Goal: Task Accomplishment & Management: Use online tool/utility

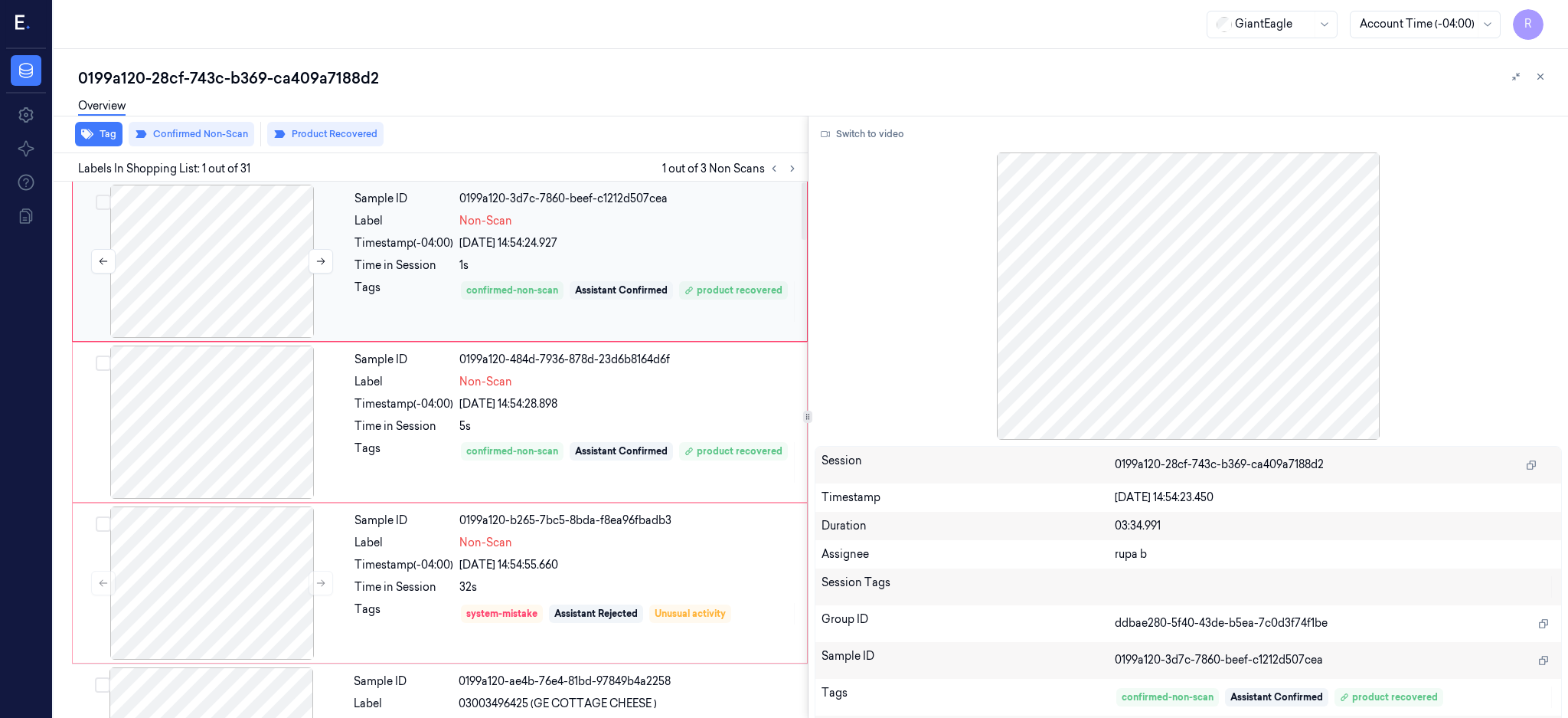
click at [234, 255] on div at bounding box center [212, 261] width 272 height 153
click at [873, 128] on button "Switch to video" at bounding box center [862, 134] width 96 height 24
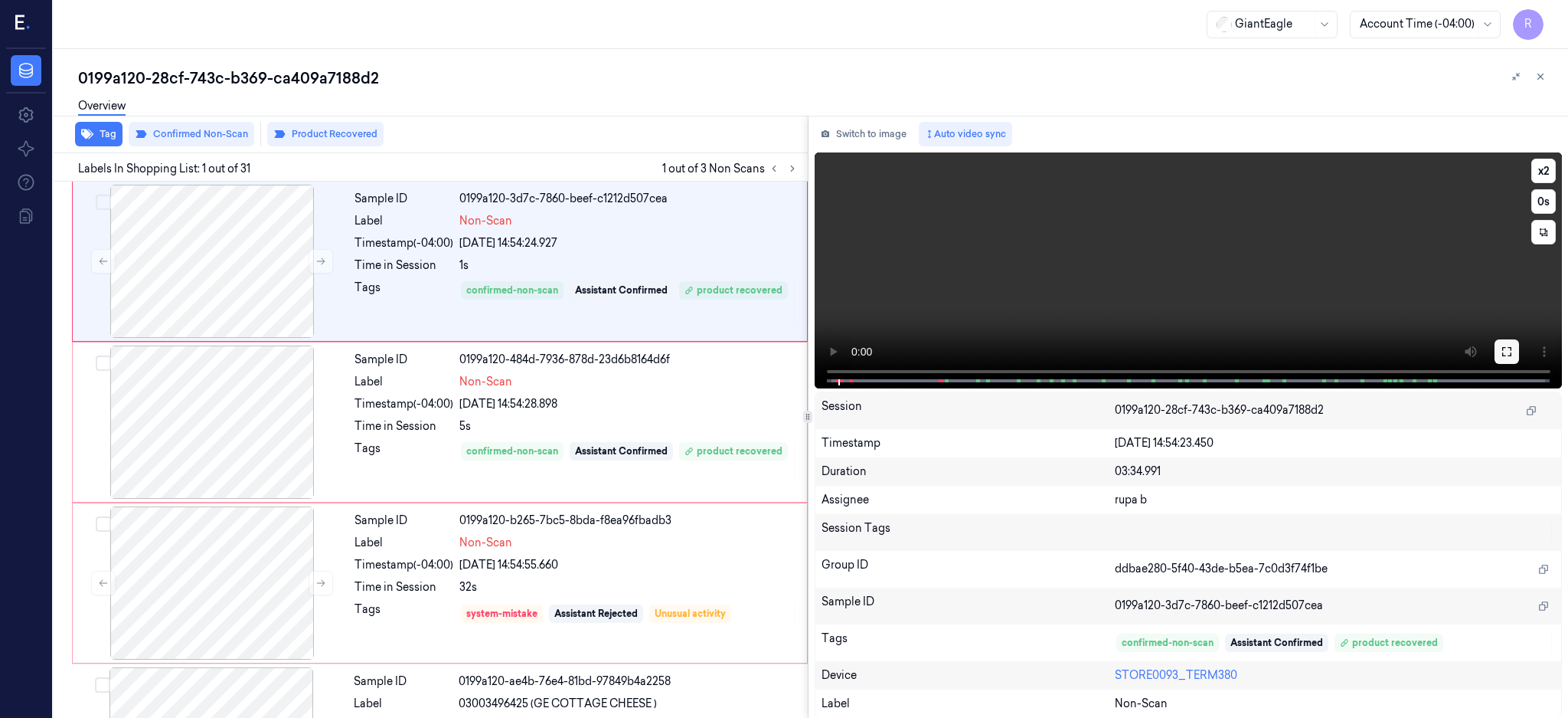
click at [1519, 359] on button at bounding box center [1507, 352] width 24 height 24
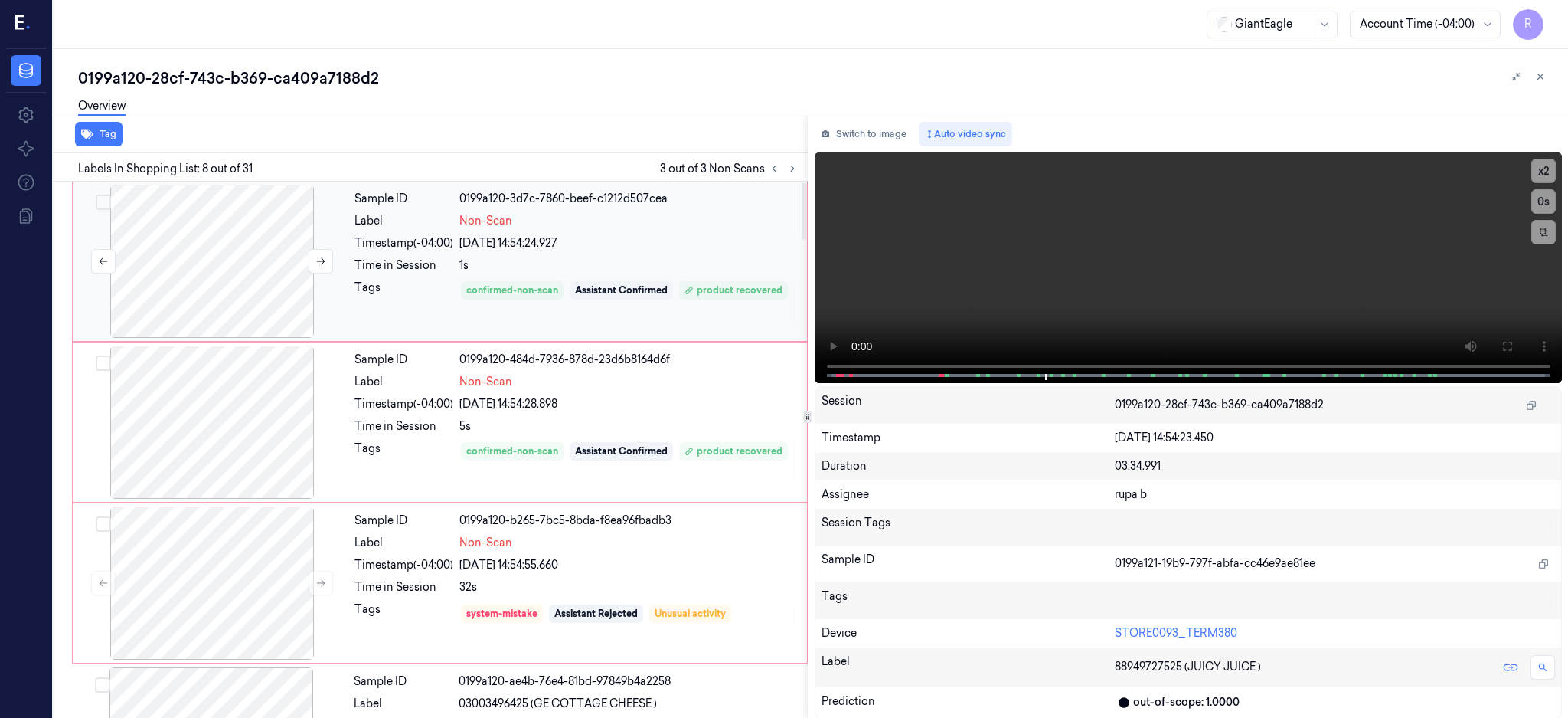
click at [213, 278] on div at bounding box center [212, 261] width 272 height 153
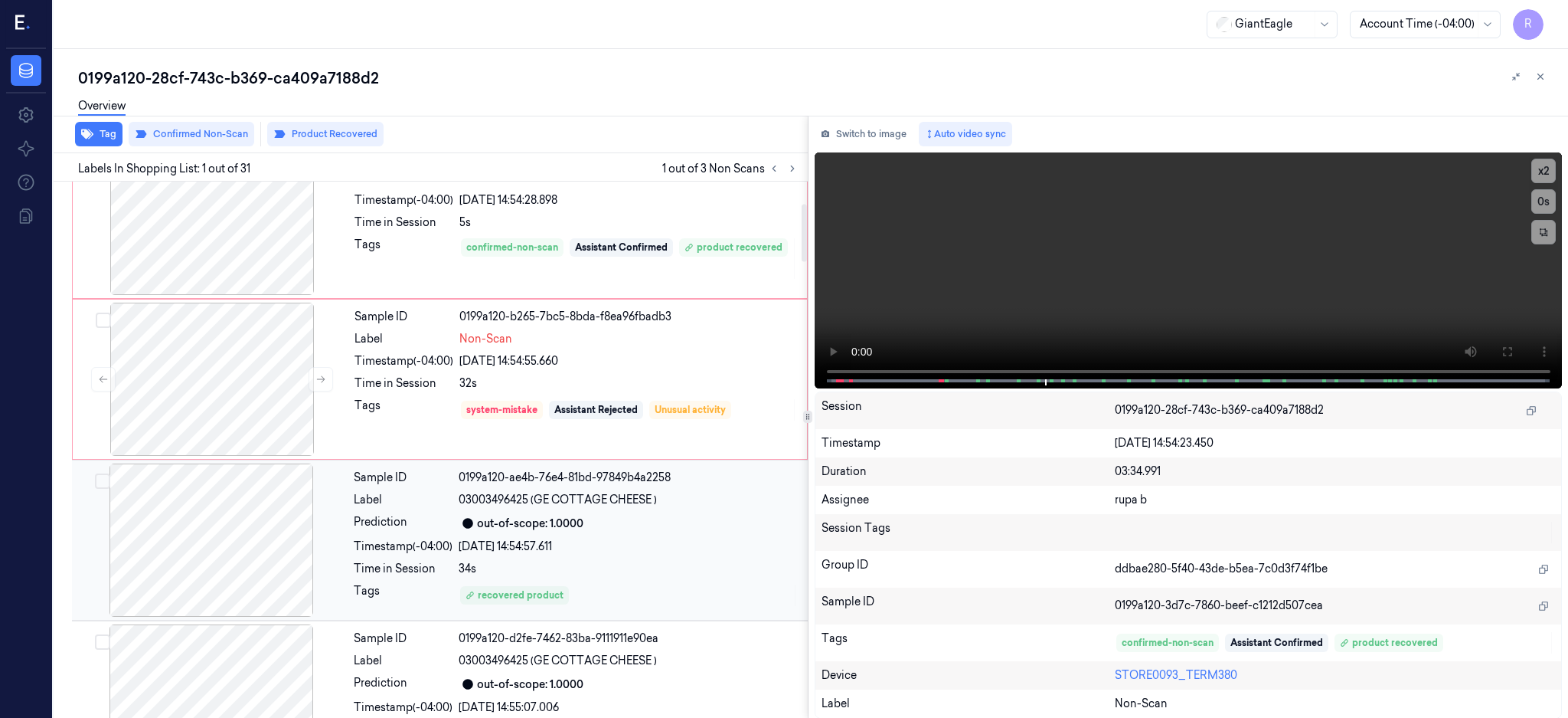
click at [241, 528] on div at bounding box center [211, 540] width 272 height 153
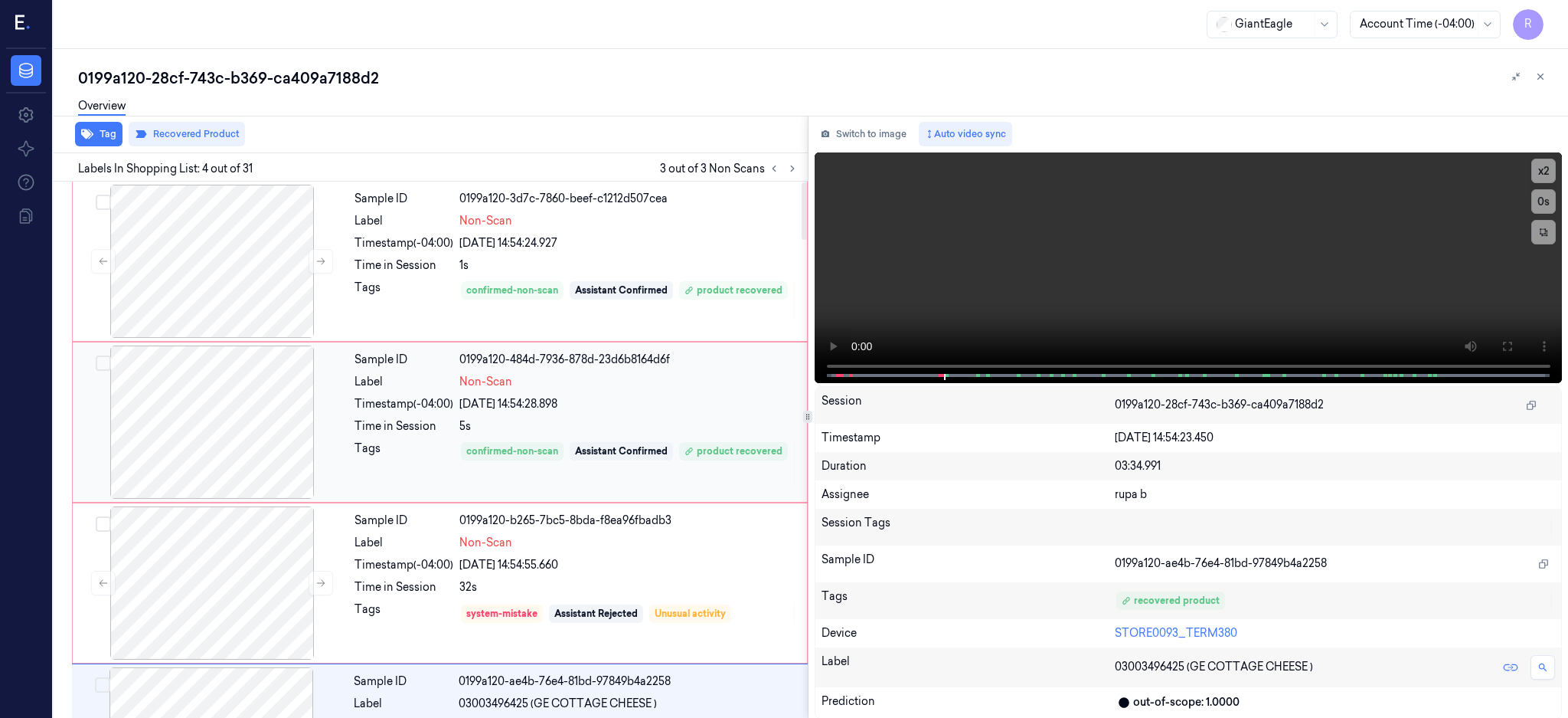
click at [211, 402] on div at bounding box center [212, 422] width 272 height 153
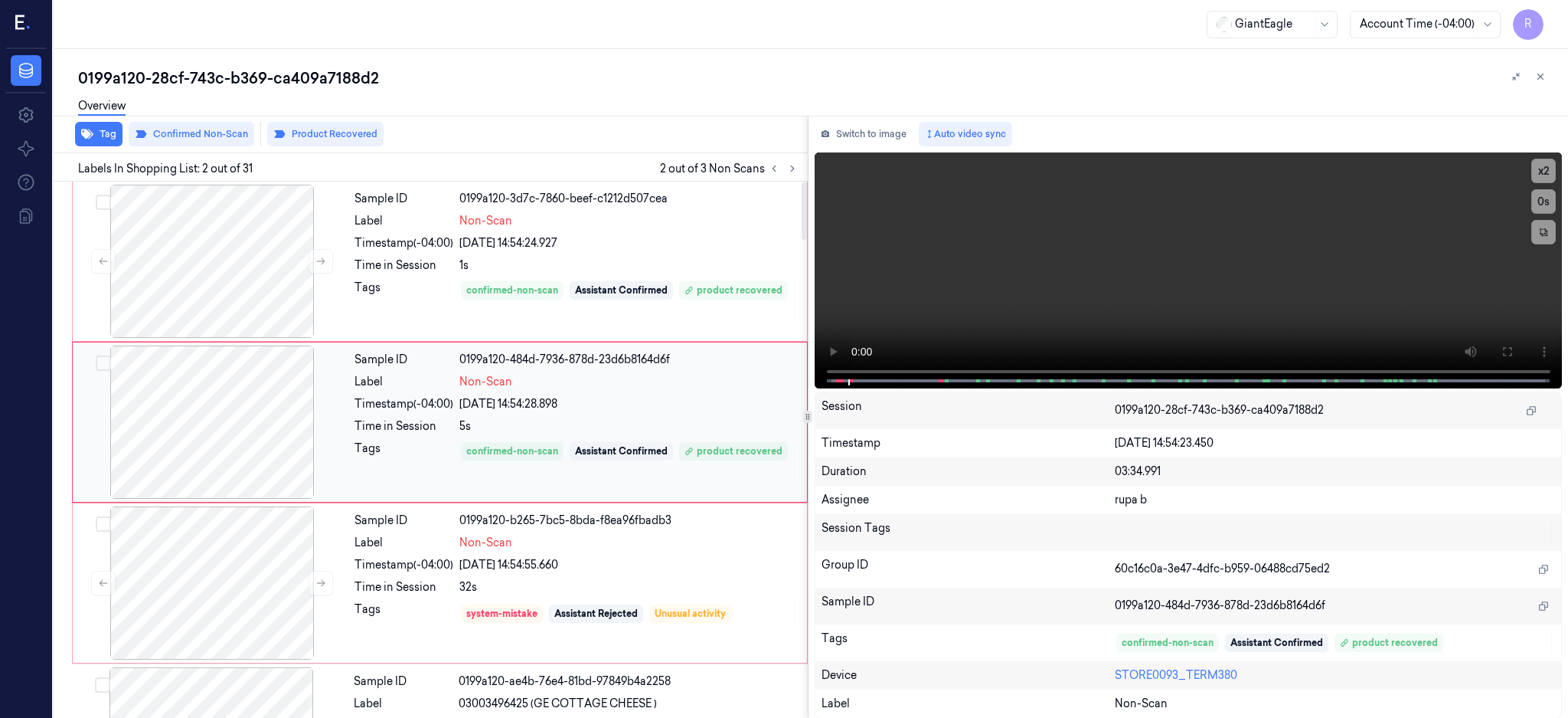
click at [188, 429] on div at bounding box center [212, 422] width 272 height 153
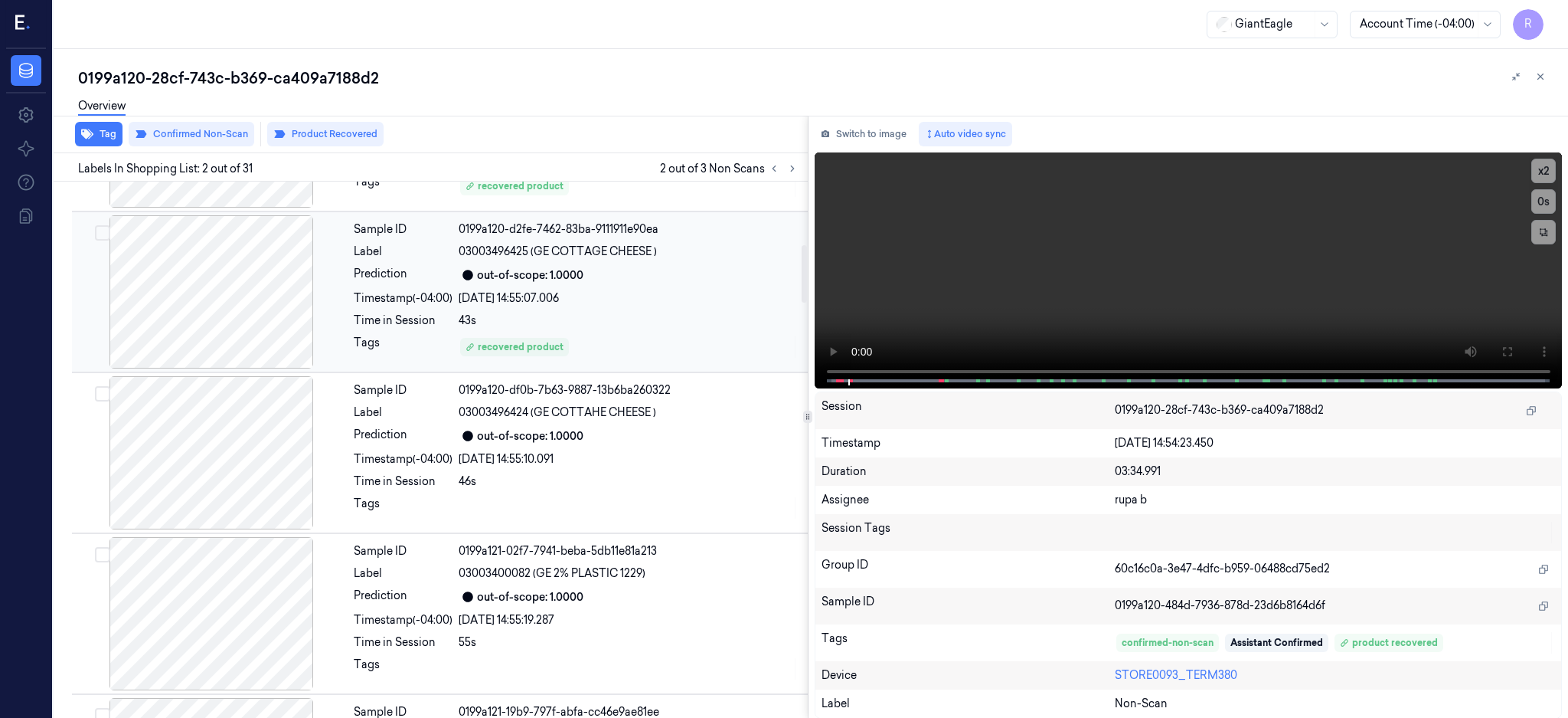
scroll to position [409, 0]
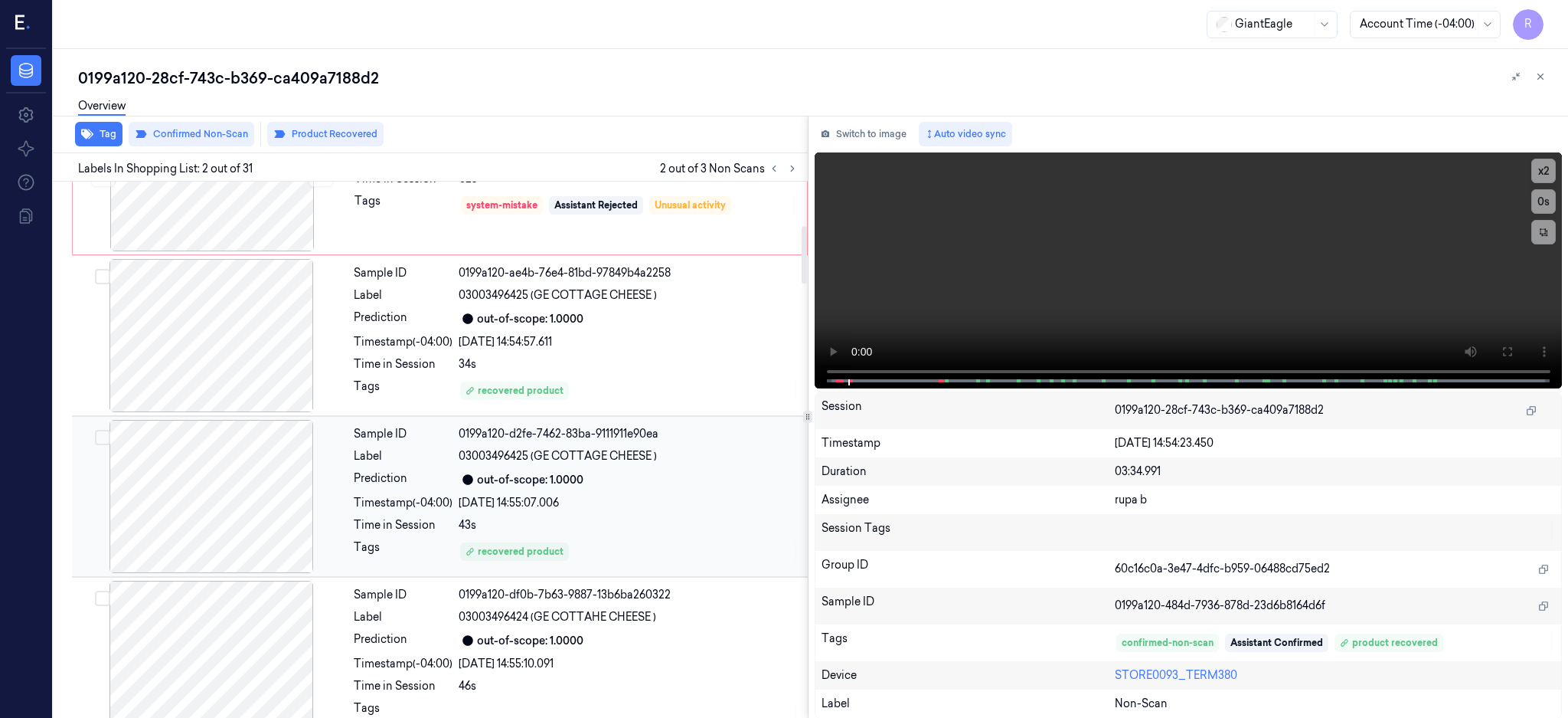
click at [271, 469] on div at bounding box center [211, 496] width 272 height 153
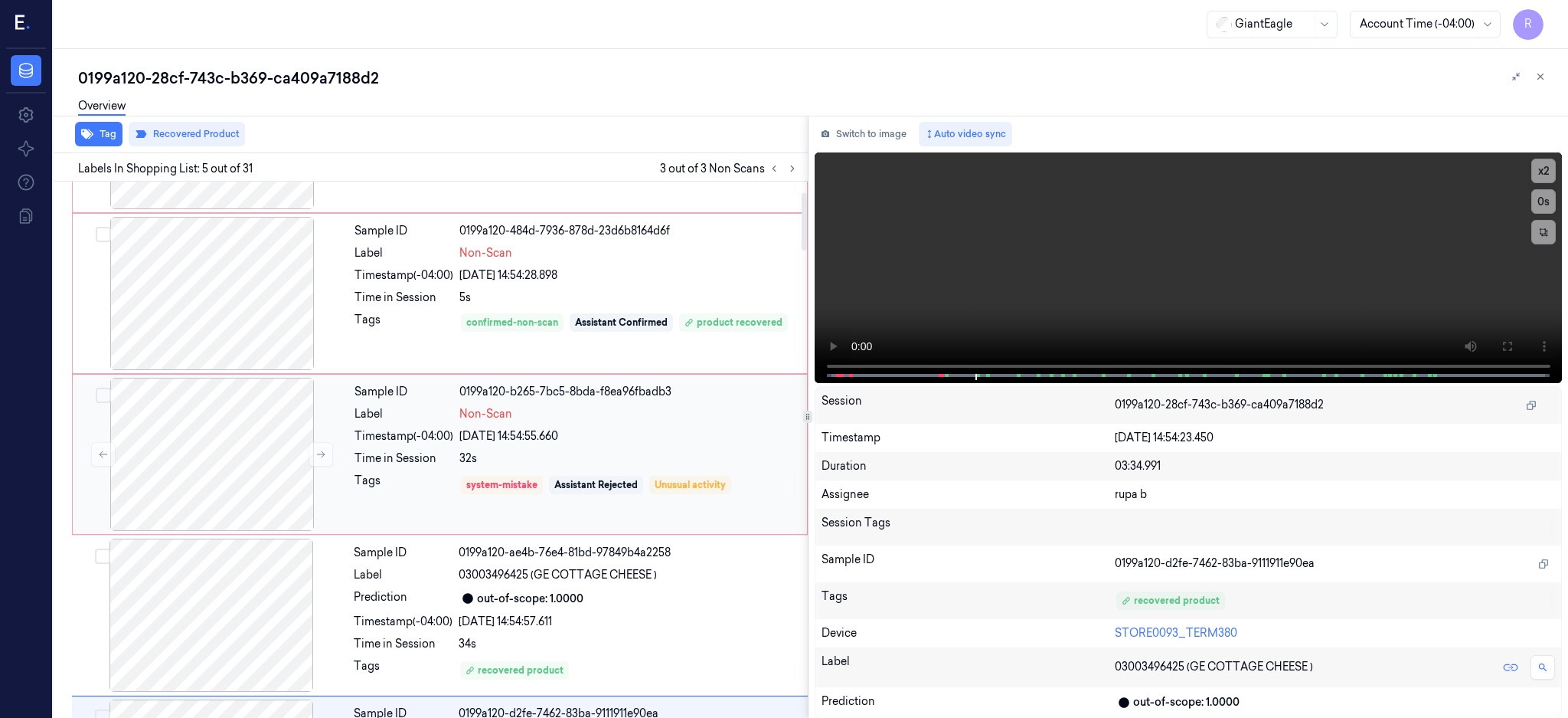
scroll to position [46, 0]
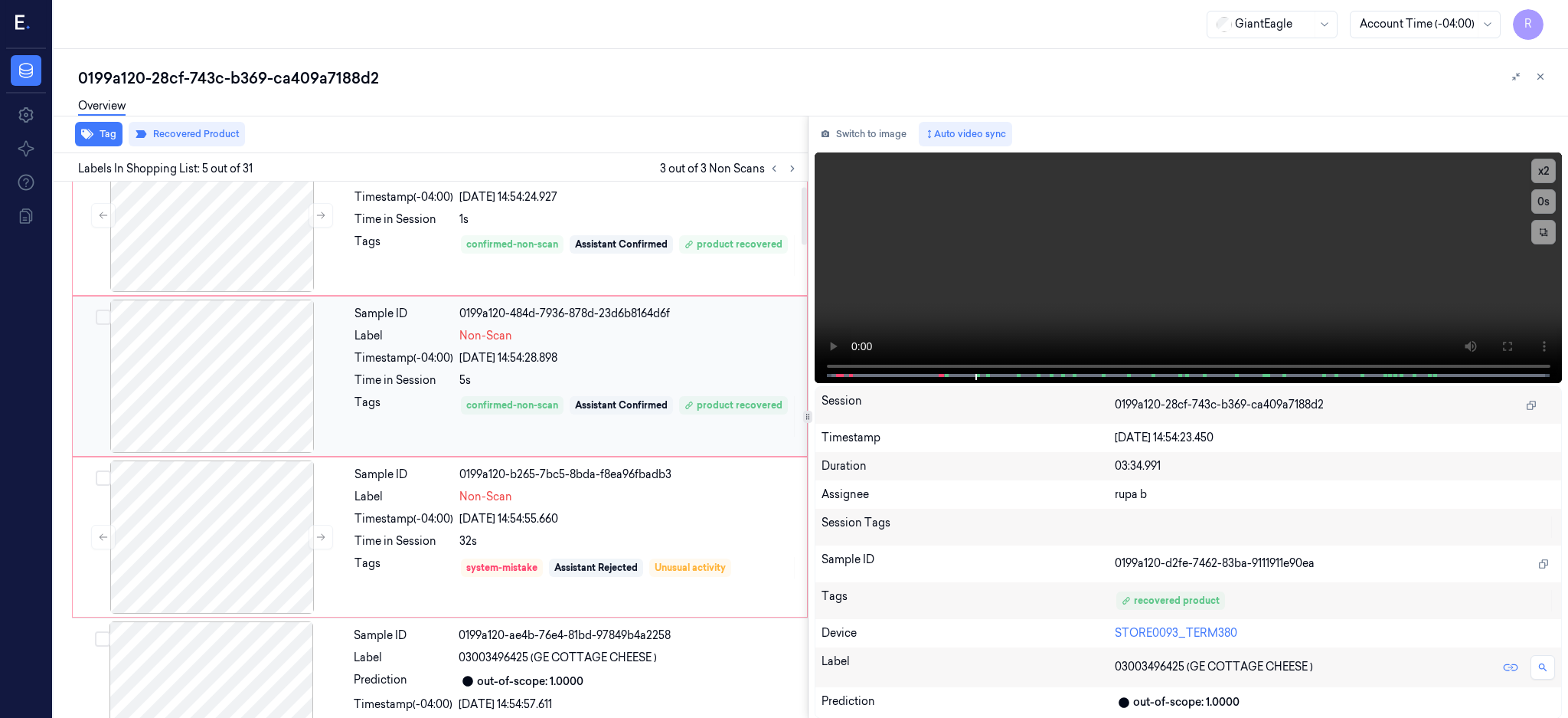
click at [196, 389] on div at bounding box center [212, 376] width 272 height 153
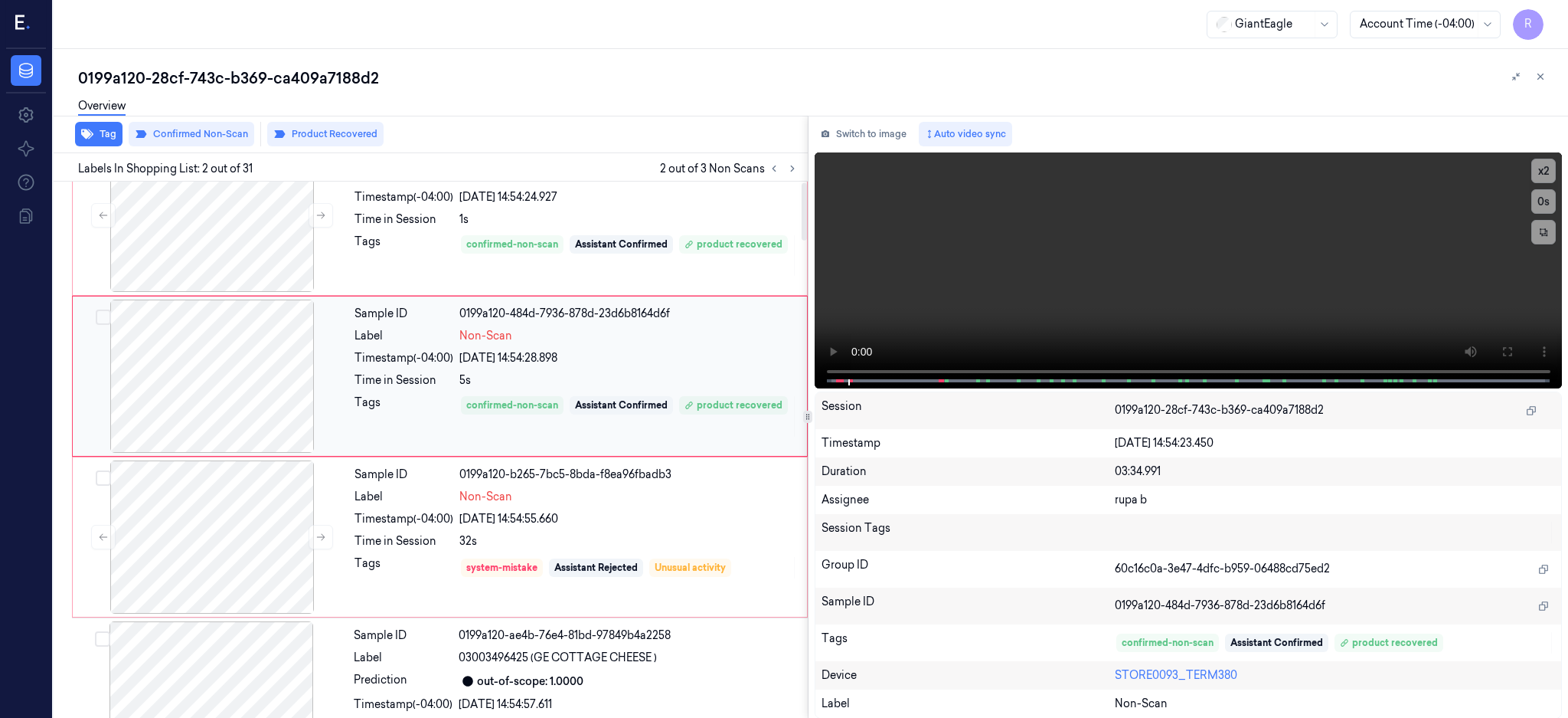
scroll to position [0, 0]
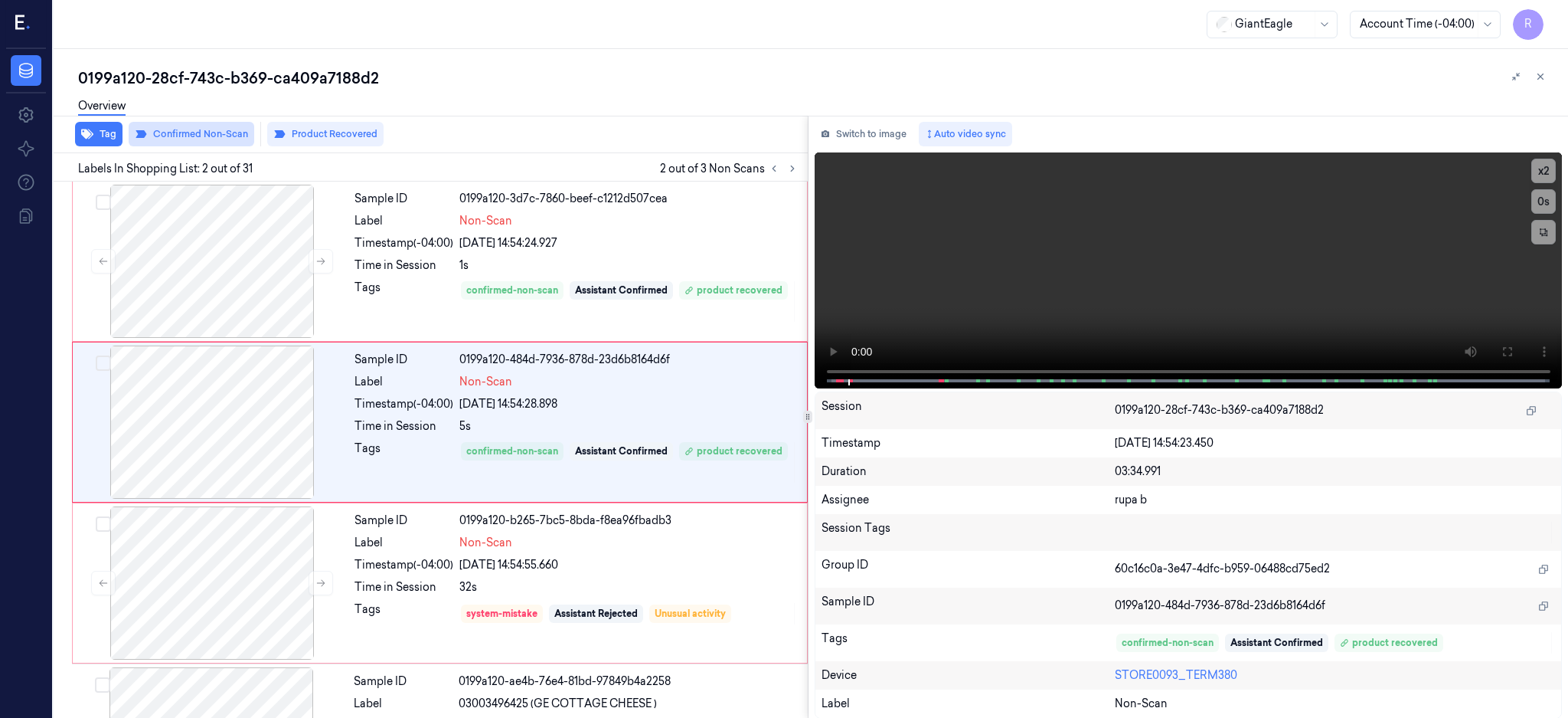
click at [172, 131] on button "Confirmed Non-Scan" at bounding box center [191, 134] width 126 height 24
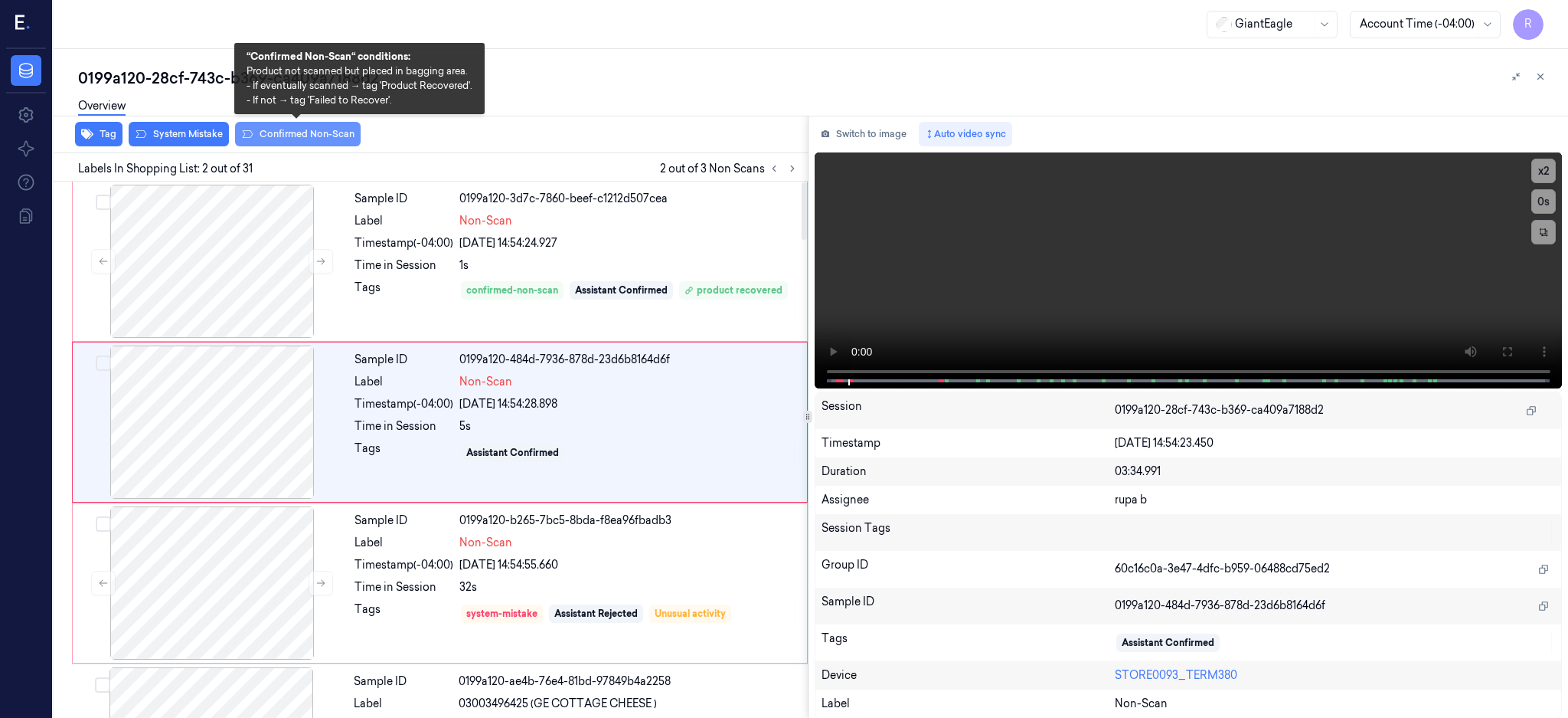
click at [290, 141] on button "Confirmed Non-Scan" at bounding box center [298, 134] width 126 height 24
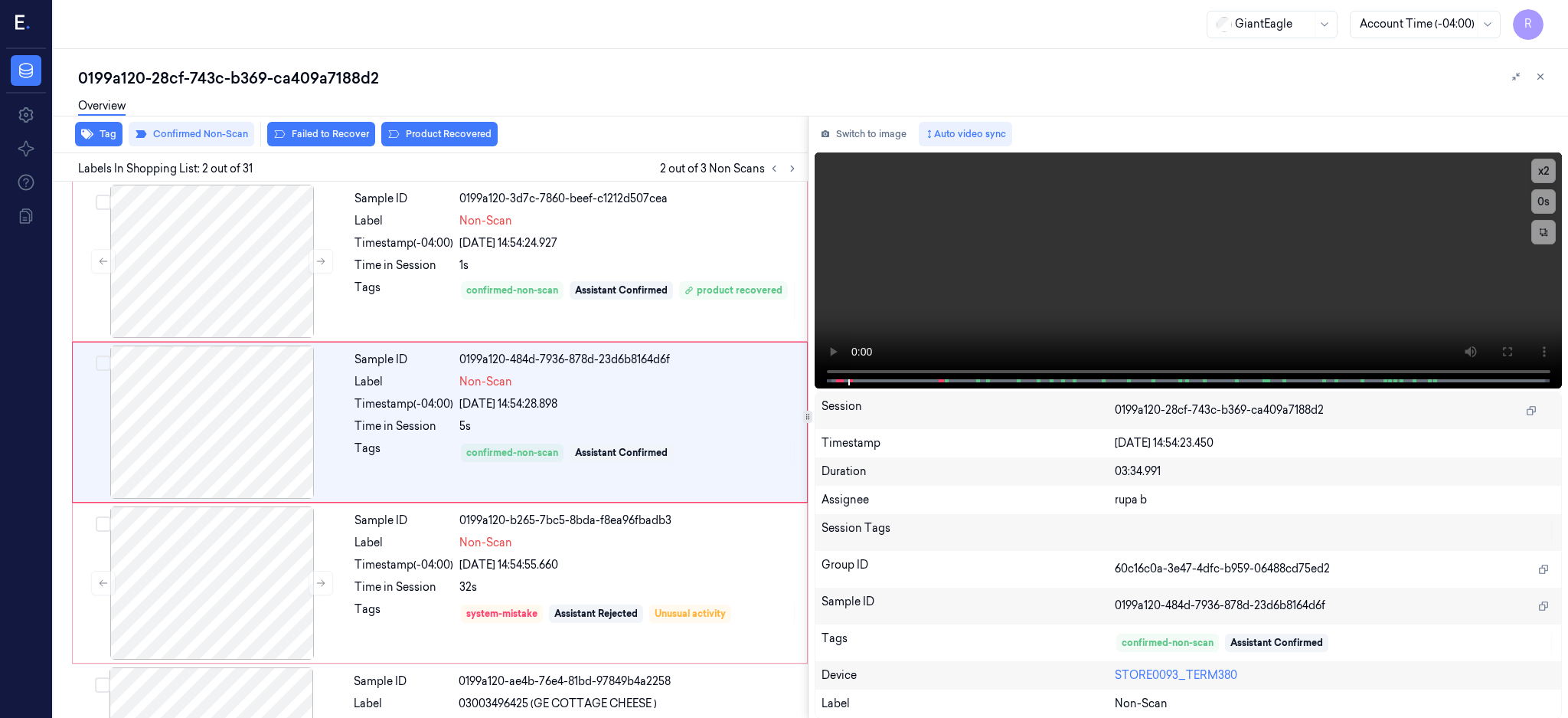
click at [416, 126] on div "Overview" at bounding box center [817, 108] width 1478 height 39
click at [464, 141] on button "Product Recovered" at bounding box center [439, 134] width 116 height 24
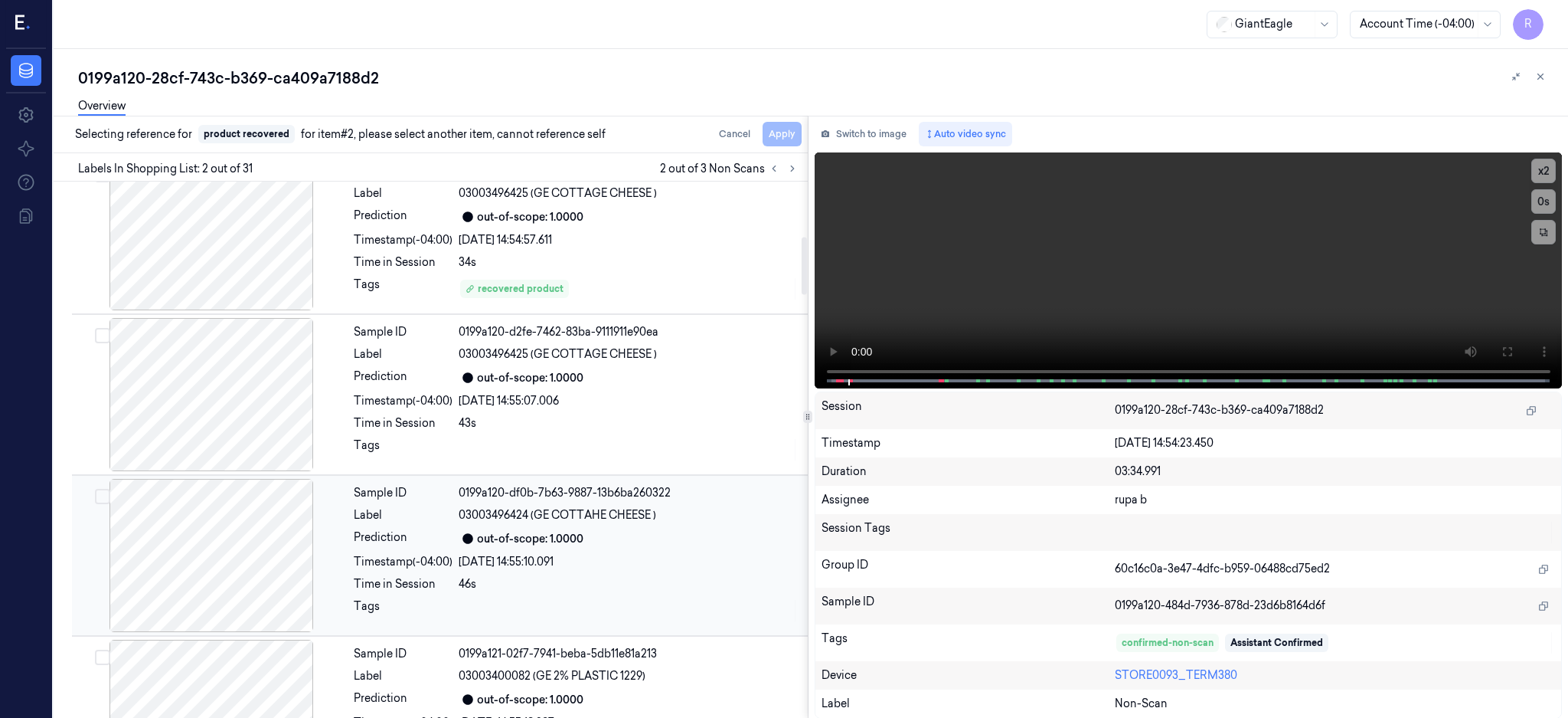
click at [245, 532] on div at bounding box center [211, 555] width 272 height 153
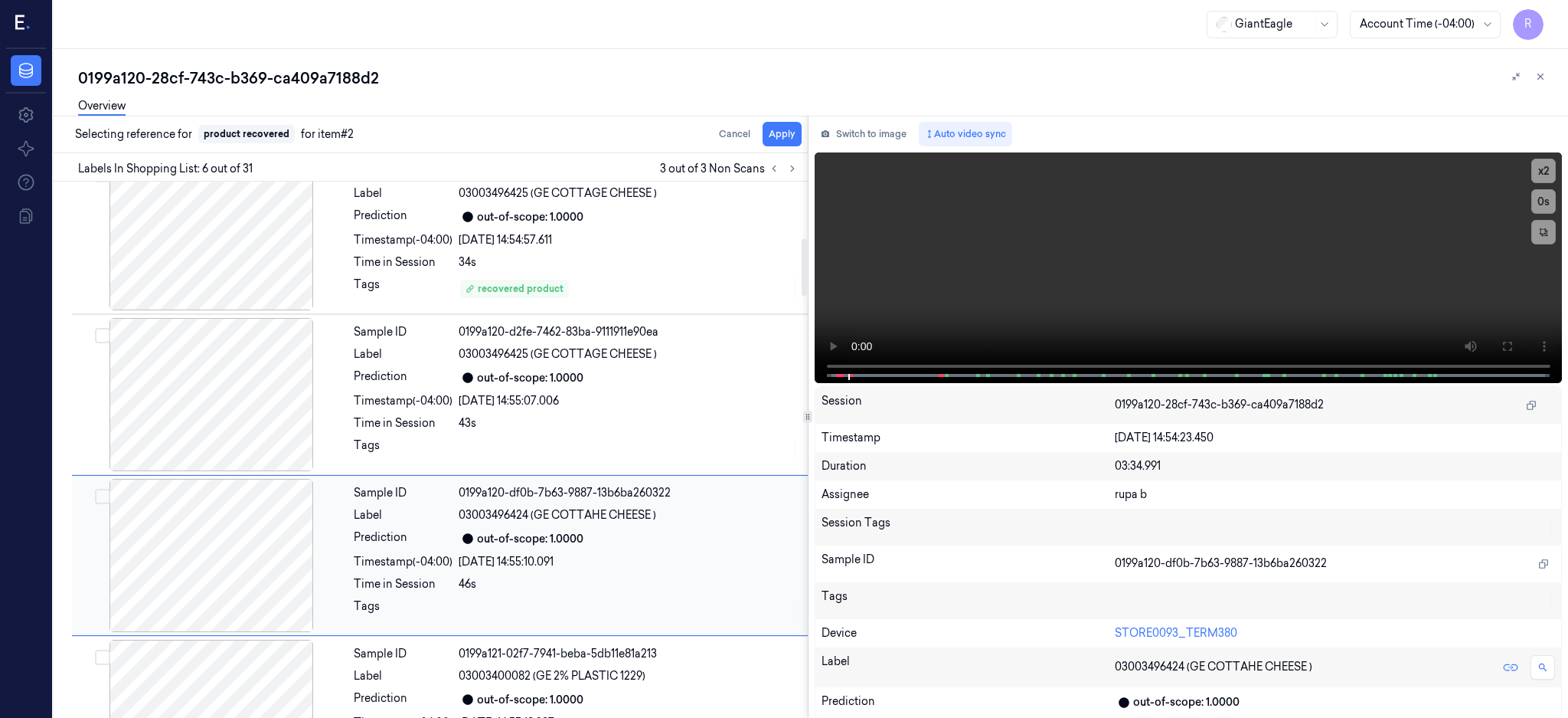
scroll to position [615, 0]
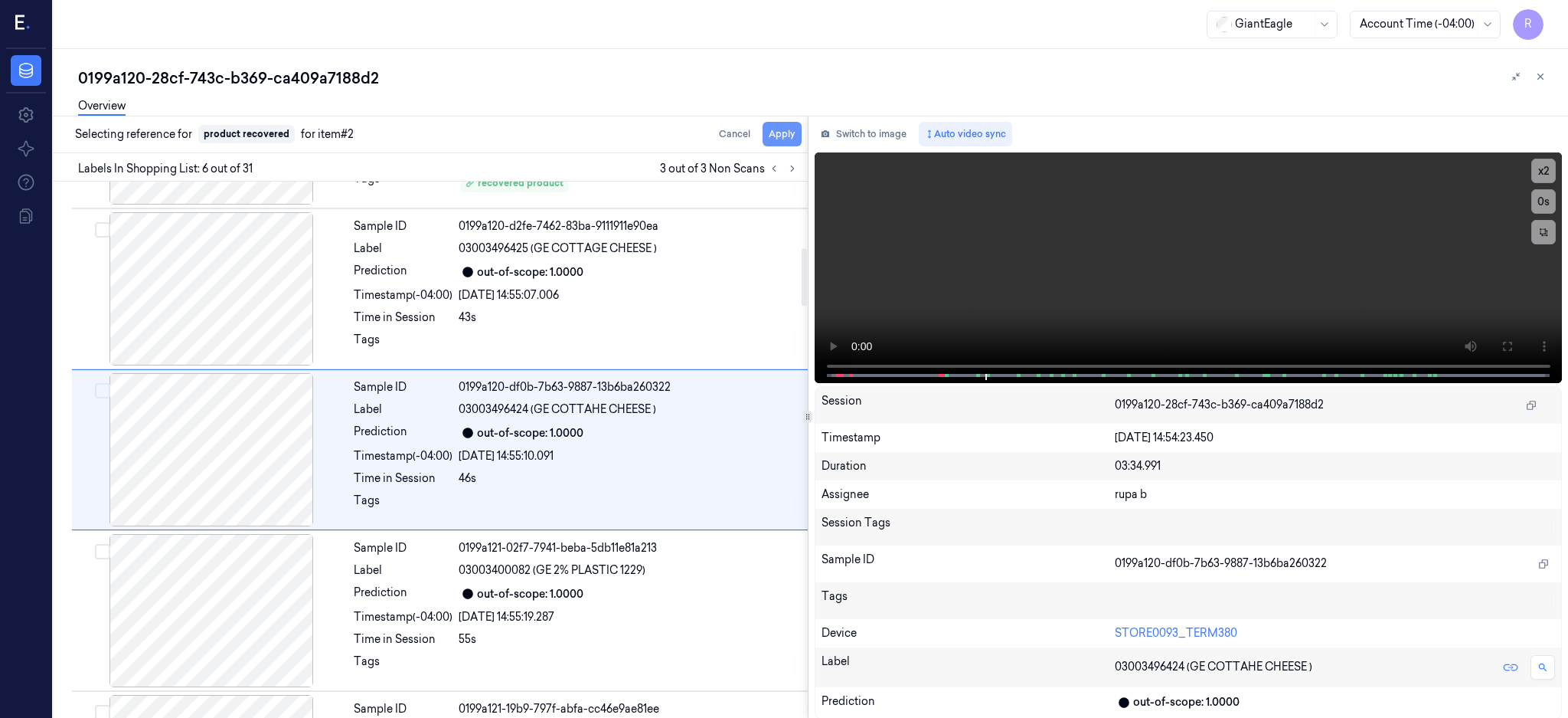
click at [801, 131] on button "Apply" at bounding box center [781, 134] width 39 height 24
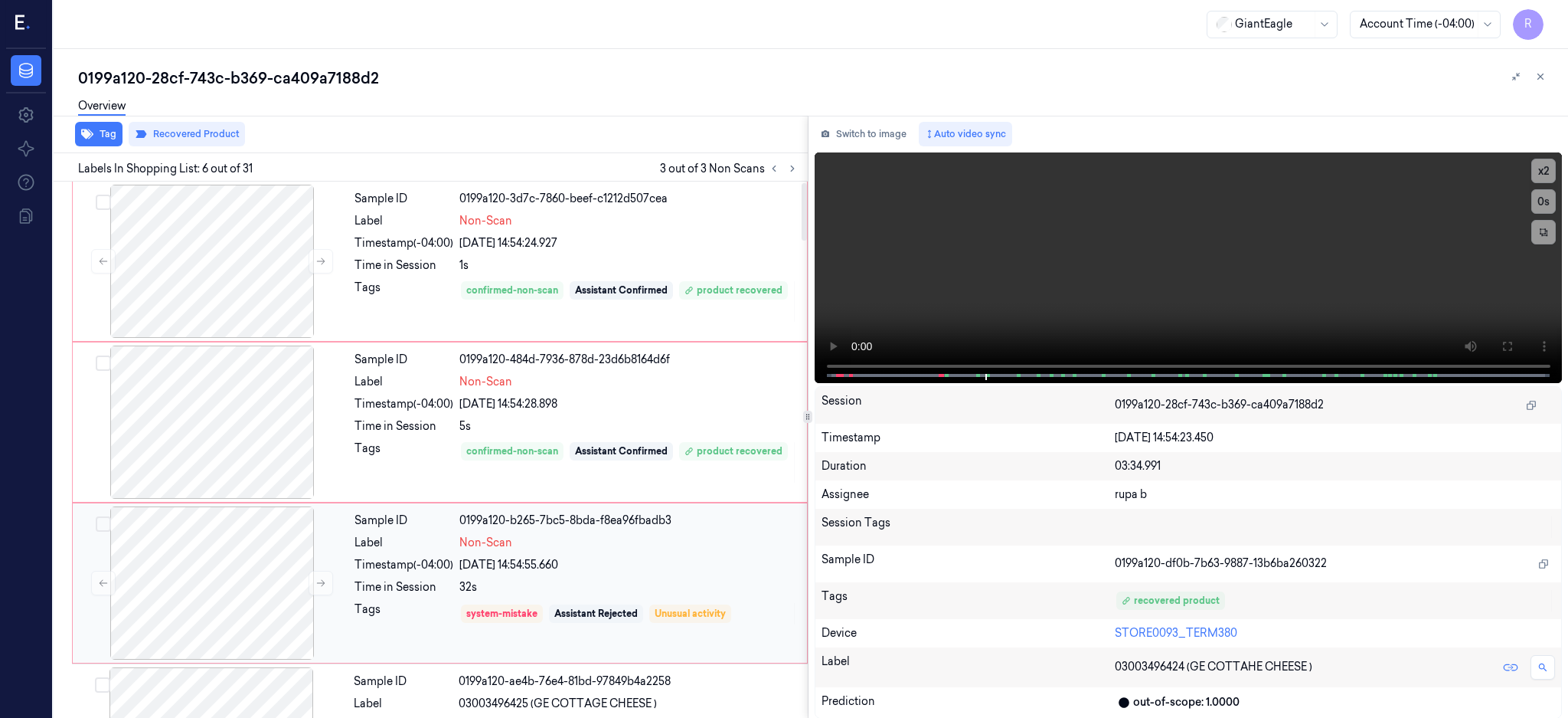
scroll to position [102, 0]
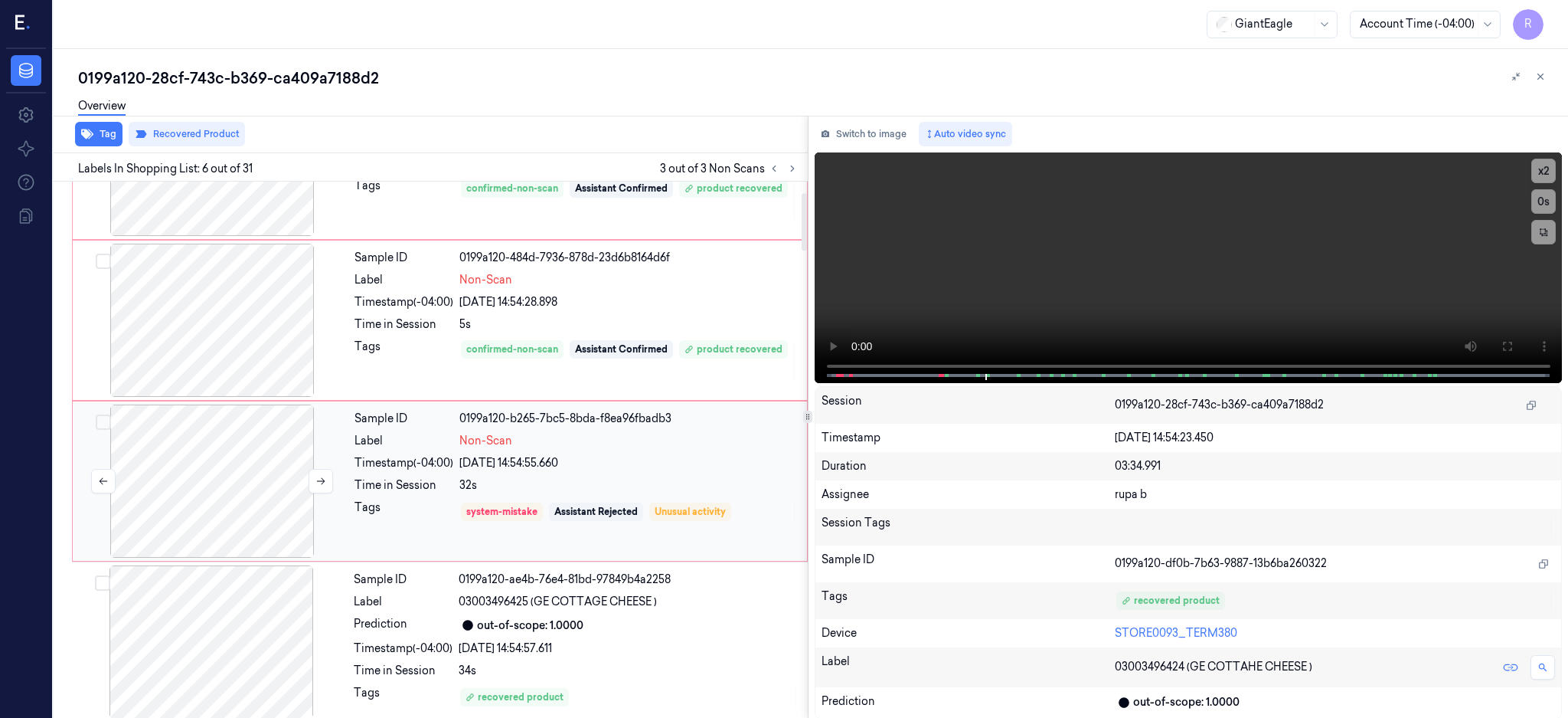
click at [212, 499] on div at bounding box center [212, 481] width 272 height 153
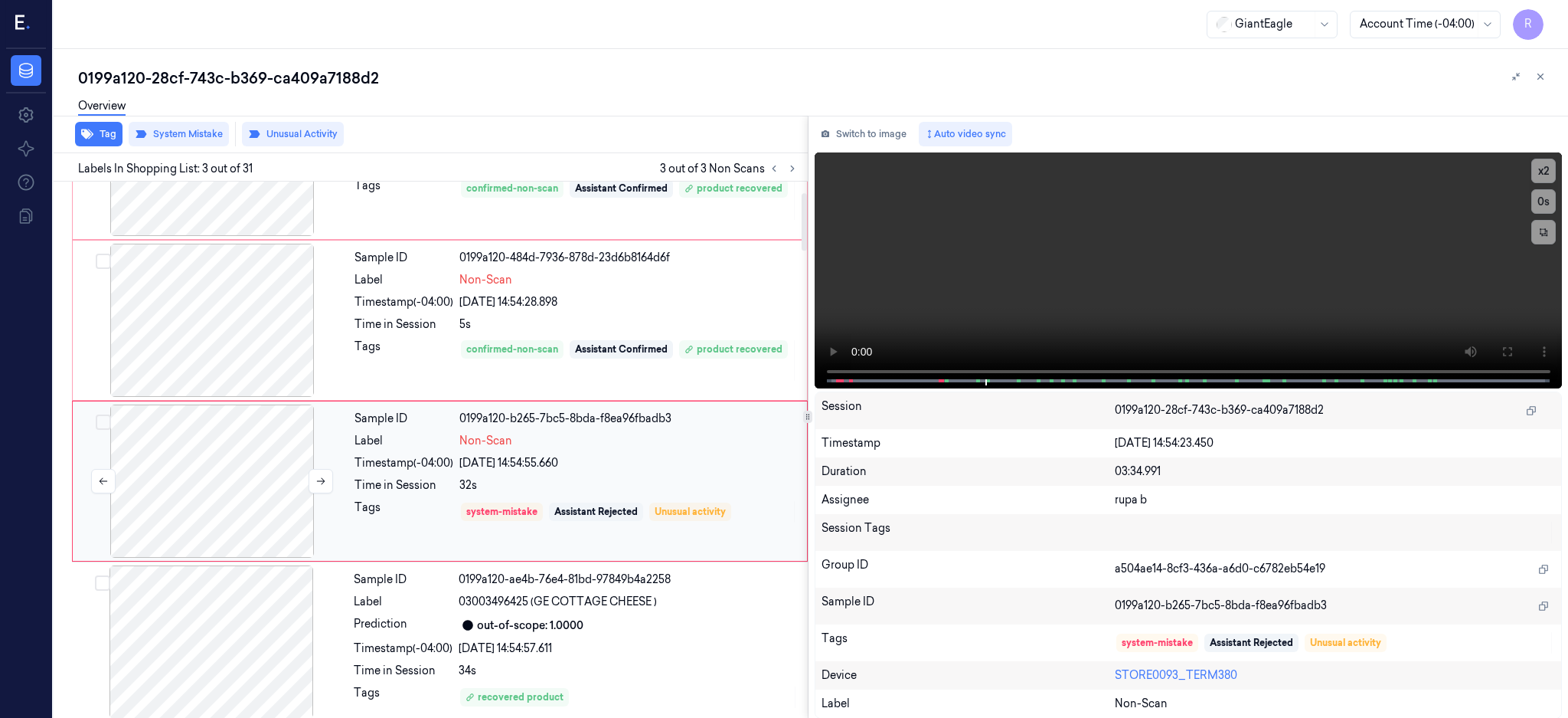
scroll to position [133, 0]
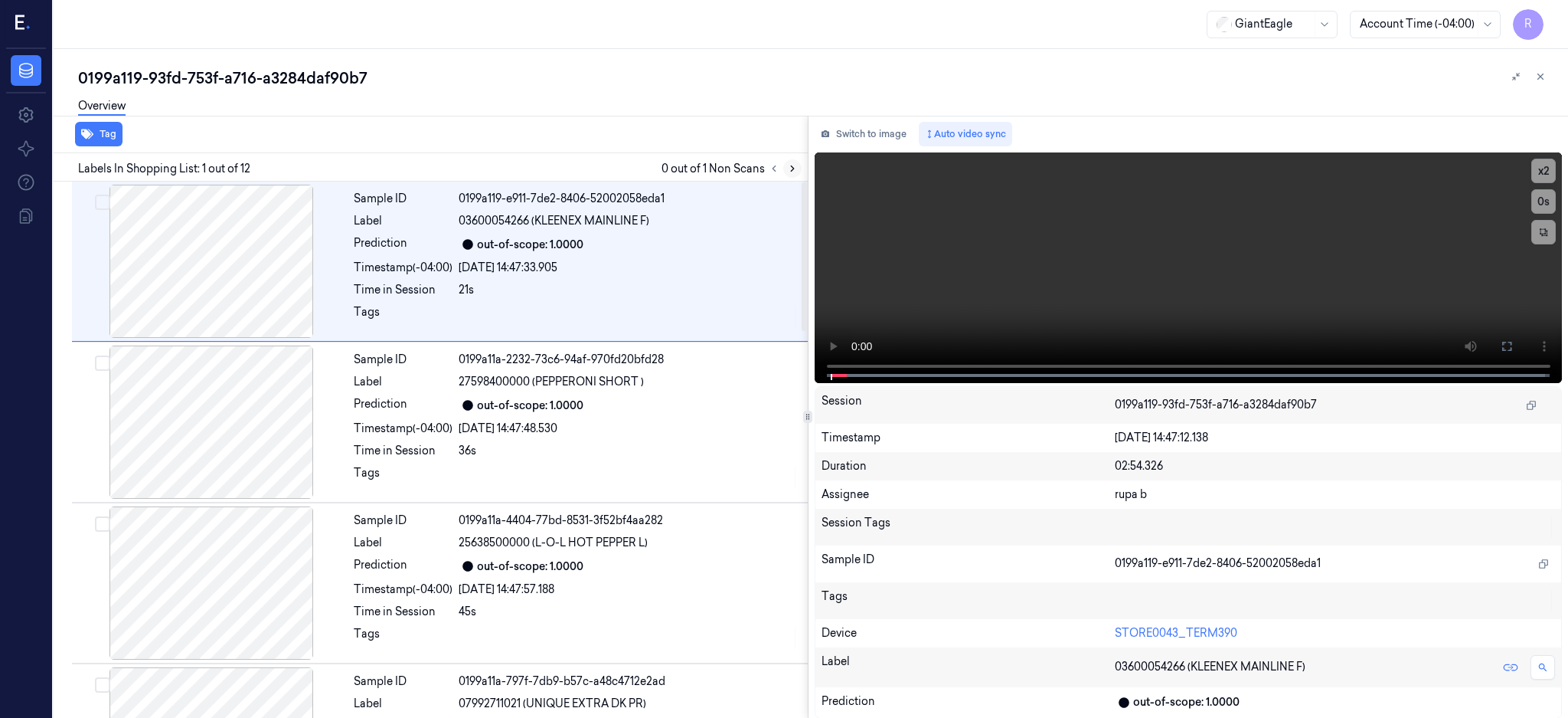
click at [798, 170] on icon at bounding box center [793, 168] width 10 height 10
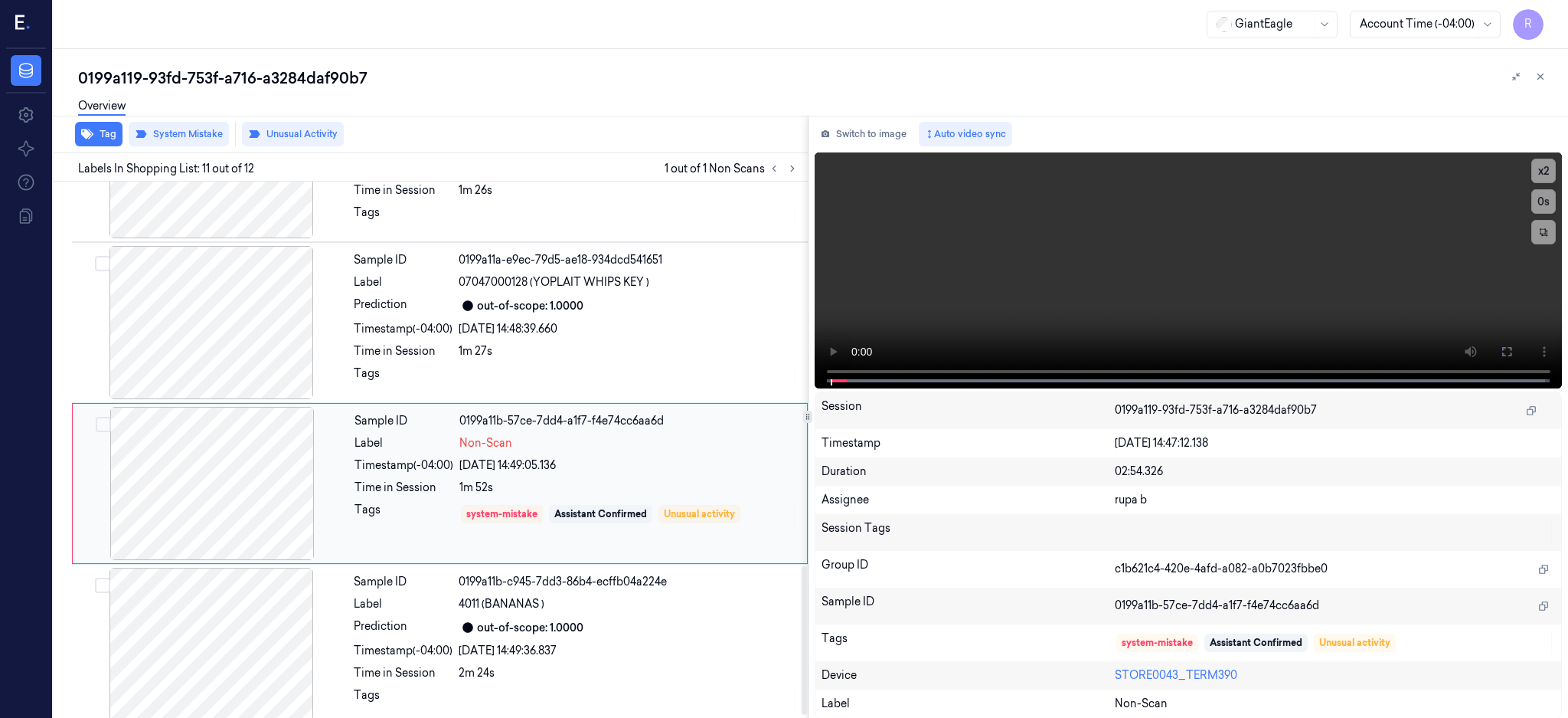
scroll to position [1399, 0]
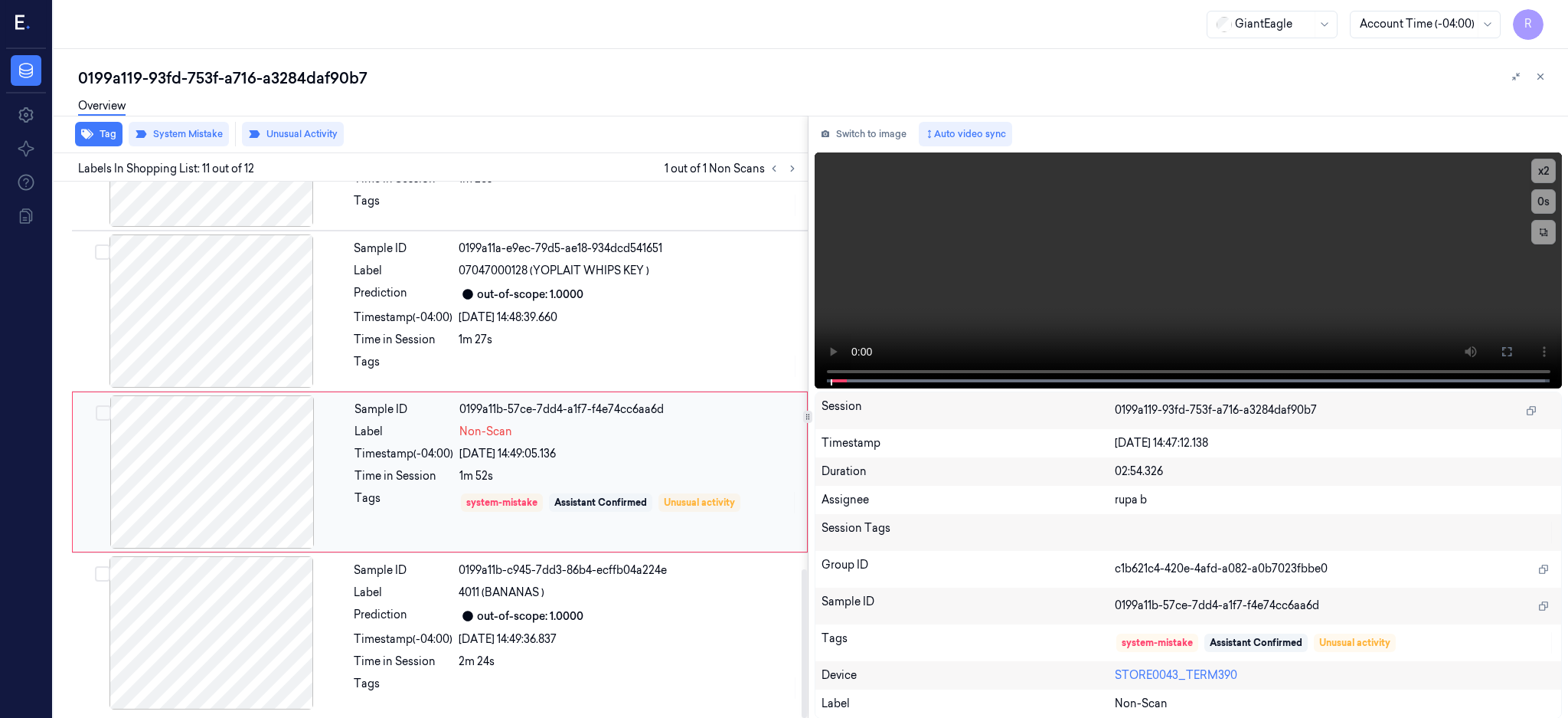
click at [207, 473] on div at bounding box center [212, 472] width 272 height 153
click at [241, 316] on div at bounding box center [211, 311] width 272 height 153
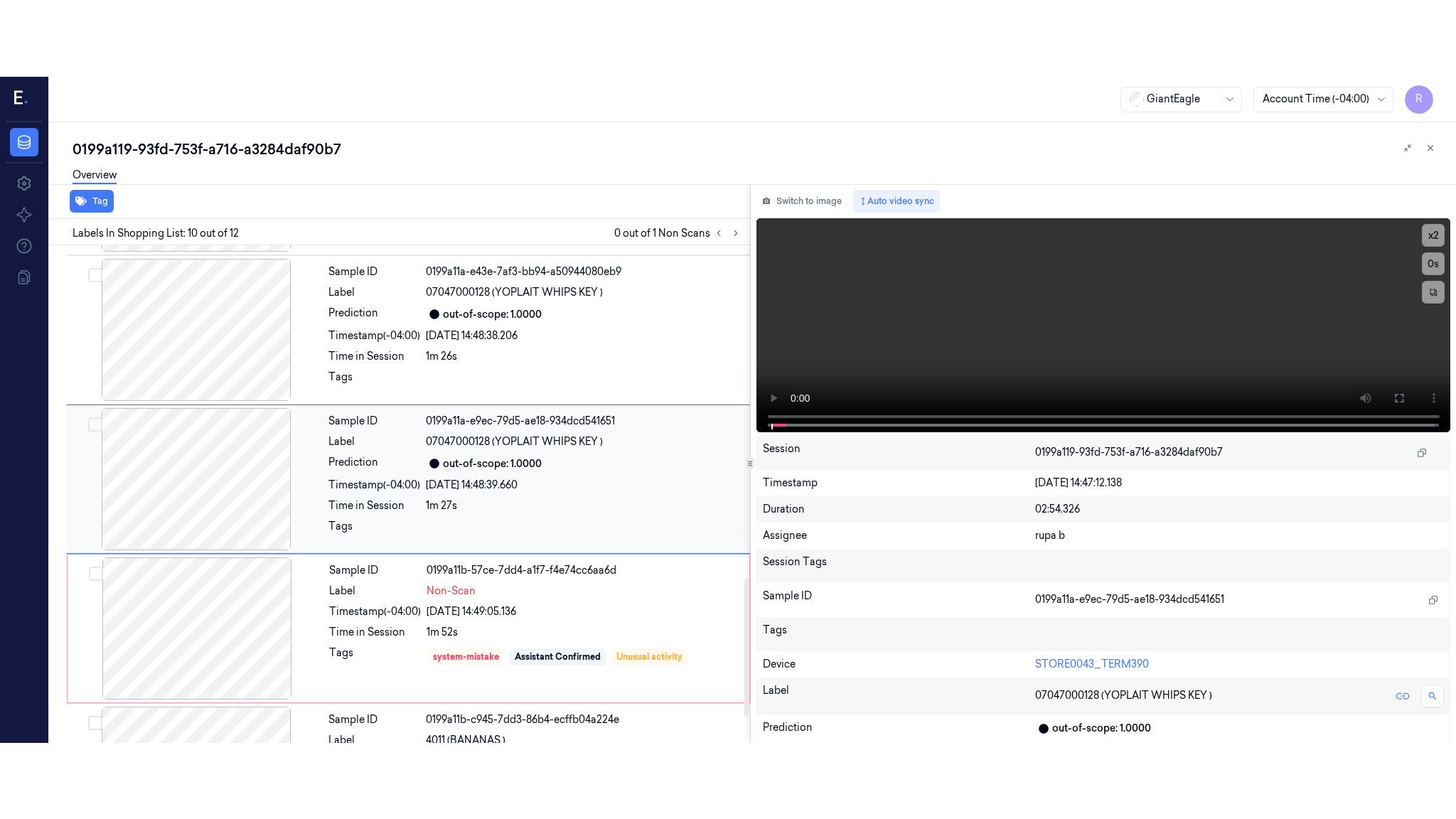
scroll to position [1169, 0]
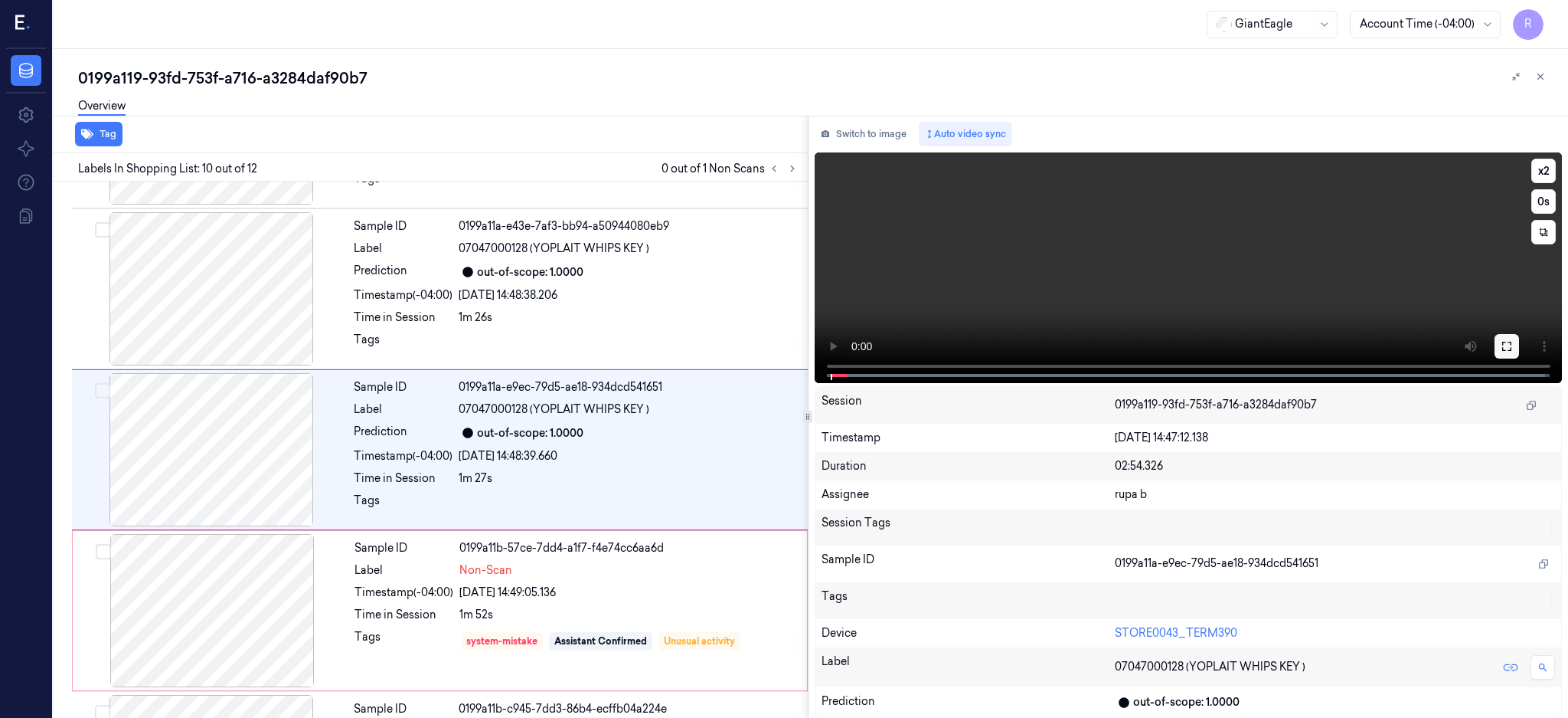
click at [1511, 350] on icon at bounding box center [1507, 346] width 9 height 9
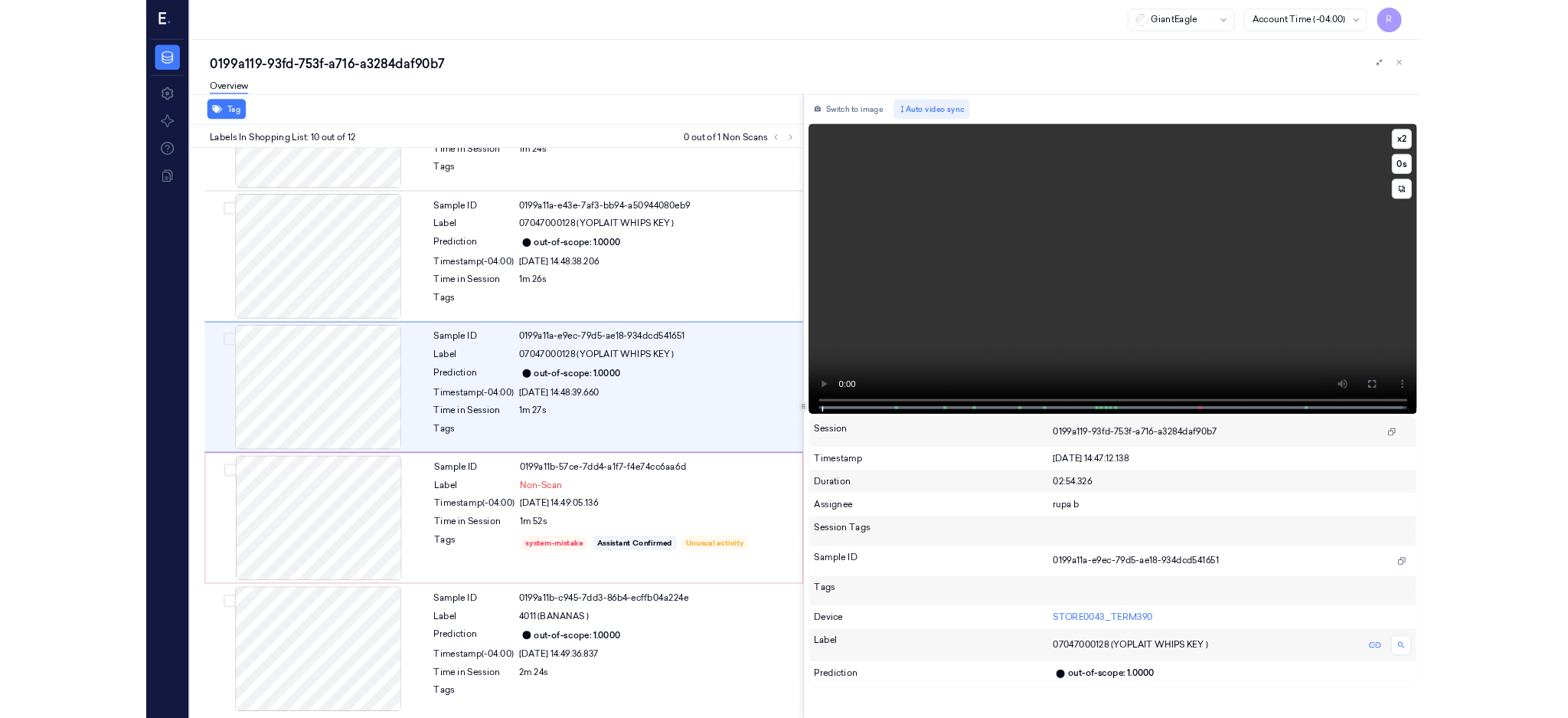
scroll to position [1177, 0]
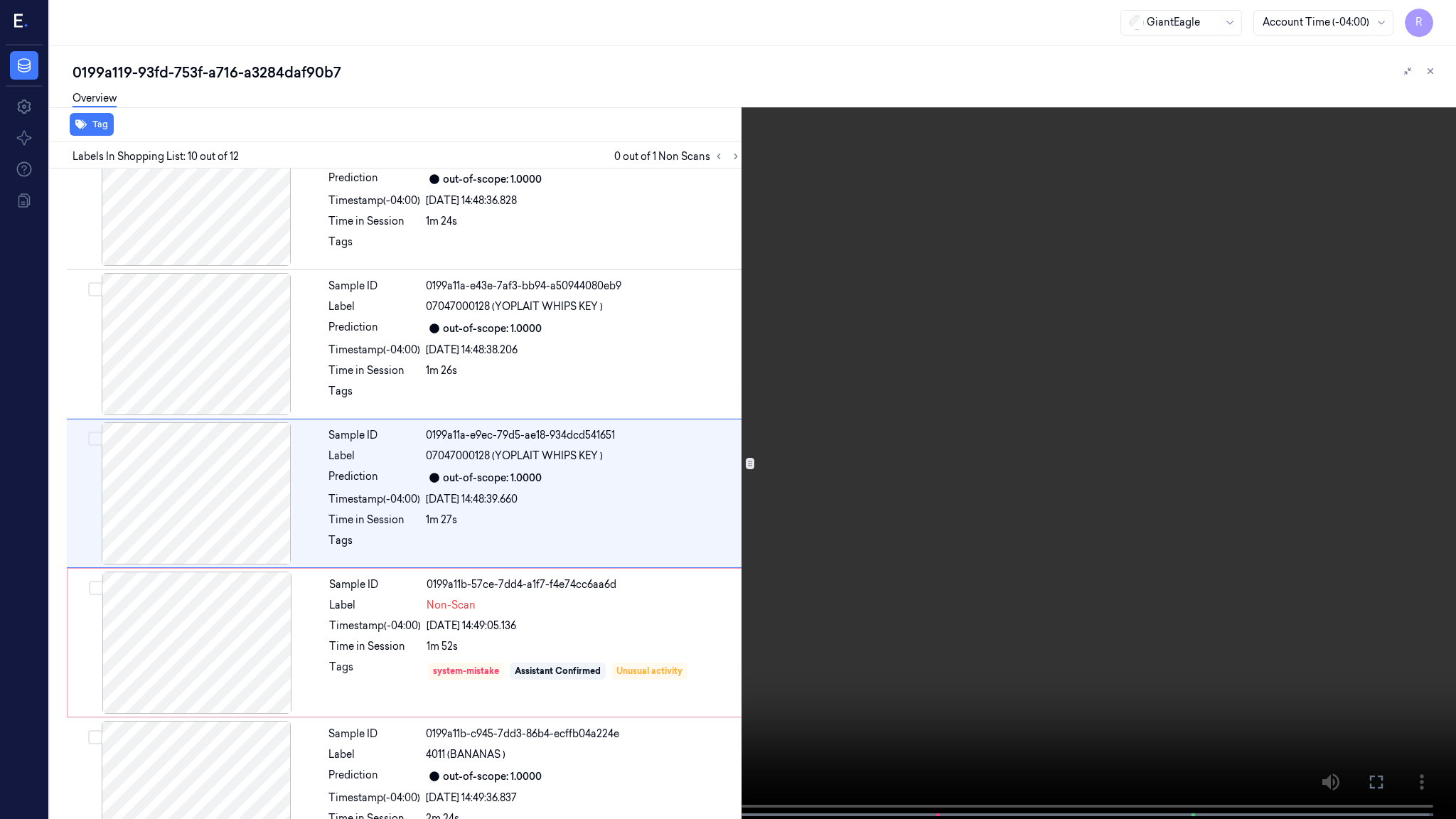
click at [823, 429] on video at bounding box center [728, 410] width 1456 height 821
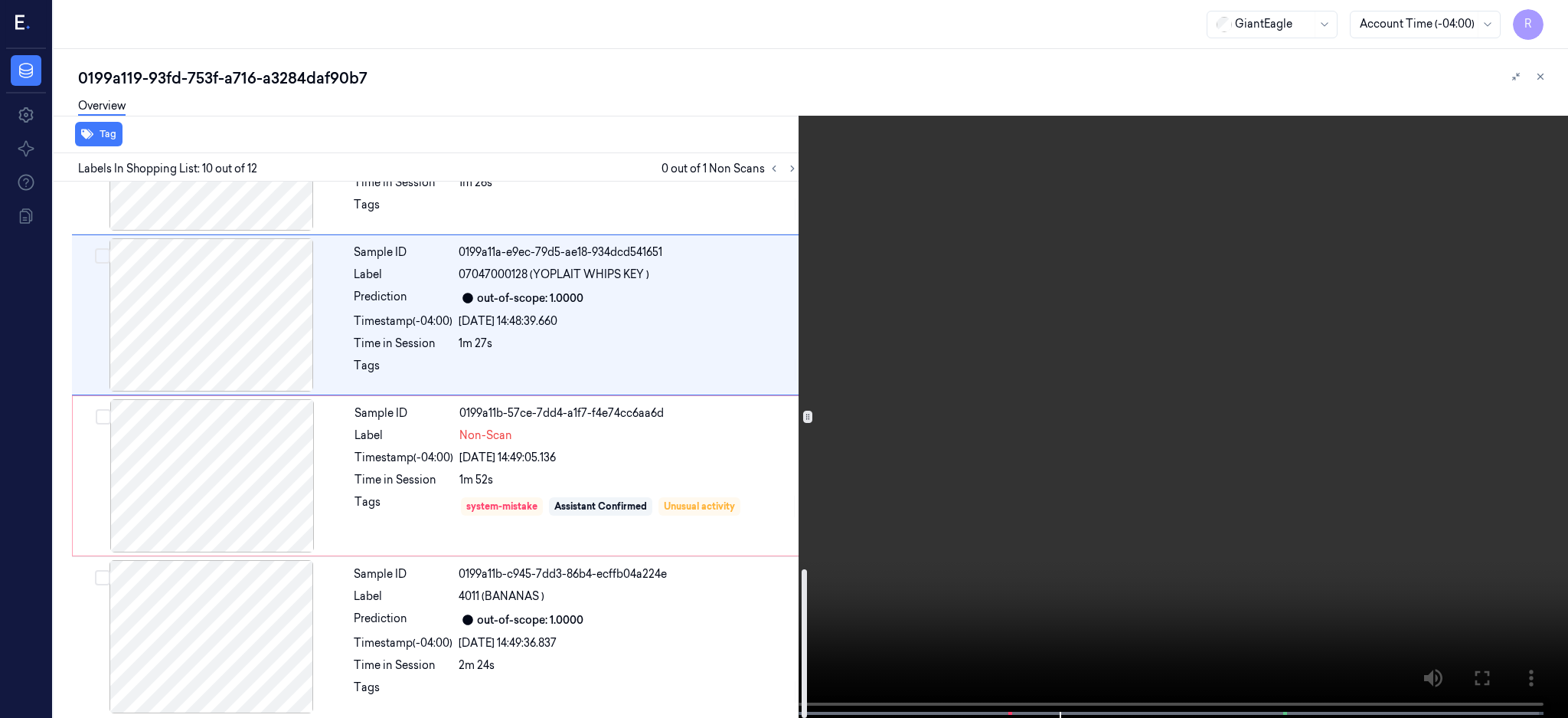
scroll to position [1399, 0]
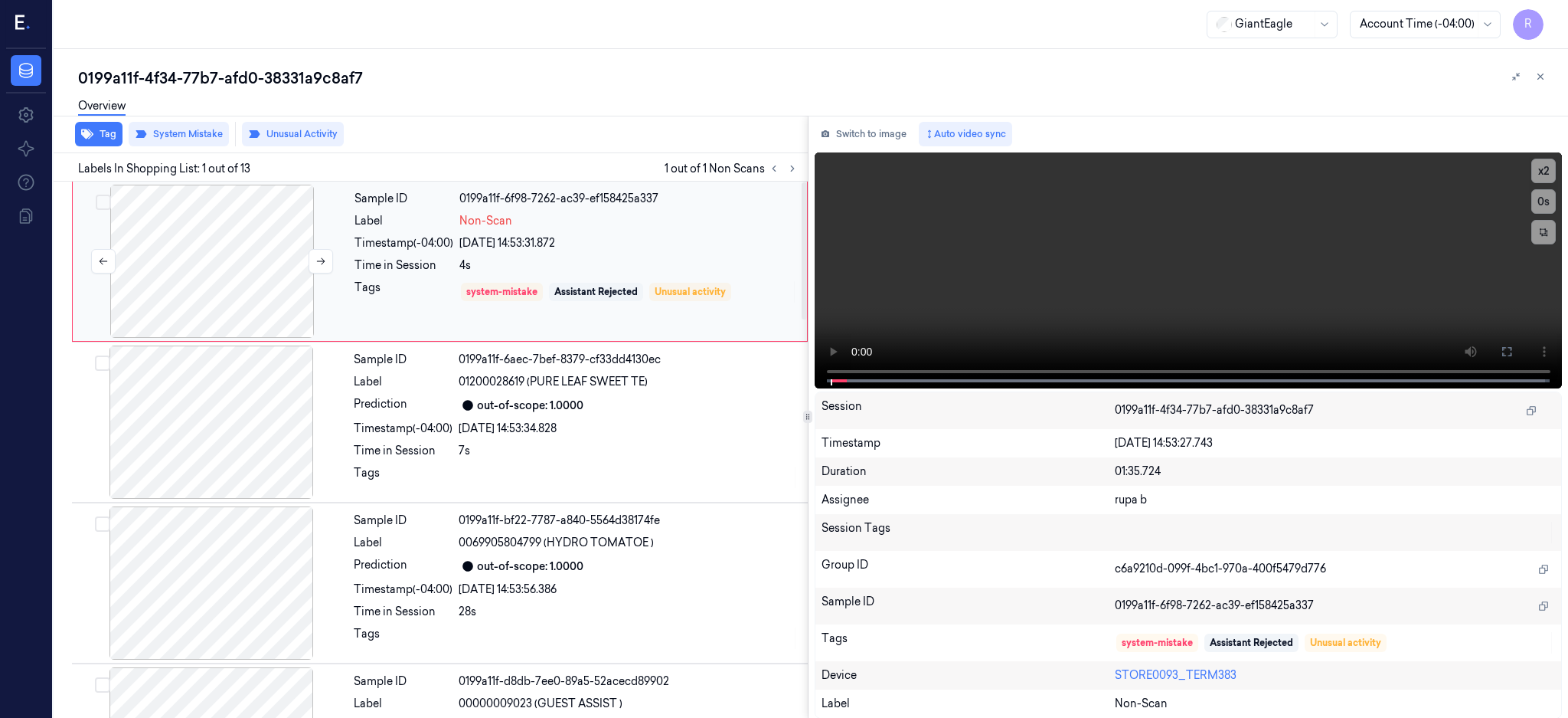
click at [245, 278] on div at bounding box center [212, 261] width 272 height 153
click at [1511, 353] on icon at bounding box center [1507, 352] width 9 height 9
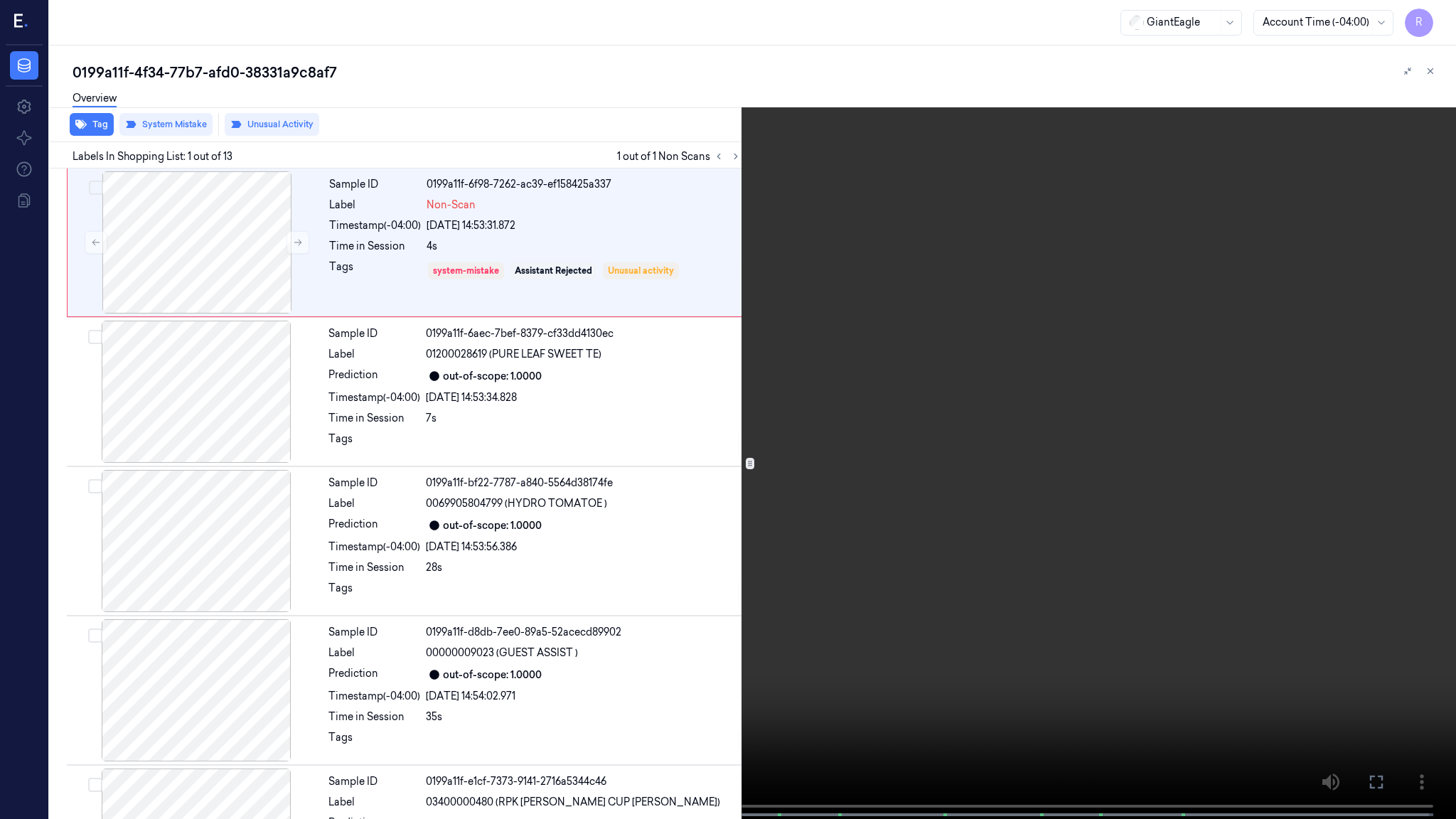
click at [996, 533] on video at bounding box center [728, 410] width 1456 height 821
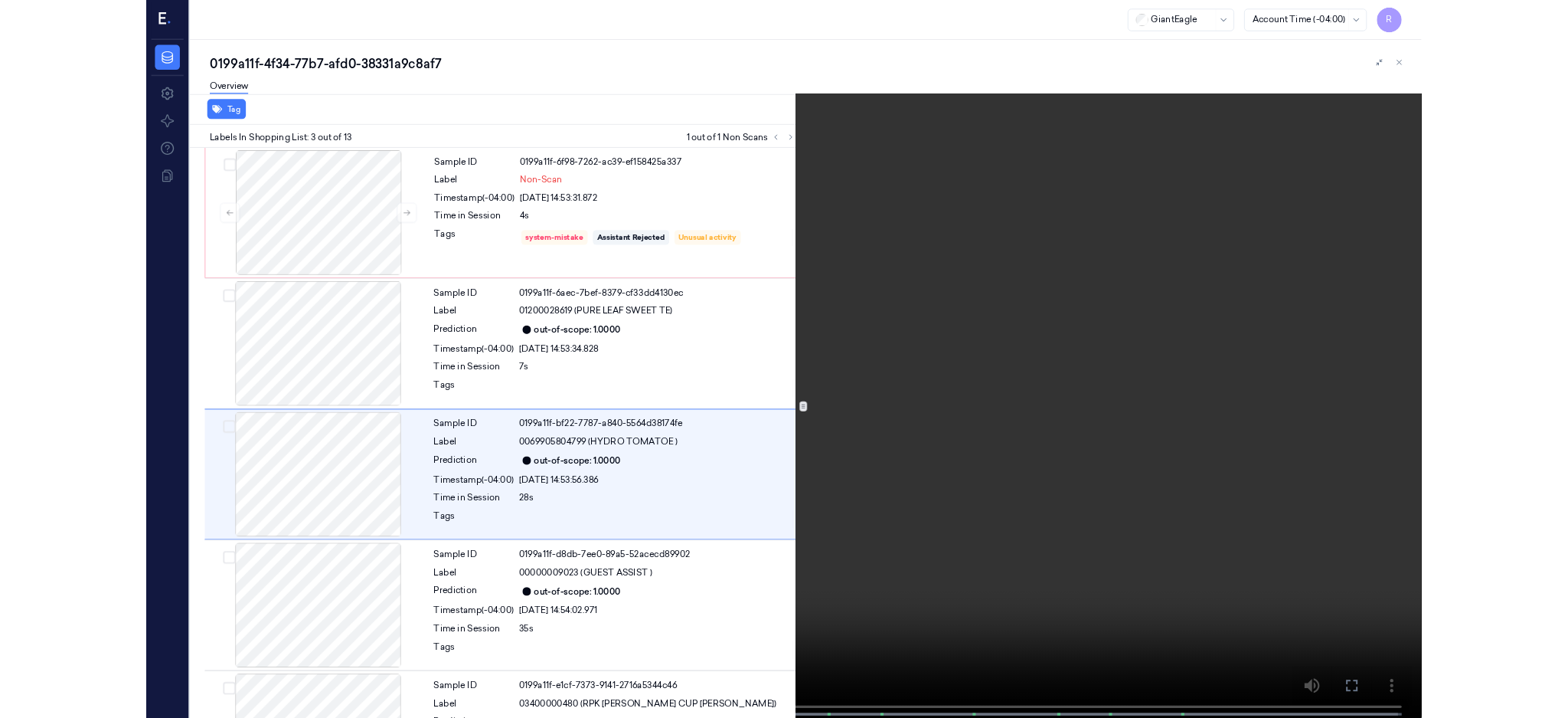
scroll to position [51, 0]
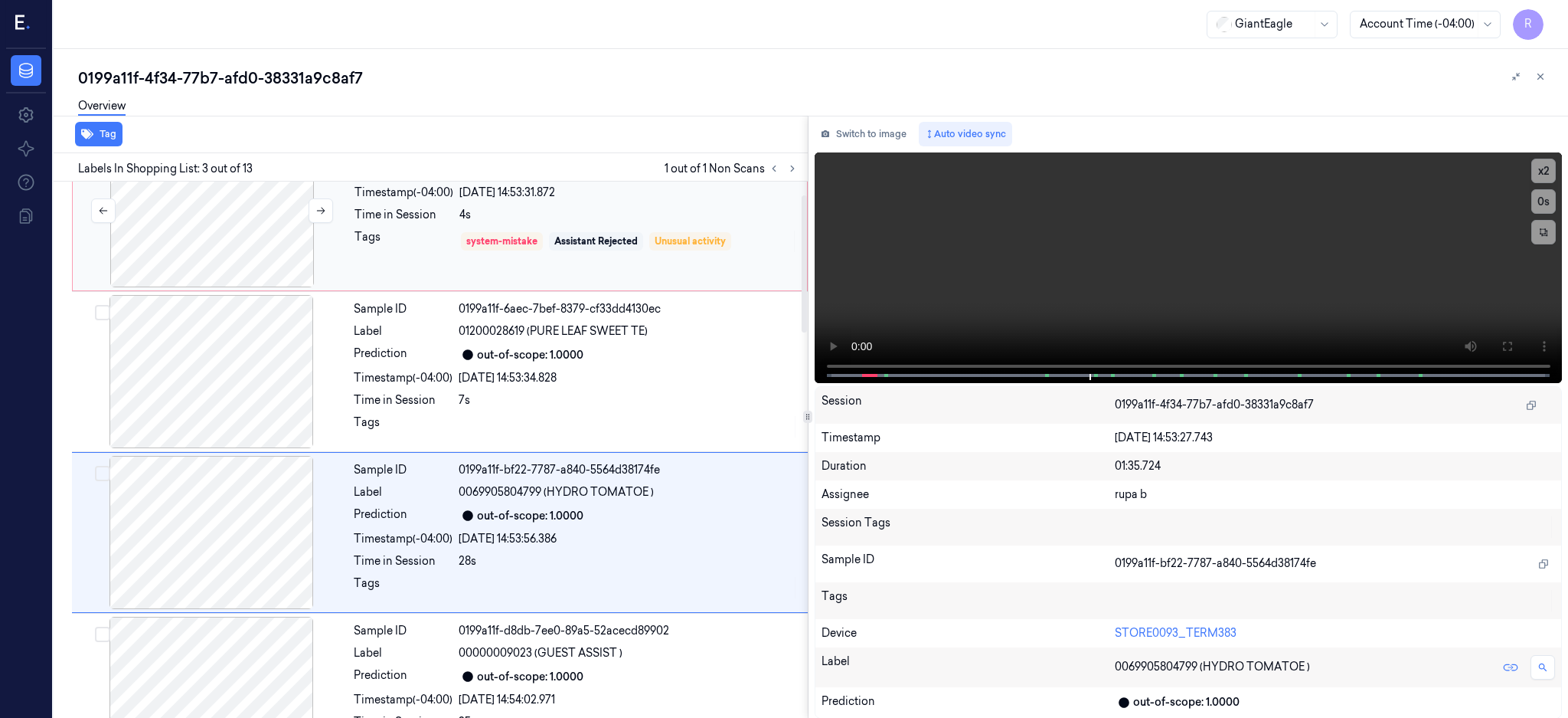
click at [217, 236] on div at bounding box center [212, 211] width 272 height 153
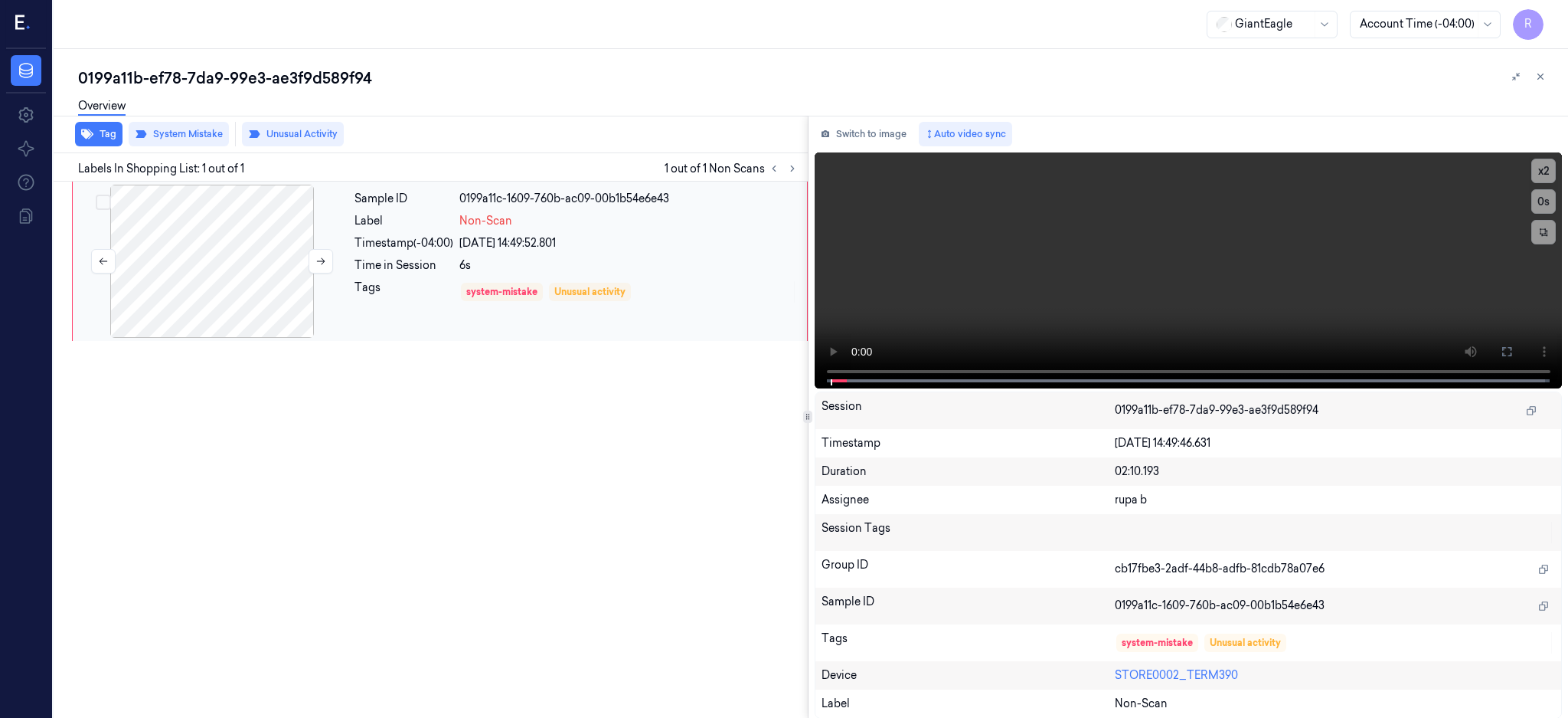
click at [289, 238] on div at bounding box center [212, 261] width 272 height 153
click at [177, 205] on div at bounding box center [212, 261] width 272 height 153
click at [1519, 361] on button at bounding box center [1507, 352] width 24 height 24
click at [190, 258] on div at bounding box center [212, 261] width 272 height 153
click at [312, 261] on button at bounding box center [320, 261] width 24 height 24
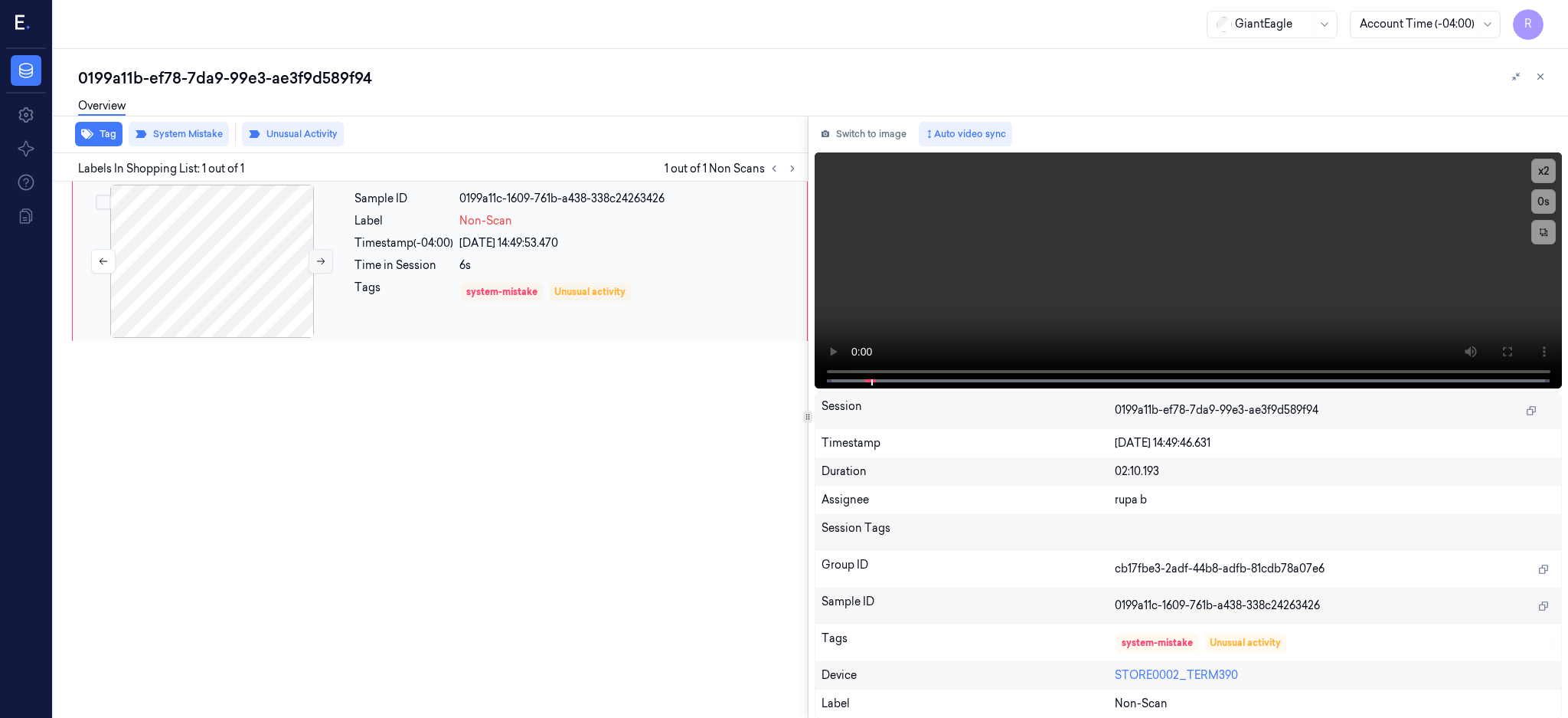
click at [314, 261] on button at bounding box center [320, 261] width 24 height 24
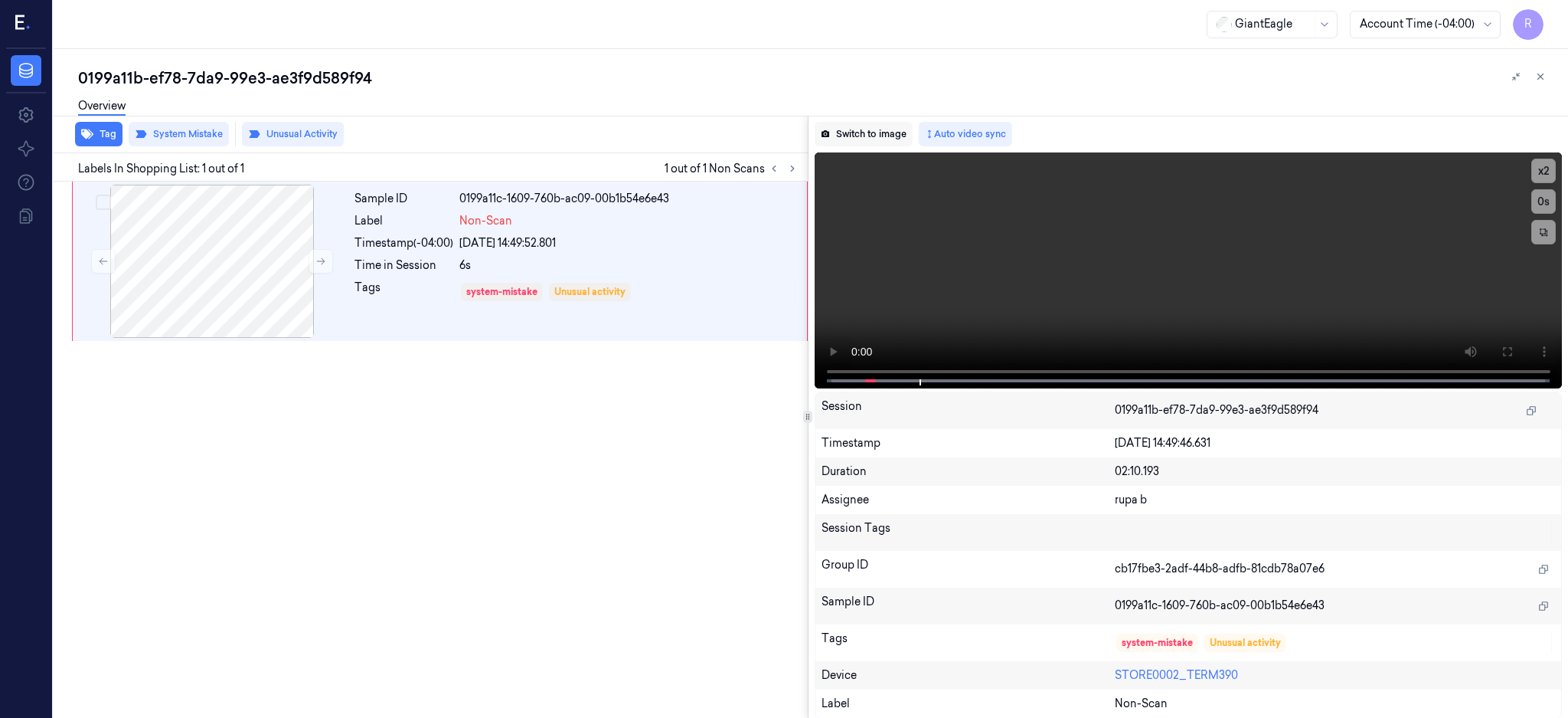
click at [907, 135] on button "Switch to image" at bounding box center [864, 134] width 98 height 24
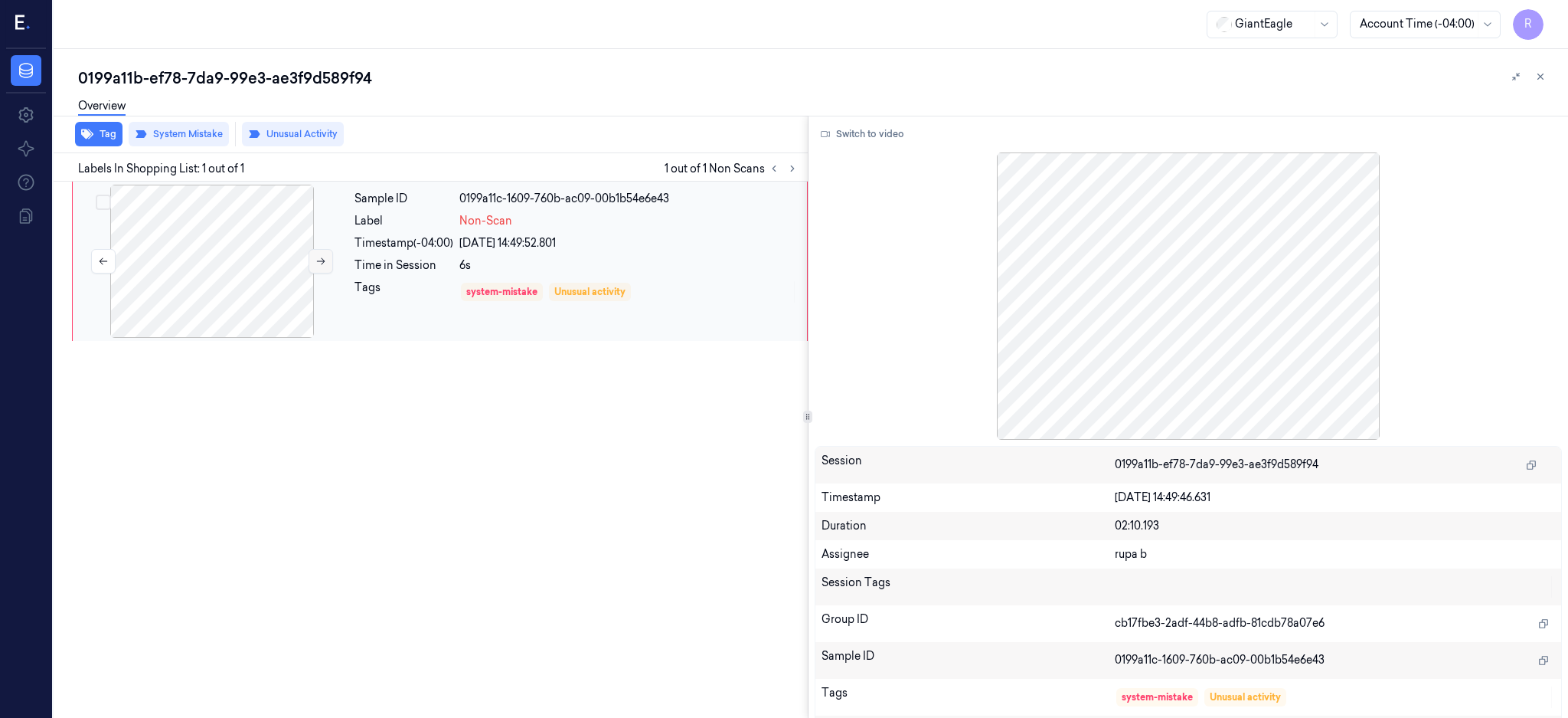
click at [315, 264] on icon at bounding box center [320, 261] width 10 height 10
click at [860, 133] on button "Switch to video" at bounding box center [862, 134] width 96 height 24
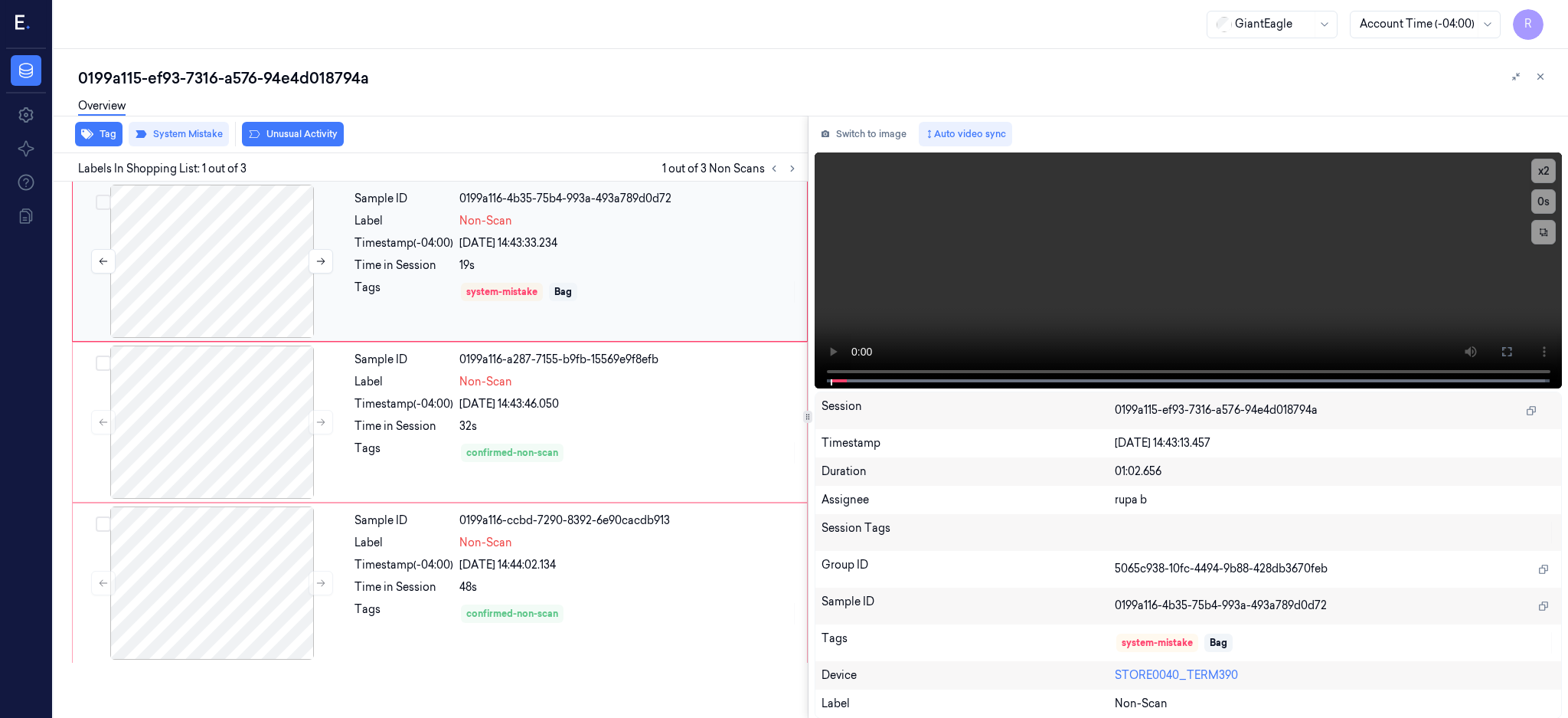
click at [249, 291] on div at bounding box center [212, 261] width 272 height 153
click at [1513, 354] on icon at bounding box center [1507, 352] width 12 height 12
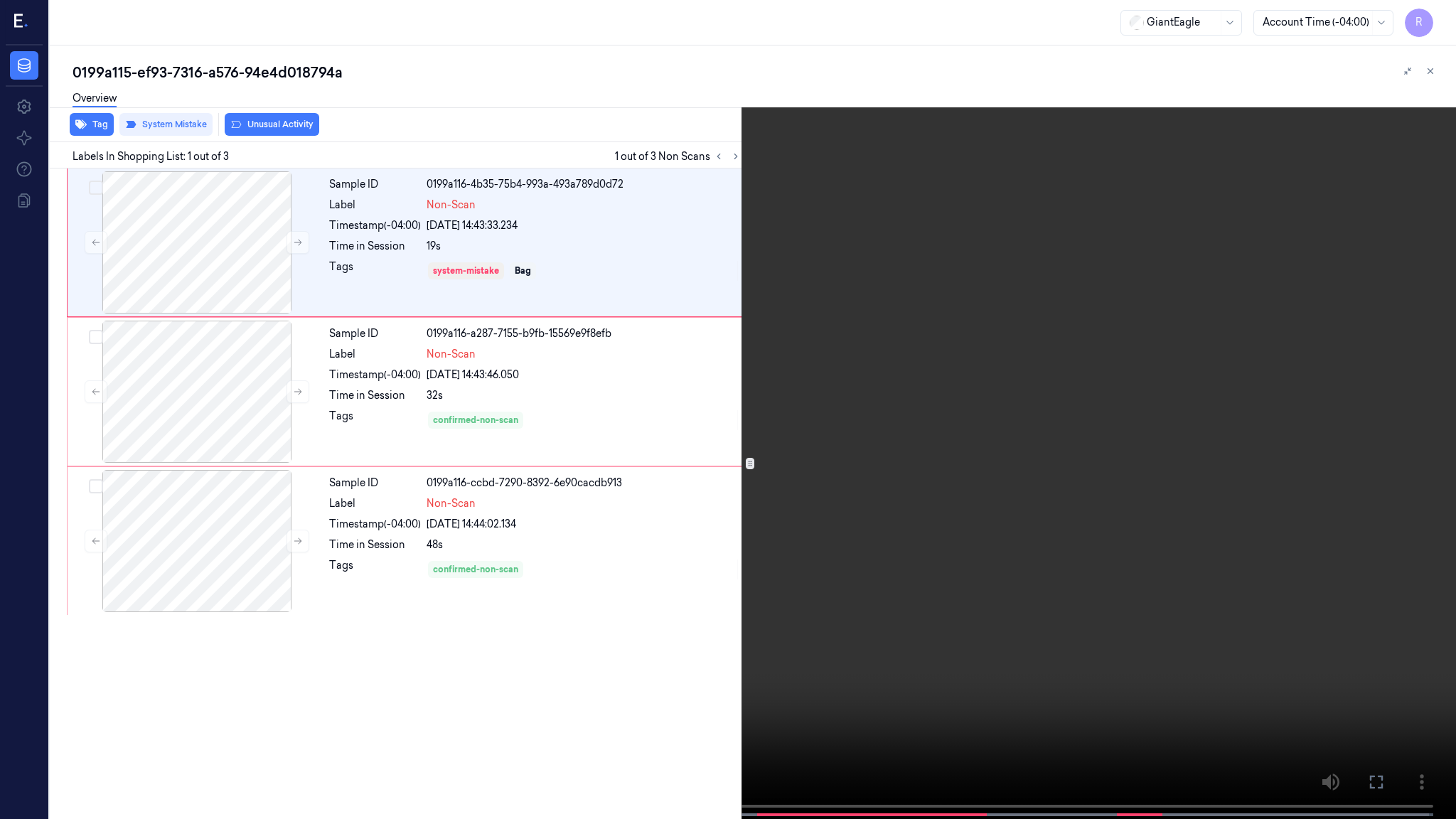
click at [583, 614] on video at bounding box center [728, 410] width 1456 height 821
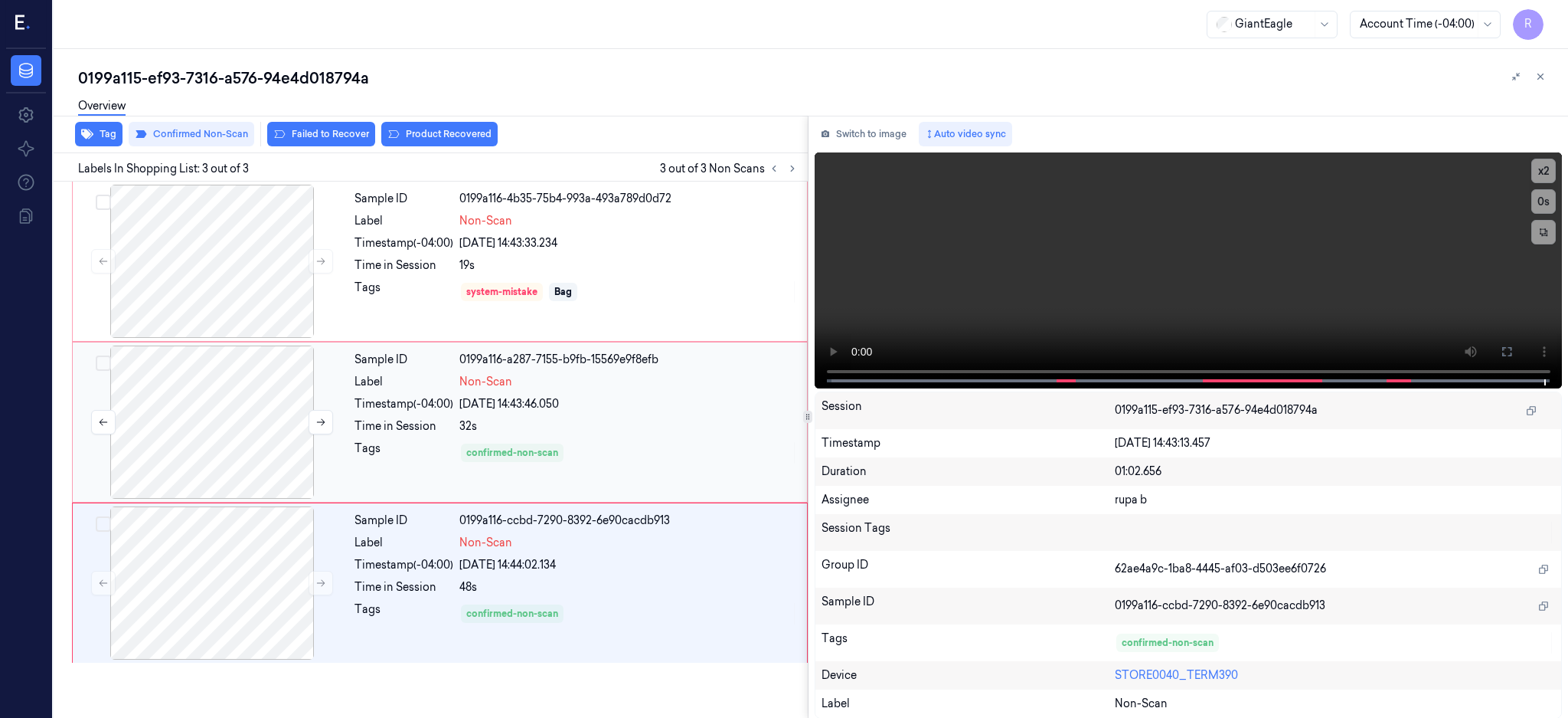
drag, startPoint x: 180, startPoint y: 429, endPoint x: 186, endPoint y: 446, distance: 18.0
click at [179, 429] on div at bounding box center [212, 422] width 272 height 153
click at [212, 610] on div at bounding box center [212, 583] width 272 height 153
click at [263, 349] on div at bounding box center [212, 422] width 272 height 153
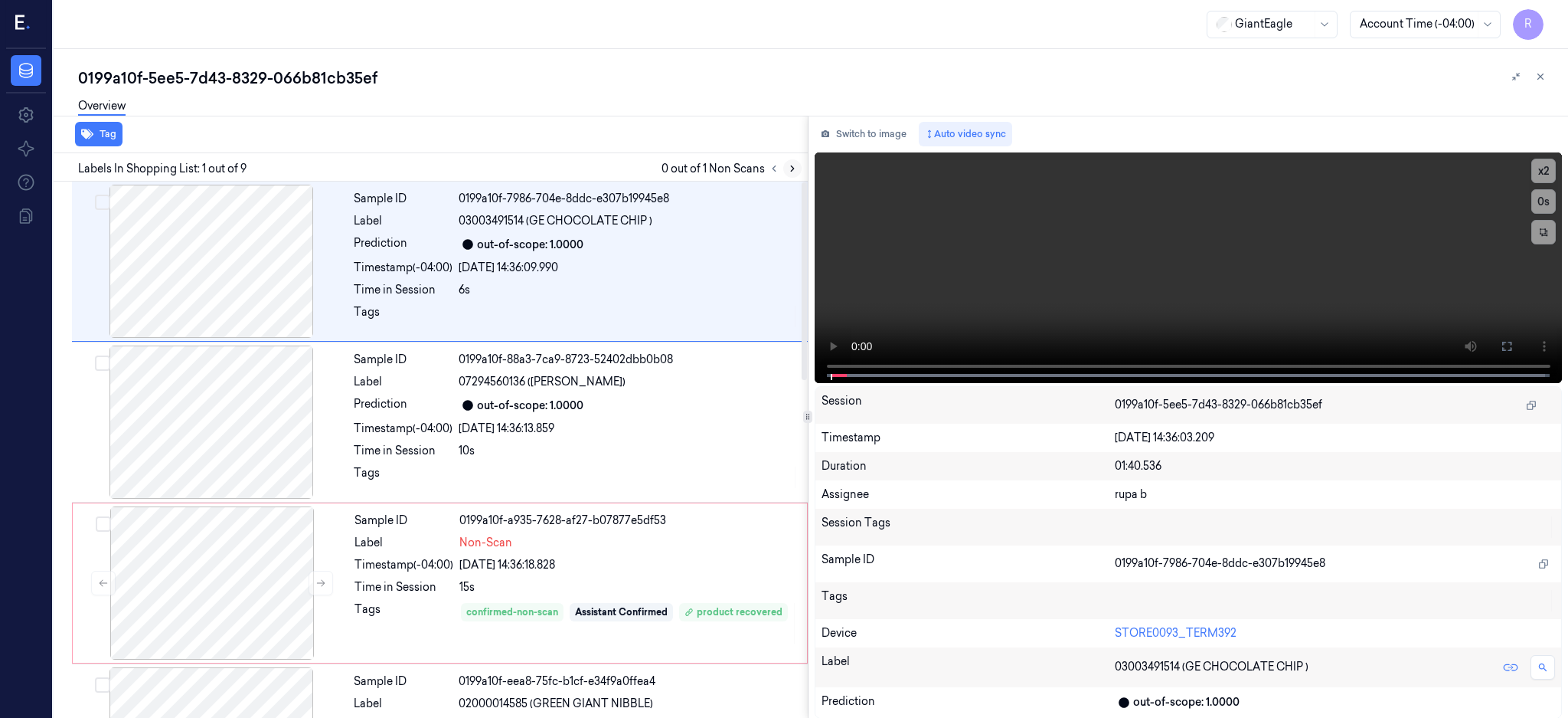
click at [798, 166] on icon at bounding box center [793, 168] width 10 height 10
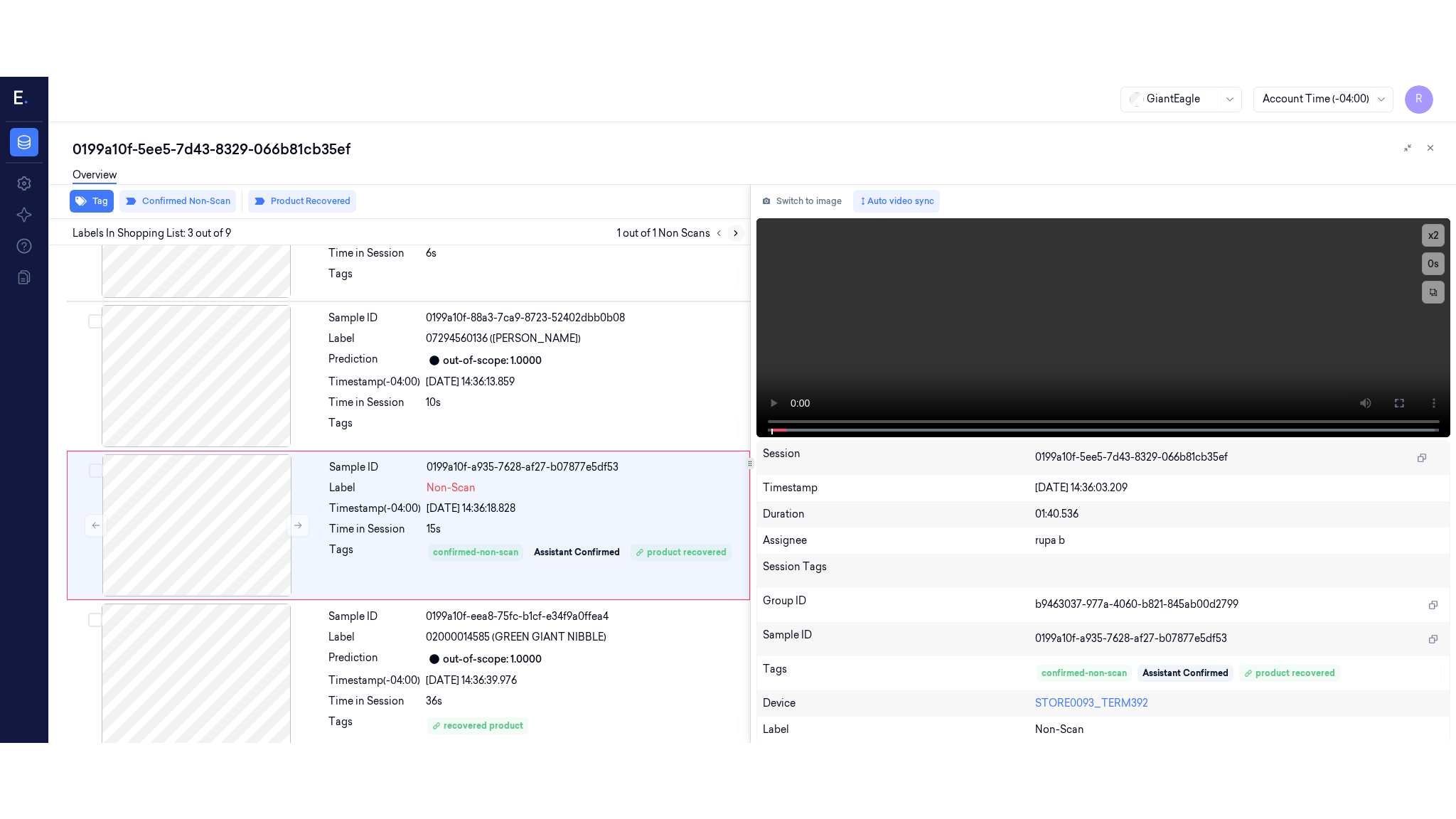
scroll to position [123, 0]
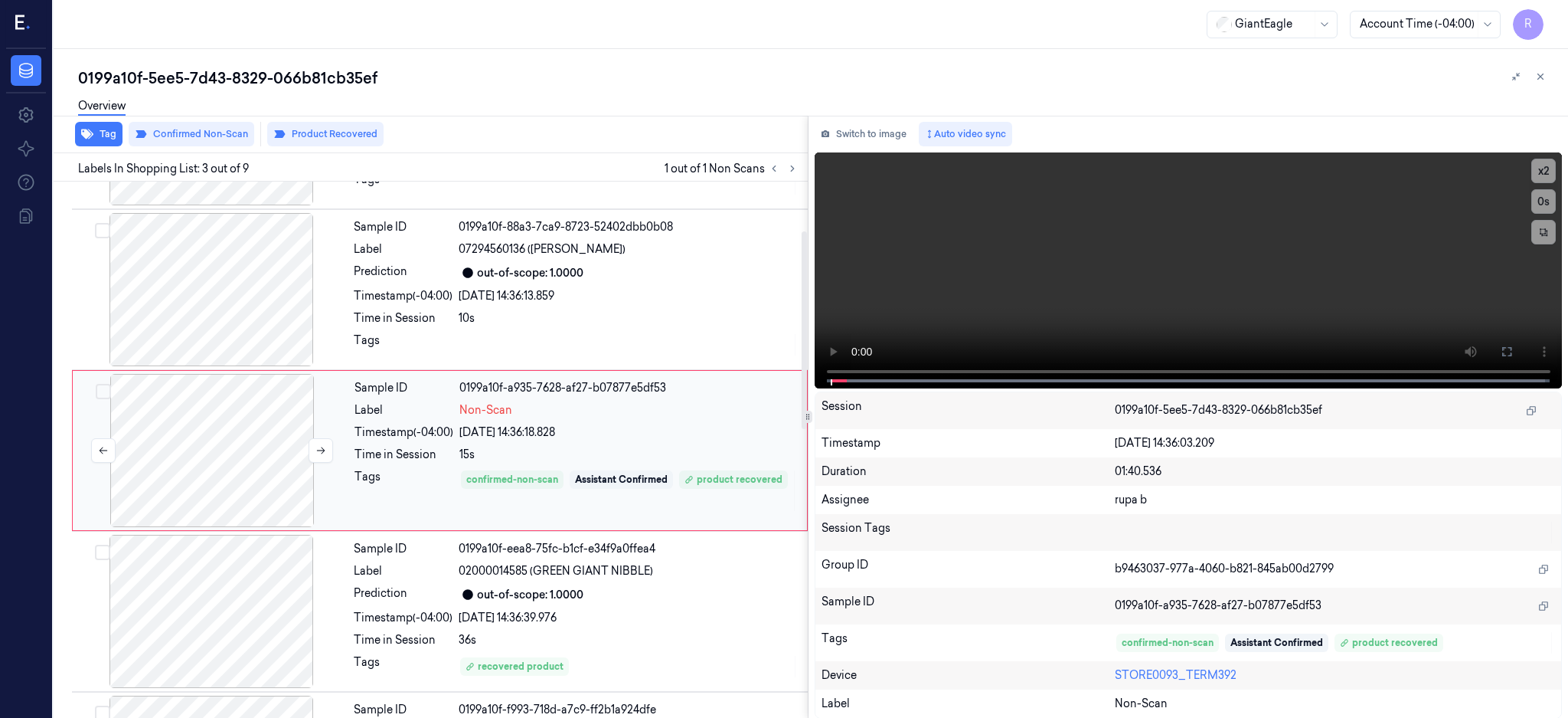
click at [242, 448] on div at bounding box center [212, 451] width 272 height 153
click at [1519, 353] on button at bounding box center [1507, 352] width 24 height 24
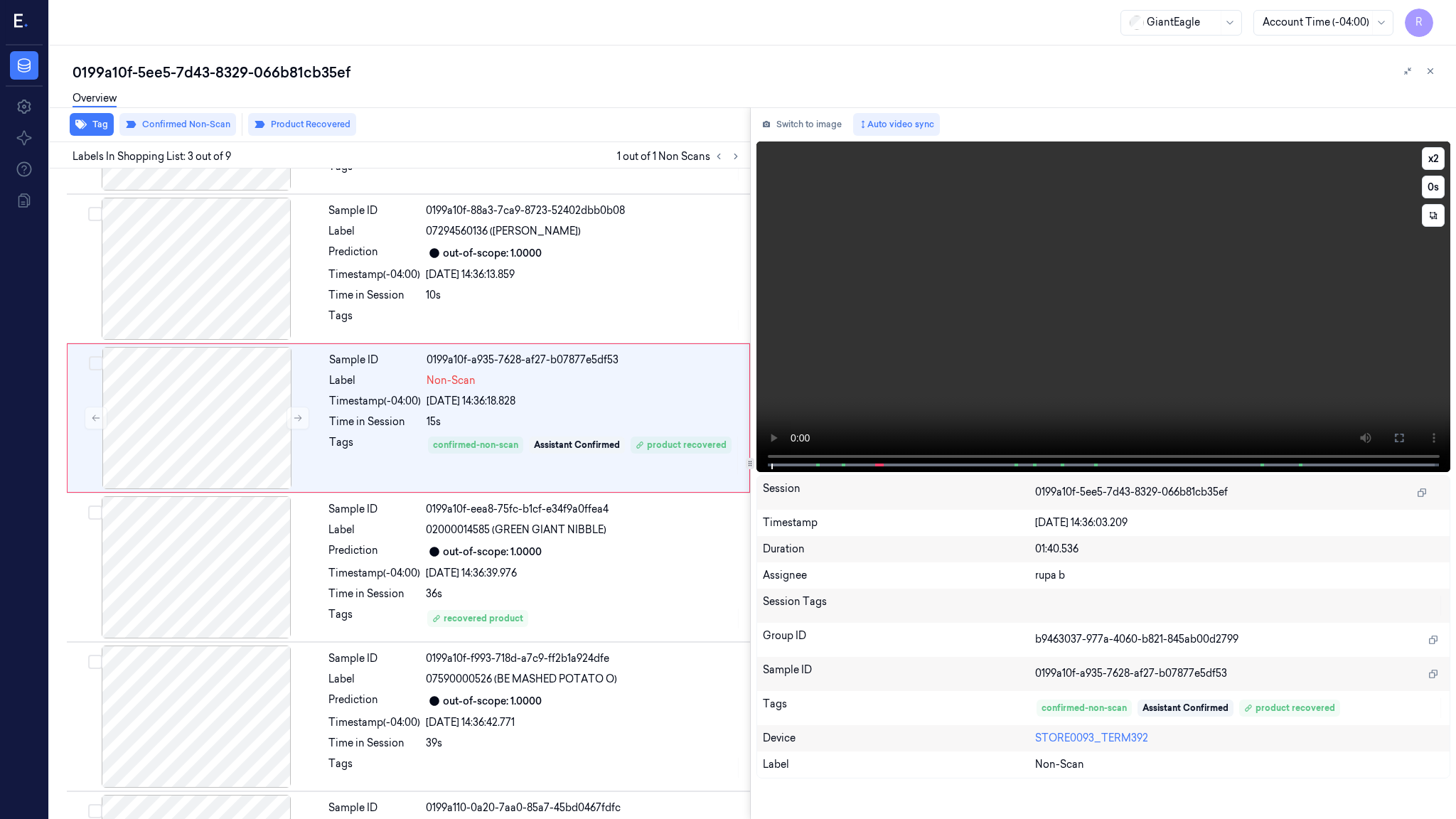
scroll to position [47, 0]
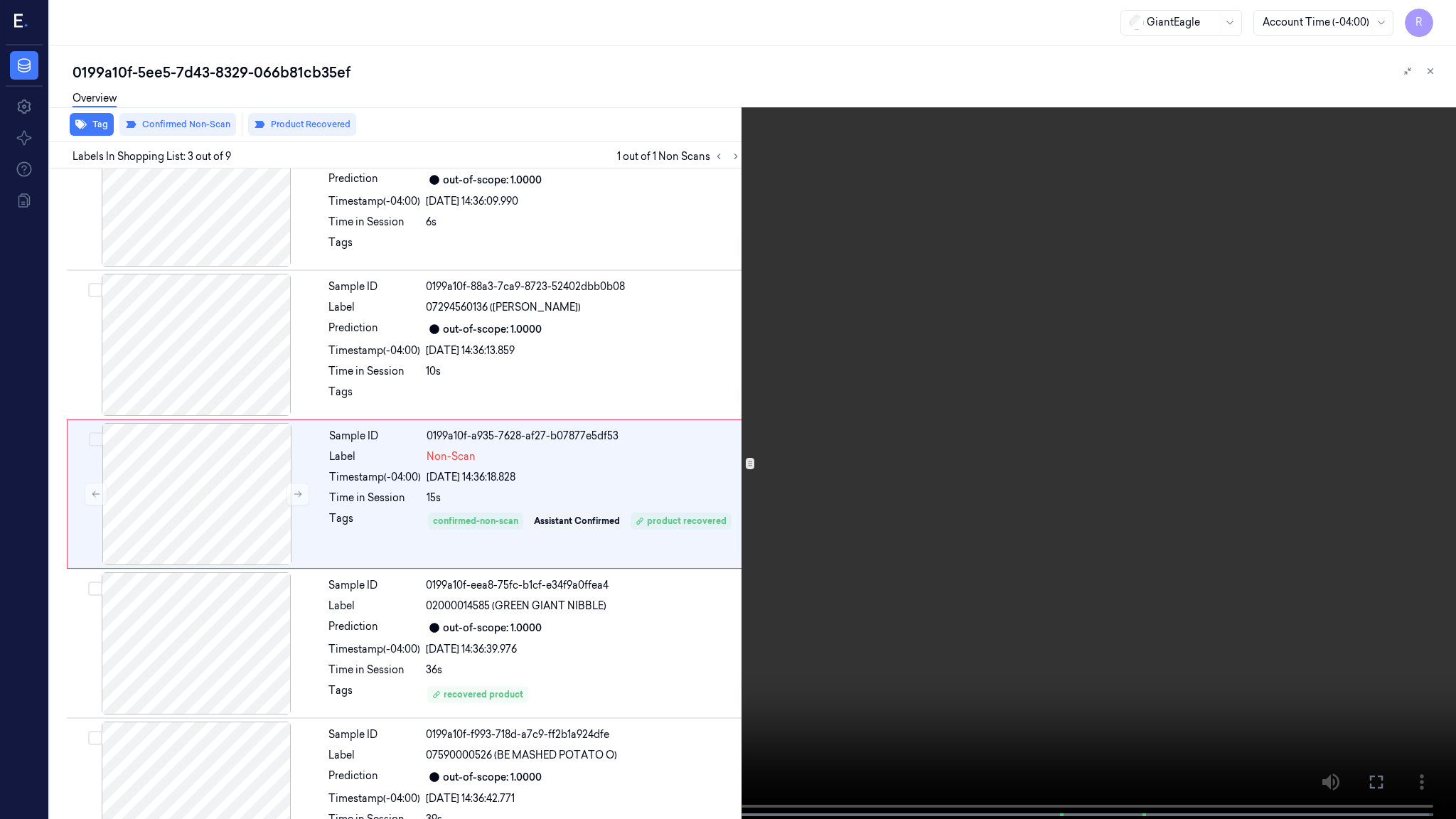
click at [571, 609] on video at bounding box center [728, 410] width 1456 height 821
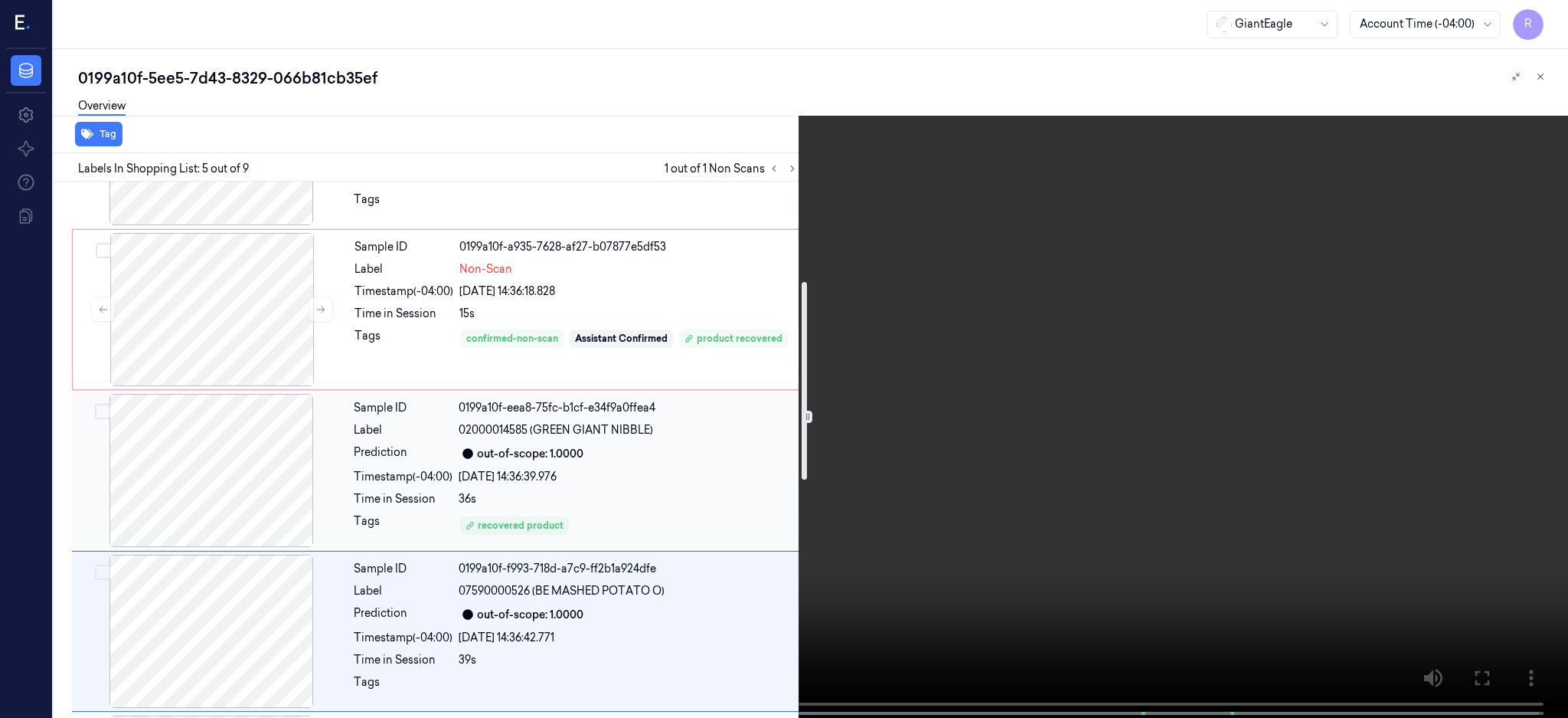
scroll to position [271, 0]
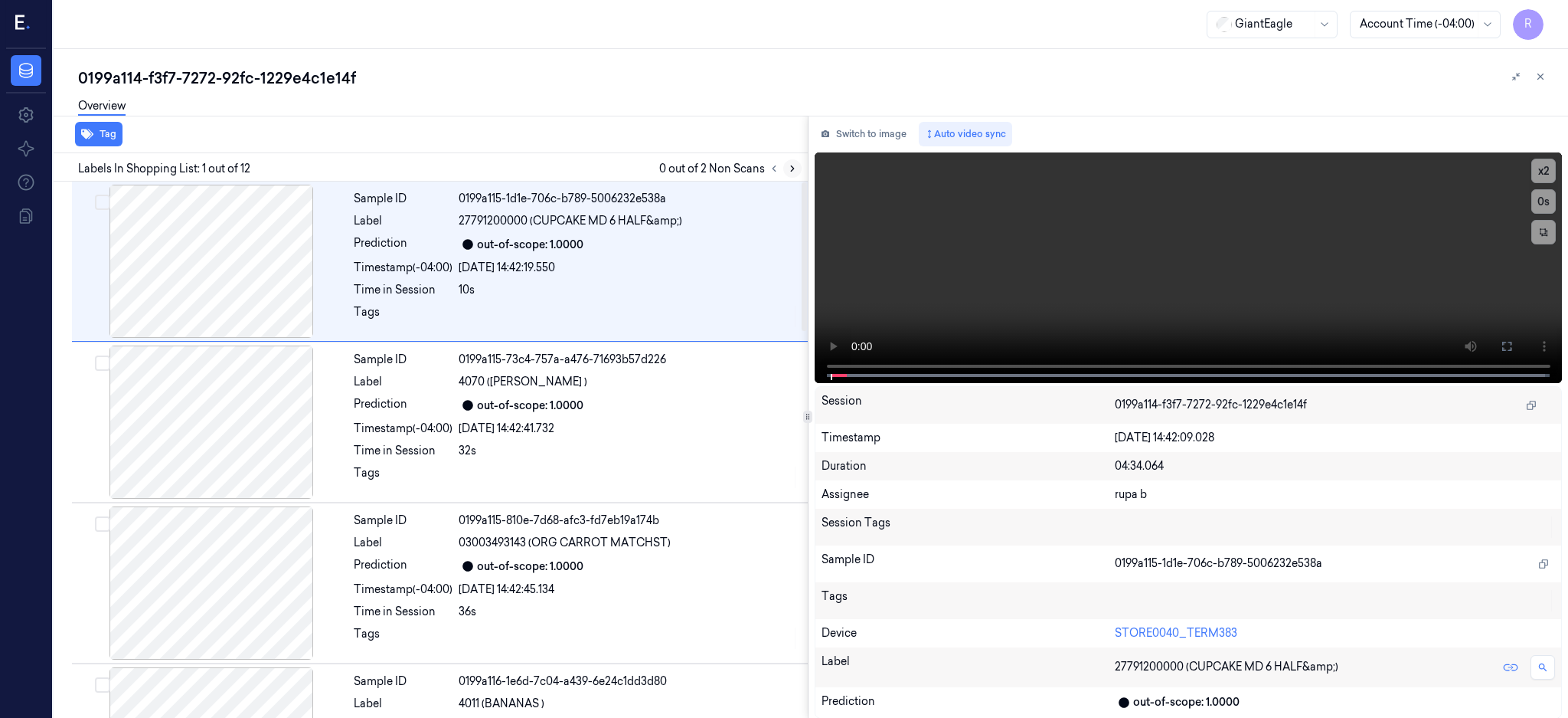
click at [798, 170] on icon at bounding box center [793, 168] width 10 height 10
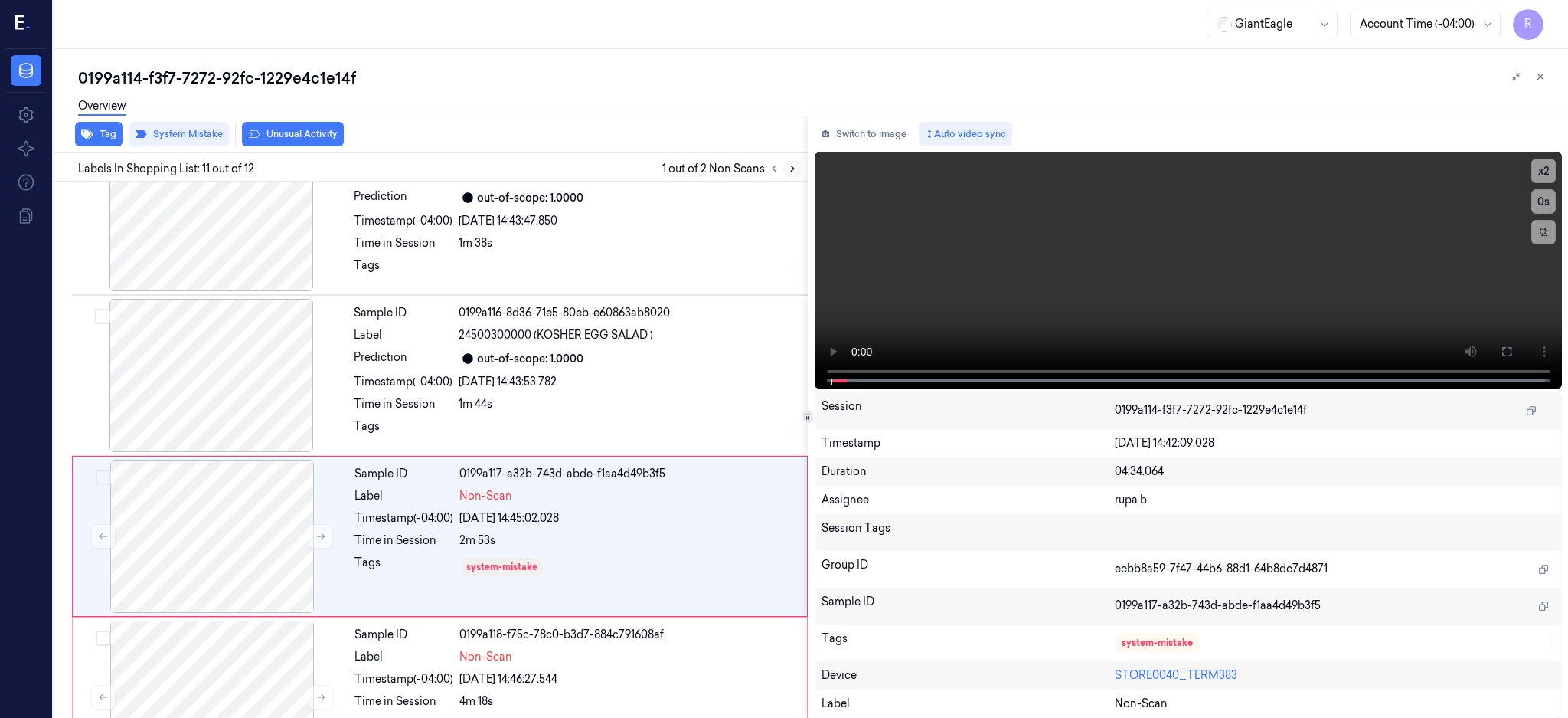
scroll to position [1399, 0]
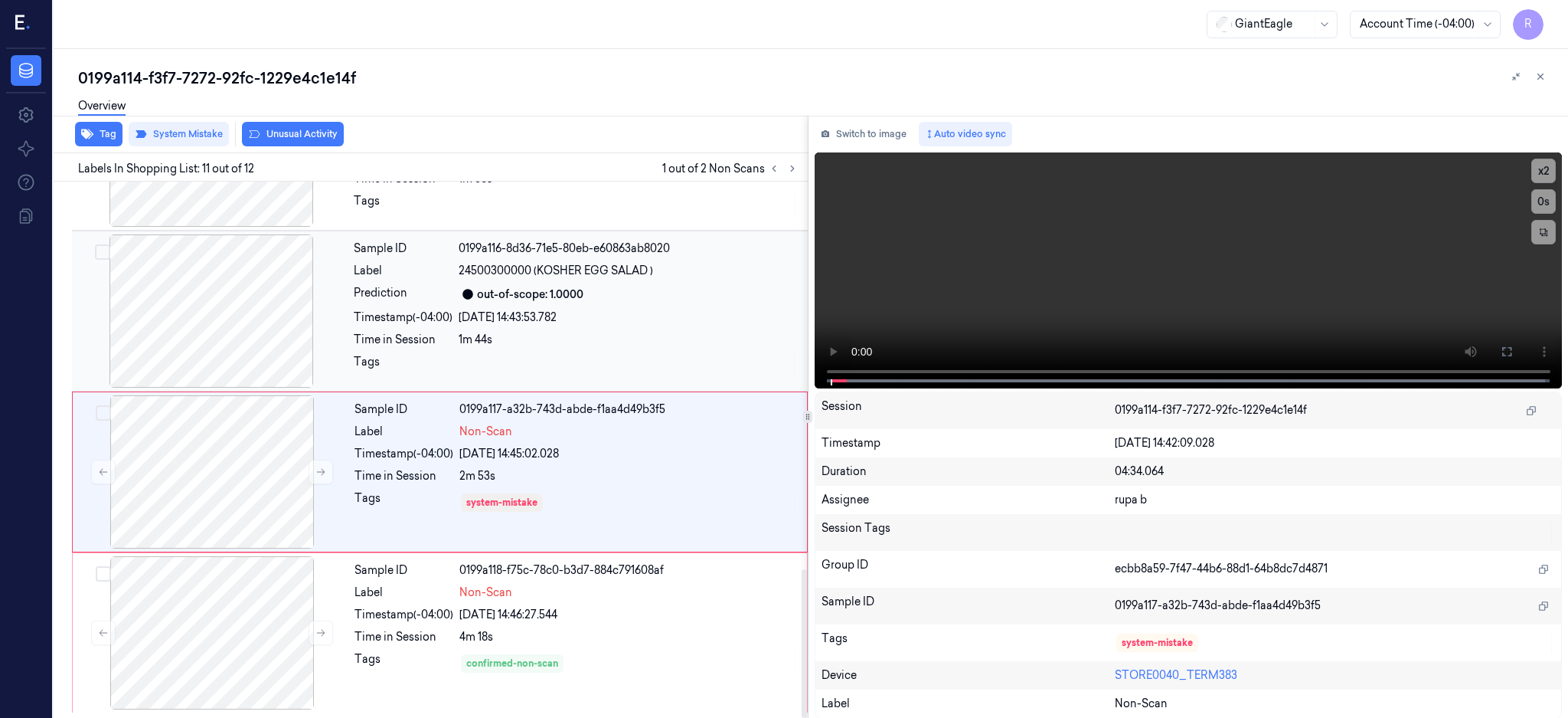
click at [230, 325] on div at bounding box center [211, 311] width 272 height 153
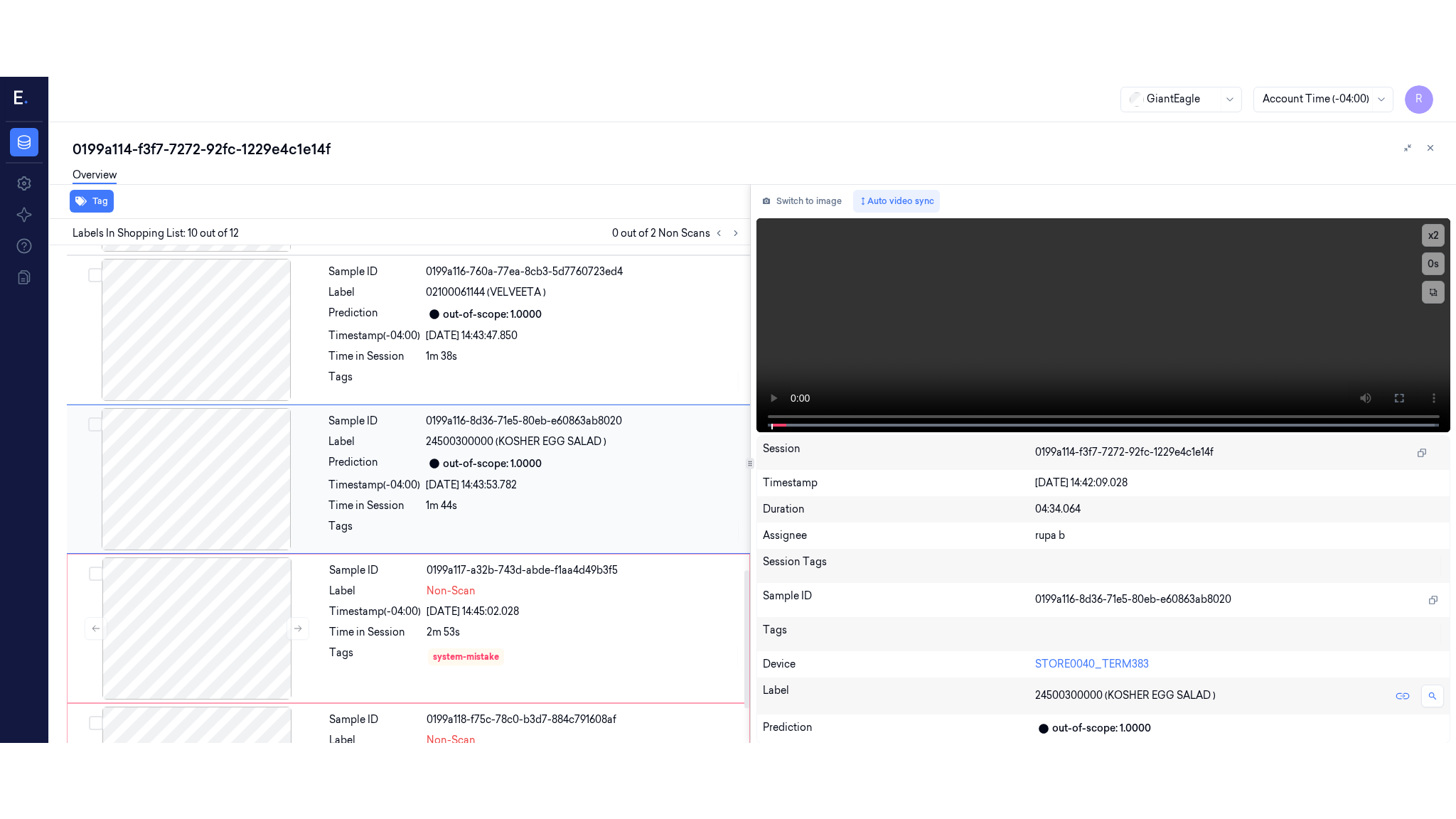
scroll to position [1169, 0]
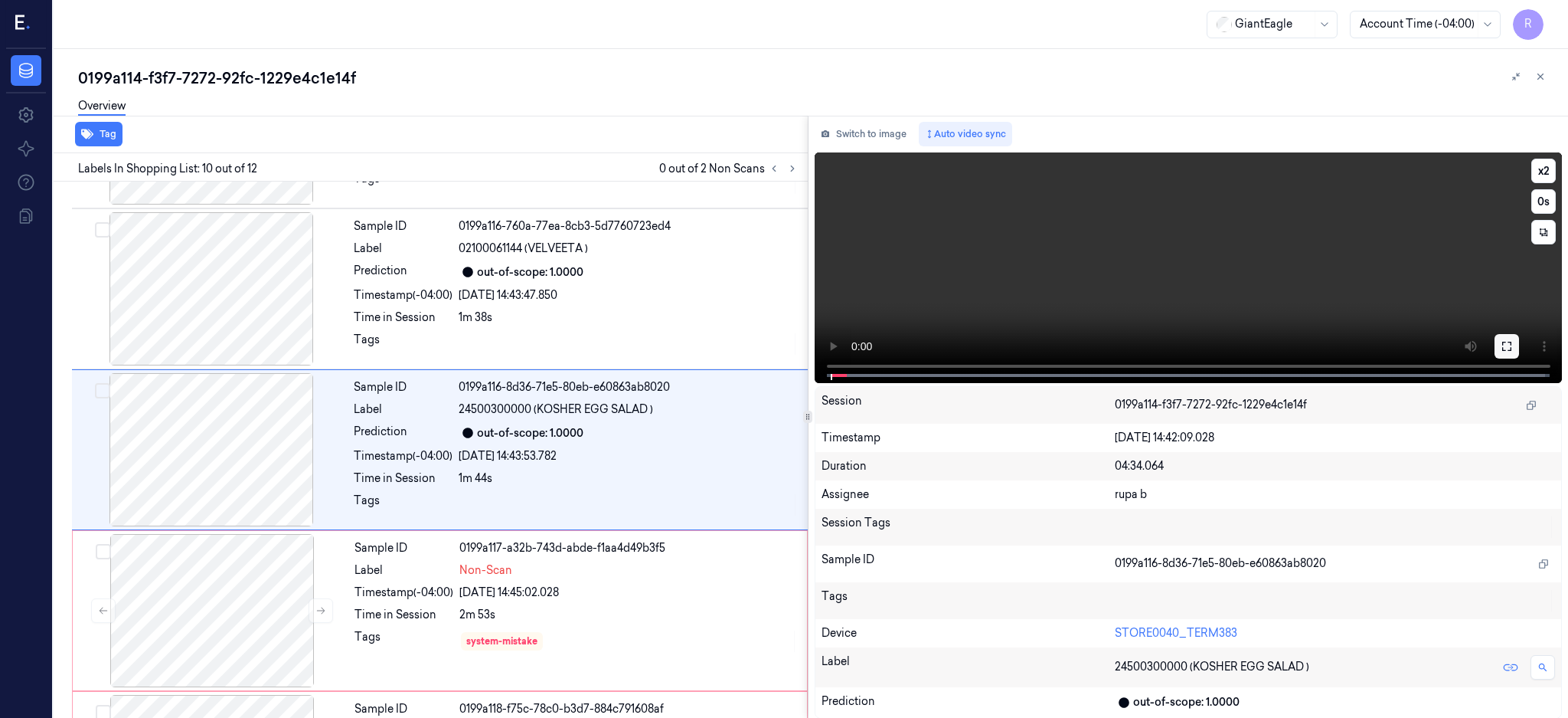
click at [1519, 340] on button at bounding box center [1507, 346] width 24 height 24
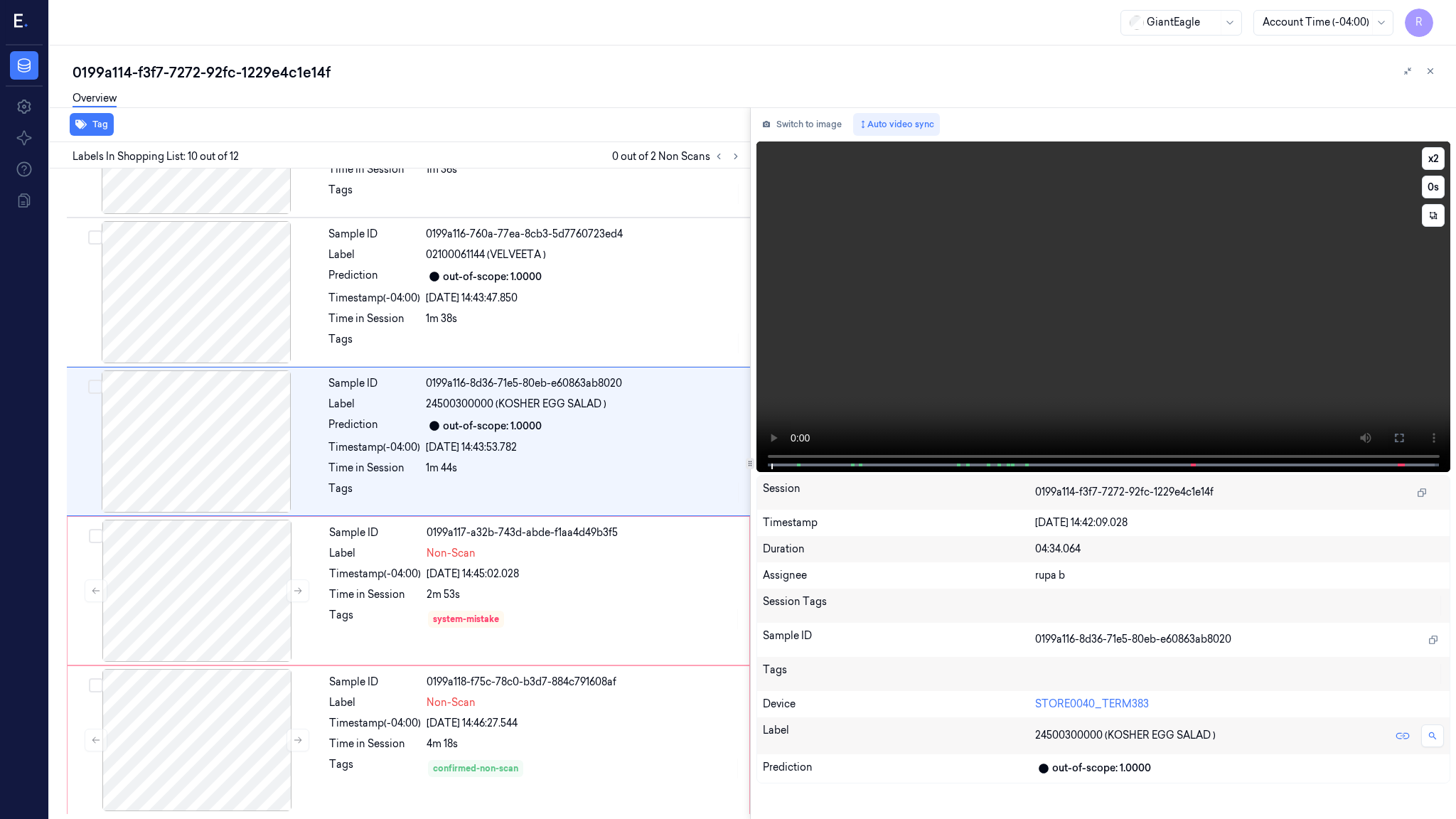
scroll to position [1093, 0]
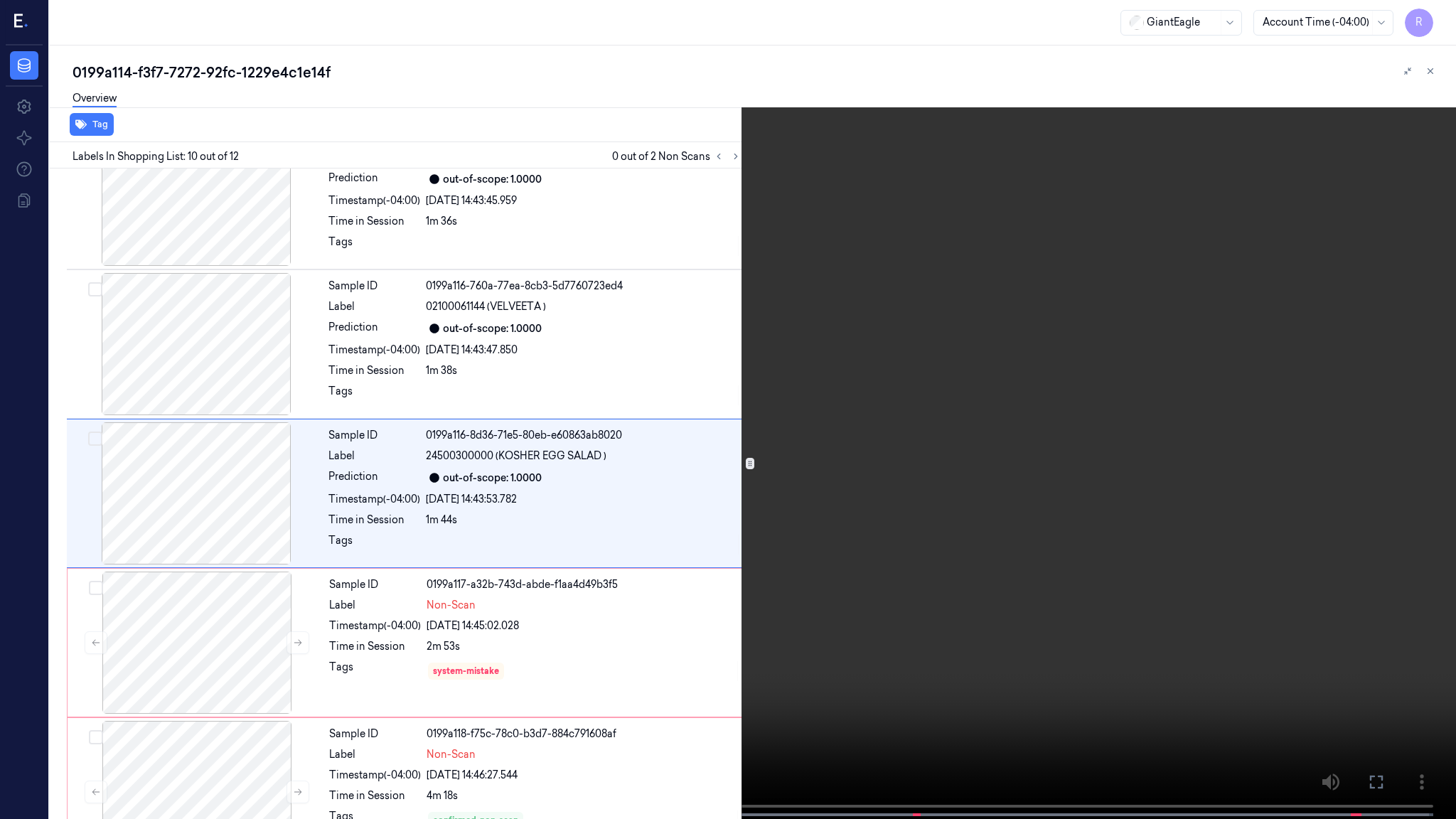
click at [948, 505] on video at bounding box center [728, 410] width 1456 height 821
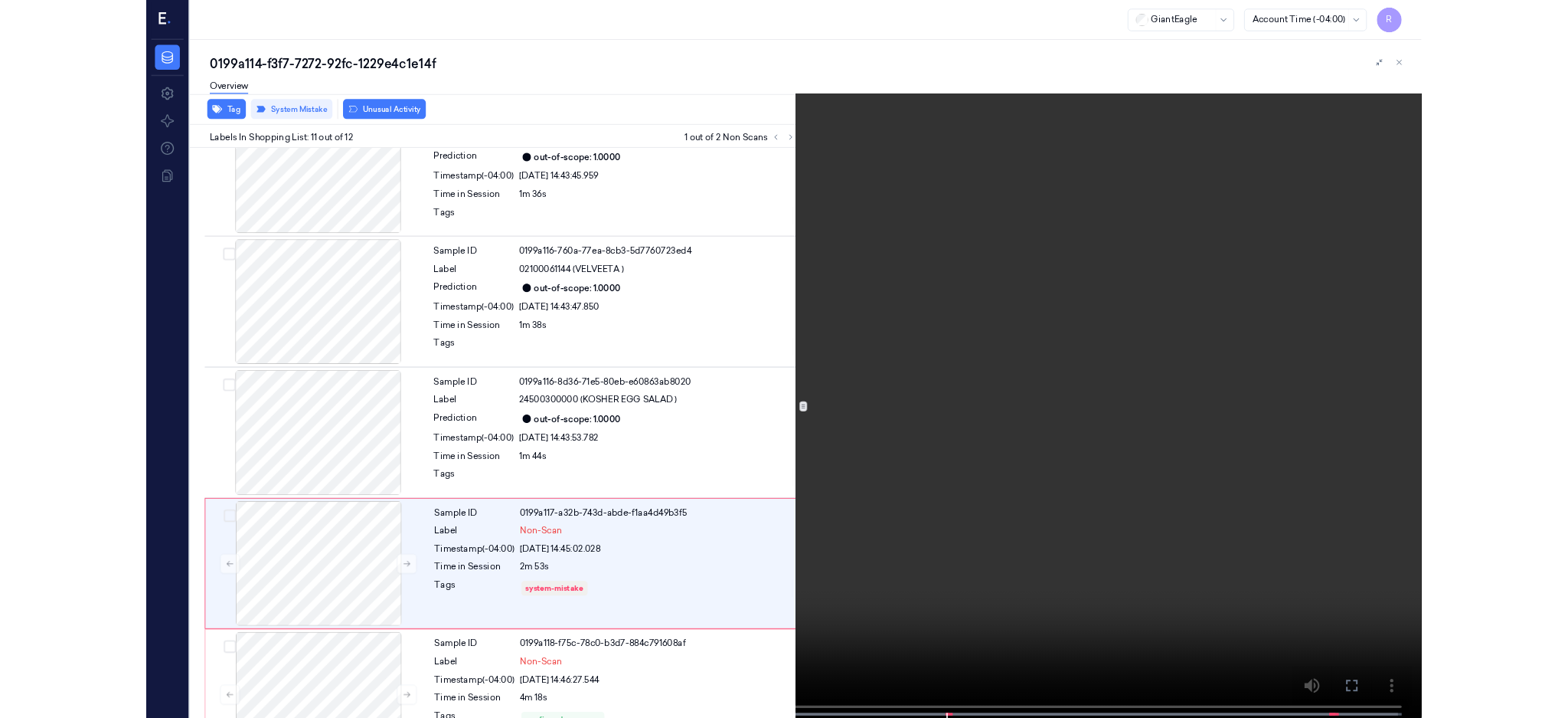
scroll to position [1234, 0]
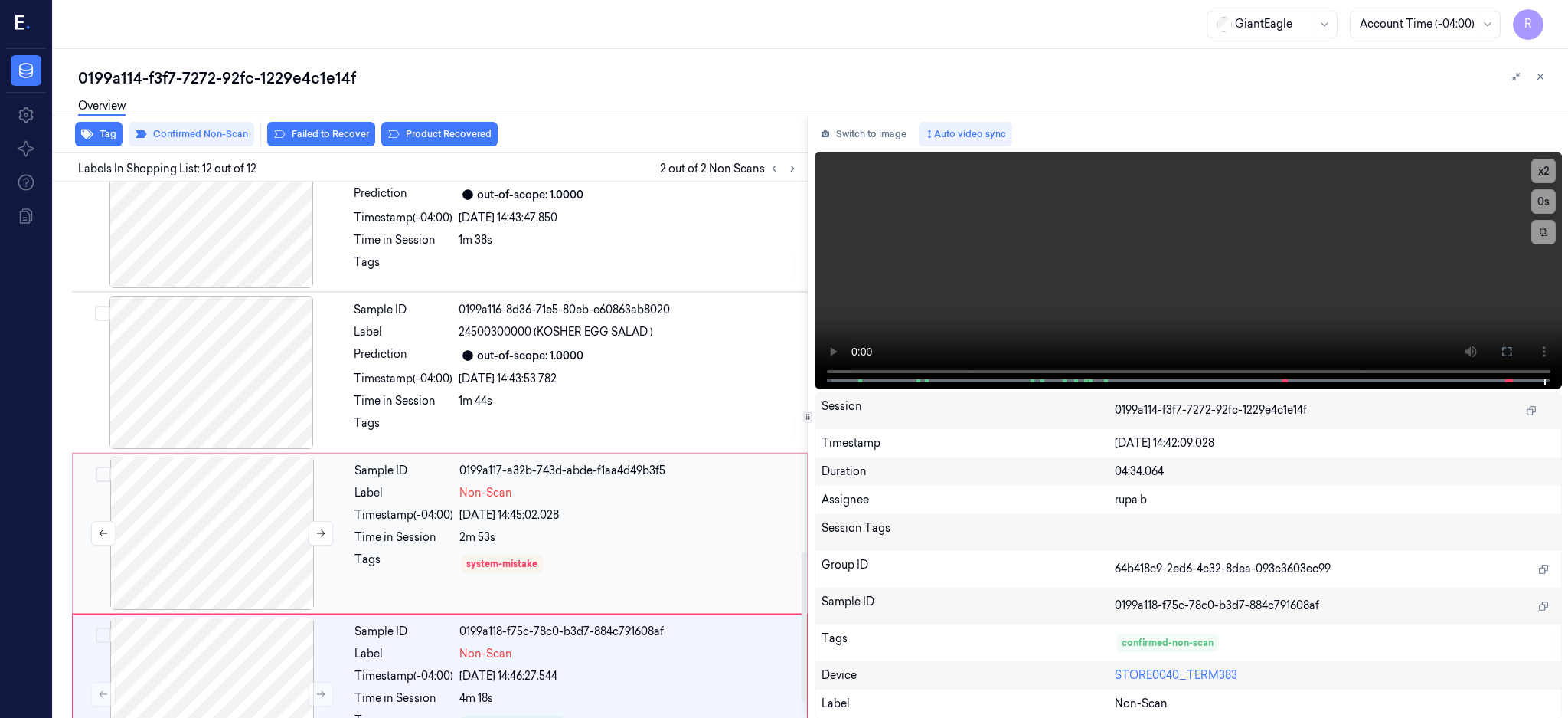
click at [188, 544] on div at bounding box center [212, 534] width 272 height 153
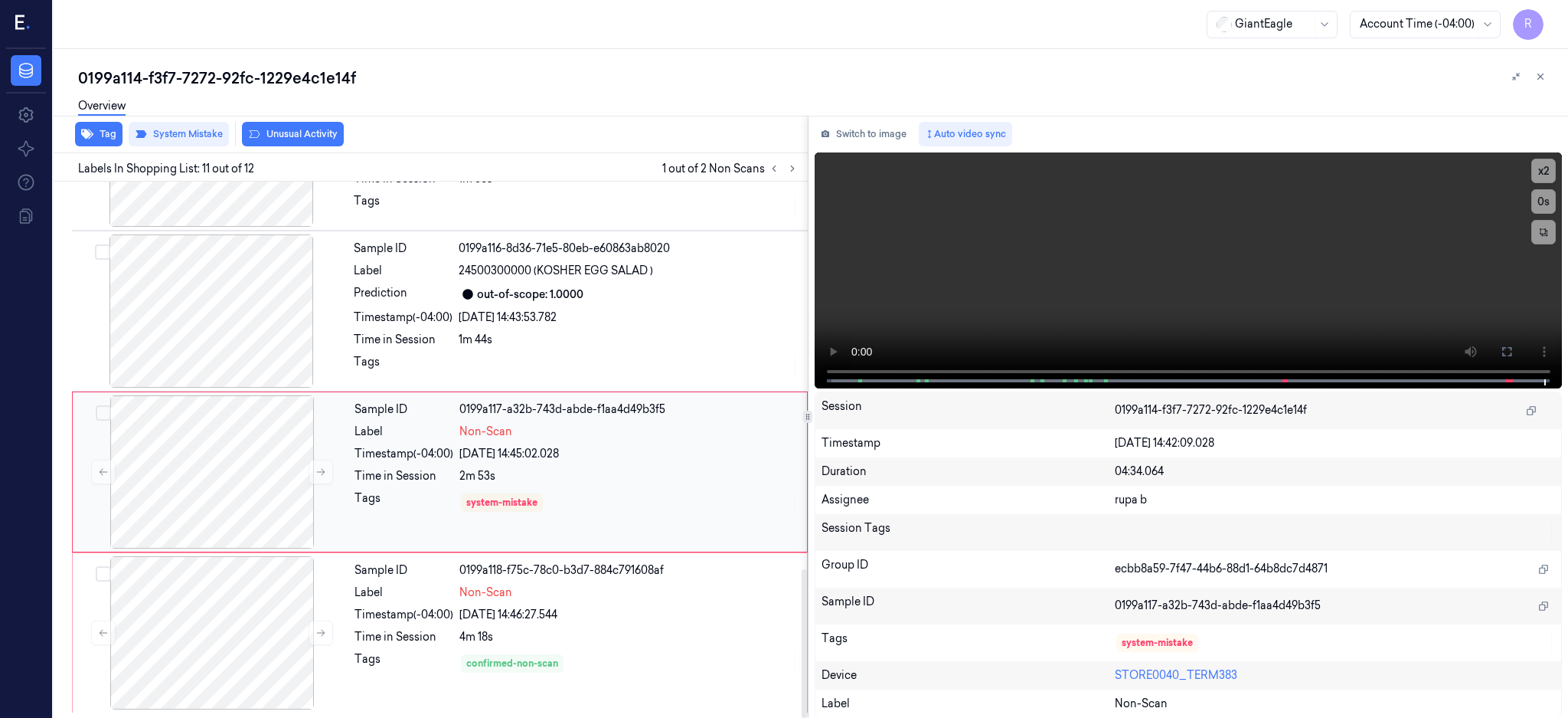
scroll to position [1399, 0]
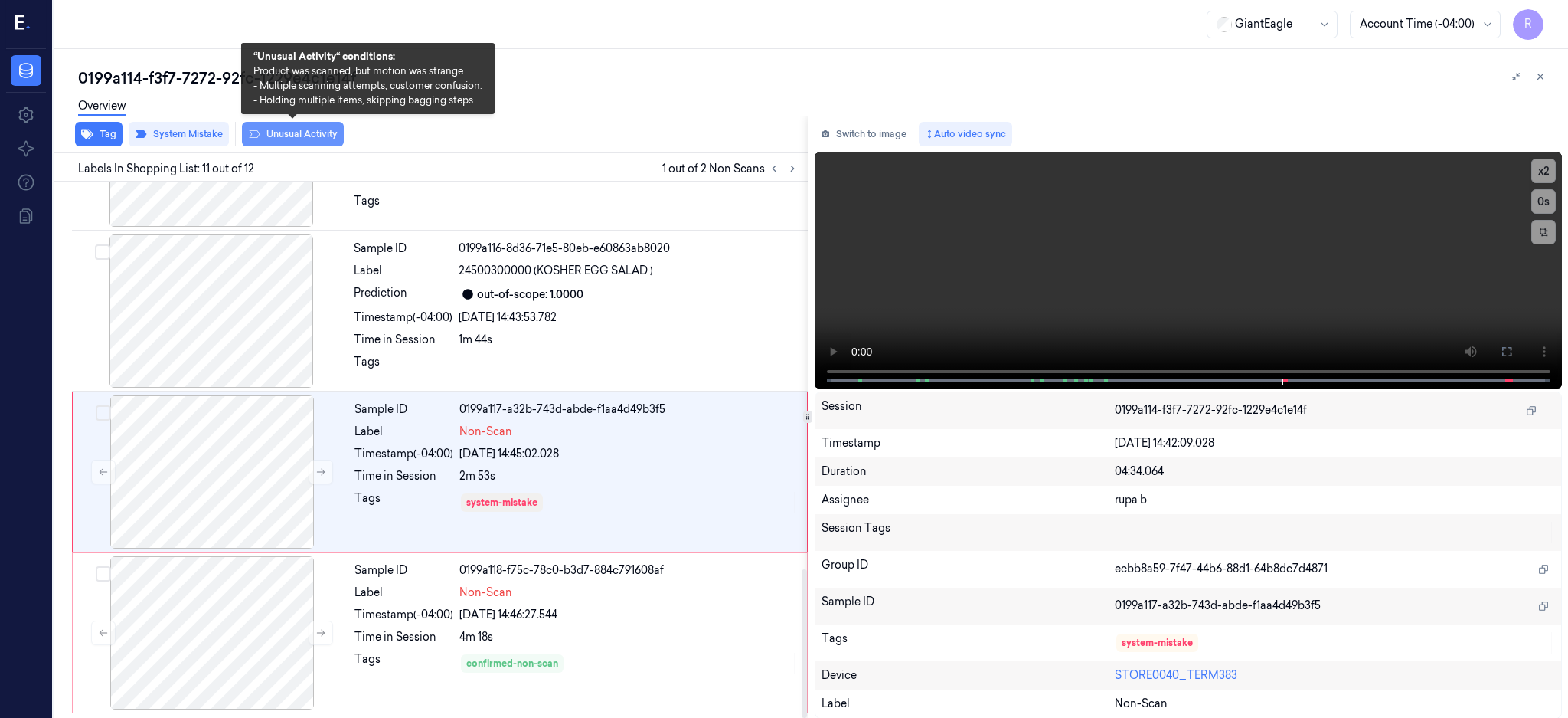
click at [295, 145] on button "Unusual Activity" at bounding box center [293, 134] width 102 height 24
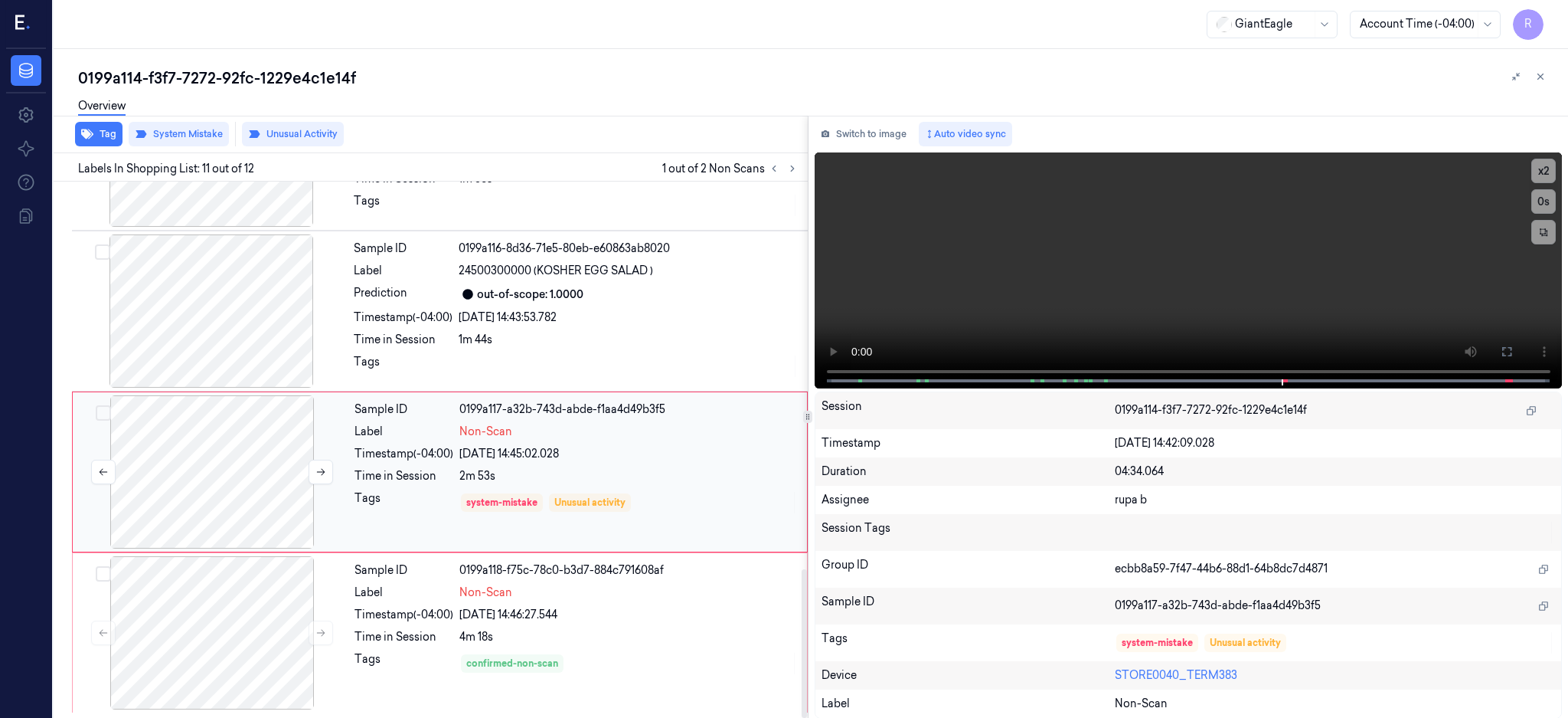
click at [230, 472] on div at bounding box center [212, 472] width 272 height 153
click at [214, 617] on div at bounding box center [212, 633] width 272 height 153
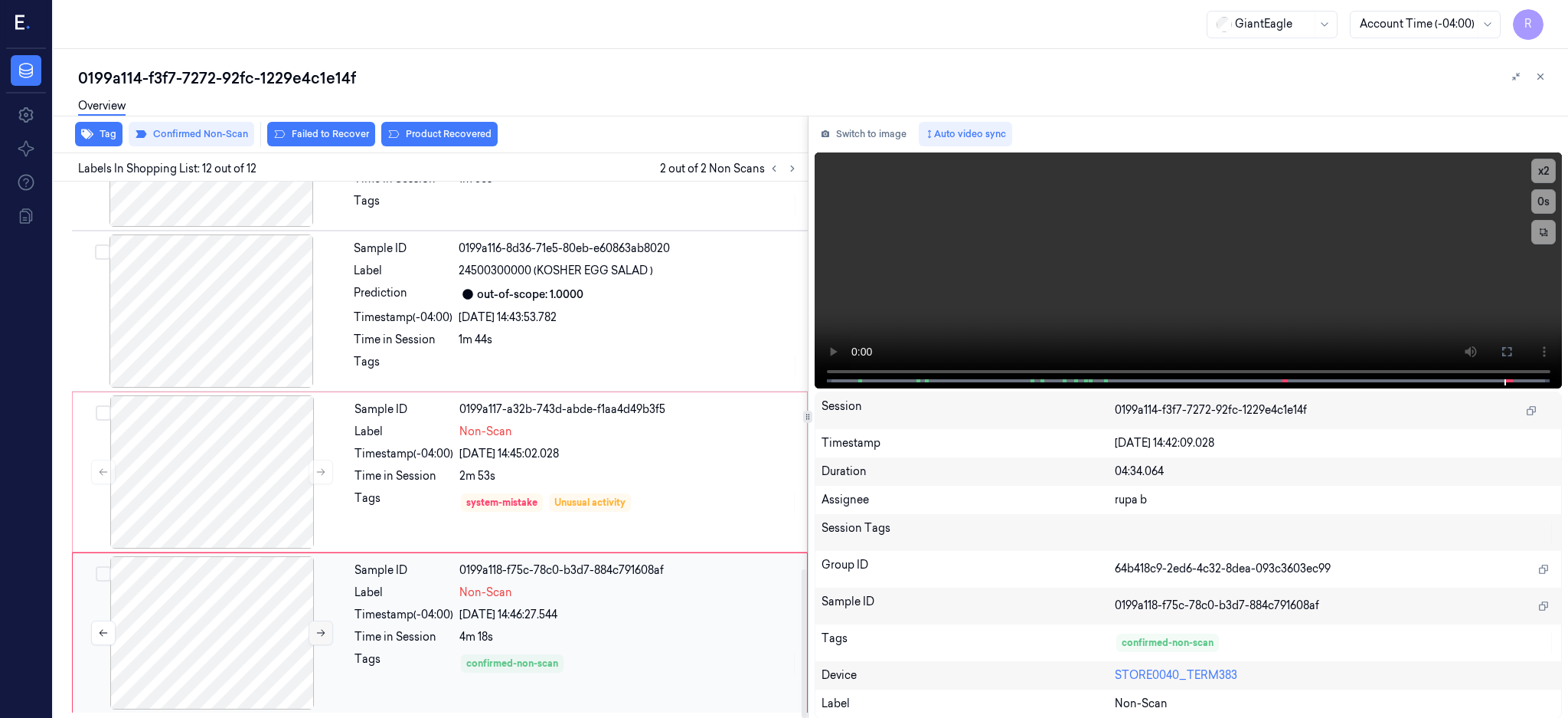
click at [317, 629] on icon at bounding box center [320, 633] width 10 height 10
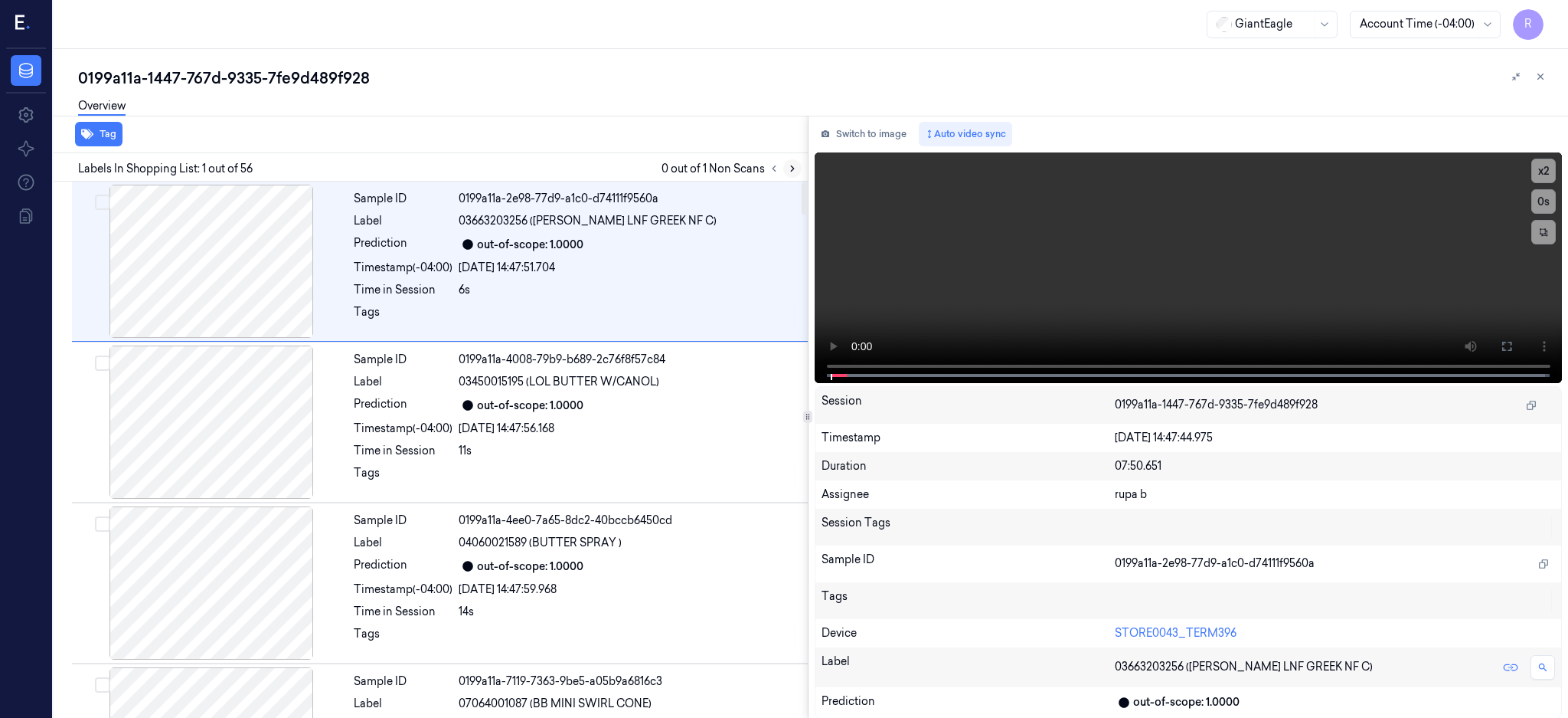
click at [801, 172] on button at bounding box center [792, 168] width 18 height 18
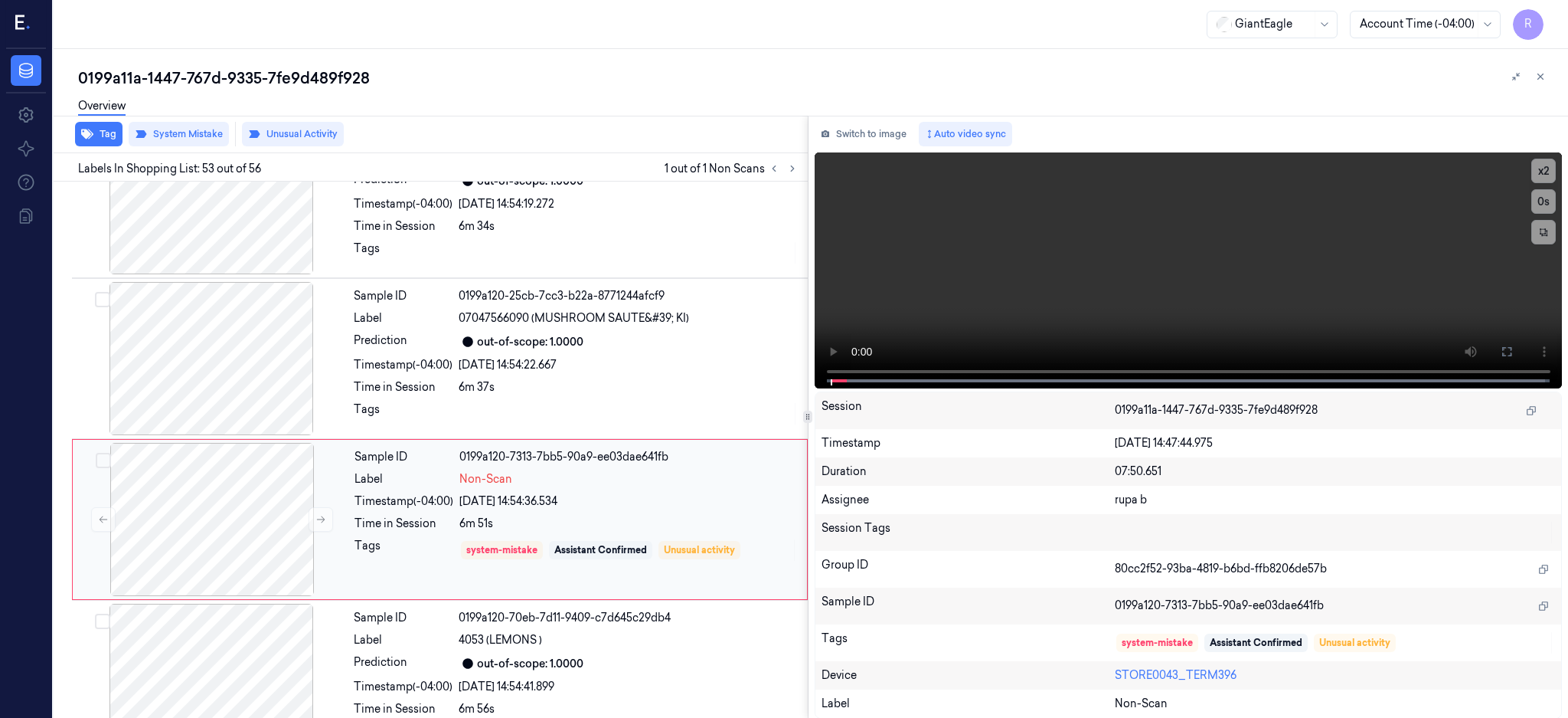
scroll to position [8181, 0]
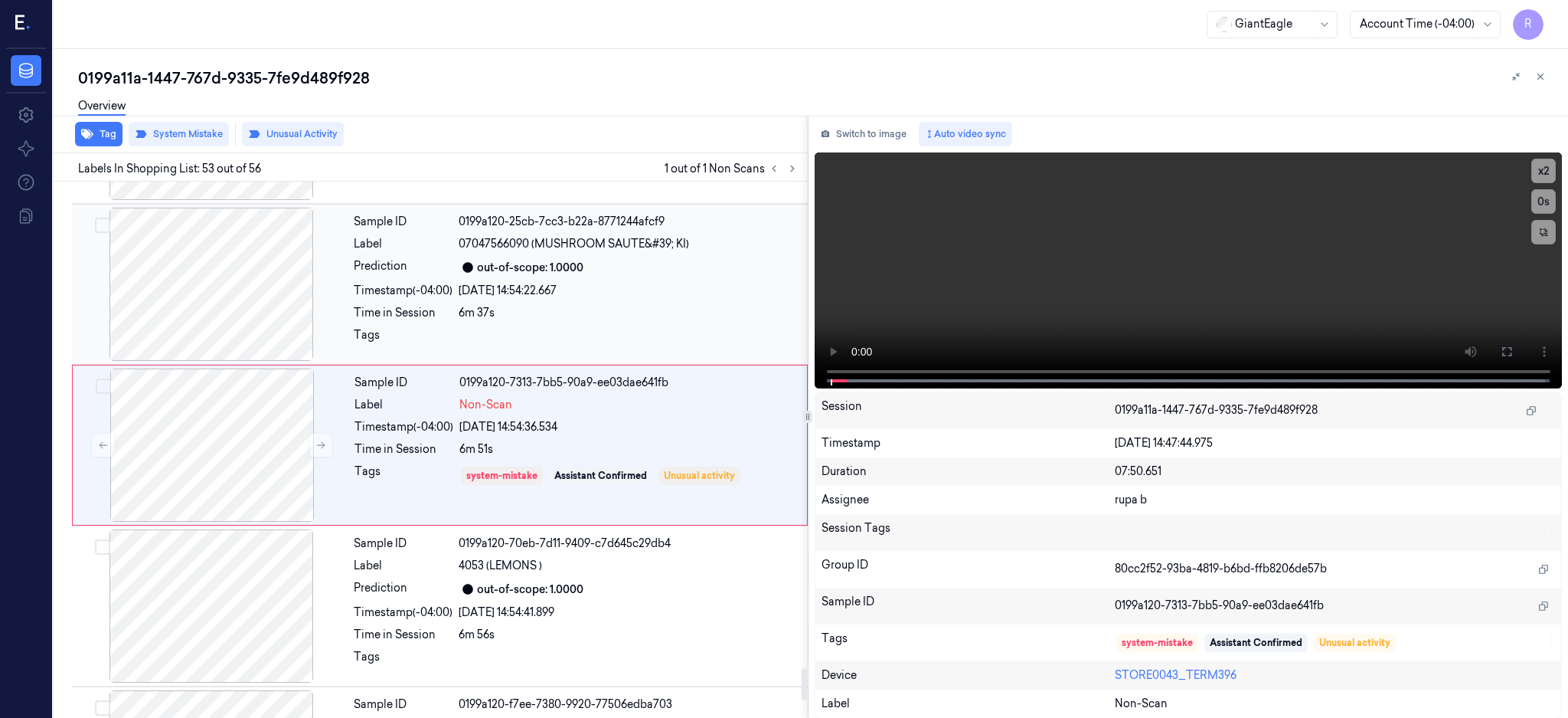
click at [228, 298] on div at bounding box center [211, 284] width 272 height 153
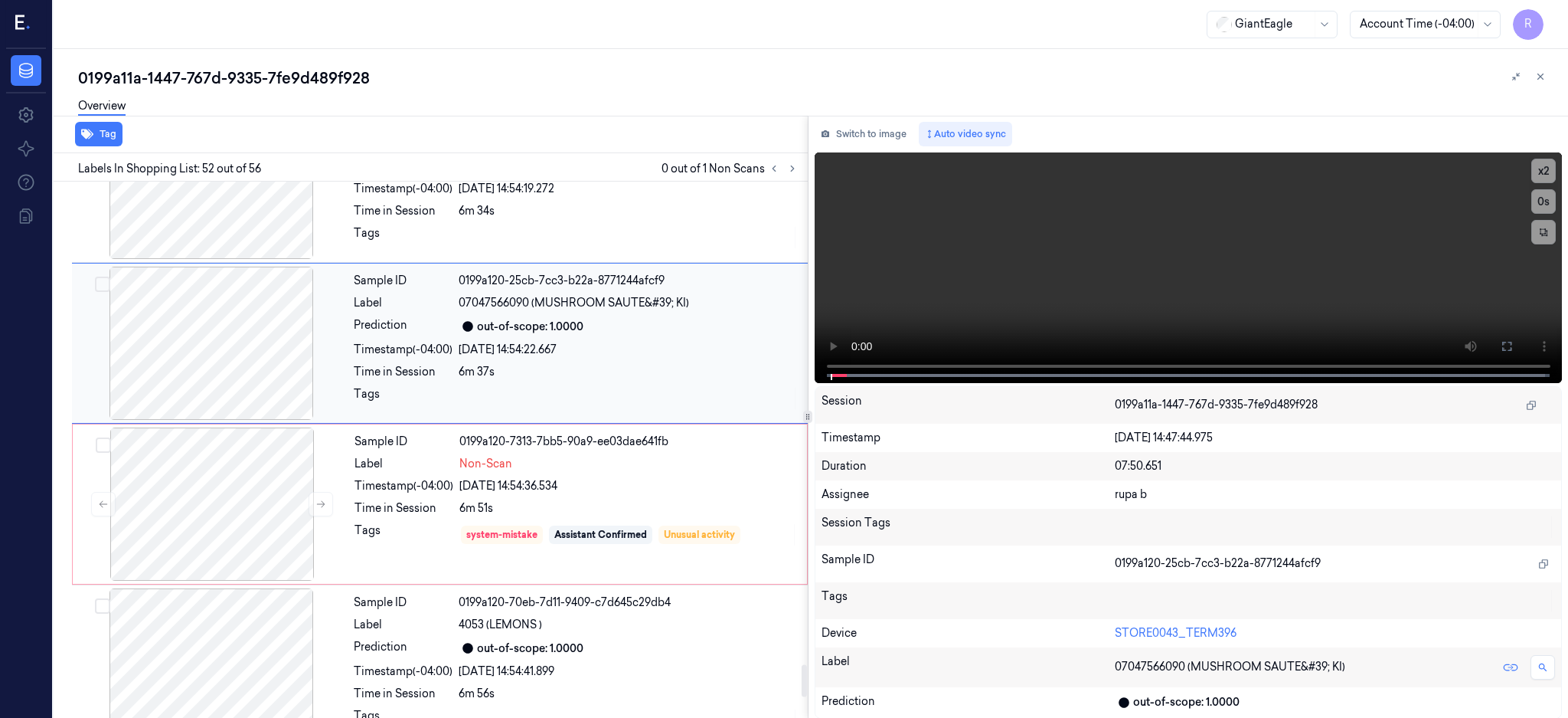
scroll to position [8225, 0]
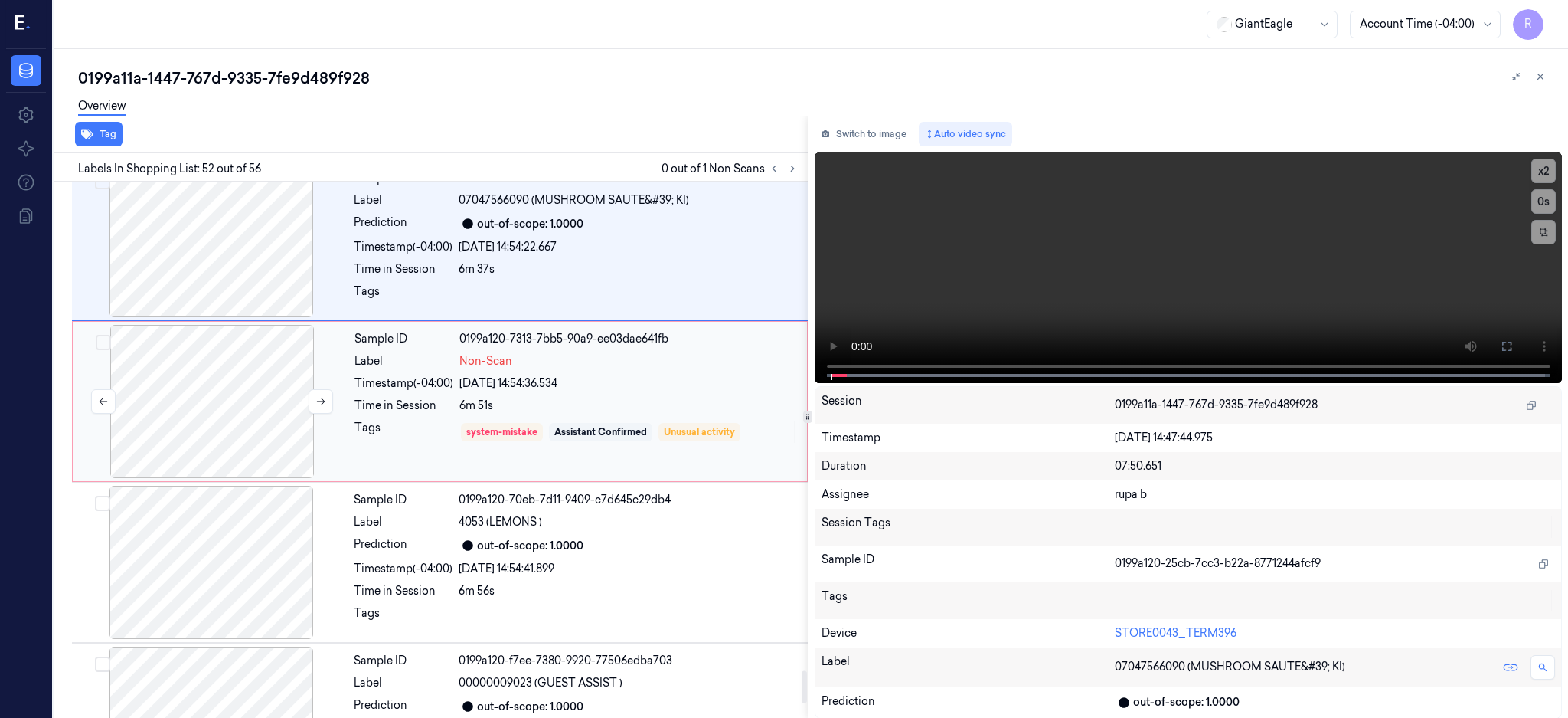
click at [260, 402] on div at bounding box center [212, 402] width 272 height 153
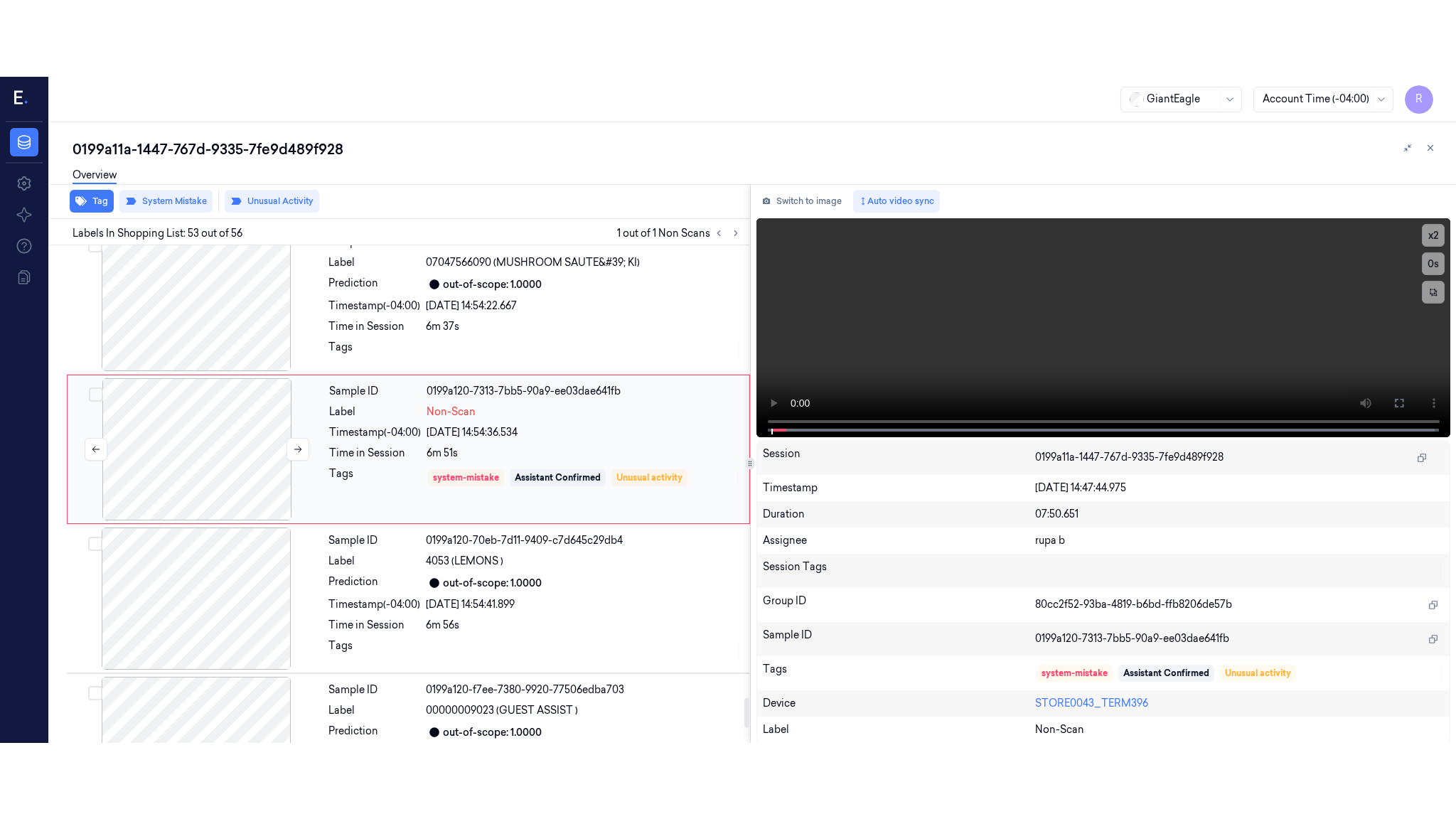
scroll to position [7591, 0]
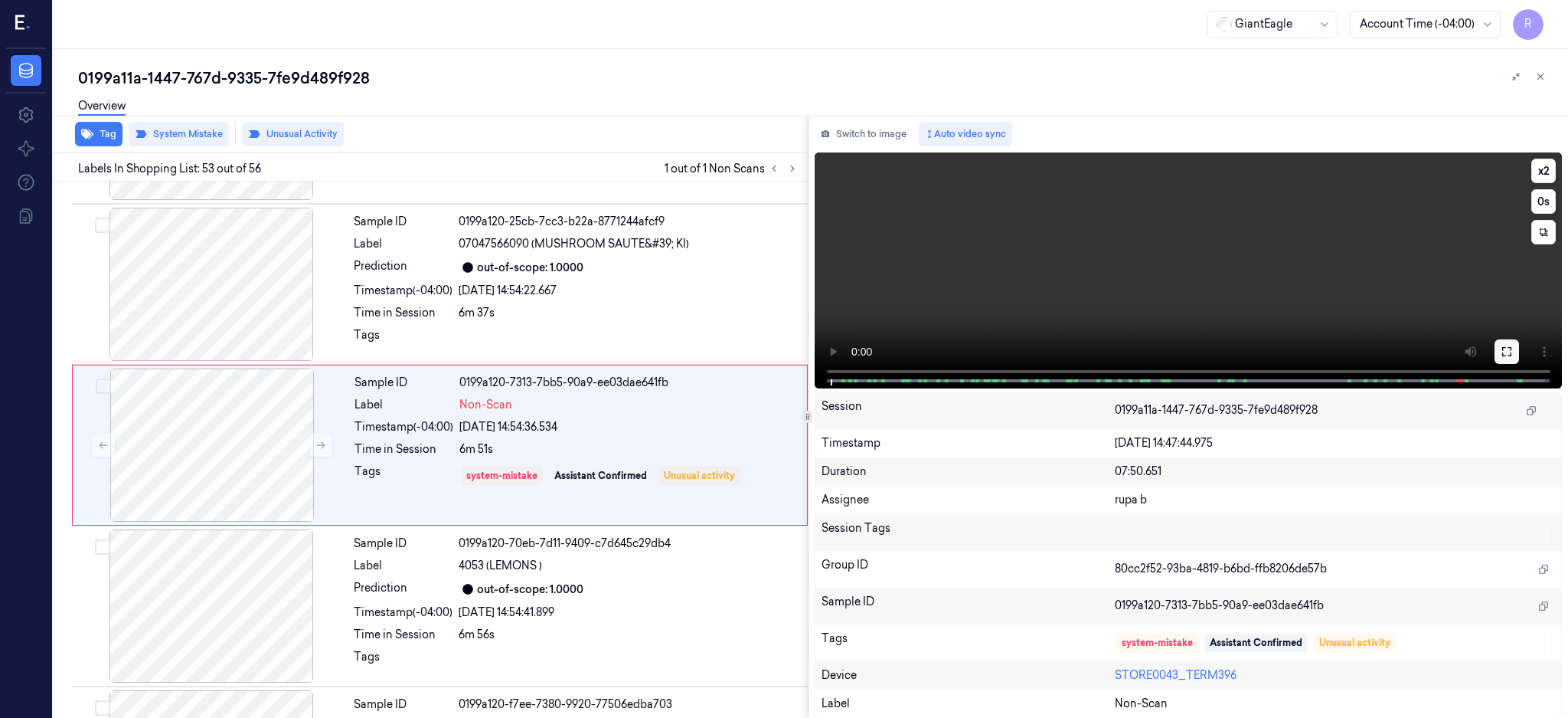
click at [1513, 351] on icon at bounding box center [1507, 352] width 12 height 12
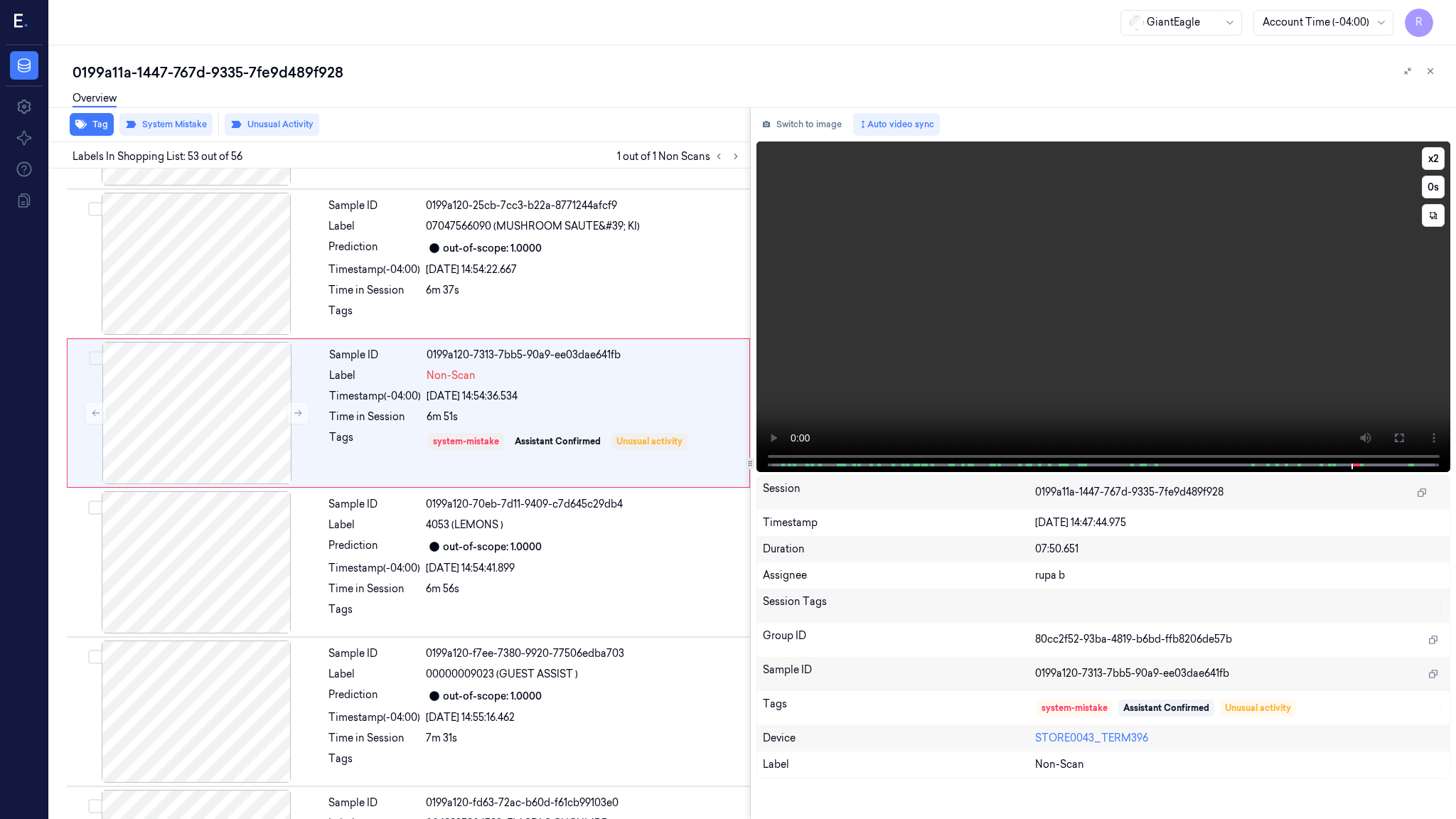
scroll to position [7514, 0]
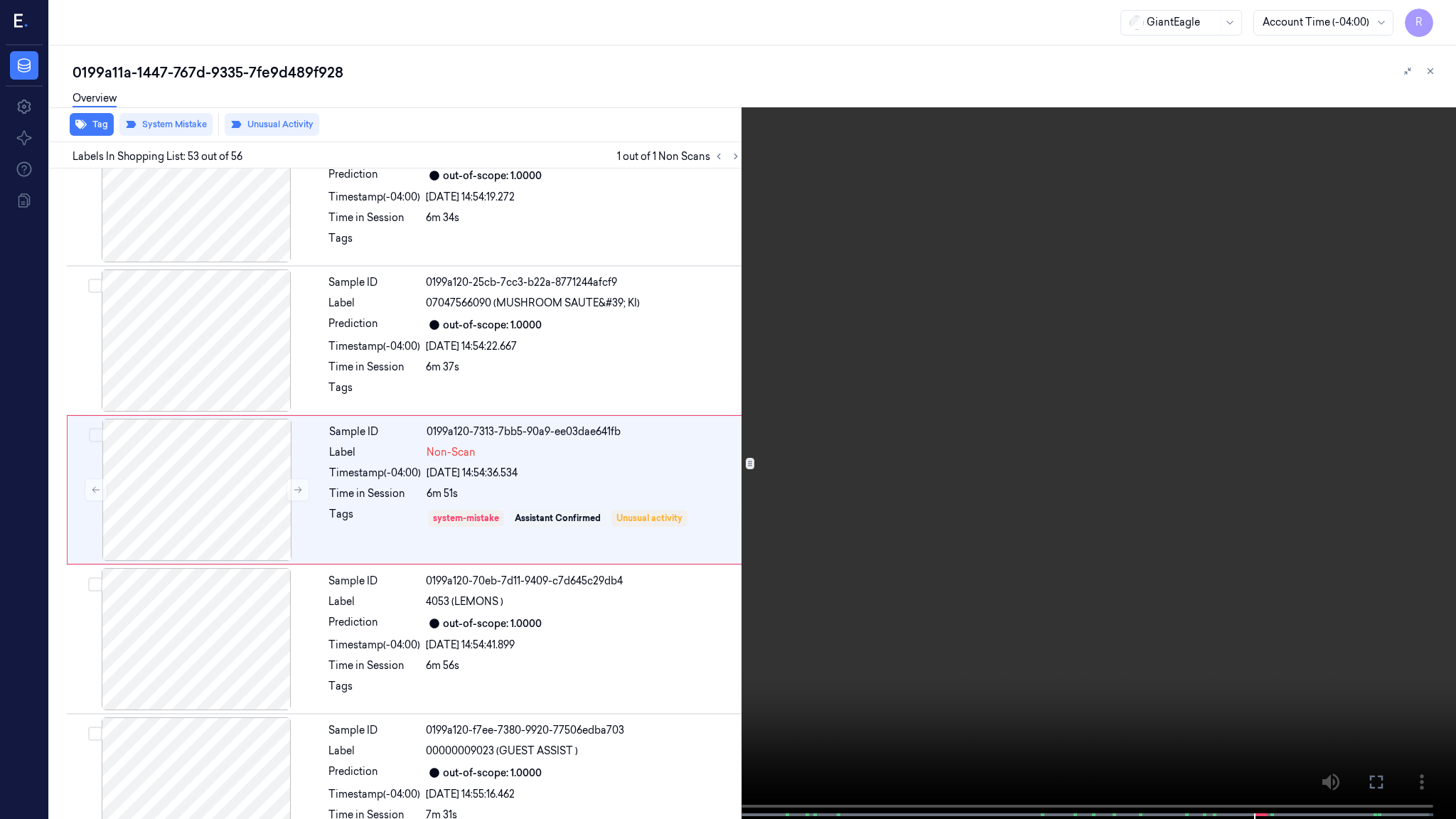
click at [953, 473] on video at bounding box center [728, 410] width 1456 height 821
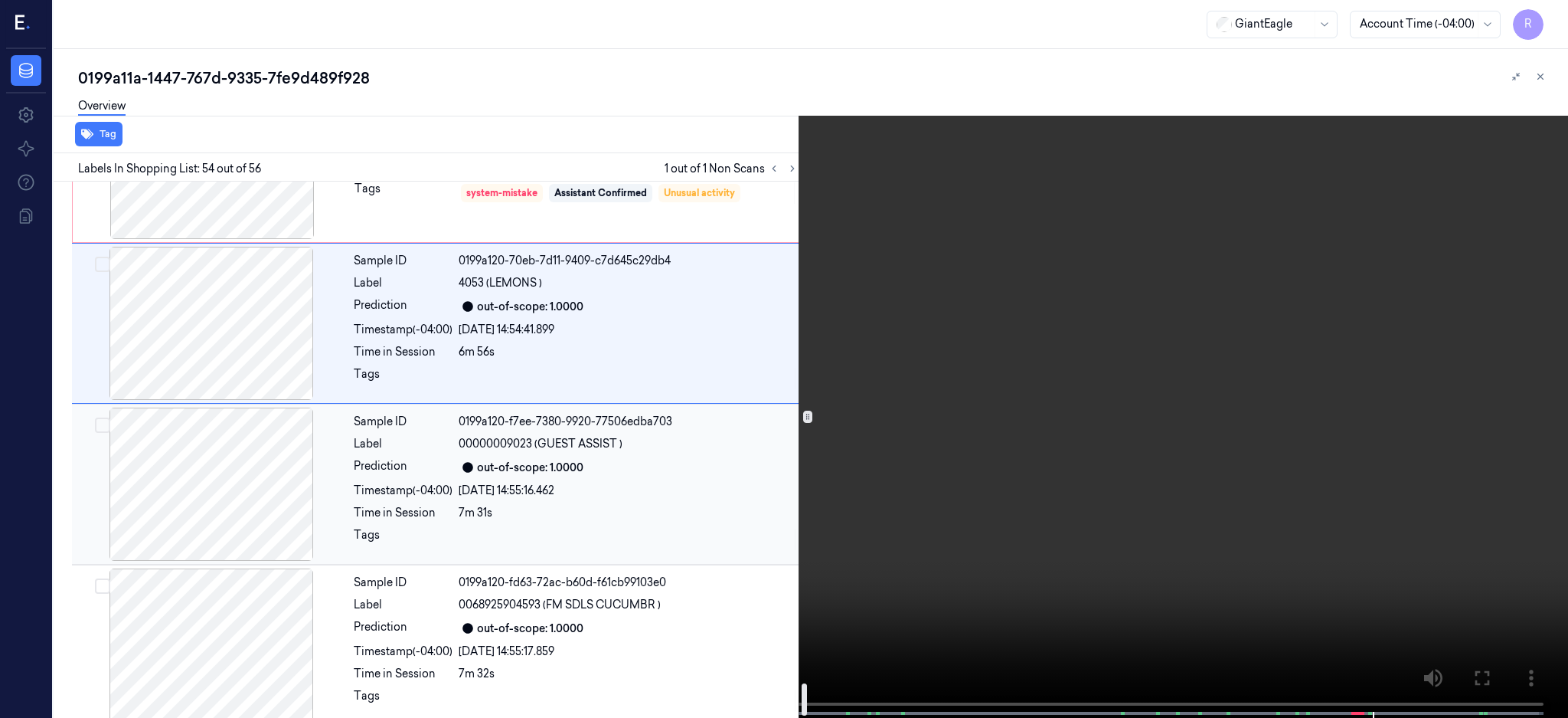
scroll to position [8362, 0]
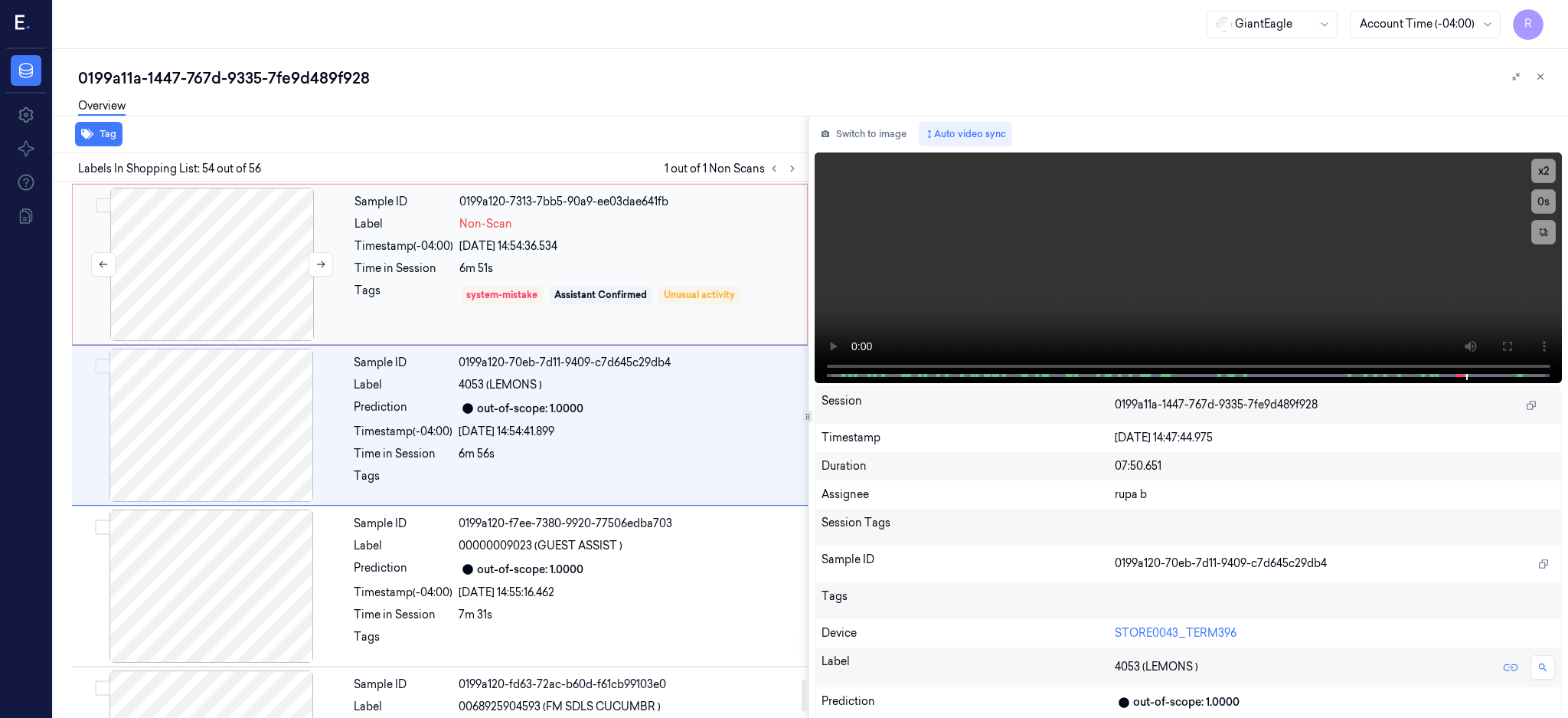
click at [217, 268] on div at bounding box center [212, 265] width 272 height 153
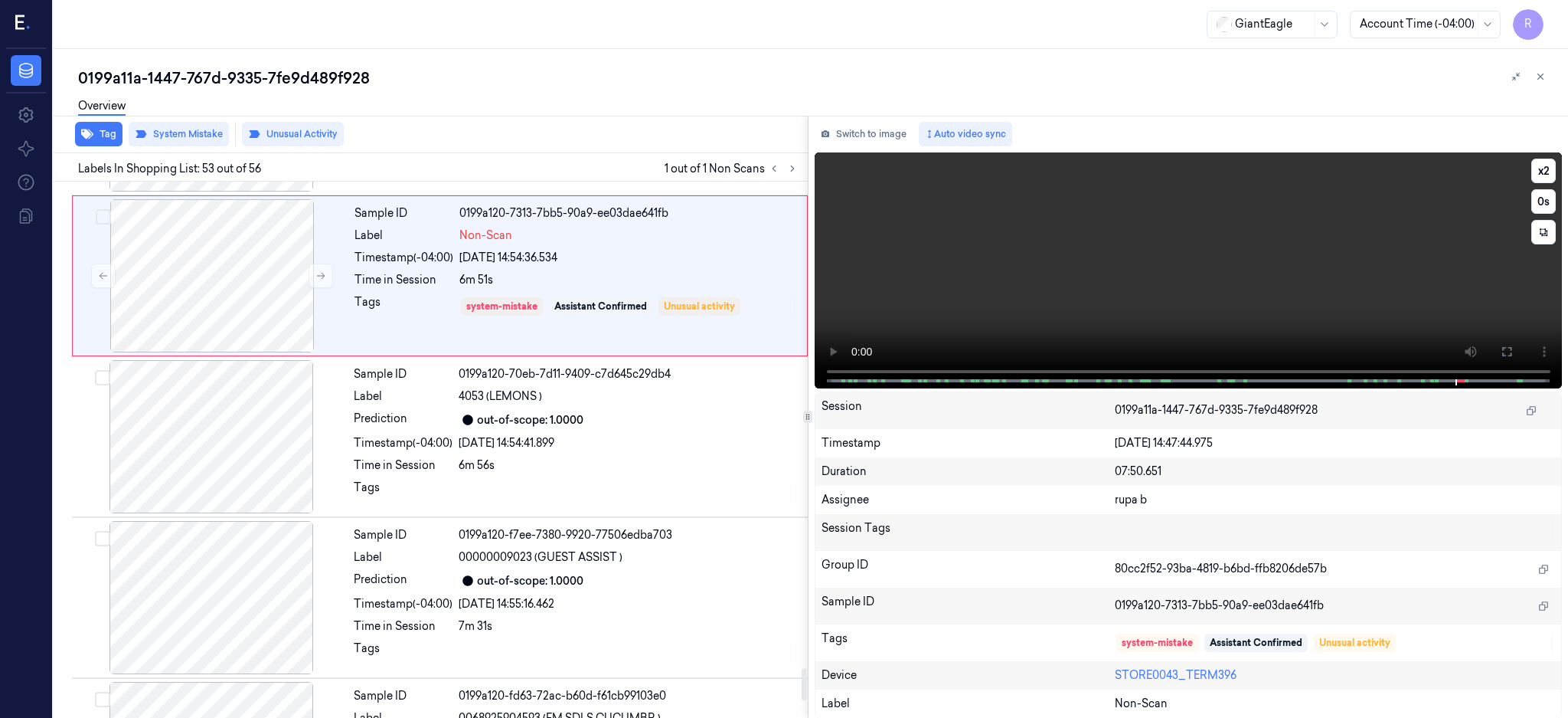
scroll to position [8181, 0]
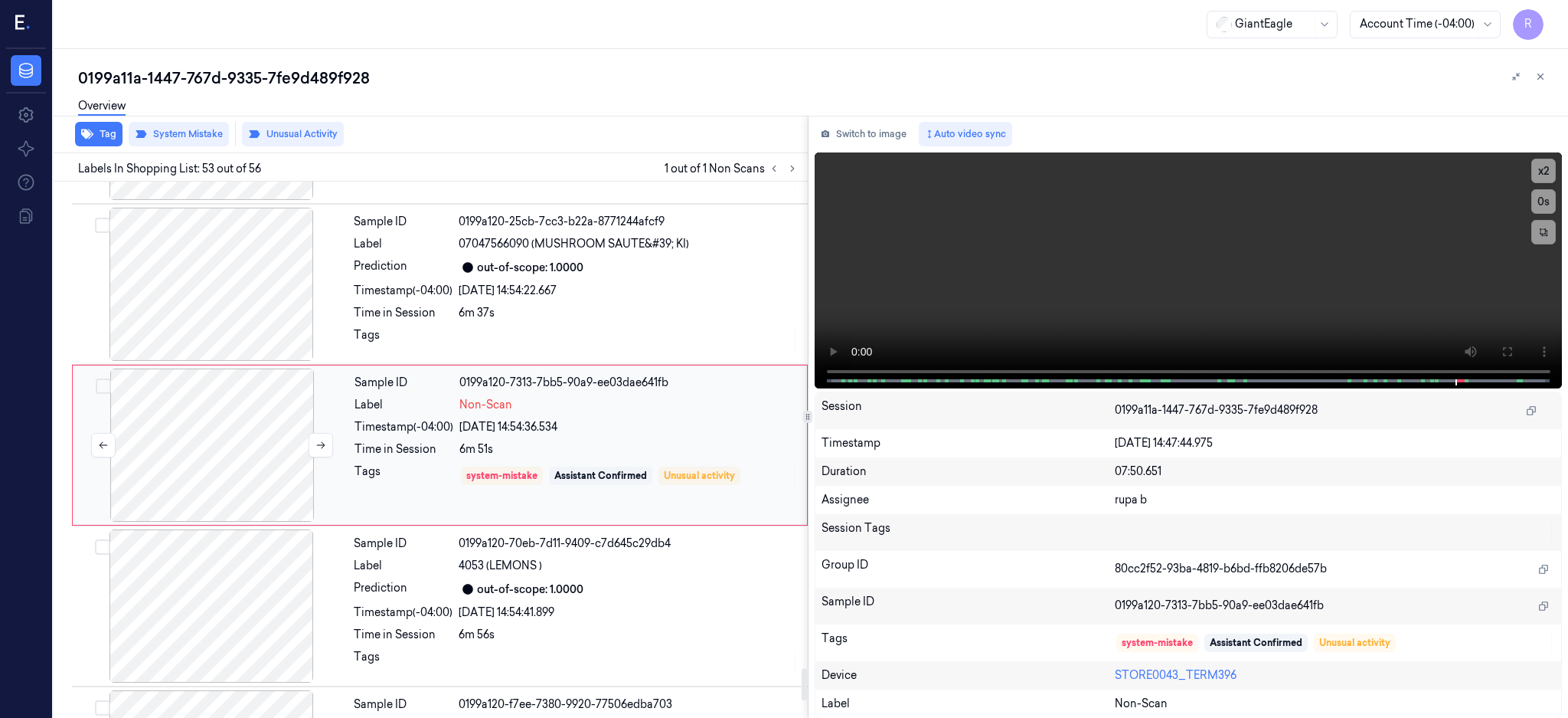
click at [275, 411] on div at bounding box center [212, 445] width 272 height 153
click at [271, 570] on div at bounding box center [211, 606] width 272 height 153
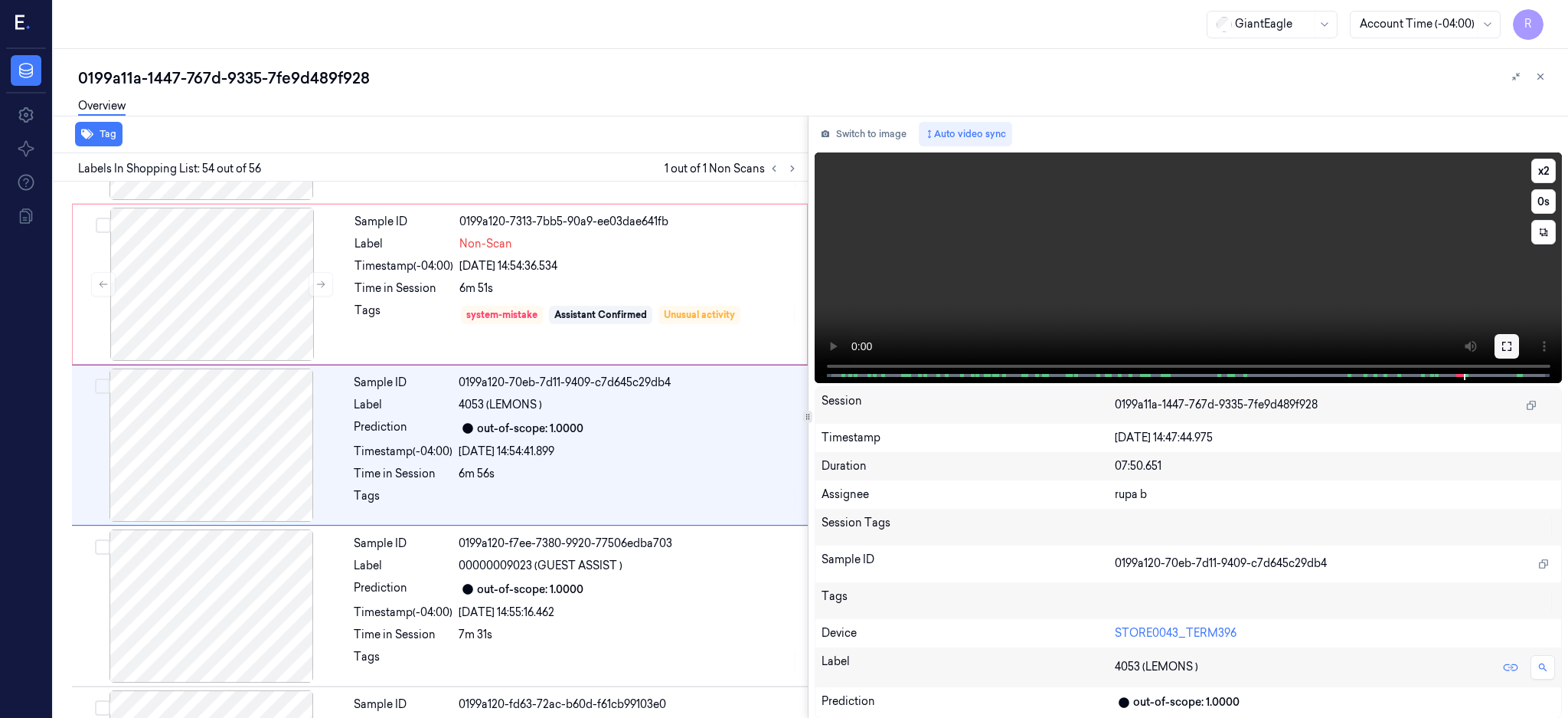
click at [1519, 345] on button at bounding box center [1507, 346] width 24 height 24
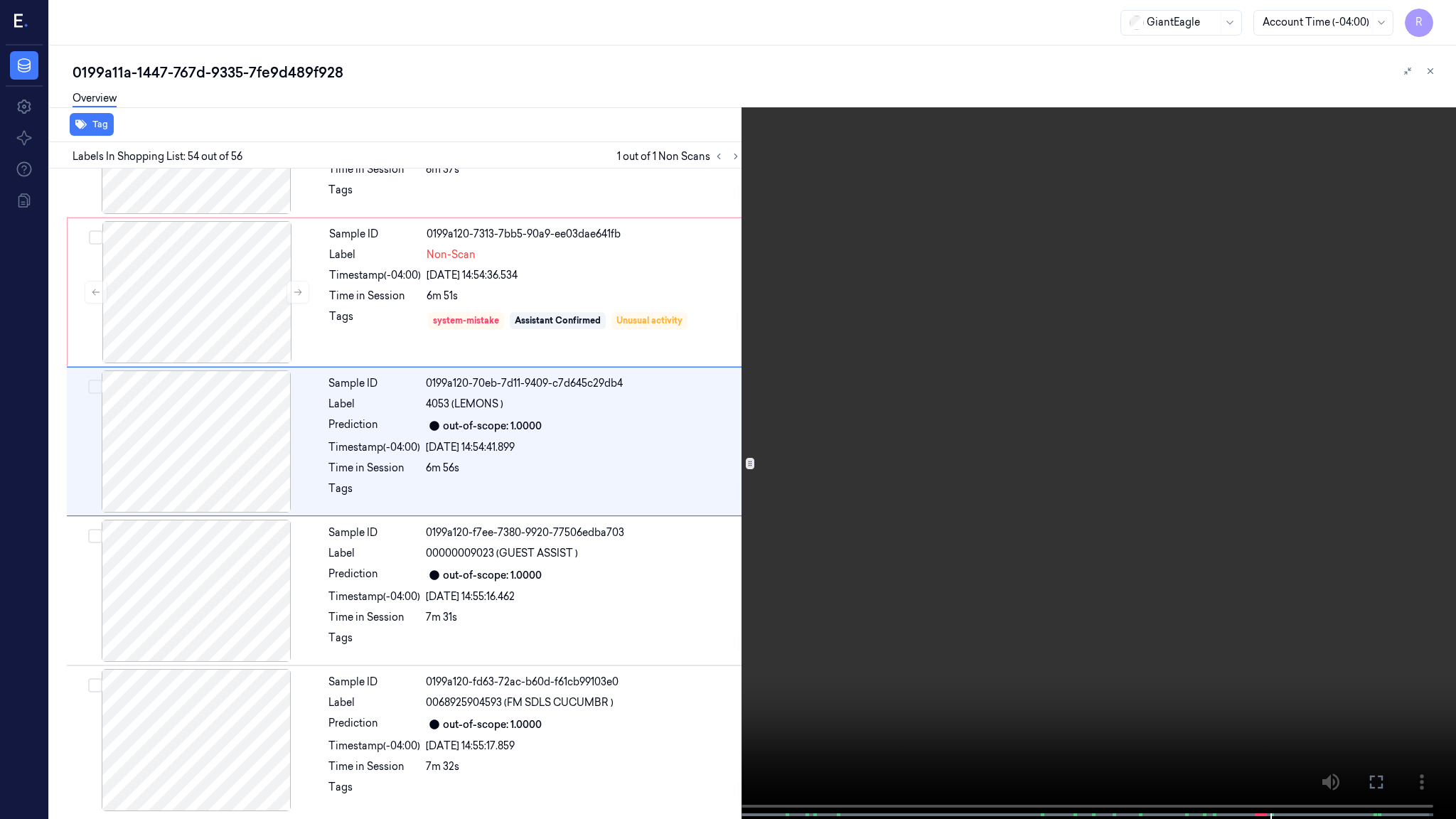
click at [1121, 427] on video at bounding box center [728, 410] width 1456 height 821
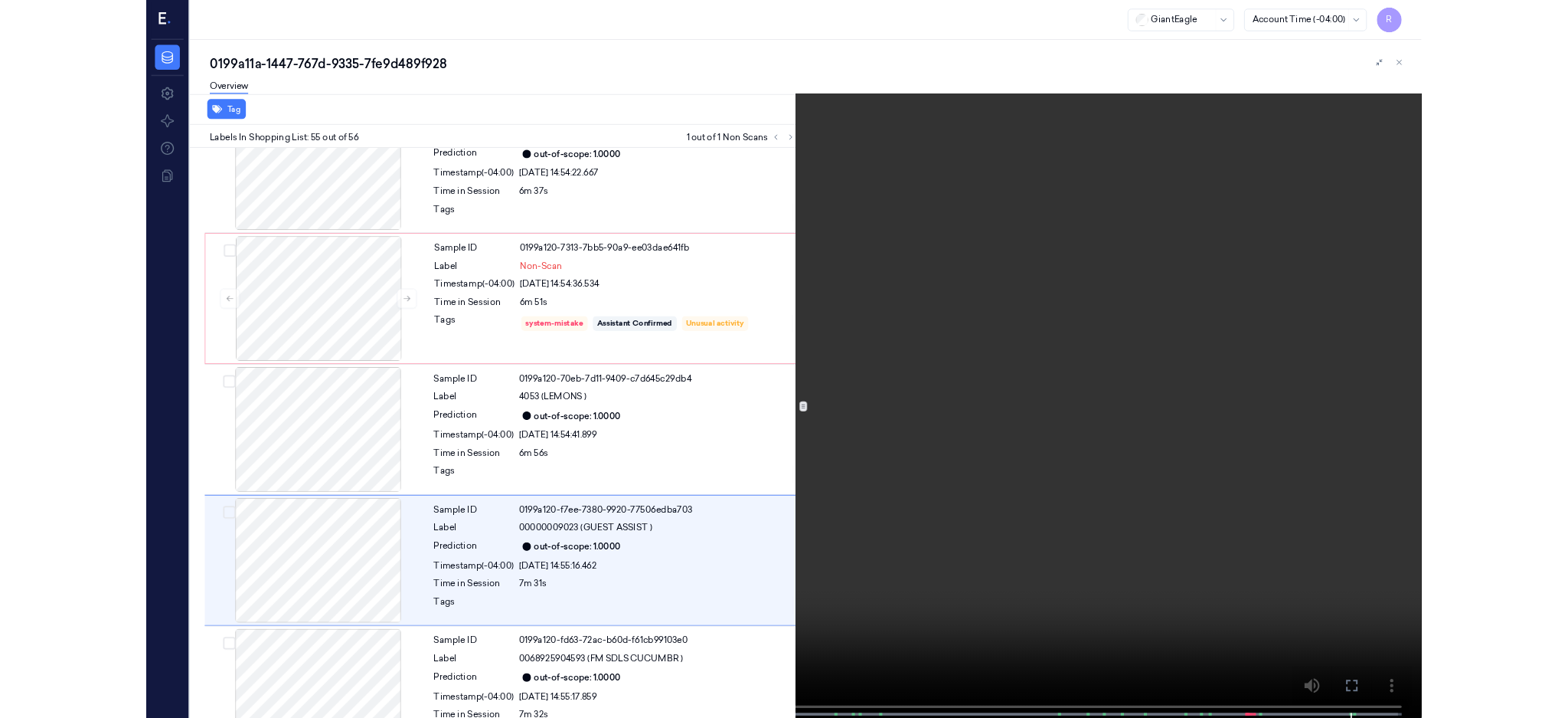
scroll to position [8316, 0]
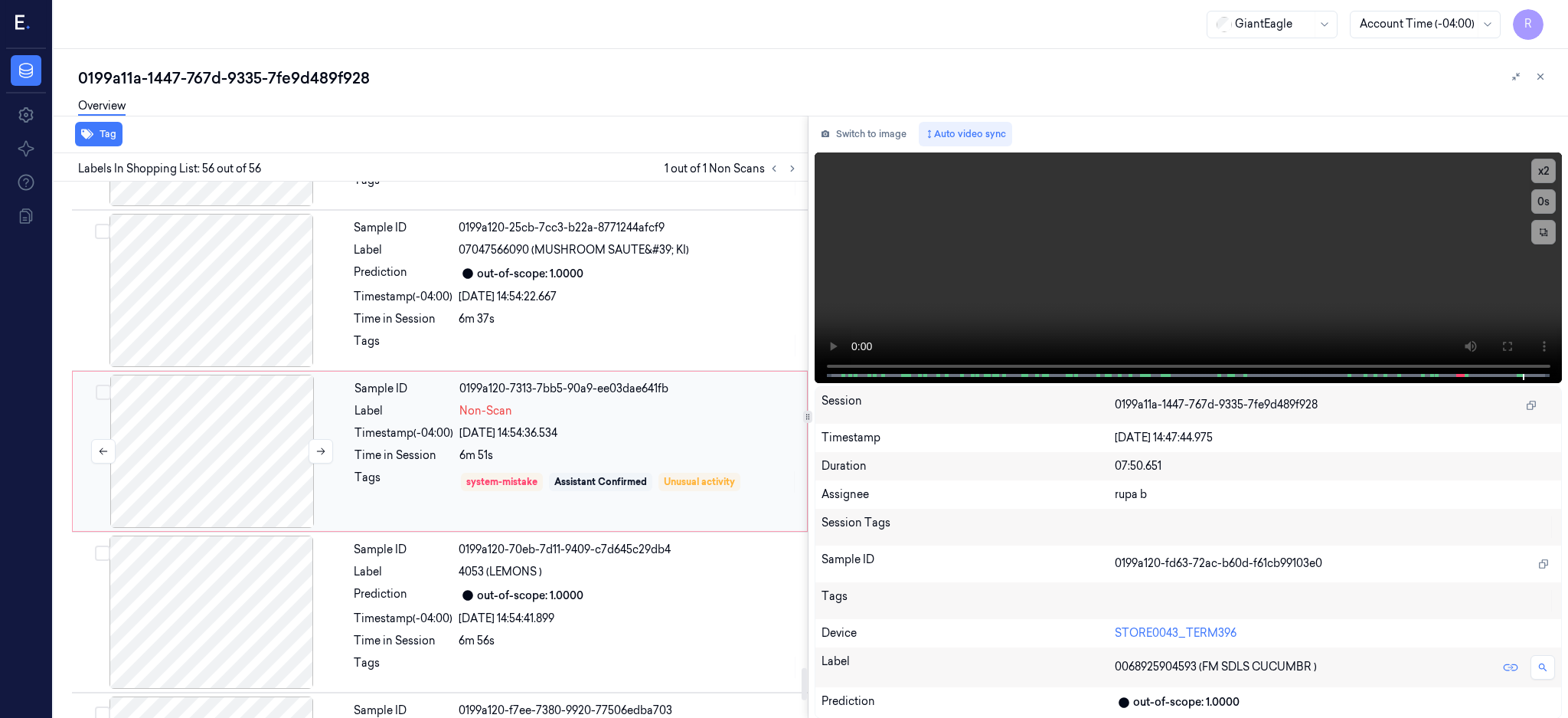
click at [176, 412] on div at bounding box center [212, 452] width 272 height 153
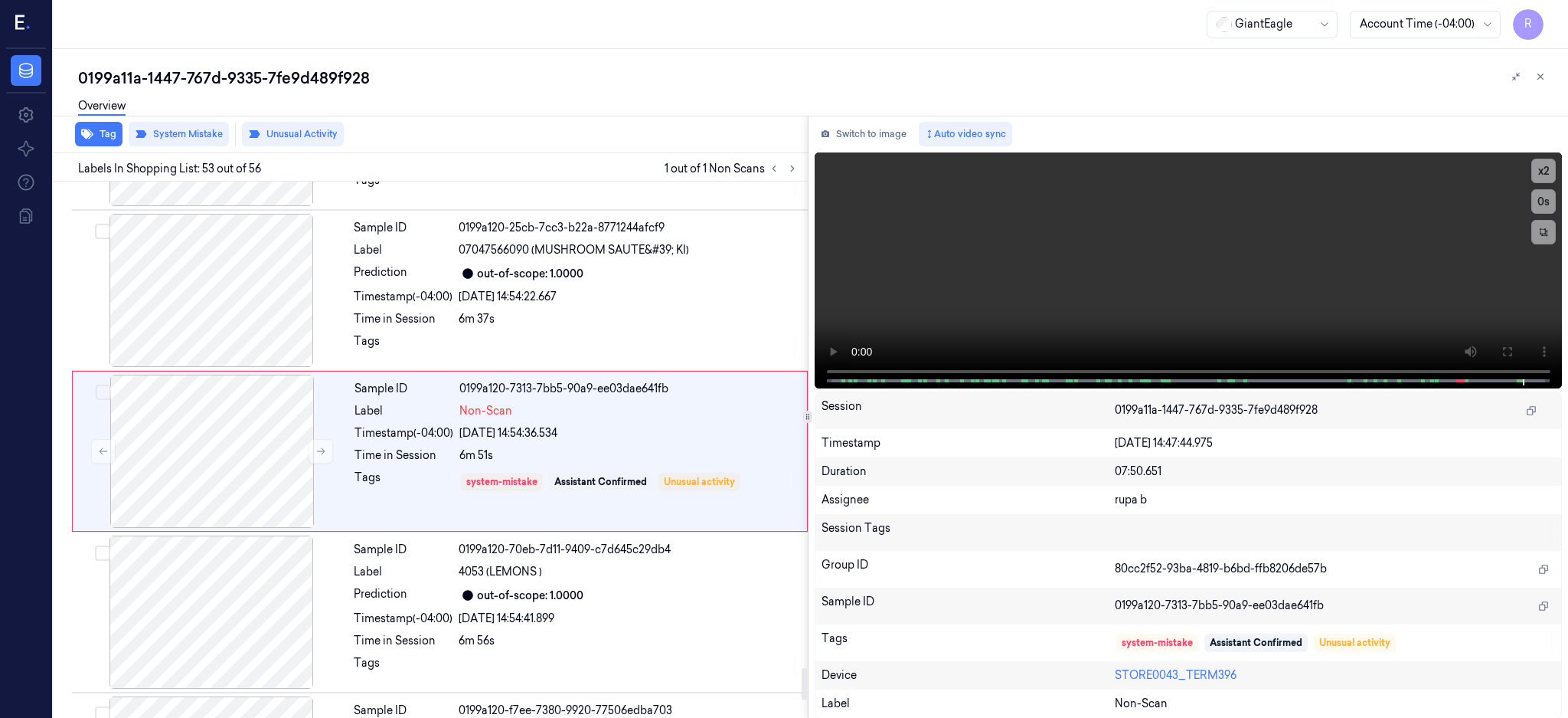
scroll to position [8181, 0]
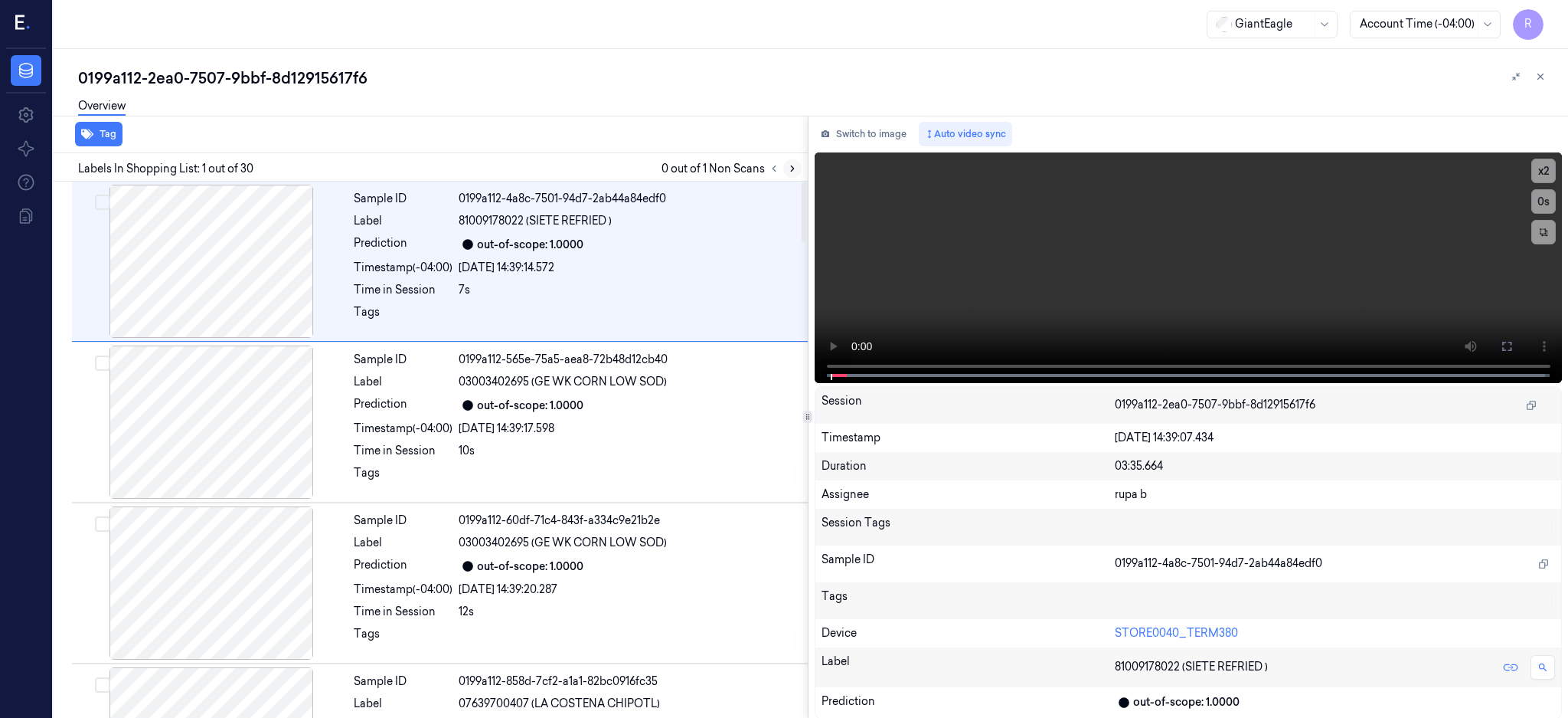
click at [798, 165] on icon at bounding box center [793, 168] width 10 height 10
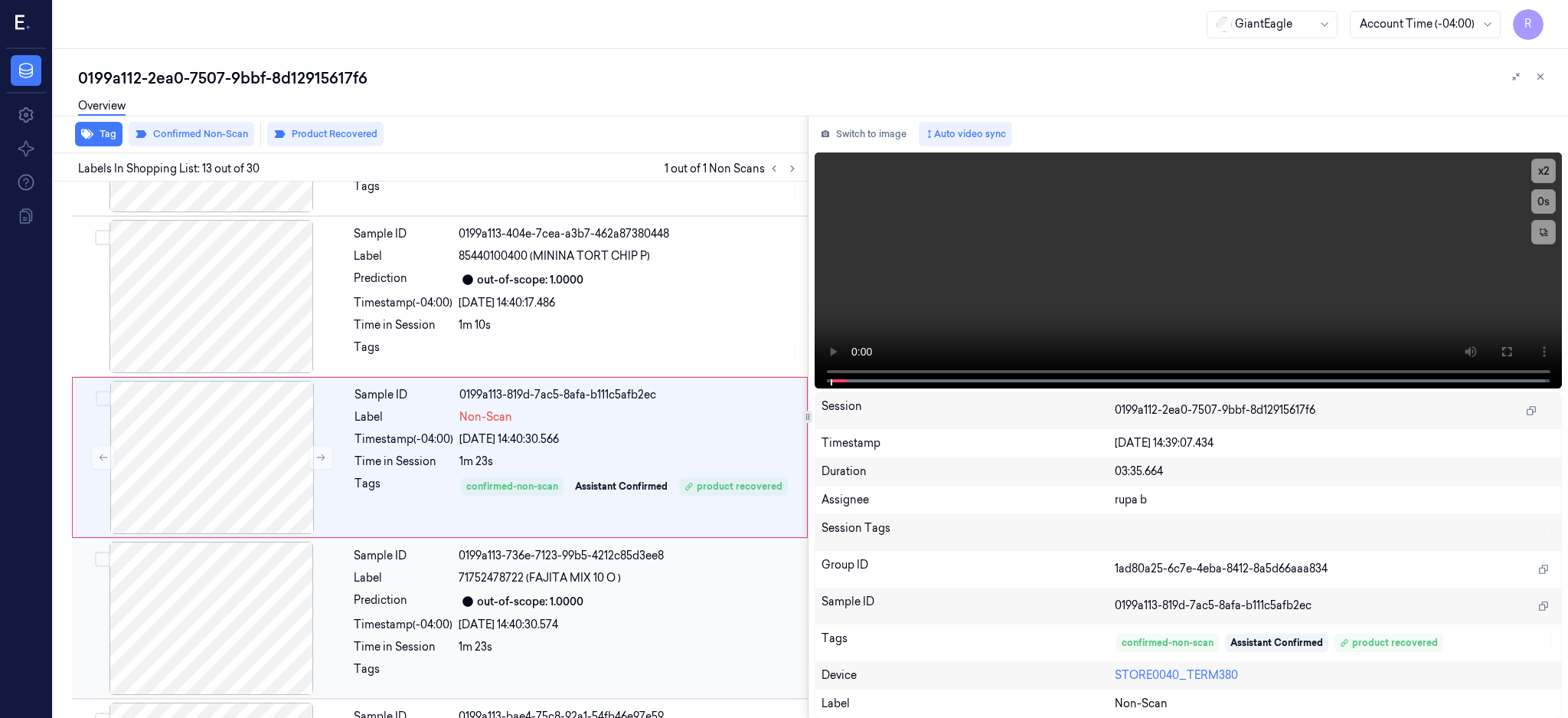
scroll to position [1743, 0]
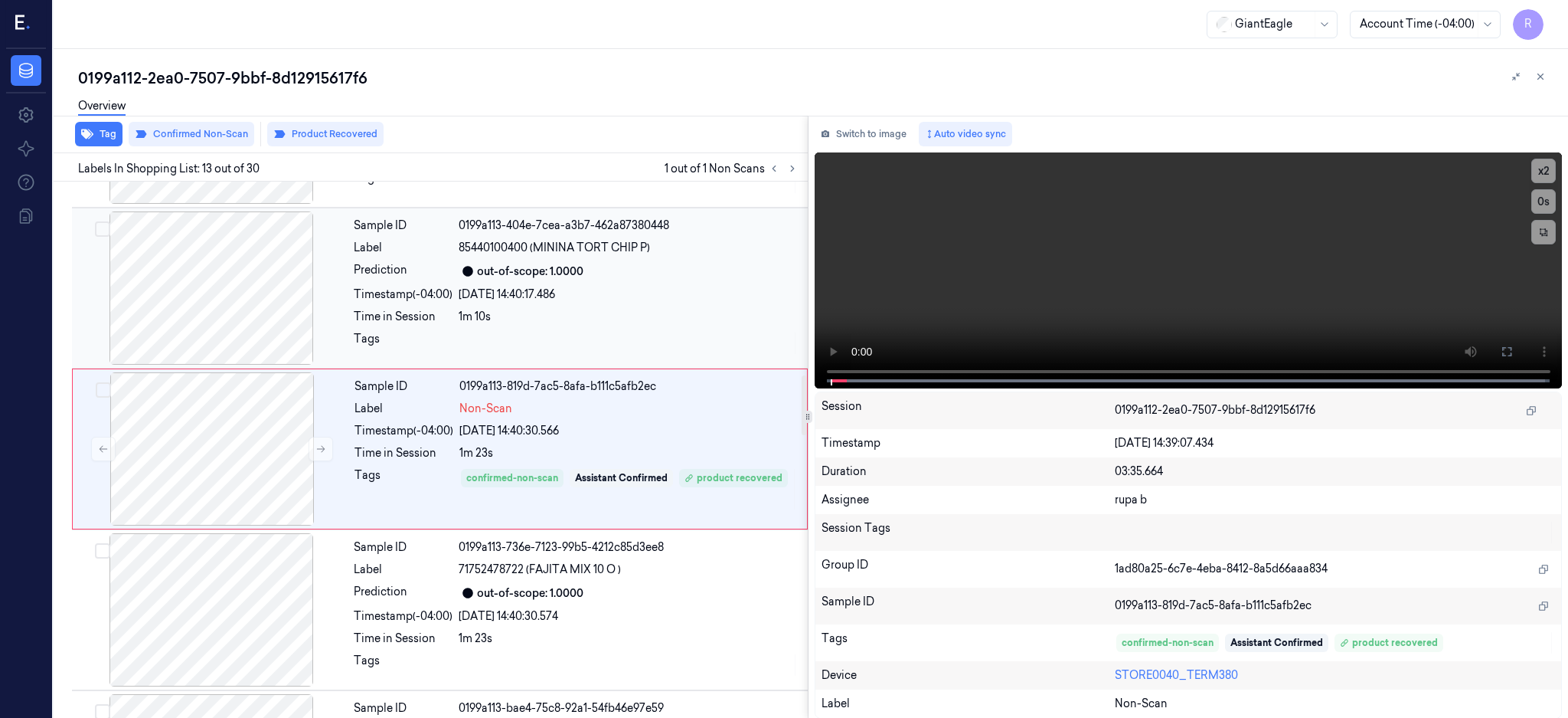
click at [231, 312] on div at bounding box center [211, 288] width 272 height 153
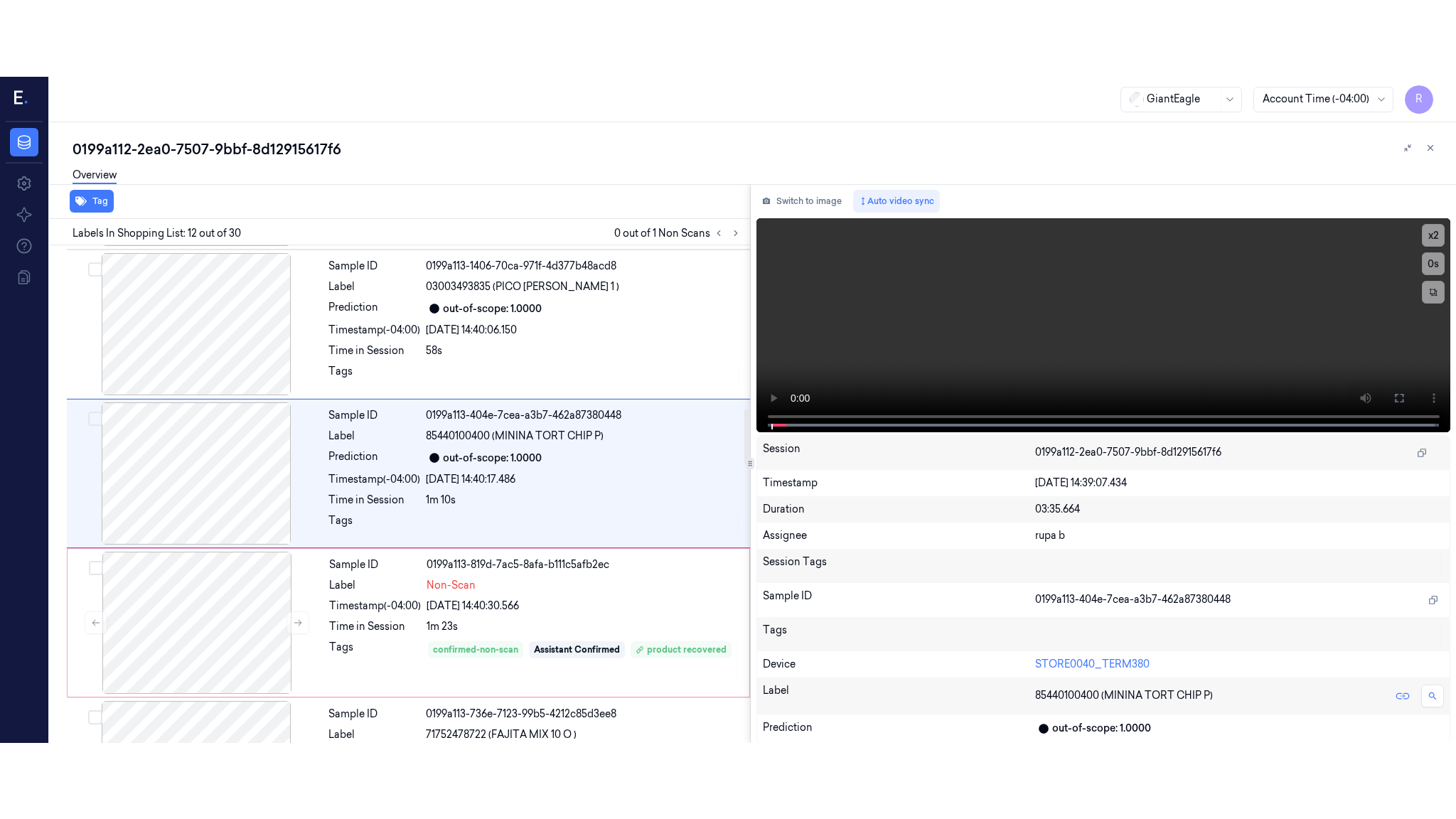
scroll to position [1468, 0]
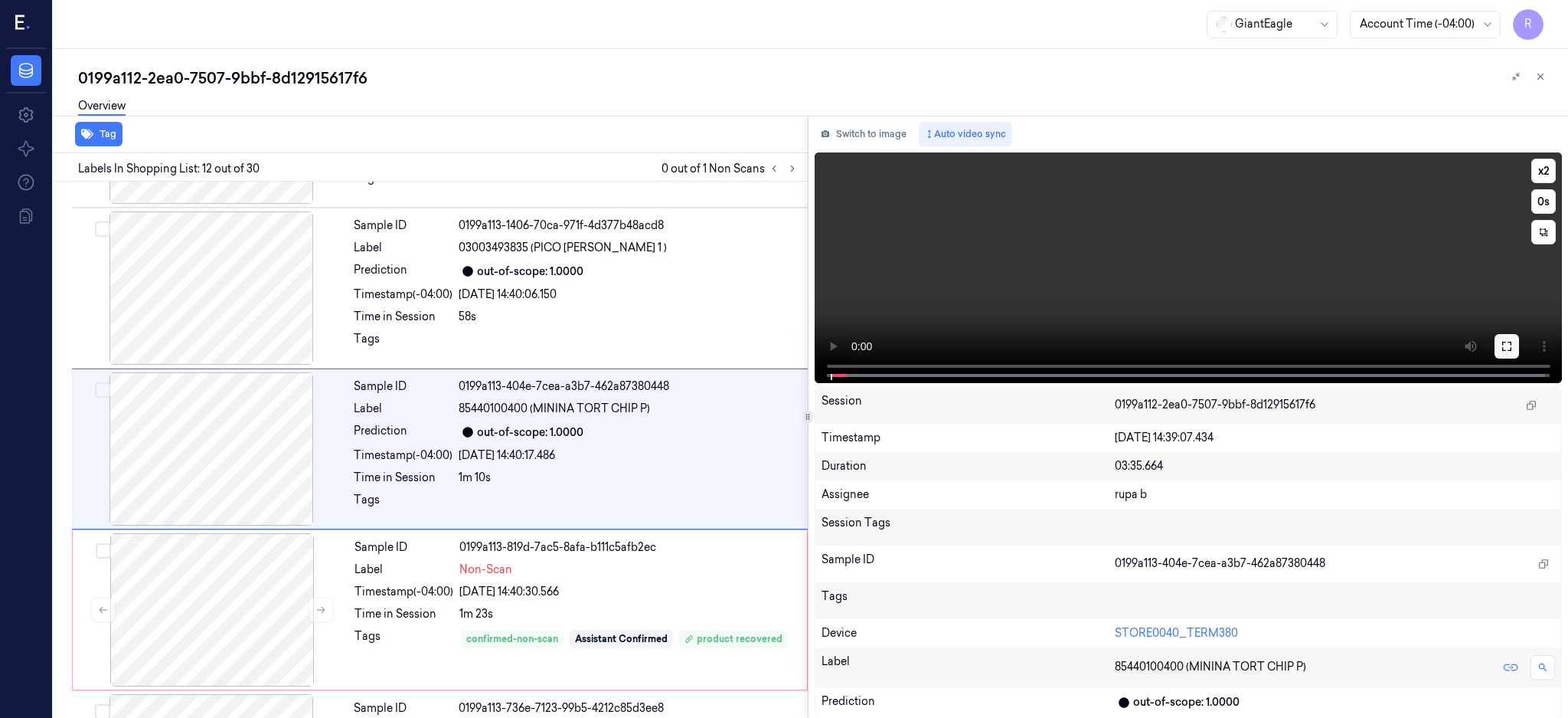
click at [1511, 344] on icon at bounding box center [1507, 346] width 9 height 9
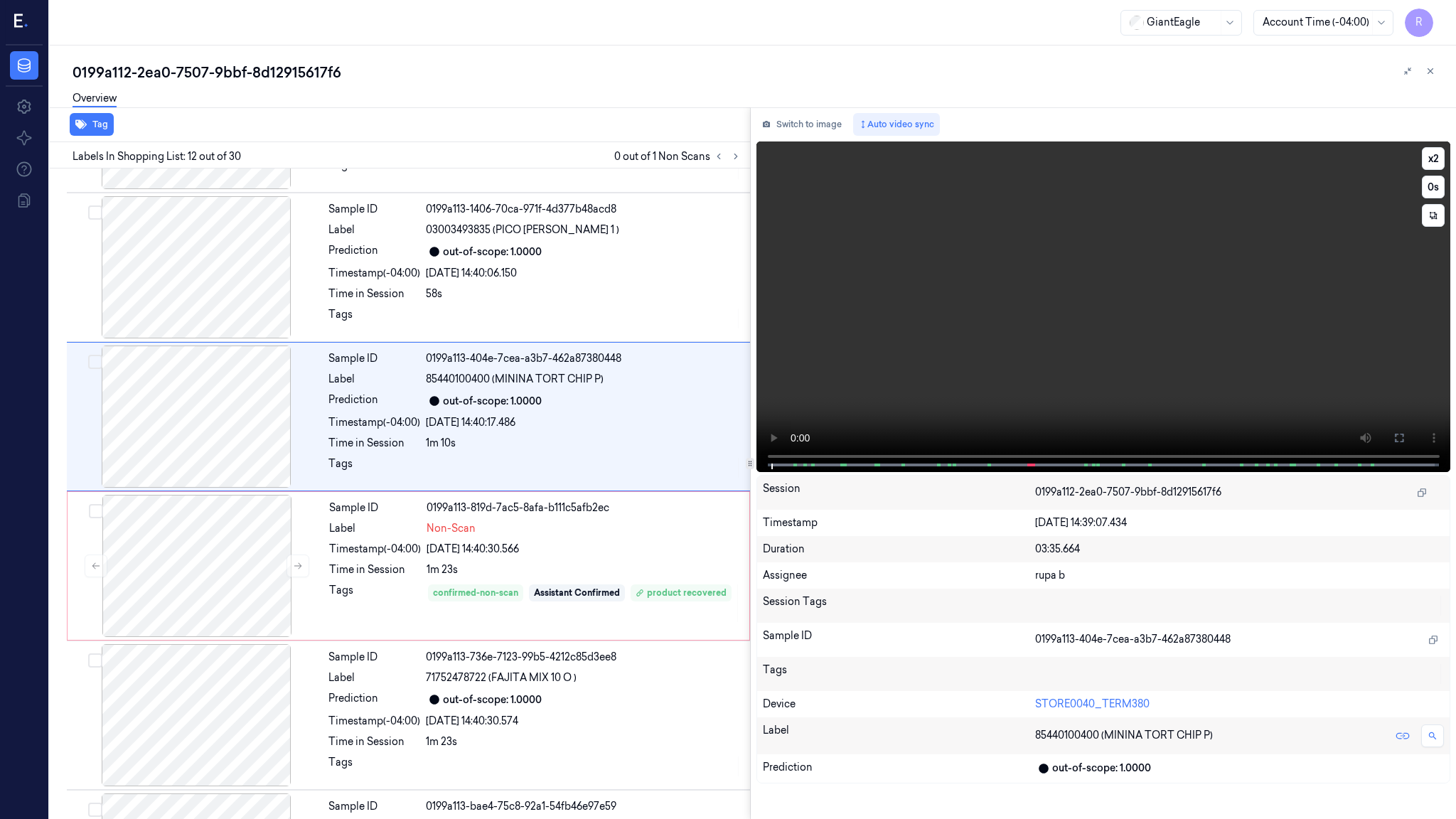
scroll to position [1391, 0]
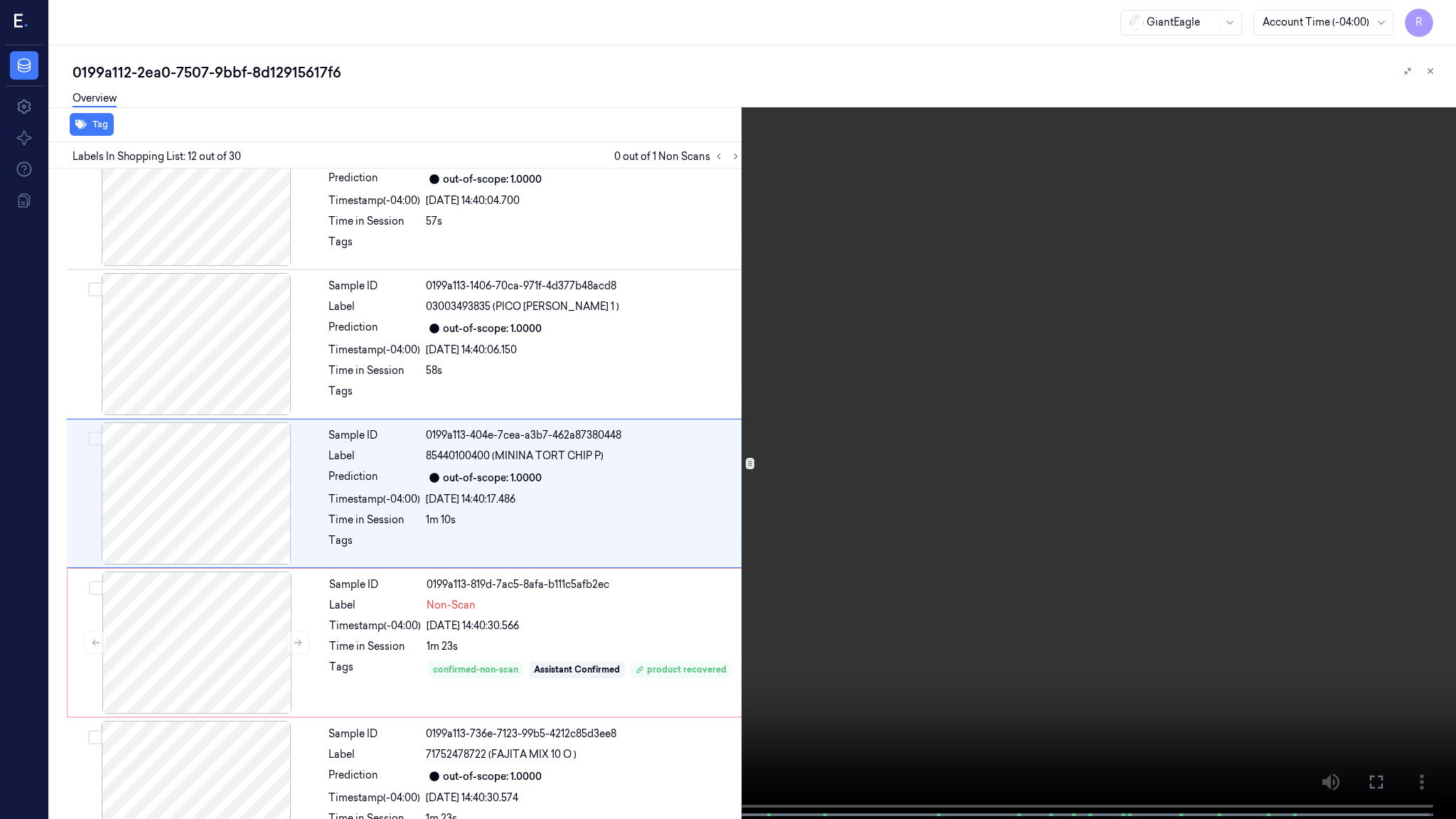
click at [942, 410] on video at bounding box center [728, 410] width 1456 height 821
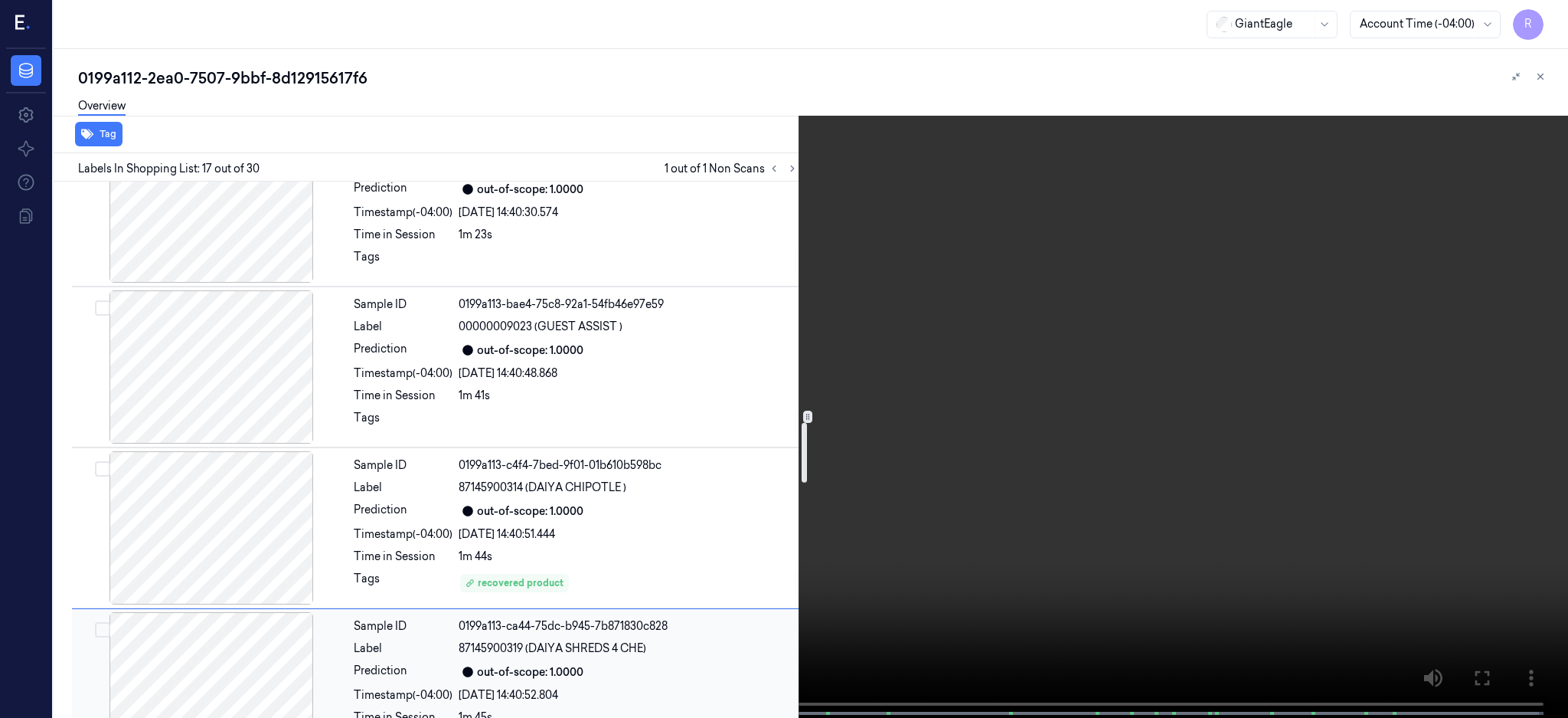
scroll to position [2182, 0]
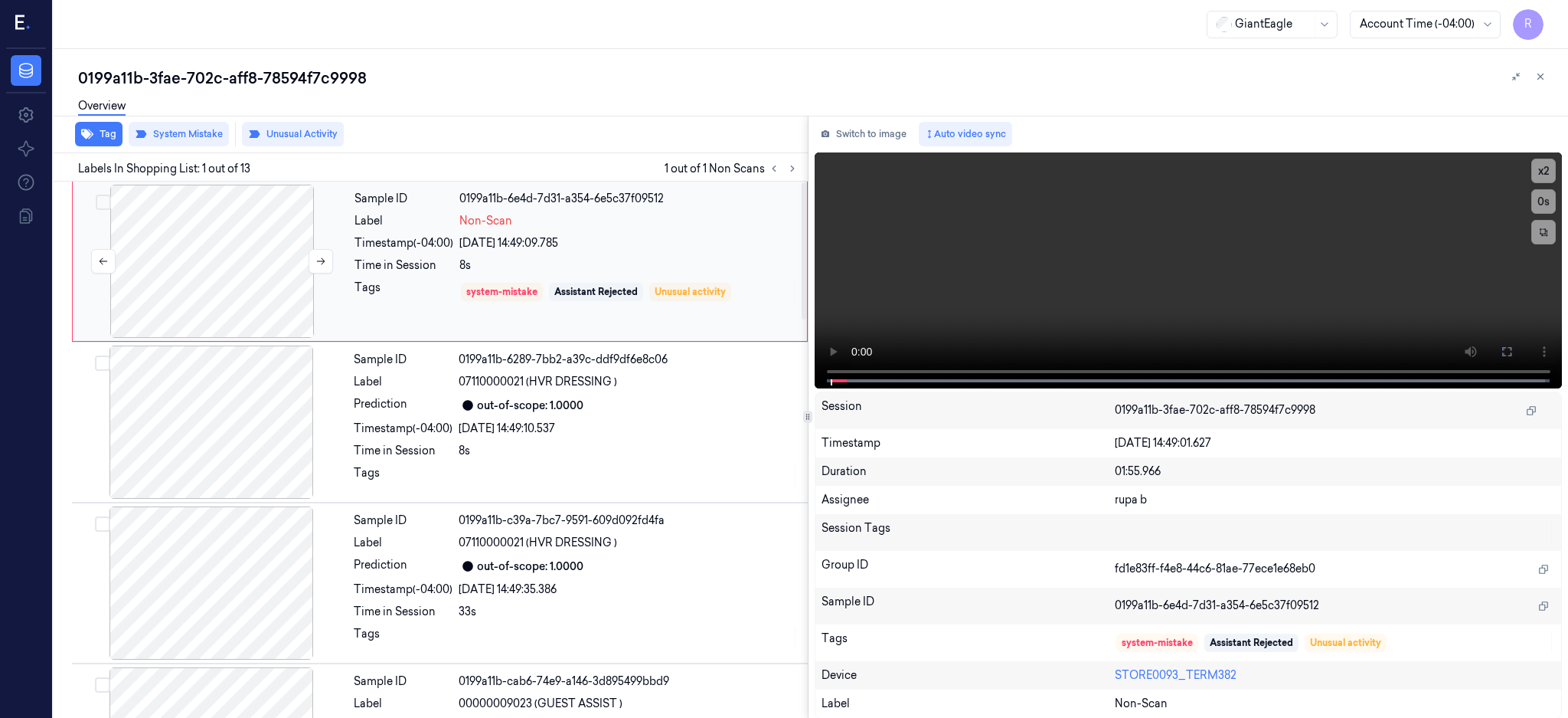
click at [260, 228] on div at bounding box center [212, 261] width 272 height 153
click at [1513, 352] on icon at bounding box center [1507, 352] width 12 height 12
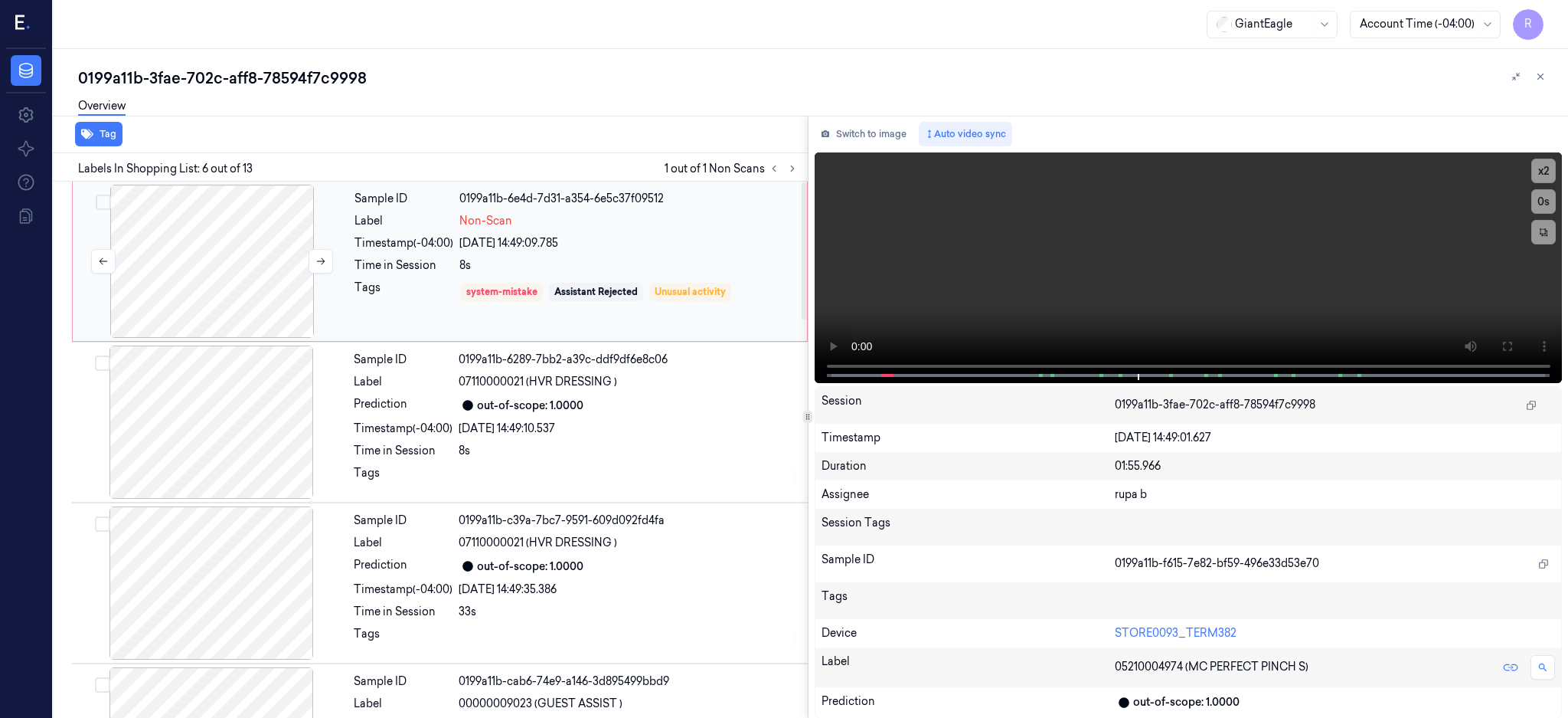
click at [243, 264] on div at bounding box center [212, 261] width 272 height 153
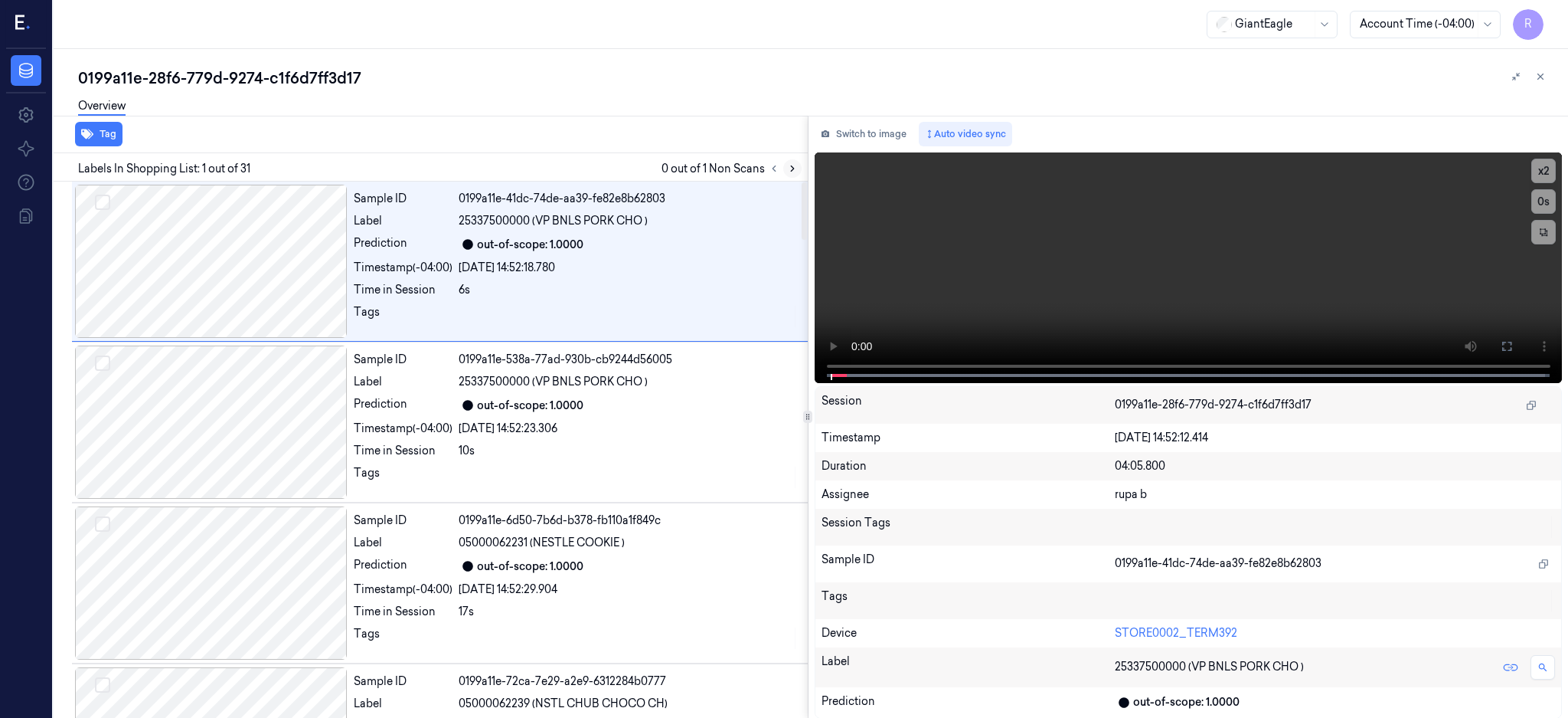
click at [798, 169] on icon at bounding box center [793, 168] width 10 height 10
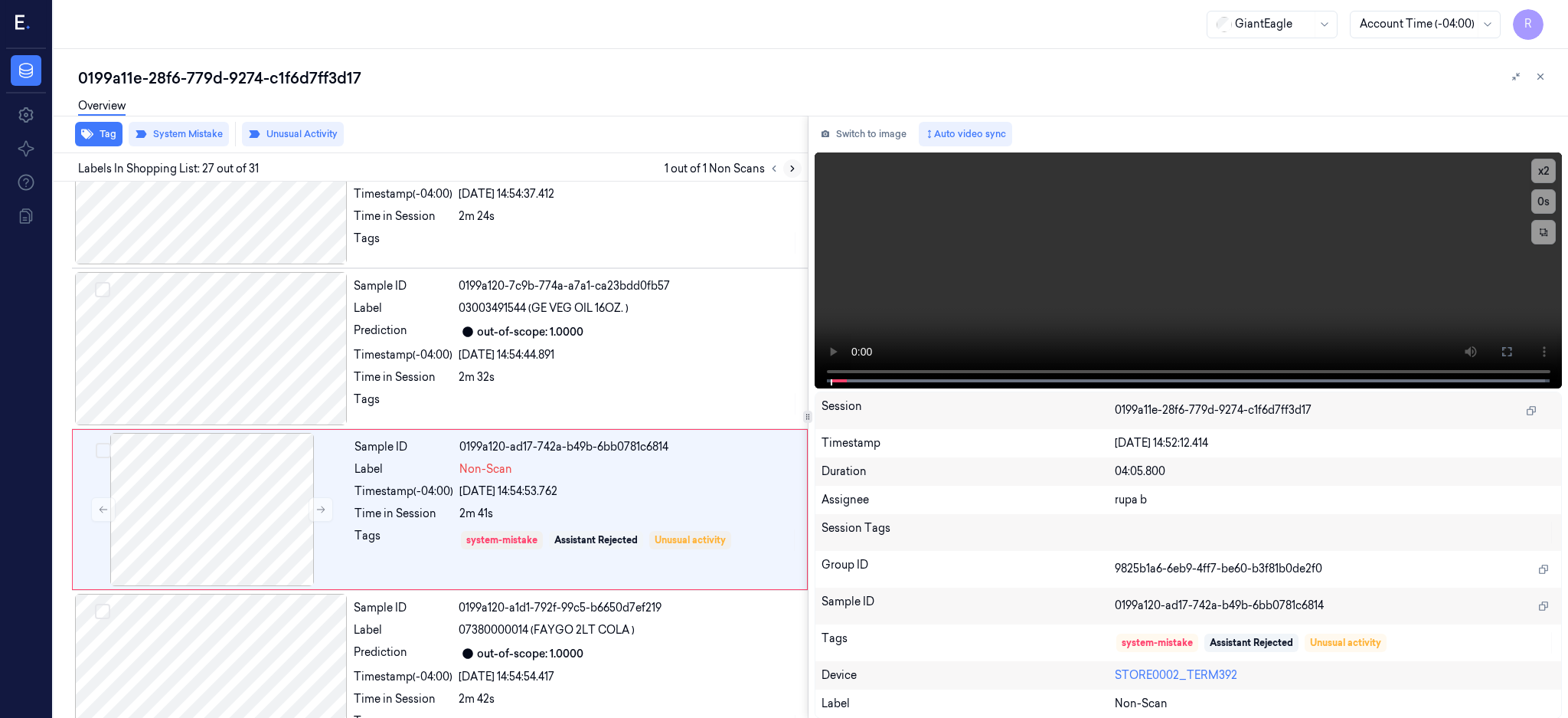
scroll to position [3996, 0]
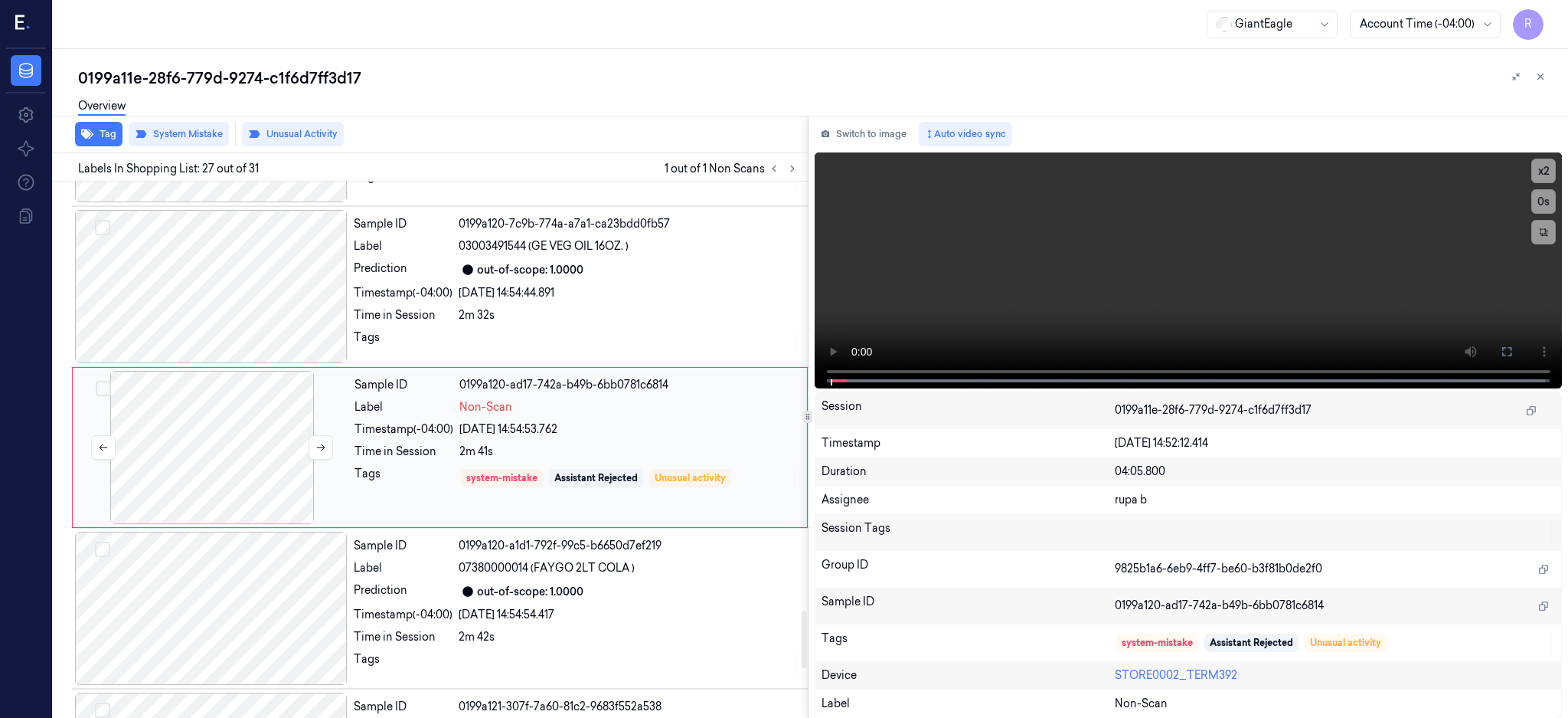
click at [176, 447] on div at bounding box center [212, 447] width 272 height 153
click at [313, 447] on button at bounding box center [320, 447] width 24 height 24
click at [271, 261] on div at bounding box center [211, 286] width 272 height 153
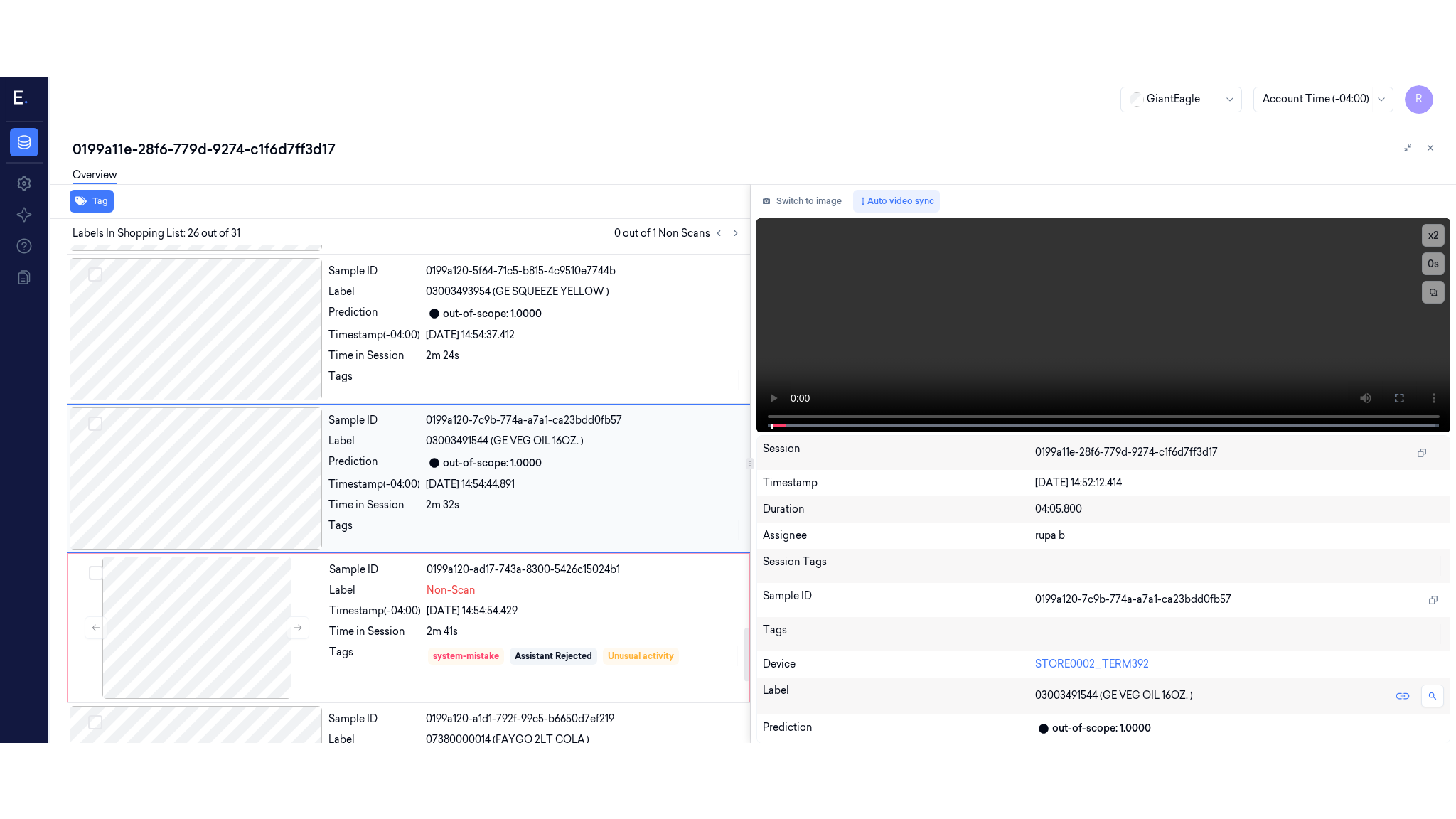
scroll to position [3558, 0]
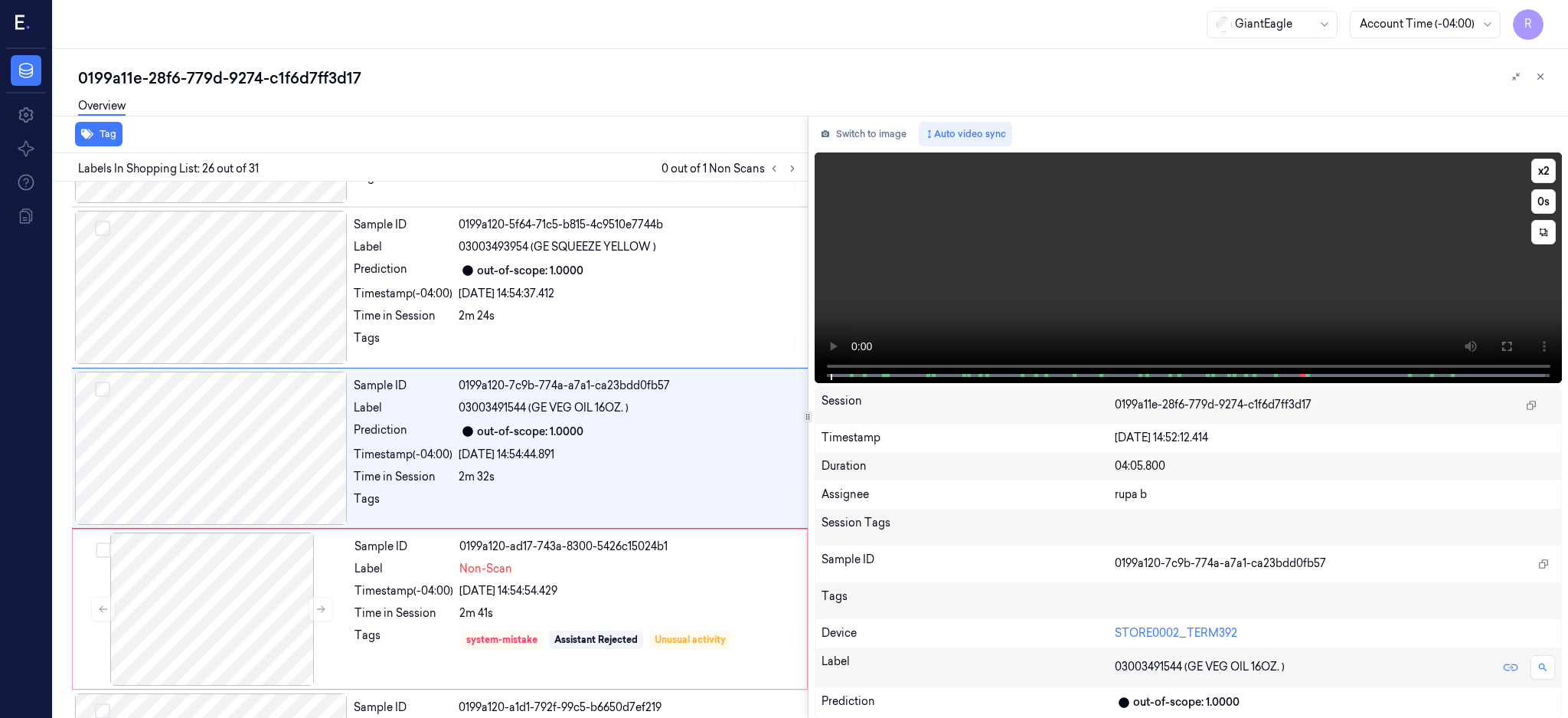
drag, startPoint x: 1556, startPoint y: 348, endPoint x: 1558, endPoint y: 471, distance: 123.0
click at [1513, 348] on icon at bounding box center [1507, 347] width 12 height 12
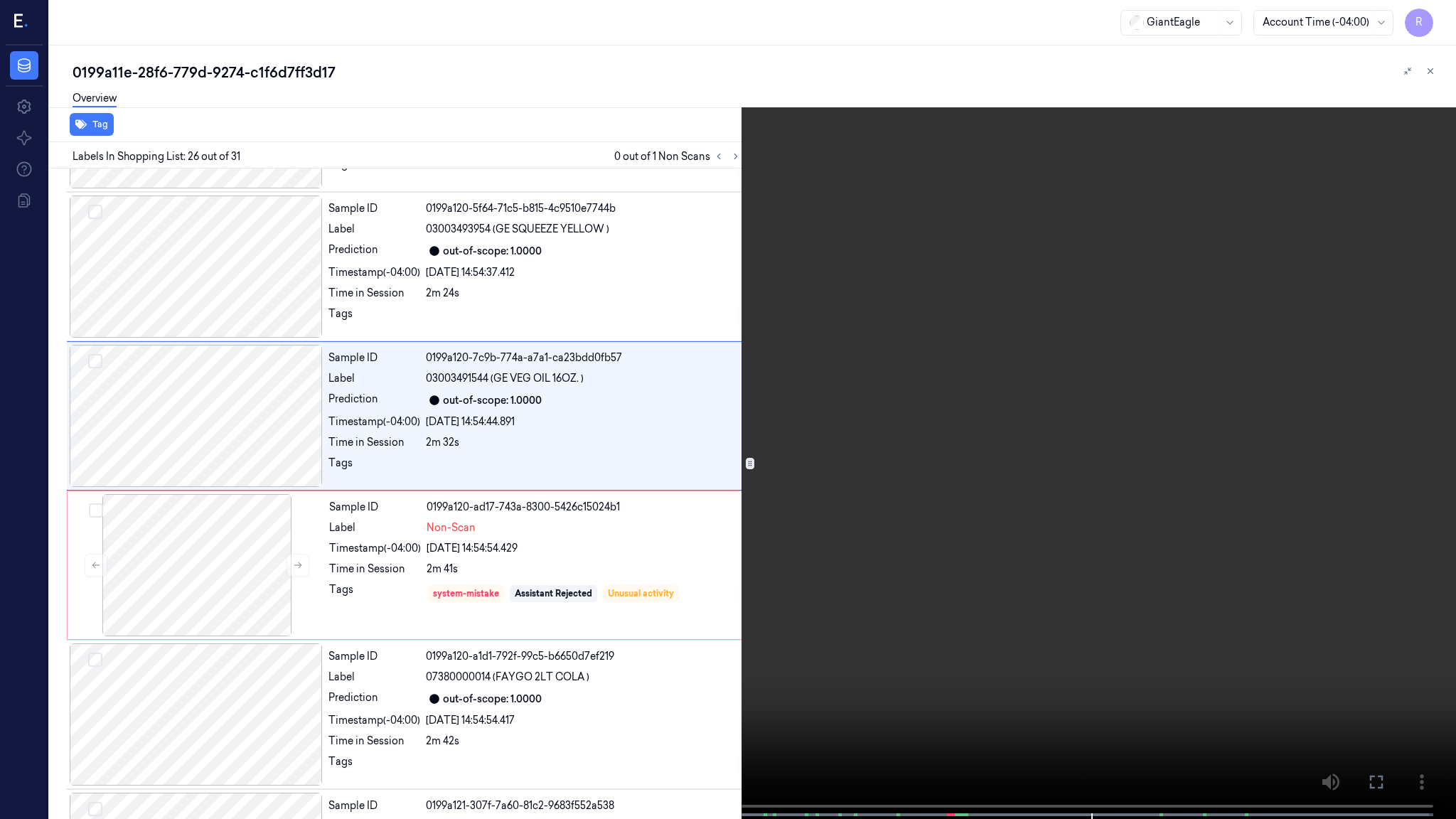
click at [1092, 481] on video at bounding box center [728, 410] width 1456 height 821
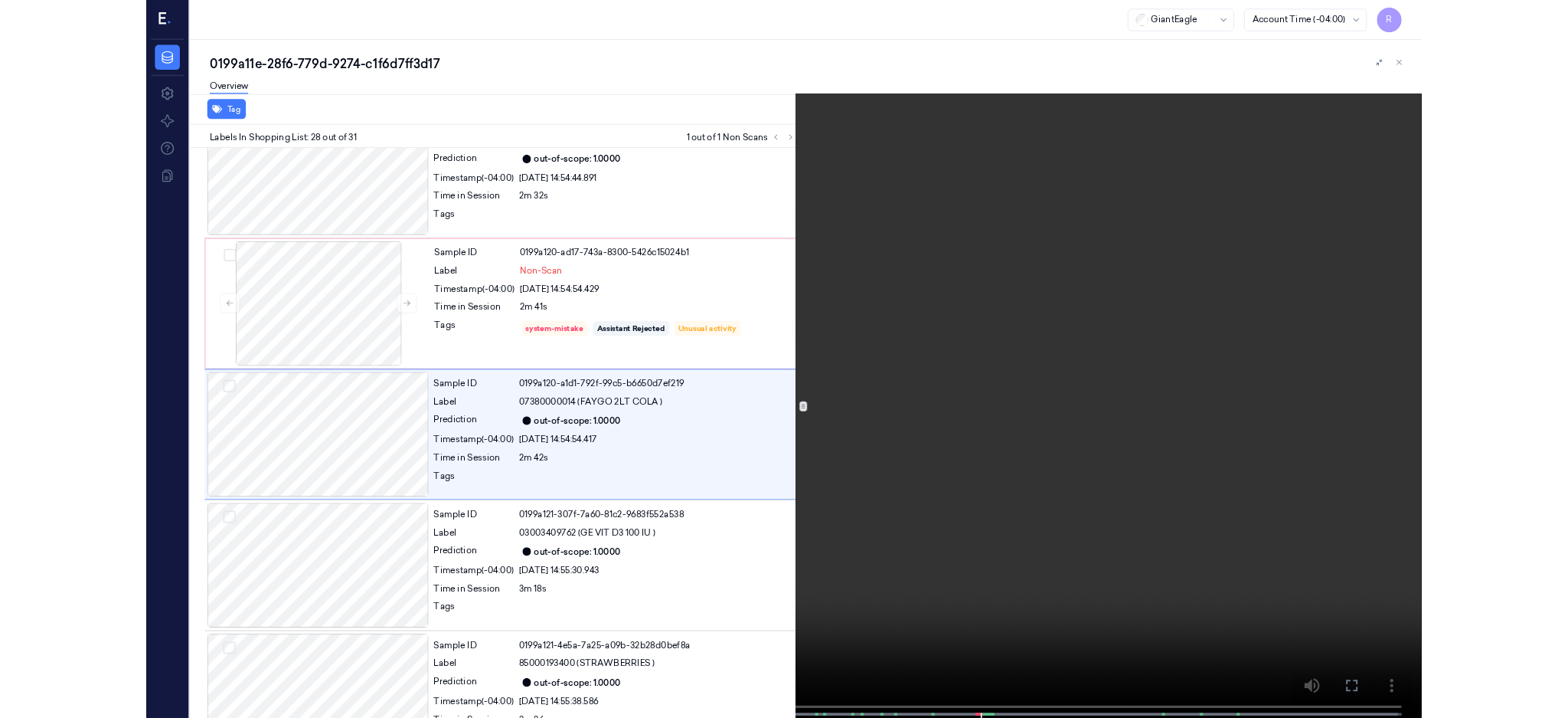
scroll to position [4074, 0]
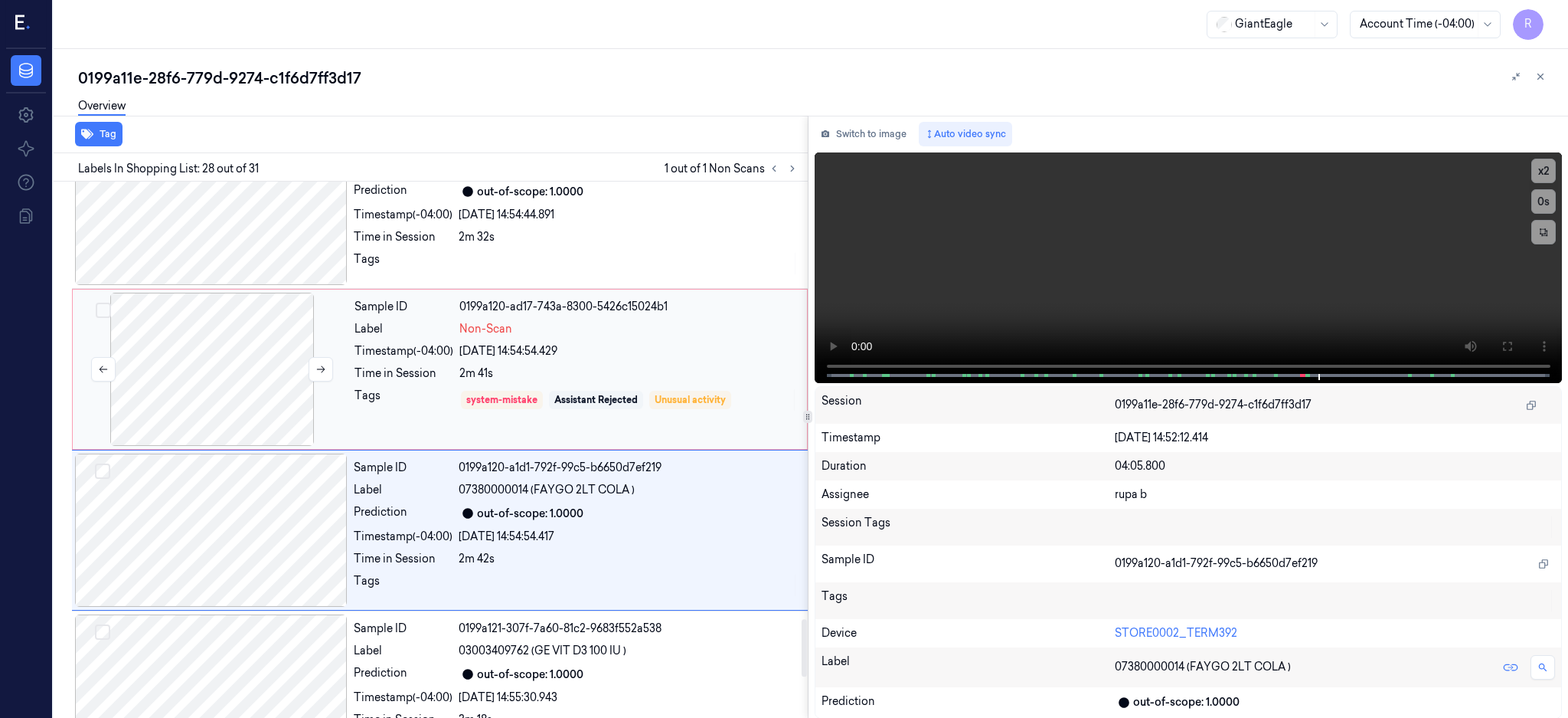
click at [264, 363] on div at bounding box center [212, 369] width 272 height 153
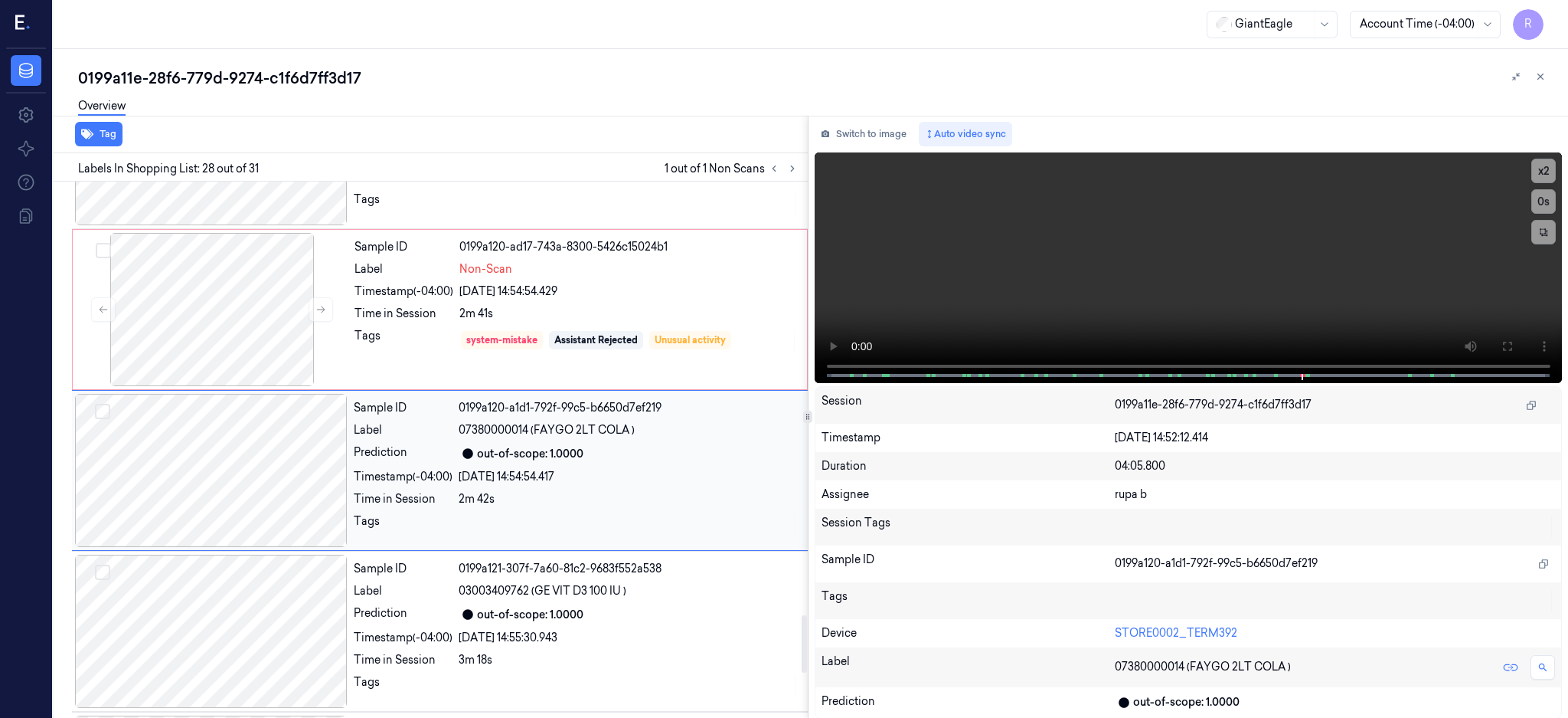
scroll to position [4157, 0]
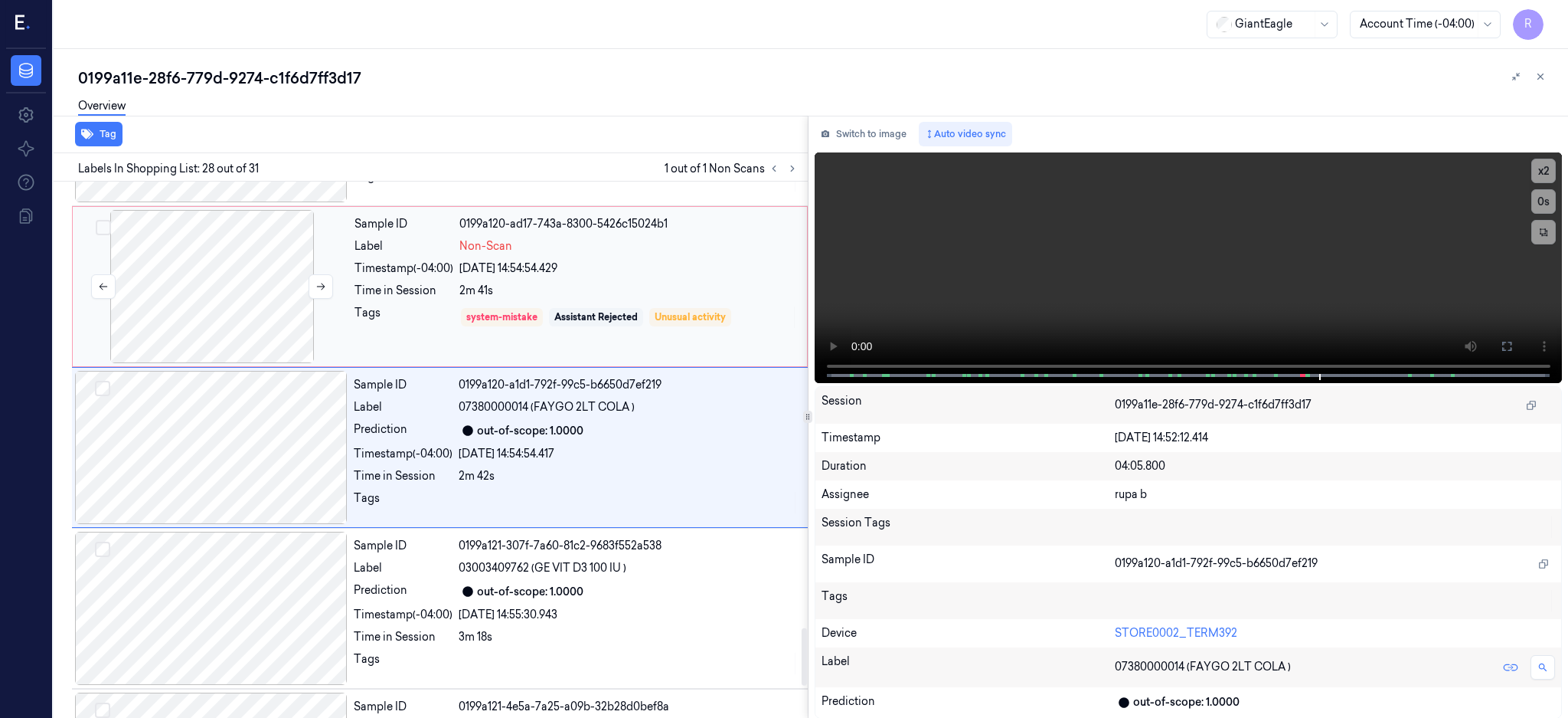
click at [153, 299] on div at bounding box center [212, 286] width 272 height 153
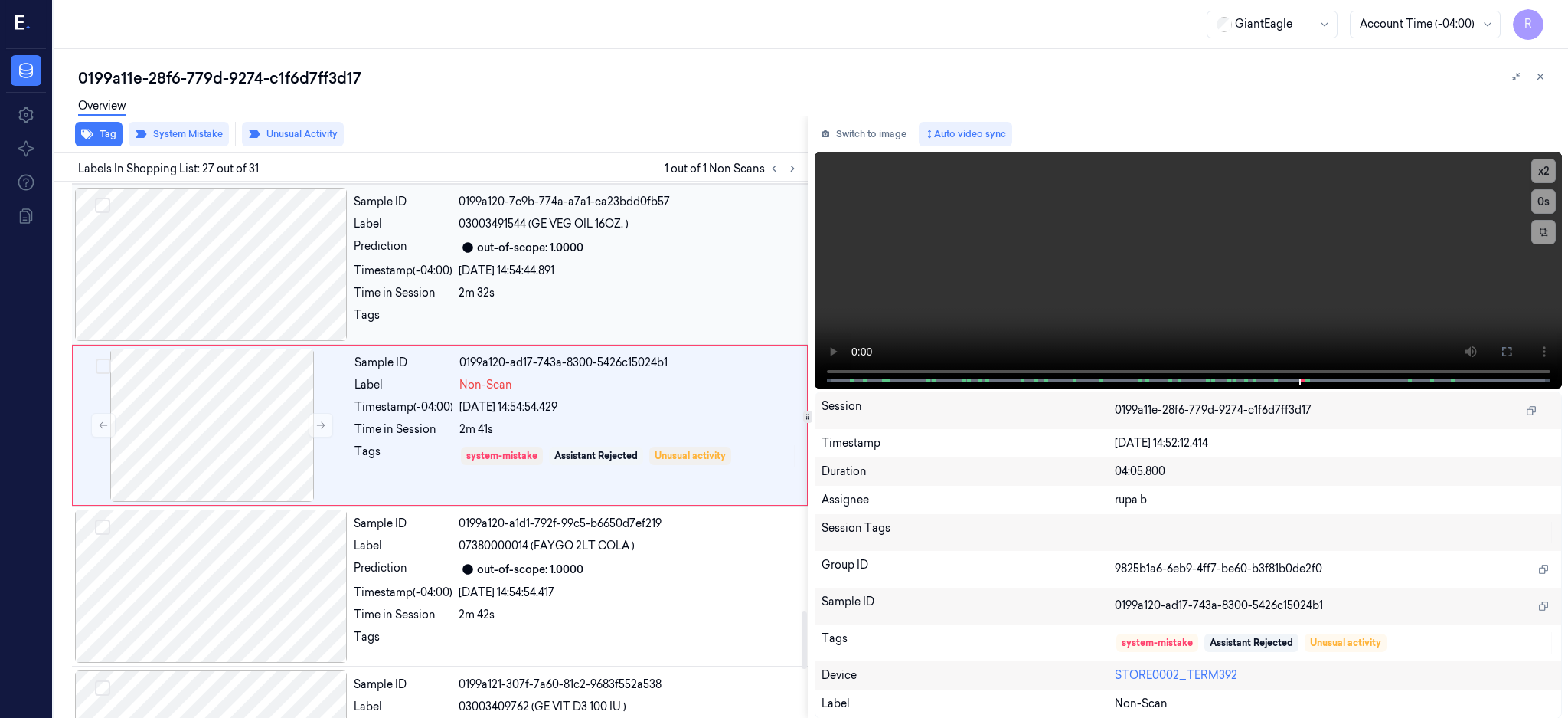
scroll to position [3996, 0]
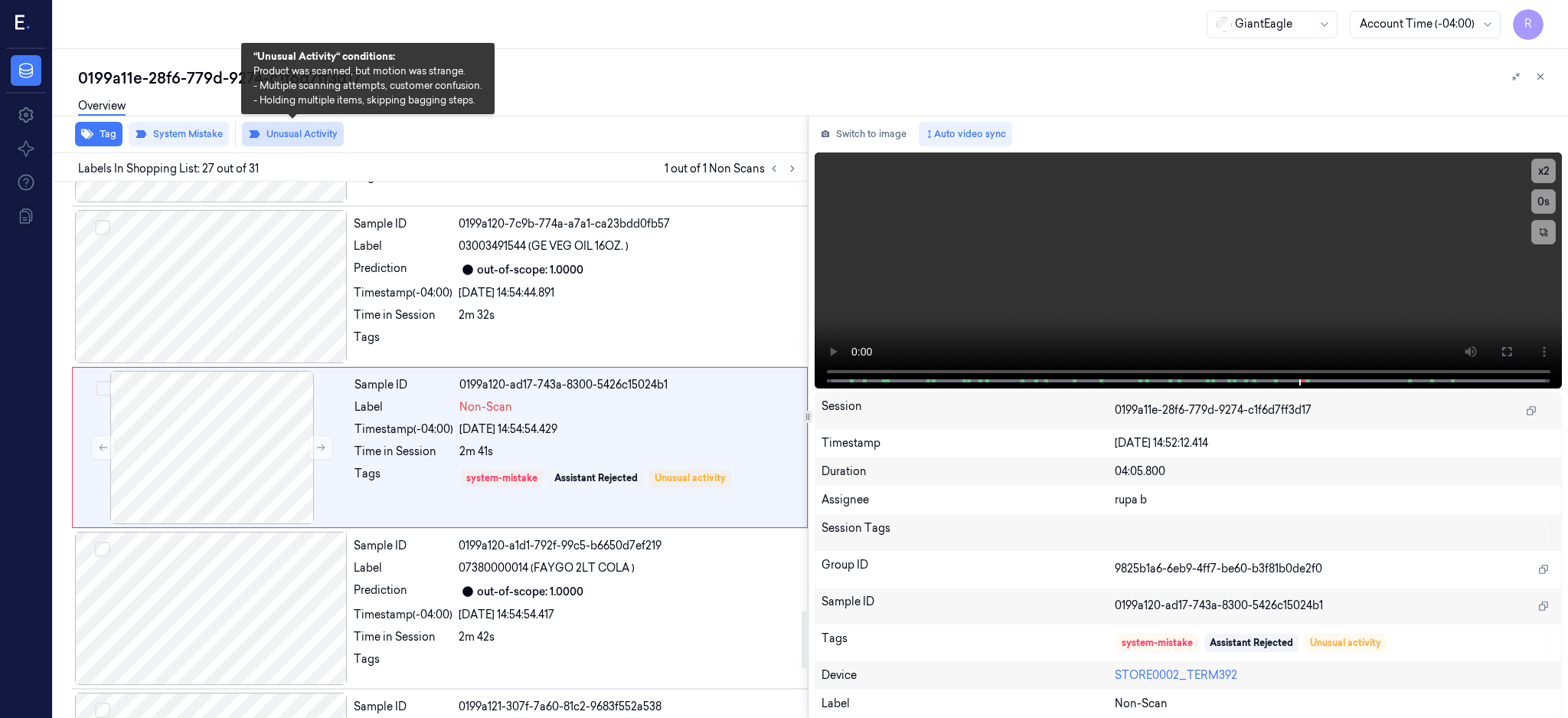
click at [286, 129] on button "Unusual Activity" at bounding box center [293, 134] width 102 height 24
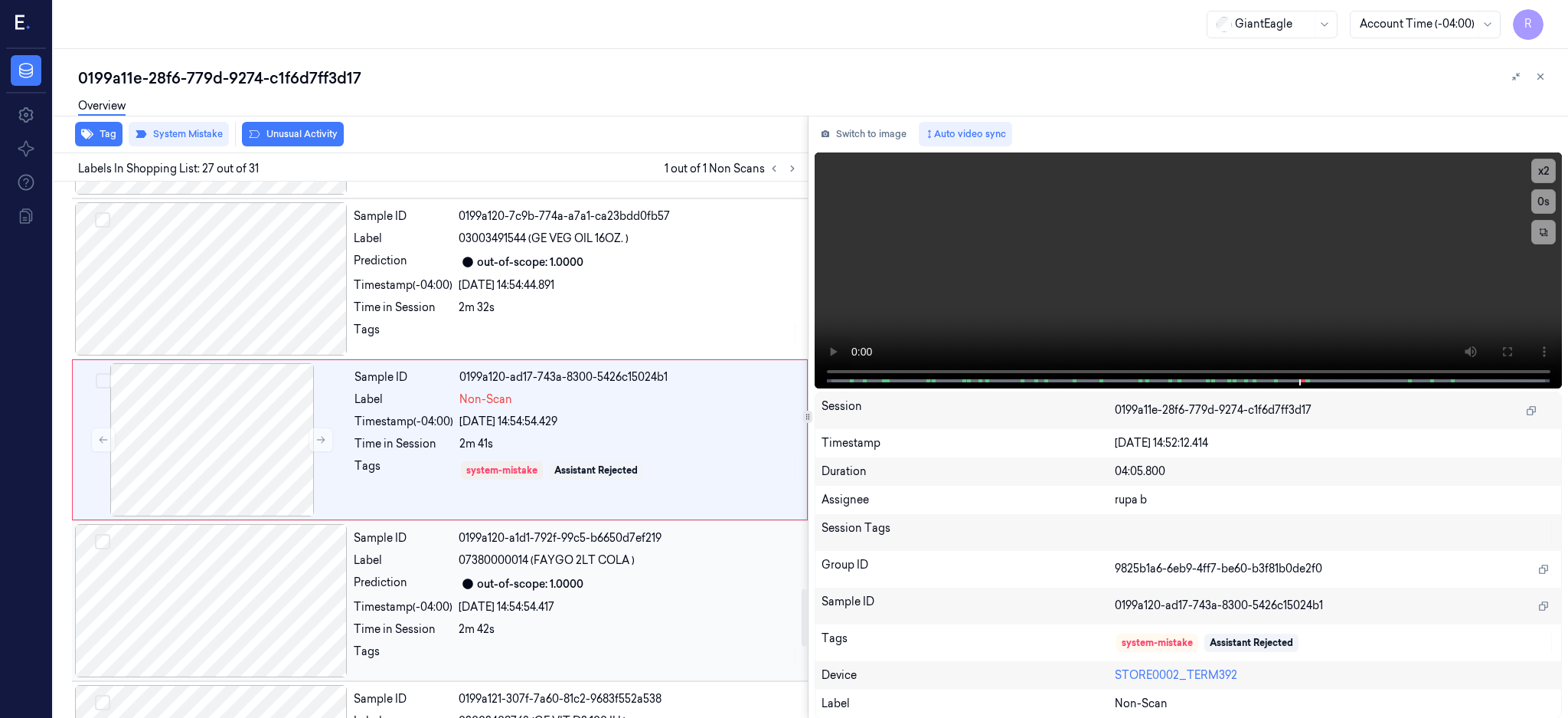
scroll to position [3792, 0]
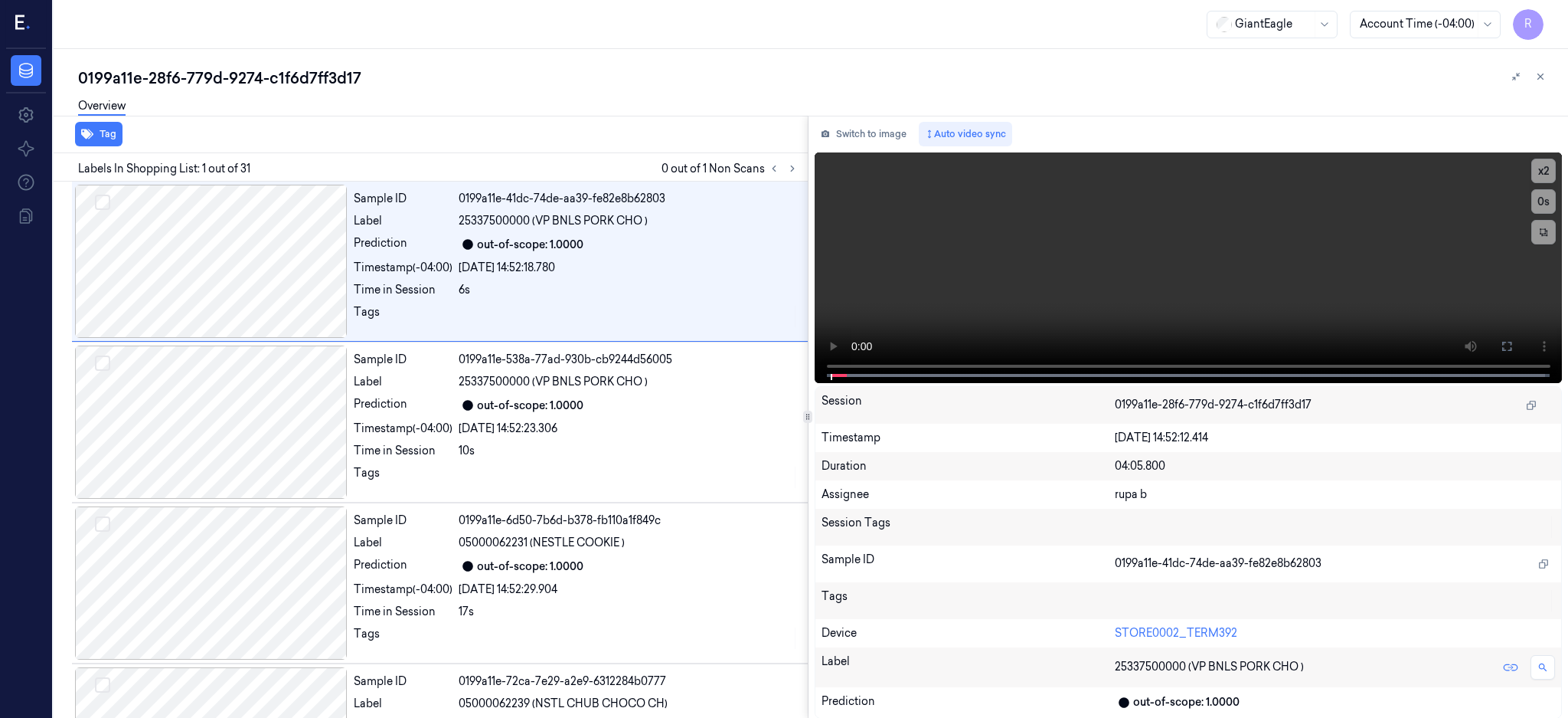
click at [335, 72] on div "0199a11e-28f6-779d-9274-c1f6d7ff3d17" at bounding box center [817, 78] width 1478 height 22
copy div "c1f6d7ff3d17"
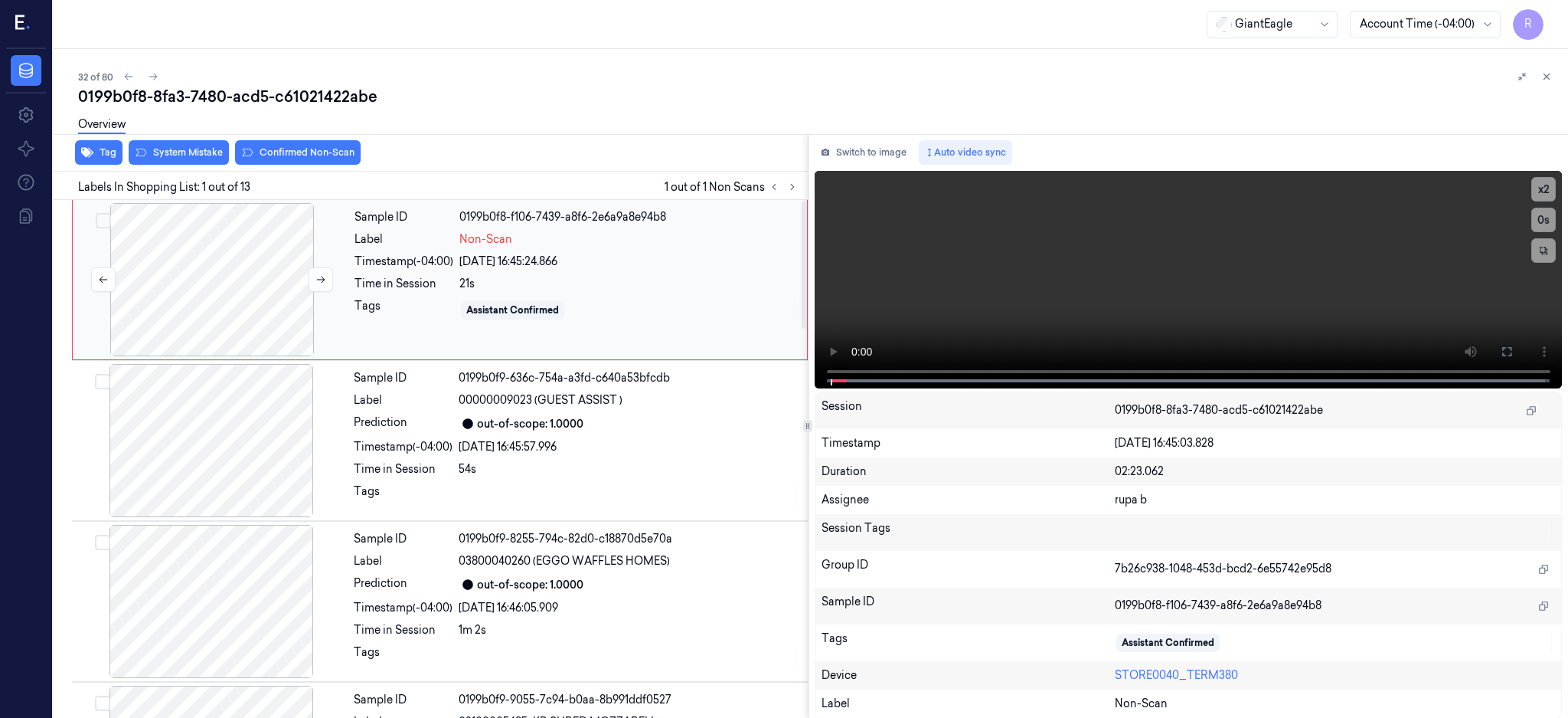
click at [271, 260] on div at bounding box center [212, 279] width 272 height 153
click at [1513, 347] on icon at bounding box center [1507, 352] width 12 height 12
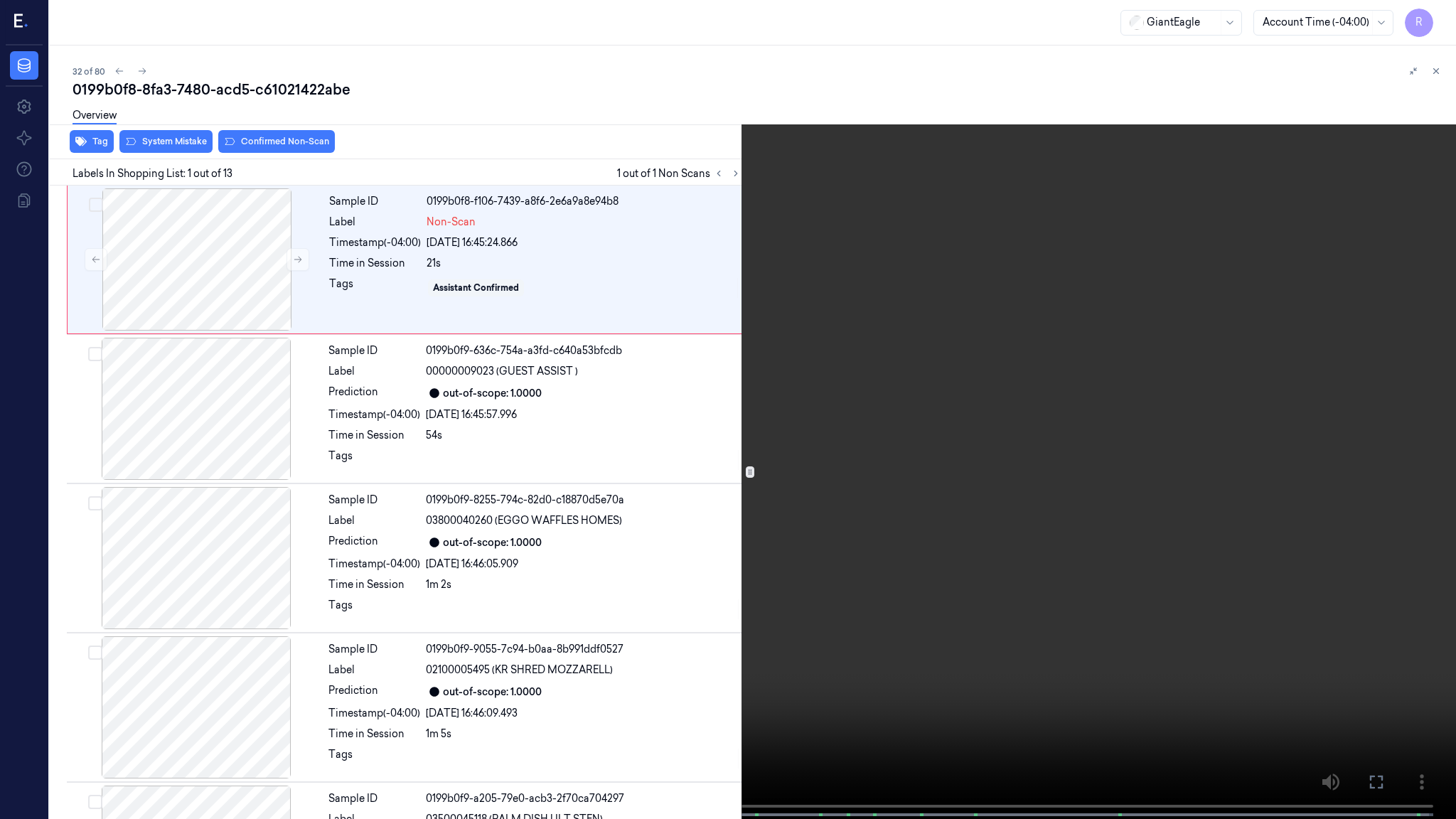
click at [709, 497] on video at bounding box center [728, 410] width 1456 height 821
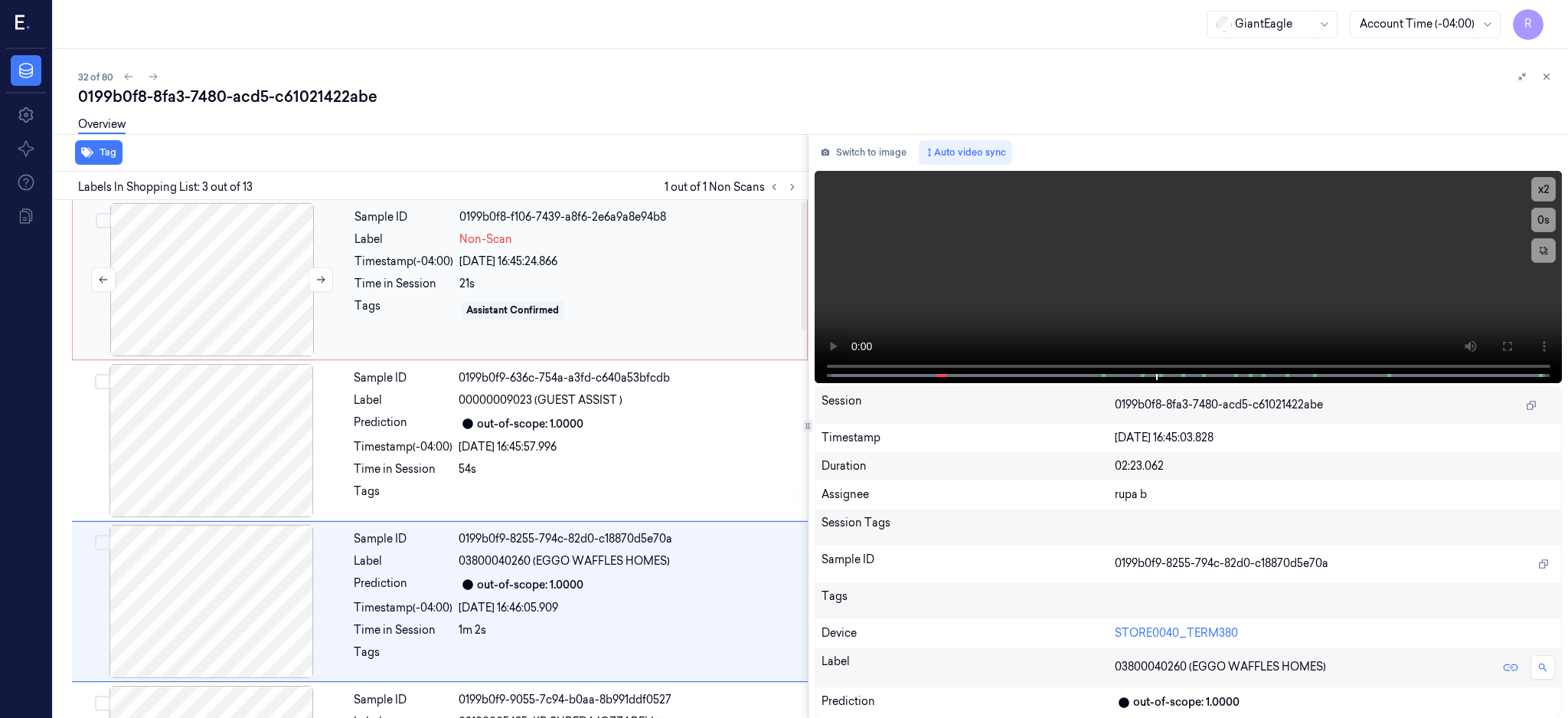
click at [243, 233] on div at bounding box center [212, 279] width 272 height 153
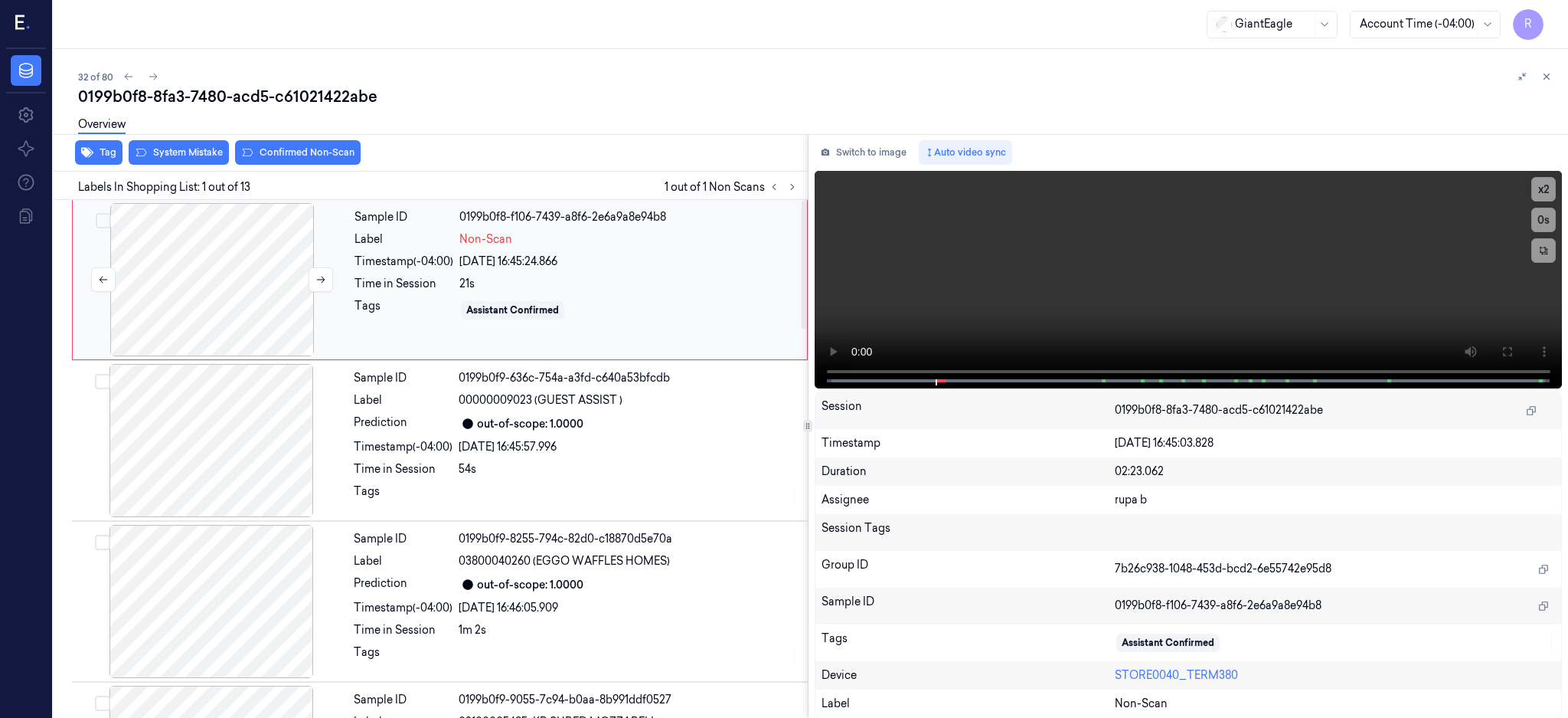
click at [251, 296] on div at bounding box center [212, 279] width 272 height 153
click at [247, 291] on div at bounding box center [212, 279] width 272 height 153
click at [311, 277] on button at bounding box center [320, 279] width 24 height 24
click at [309, 279] on button at bounding box center [320, 279] width 24 height 24
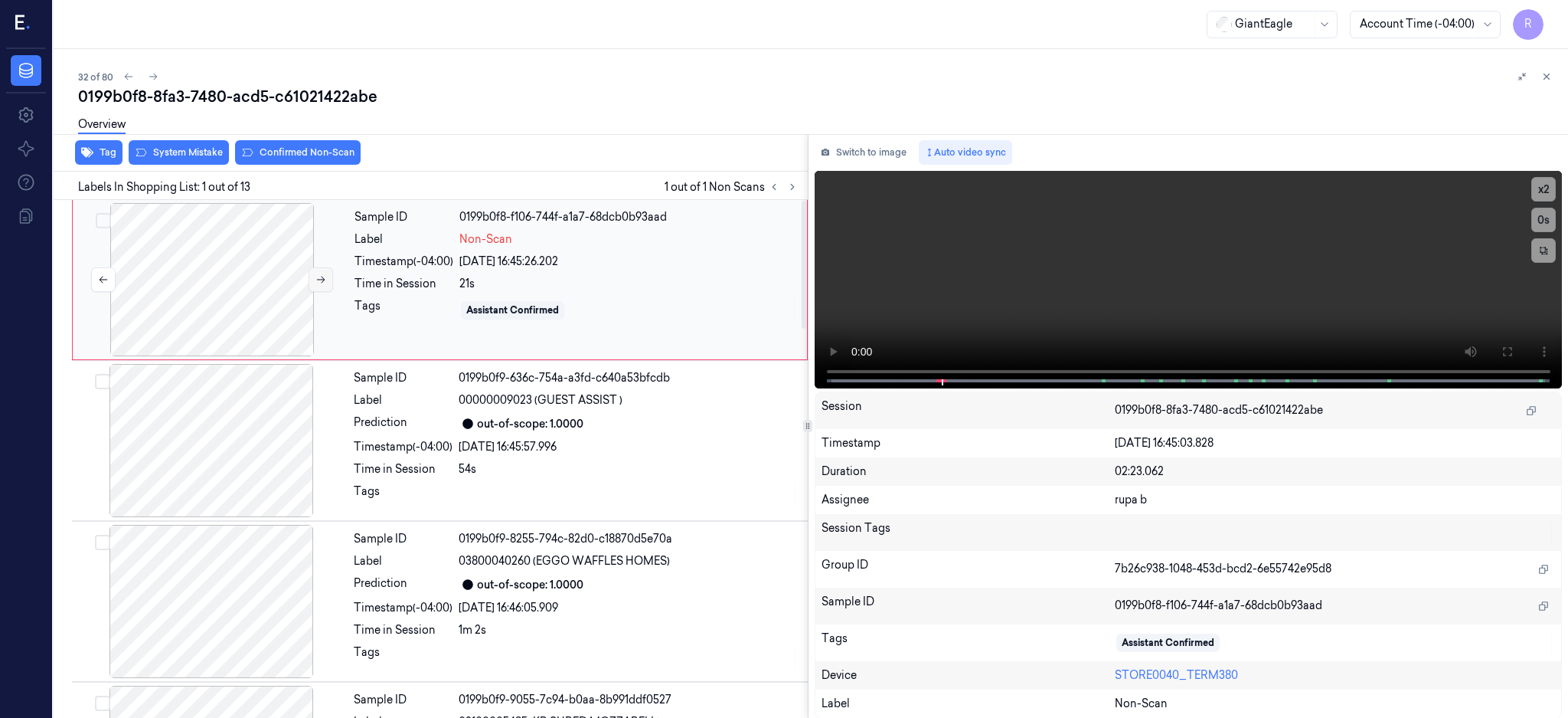
click at [309, 279] on button at bounding box center [320, 279] width 24 height 24
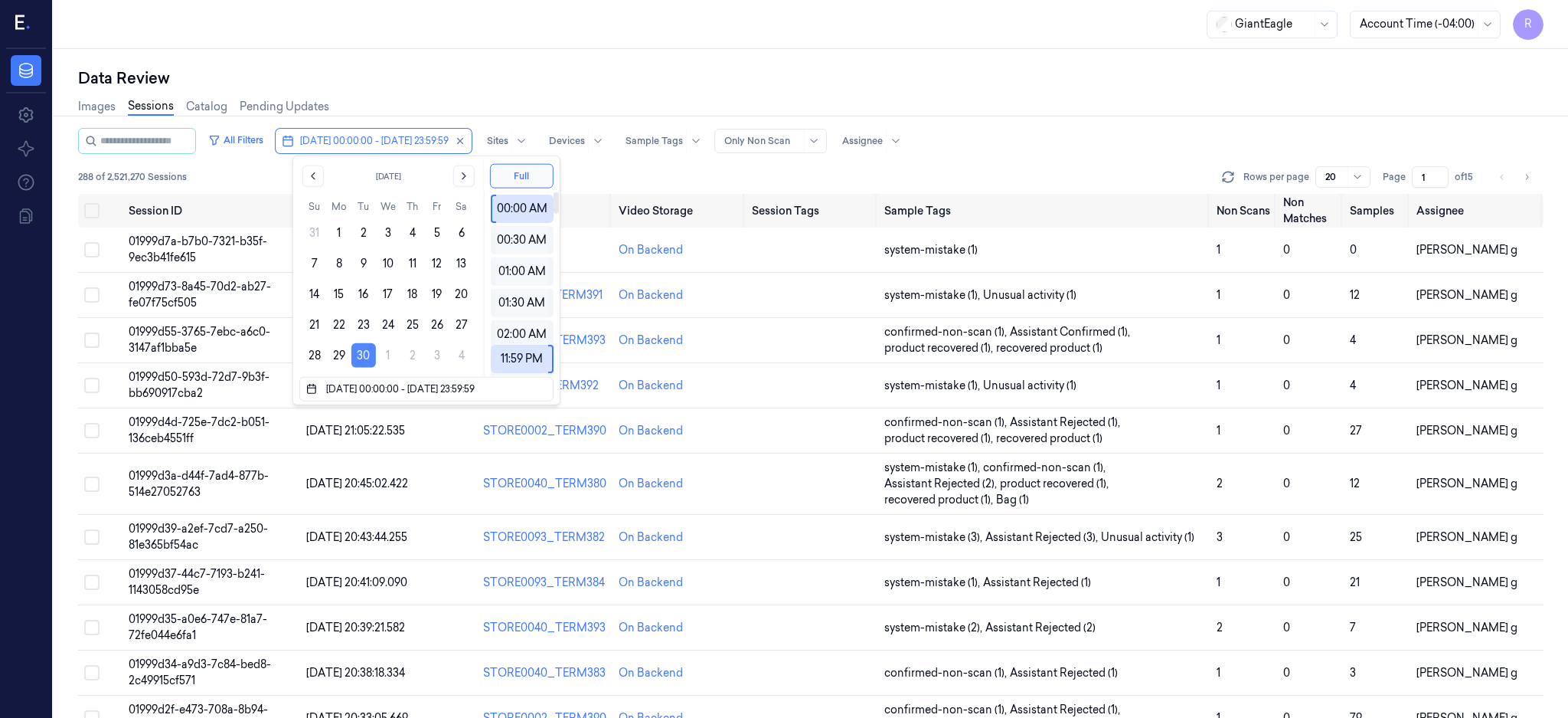
click at [361, 354] on button "30" at bounding box center [364, 355] width 24 height 24
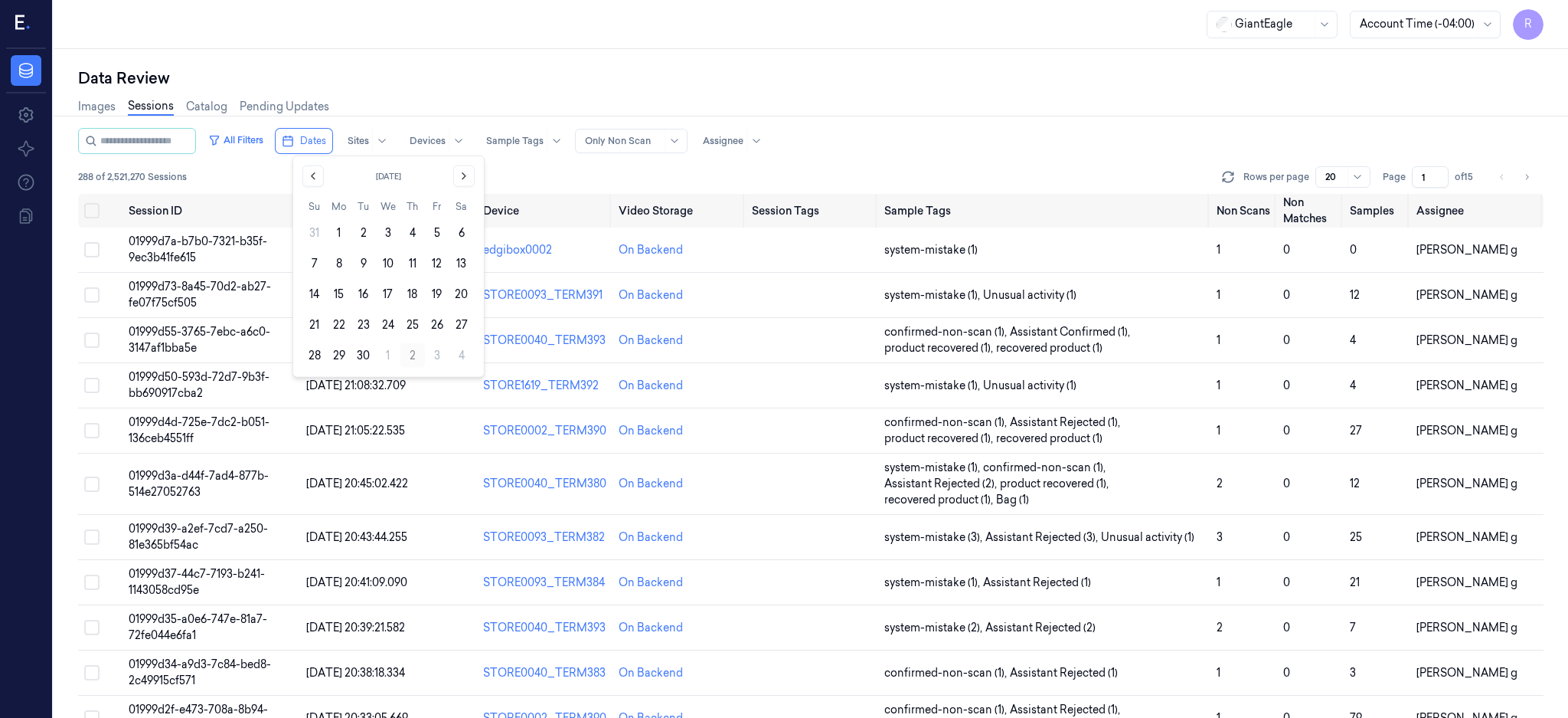
click at [409, 354] on button "2" at bounding box center [413, 355] width 24 height 24
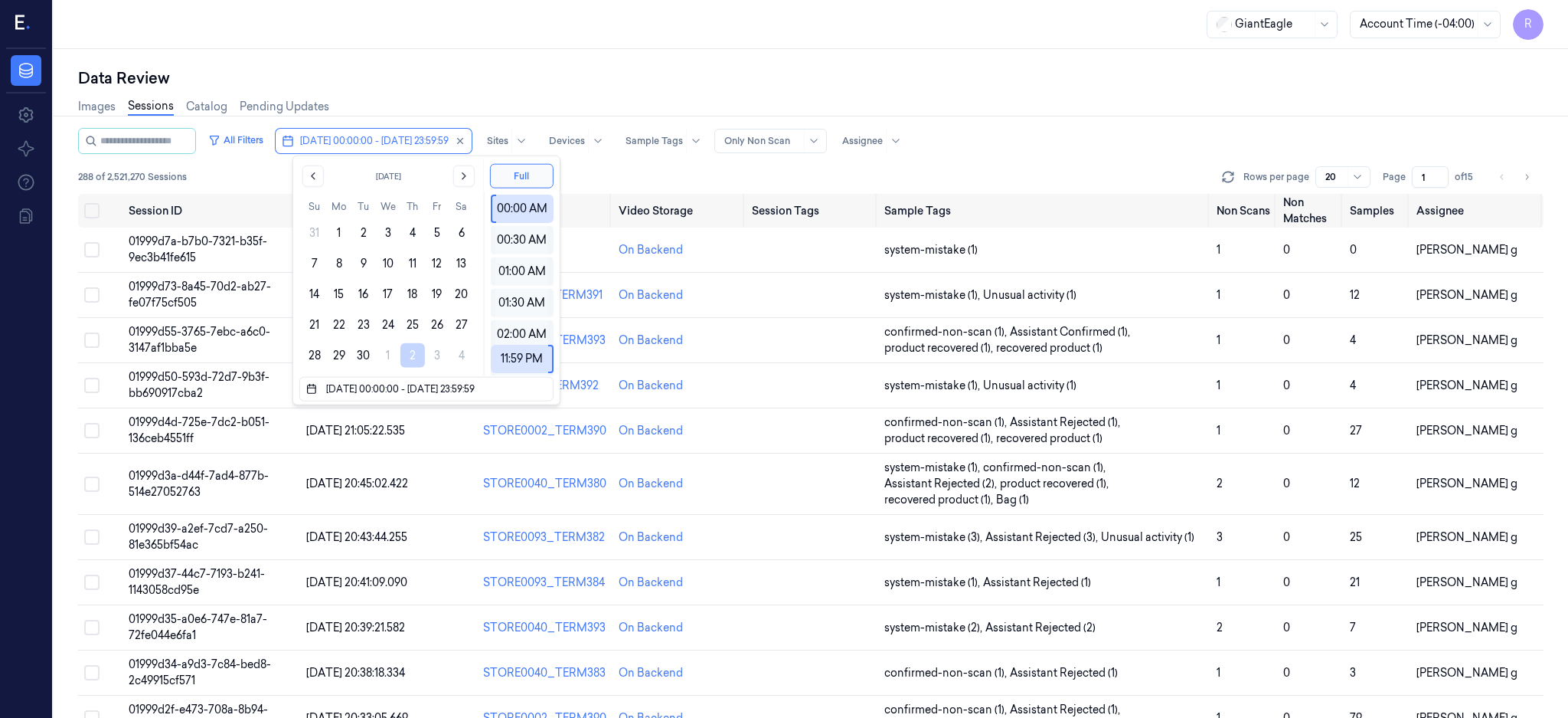
click at [409, 352] on button "2" at bounding box center [413, 355] width 24 height 24
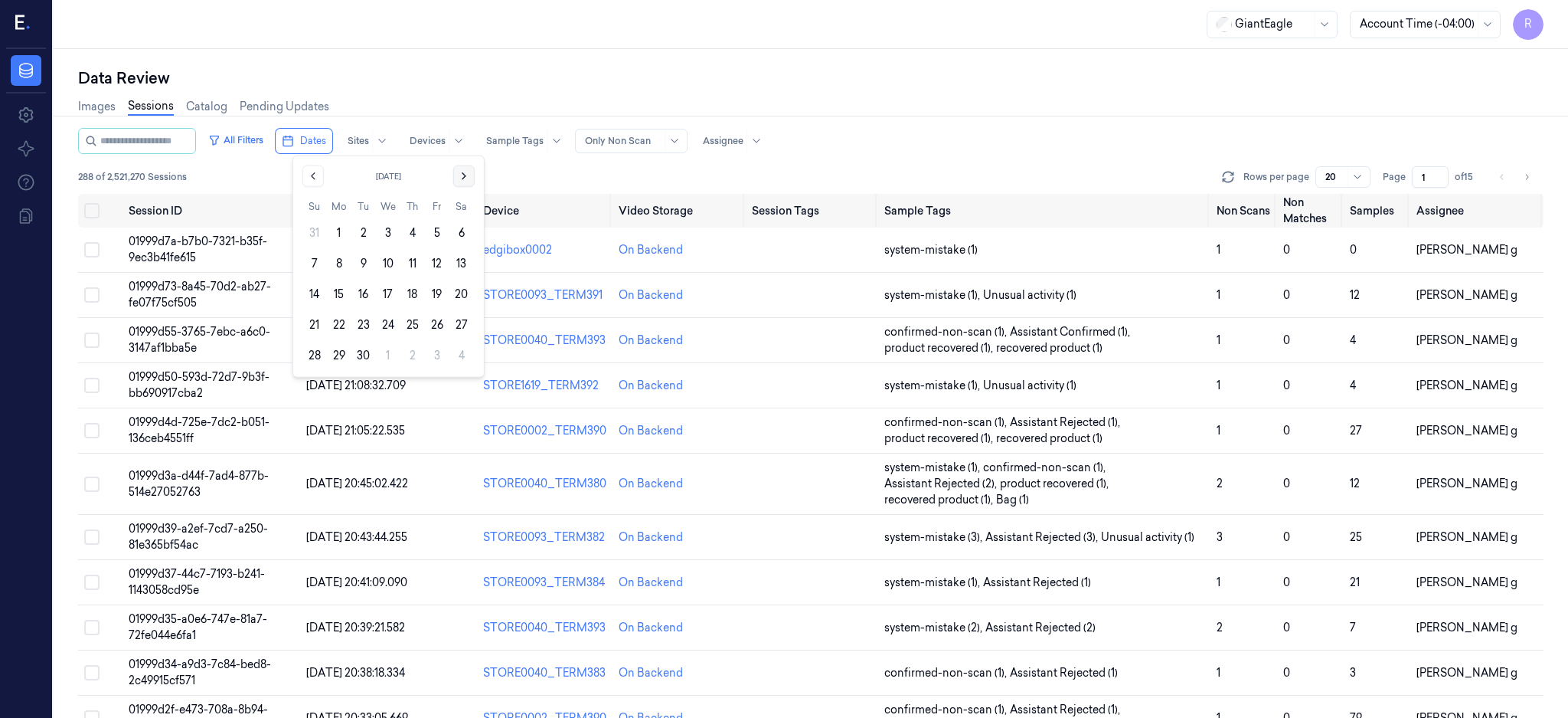
click at [459, 185] on button "Go to the Next Month" at bounding box center [464, 176] width 22 height 22
click at [416, 237] on button "2" at bounding box center [413, 233] width 24 height 24
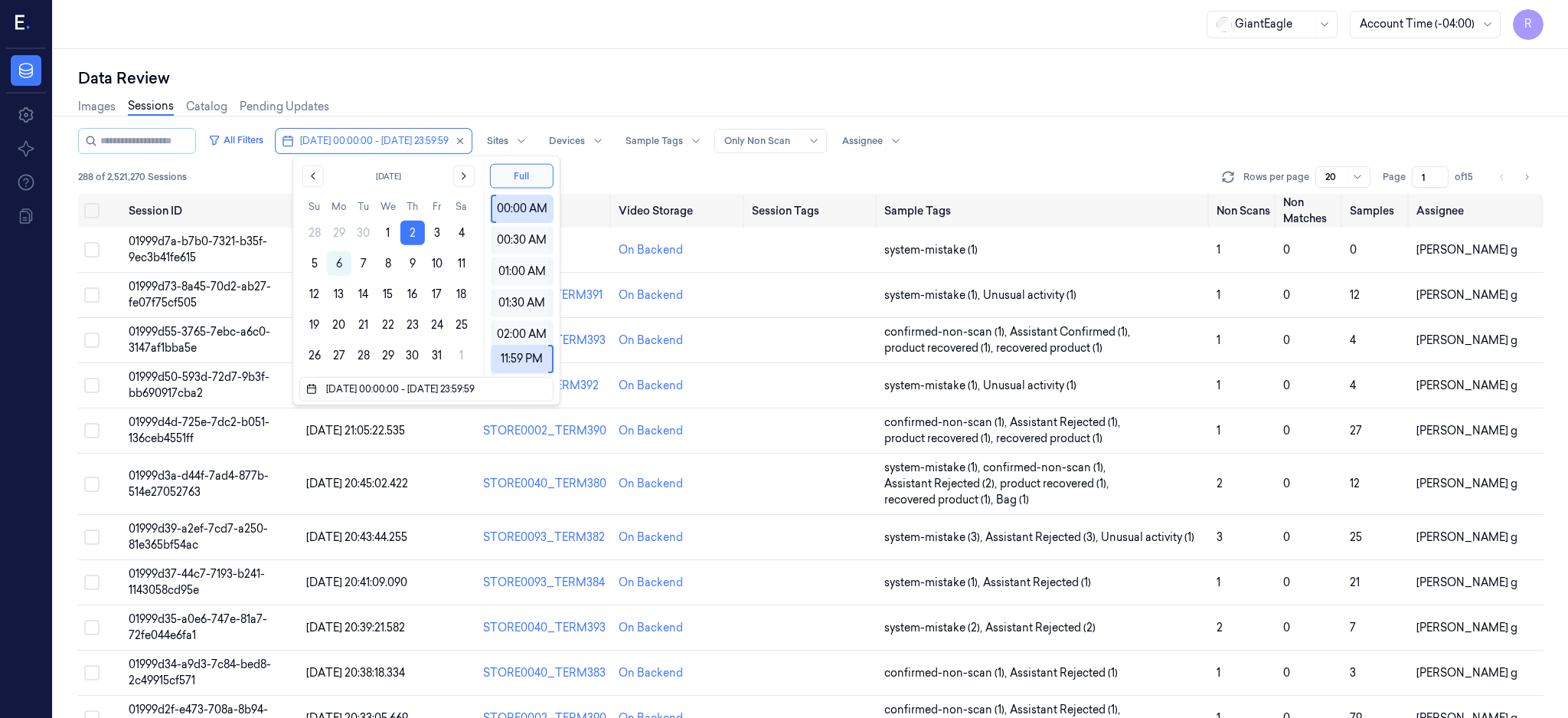
click at [470, 44] on div "GiantEagle Account Time (-04:00) R" at bounding box center [811, 24] width 1515 height 49
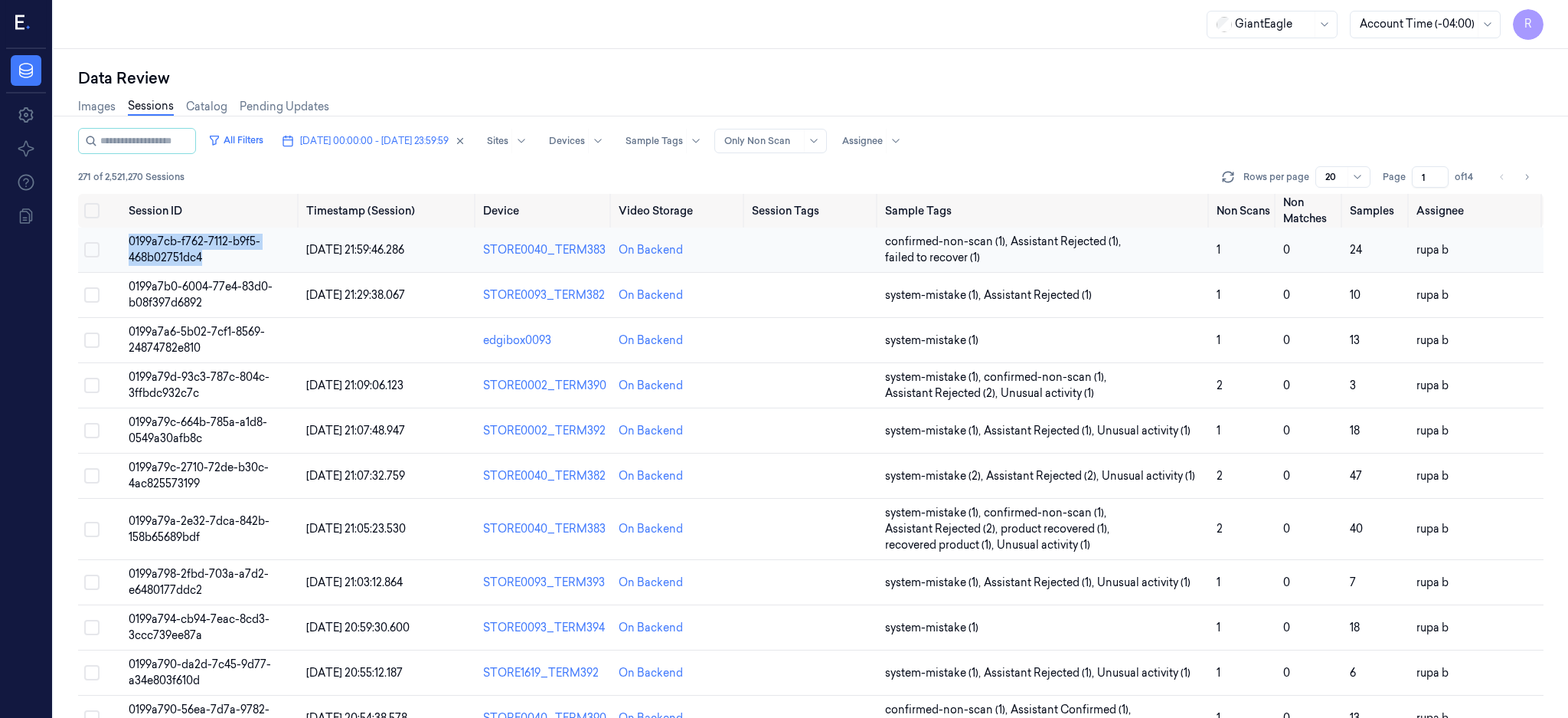
drag, startPoint x: 209, startPoint y: 258, endPoint x: 130, endPoint y: 240, distance: 81.0
click at [130, 240] on td "0199a7cb-f762-7112-b9f5-468b02751dc4" at bounding box center [211, 250] width 177 height 45
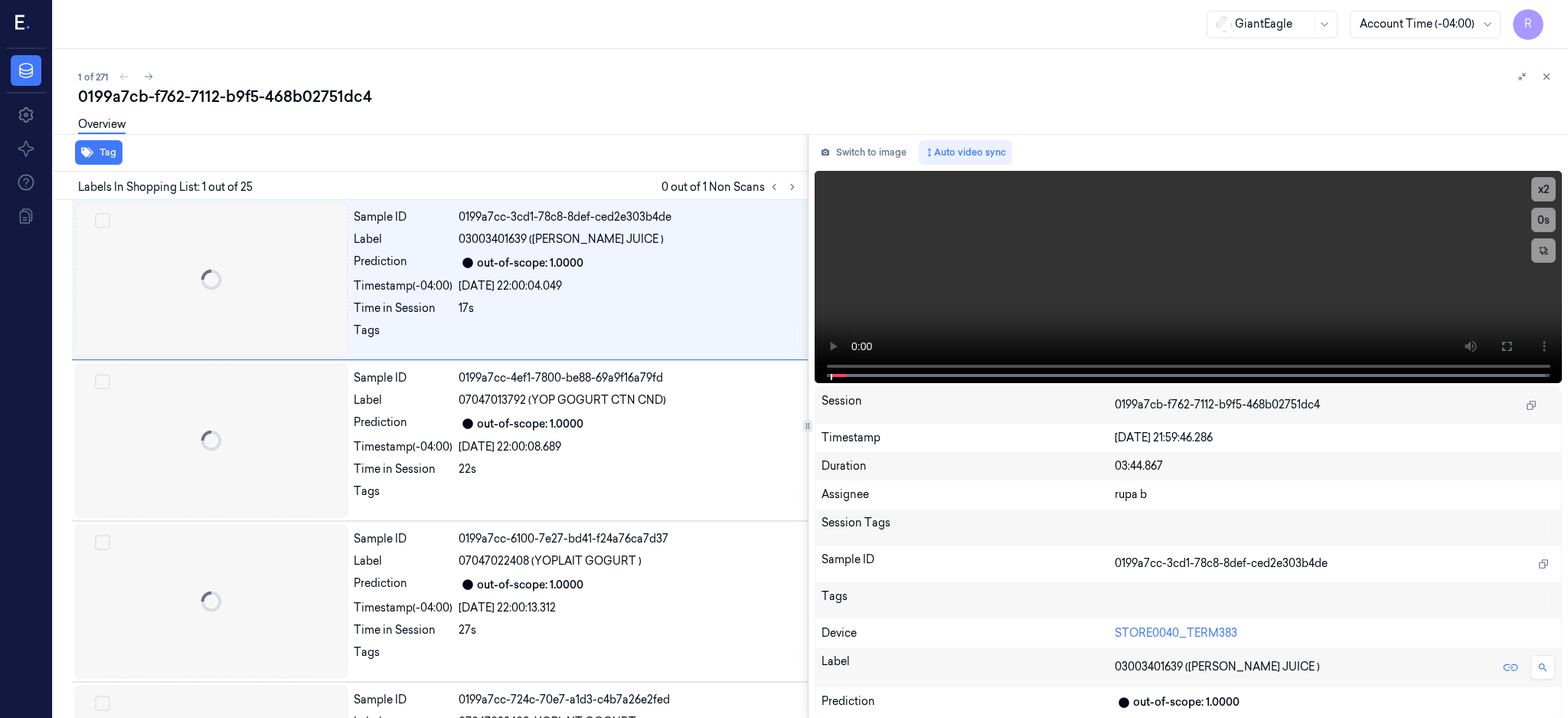
scroll to position [0, 53]
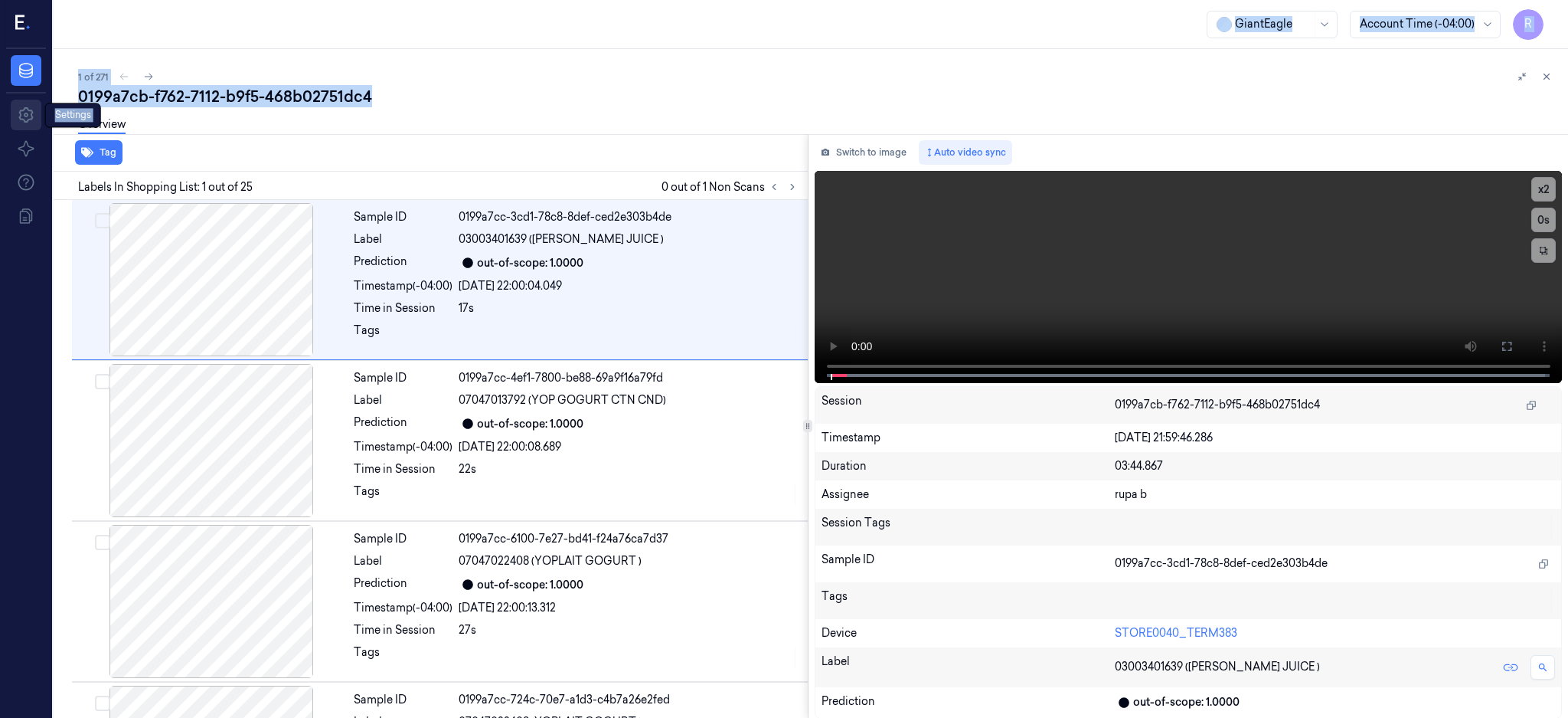
drag, startPoint x: 322, startPoint y: 101, endPoint x: 34, endPoint y: 99, distance: 288.0
click at [34, 99] on div "R Data Settings Settings Settings About Support Documentation GiantEagle Accoun…" at bounding box center [784, 359] width 1568 height 718
click at [401, 99] on div "0199a7cb-f762-7112-b9f5-468b02751dc4" at bounding box center [817, 97] width 1478 height 22
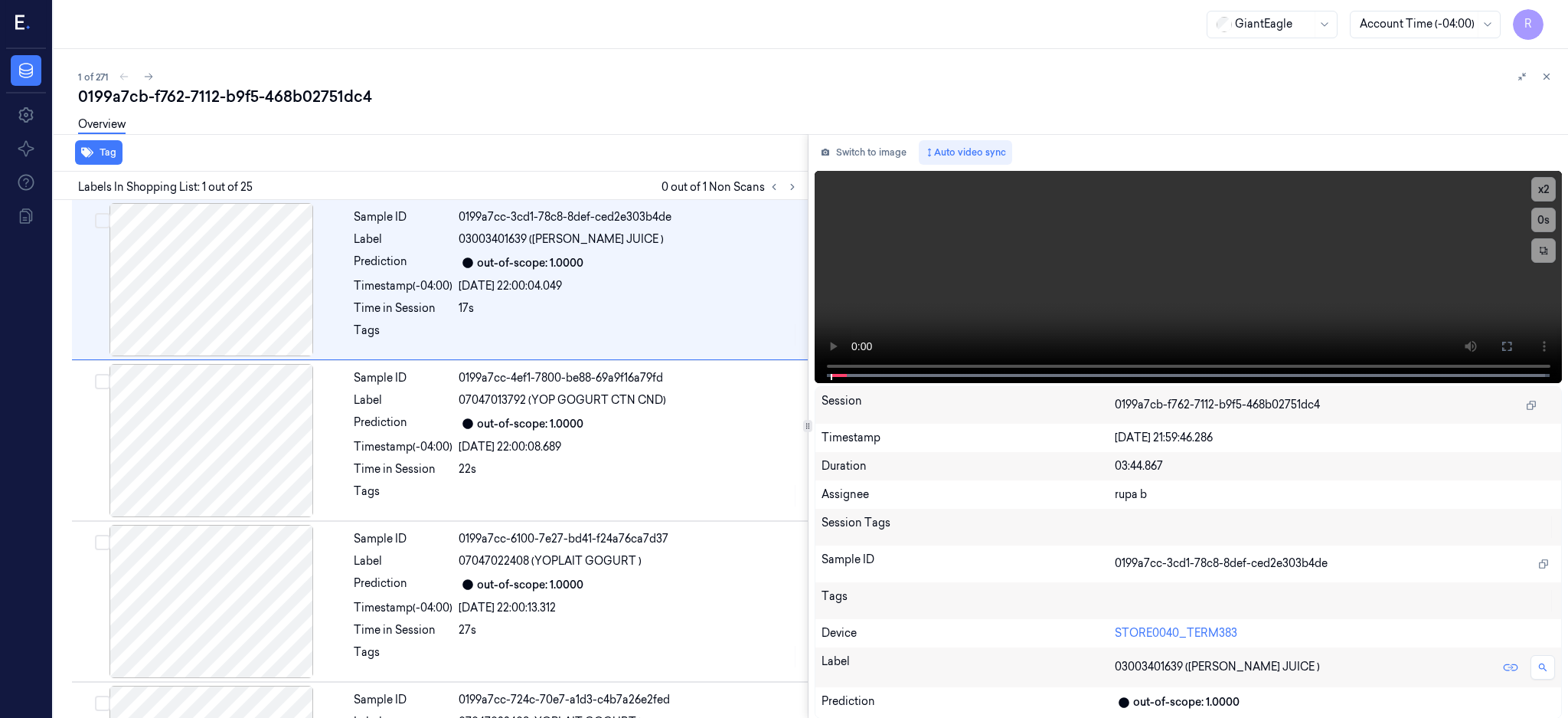
click at [276, 99] on div "0199a7cb-f762-7112-b9f5-468b02751dc4" at bounding box center [817, 97] width 1478 height 22
copy div "468b02751dc4"
drag, startPoint x: 1546, startPoint y: 71, endPoint x: 720, endPoint y: 414, distance: 894.4
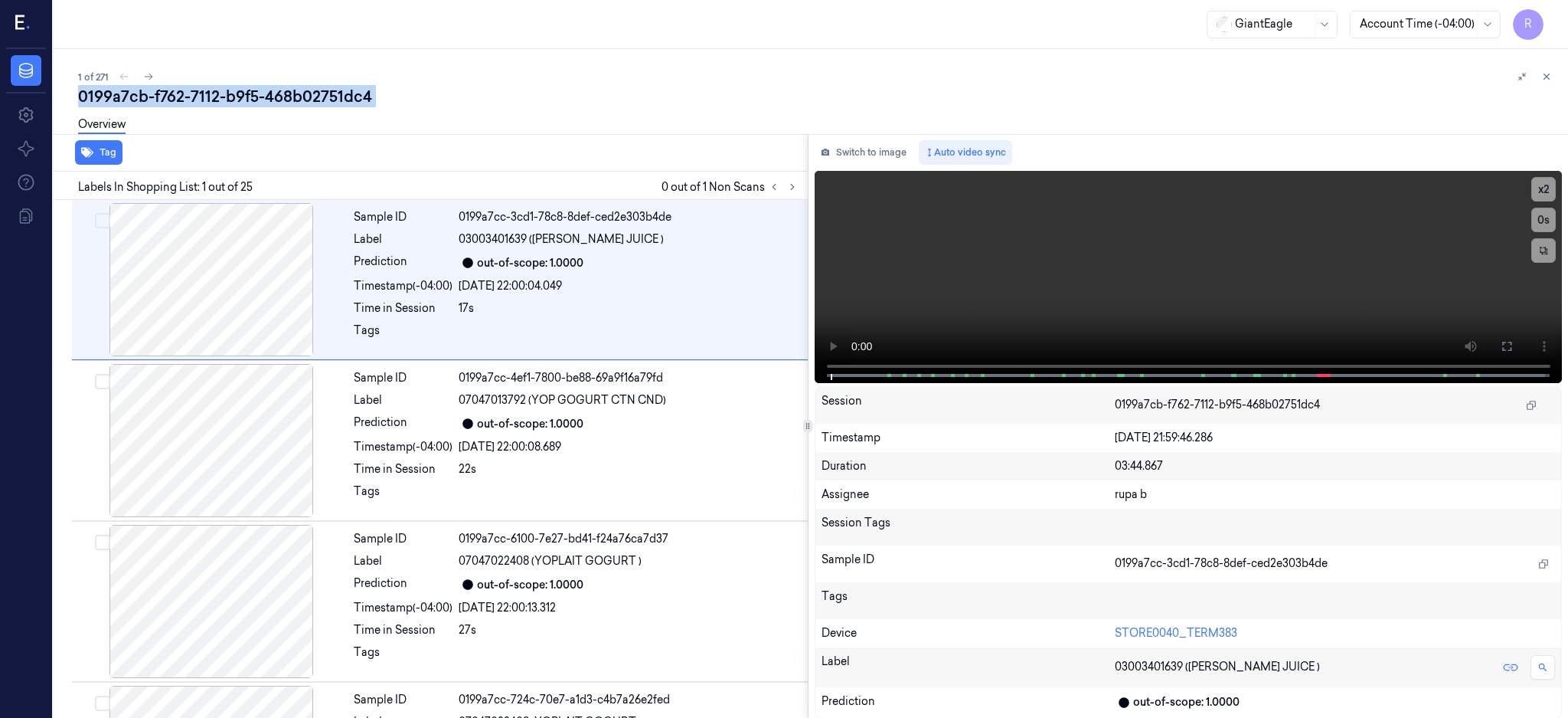
click at [1545, 72] on icon at bounding box center [1546, 77] width 10 height 10
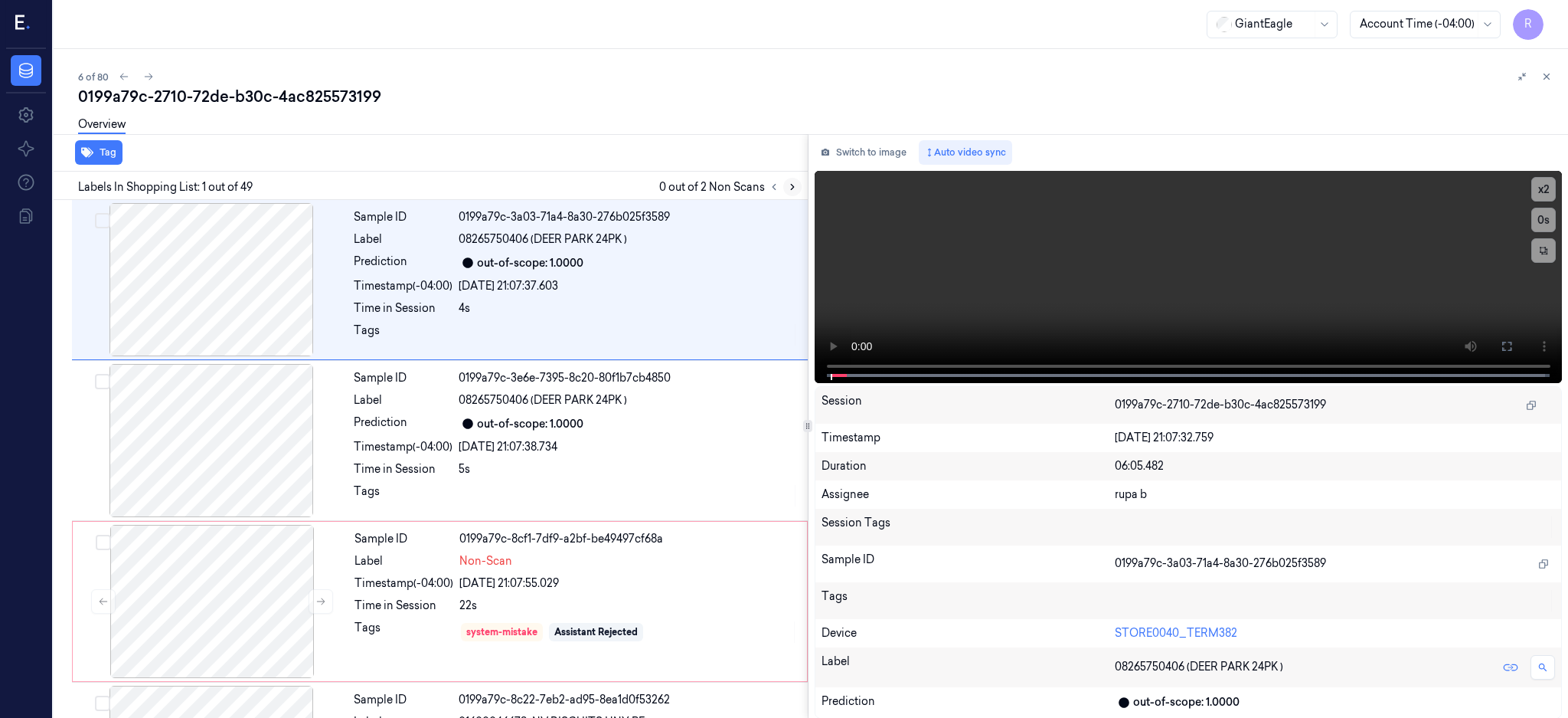
click at [798, 182] on icon at bounding box center [793, 187] width 10 height 10
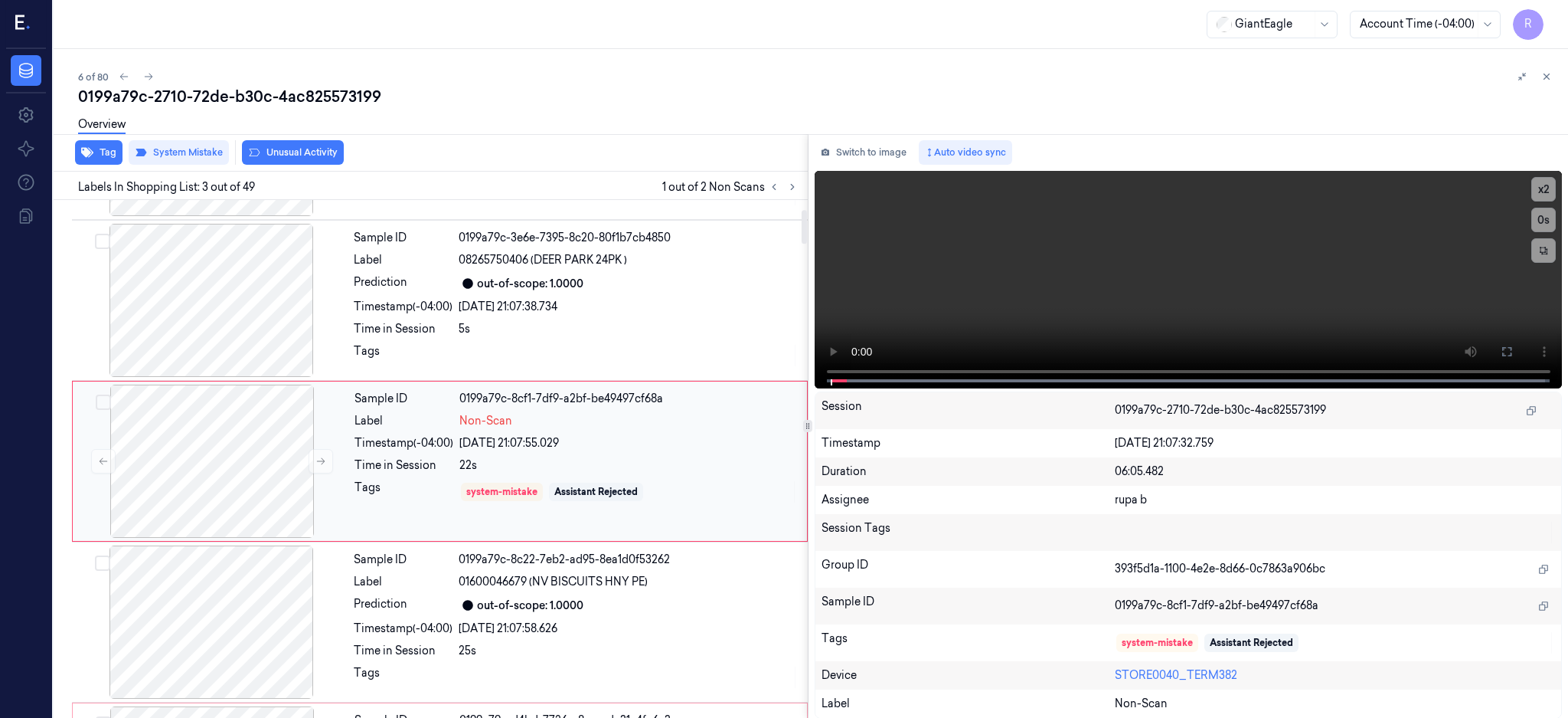
scroll to position [141, 0]
click at [216, 444] on div at bounding box center [212, 459] width 272 height 153
click at [234, 294] on div at bounding box center [211, 299] width 272 height 153
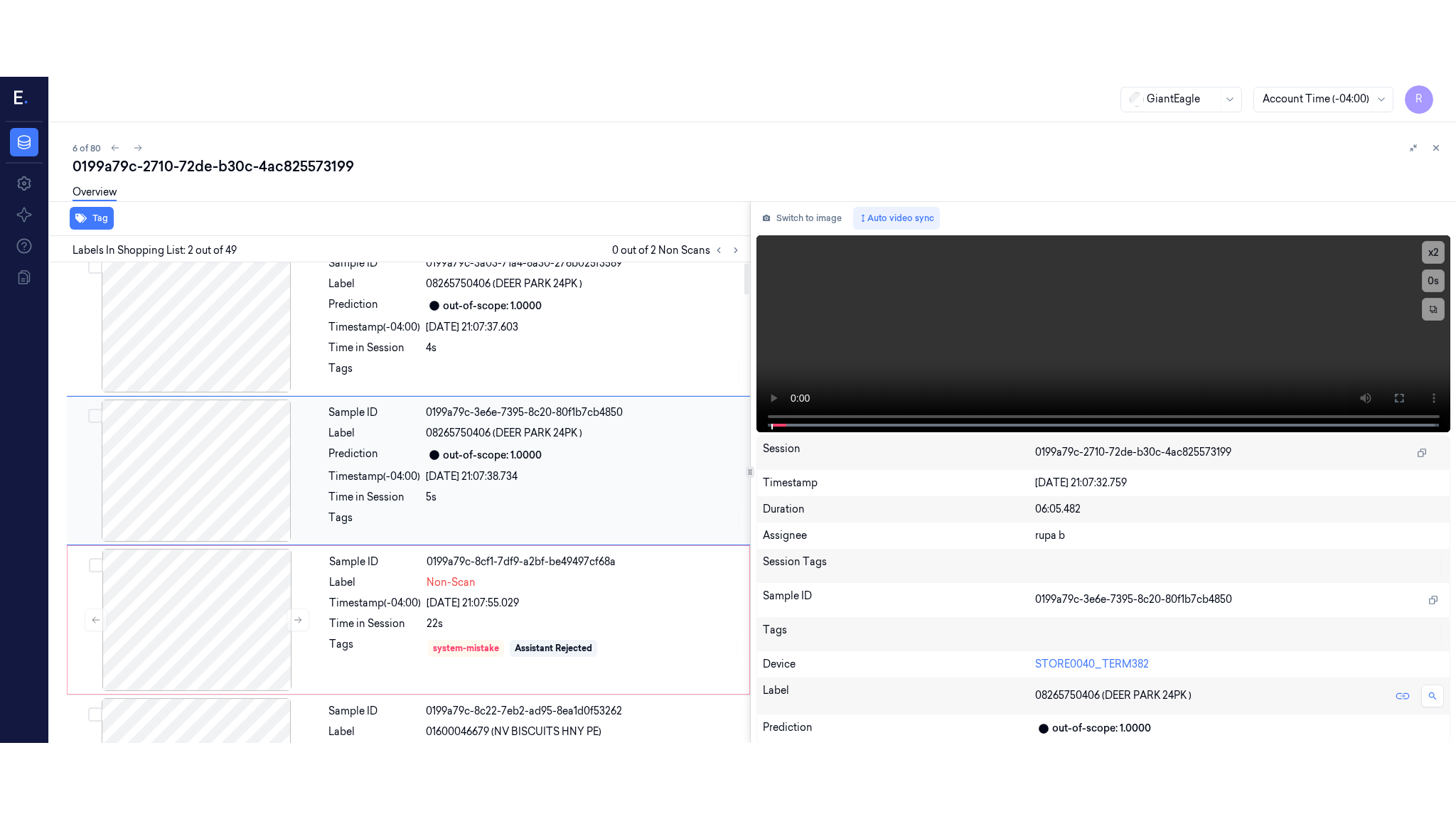
scroll to position [0, 0]
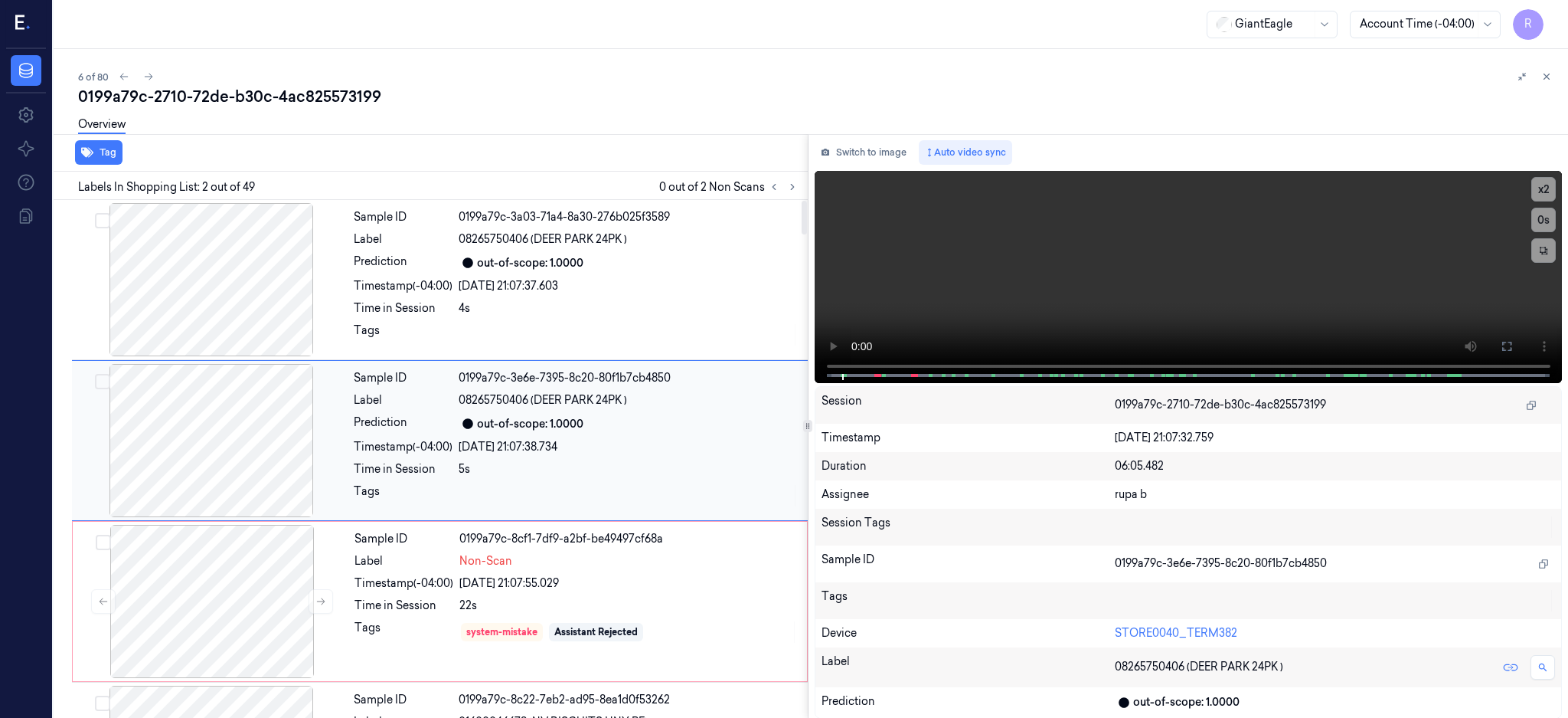
click at [241, 465] on div at bounding box center [211, 440] width 272 height 153
click at [243, 465] on div at bounding box center [211, 440] width 272 height 153
click at [244, 465] on div at bounding box center [211, 440] width 272 height 153
click at [261, 441] on div at bounding box center [211, 440] width 272 height 153
click at [1519, 353] on button at bounding box center [1507, 346] width 24 height 24
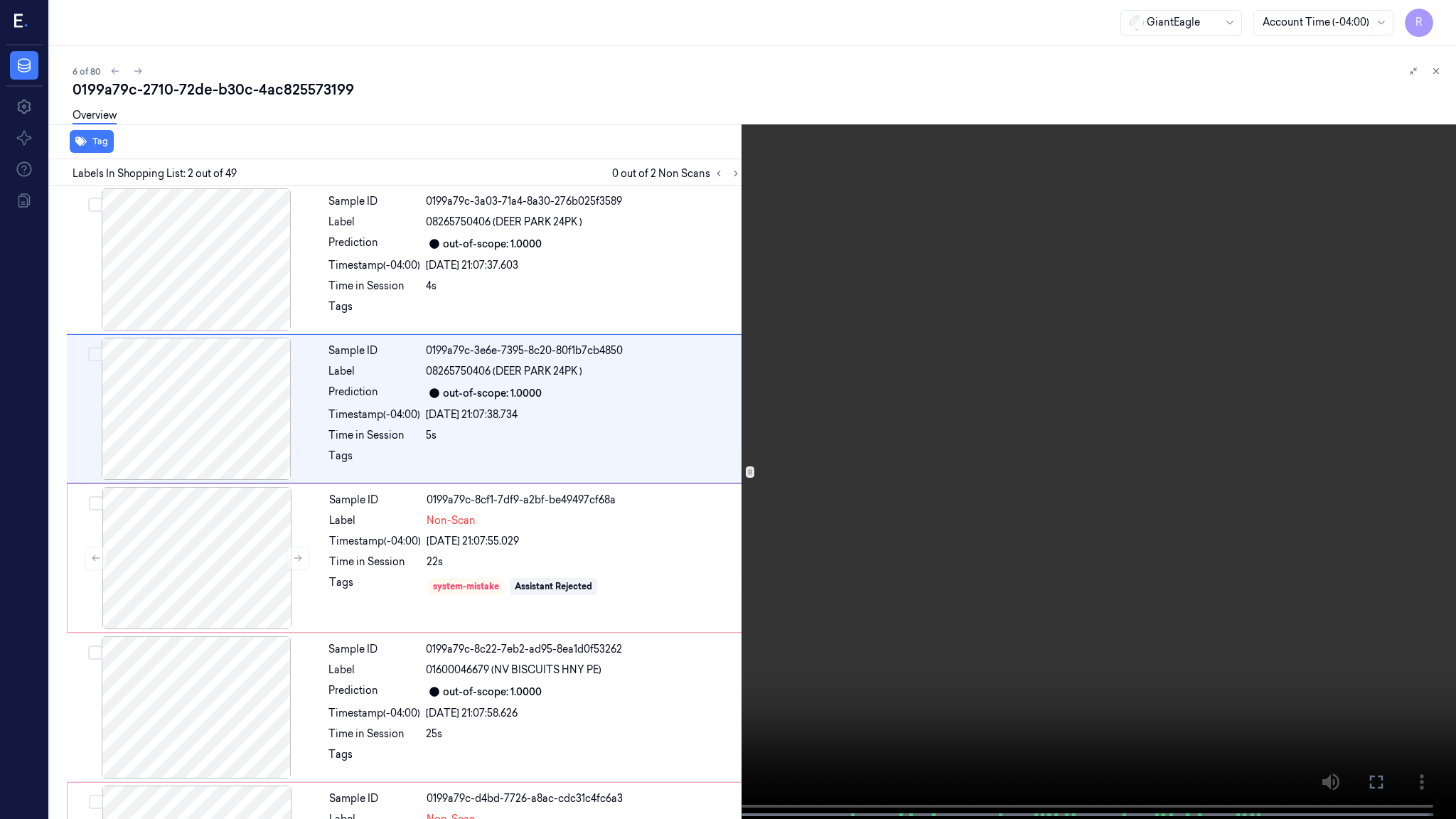
click at [872, 475] on video at bounding box center [728, 410] width 1456 height 821
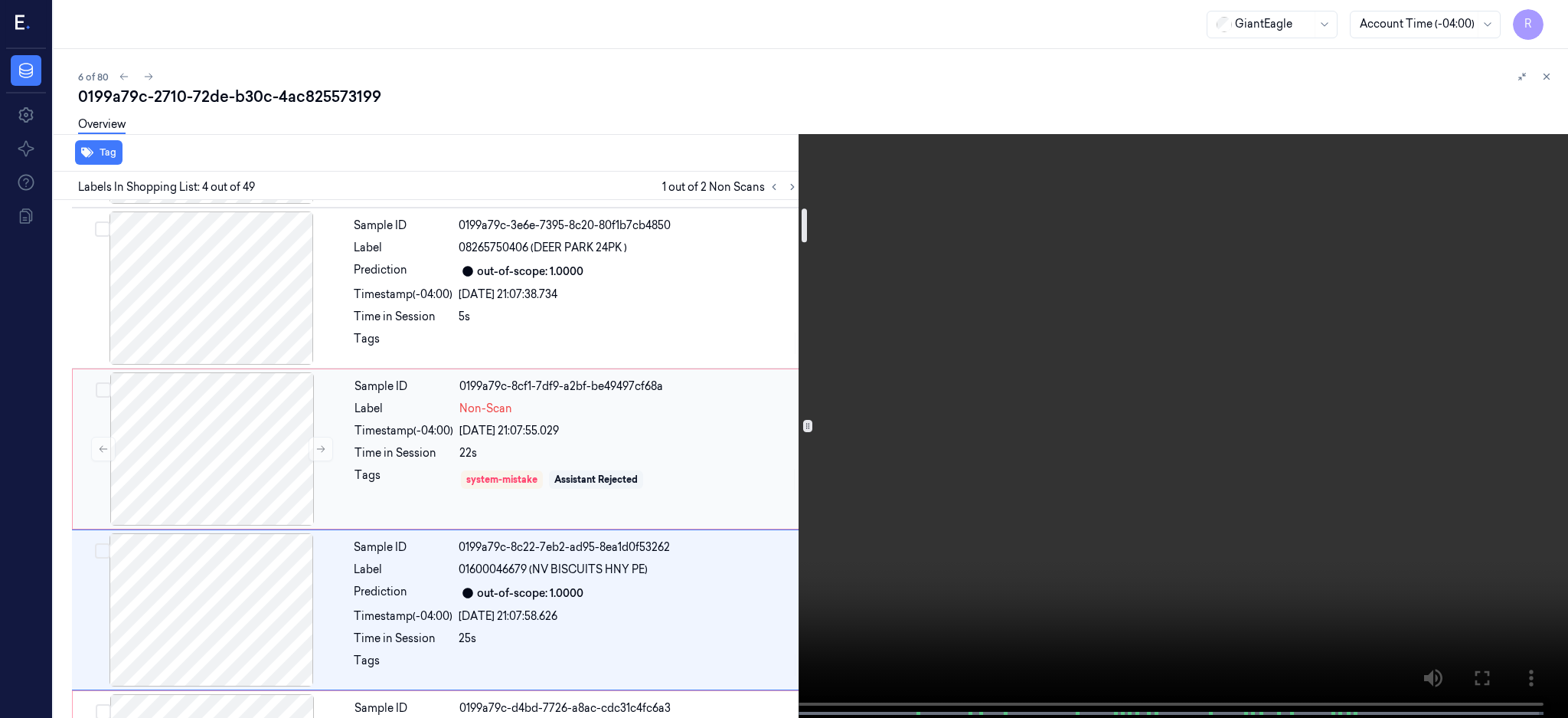
scroll to position [118, 0]
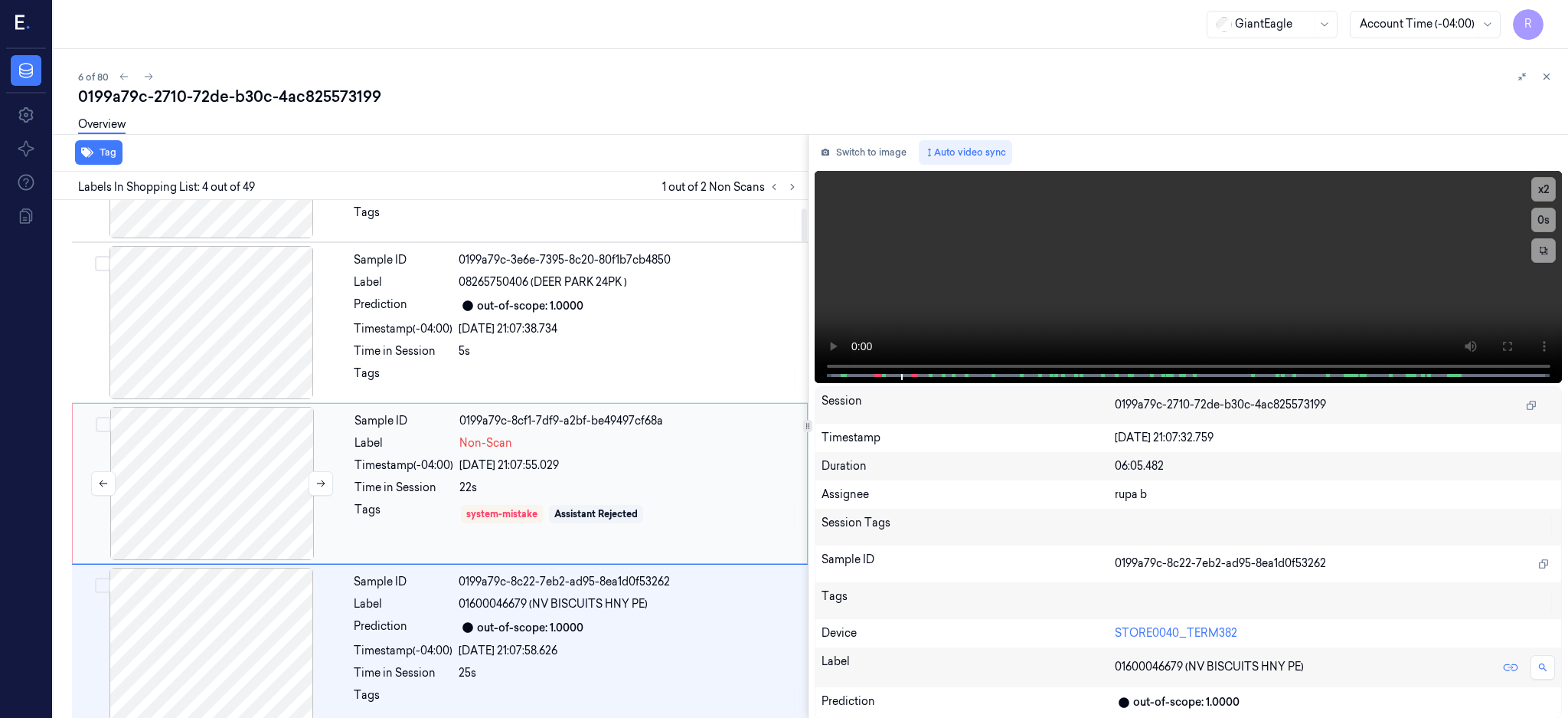
click at [219, 483] on div at bounding box center [212, 484] width 272 height 153
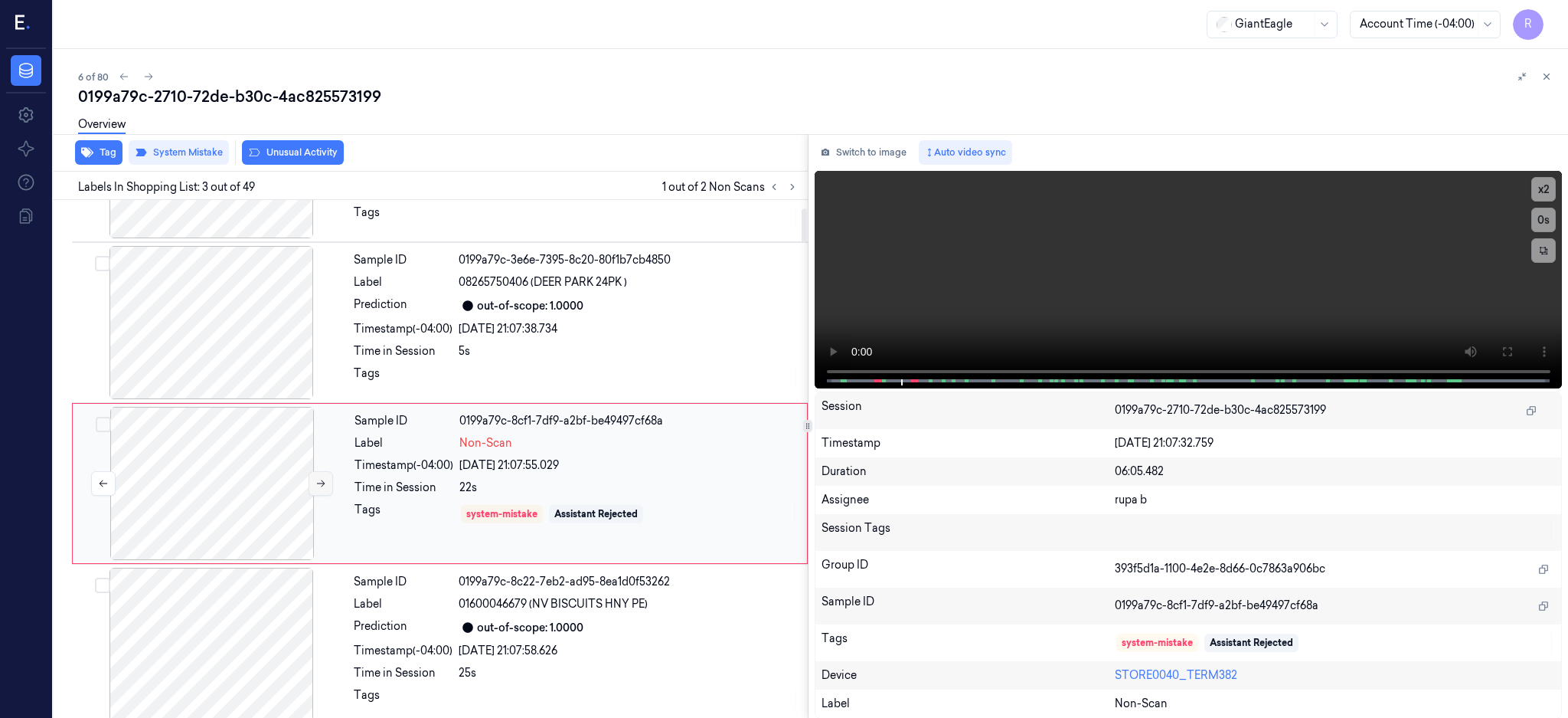
click at [320, 485] on button at bounding box center [320, 484] width 24 height 24
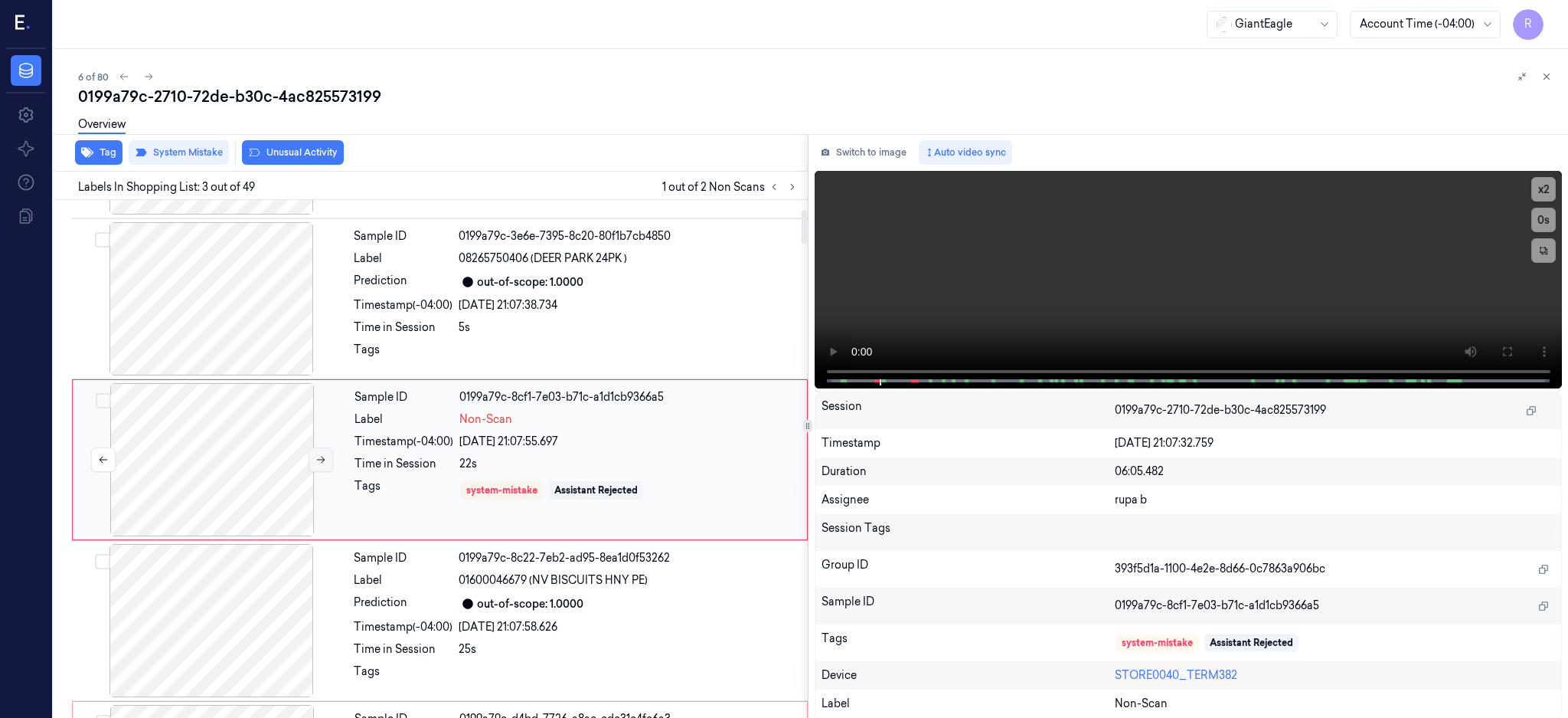
click at [320, 465] on button at bounding box center [320, 459] width 24 height 24
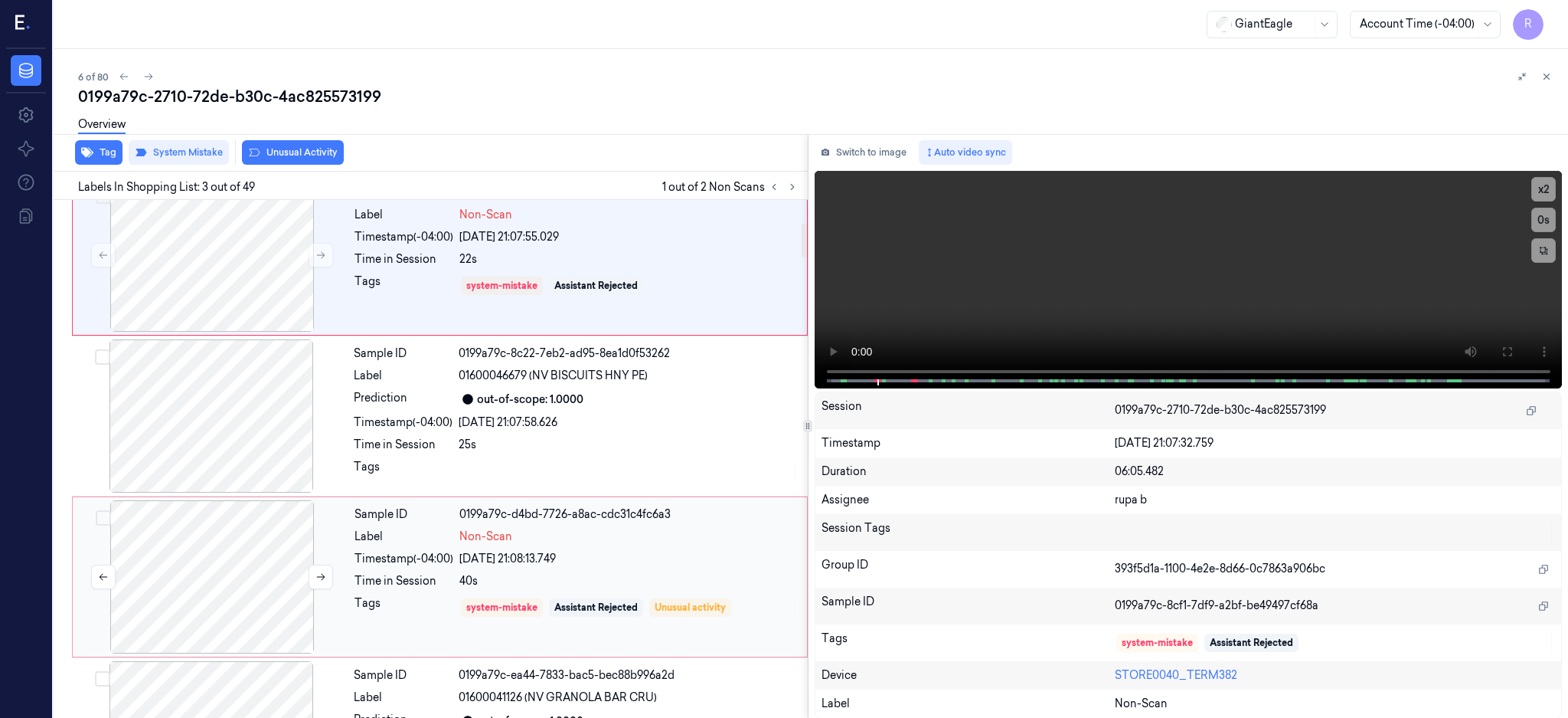
click at [255, 596] on div at bounding box center [212, 577] width 272 height 153
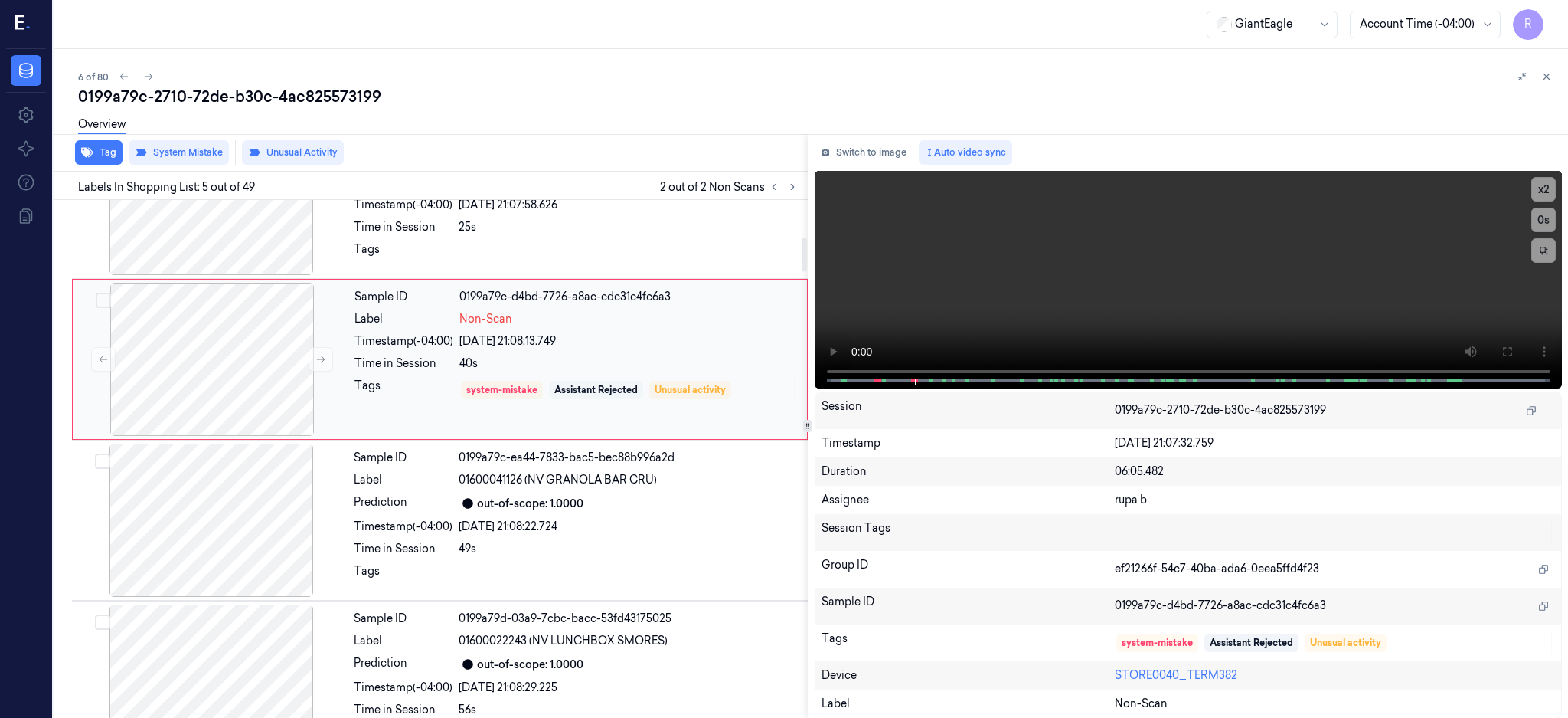
scroll to position [566, 0]
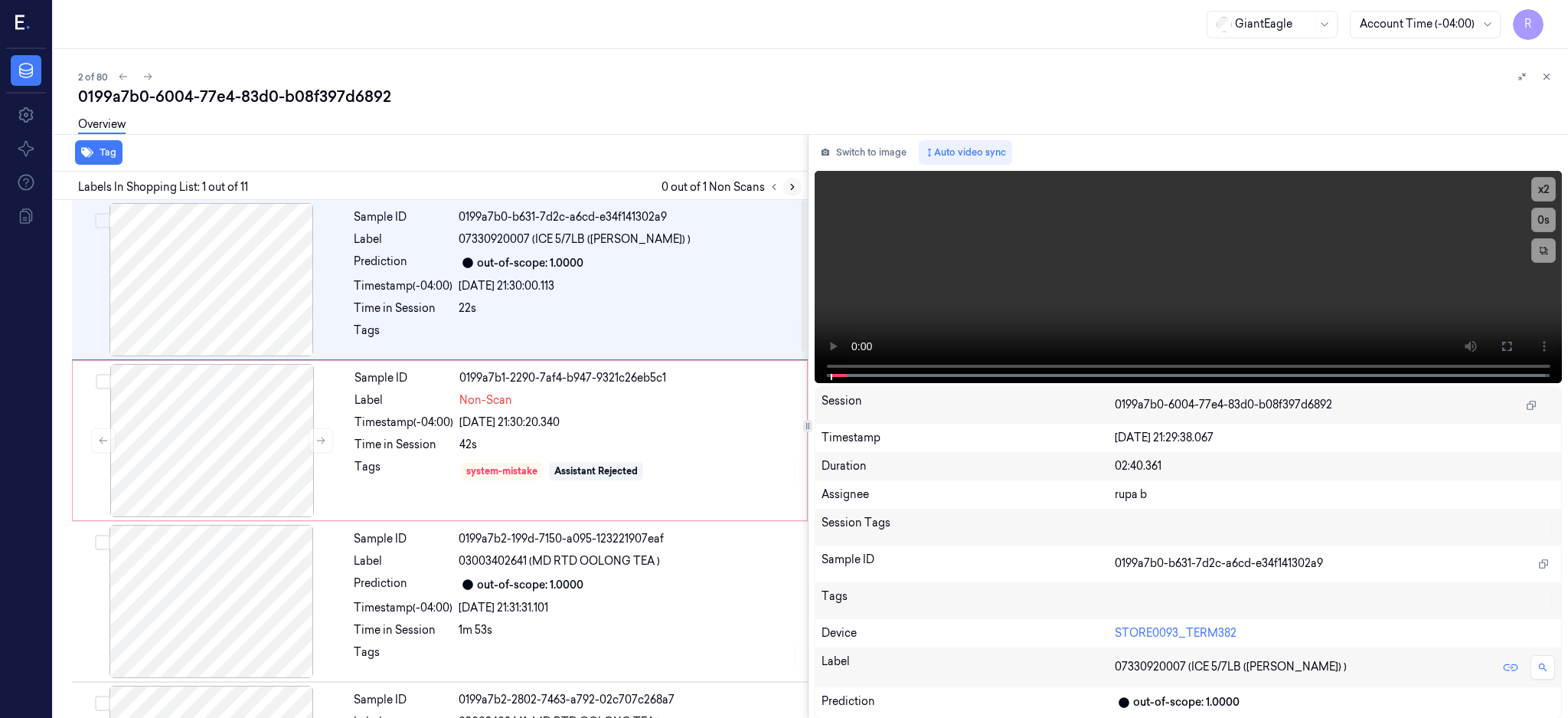
click at [798, 183] on icon at bounding box center [793, 187] width 10 height 10
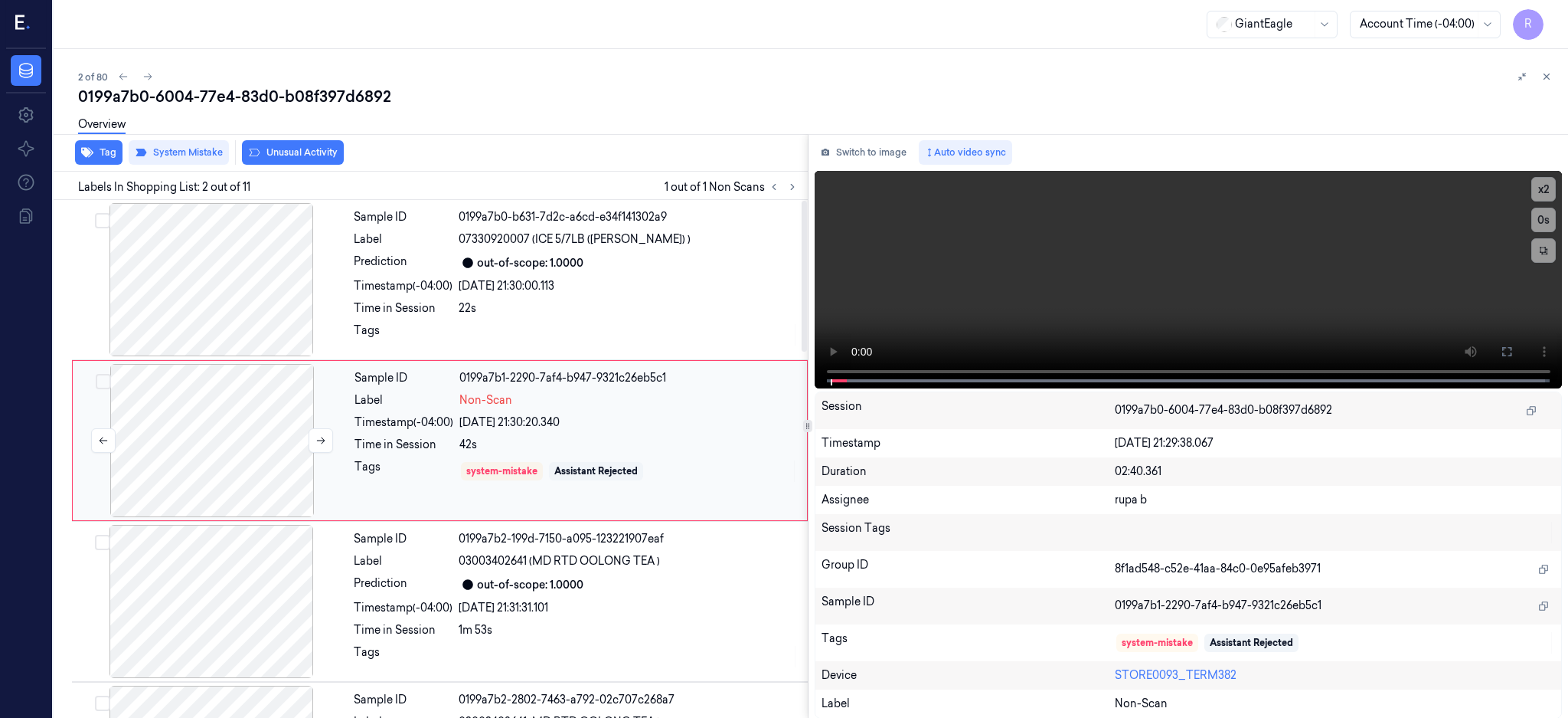
click at [178, 421] on div at bounding box center [212, 440] width 272 height 153
click at [218, 272] on div at bounding box center [211, 279] width 272 height 153
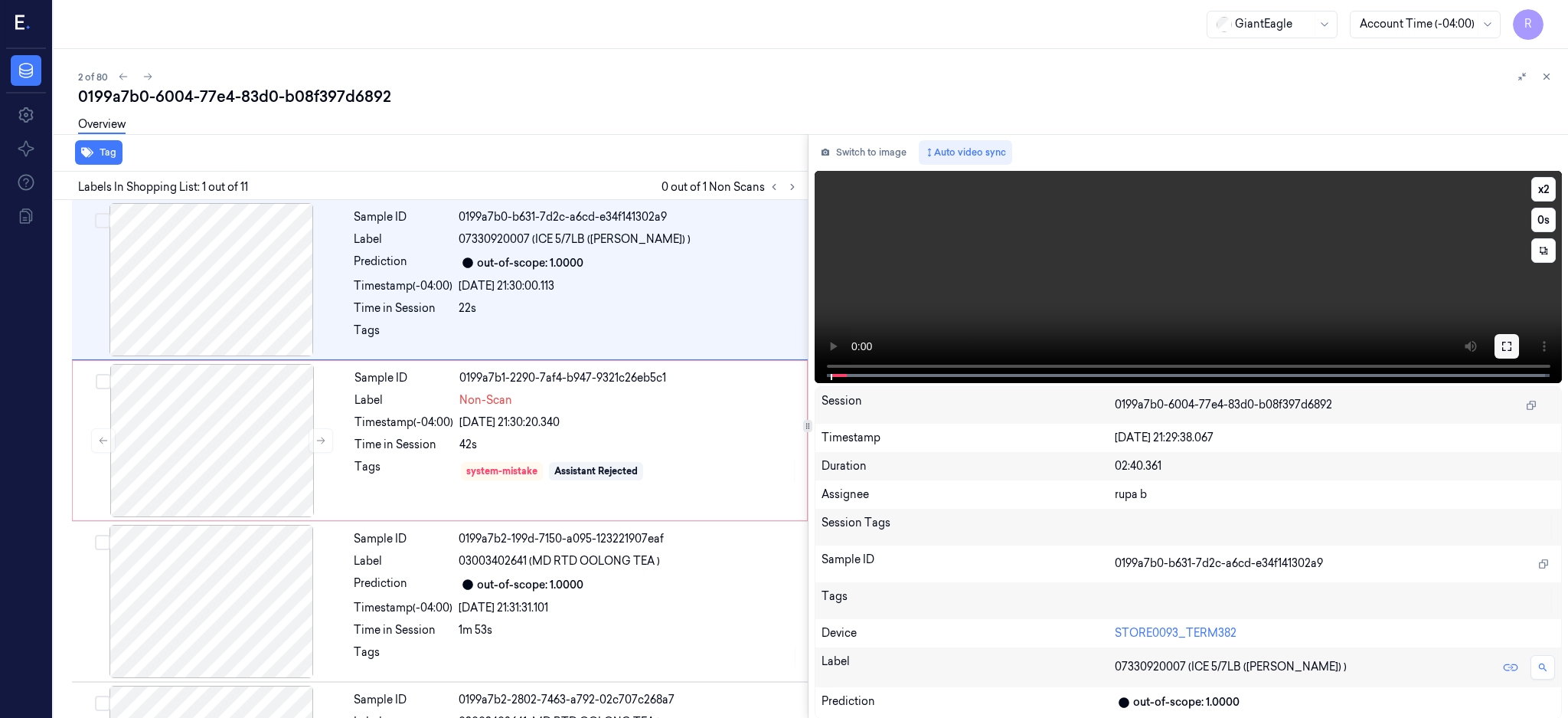
click at [1519, 335] on button at bounding box center [1507, 346] width 24 height 24
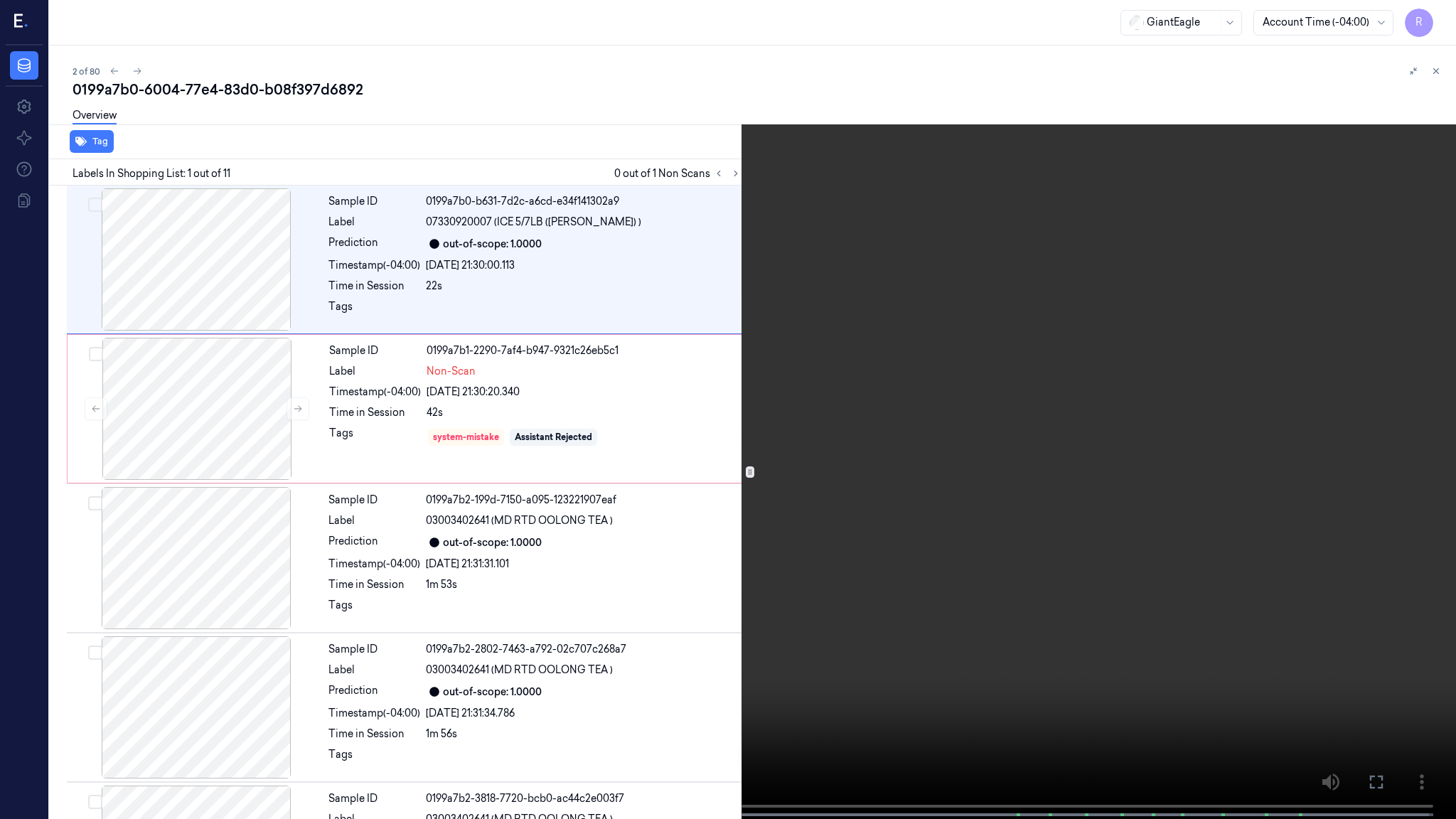
click at [703, 490] on video at bounding box center [728, 410] width 1456 height 821
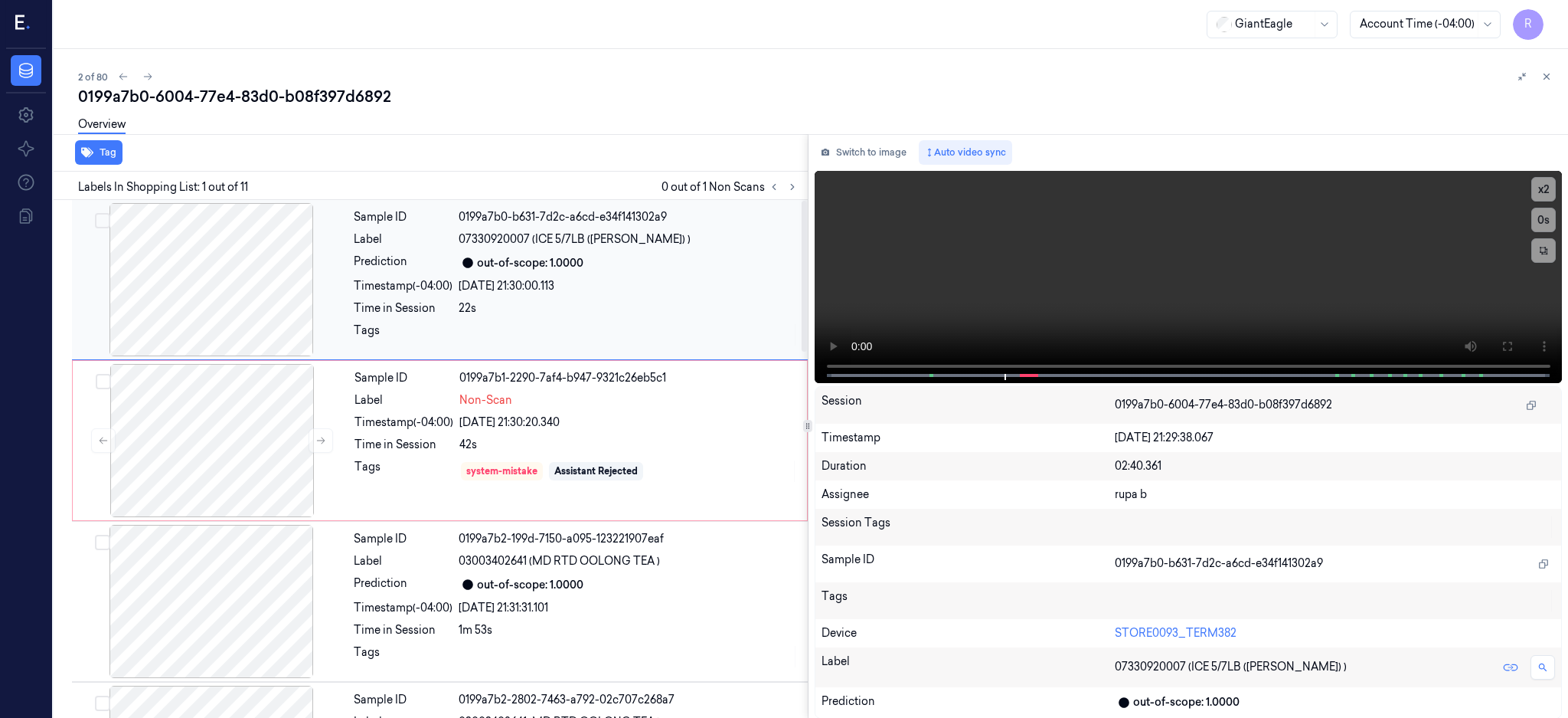
click at [222, 267] on div at bounding box center [211, 279] width 272 height 153
click at [222, 409] on div at bounding box center [212, 440] width 272 height 153
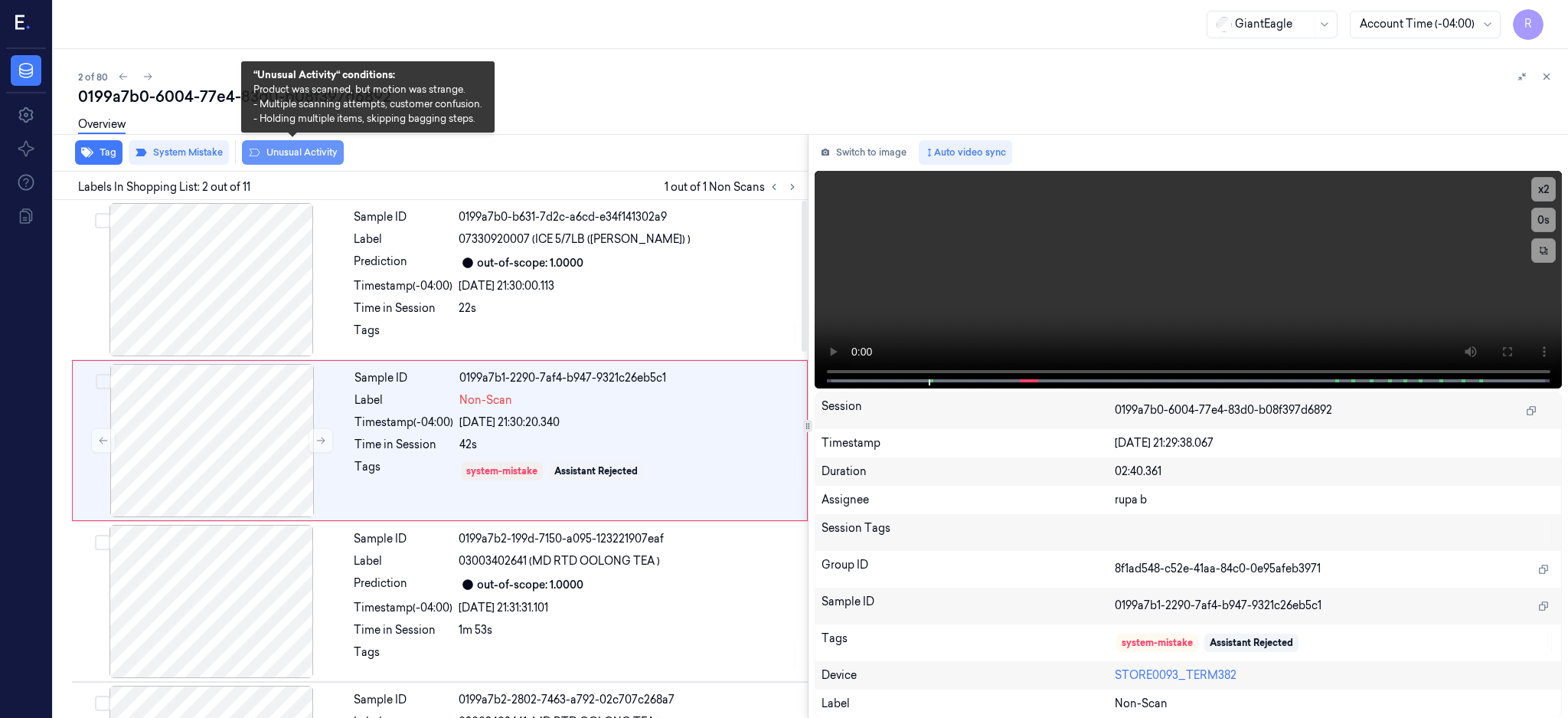
click at [278, 150] on button "Unusual Activity" at bounding box center [293, 153] width 102 height 24
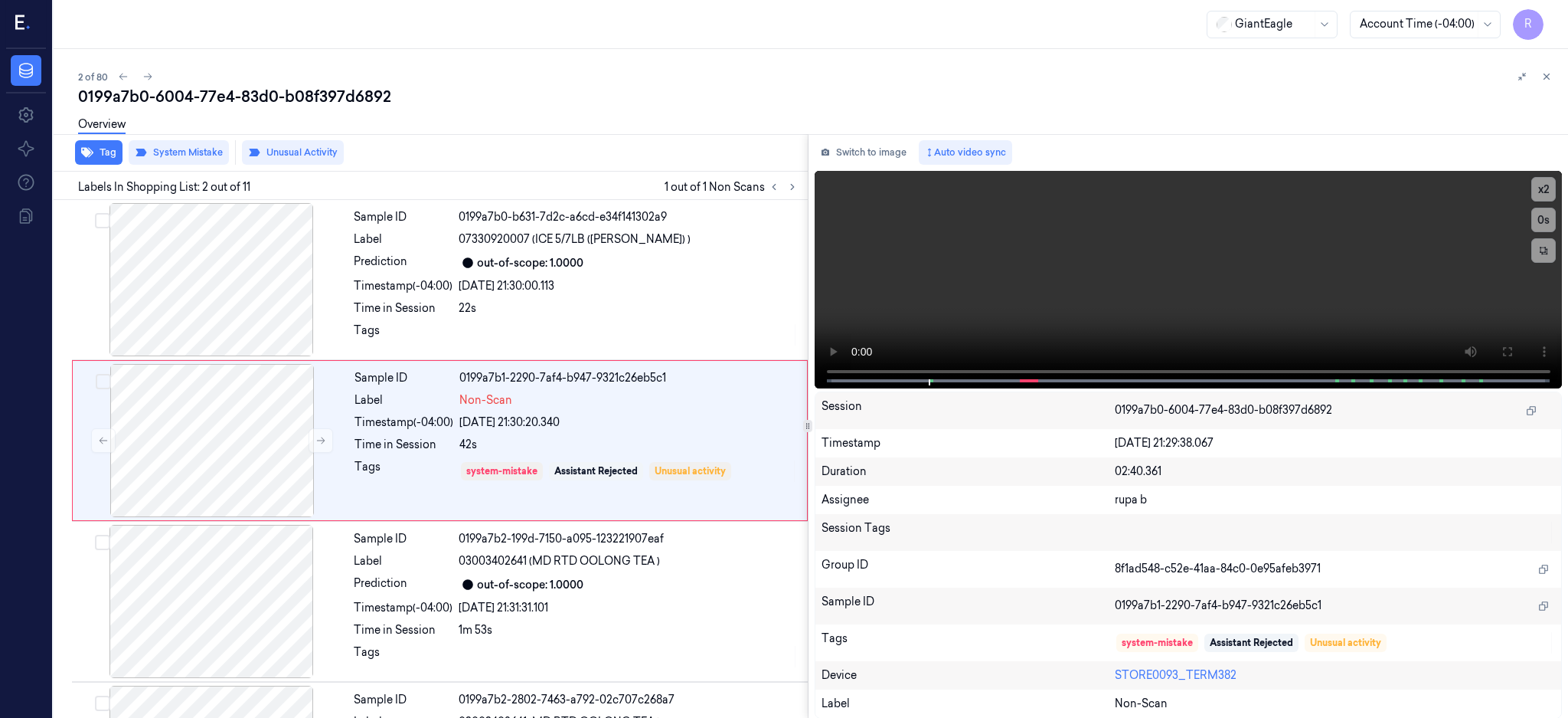
click at [275, 91] on div "0199a7b0-6004-77e4-83d0-b08f397d6892" at bounding box center [817, 97] width 1478 height 22
copy div "-"
click at [255, 437] on div at bounding box center [212, 440] width 272 height 153
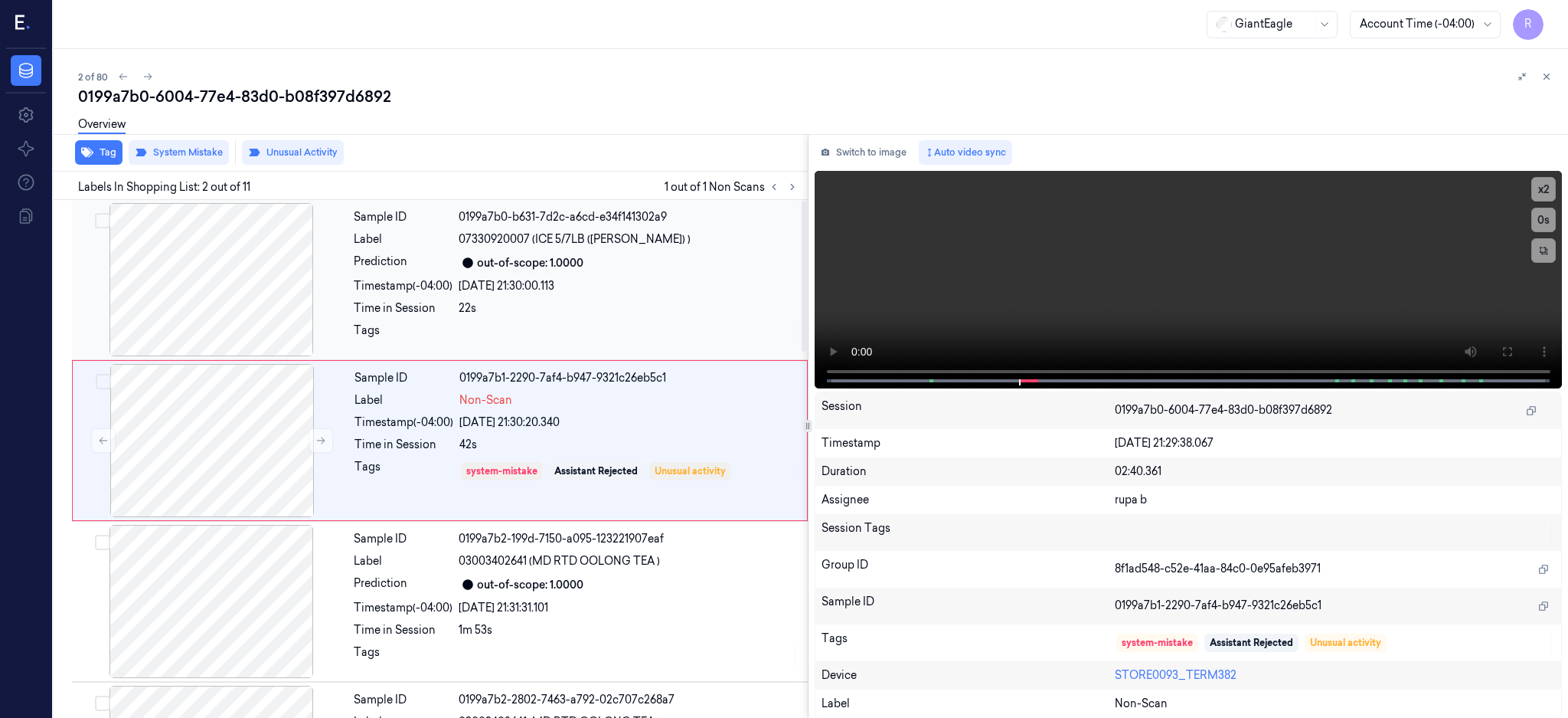
click at [237, 278] on div at bounding box center [211, 279] width 272 height 153
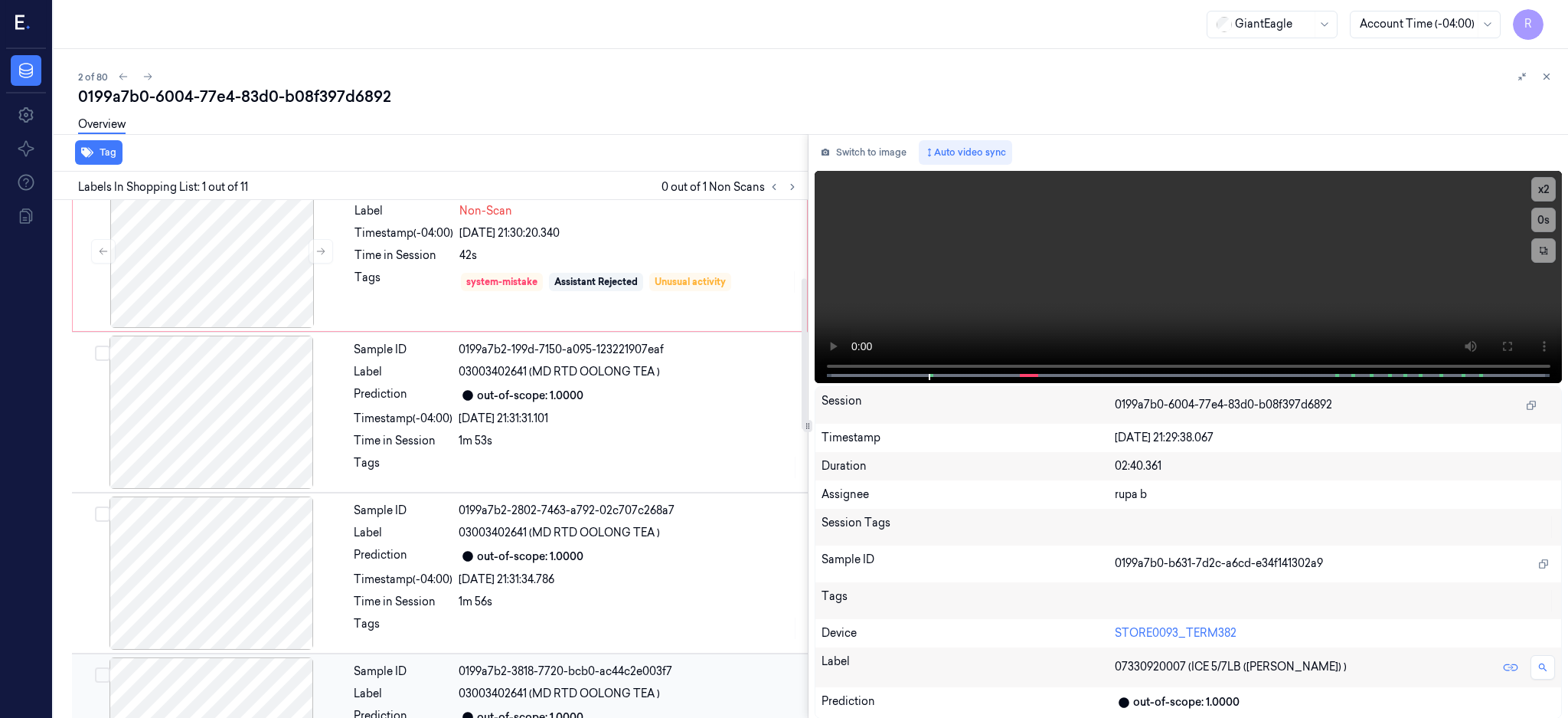
scroll to position [510, 0]
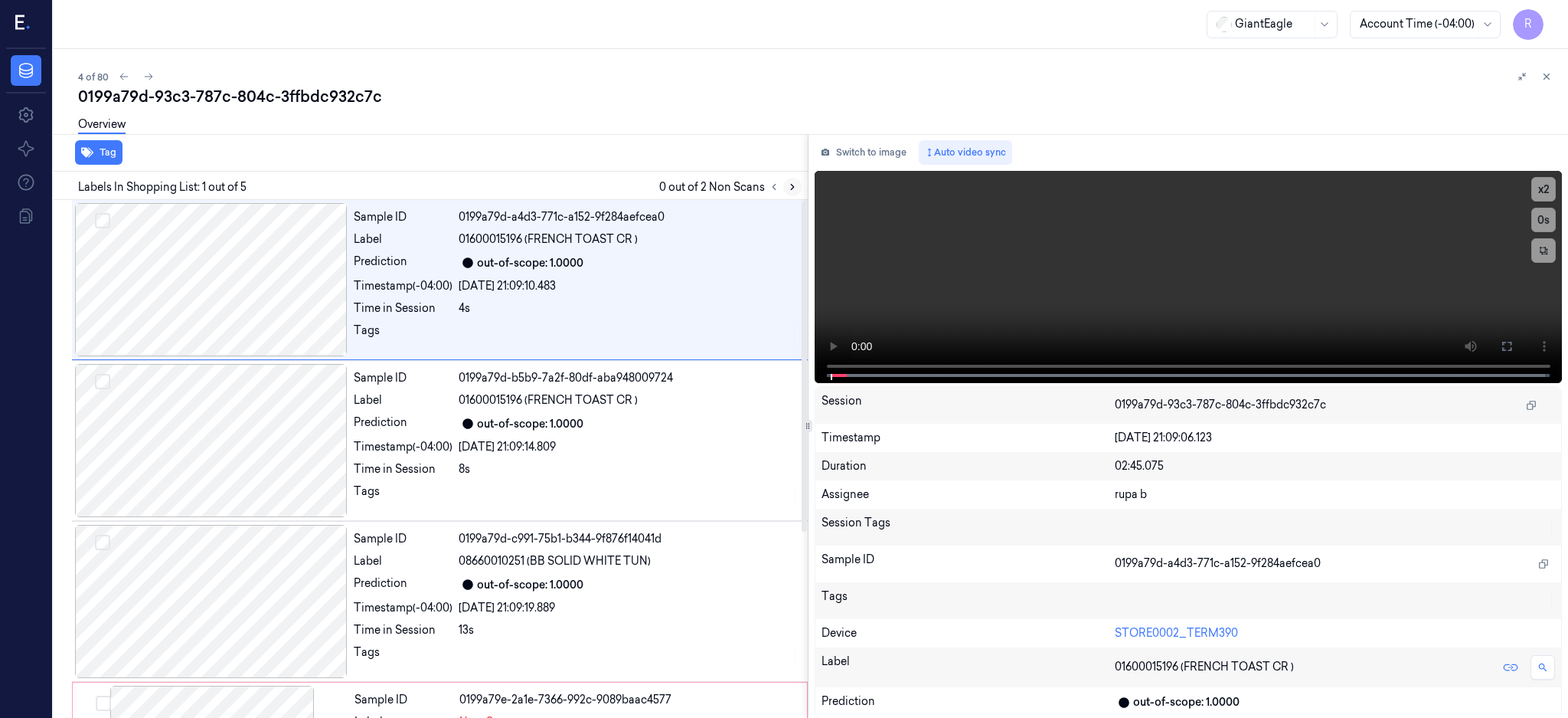
click at [794, 187] on icon at bounding box center [793, 187] width 3 height 5
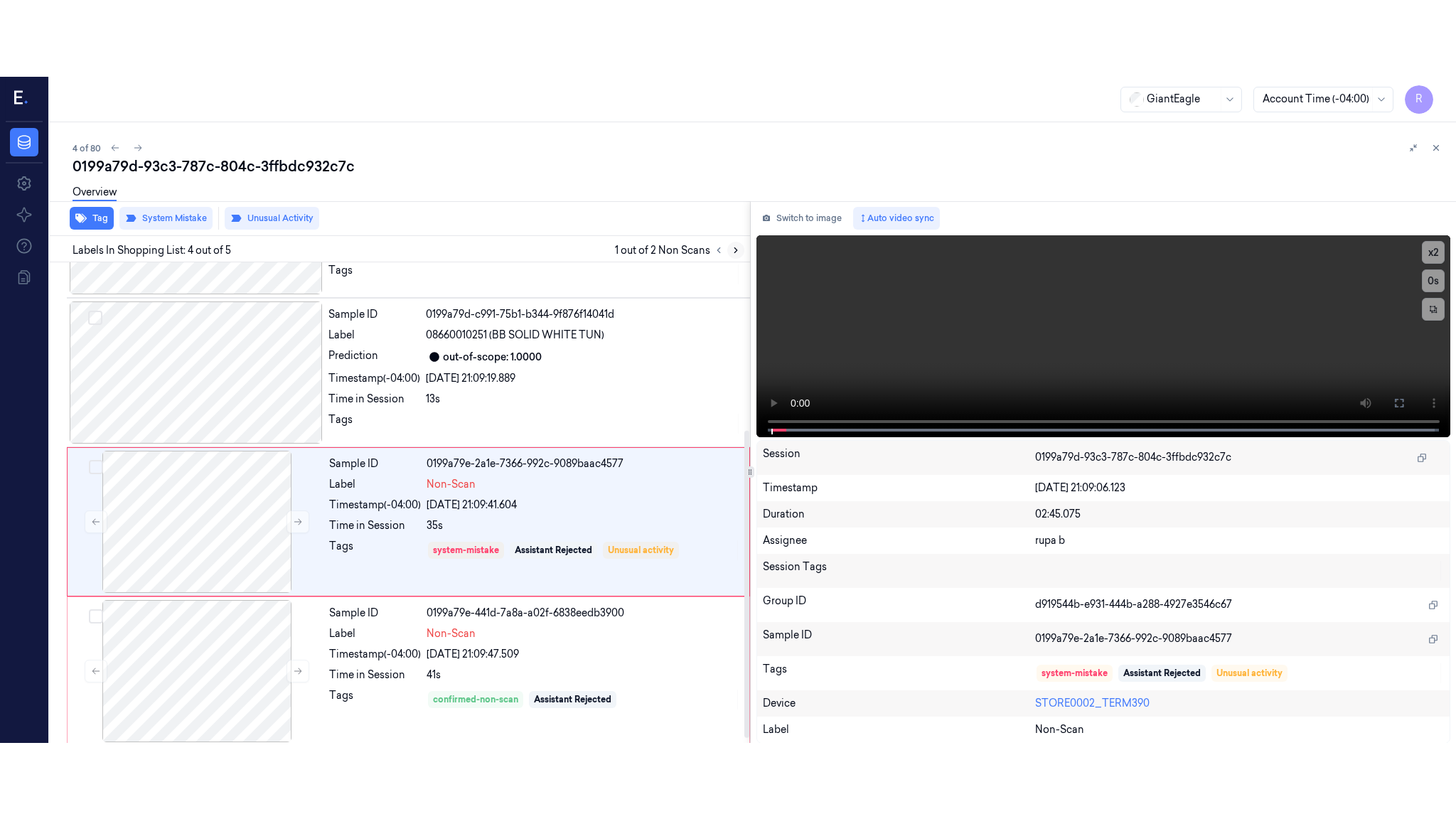
scroll to position [270, 0]
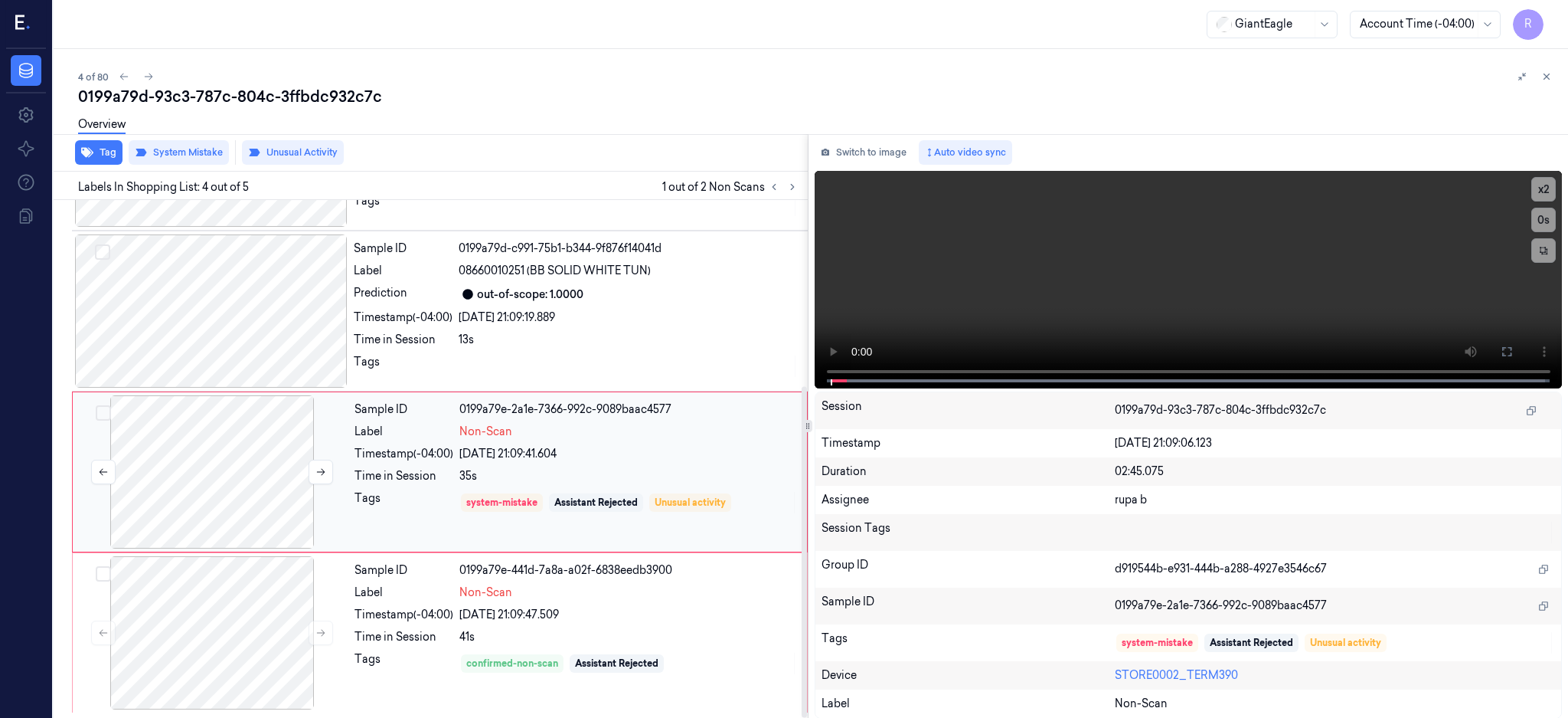
click at [183, 515] on div at bounding box center [212, 472] width 272 height 153
click at [1519, 344] on button at bounding box center [1507, 352] width 24 height 24
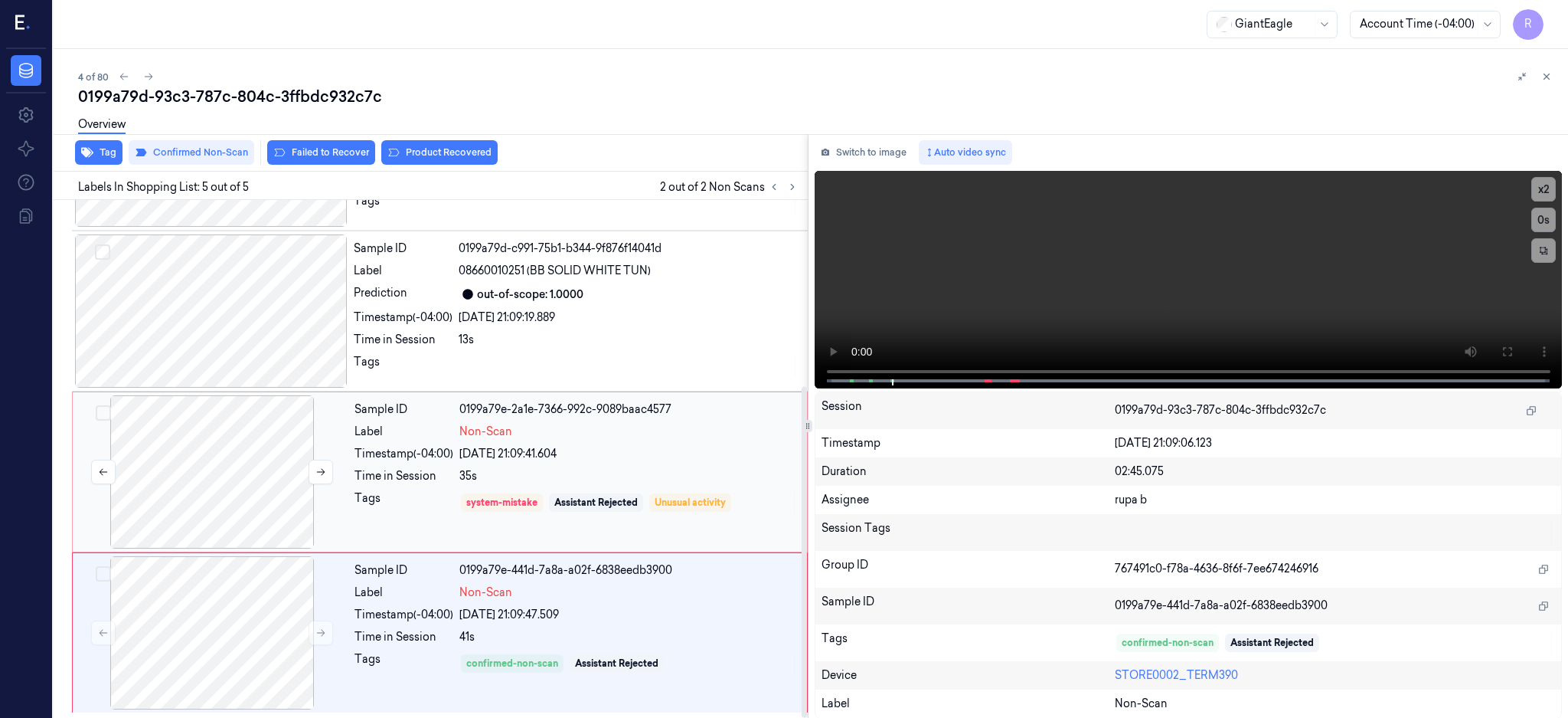
click at [202, 488] on div at bounding box center [212, 472] width 272 height 153
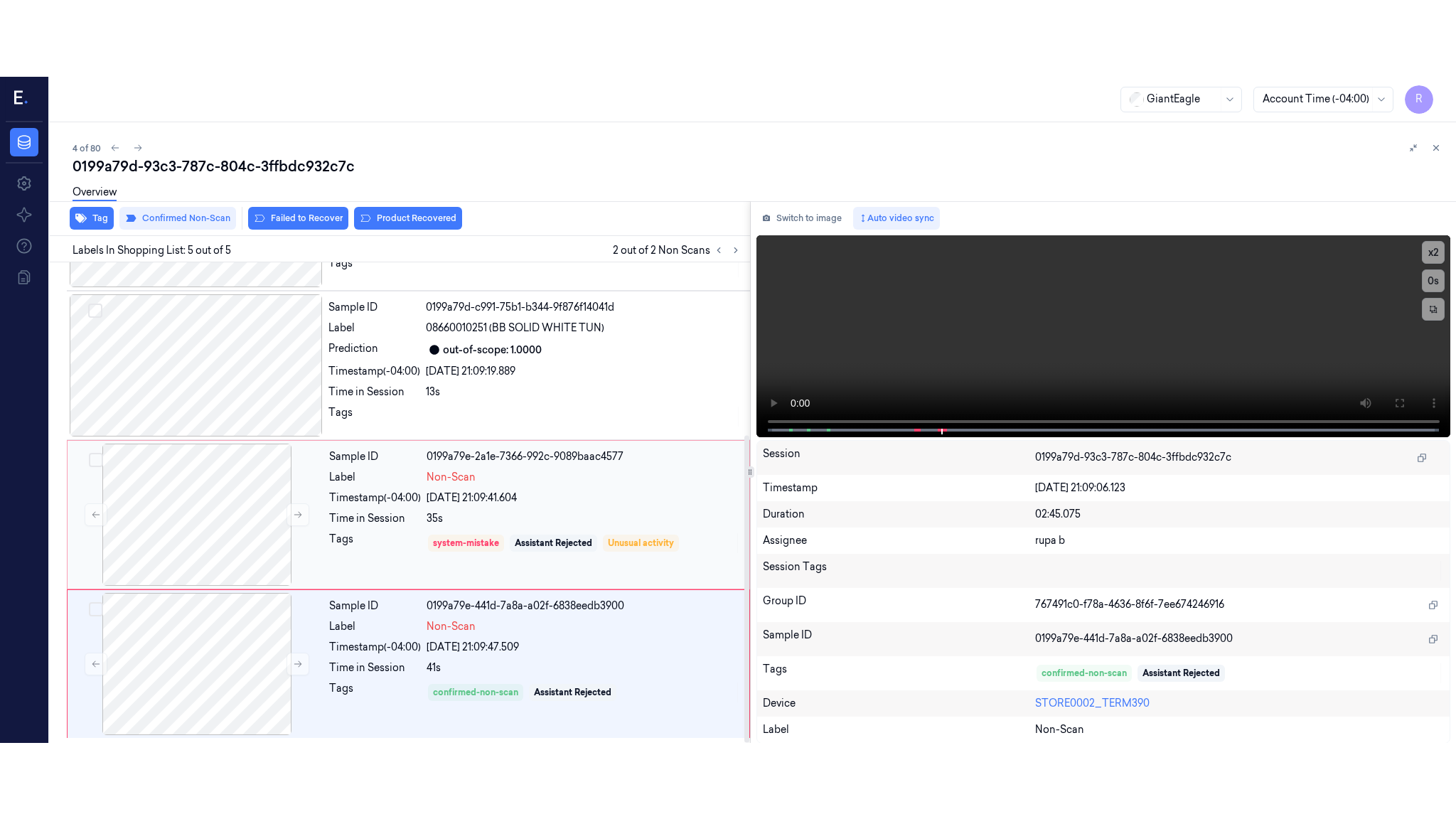
scroll to position [269, 0]
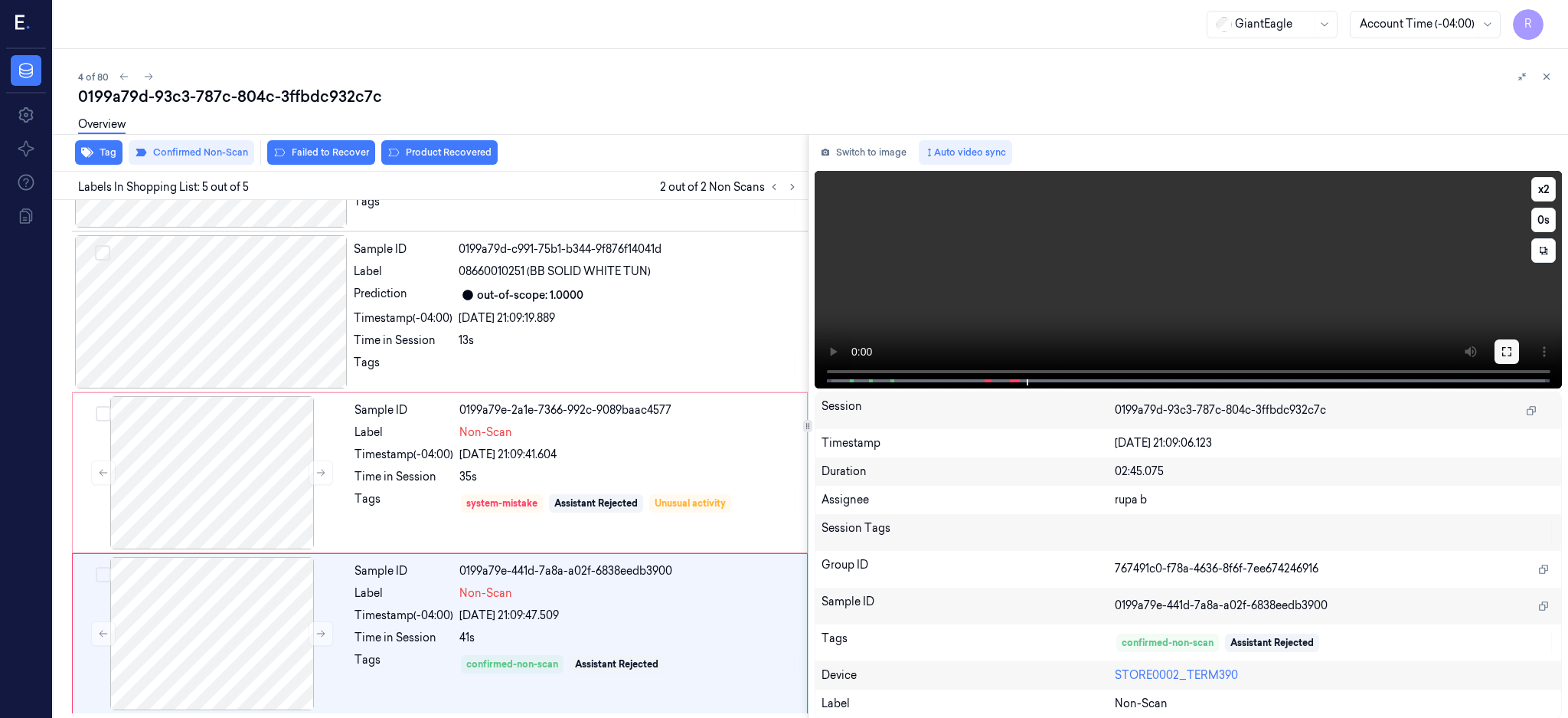
click at [1513, 349] on icon at bounding box center [1507, 352] width 12 height 12
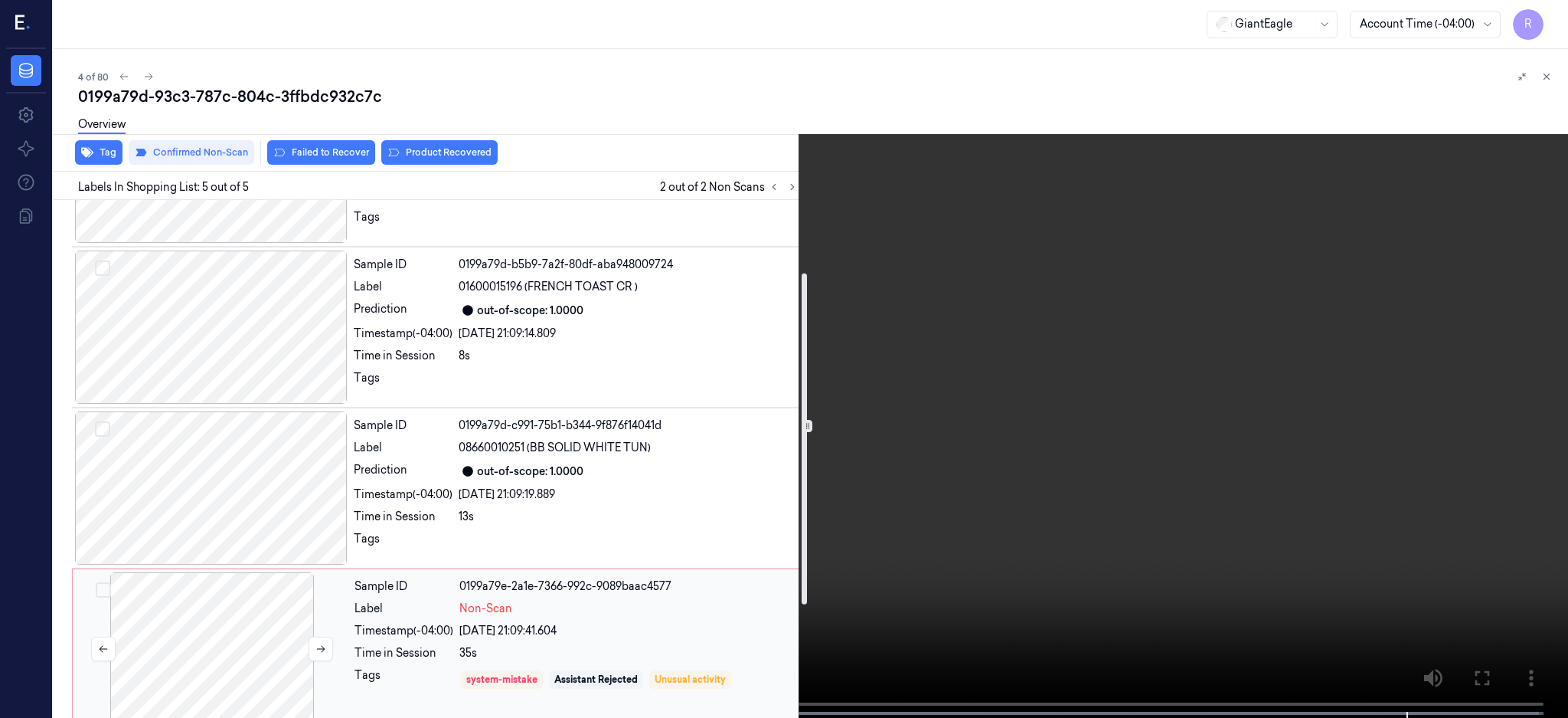
scroll to position [86, 0]
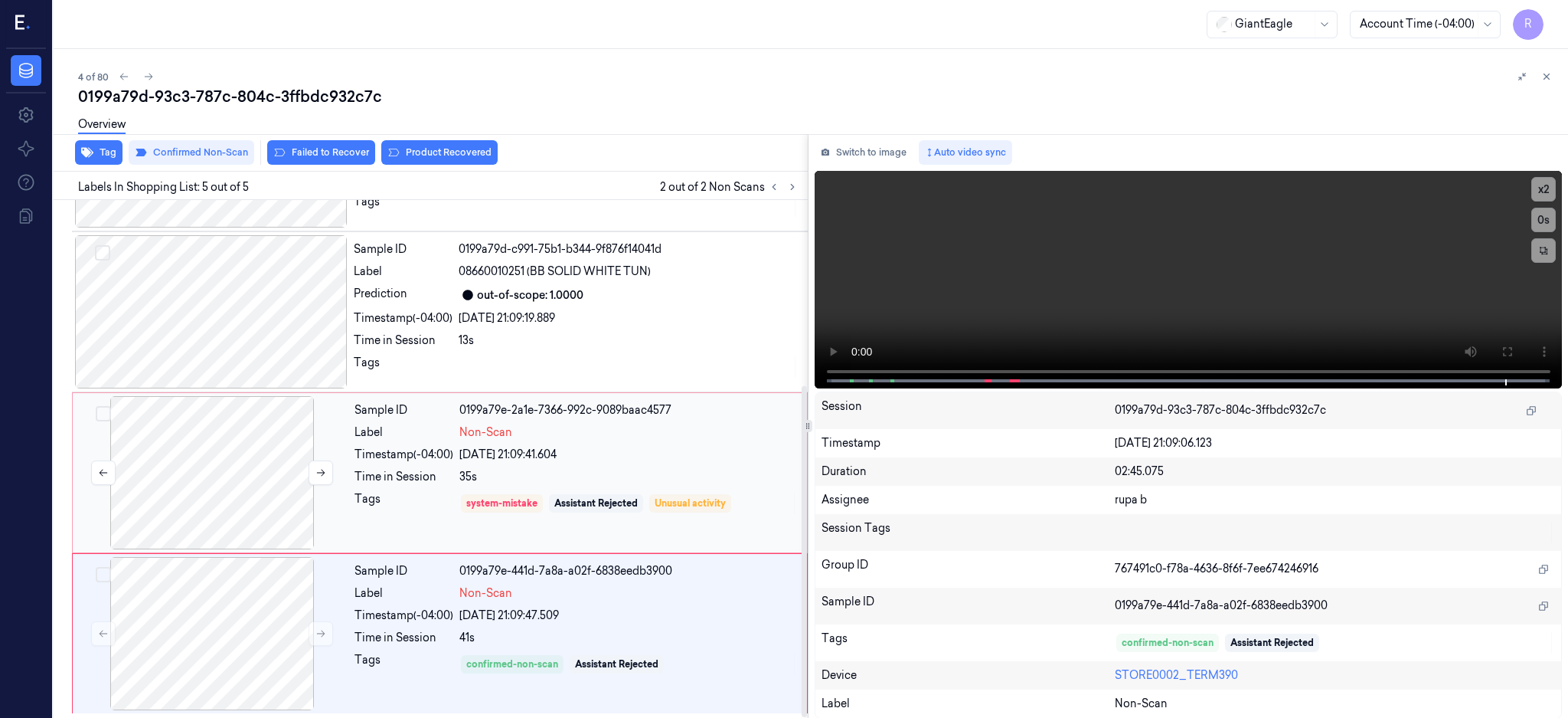
click at [248, 443] on div at bounding box center [212, 472] width 272 height 153
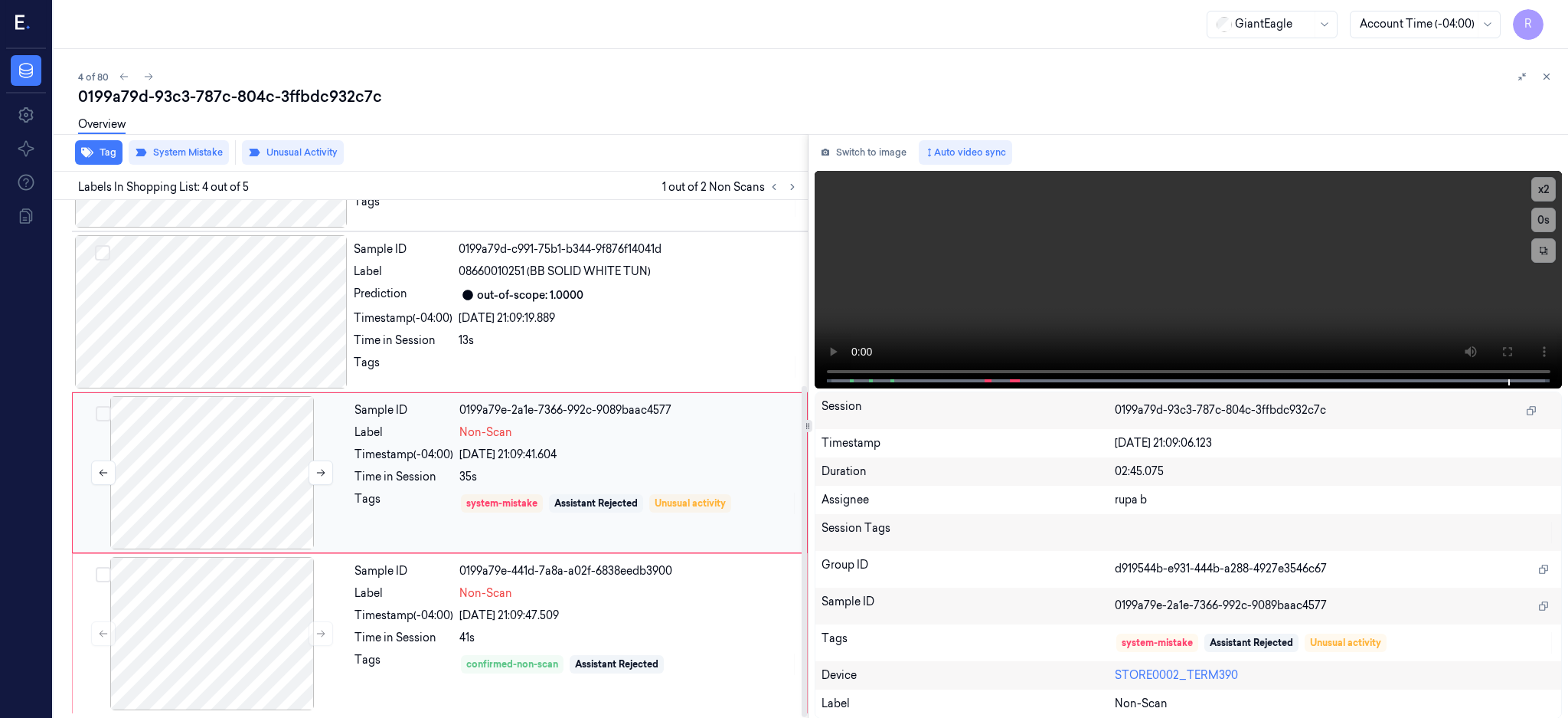
scroll to position [290, 0]
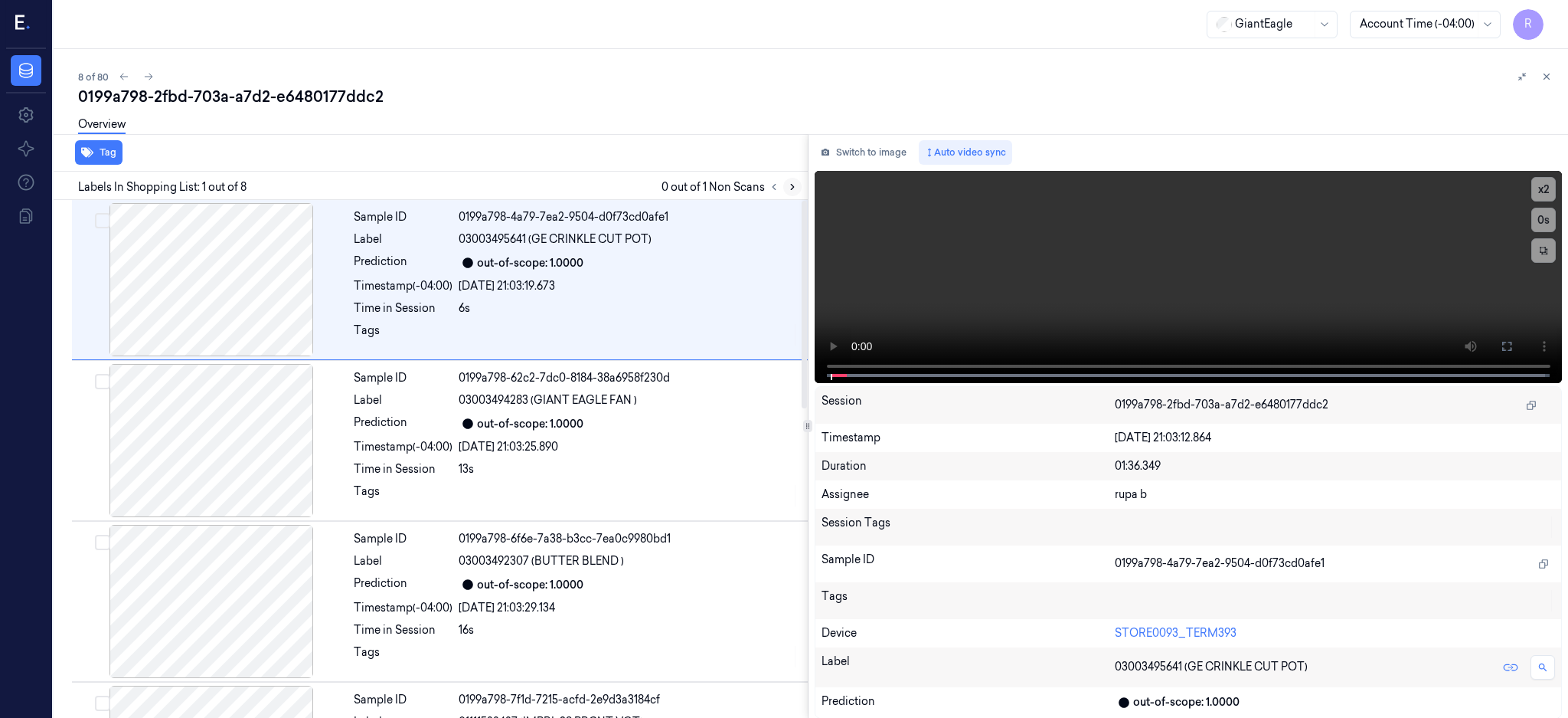
click at [798, 184] on icon at bounding box center [793, 187] width 10 height 10
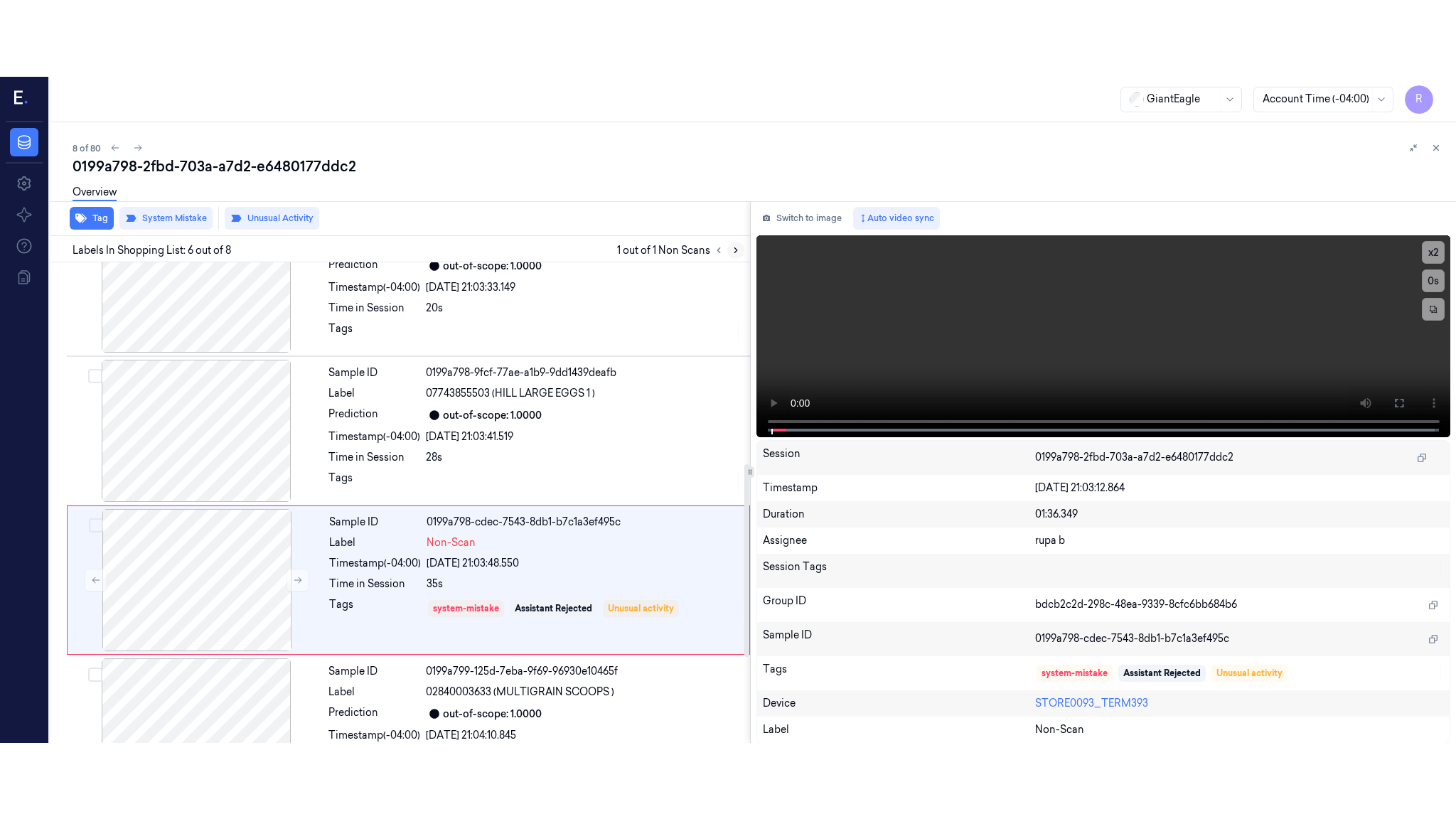
scroll to position [580, 0]
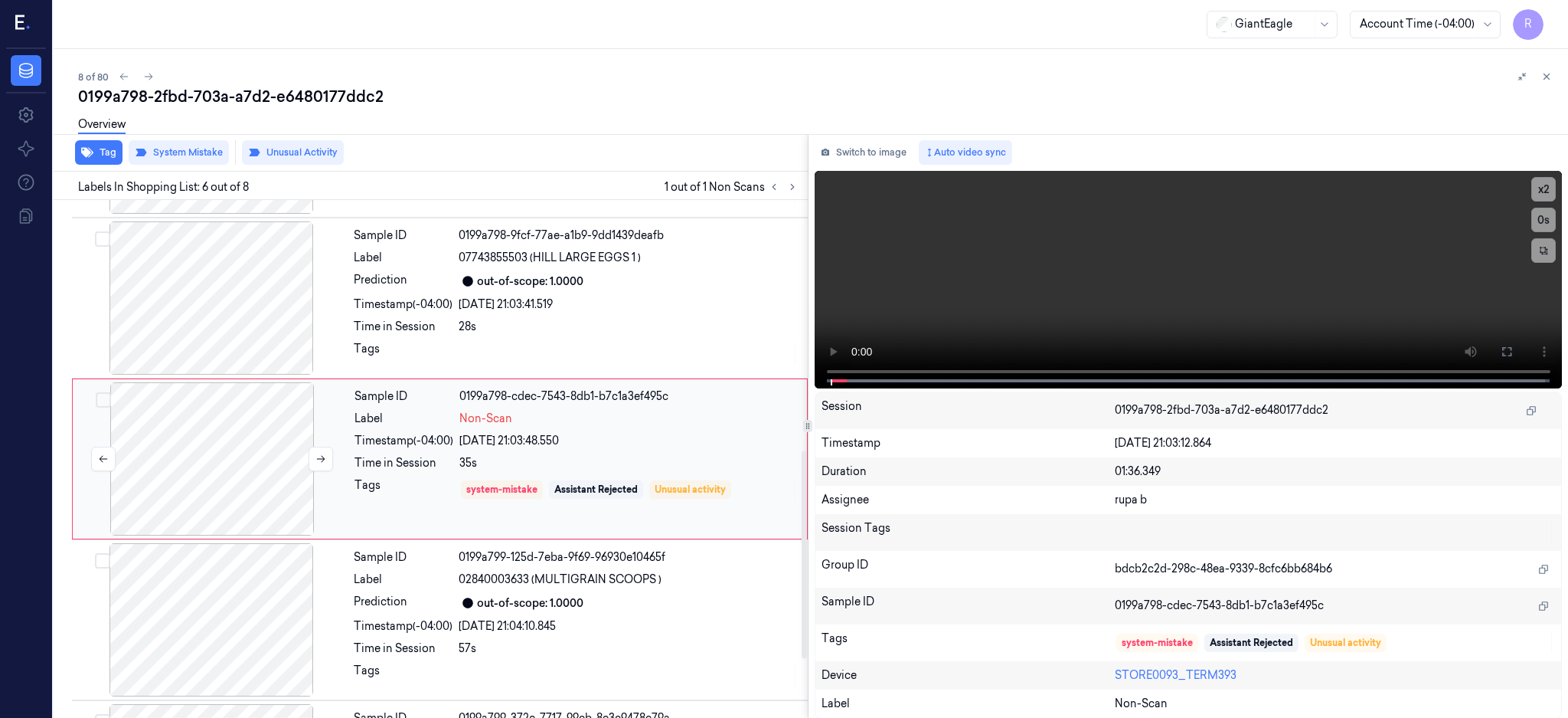
click at [187, 439] on div at bounding box center [212, 459] width 272 height 153
click at [1513, 356] on icon at bounding box center [1507, 352] width 12 height 12
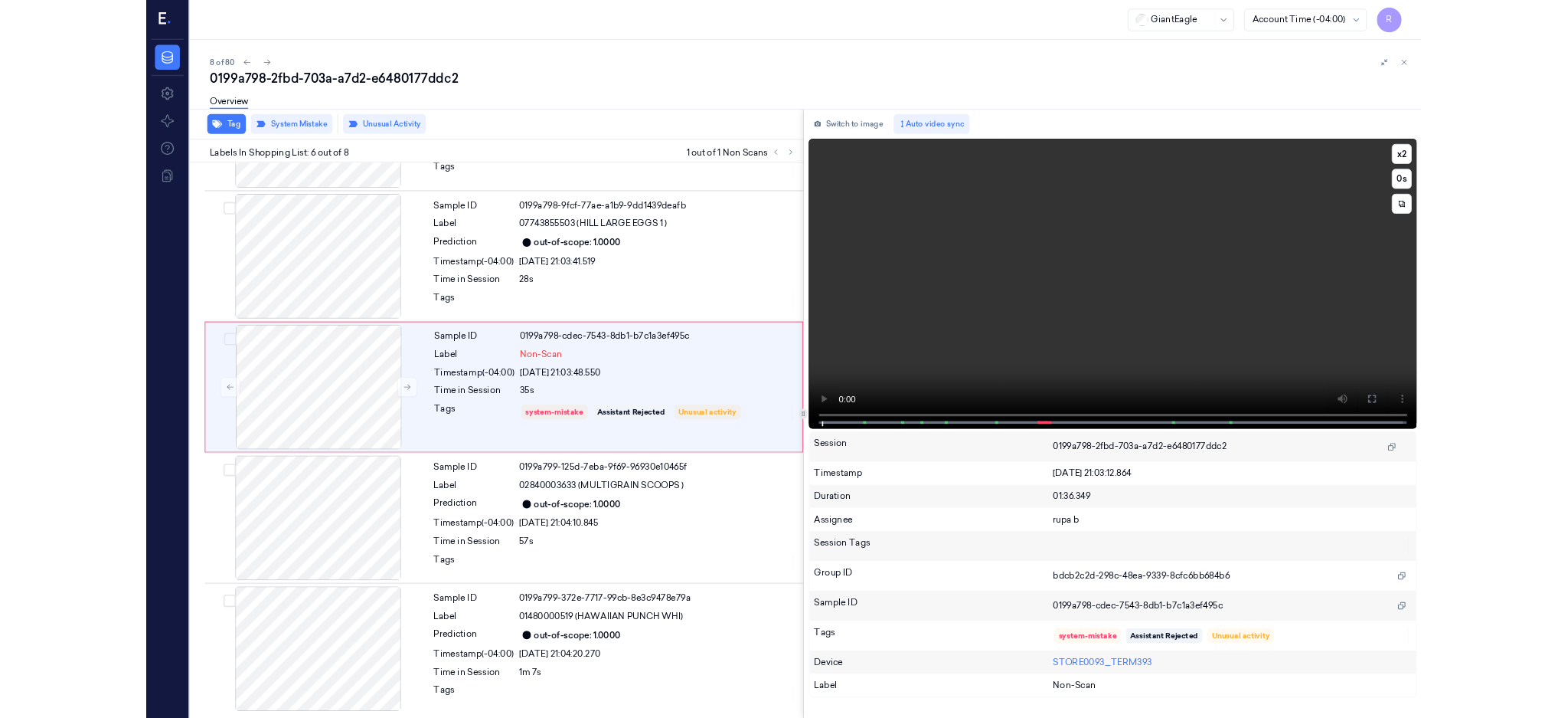
scroll to position [542, 0]
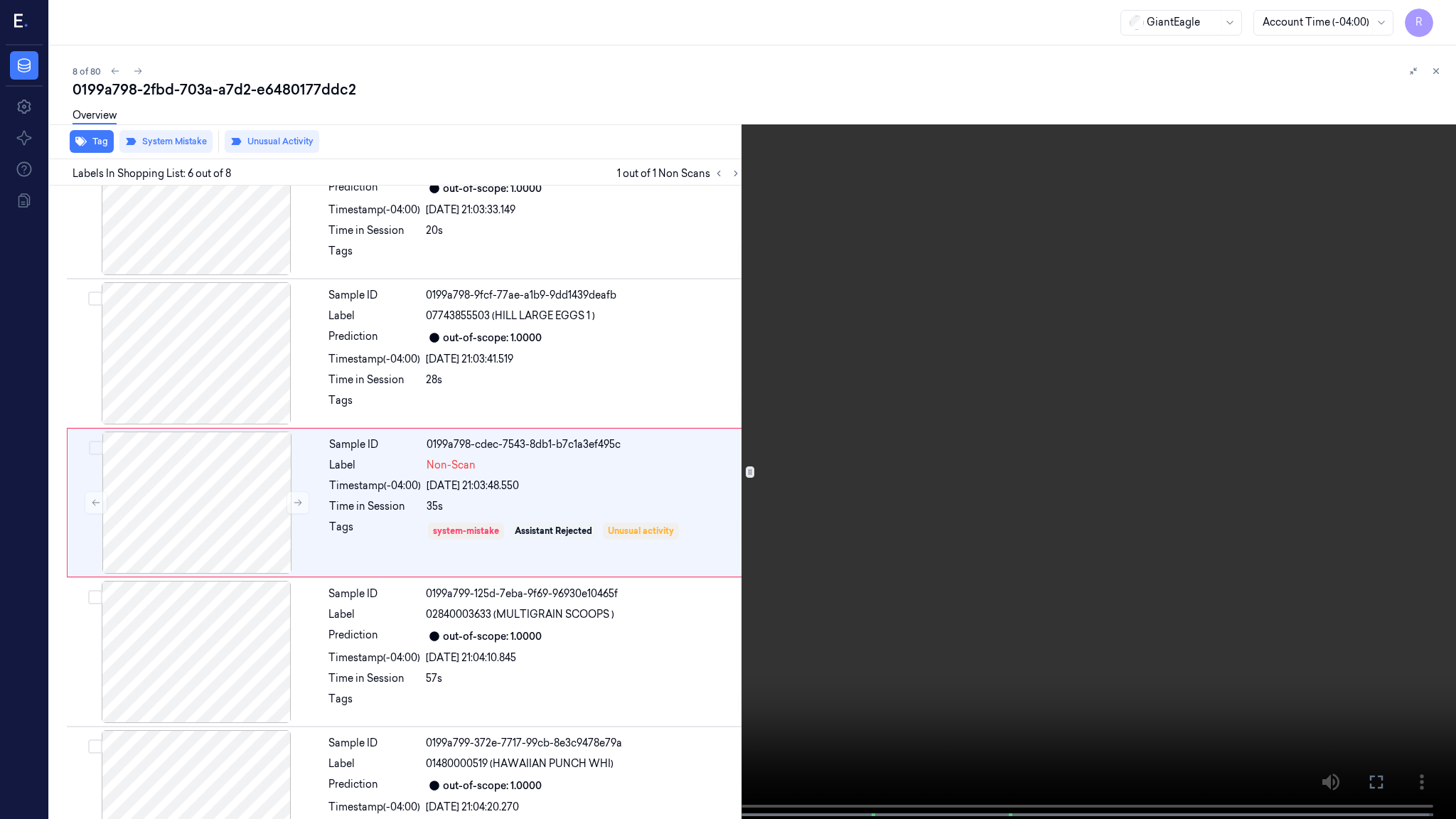
click at [820, 529] on video at bounding box center [728, 410] width 1456 height 821
click at [947, 533] on video at bounding box center [728, 410] width 1456 height 821
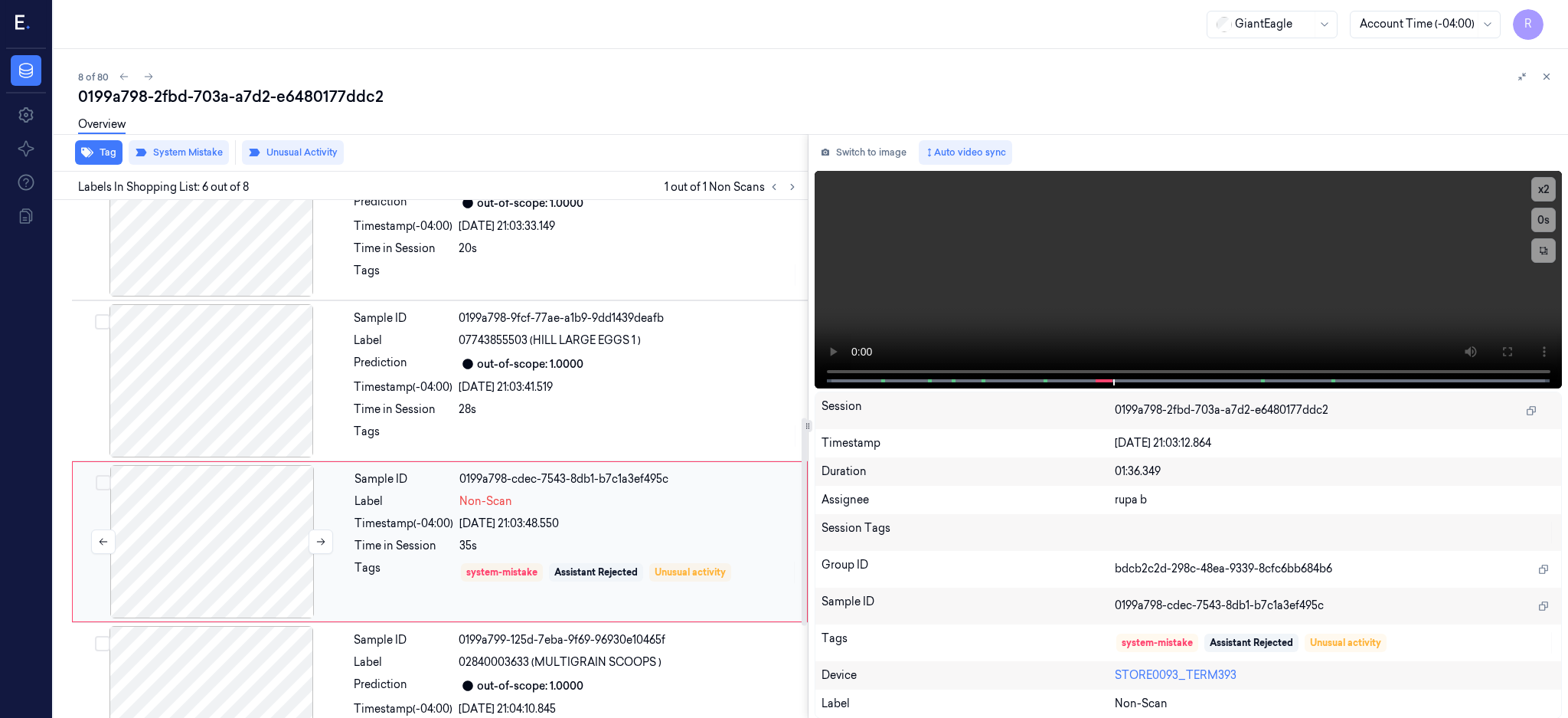
click at [226, 534] on div at bounding box center [212, 541] width 272 height 153
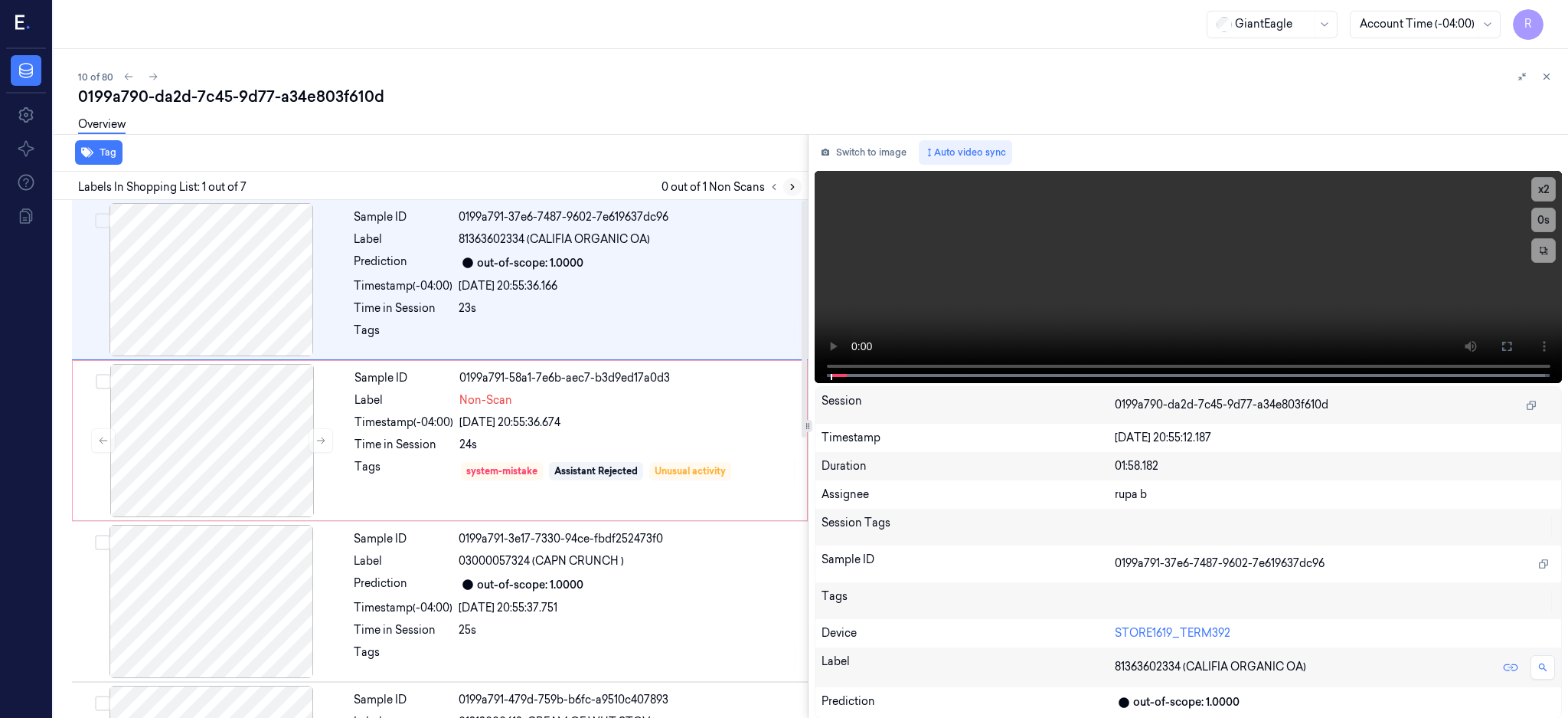
click at [794, 184] on icon at bounding box center [793, 187] width 3 height 5
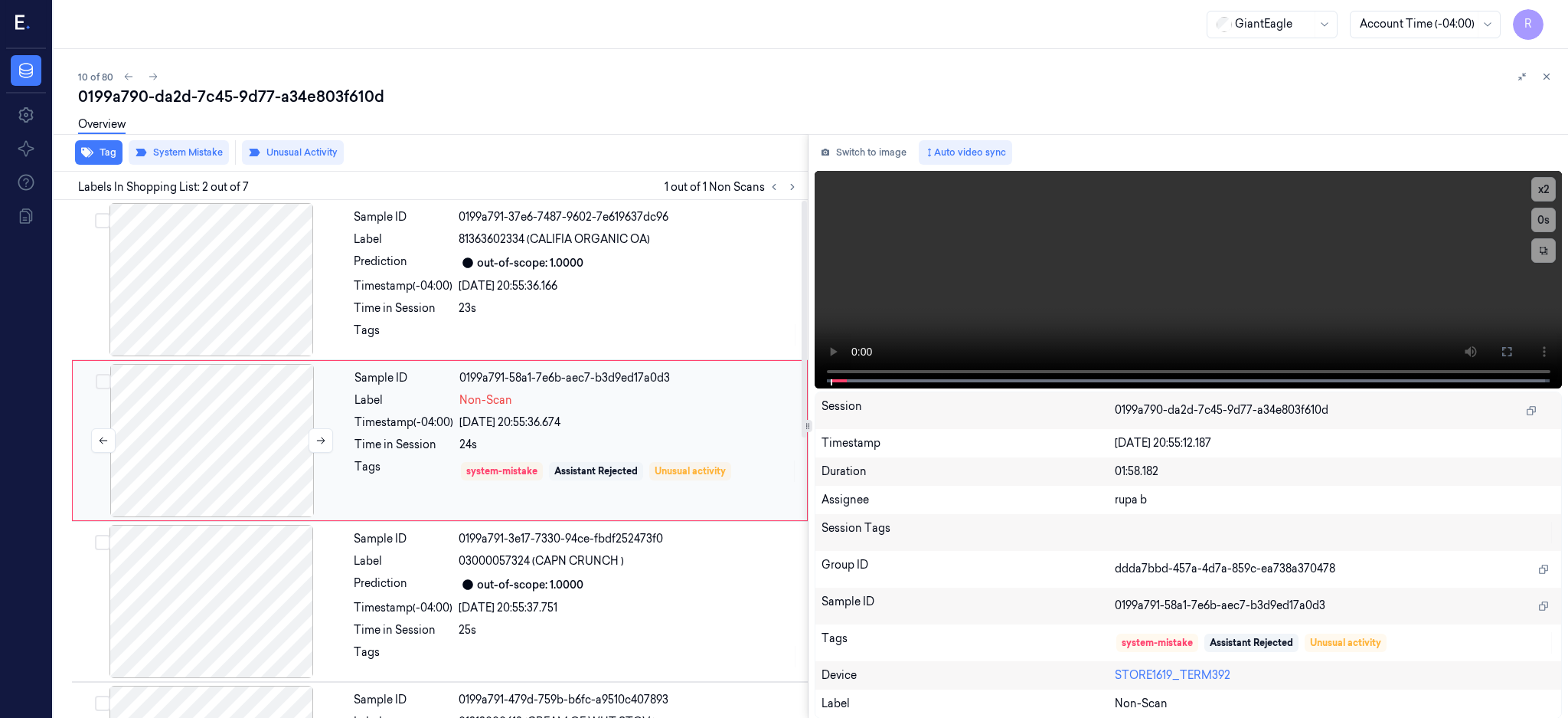
click at [209, 457] on div at bounding box center [212, 440] width 272 height 153
click at [208, 322] on div at bounding box center [211, 279] width 272 height 153
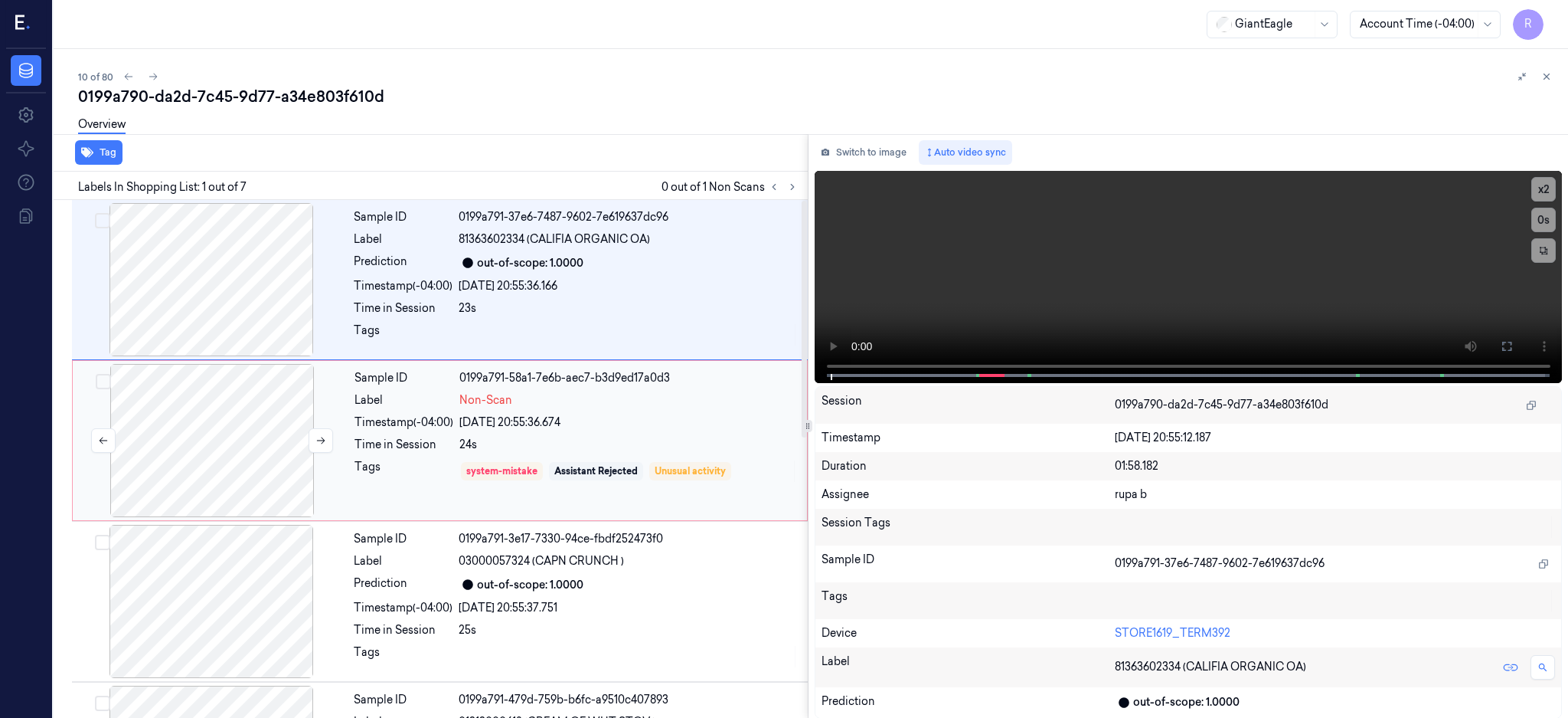
click at [230, 465] on div at bounding box center [212, 440] width 272 height 153
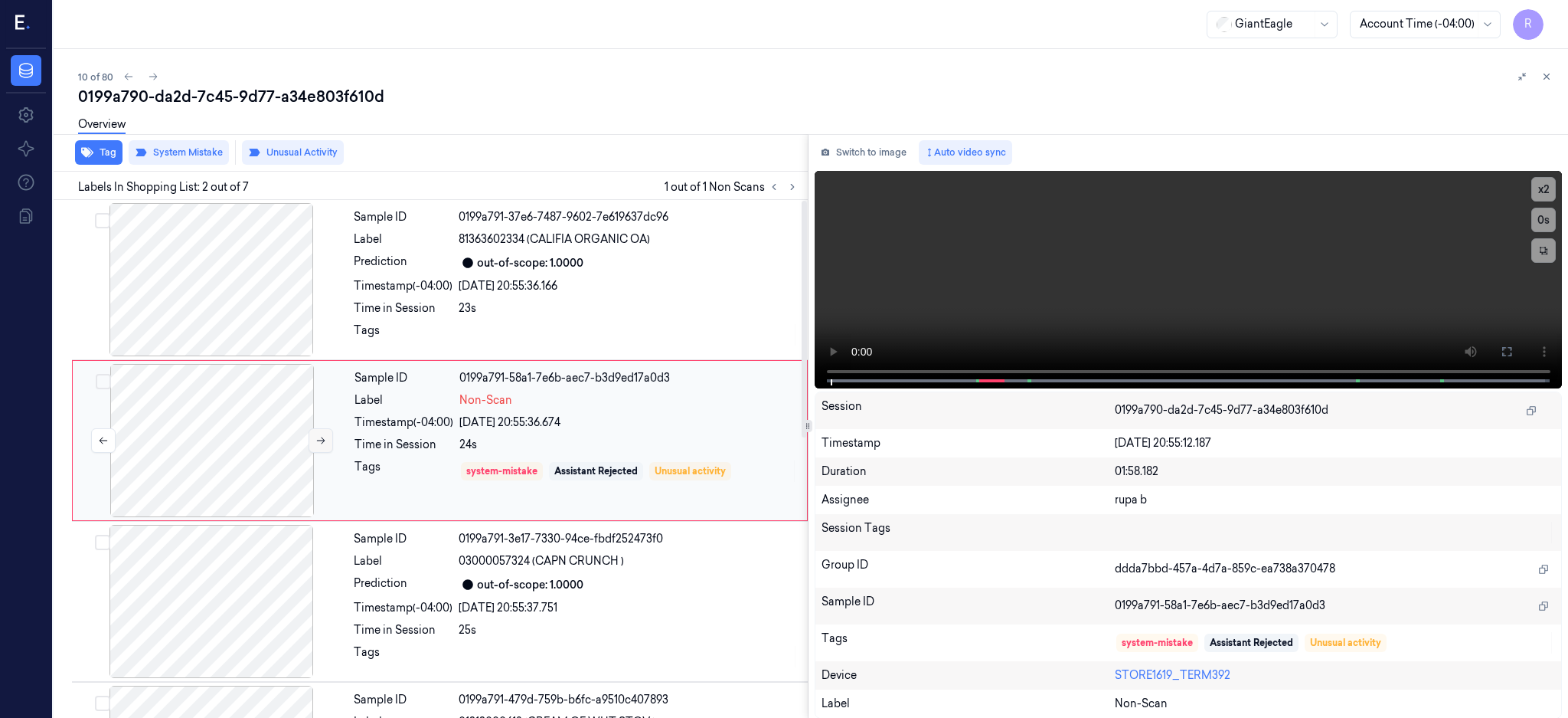
click at [317, 432] on button at bounding box center [320, 440] width 24 height 24
click at [272, 307] on div at bounding box center [211, 279] width 272 height 153
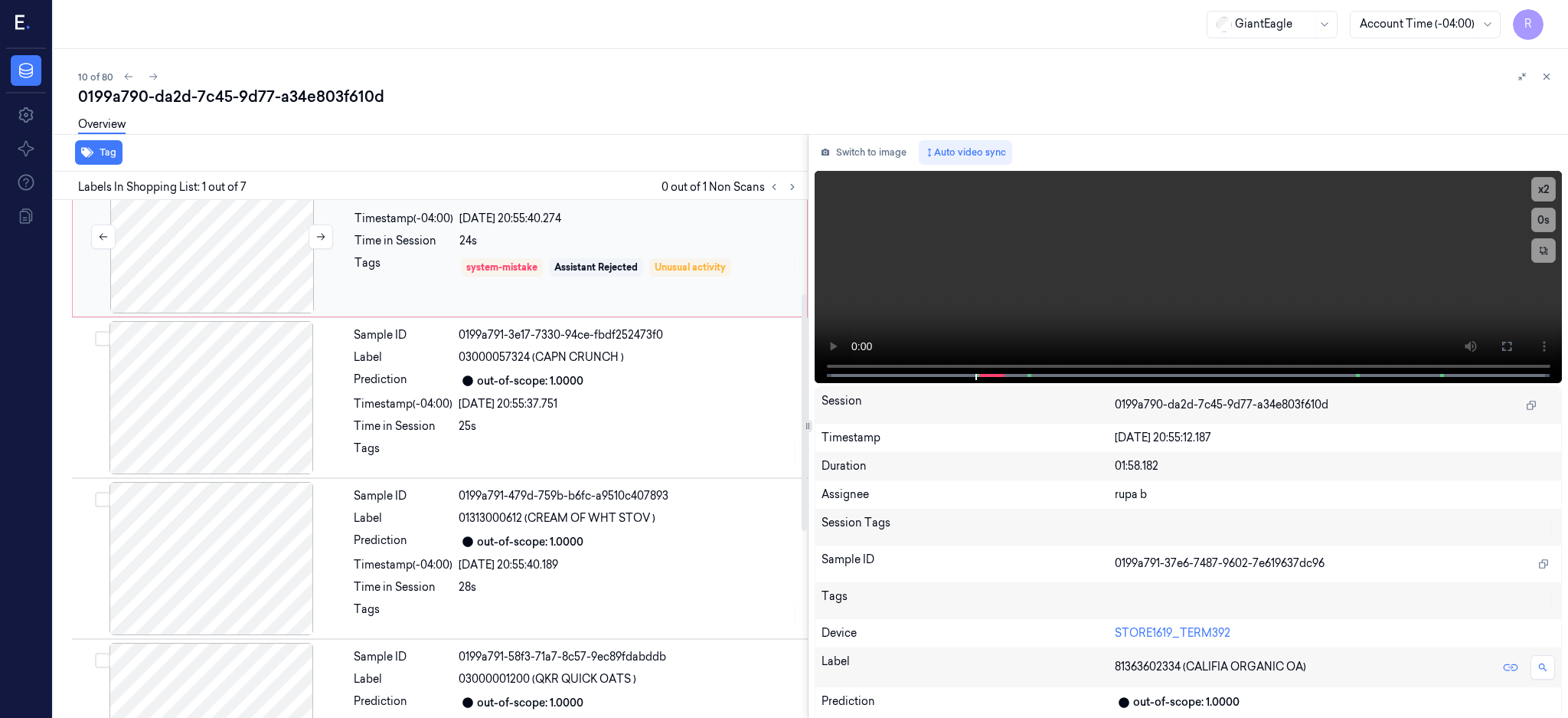
click at [253, 295] on div at bounding box center [212, 237] width 272 height 153
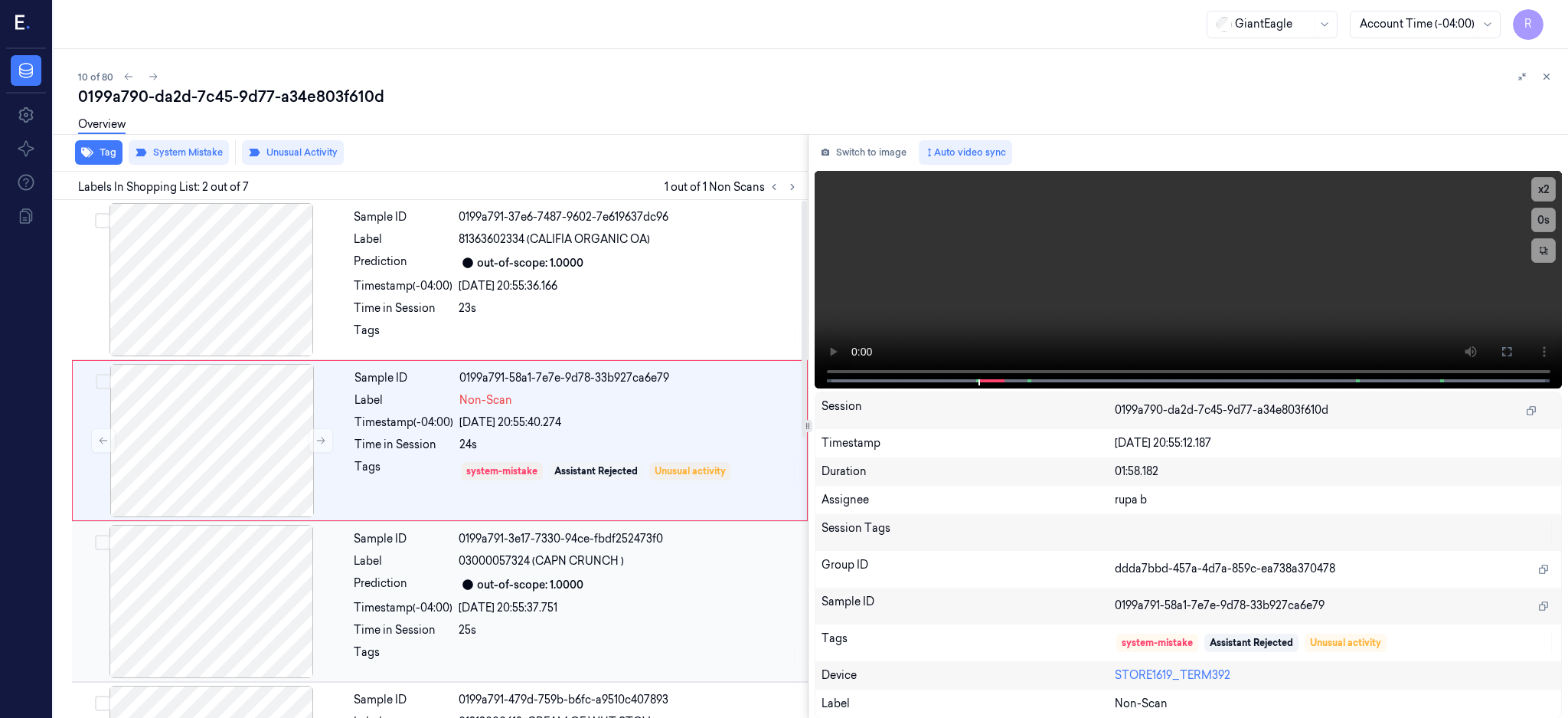
click at [252, 621] on div at bounding box center [211, 602] width 272 height 153
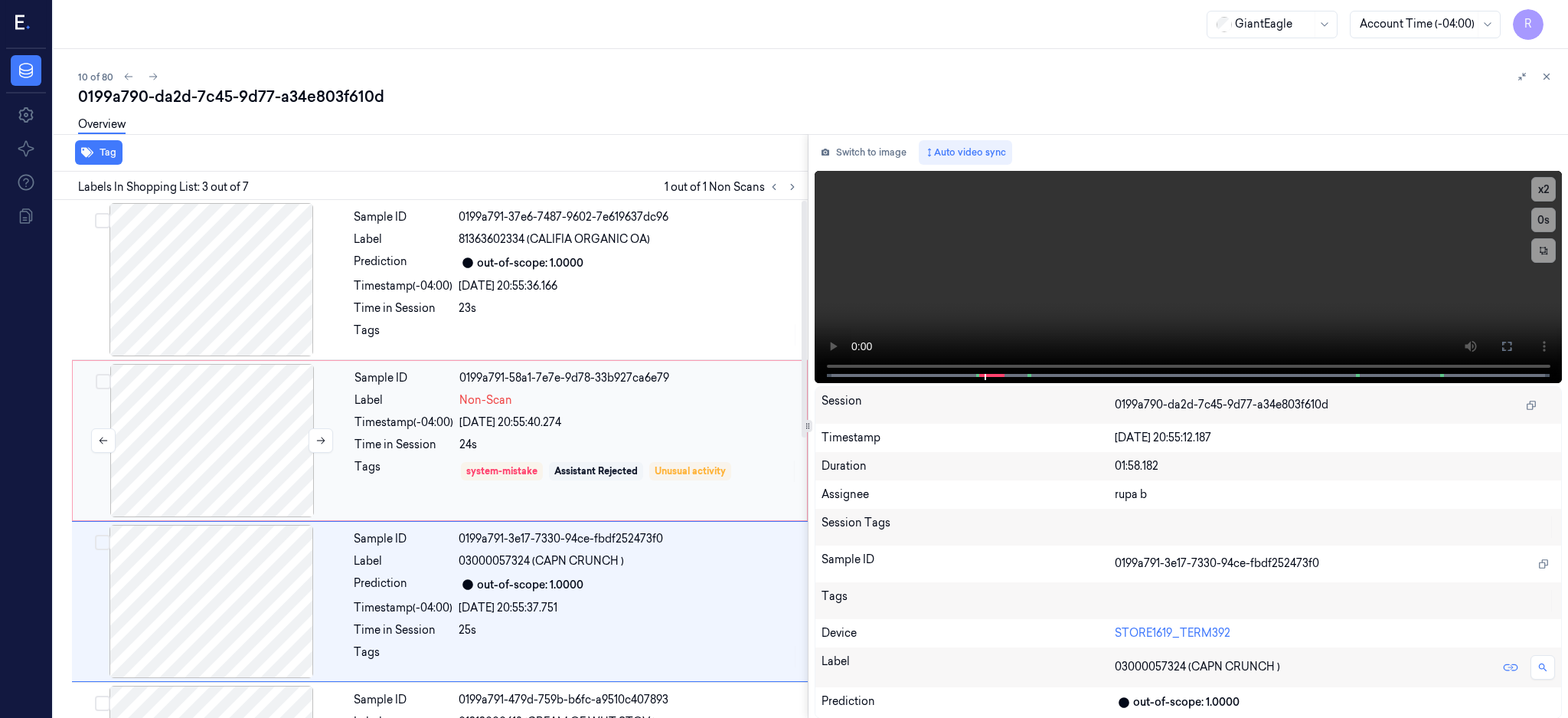
click at [233, 416] on div at bounding box center [212, 440] width 272 height 153
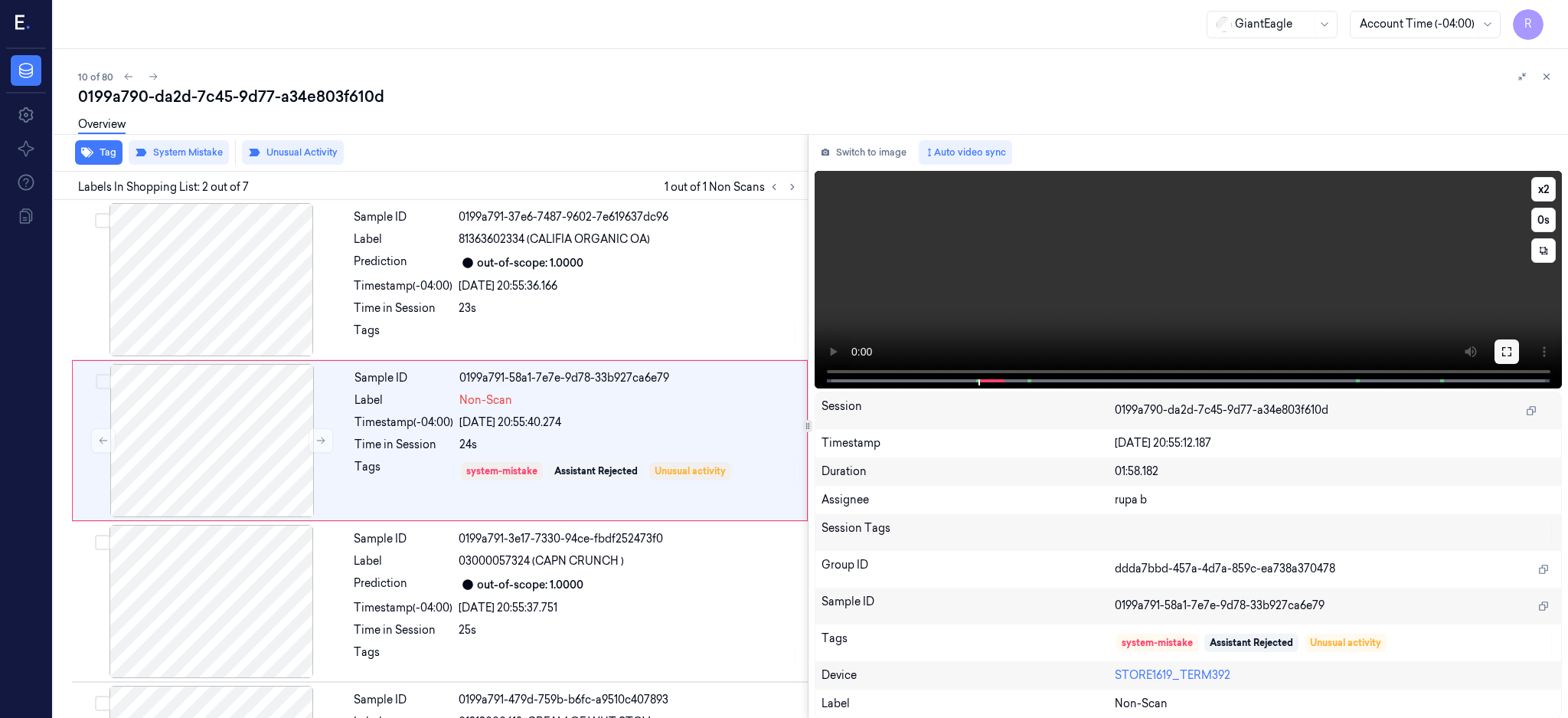
click at [1513, 347] on icon at bounding box center [1507, 352] width 12 height 12
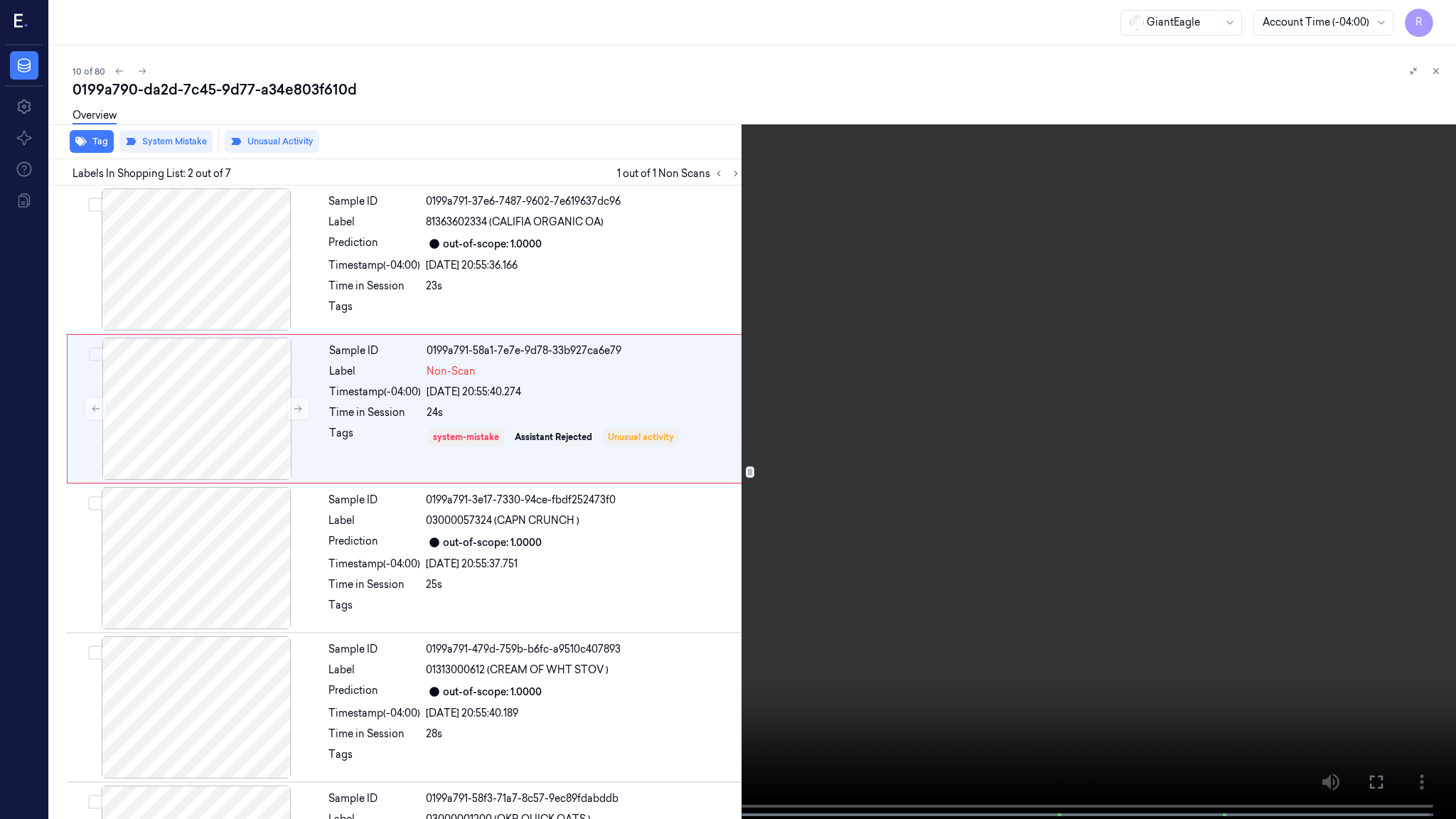
click at [878, 462] on video at bounding box center [728, 410] width 1456 height 821
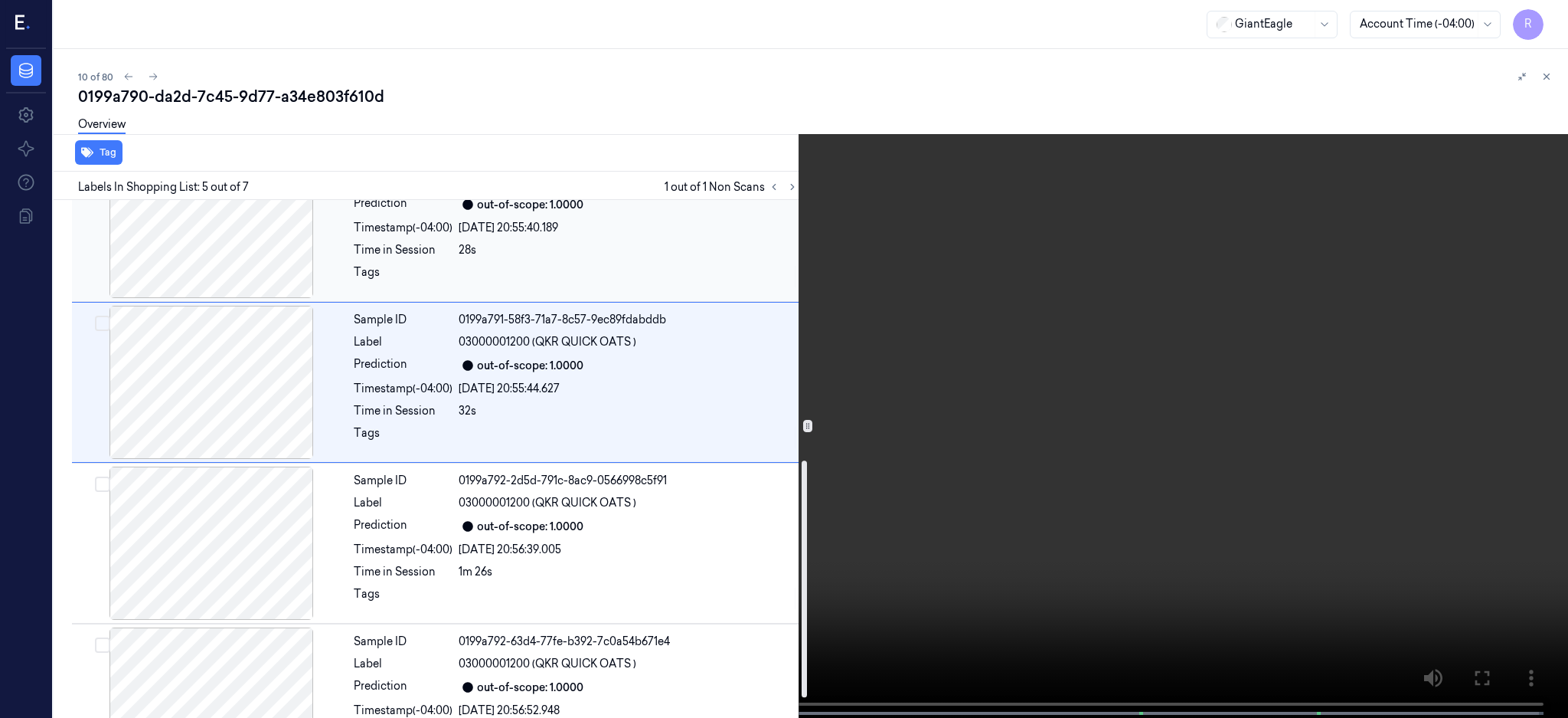
scroll to position [611, 0]
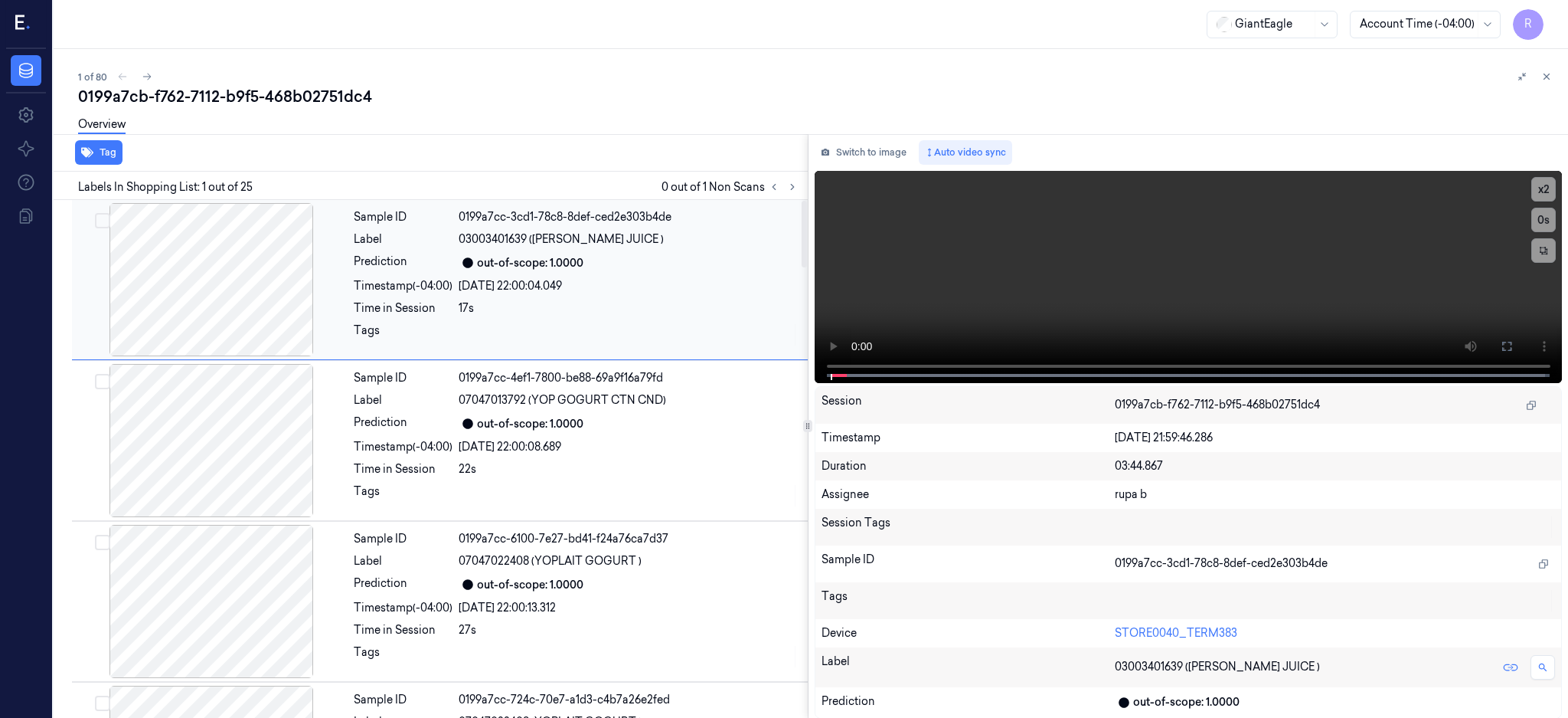
click at [195, 269] on div at bounding box center [211, 279] width 272 height 153
click at [794, 187] on icon at bounding box center [793, 187] width 3 height 5
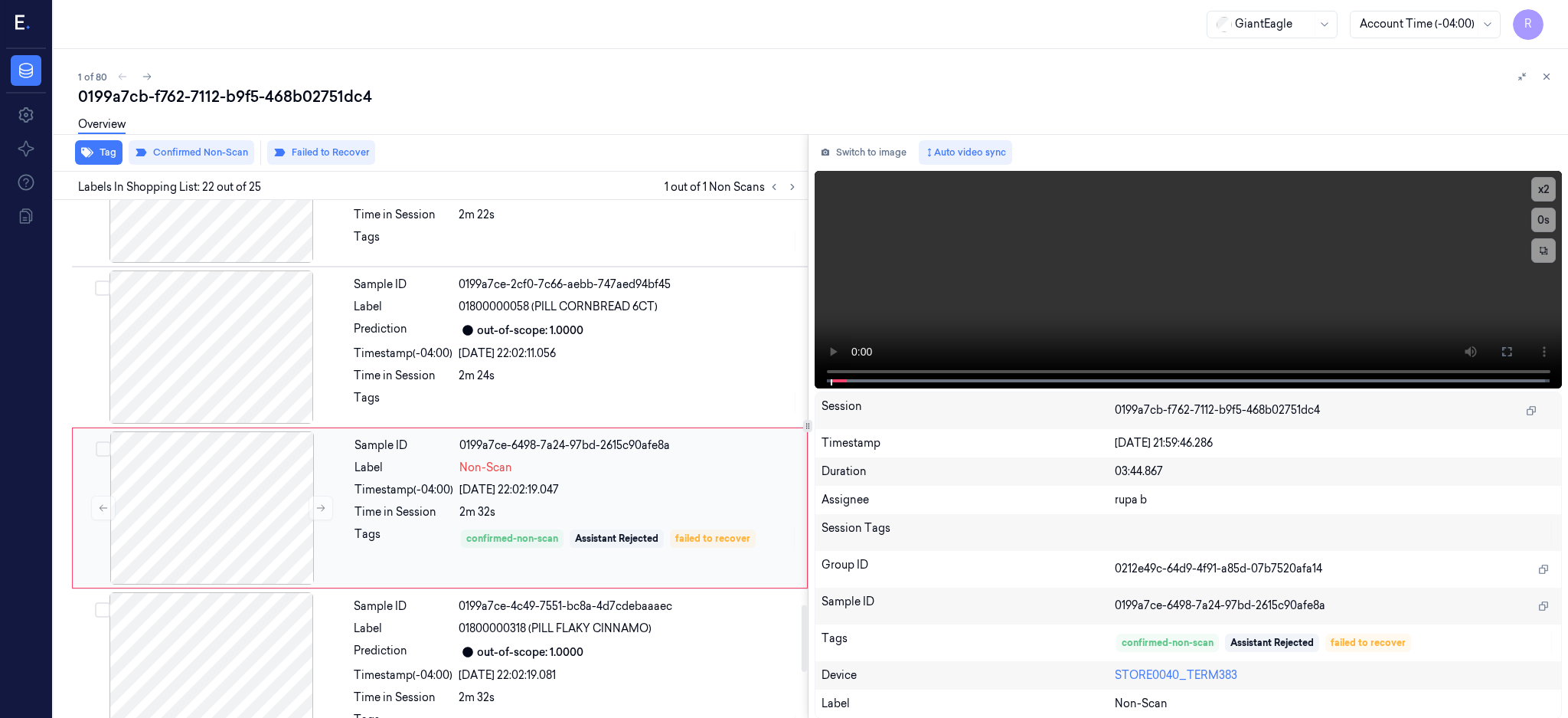
scroll to position [3200, 0]
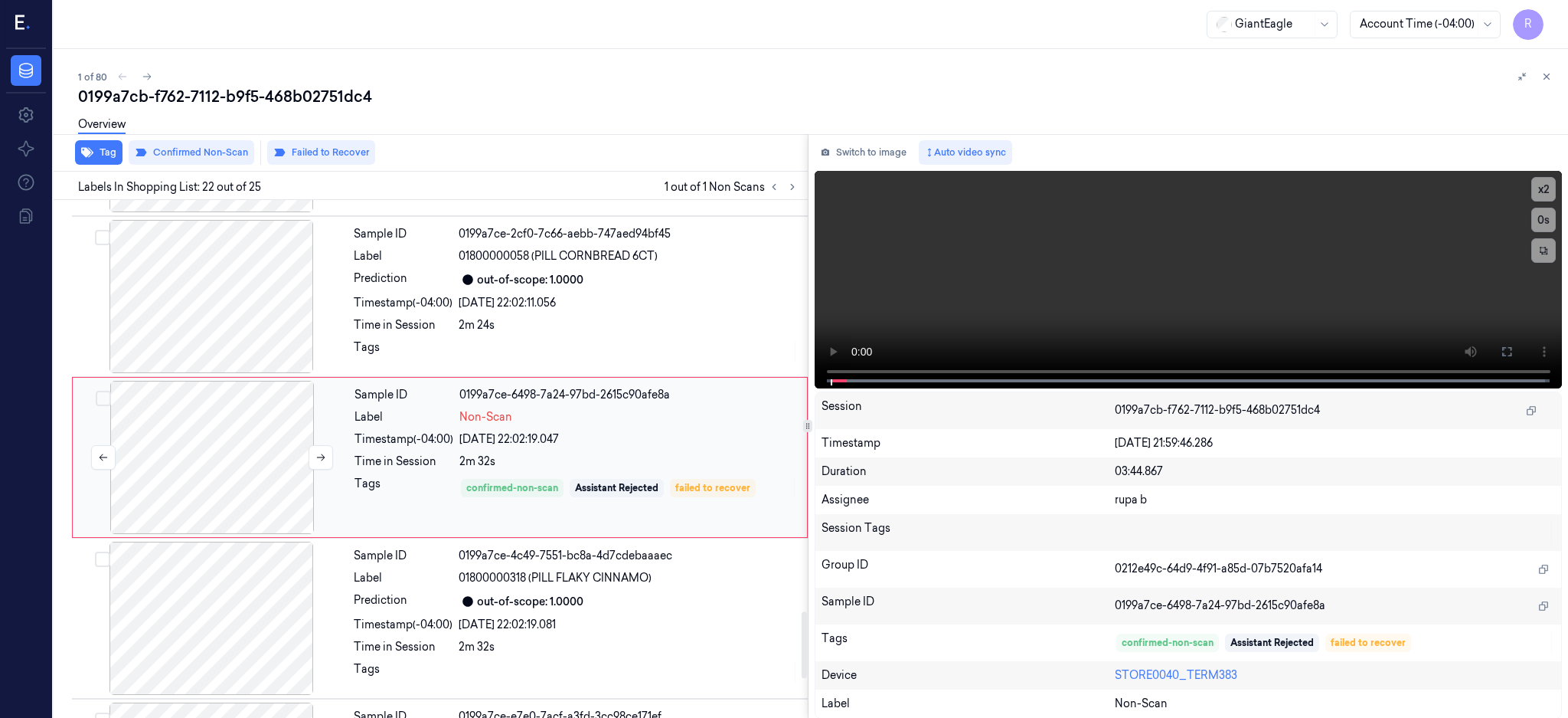
click at [228, 465] on div at bounding box center [212, 458] width 272 height 153
click at [237, 279] on div at bounding box center [211, 297] width 272 height 153
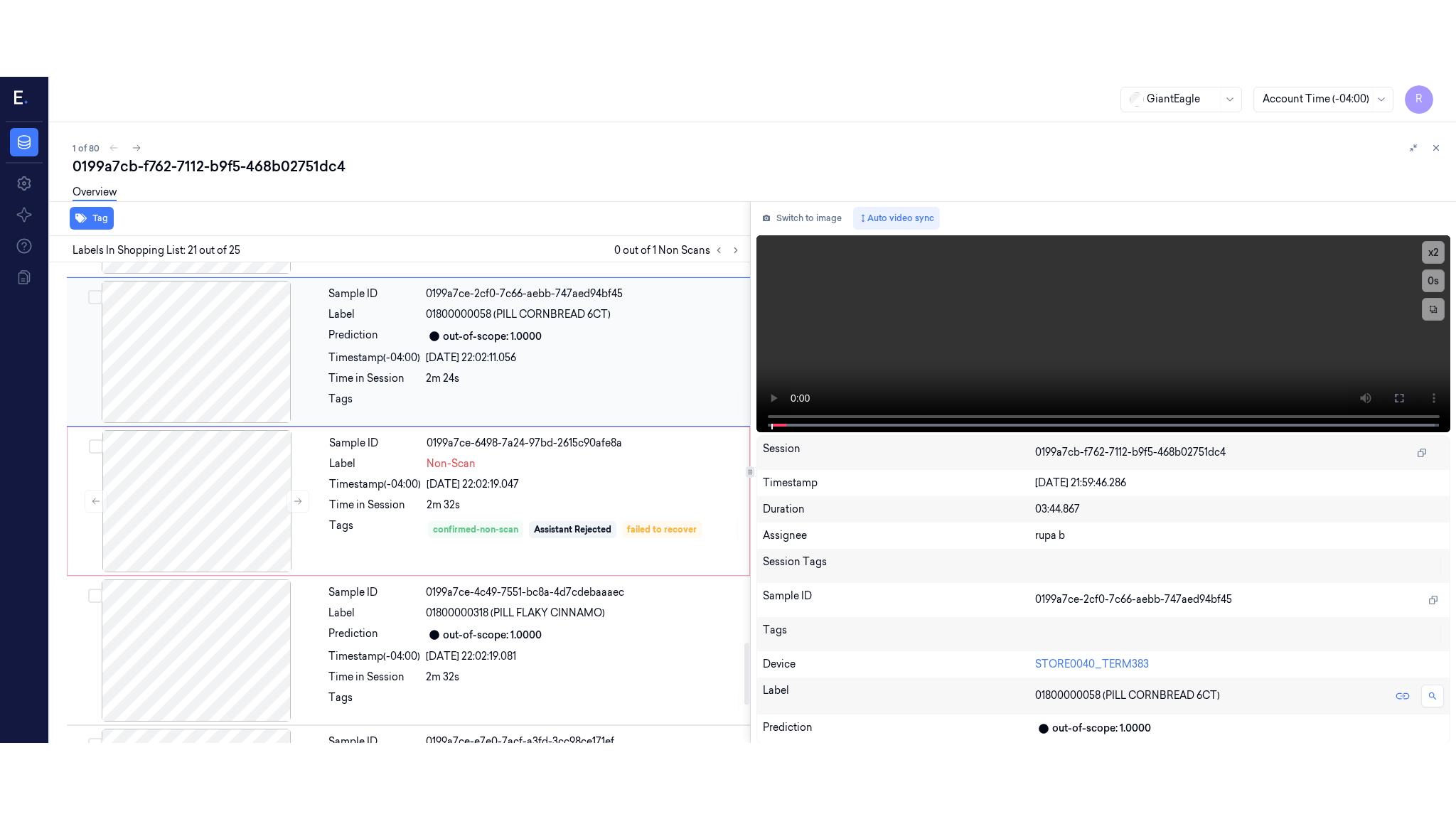
scroll to position [2820, 0]
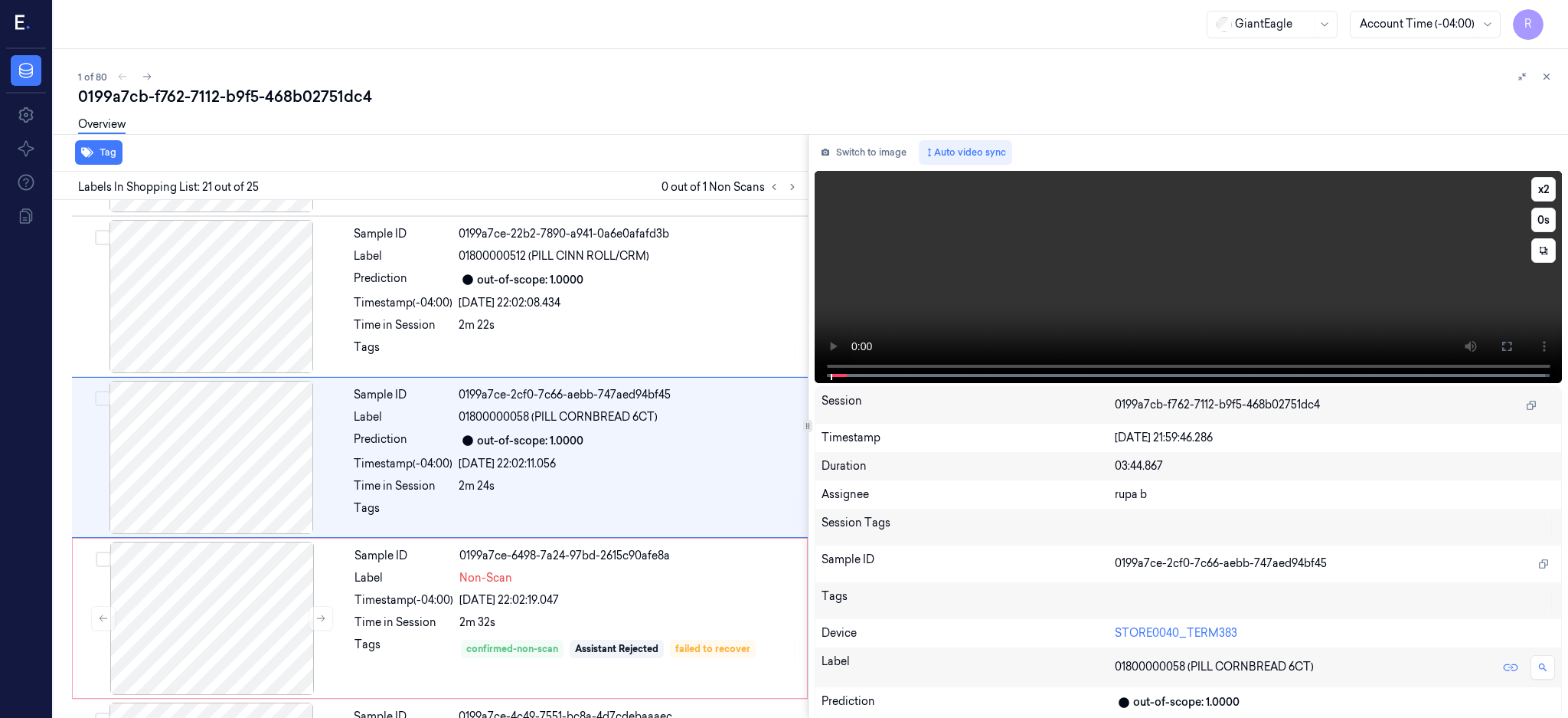
click at [1513, 347] on icon at bounding box center [1507, 347] width 12 height 12
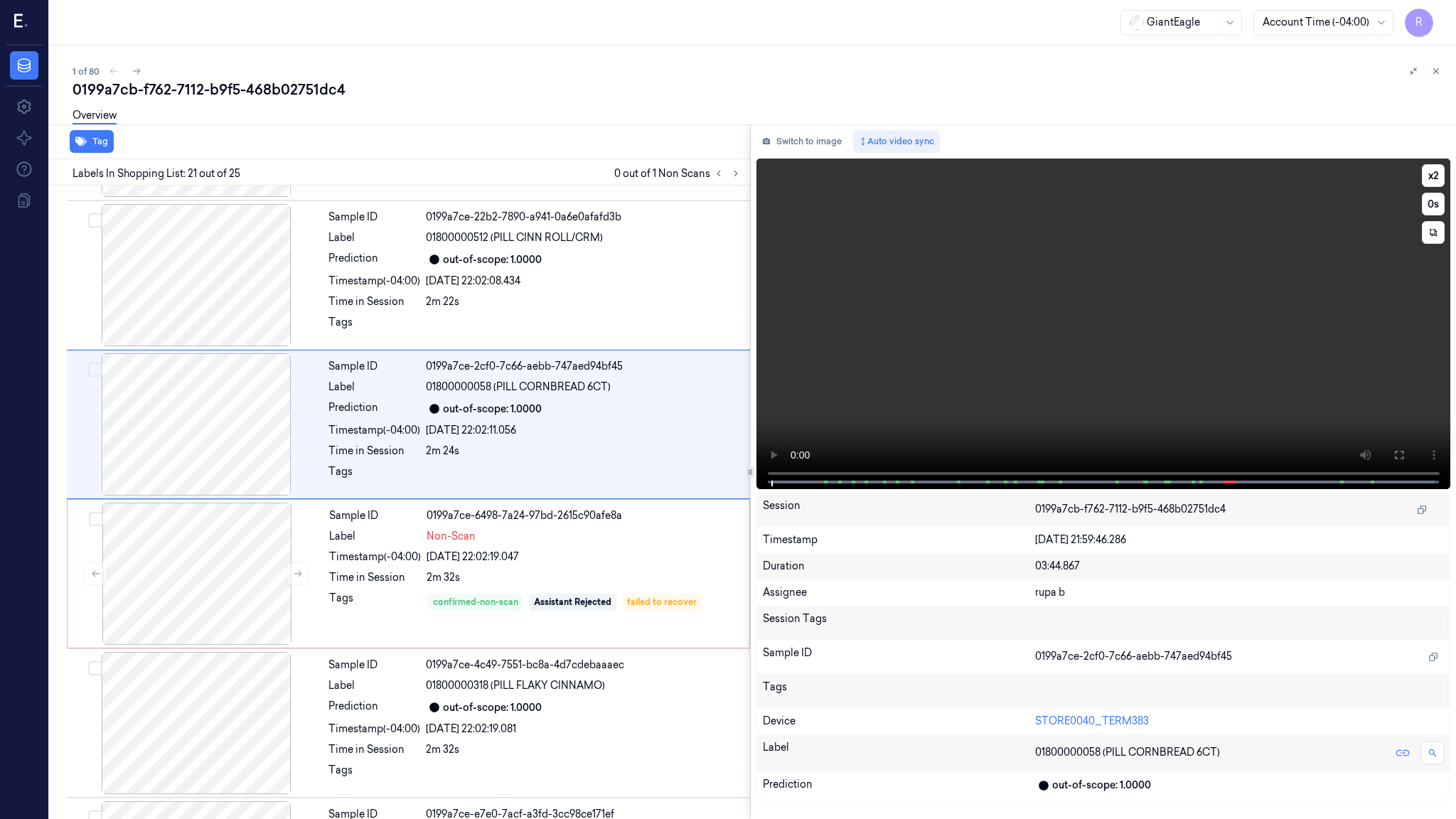
scroll to position [2743, 0]
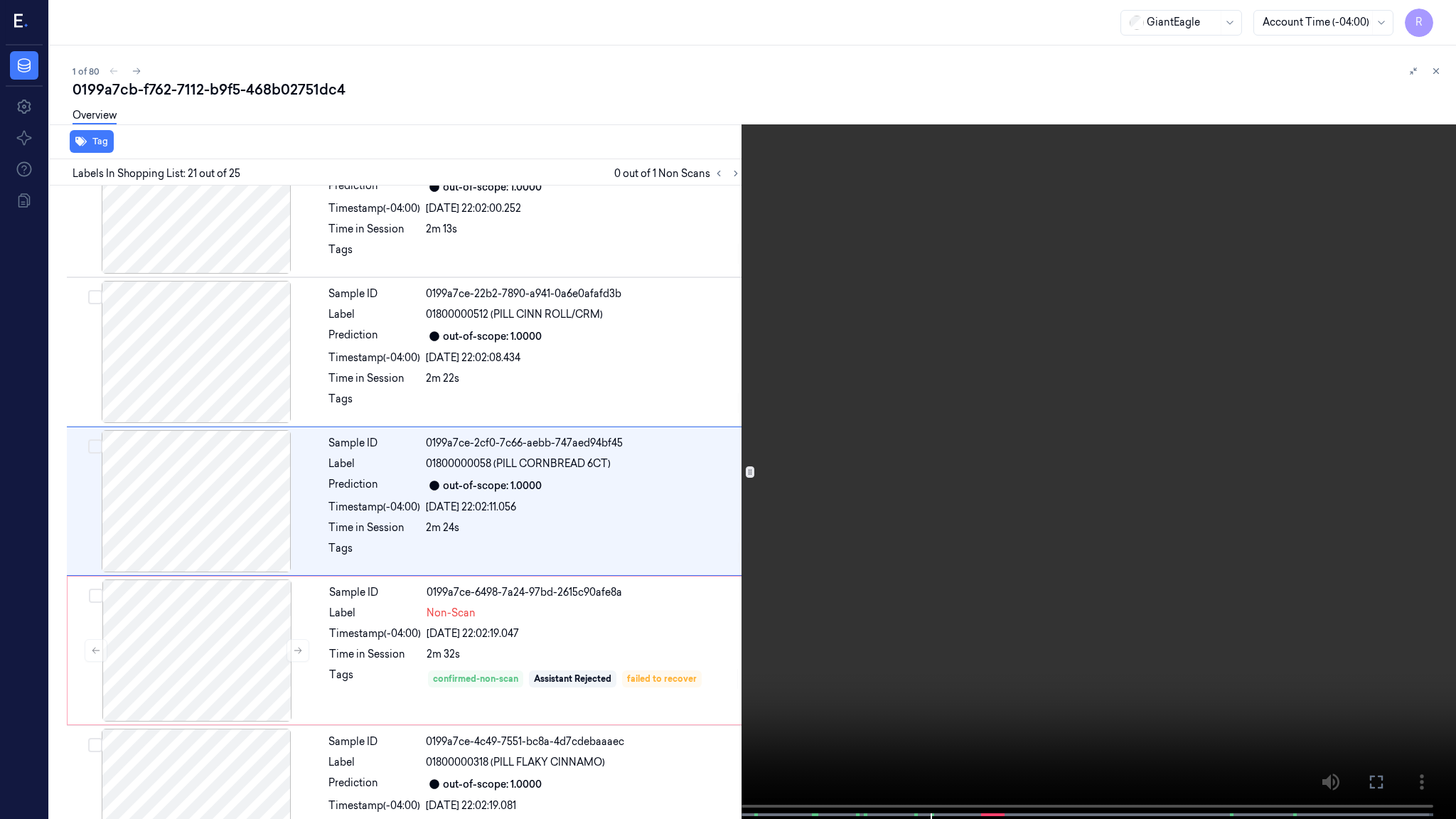
click at [926, 564] on video at bounding box center [728, 410] width 1456 height 821
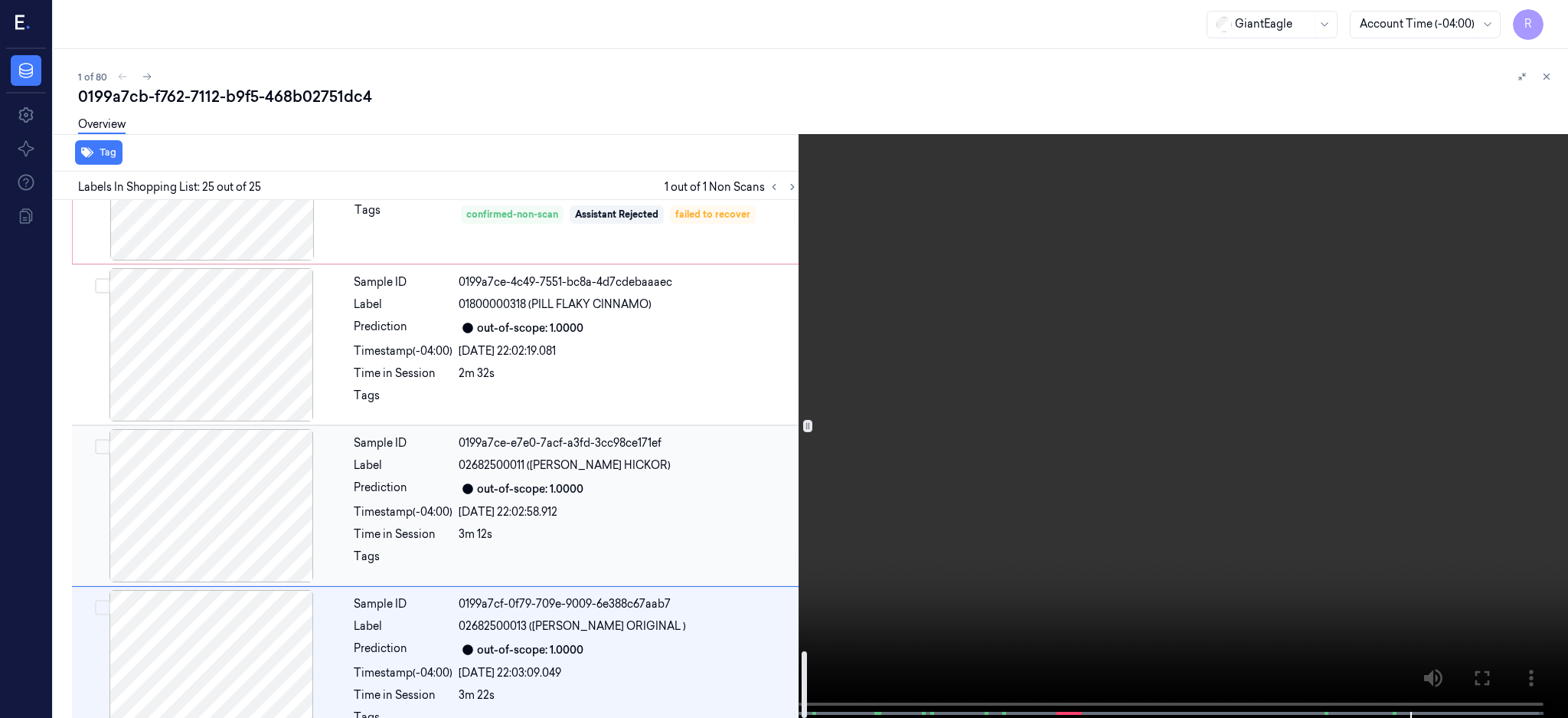
scroll to position [3509, 0]
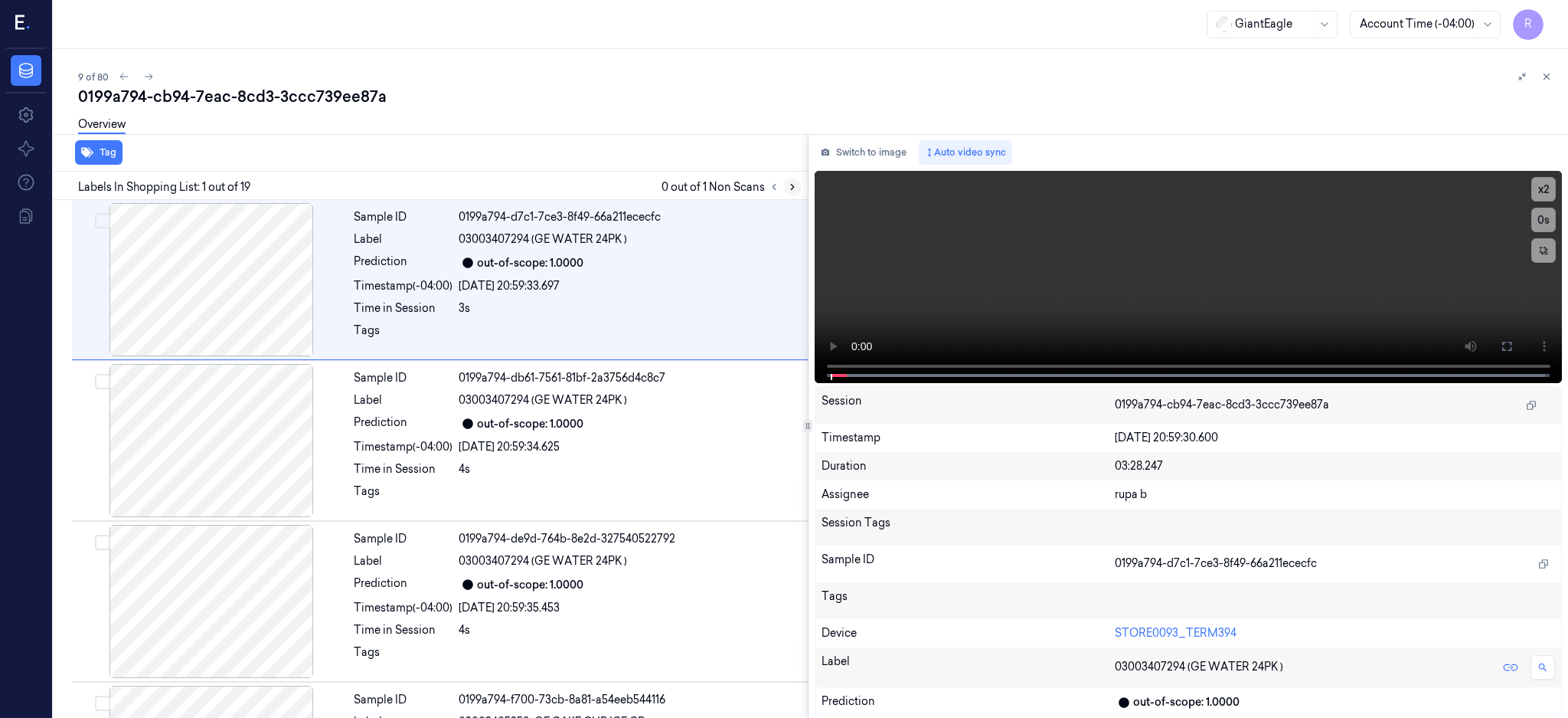
click at [798, 183] on icon at bounding box center [793, 187] width 10 height 10
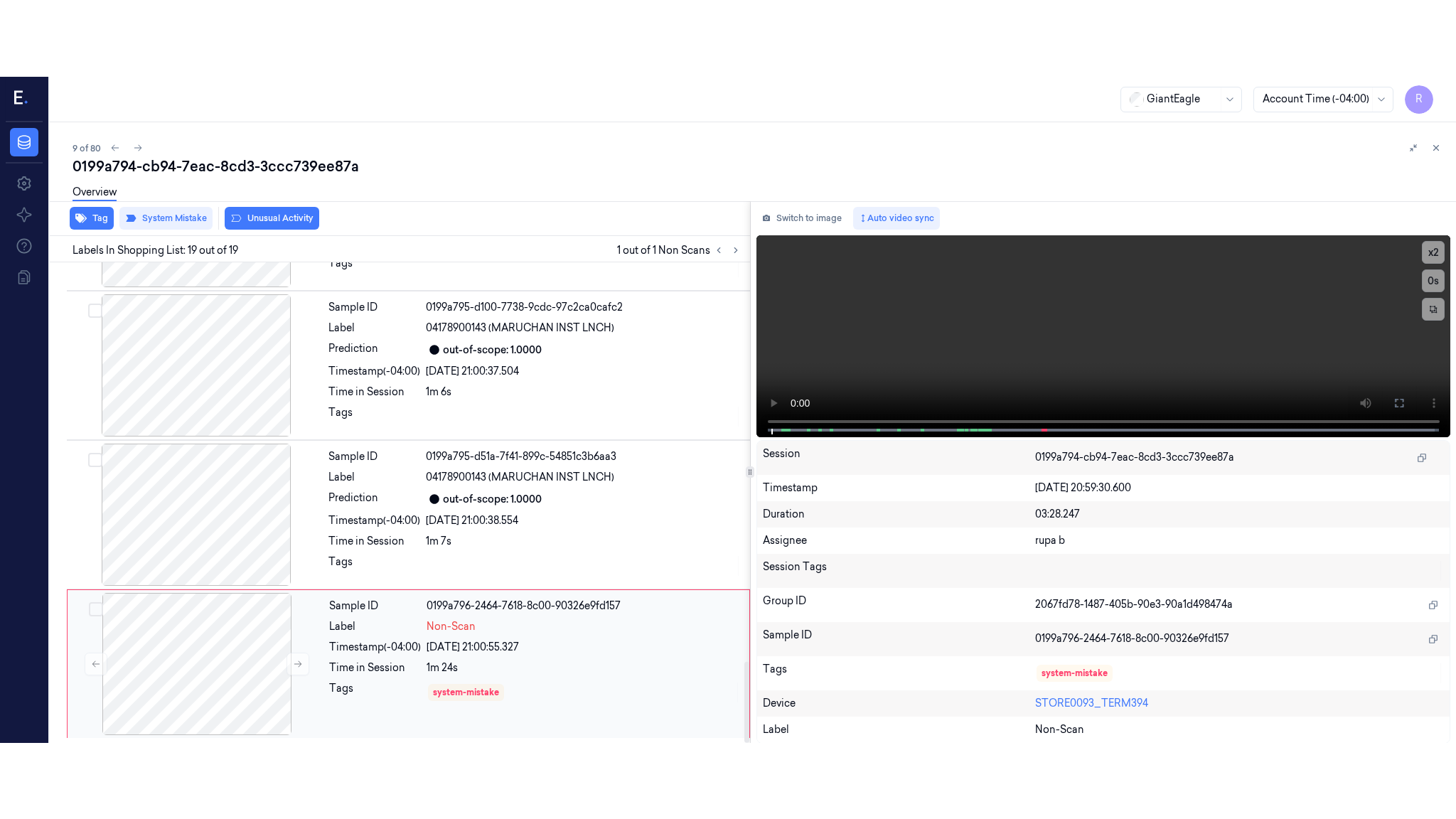
scroll to position [2360, 0]
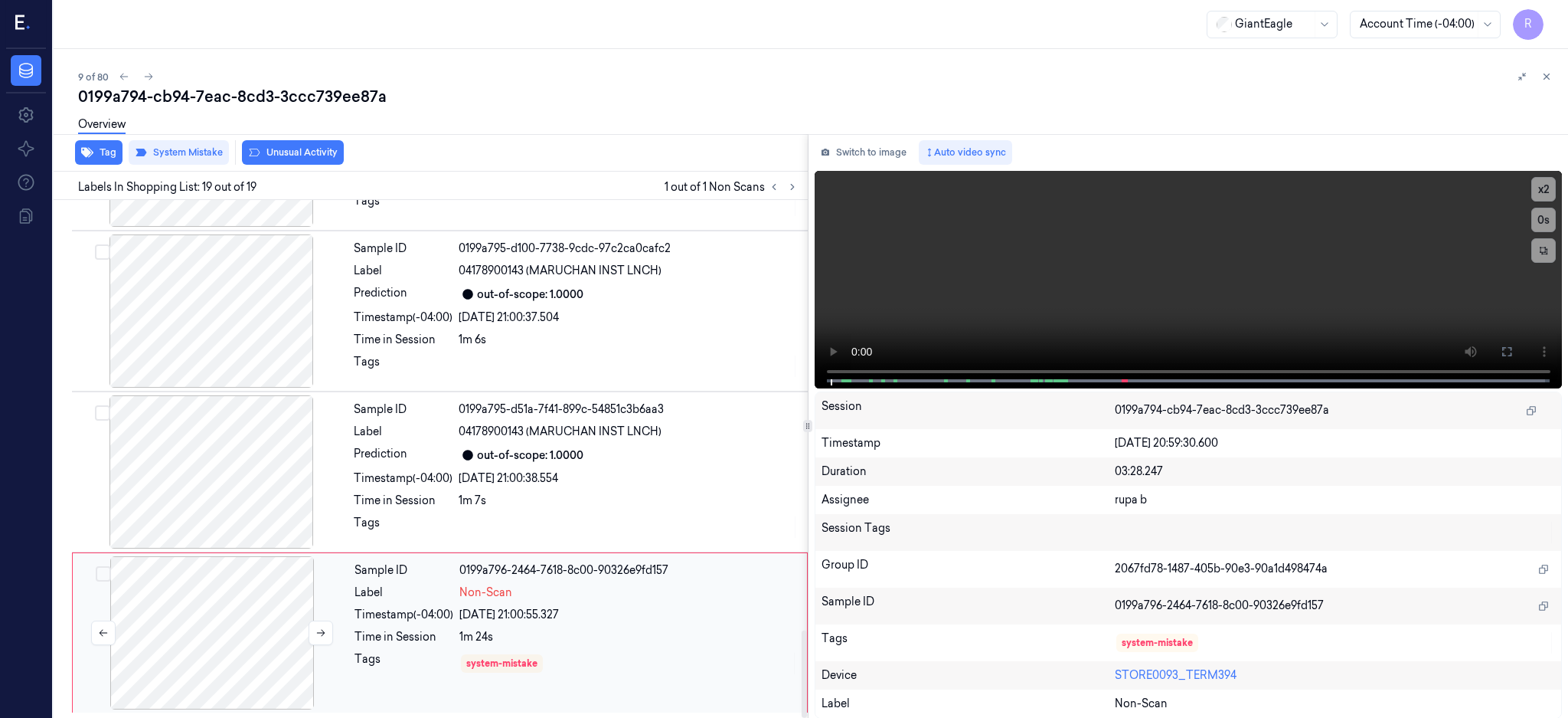
click at [217, 628] on div at bounding box center [212, 633] width 272 height 153
click at [275, 451] on div at bounding box center [211, 472] width 272 height 153
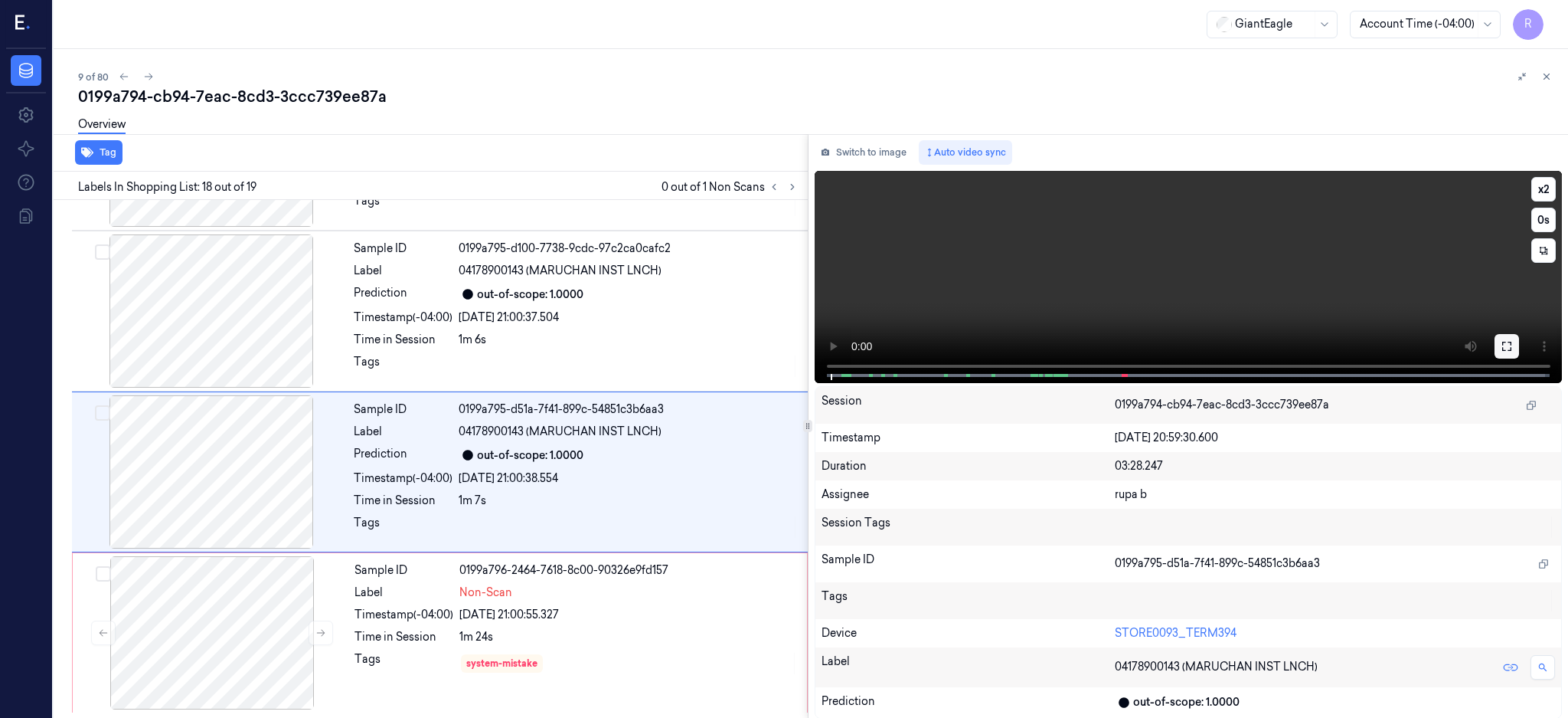
click at [1519, 350] on button at bounding box center [1507, 346] width 24 height 24
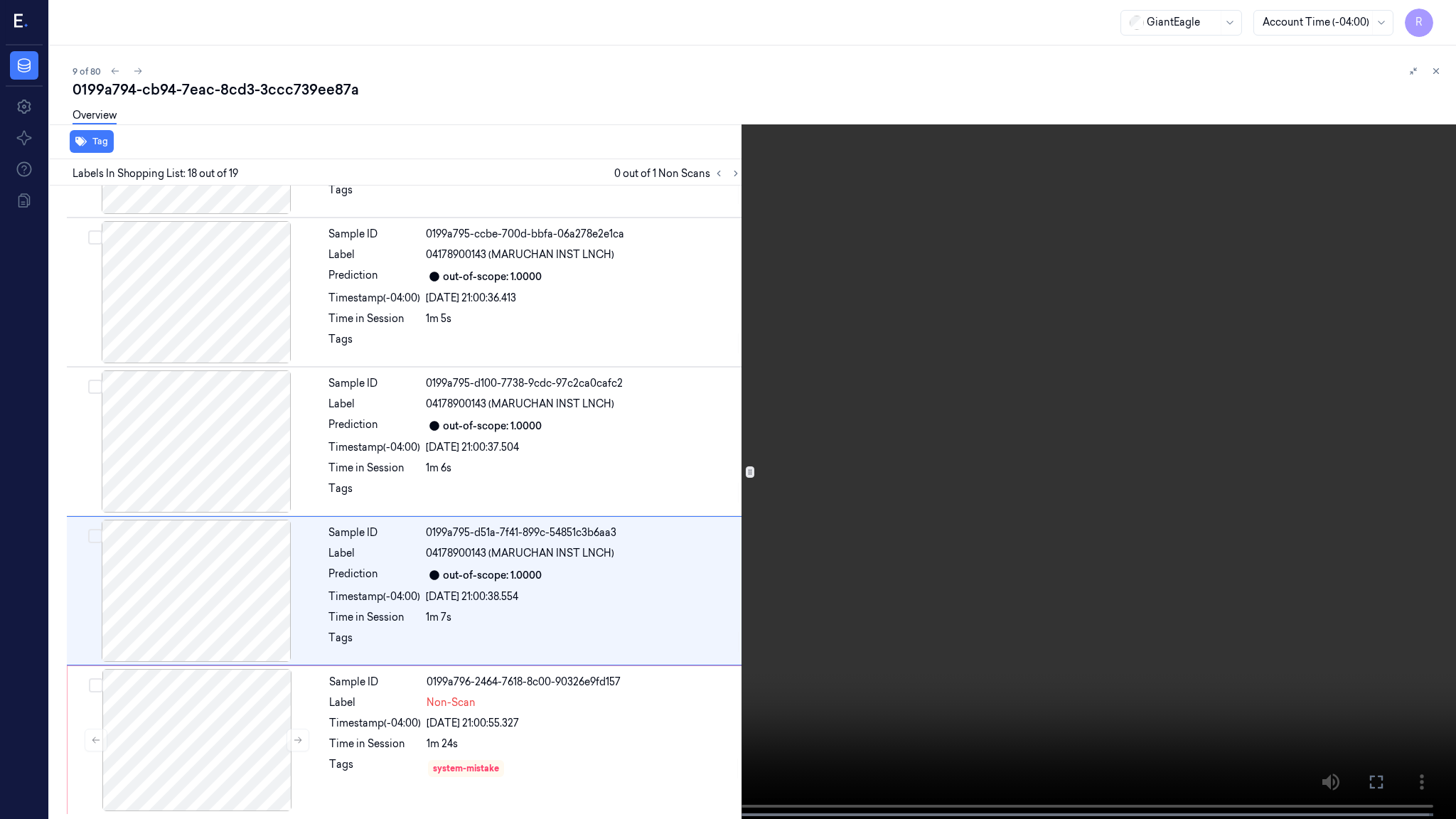
click at [756, 436] on video at bounding box center [728, 410] width 1456 height 821
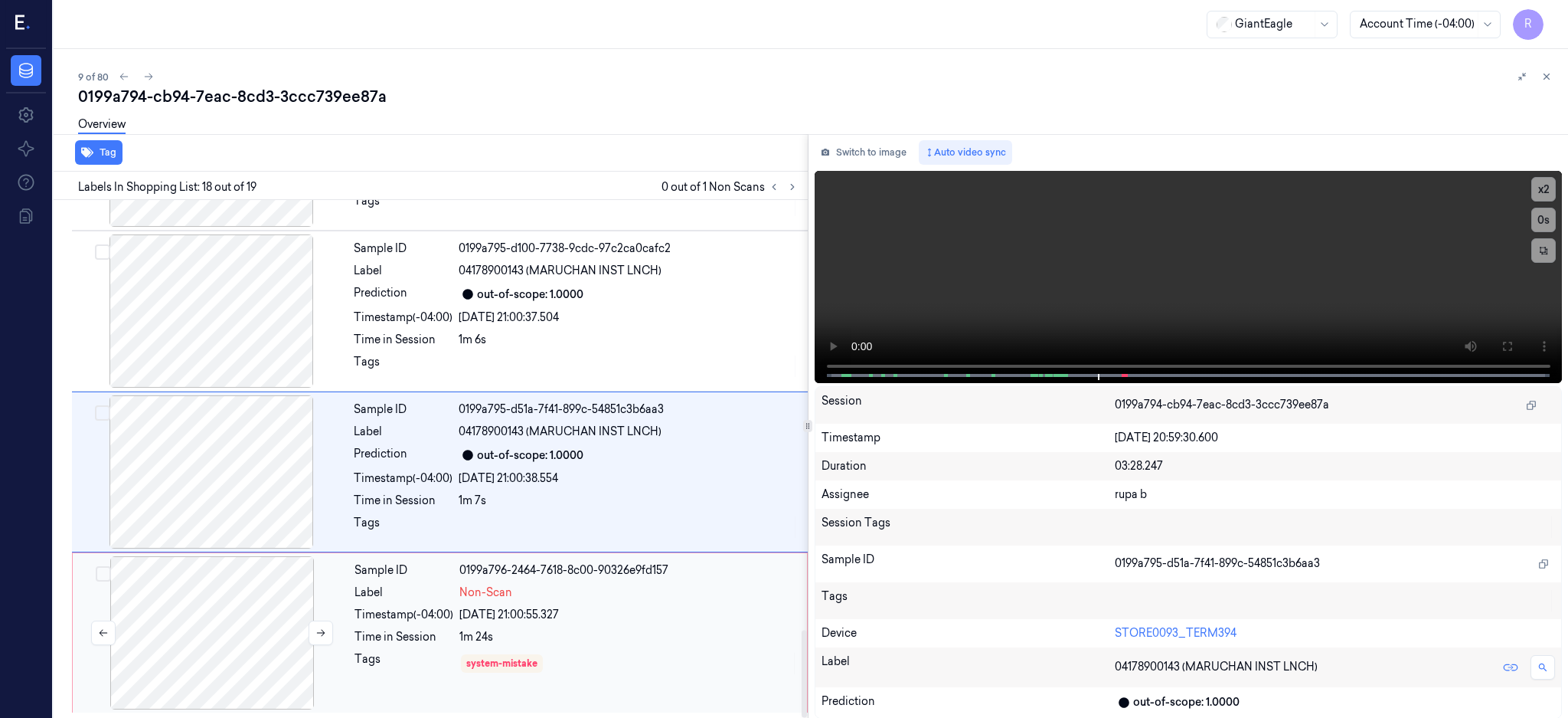
click at [245, 610] on div at bounding box center [212, 633] width 272 height 153
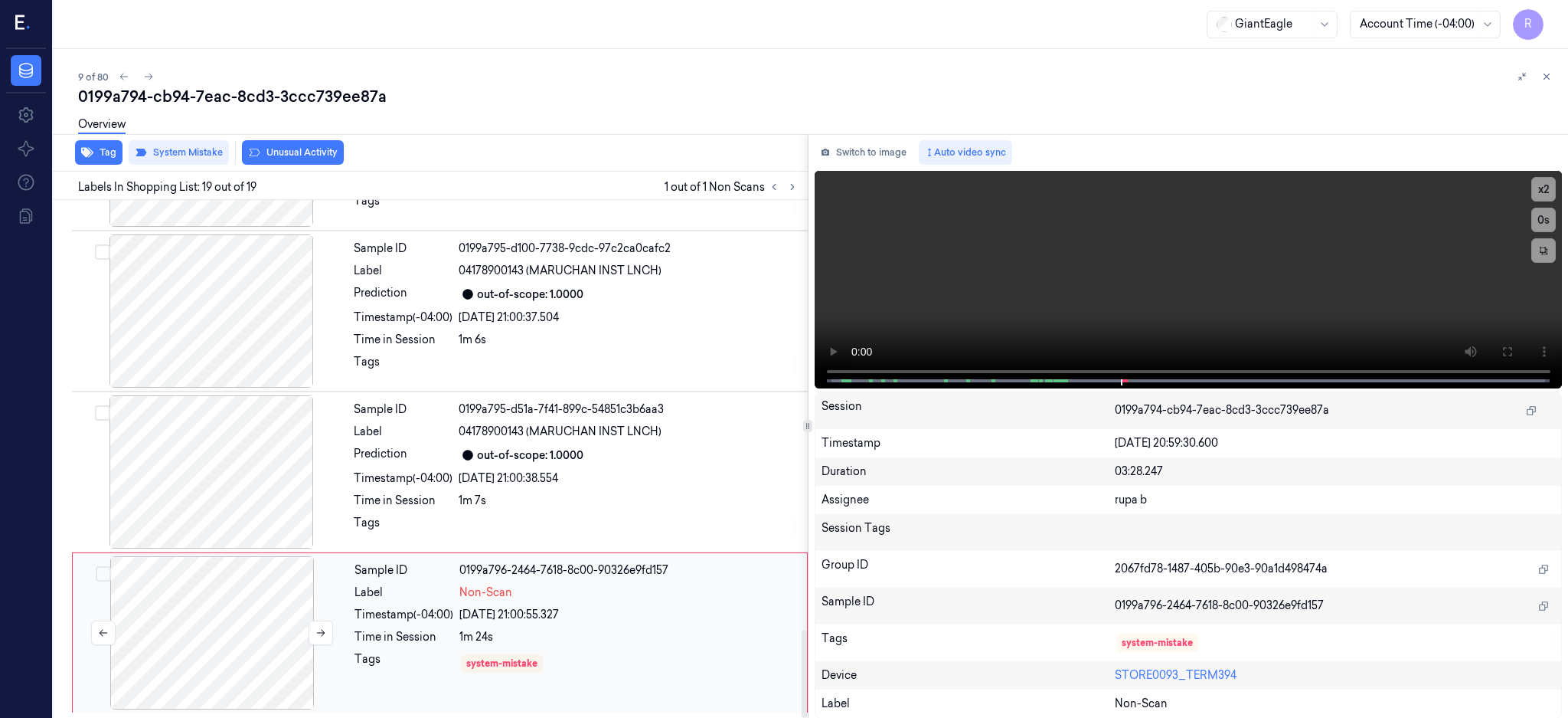
scroll to position [2544, 0]
click at [295, 164] on div "Tag System Mistake Unusual Activity" at bounding box center [427, 153] width 760 height 38
click at [290, 141] on div "Overview" at bounding box center [817, 126] width 1478 height 39
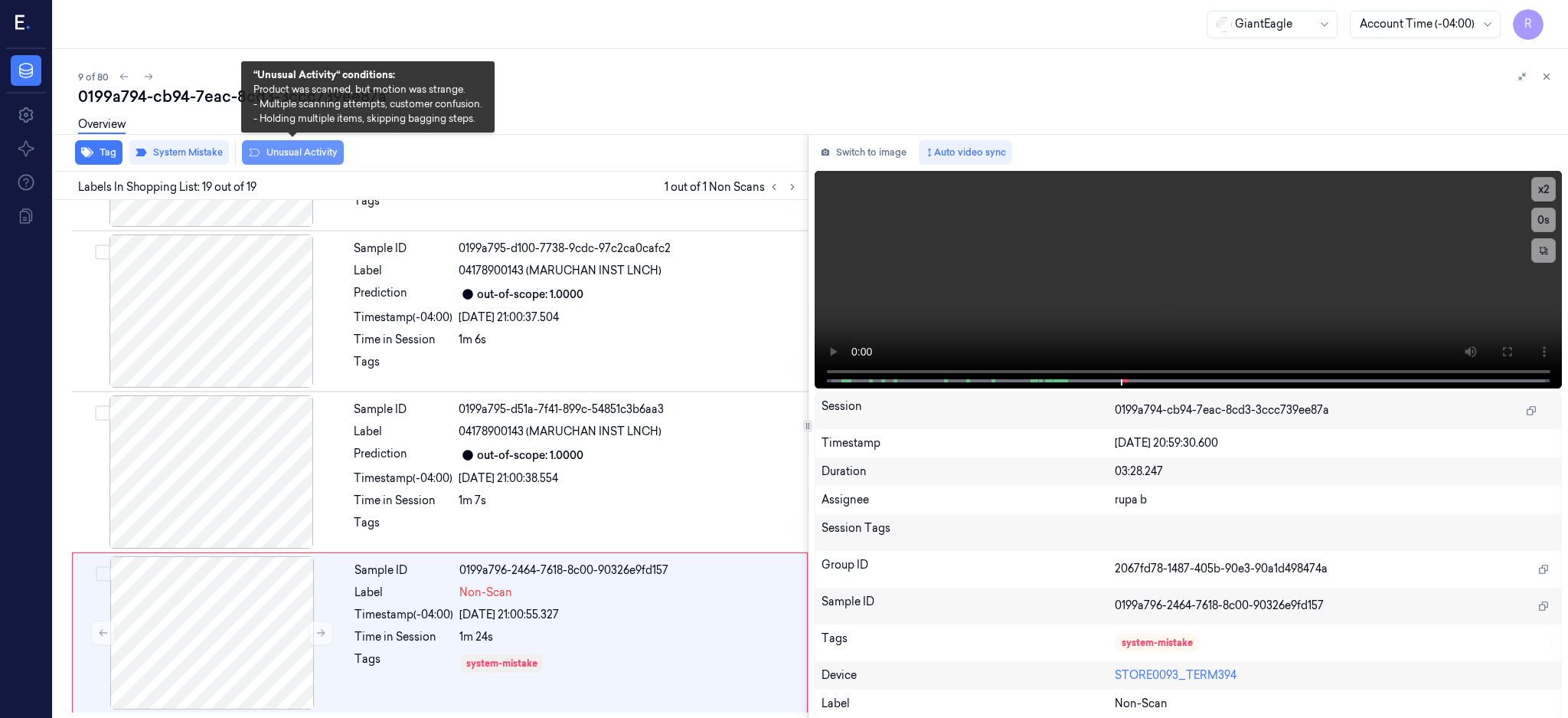
click at [290, 148] on button "Unusual Activity" at bounding box center [293, 153] width 102 height 24
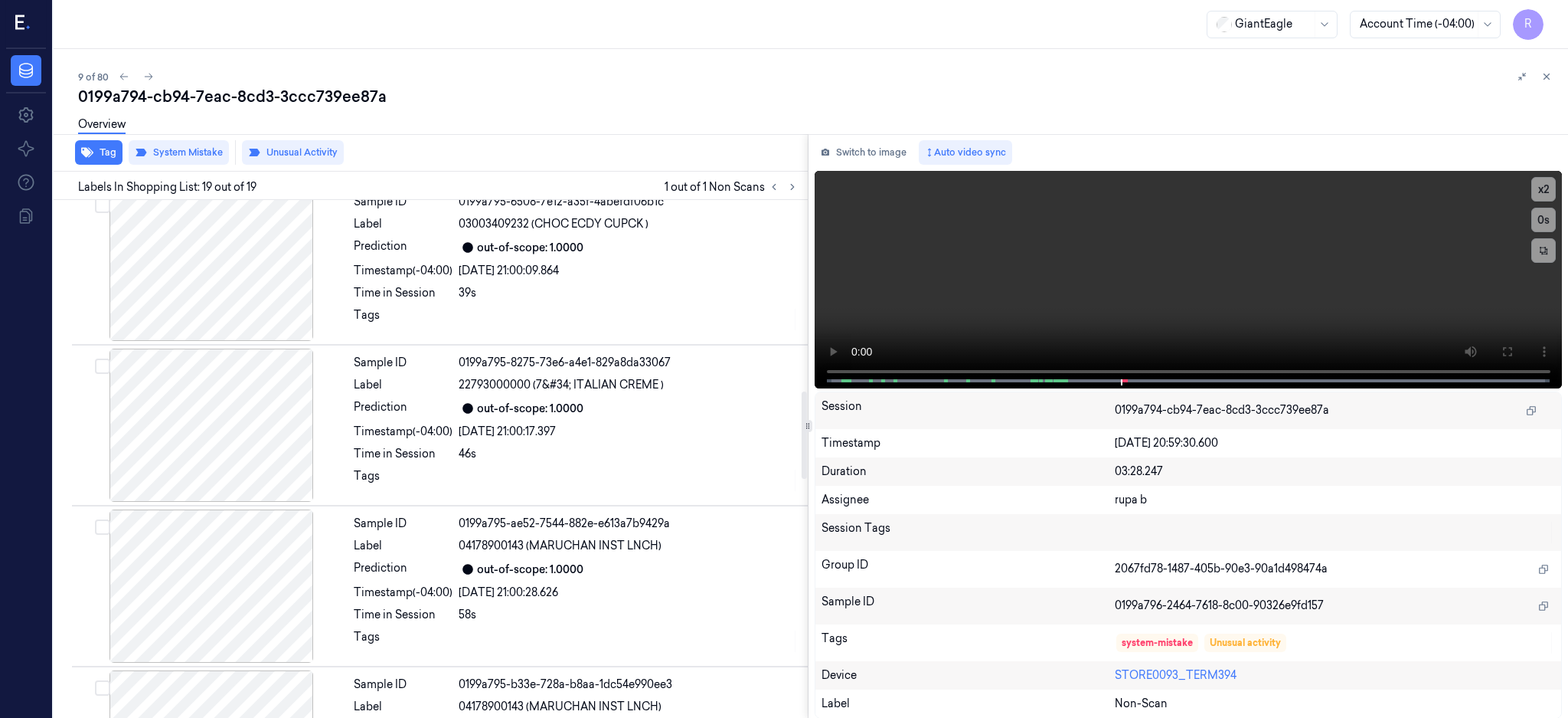
scroll to position [1114, 0]
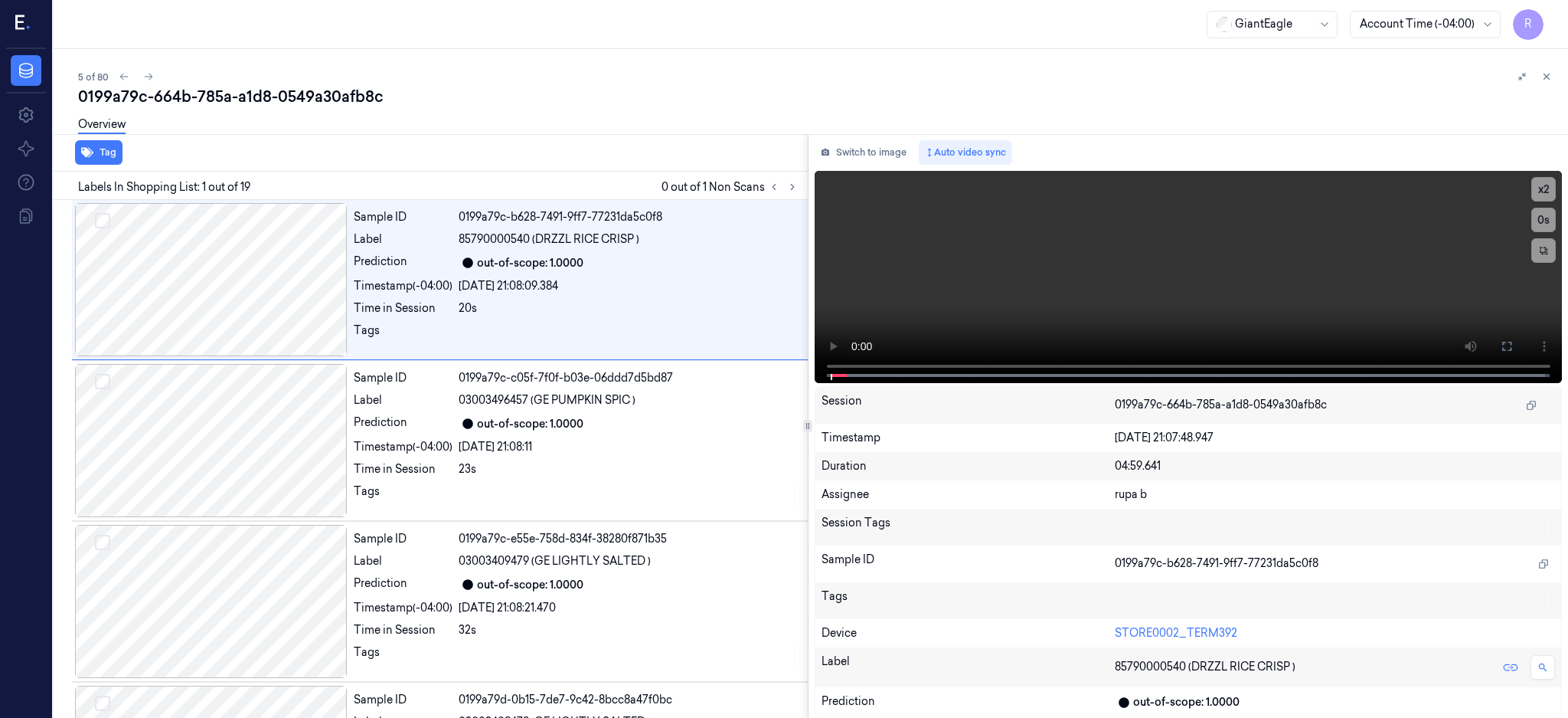
click at [801, 178] on div at bounding box center [783, 186] width 37 height 18
click at [798, 188] on icon at bounding box center [793, 187] width 10 height 10
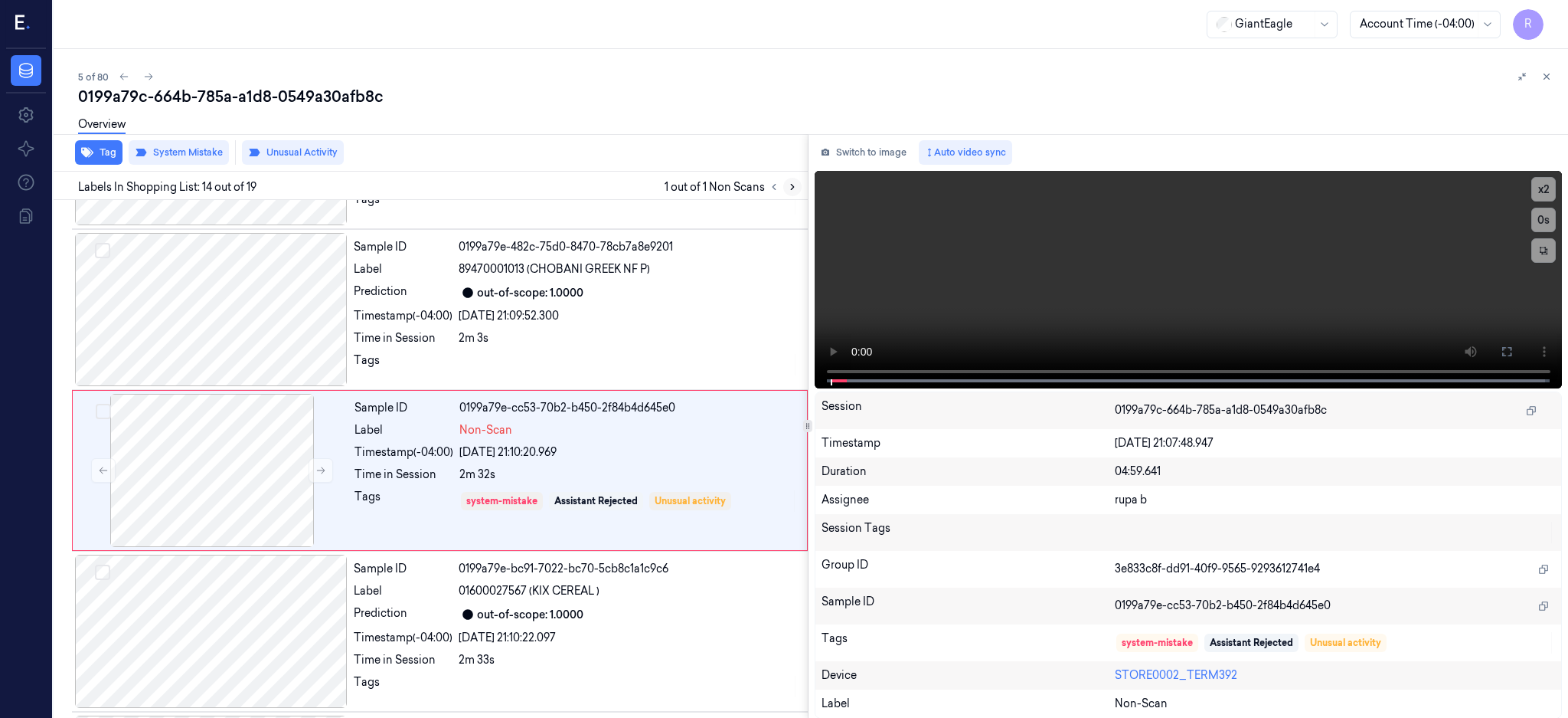
scroll to position [1913, 0]
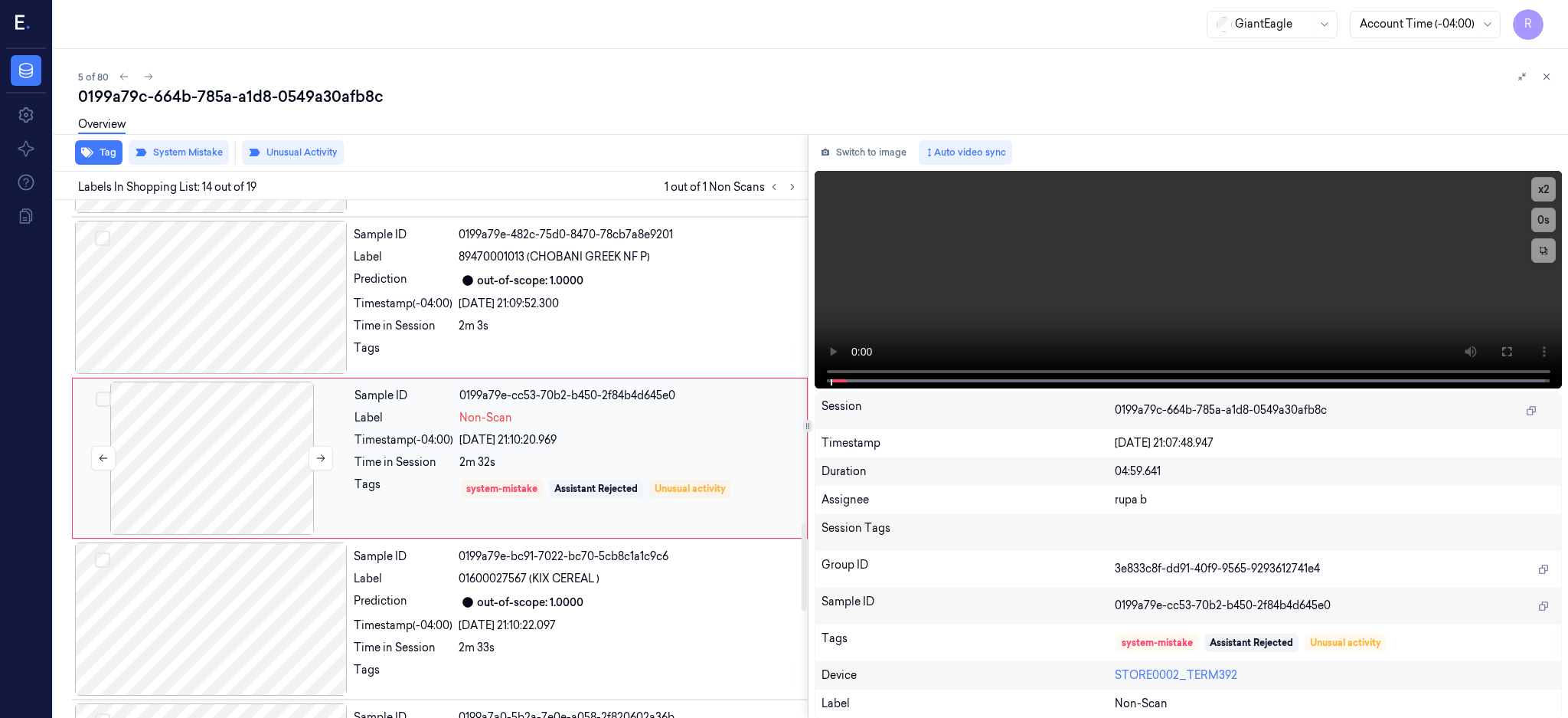
click at [235, 445] on div at bounding box center [212, 459] width 272 height 153
click at [256, 322] on div at bounding box center [211, 297] width 272 height 153
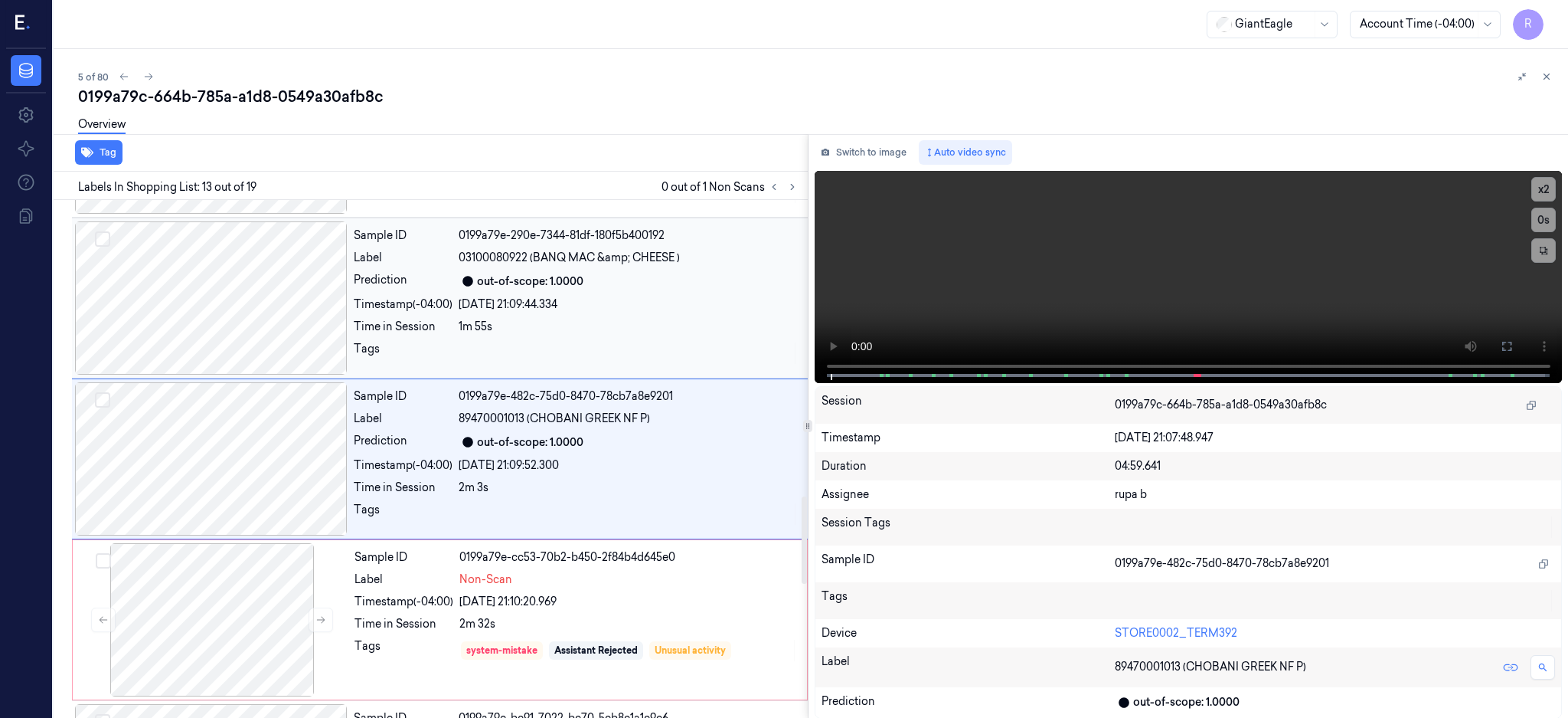
click at [270, 322] on div at bounding box center [211, 298] width 272 height 153
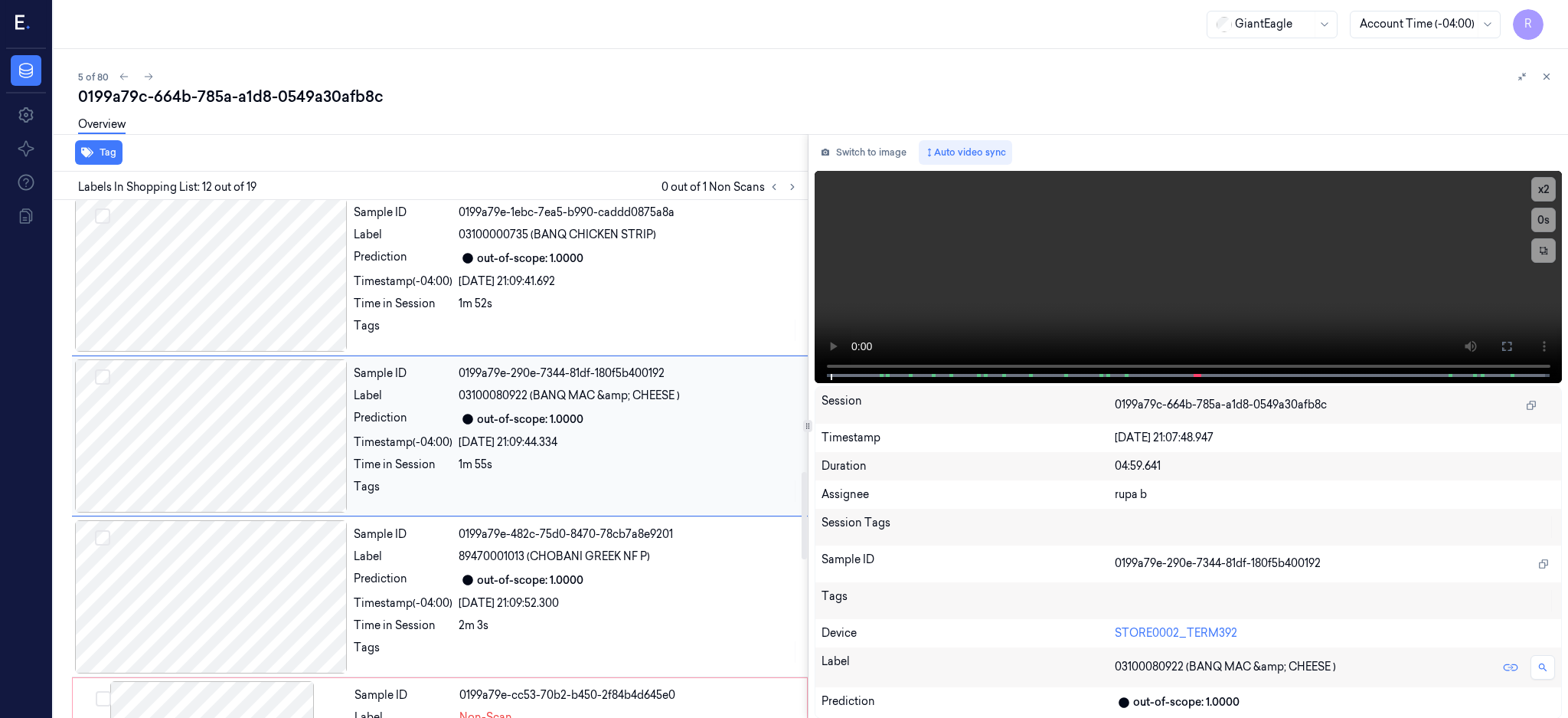
scroll to position [1590, 0]
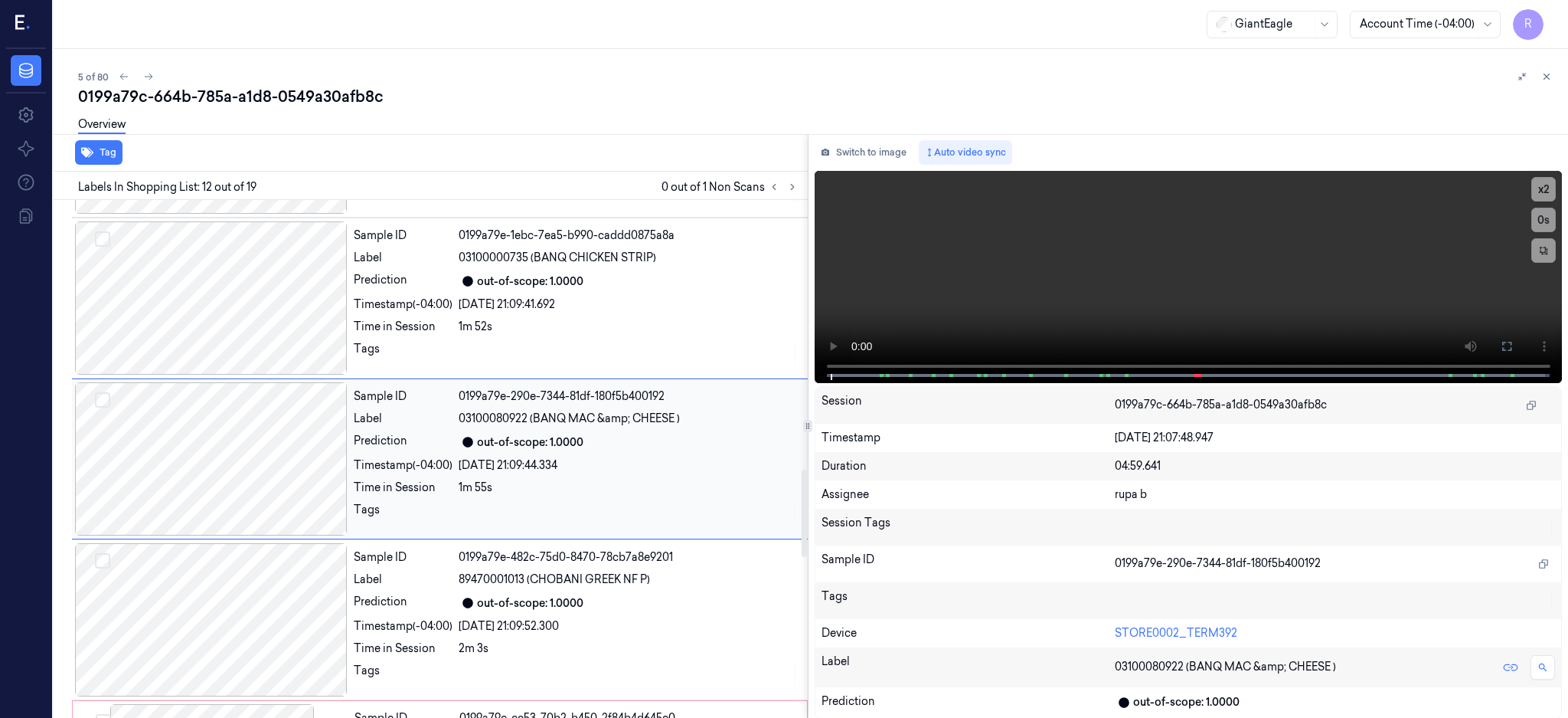
click at [270, 322] on div at bounding box center [211, 298] width 272 height 153
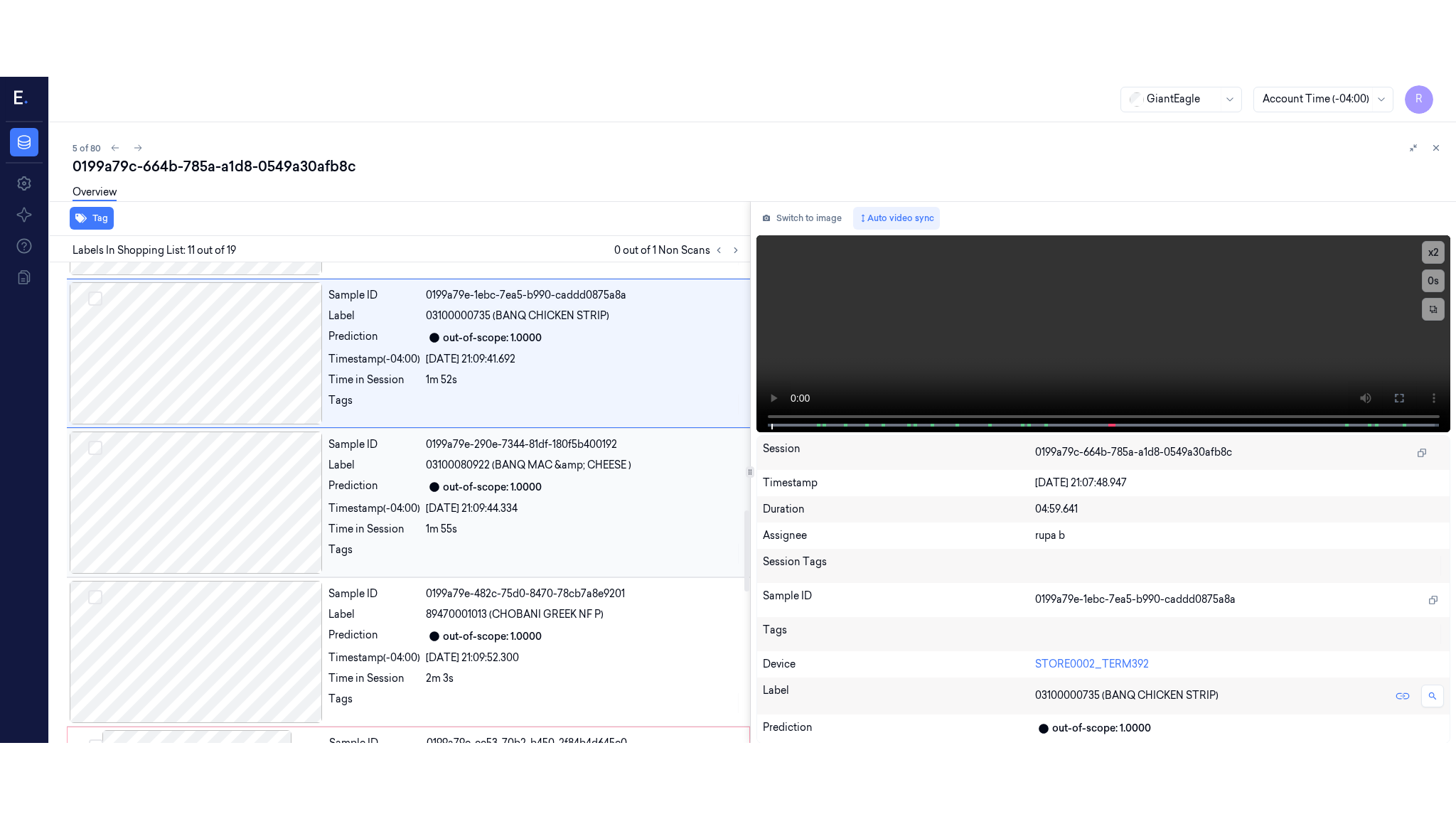
scroll to position [1326, 0]
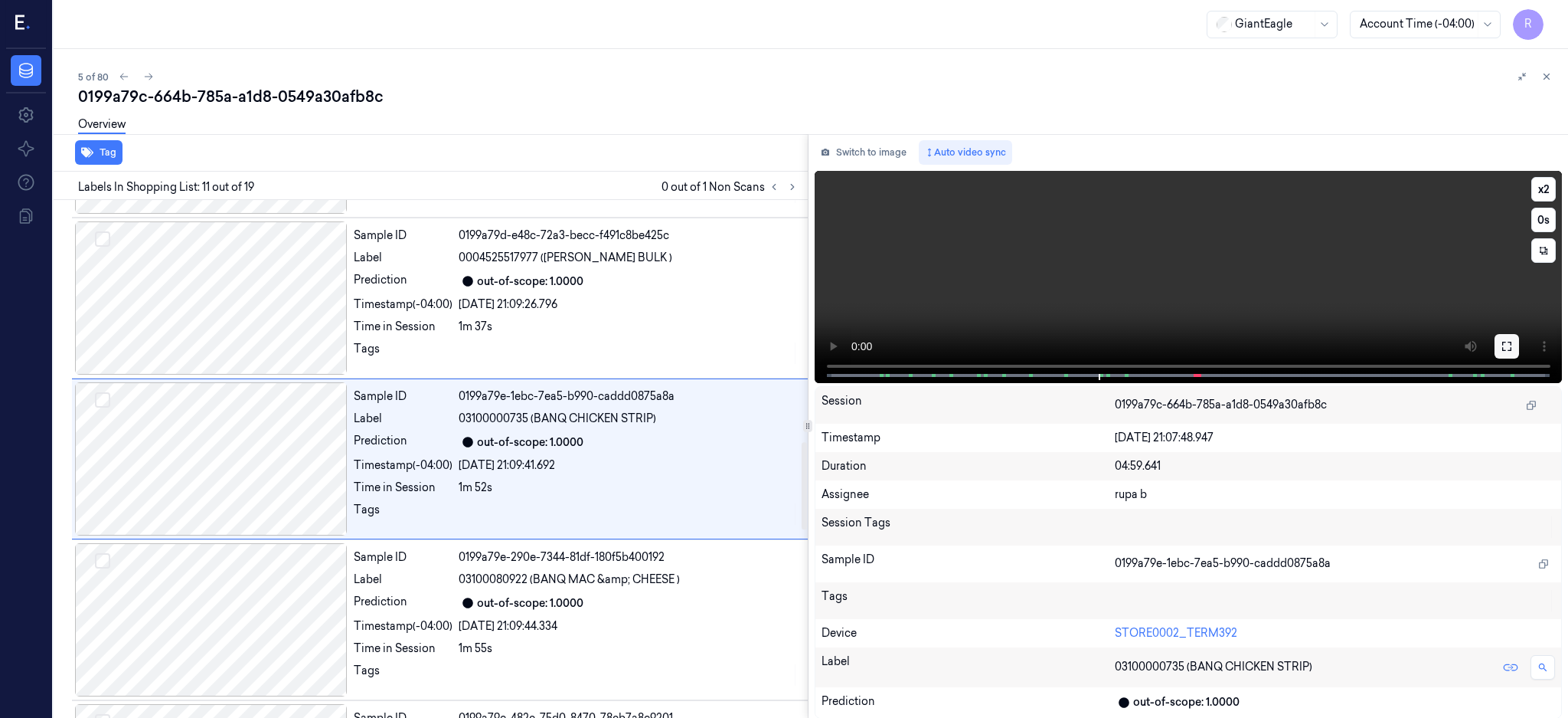
click at [1513, 343] on icon at bounding box center [1507, 347] width 12 height 12
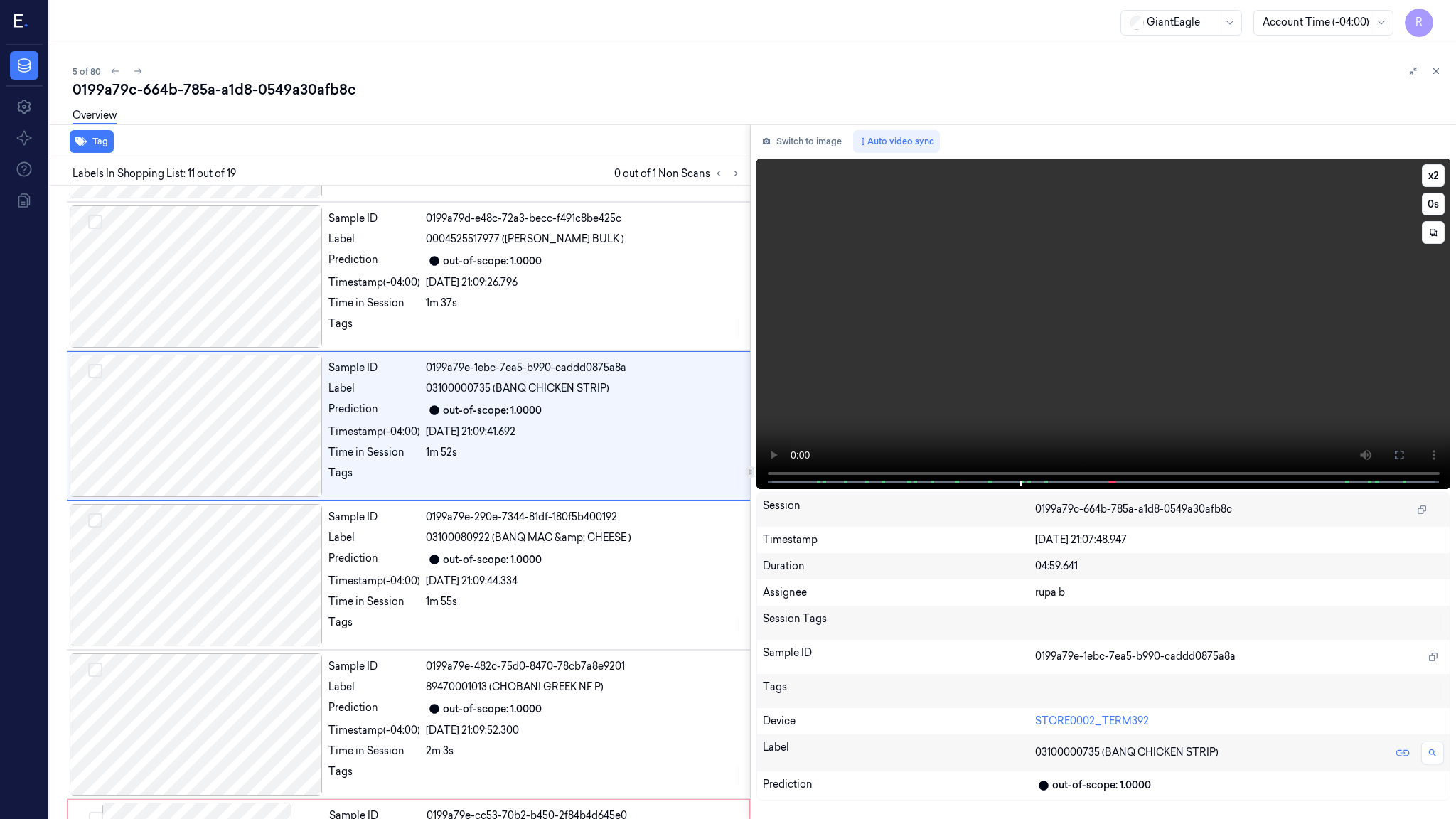
scroll to position [1249, 0]
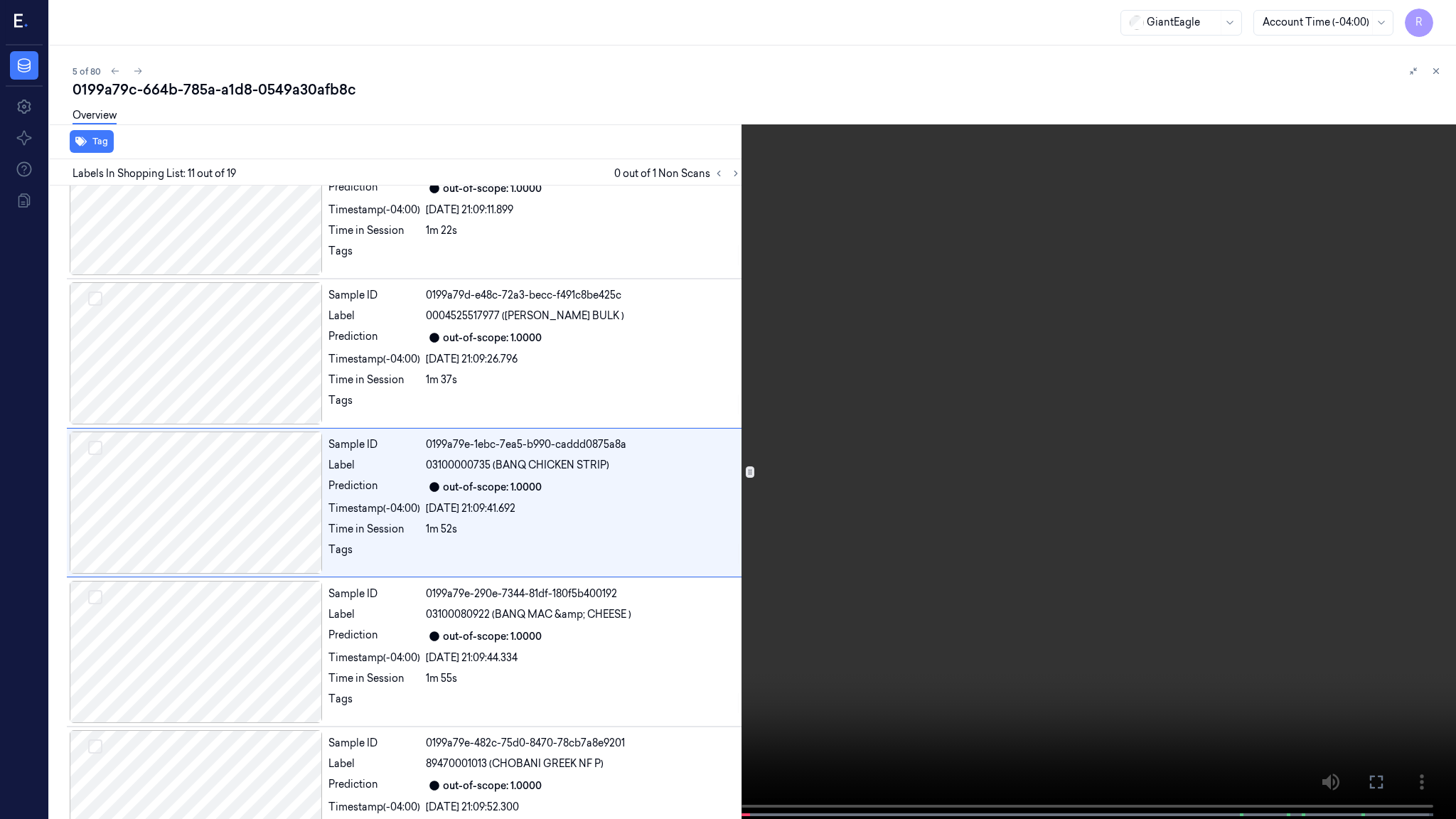
click at [1122, 433] on video at bounding box center [728, 410] width 1456 height 821
click at [714, 653] on video at bounding box center [728, 410] width 1456 height 821
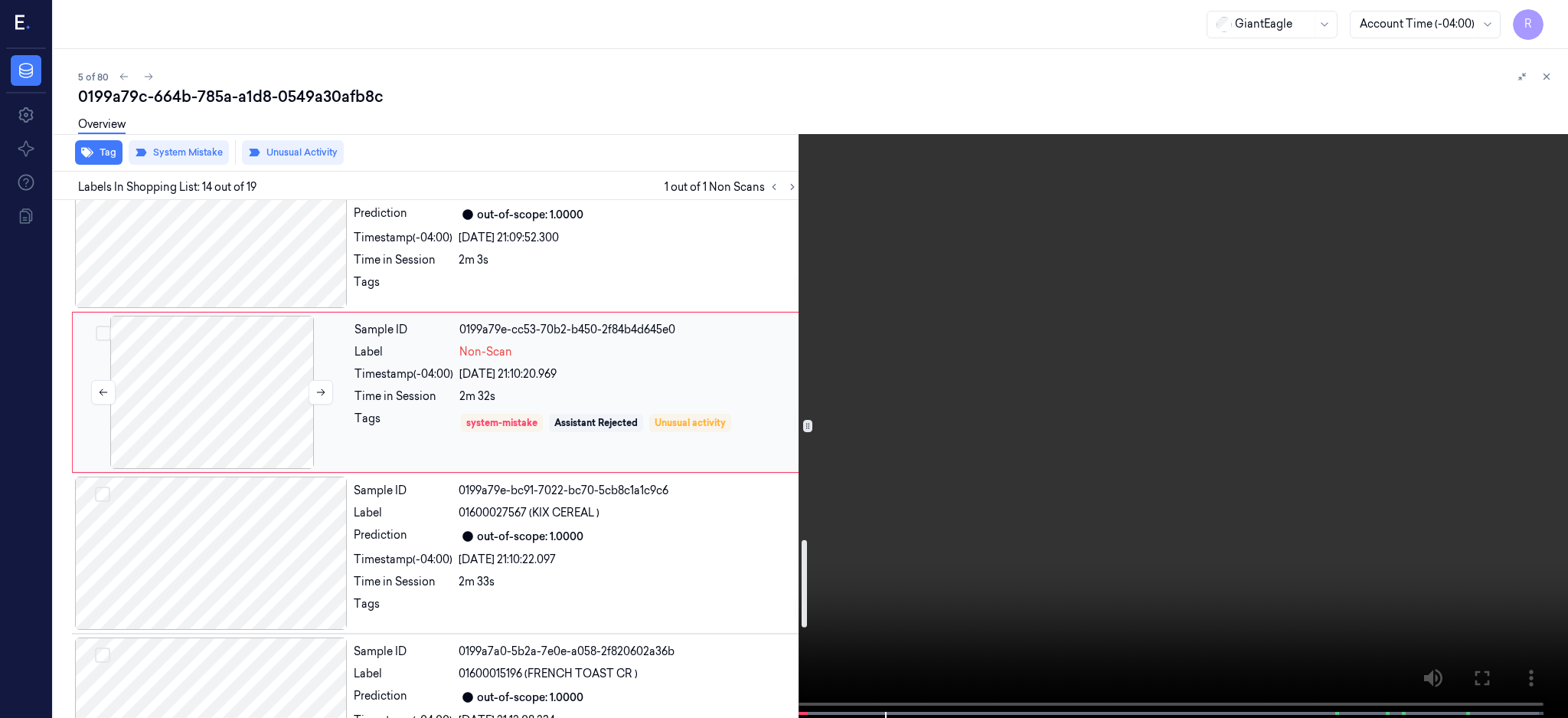
scroll to position [1976, 0]
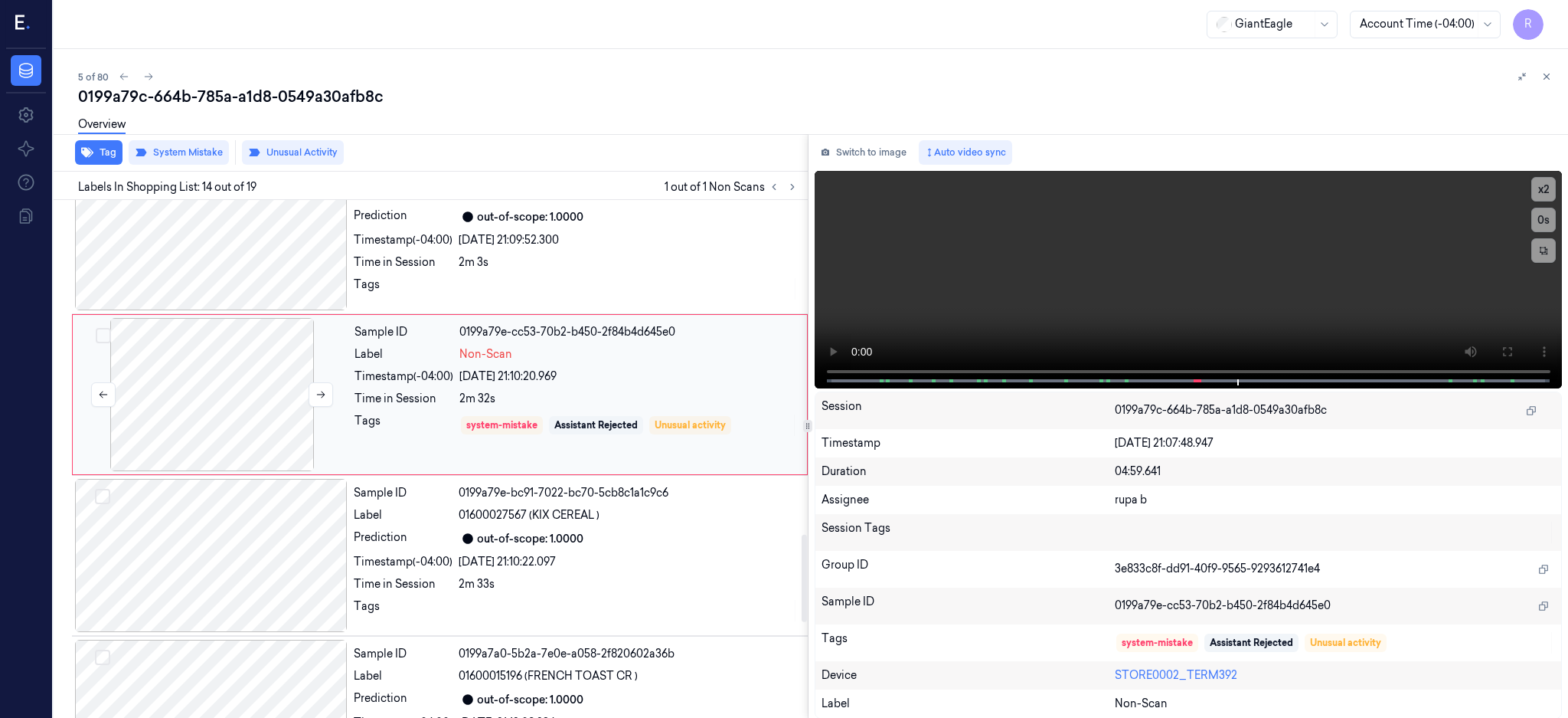
click at [236, 389] on div at bounding box center [212, 395] width 272 height 153
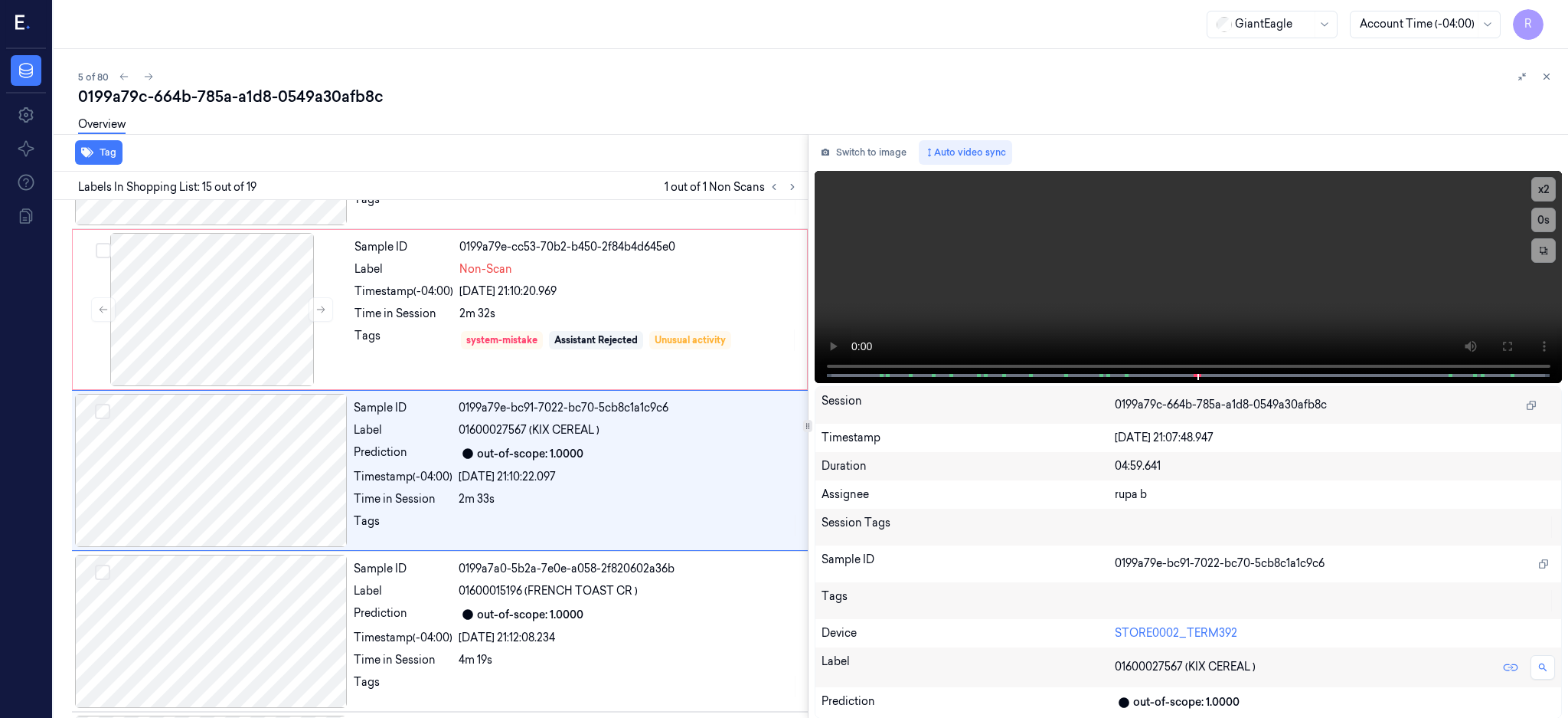
scroll to position [2074, 0]
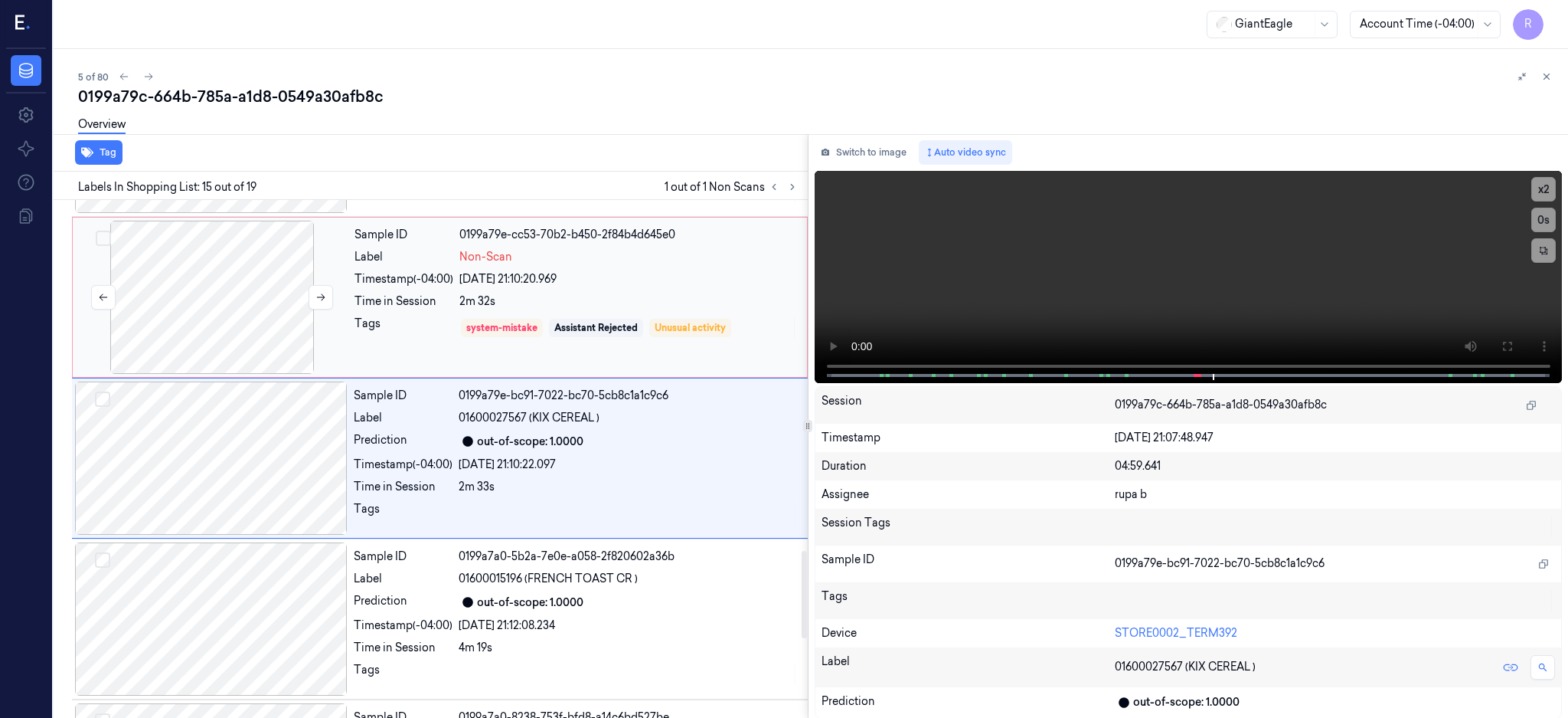
click at [210, 319] on div at bounding box center [212, 297] width 272 height 153
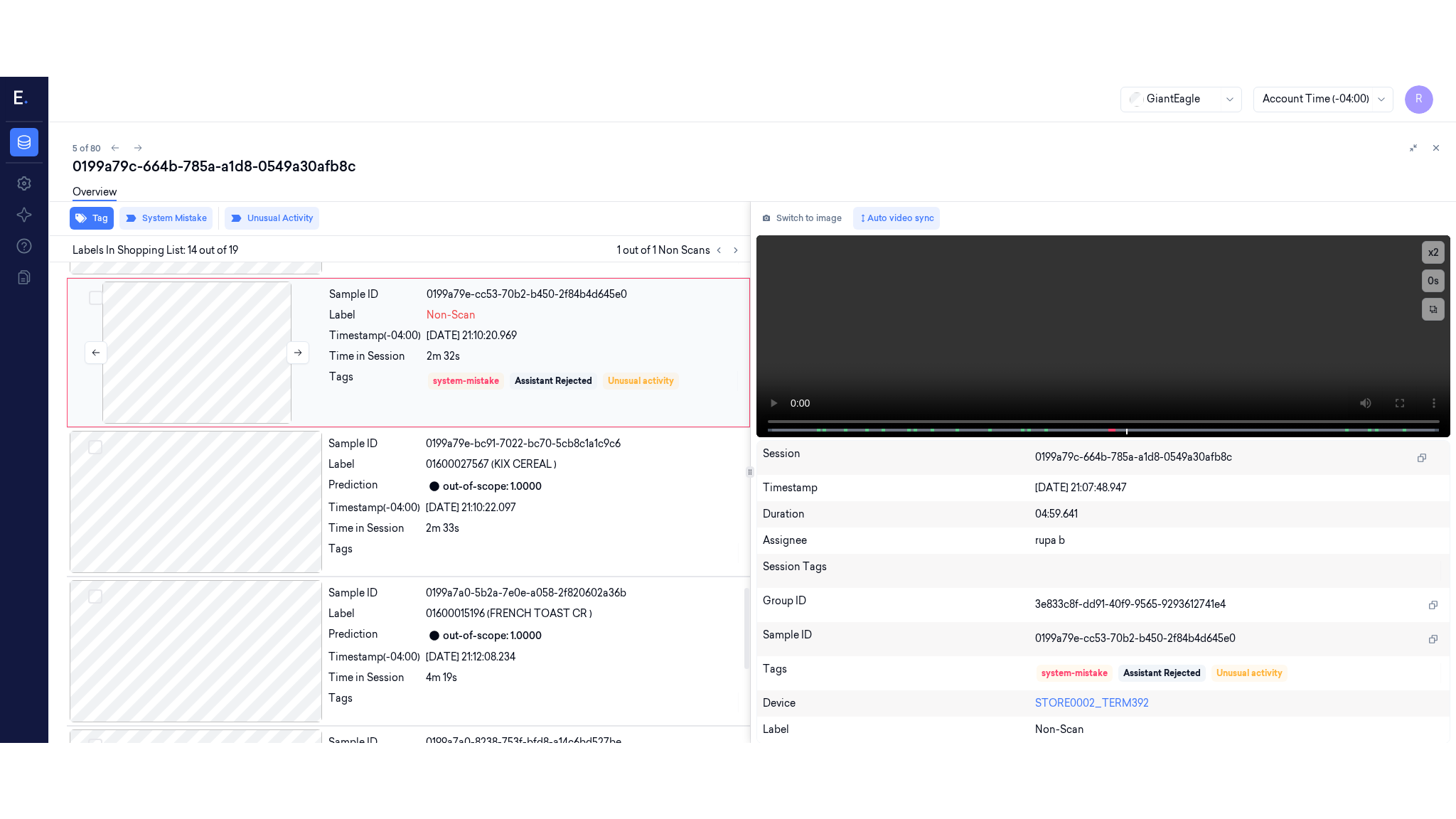
scroll to position [1775, 0]
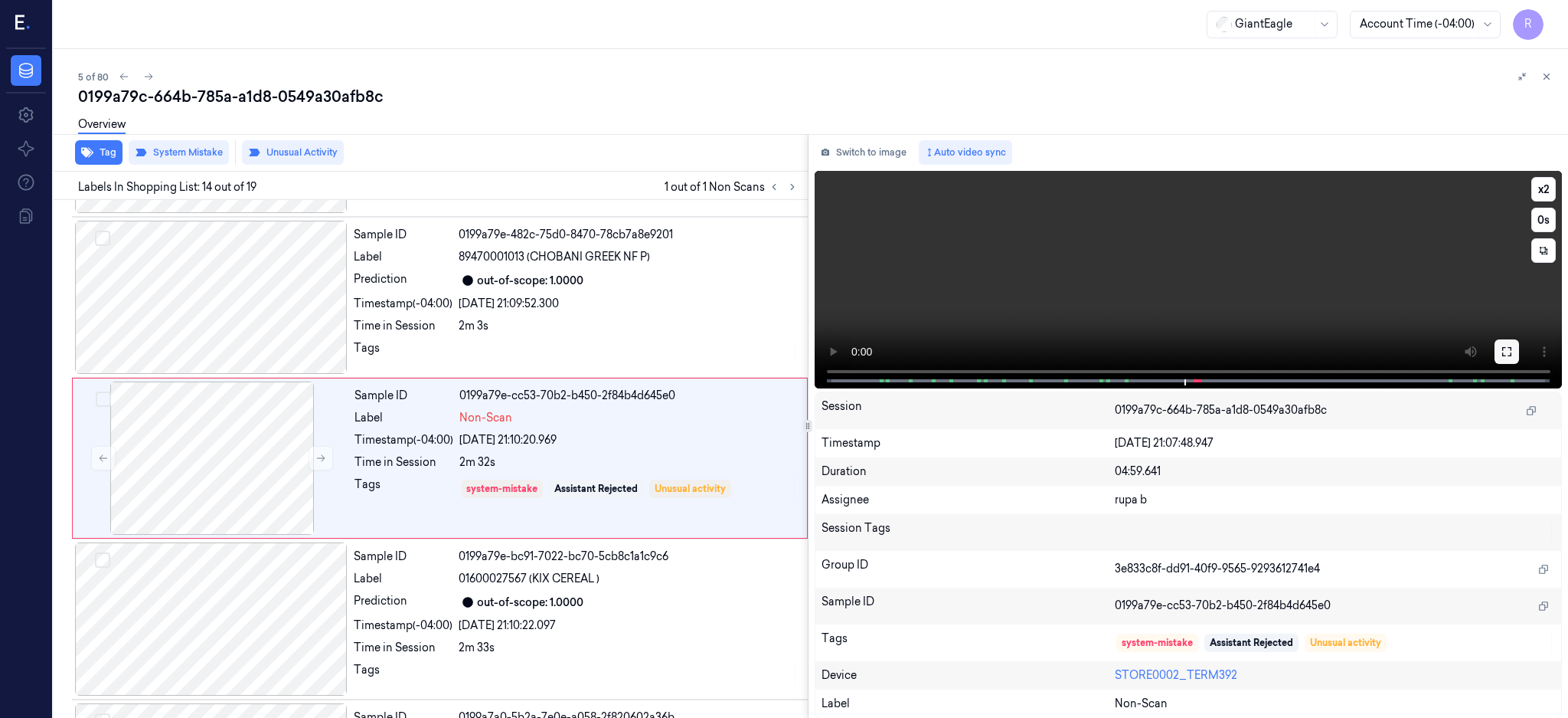
click at [1519, 349] on button at bounding box center [1507, 352] width 24 height 24
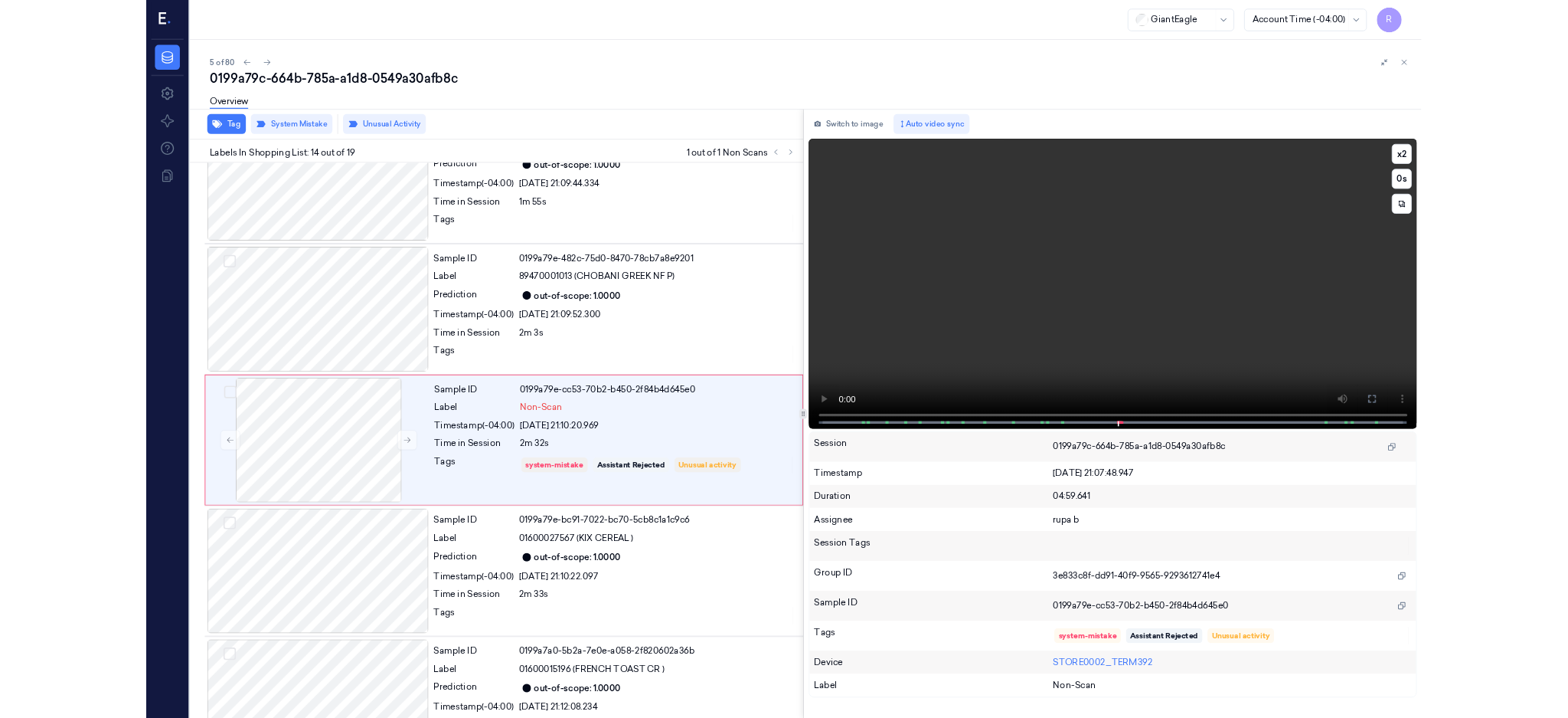
scroll to position [1989, 0]
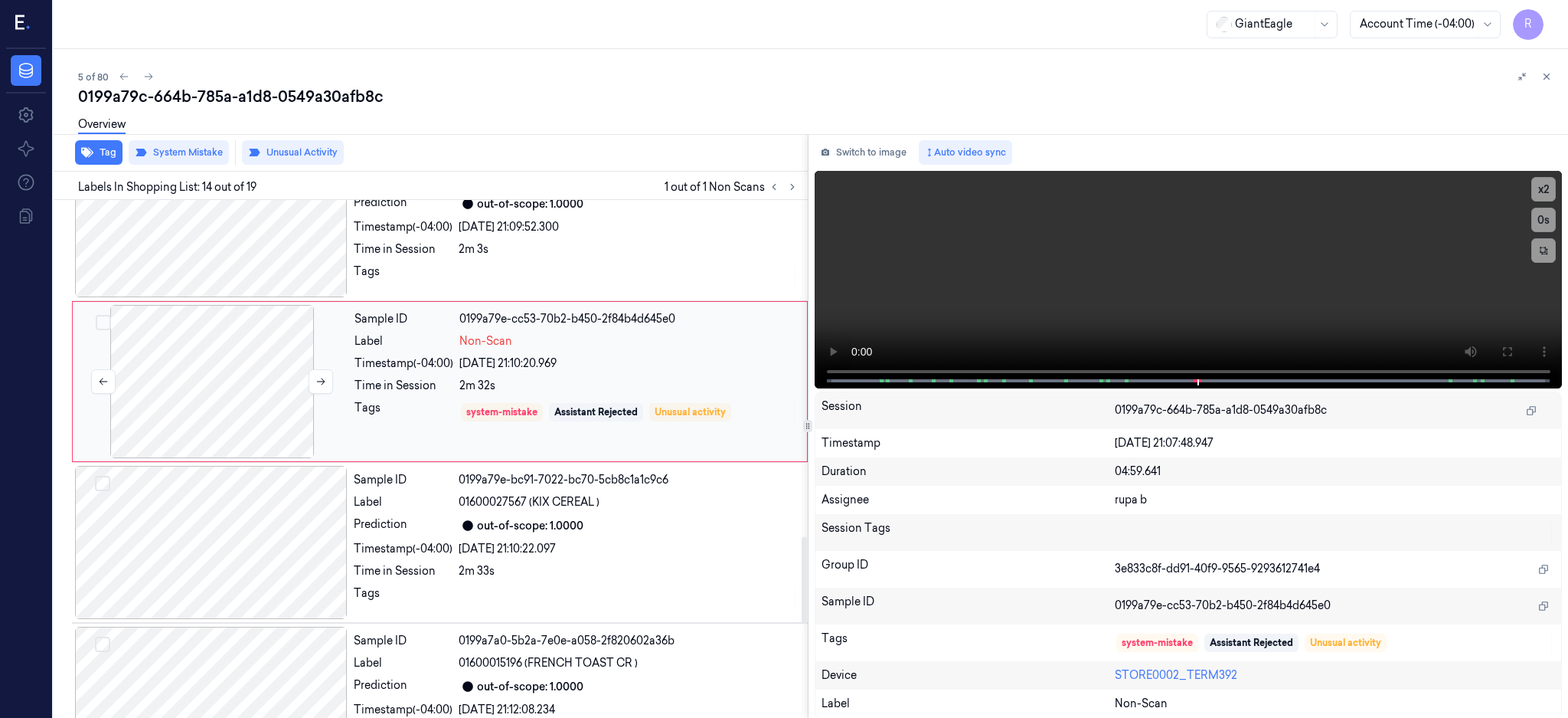
click at [251, 376] on div at bounding box center [212, 382] width 272 height 153
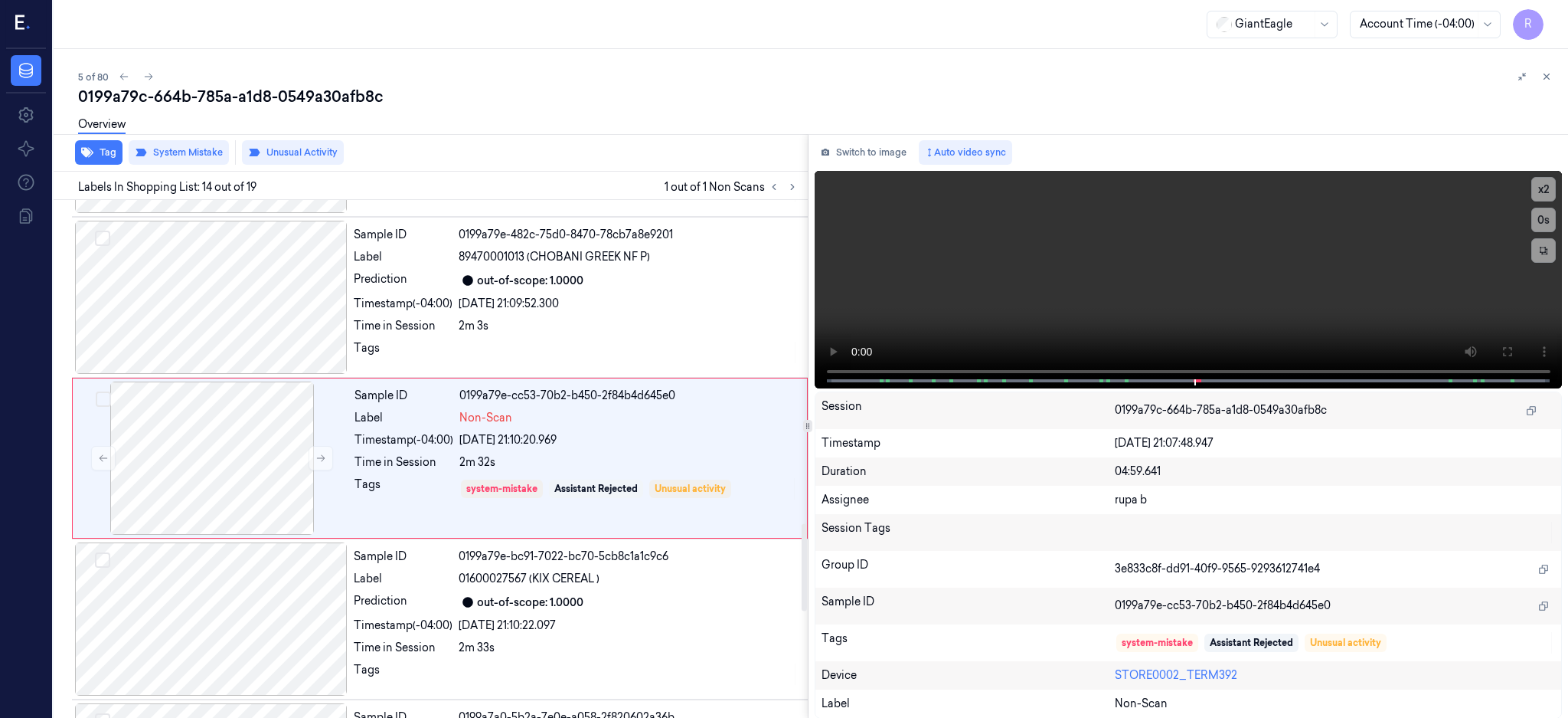
click at [313, 158] on div "Tag System Mistake Unusual Activity" at bounding box center [427, 153] width 760 height 38
click at [302, 154] on button "Unusual Activity" at bounding box center [293, 153] width 102 height 24
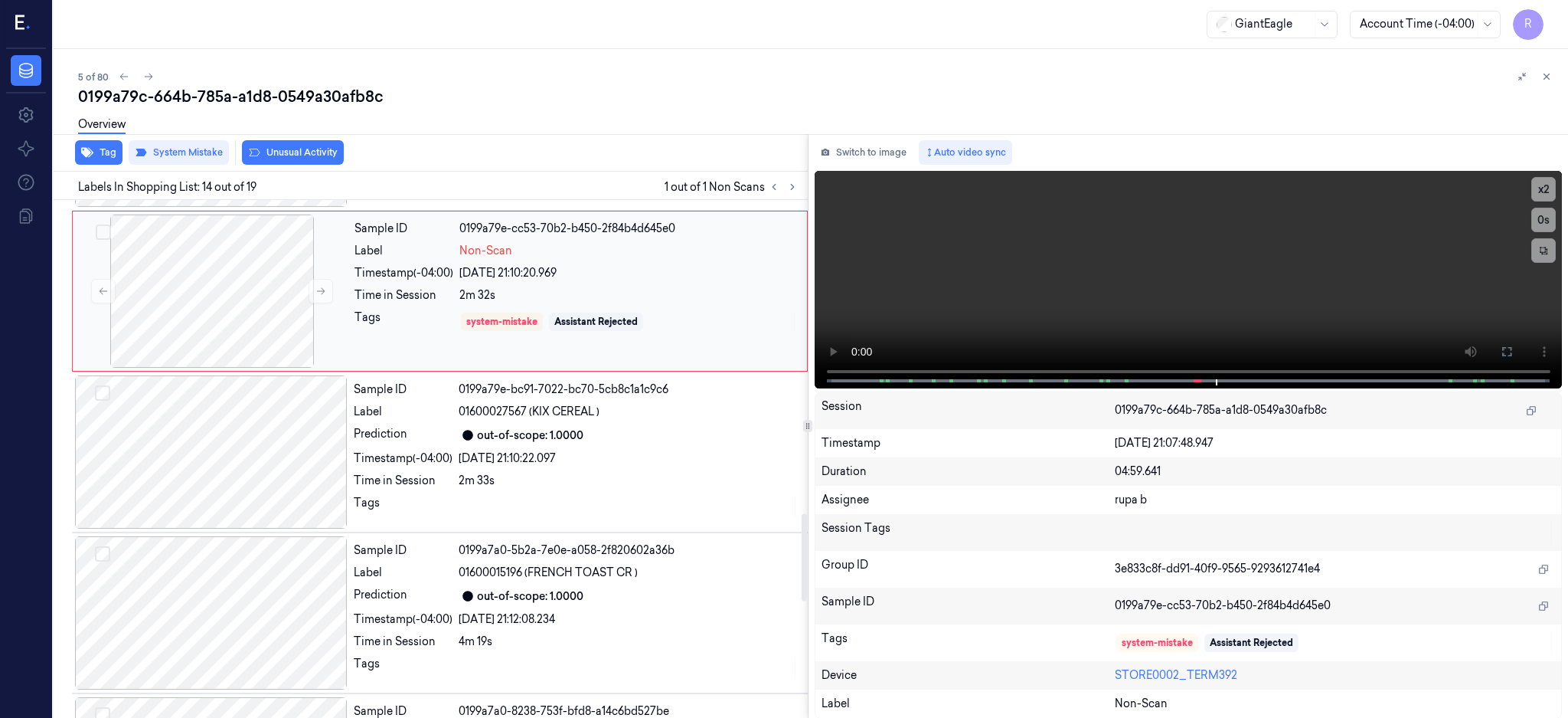
scroll to position [1810, 0]
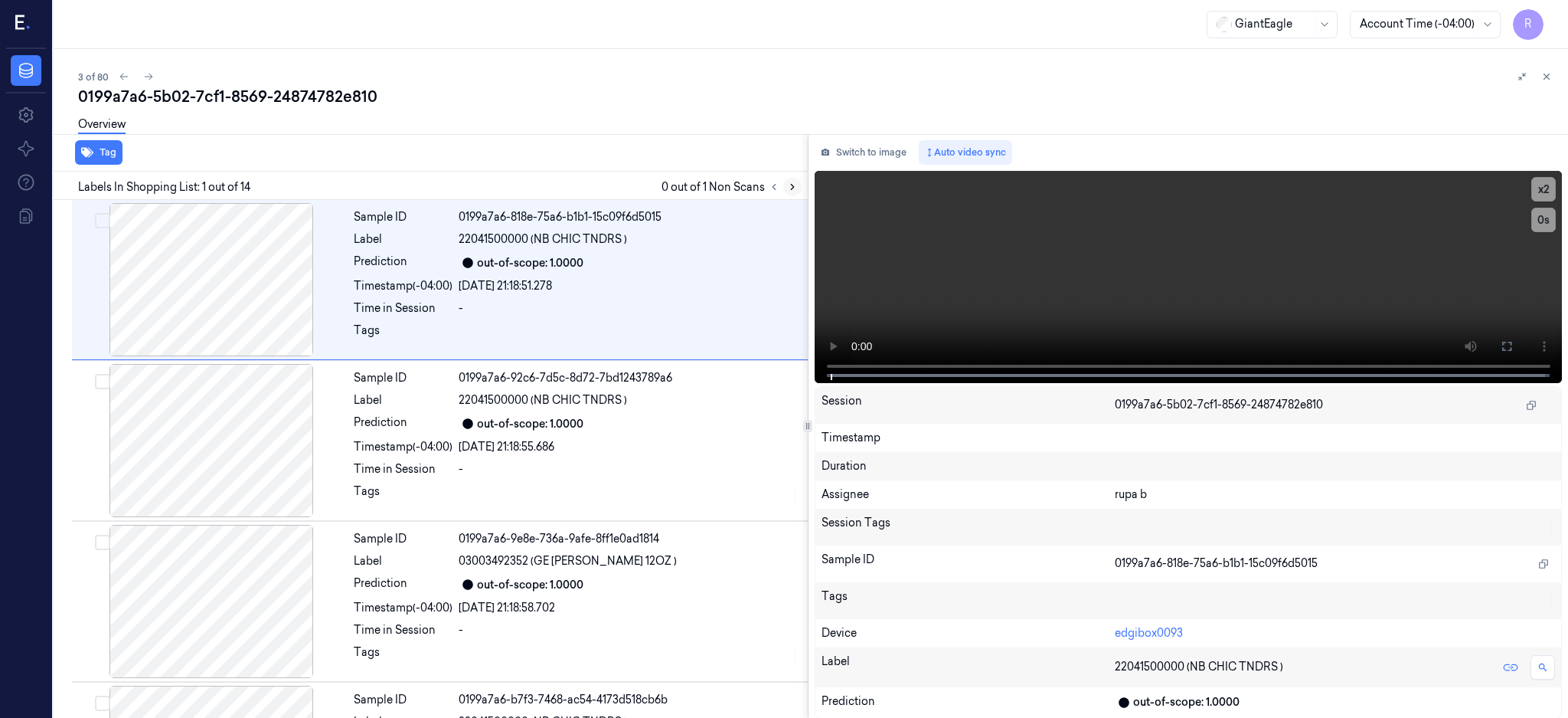
click at [798, 190] on icon at bounding box center [793, 187] width 10 height 10
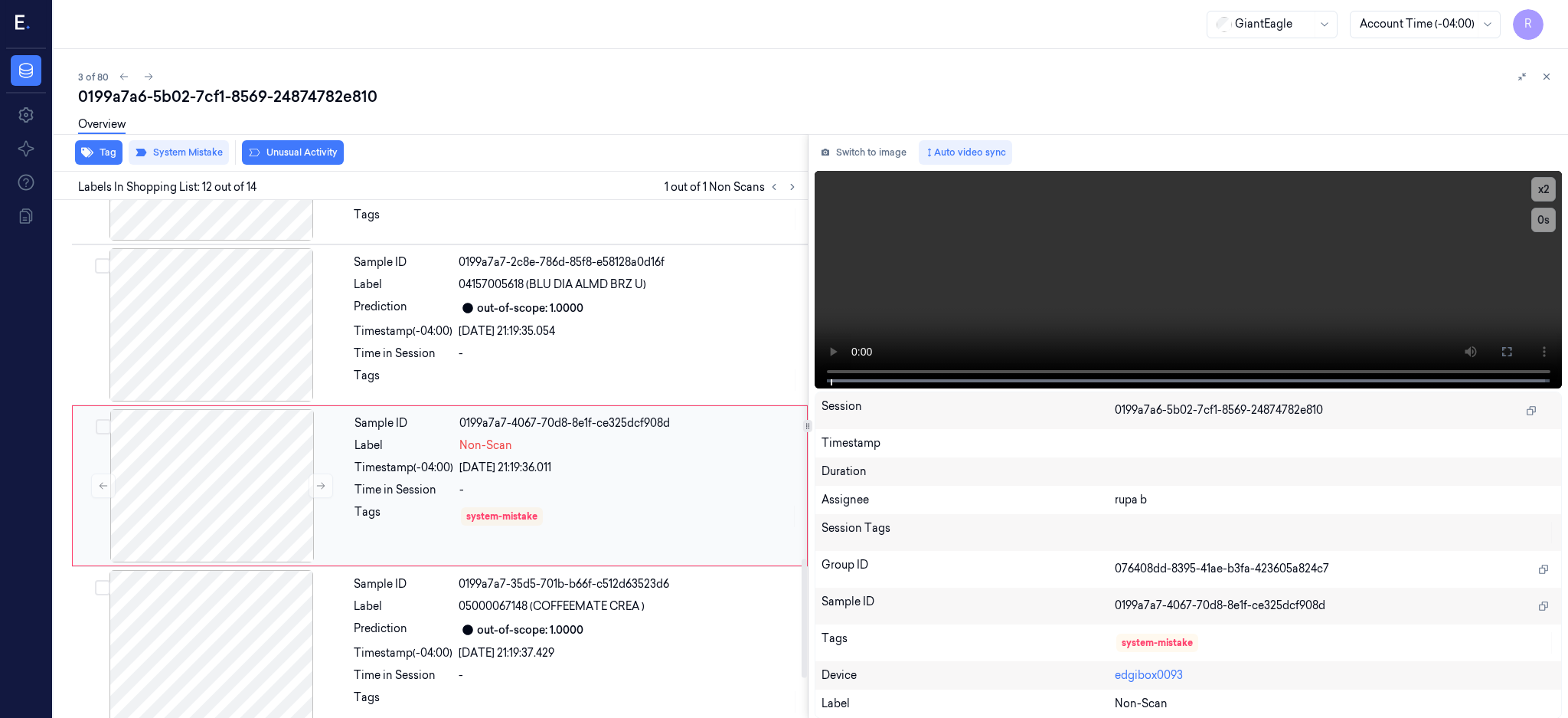
scroll to position [1590, 0]
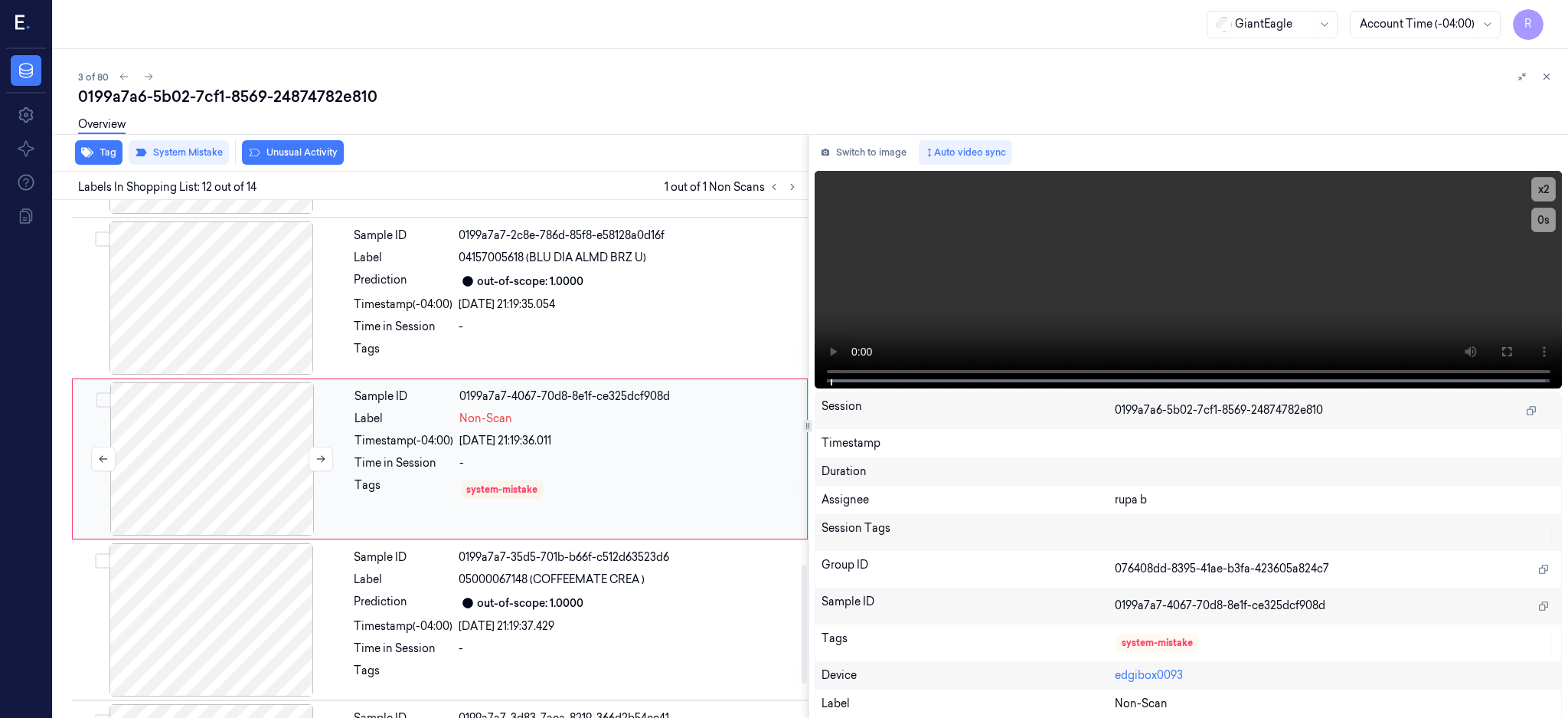
click at [174, 478] on div at bounding box center [212, 459] width 272 height 153
click at [141, 299] on div at bounding box center [211, 298] width 272 height 153
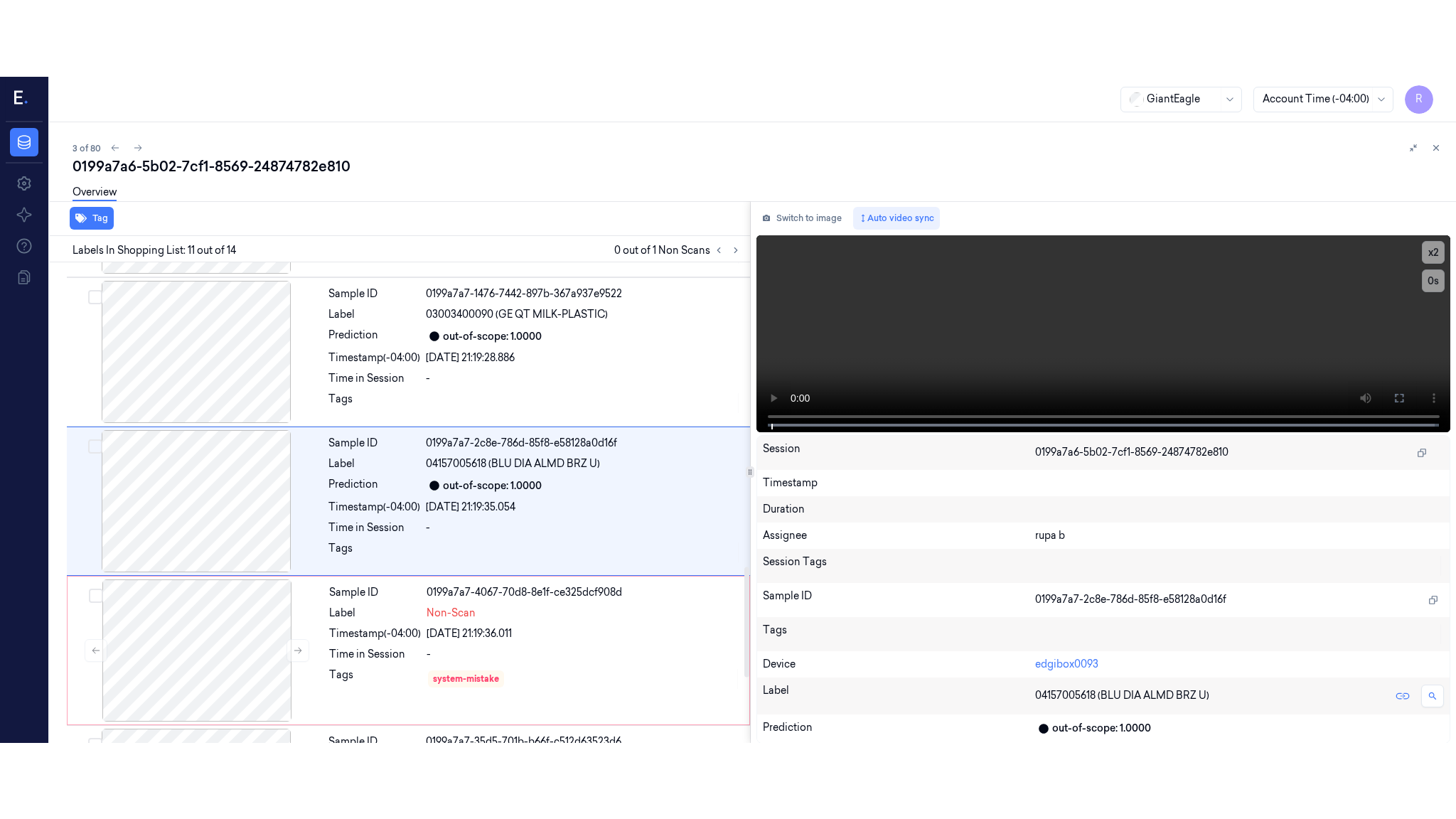
scroll to position [1326, 0]
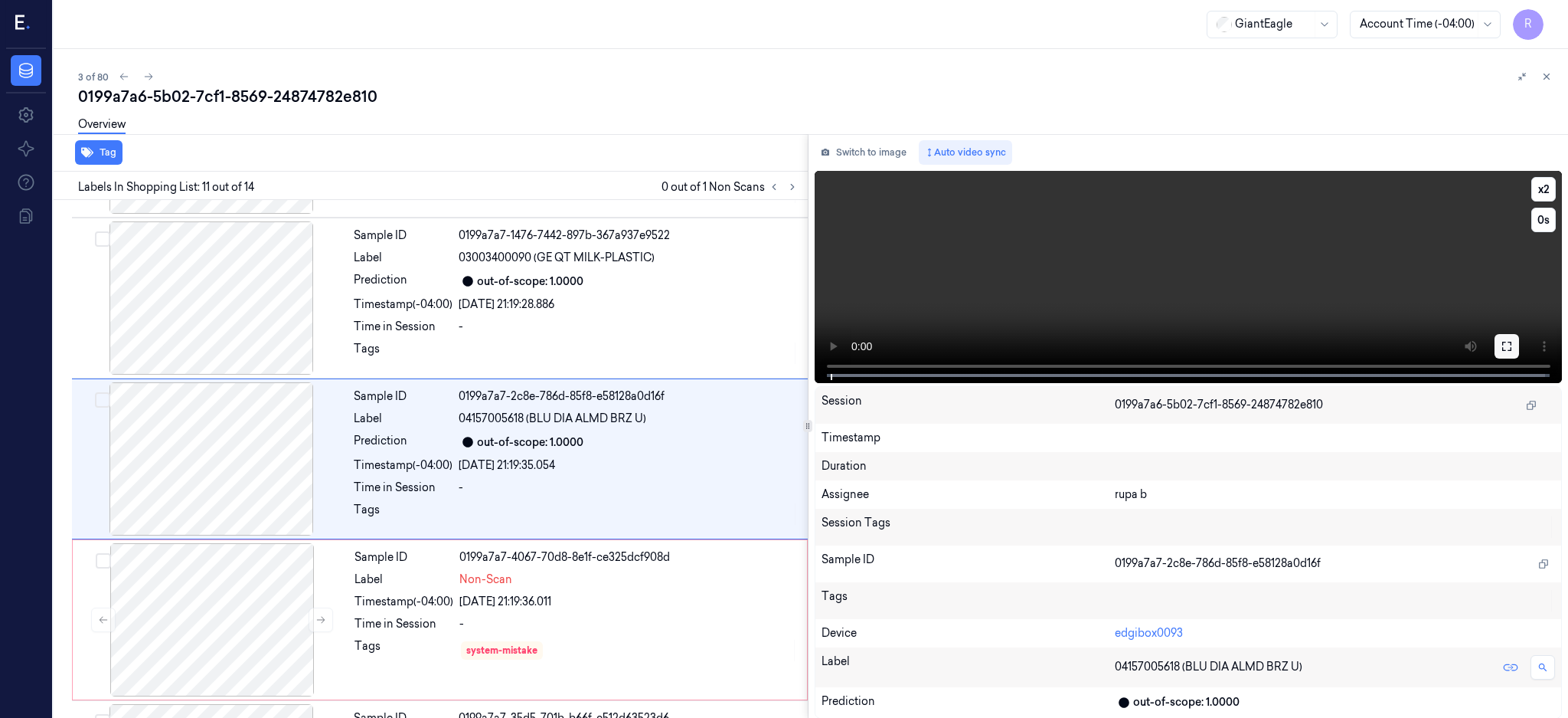
click at [1511, 341] on icon at bounding box center [1507, 346] width 9 height 9
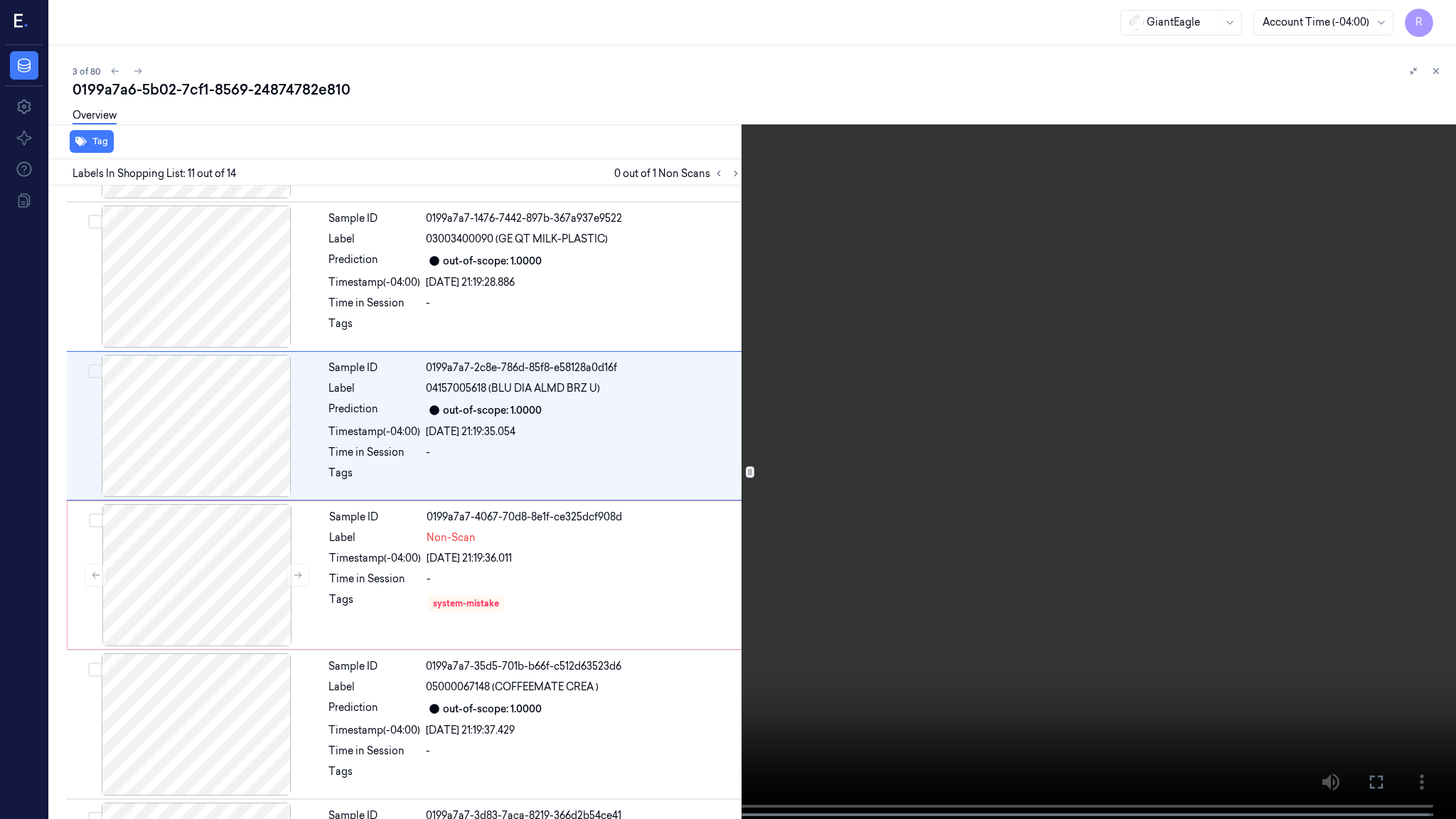
click at [708, 481] on video at bounding box center [728, 410] width 1456 height 821
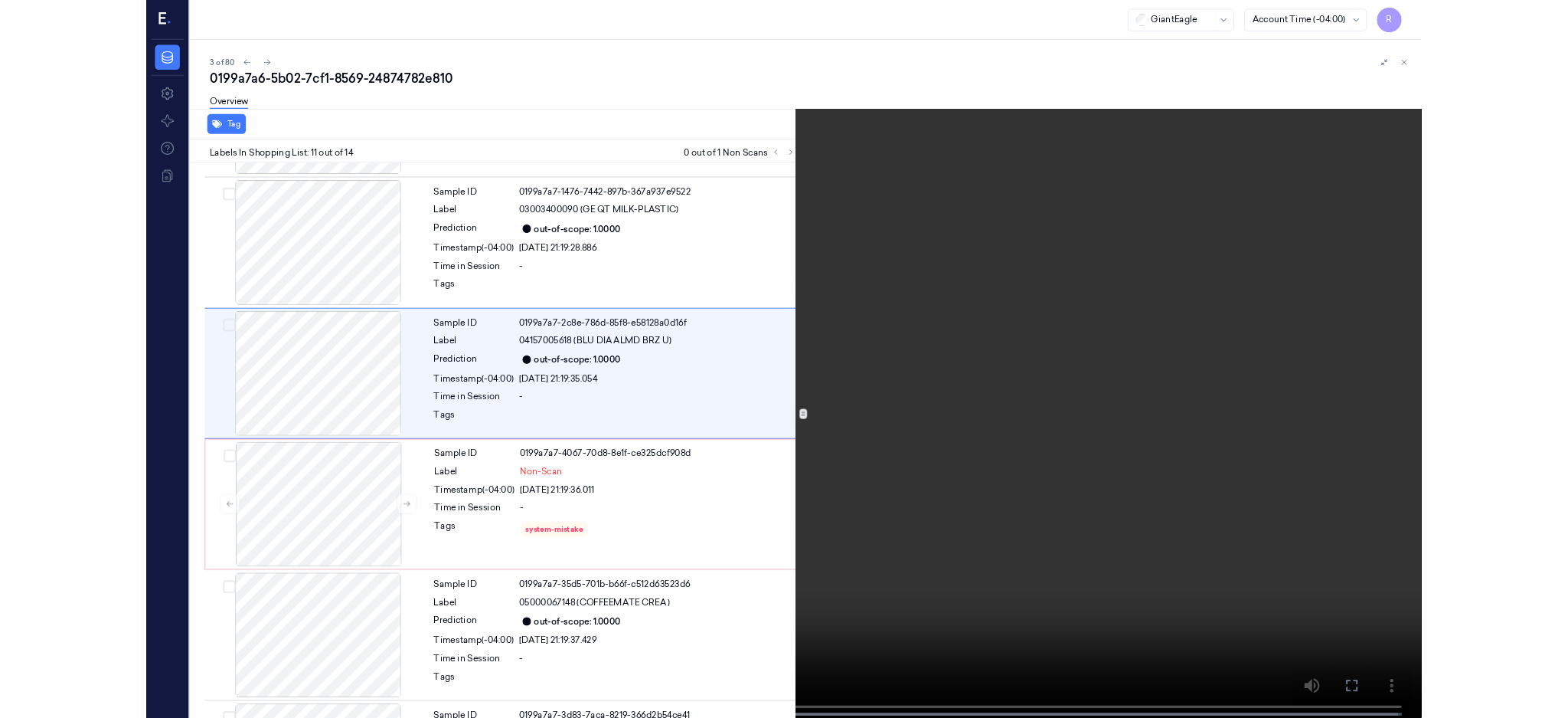
scroll to position [1346, 0]
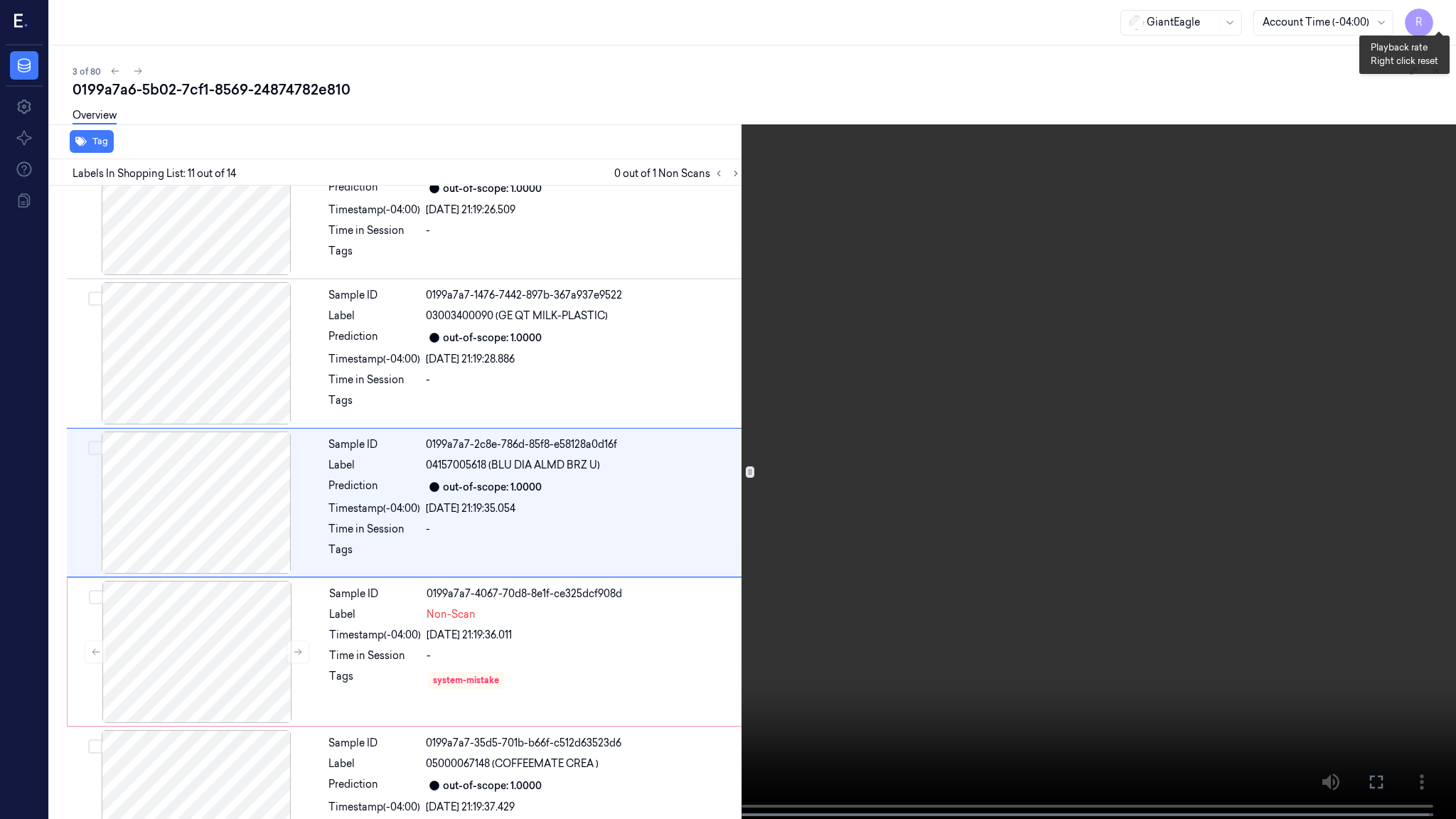
click at [1442, 17] on button "x 2" at bounding box center [1438, 17] width 22 height 22
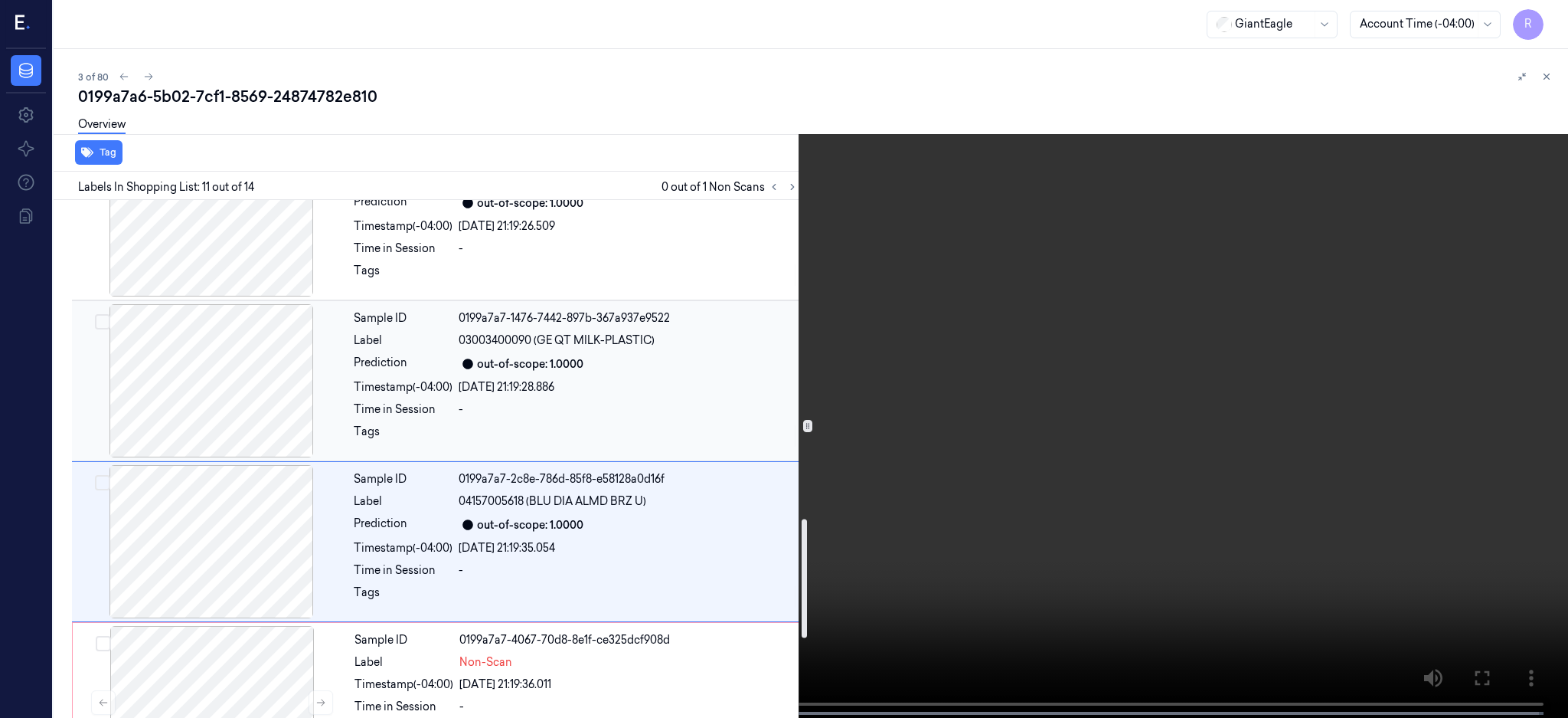
scroll to position [1738, 0]
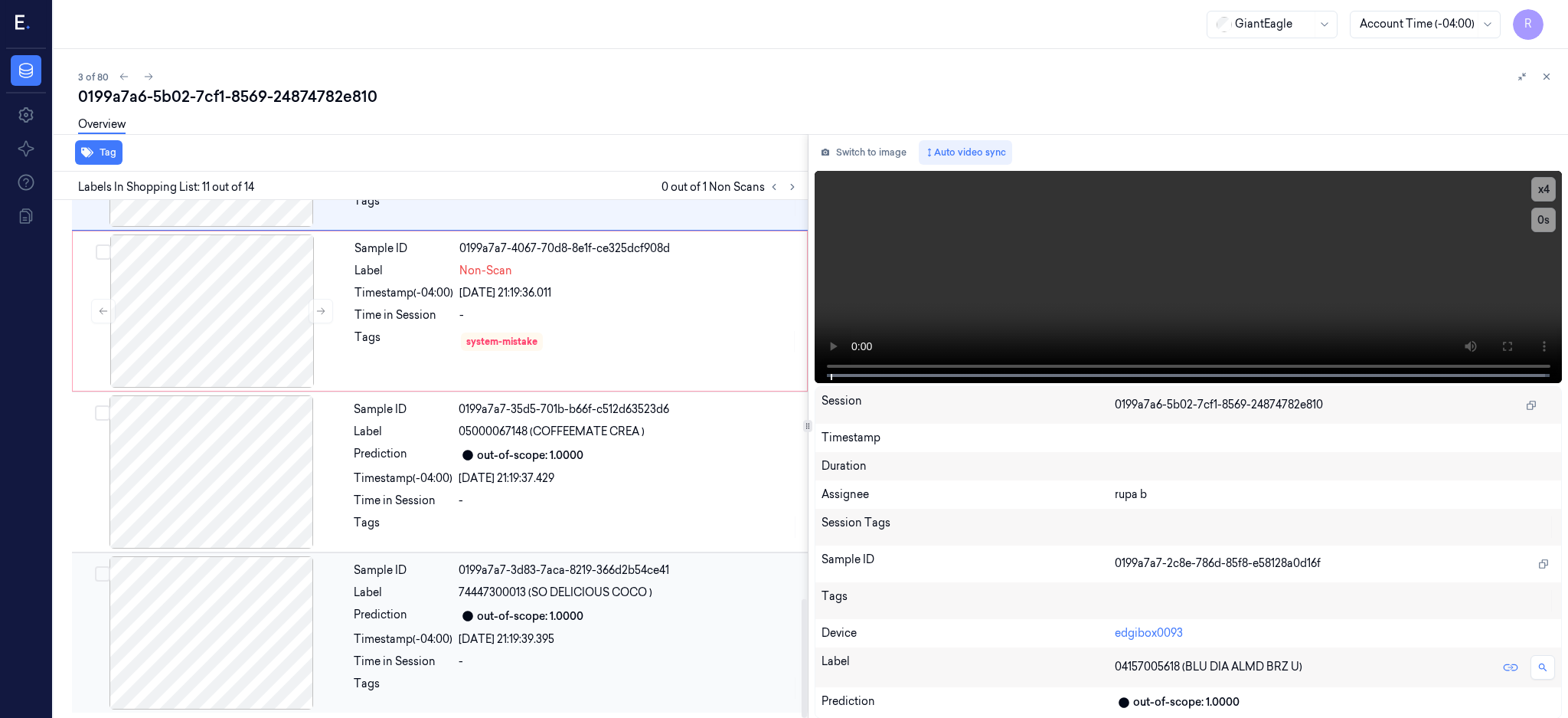
click at [233, 641] on div at bounding box center [211, 633] width 272 height 153
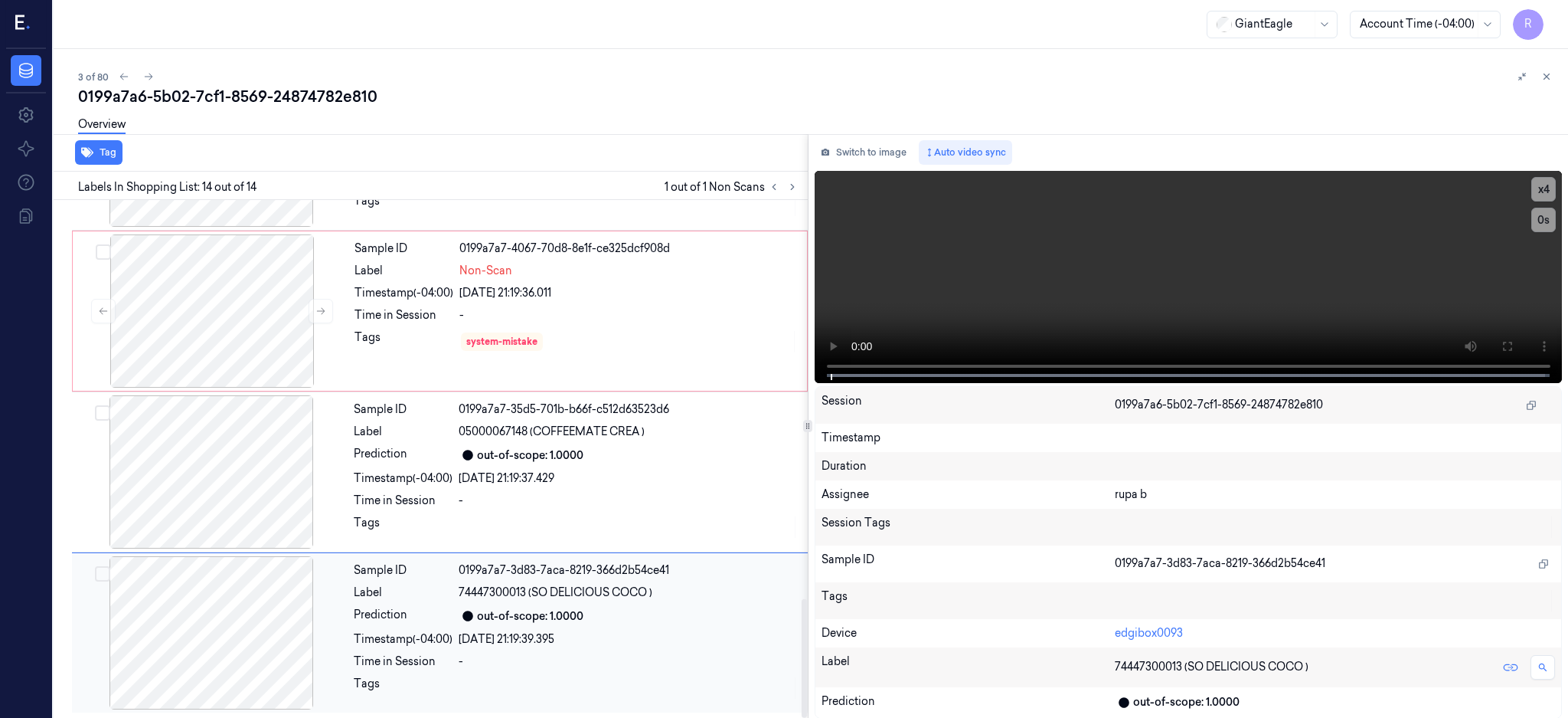
scroll to position [1739, 0]
click at [233, 641] on div at bounding box center [211, 633] width 272 height 153
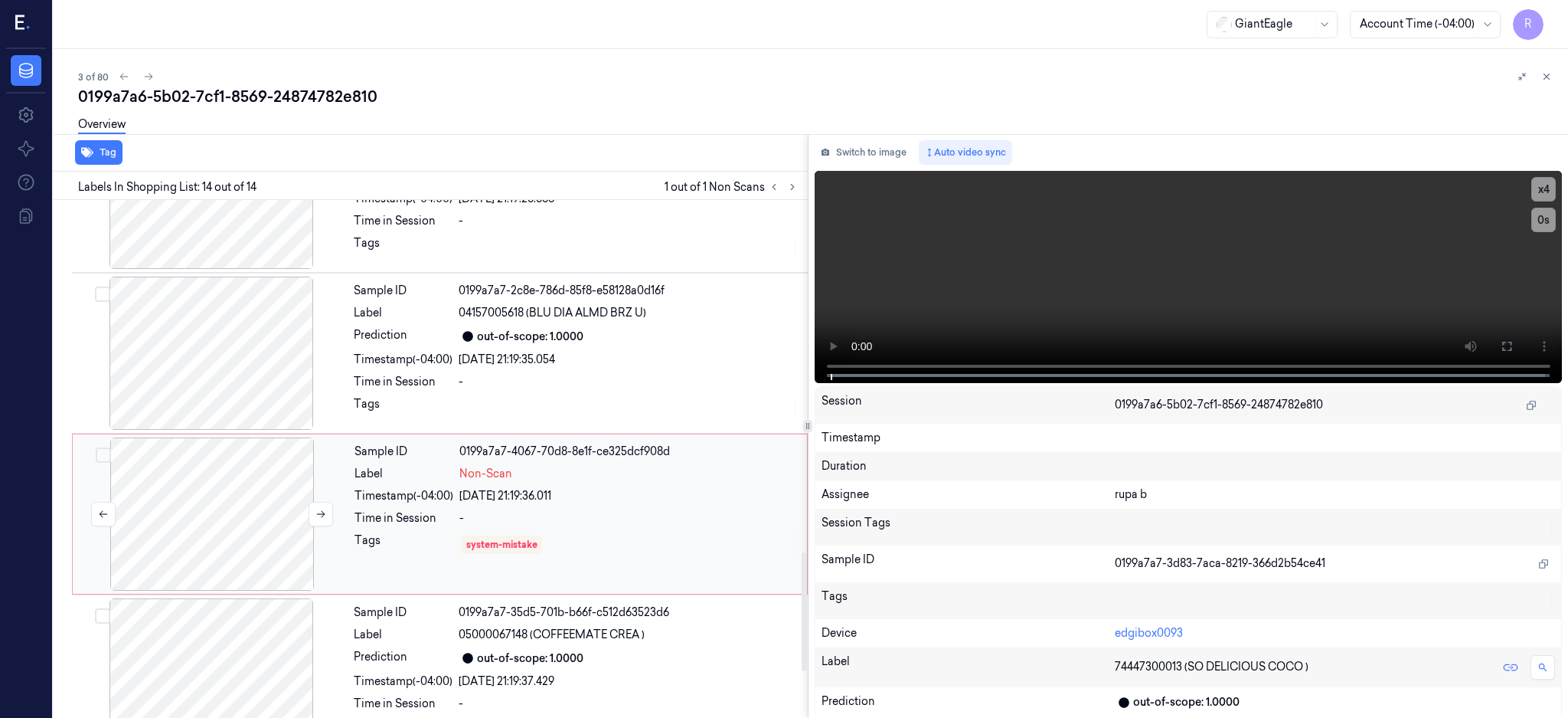
click at [271, 499] on div at bounding box center [212, 514] width 272 height 153
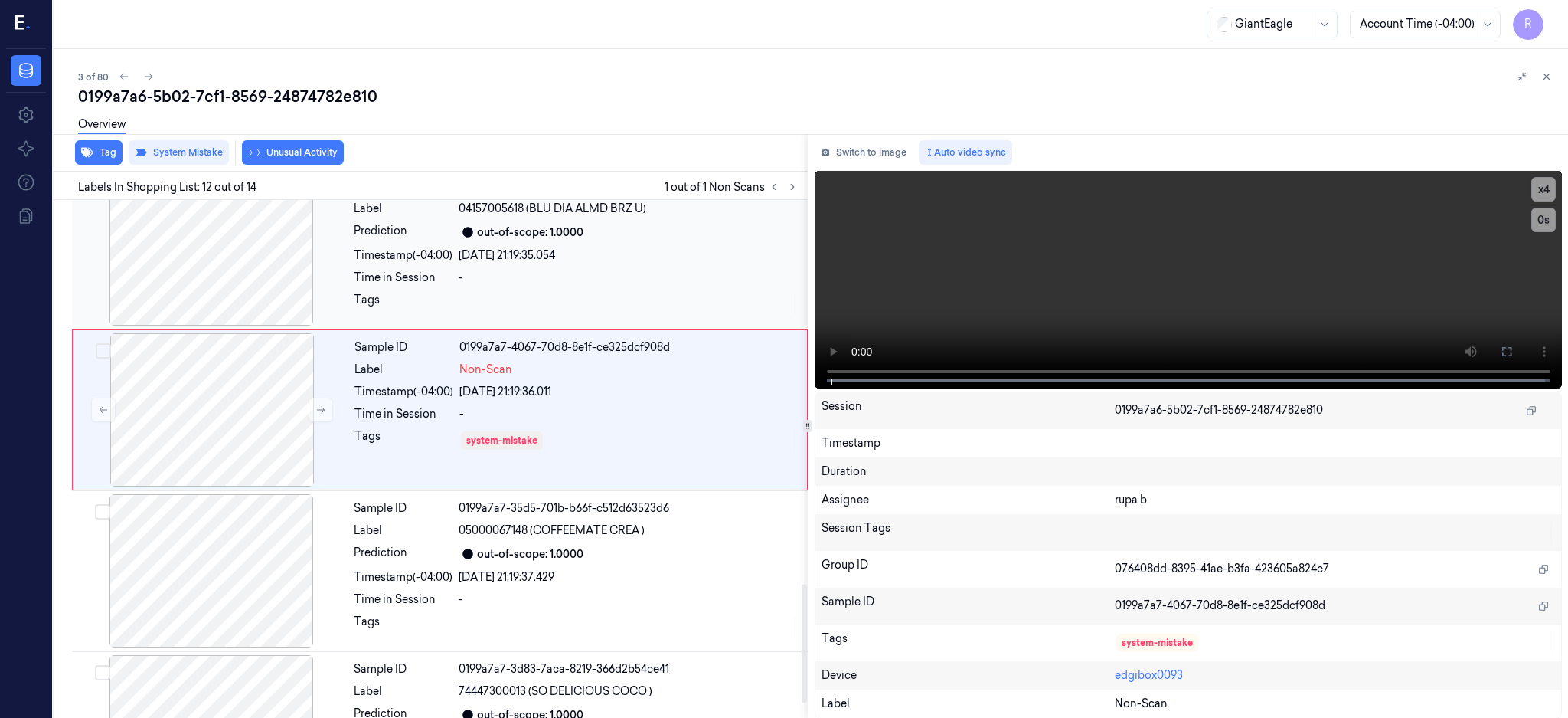
scroll to position [1738, 0]
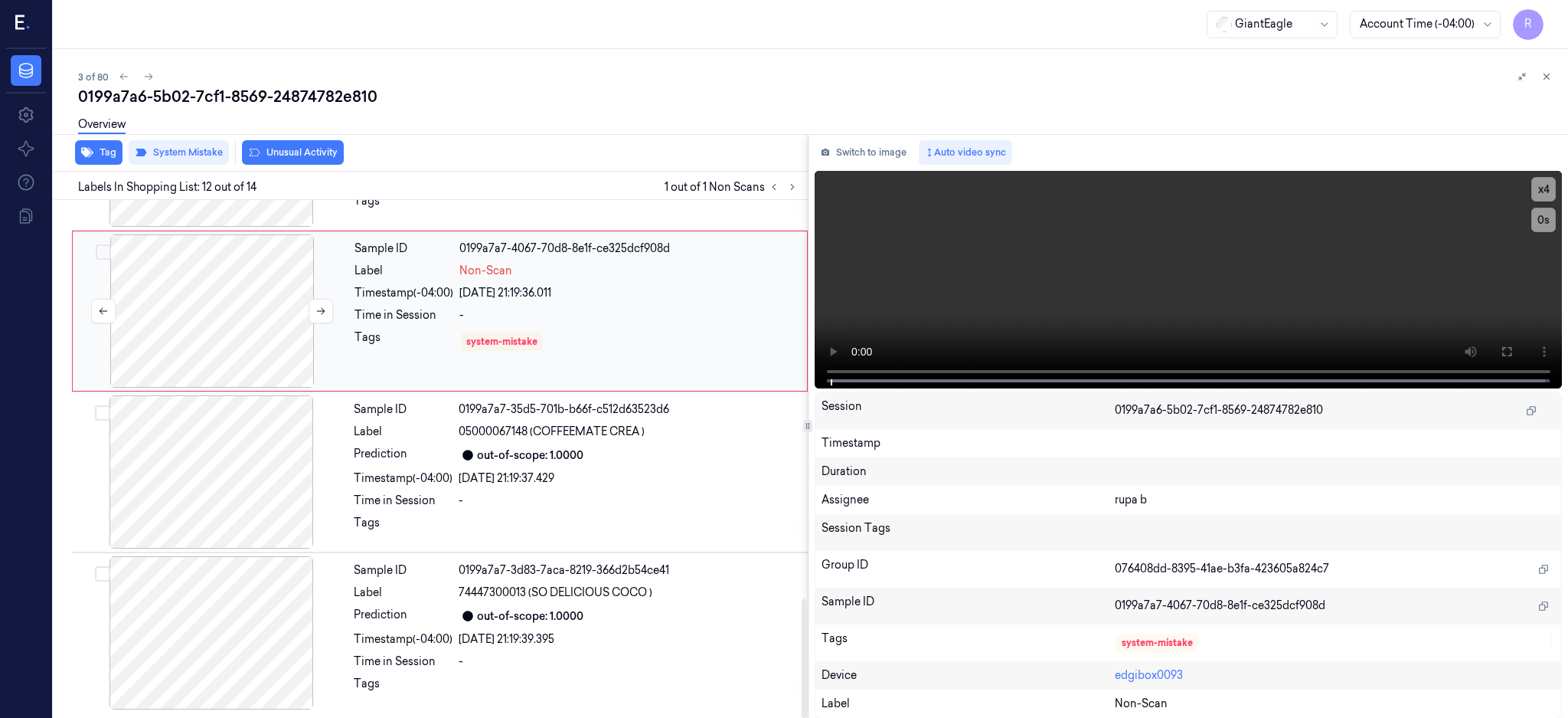
click at [223, 303] on div at bounding box center [212, 311] width 272 height 153
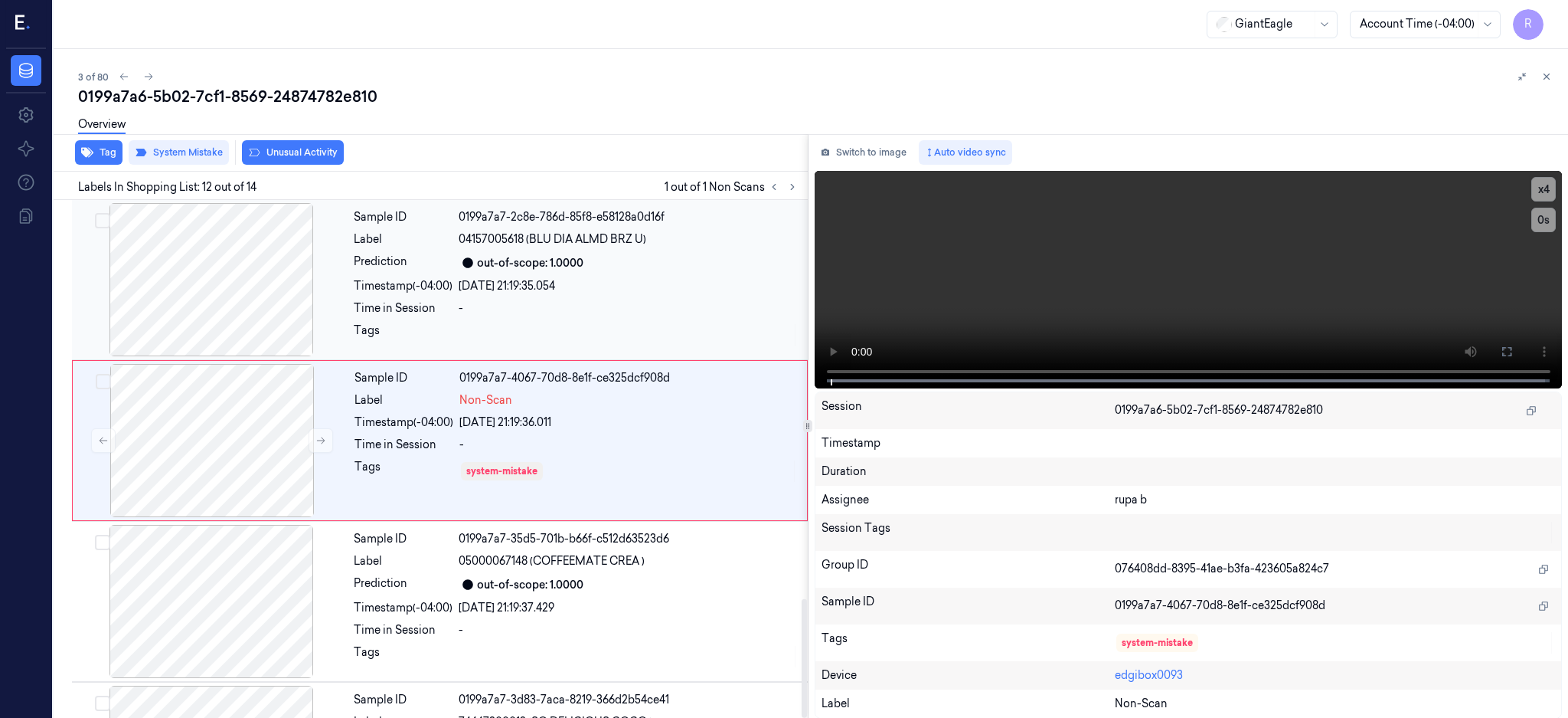
scroll to position [1590, 0]
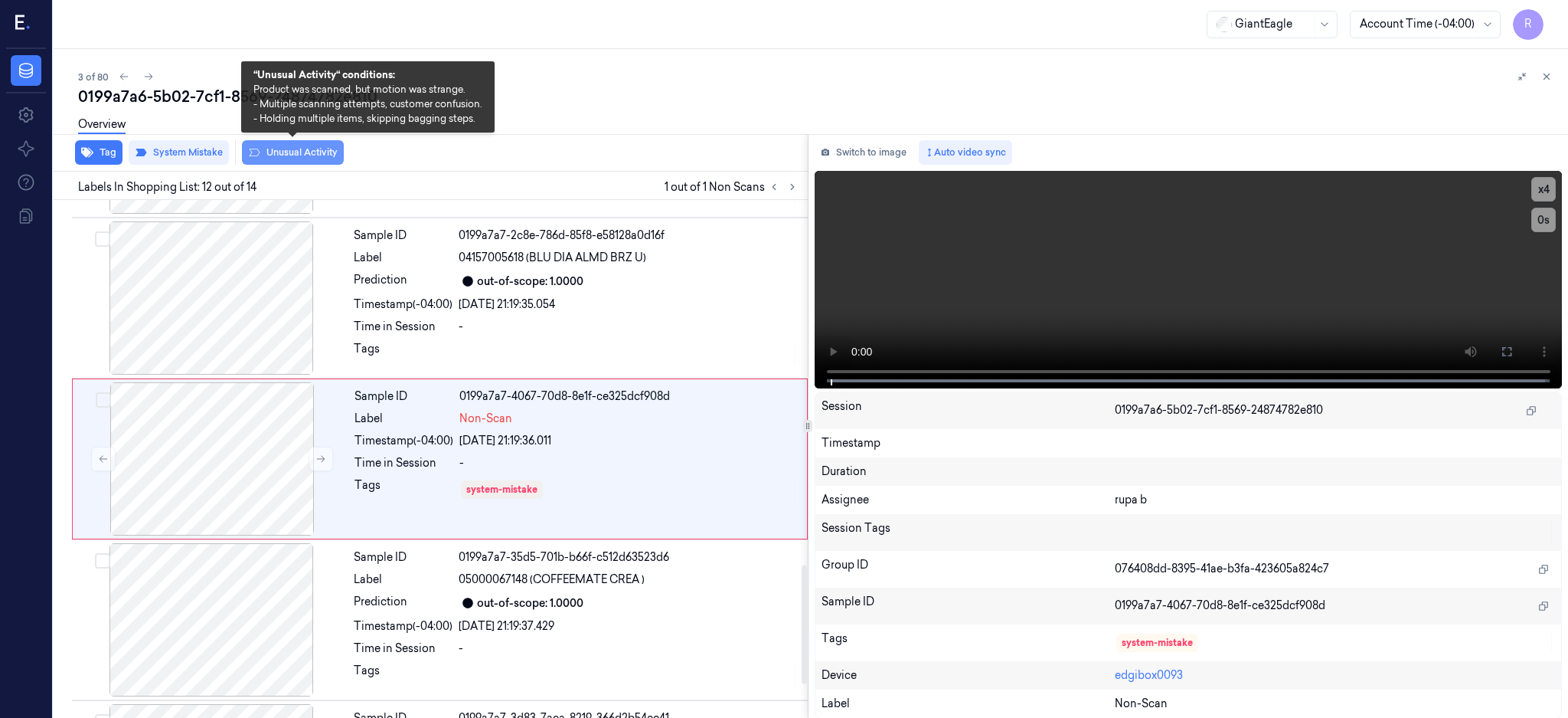
click at [302, 147] on button "Unusual Activity" at bounding box center [293, 153] width 102 height 24
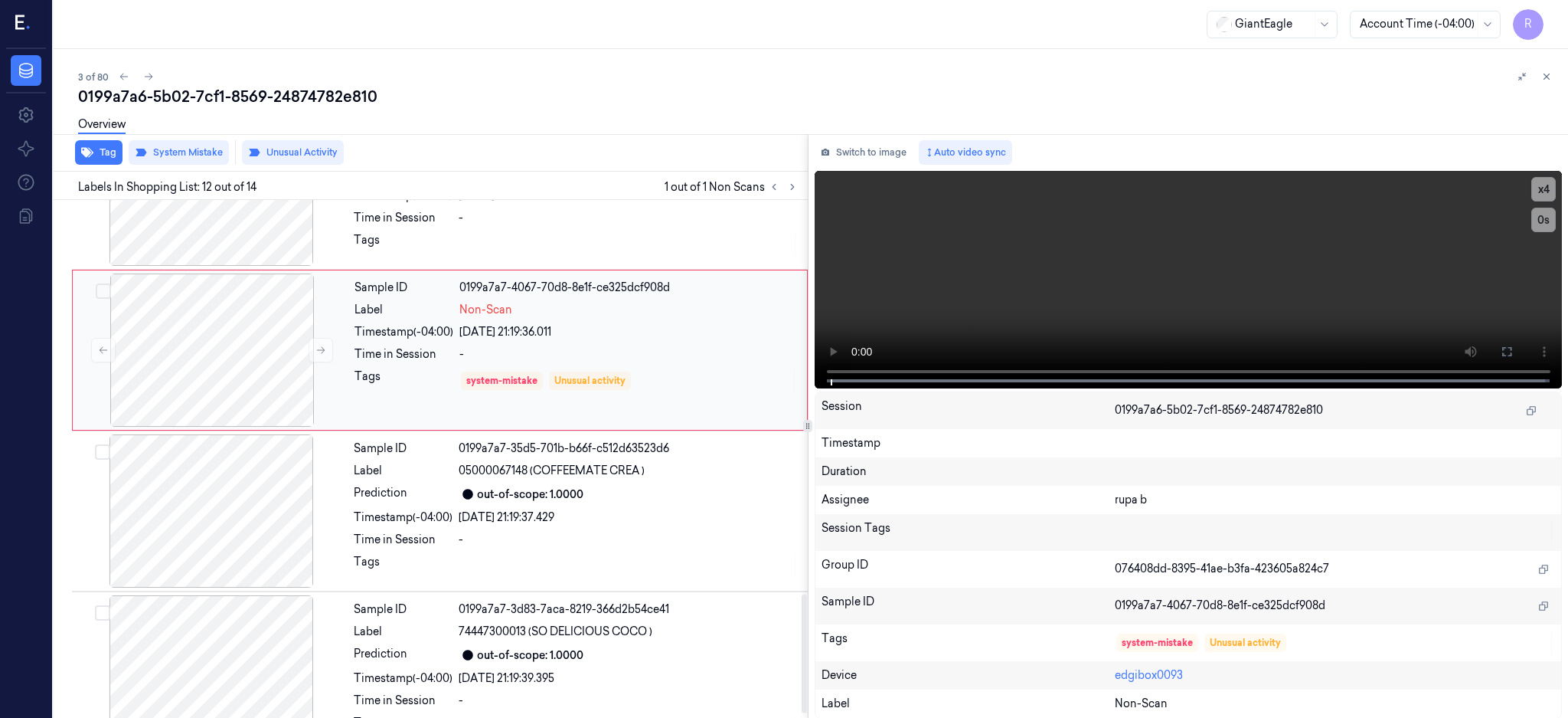
scroll to position [1738, 0]
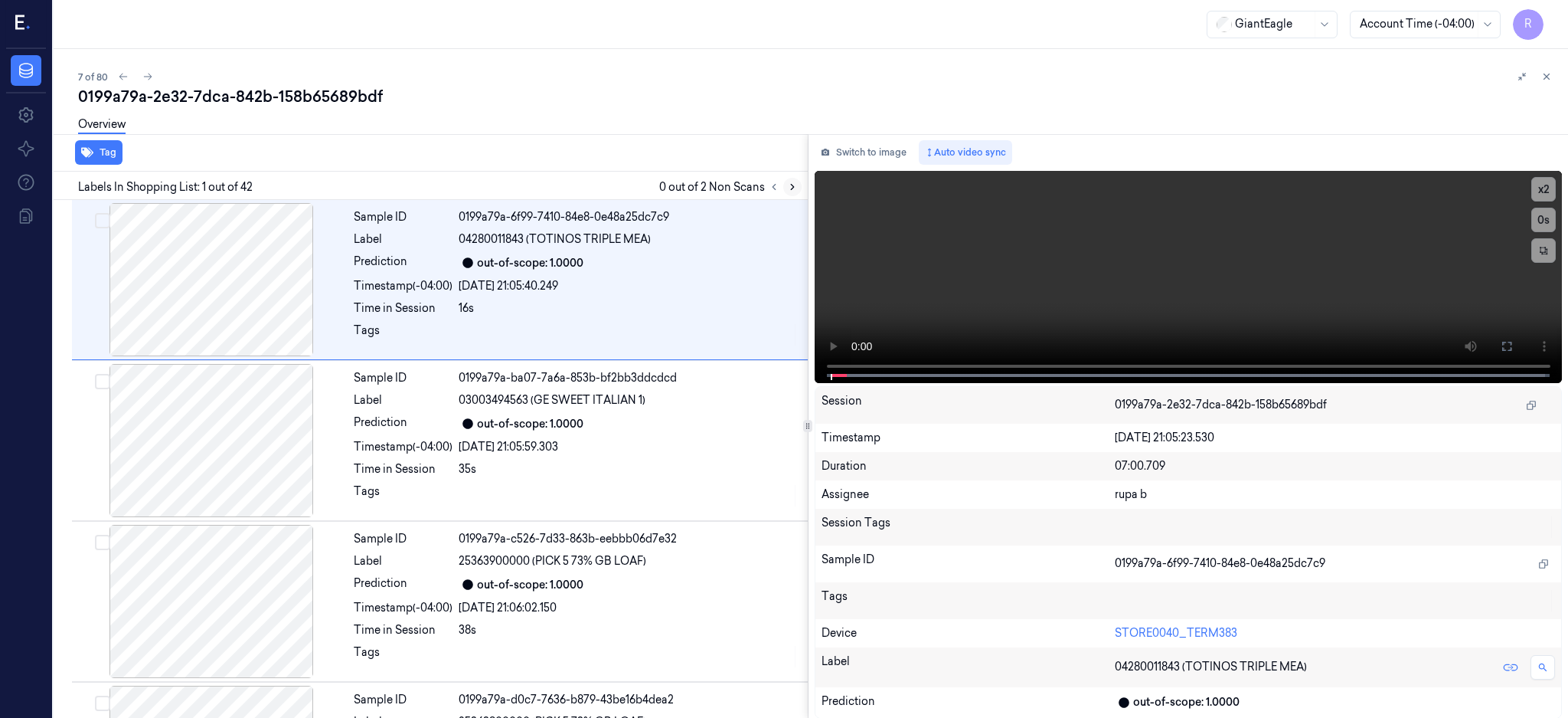
click at [798, 190] on icon at bounding box center [793, 187] width 10 height 10
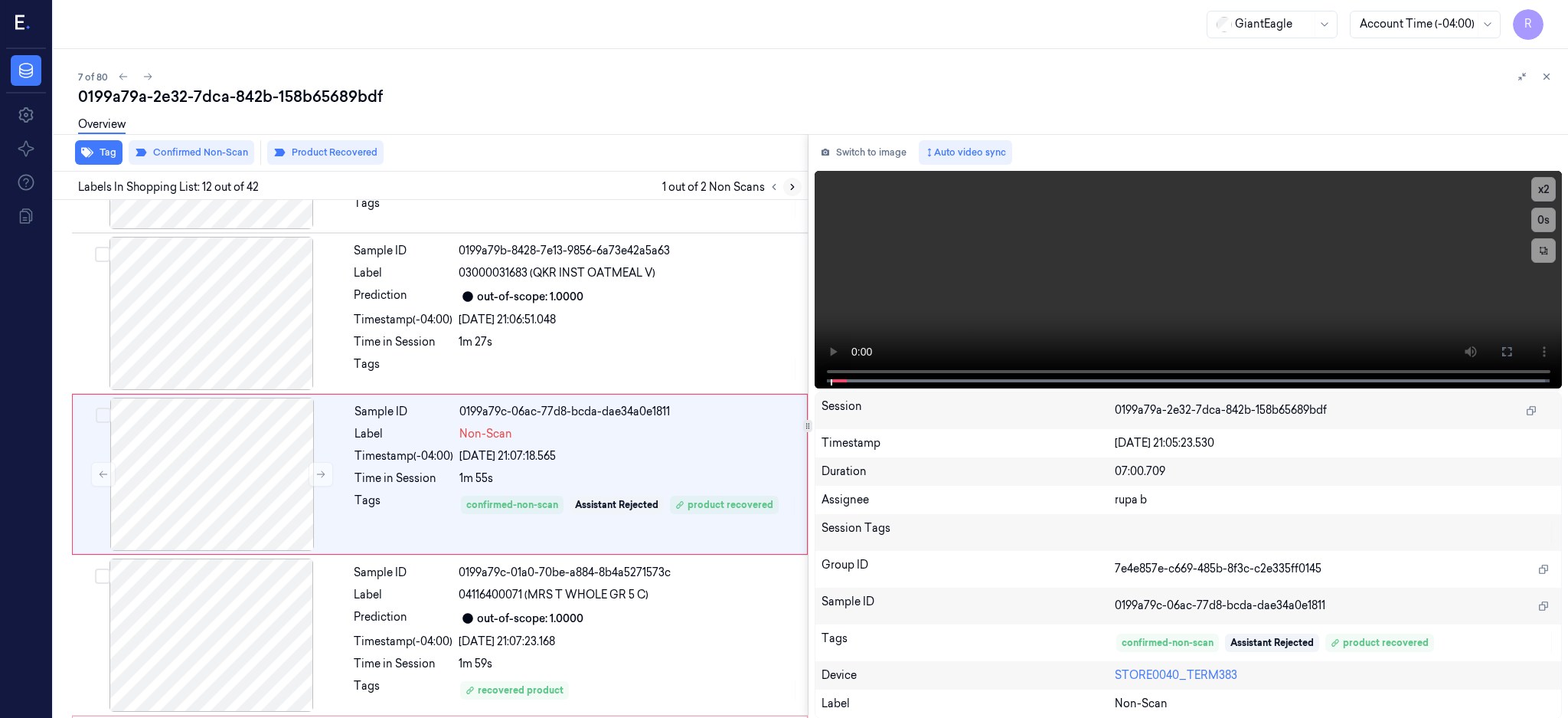
scroll to position [1590, 0]
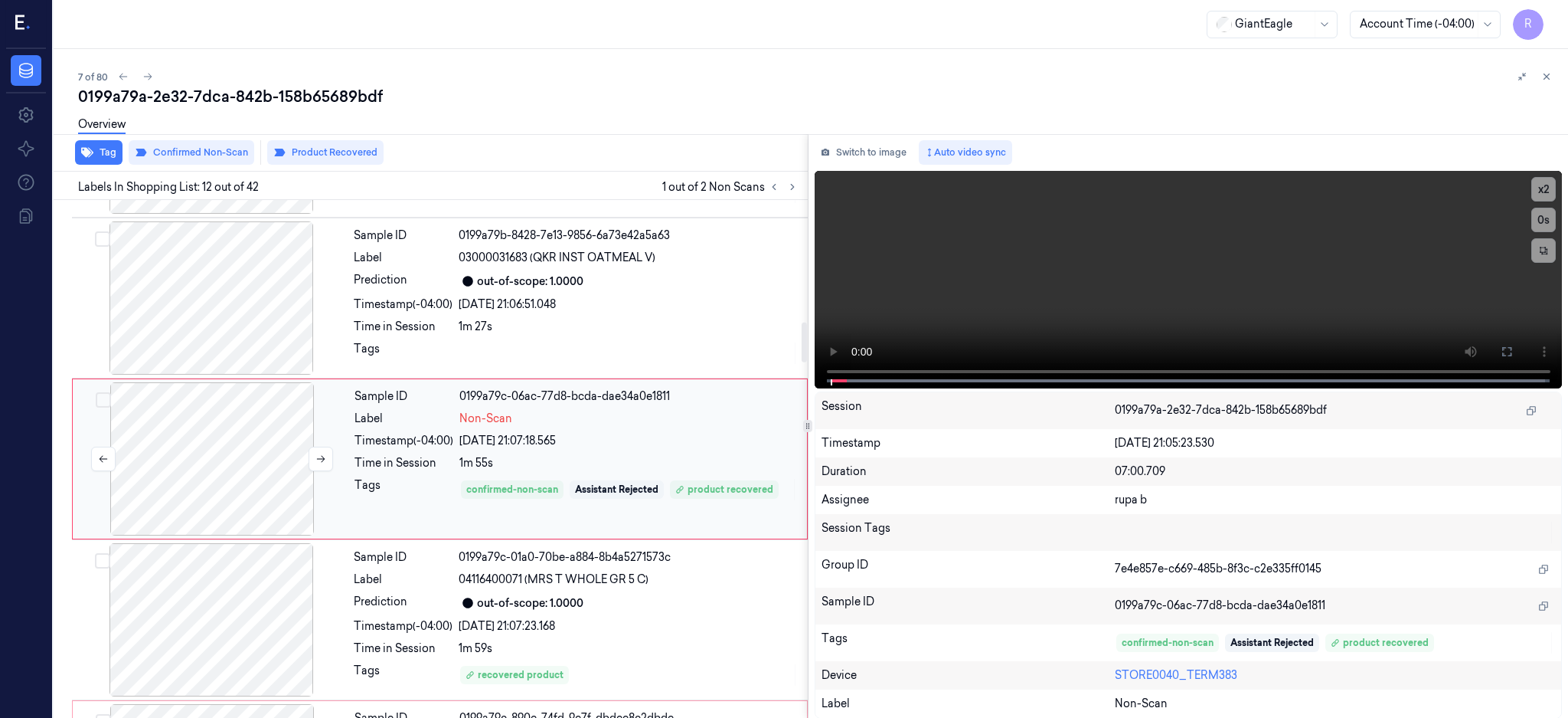
click at [211, 478] on div at bounding box center [212, 459] width 272 height 153
click at [254, 455] on div at bounding box center [212, 459] width 272 height 153
click at [1513, 353] on icon at bounding box center [1507, 352] width 12 height 12
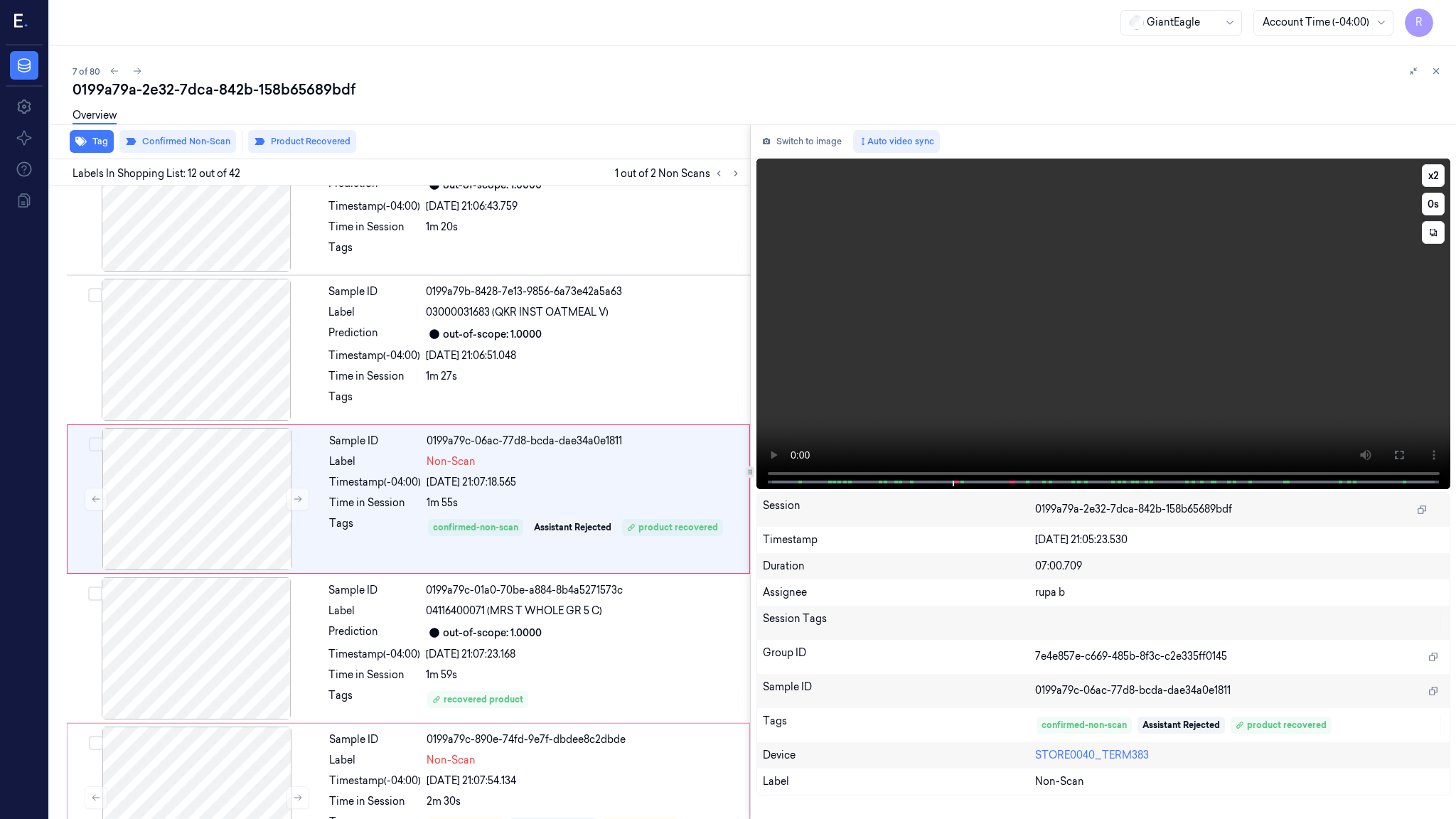
scroll to position [1400, 0]
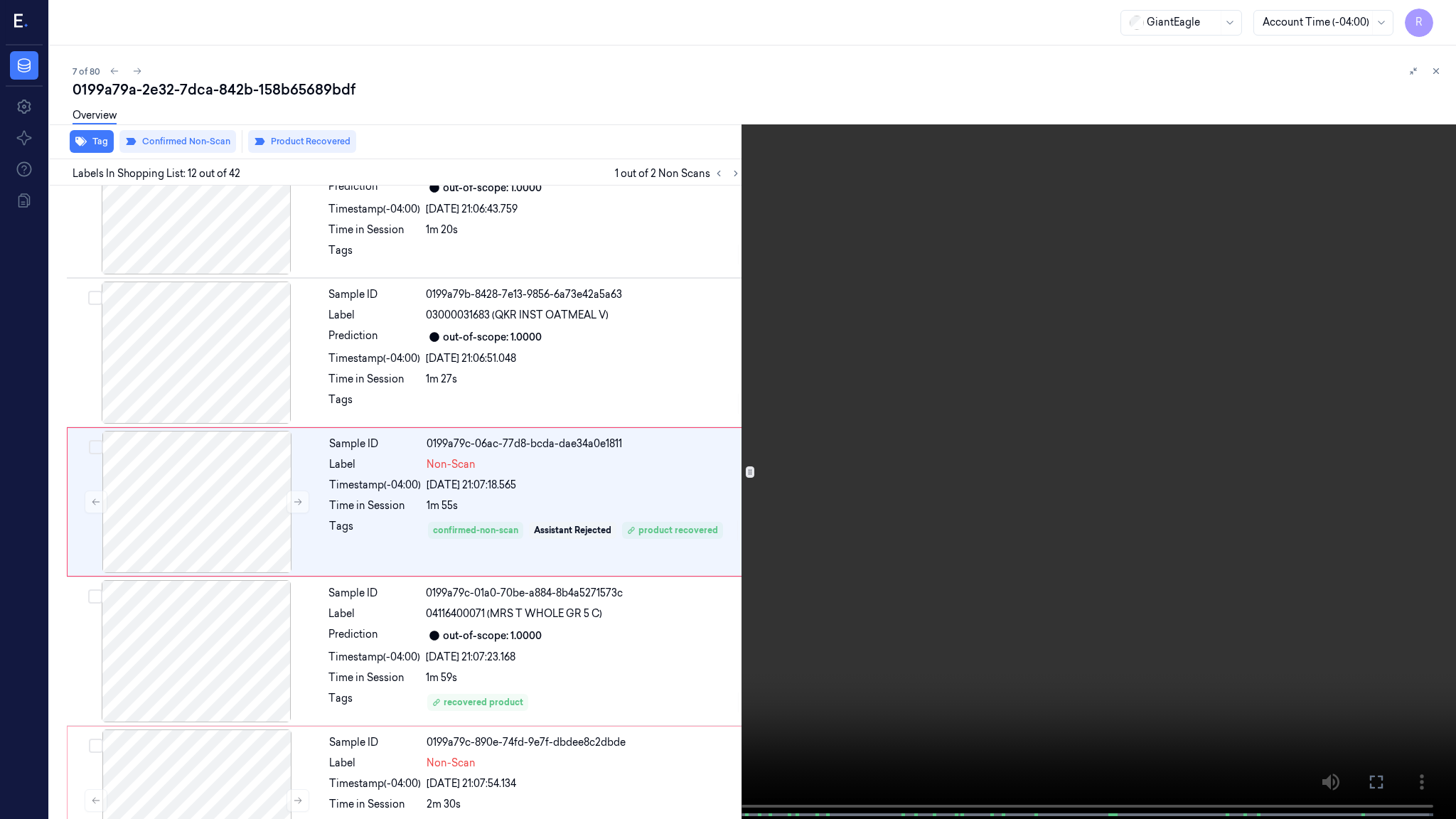
click at [704, 573] on video at bounding box center [728, 410] width 1456 height 821
click at [540, 665] on div "x 2 0 s" at bounding box center [728, 410] width 1456 height 819
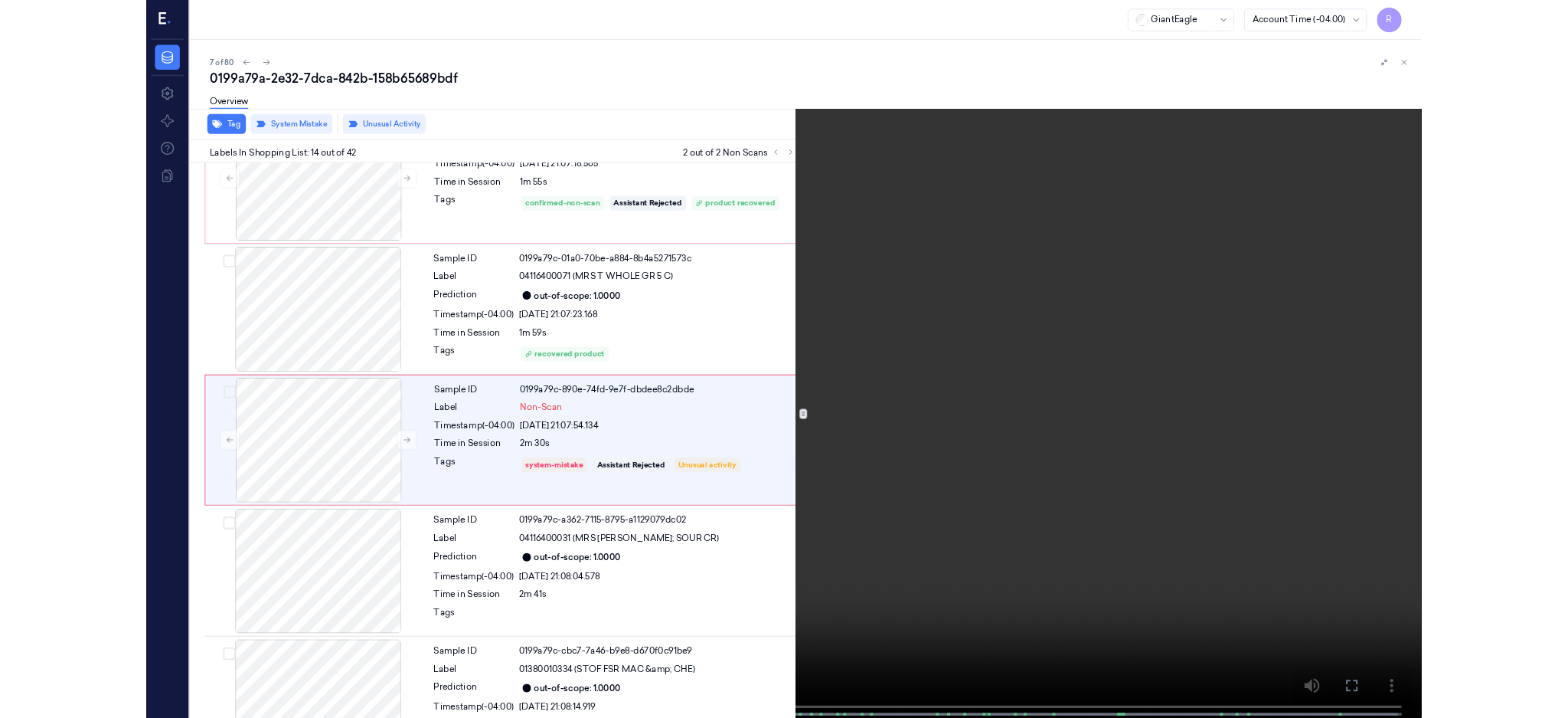
scroll to position [1913, 0]
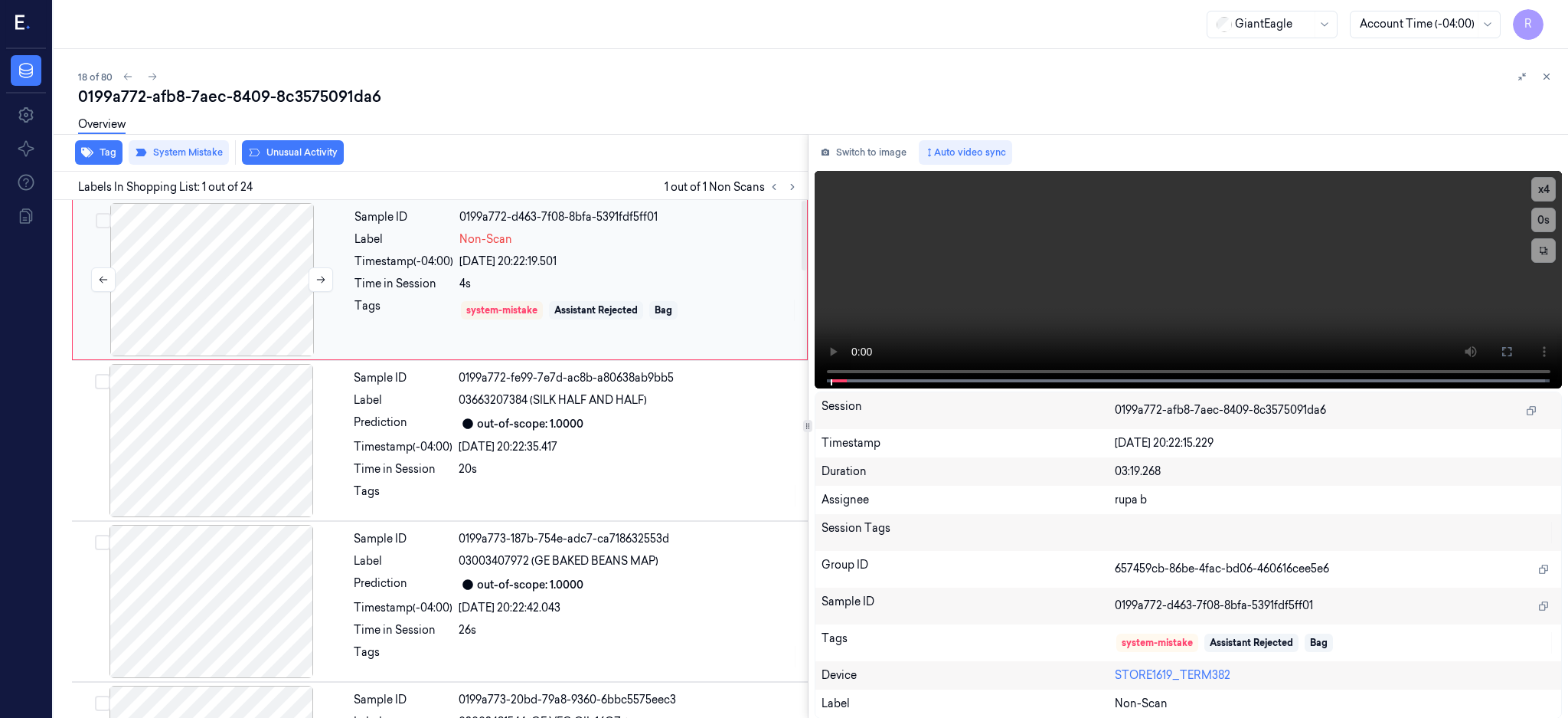
click at [251, 278] on div at bounding box center [212, 279] width 272 height 153
click at [1513, 352] on icon at bounding box center [1507, 352] width 12 height 12
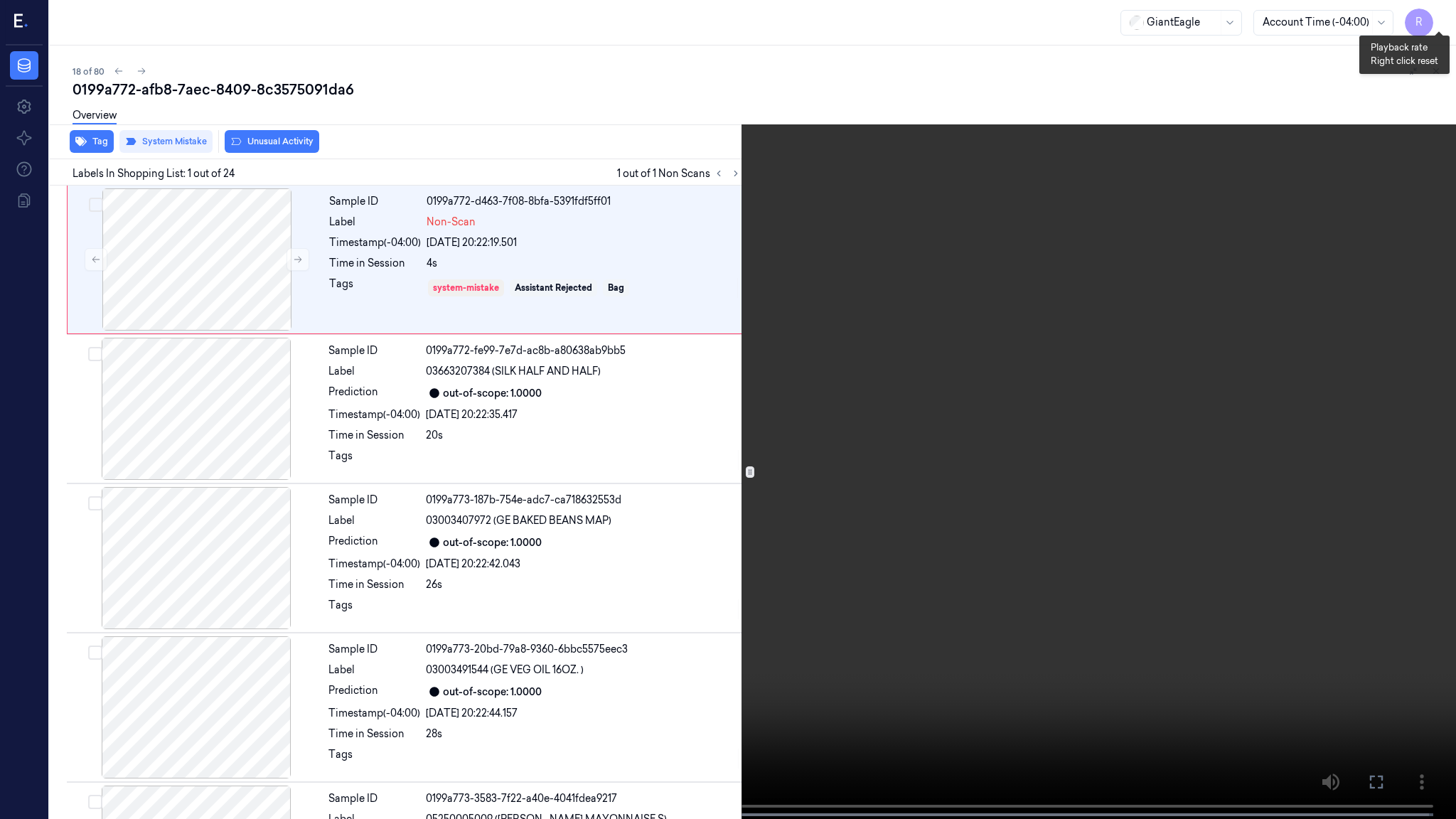
click at [1434, 18] on button "x 4" at bounding box center [1438, 17] width 22 height 22
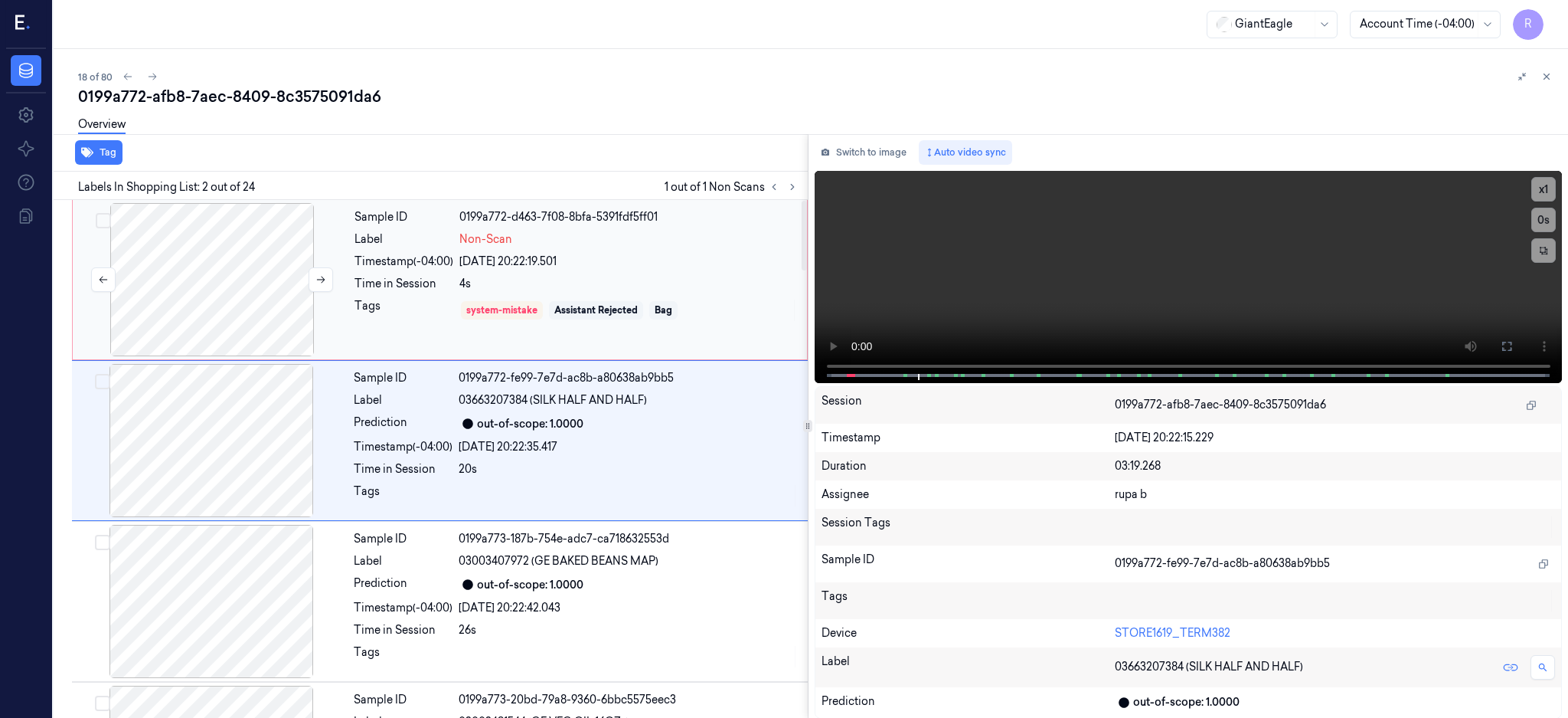
click at [231, 256] on div at bounding box center [212, 279] width 272 height 153
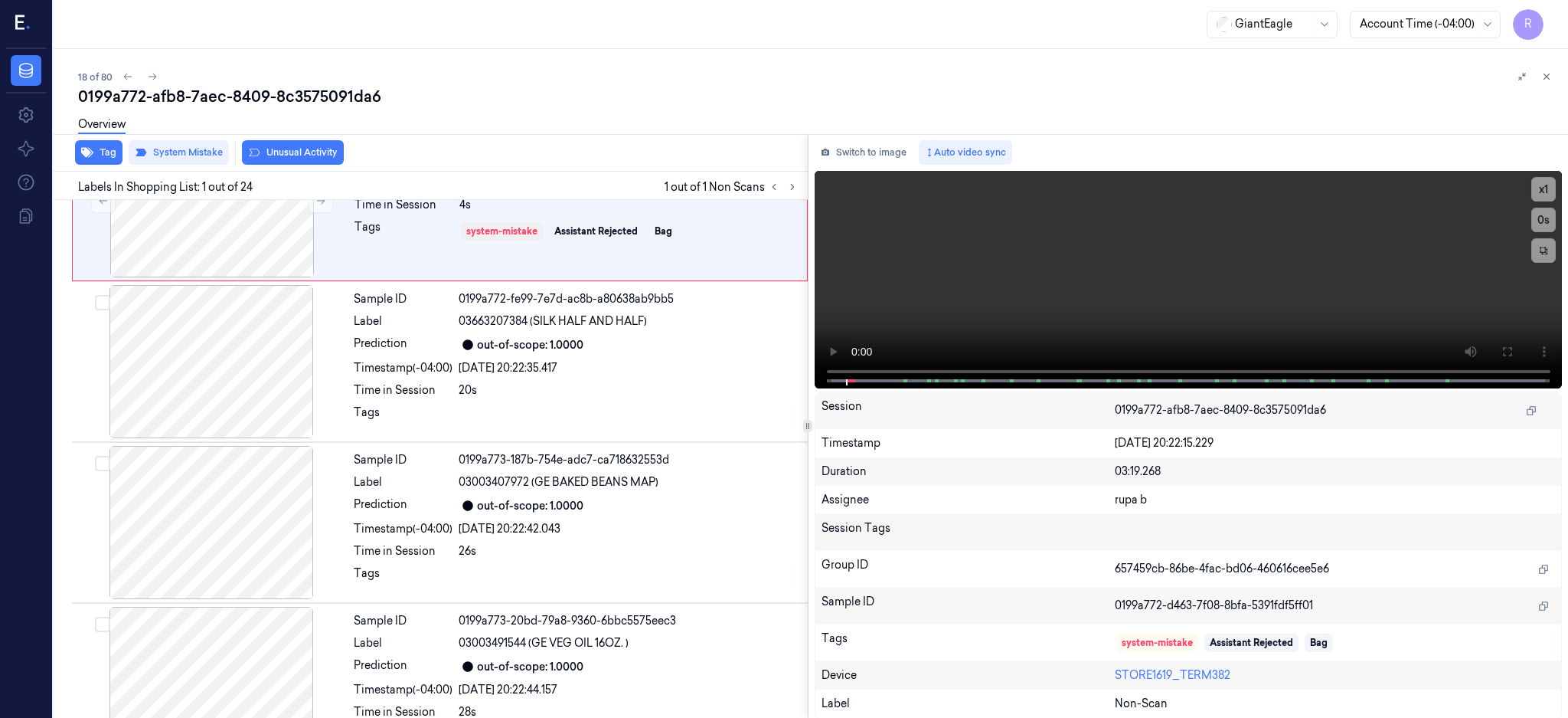
scroll to position [1, 0]
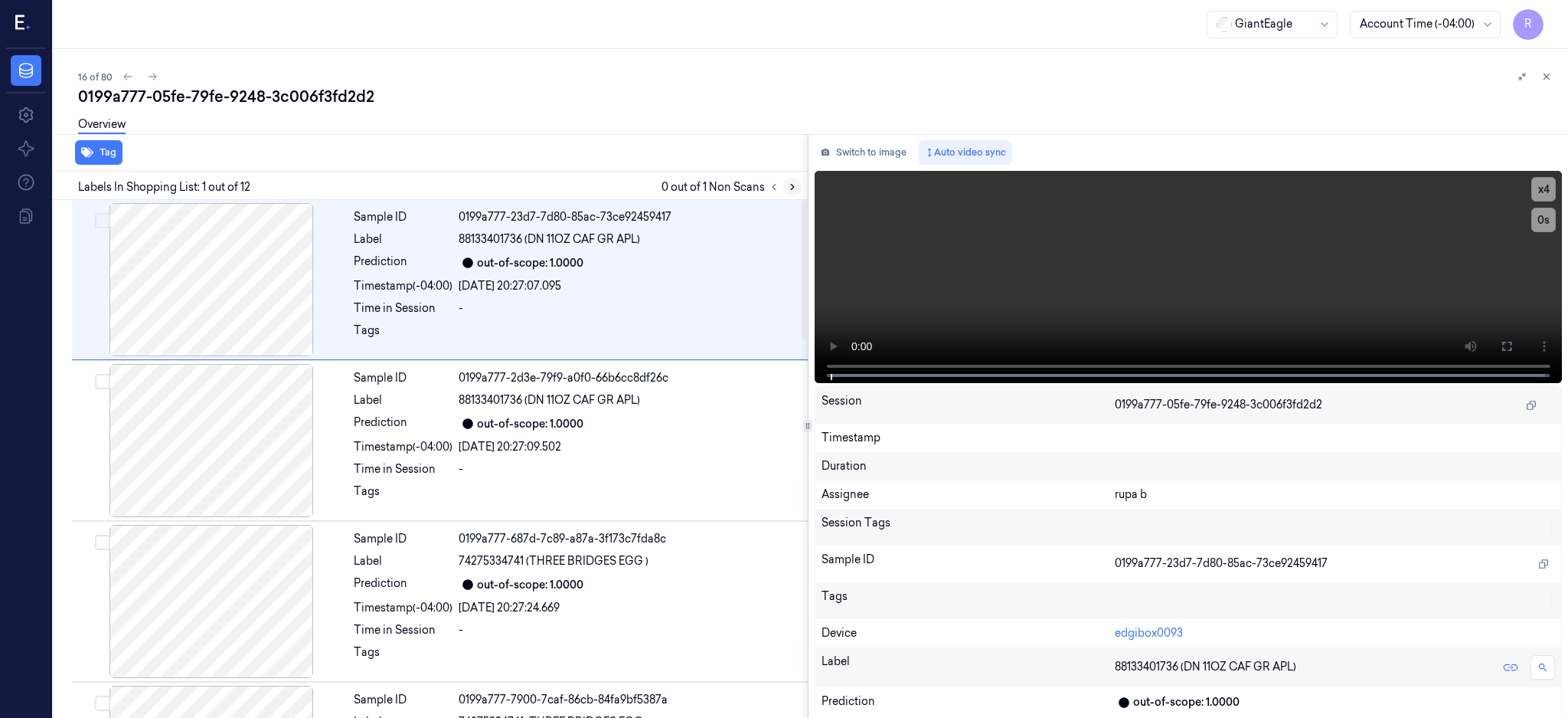
click at [801, 191] on button at bounding box center [792, 186] width 18 height 18
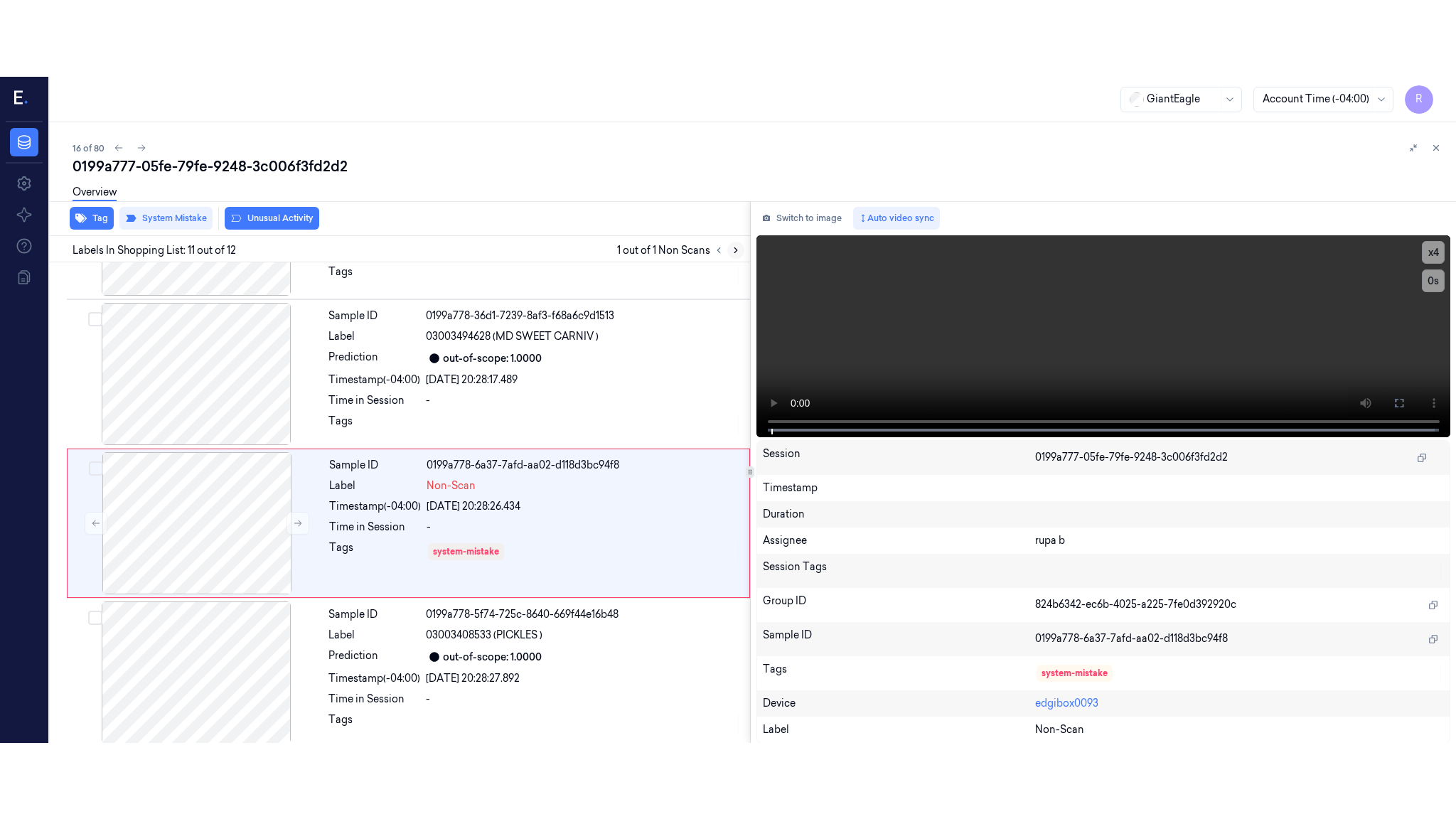
scroll to position [1315, 0]
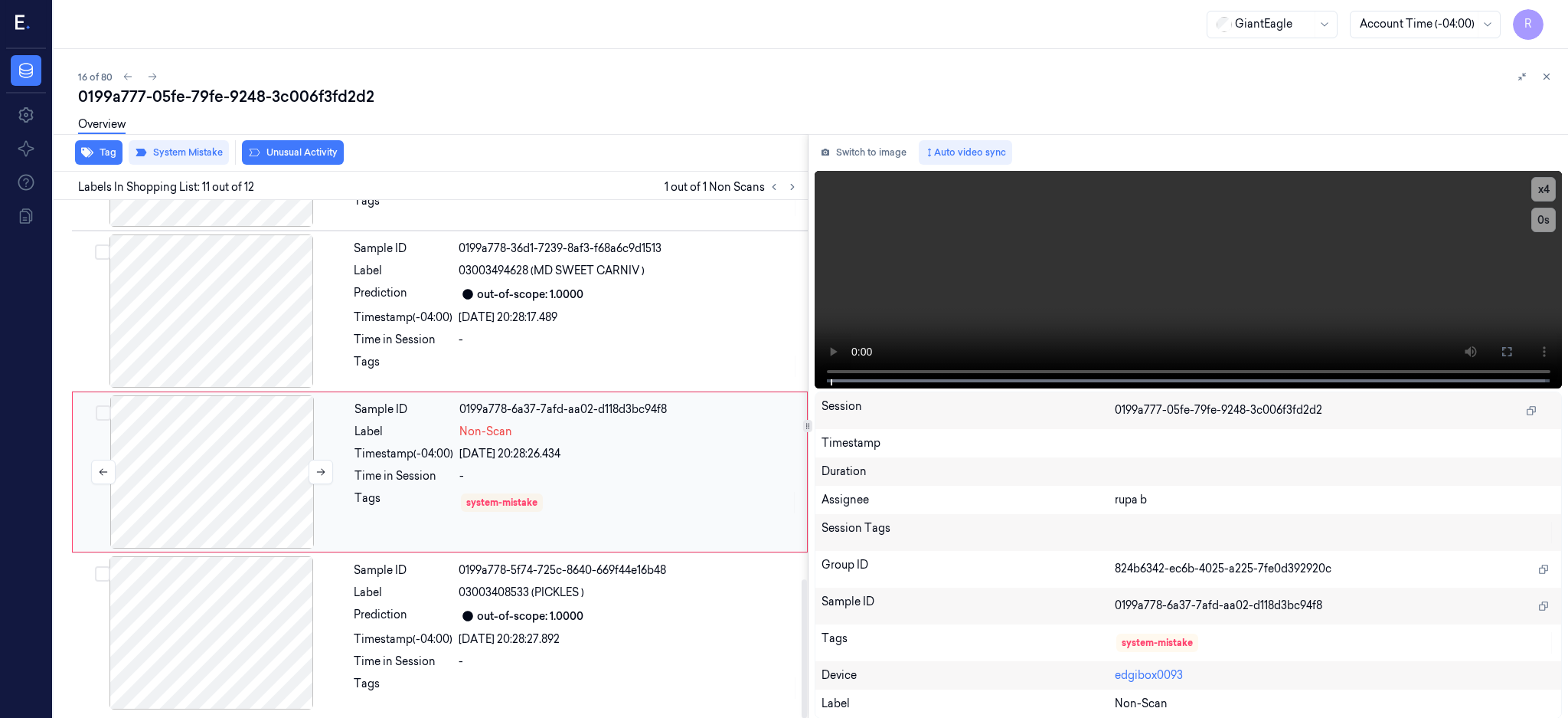
click at [216, 471] on div at bounding box center [212, 472] width 272 height 153
click at [1513, 352] on icon at bounding box center [1507, 352] width 12 height 12
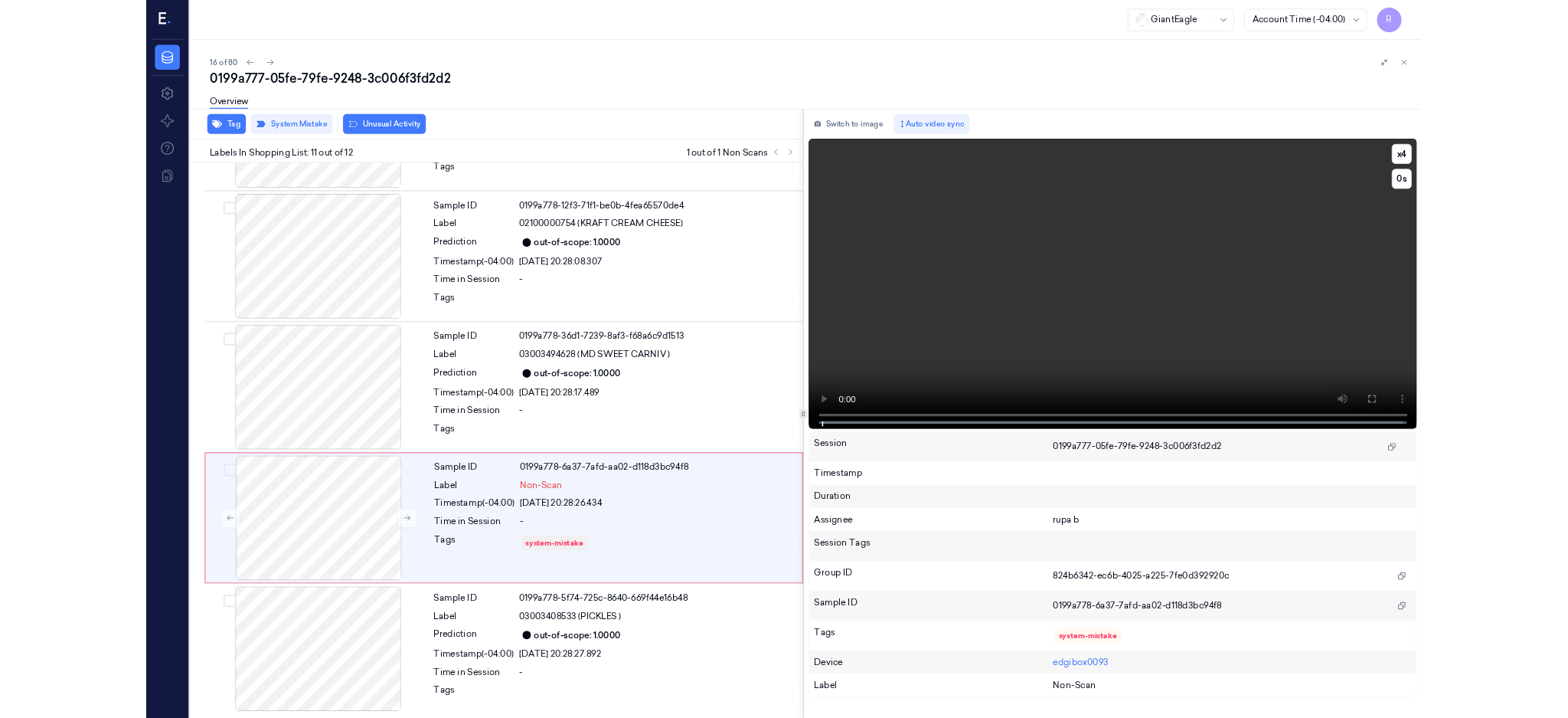
scroll to position [1253, 0]
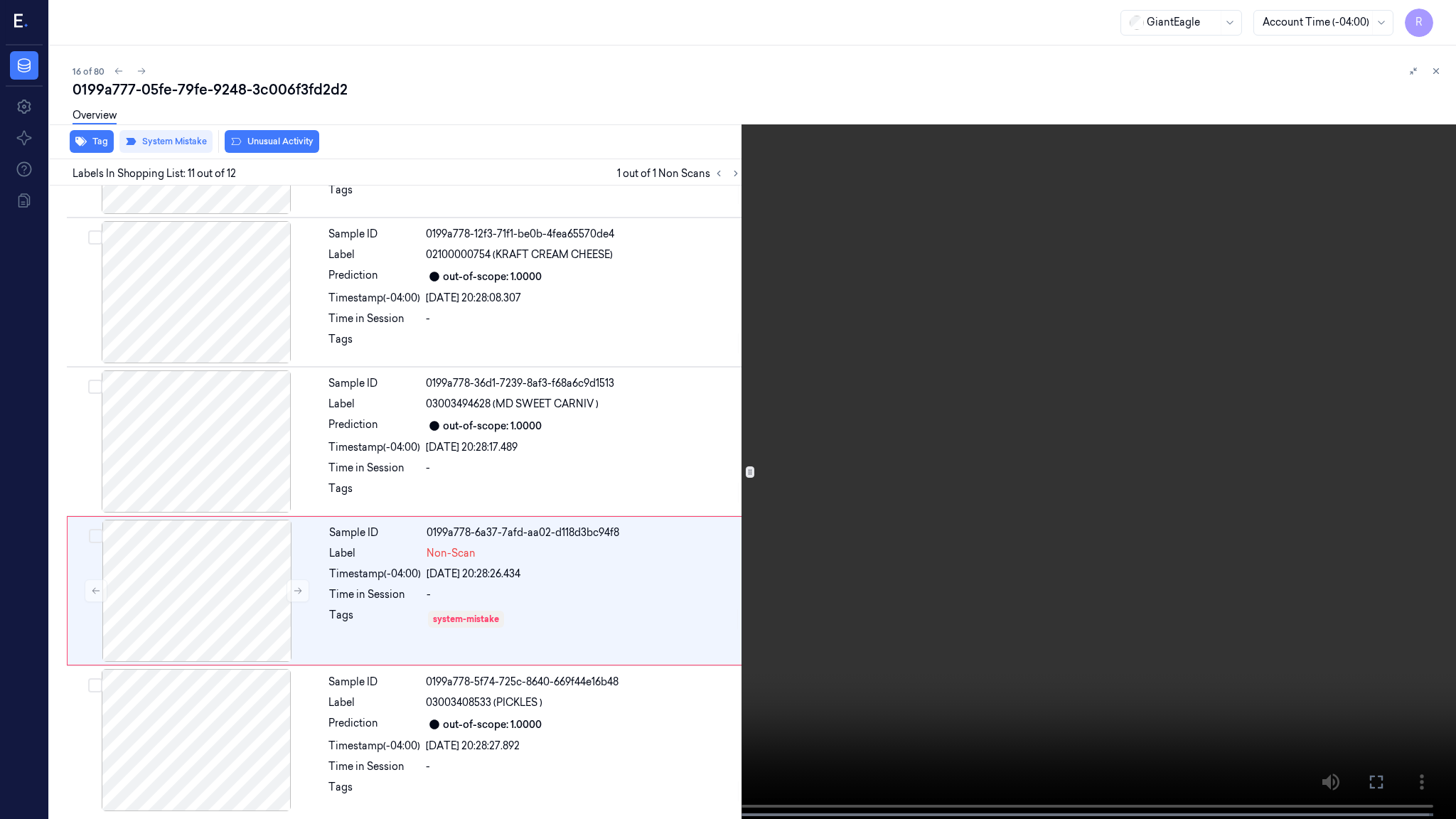
click at [1435, 17] on button "x 4" at bounding box center [1438, 17] width 22 height 22
click at [1440, 18] on button "x 1" at bounding box center [1438, 17] width 22 height 22
click at [1440, 18] on button "x 2" at bounding box center [1438, 17] width 22 height 22
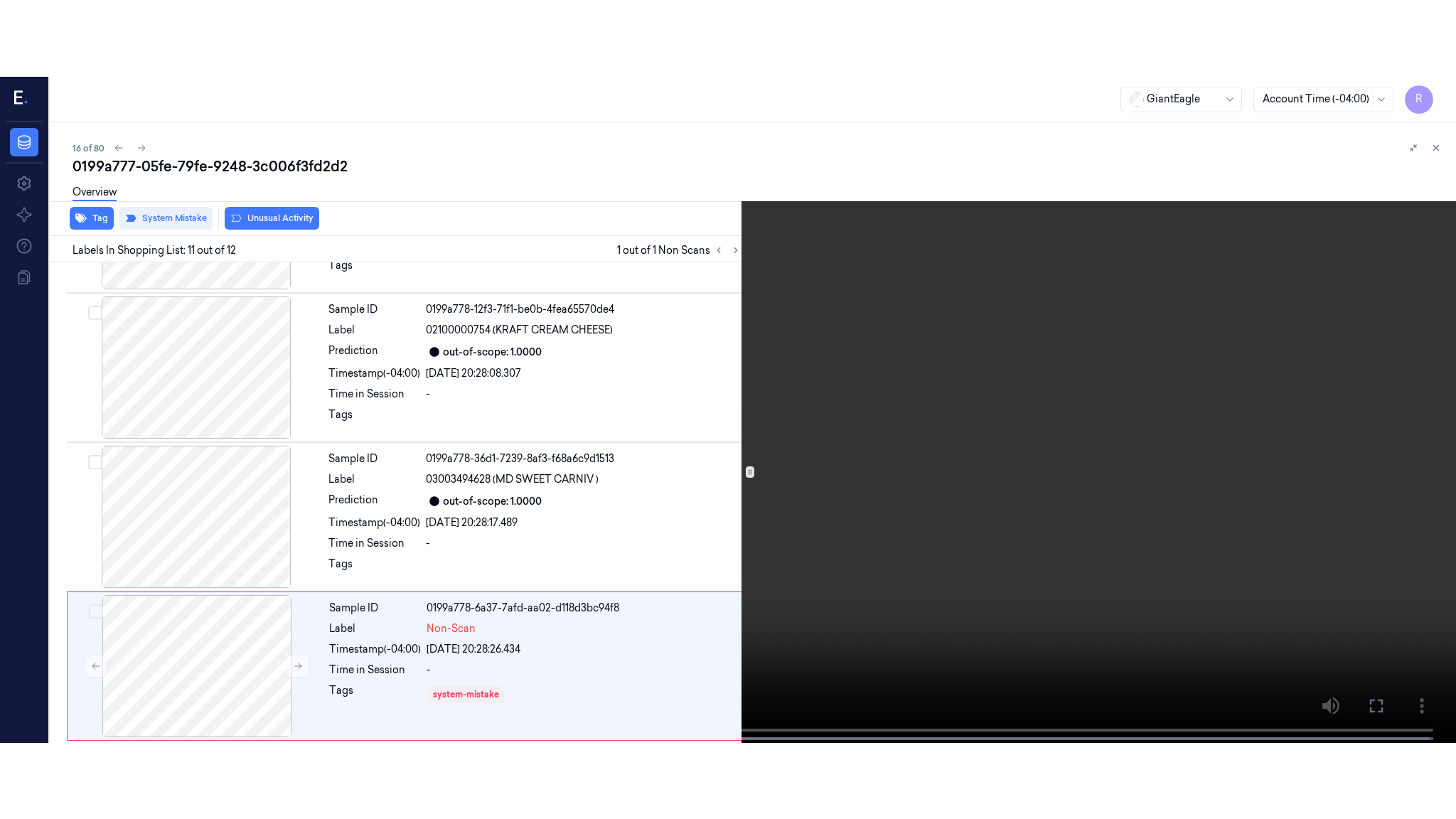
scroll to position [1315, 0]
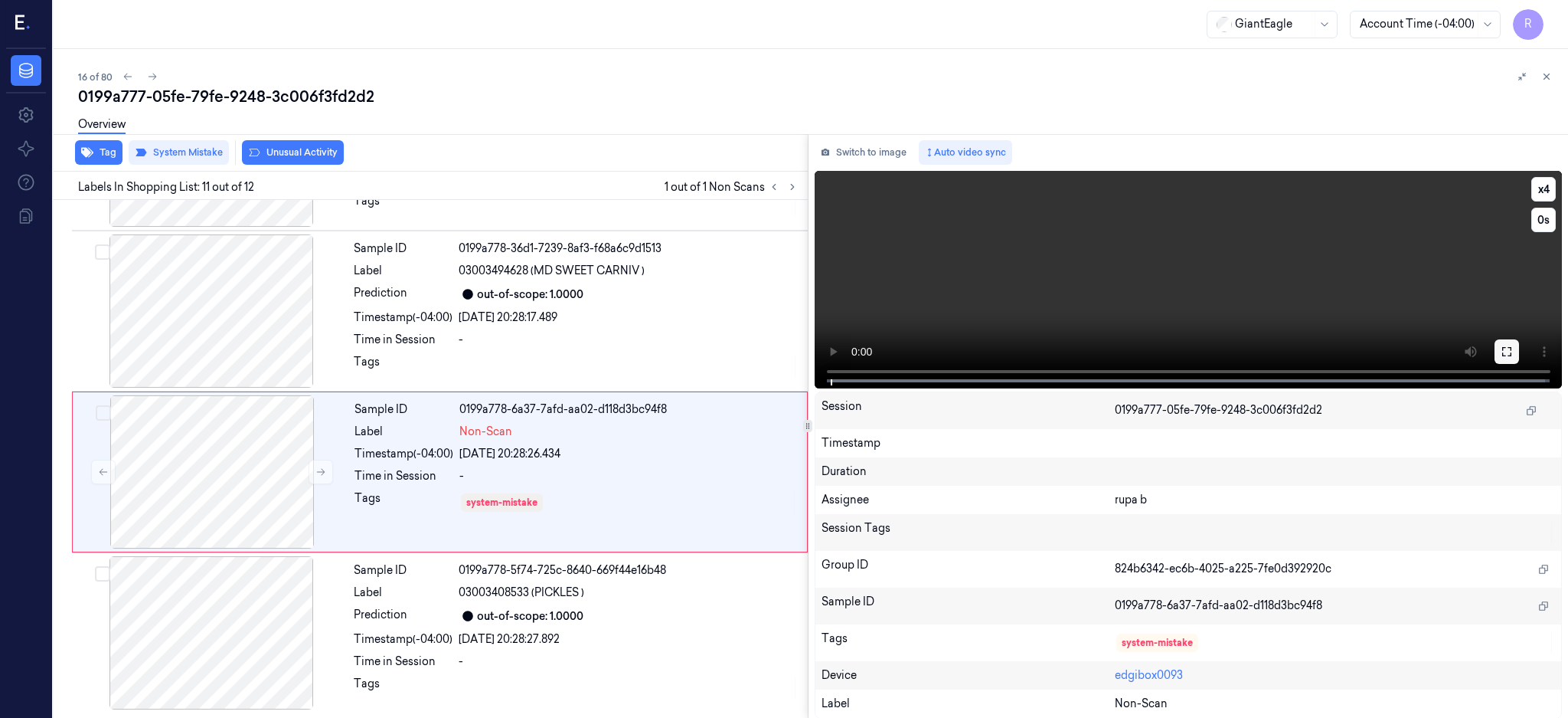
click at [1513, 354] on icon at bounding box center [1507, 352] width 12 height 12
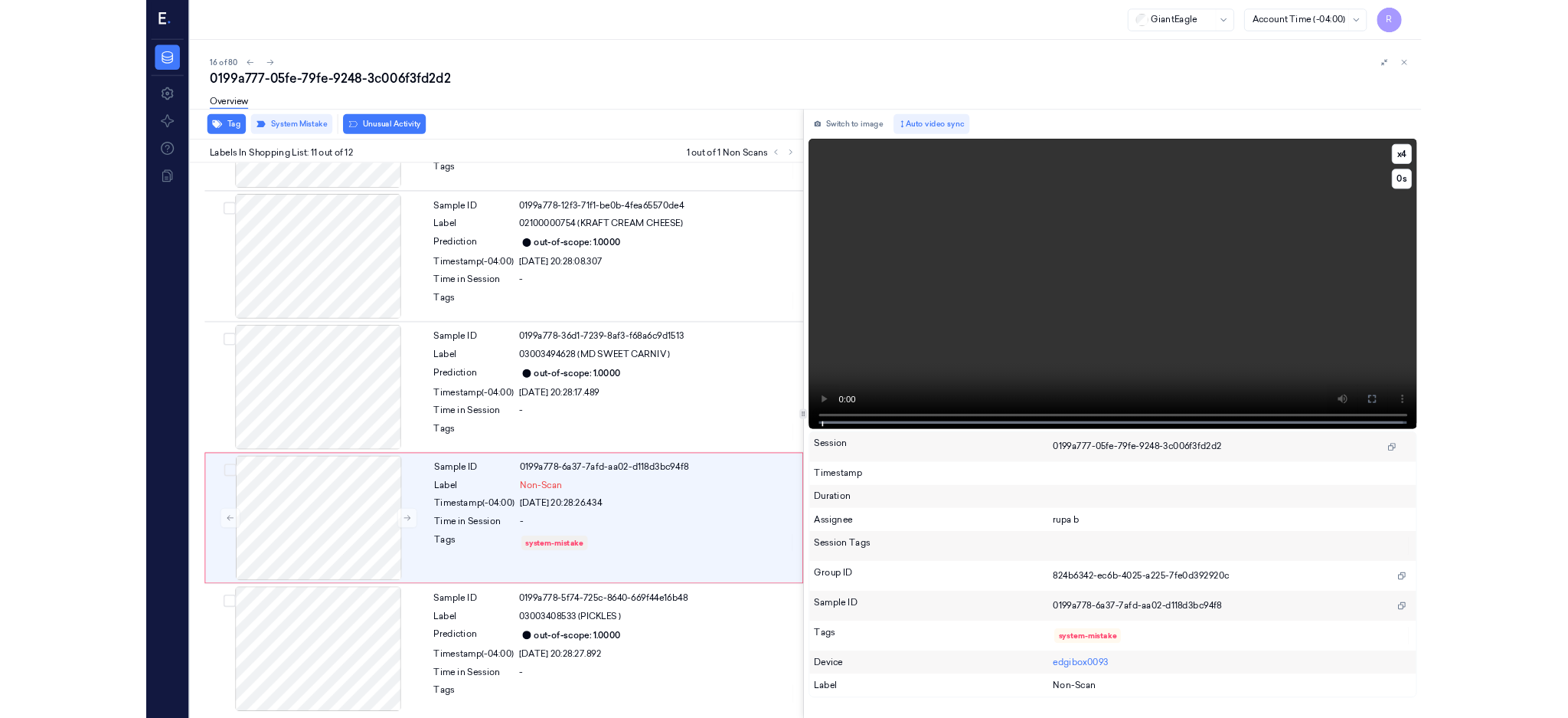
scroll to position [1253, 0]
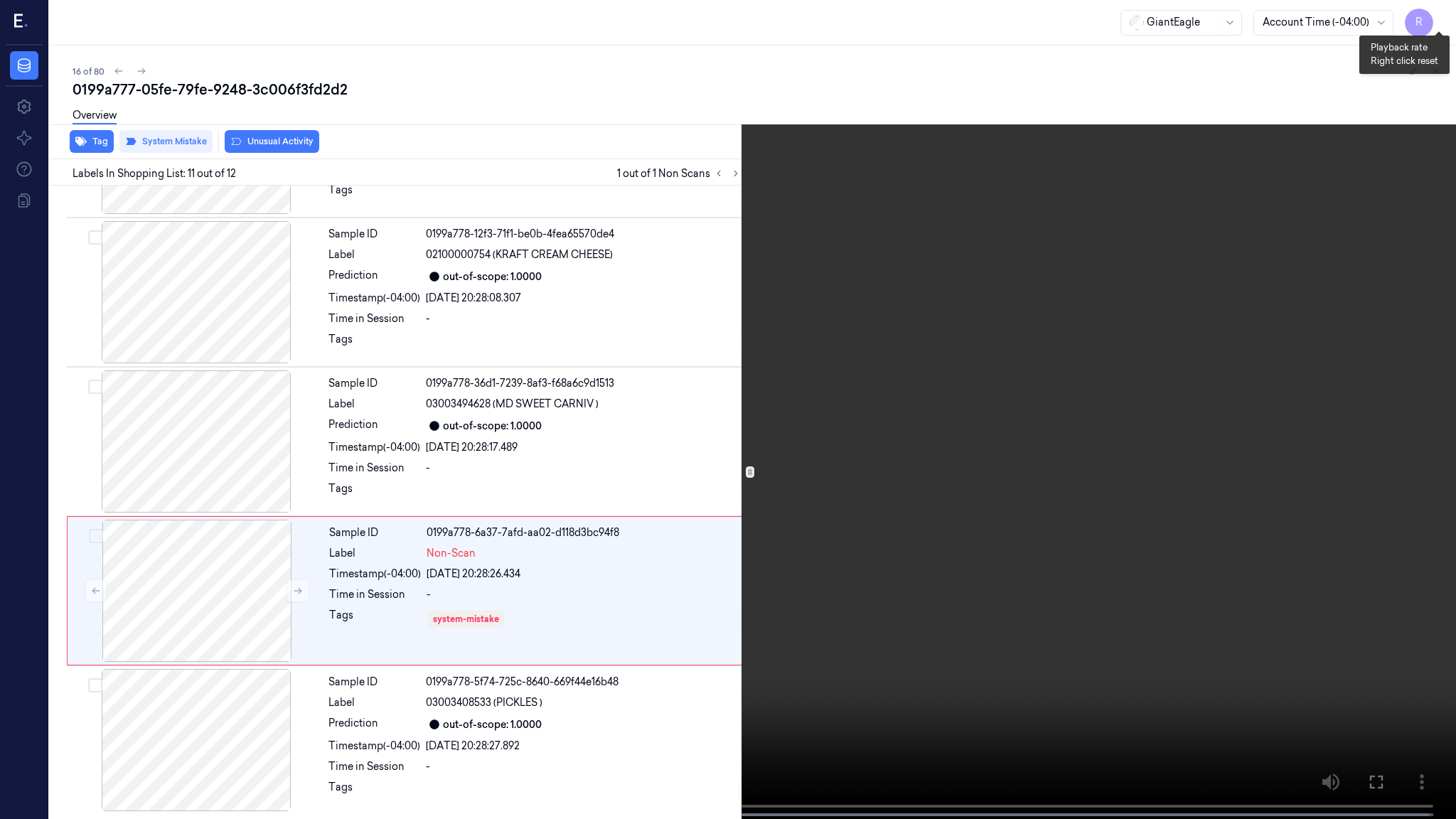
drag, startPoint x: 1442, startPoint y: 16, endPoint x: 1441, endPoint y: 66, distance: 50.0
click at [1442, 15] on button "x 4" at bounding box center [1438, 17] width 22 height 22
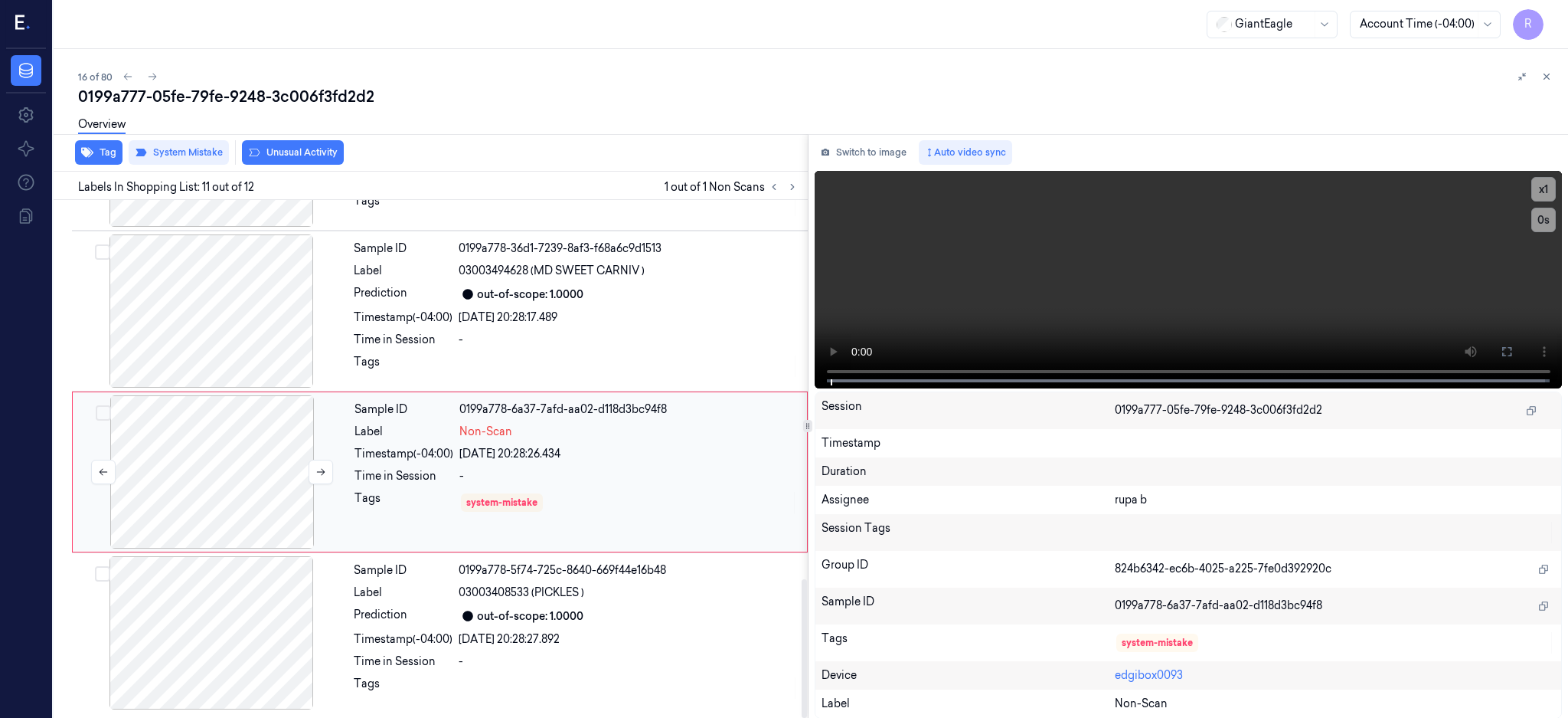
click at [216, 447] on div at bounding box center [212, 472] width 272 height 153
click at [315, 471] on icon at bounding box center [320, 471] width 10 height 10
click at [237, 662] on div at bounding box center [211, 633] width 272 height 153
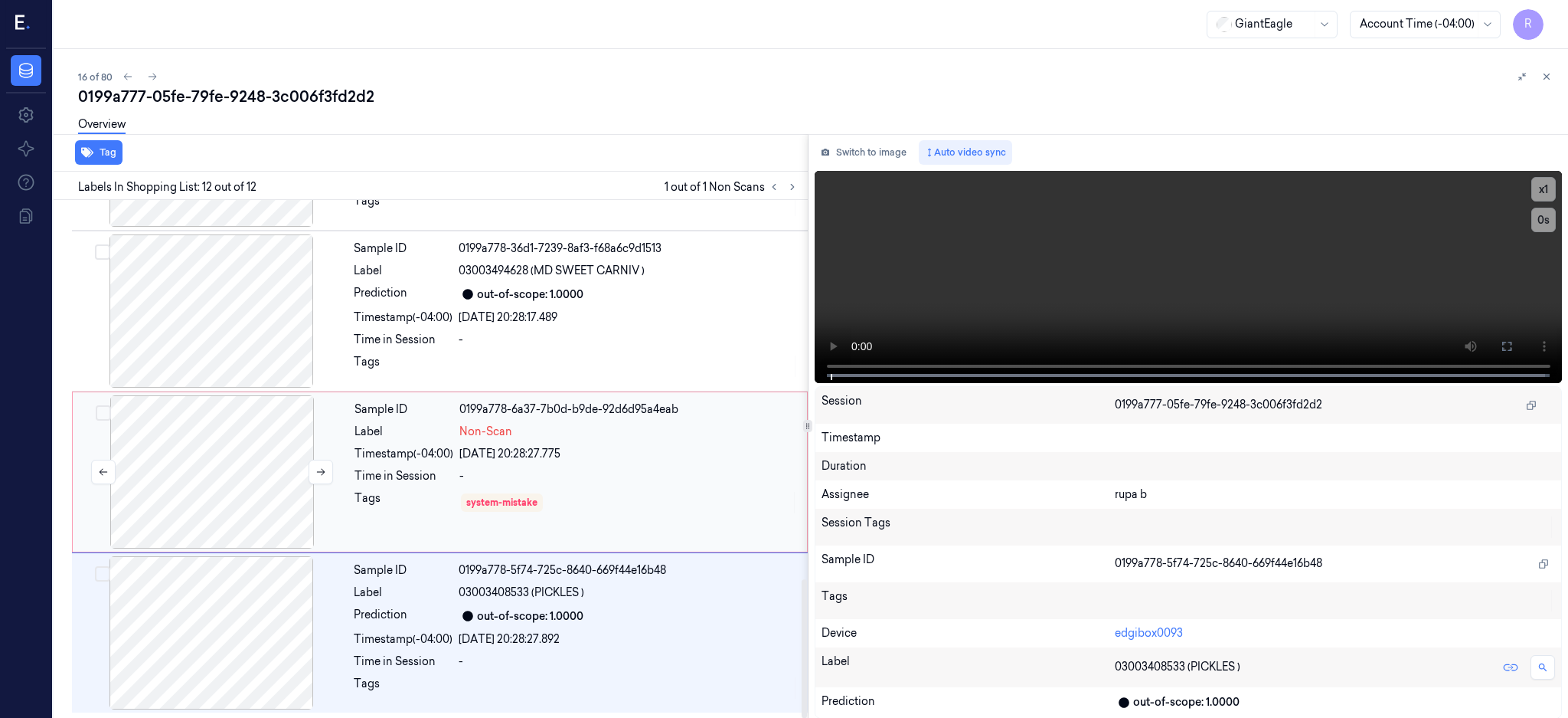
click at [260, 465] on div at bounding box center [212, 472] width 272 height 153
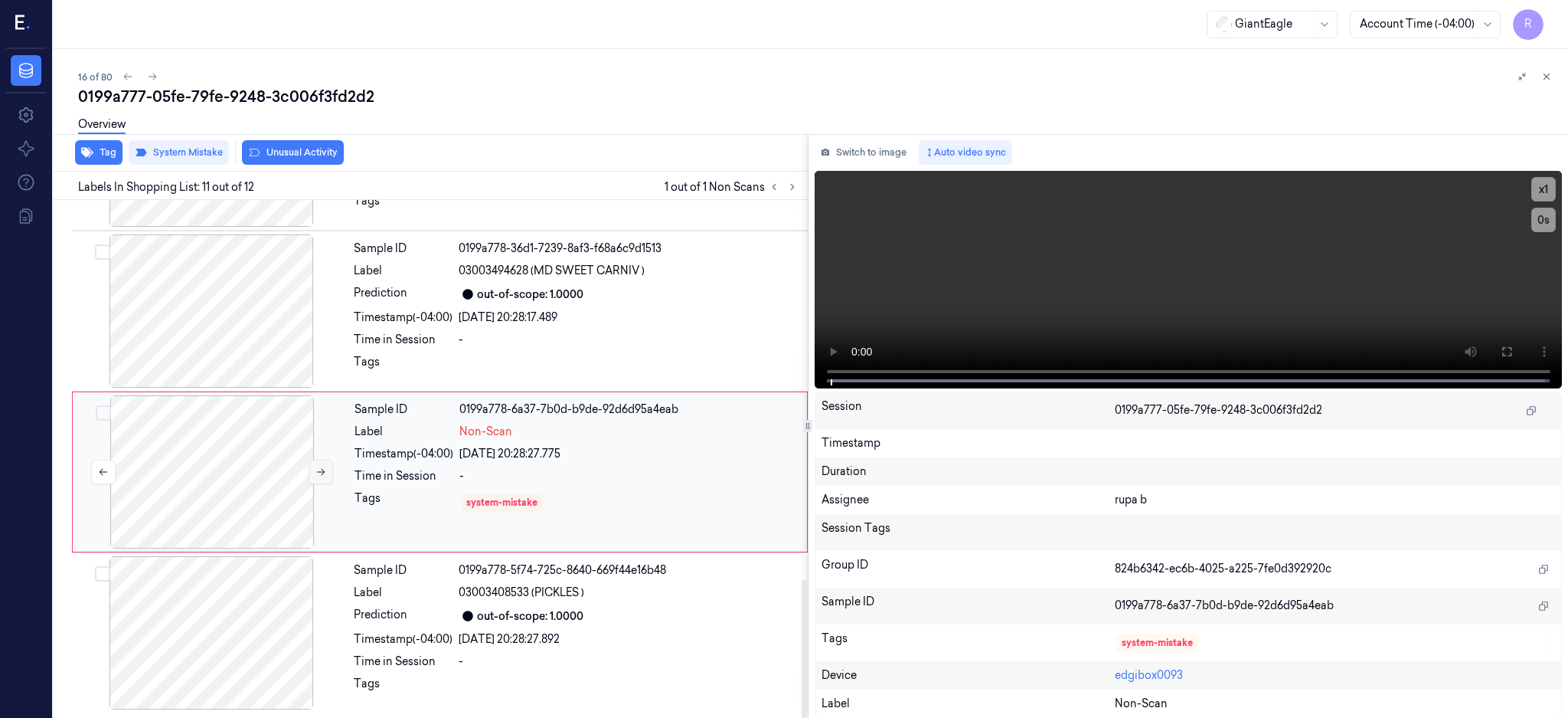
click at [316, 475] on icon at bounding box center [320, 471] width 10 height 10
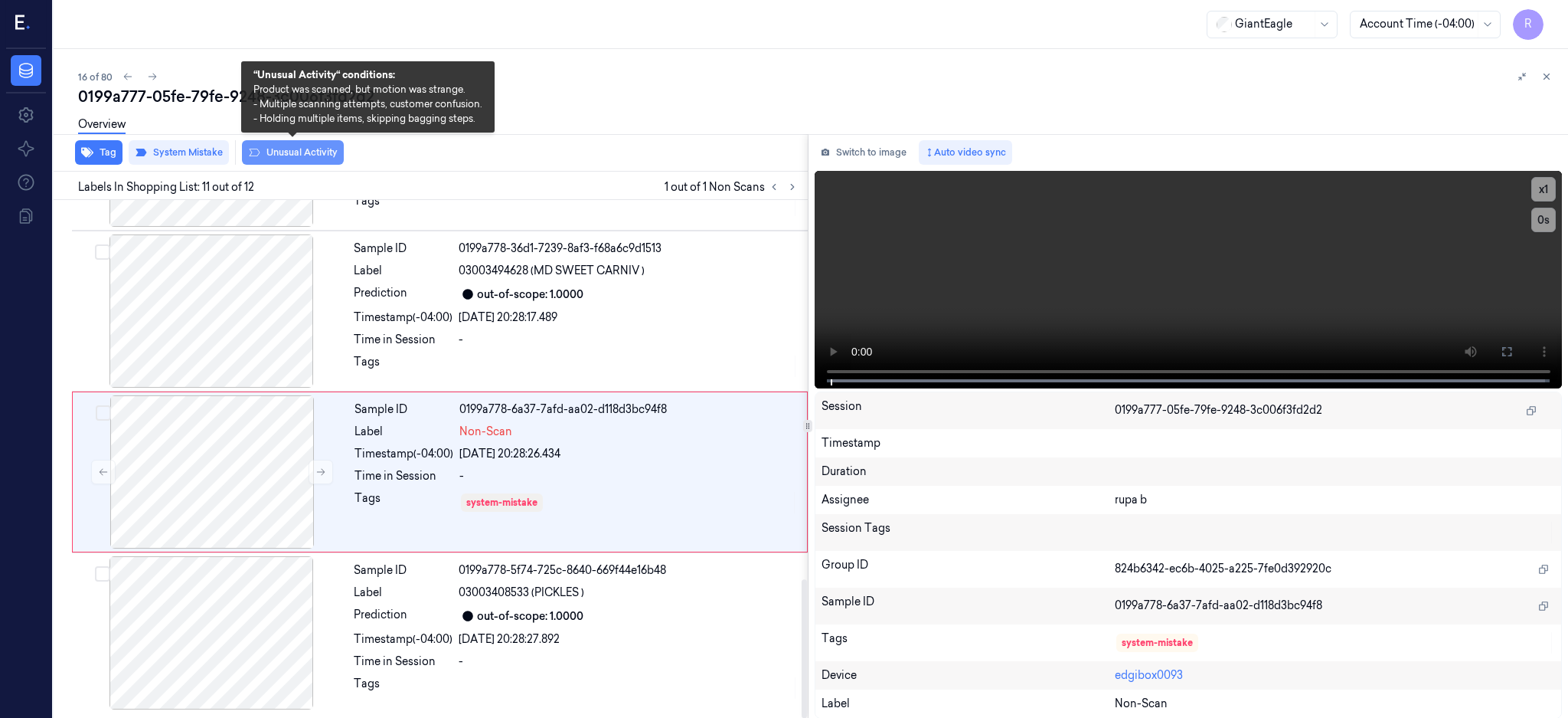
click at [265, 147] on button "Unusual Activity" at bounding box center [293, 153] width 102 height 24
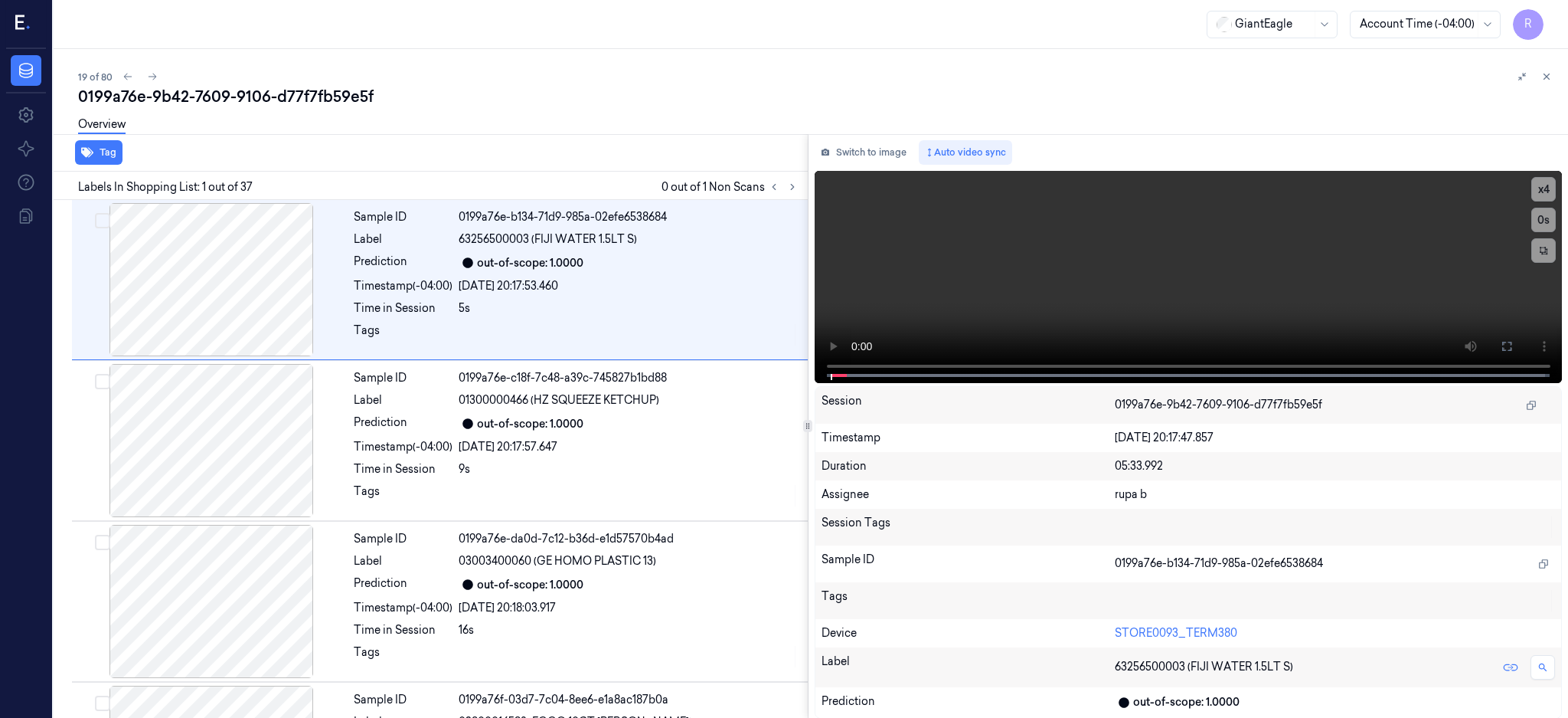
click at [808, 185] on div "Labels In Shopping List: 1 out of 37 0 out of 1 Non Scans" at bounding box center [427, 185] width 760 height 28
click at [801, 183] on button at bounding box center [792, 186] width 18 height 18
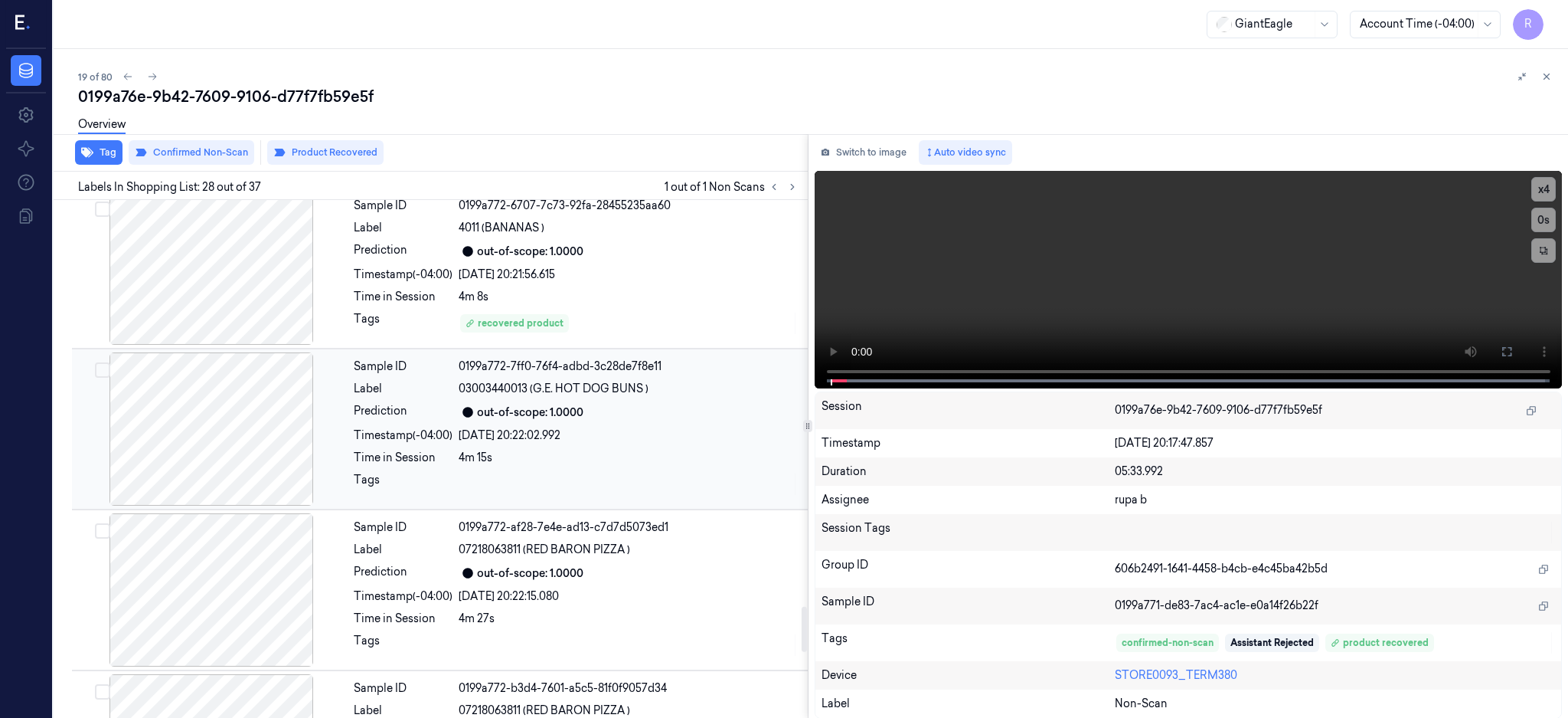
click at [216, 450] on div at bounding box center [211, 429] width 272 height 153
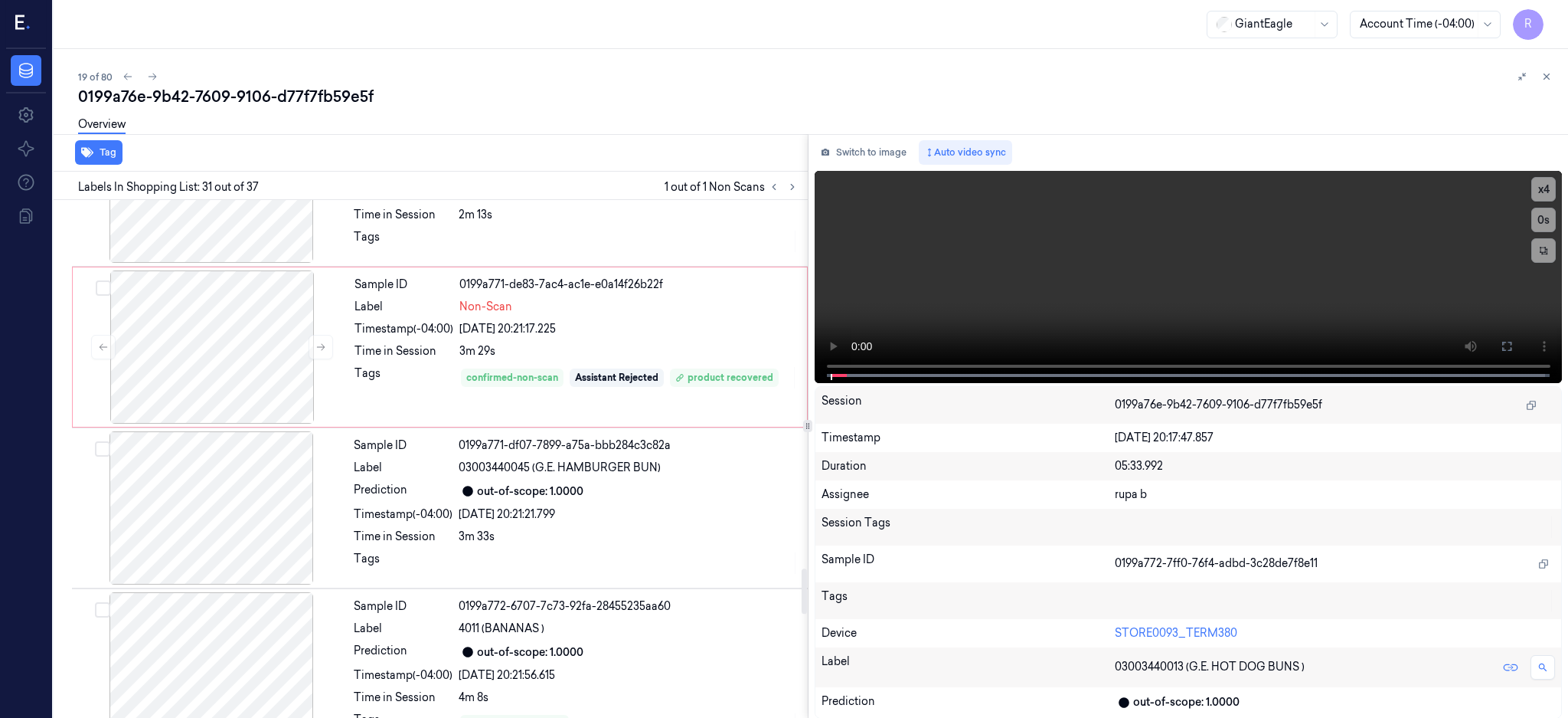
scroll to position [4241, 0]
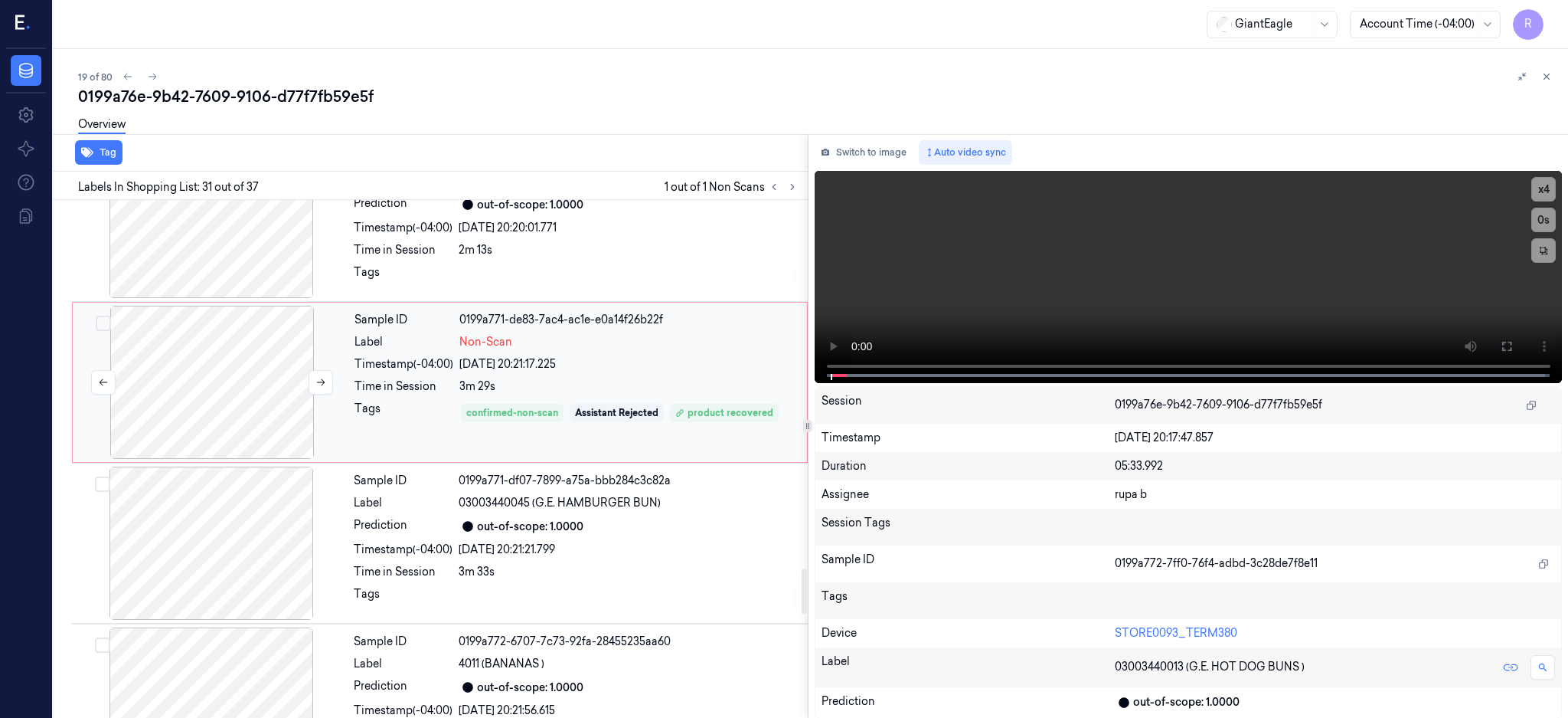
click at [227, 398] on div at bounding box center [212, 383] width 272 height 153
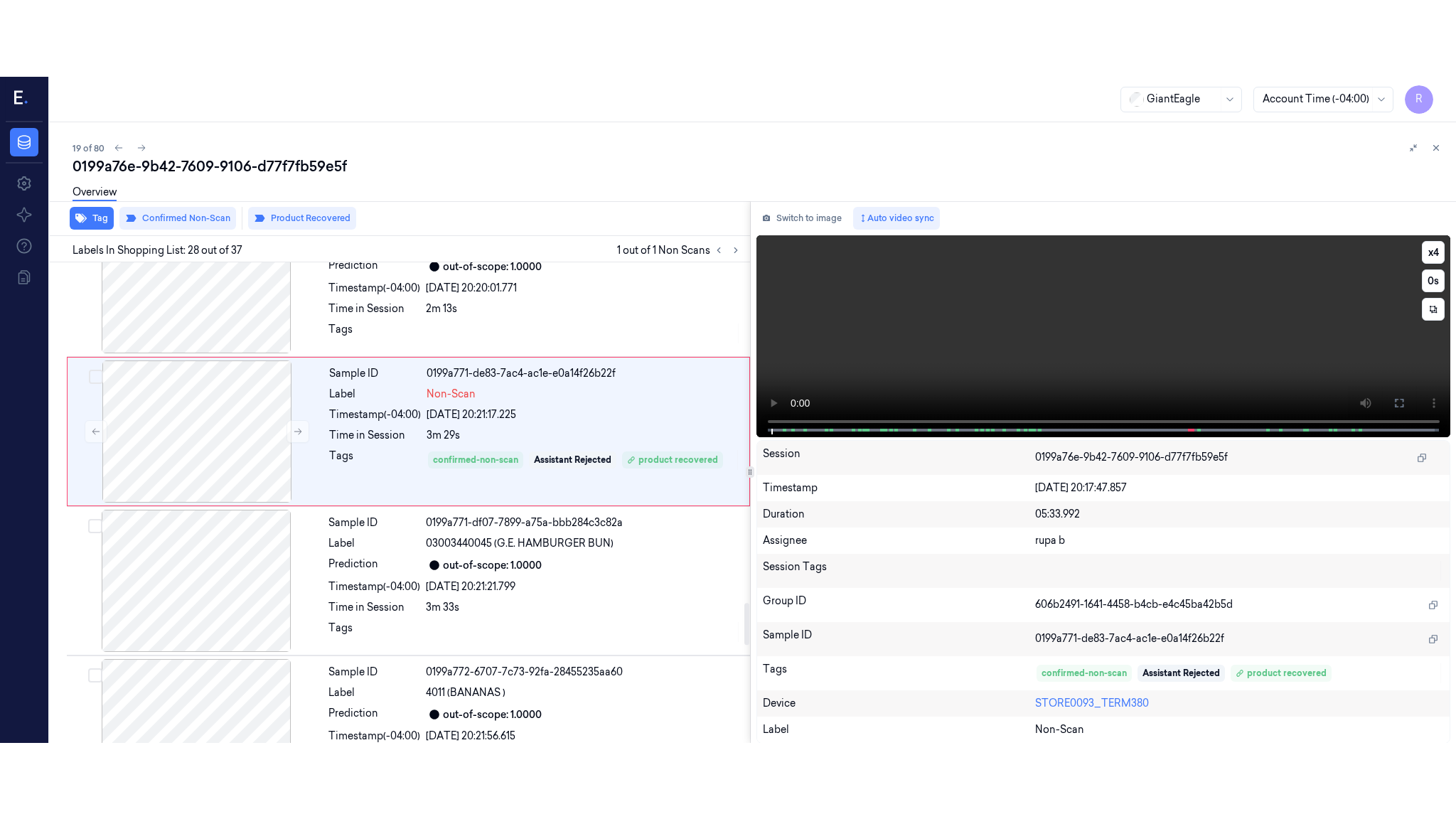
scroll to position [3865, 0]
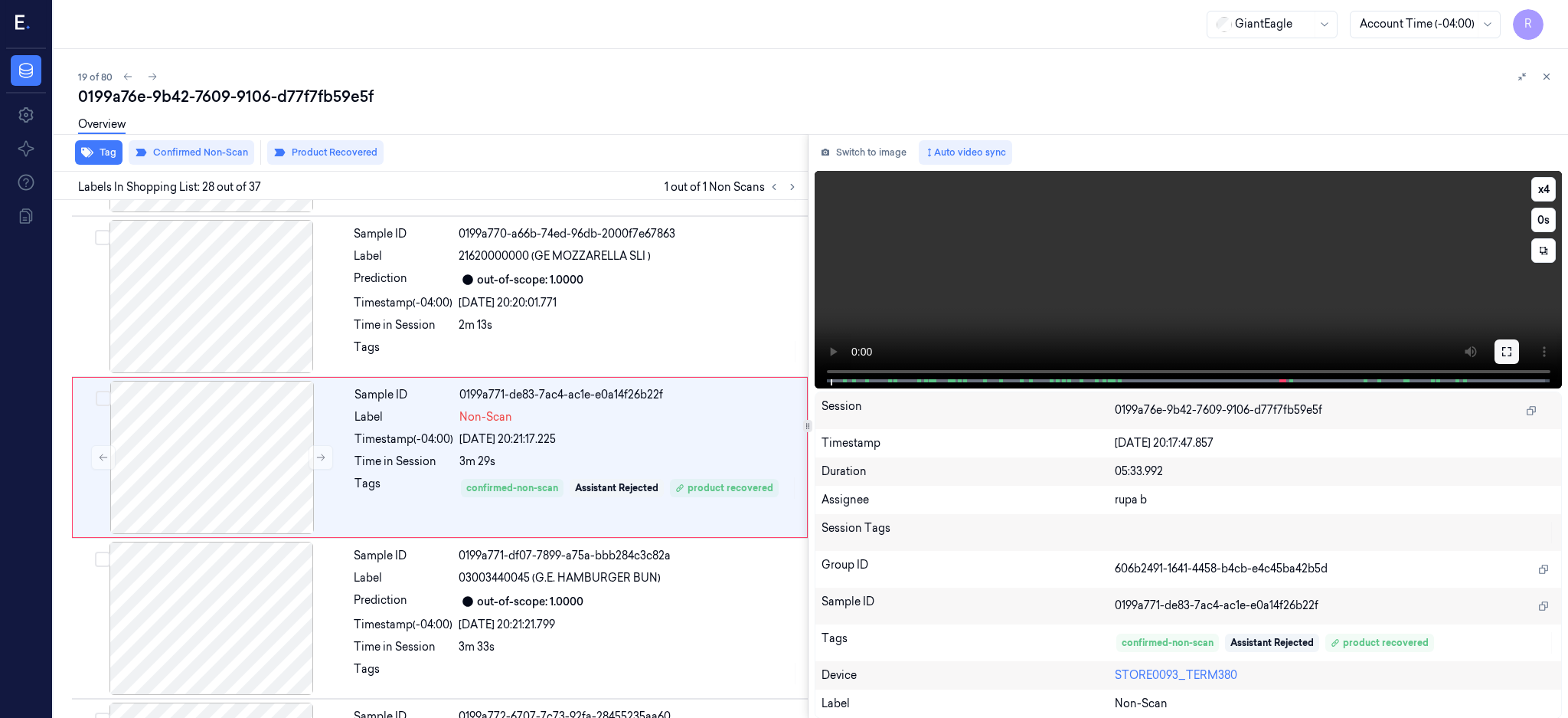
click at [1519, 349] on button at bounding box center [1507, 352] width 24 height 24
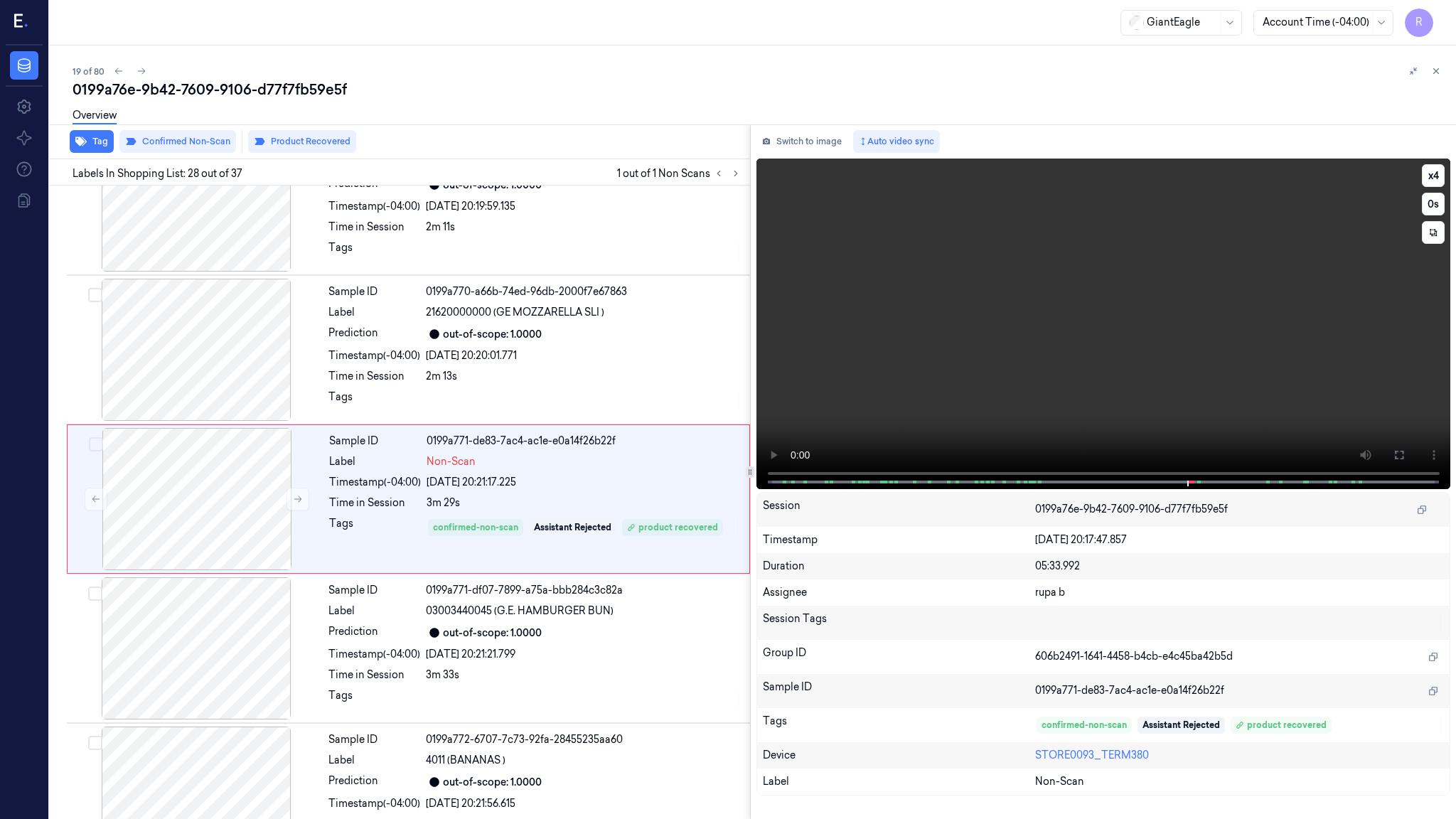
scroll to position [3789, 0]
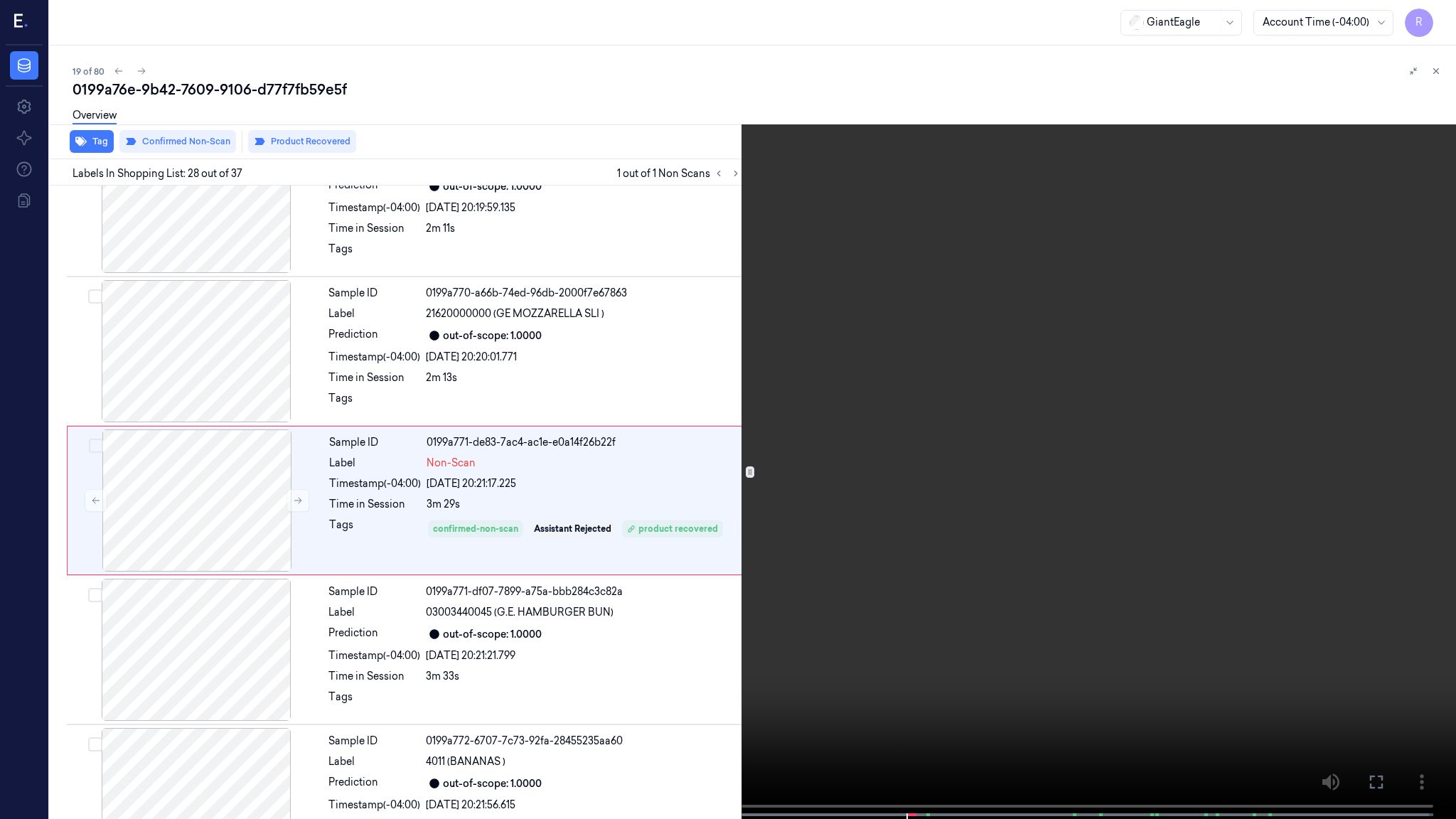
click at [772, 457] on video at bounding box center [728, 410] width 1456 height 821
click at [1447, 18] on button "x 4" at bounding box center [1438, 17] width 22 height 22
click at [1179, 569] on video at bounding box center [728, 410] width 1456 height 821
click at [1077, 575] on video at bounding box center [728, 410] width 1456 height 821
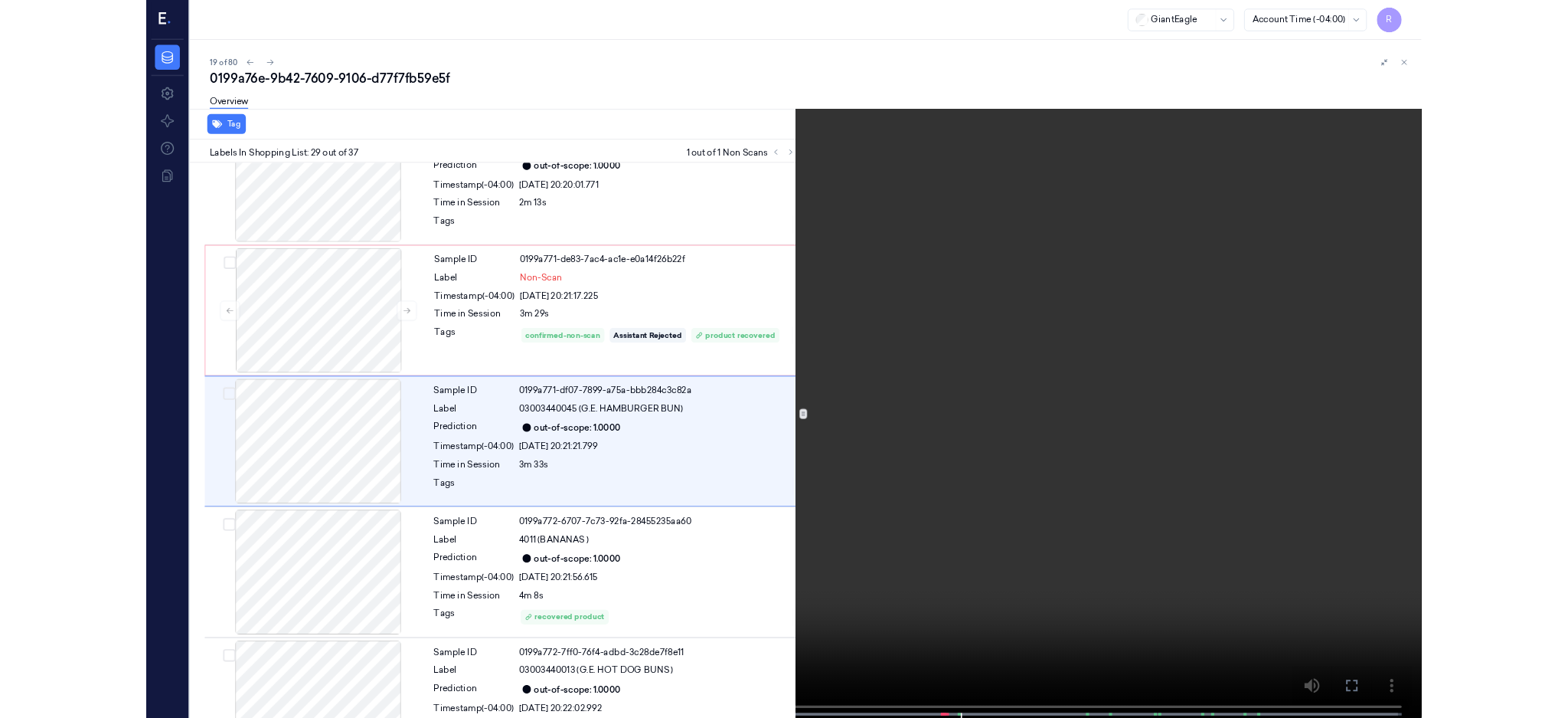
scroll to position [4244, 0]
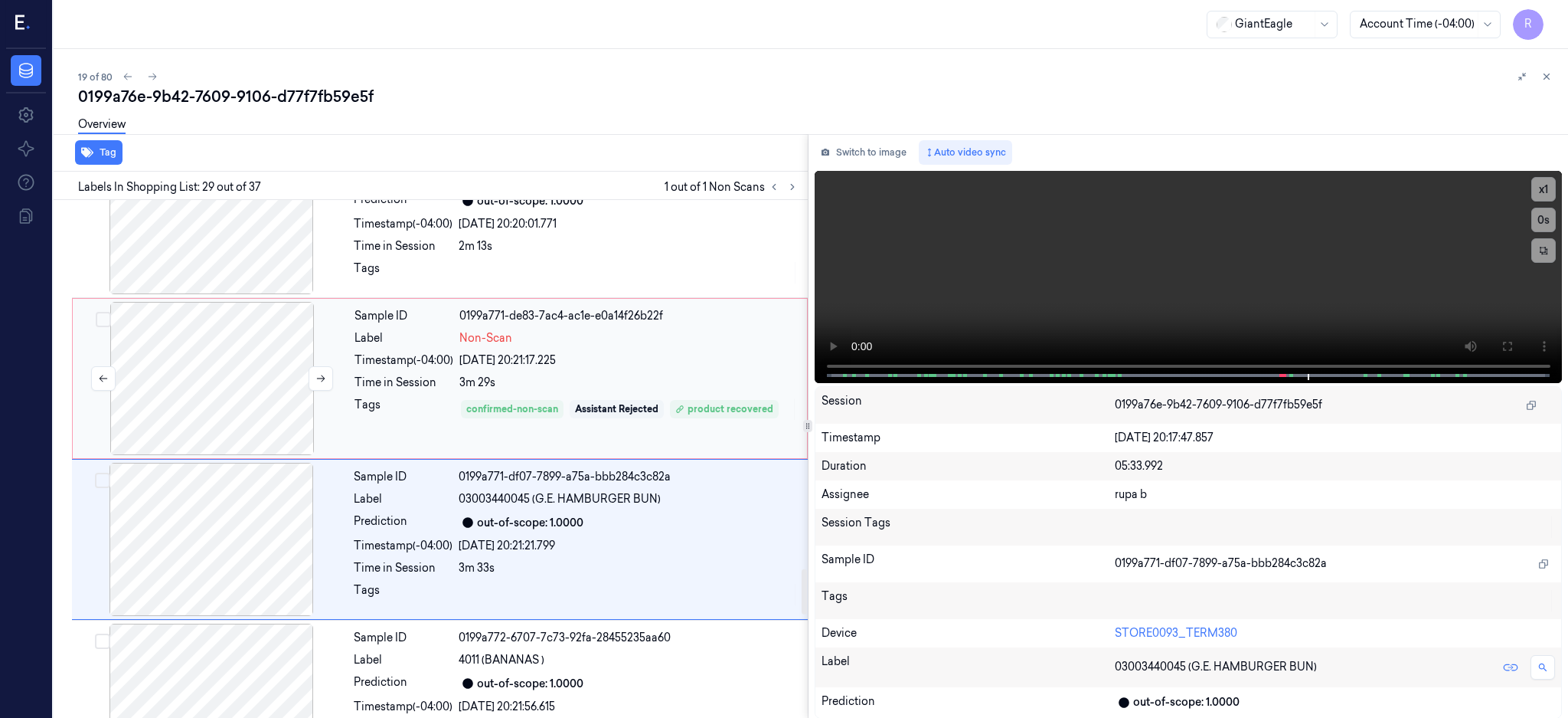
click at [214, 381] on div at bounding box center [212, 378] width 272 height 153
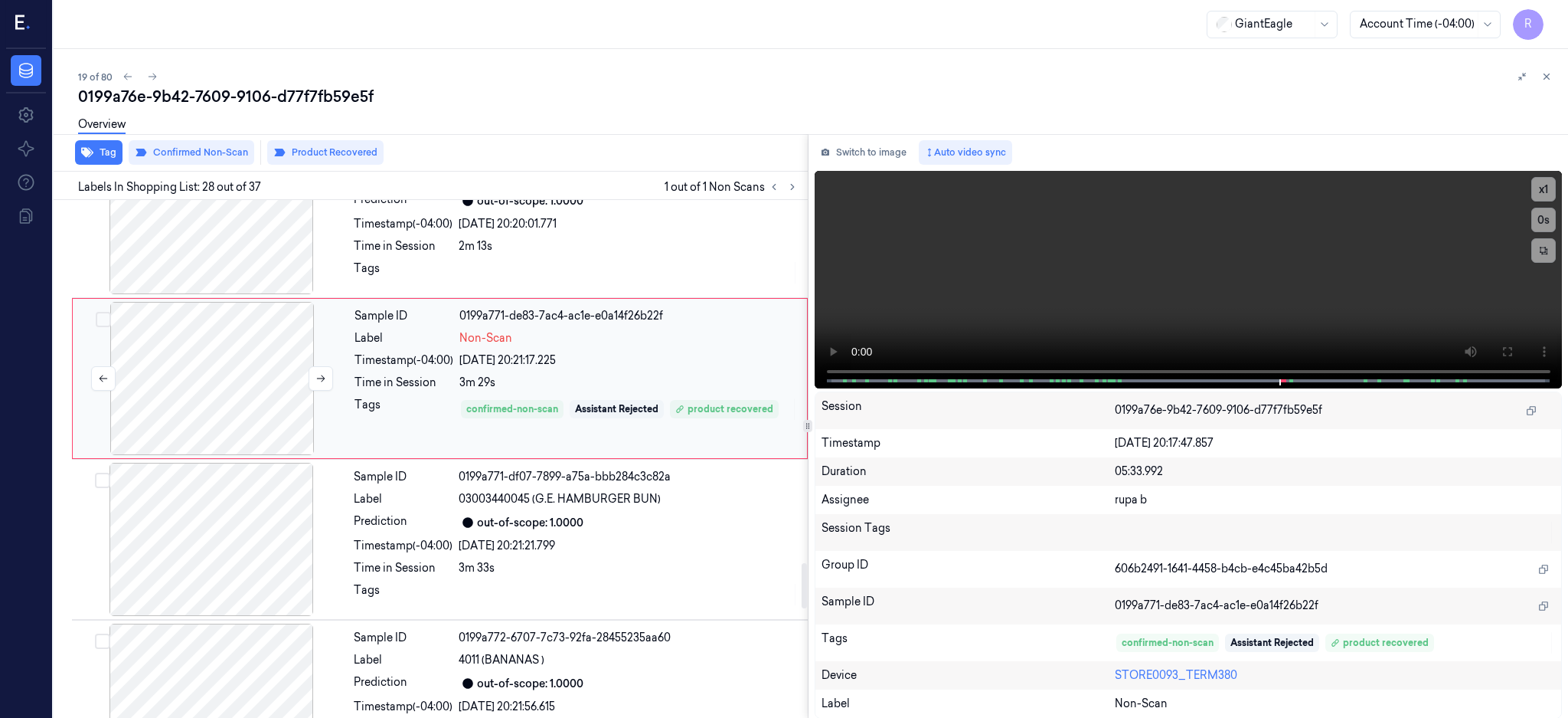
scroll to position [4166, 0]
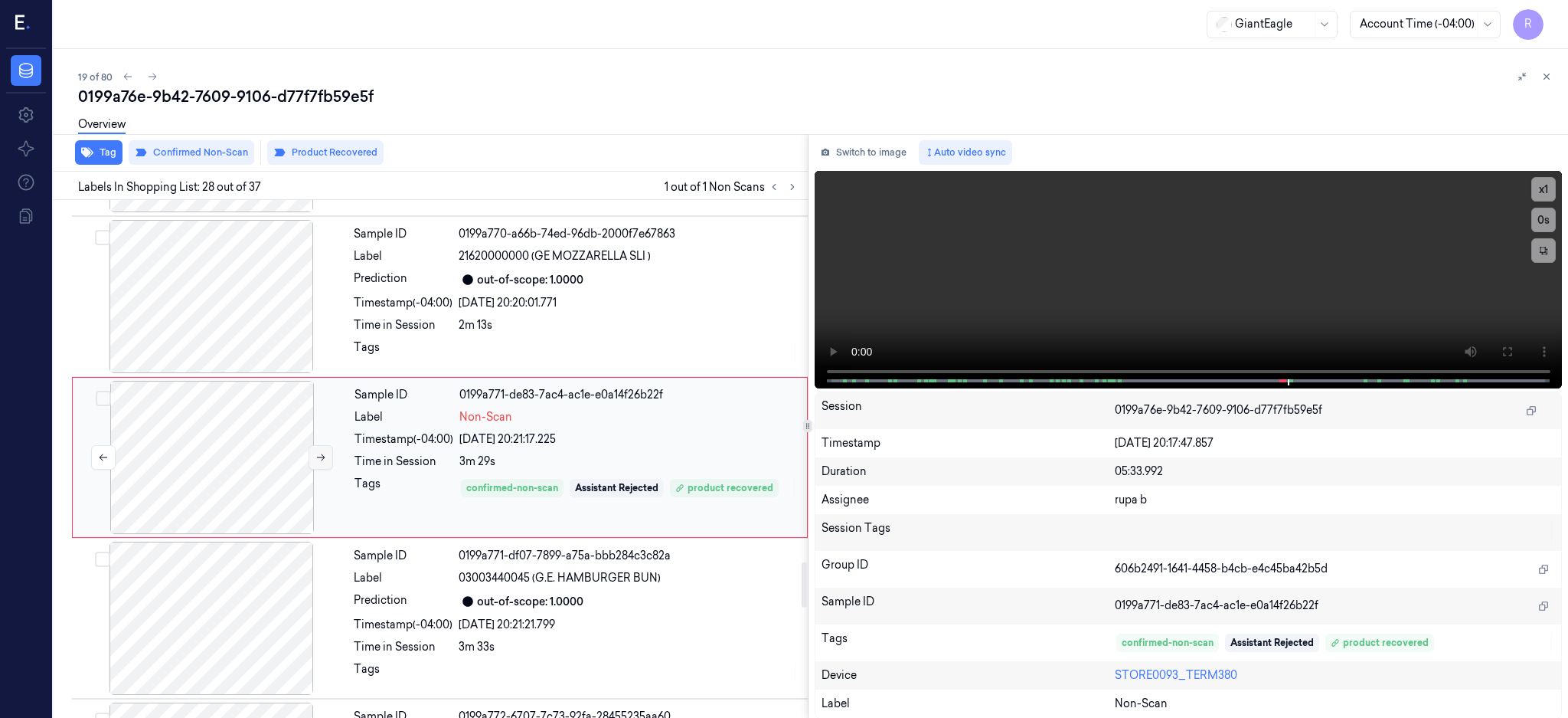
click at [320, 463] on icon at bounding box center [320, 457] width 10 height 10
click at [885, 161] on button "Switch to image" at bounding box center [864, 153] width 98 height 24
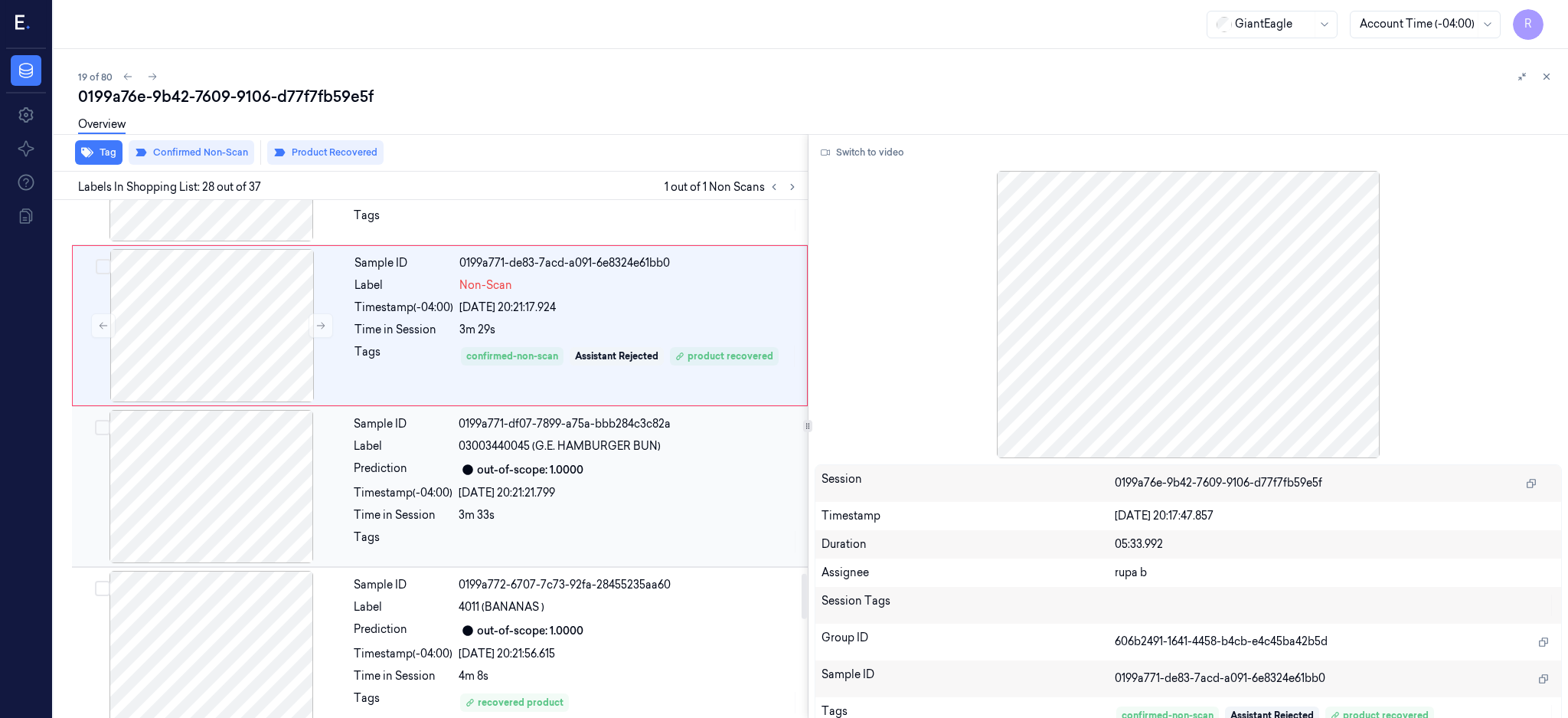
scroll to position [4268, 0]
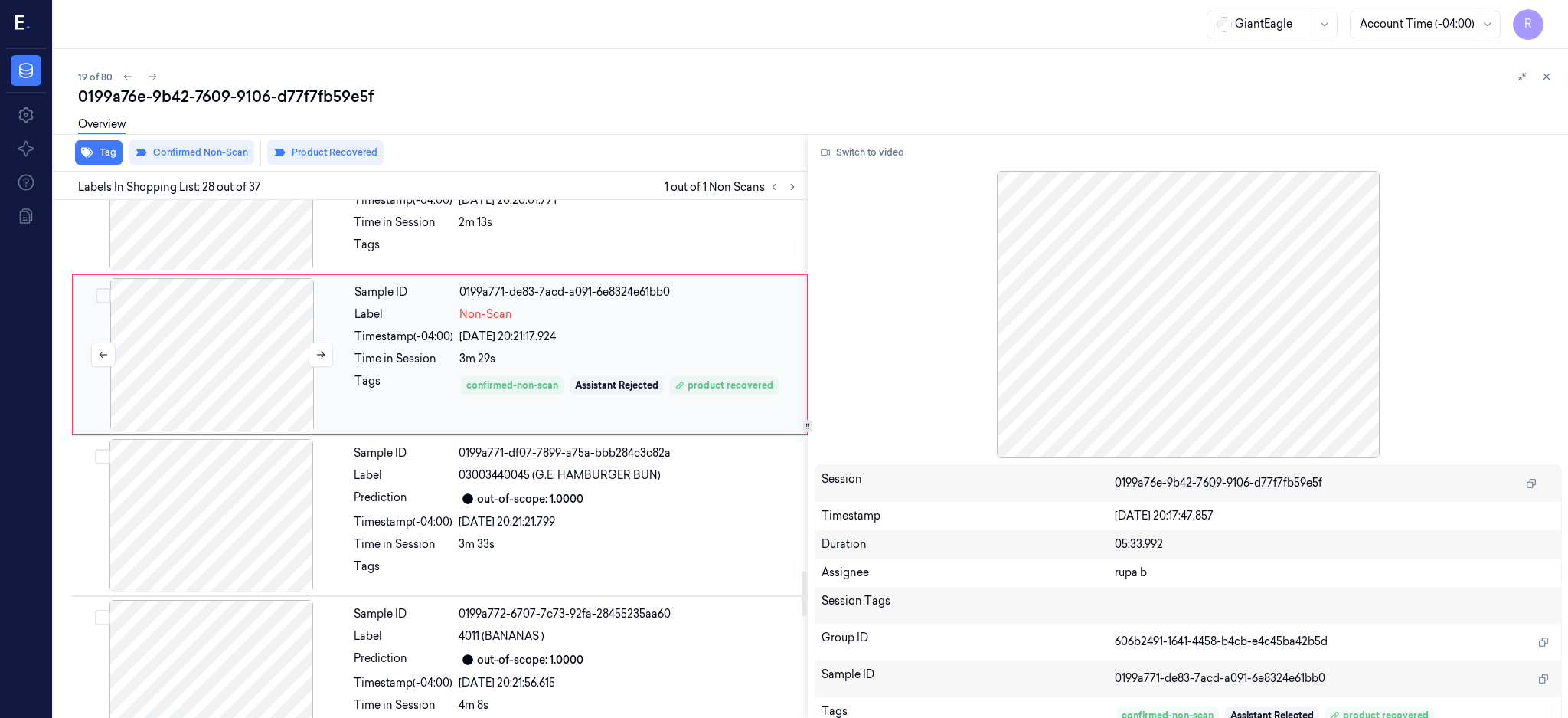
click at [221, 356] on div at bounding box center [212, 355] width 272 height 153
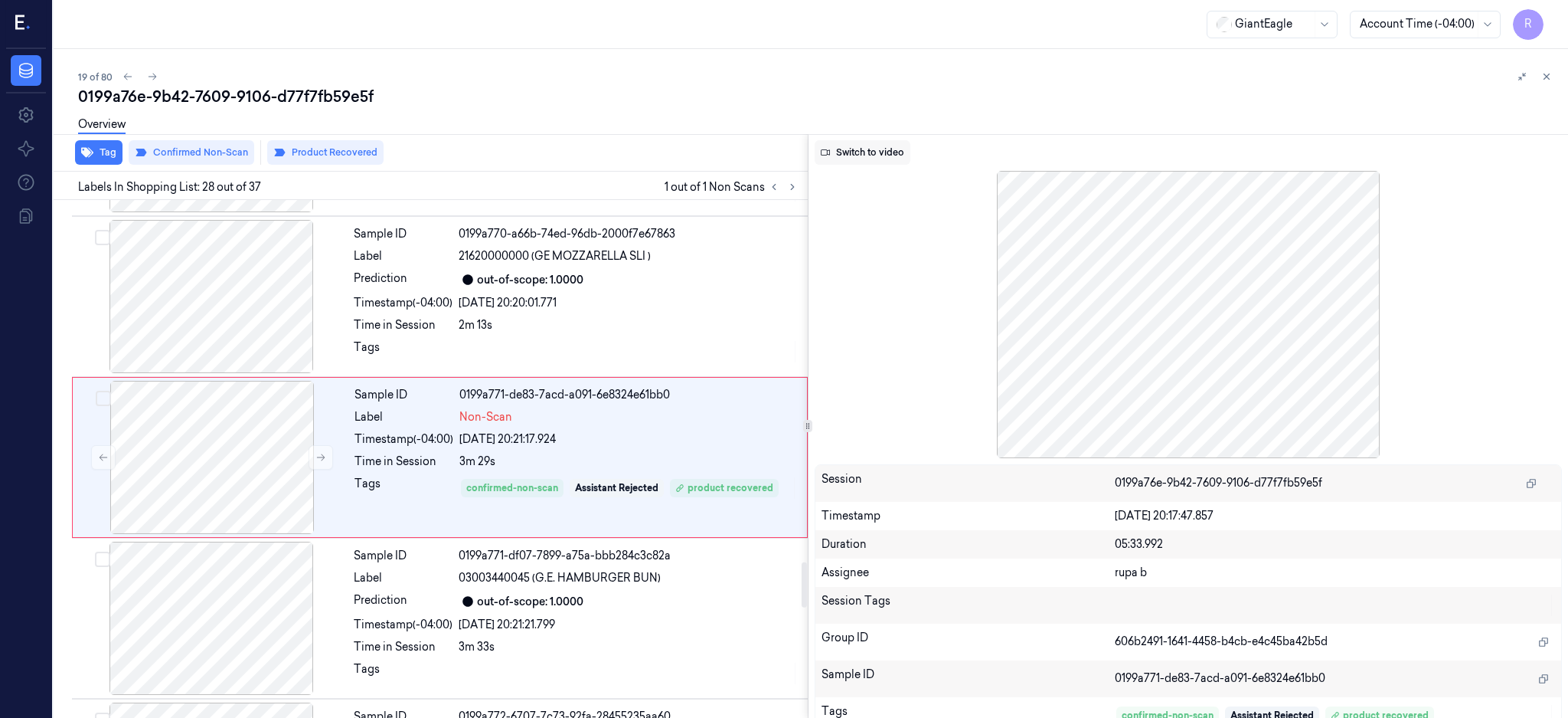
click at [885, 150] on button "Switch to video" at bounding box center [862, 153] width 96 height 24
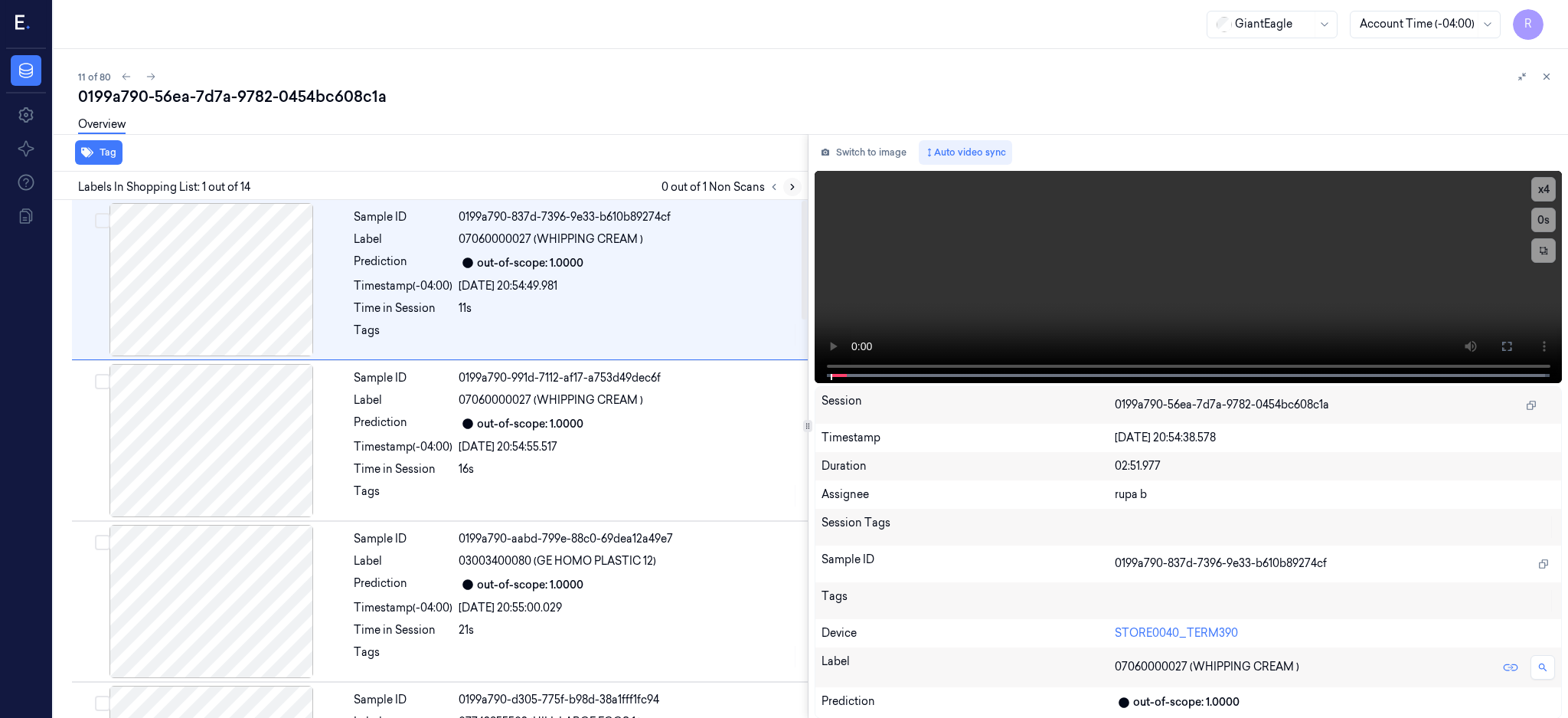
click at [801, 194] on button at bounding box center [792, 186] width 18 height 18
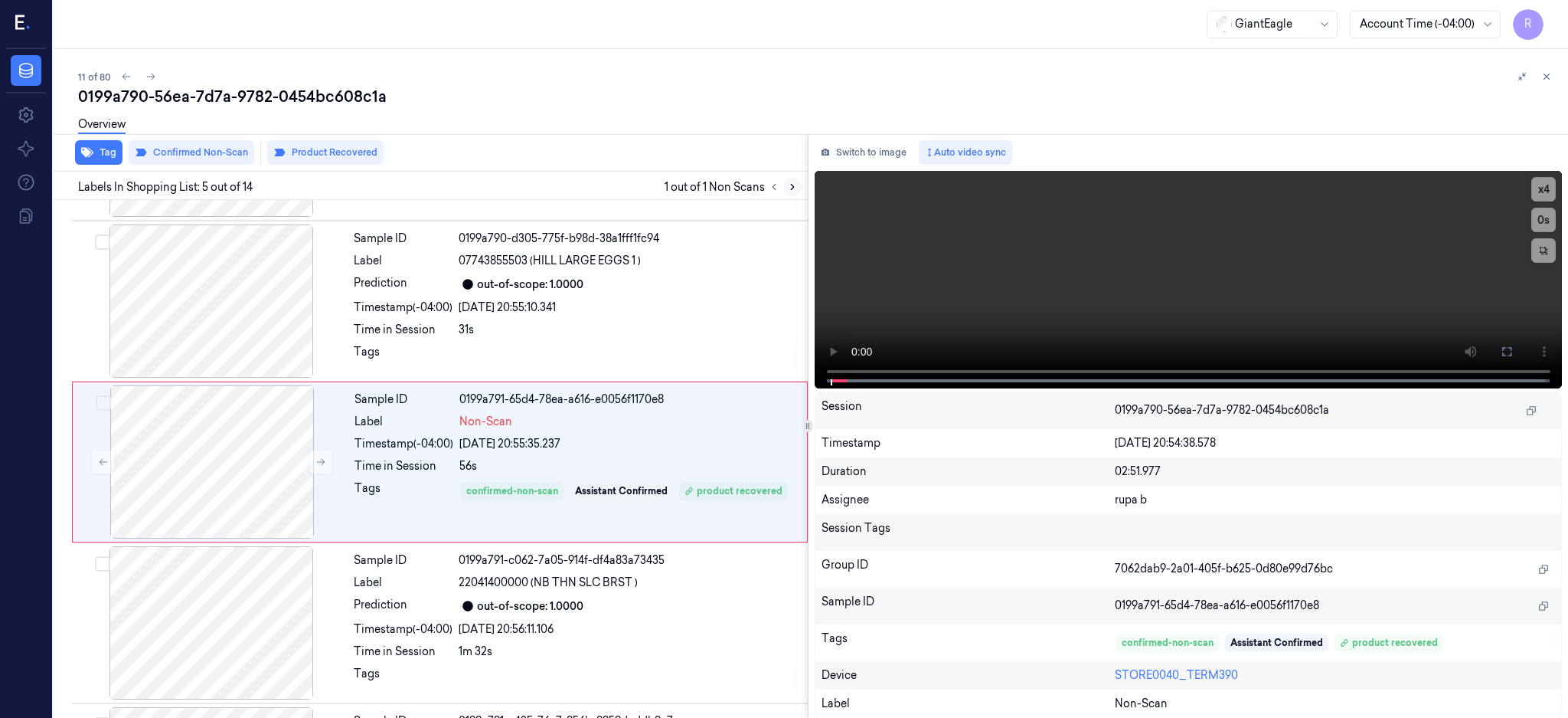
scroll to position [464, 0]
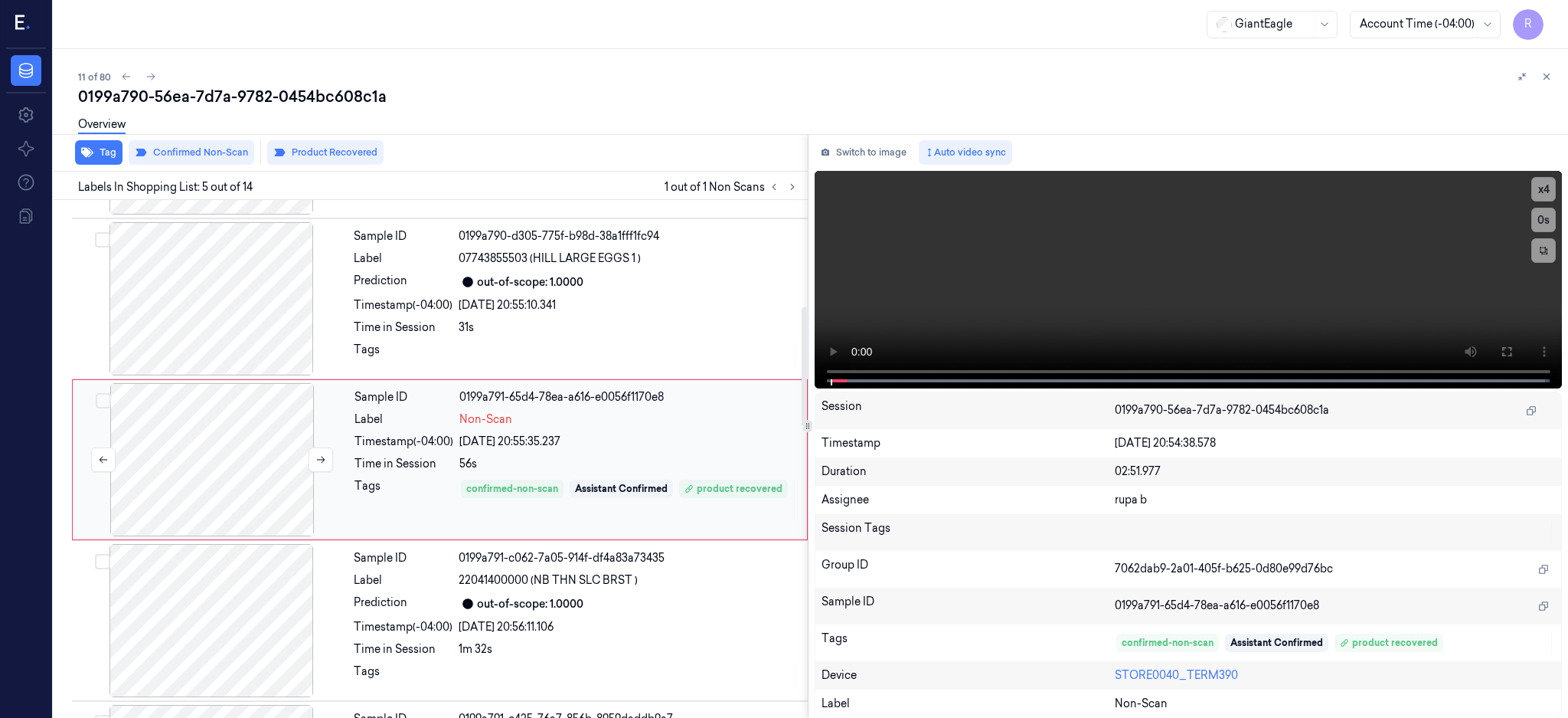
click at [223, 460] on div at bounding box center [212, 459] width 272 height 153
click at [207, 291] on div at bounding box center [211, 299] width 272 height 153
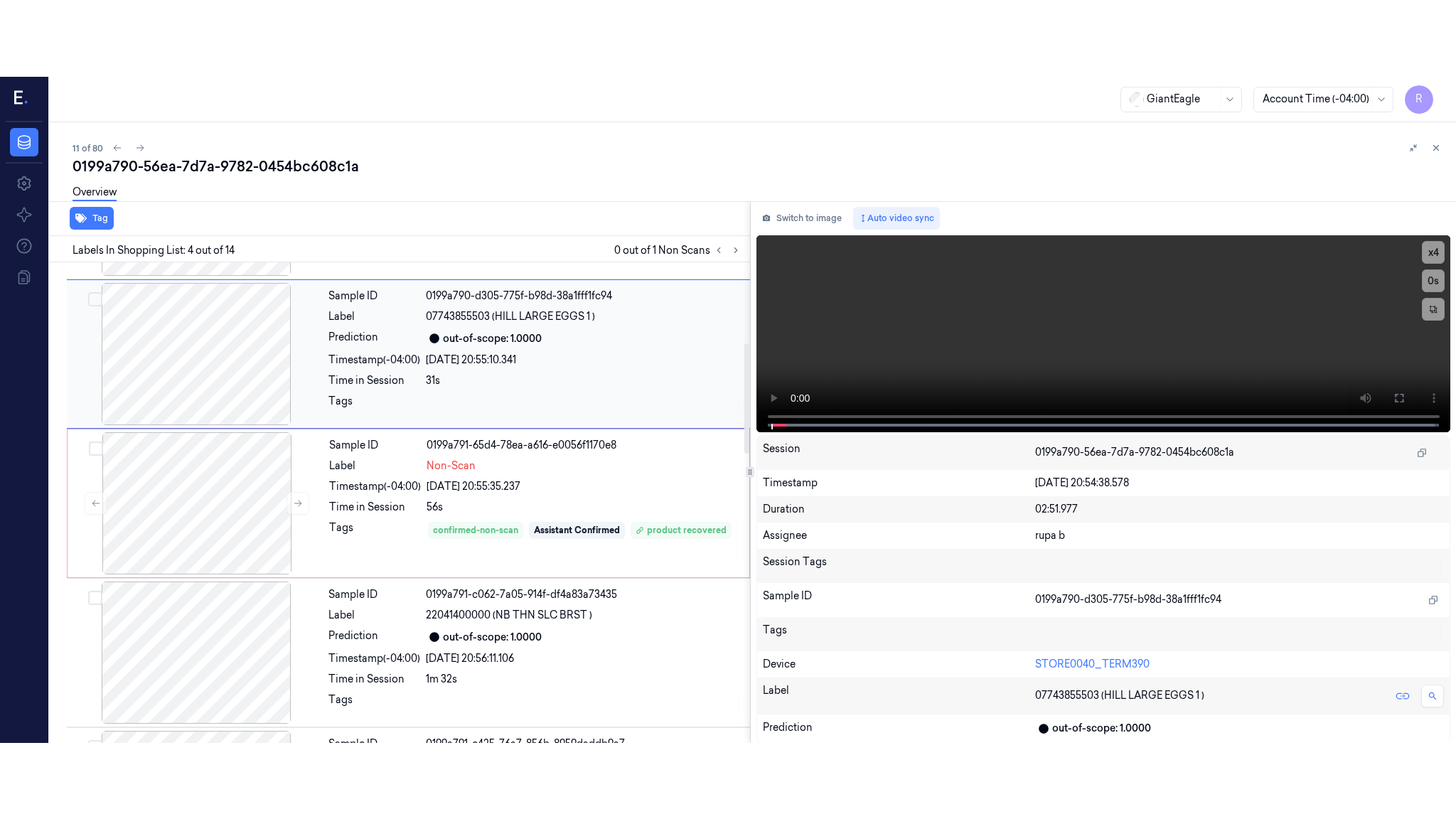
scroll to position [281, 0]
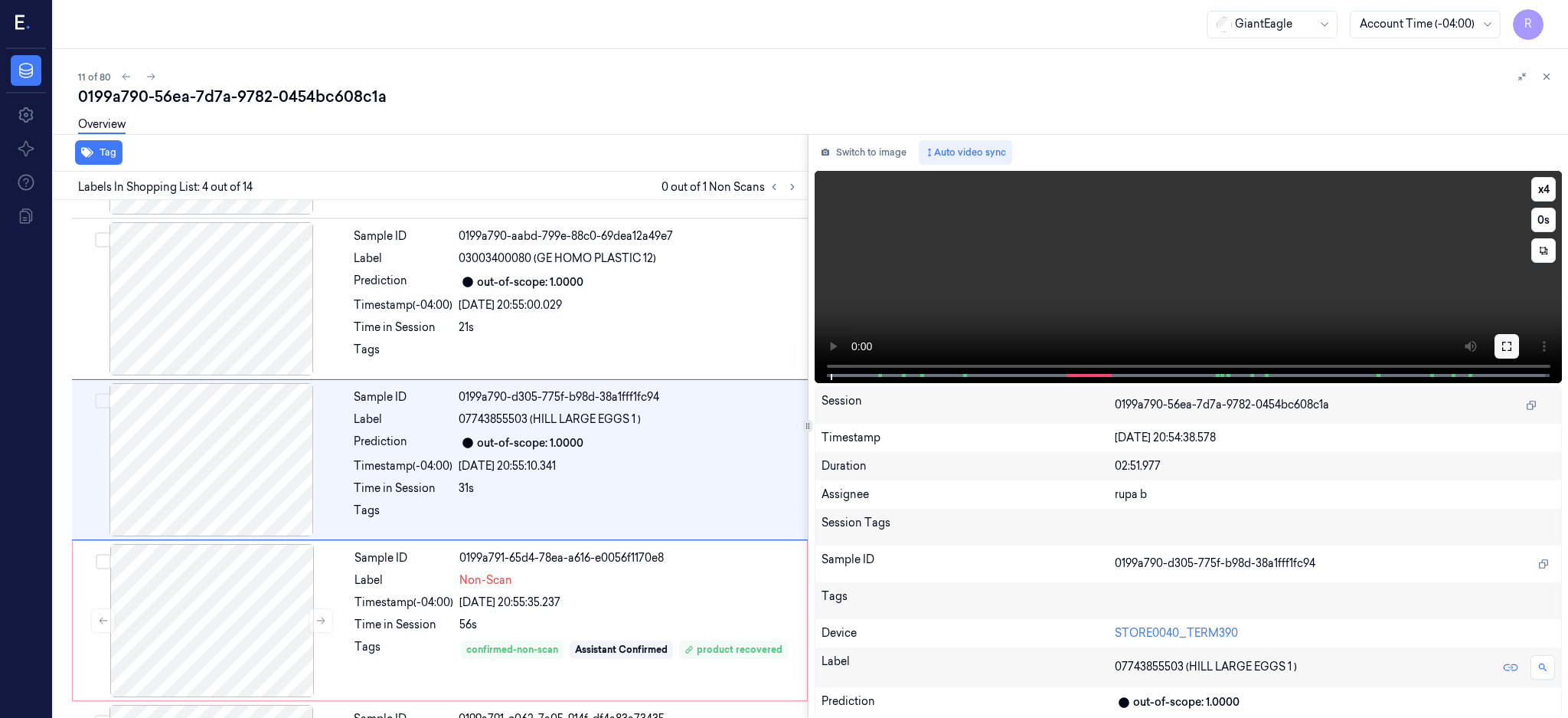
click at [1511, 342] on icon at bounding box center [1507, 346] width 9 height 9
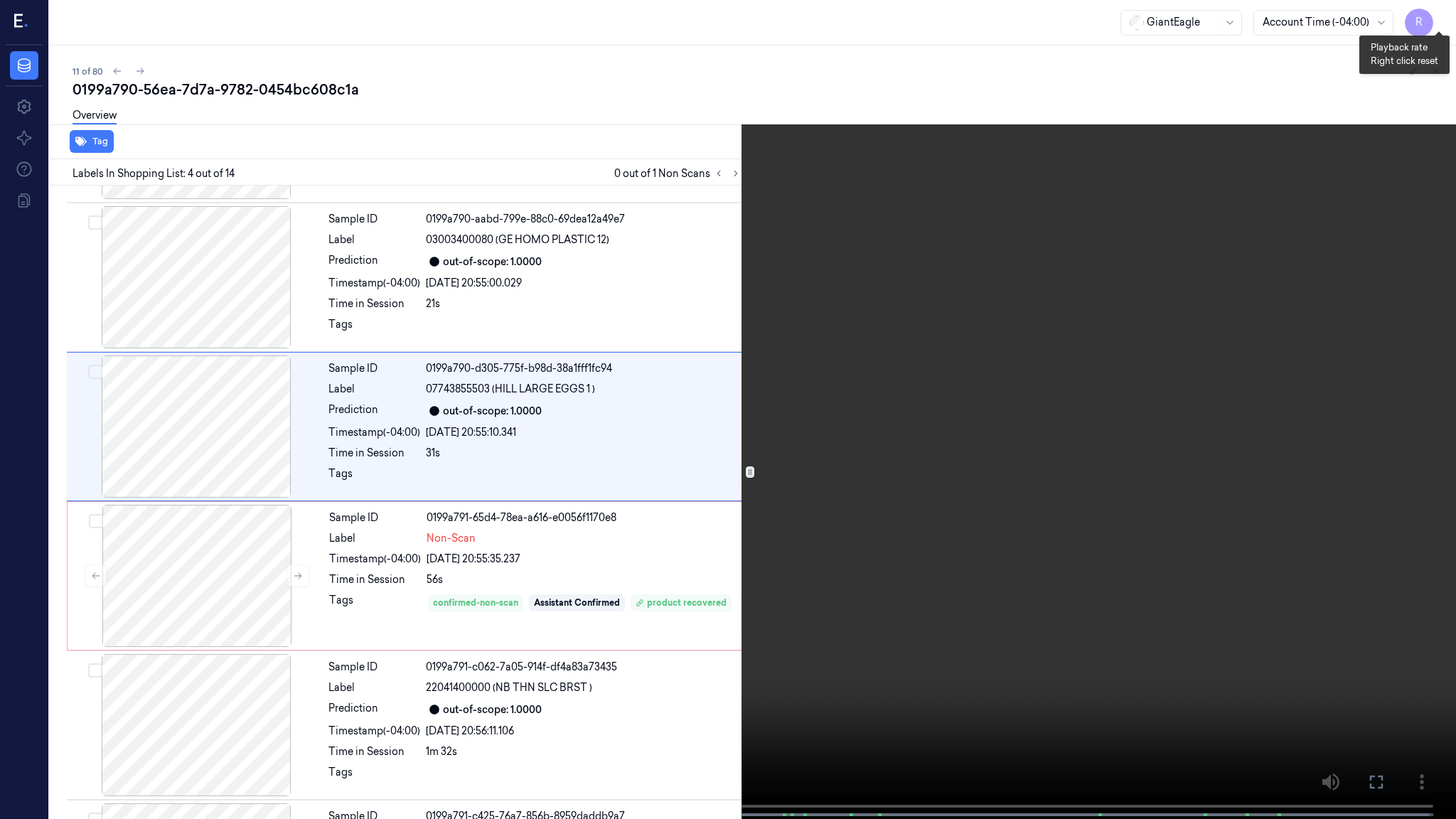
drag, startPoint x: 1434, startPoint y: 16, endPoint x: 1420, endPoint y: 176, distance: 160.6
click at [1436, 16] on button "x 4" at bounding box center [1438, 17] width 22 height 22
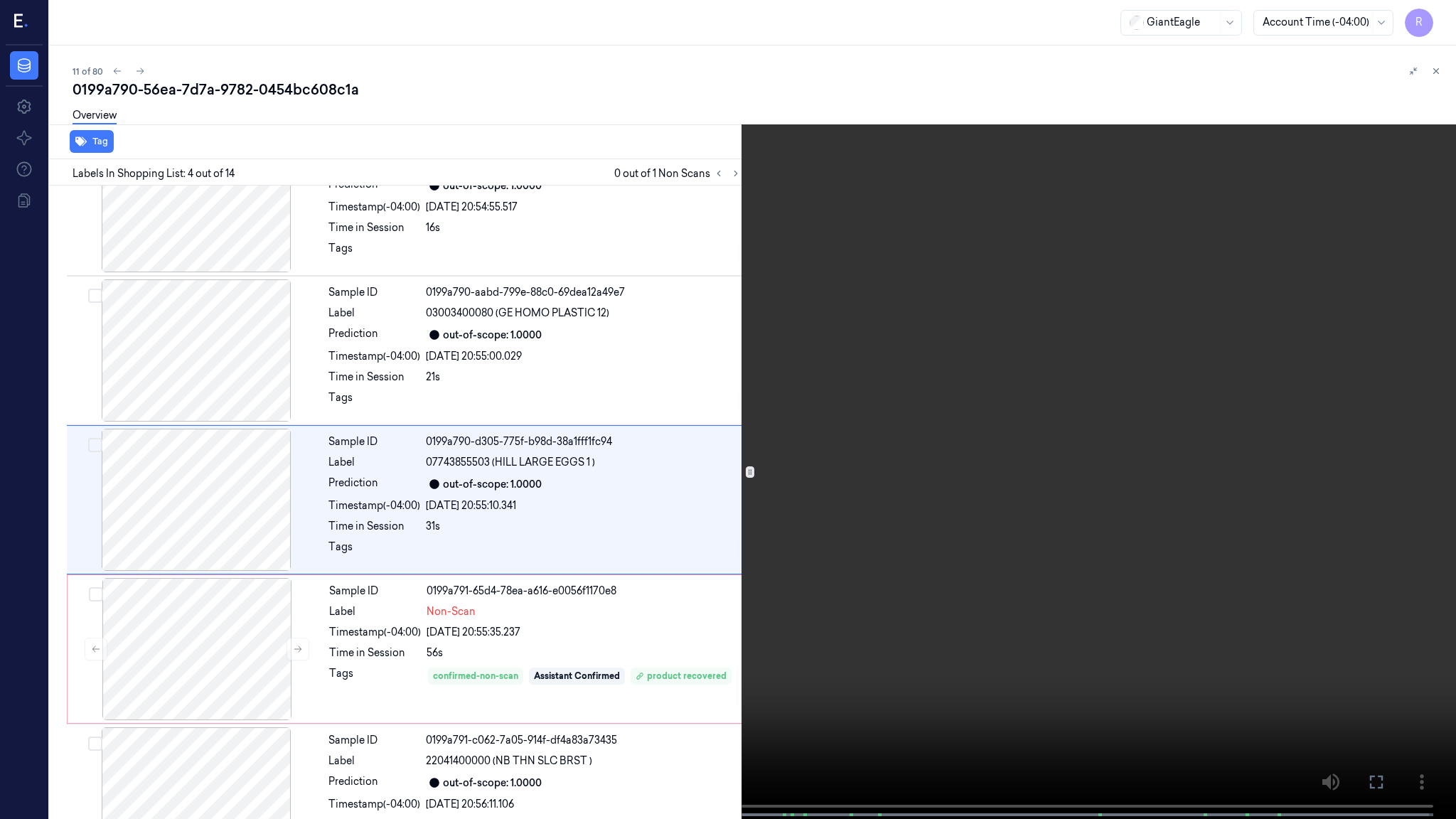
scroll to position [205, 0]
click at [818, 564] on video at bounding box center [728, 410] width 1456 height 821
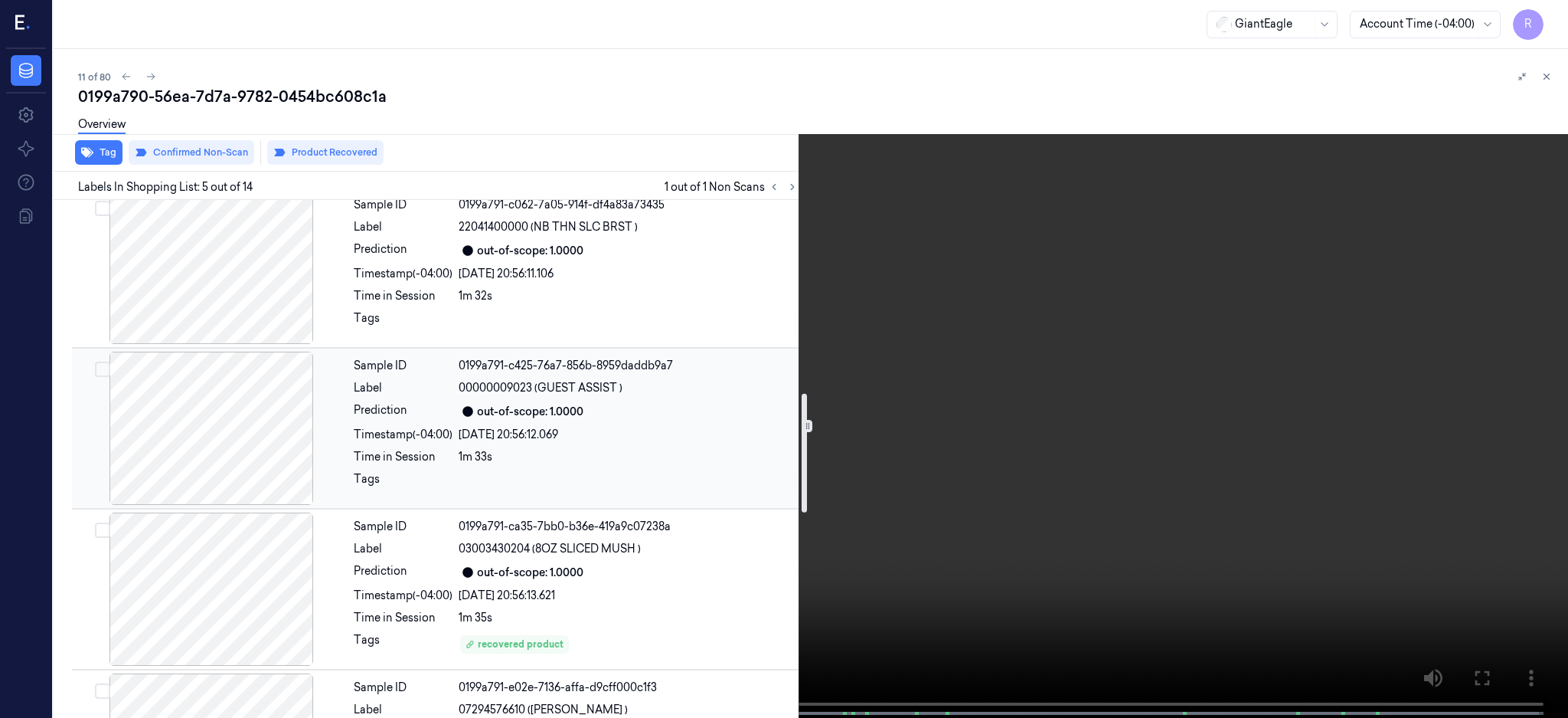
scroll to position [919, 0]
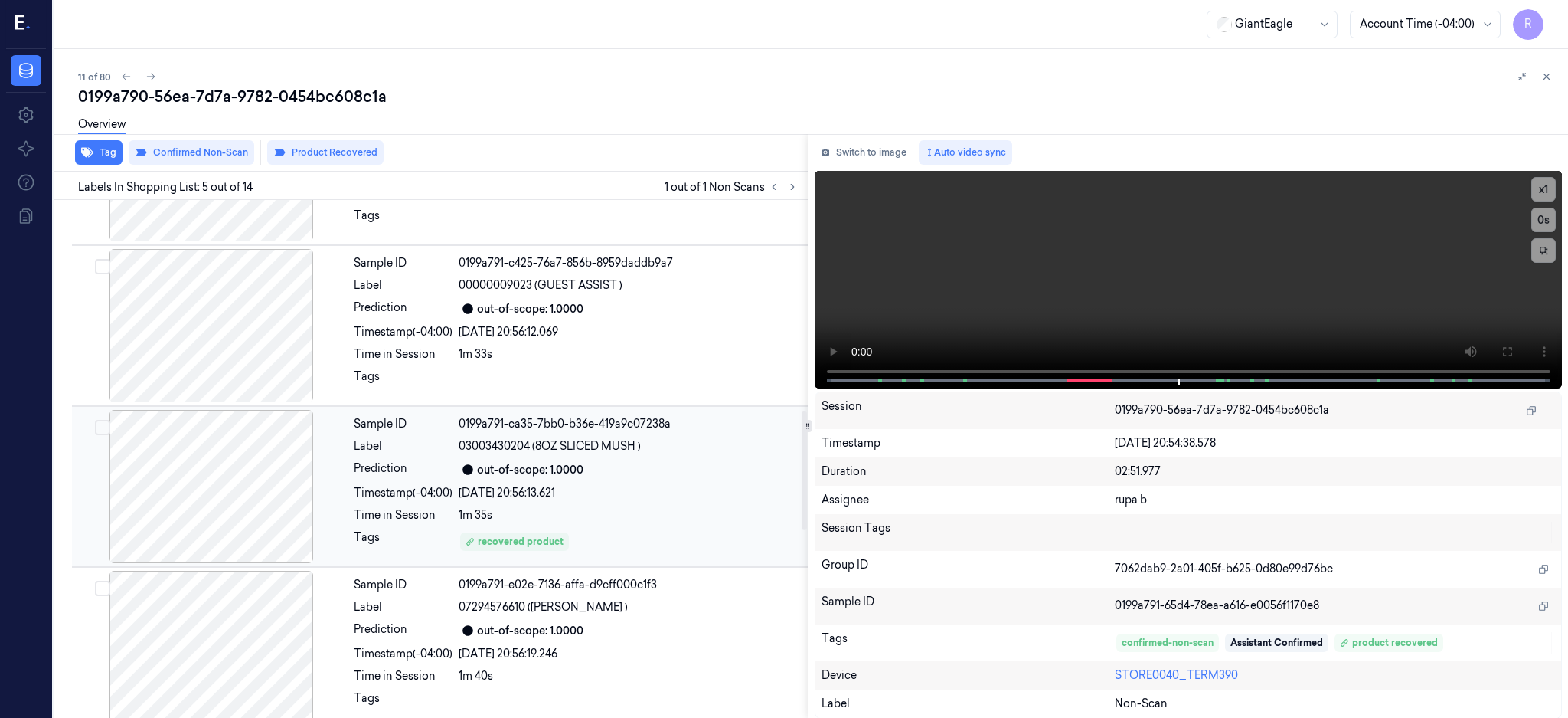
click at [254, 481] on div at bounding box center [211, 486] width 272 height 153
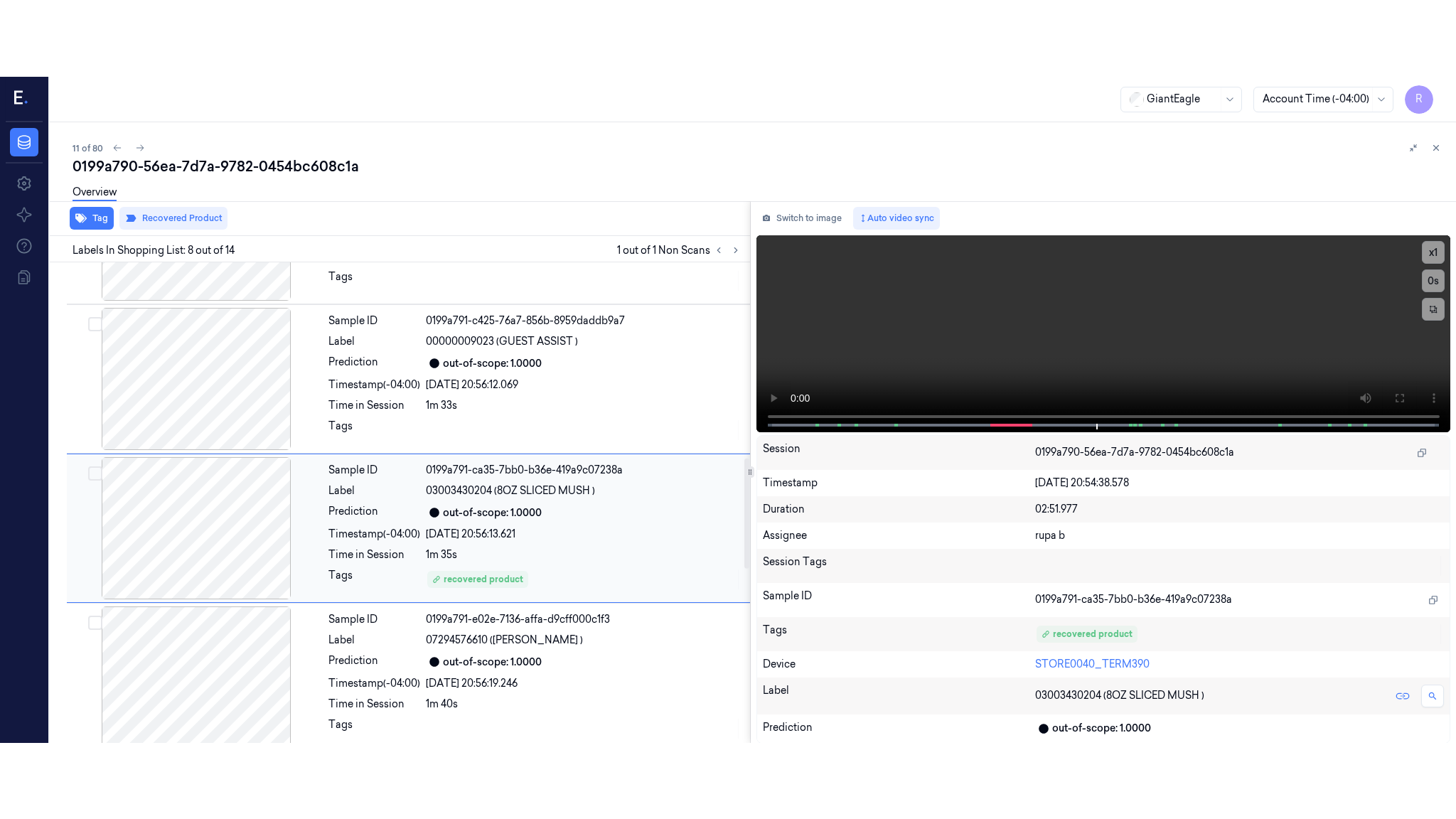
scroll to position [878, 0]
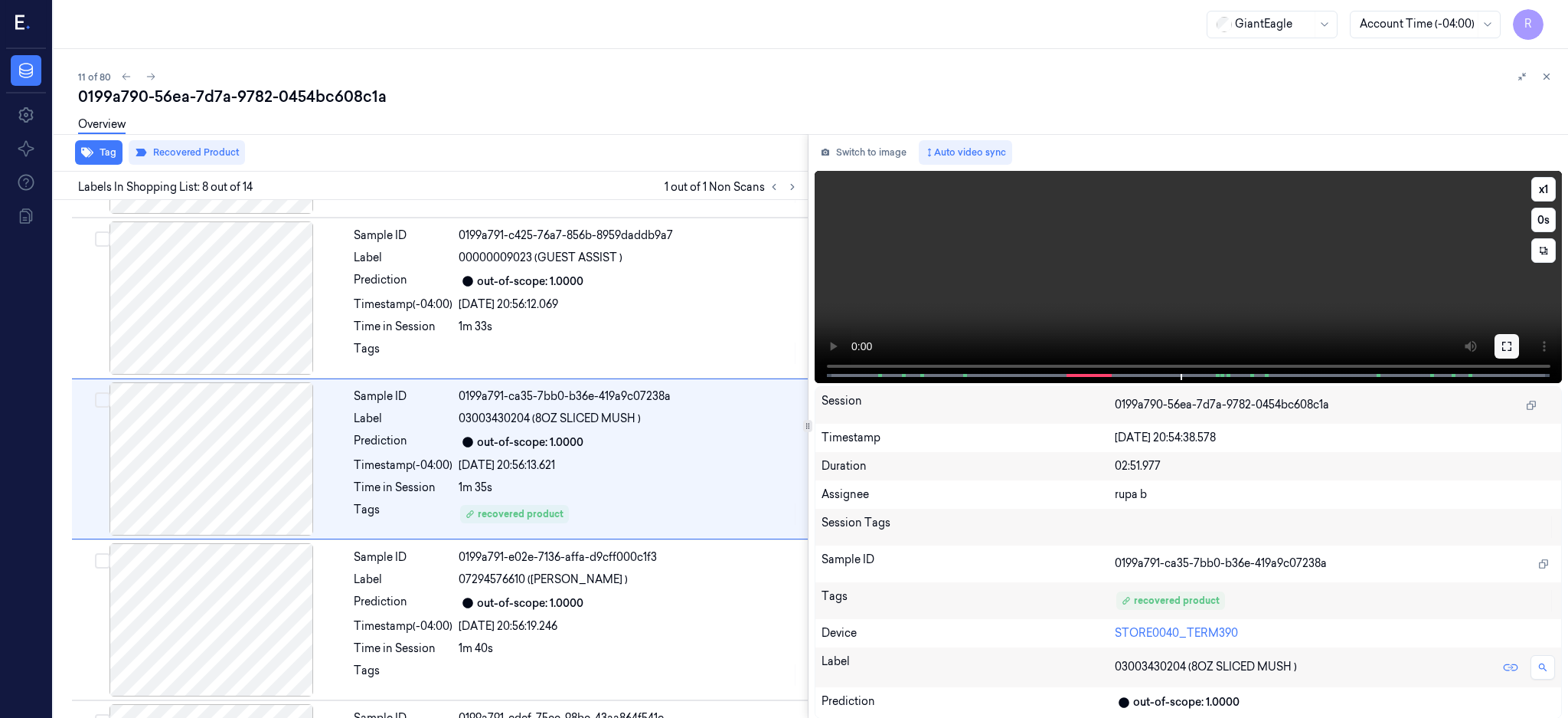
click at [1519, 340] on button at bounding box center [1507, 346] width 24 height 24
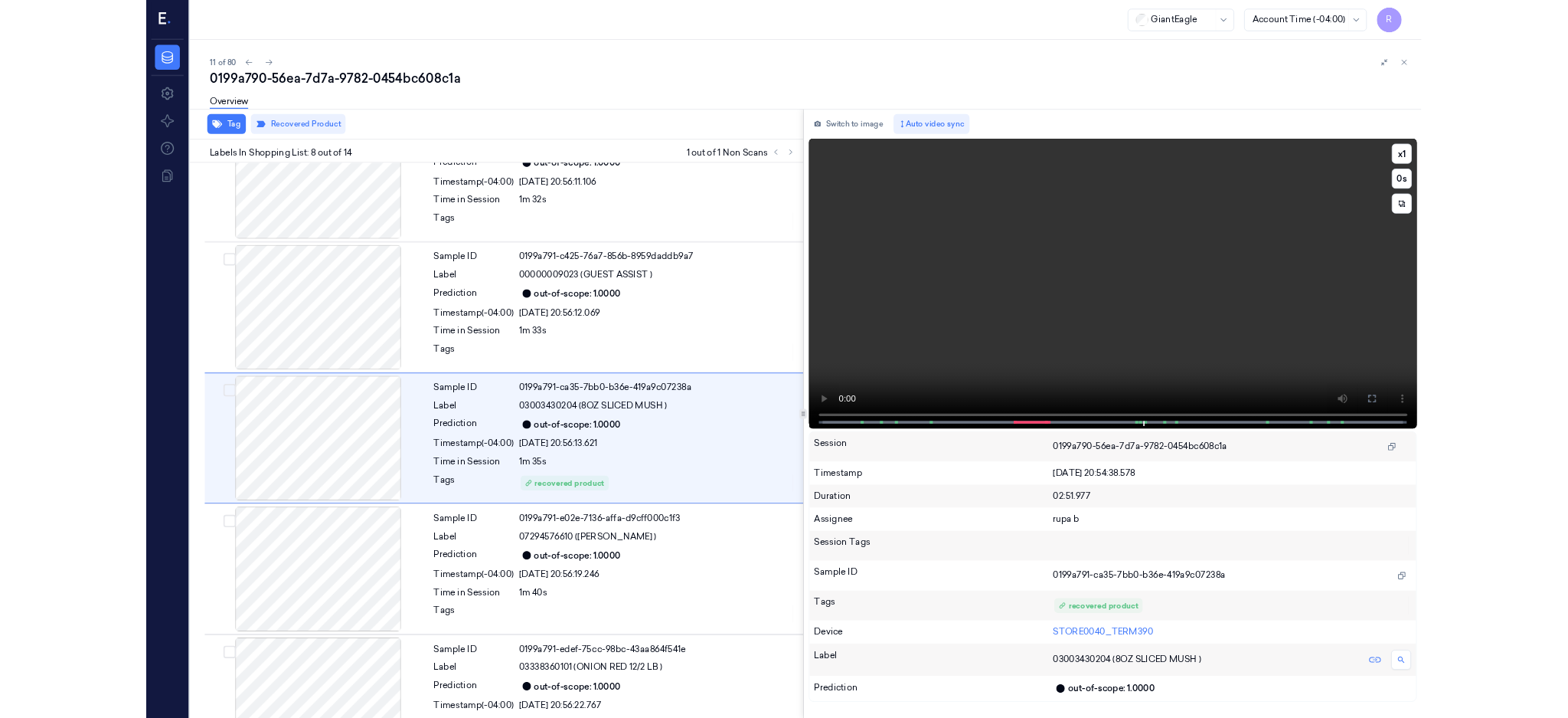
scroll to position [864, 0]
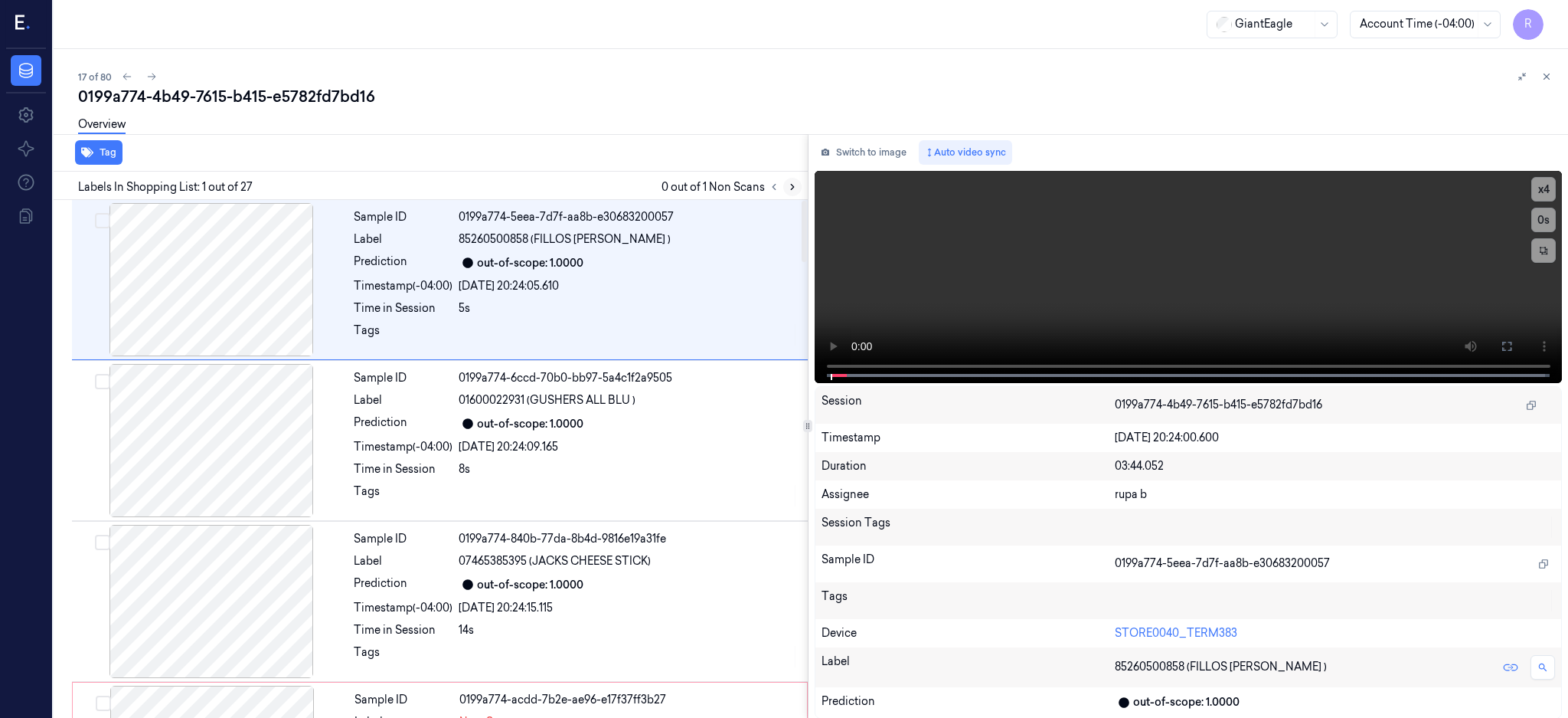
click at [798, 182] on icon at bounding box center [793, 187] width 10 height 10
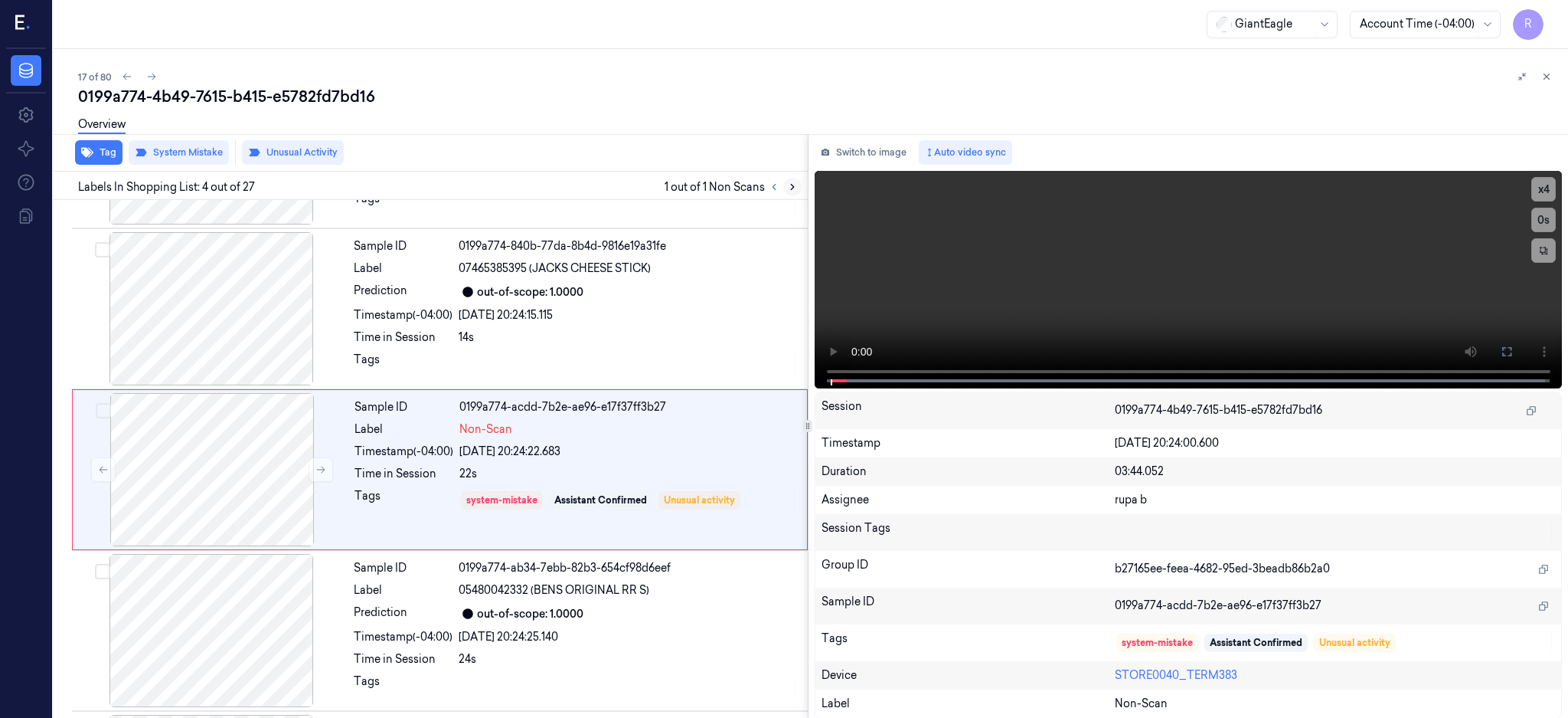
scroll to position [303, 0]
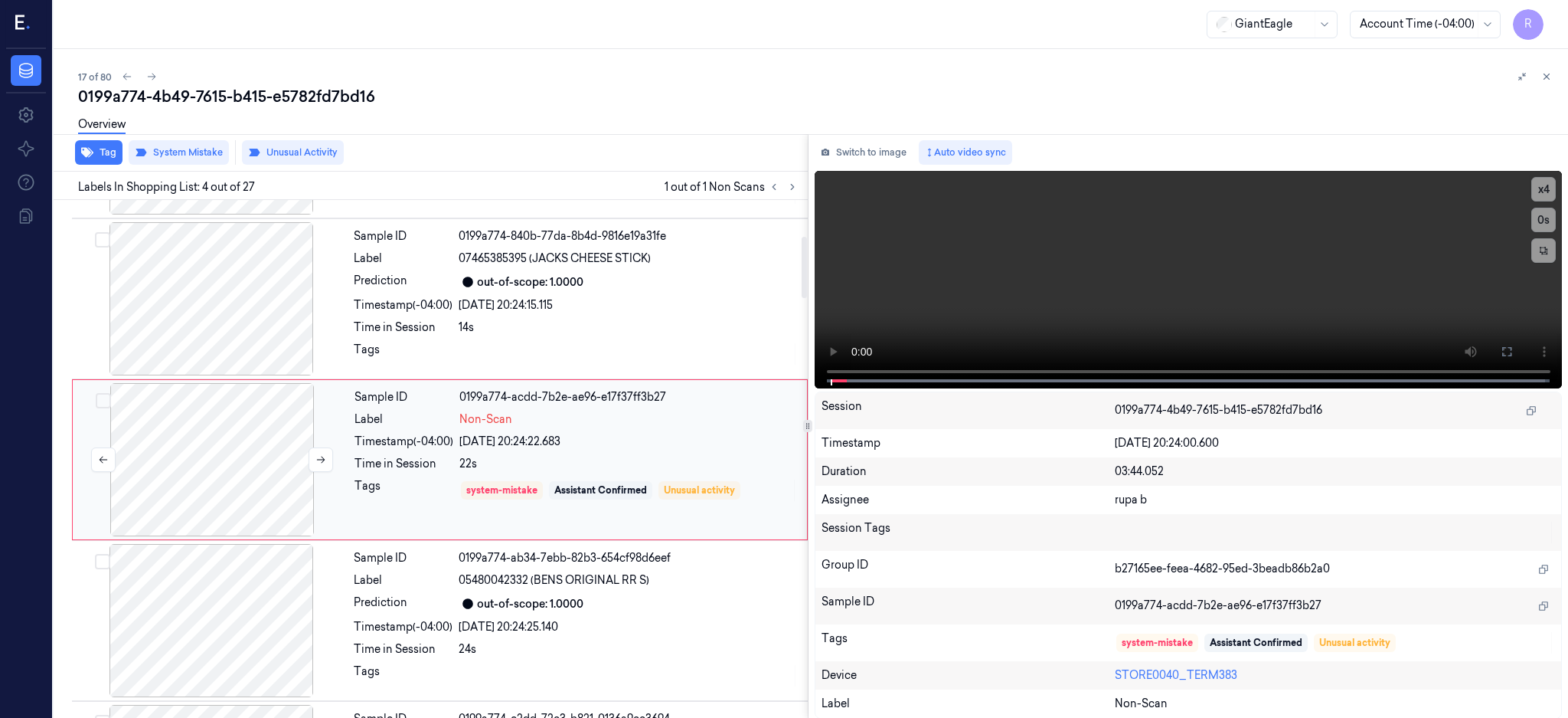
click at [233, 440] on div at bounding box center [212, 459] width 272 height 153
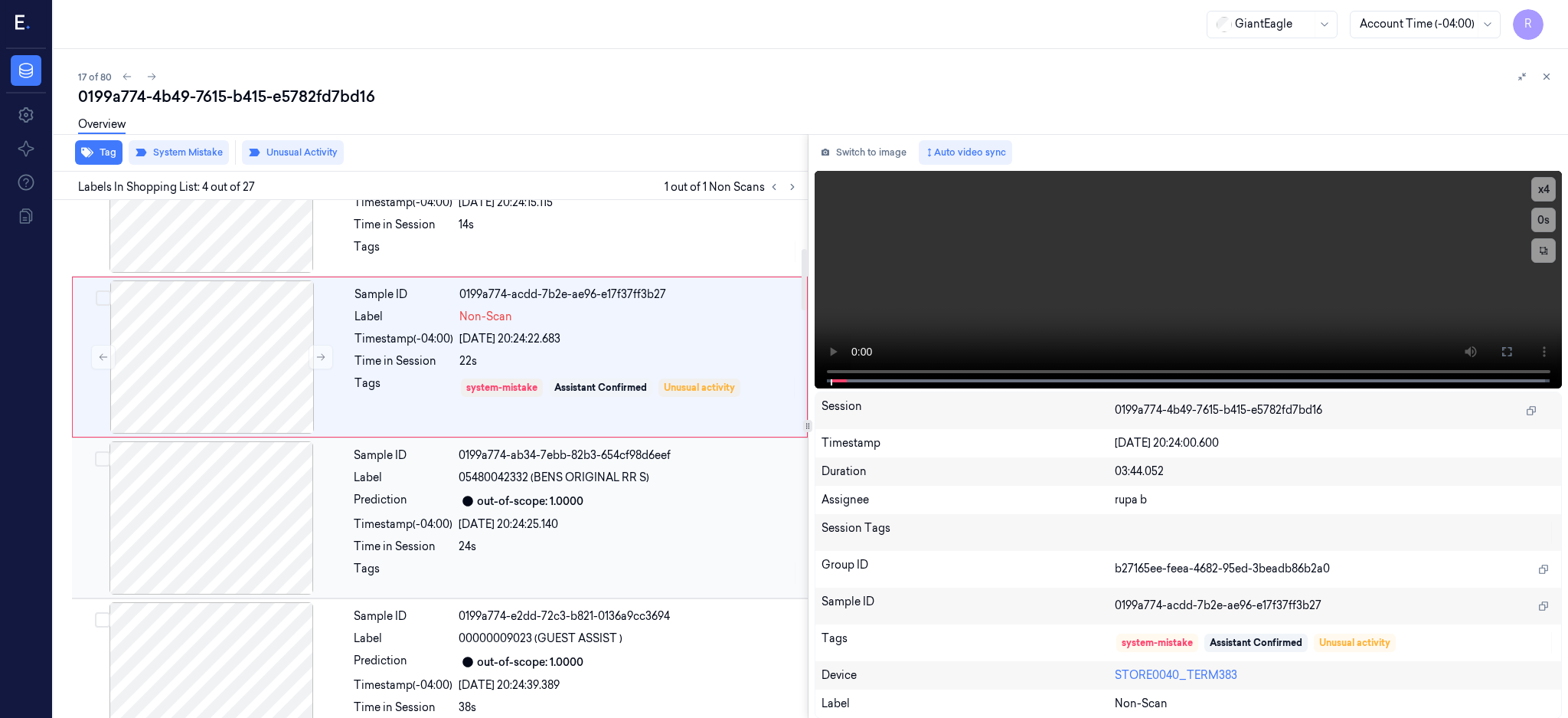
click at [227, 584] on div at bounding box center [211, 518] width 272 height 153
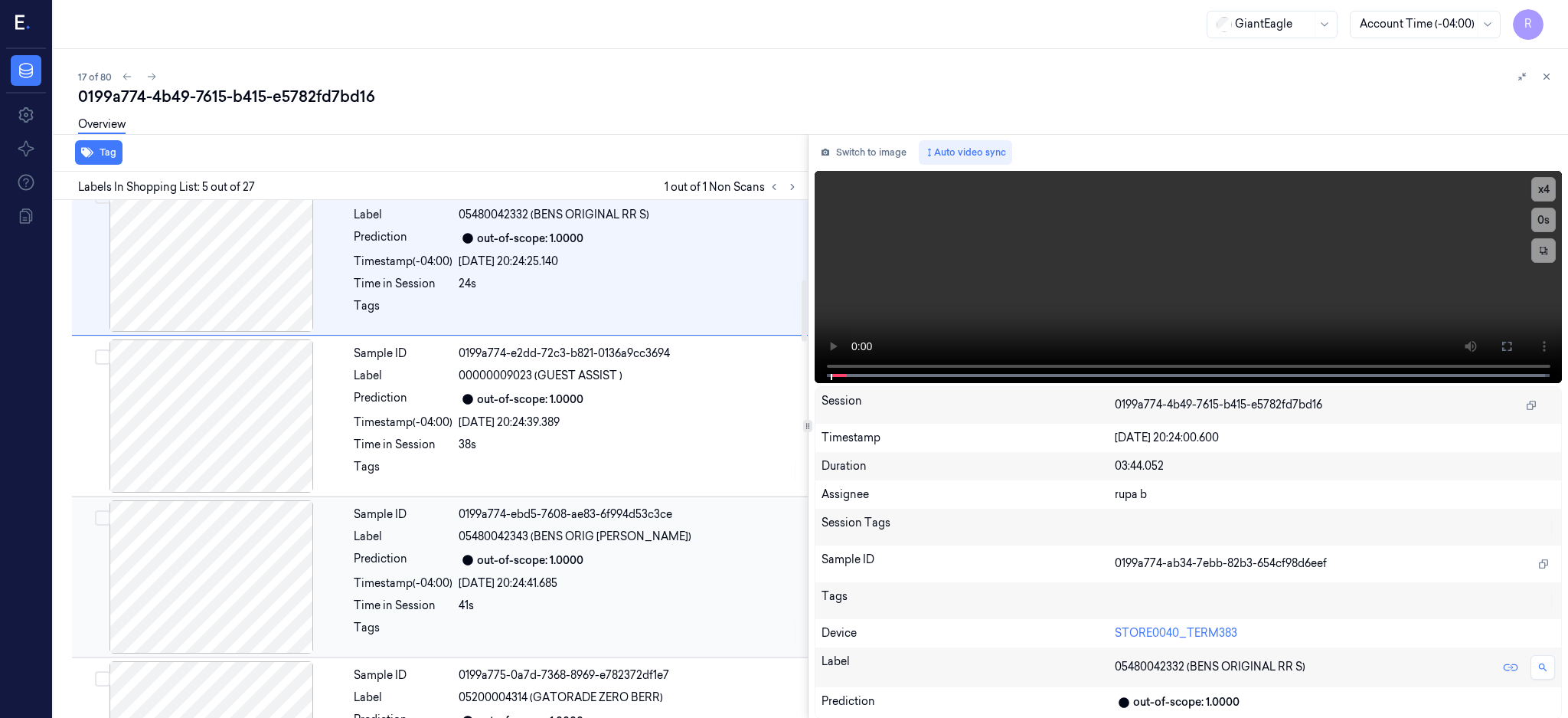
click at [249, 581] on div at bounding box center [211, 577] width 272 height 153
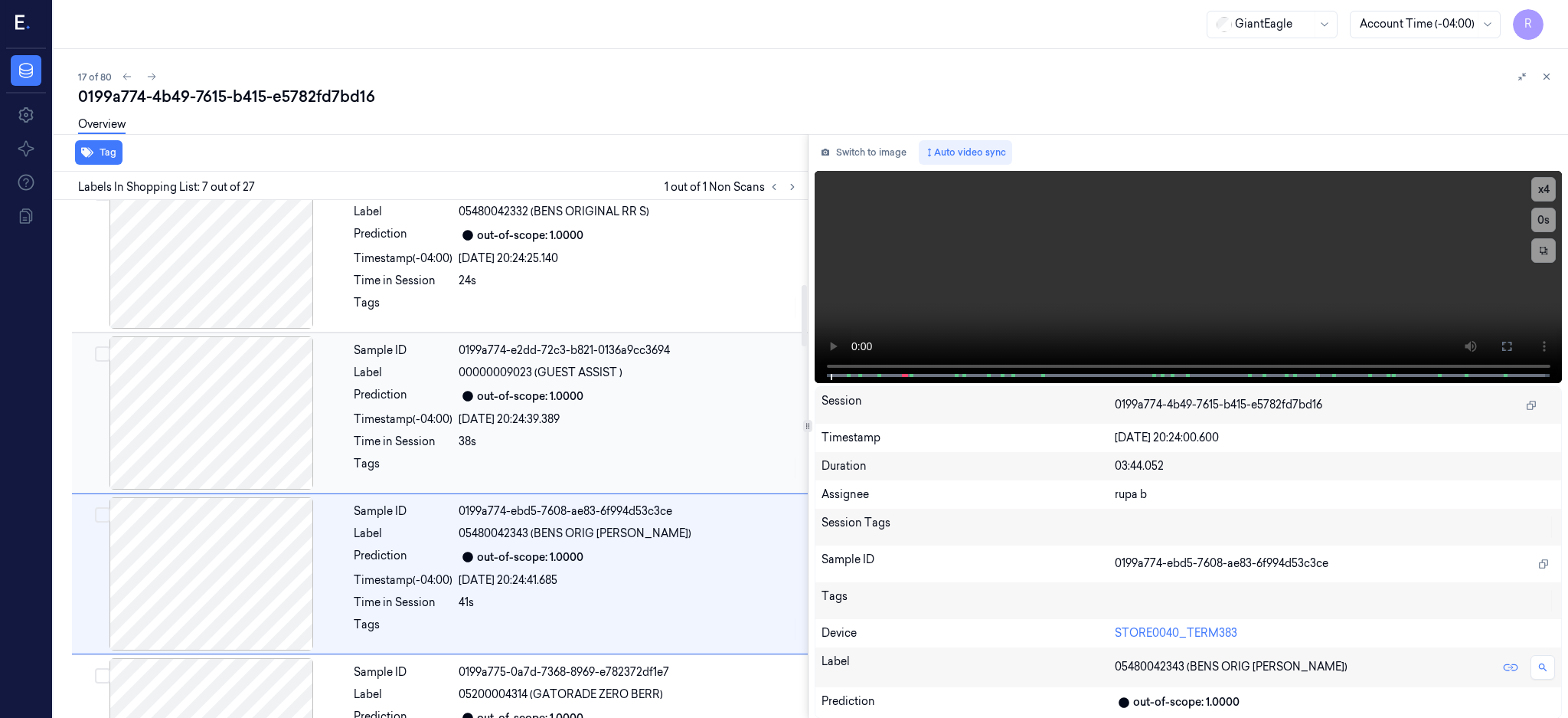
scroll to position [786, 0]
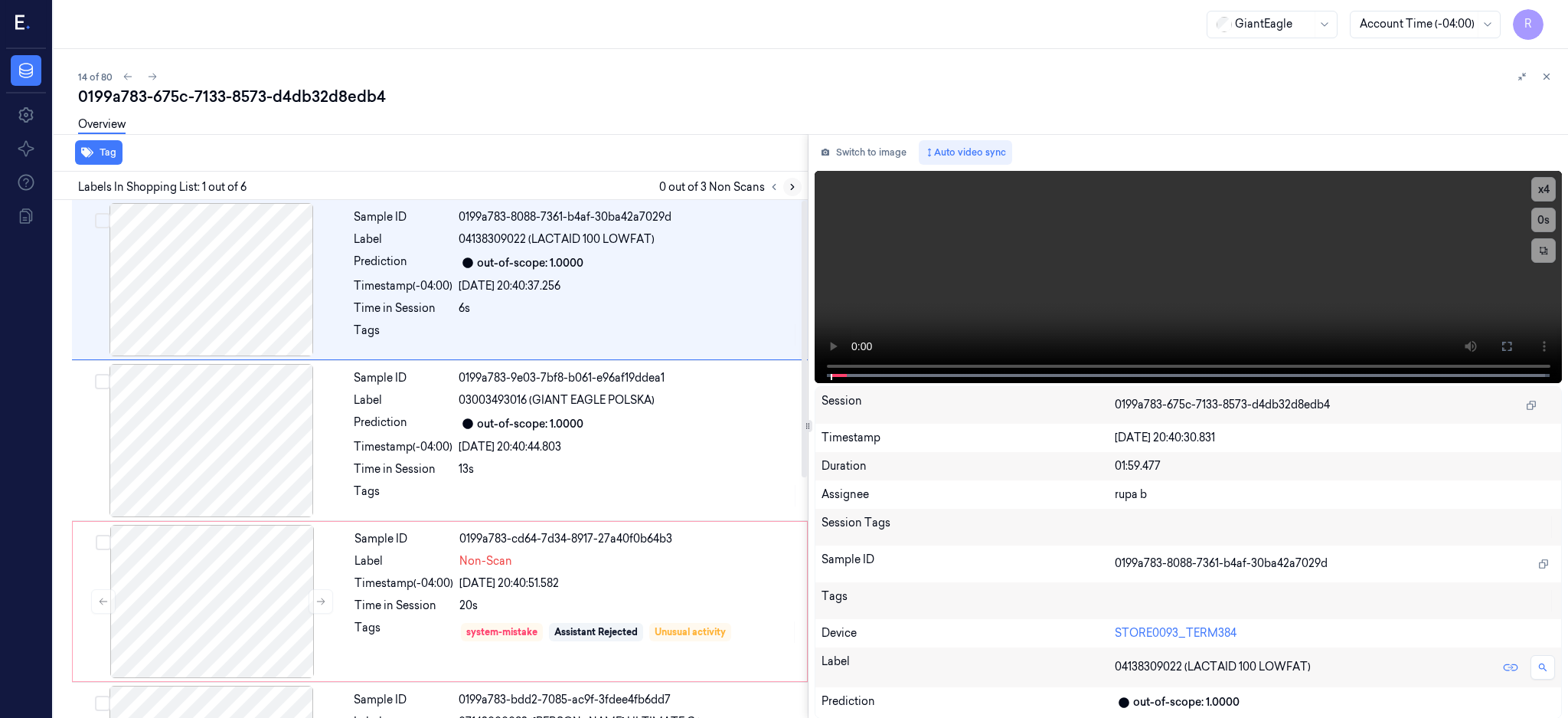
click at [798, 187] on icon at bounding box center [793, 187] width 10 height 10
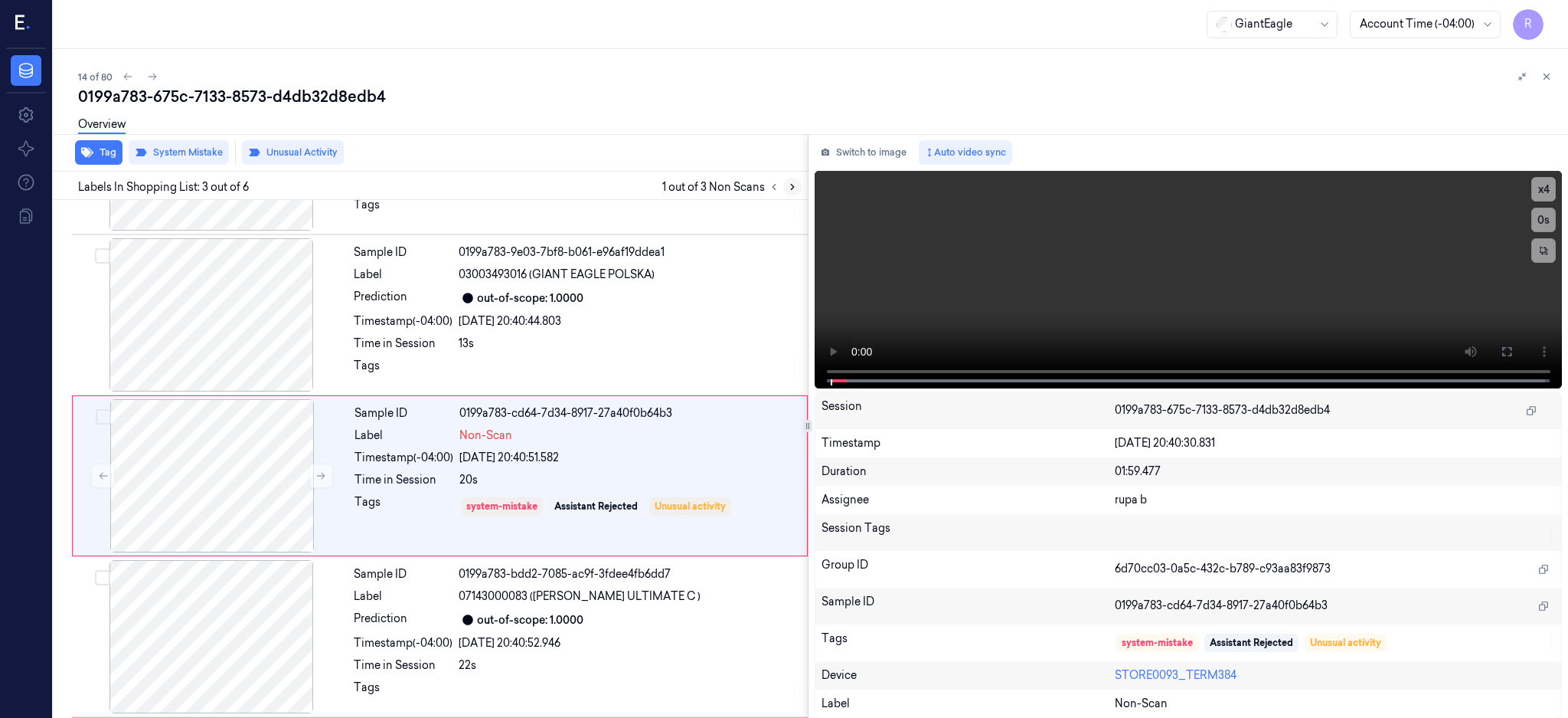
scroll to position [141, 0]
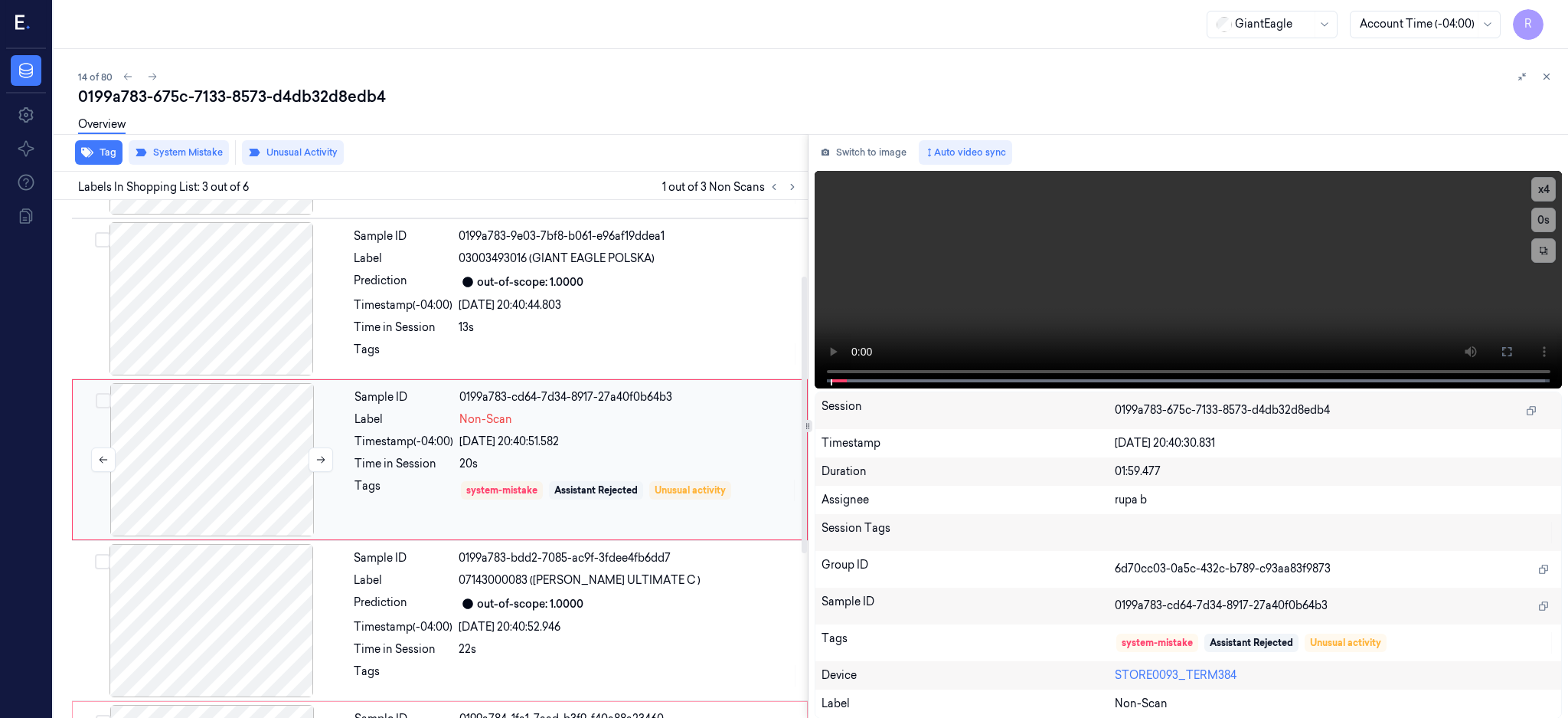
click at [197, 460] on div at bounding box center [212, 459] width 272 height 153
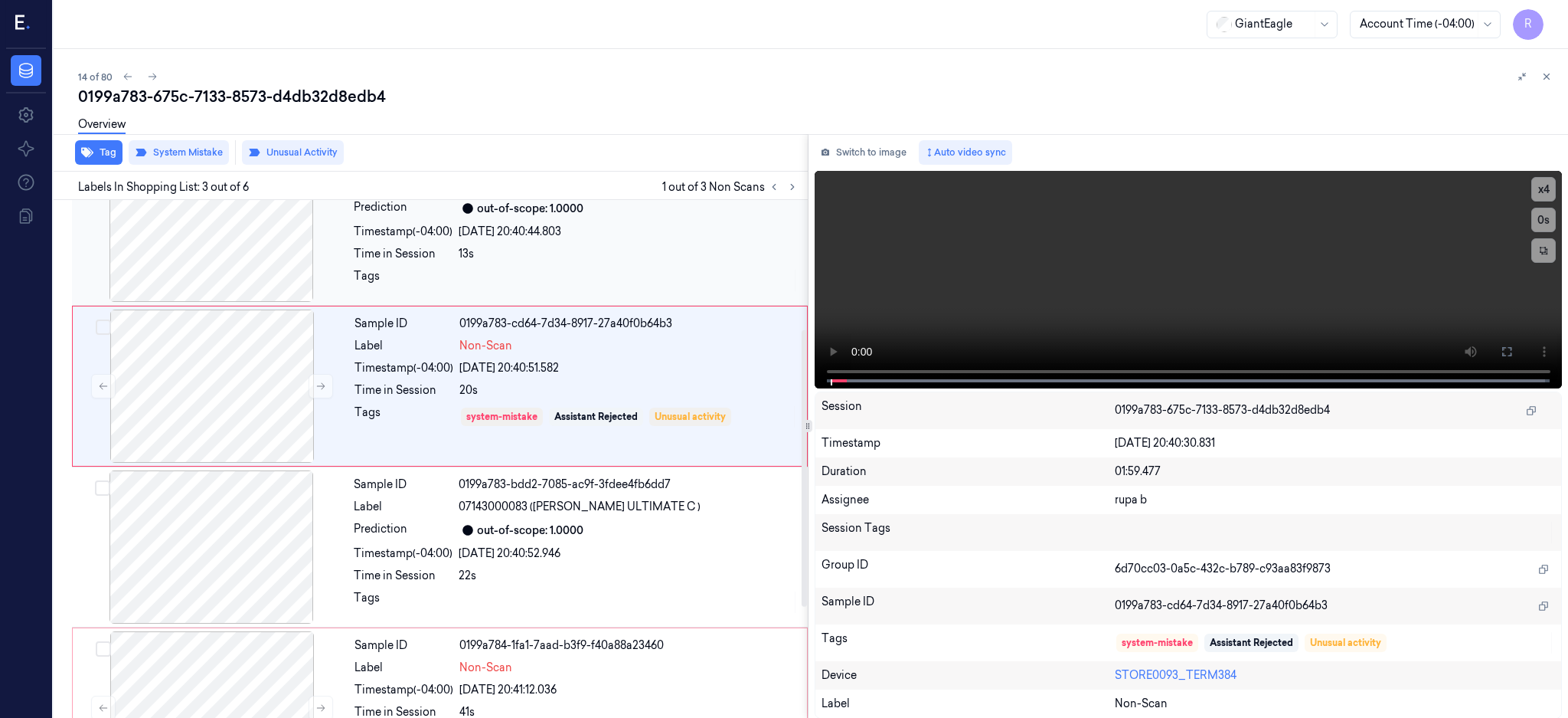
scroll to position [244, 0]
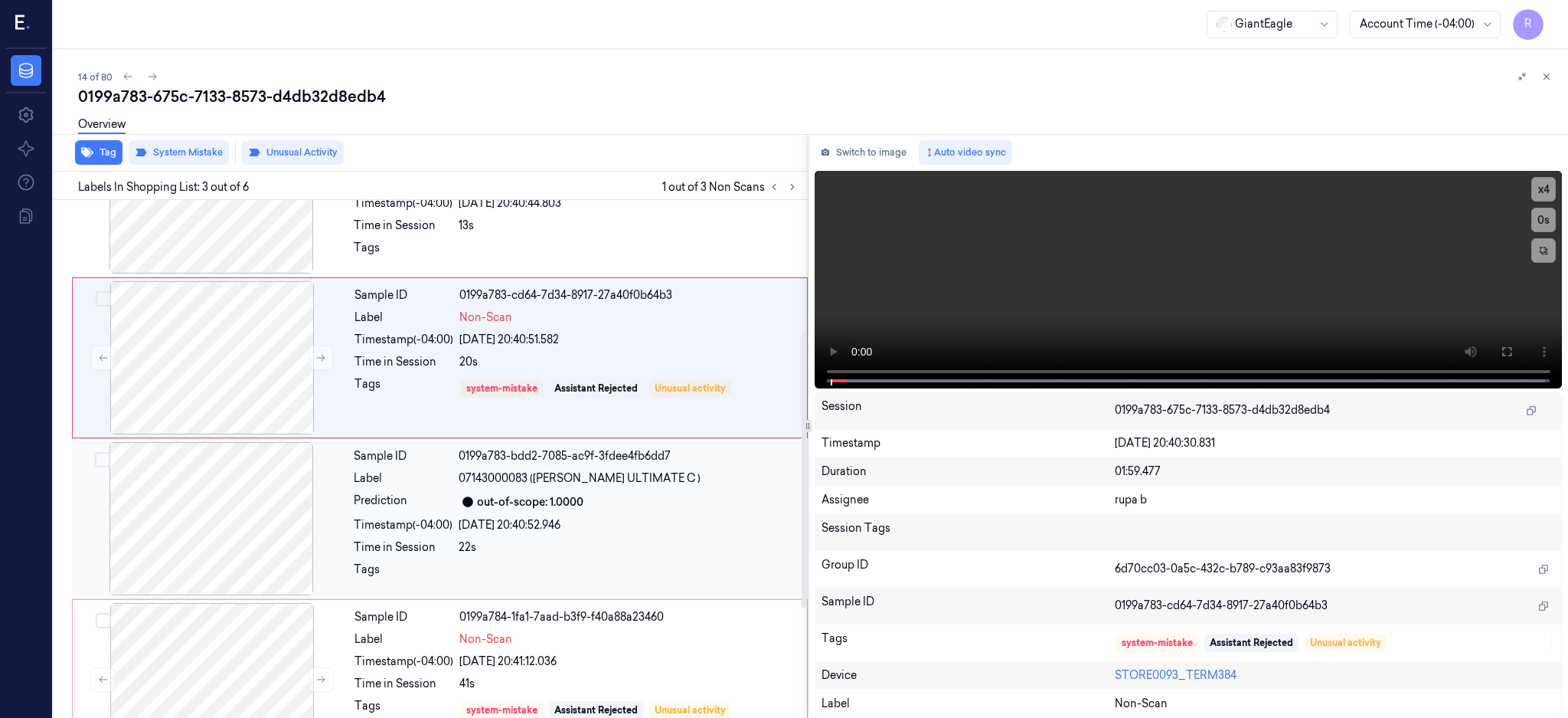
click at [190, 525] on div at bounding box center [211, 519] width 272 height 153
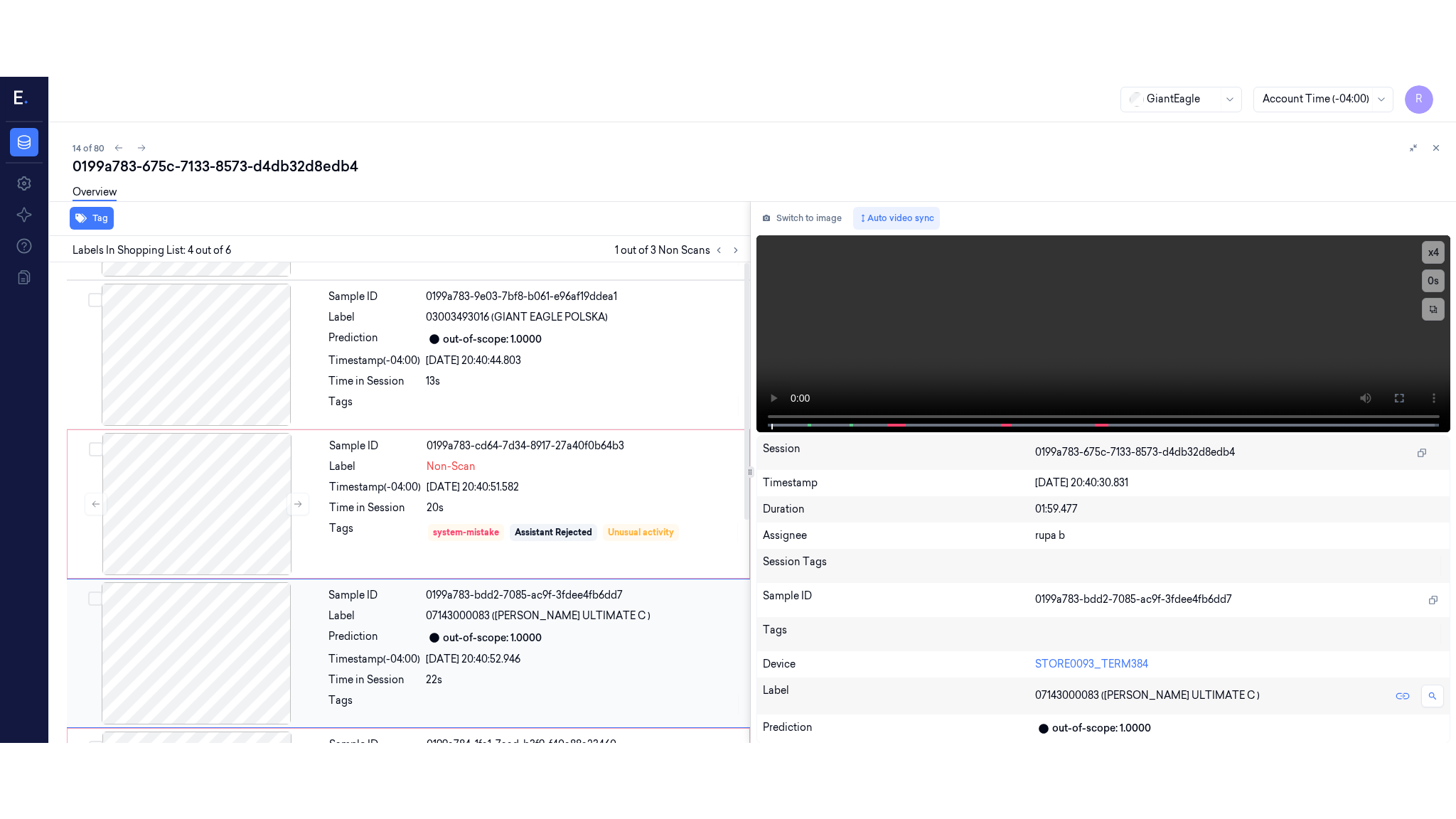
scroll to position [0, 0]
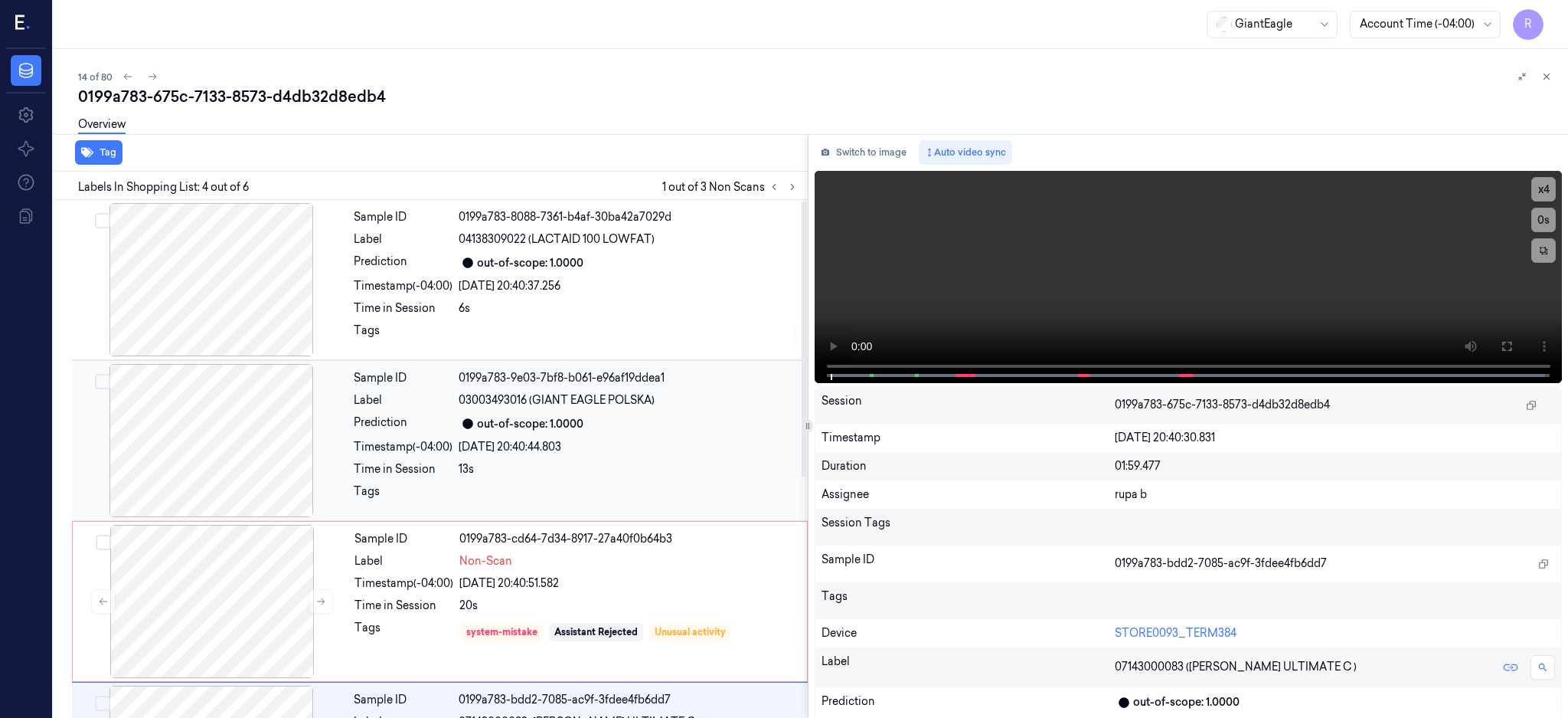
click at [205, 435] on div at bounding box center [211, 440] width 272 height 153
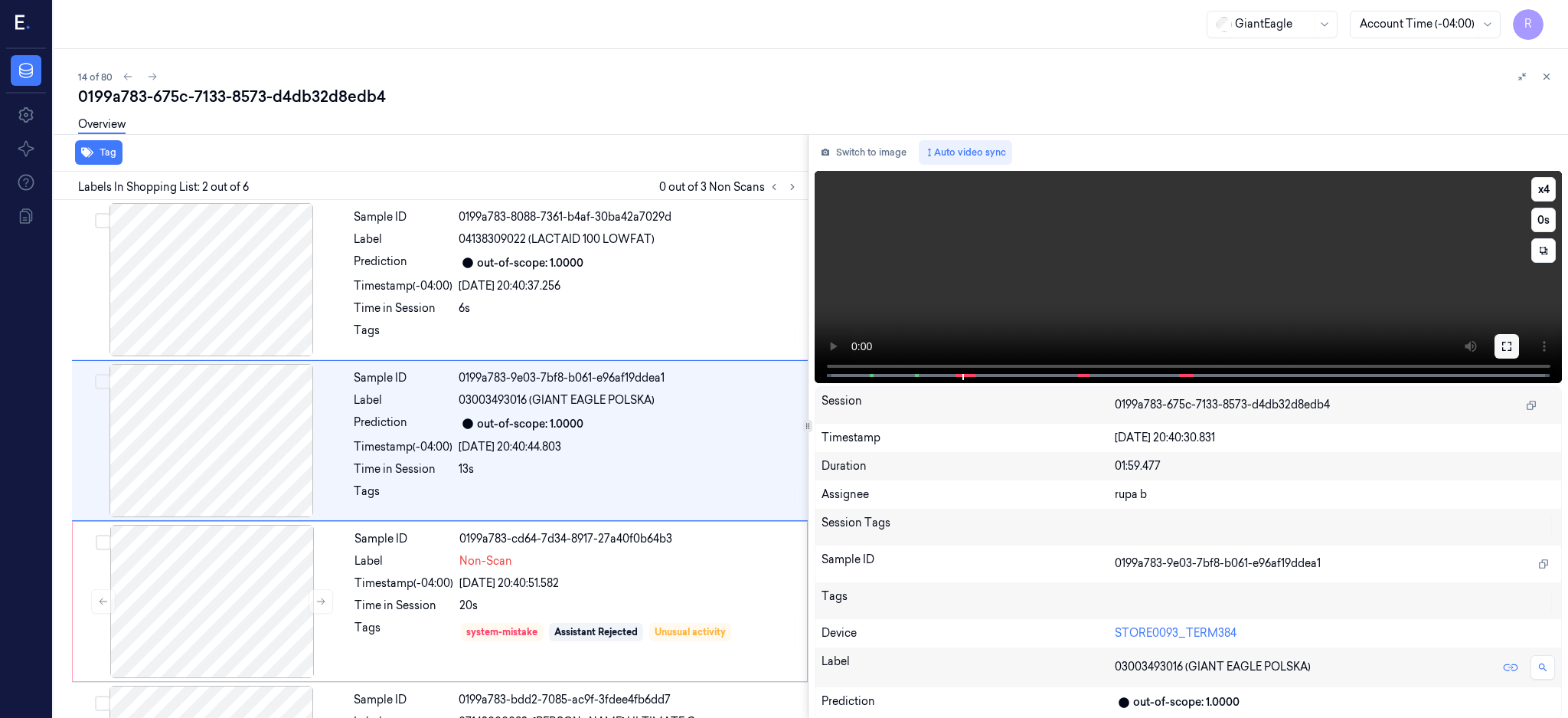
click at [1519, 347] on button at bounding box center [1507, 346] width 24 height 24
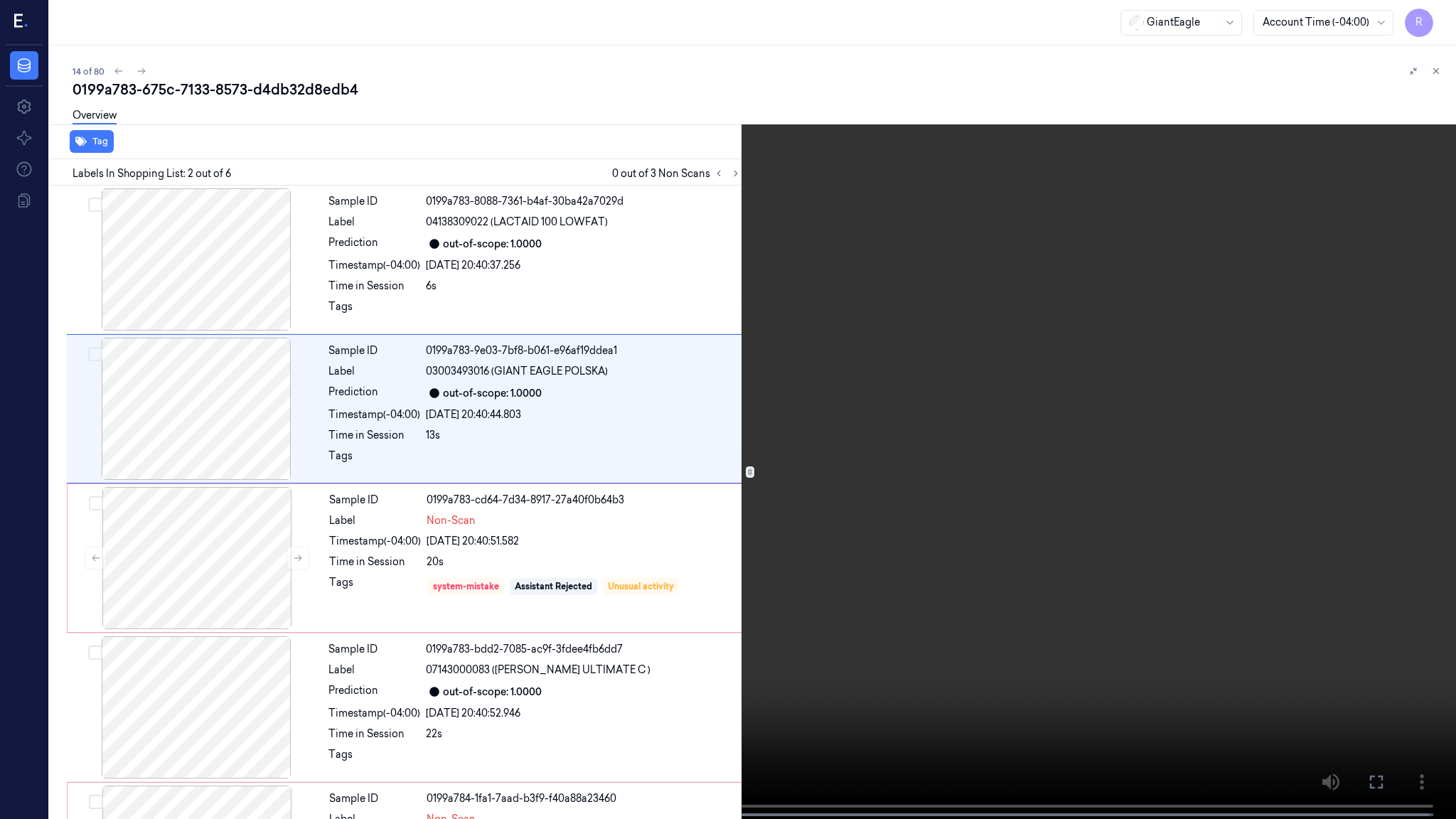
click at [502, 597] on video at bounding box center [728, 410] width 1456 height 821
click at [1430, 15] on button "x 4" at bounding box center [1438, 17] width 22 height 22
click at [1426, 22] on video at bounding box center [728, 410] width 1456 height 821
click at [1434, 18] on button "x 1" at bounding box center [1438, 17] width 22 height 22
click at [680, 416] on video at bounding box center [728, 410] width 1456 height 821
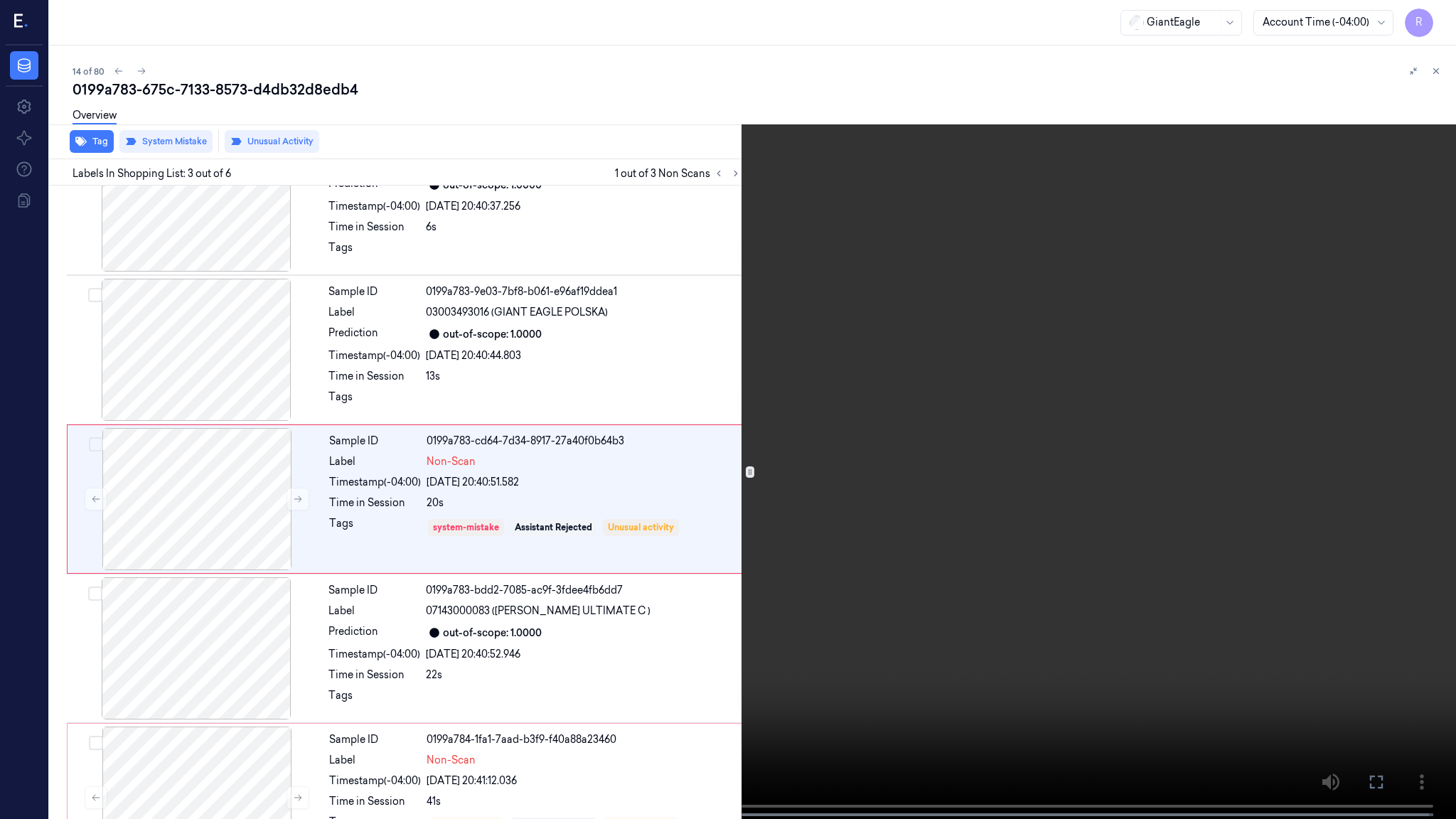
scroll to position [54, 0]
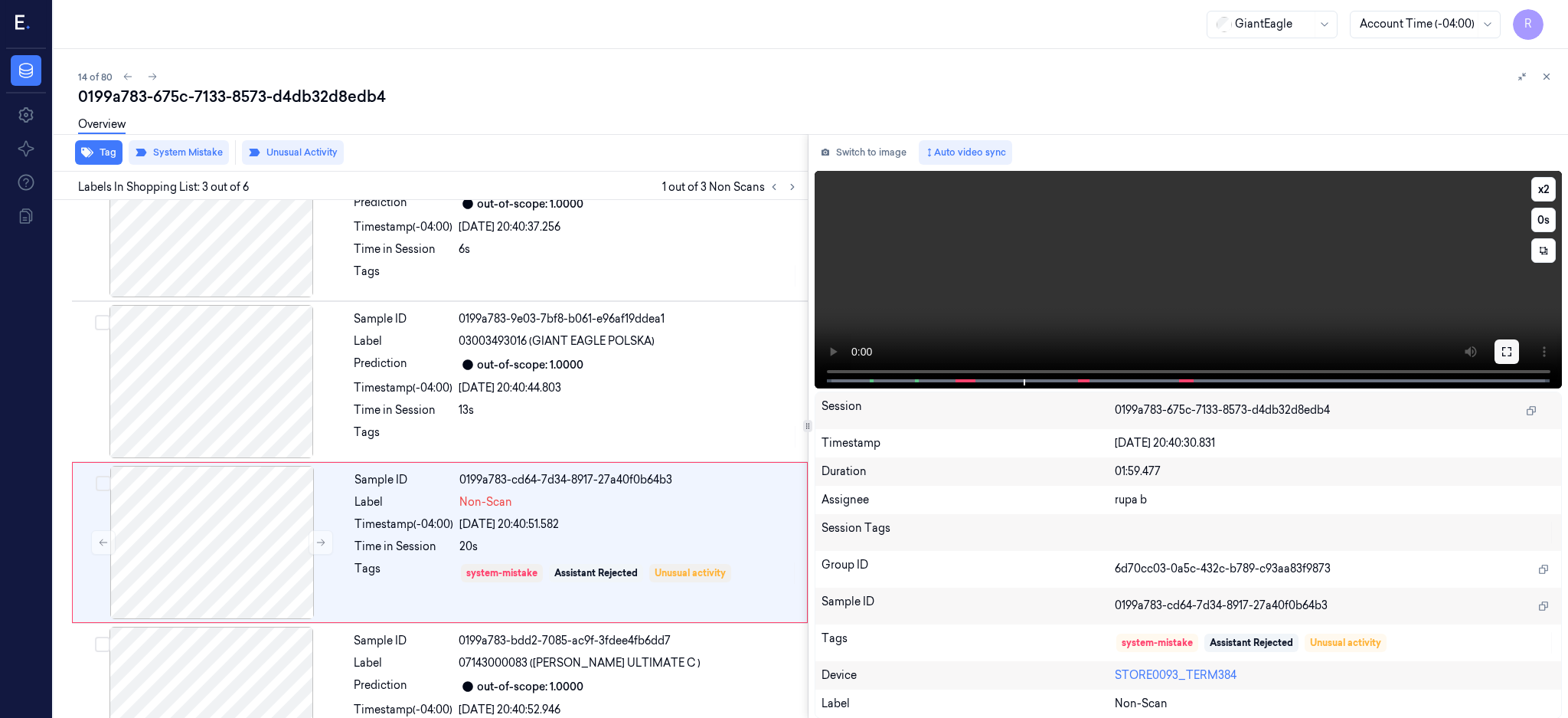
click at [1513, 347] on icon at bounding box center [1507, 352] width 12 height 12
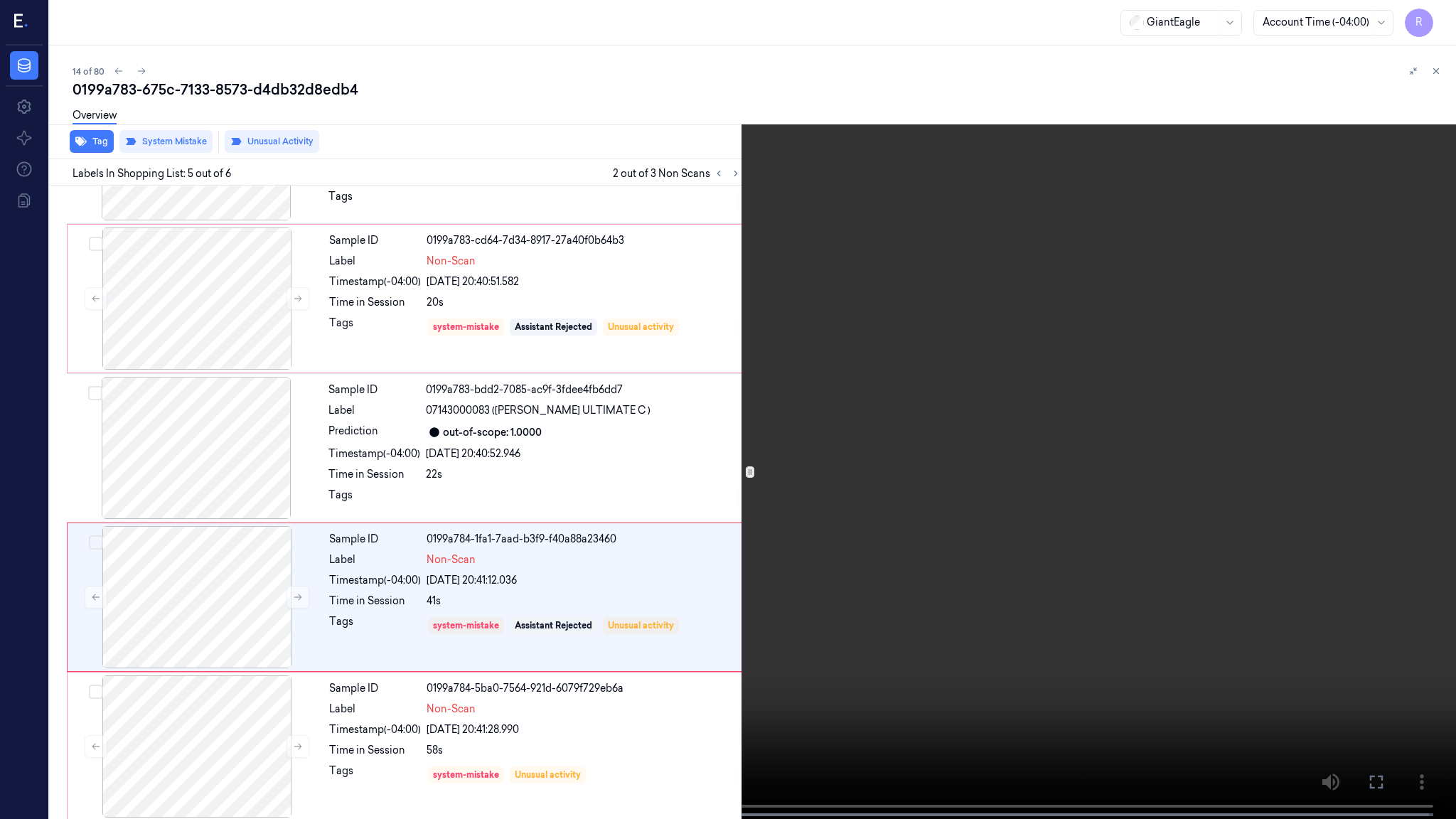
scroll to position [266, 0]
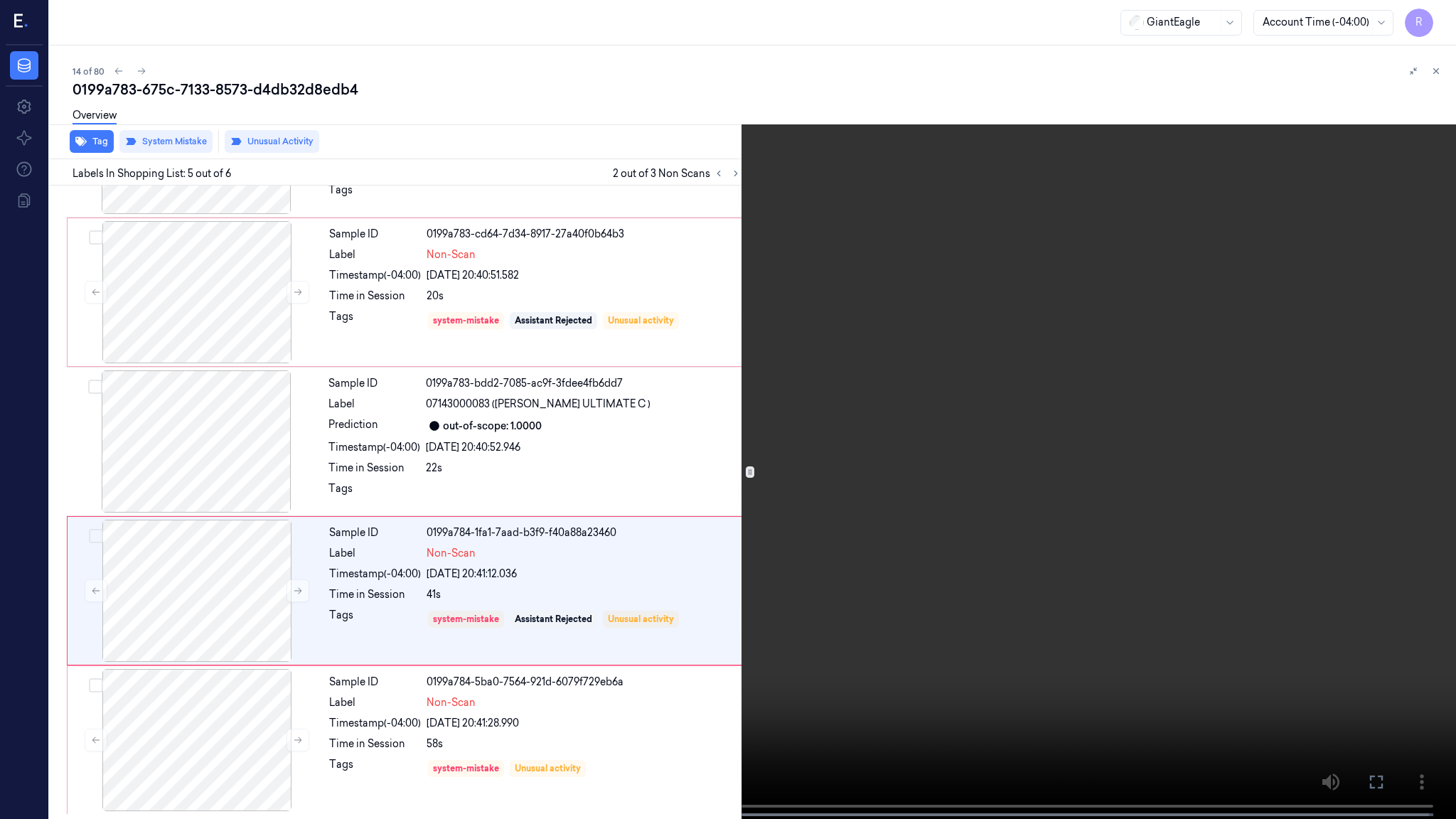
click at [906, 577] on video at bounding box center [728, 410] width 1456 height 821
click at [911, 577] on video at bounding box center [728, 410] width 1456 height 821
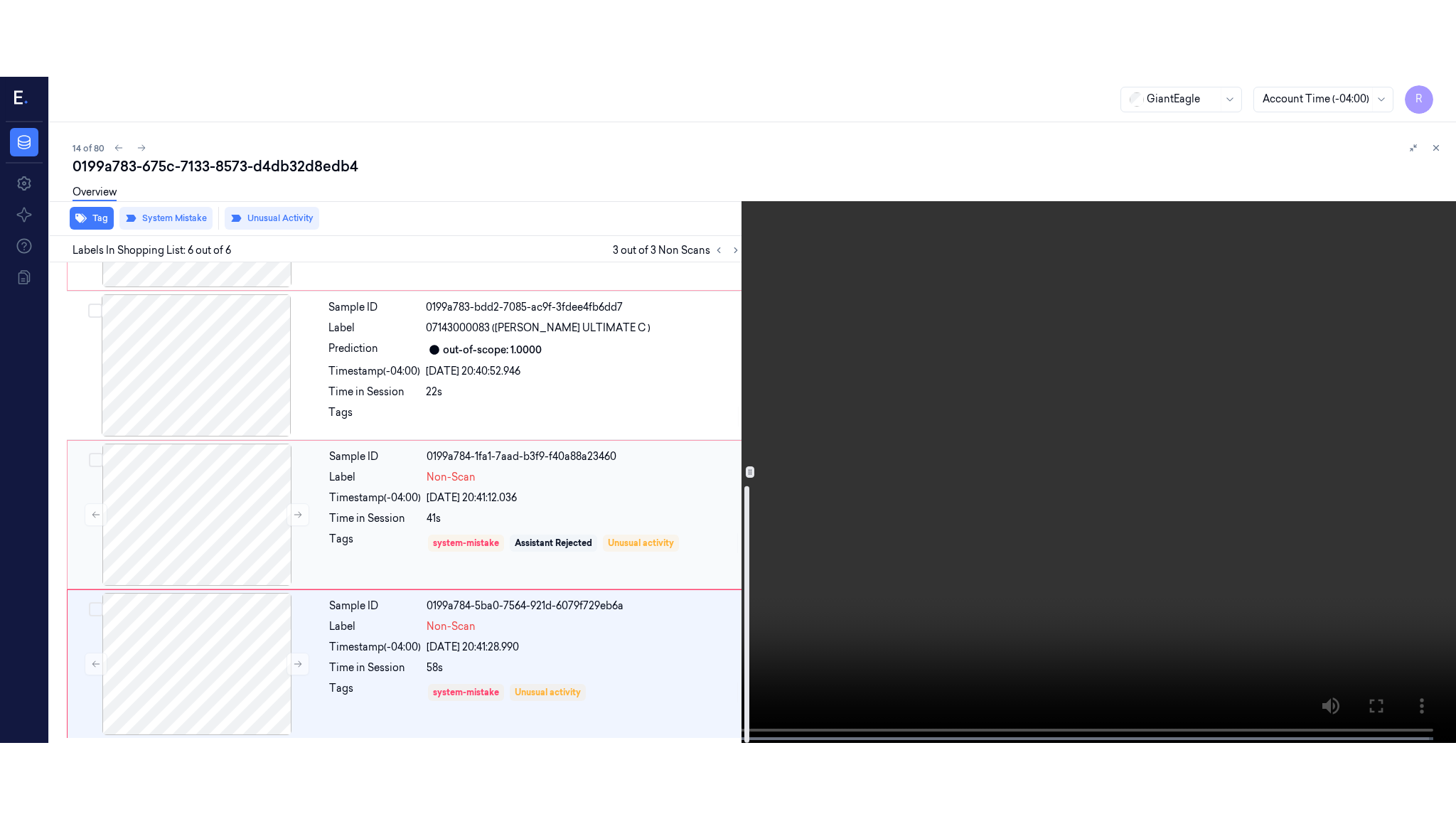
scroll to position [418, 0]
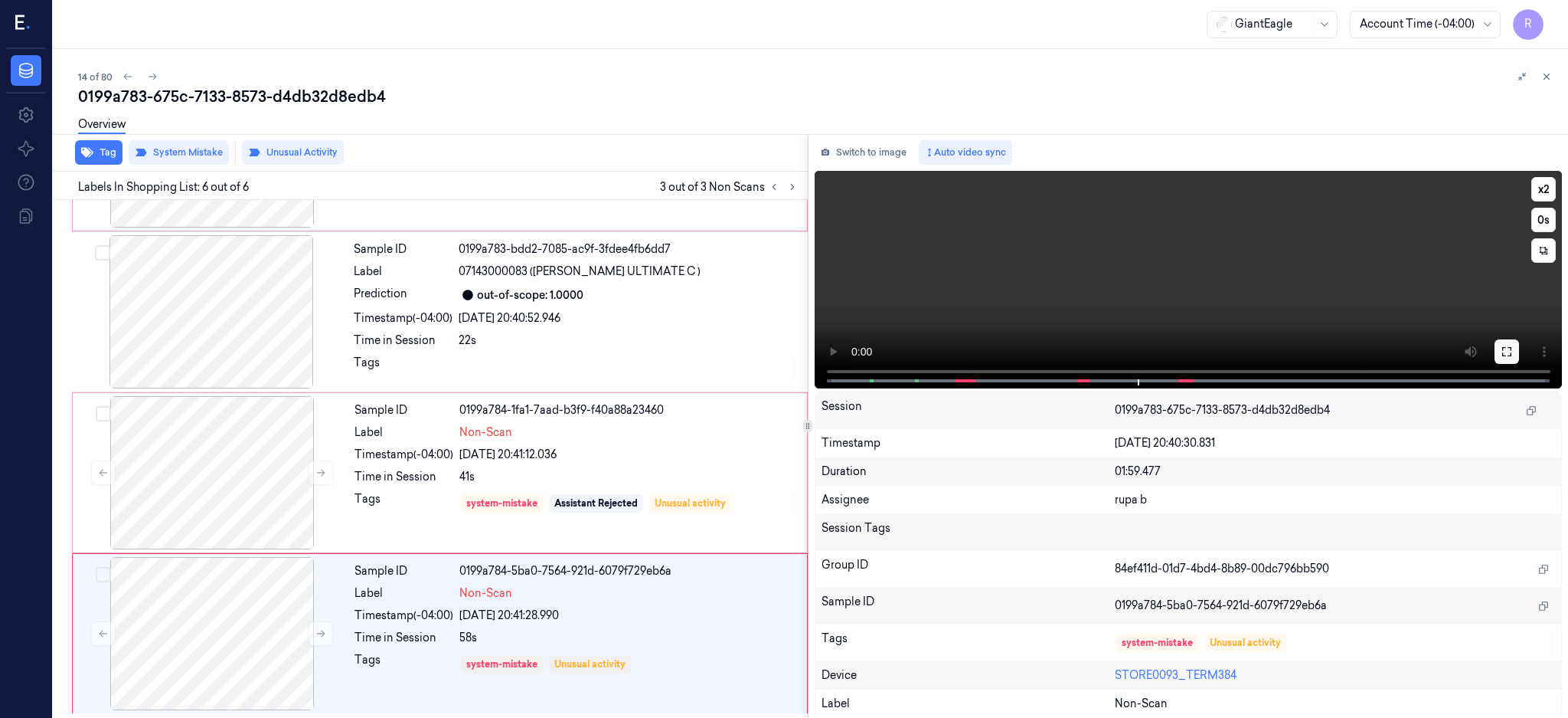
click at [1519, 351] on button at bounding box center [1507, 352] width 24 height 24
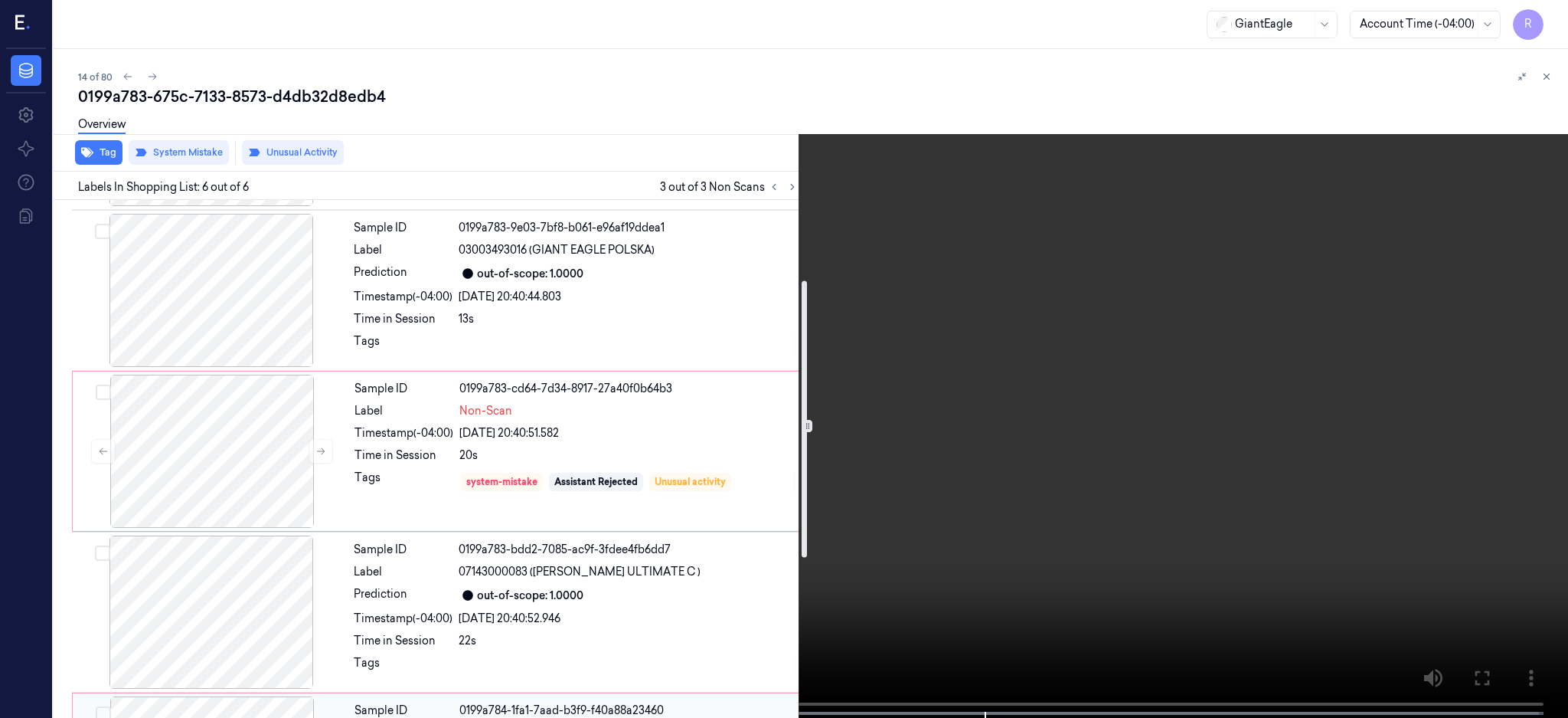
scroll to position [0, 0]
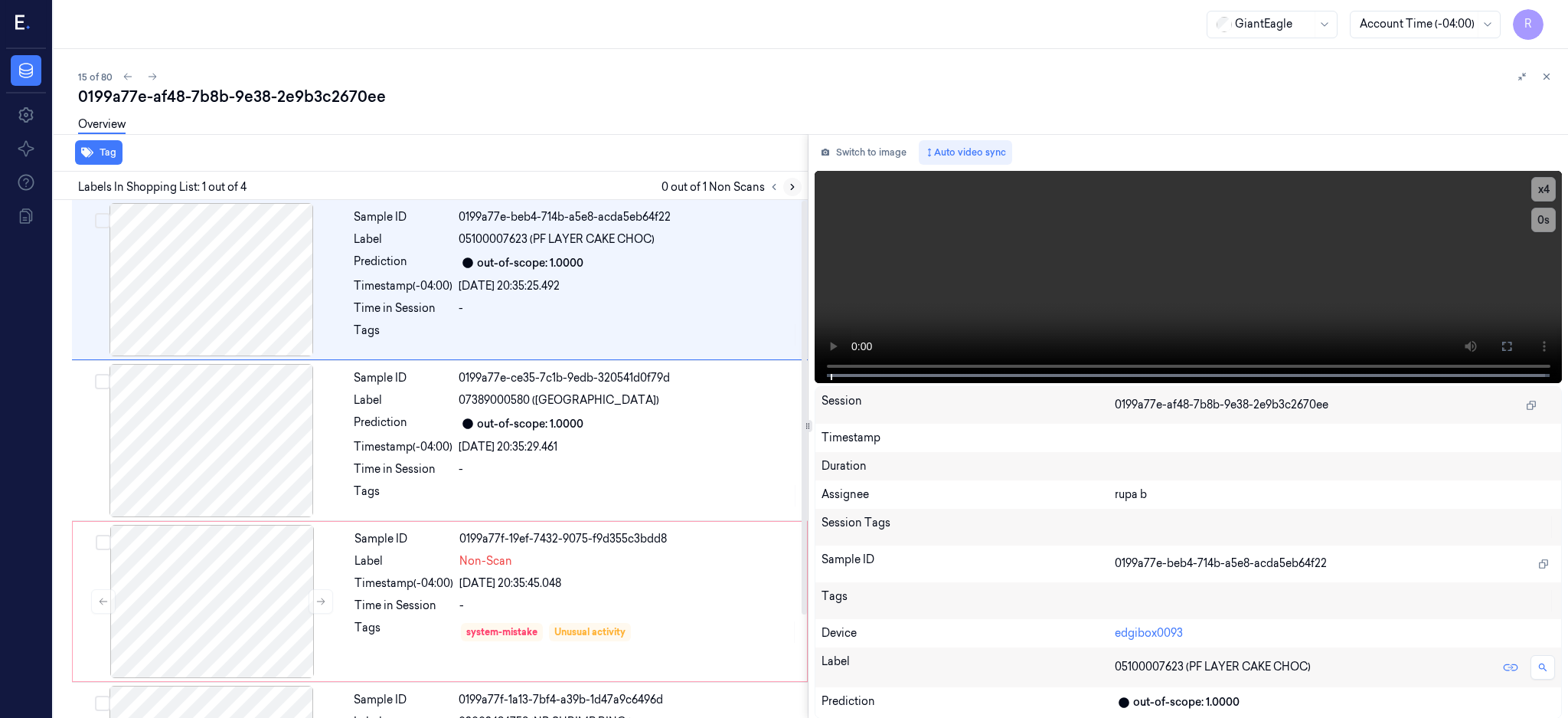
click at [798, 190] on icon at bounding box center [793, 187] width 10 height 10
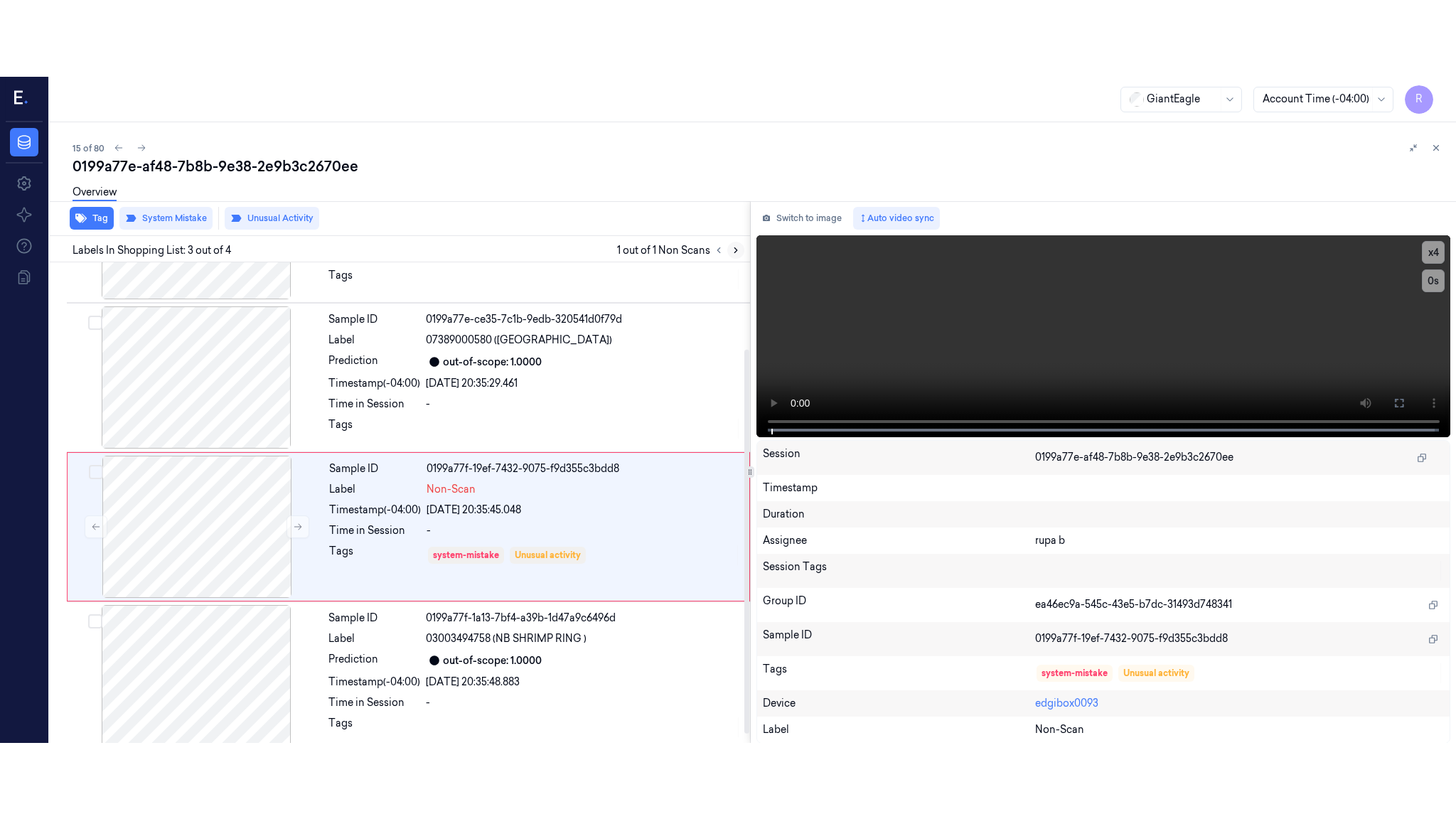
scroll to position [120, 0]
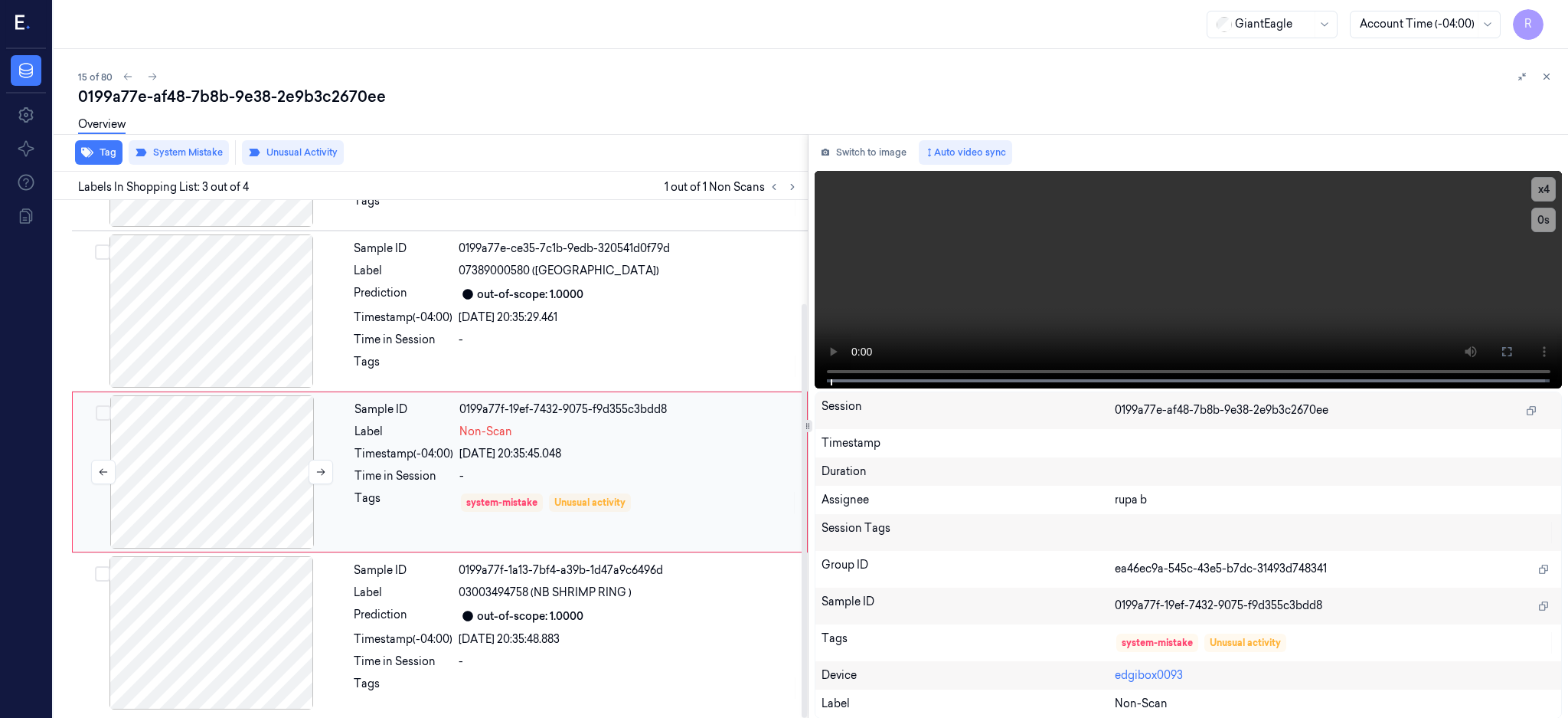
click at [228, 471] on div at bounding box center [212, 472] width 272 height 153
click at [1513, 350] on icon at bounding box center [1507, 352] width 12 height 12
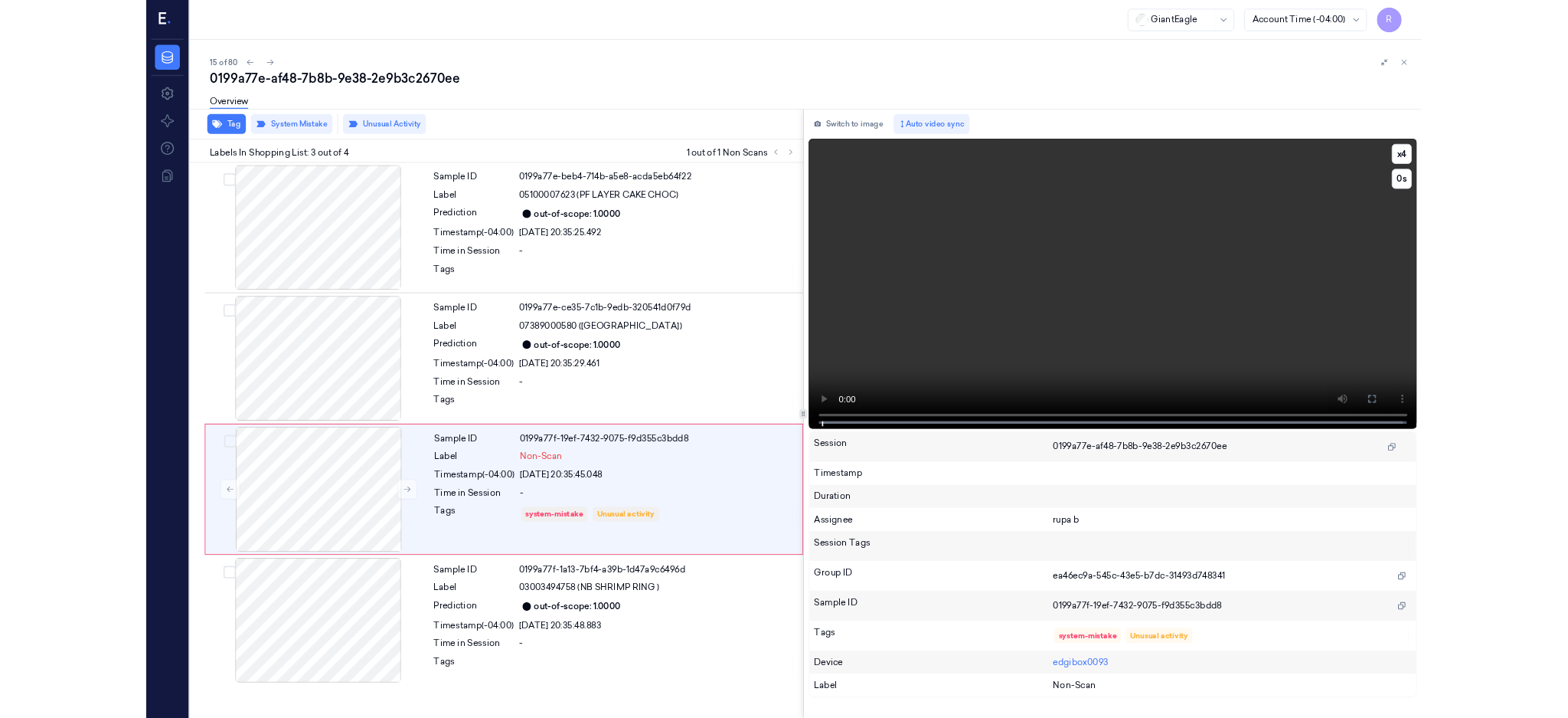
scroll to position [0, 0]
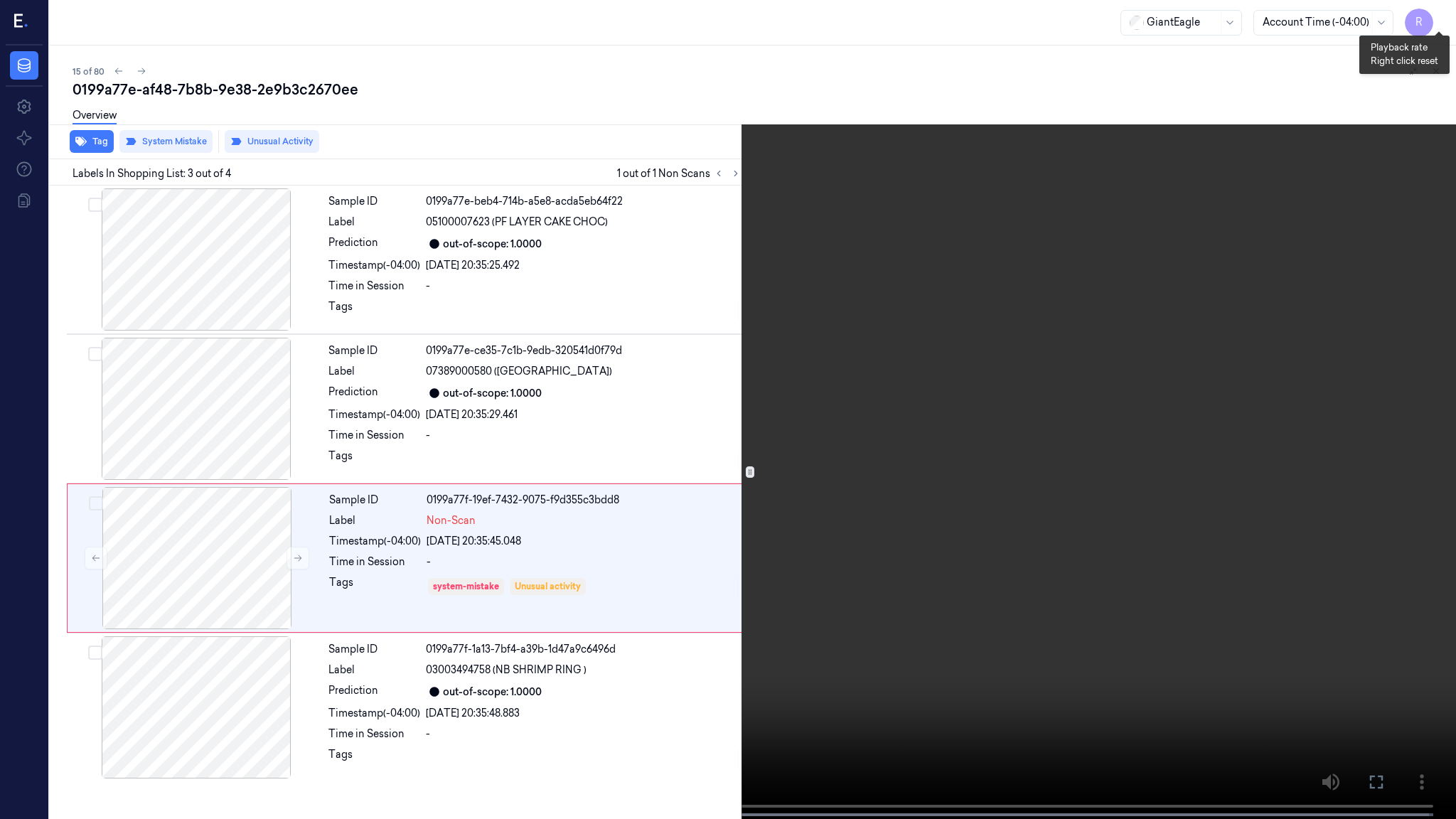
click at [1446, 18] on button "x 4" at bounding box center [1438, 17] width 22 height 22
click at [590, 641] on video at bounding box center [728, 410] width 1456 height 821
click at [1442, 14] on button "x 1" at bounding box center [1438, 17] width 22 height 22
click at [1442, 14] on button "x 2" at bounding box center [1438, 17] width 22 height 22
drag, startPoint x: 1434, startPoint y: 12, endPoint x: 1206, endPoint y: 196, distance: 293.0
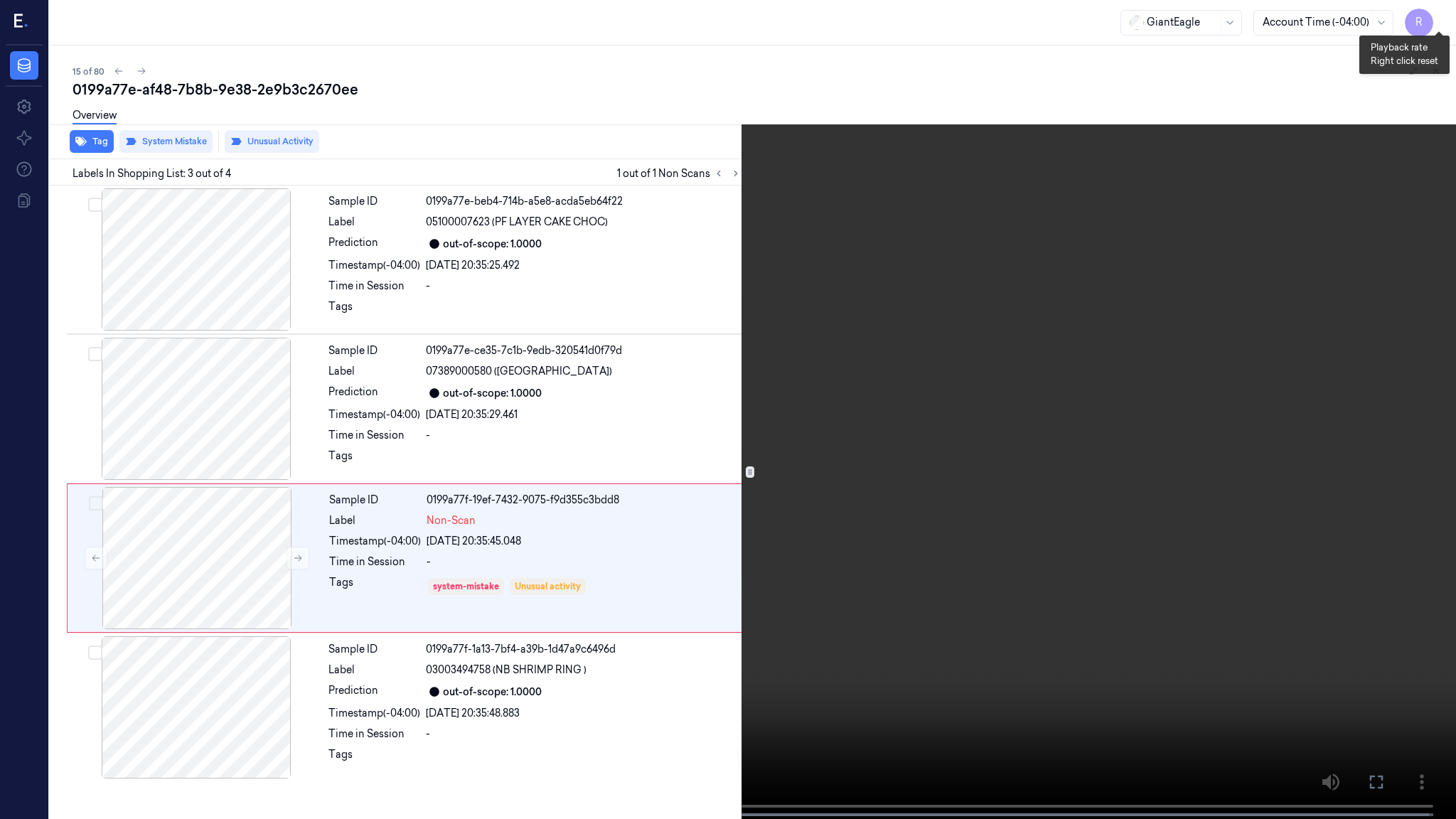
click at [1434, 12] on button "x 4" at bounding box center [1438, 17] width 22 height 22
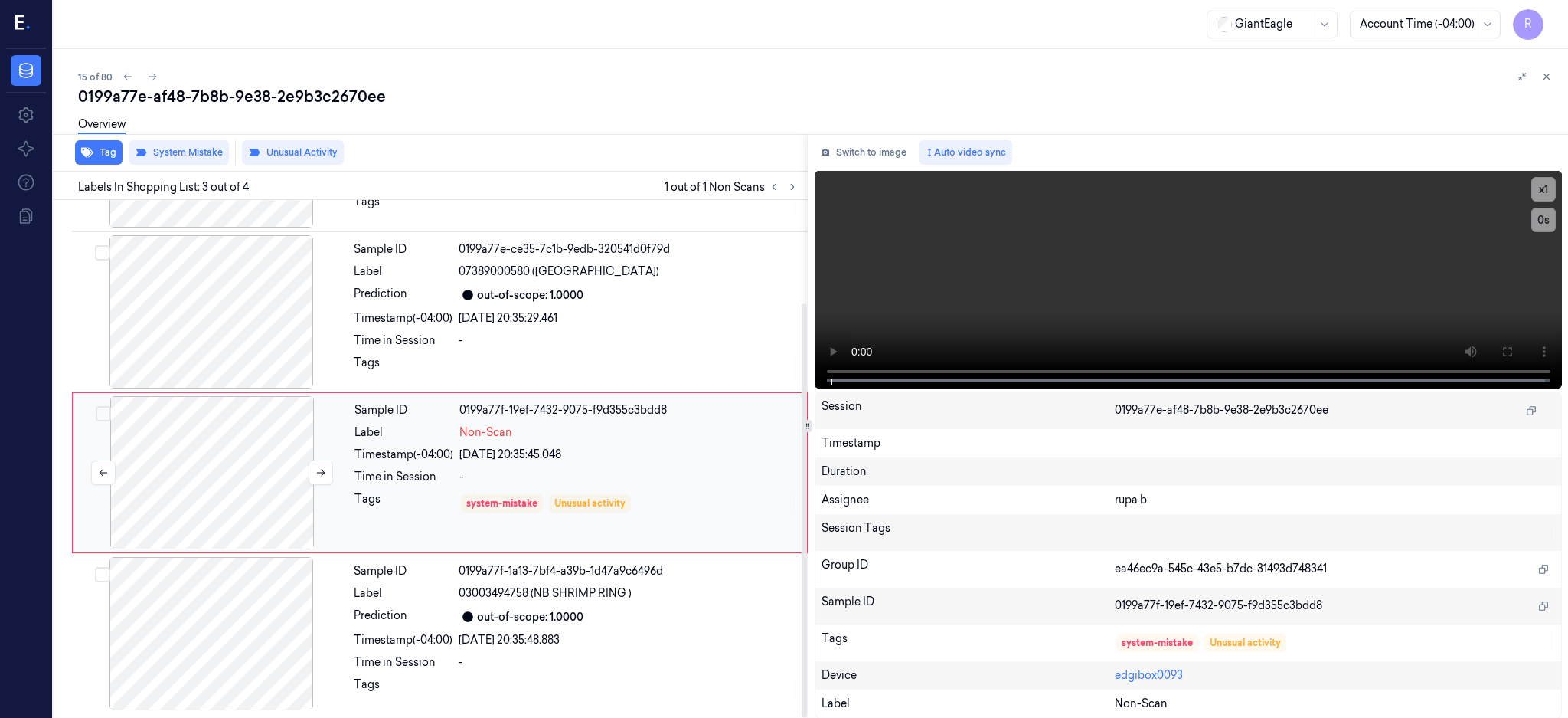
click at [237, 461] on div at bounding box center [212, 472] width 272 height 153
click at [325, 477] on button at bounding box center [320, 471] width 24 height 24
click at [256, 634] on div at bounding box center [211, 634] width 272 height 153
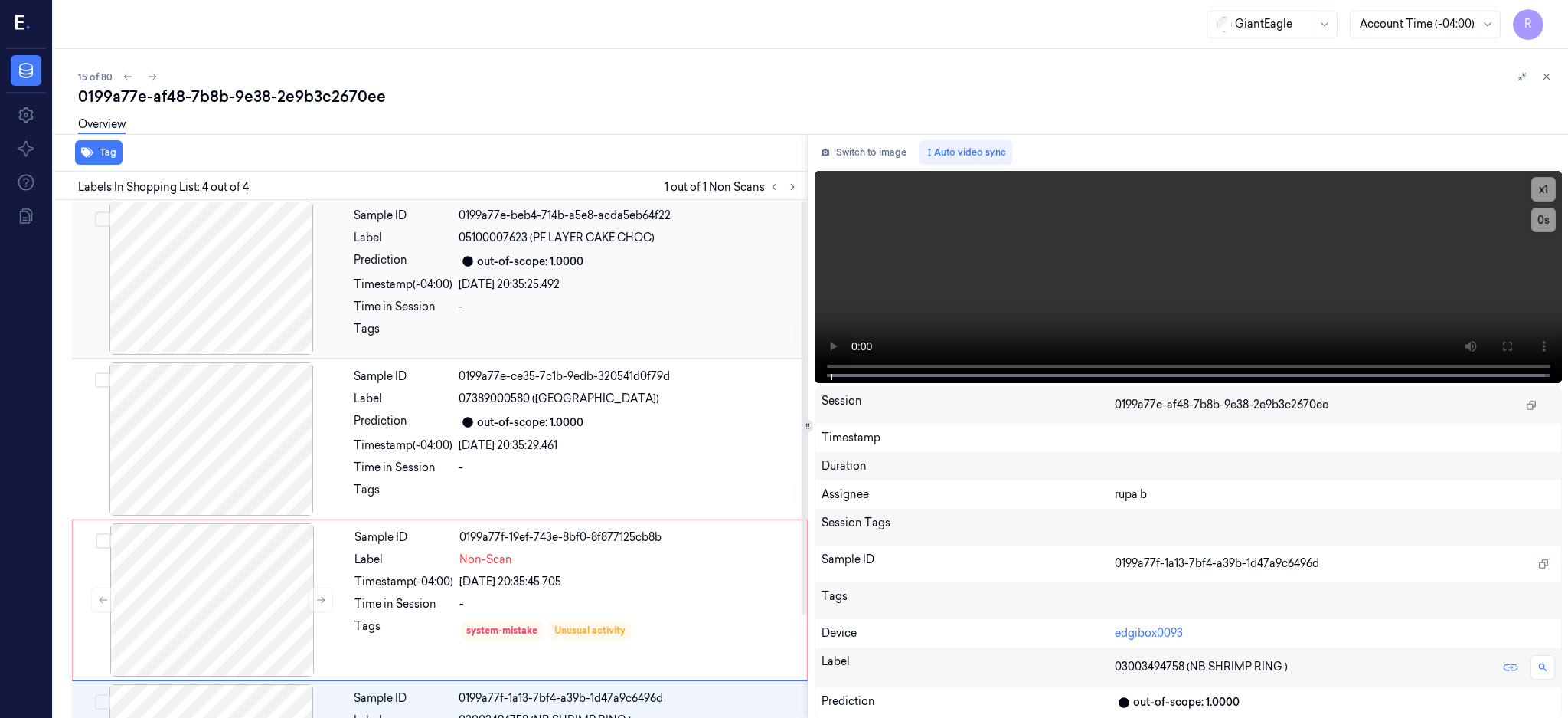
scroll to position [0, 0]
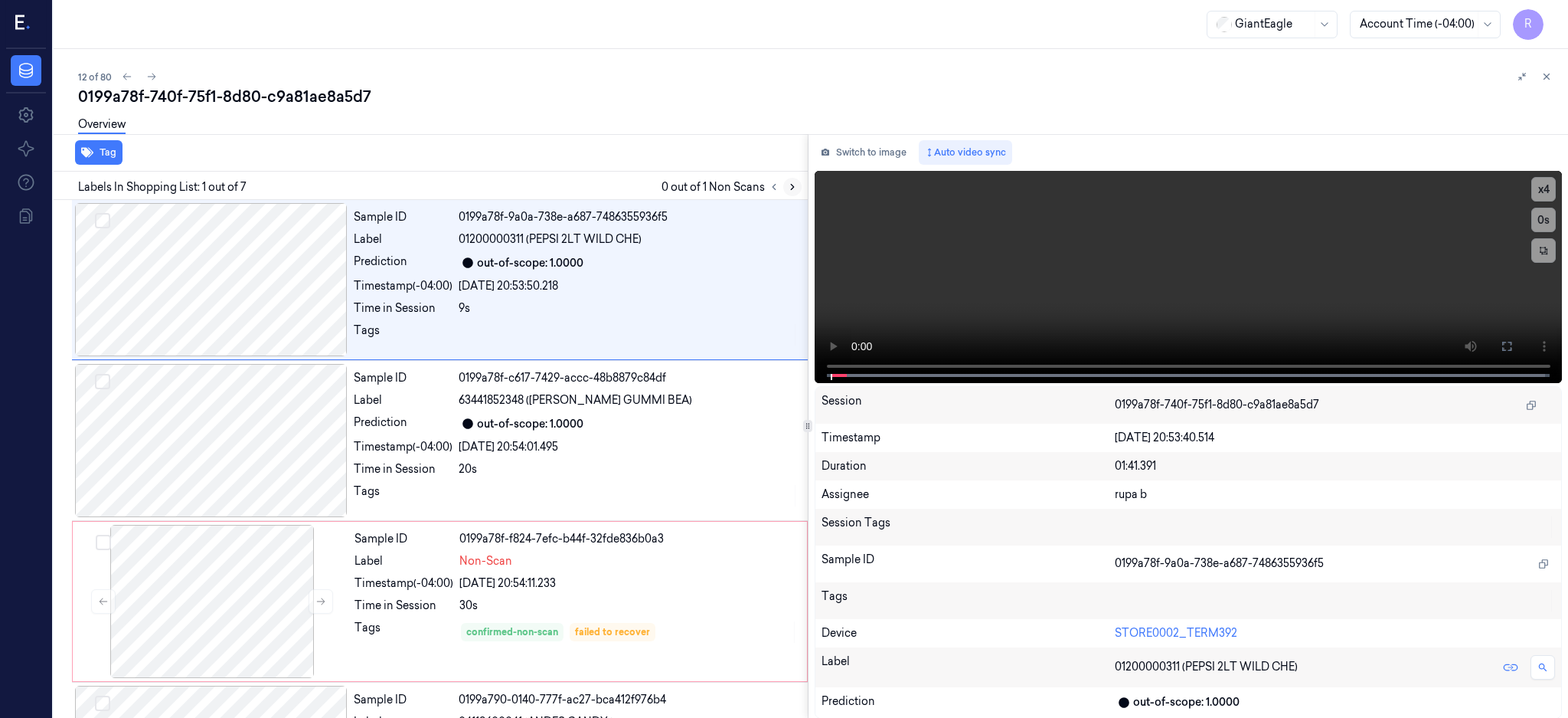
click at [801, 180] on button at bounding box center [792, 186] width 18 height 18
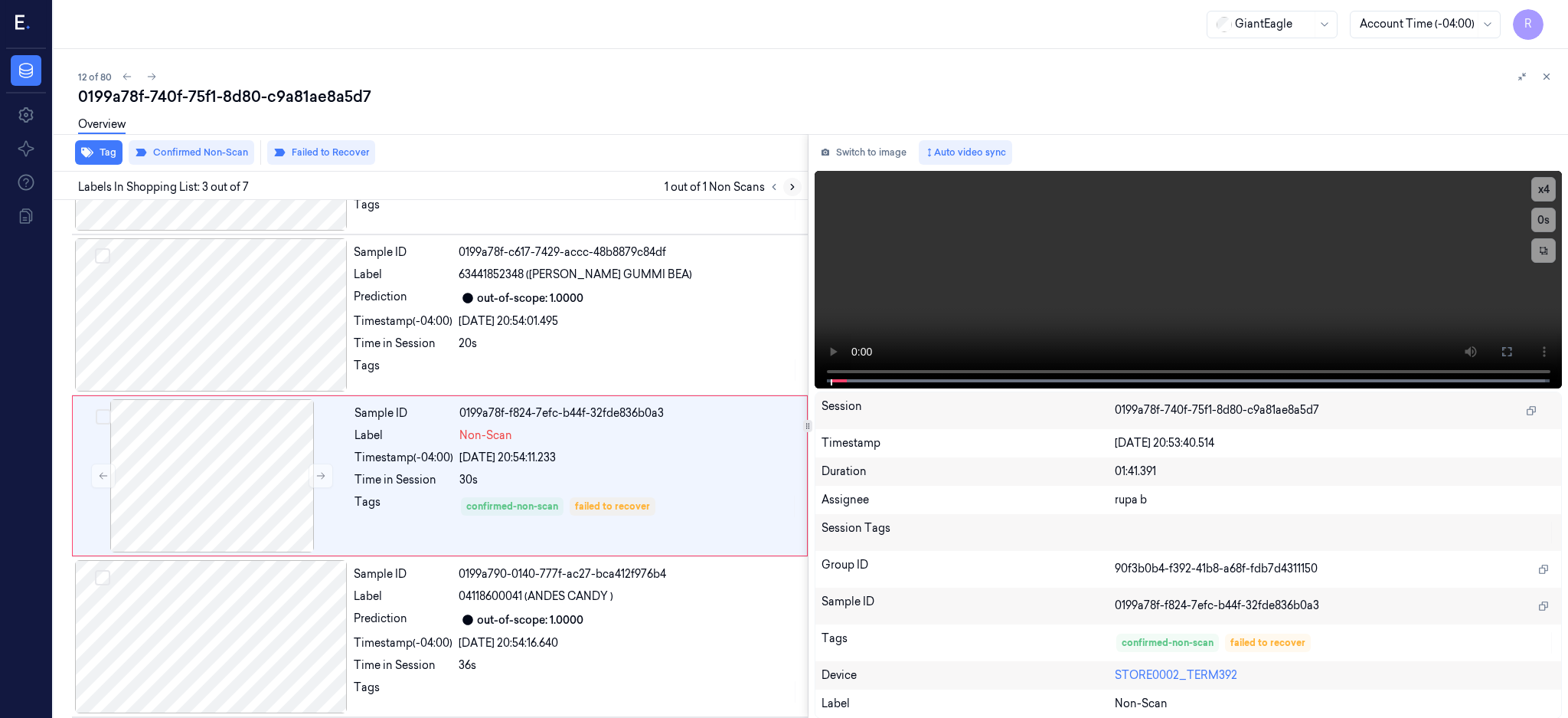
scroll to position [141, 0]
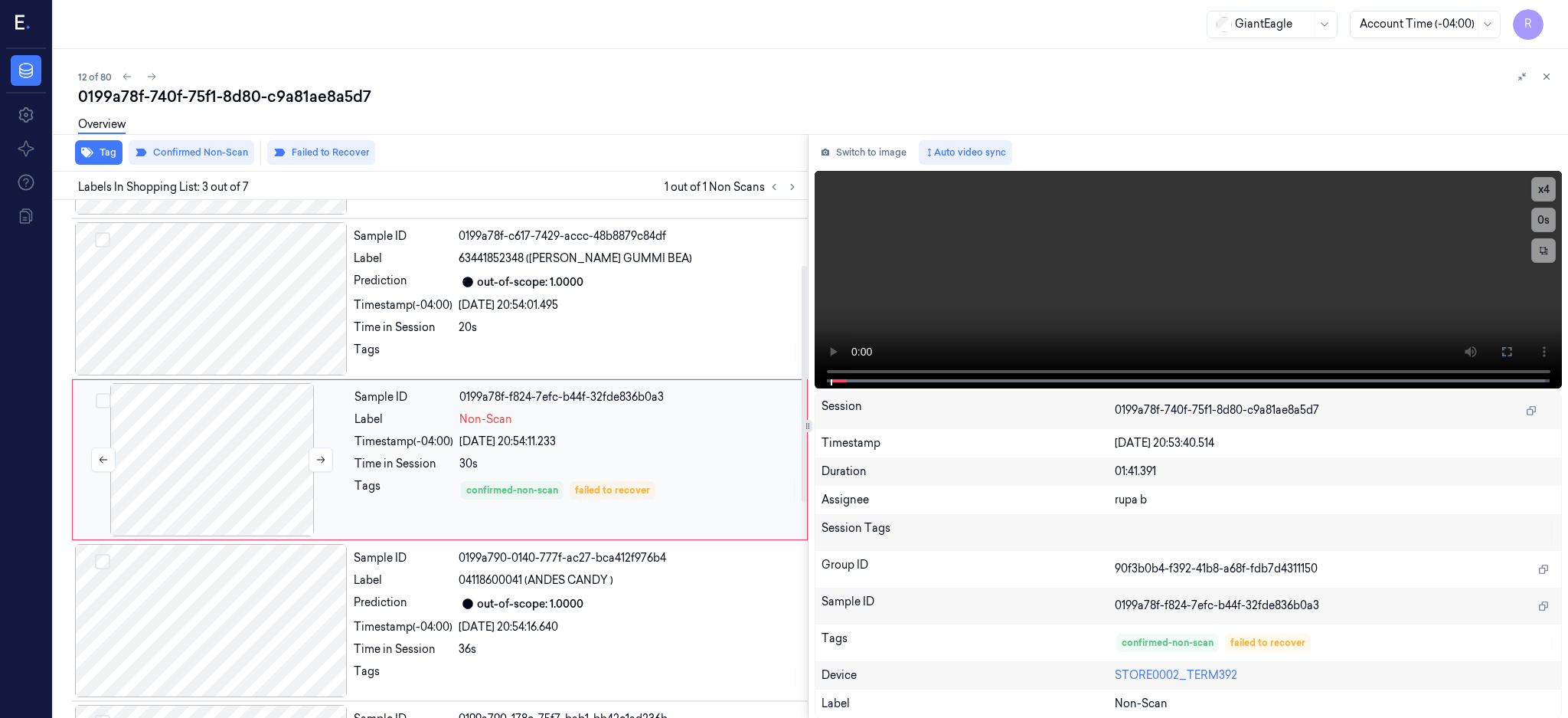
click at [224, 426] on div at bounding box center [212, 459] width 272 height 153
click at [327, 460] on button at bounding box center [320, 459] width 24 height 24
click at [283, 322] on div at bounding box center [211, 299] width 272 height 153
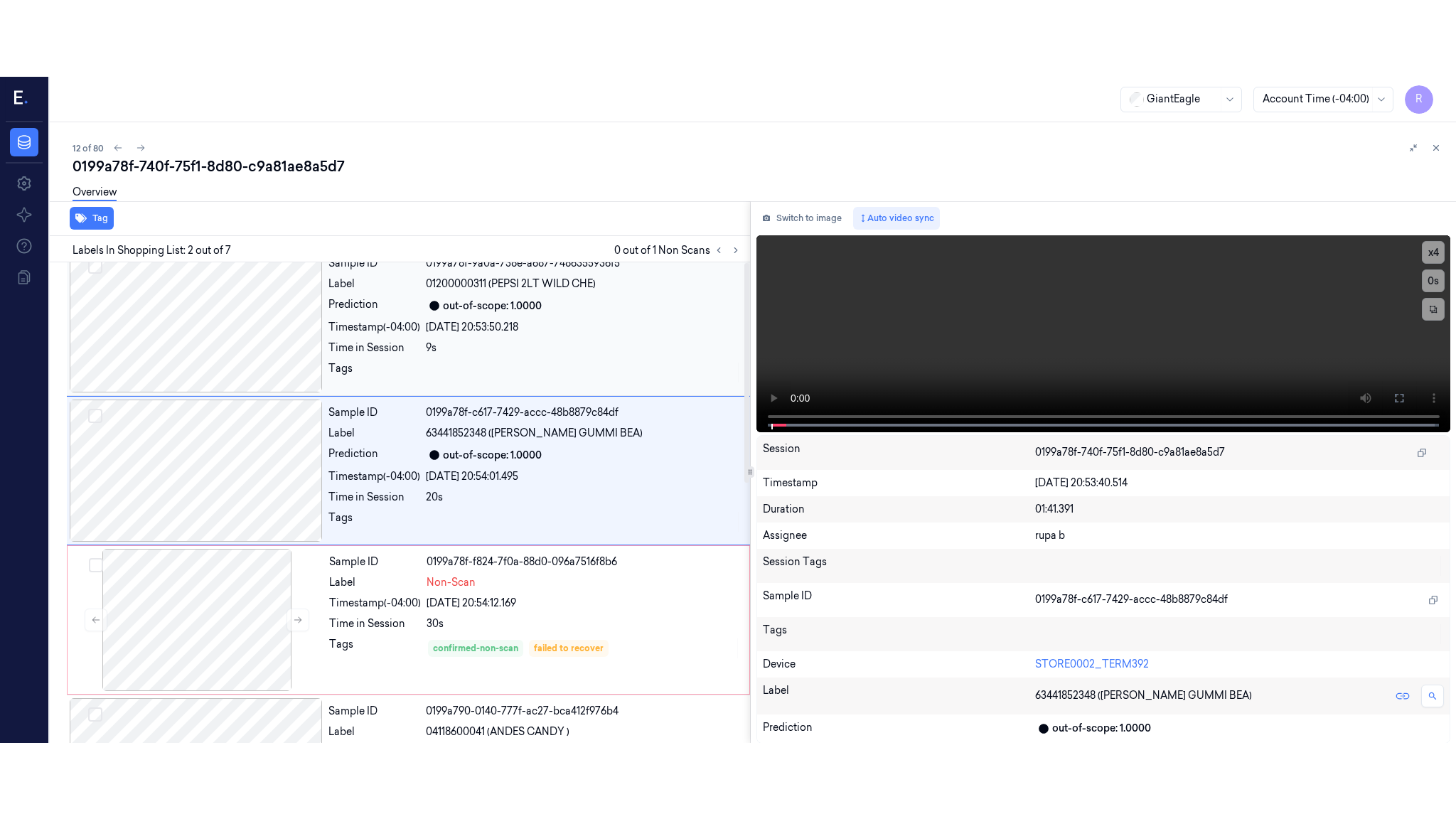
scroll to position [0, 0]
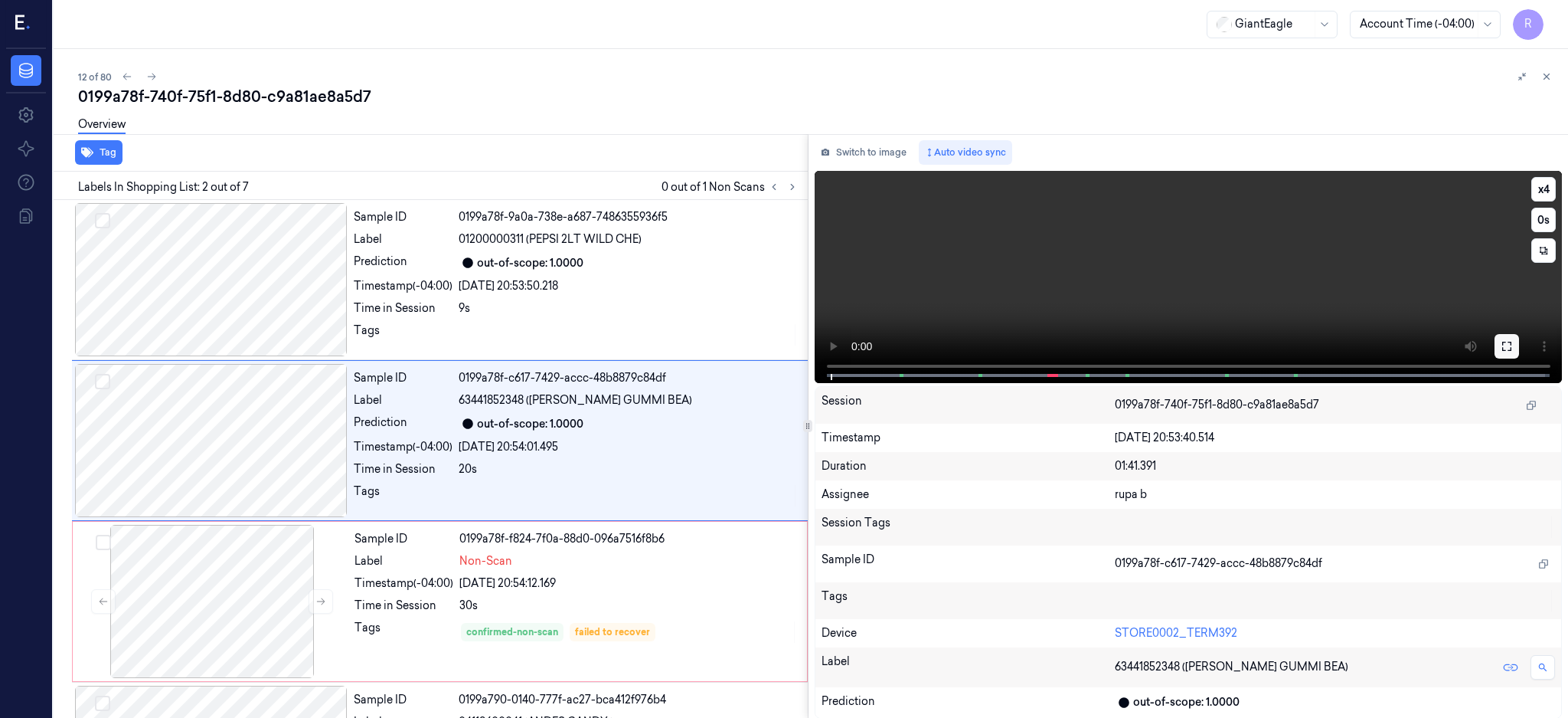
click at [1513, 348] on icon at bounding box center [1507, 347] width 12 height 12
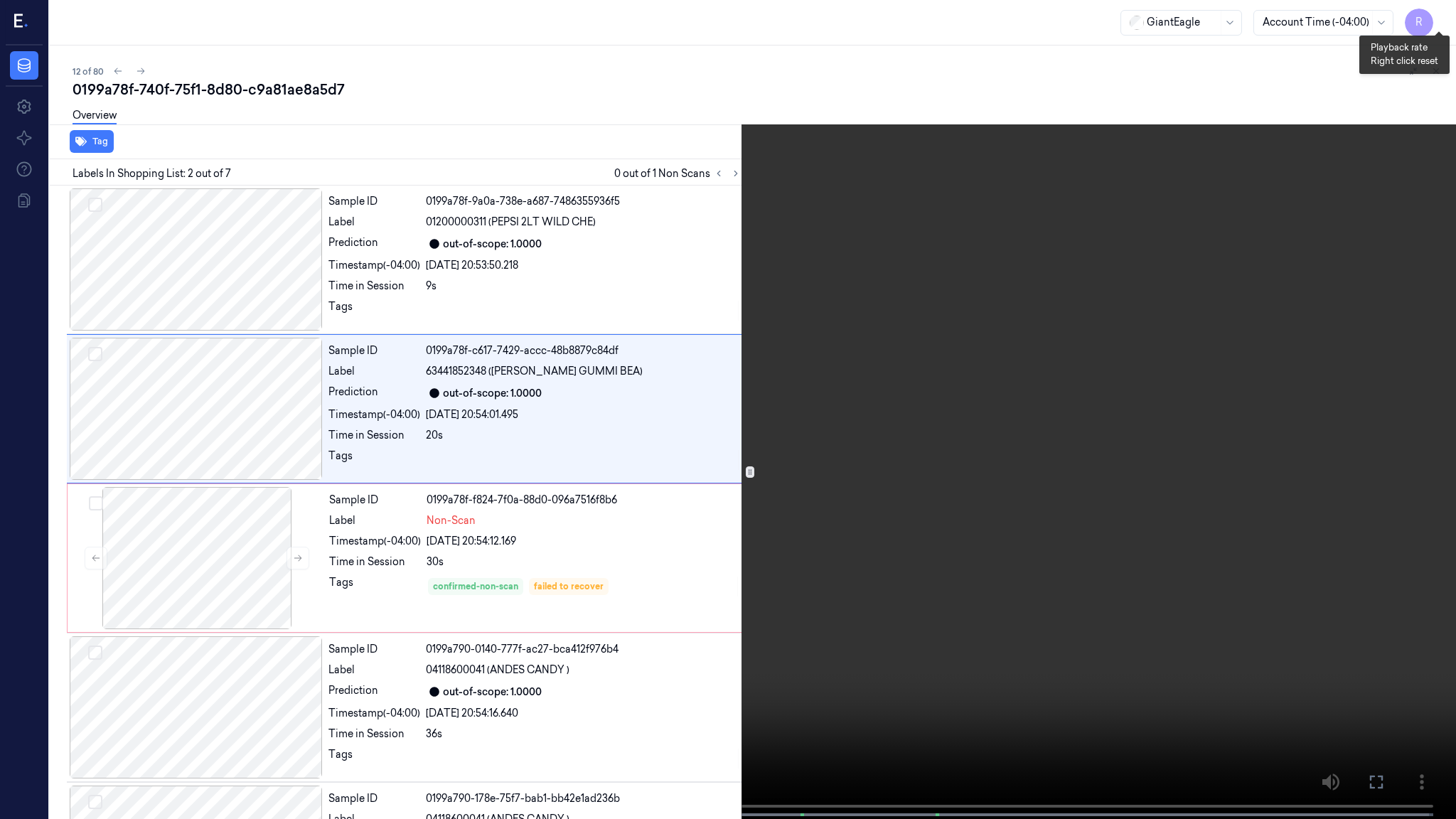
click at [1442, 13] on button "x 4" at bounding box center [1438, 17] width 22 height 22
click at [1077, 386] on video at bounding box center [728, 410] width 1456 height 821
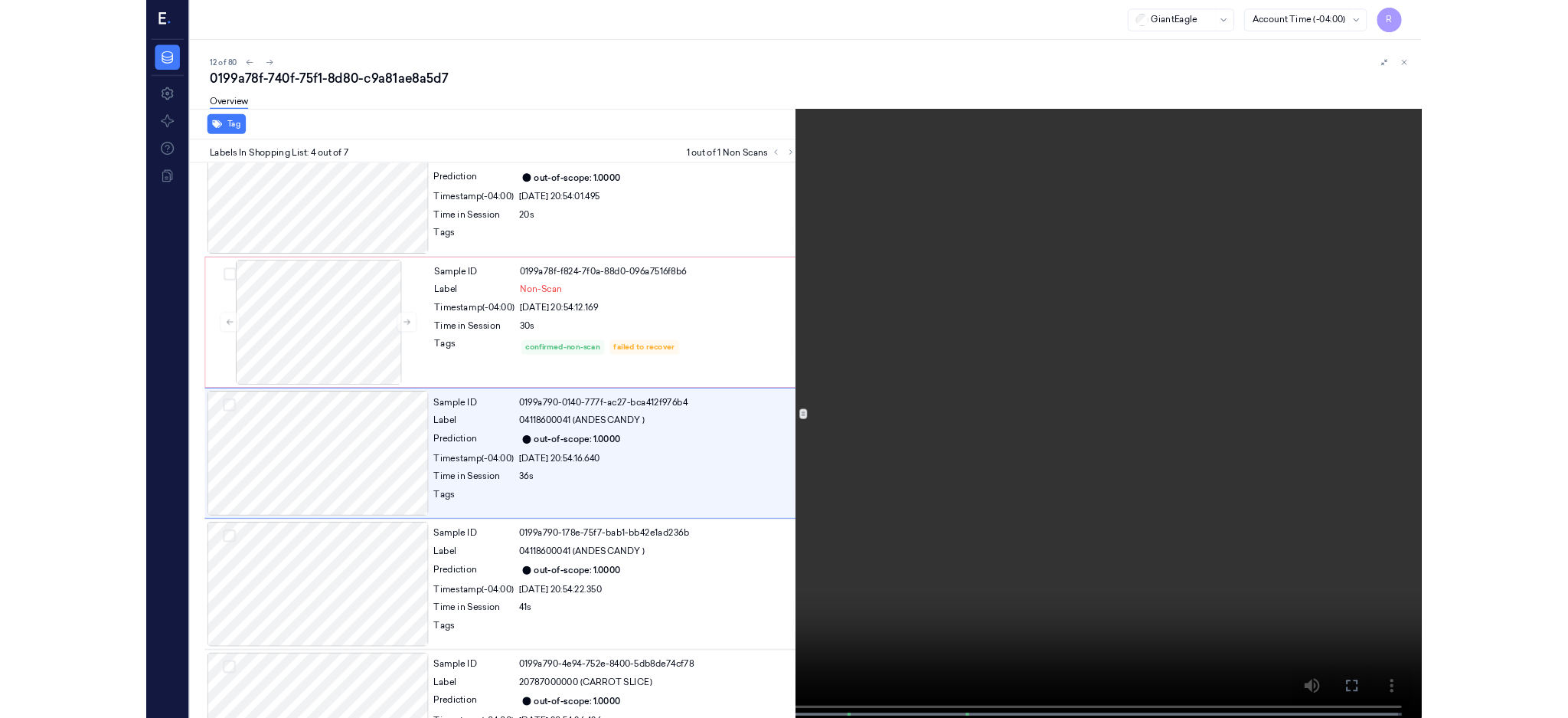
scroll to position [221, 0]
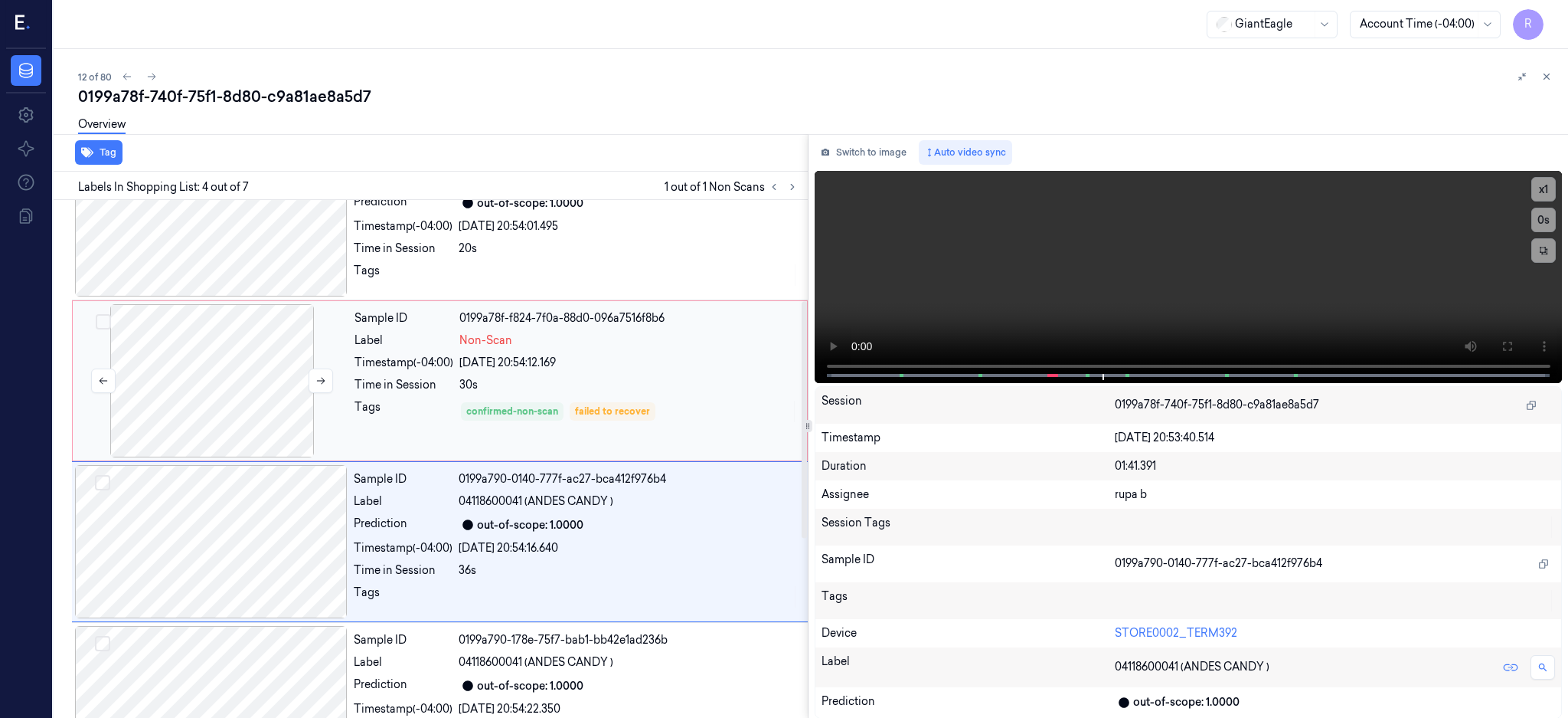
click at [221, 366] on div at bounding box center [212, 381] width 272 height 153
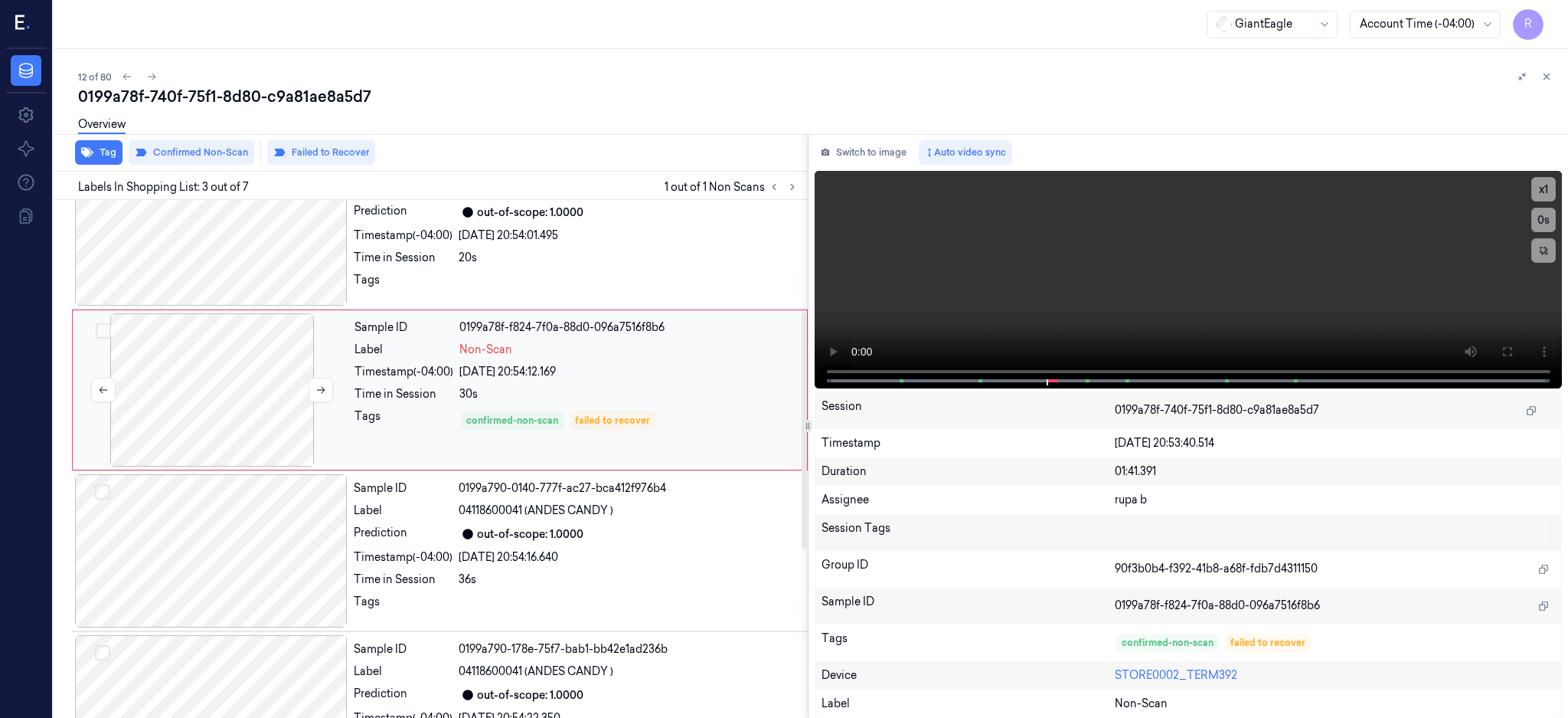
scroll to position [244, 0]
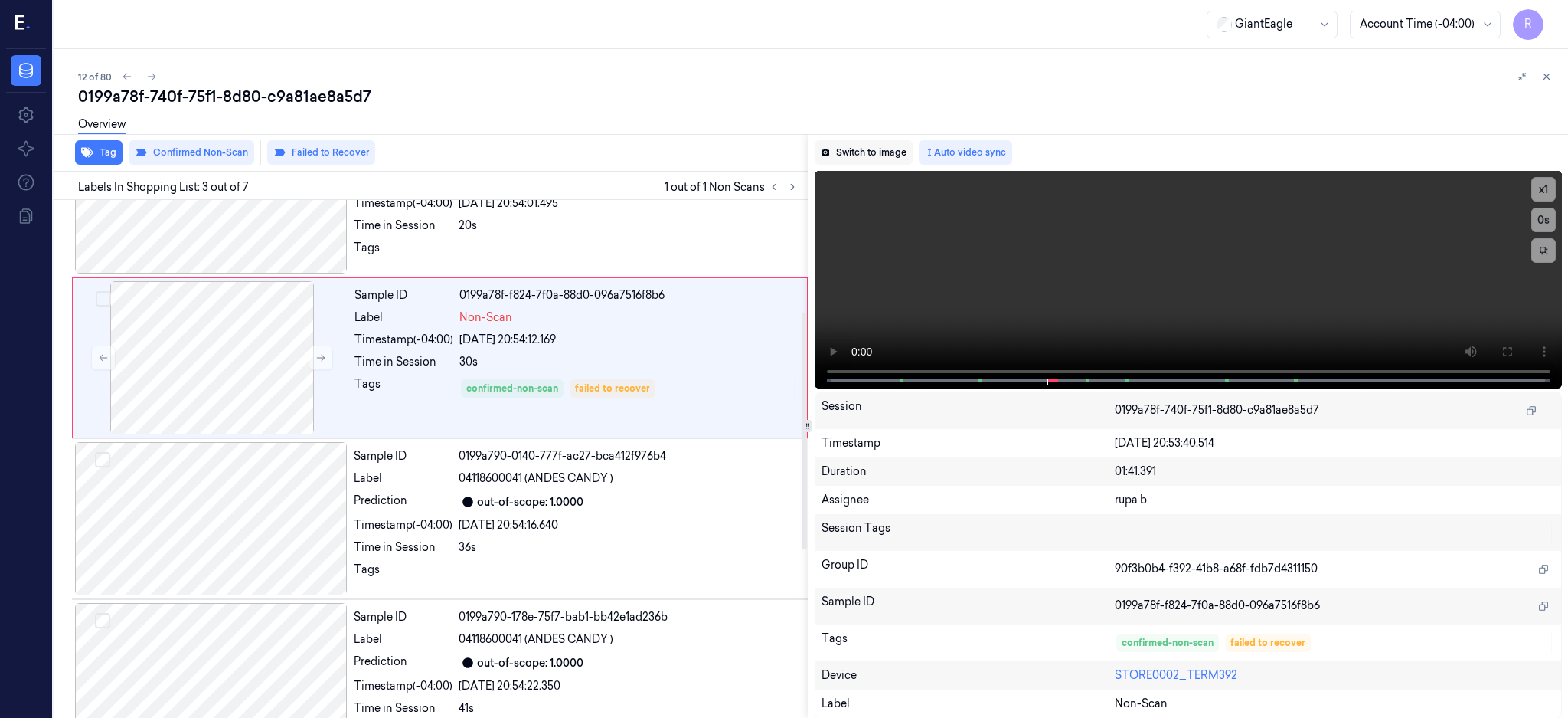
click at [902, 145] on button "Switch to image" at bounding box center [864, 153] width 98 height 24
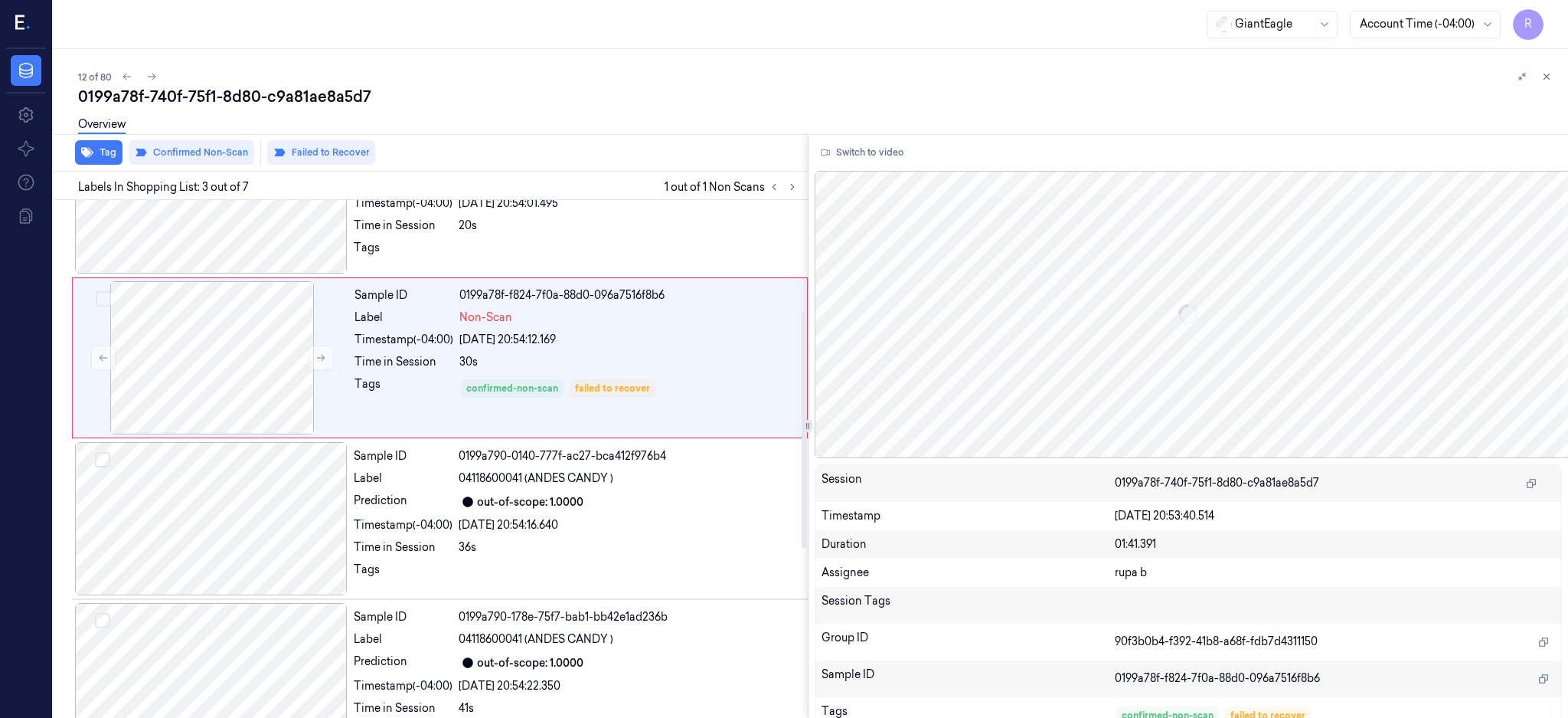
scroll to position [141, 0]
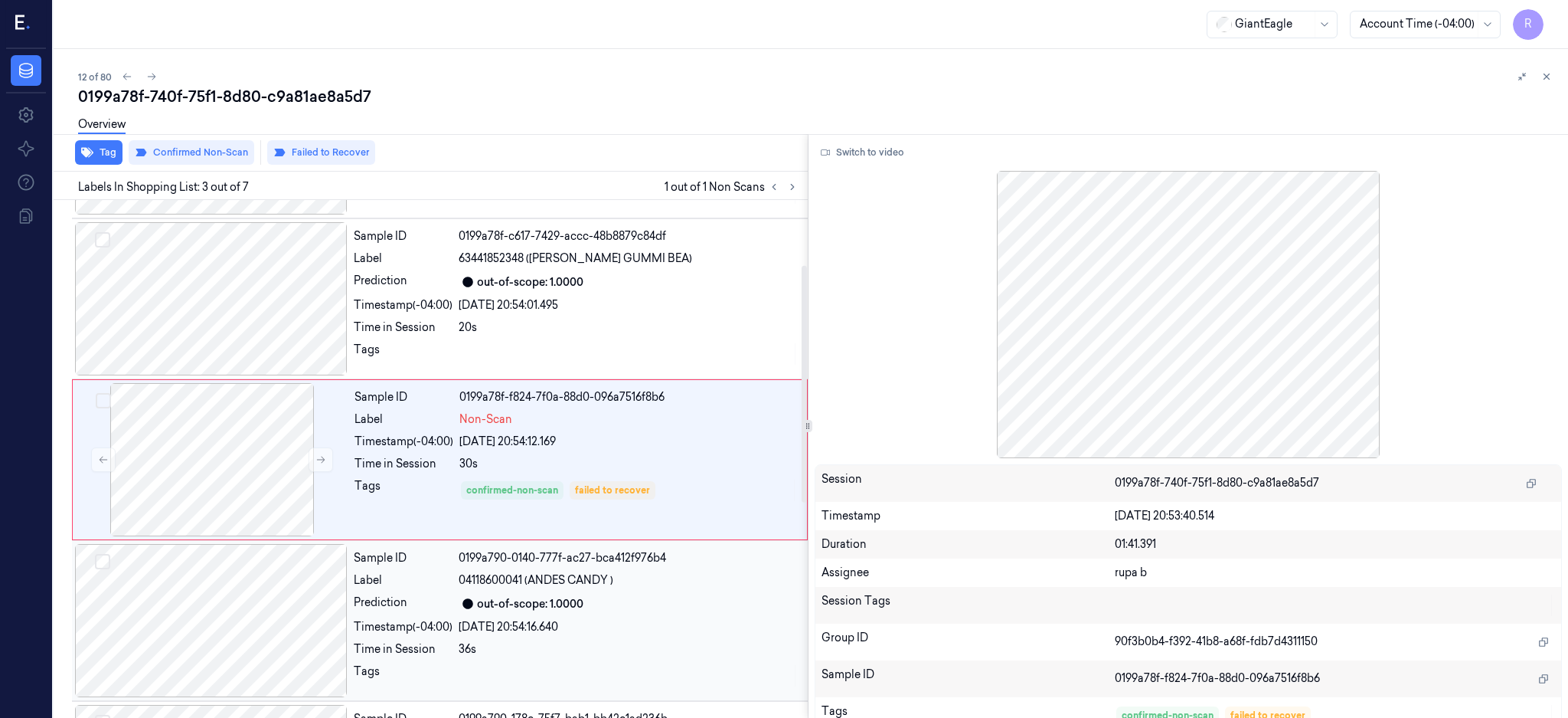
click at [254, 602] on div at bounding box center [211, 621] width 272 height 153
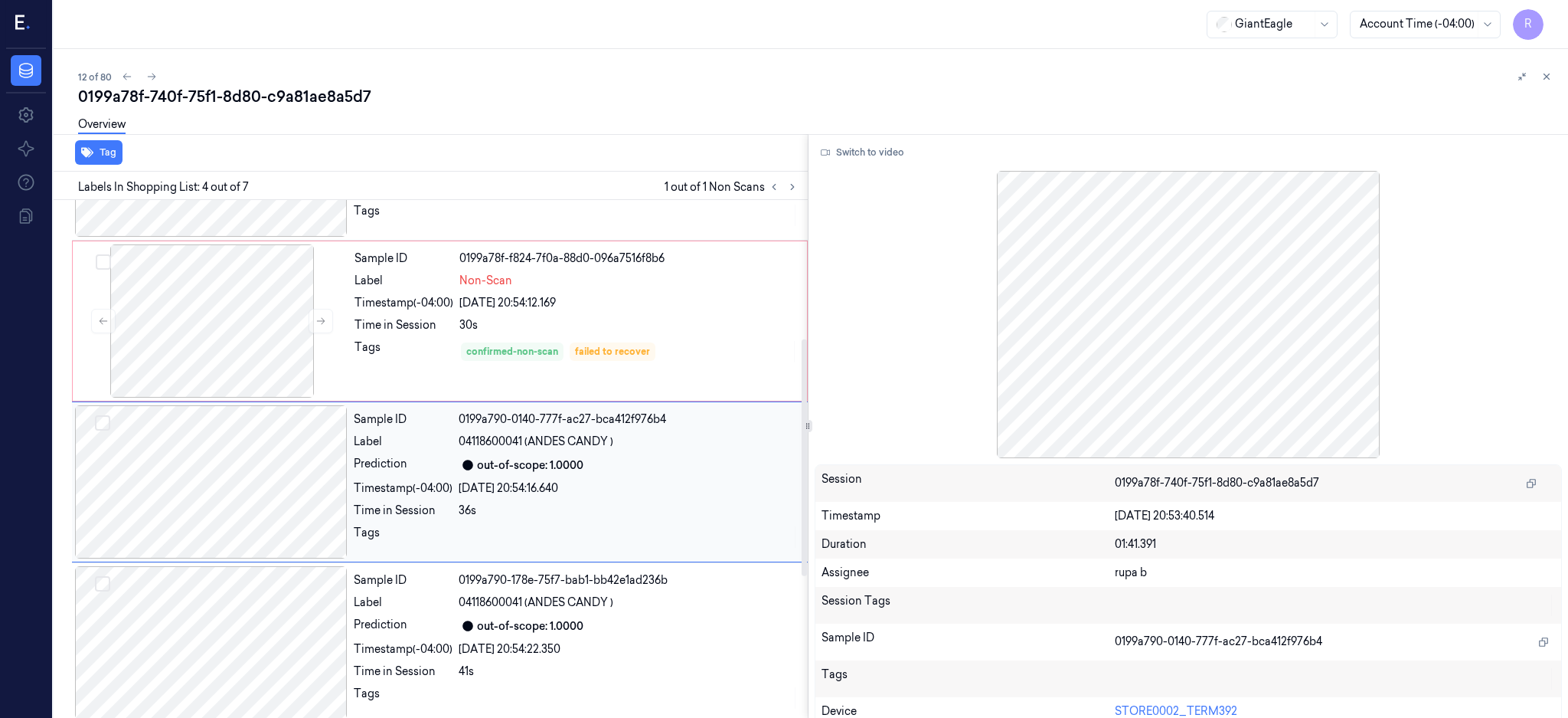
scroll to position [303, 0]
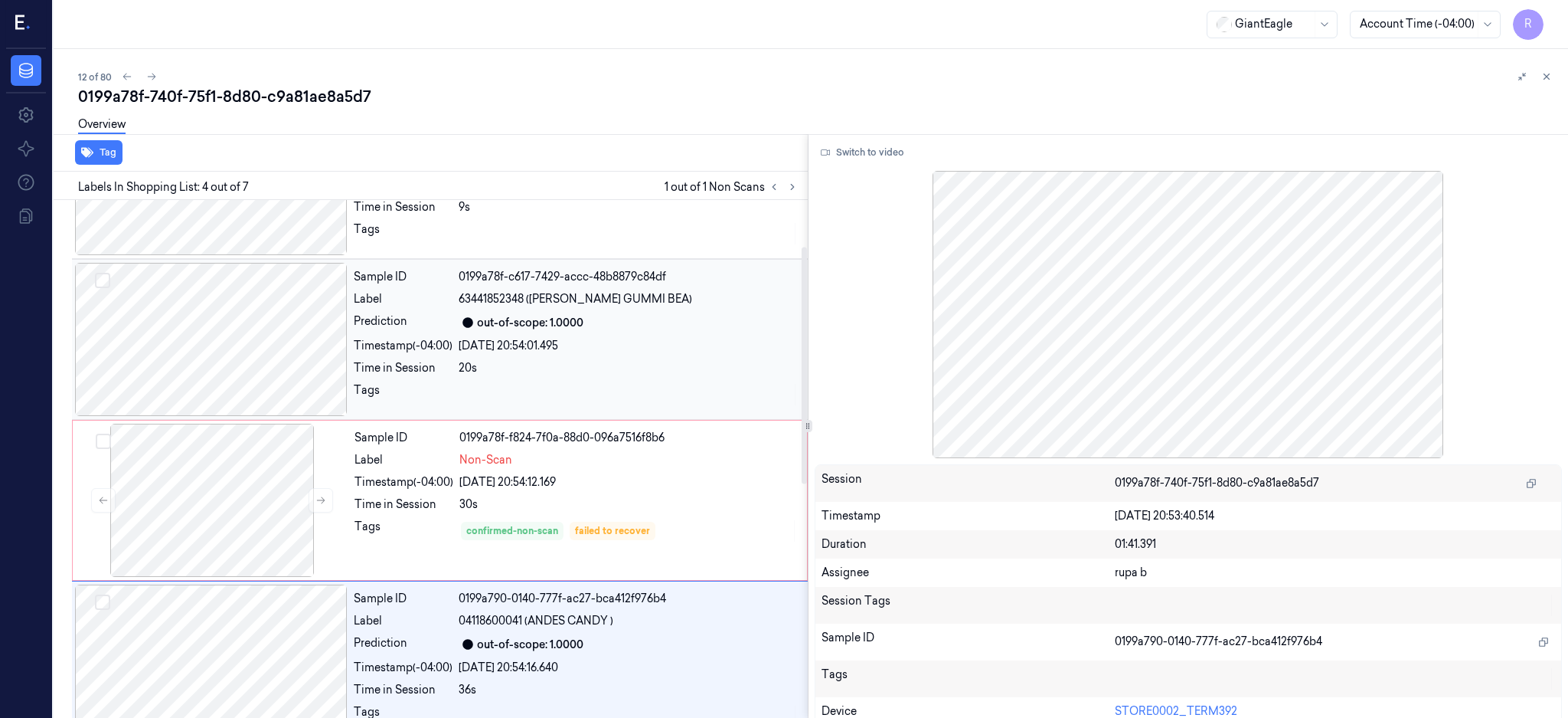
click at [238, 338] on div at bounding box center [211, 340] width 272 height 153
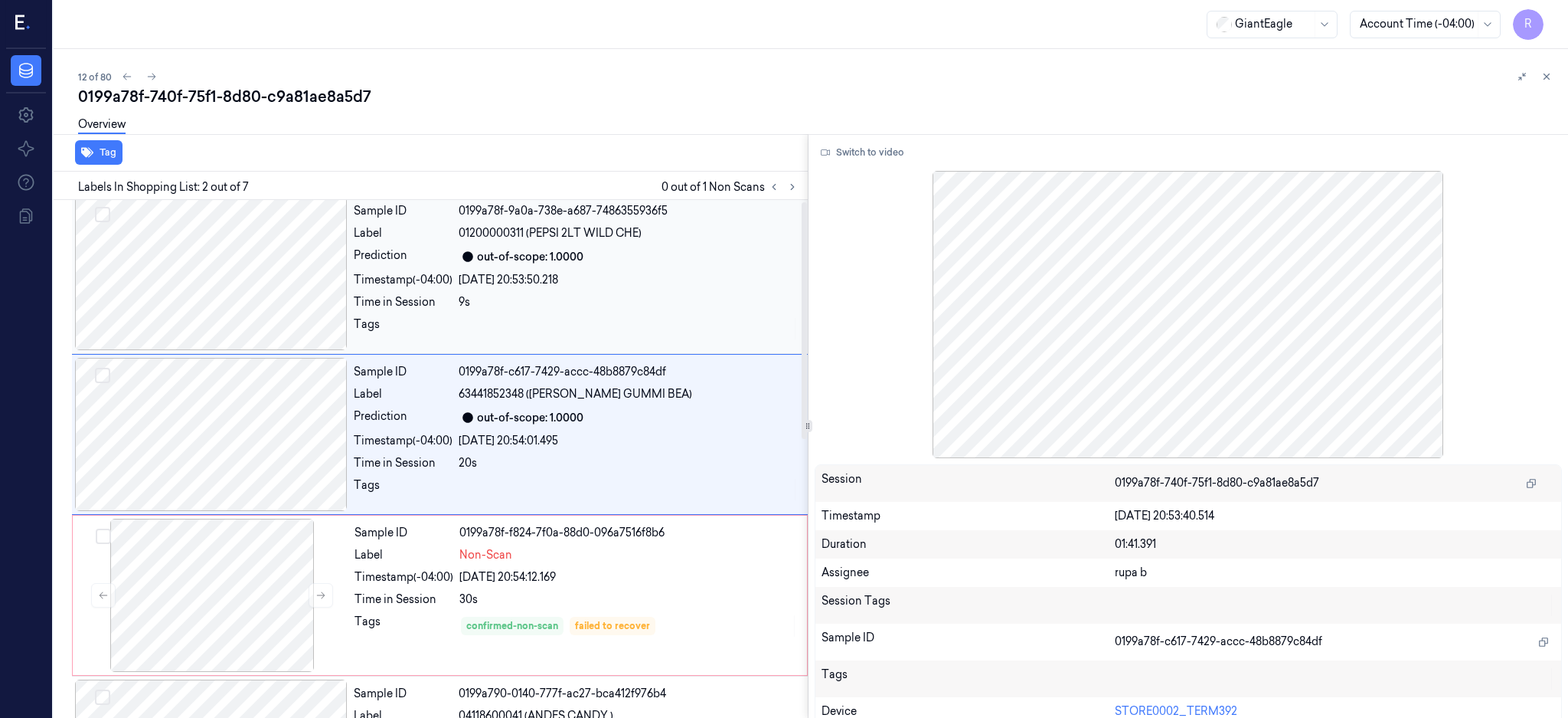
scroll to position [0, 0]
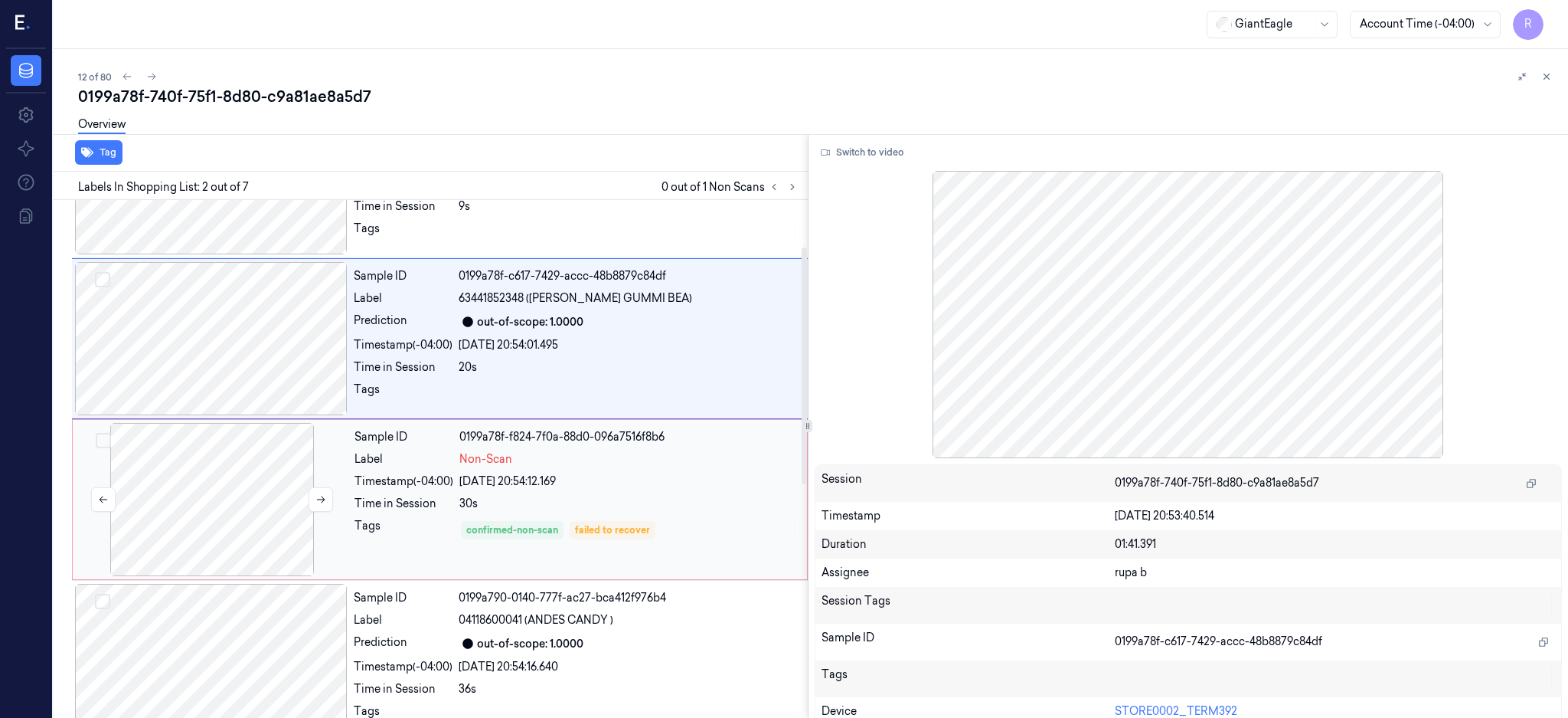
click at [233, 465] on div at bounding box center [212, 500] width 272 height 153
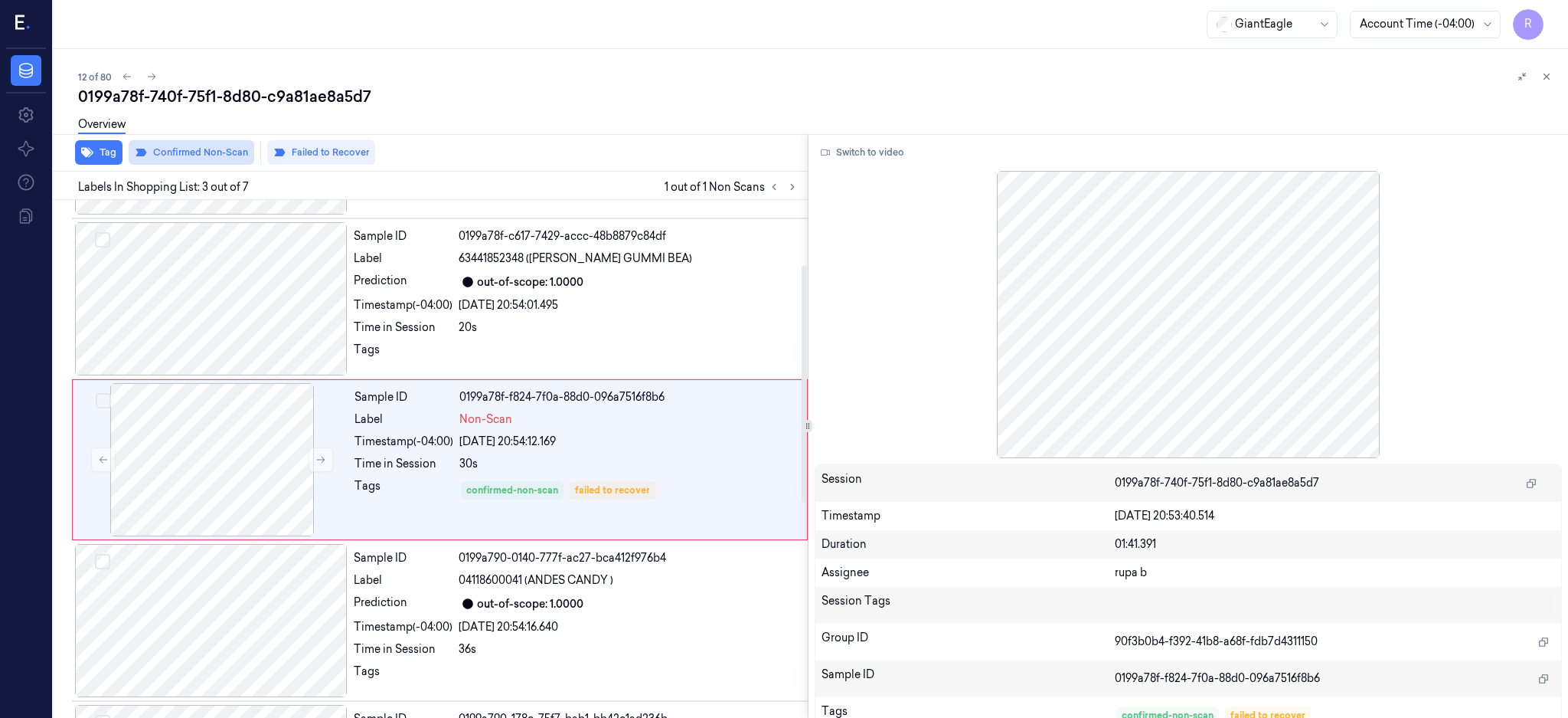
click at [181, 153] on button "Confirmed Non-Scan" at bounding box center [191, 153] width 126 height 24
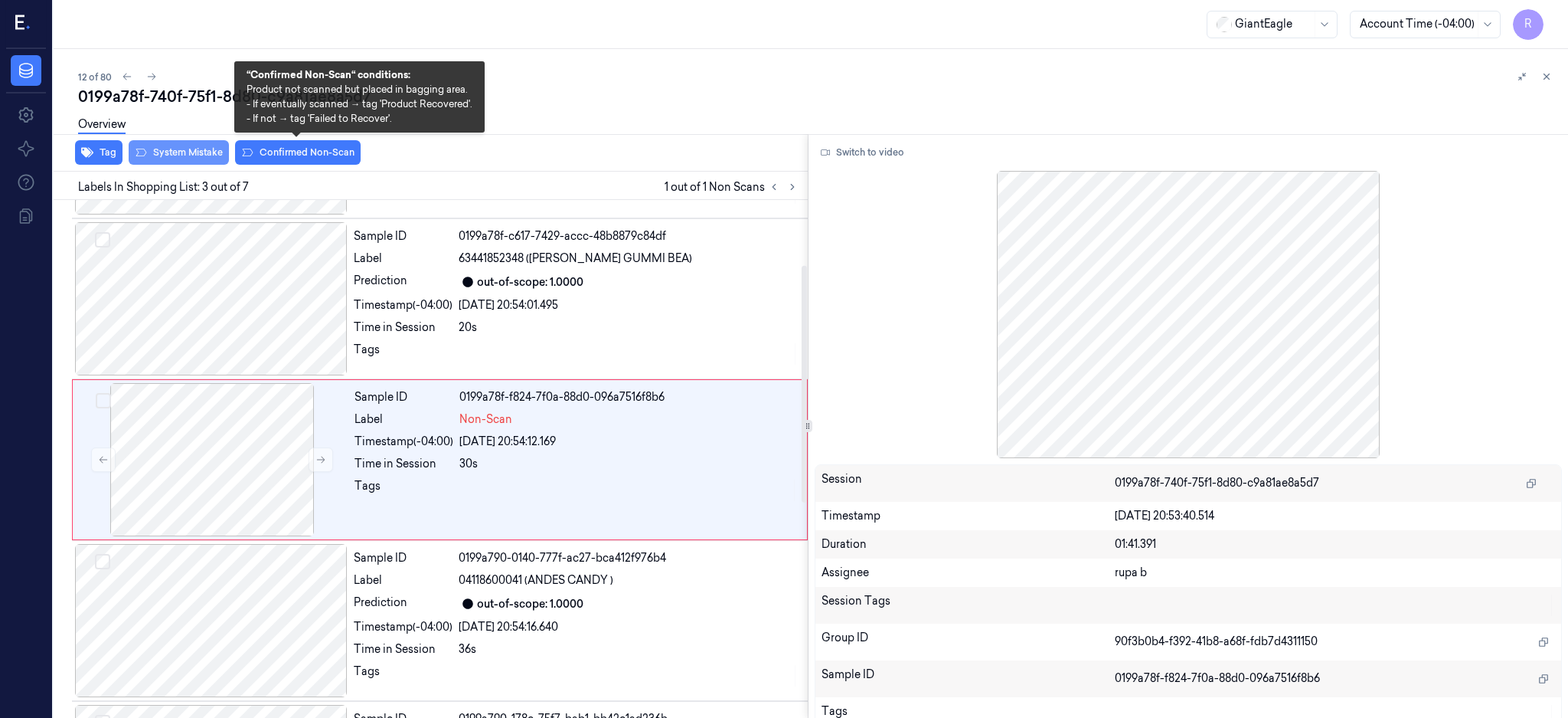
click at [176, 159] on button "System Mistake" at bounding box center [178, 153] width 100 height 24
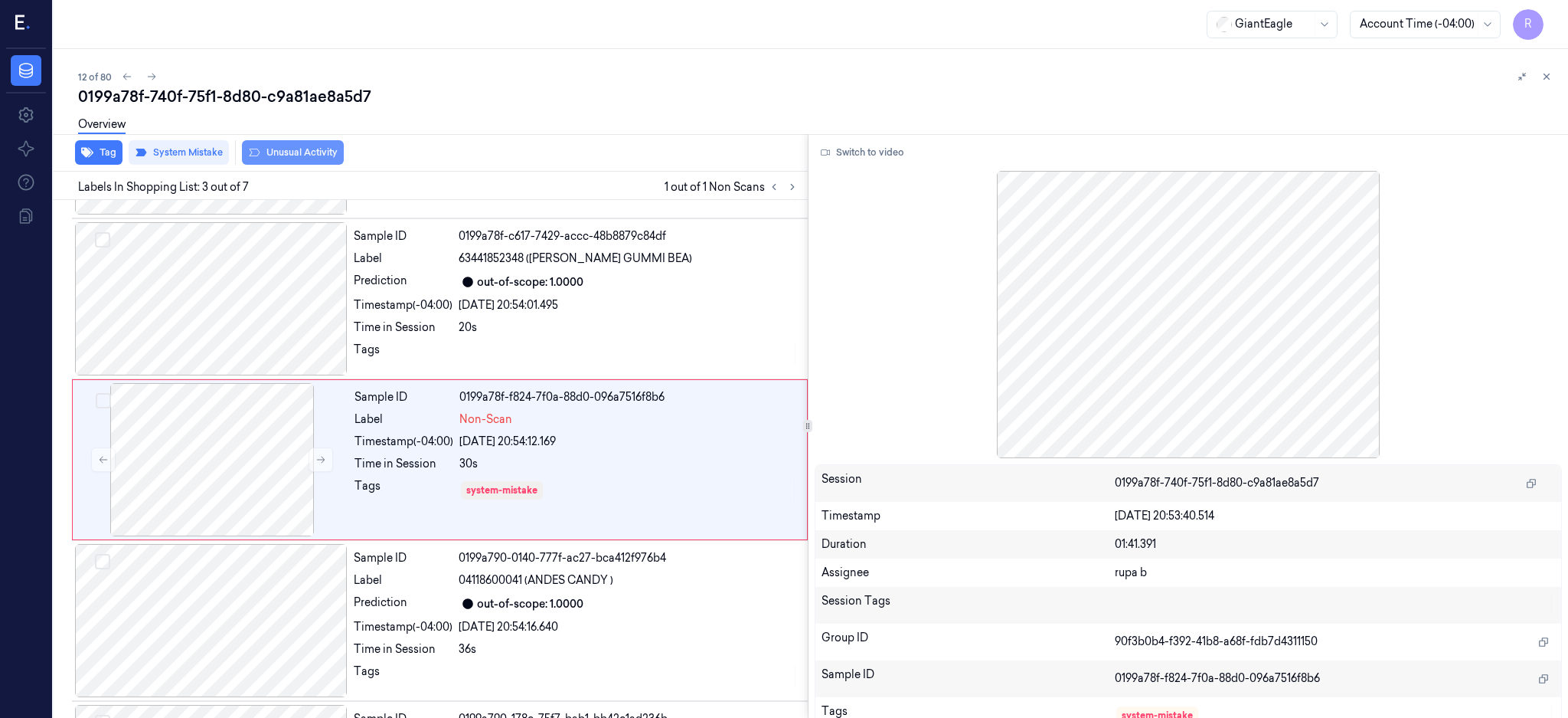
click at [289, 146] on button "Unusual Activity" at bounding box center [293, 153] width 102 height 24
click at [221, 451] on div at bounding box center [212, 459] width 272 height 153
click at [320, 458] on icon at bounding box center [320, 459] width 10 height 10
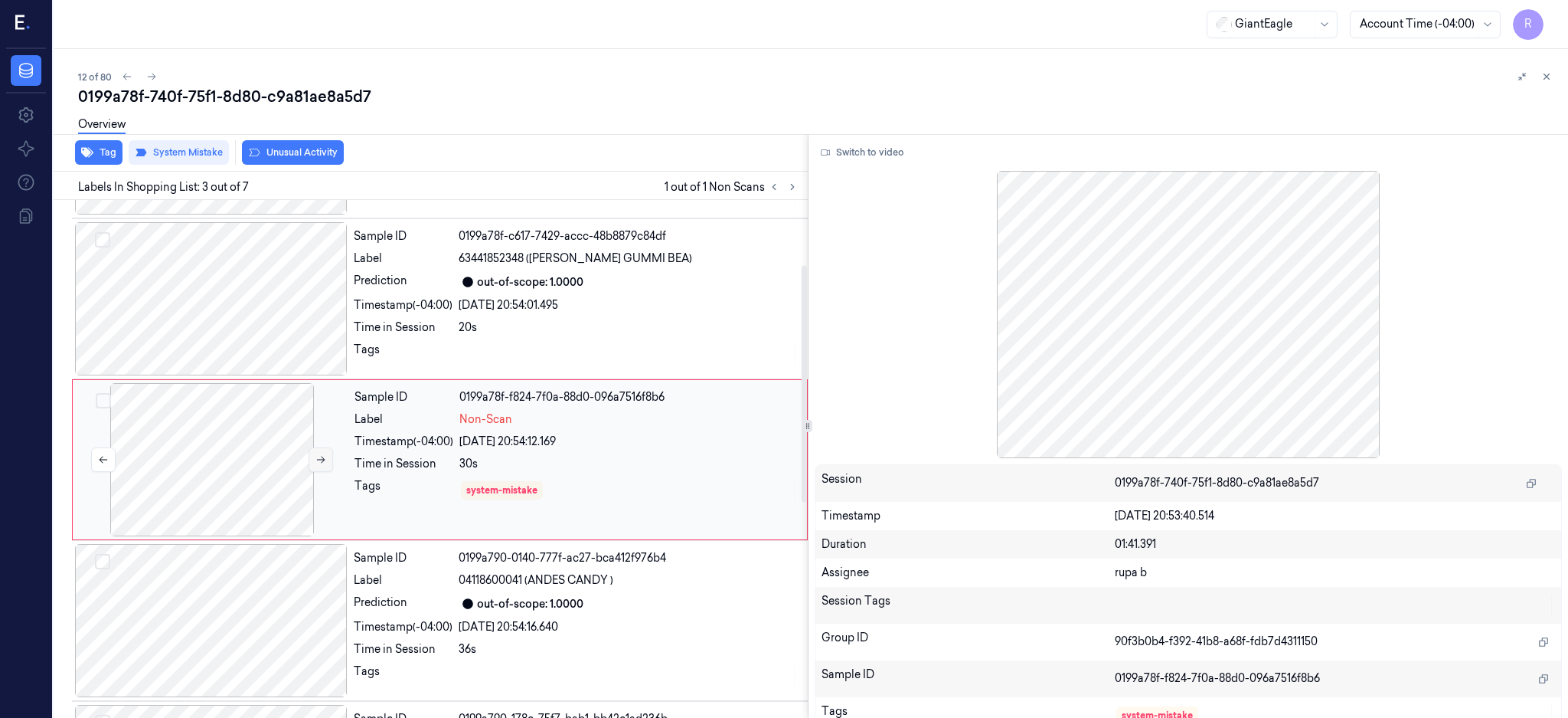
click at [320, 458] on icon at bounding box center [320, 459] width 10 height 10
click at [289, 82] on div "12 of 80" at bounding box center [817, 76] width 1478 height 18
copy div "0199a78f"
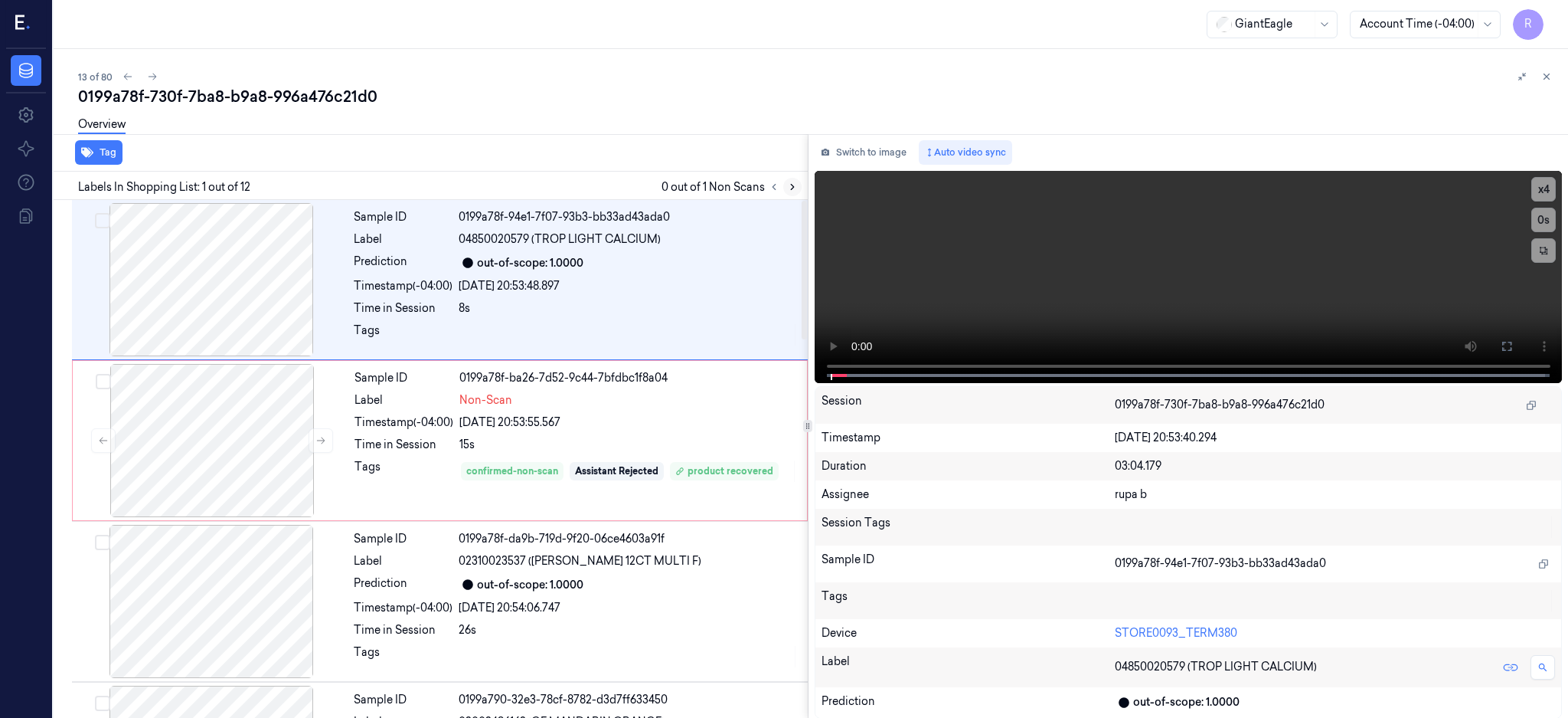
click at [798, 184] on icon at bounding box center [793, 187] width 10 height 10
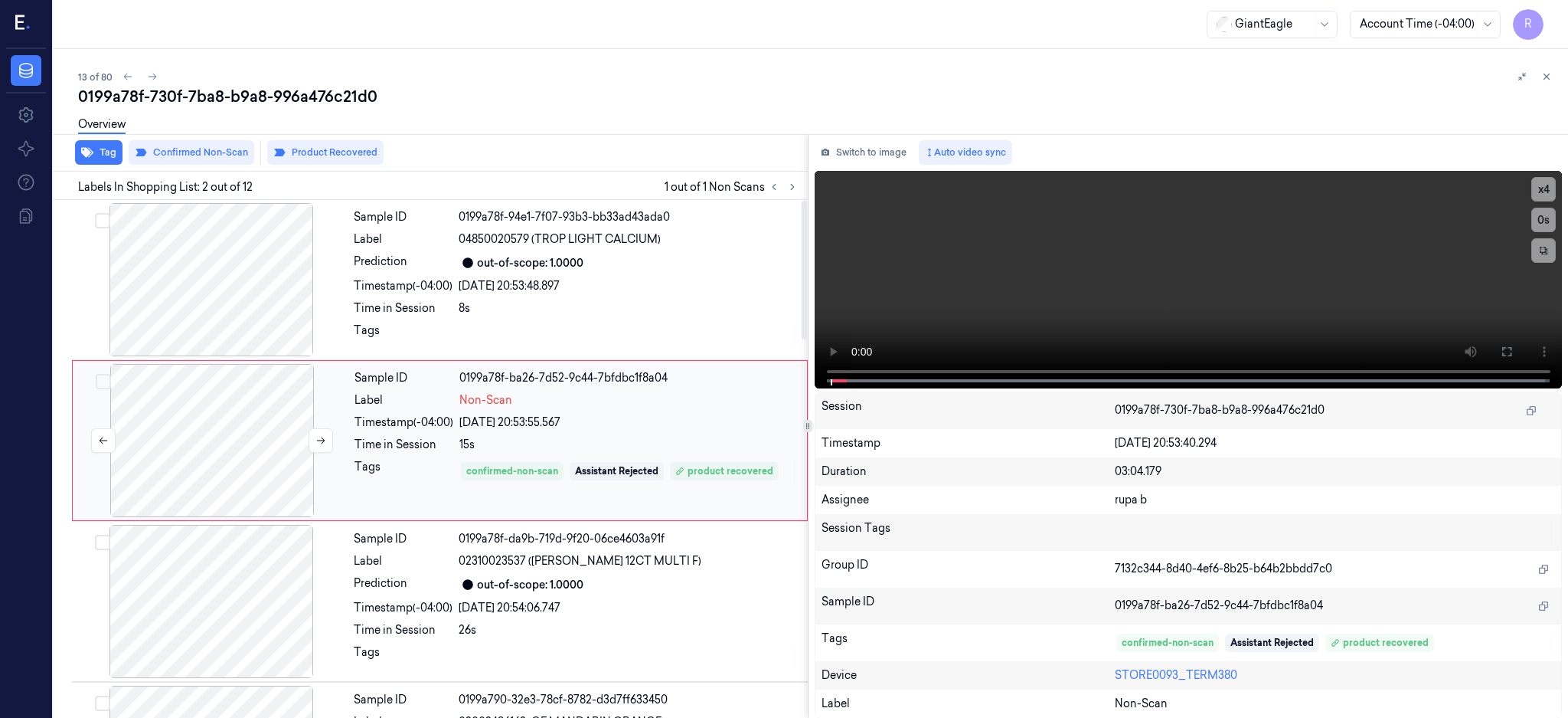
click at [234, 425] on div at bounding box center [212, 440] width 272 height 153
click at [315, 437] on icon at bounding box center [320, 440] width 10 height 10
click at [320, 440] on icon at bounding box center [320, 440] width 10 height 10
click at [209, 286] on div at bounding box center [211, 279] width 272 height 153
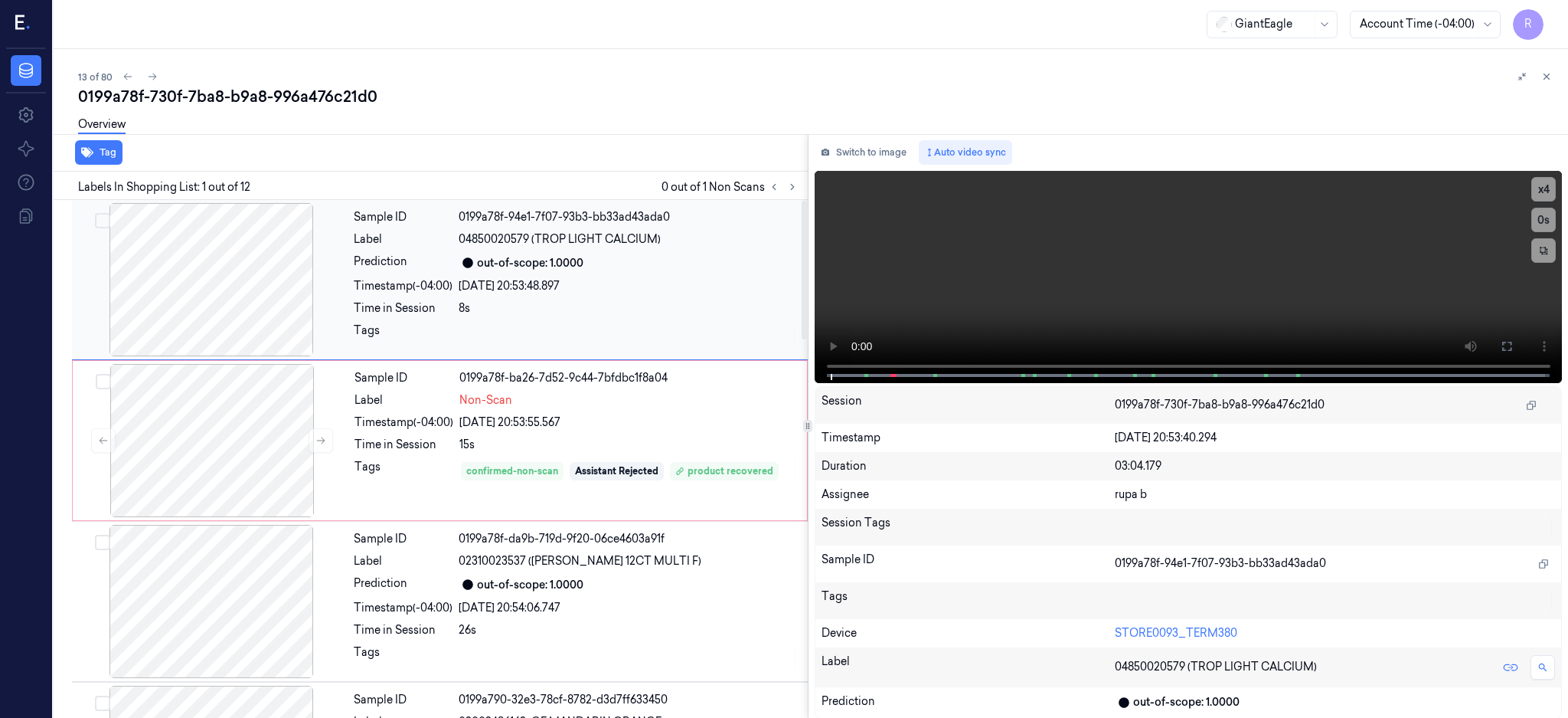
click at [219, 299] on div at bounding box center [211, 279] width 272 height 153
click at [1519, 347] on button at bounding box center [1507, 346] width 24 height 24
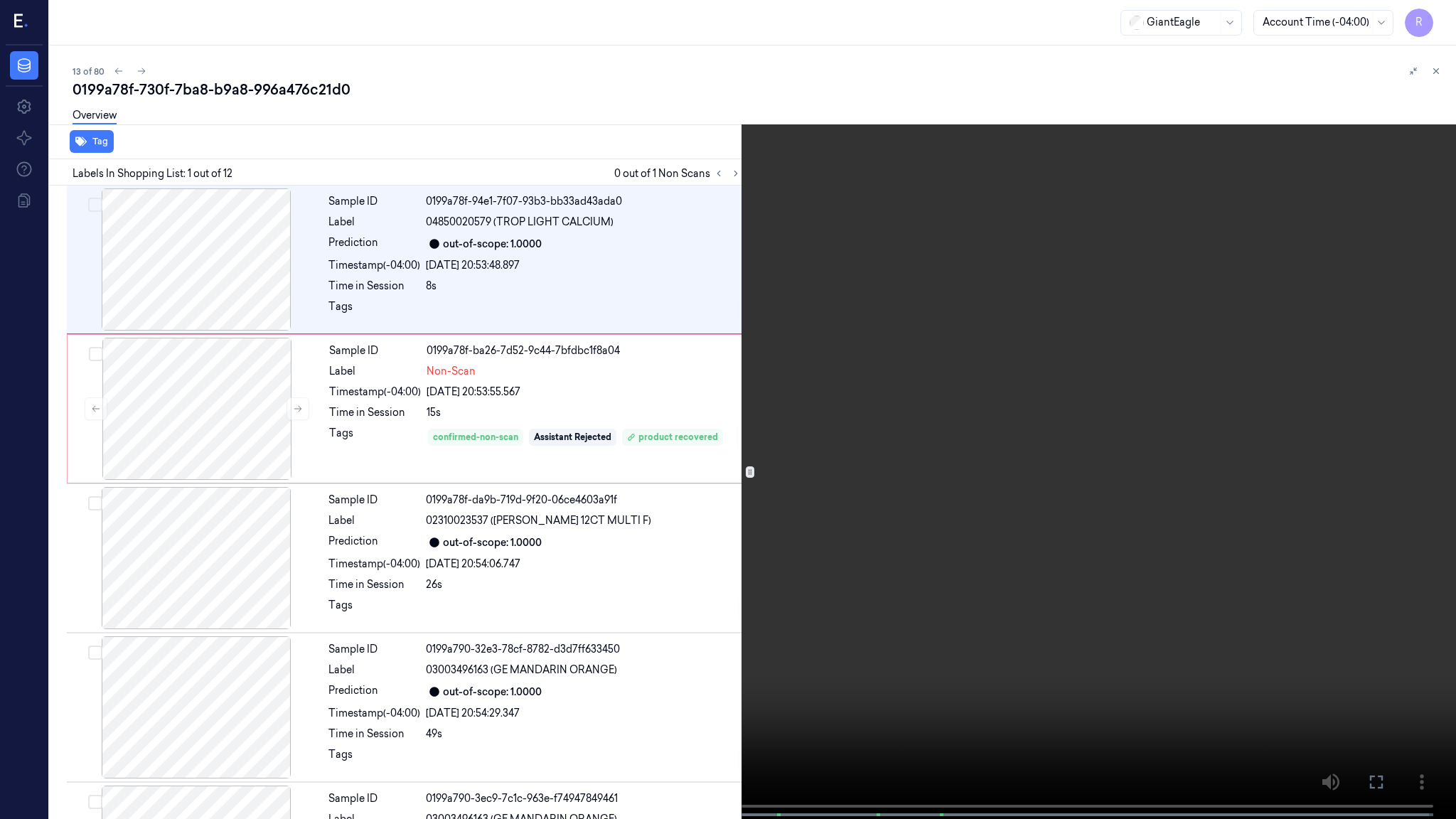
click at [603, 519] on video at bounding box center [728, 410] width 1456 height 821
click at [1441, 26] on button "x 4" at bounding box center [1438, 17] width 22 height 22
click at [1439, 10] on button "x 1" at bounding box center [1438, 17] width 22 height 22
click at [758, 335] on video at bounding box center [728, 410] width 1456 height 821
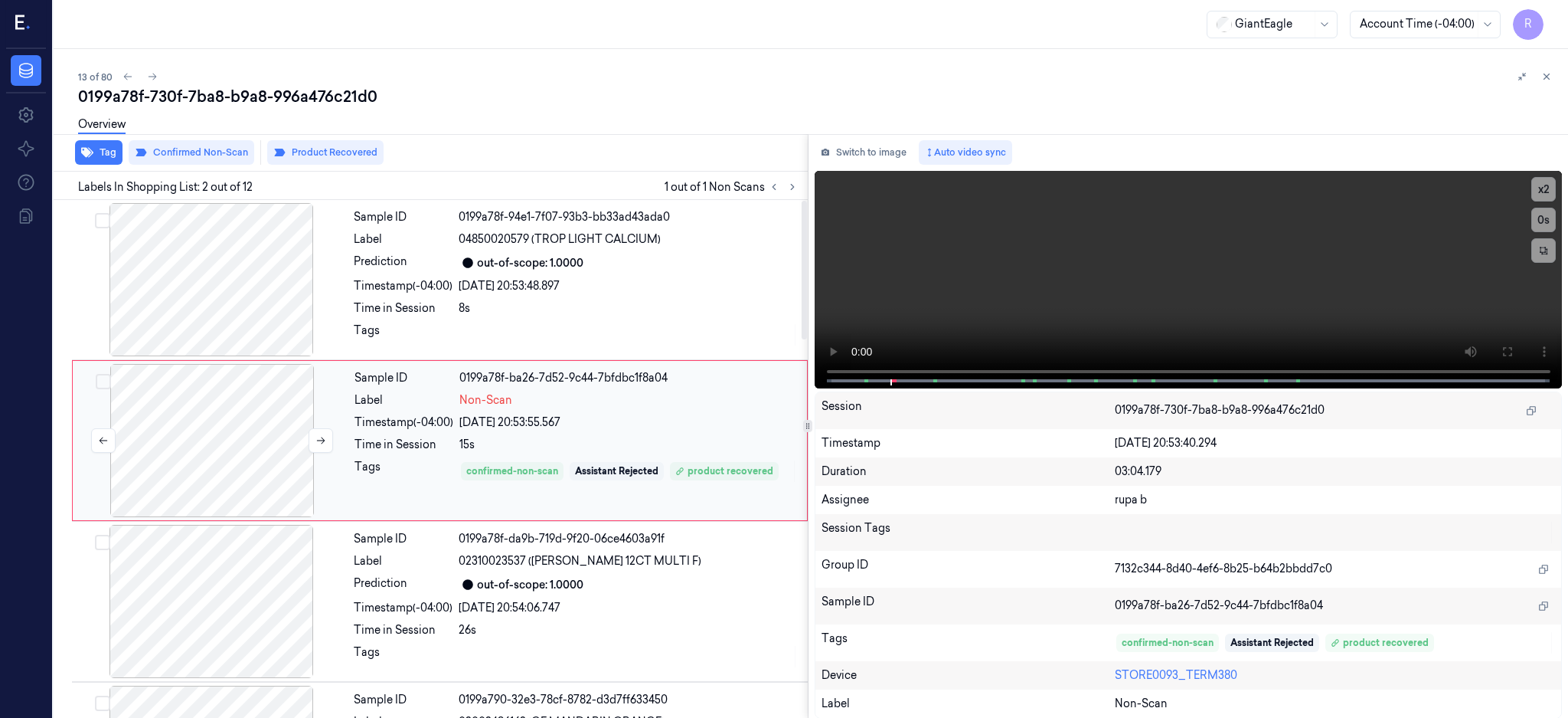
click at [192, 412] on div at bounding box center [212, 440] width 272 height 153
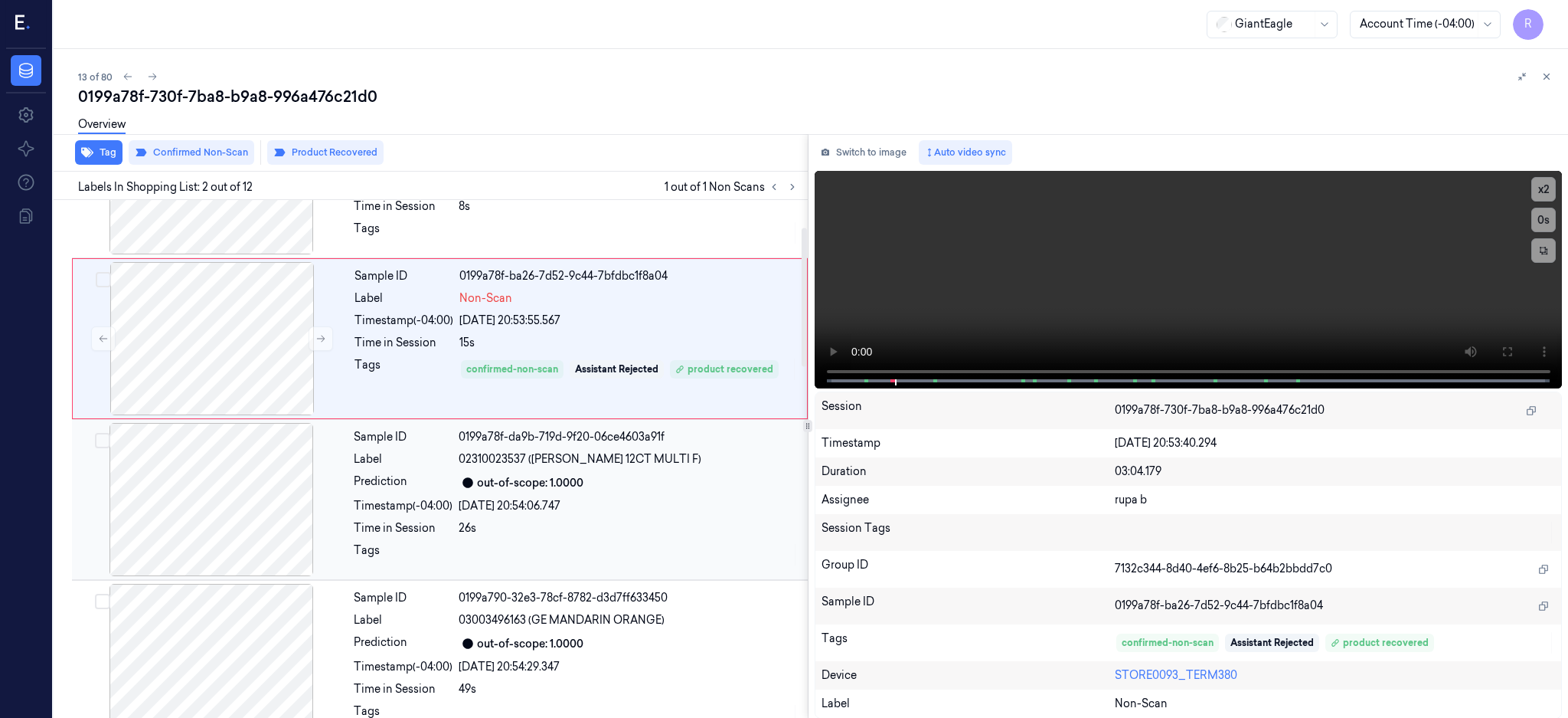
click at [249, 485] on div at bounding box center [211, 500] width 272 height 153
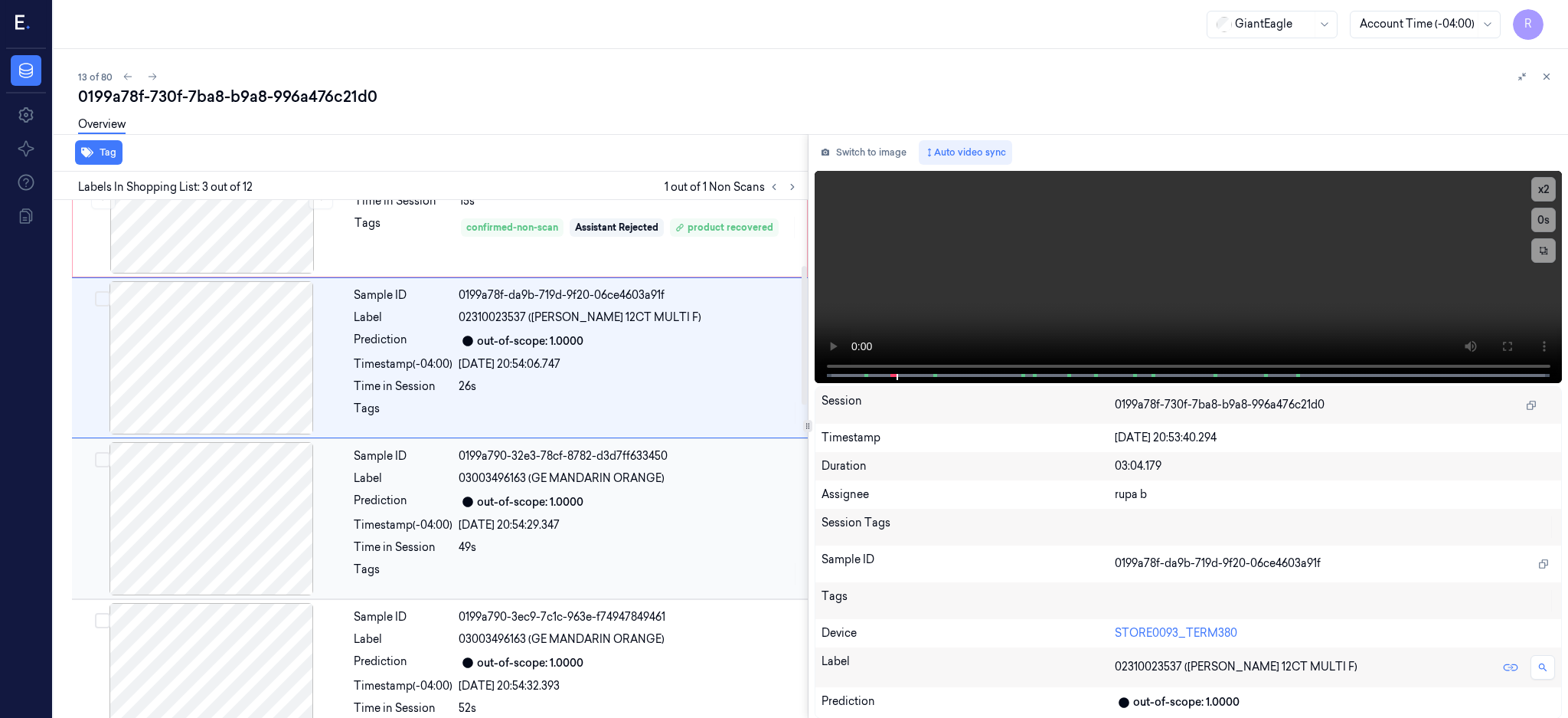
click at [234, 516] on div at bounding box center [211, 519] width 272 height 153
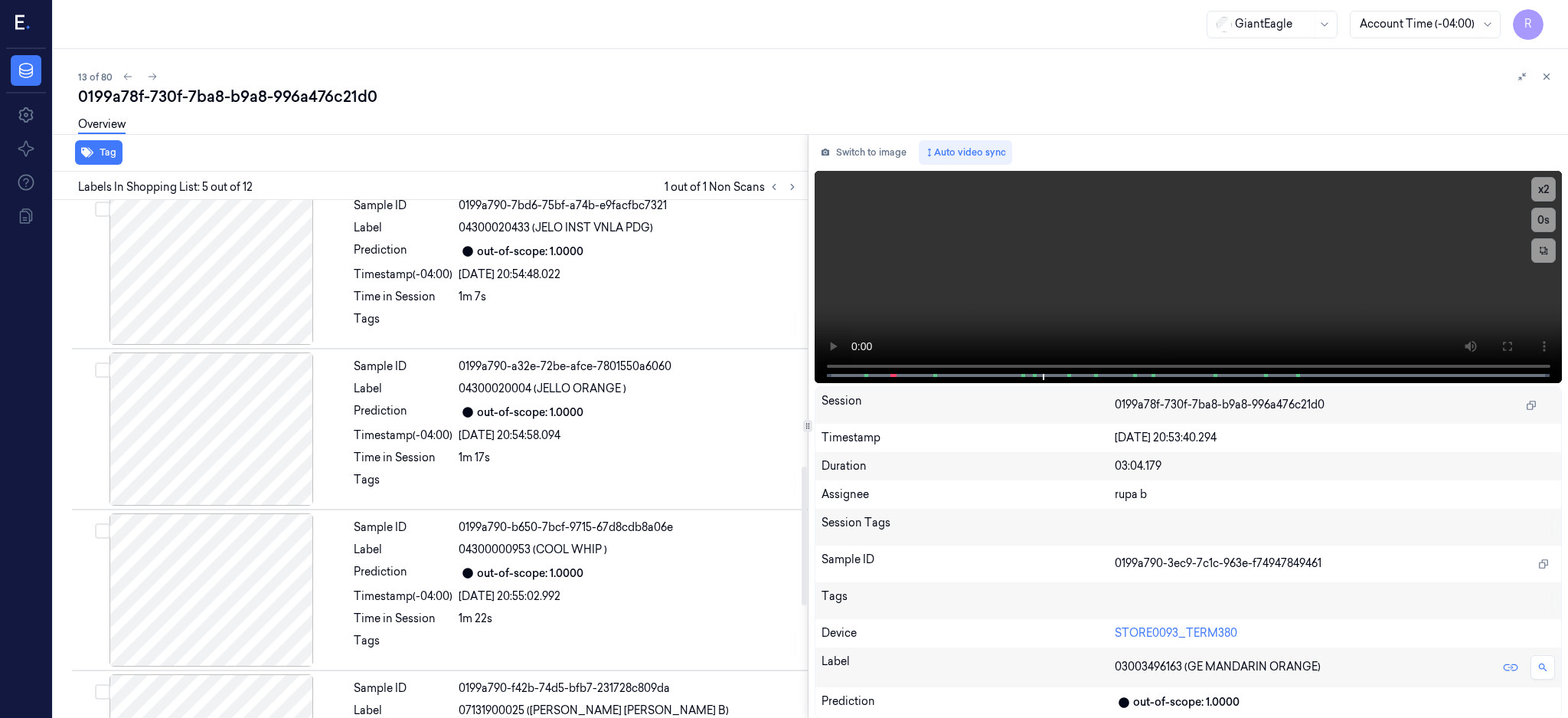
scroll to position [1181, 0]
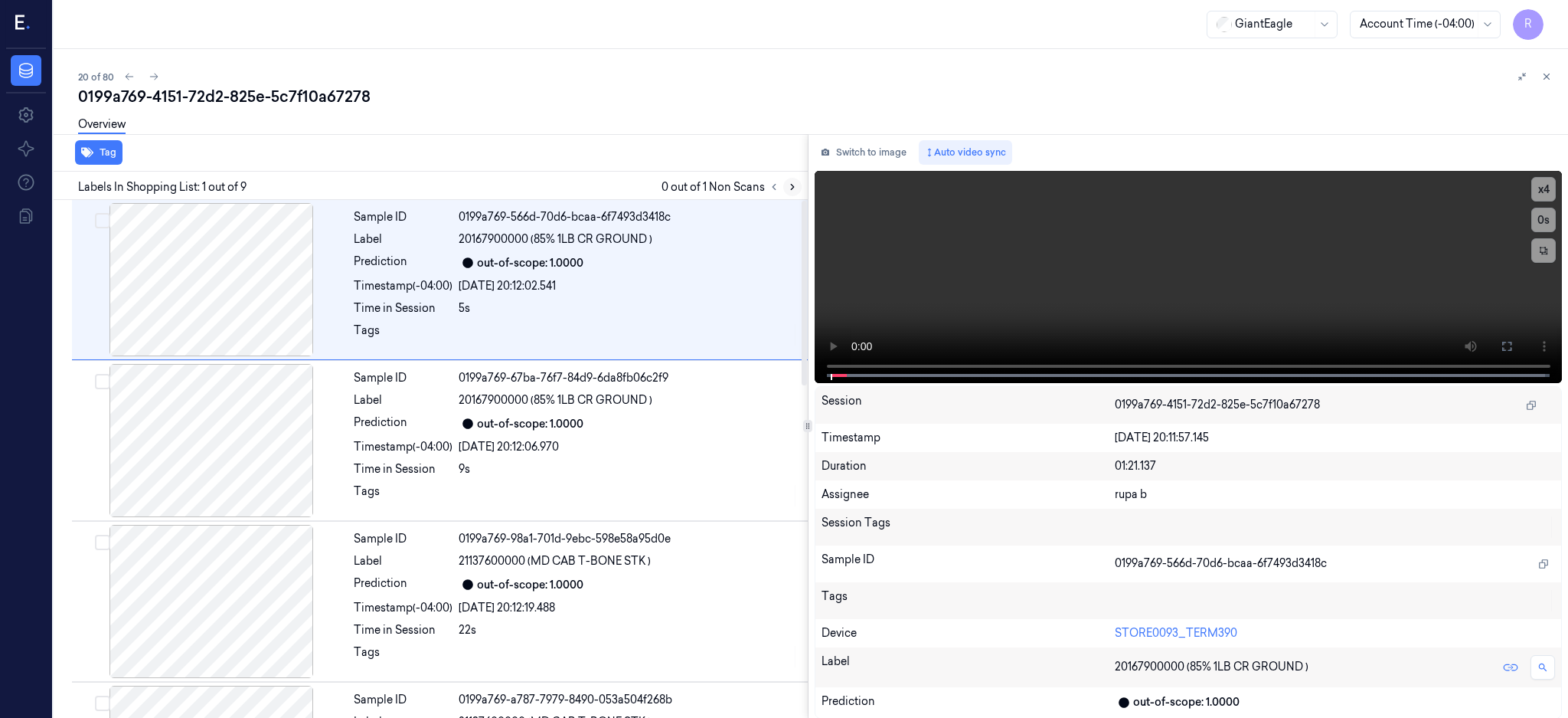
click at [798, 183] on icon at bounding box center [793, 187] width 10 height 10
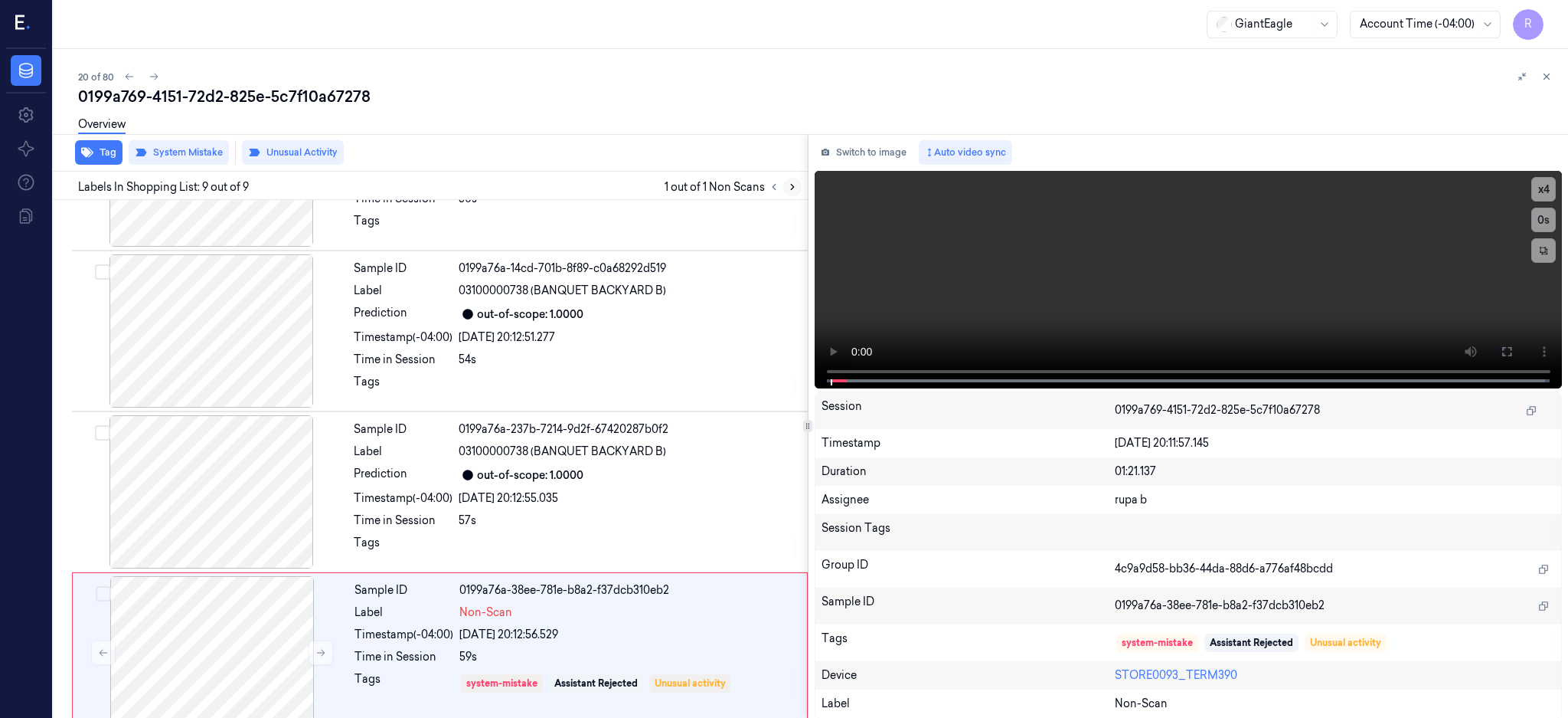
scroll to position [934, 0]
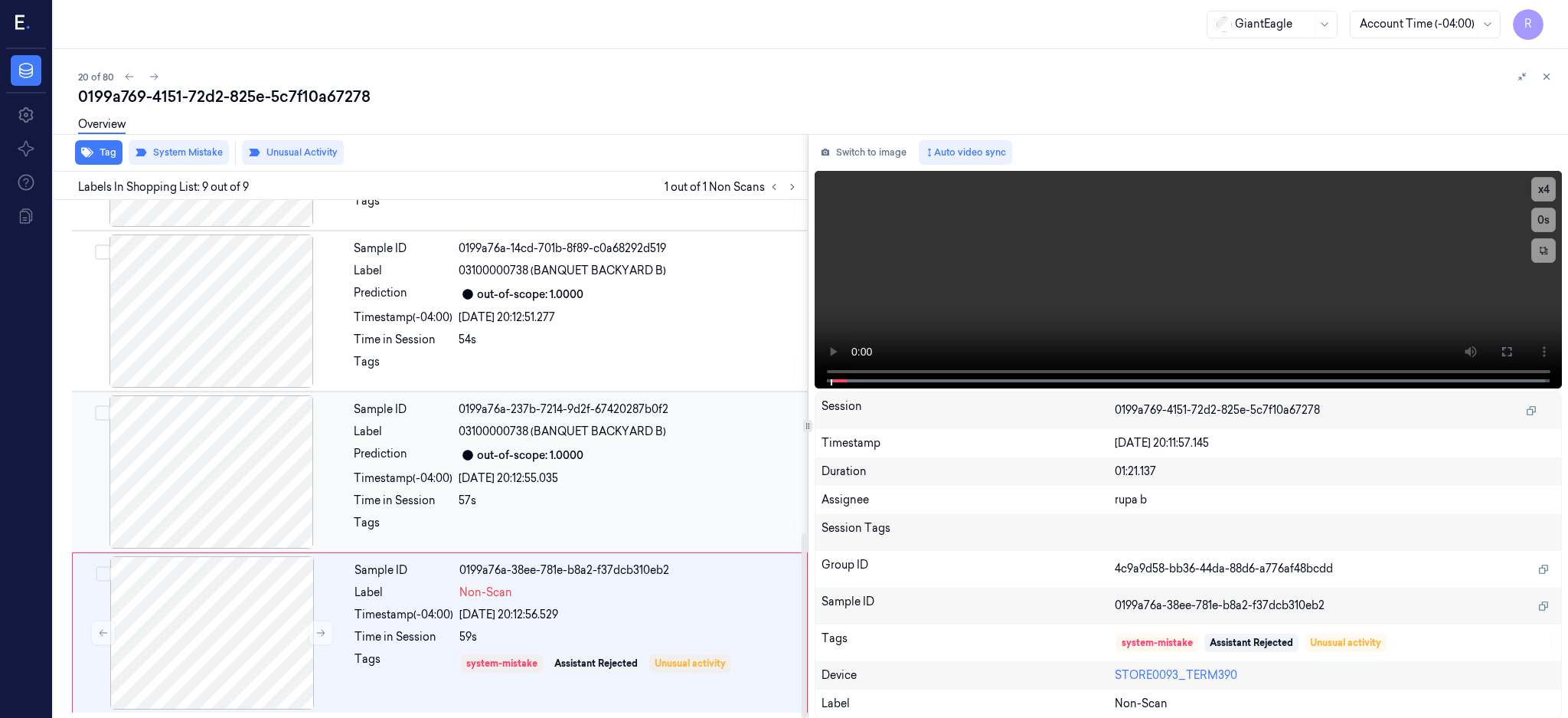
click at [219, 458] on div at bounding box center [211, 472] width 272 height 153
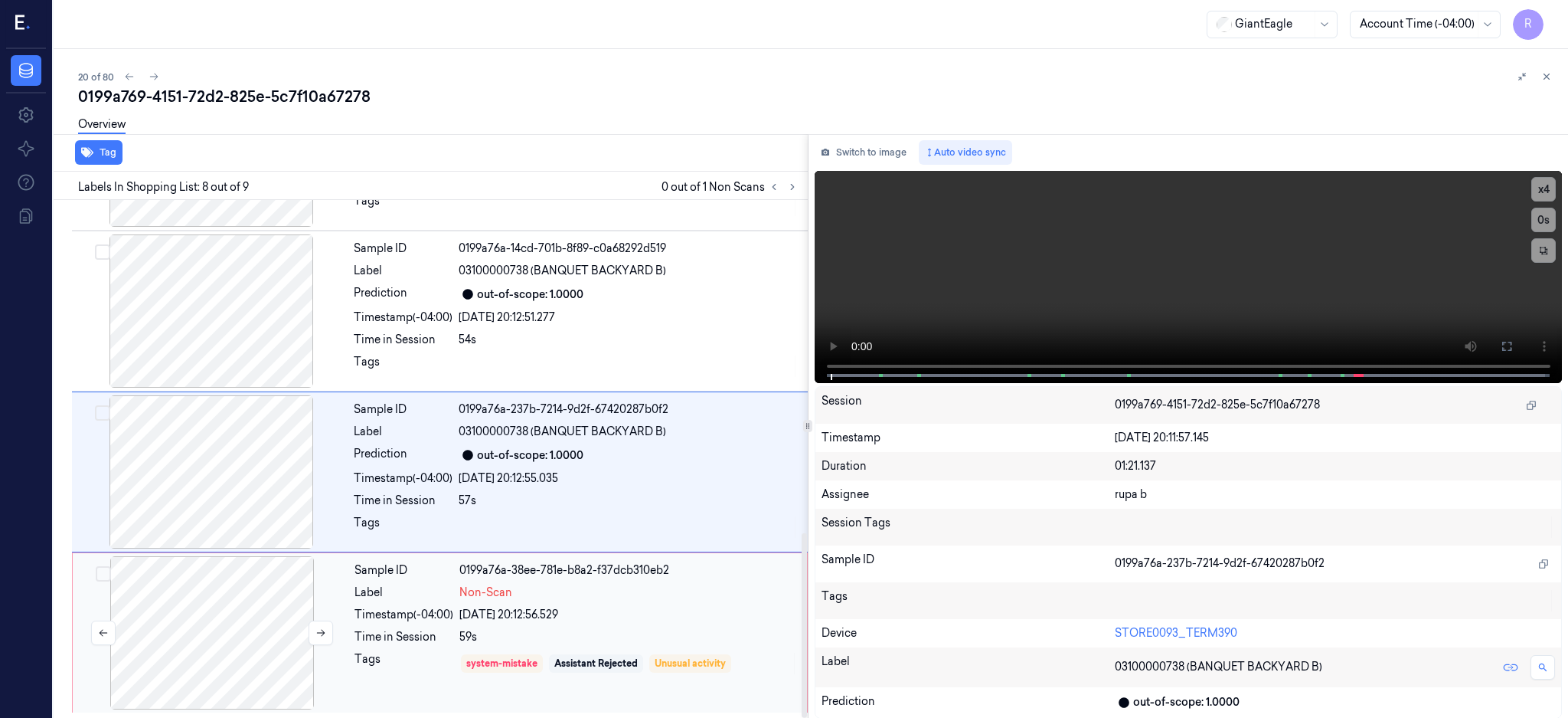
click at [221, 635] on div at bounding box center [212, 633] width 272 height 153
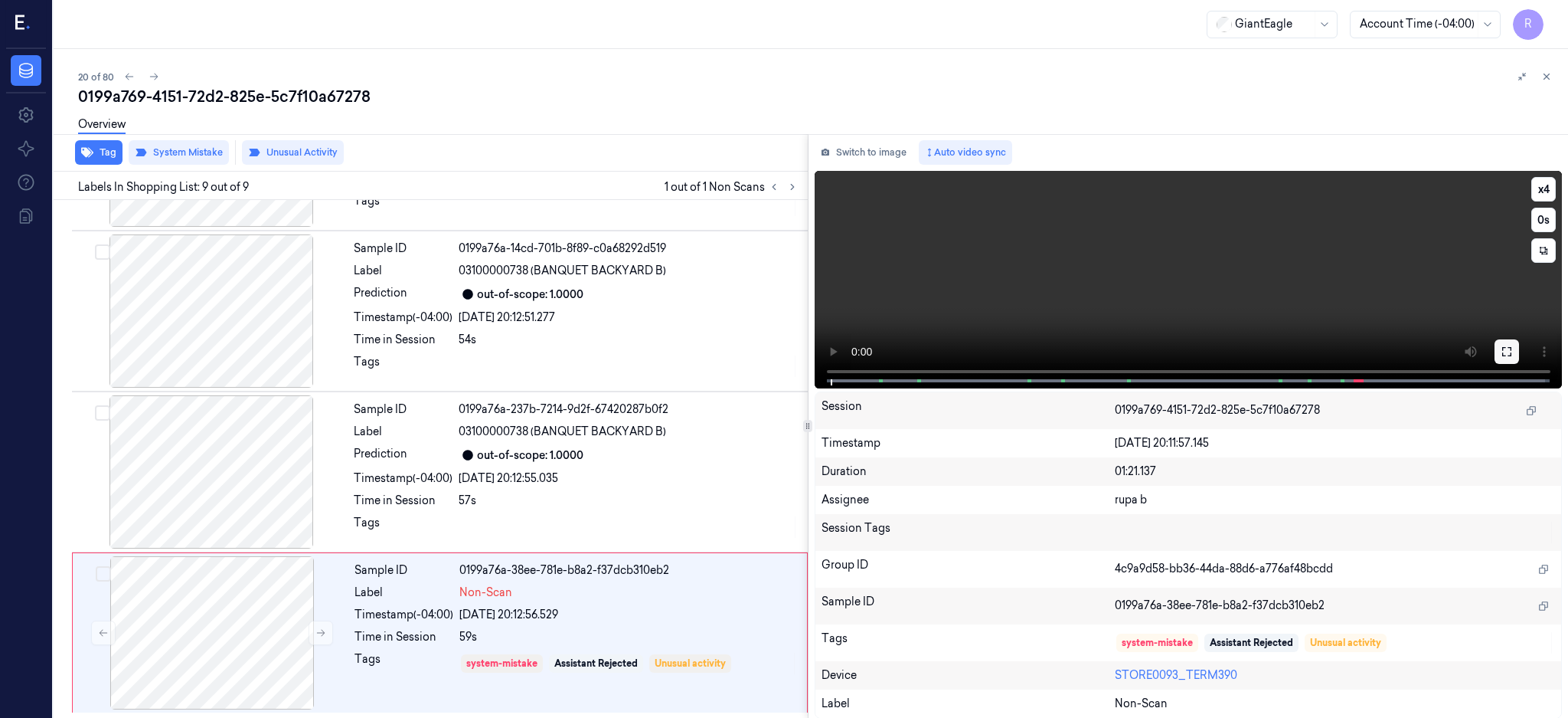
click at [1511, 347] on icon at bounding box center [1507, 352] width 9 height 9
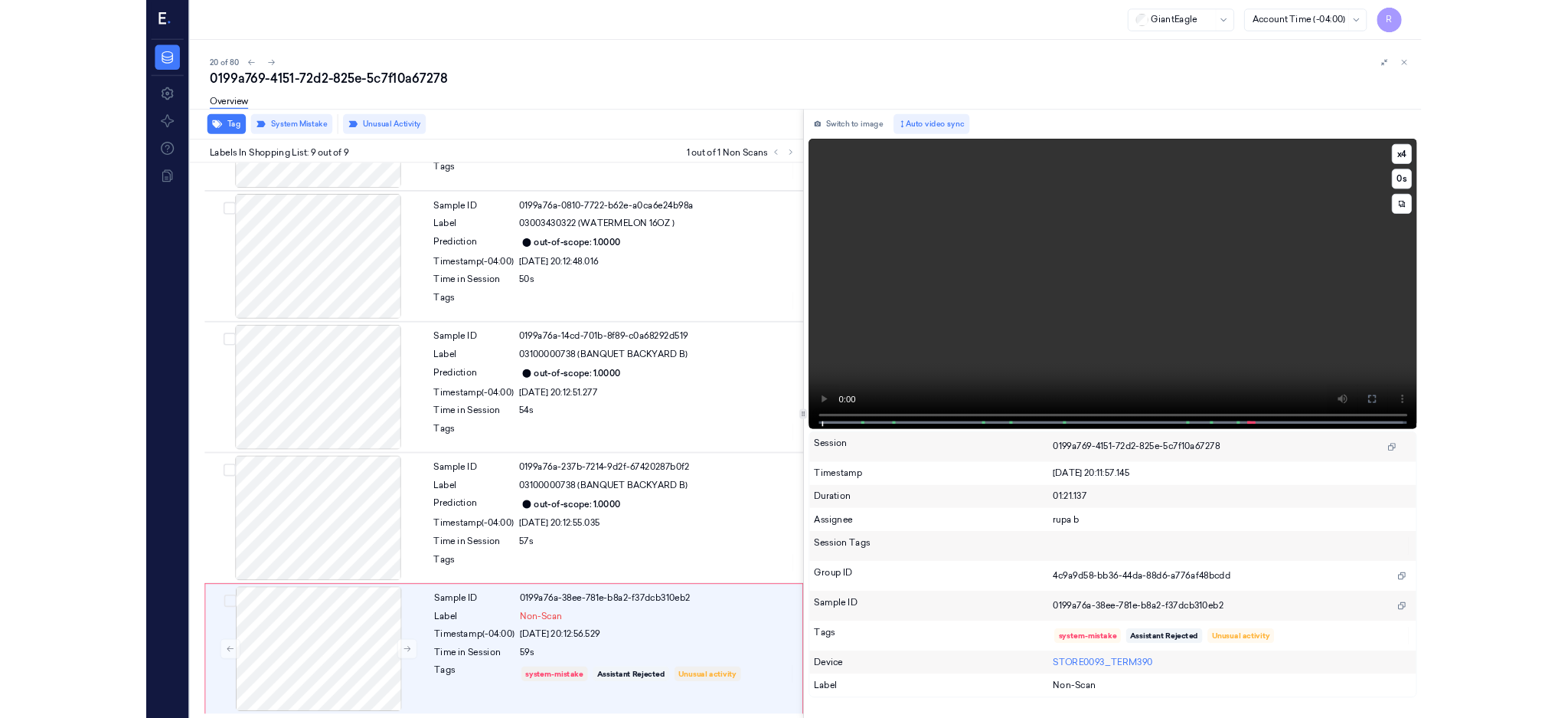
scroll to position [770, 0]
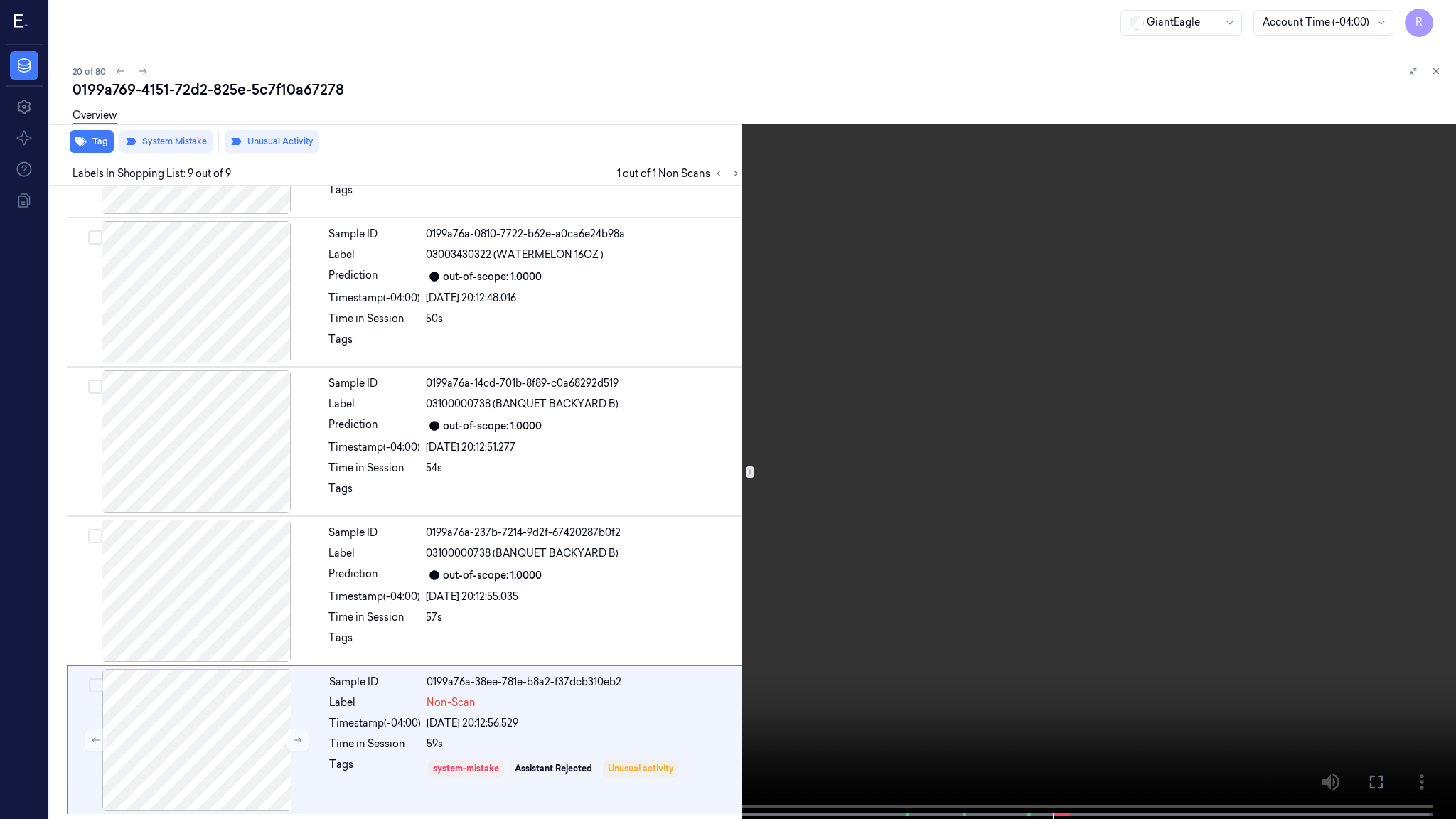
click at [1009, 589] on video at bounding box center [728, 410] width 1456 height 821
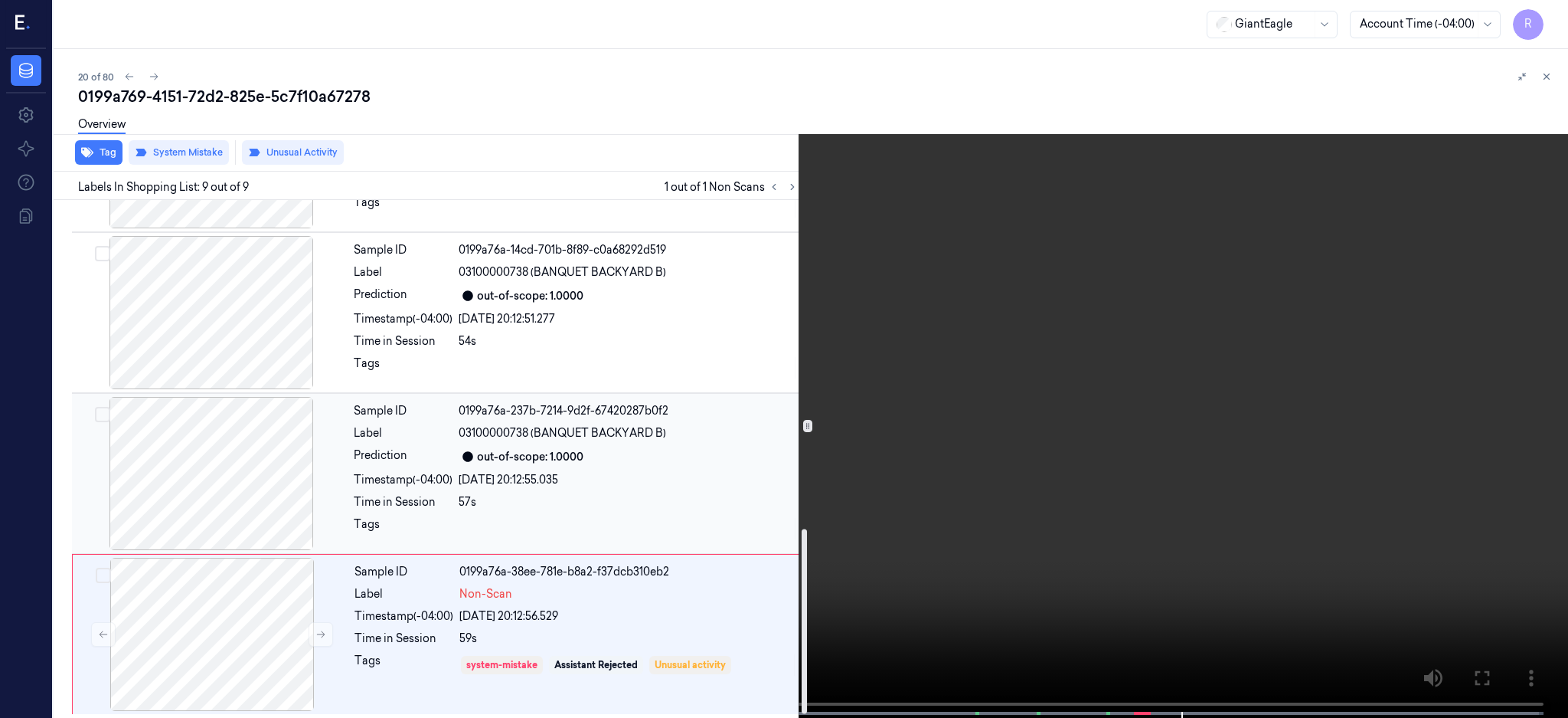
scroll to position [933, 0]
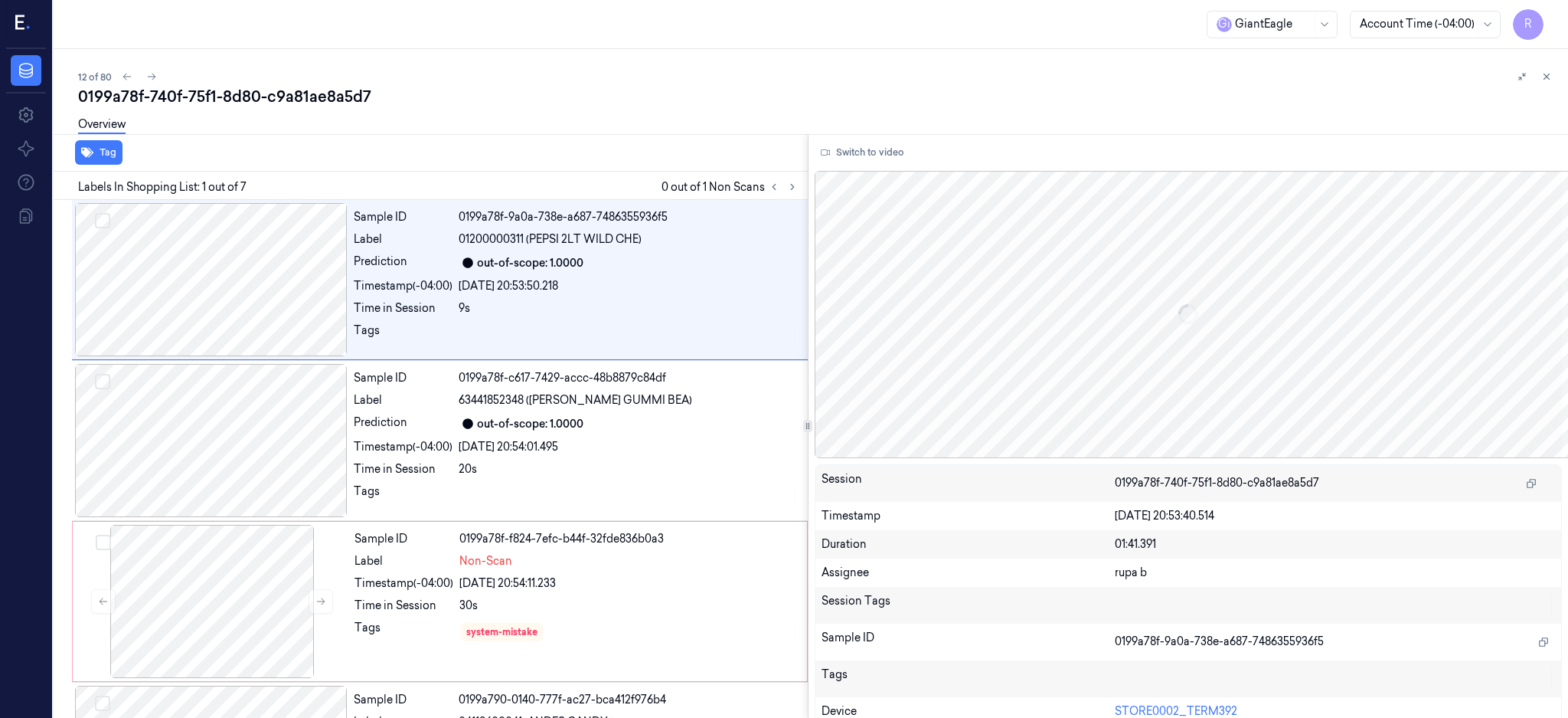
click at [265, 81] on div "12 of 80" at bounding box center [817, 76] width 1478 height 18
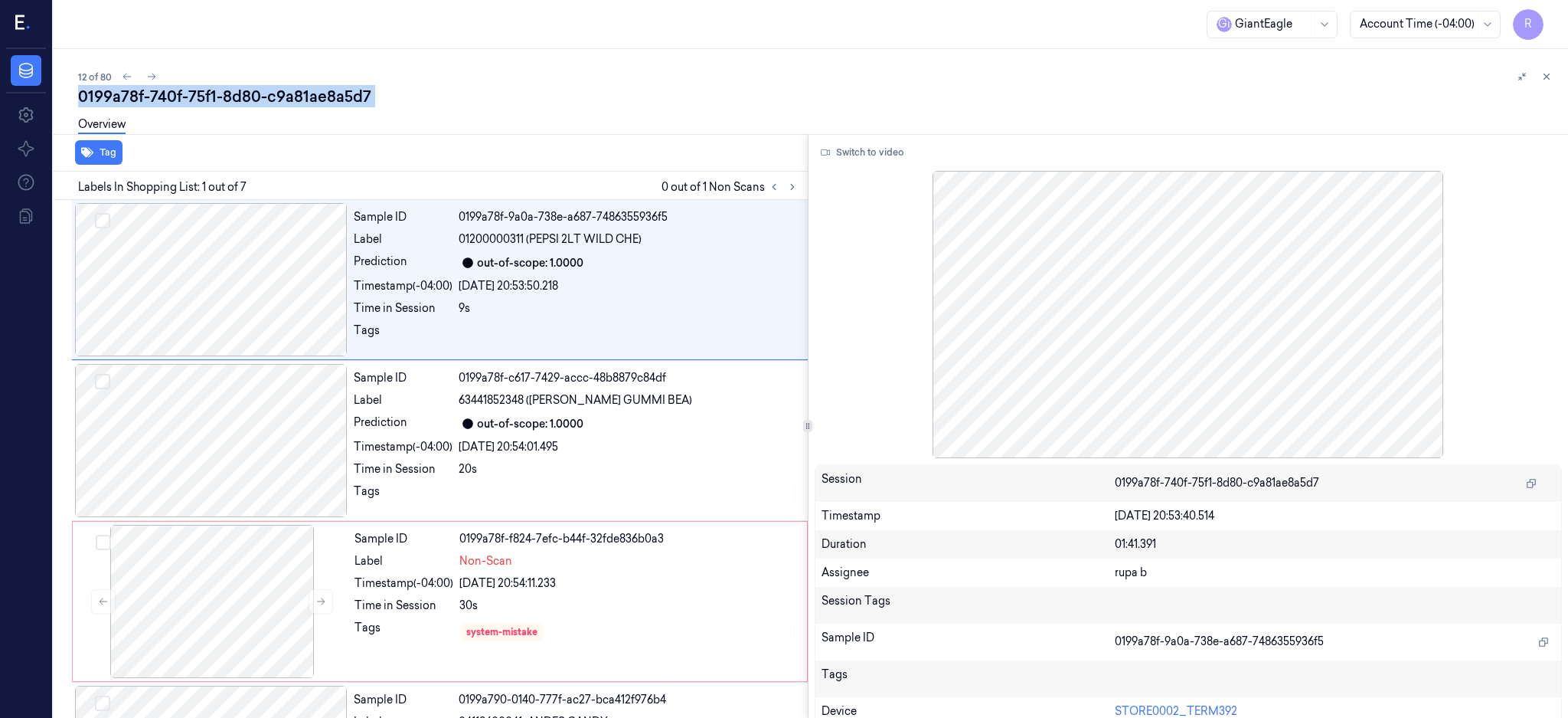
click at [265, 81] on div "12 of 80" at bounding box center [817, 76] width 1478 height 18
copy div "0199a78f"
click at [169, 619] on div at bounding box center [212, 602] width 272 height 153
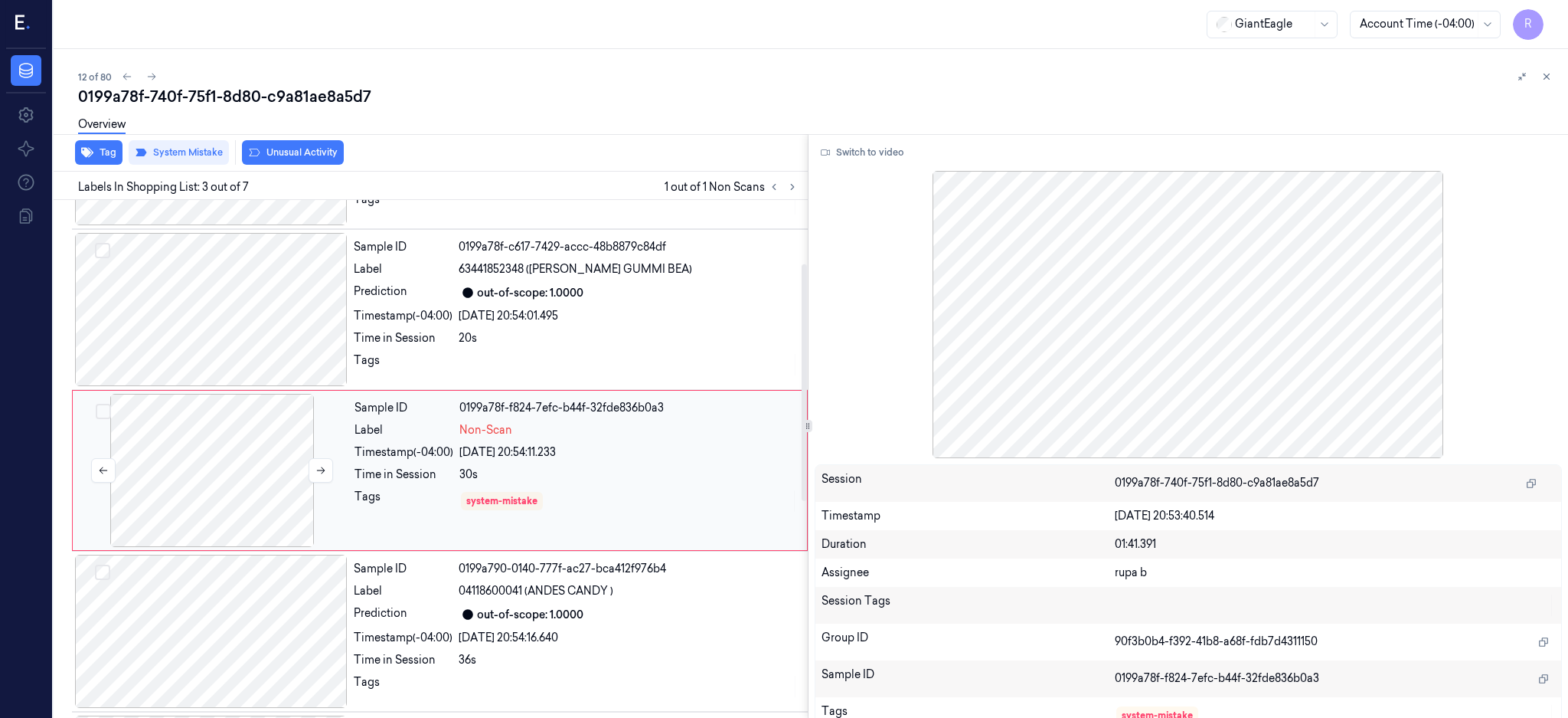
scroll to position [141, 0]
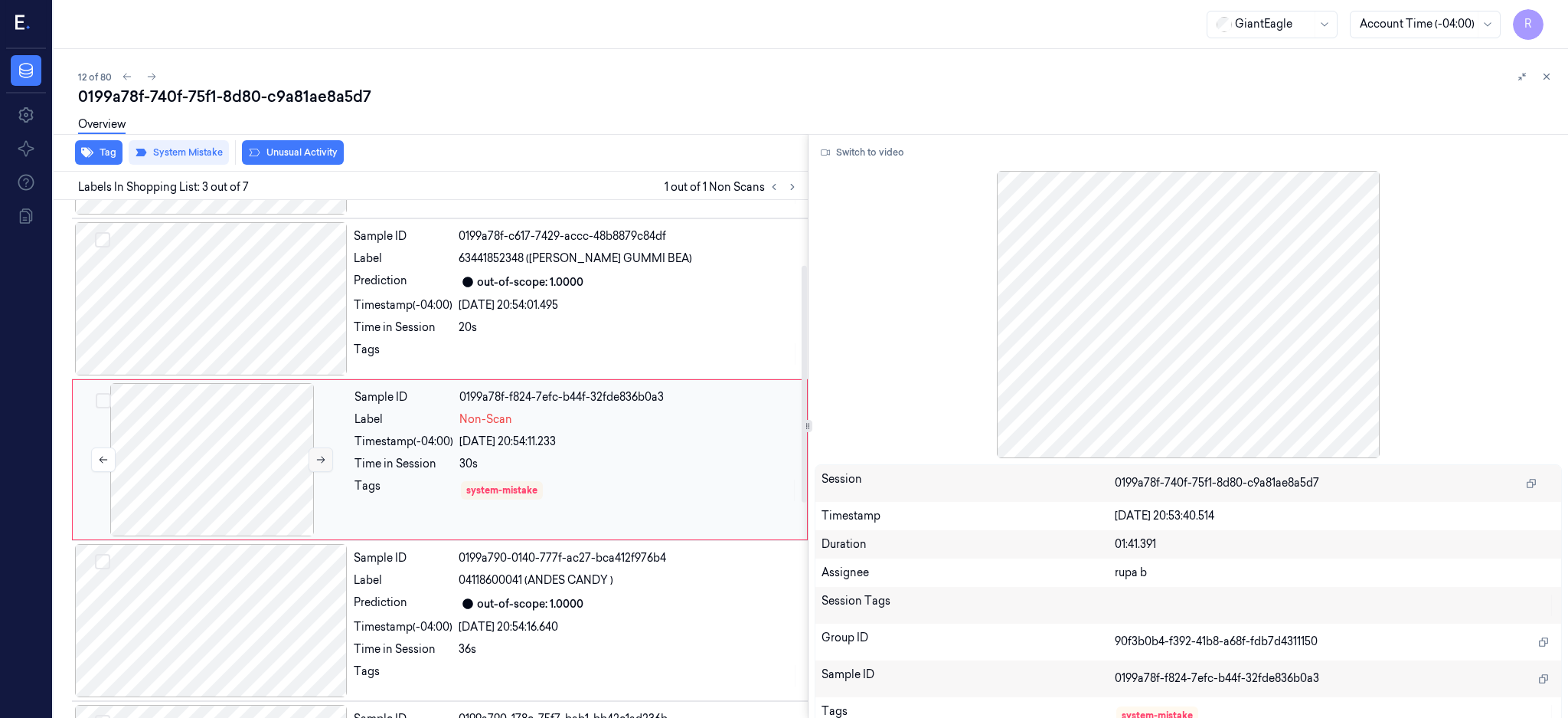
click at [319, 449] on button at bounding box center [320, 459] width 24 height 24
click at [313, 461] on button at bounding box center [320, 459] width 24 height 24
click at [228, 465] on div at bounding box center [212, 459] width 272 height 153
click at [327, 459] on button at bounding box center [320, 459] width 24 height 24
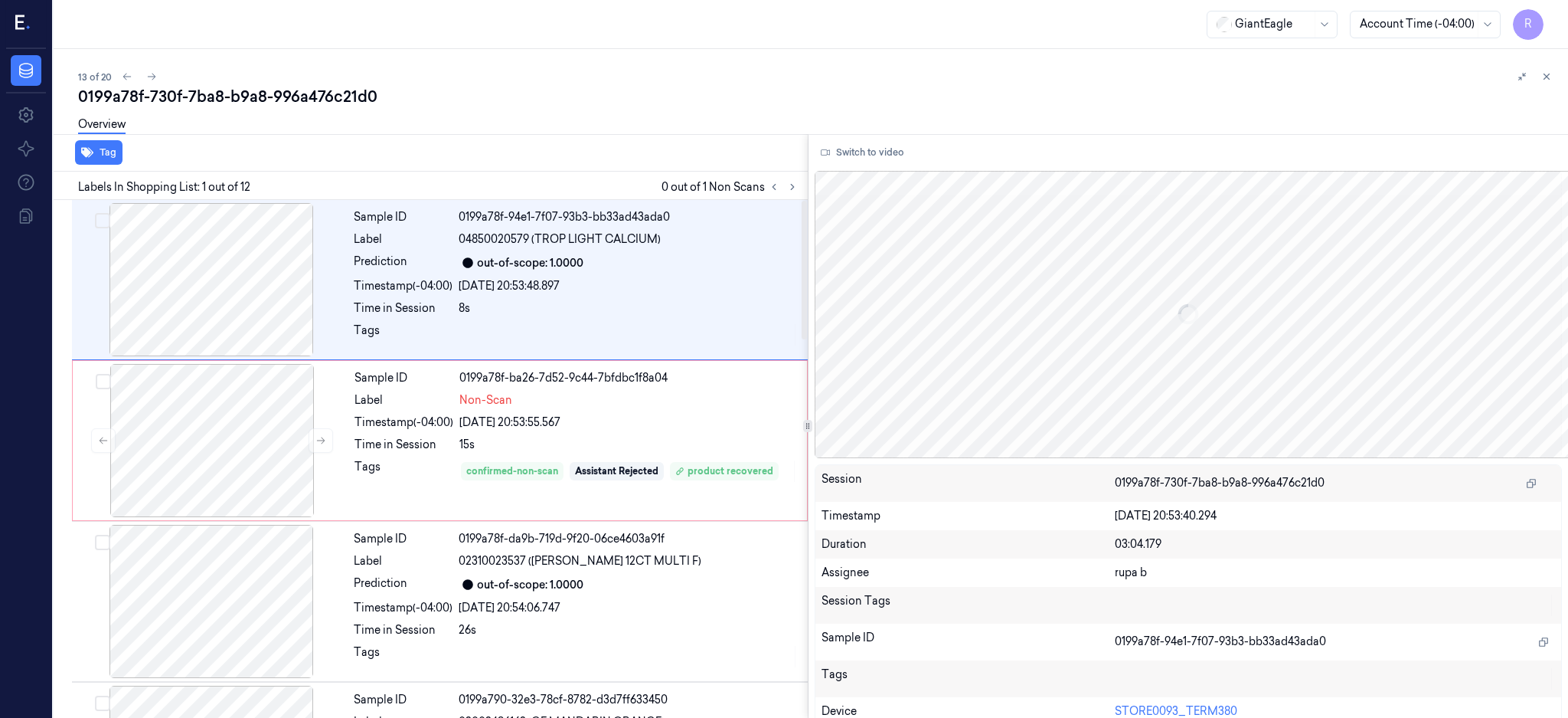
click at [221, 95] on div "0199a78f-730f-7ba8-b9a8-996a476c21d0" at bounding box center [817, 97] width 1478 height 22
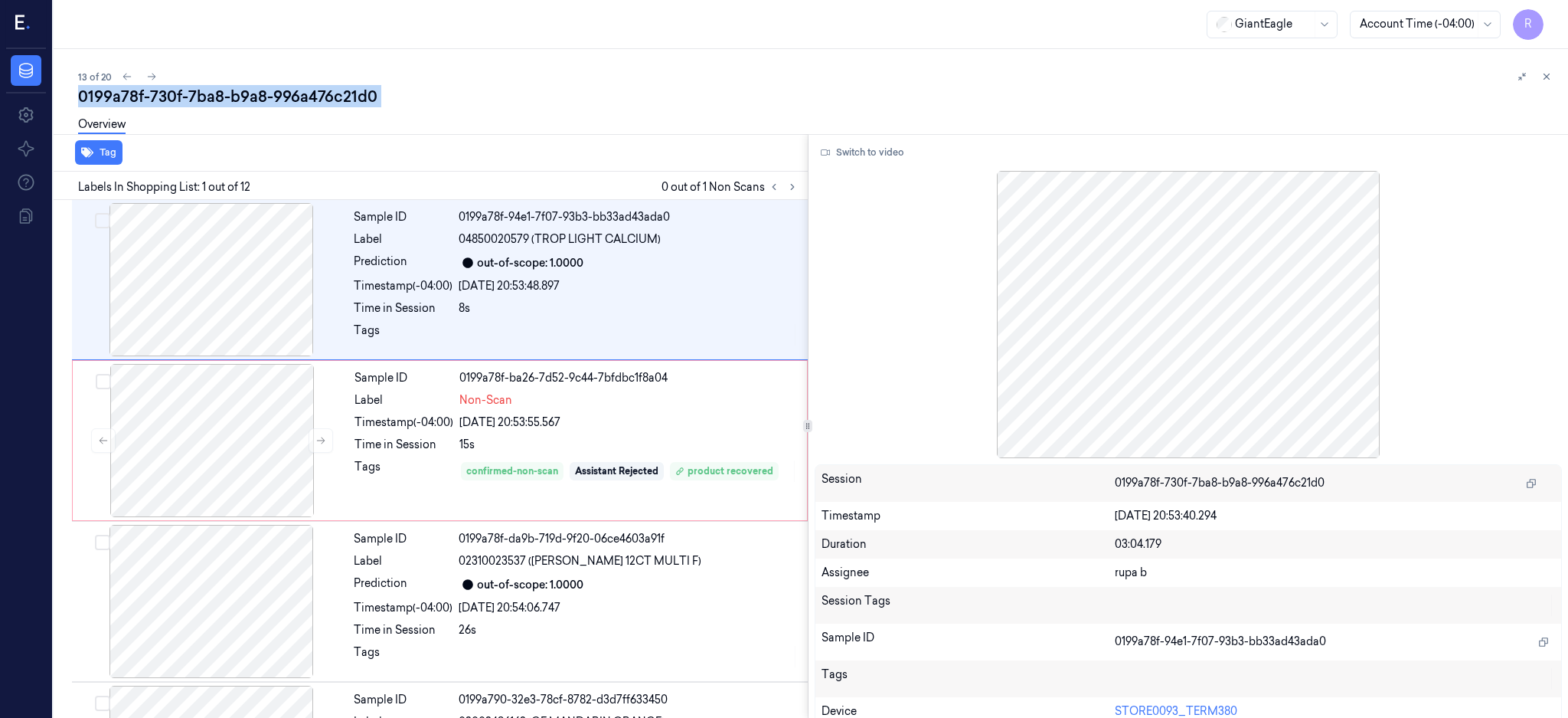
copy div "-"
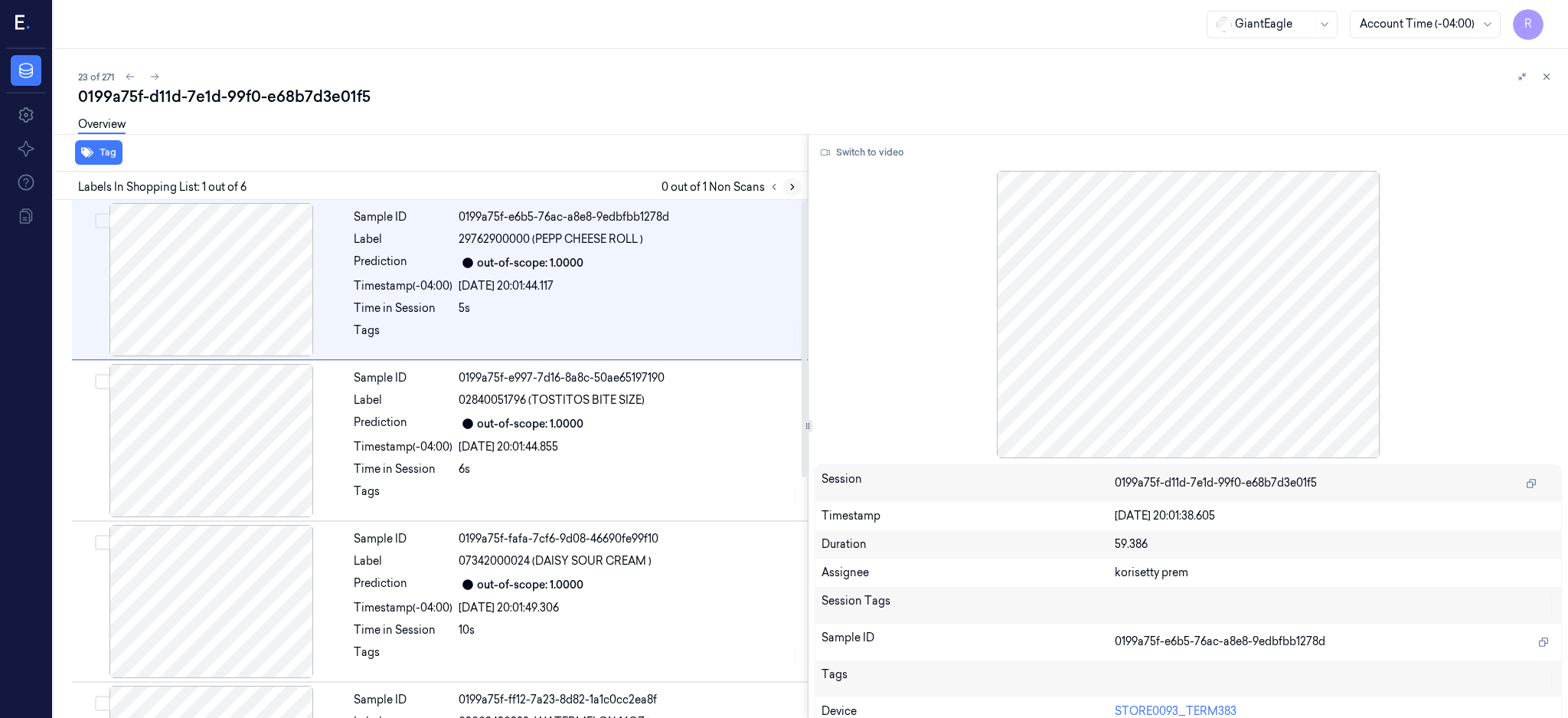
click at [798, 185] on icon at bounding box center [793, 187] width 10 height 10
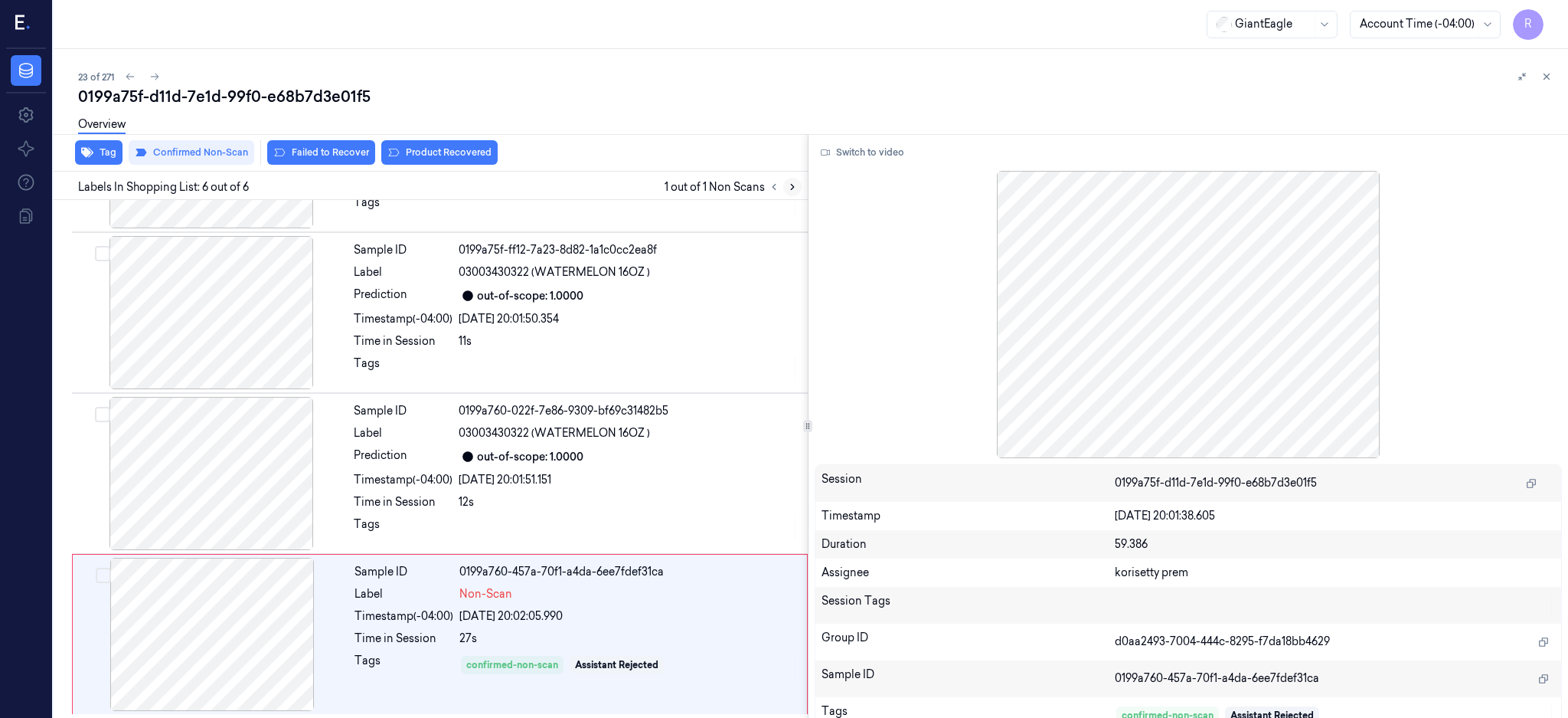
scroll to position [451, 0]
click at [185, 628] on div at bounding box center [212, 633] width 272 height 153
click at [229, 464] on div at bounding box center [211, 472] width 272 height 153
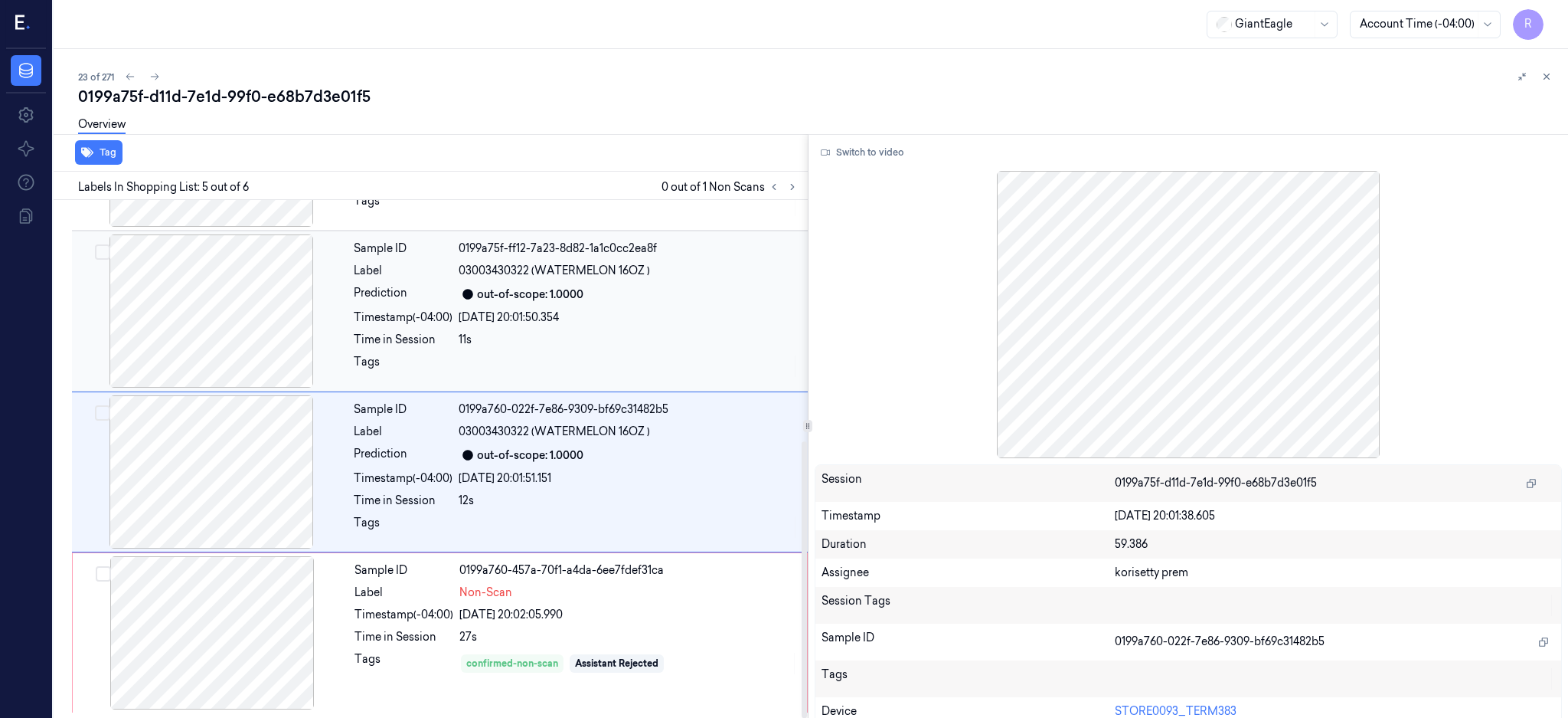
click at [215, 331] on div at bounding box center [211, 311] width 272 height 153
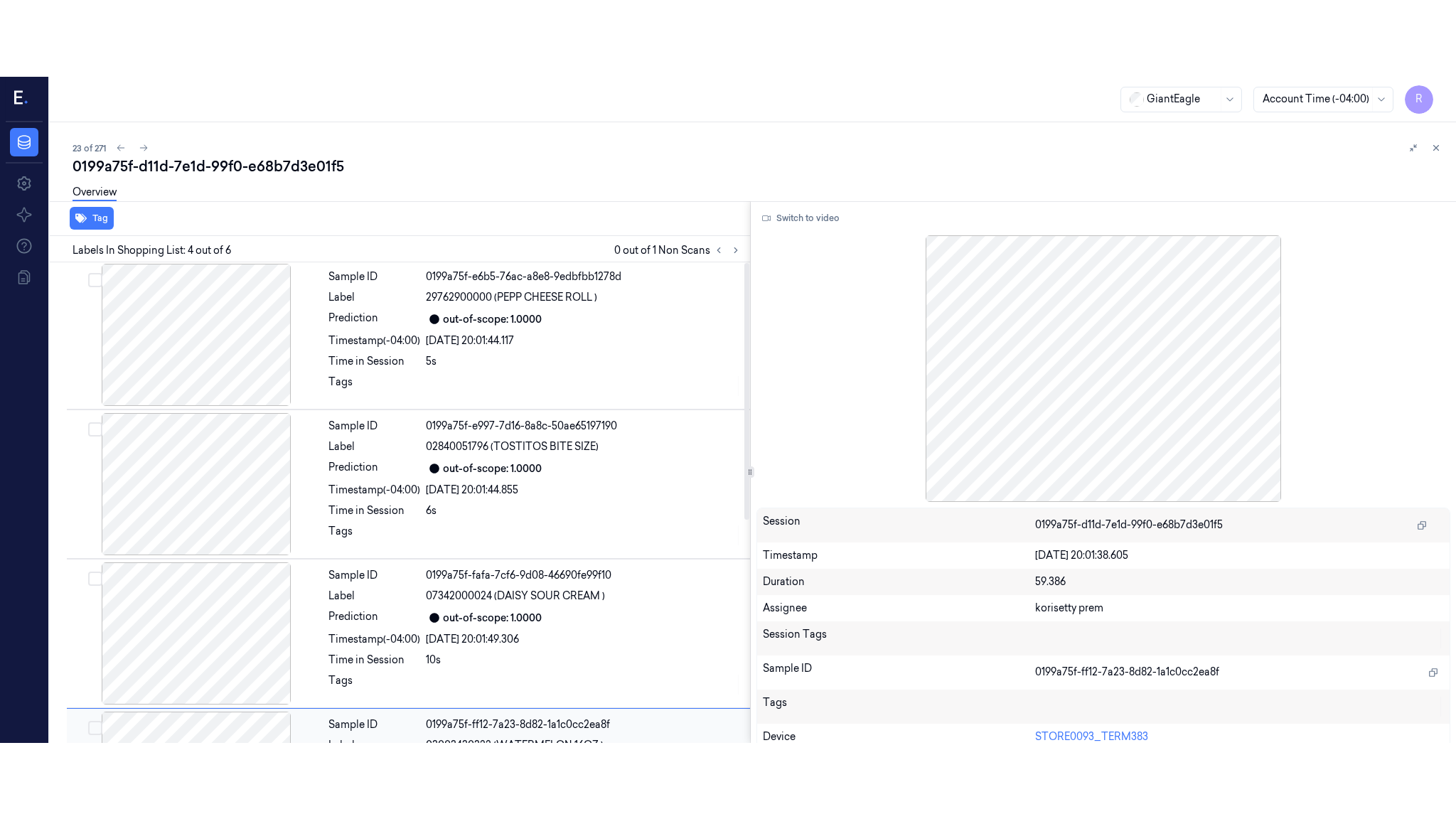
scroll to position [0, 0]
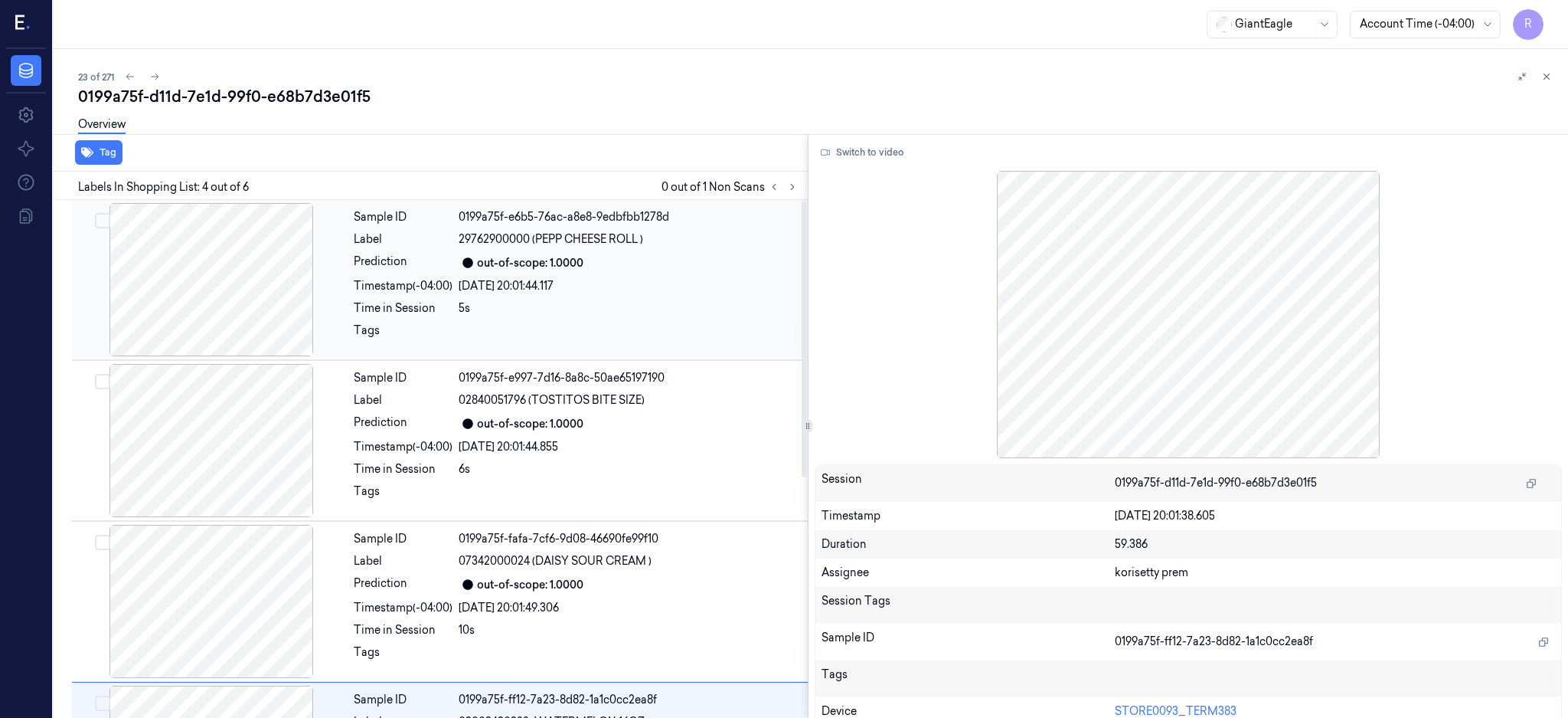
click at [243, 234] on div at bounding box center [211, 279] width 272 height 153
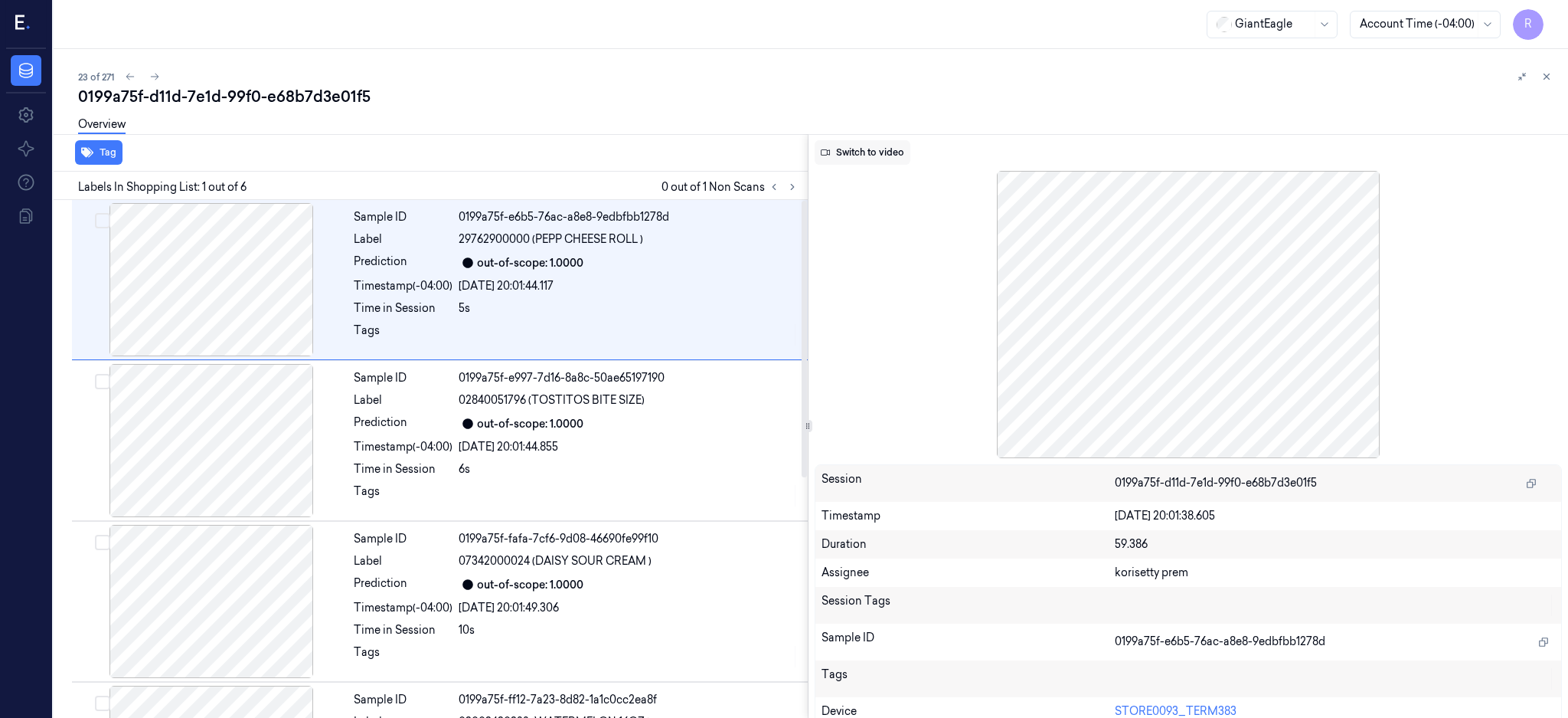
click at [882, 156] on button "Switch to video" at bounding box center [862, 153] width 96 height 24
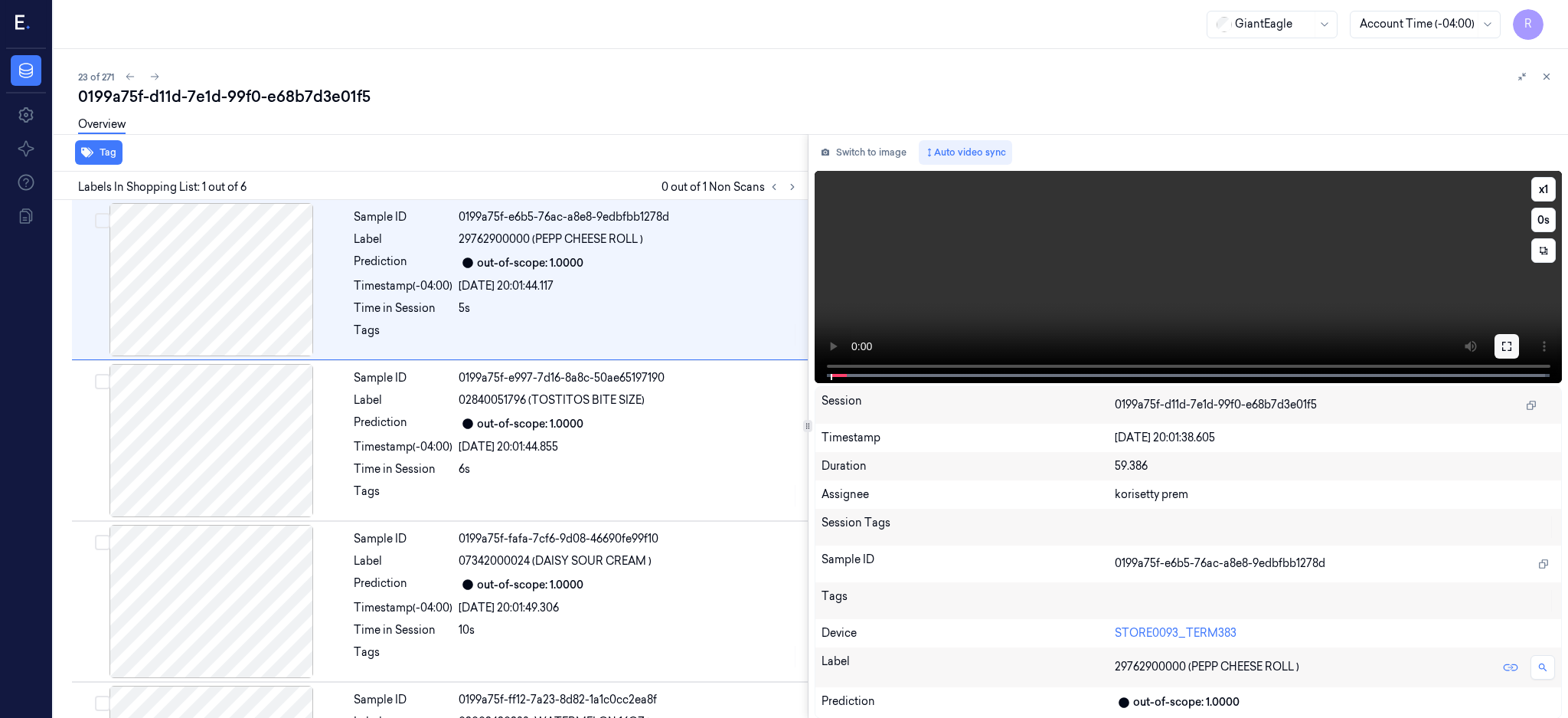
click at [1513, 343] on icon at bounding box center [1507, 347] width 12 height 12
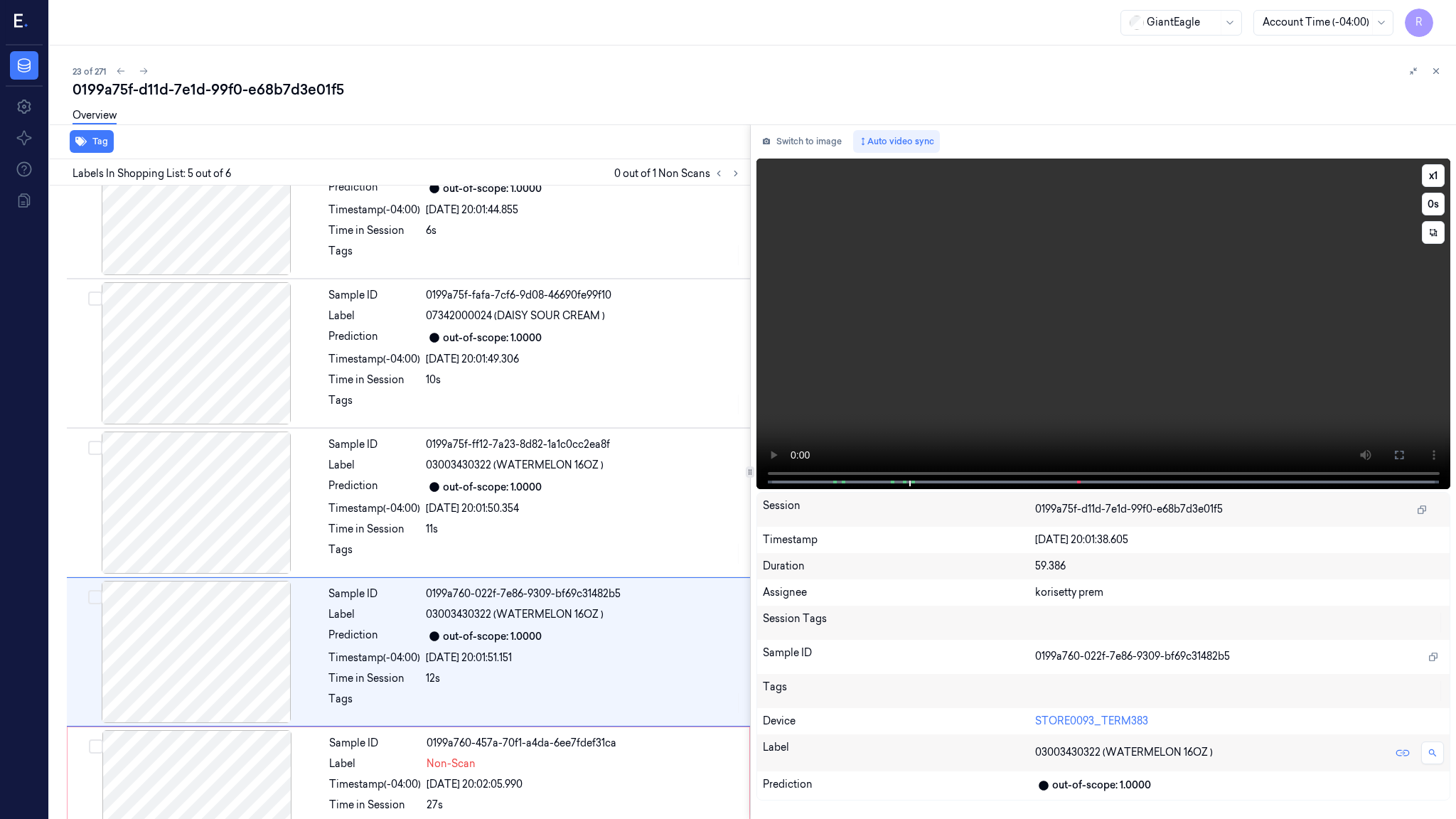
scroll to position [266, 0]
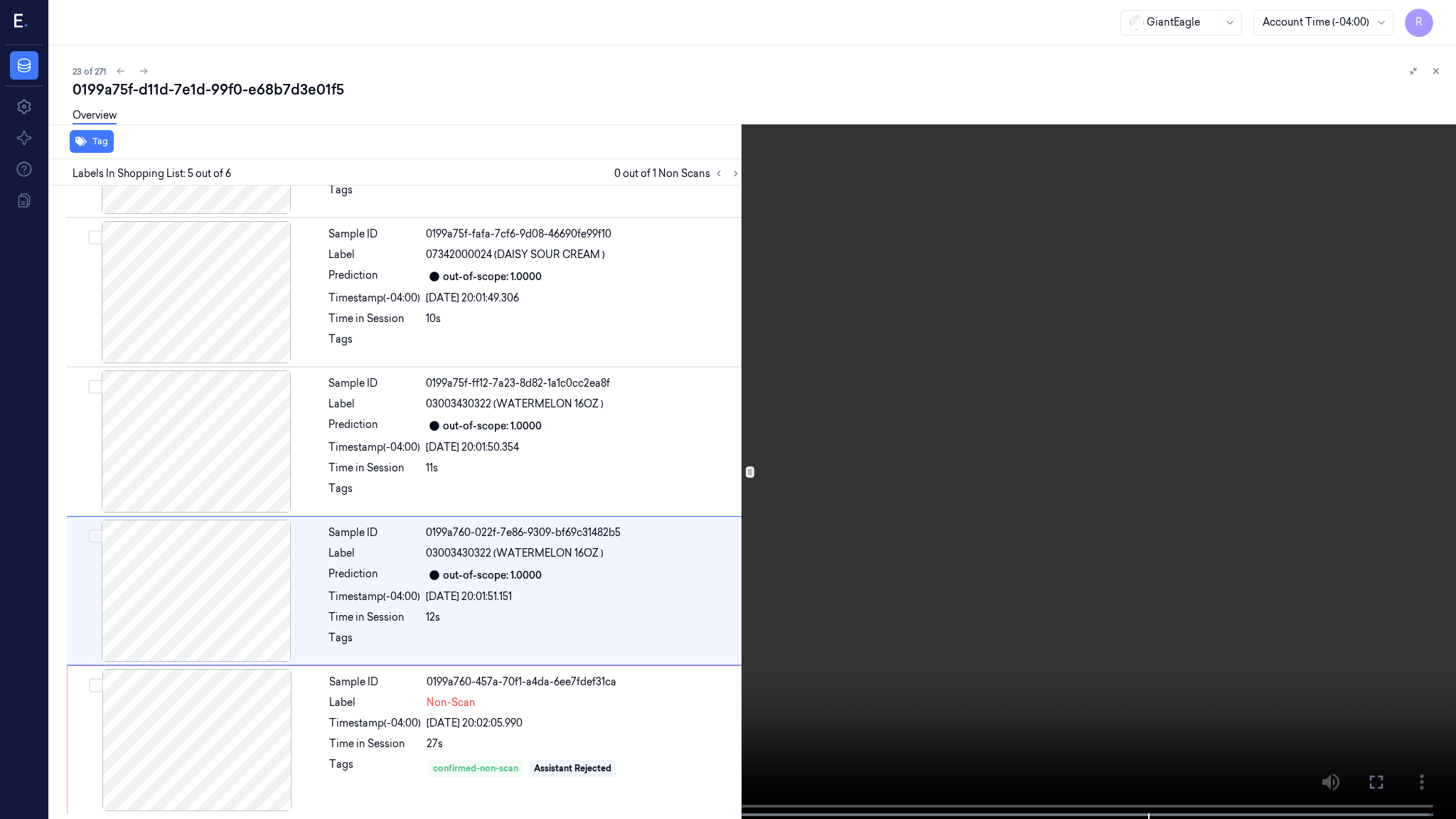
click at [987, 645] on video at bounding box center [728, 410] width 1456 height 821
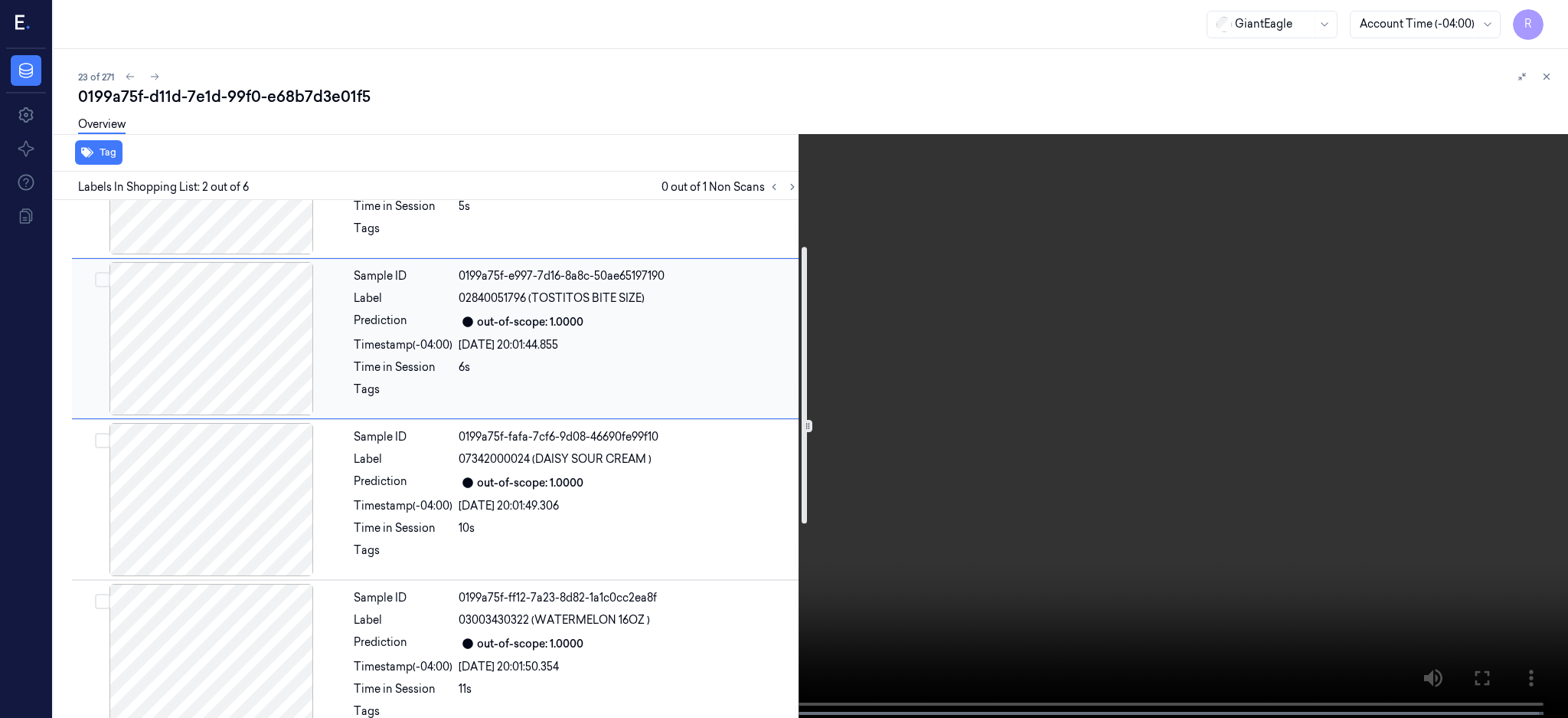
scroll to position [0, 0]
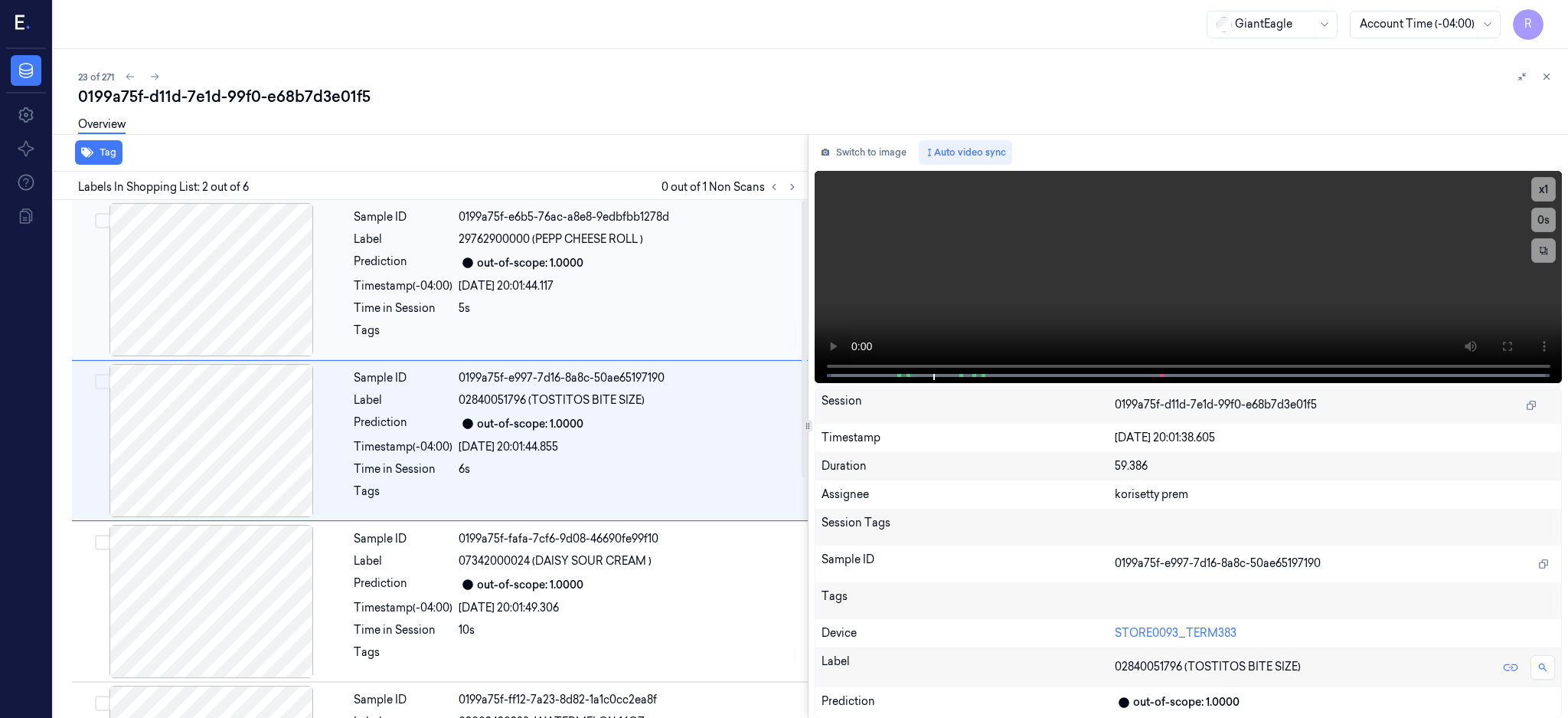
click at [204, 299] on div at bounding box center [211, 279] width 272 height 153
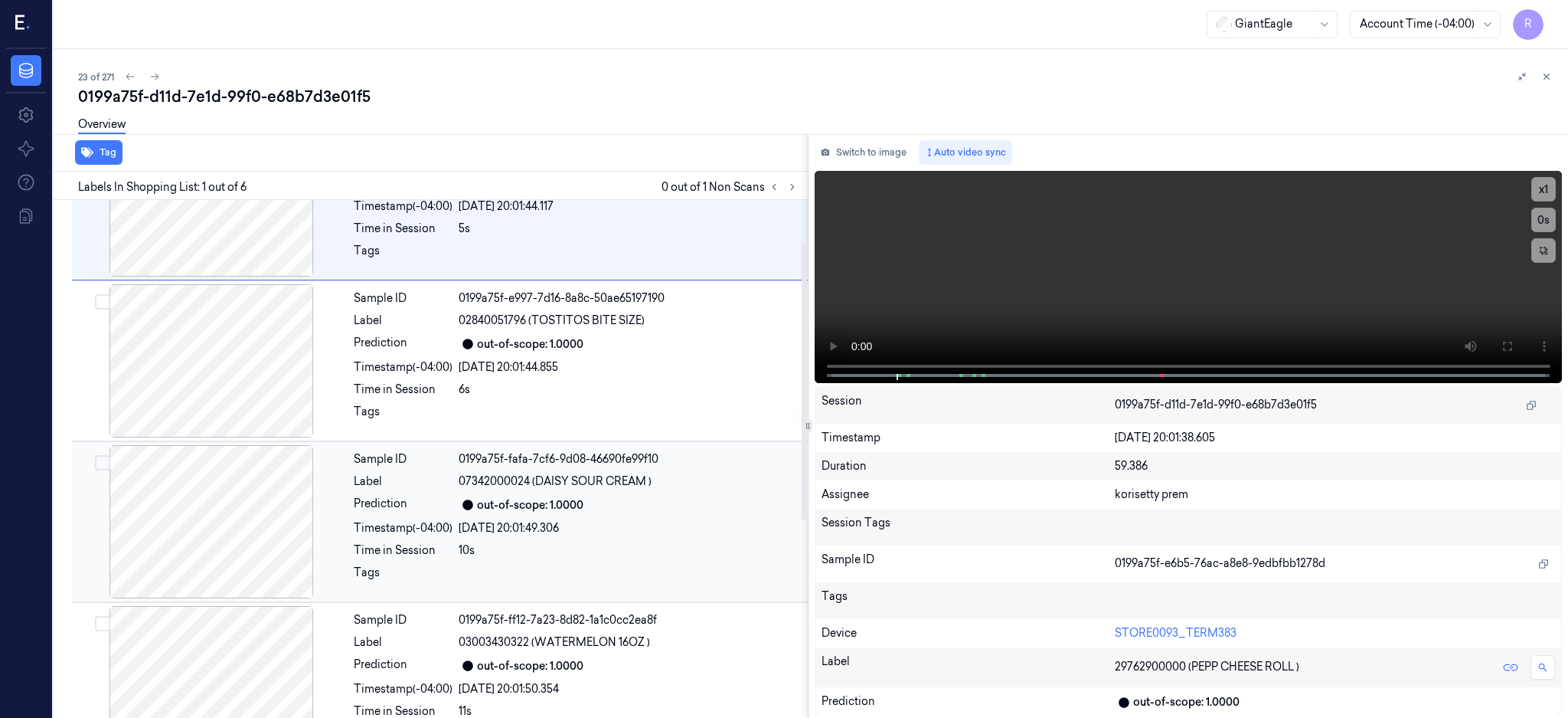
scroll to position [203, 0]
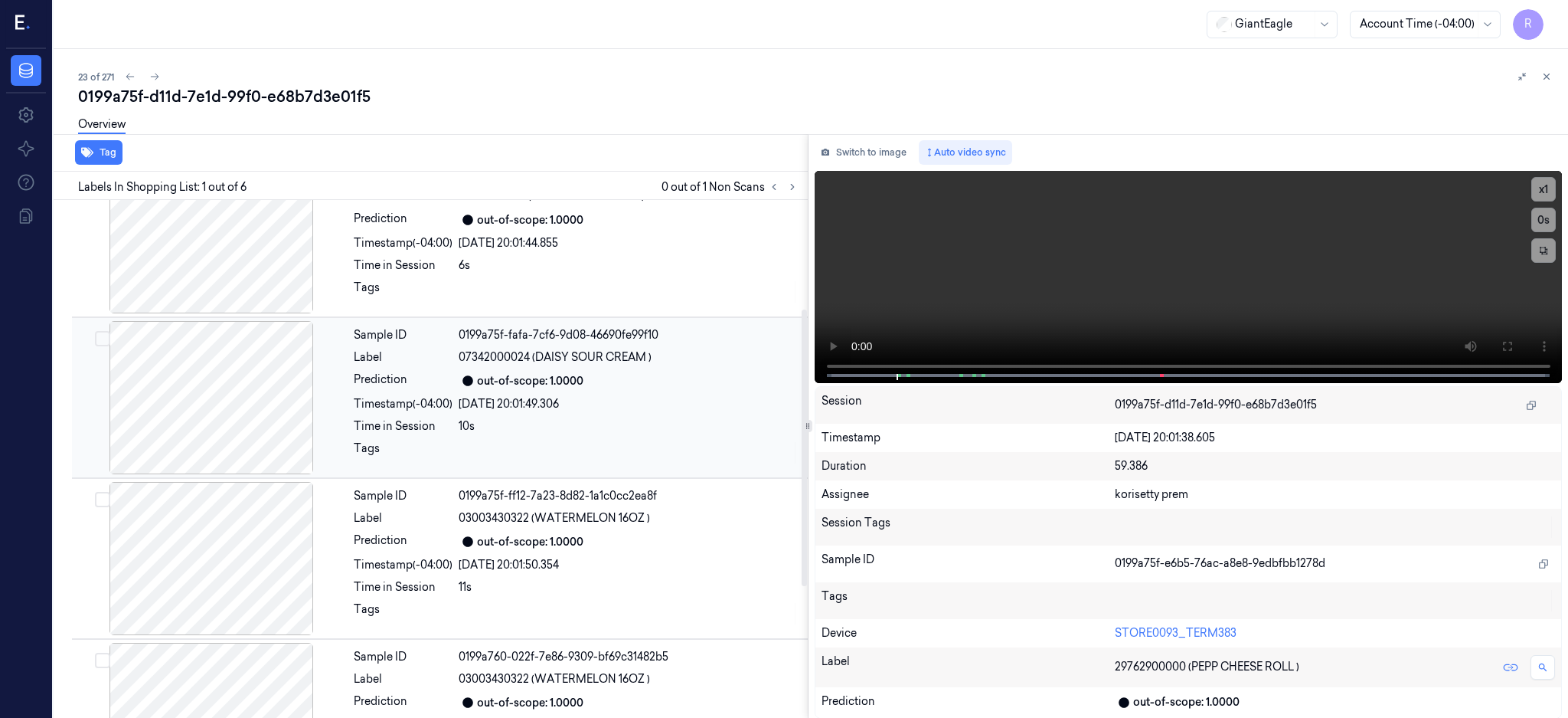
click at [567, 423] on div "10s" at bounding box center [628, 426] width 340 height 16
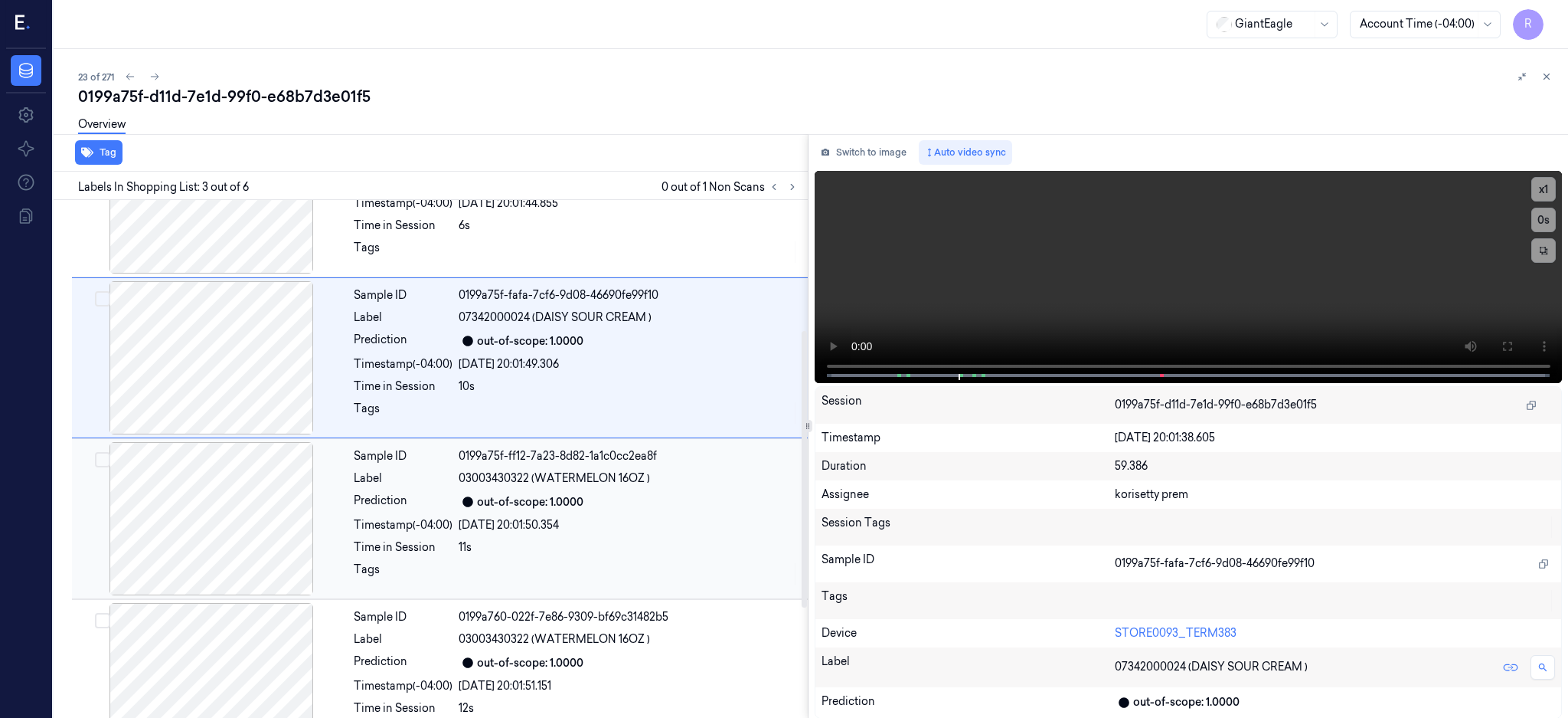
click at [609, 488] on div "Sample ID 0199a75f-ff12-7a23-8d82-1a1c0cc2ea8f Label 03003430322 (WATERMELON 16…" at bounding box center [576, 519] width 457 height 153
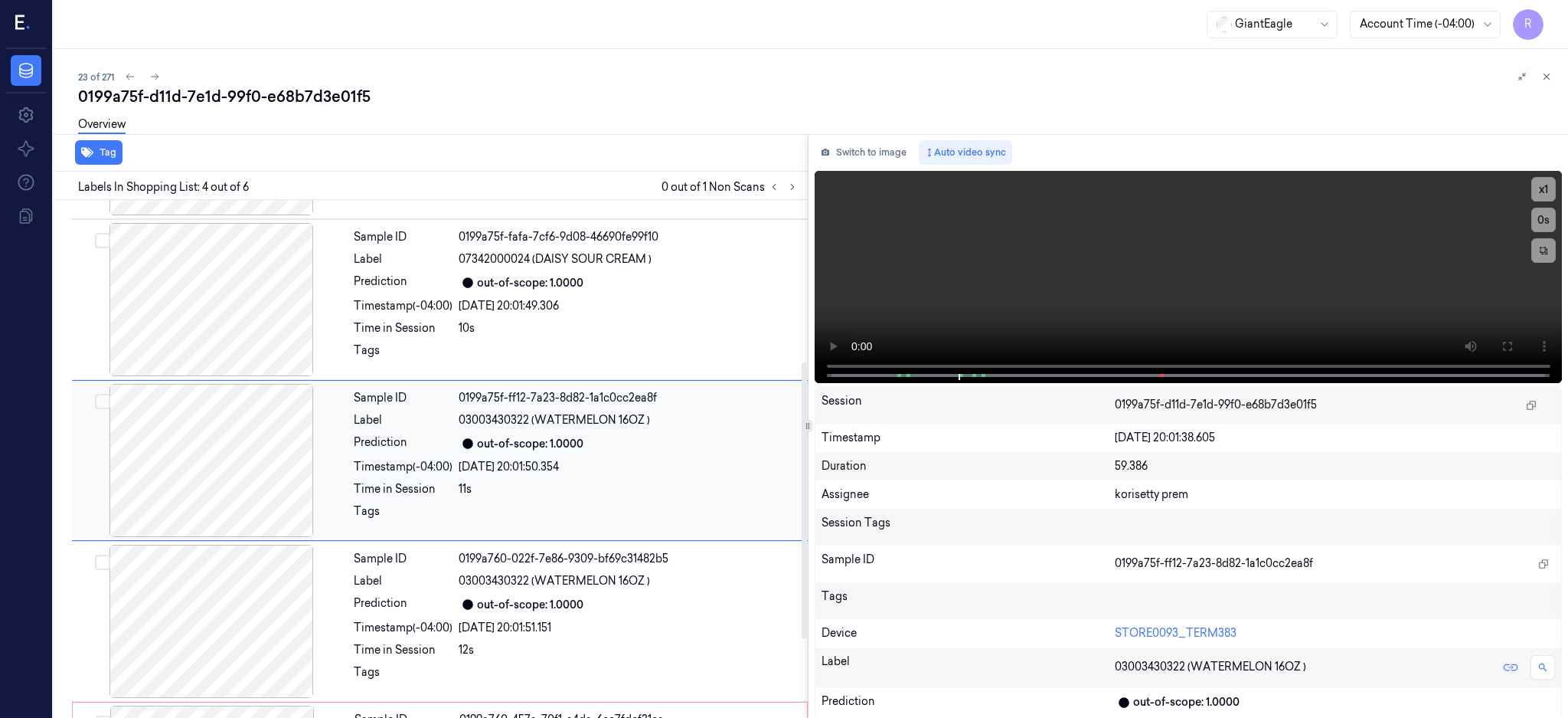
scroll to position [303, 0]
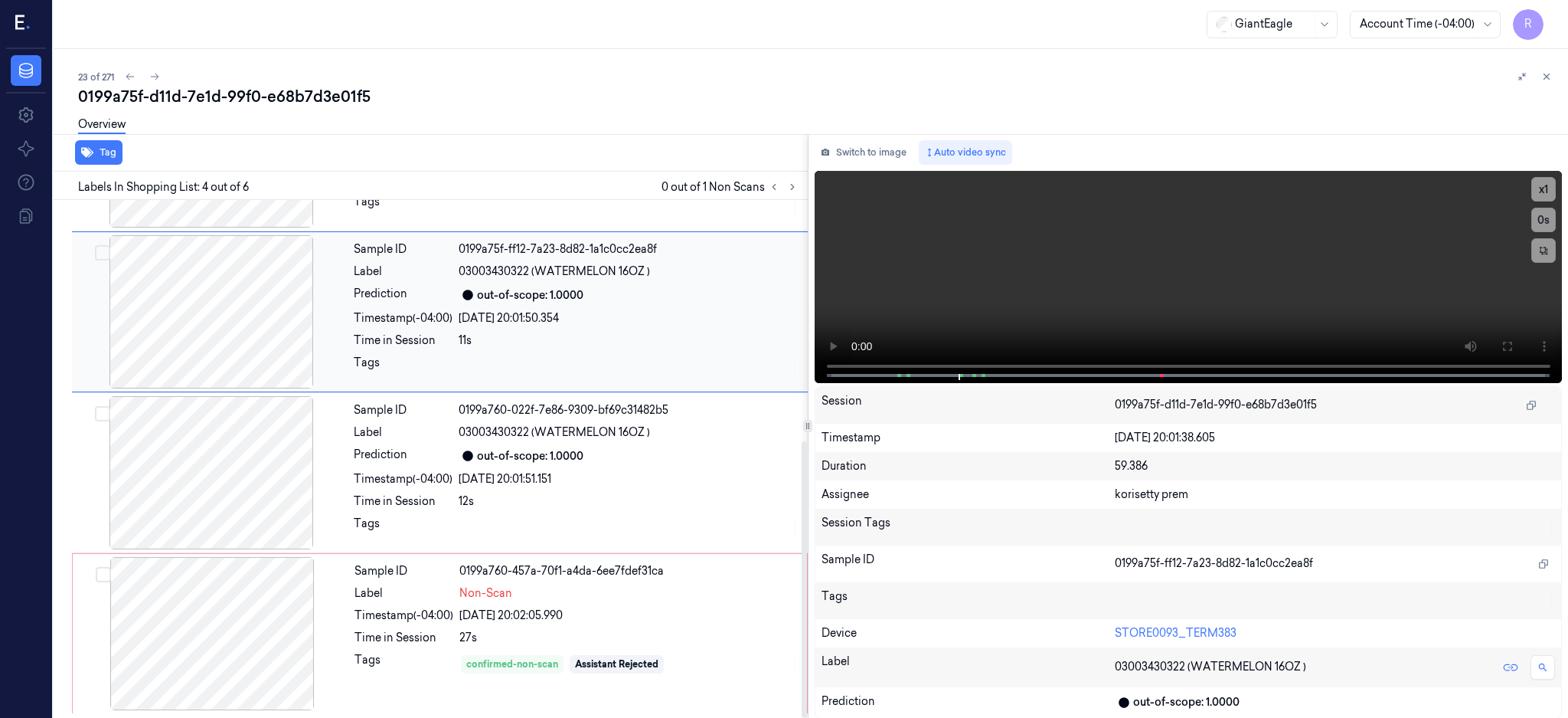
click at [614, 483] on div "02/10/2025 20:01:51.151" at bounding box center [628, 479] width 340 height 16
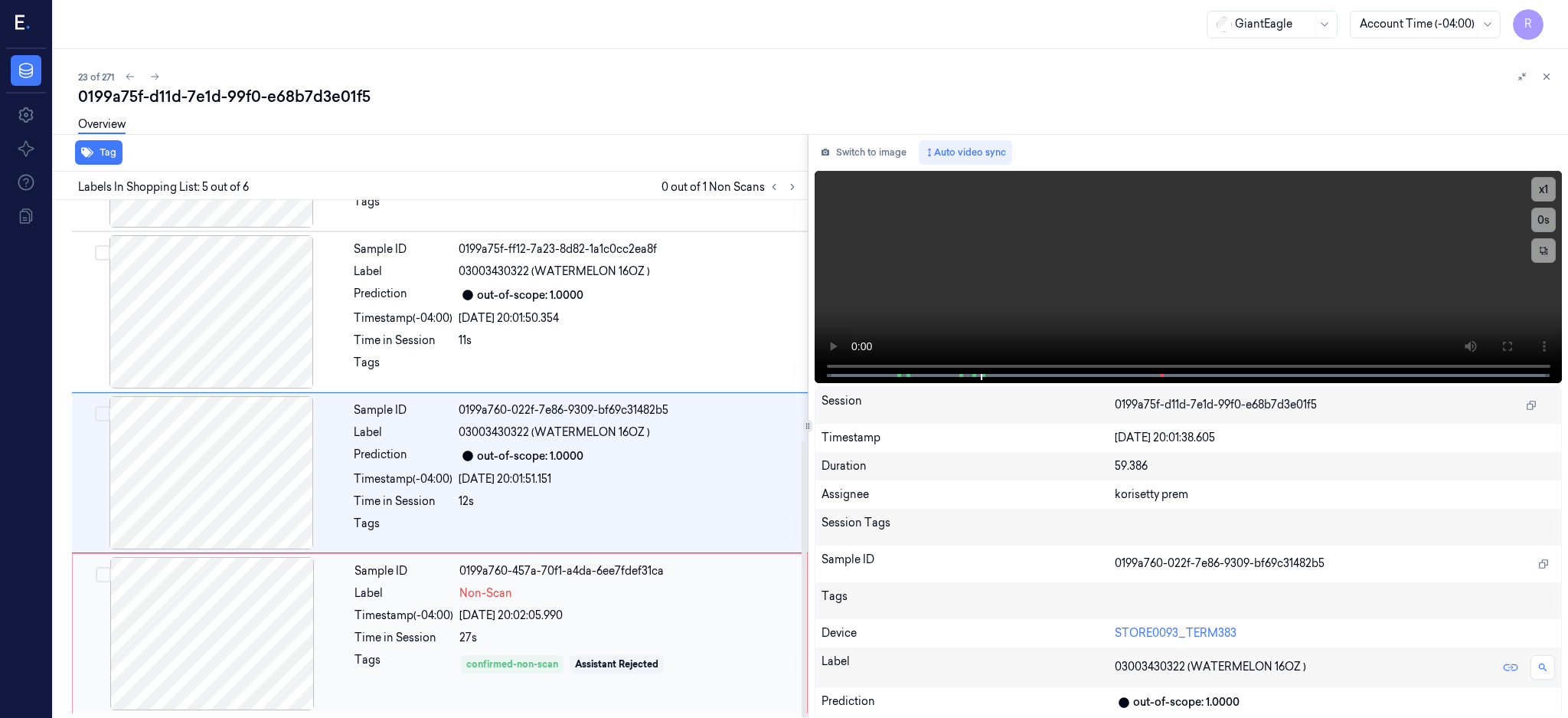
click at [259, 602] on div at bounding box center [212, 634] width 272 height 153
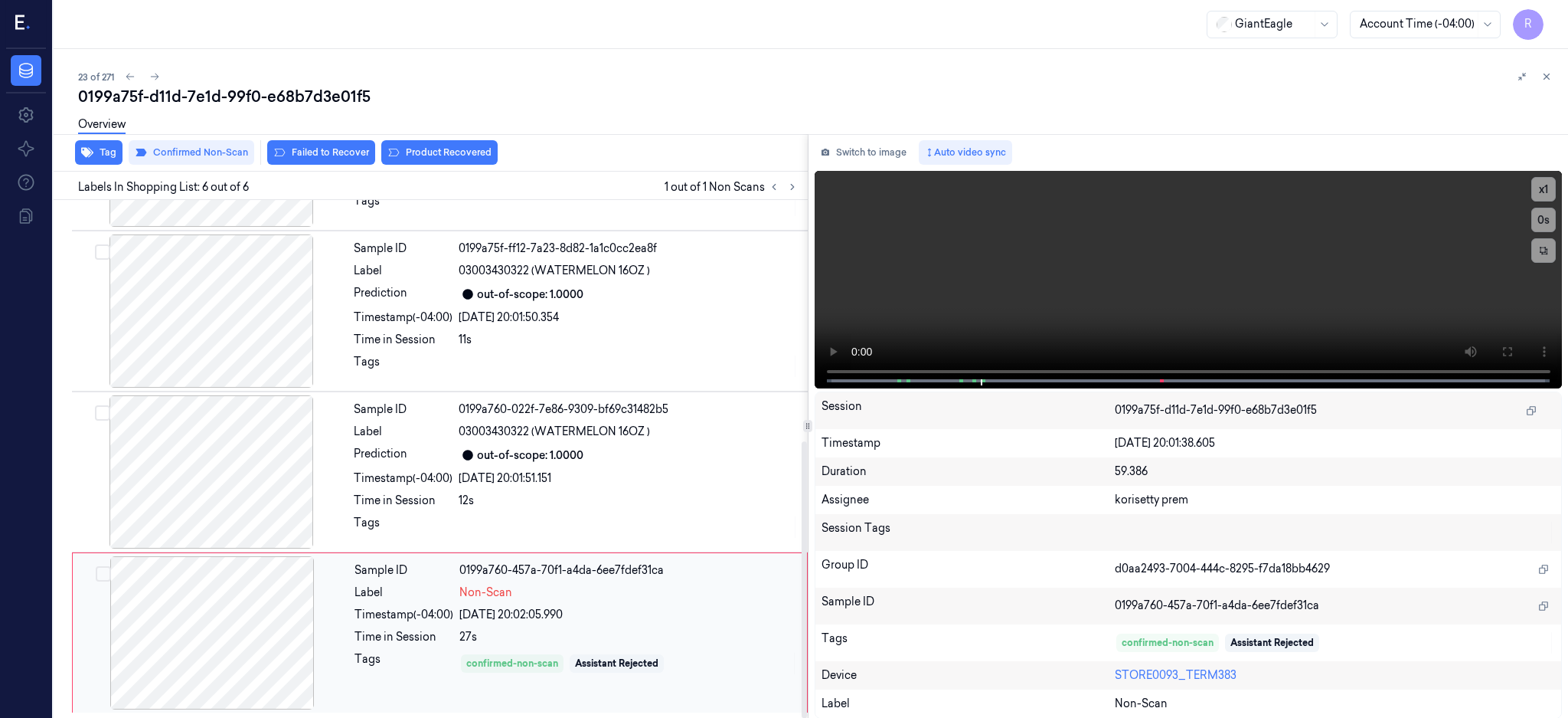
scroll to position [451, 0]
click at [304, 147] on button "Failed to Recover" at bounding box center [320, 153] width 108 height 24
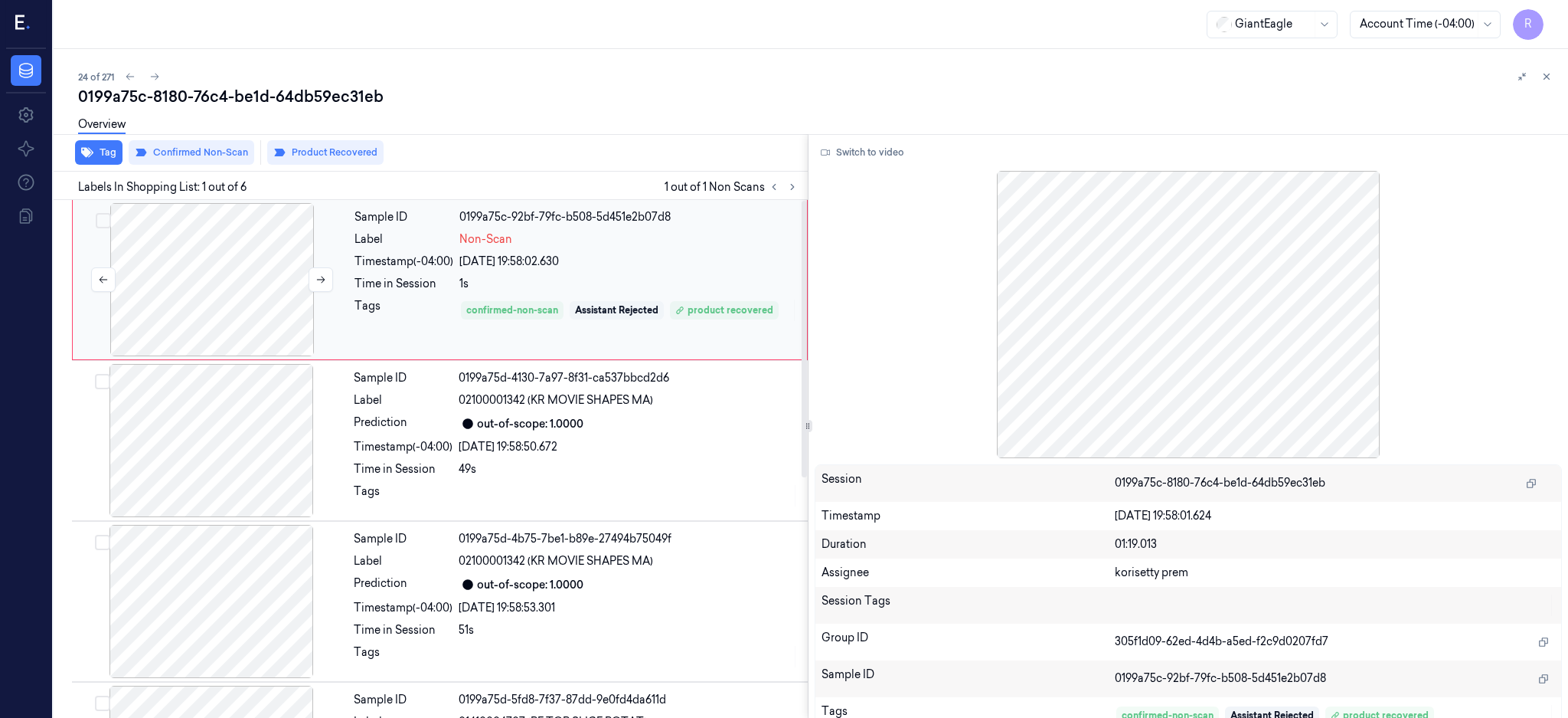
click at [177, 285] on div at bounding box center [212, 279] width 272 height 153
click at [893, 141] on button "Switch to video" at bounding box center [862, 153] width 96 height 24
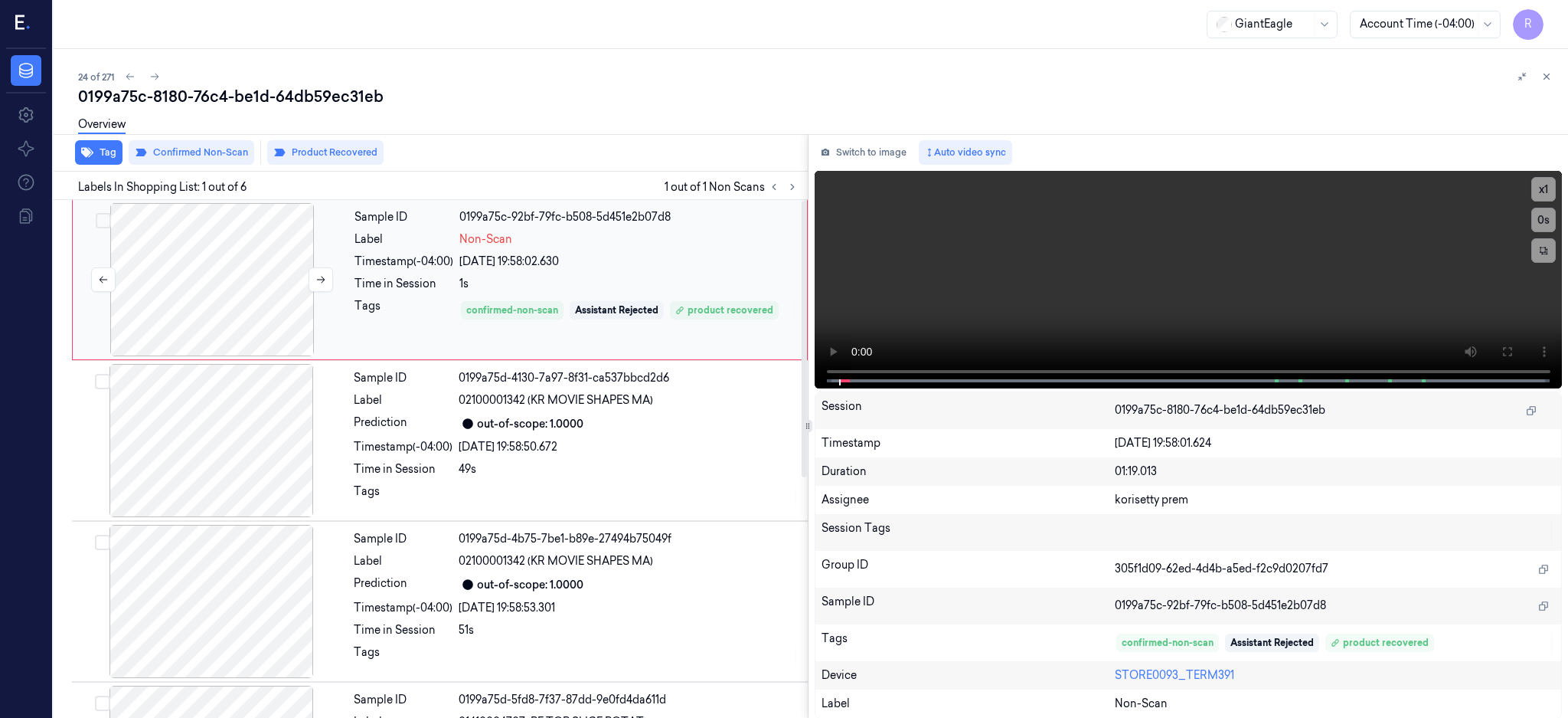
click at [214, 287] on div at bounding box center [212, 279] width 272 height 153
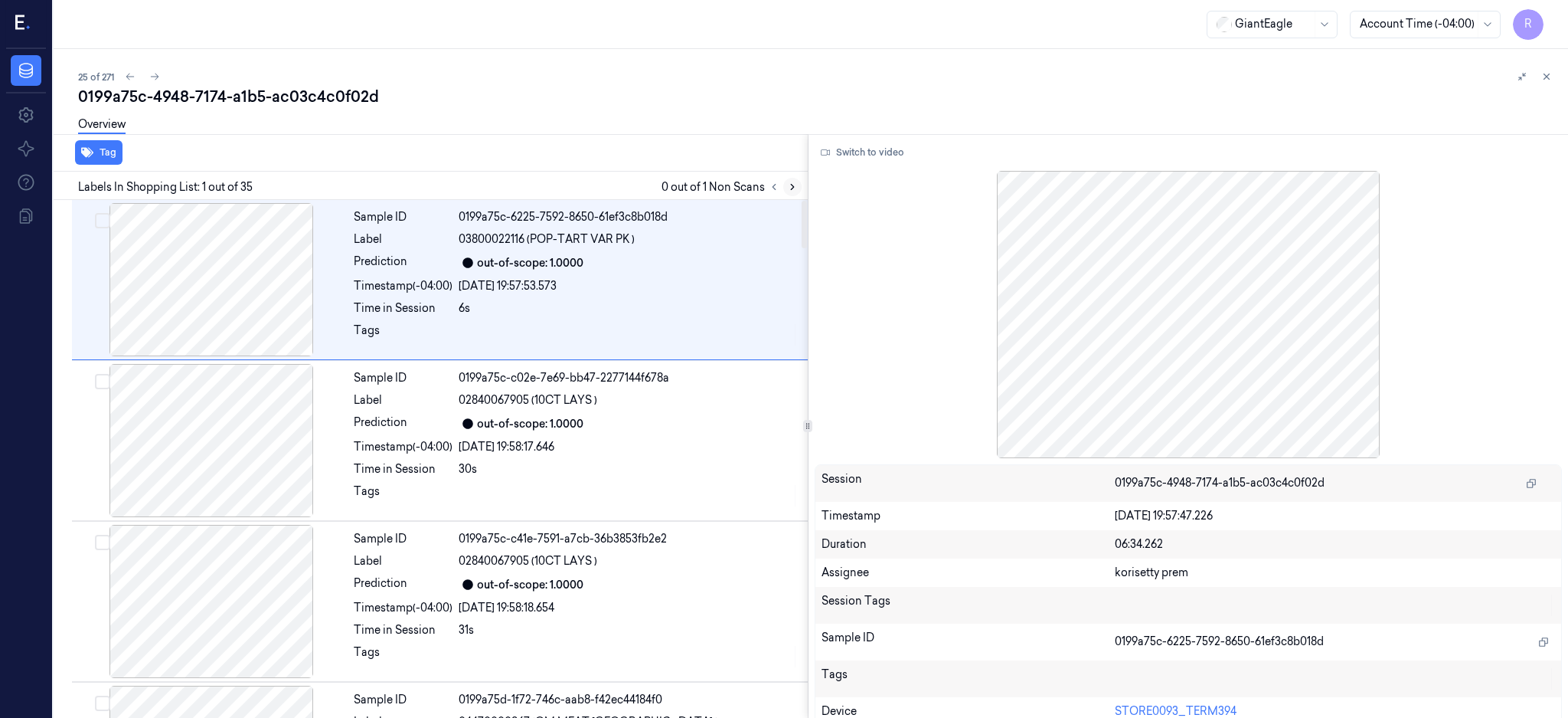
click at [798, 184] on icon at bounding box center [793, 187] width 10 height 10
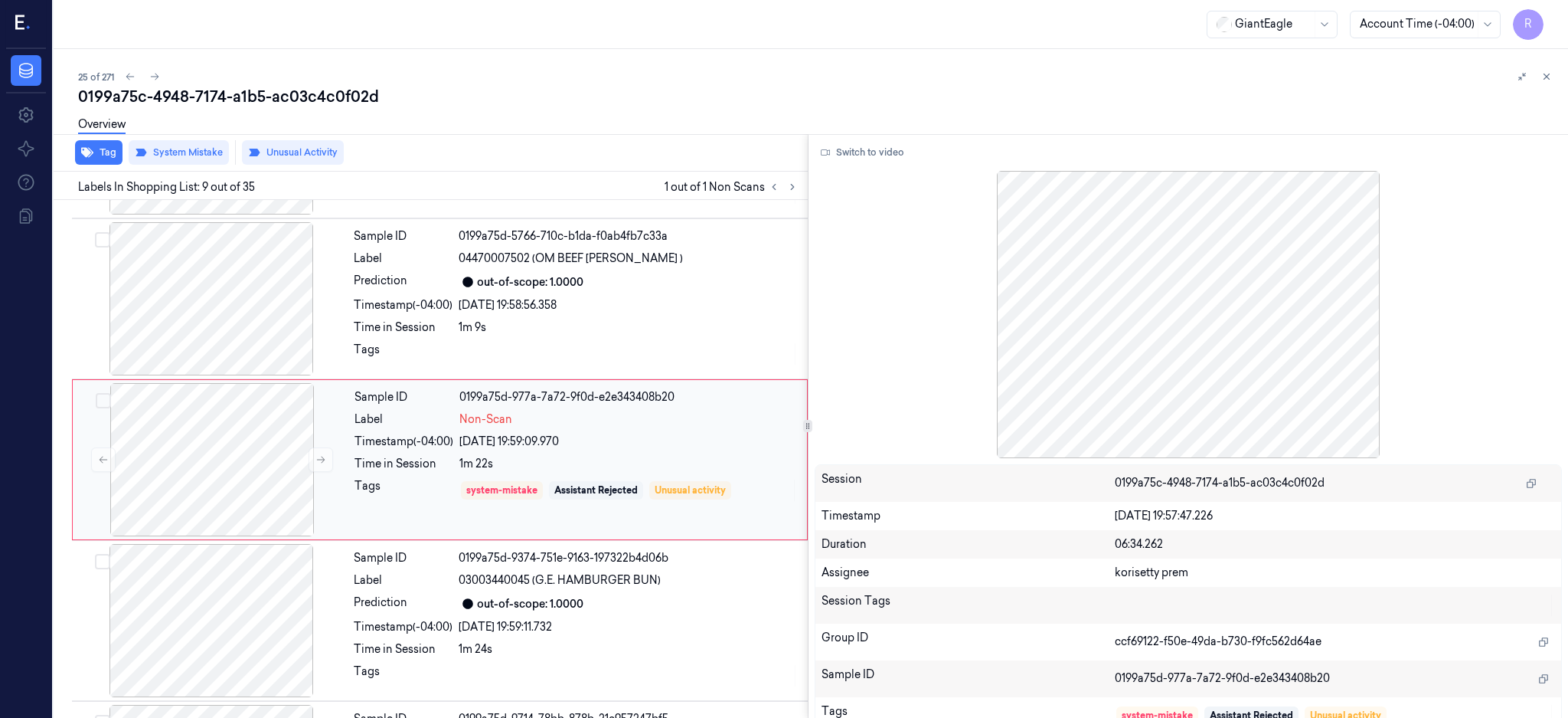
scroll to position [1108, 0]
click at [190, 490] on div at bounding box center [212, 459] width 272 height 153
click at [907, 146] on button "Switch to video" at bounding box center [862, 153] width 96 height 24
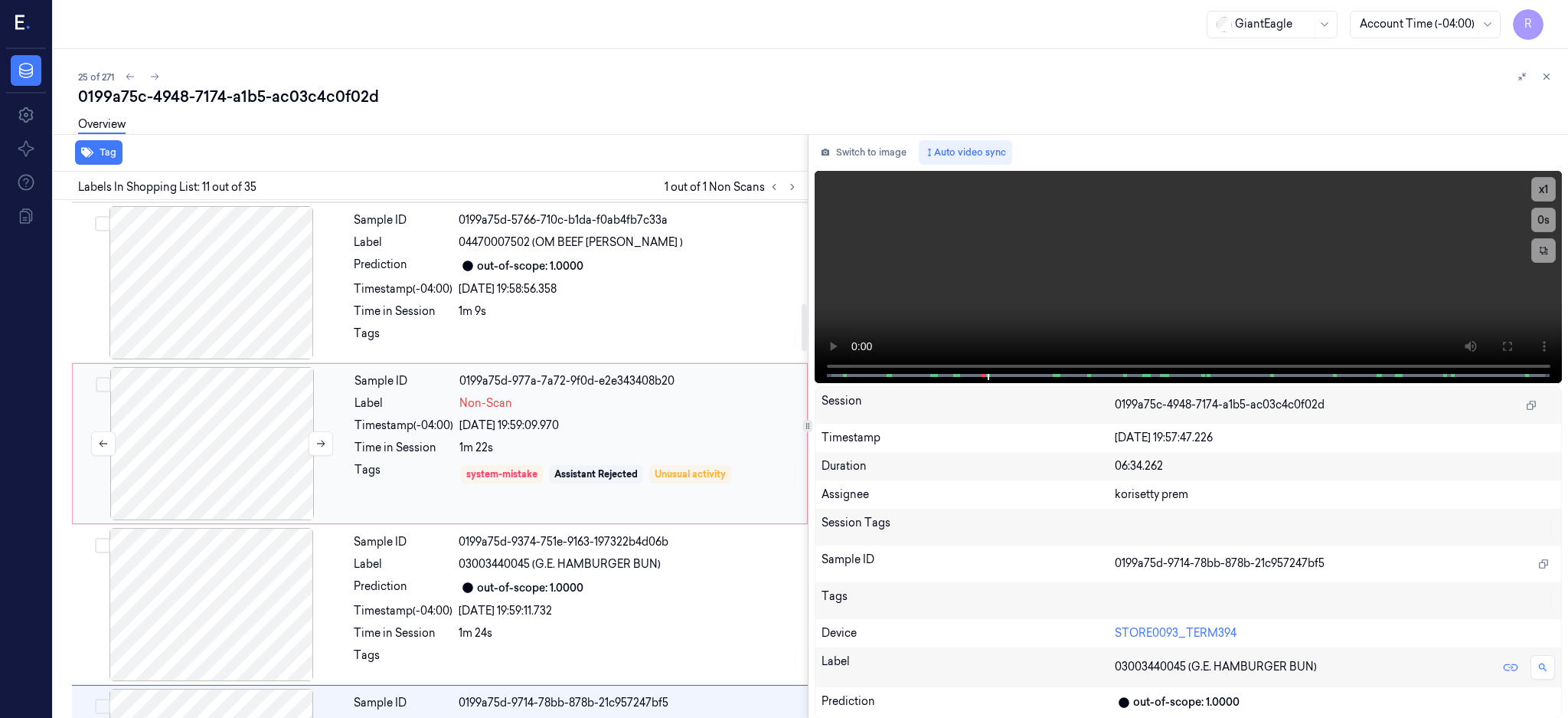
click at [190, 378] on div at bounding box center [212, 444] width 272 height 153
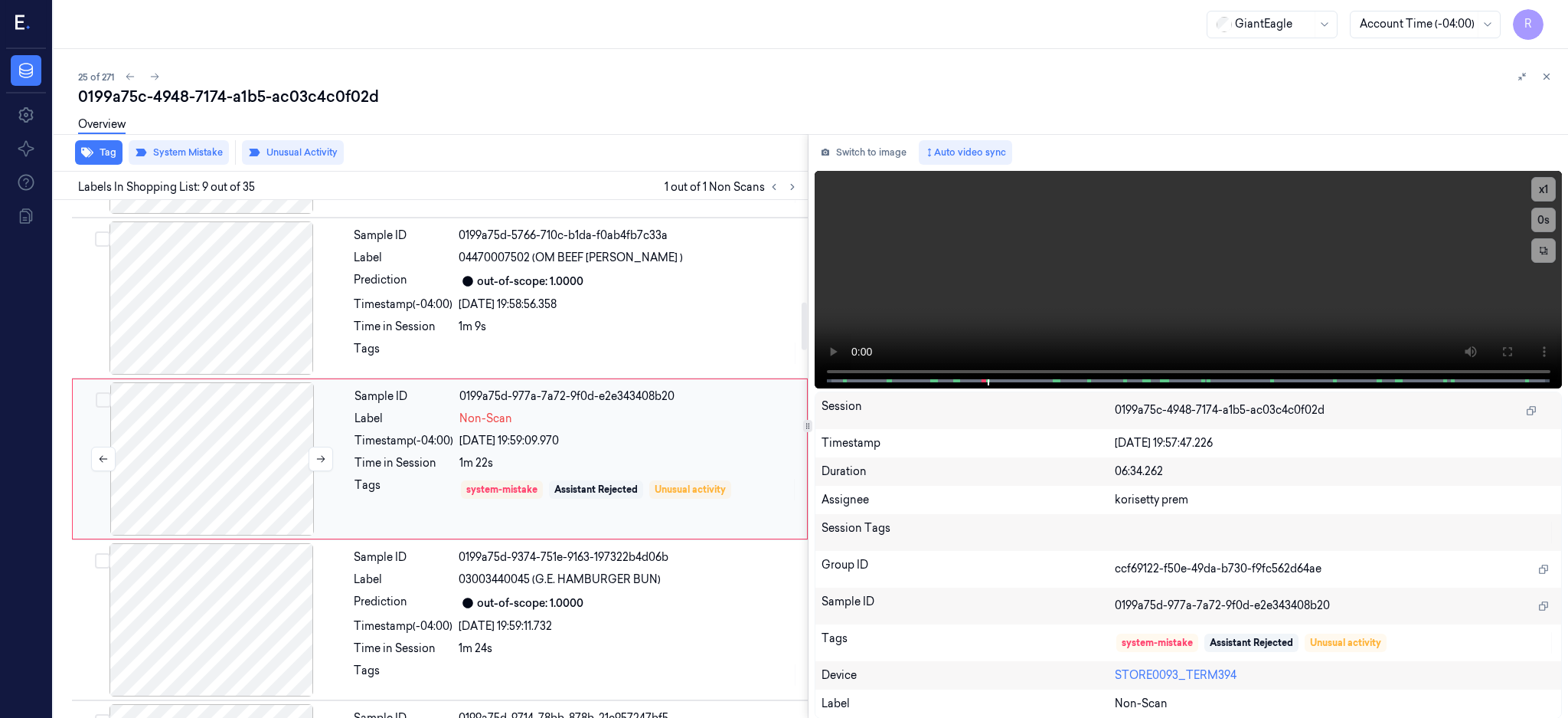
click at [237, 432] on div at bounding box center [212, 459] width 272 height 153
click at [262, 312] on div at bounding box center [211, 298] width 272 height 153
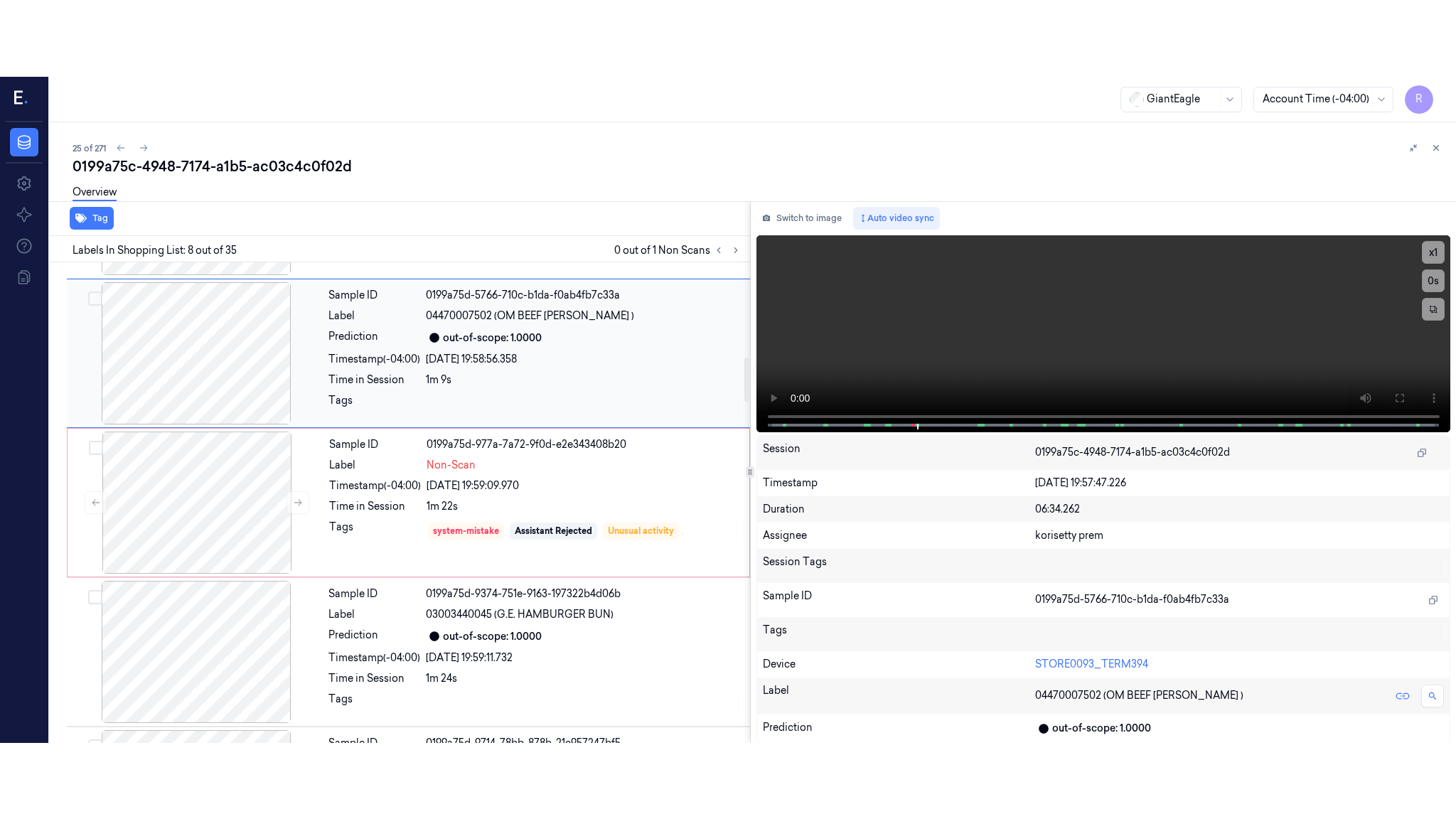
scroll to position [878, 0]
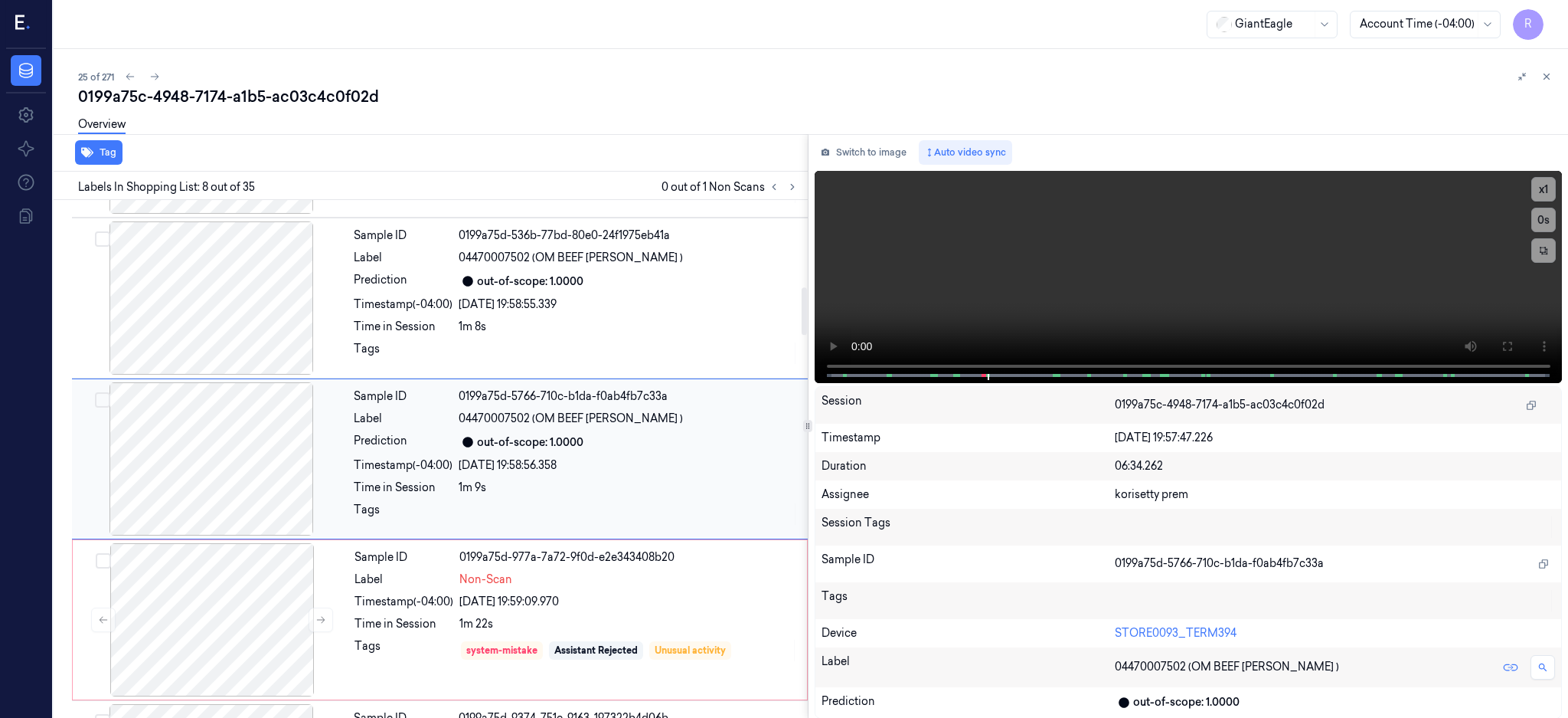
click at [240, 441] on div at bounding box center [211, 459] width 272 height 153
click at [1513, 343] on icon at bounding box center [1507, 347] width 12 height 12
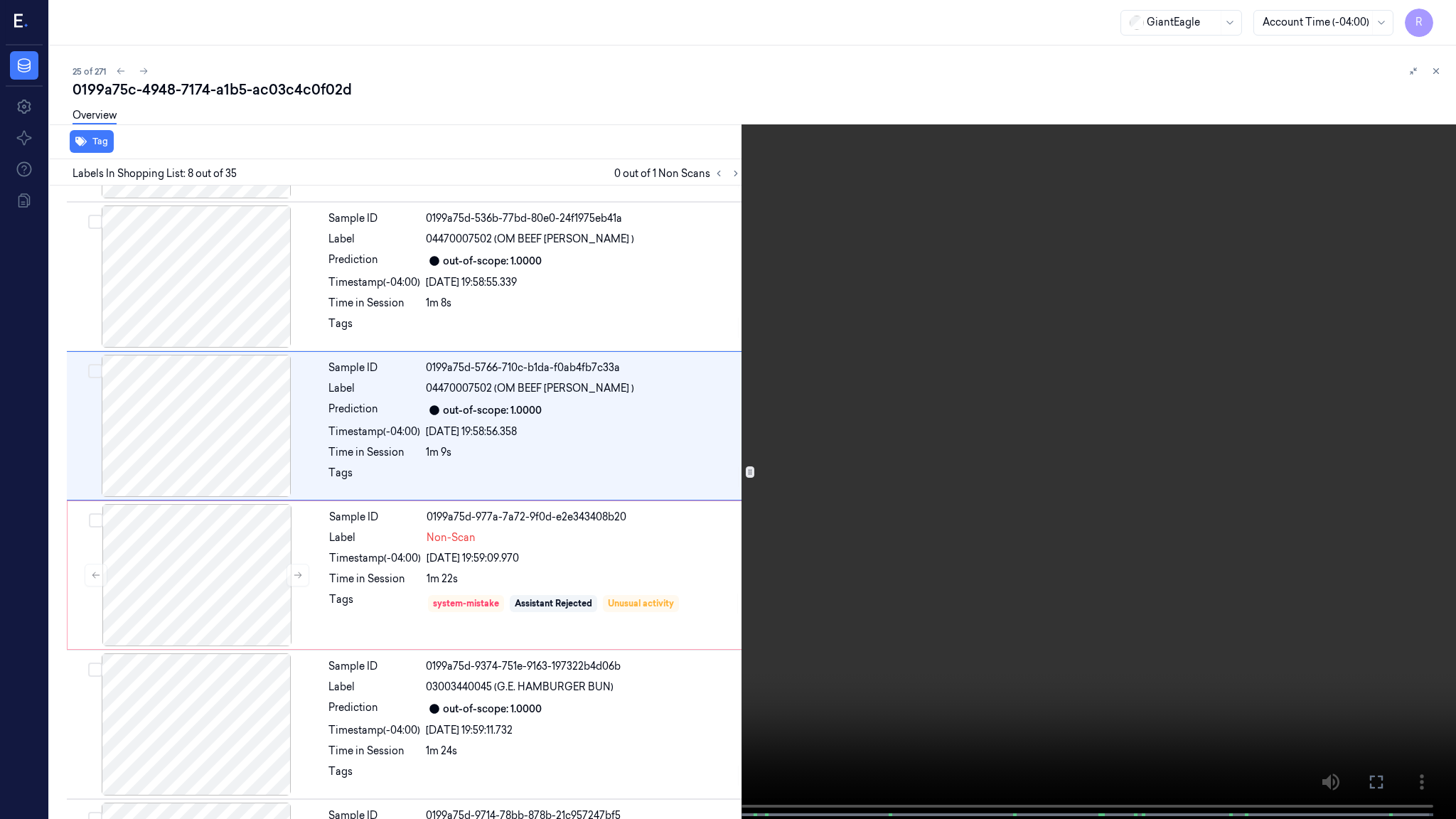
click at [959, 422] on video at bounding box center [728, 410] width 1456 height 821
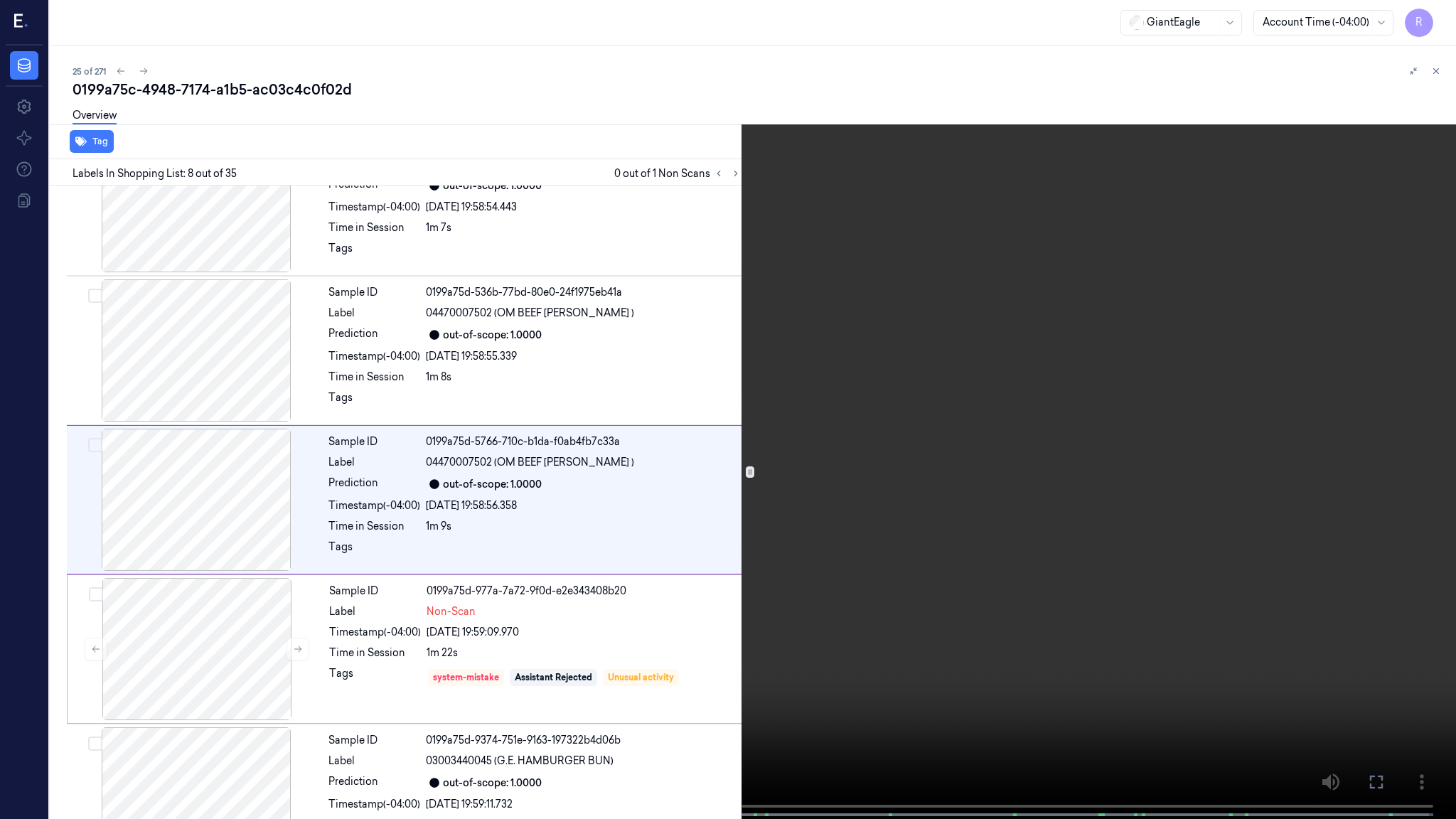
scroll to position [801, 0]
click at [959, 422] on video at bounding box center [728, 410] width 1456 height 821
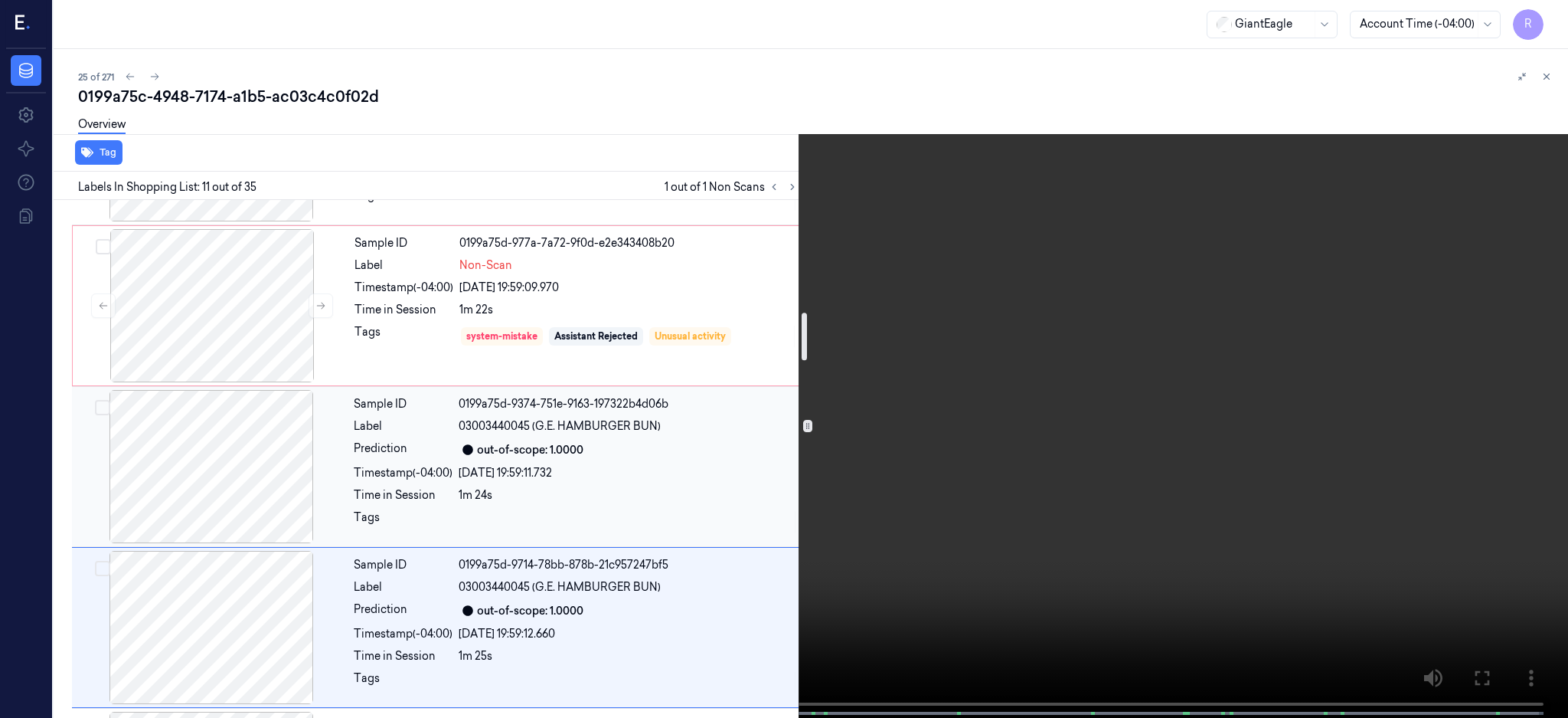
scroll to position [1040, 0]
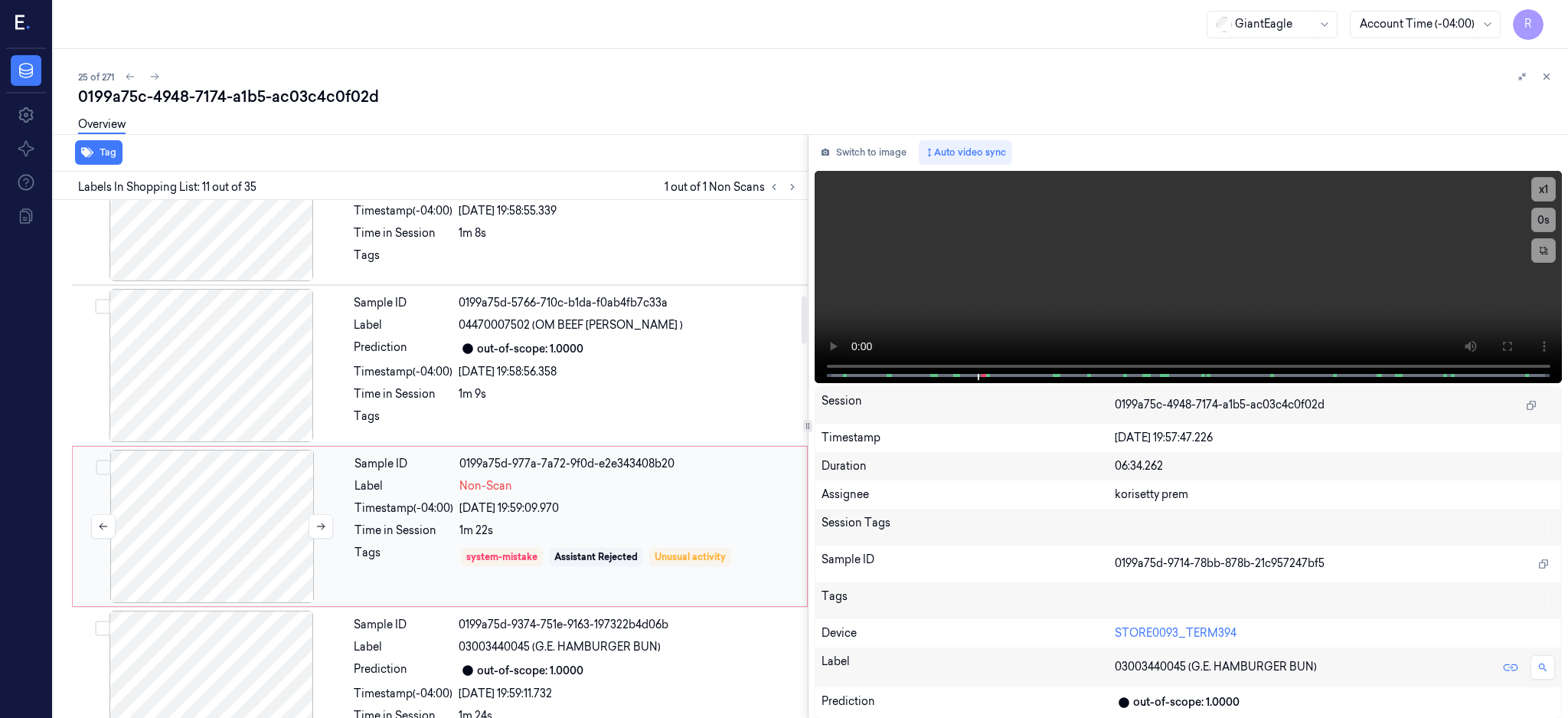
click at [230, 533] on div at bounding box center [212, 527] width 272 height 153
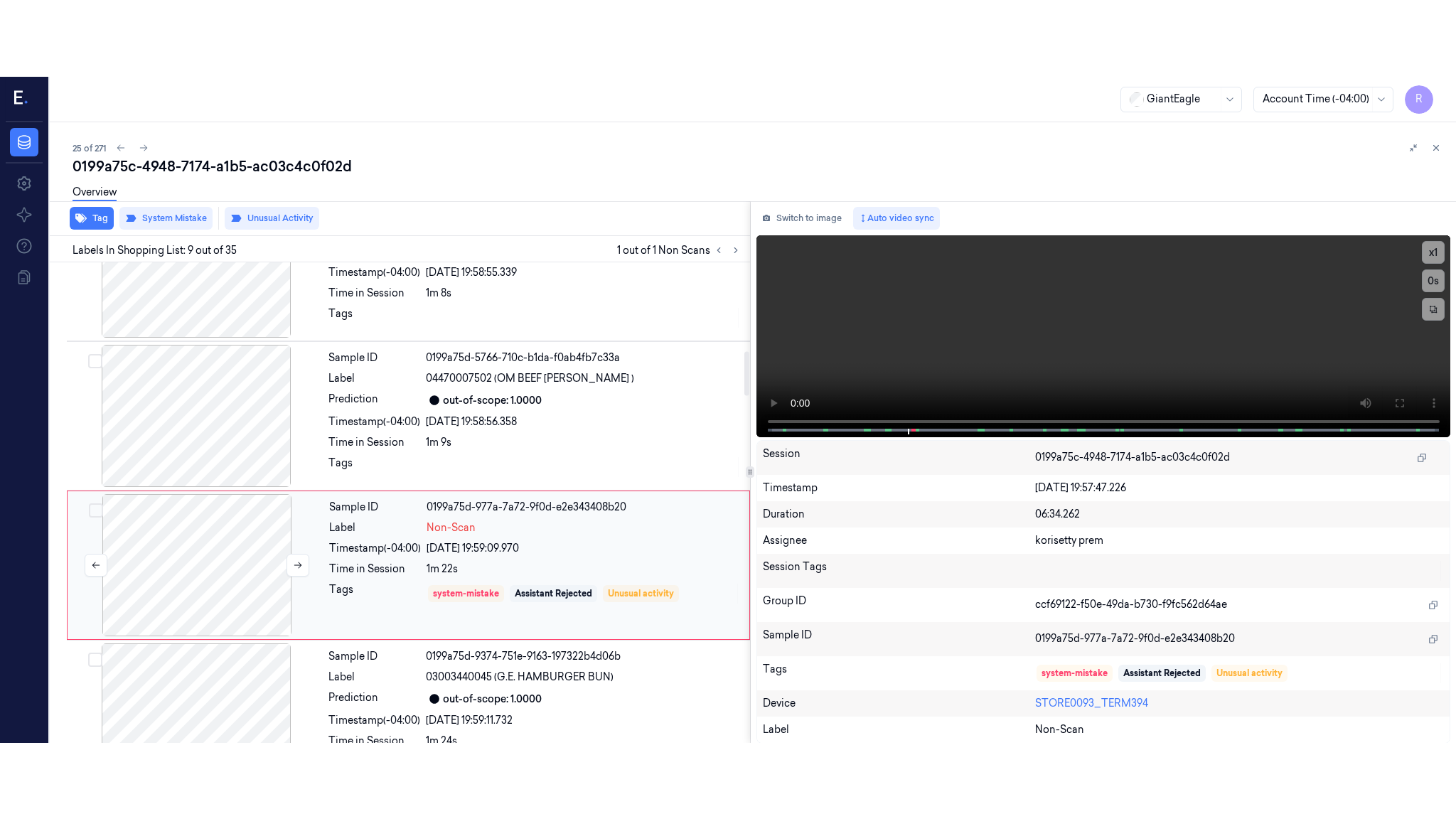
scroll to position [1028, 0]
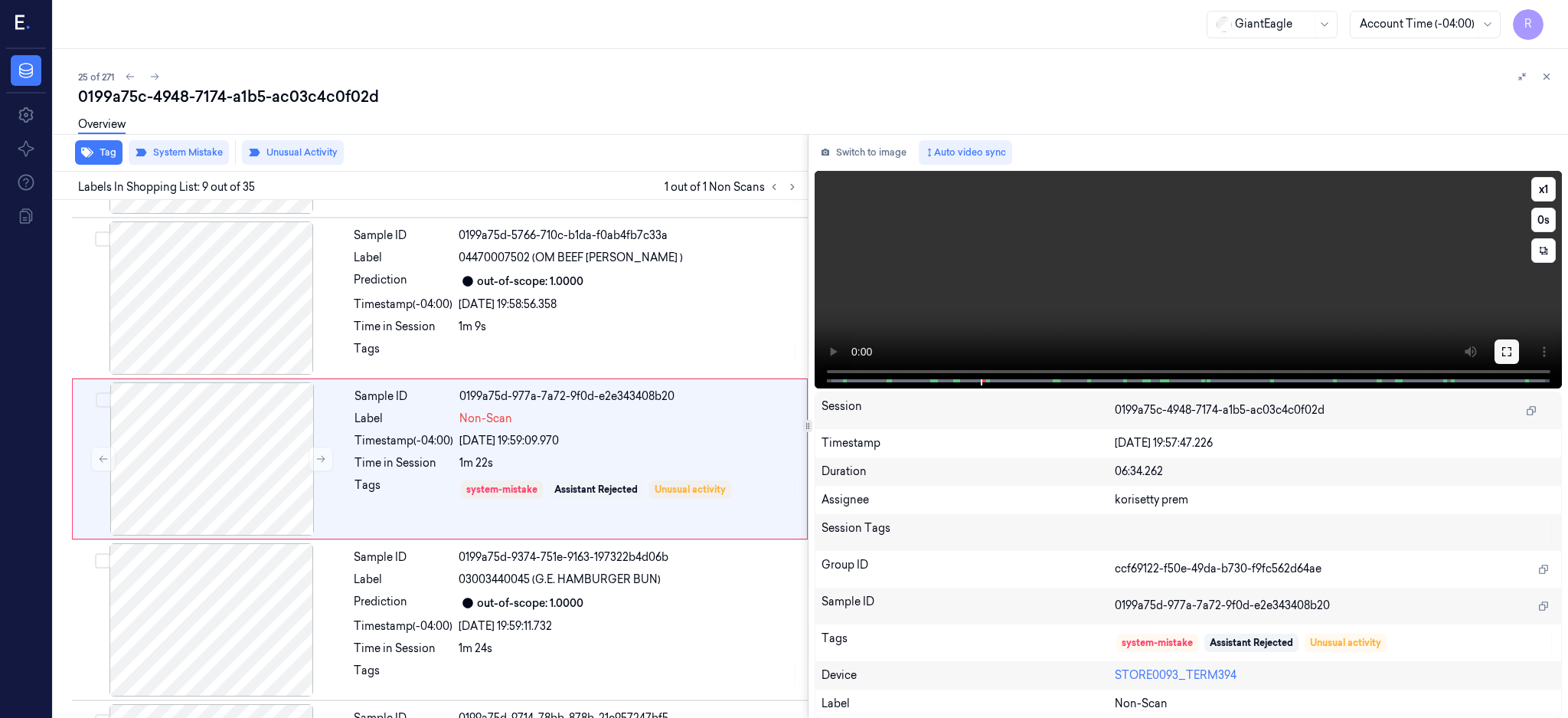
click at [1519, 357] on button at bounding box center [1507, 352] width 24 height 24
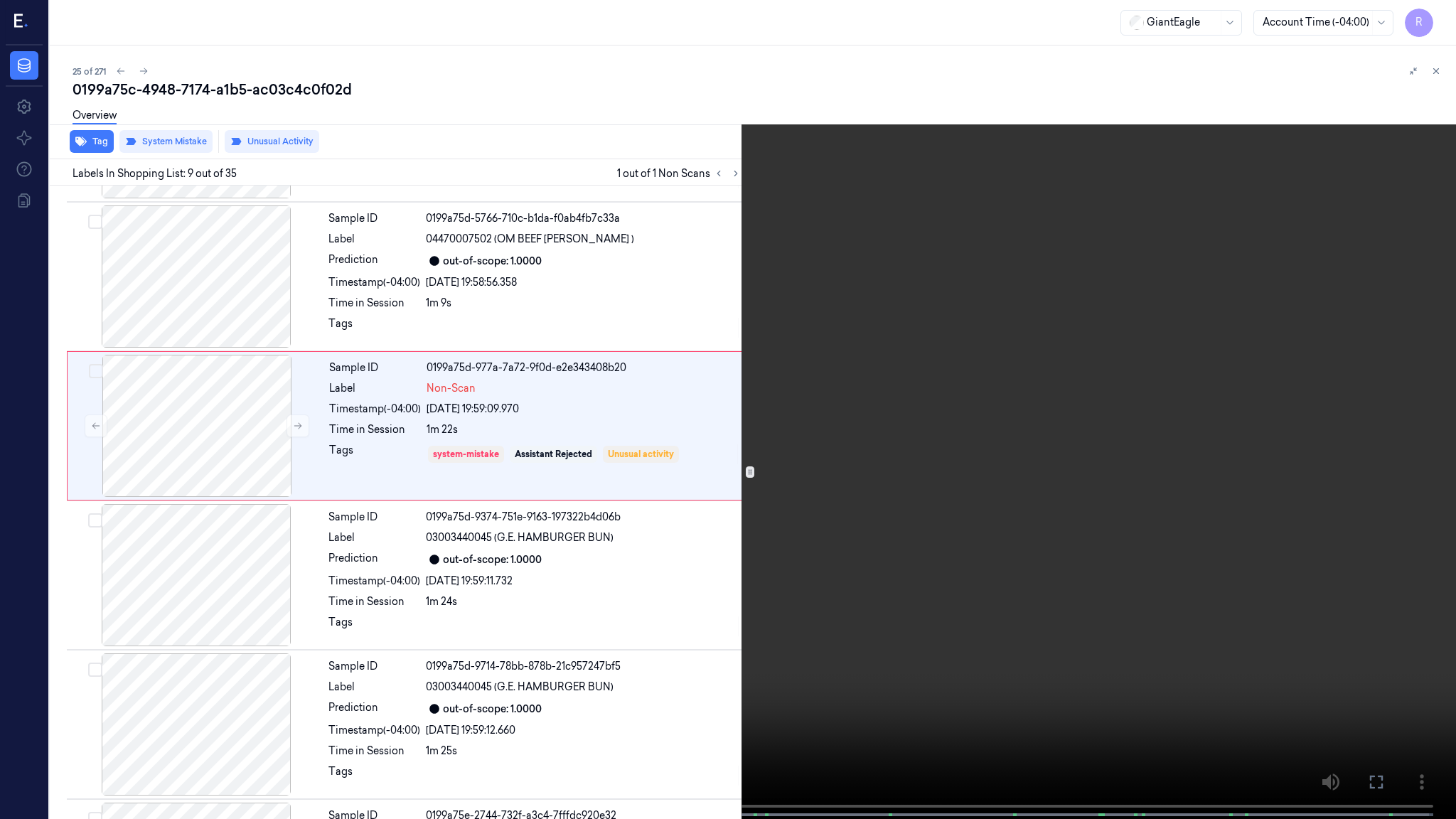
click at [993, 472] on video at bounding box center [728, 410] width 1456 height 821
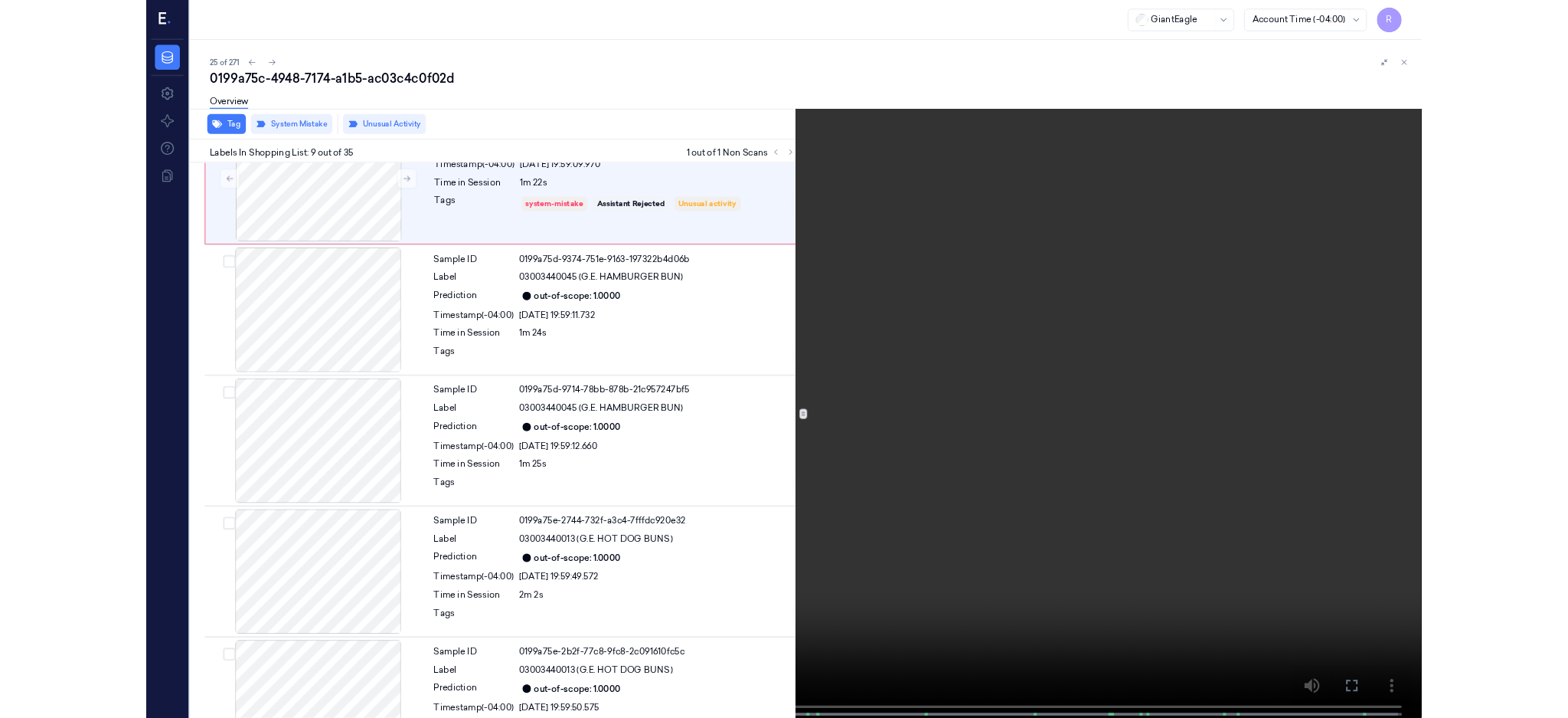
scroll to position [1025, 0]
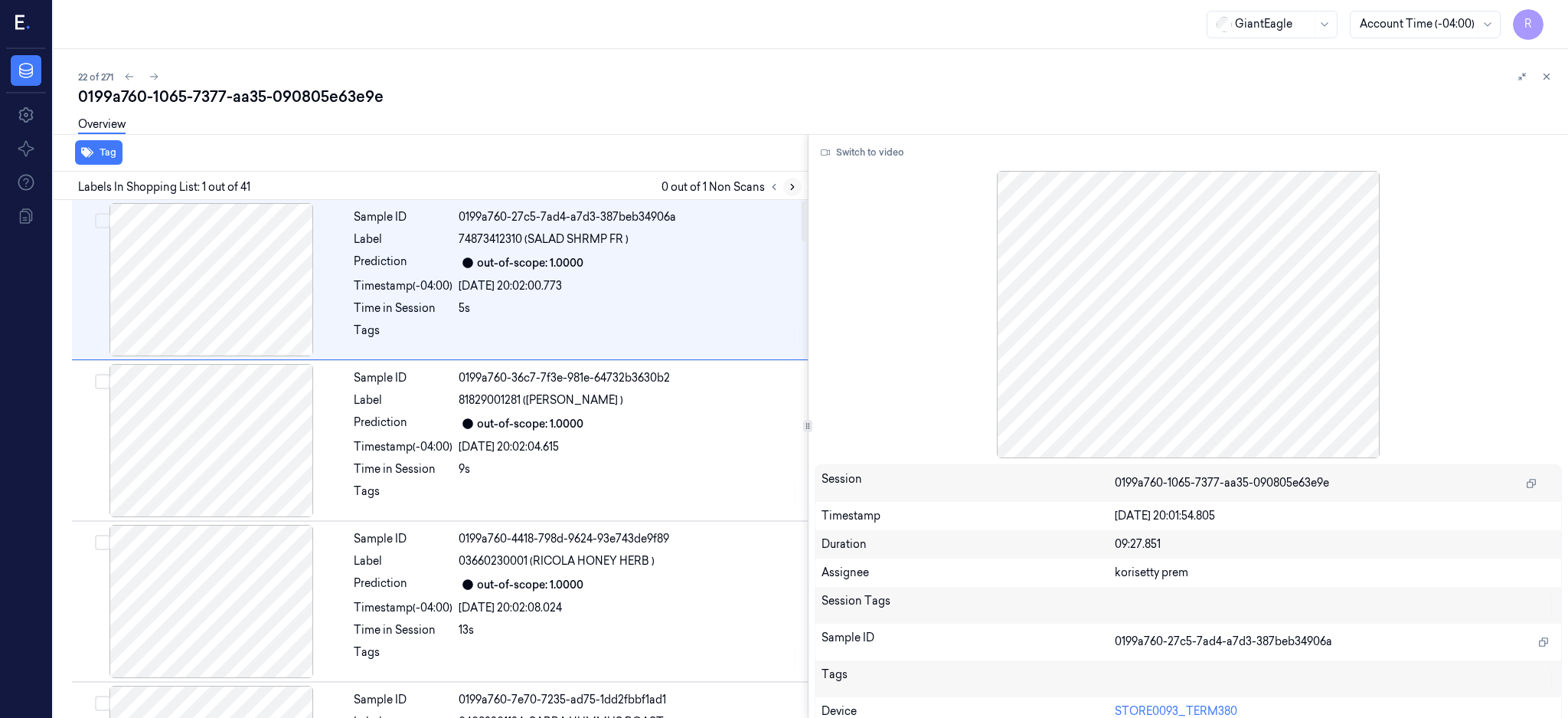
click at [798, 190] on icon at bounding box center [793, 187] width 10 height 10
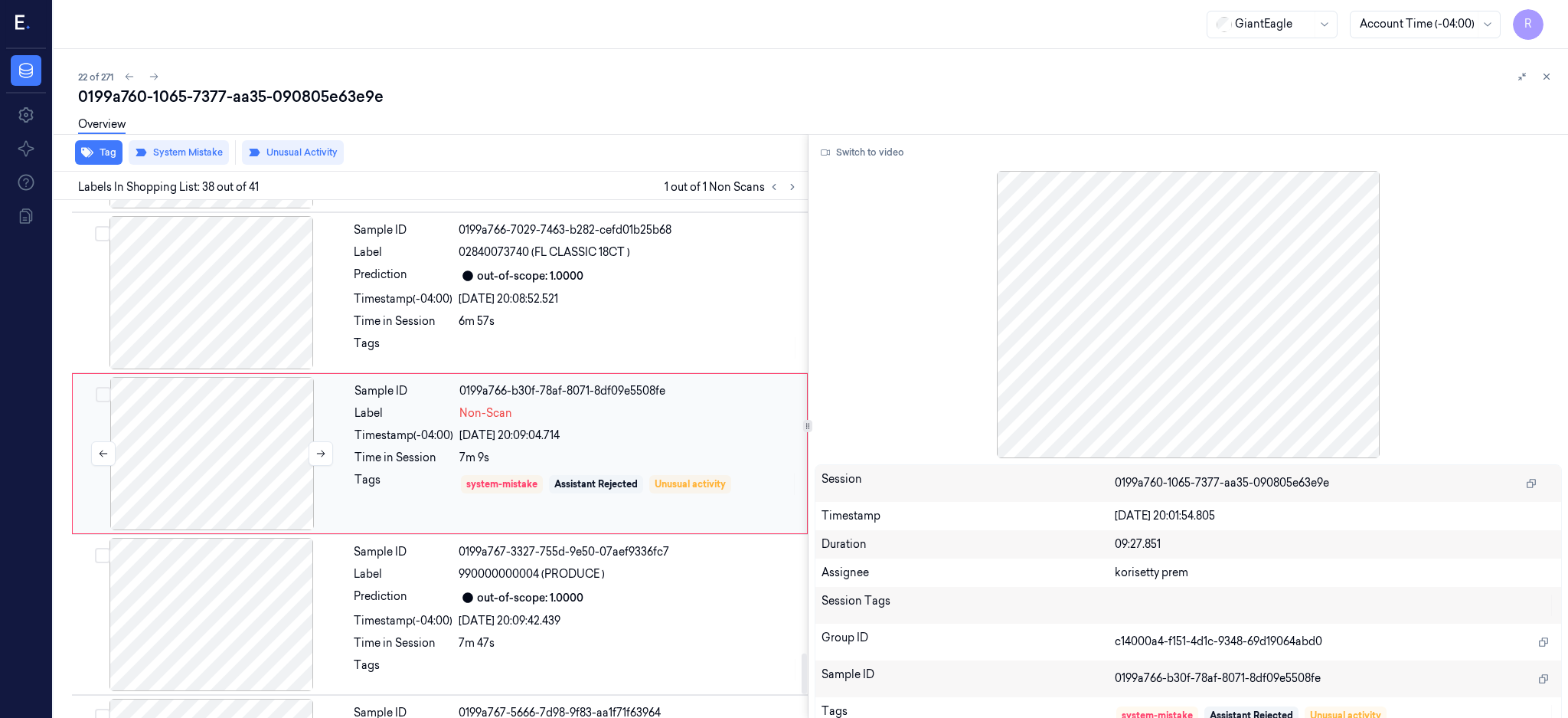
click at [237, 433] on div at bounding box center [212, 453] width 272 height 153
click at [266, 471] on div at bounding box center [212, 456] width 272 height 153
click at [315, 455] on button at bounding box center [320, 456] width 24 height 24
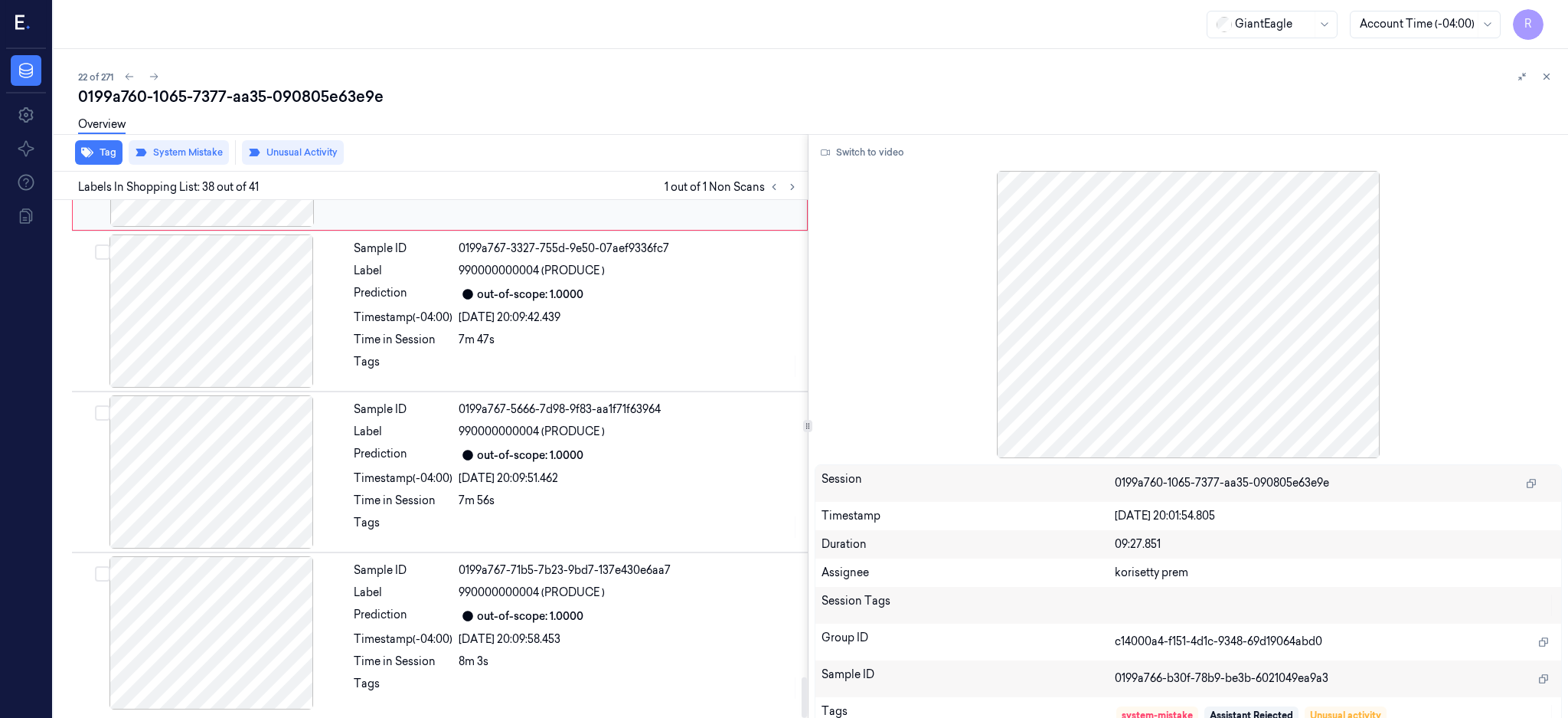
scroll to position [6084, 0]
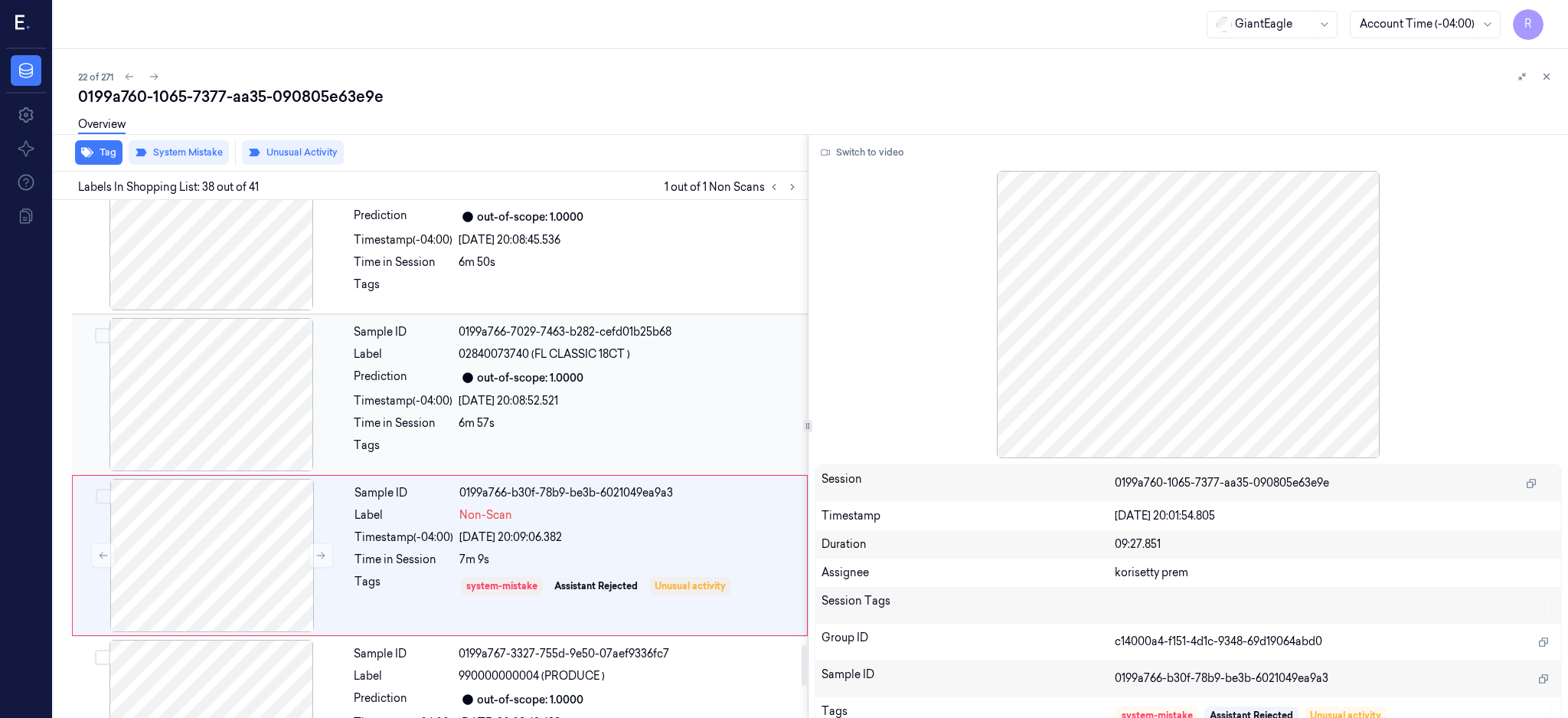
click at [224, 378] on div at bounding box center [211, 395] width 272 height 153
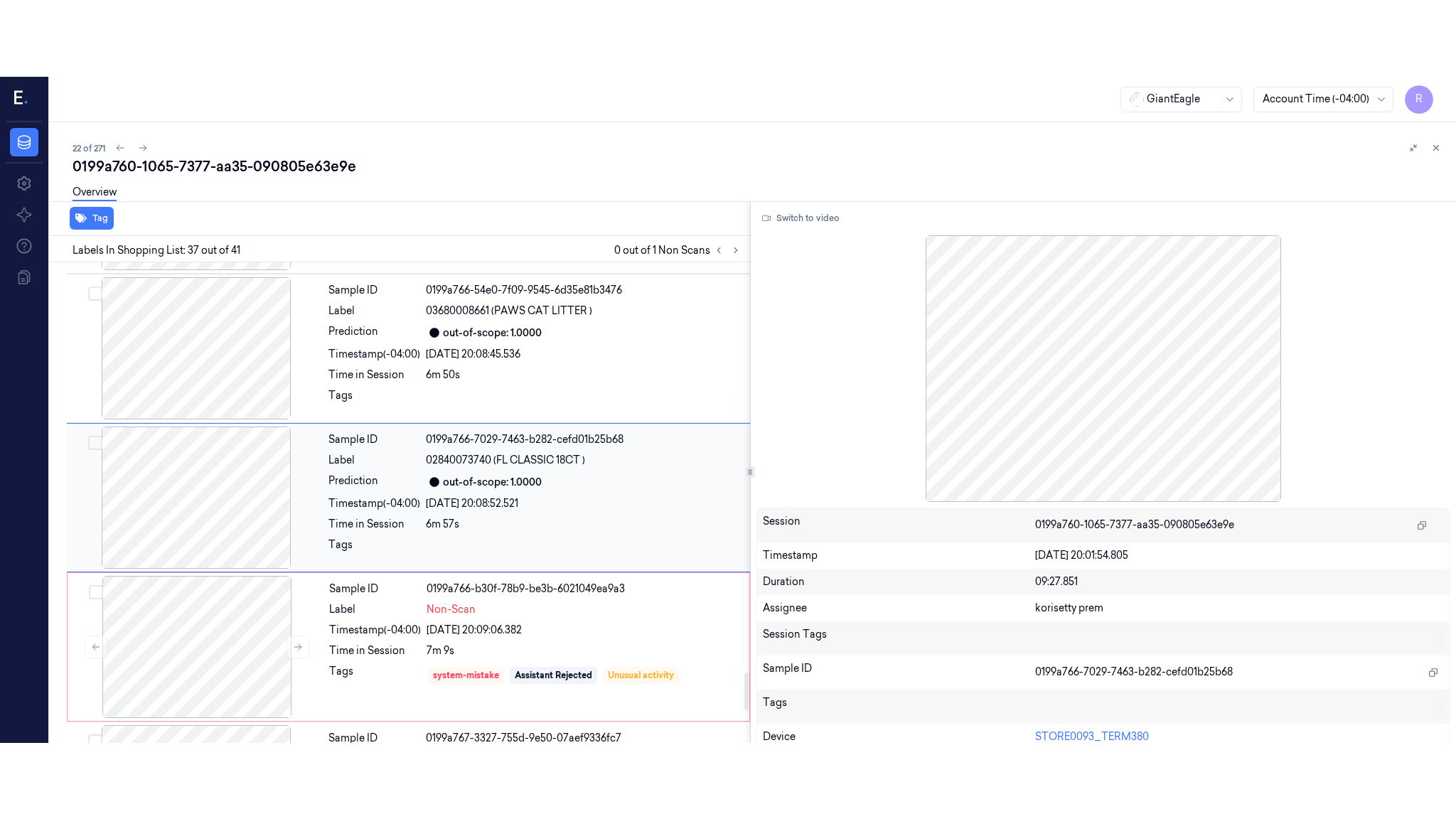
scroll to position [5210, 0]
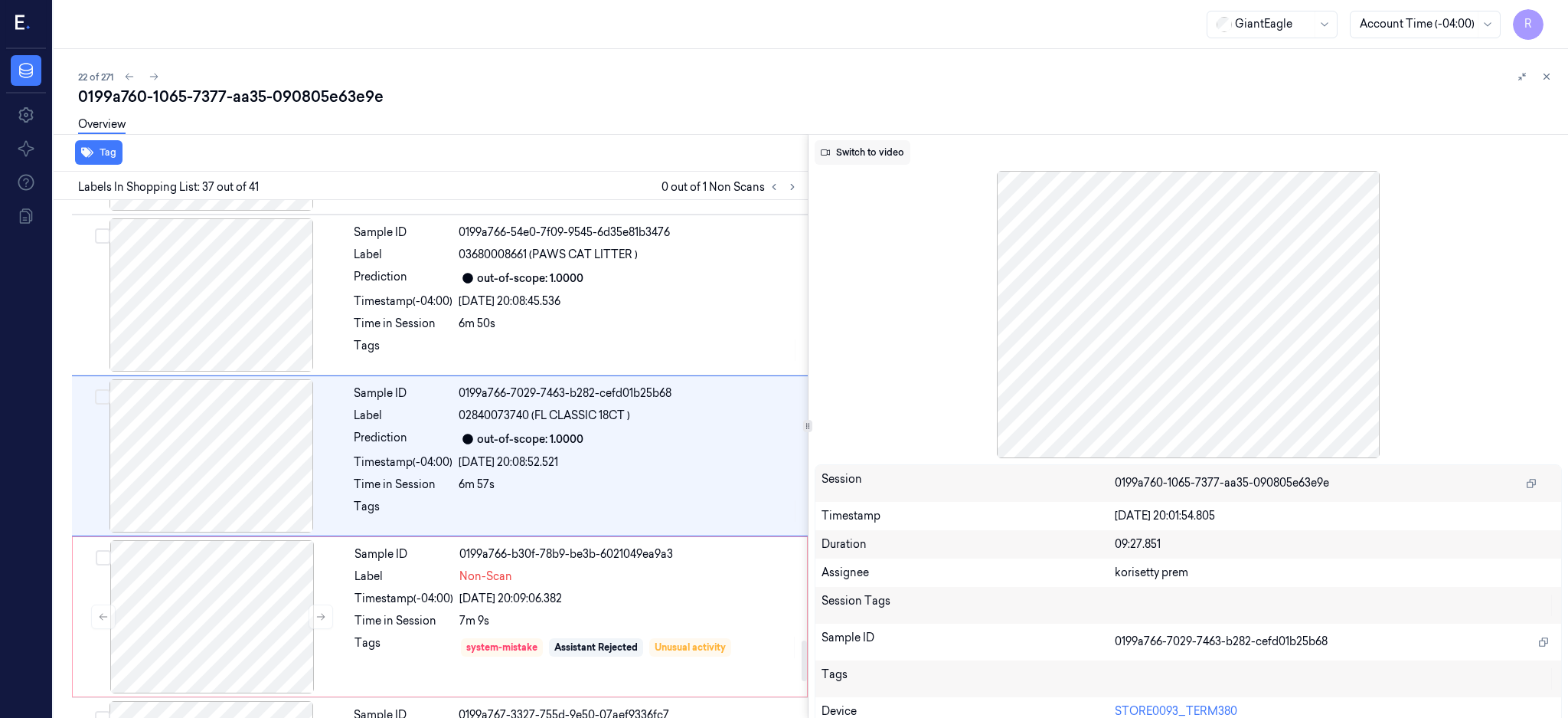
click at [899, 153] on button "Switch to video" at bounding box center [862, 153] width 96 height 24
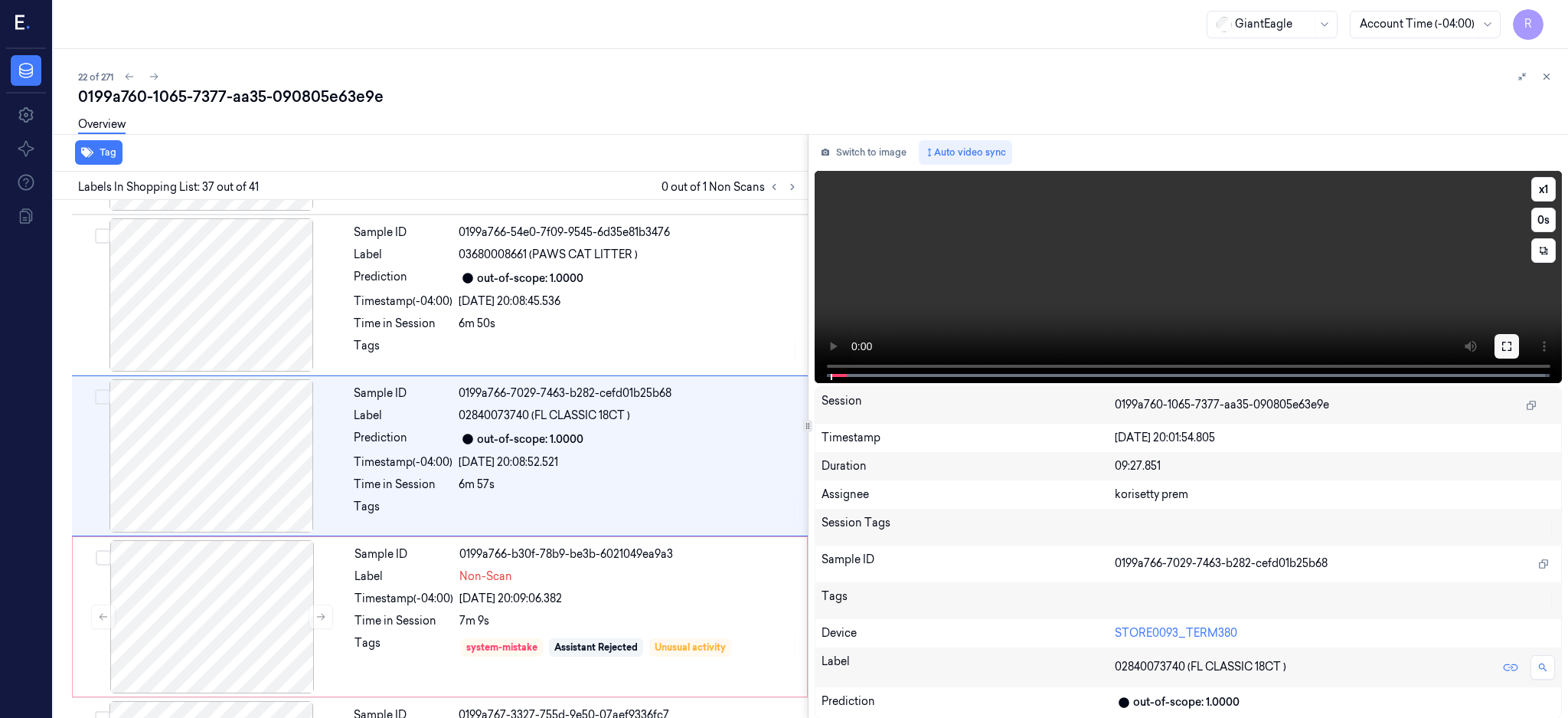
click at [1519, 347] on button at bounding box center [1507, 346] width 24 height 24
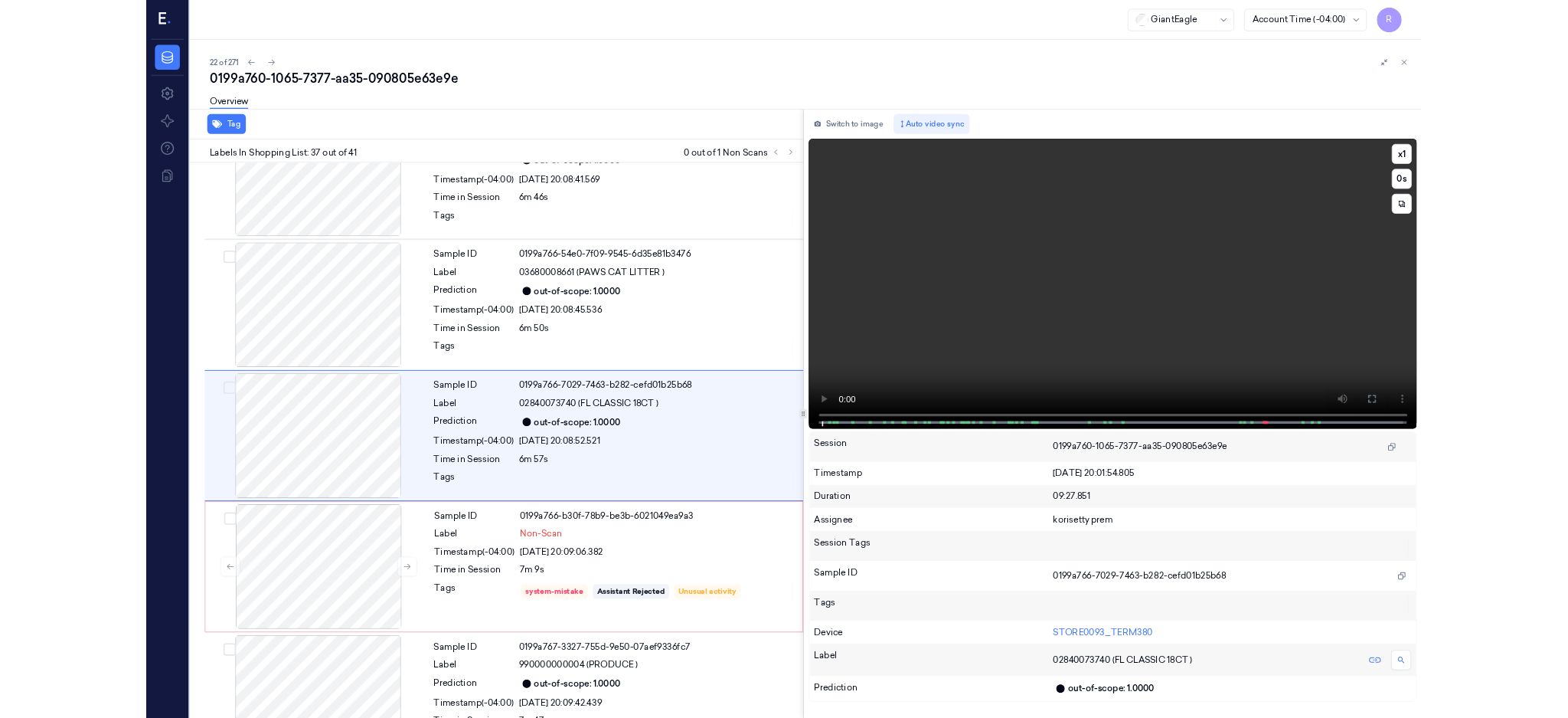
scroll to position [5532, 0]
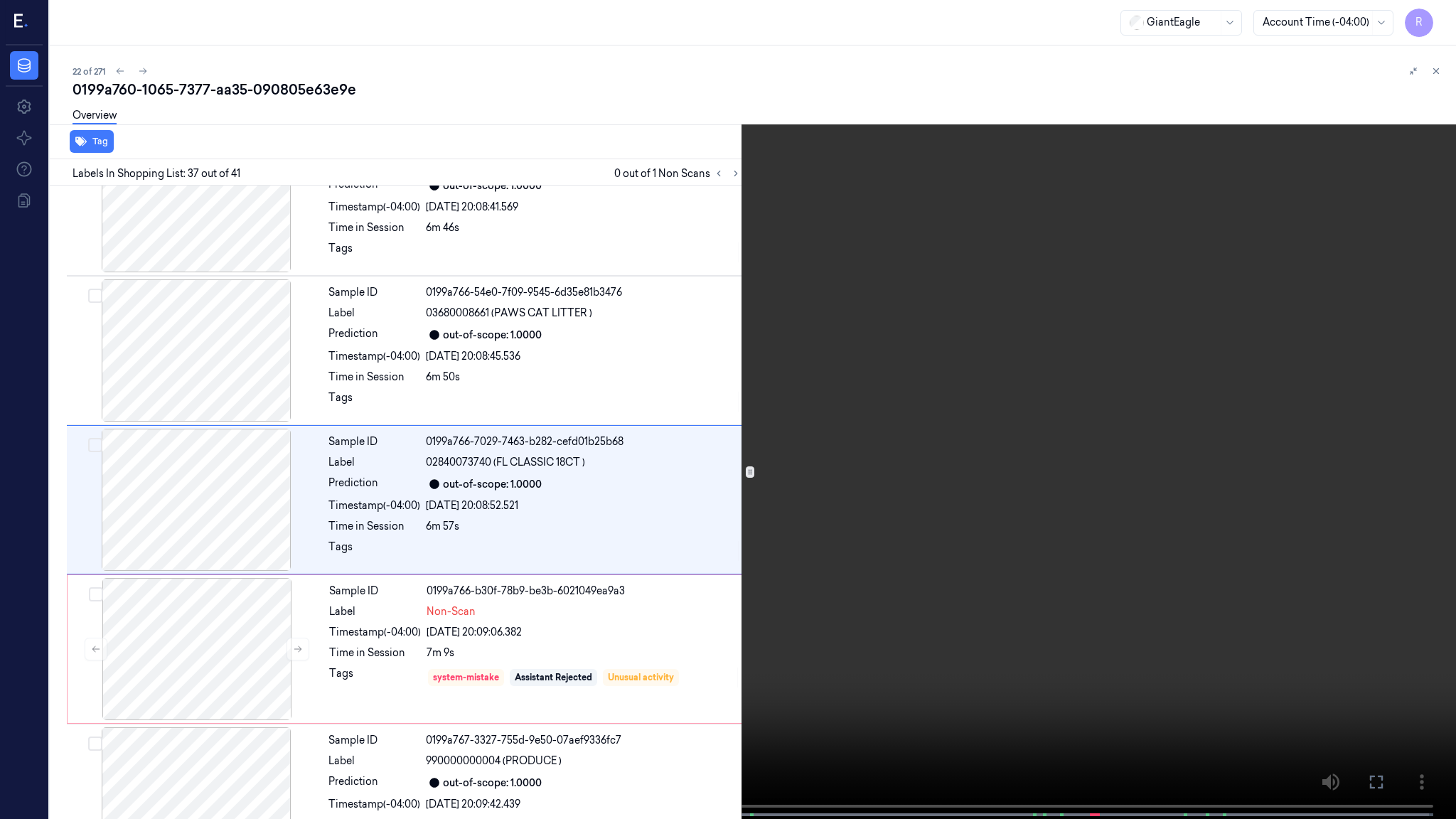
click at [385, 665] on video at bounding box center [728, 410] width 1456 height 821
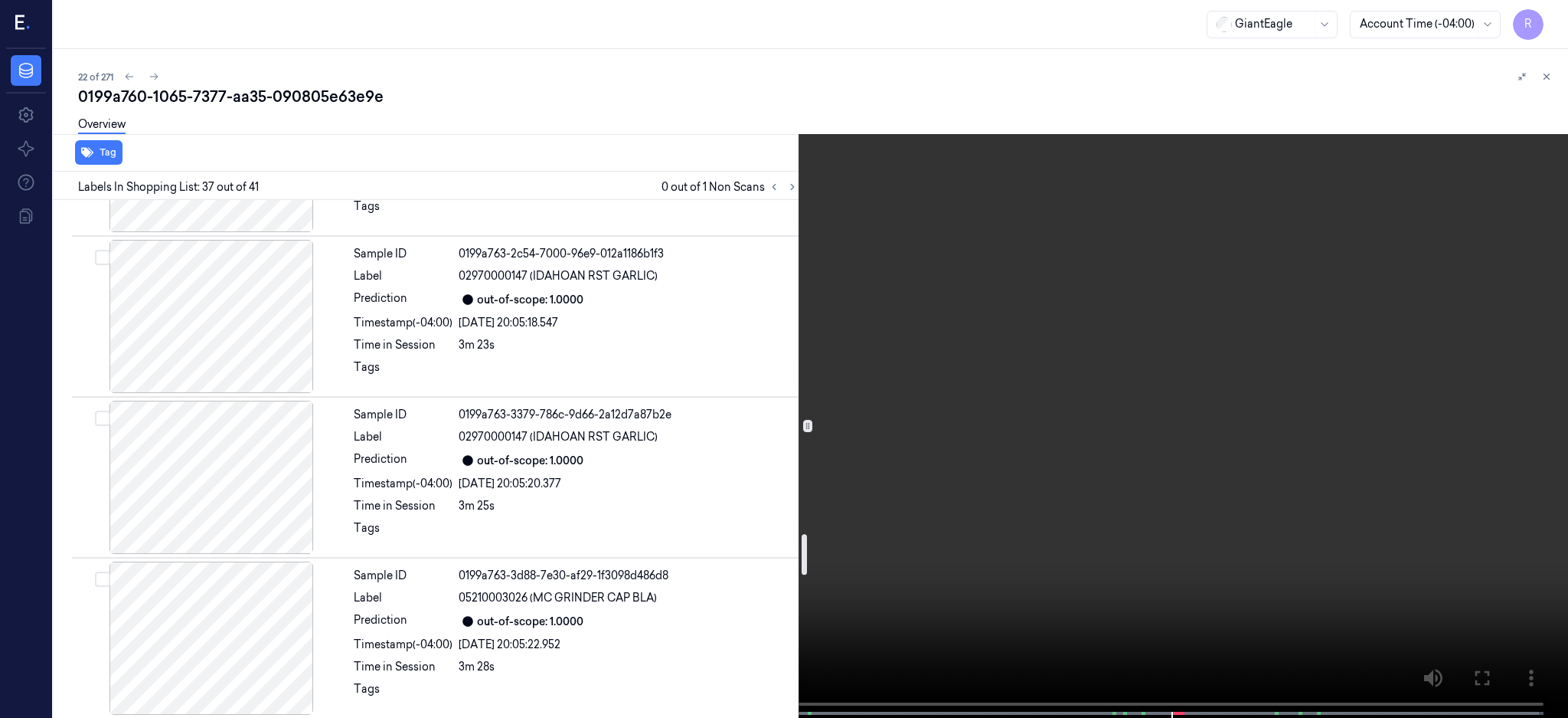
scroll to position [4102, 0]
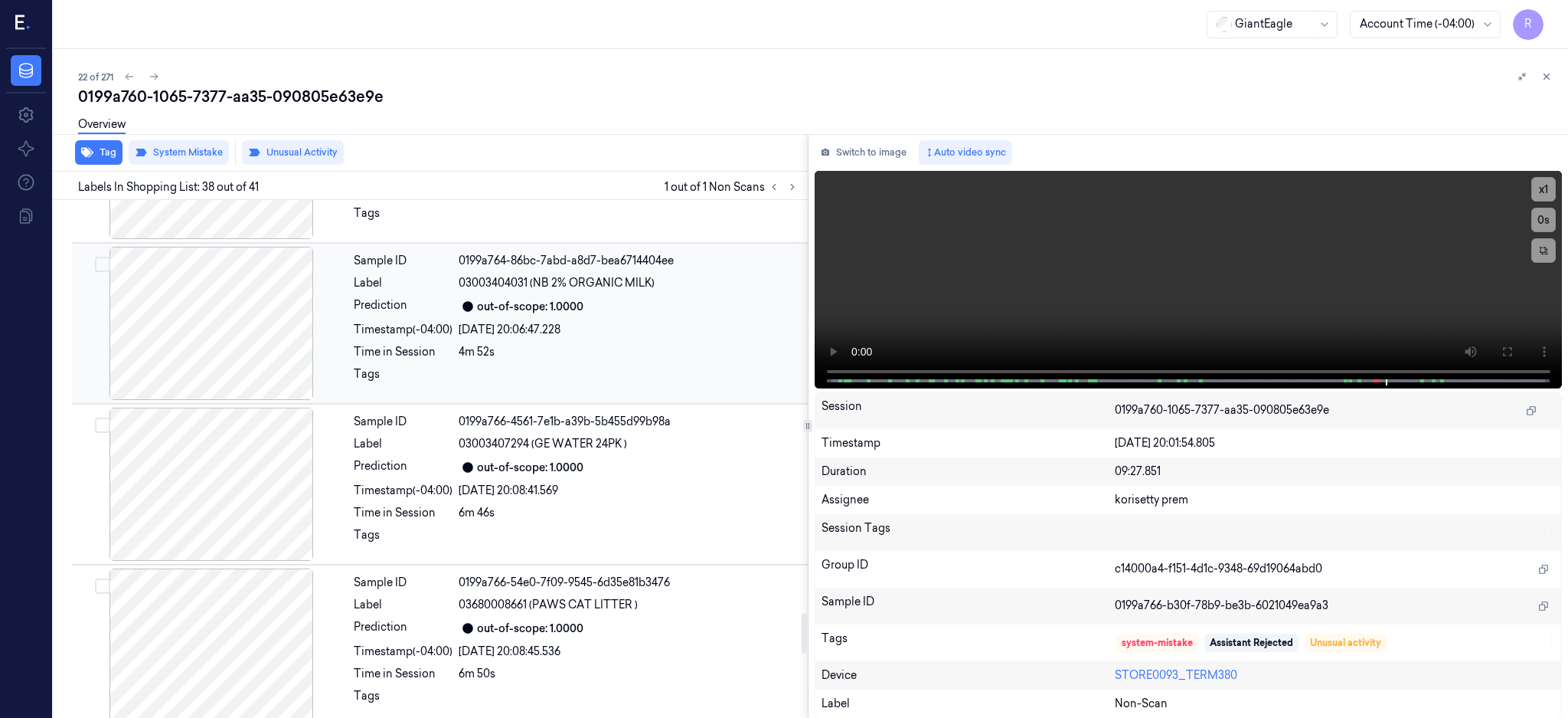
click at [277, 331] on div at bounding box center [211, 323] width 272 height 153
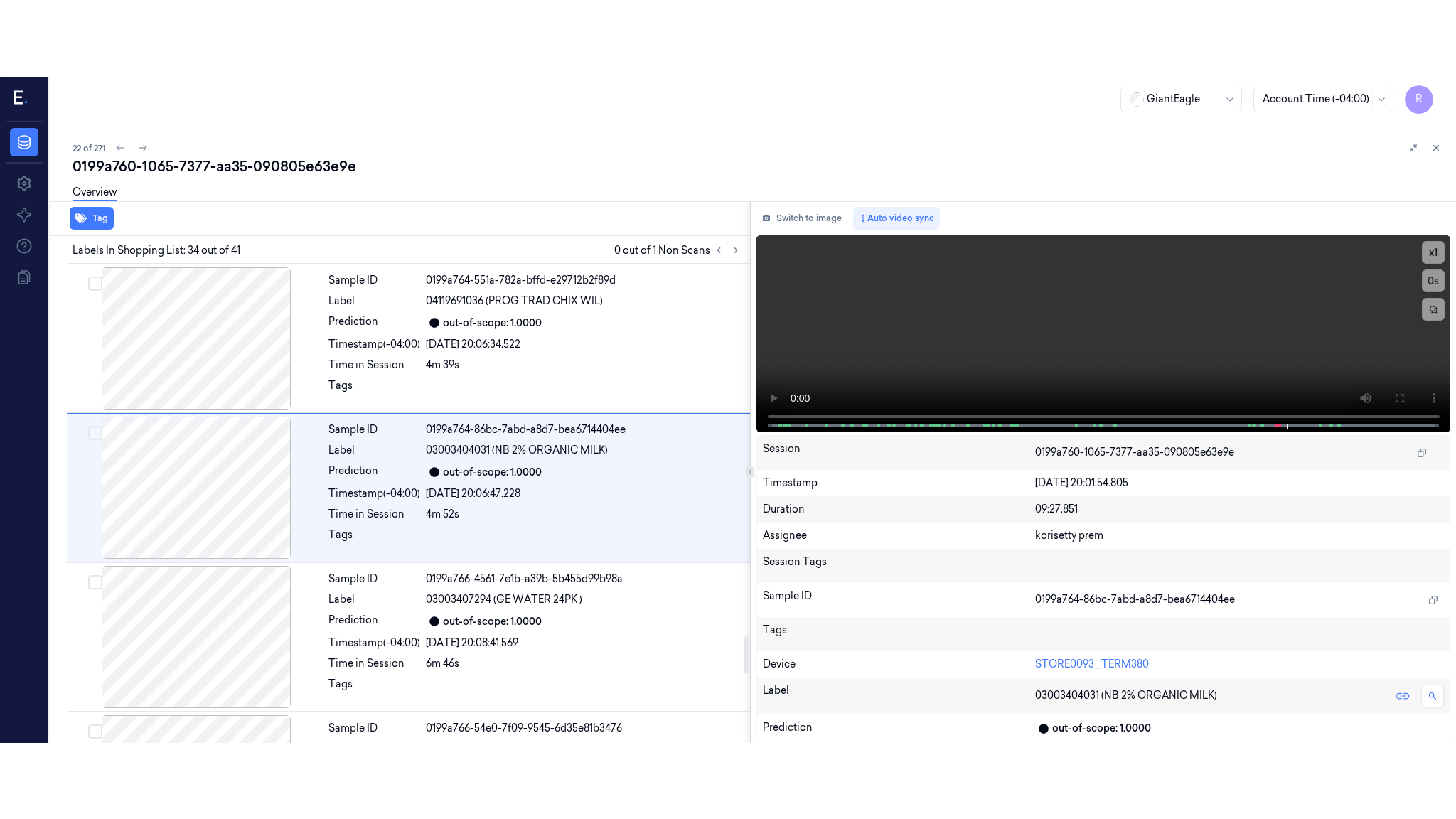
scroll to position [4761, 0]
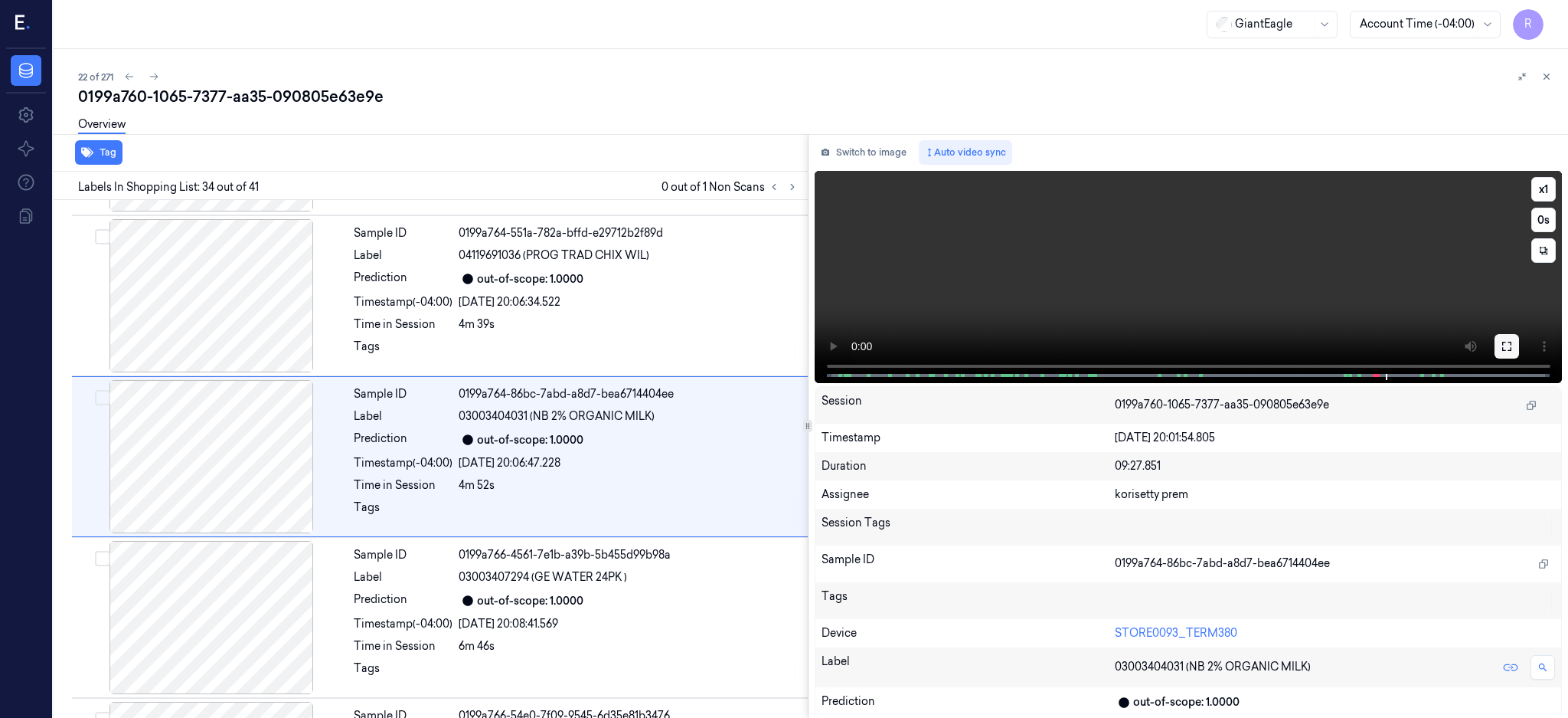
click at [1519, 352] on button at bounding box center [1507, 346] width 24 height 24
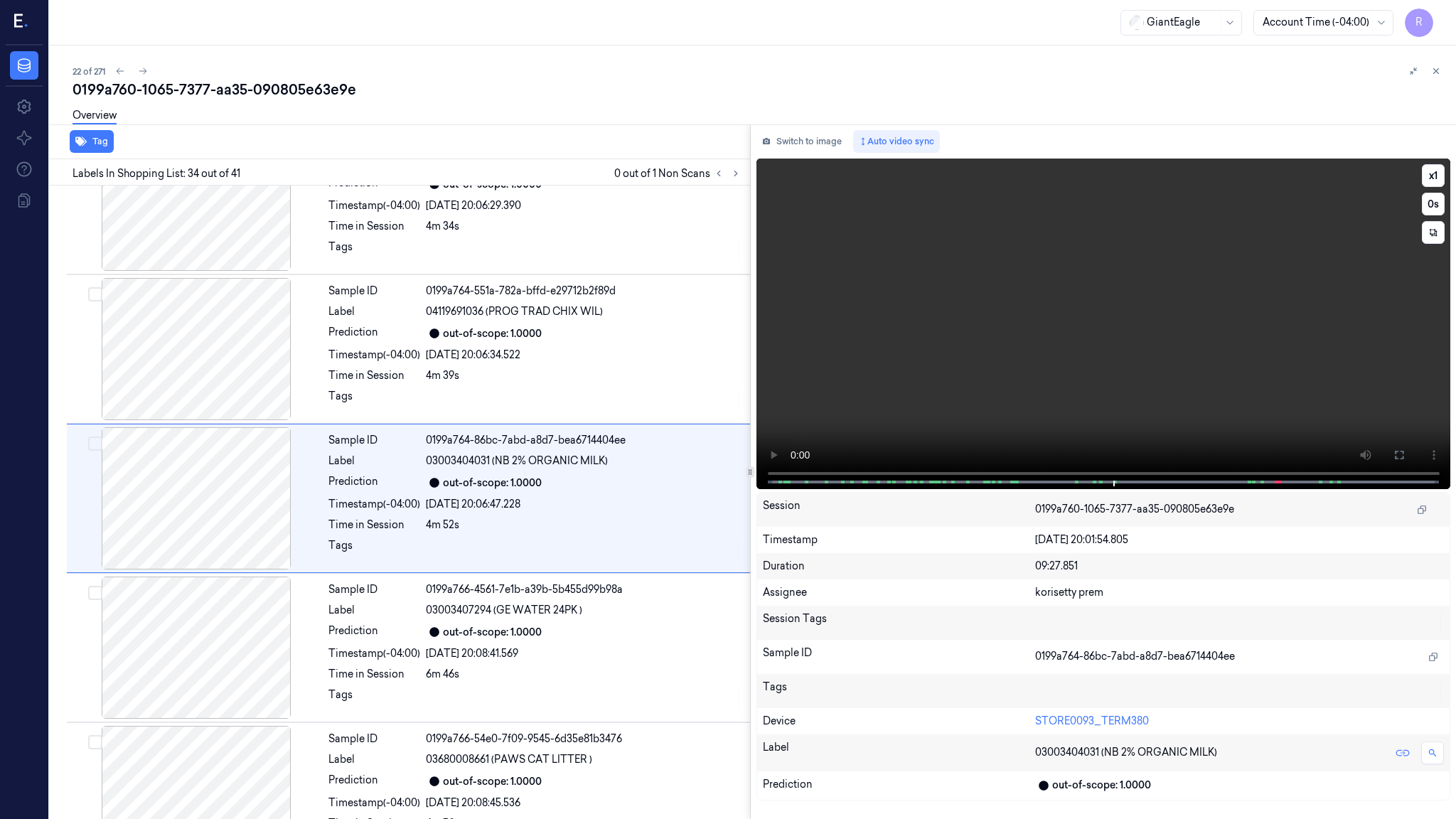
scroll to position [4685, 0]
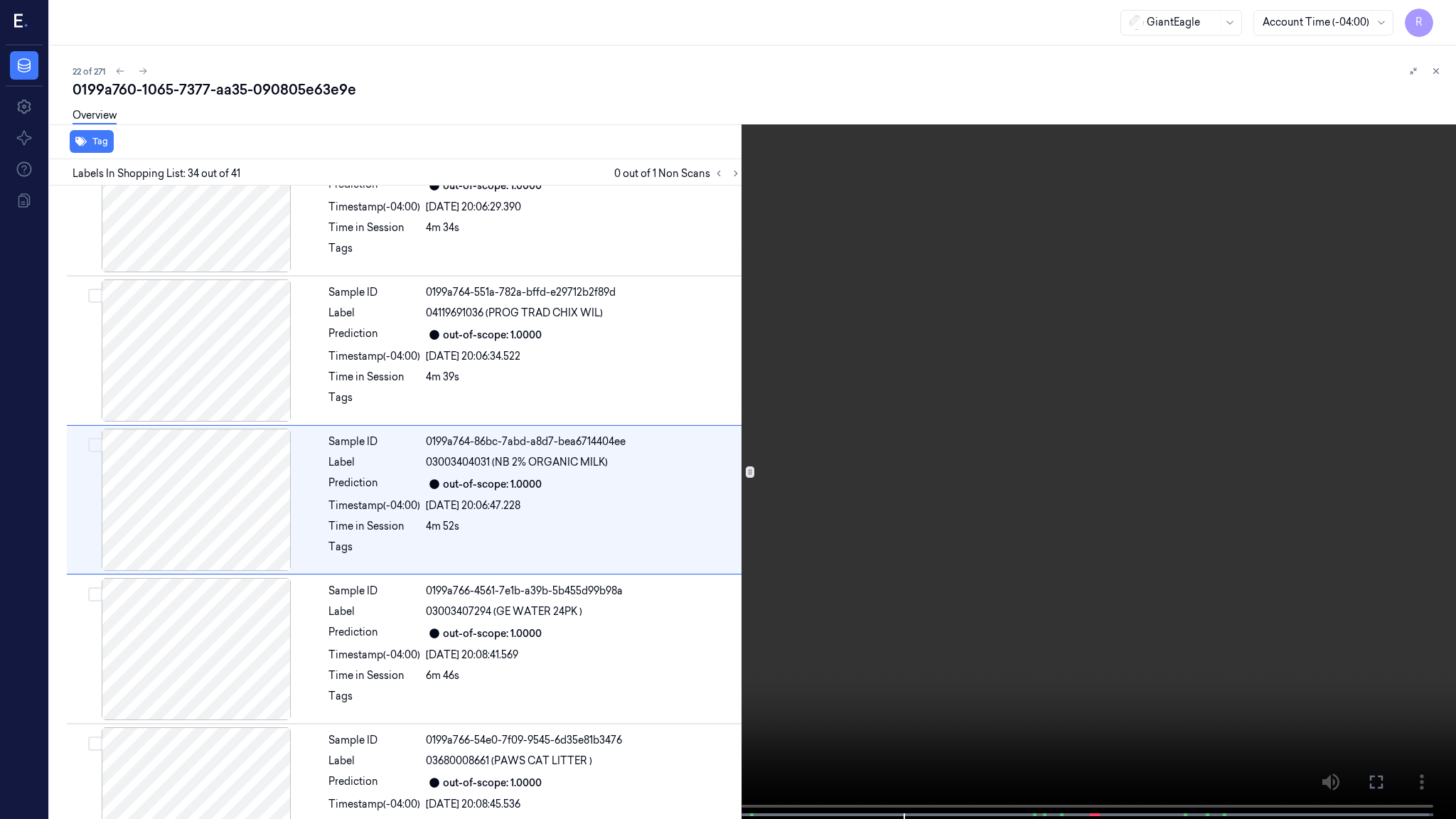
click at [1442, 18] on button "x 1" at bounding box center [1438, 17] width 22 height 22
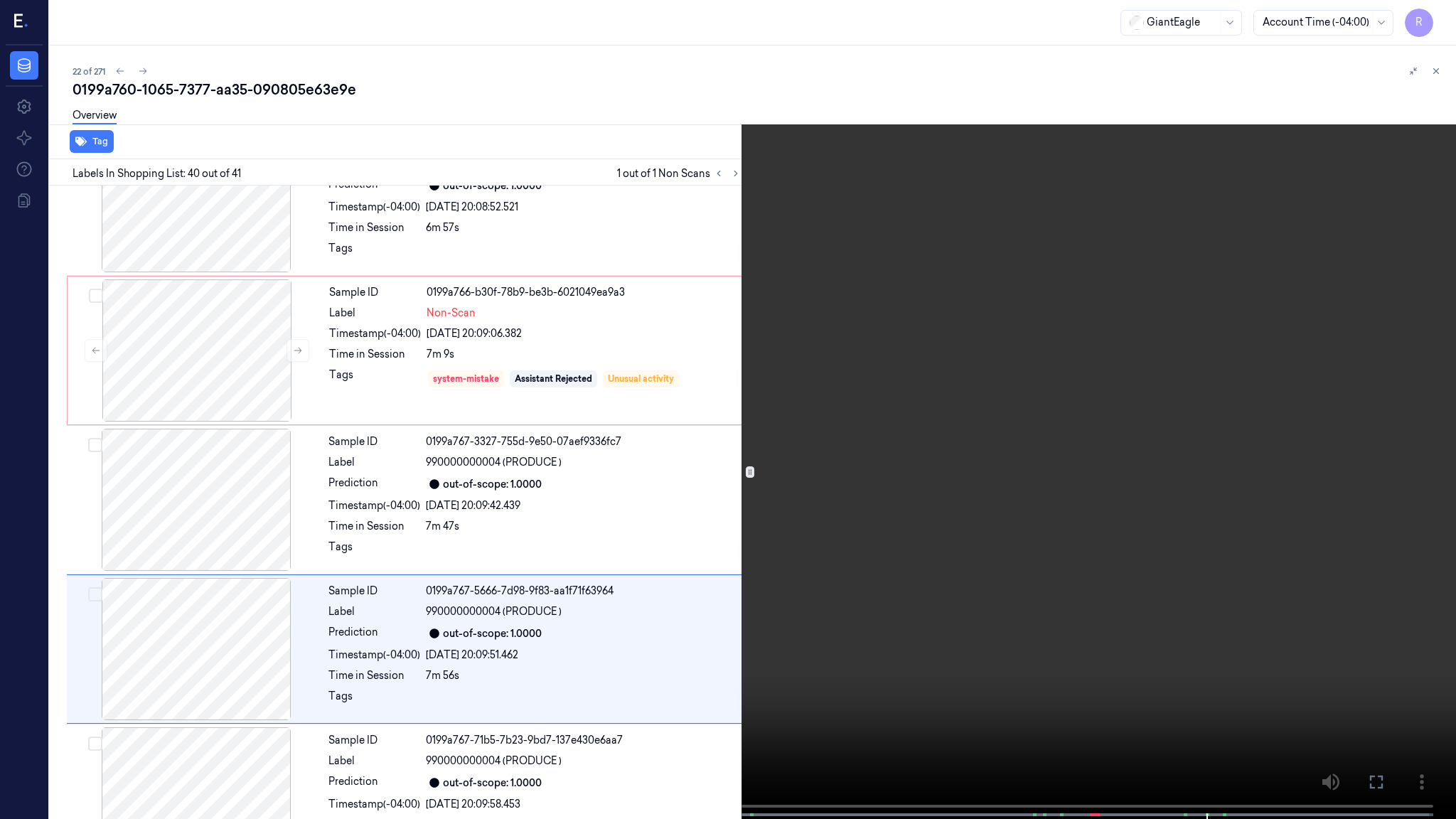
scroll to position [5493, 0]
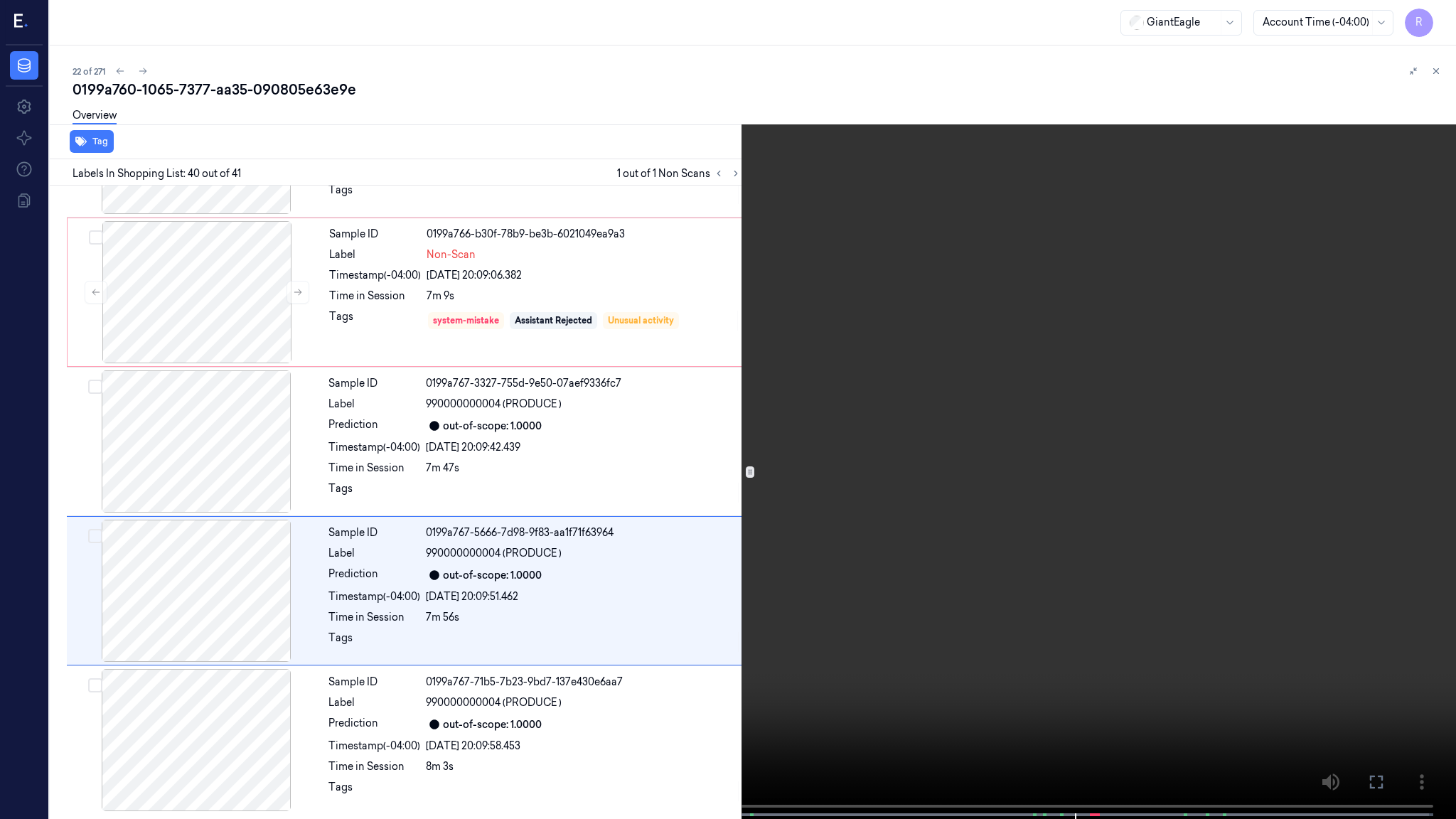
click at [823, 418] on video at bounding box center [728, 410] width 1456 height 821
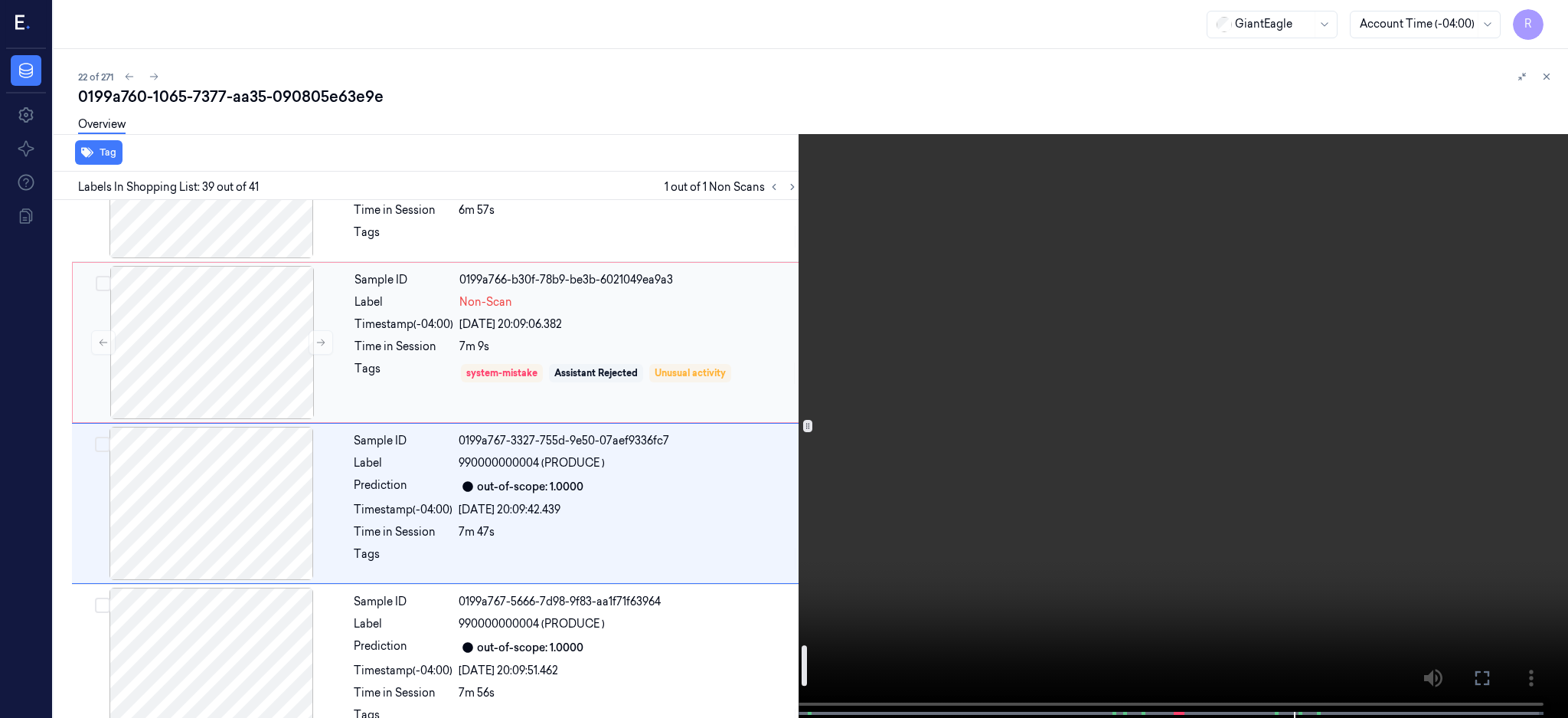
scroll to position [5676, 0]
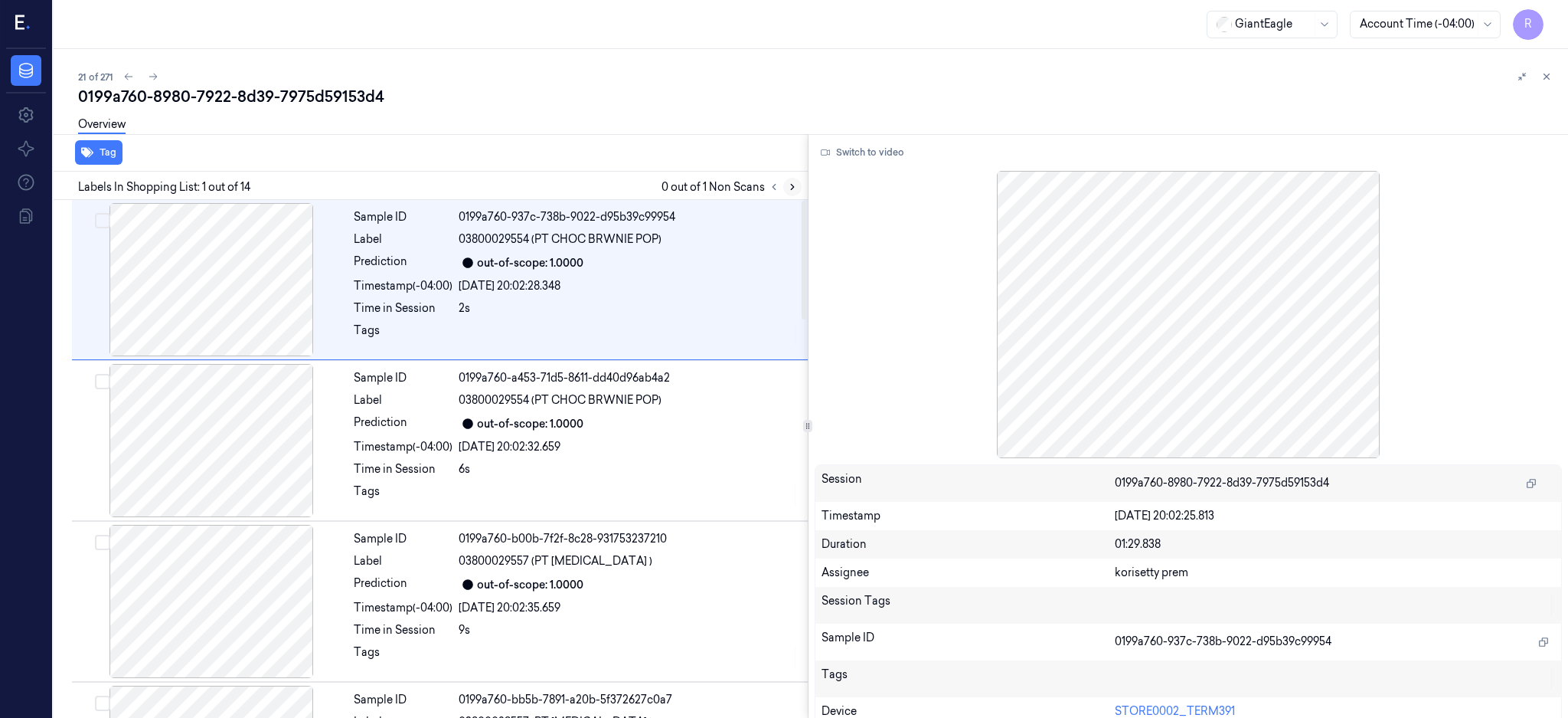
click at [798, 184] on icon at bounding box center [793, 187] width 10 height 10
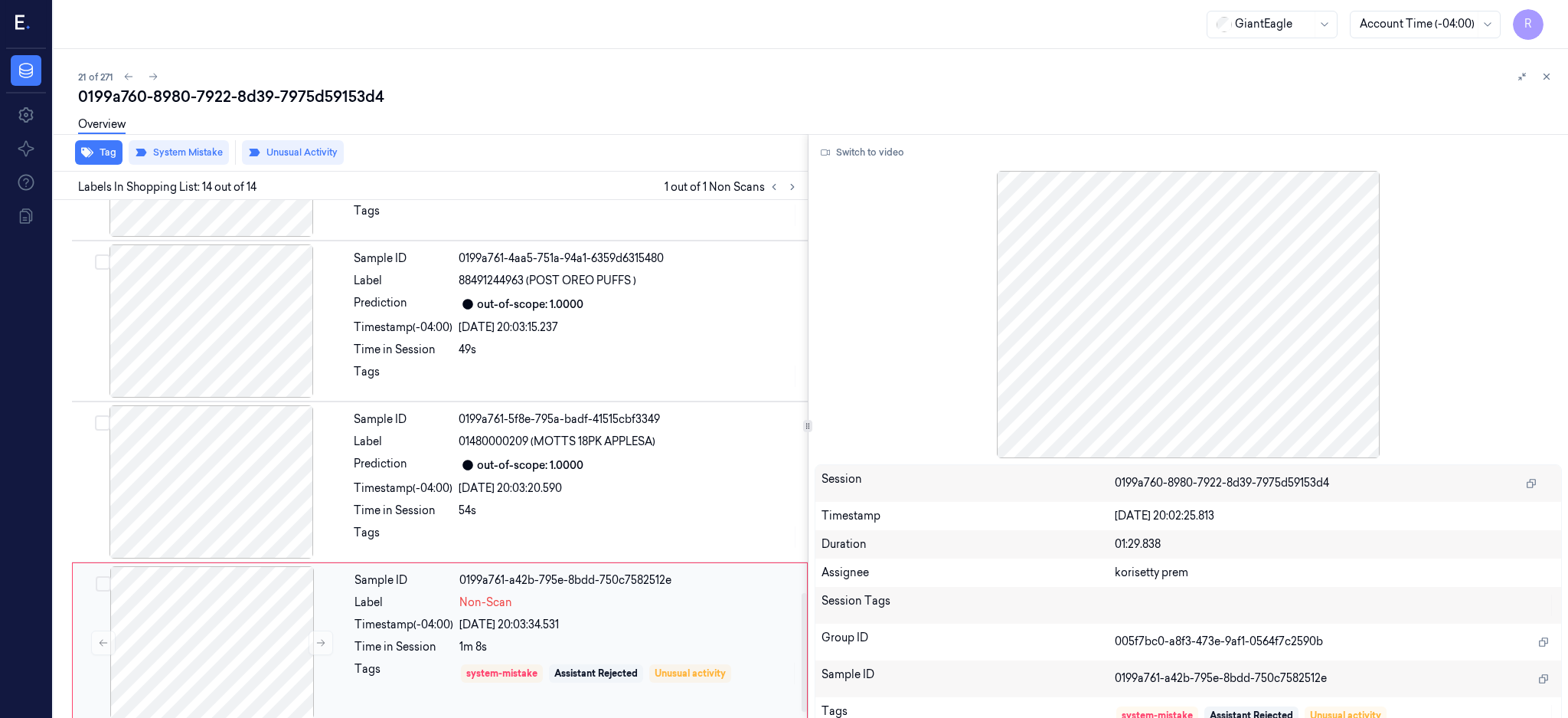
scroll to position [1739, 0]
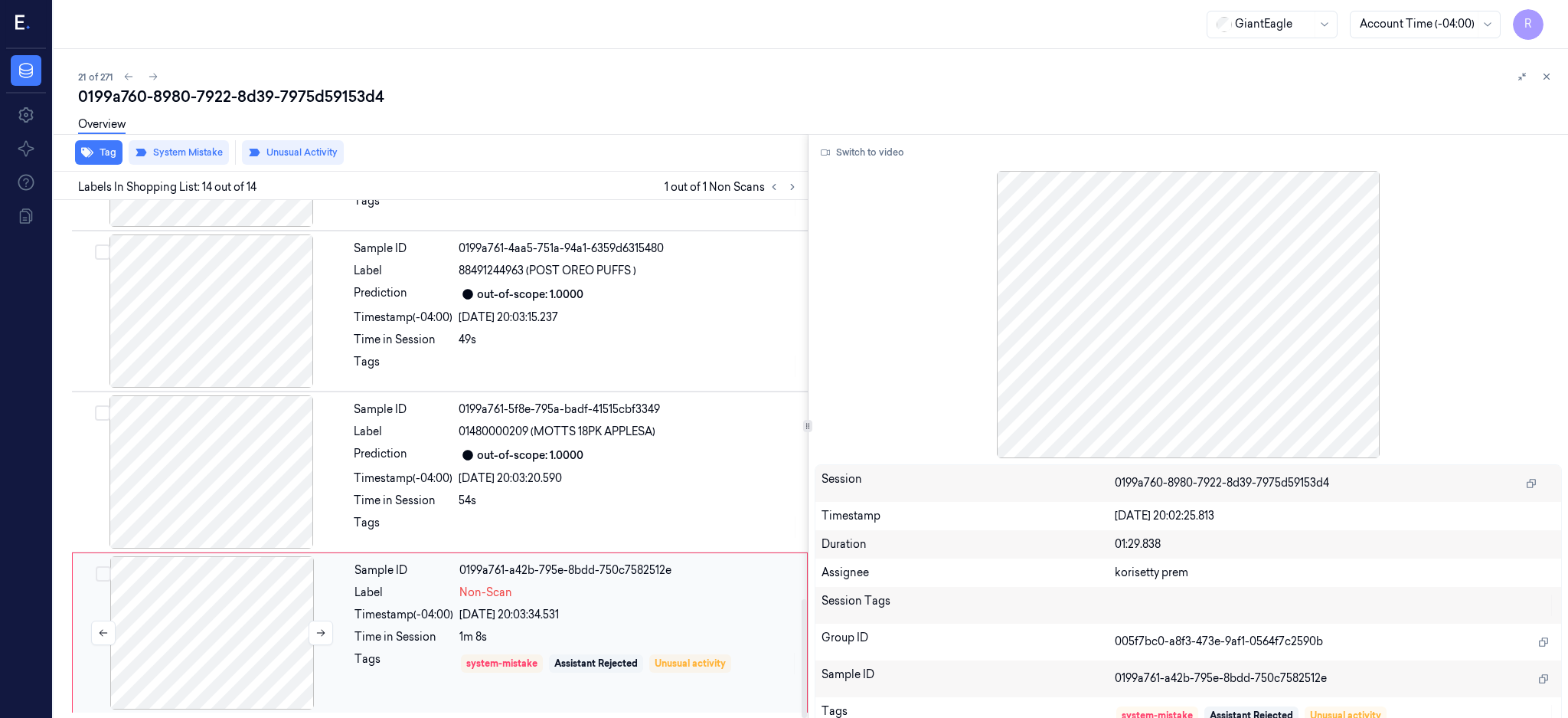
click at [206, 587] on div at bounding box center [212, 633] width 272 height 153
click at [227, 448] on div at bounding box center [211, 472] width 272 height 153
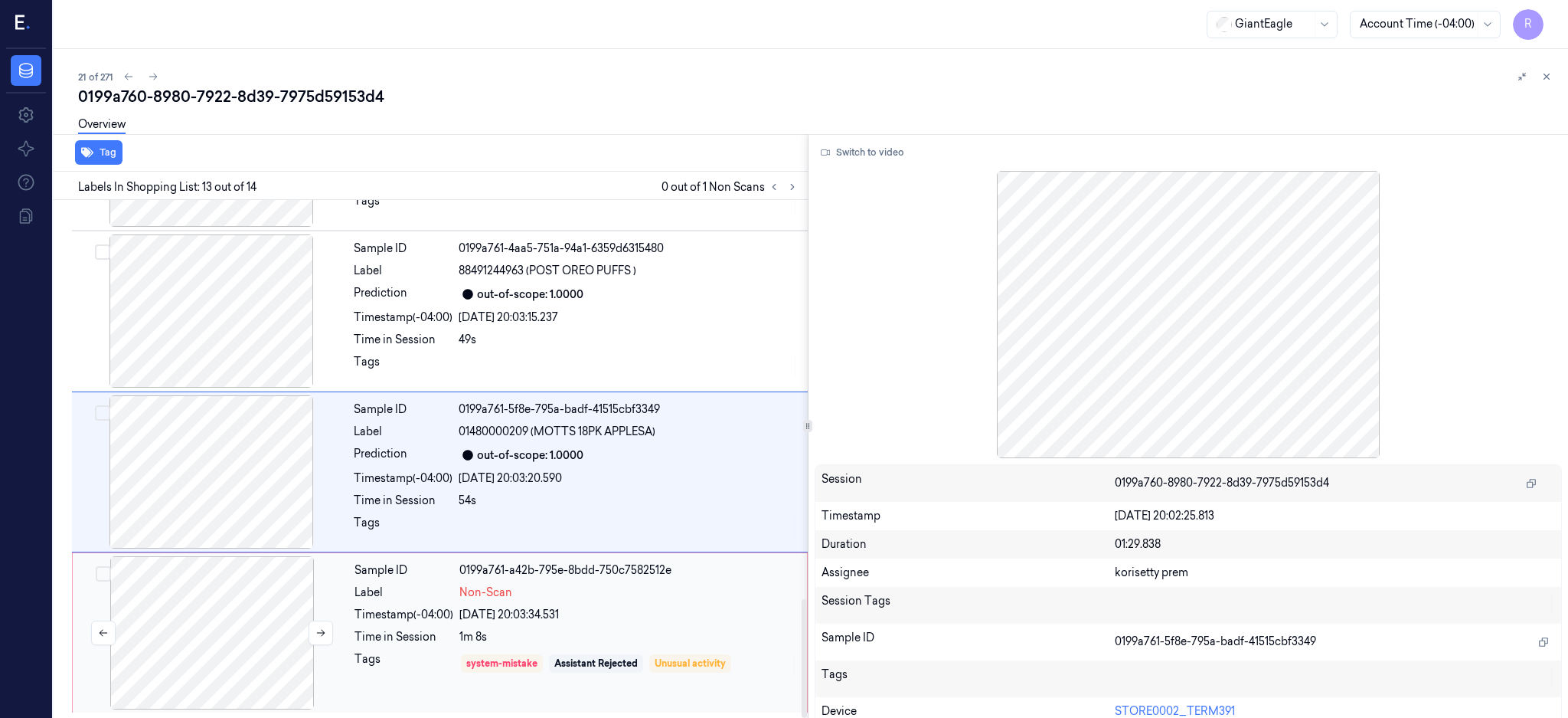
click at [212, 622] on div at bounding box center [212, 633] width 272 height 153
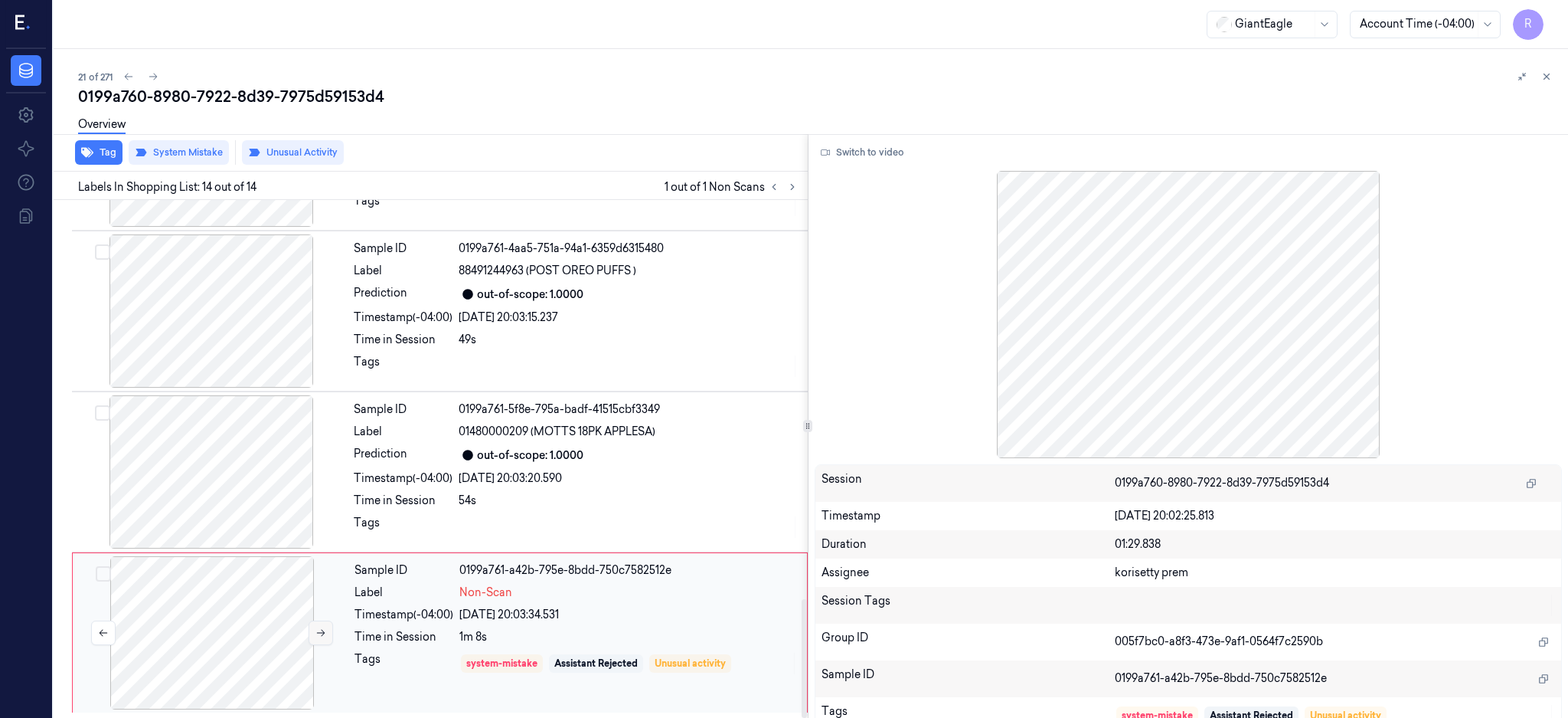
click at [323, 634] on icon at bounding box center [320, 633] width 10 height 10
click at [184, 524] on div at bounding box center [211, 472] width 272 height 153
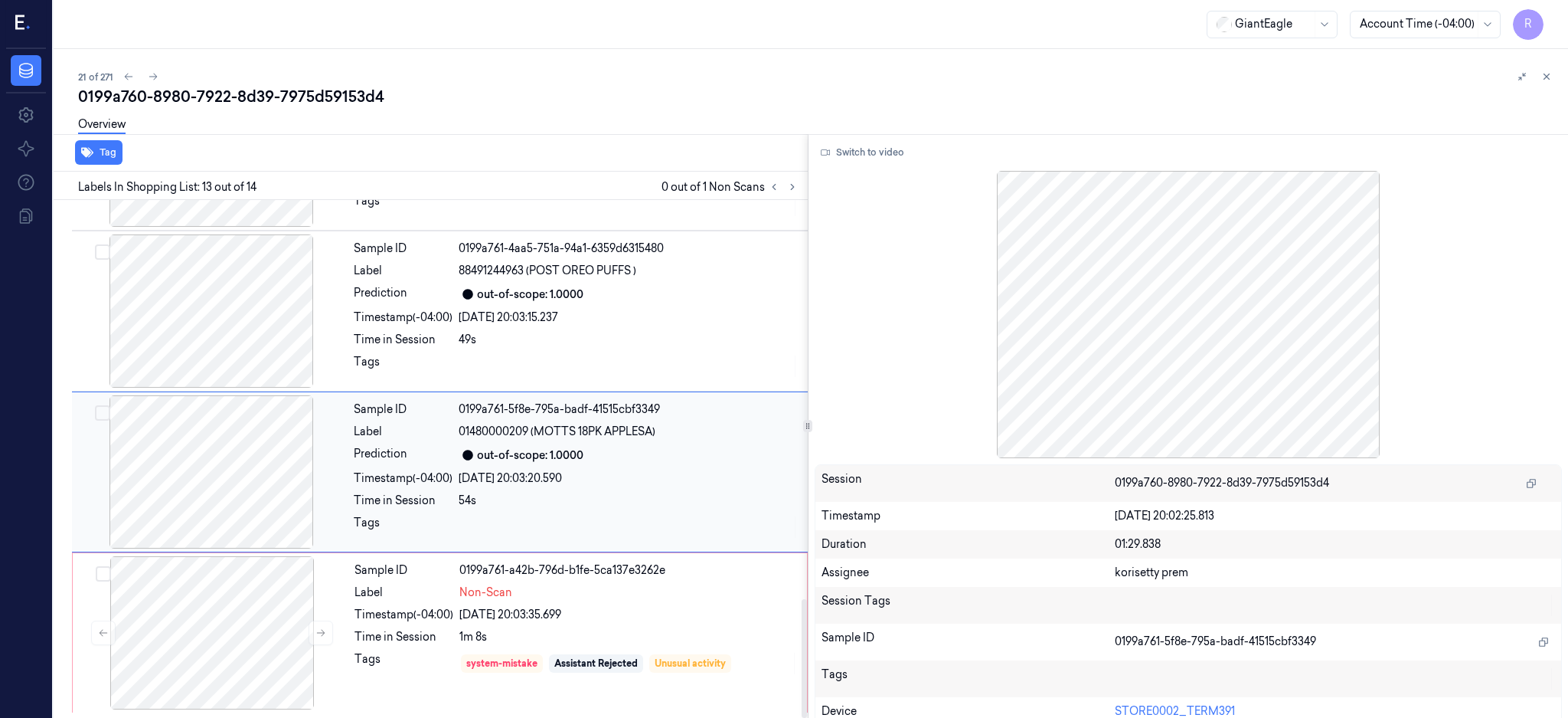
scroll to position [1738, 0]
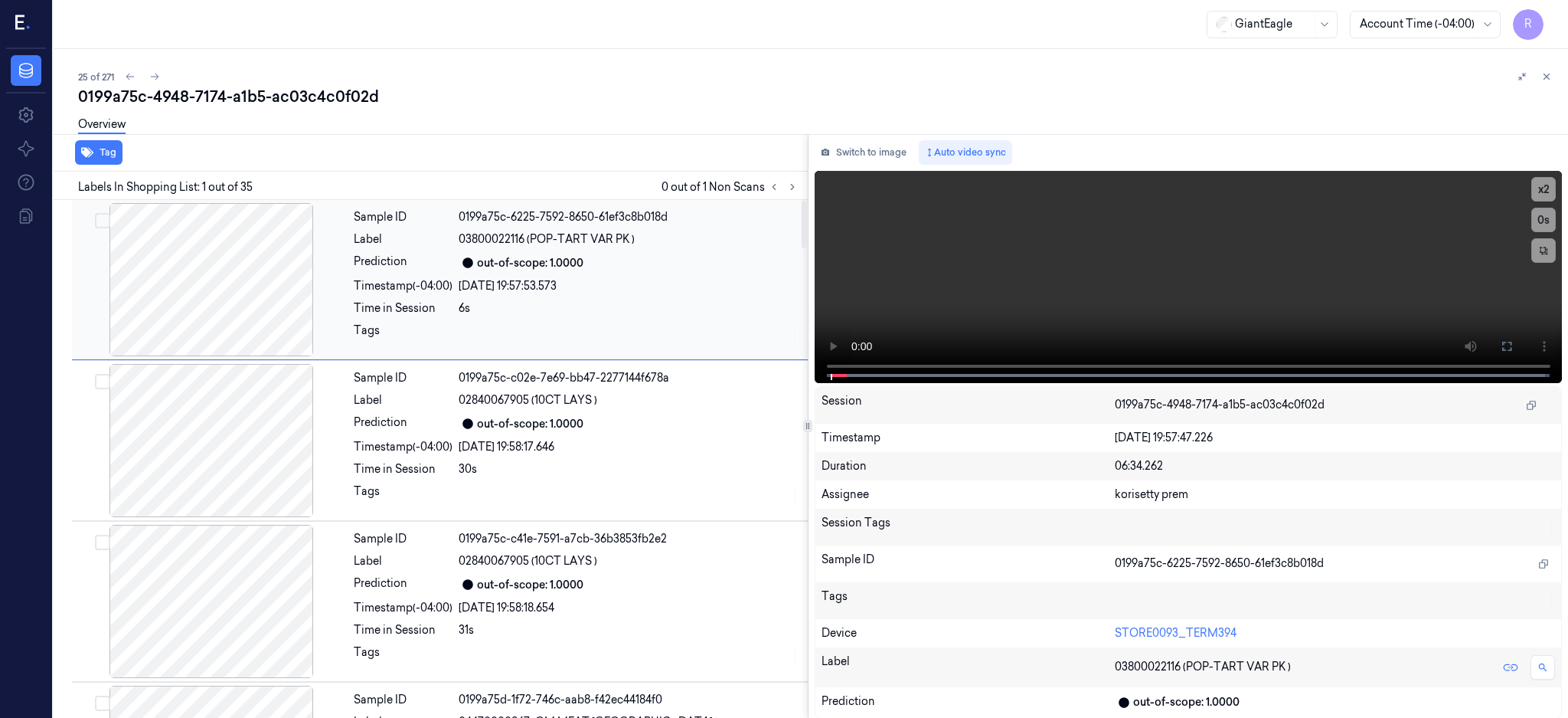
click at [233, 300] on div at bounding box center [211, 279] width 272 height 153
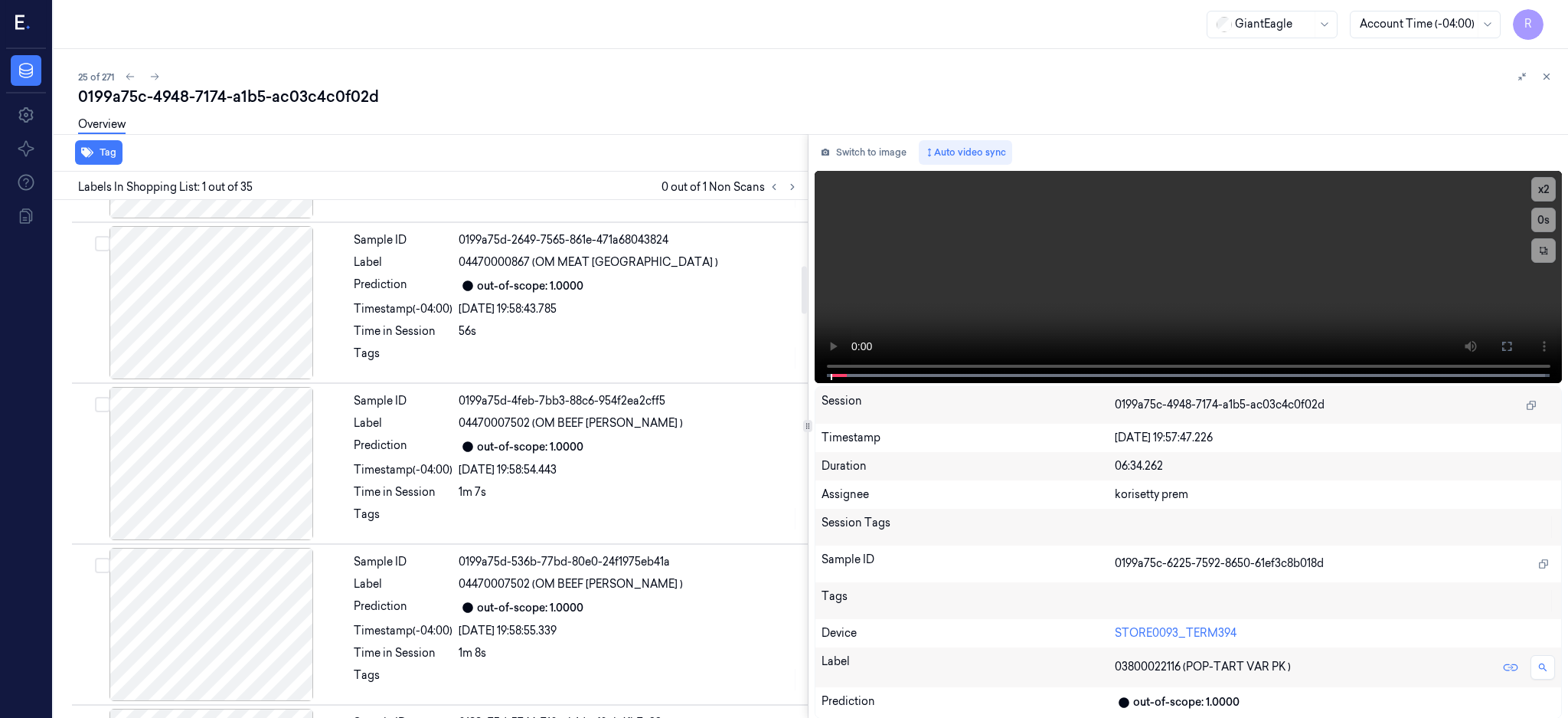
scroll to position [715, 0]
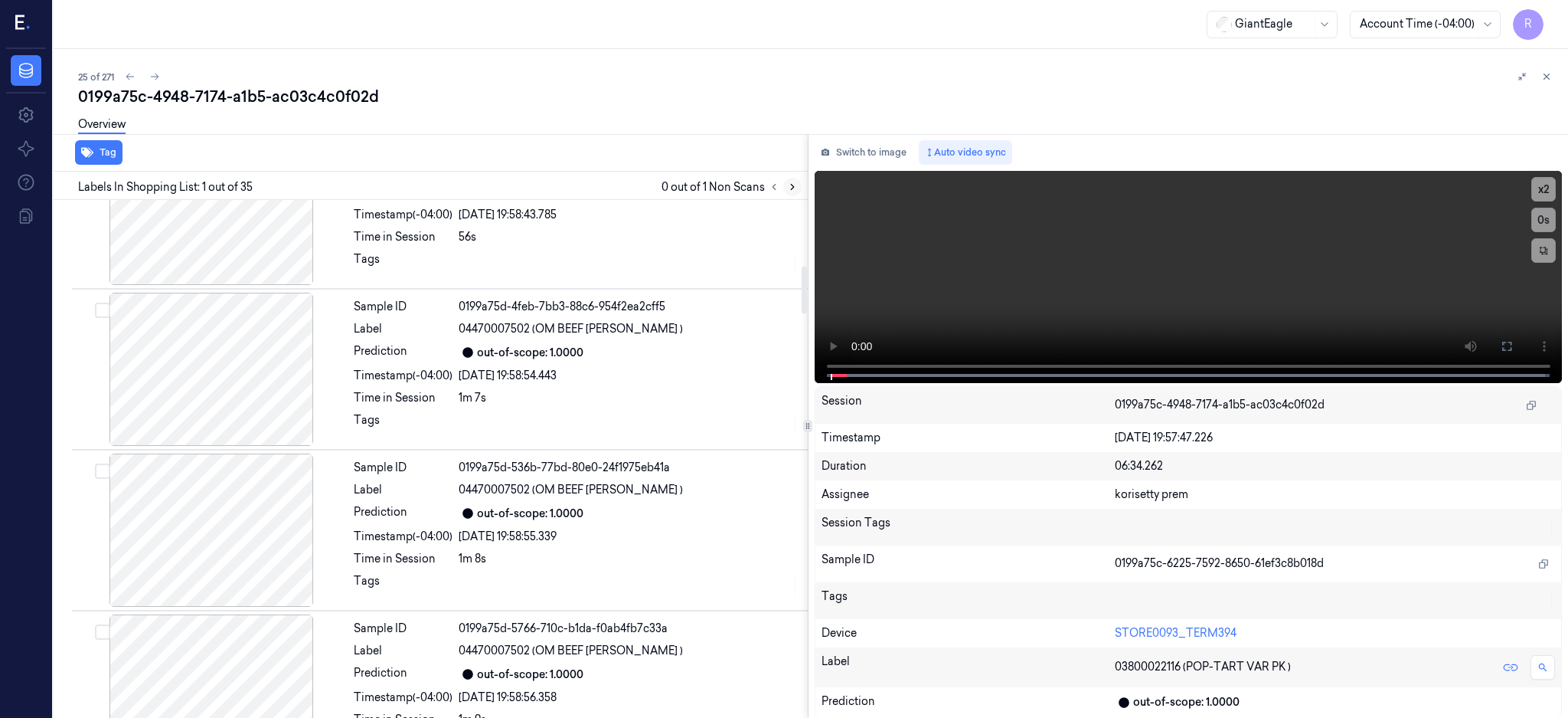
click at [801, 194] on button at bounding box center [792, 186] width 18 height 18
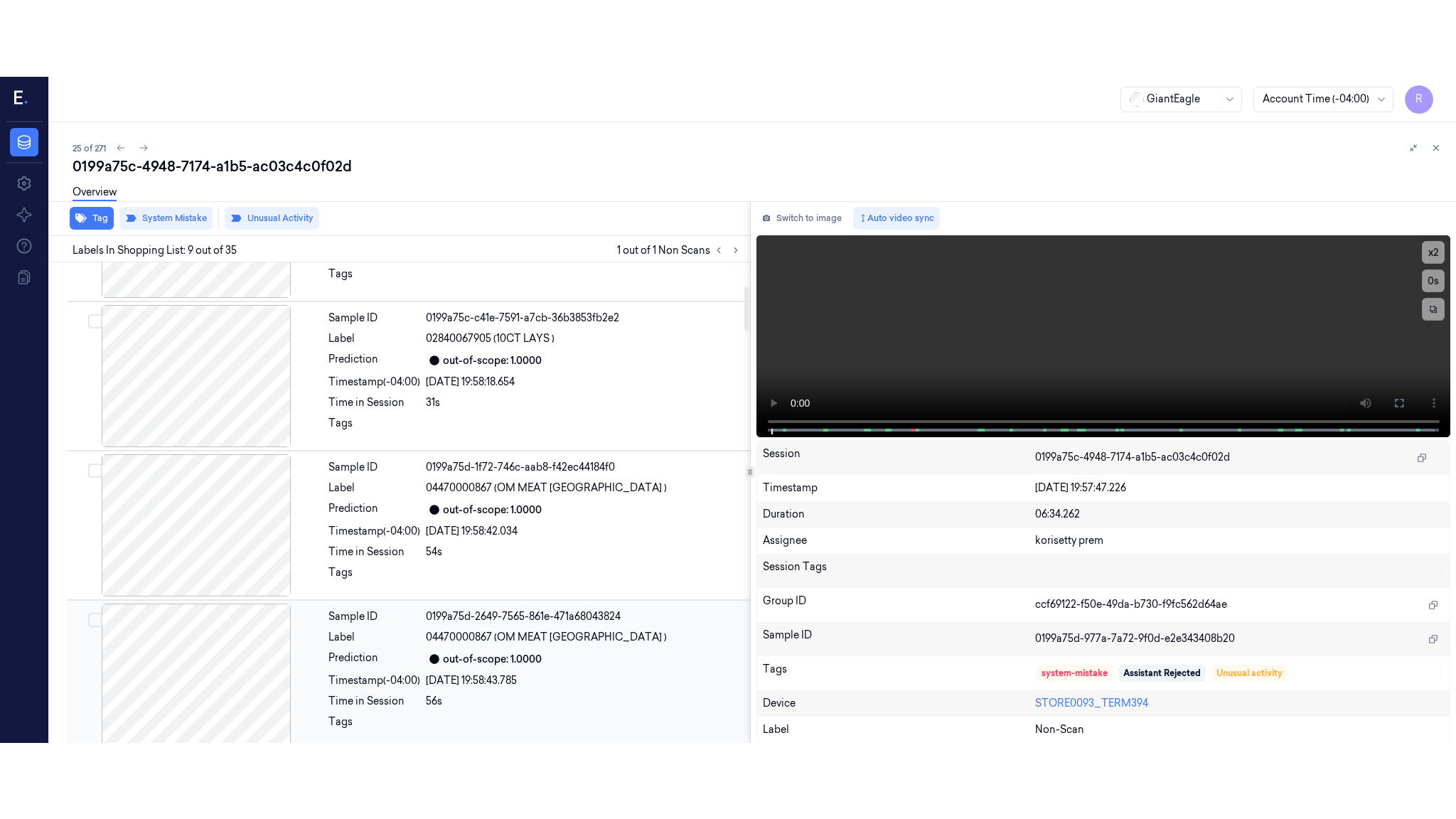
scroll to position [0, 0]
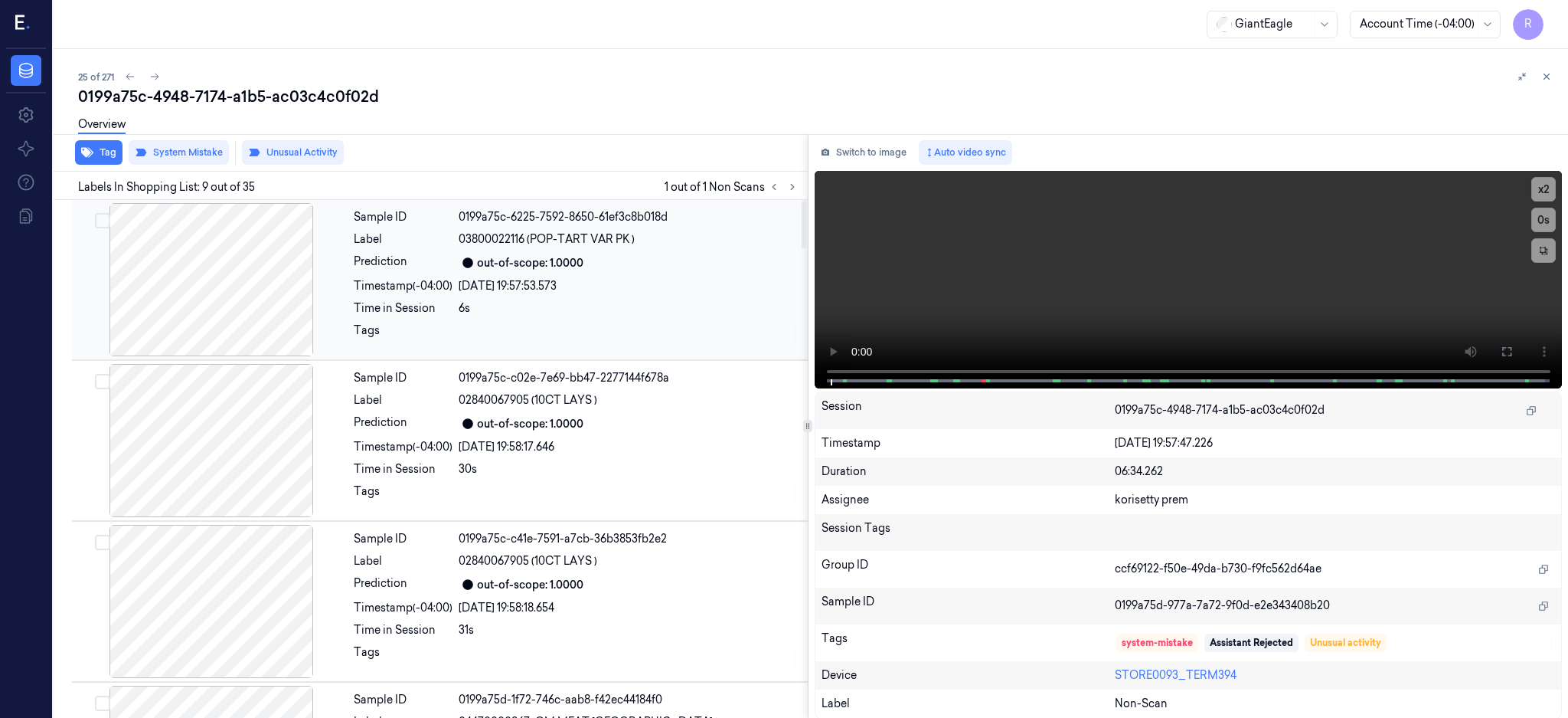
click at [217, 233] on div at bounding box center [211, 279] width 272 height 153
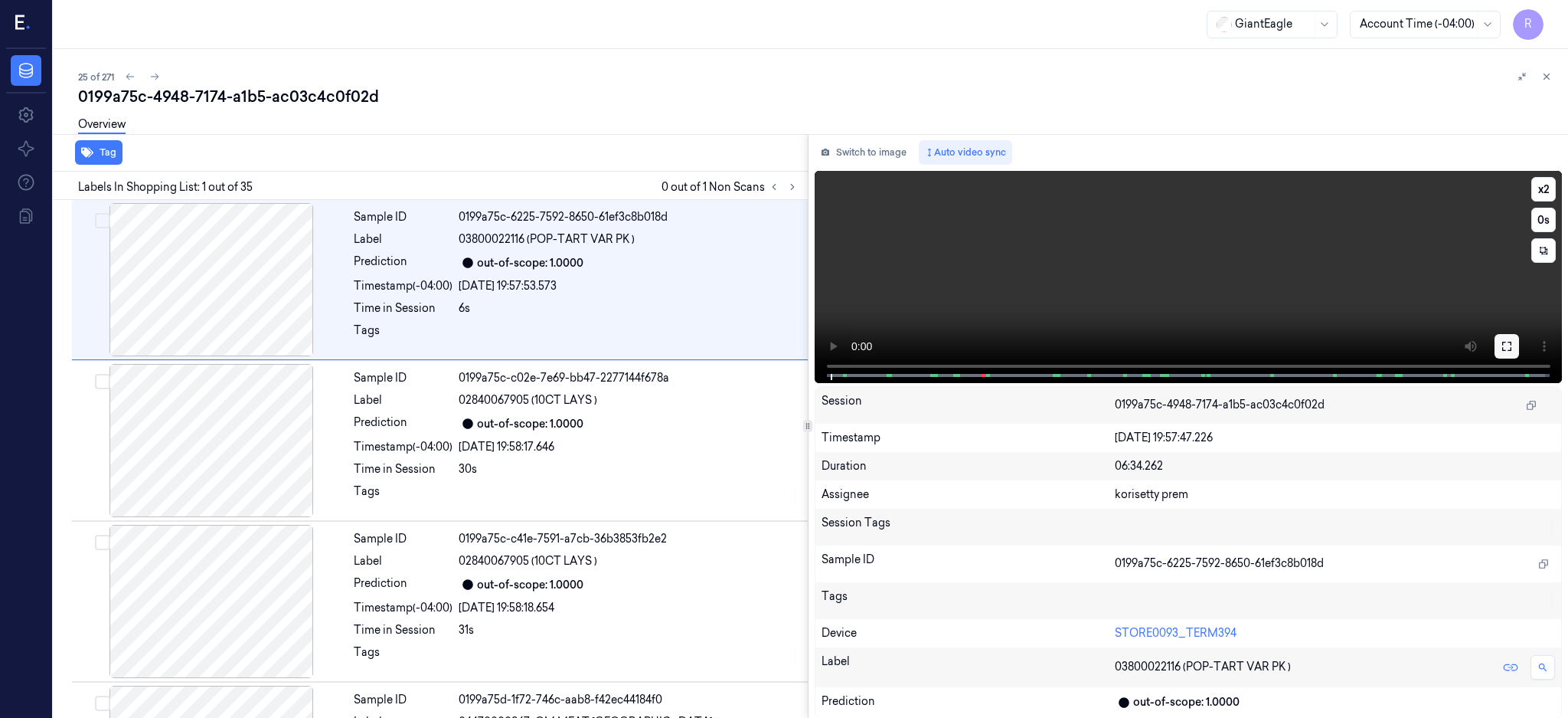
click at [1513, 345] on icon at bounding box center [1507, 347] width 12 height 12
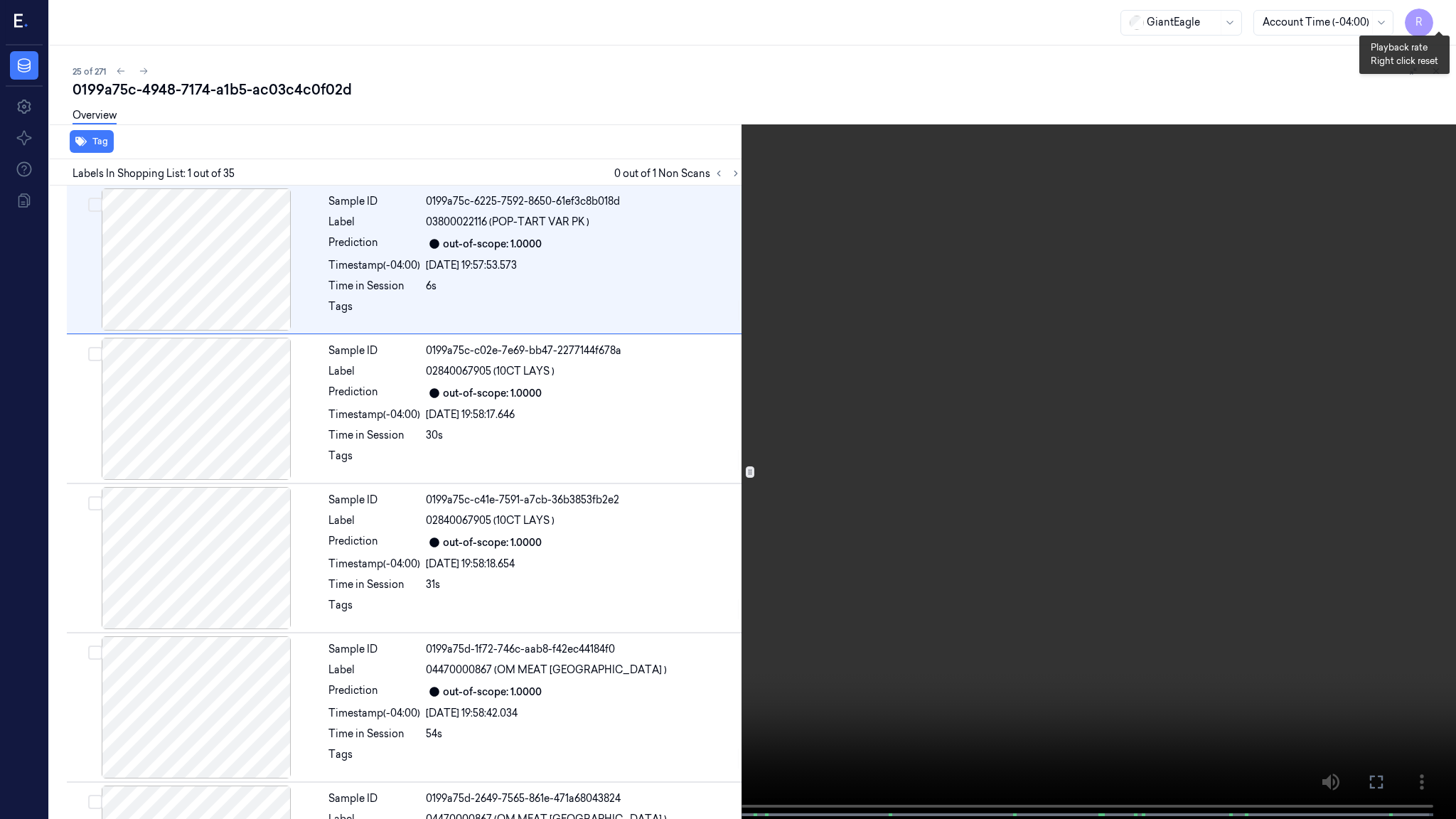
click at [1436, 23] on button "x 2" at bounding box center [1438, 17] width 22 height 22
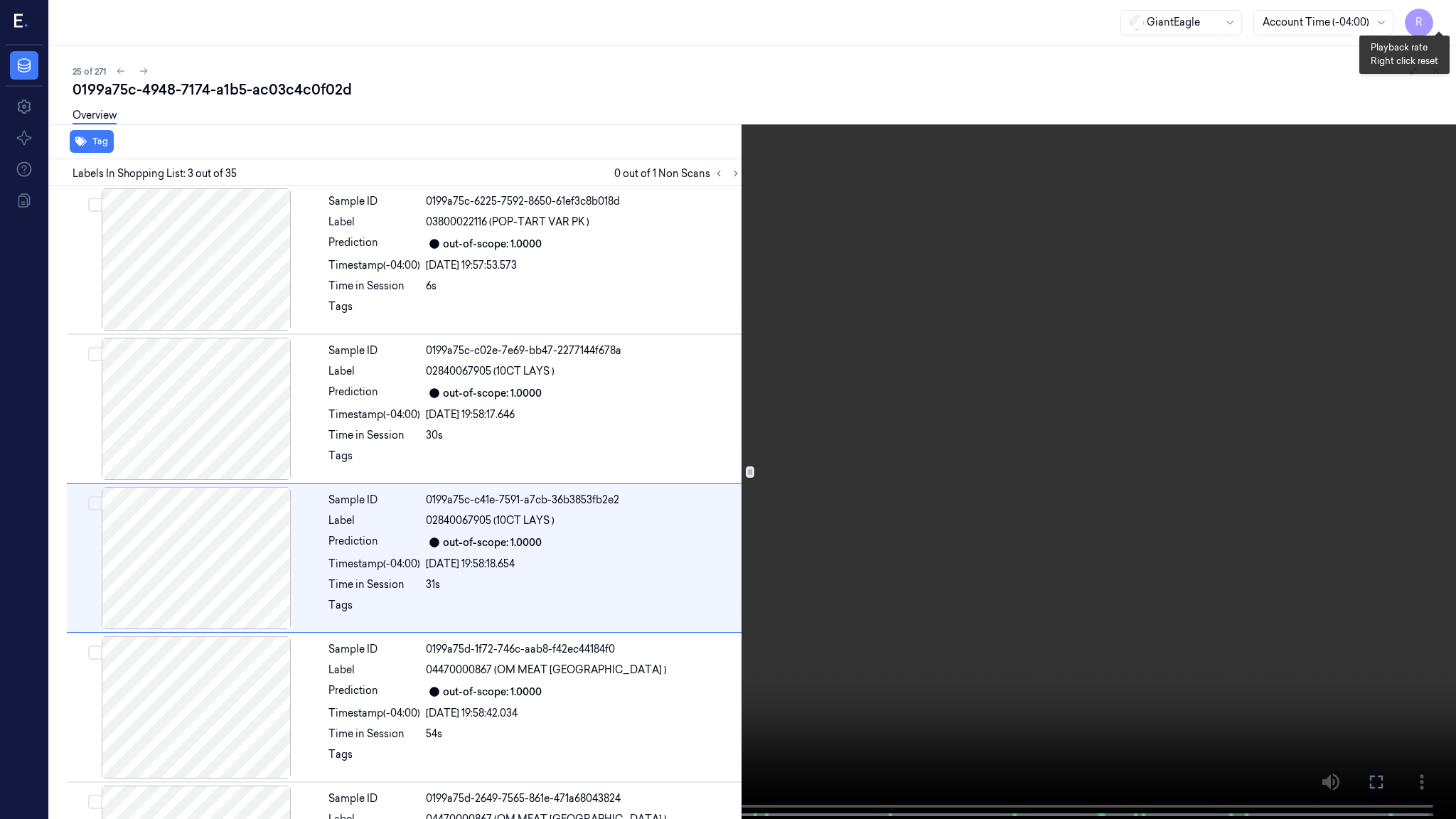
scroll to position [54, 0]
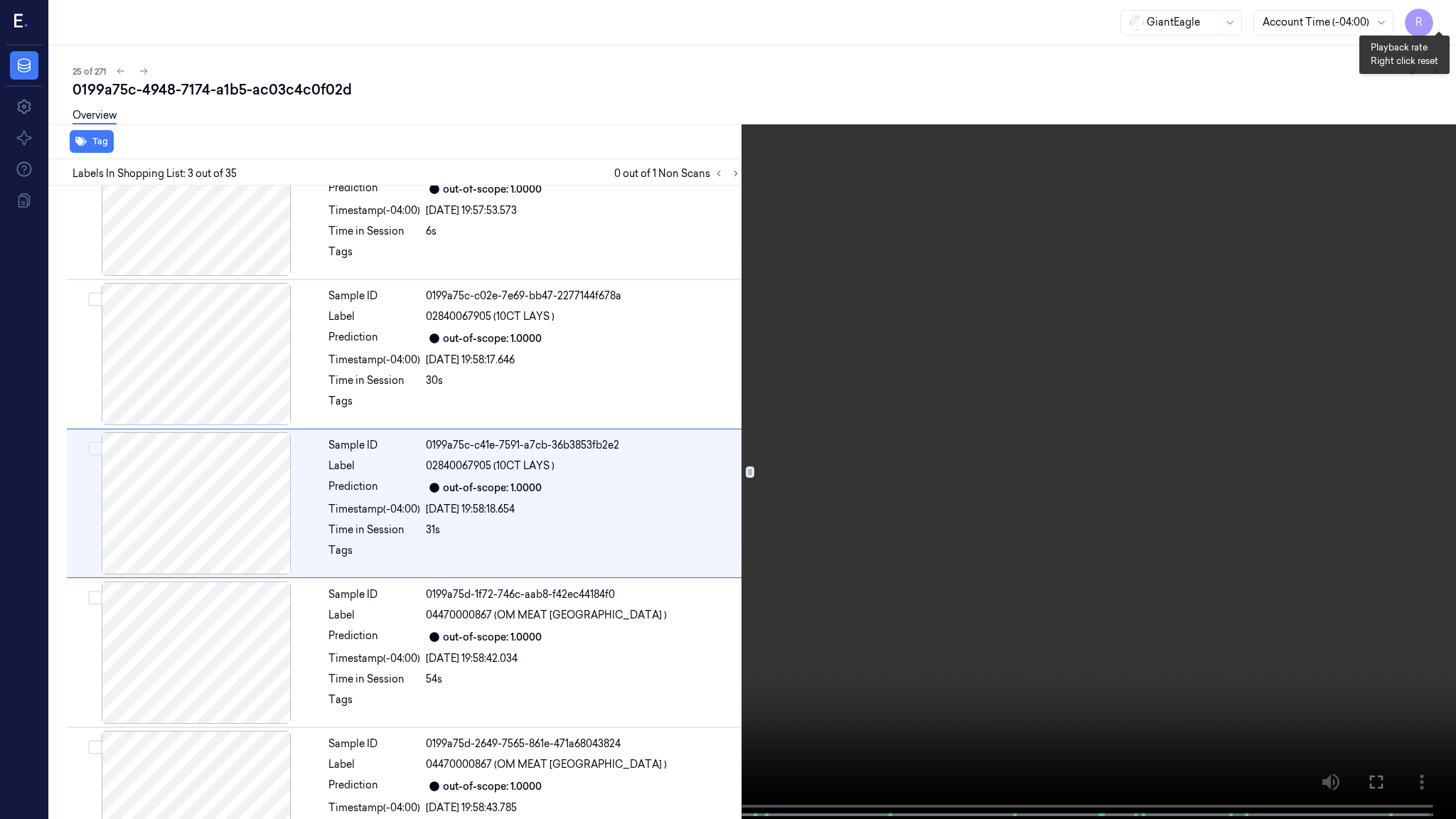
click at [1436, 23] on button "x 4" at bounding box center [1438, 17] width 22 height 22
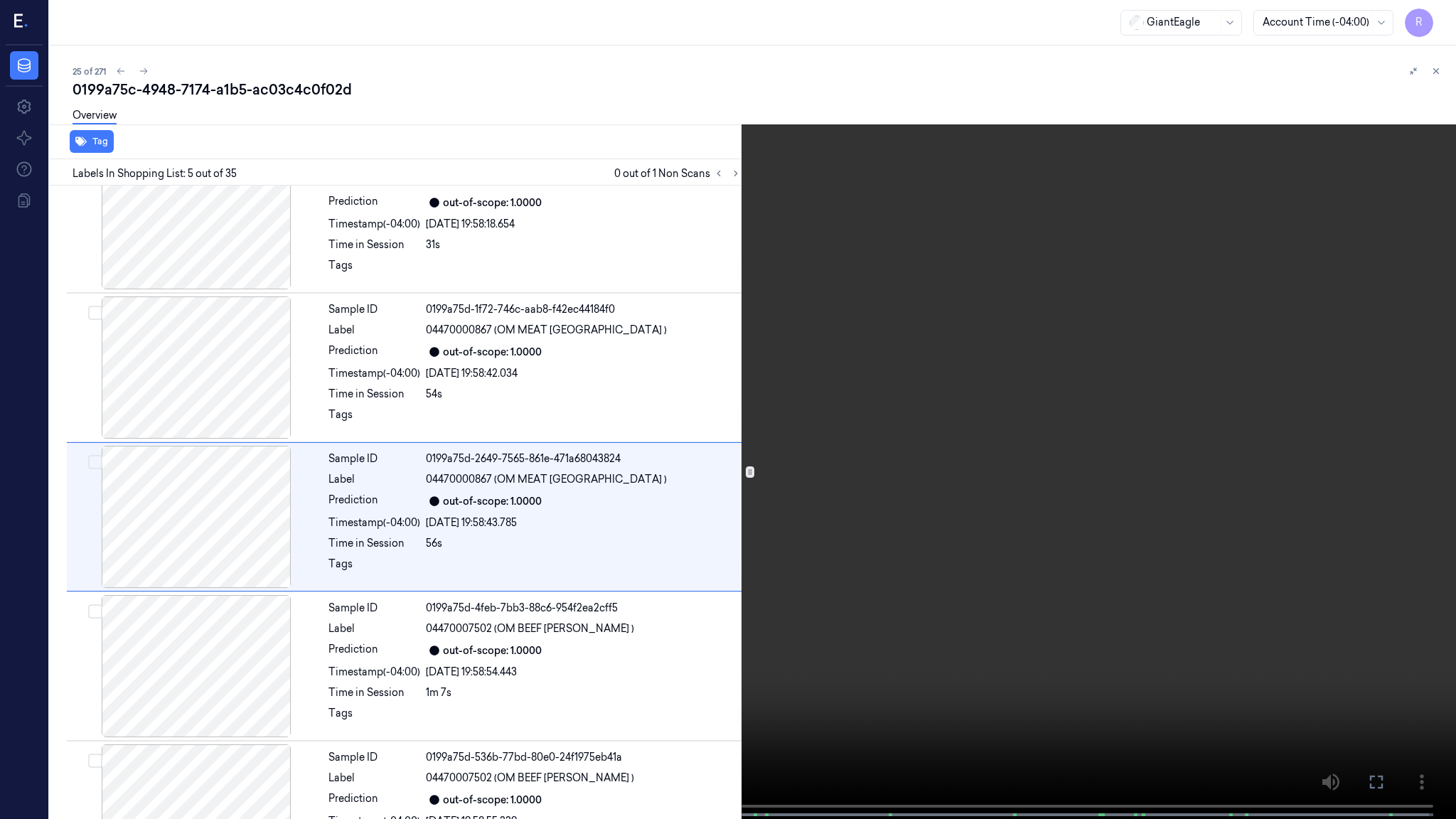
scroll to position [354, 0]
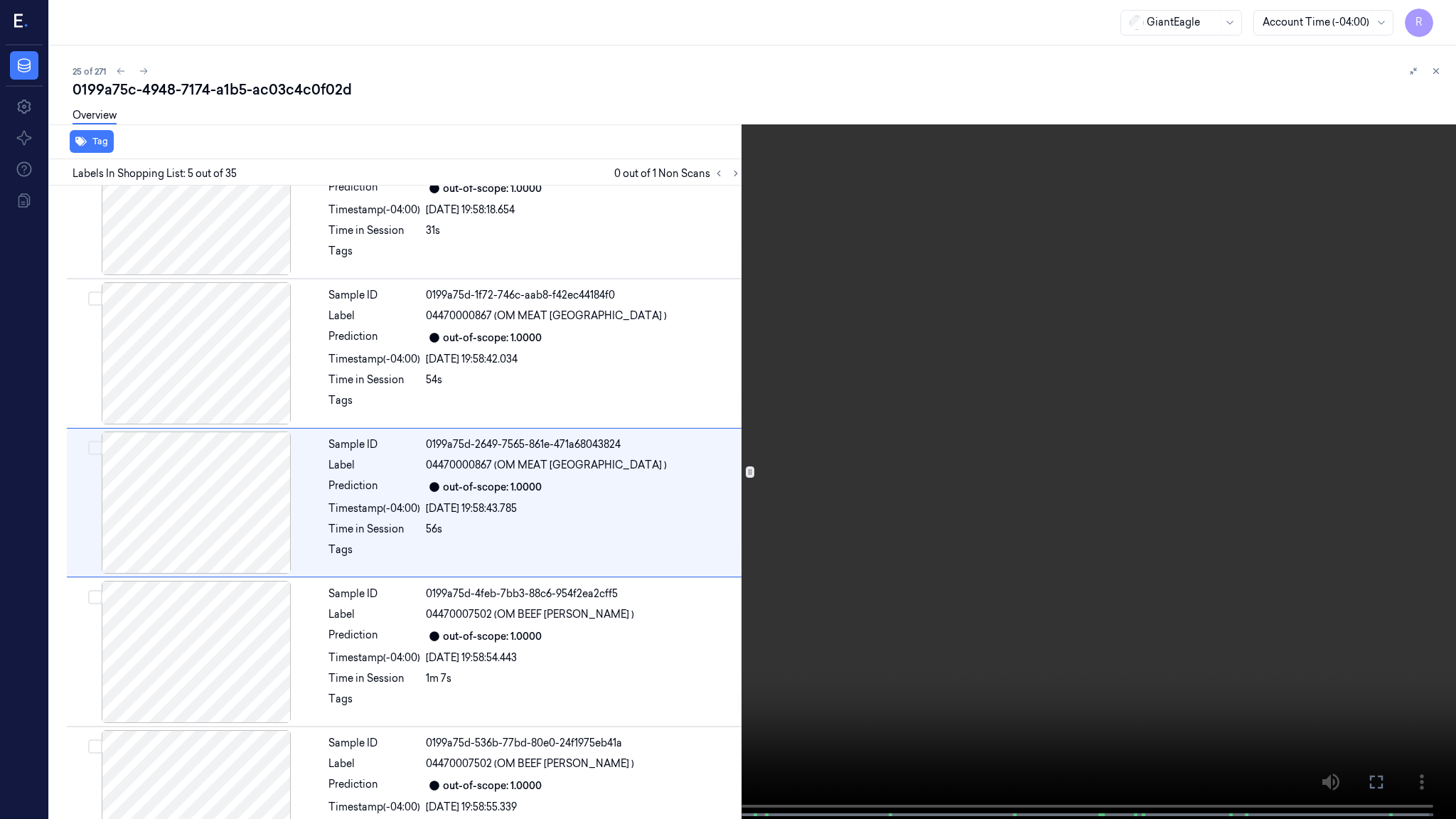
click at [1326, 630] on video at bounding box center [728, 410] width 1456 height 821
click at [1330, 634] on video at bounding box center [728, 410] width 1456 height 821
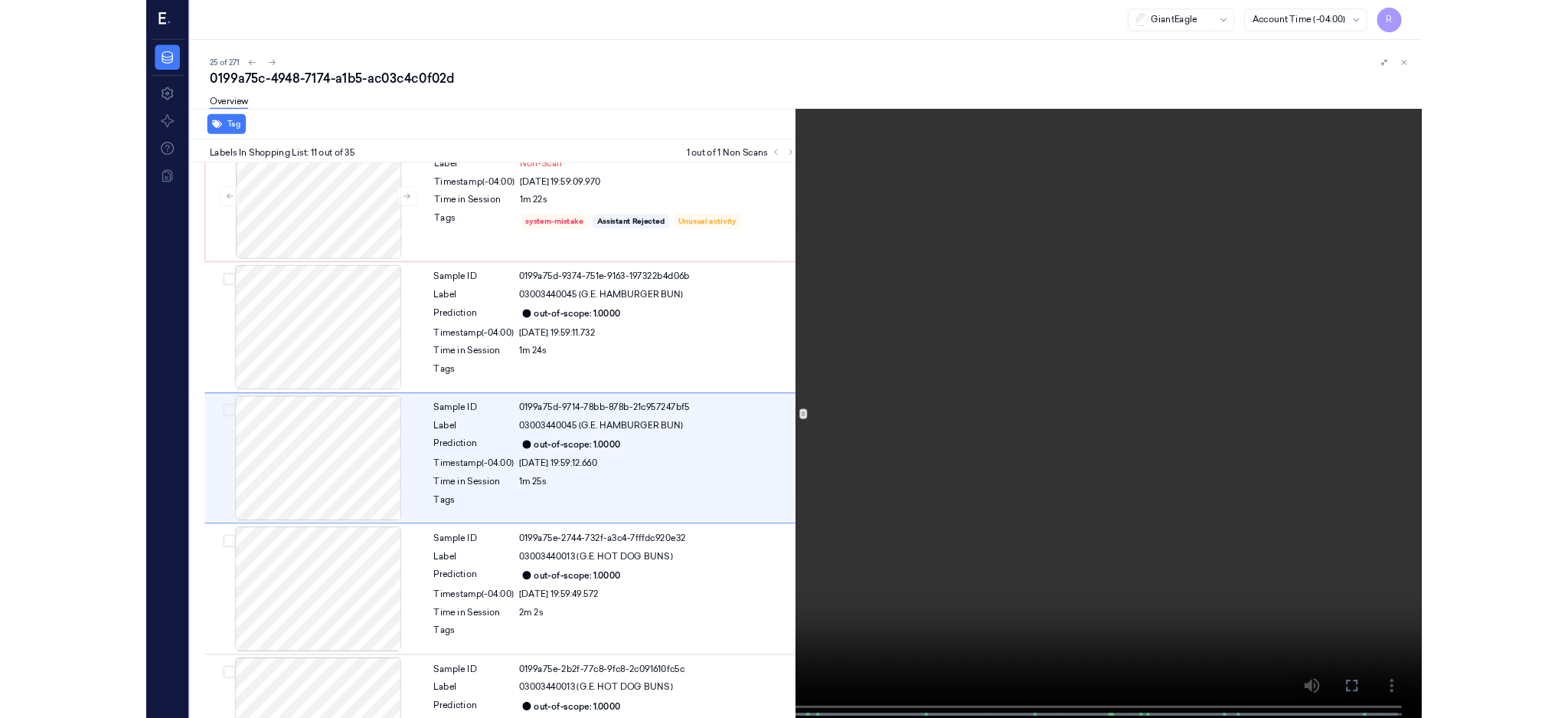
scroll to position [1346, 0]
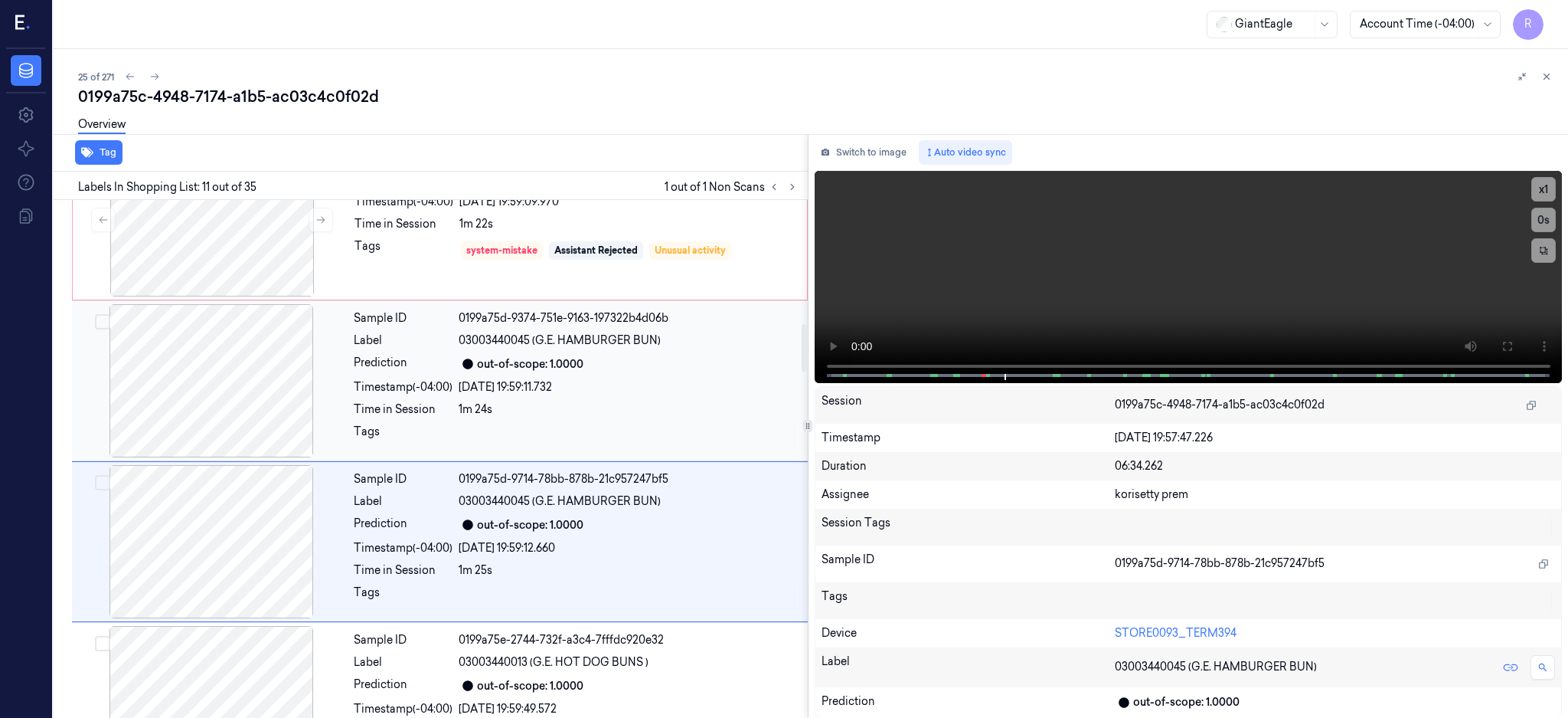
click at [478, 372] on div "out-of-scope: 1.0000" at bounding box center [628, 363] width 340 height 18
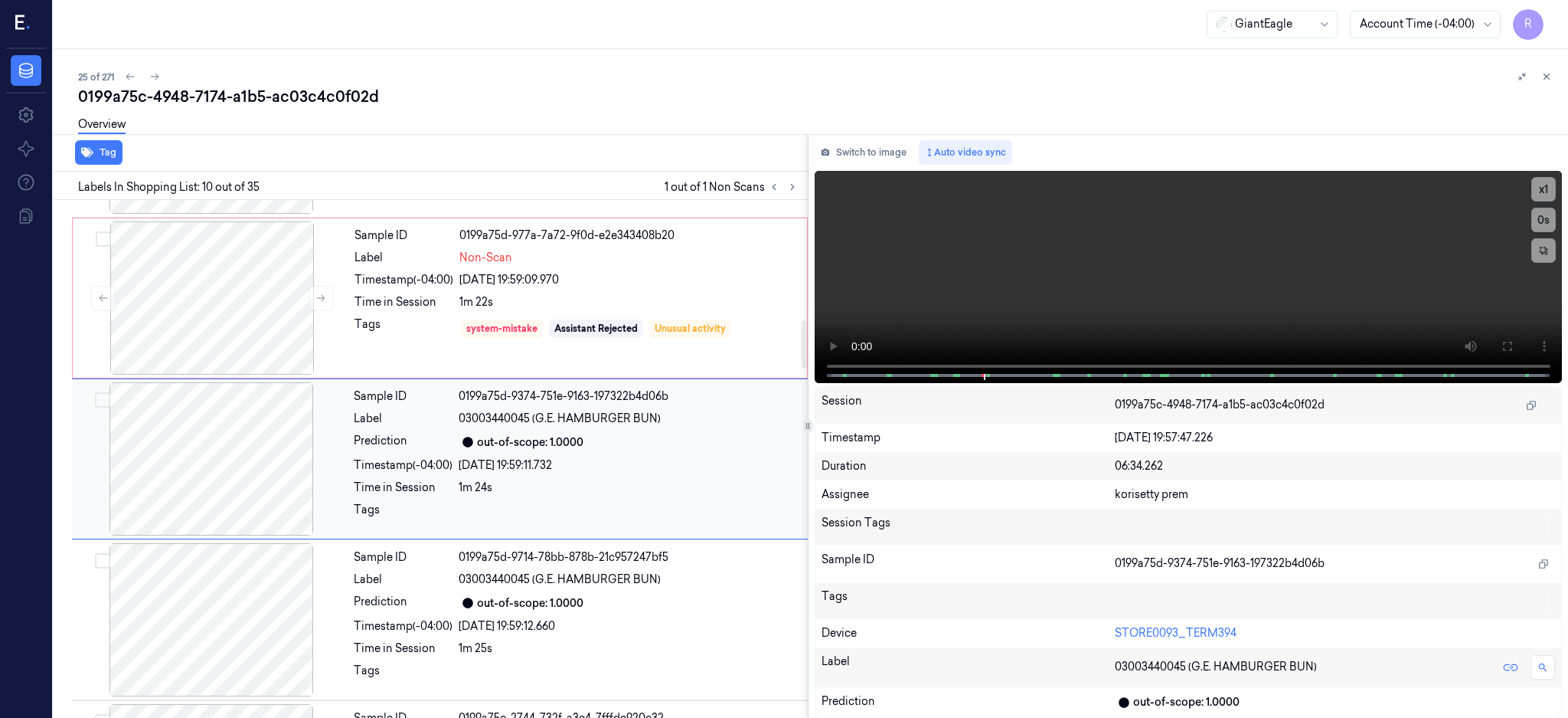
scroll to position [1370, 0]
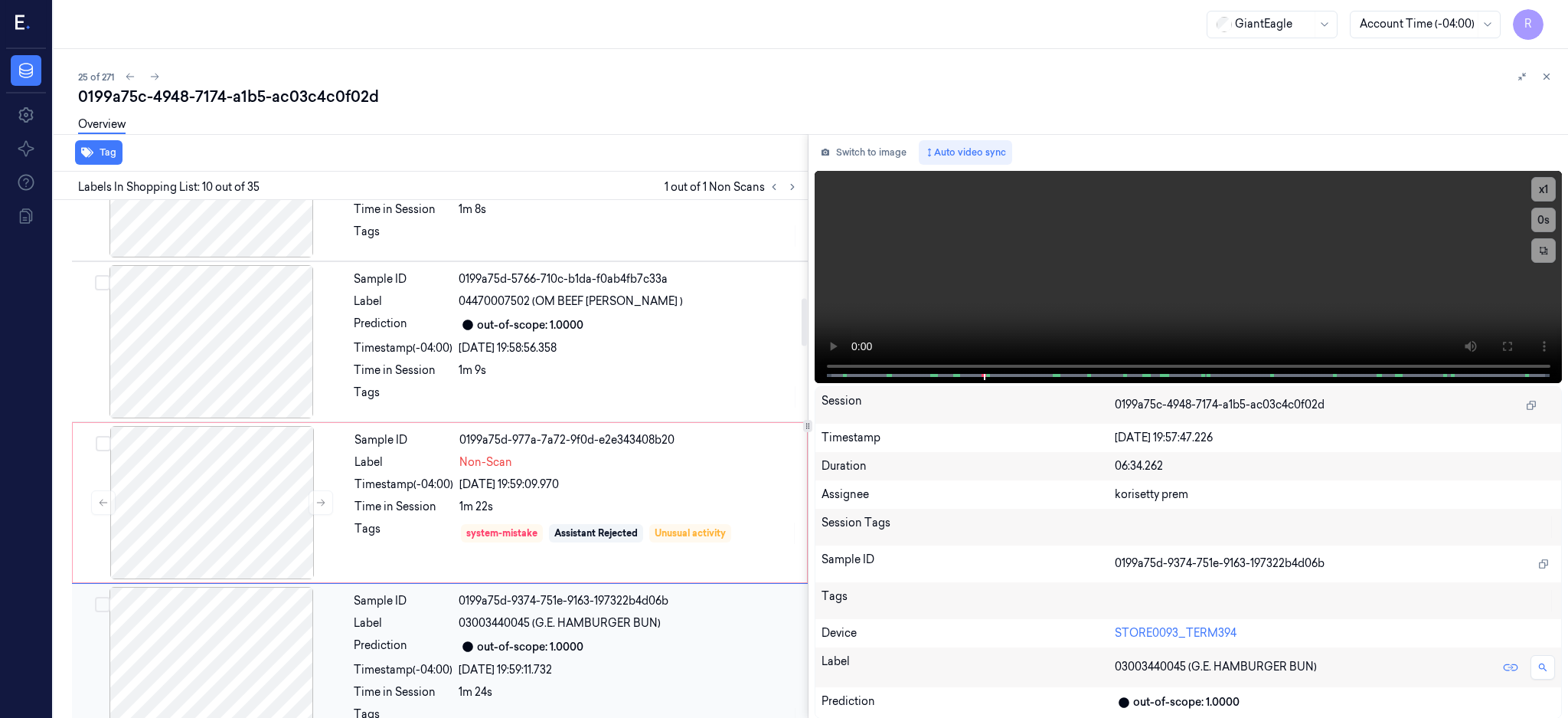
click at [651, 632] on div "Sample ID 0199a75d-9374-751e-9163-197322b4d06b Label 03003440045 (G.E. HAMBURGE…" at bounding box center [576, 664] width 457 height 153
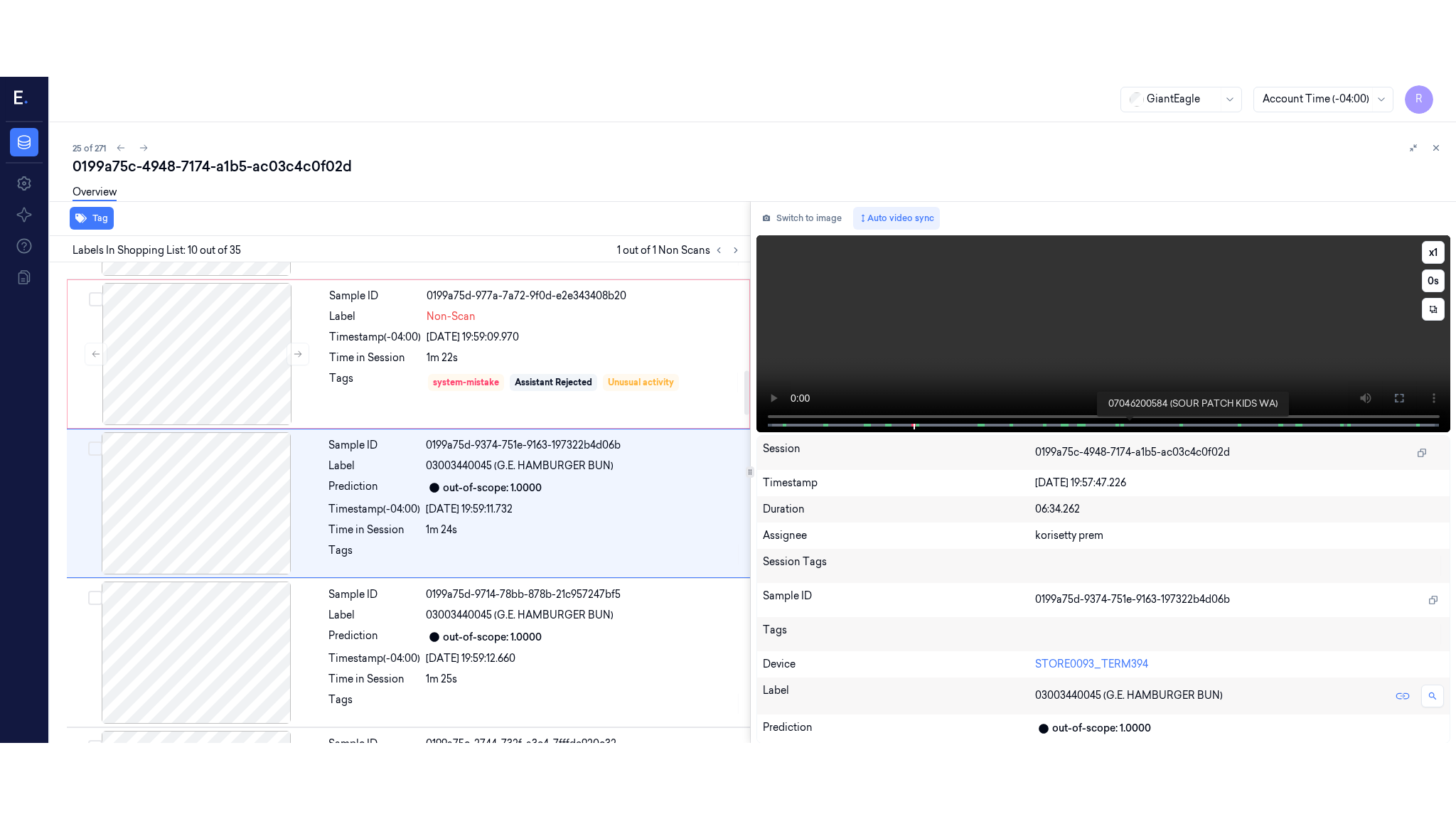
scroll to position [1177, 0]
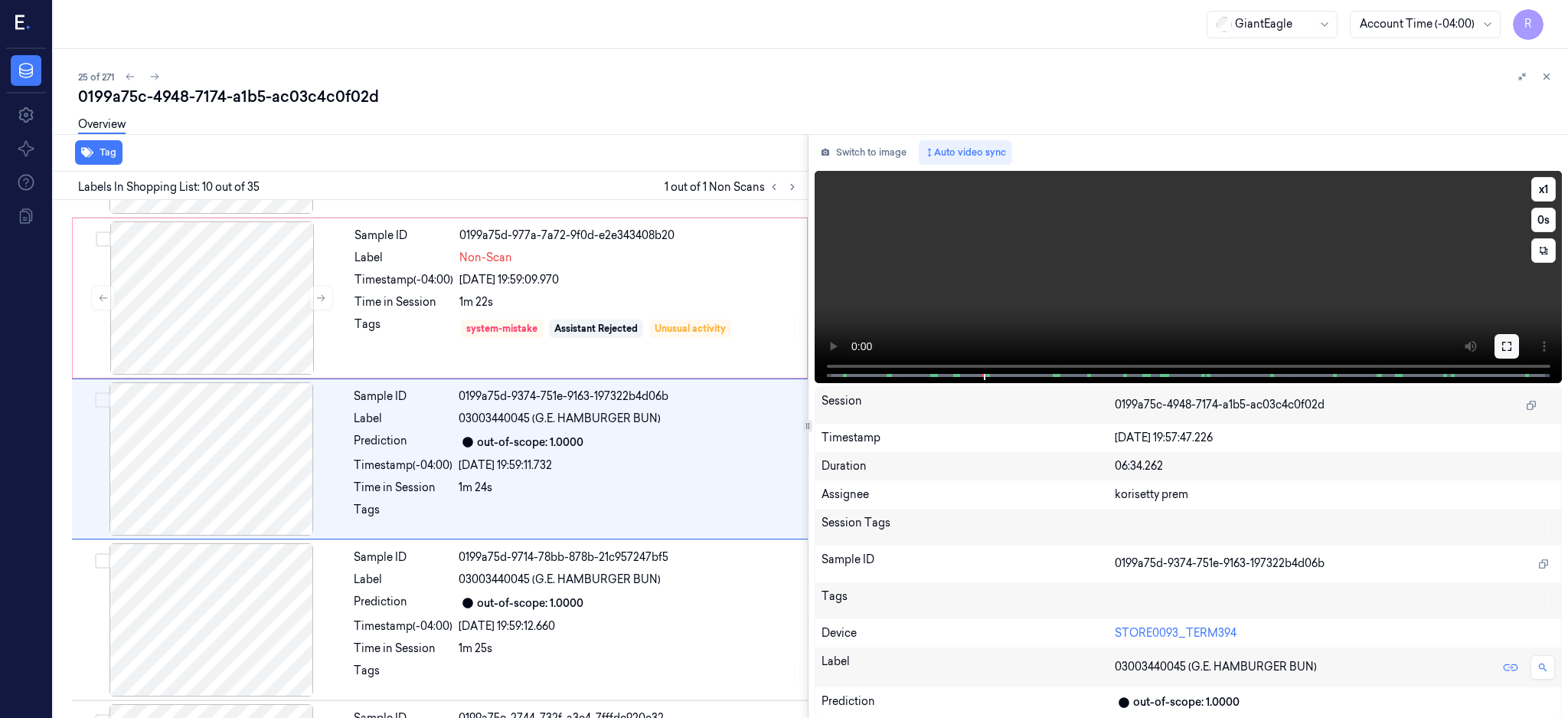
click at [1513, 347] on icon at bounding box center [1507, 347] width 12 height 12
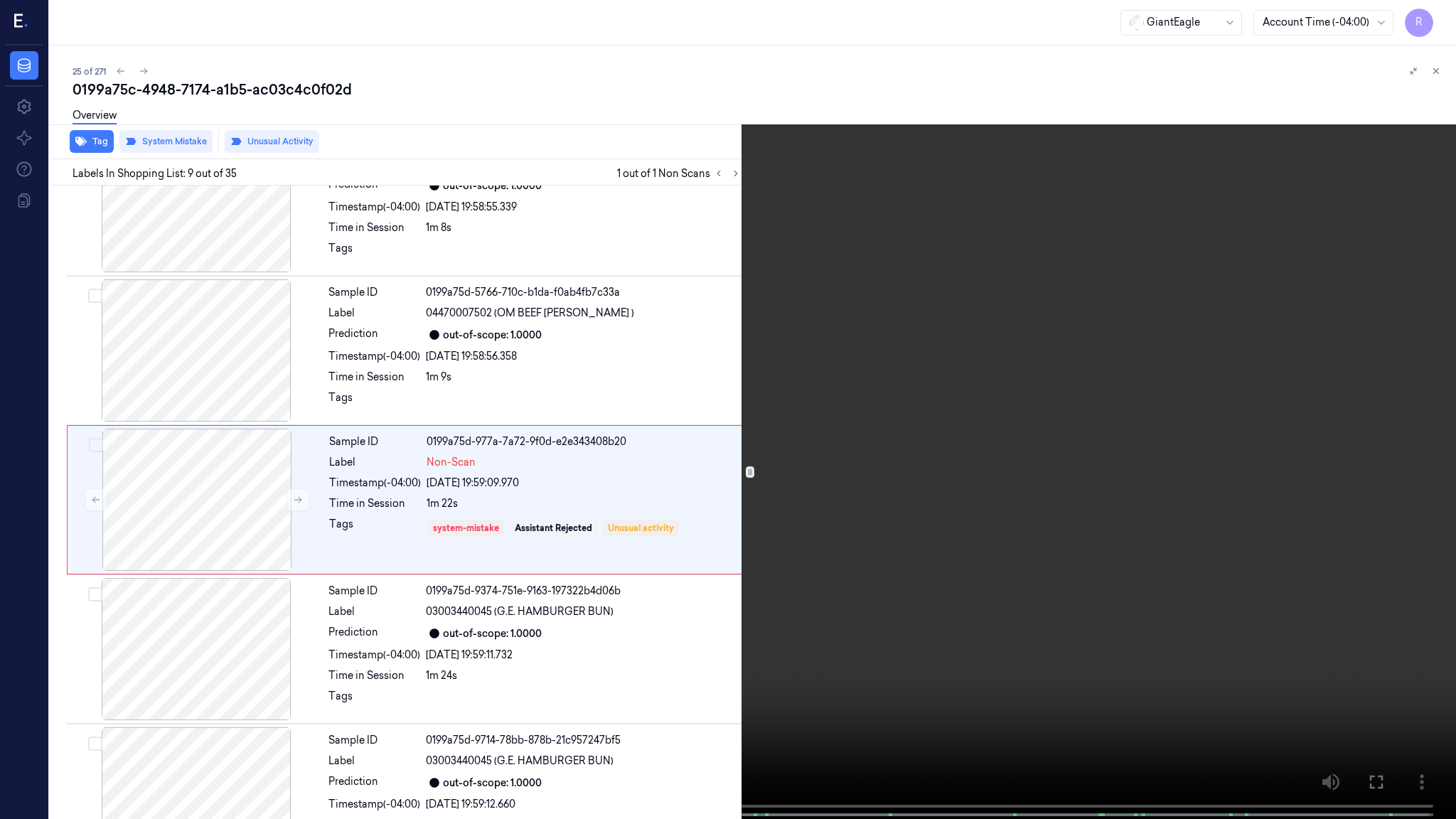
scroll to position [951, 0]
click at [882, 606] on video at bounding box center [728, 410] width 1456 height 821
click at [1434, 18] on button "x 1" at bounding box center [1438, 17] width 22 height 22
click at [1434, 18] on button "x 2" at bounding box center [1438, 17] width 22 height 22
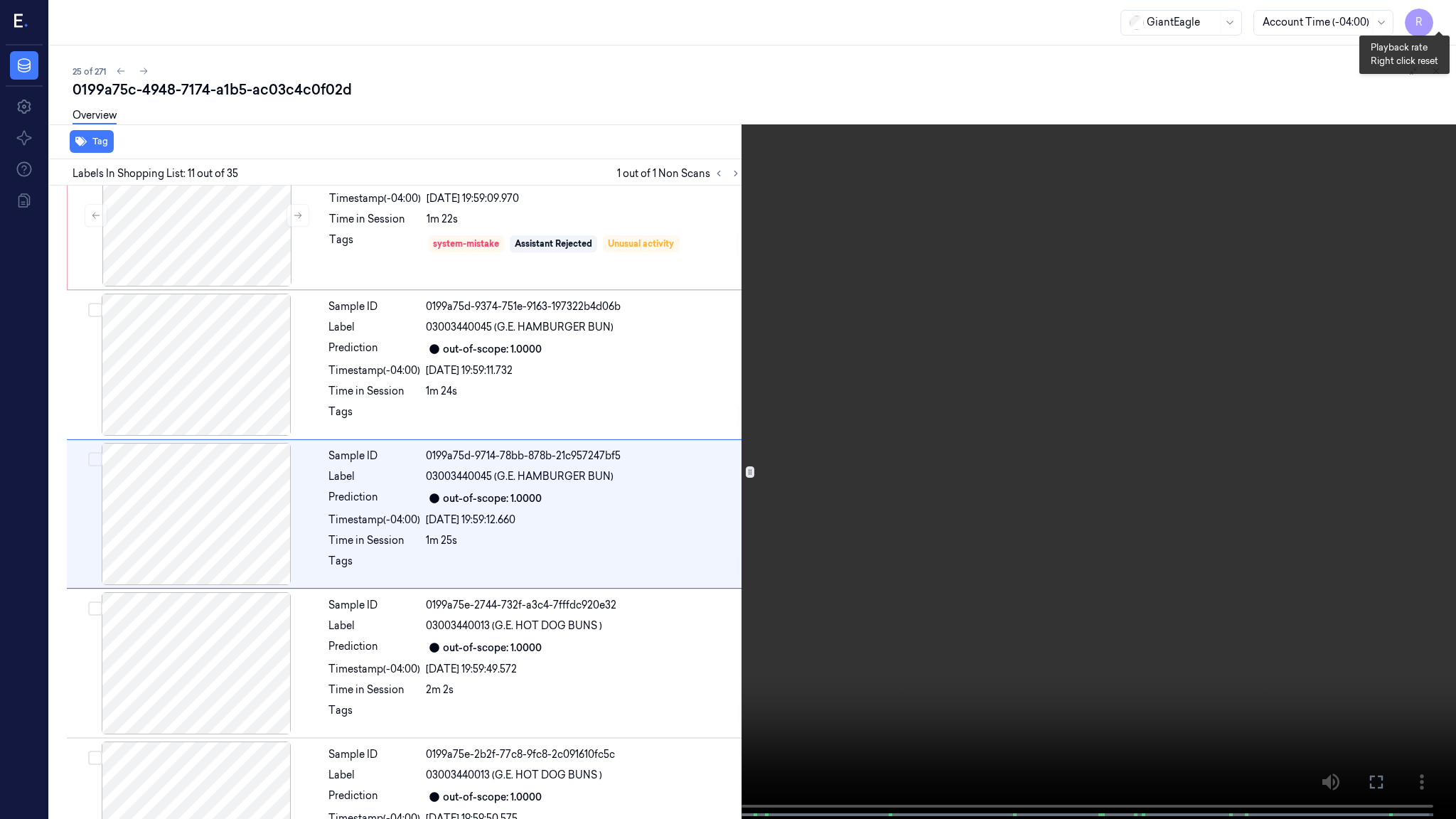
scroll to position [1249, 0]
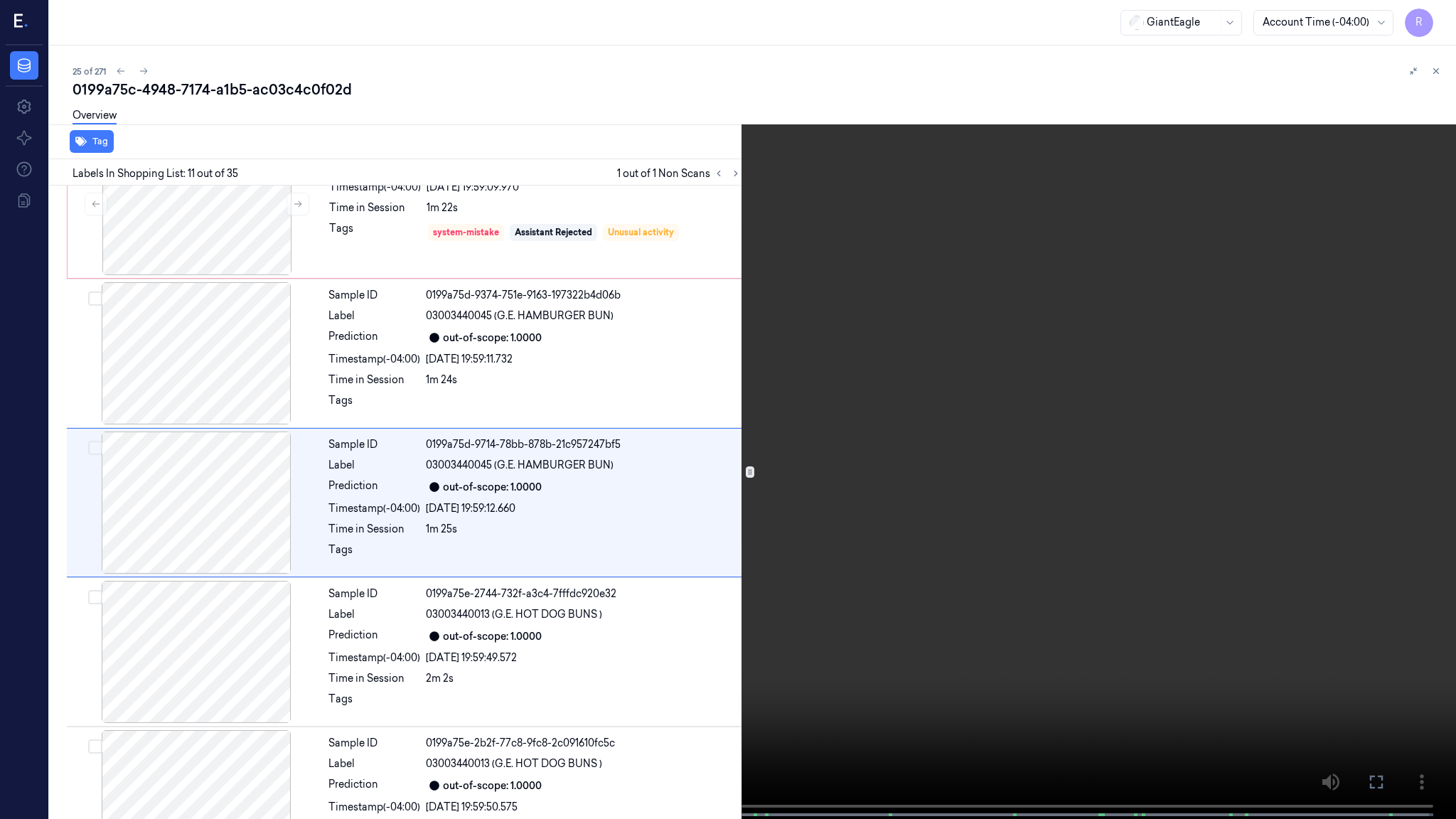
click at [322, 665] on span at bounding box center [323, 814] width 2 height 7
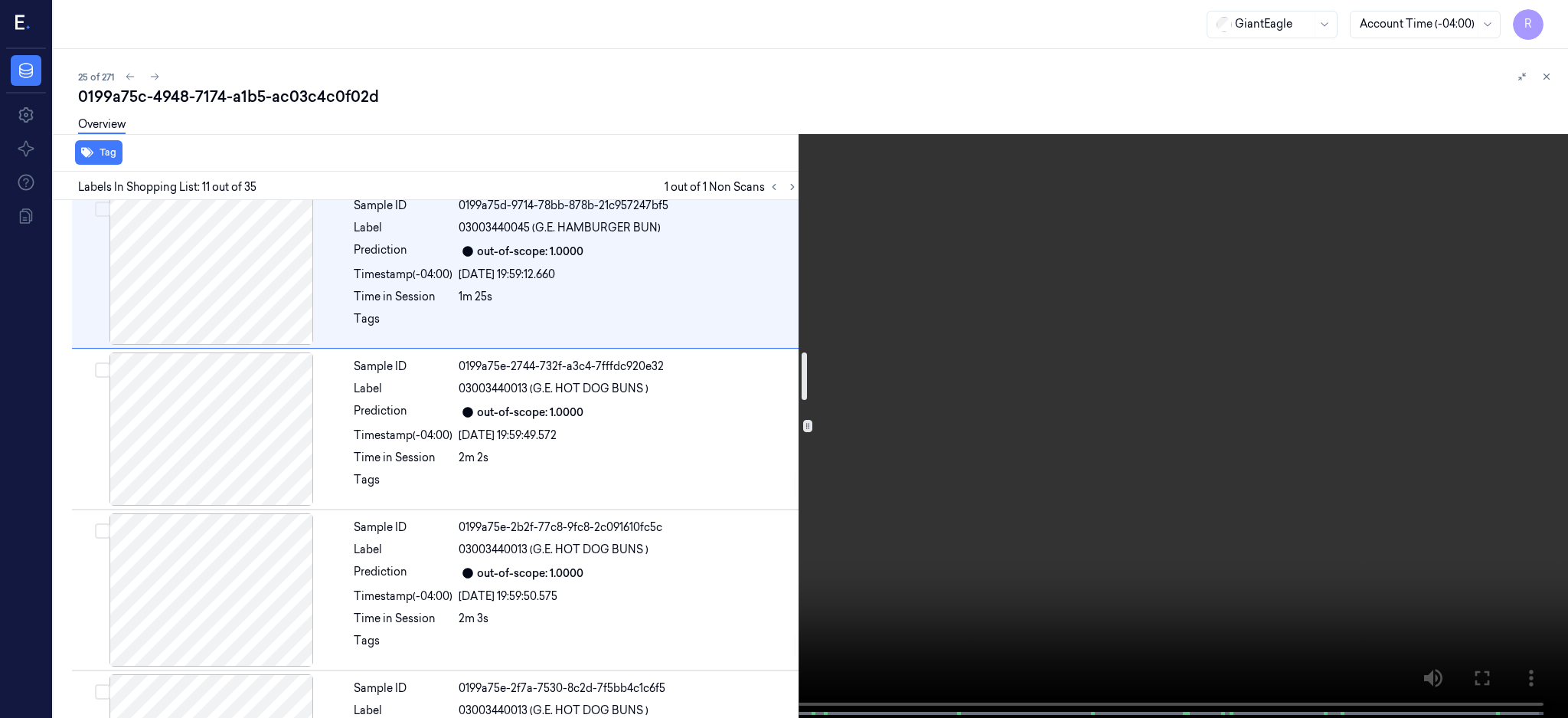
scroll to position [1653, 0]
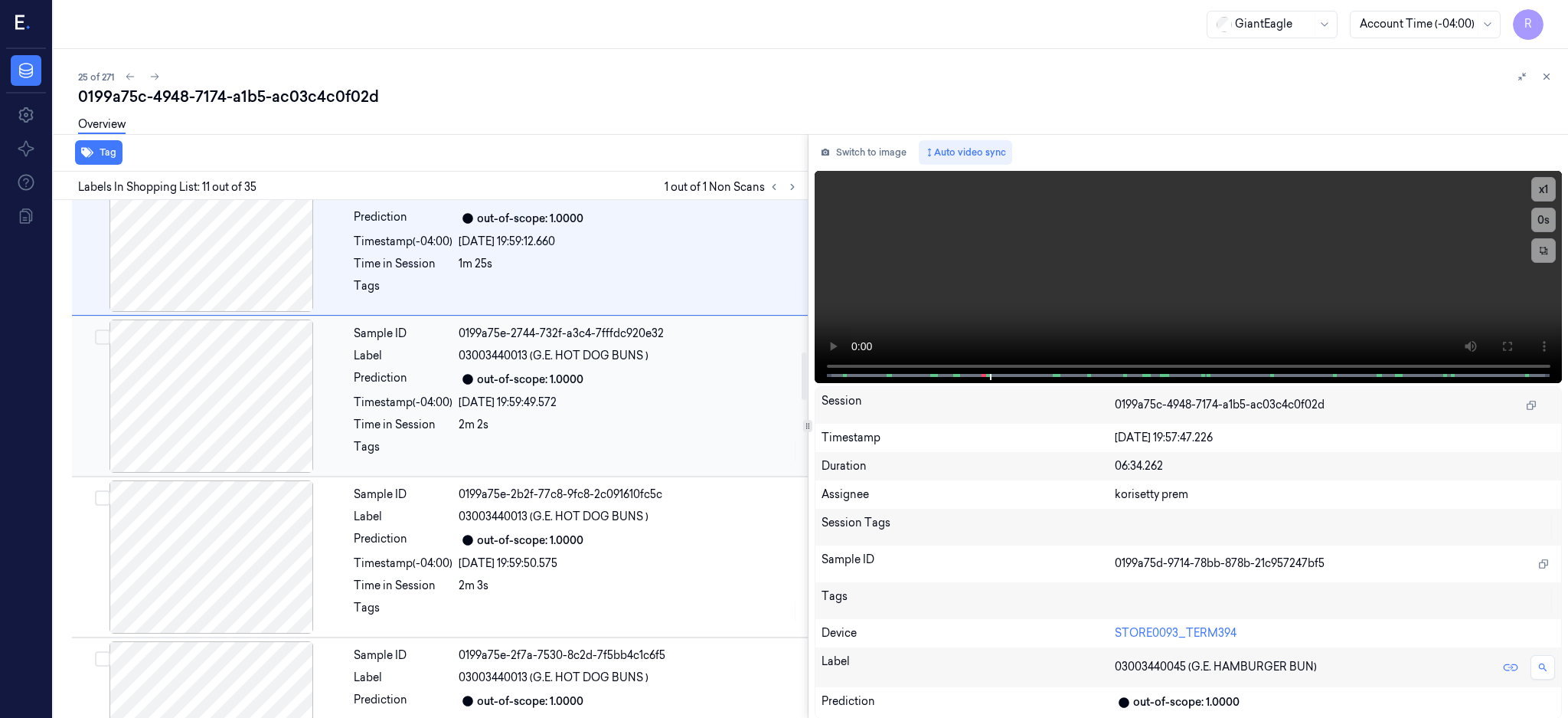
click at [251, 410] on div at bounding box center [211, 396] width 272 height 153
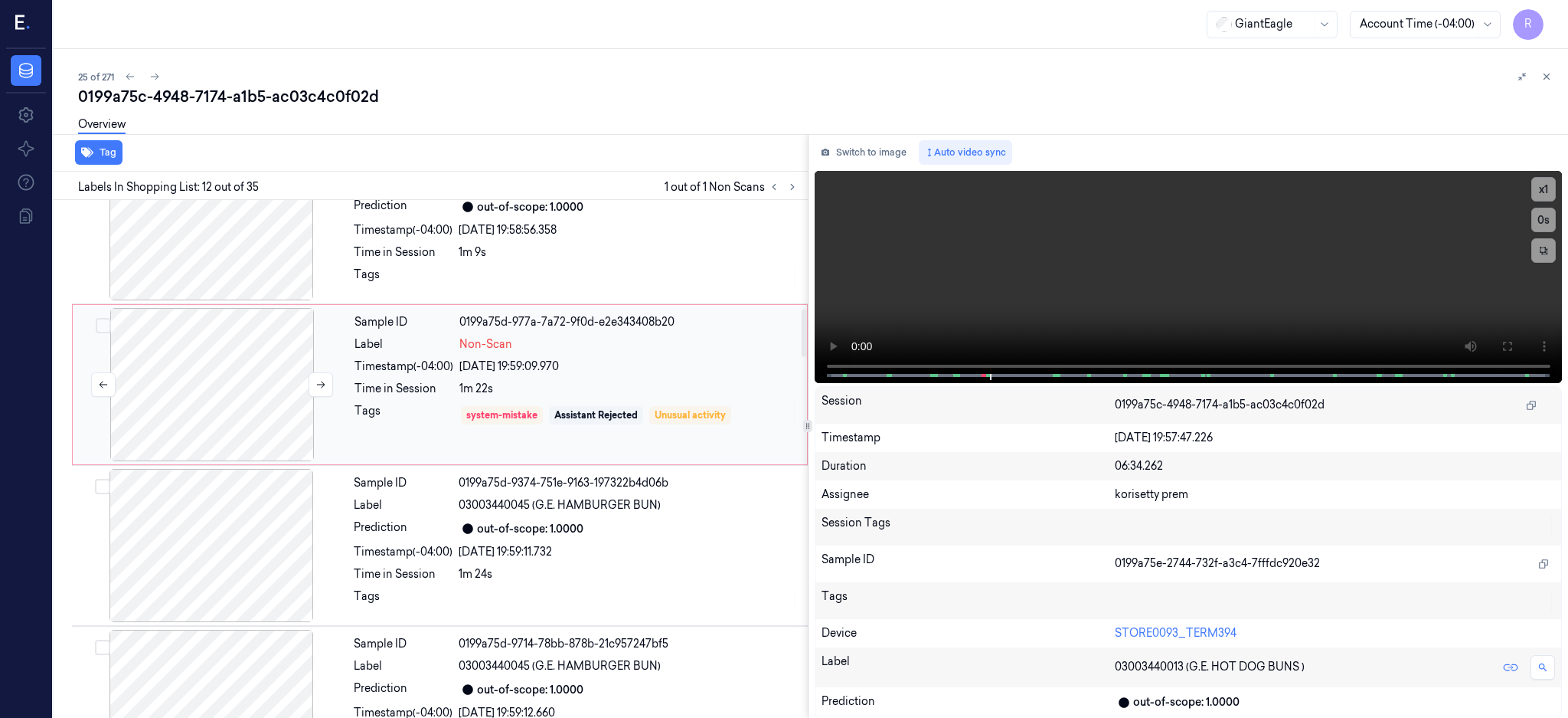
click at [296, 391] on div at bounding box center [212, 384] width 272 height 153
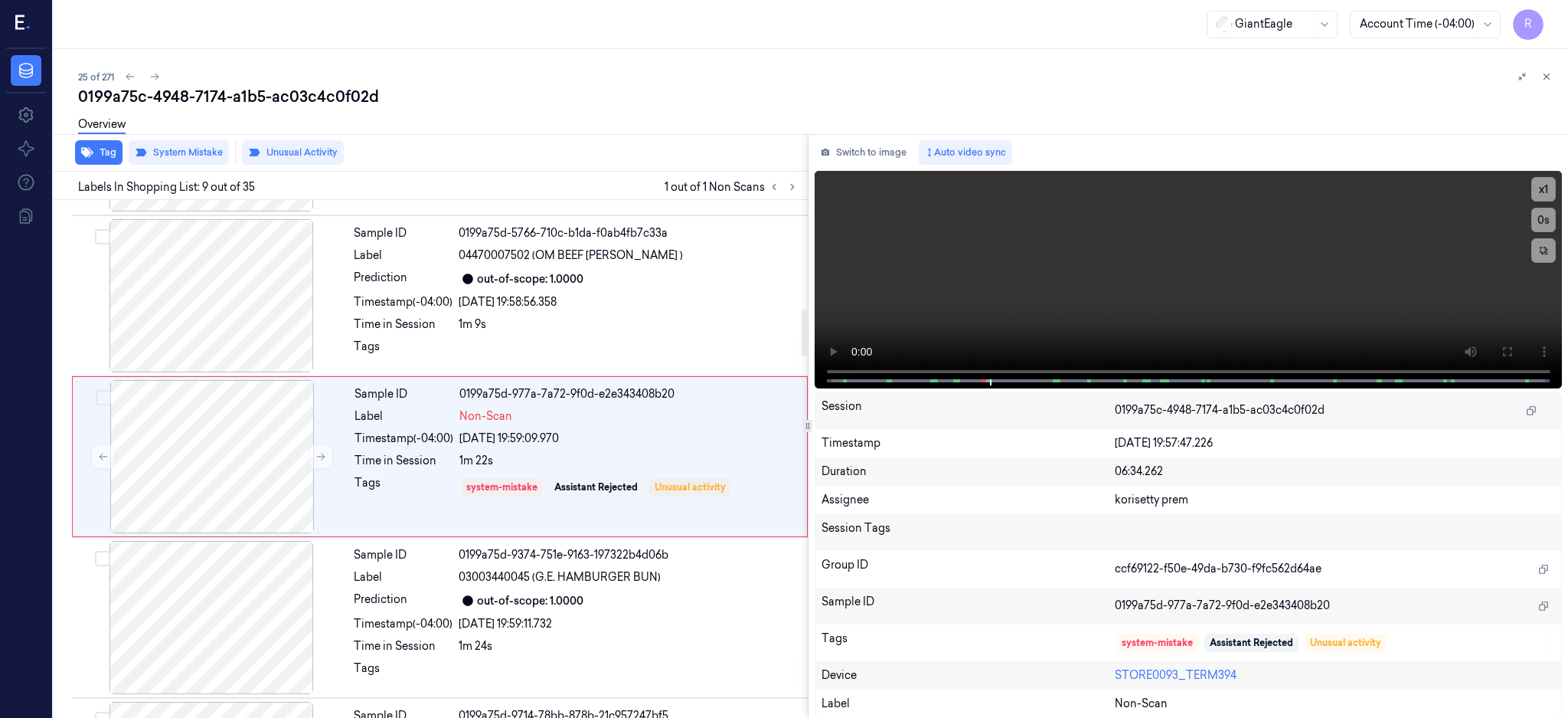
scroll to position [1108, 0]
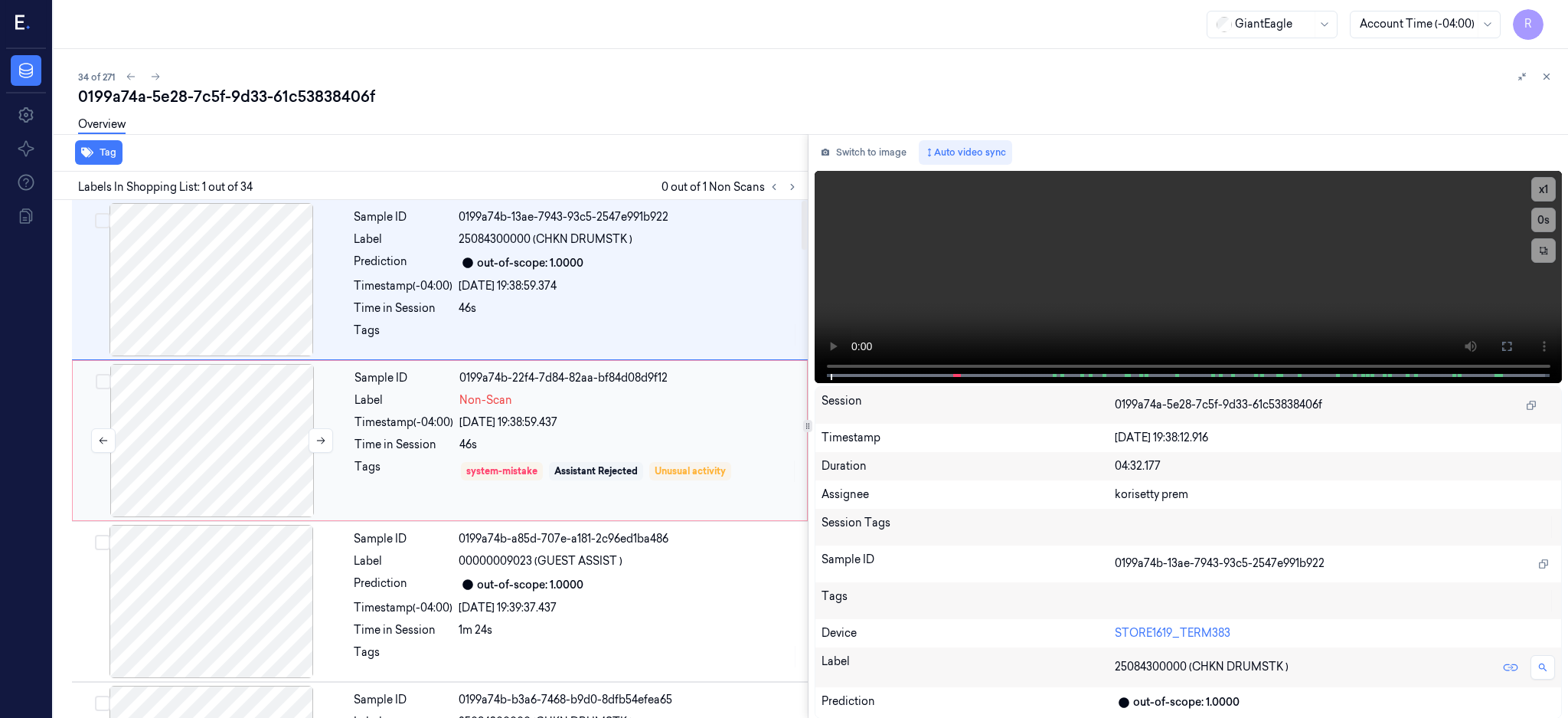
click at [215, 433] on div at bounding box center [212, 440] width 272 height 153
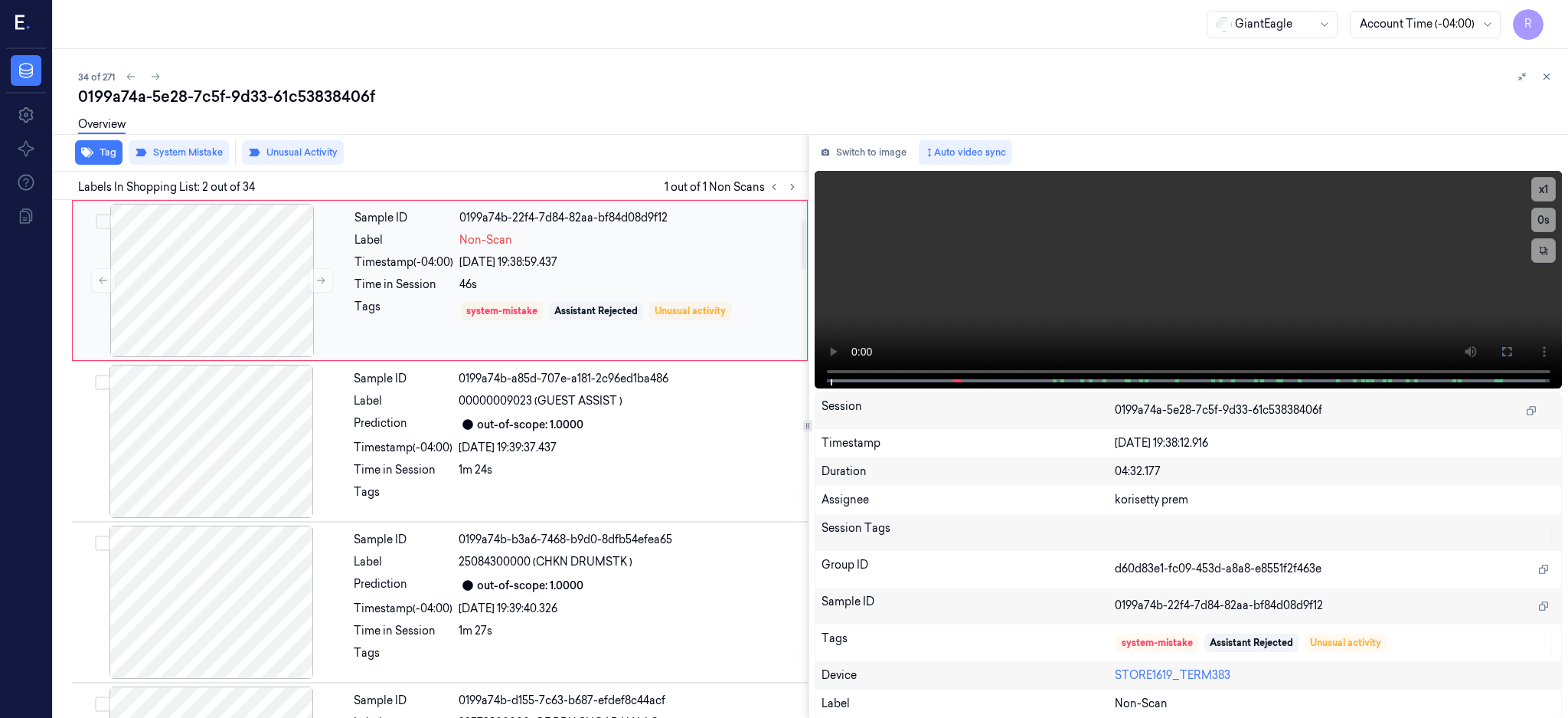
scroll to position [203, 0]
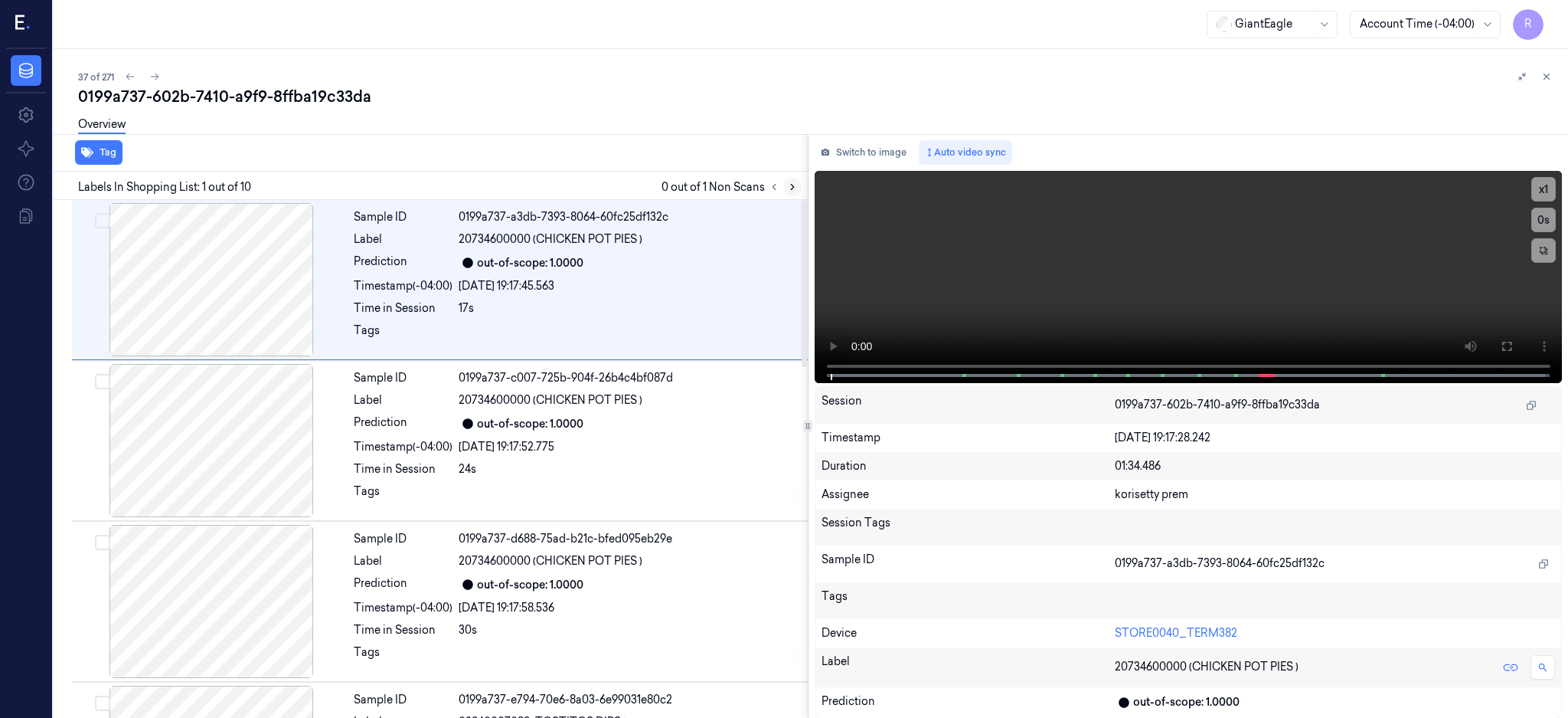
click at [798, 190] on icon at bounding box center [793, 187] width 10 height 10
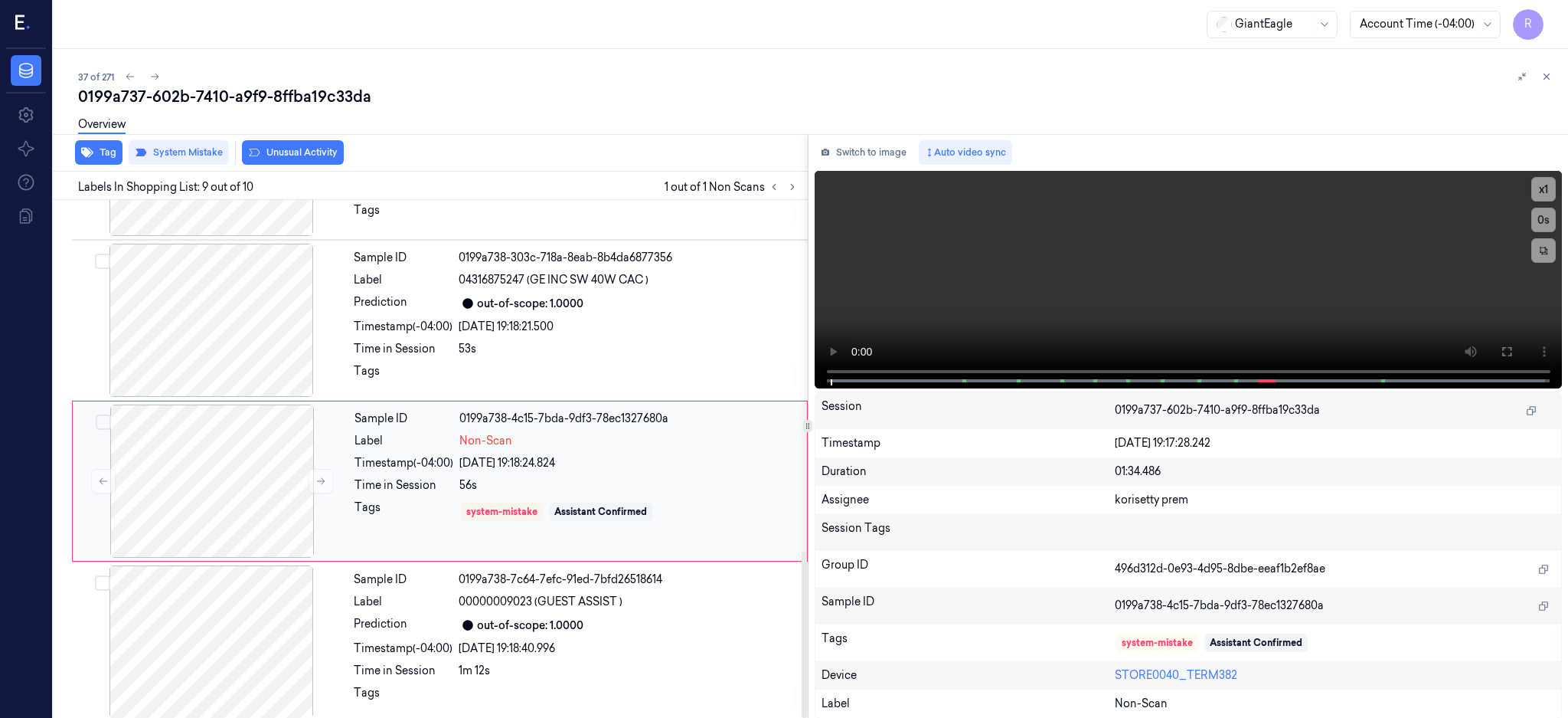
scroll to position [1096, 0]
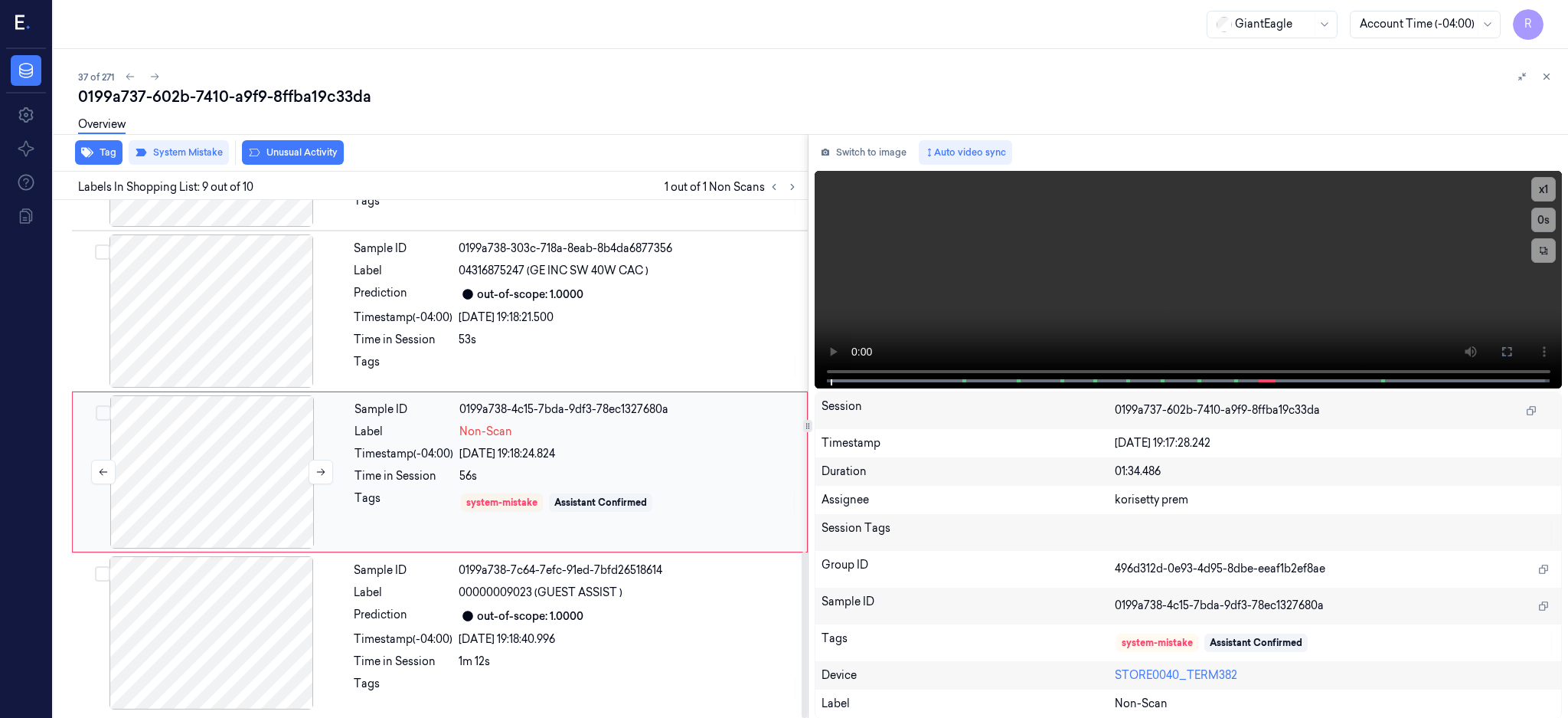
click at [198, 454] on div at bounding box center [212, 472] width 272 height 153
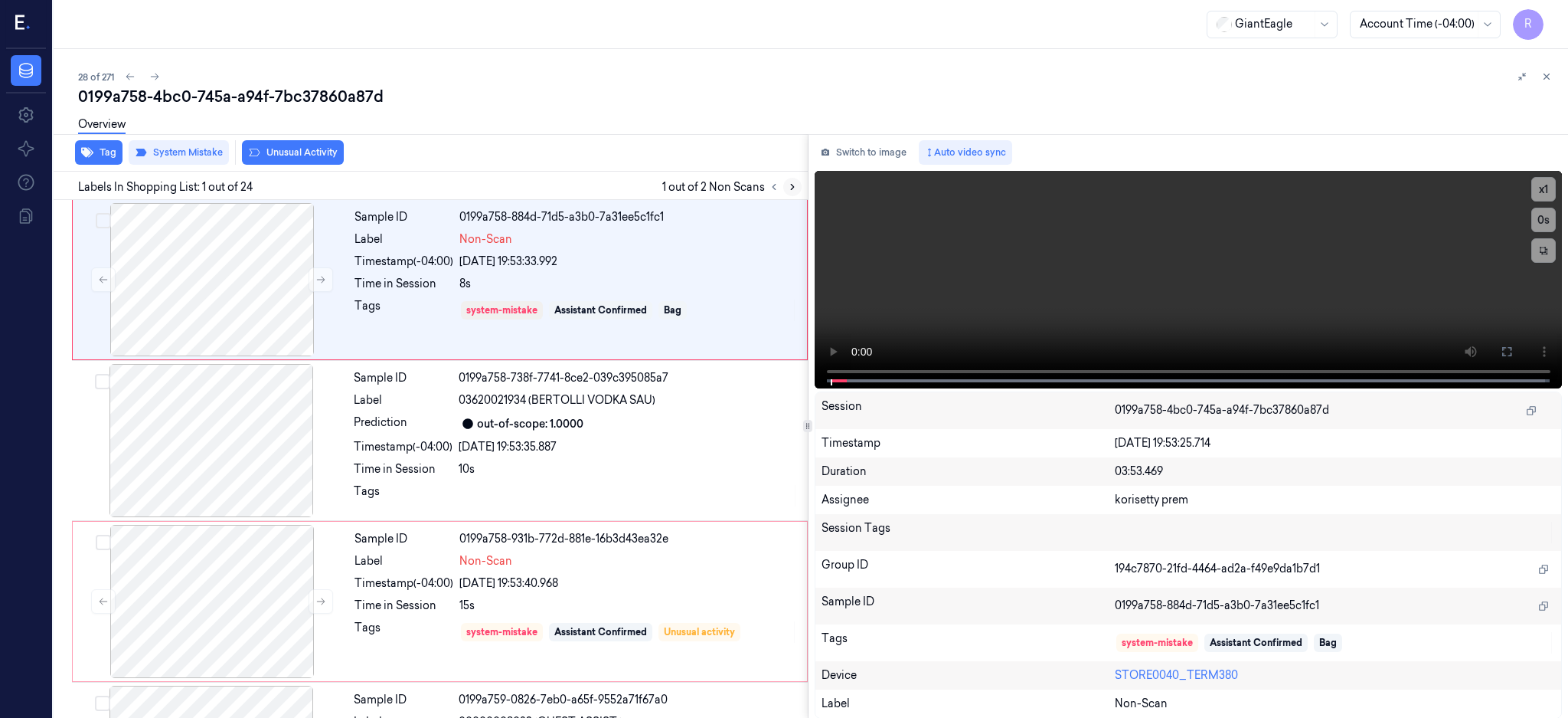
click at [801, 182] on button at bounding box center [792, 186] width 18 height 18
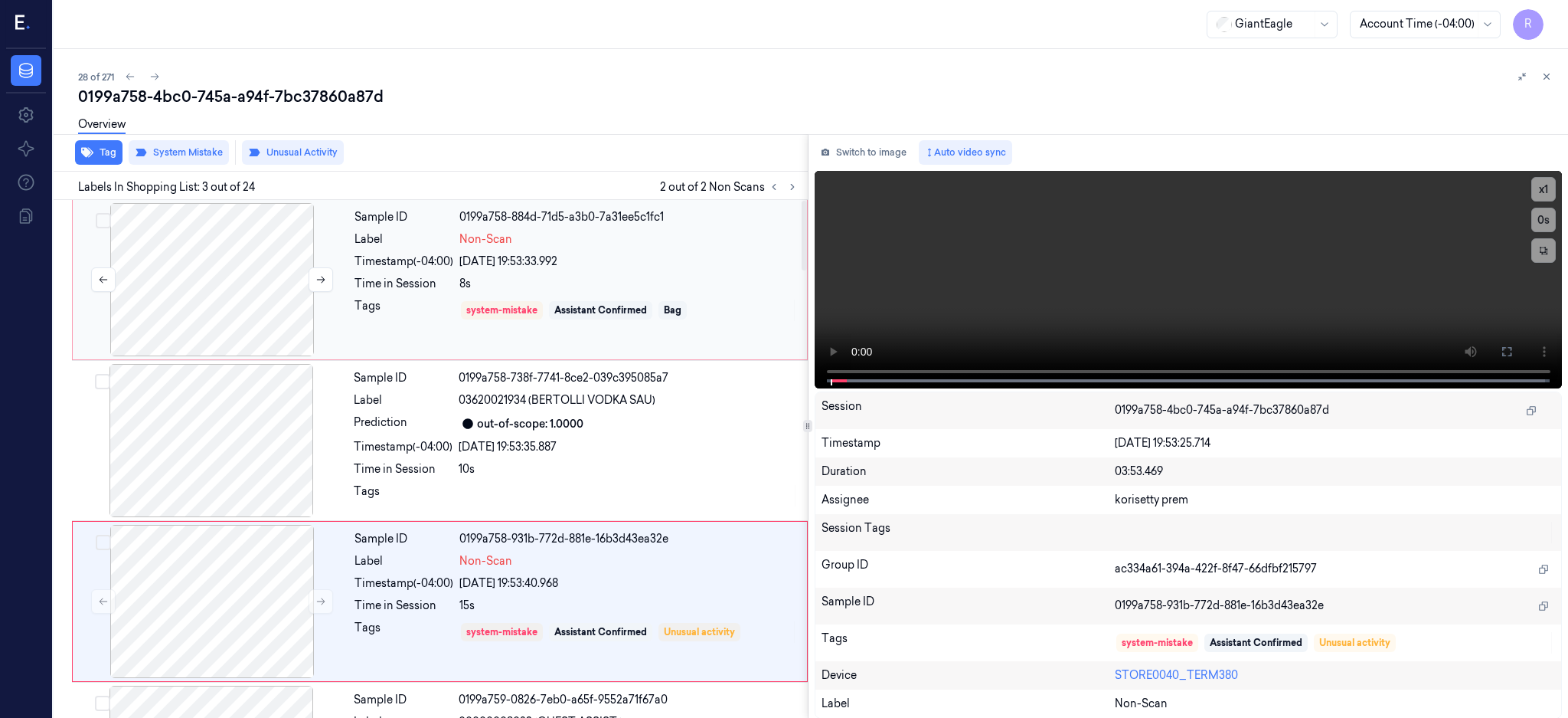
click at [186, 302] on div at bounding box center [212, 279] width 272 height 153
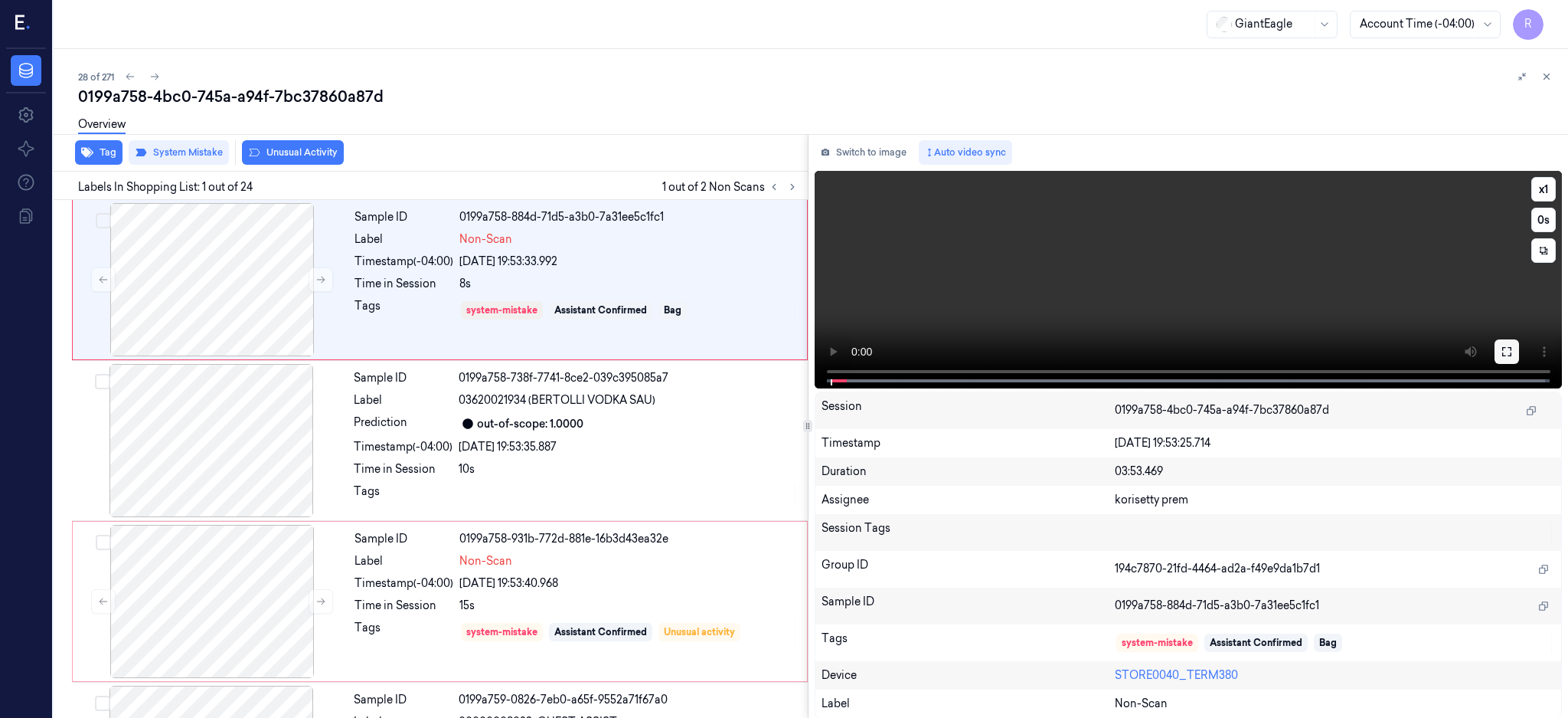
click at [1519, 340] on button at bounding box center [1507, 352] width 24 height 24
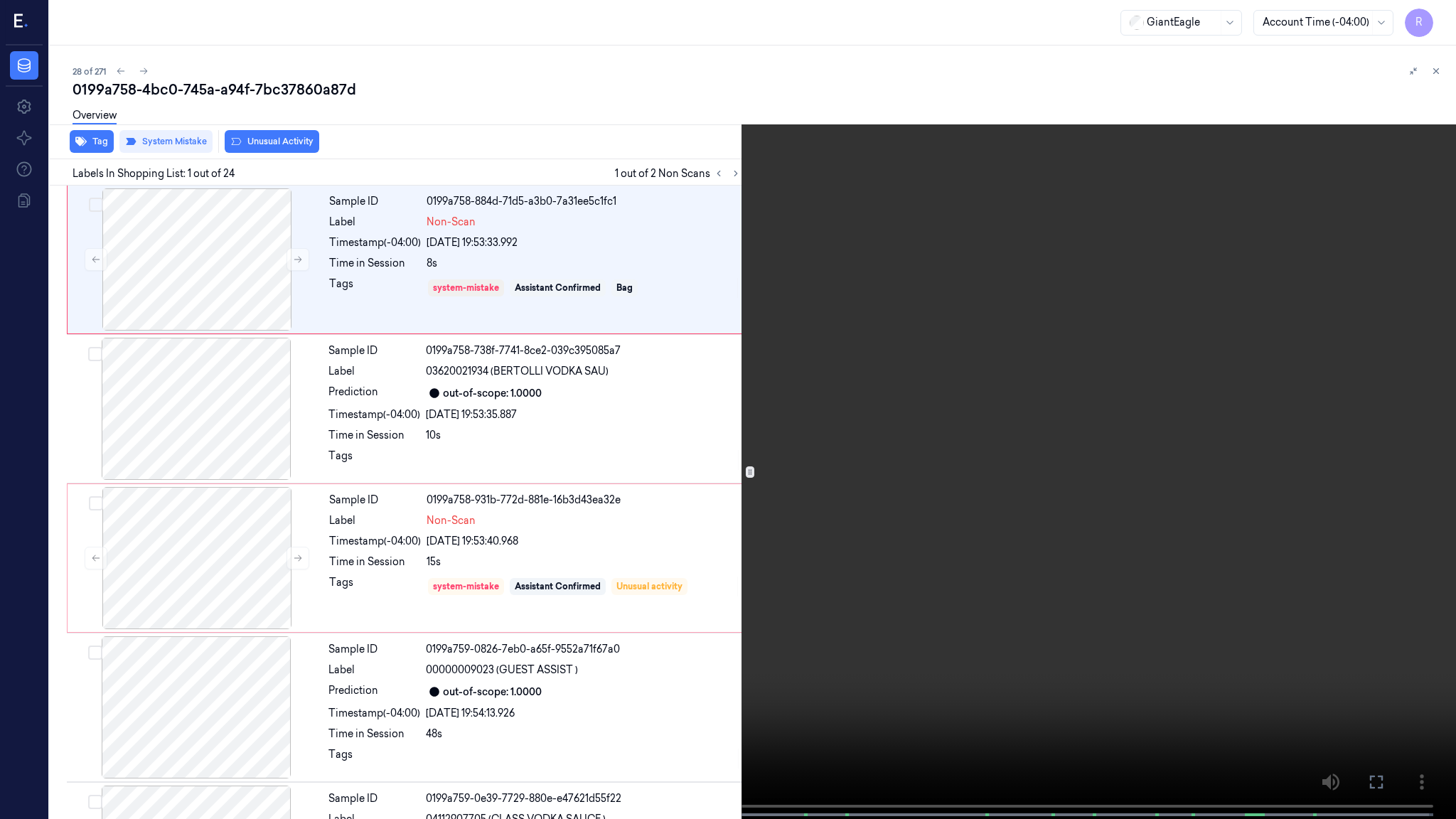
click at [642, 449] on video at bounding box center [728, 410] width 1456 height 821
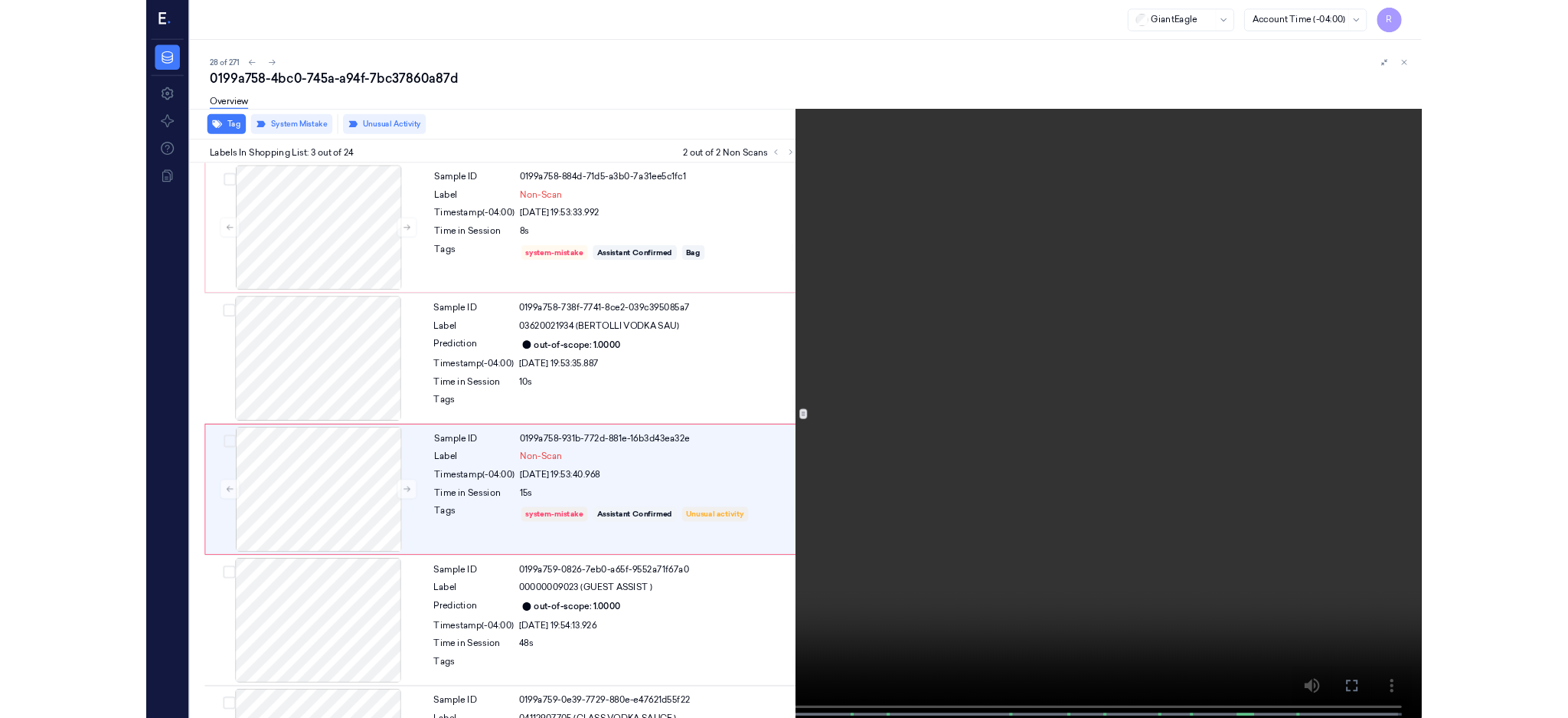
scroll to position [59, 0]
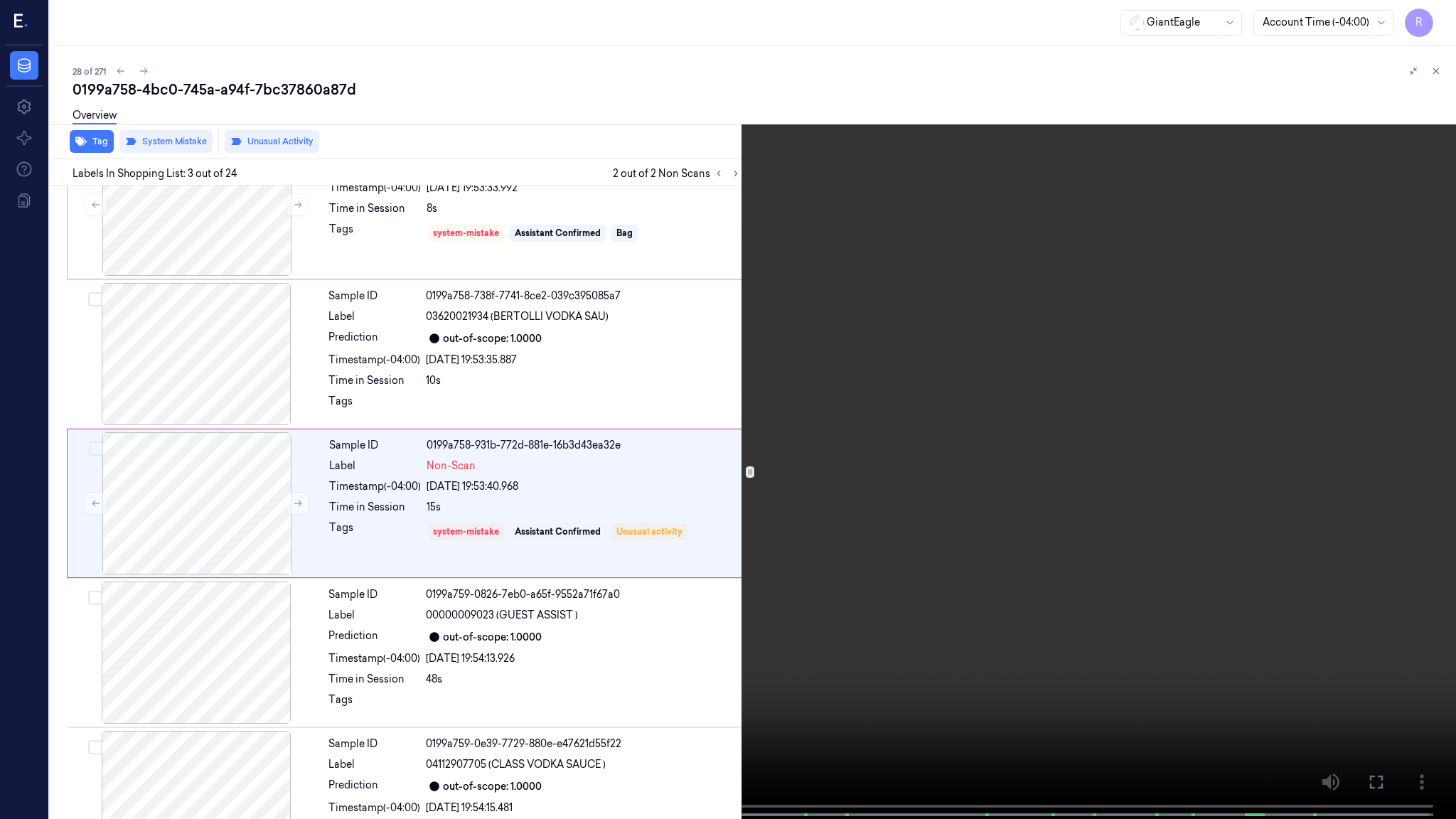
drag, startPoint x: 686, startPoint y: 59, endPoint x: 696, endPoint y: 61, distance: 10.2
click at [689, 58] on video at bounding box center [728, 410] width 1456 height 821
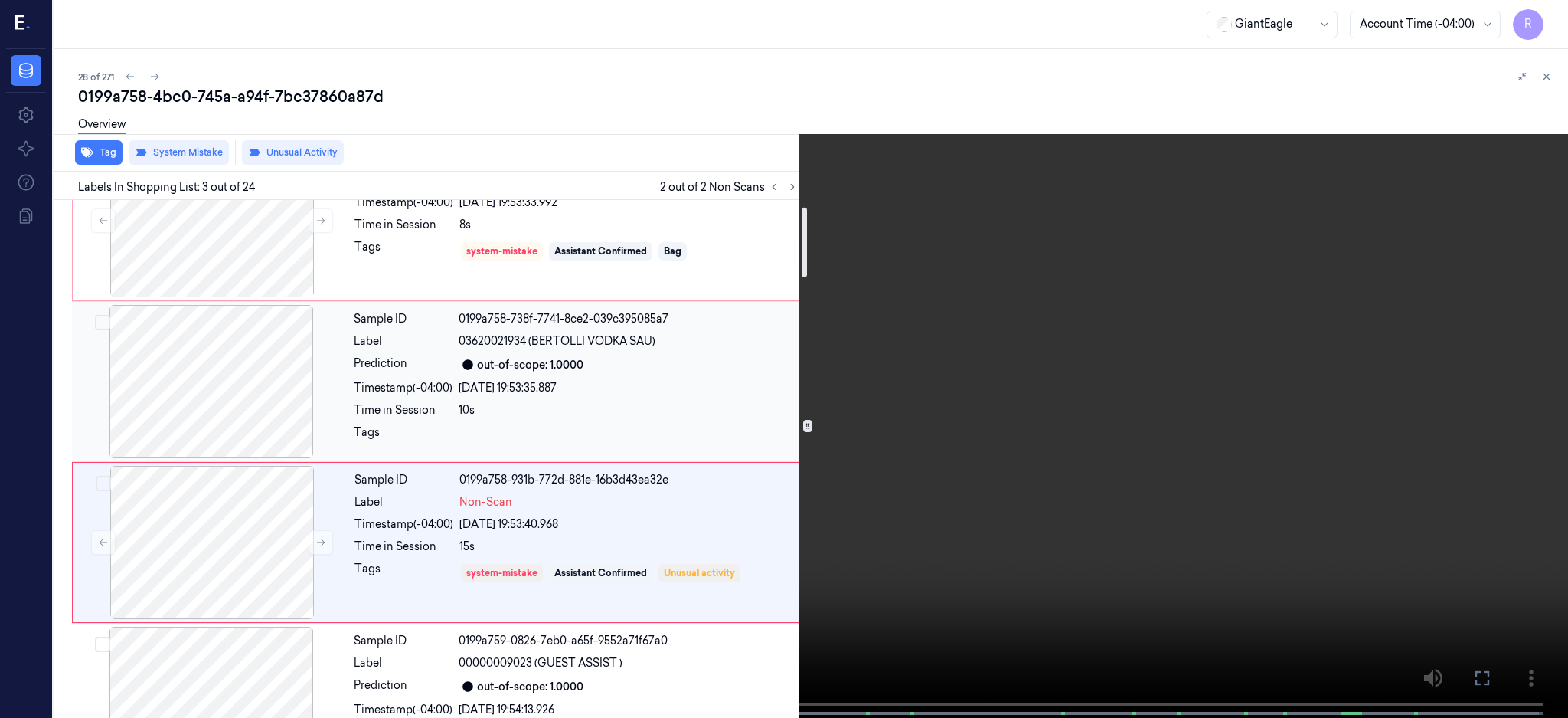
scroll to position [0, 0]
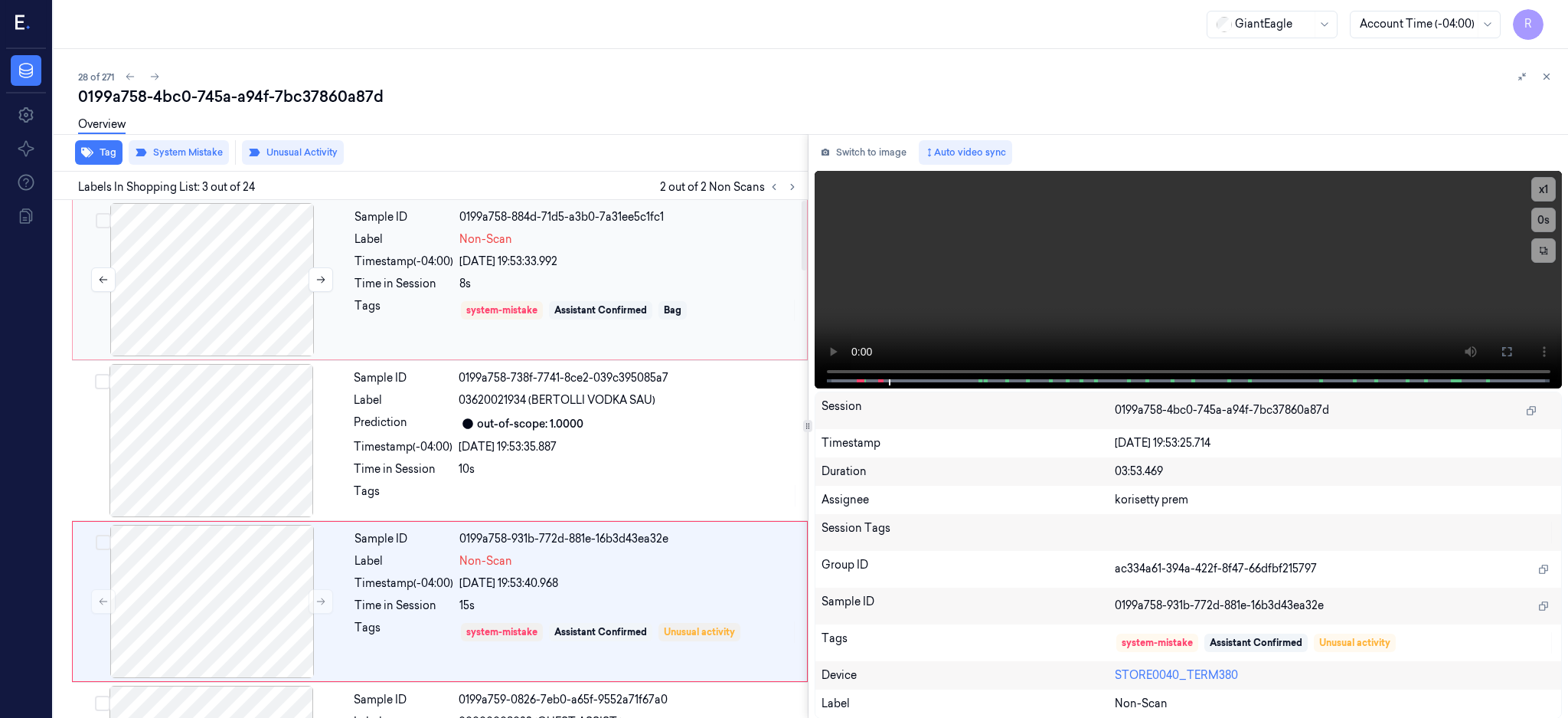
click at [224, 278] on div at bounding box center [212, 279] width 272 height 153
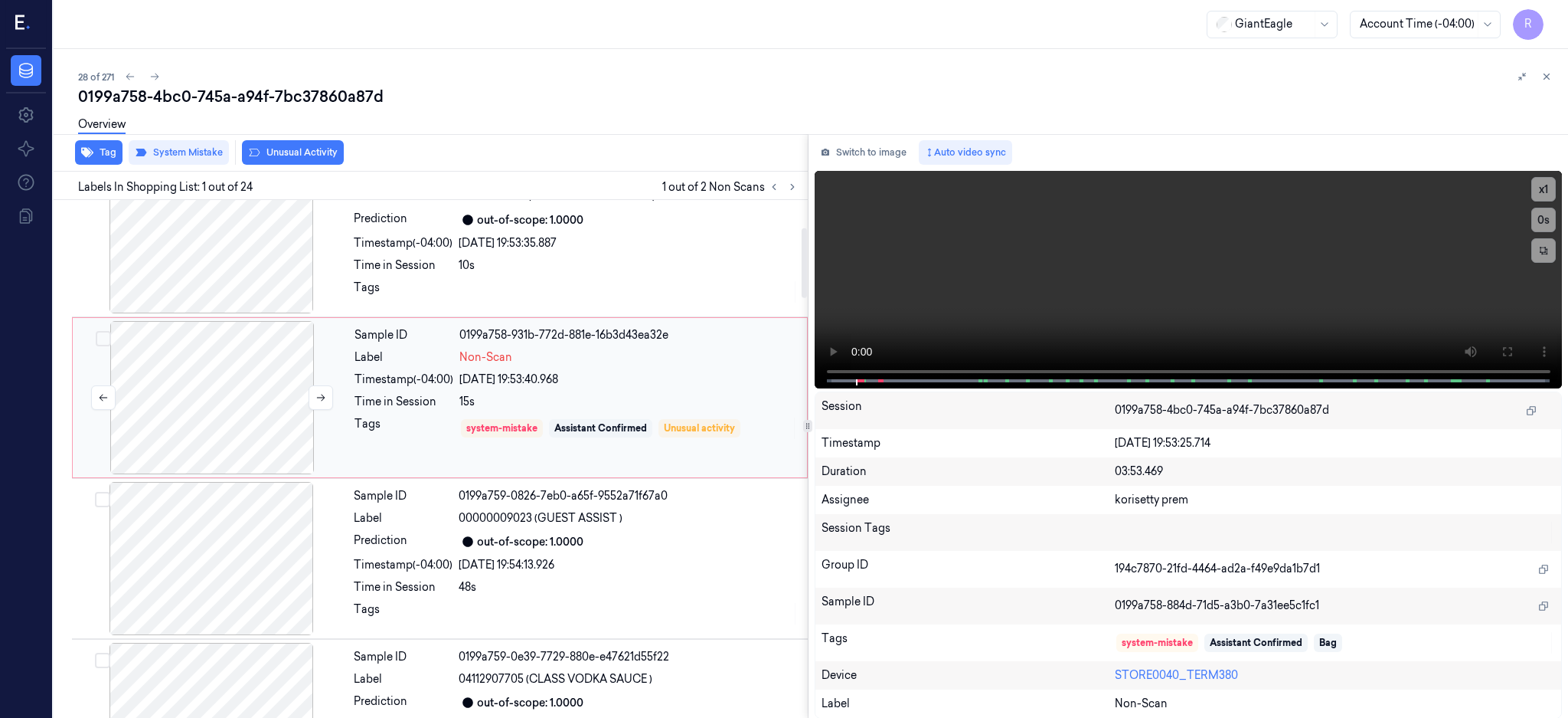
click at [253, 423] on div at bounding box center [212, 397] width 272 height 153
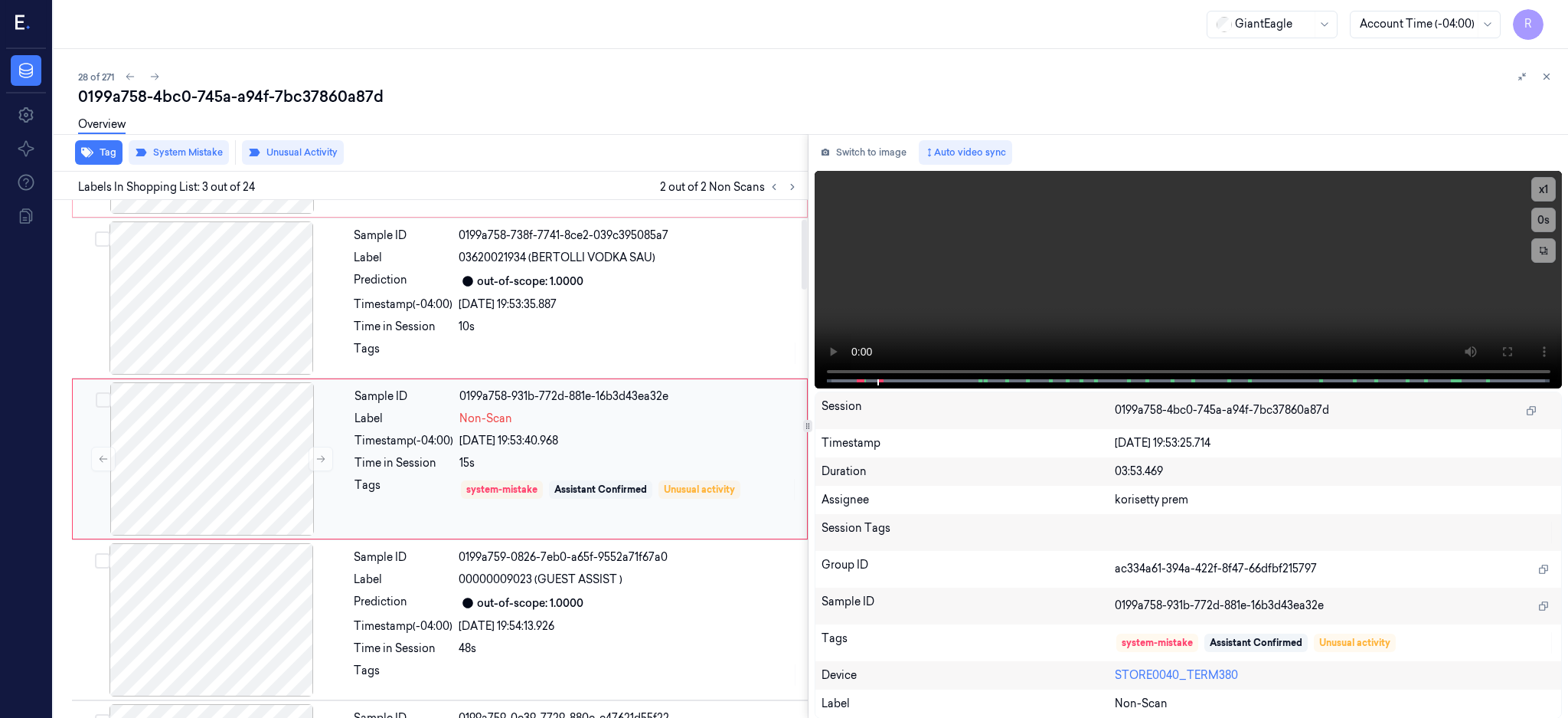
scroll to position [141, 0]
click at [326, 459] on icon at bounding box center [320, 459] width 10 height 10
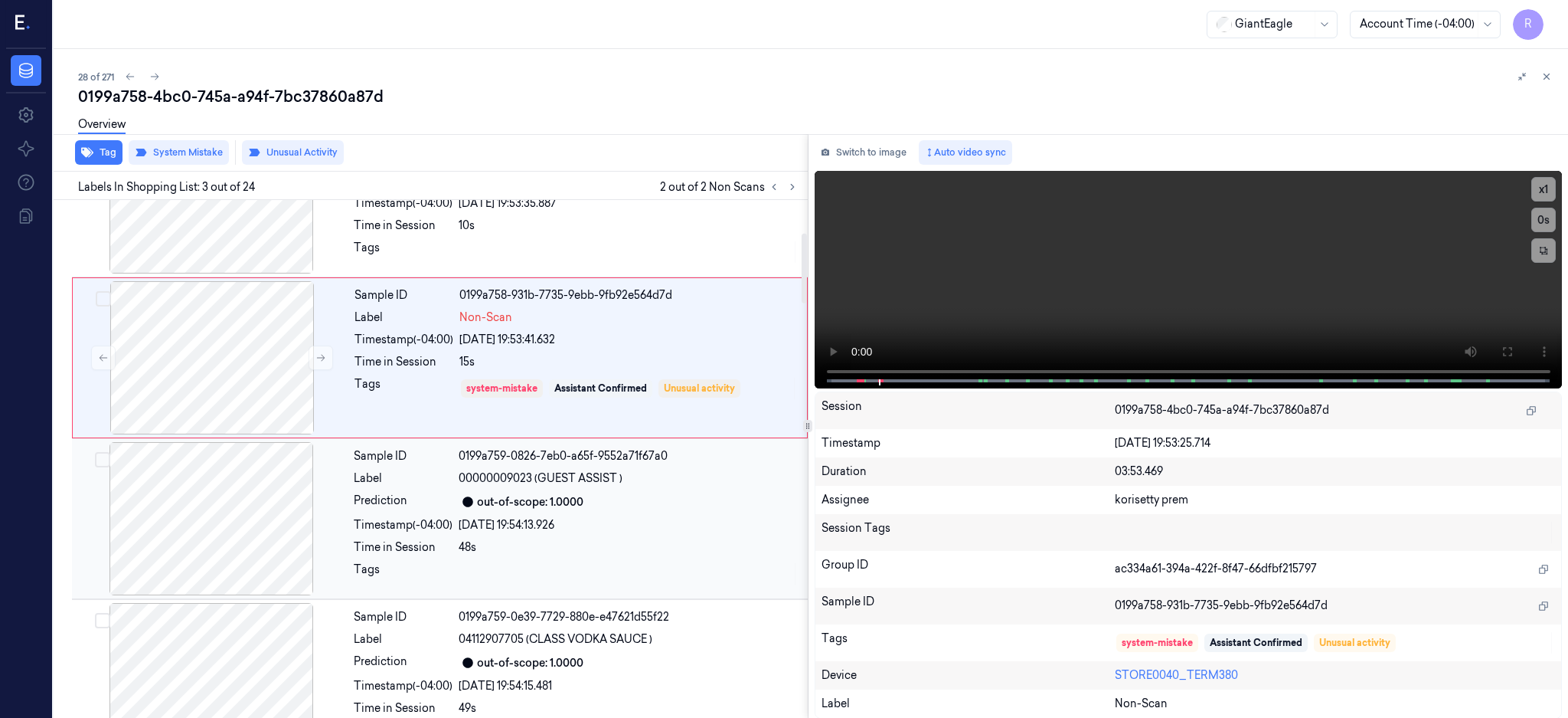
click at [241, 501] on div at bounding box center [211, 519] width 272 height 153
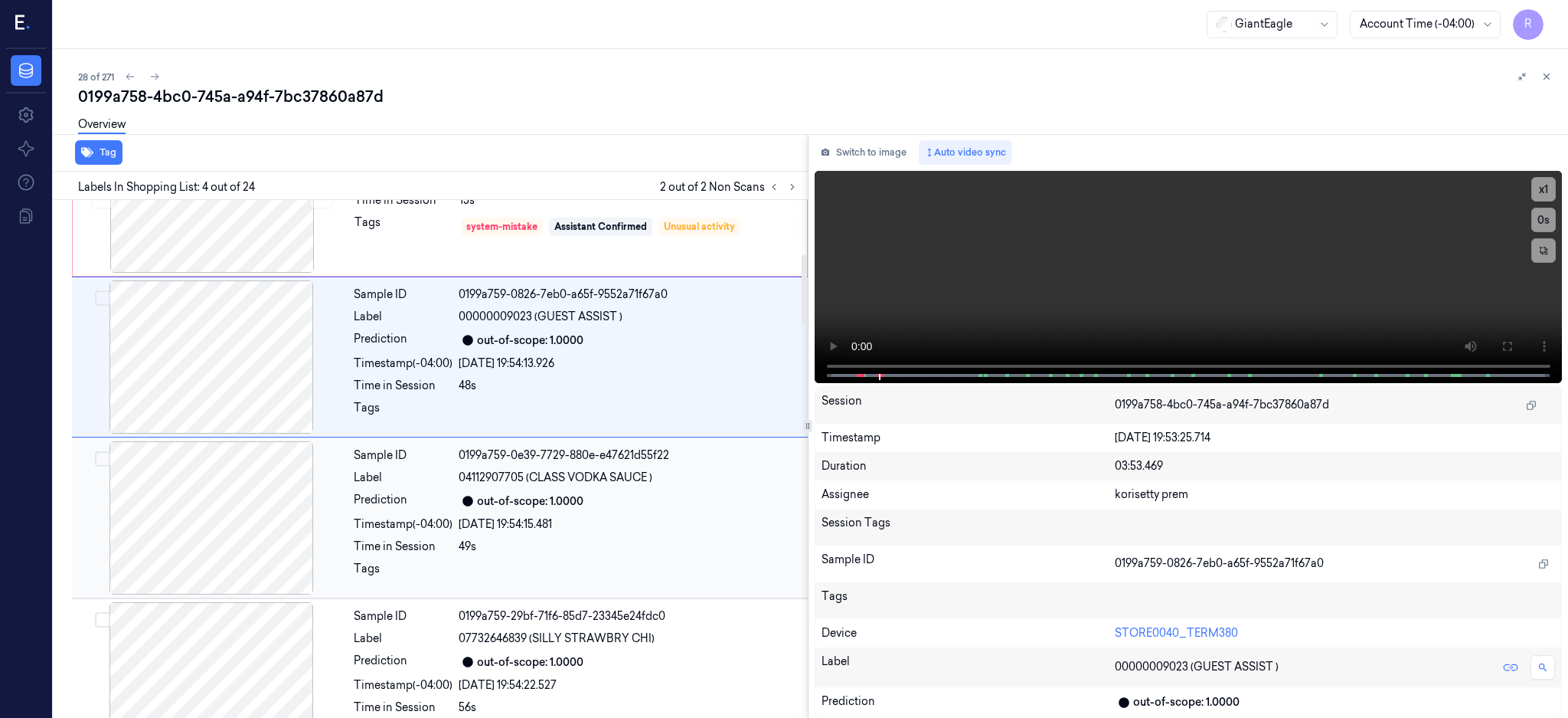
click at [241, 537] on div at bounding box center [211, 518] width 272 height 153
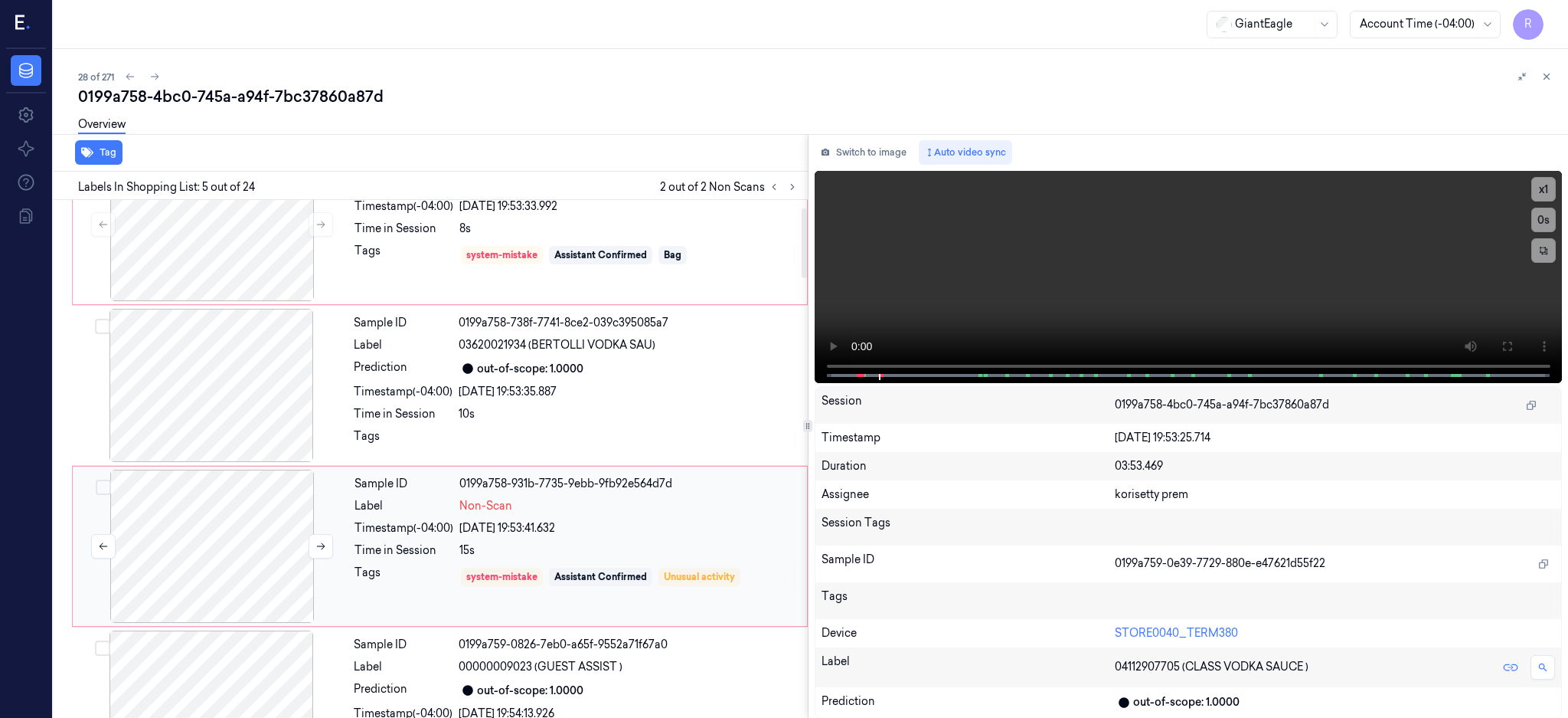
click at [253, 506] on div at bounding box center [212, 546] width 272 height 153
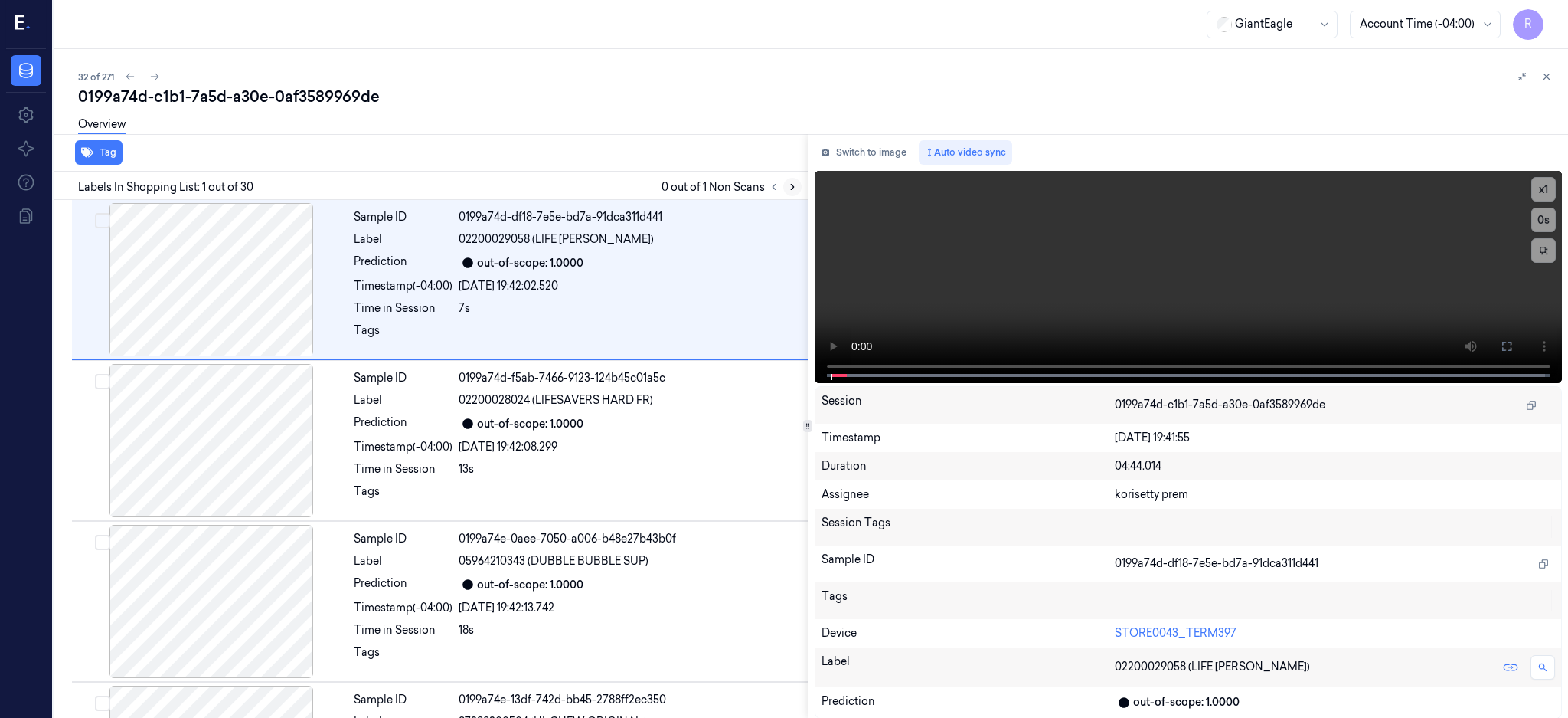
click at [798, 182] on icon at bounding box center [793, 187] width 10 height 10
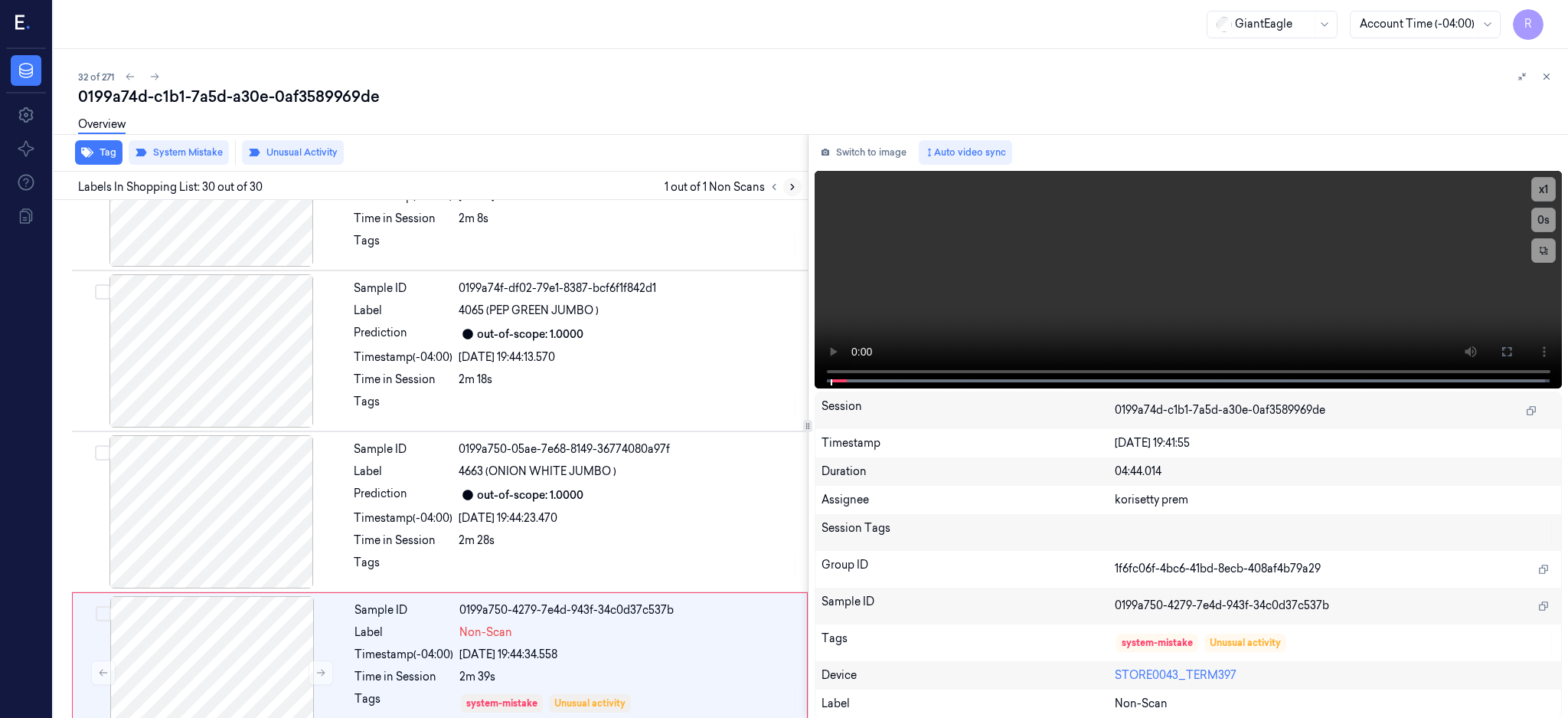
scroll to position [4314, 0]
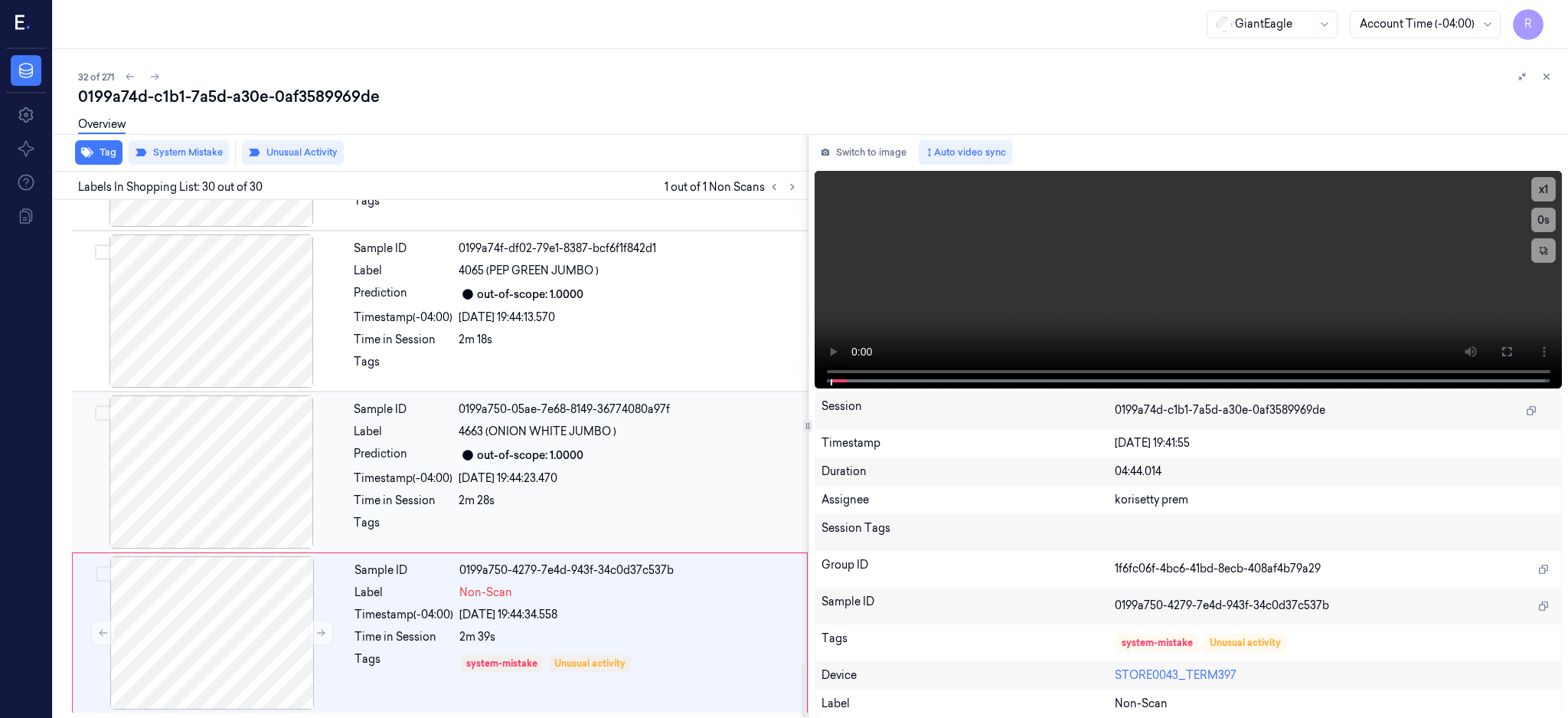
click at [240, 485] on div at bounding box center [211, 472] width 272 height 153
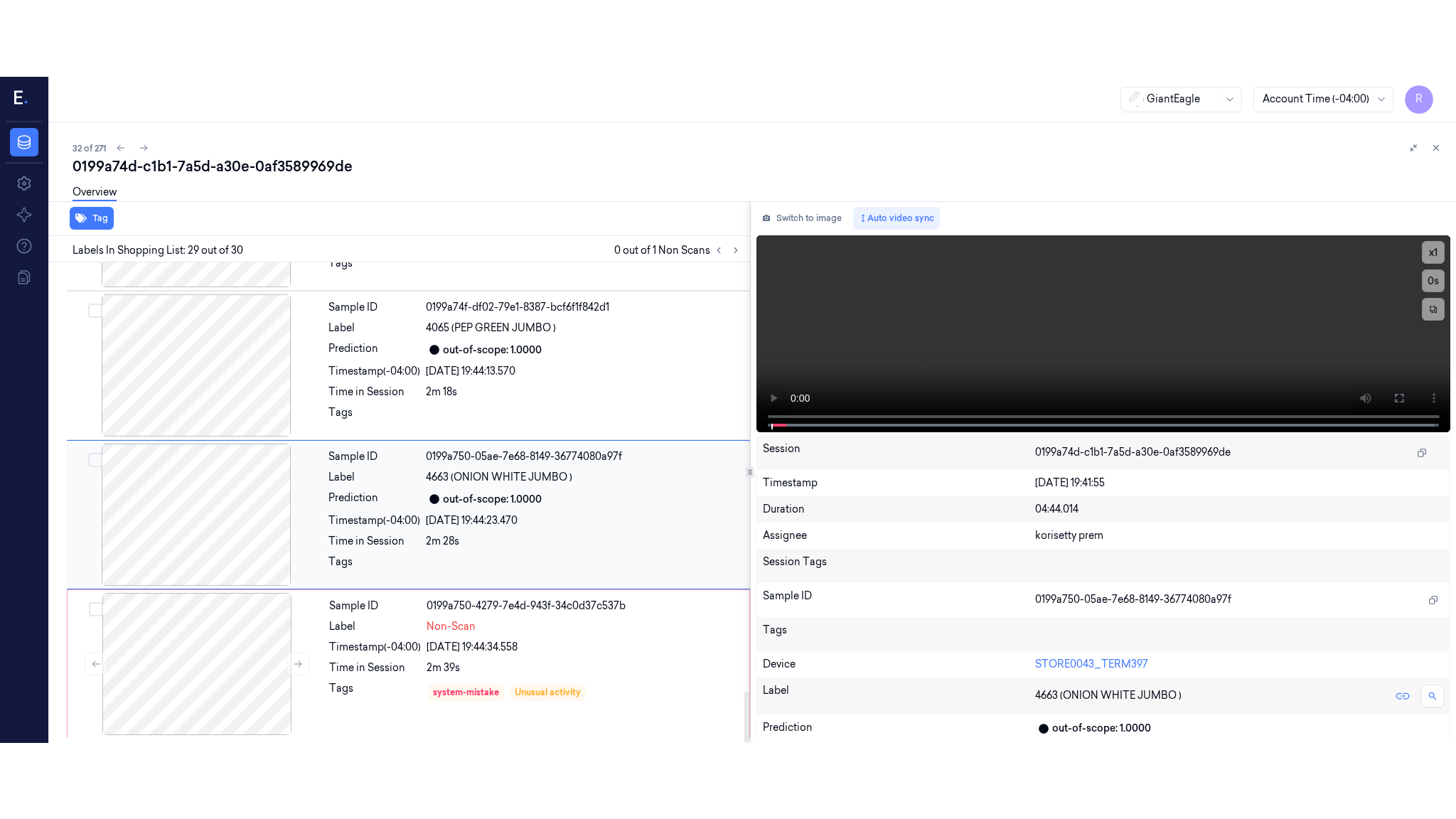
scroll to position [4004, 0]
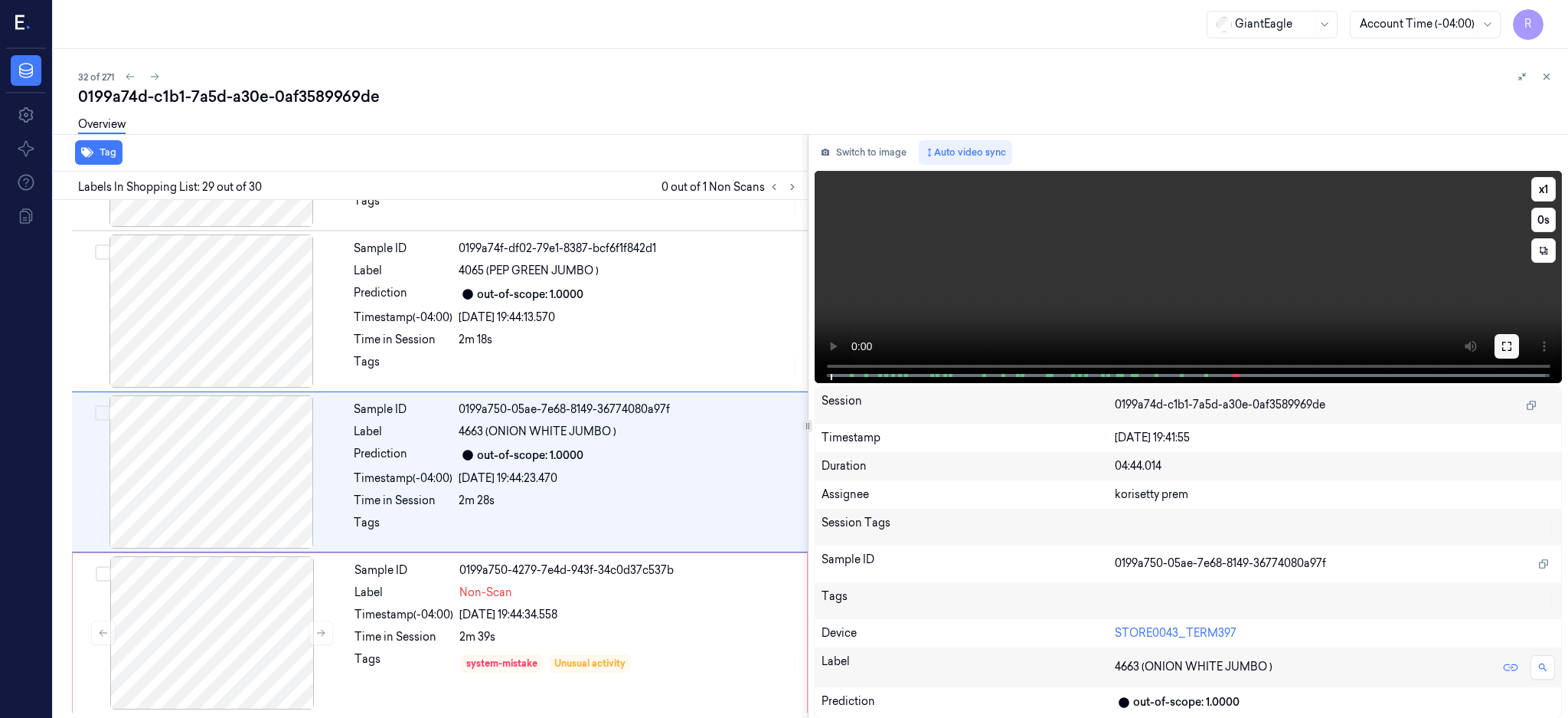
click at [1513, 347] on icon at bounding box center [1507, 347] width 12 height 12
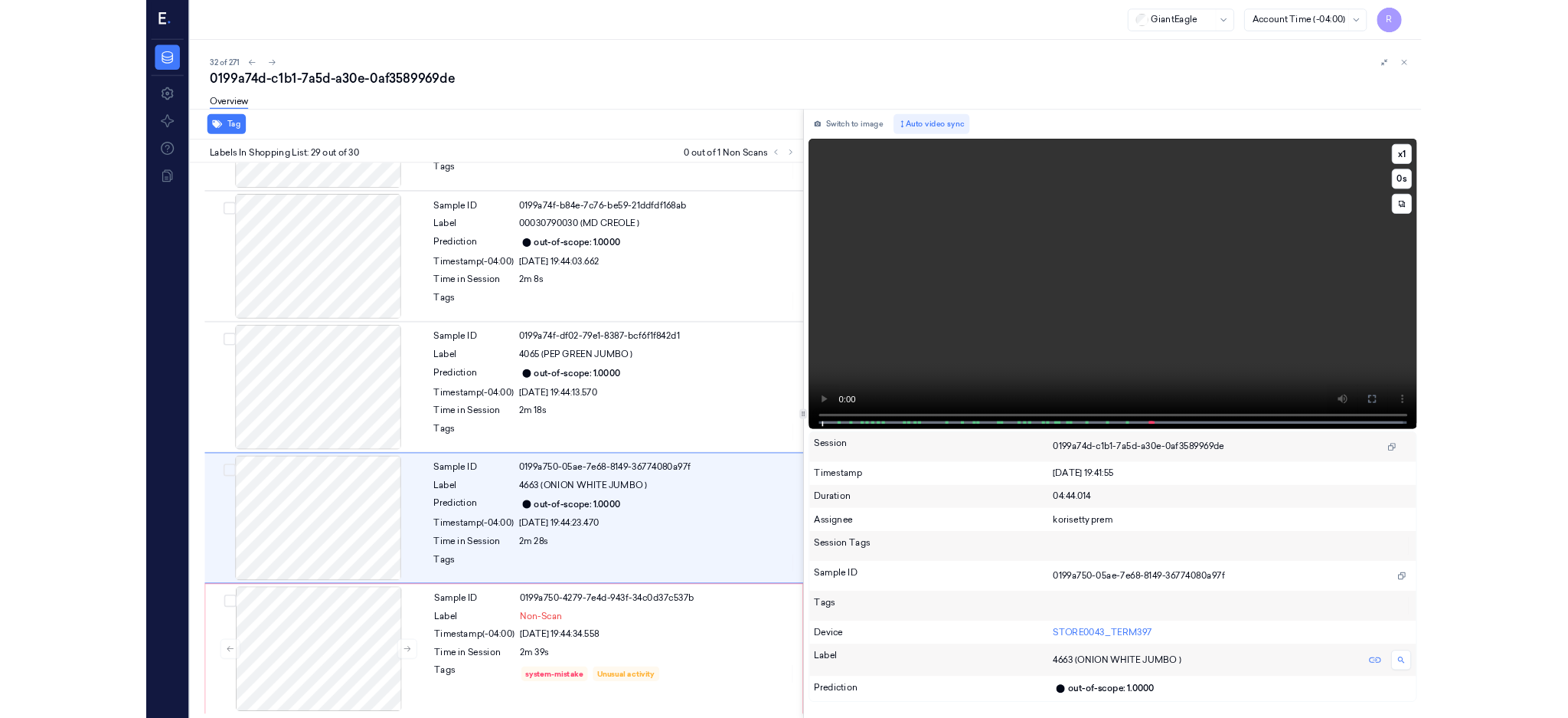
scroll to position [4150, 0]
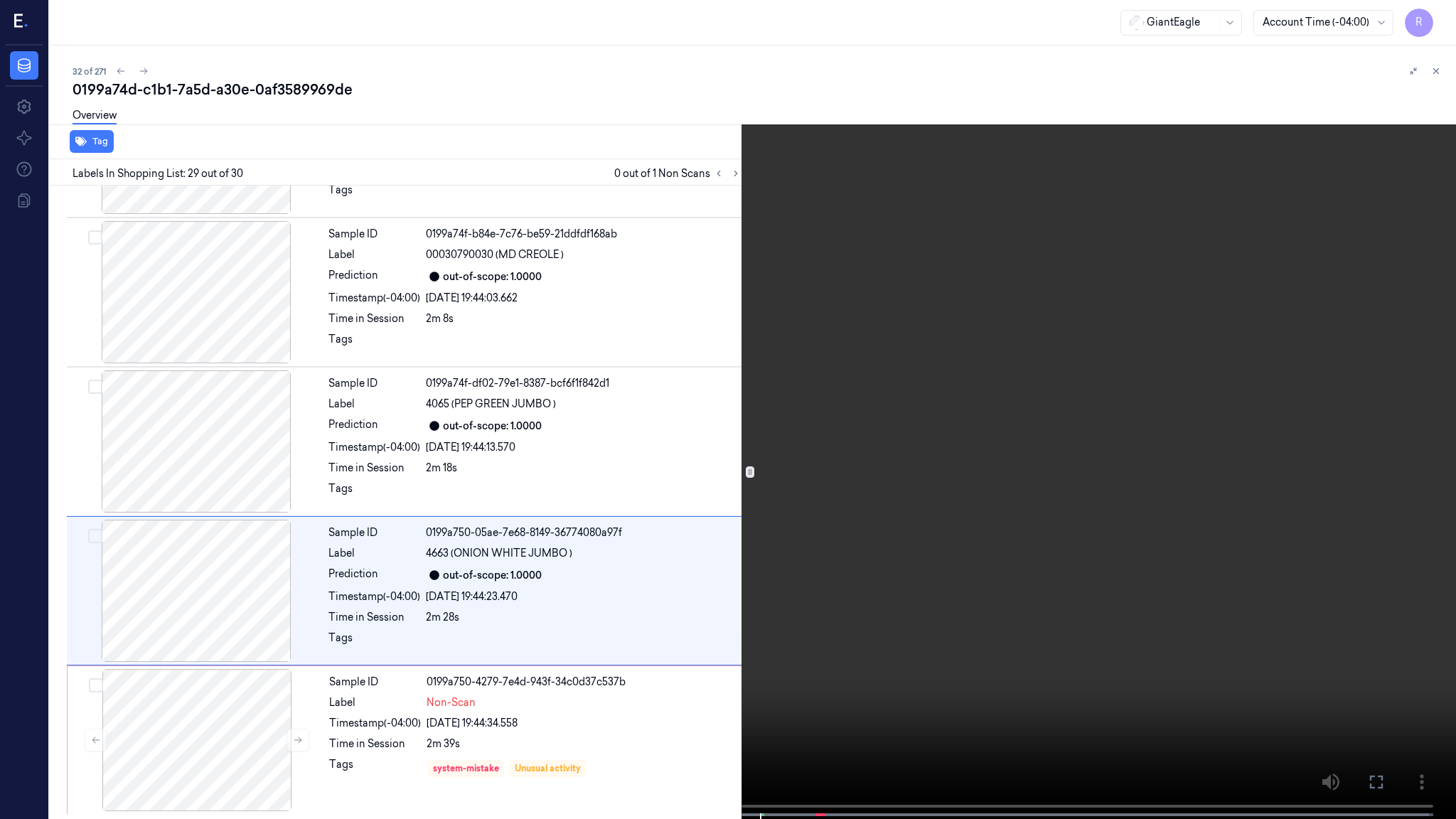
click at [728, 665] on video at bounding box center [728, 410] width 1456 height 821
click at [1441, 16] on button "x 1" at bounding box center [1438, 17] width 22 height 22
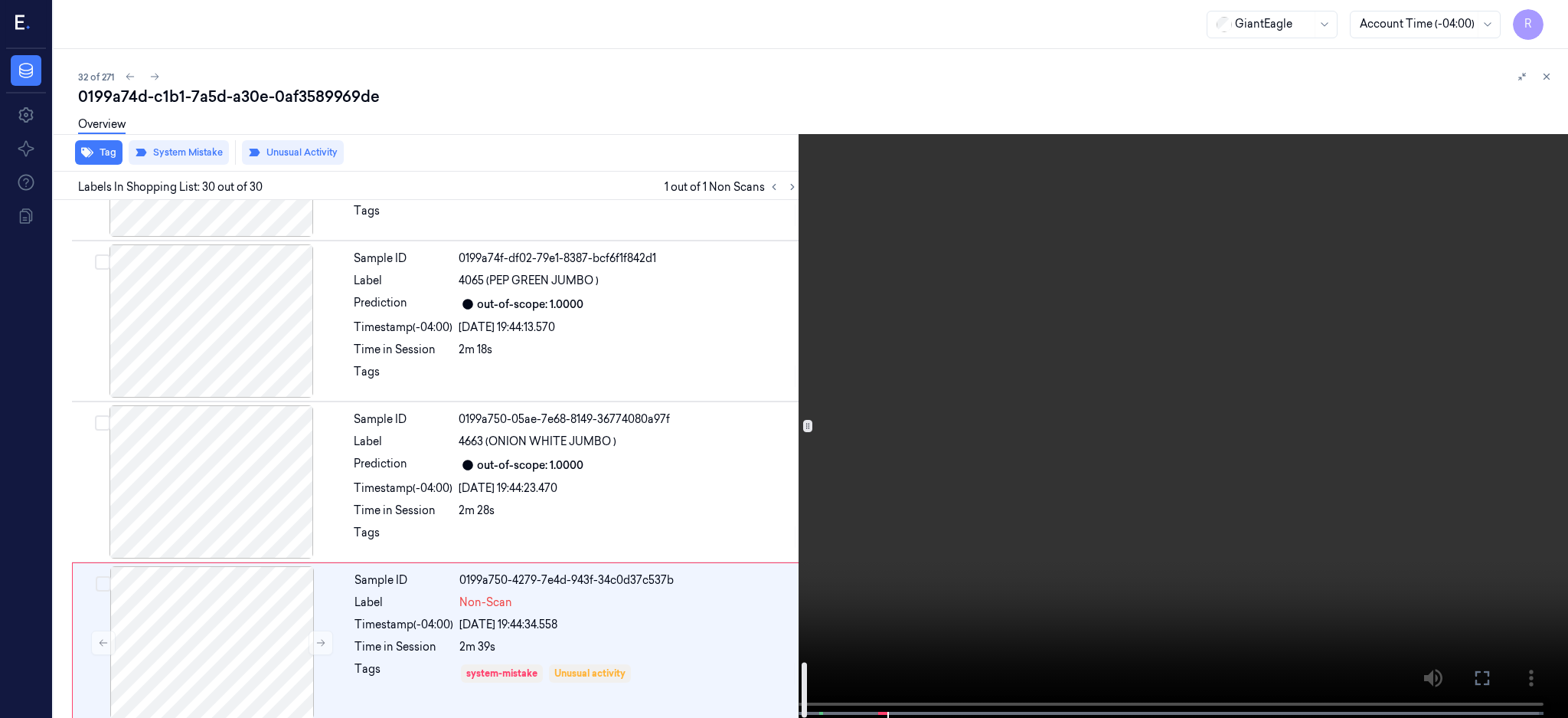
scroll to position [4314, 0]
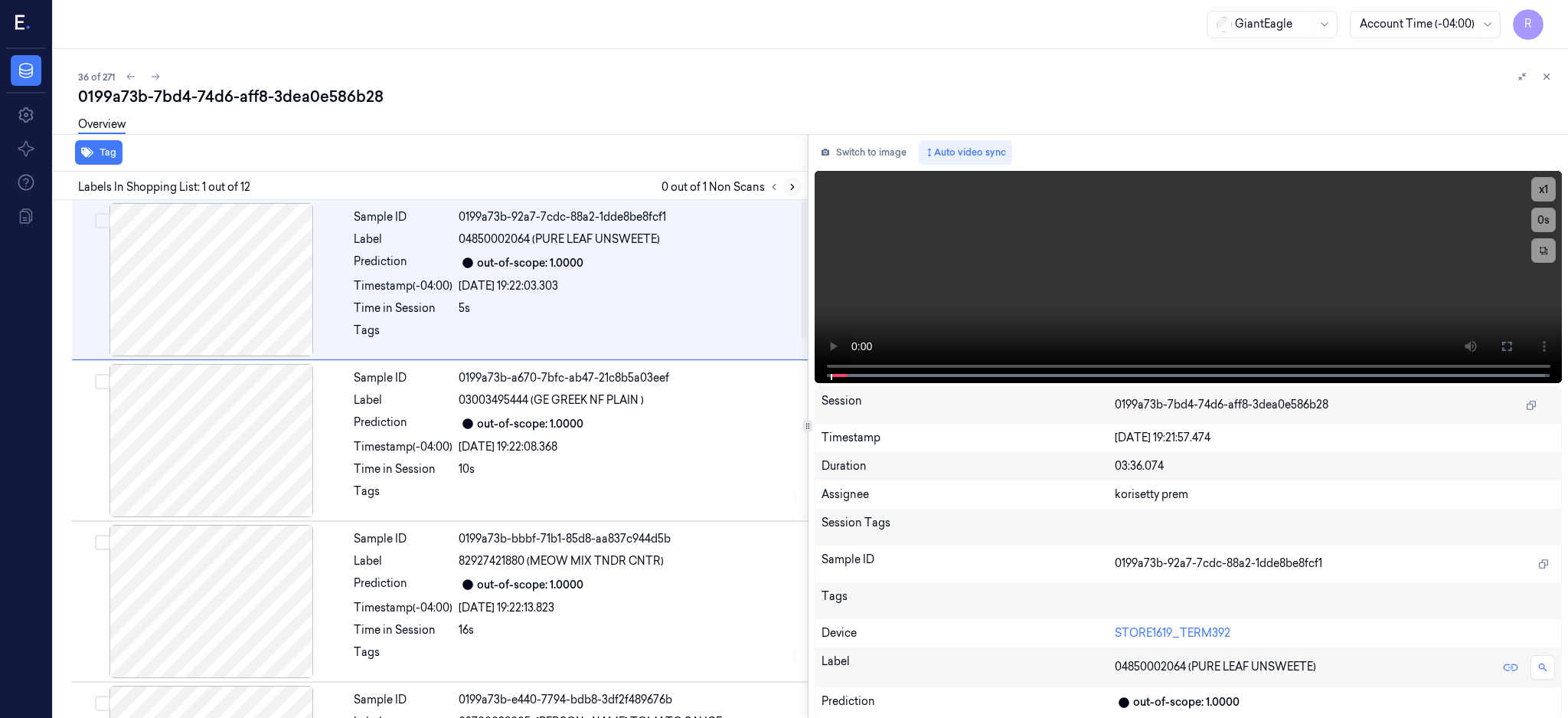
click at [798, 190] on icon at bounding box center [793, 187] width 10 height 10
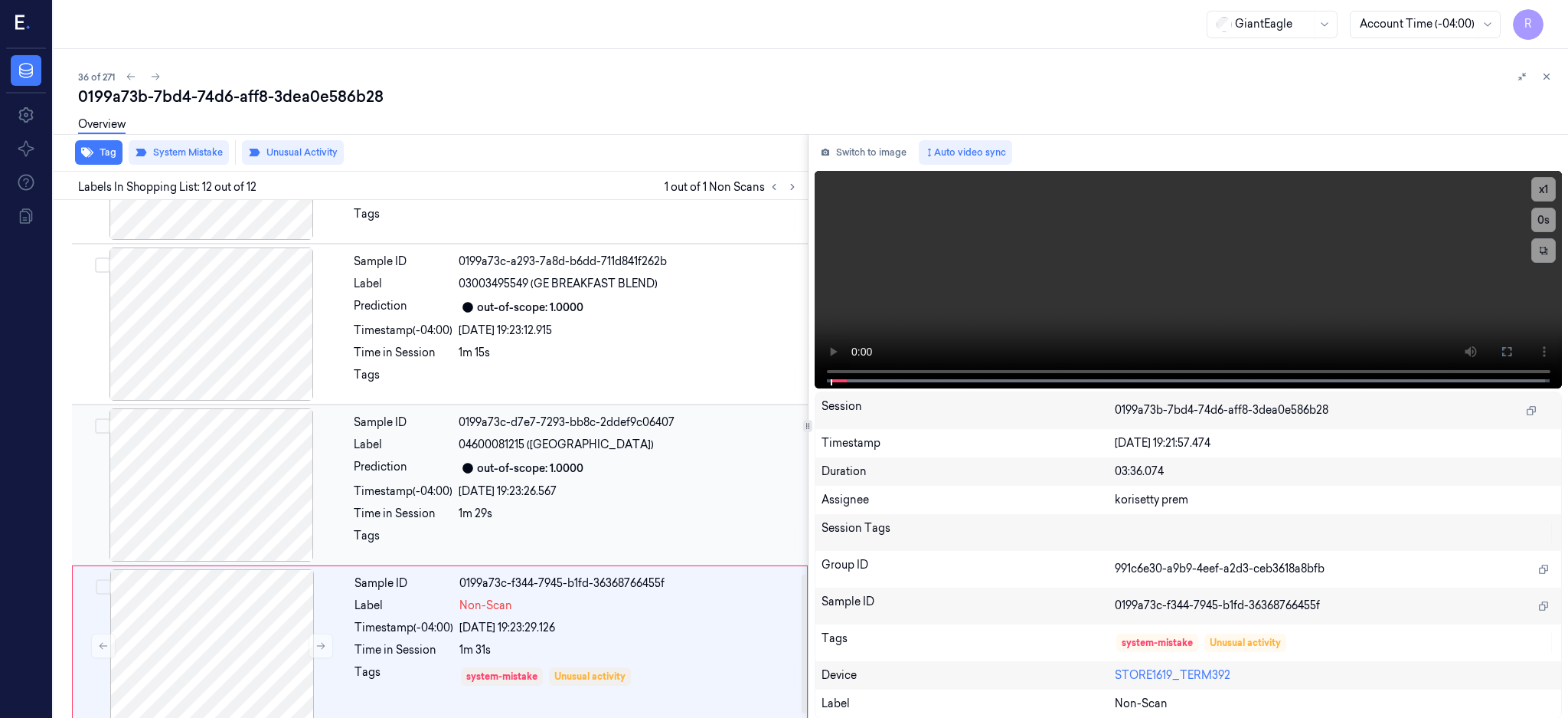
scroll to position [1417, 0]
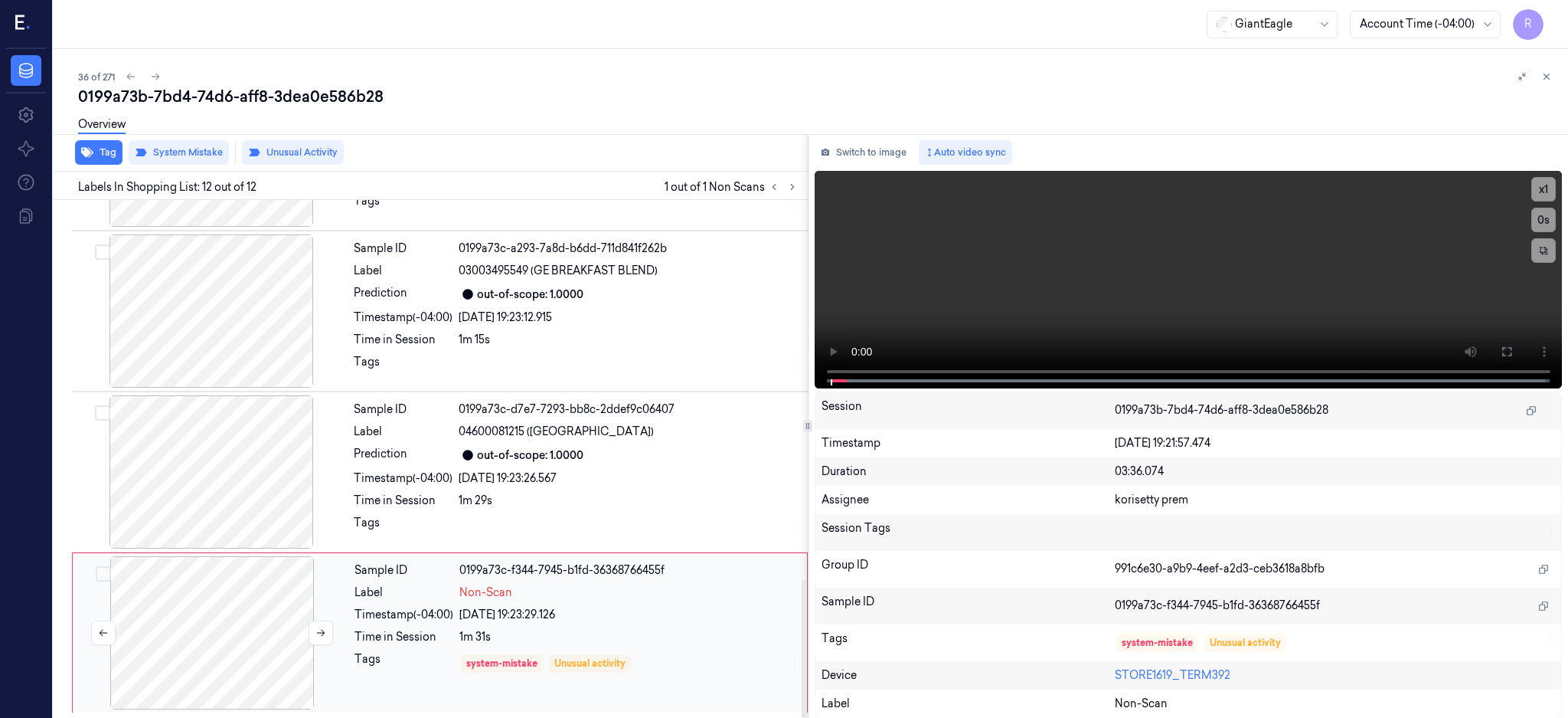
click at [233, 646] on div at bounding box center [212, 633] width 272 height 153
click at [320, 636] on icon at bounding box center [320, 633] width 10 height 10
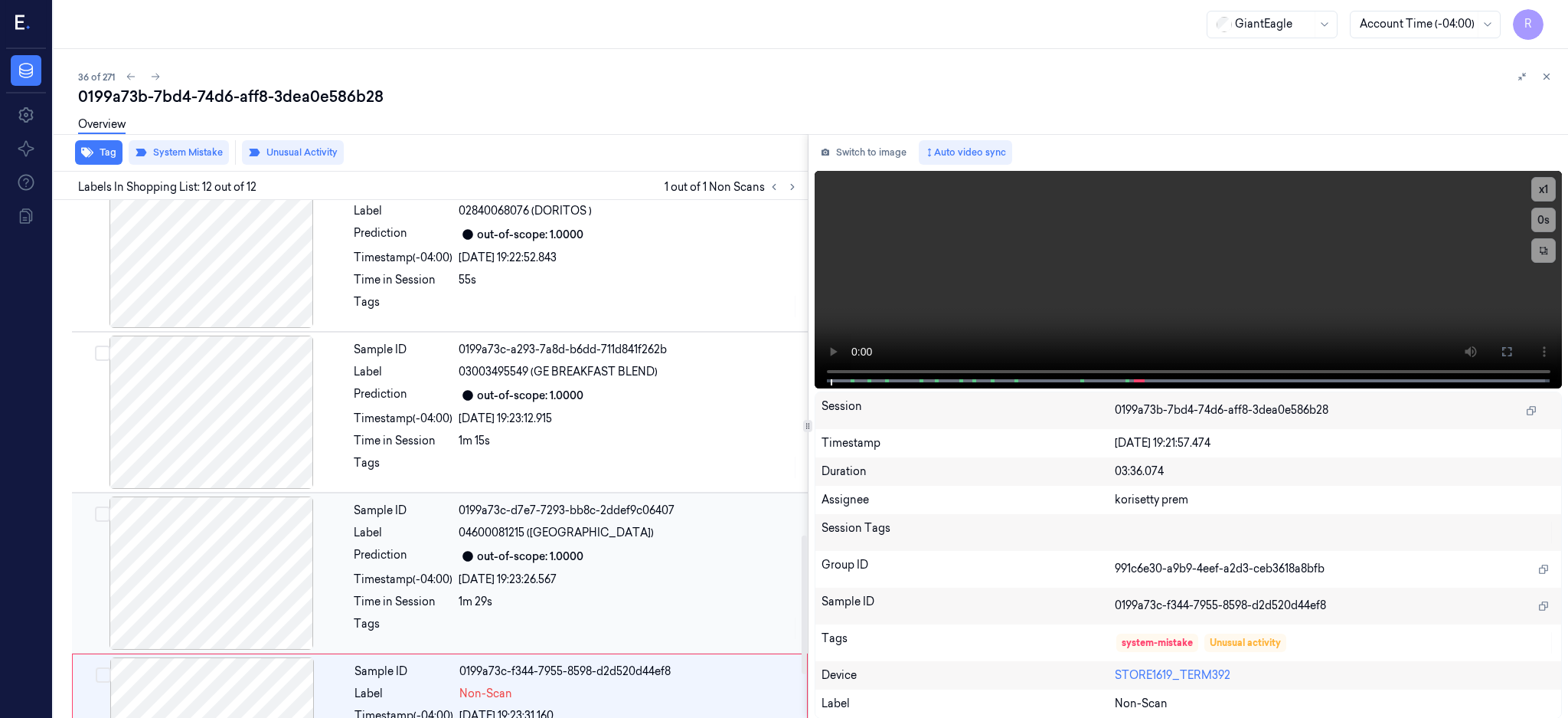
scroll to position [1008, 0]
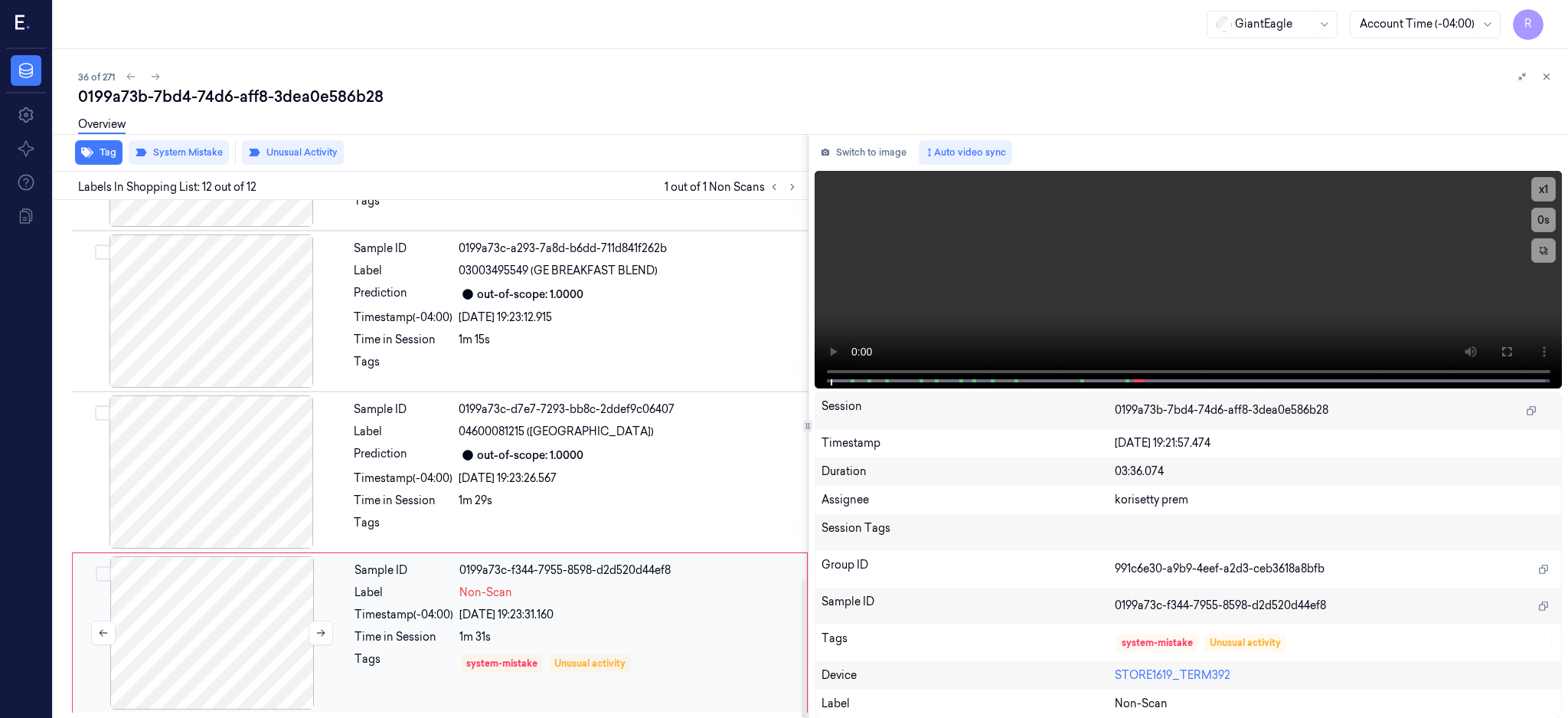
click at [278, 634] on div at bounding box center [212, 633] width 272 height 153
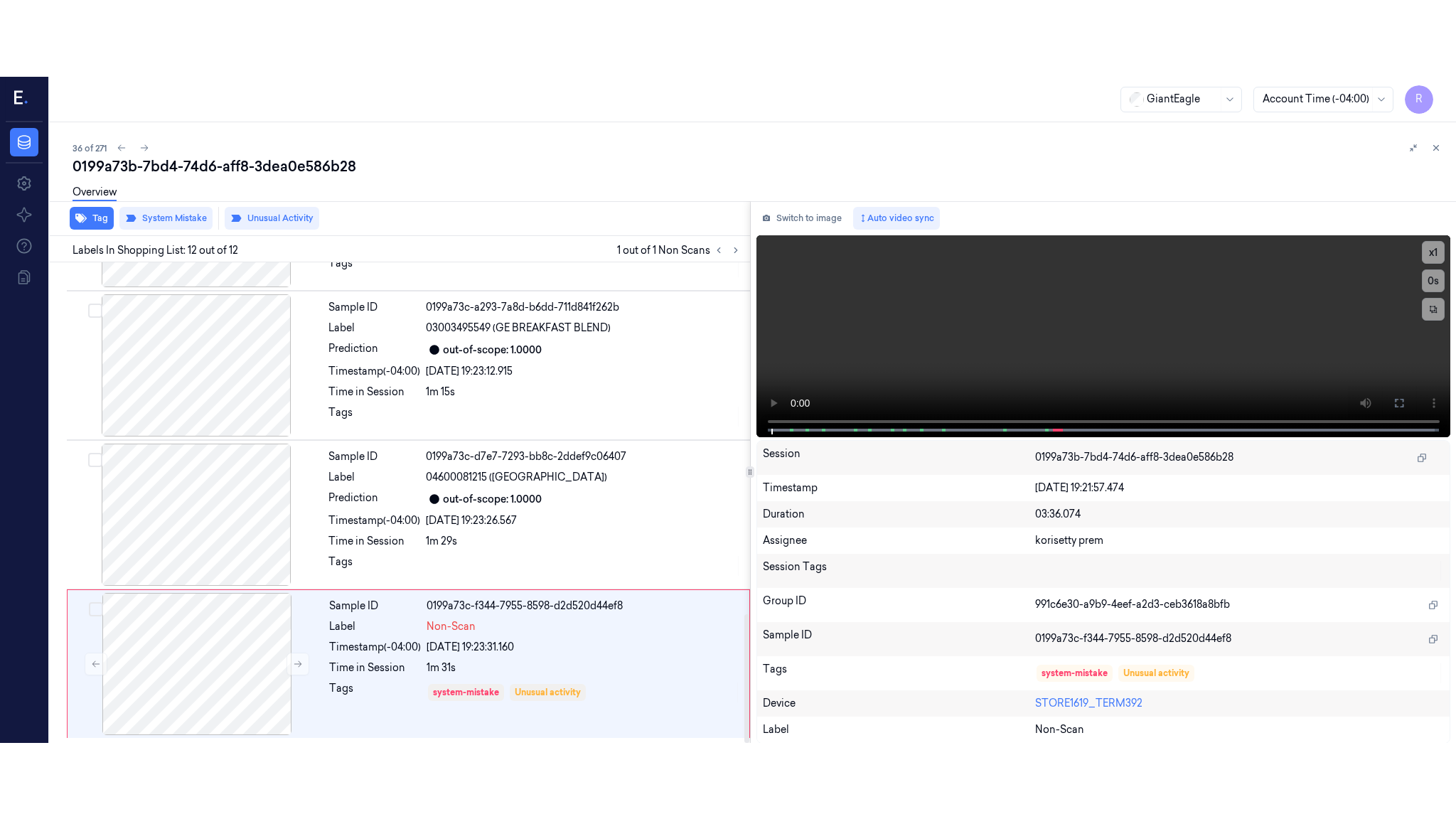
scroll to position [1315, 0]
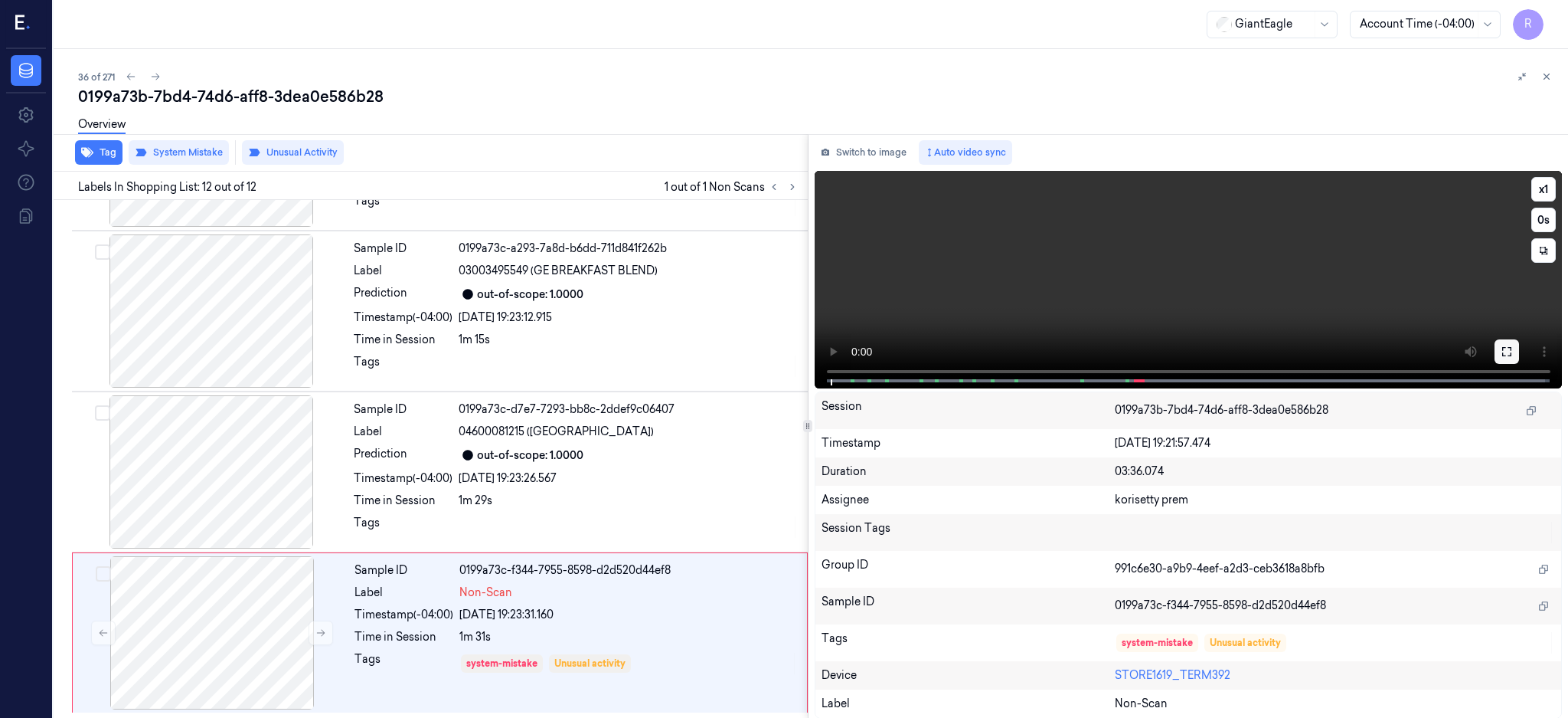
click at [1513, 346] on icon at bounding box center [1507, 352] width 12 height 12
click at [217, 599] on div at bounding box center [212, 633] width 272 height 153
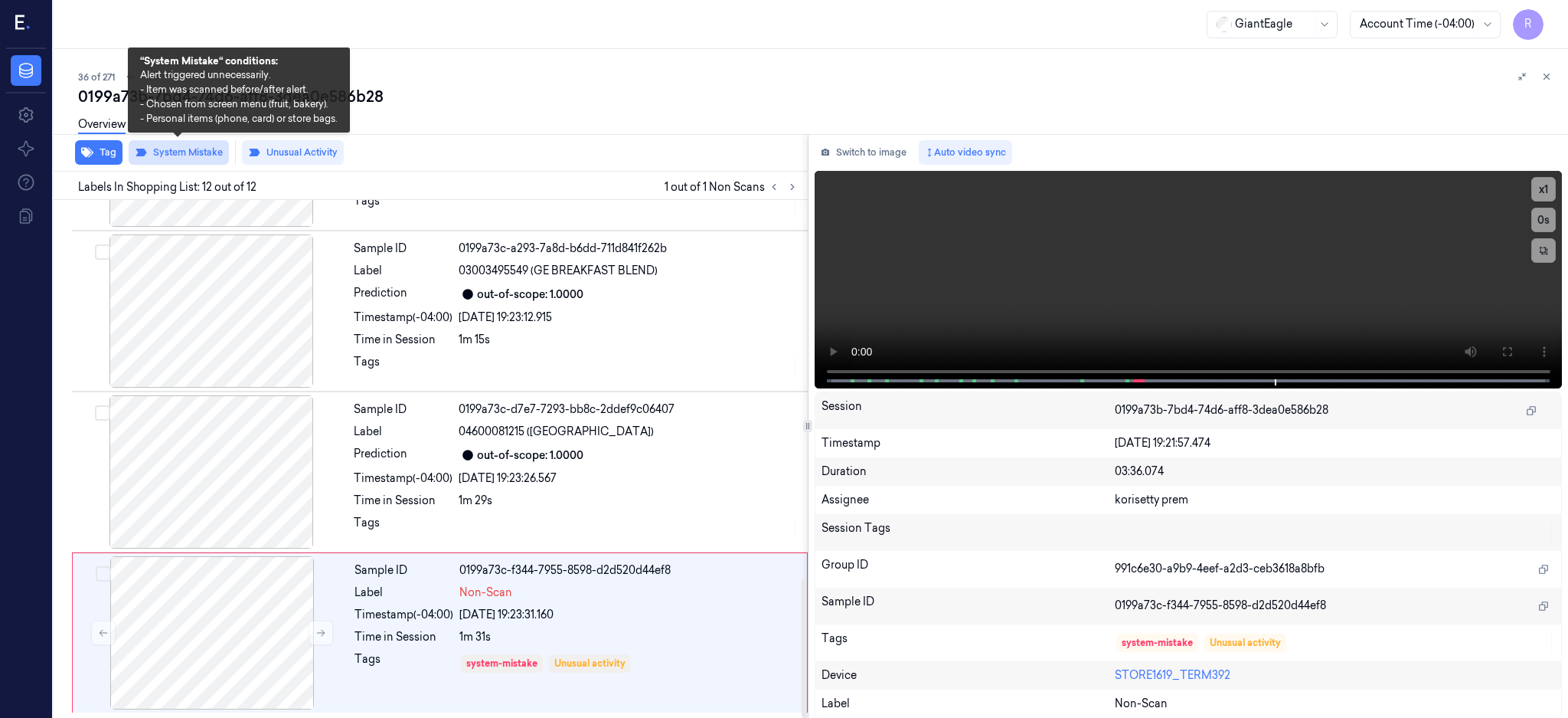
click at [196, 157] on button "System Mistake" at bounding box center [178, 153] width 100 height 24
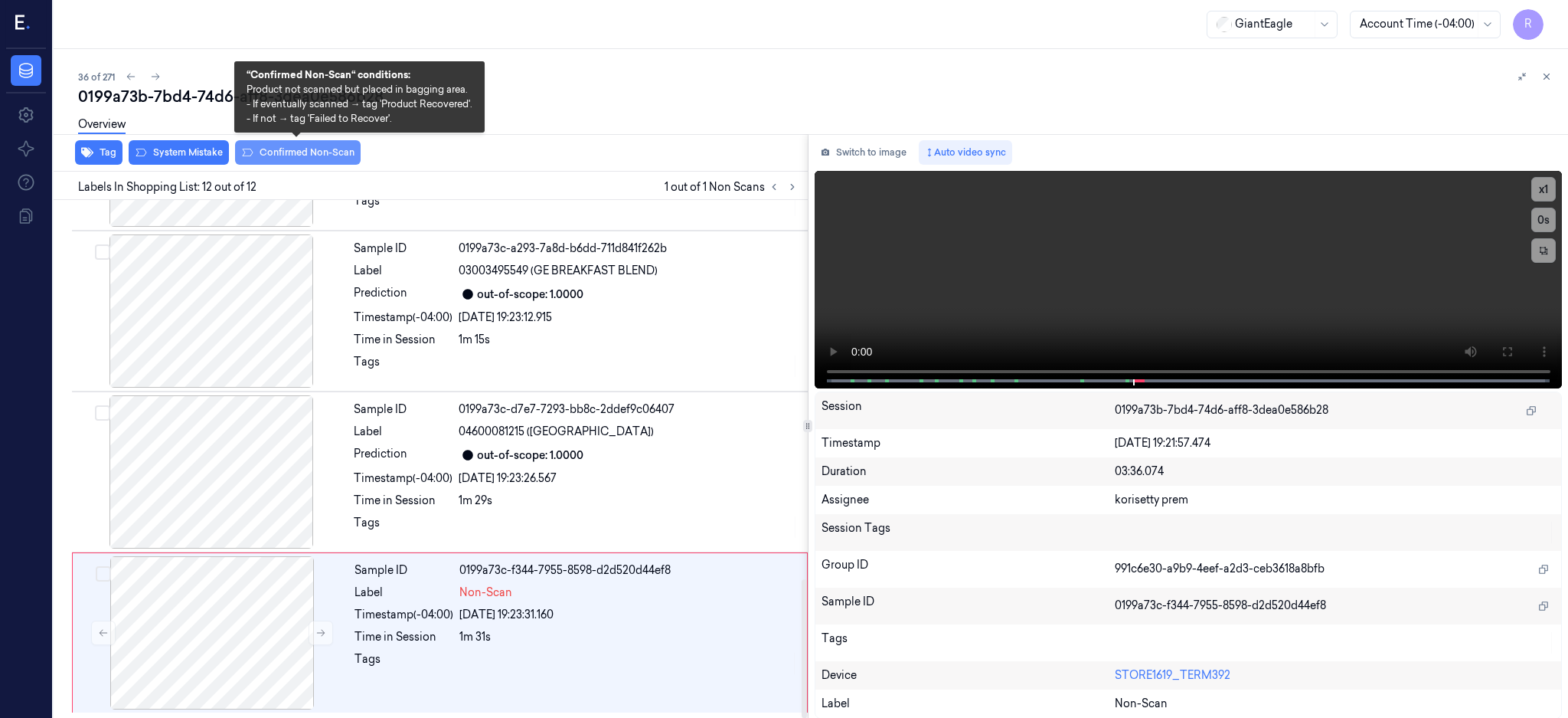
click at [288, 159] on button "Confirmed Non-Scan" at bounding box center [298, 153] width 126 height 24
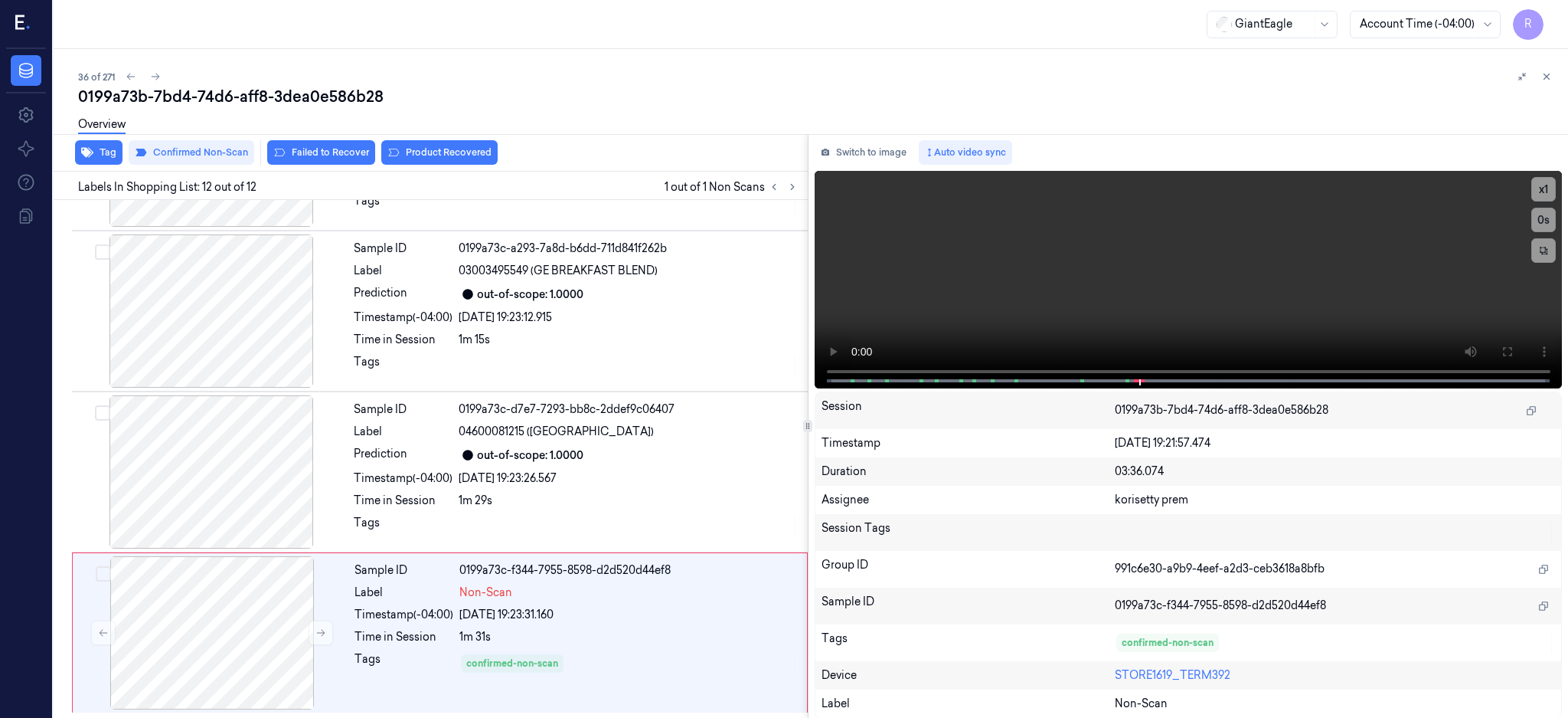
click at [180, 84] on div "36 of 271" at bounding box center [817, 76] width 1478 height 18
click at [179, 86] on div "0199a73b-7bd4-74d6-aff8-3dea0e586b28" at bounding box center [817, 97] width 1478 height 22
copy div "7bd4"
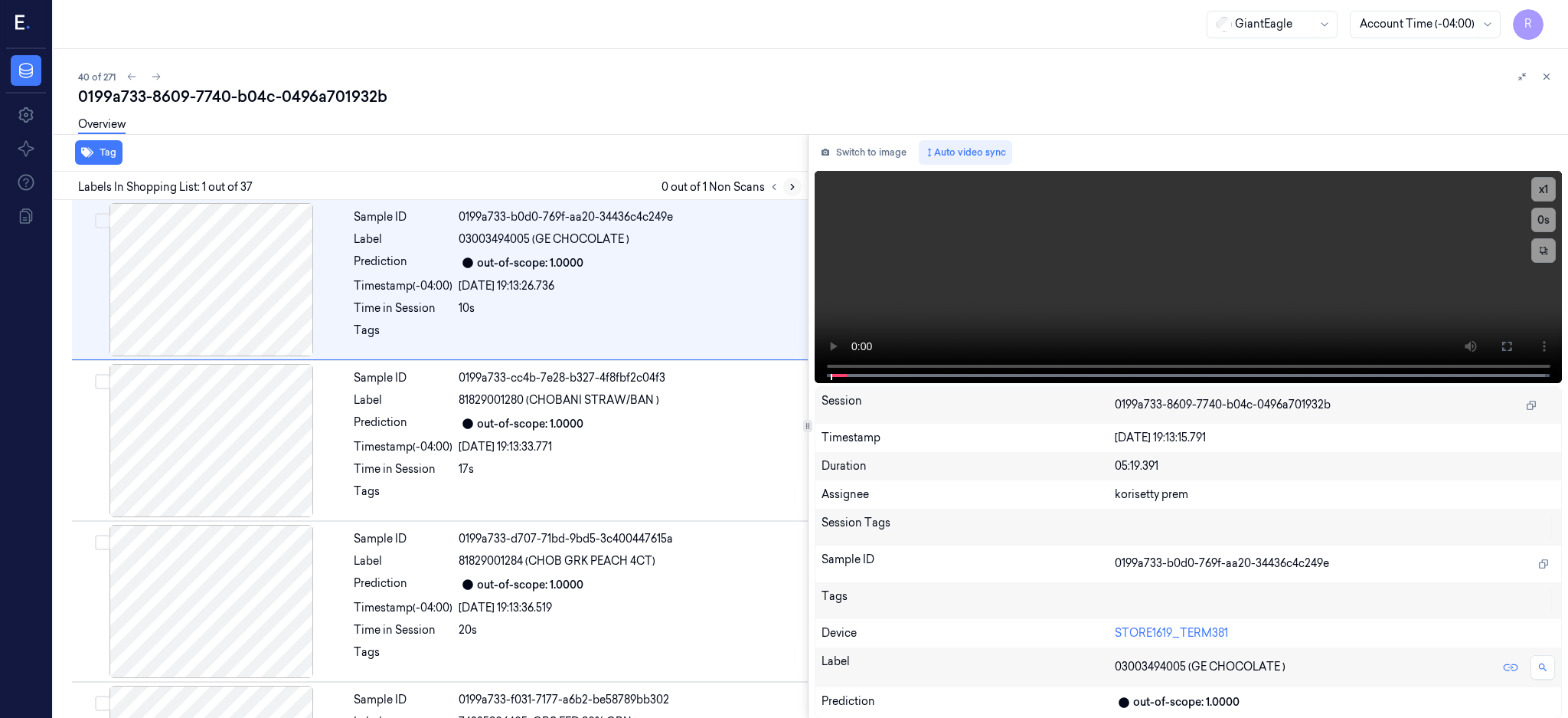
click at [798, 189] on icon at bounding box center [793, 187] width 10 height 10
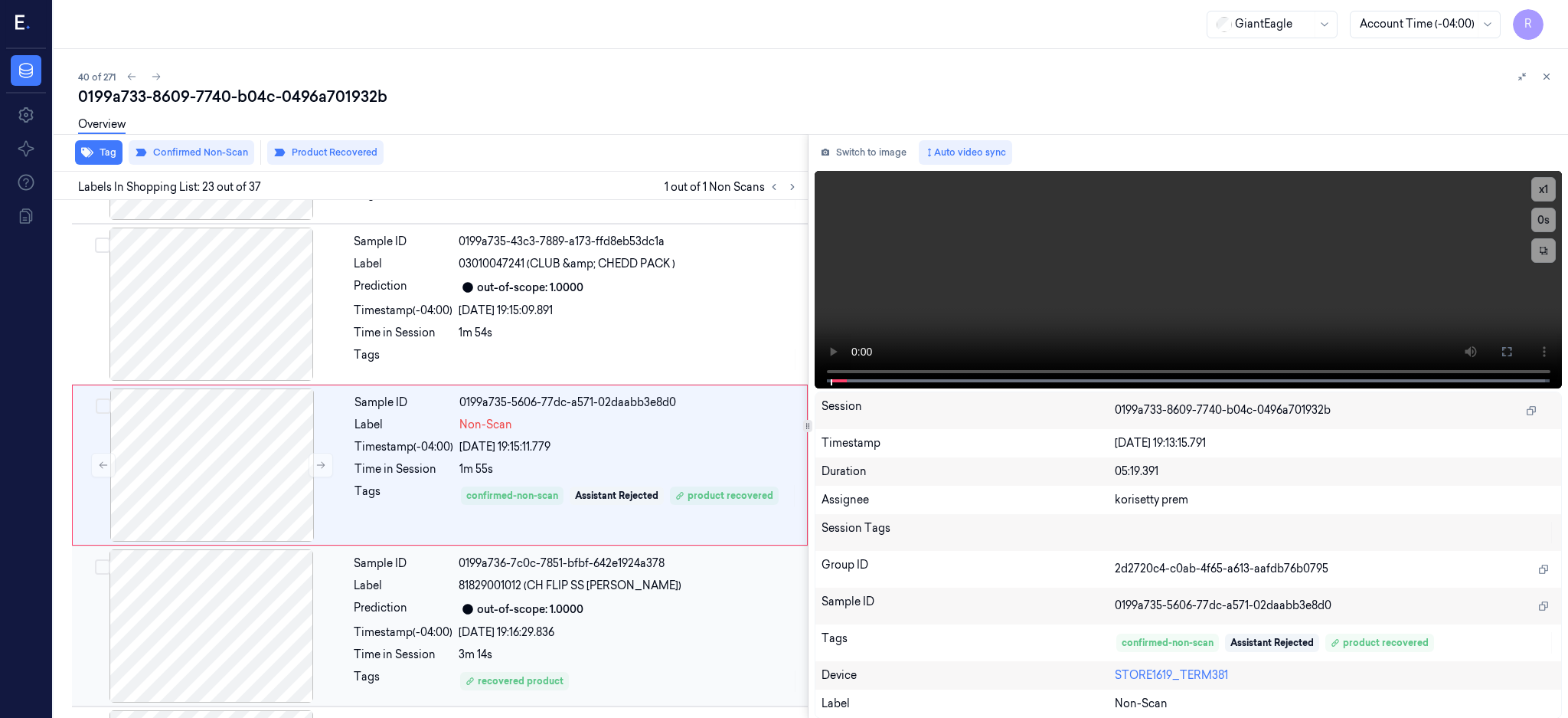
scroll to position [3361, 0]
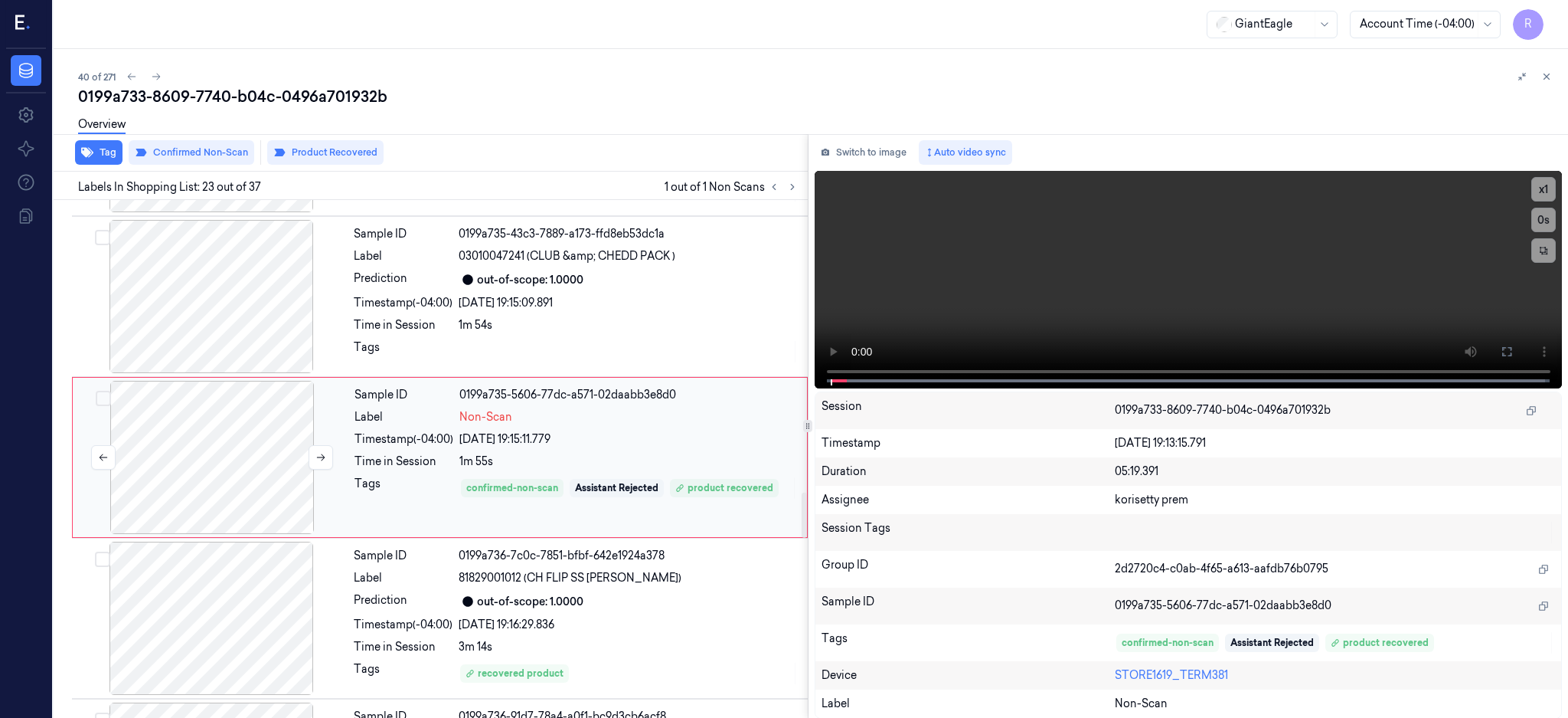
click at [236, 465] on div at bounding box center [212, 458] width 272 height 153
click at [203, 309] on div at bounding box center [211, 297] width 272 height 153
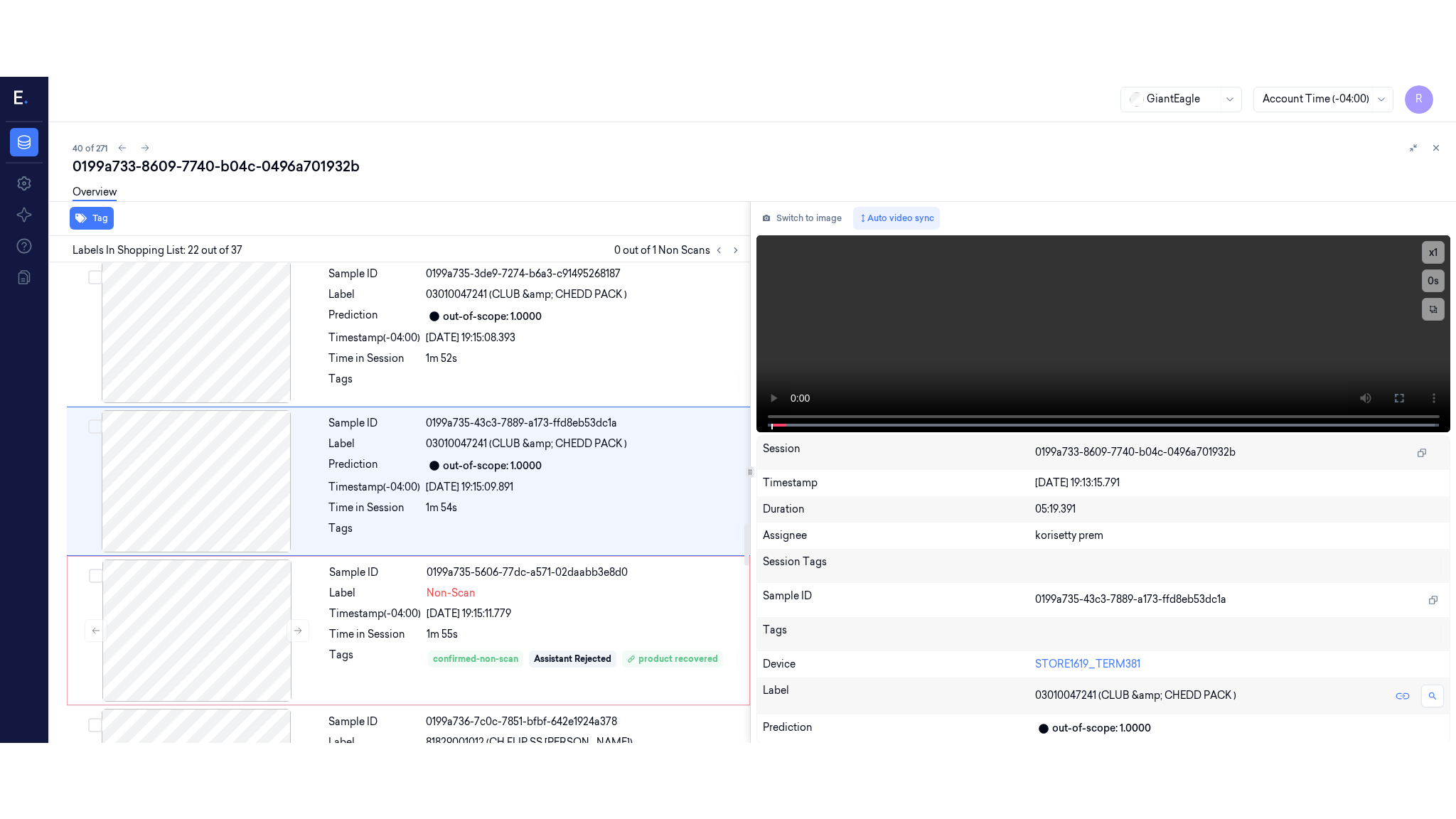
scroll to position [2970, 0]
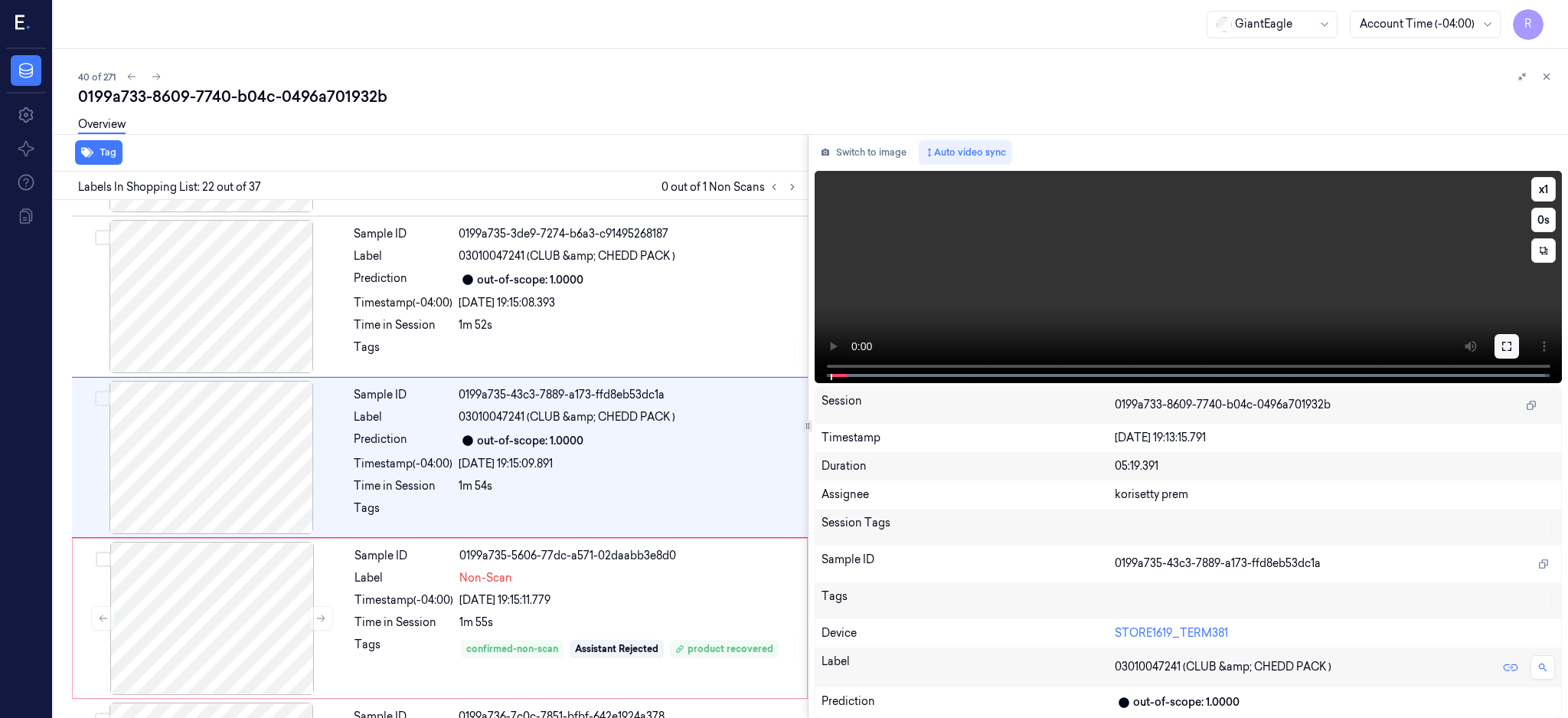
click at [1513, 349] on icon at bounding box center [1507, 347] width 12 height 12
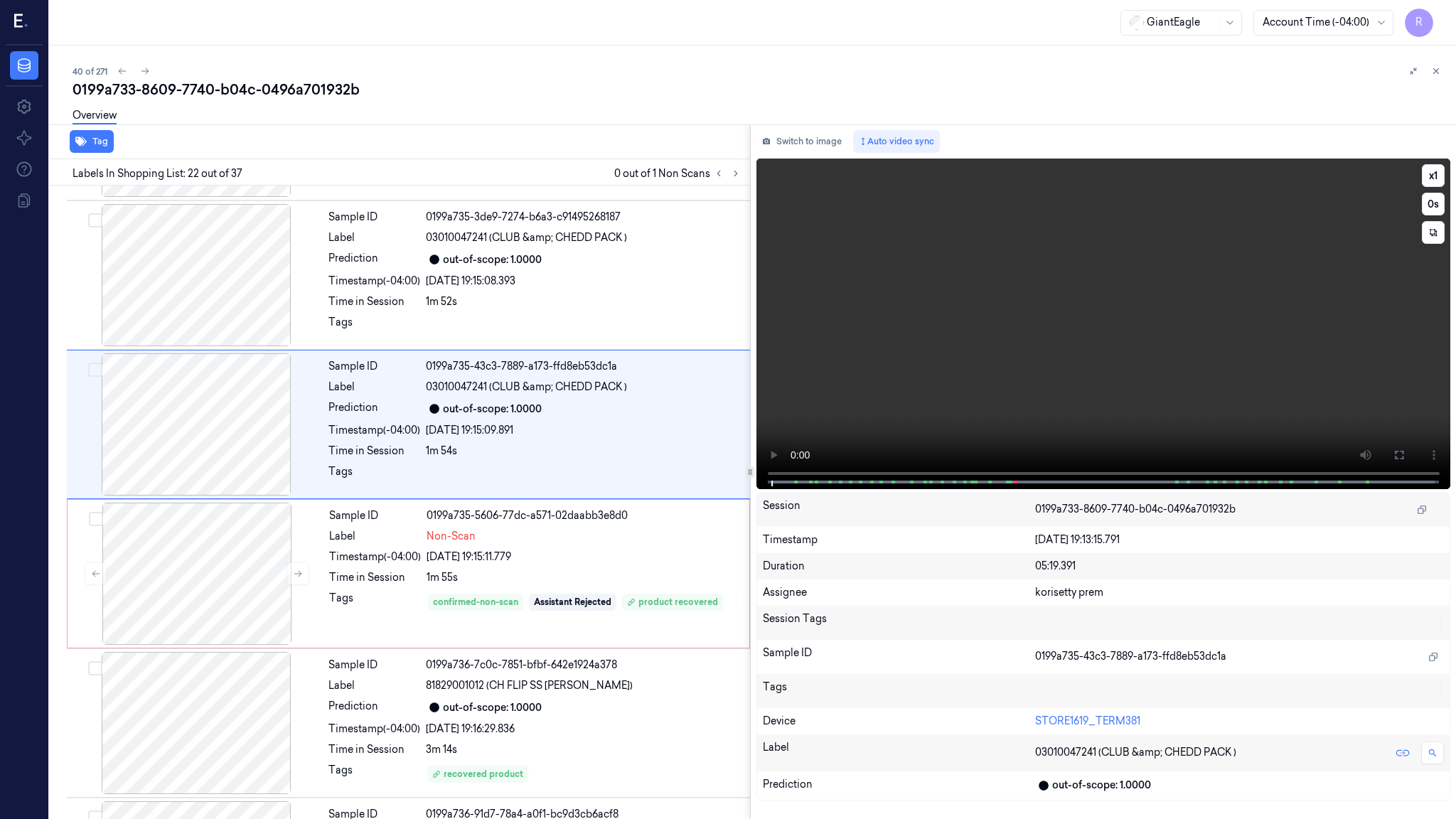
scroll to position [2893, 0]
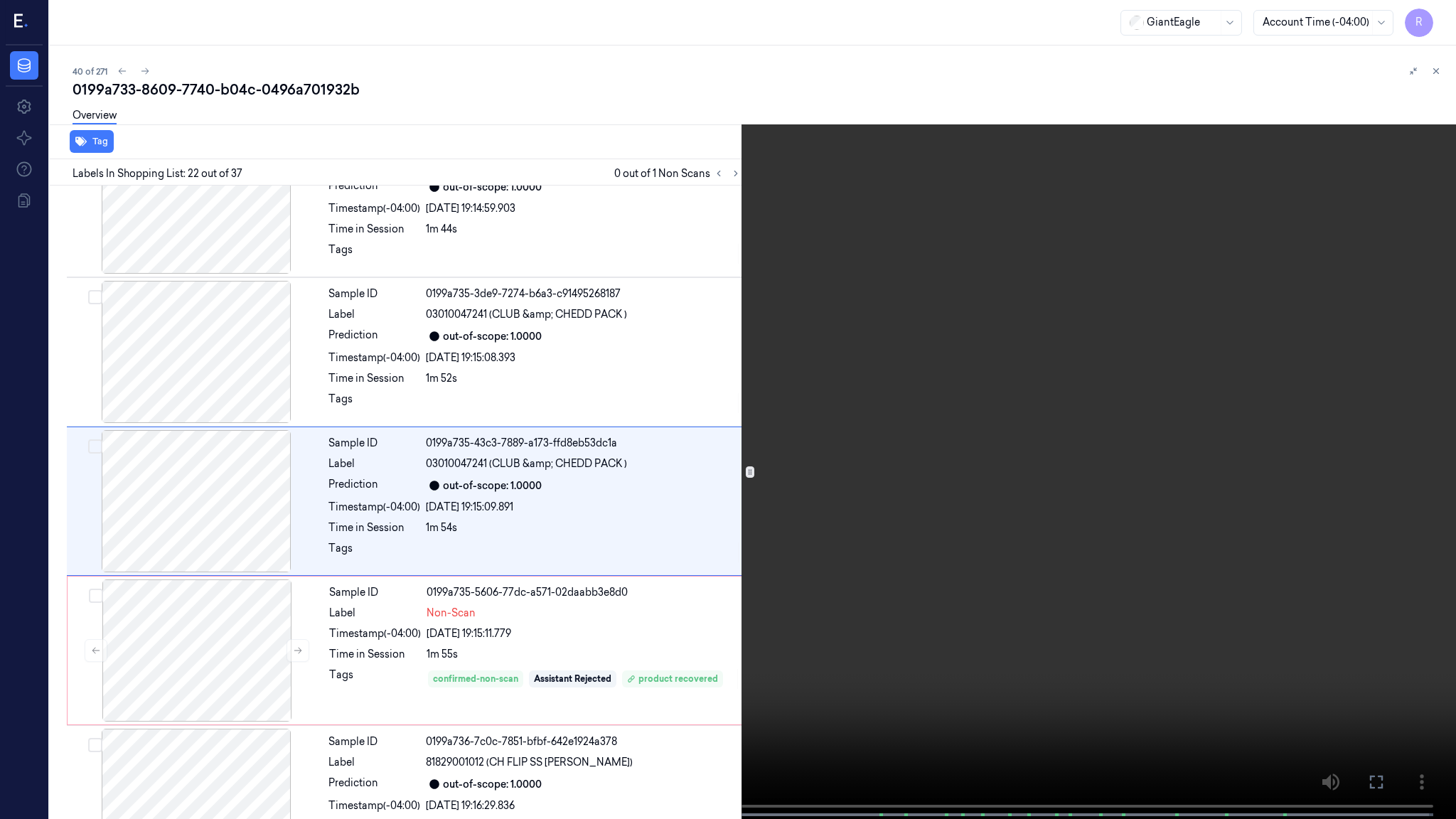
click at [604, 457] on video at bounding box center [728, 410] width 1456 height 821
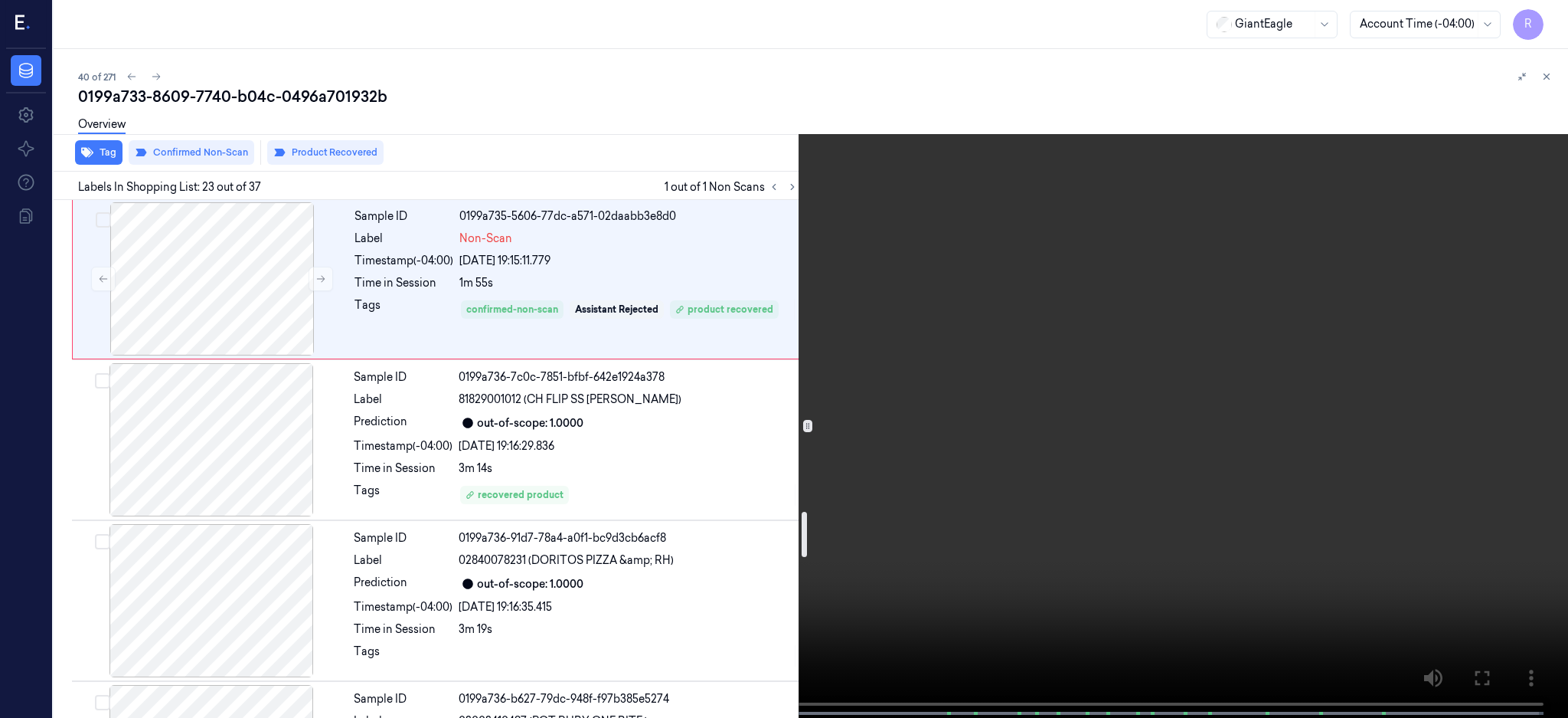
scroll to position [3585, 0]
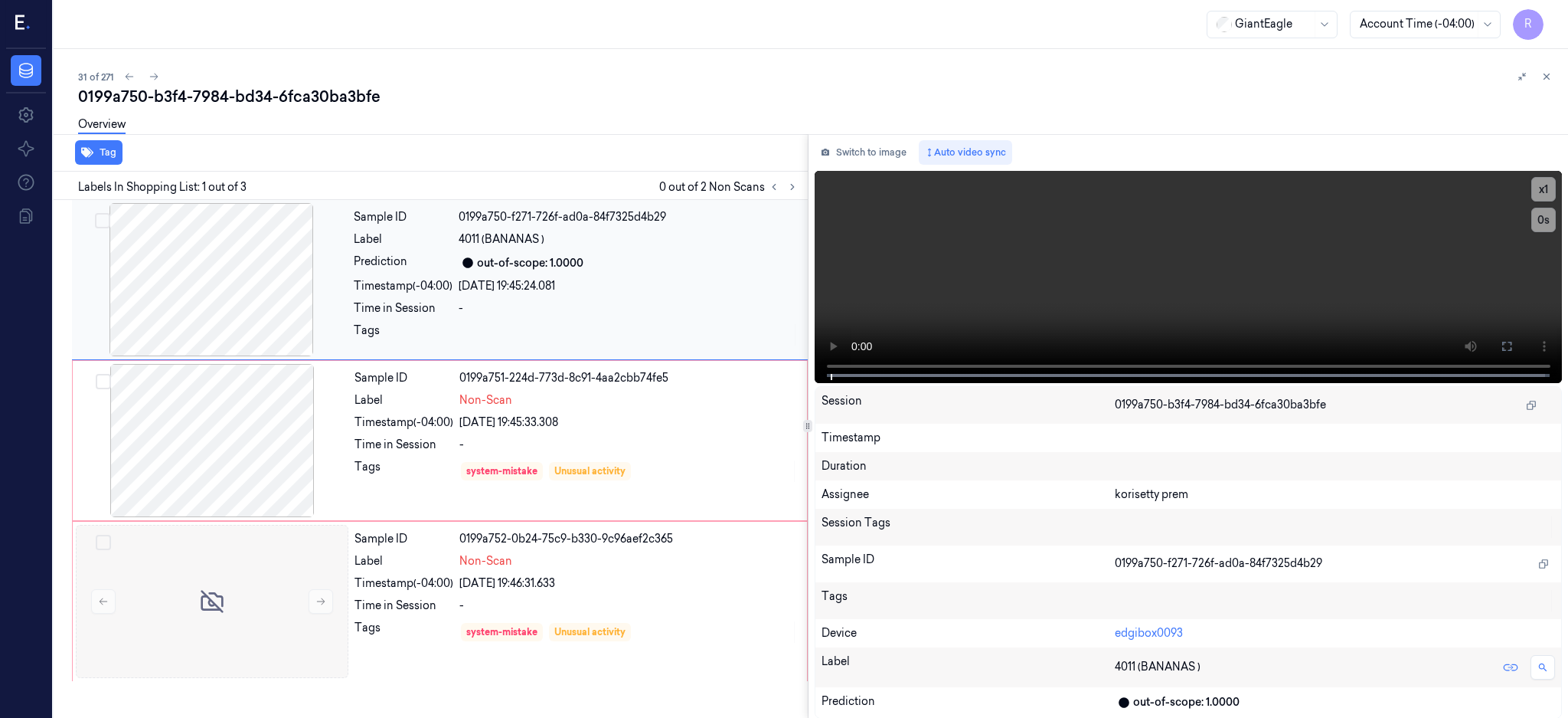
click at [253, 307] on div at bounding box center [211, 279] width 272 height 153
click at [234, 303] on div at bounding box center [211, 279] width 272 height 153
click at [230, 453] on div at bounding box center [212, 440] width 272 height 153
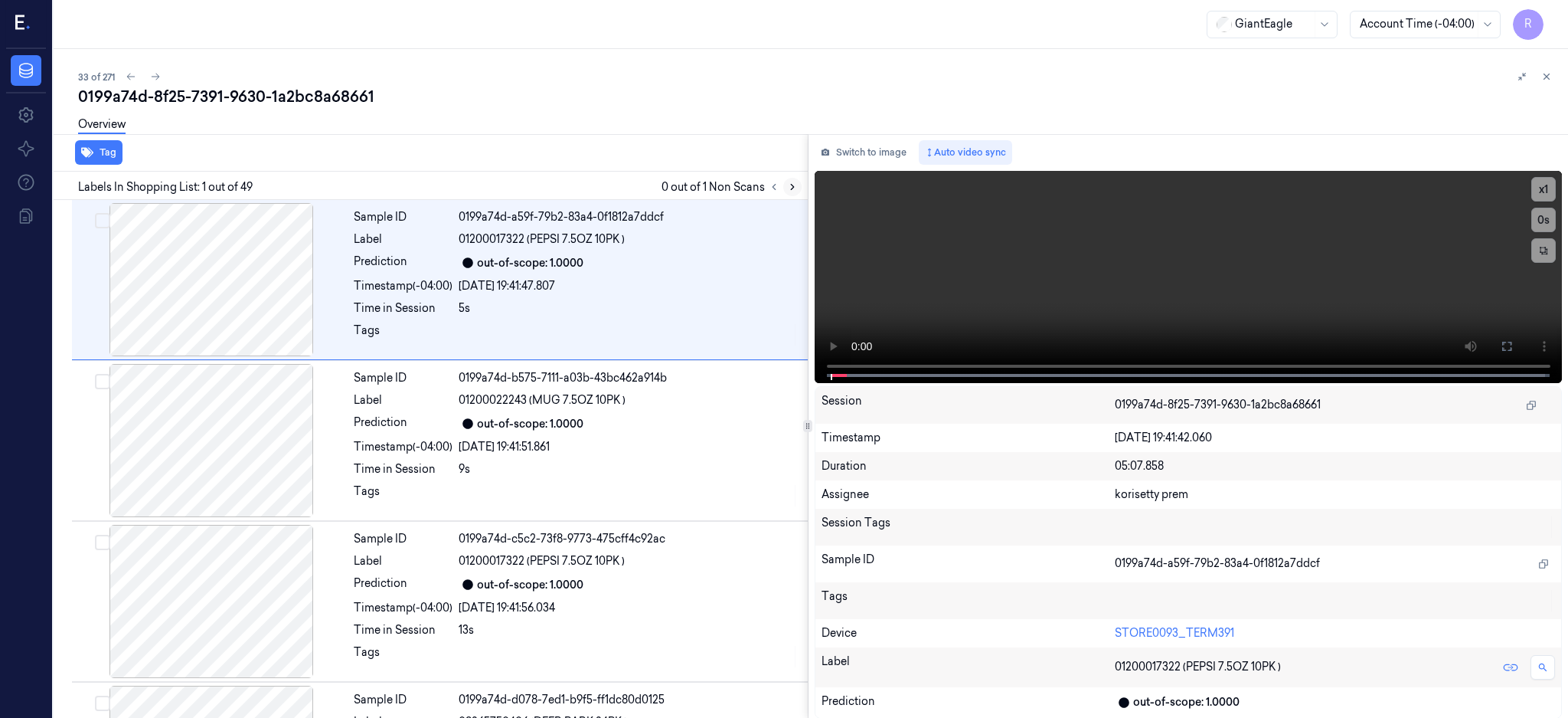
click at [798, 189] on icon at bounding box center [793, 187] width 10 height 10
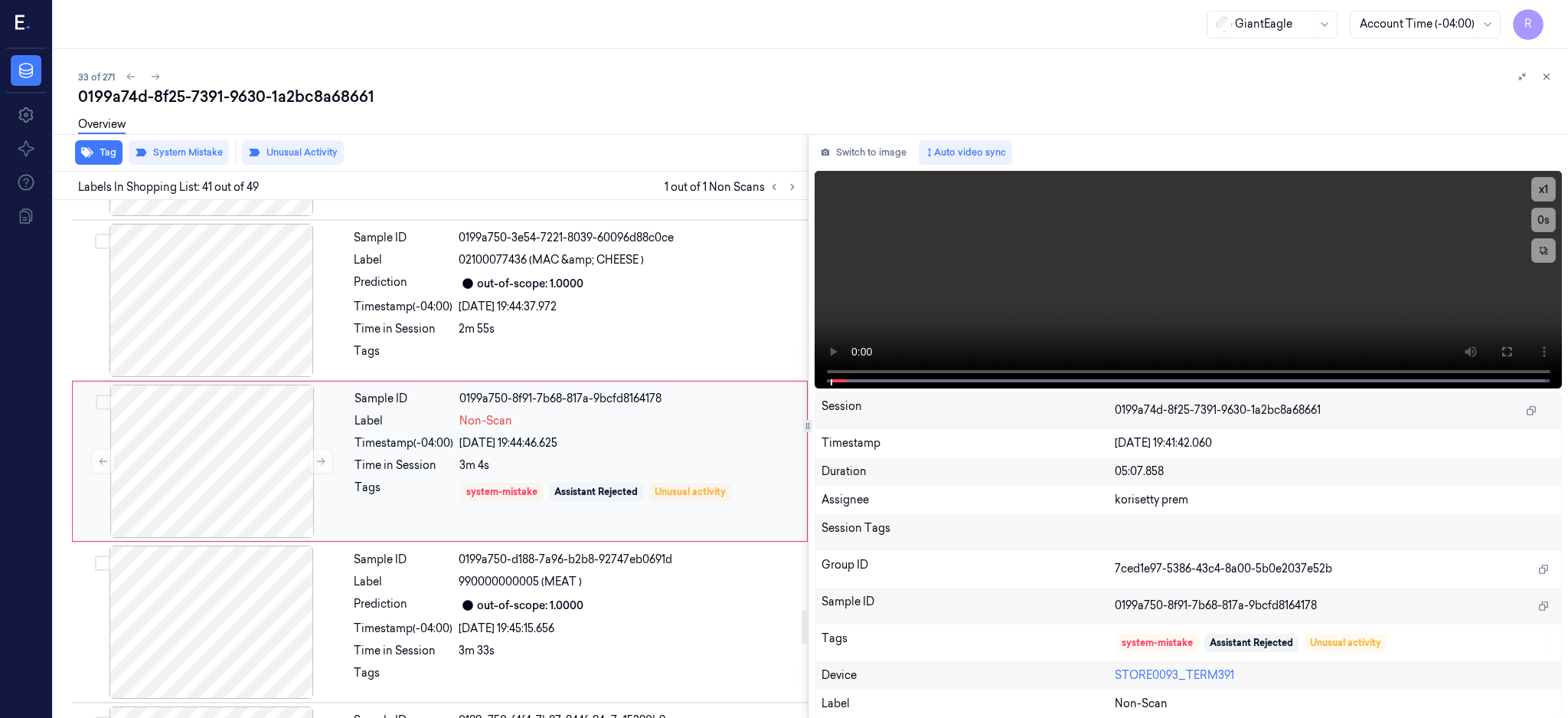
scroll to position [6258, 0]
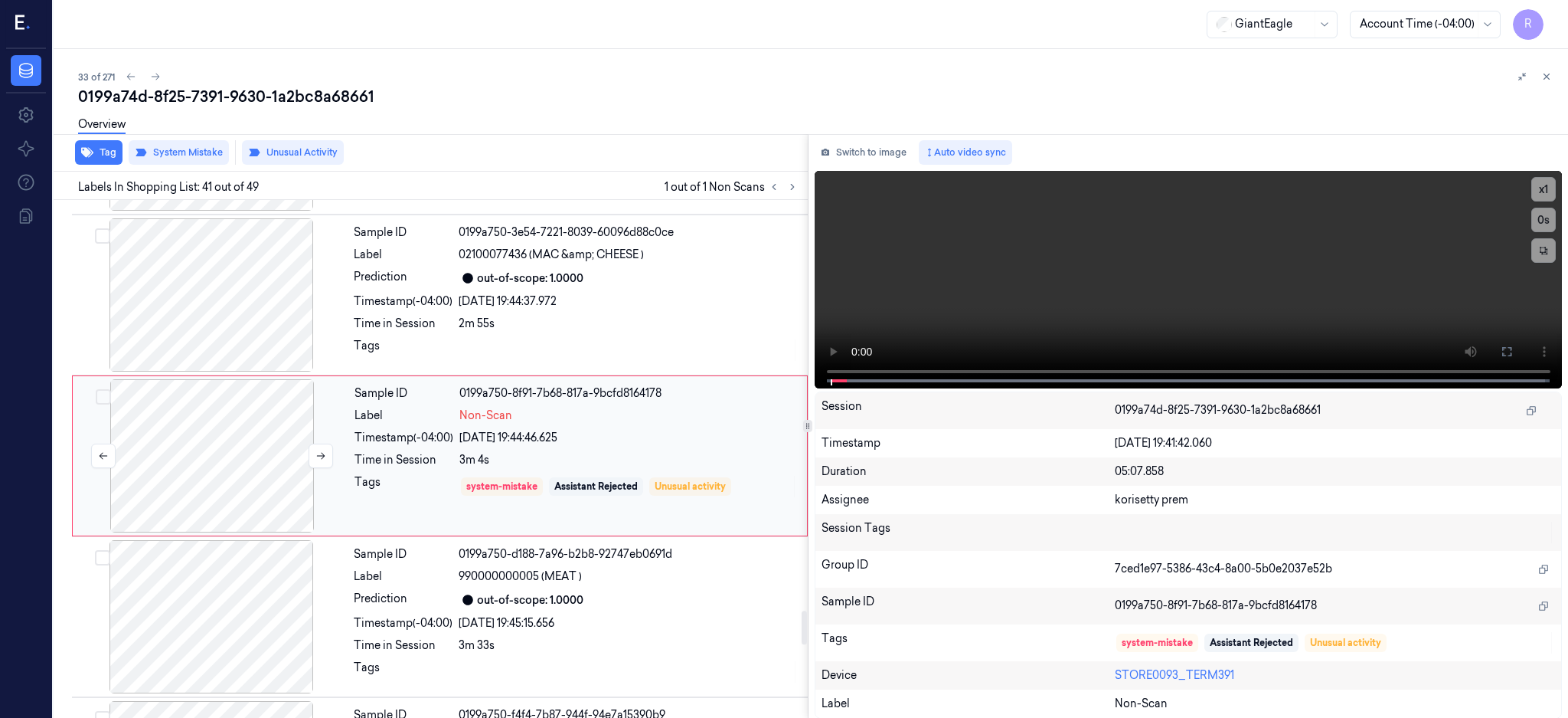
click at [264, 470] on div at bounding box center [212, 456] width 272 height 153
click at [228, 458] on div at bounding box center [212, 456] width 272 height 153
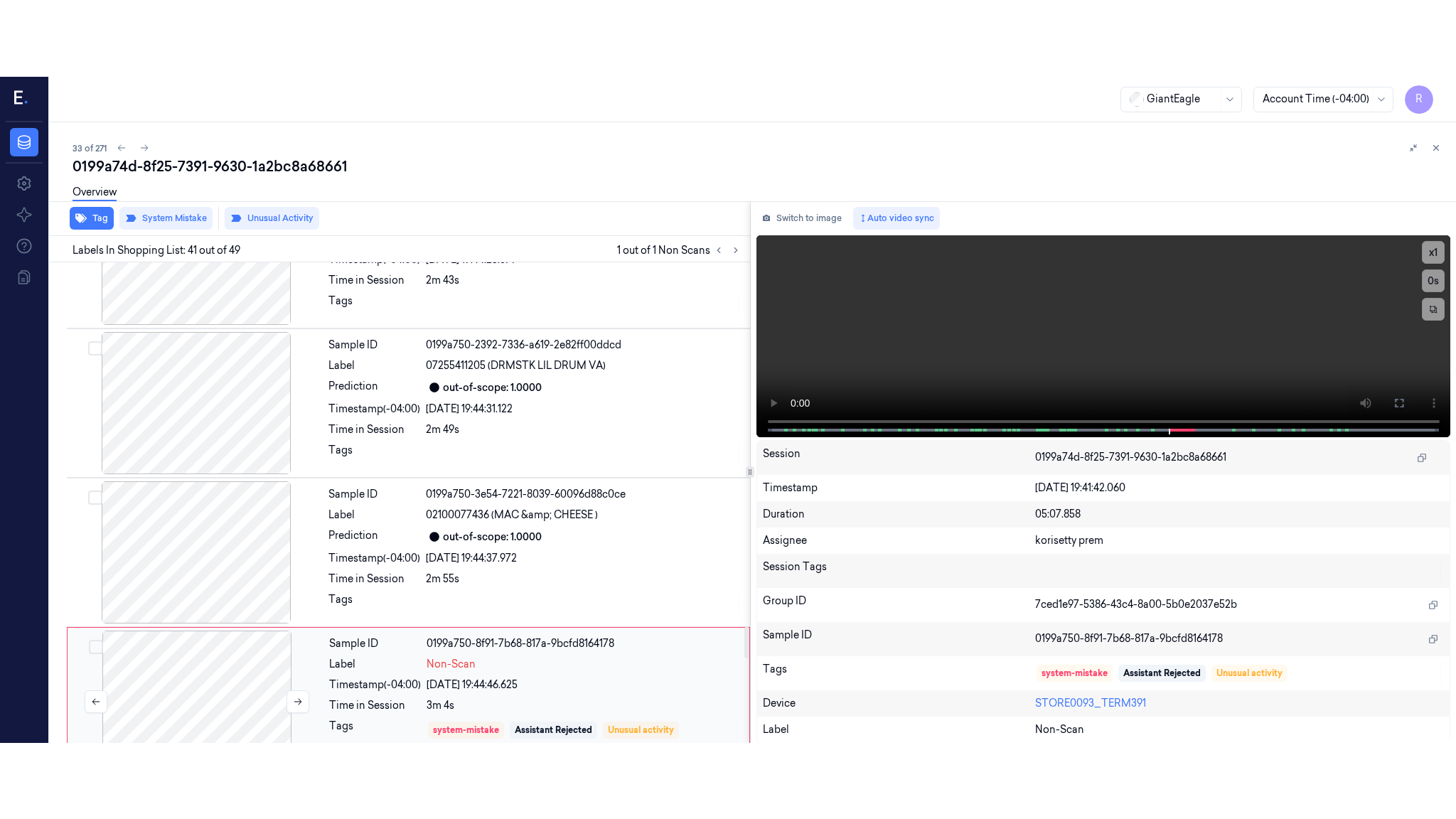
scroll to position [5618, 0]
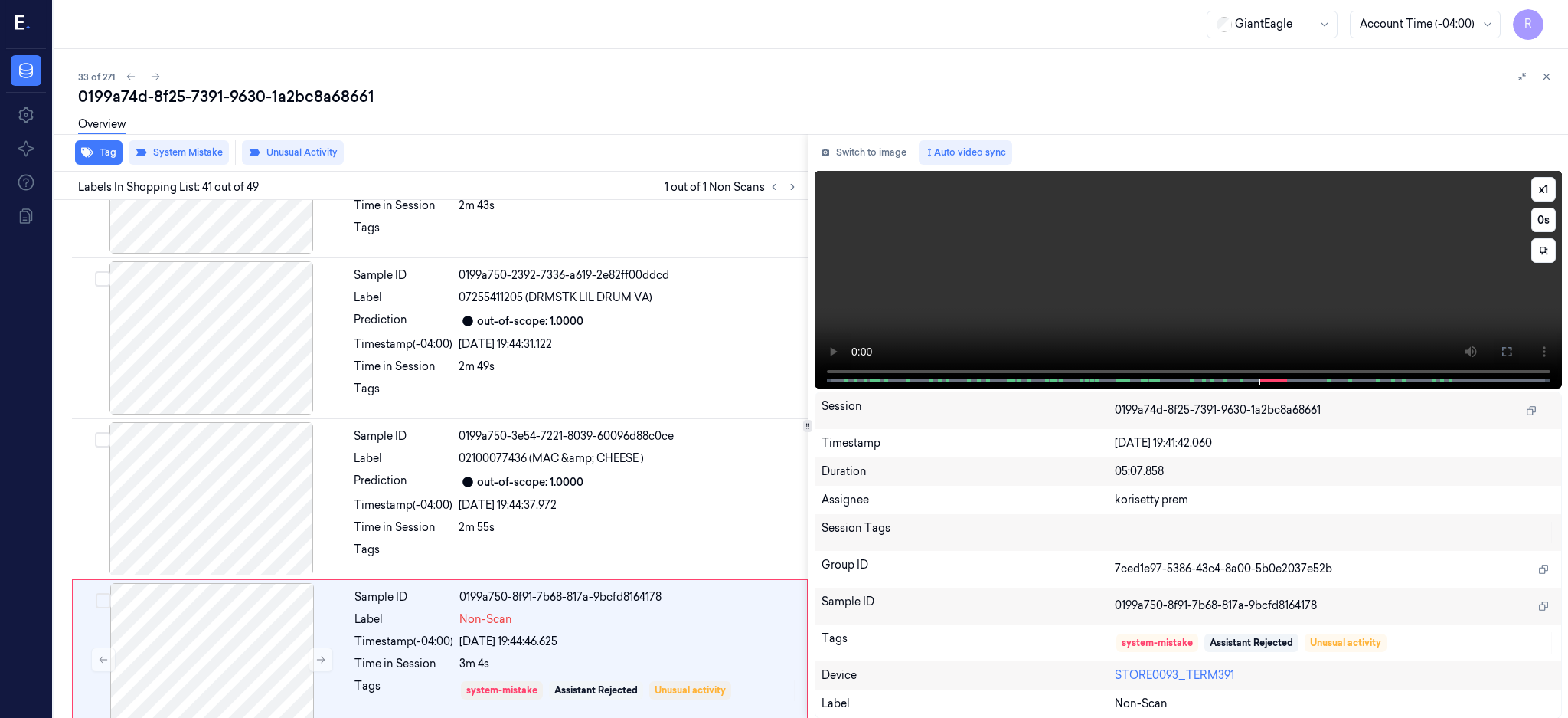
drag, startPoint x: 1565, startPoint y: 354, endPoint x: 1530, endPoint y: 480, distance: 130.8
click at [1513, 354] on icon at bounding box center [1507, 352] width 12 height 12
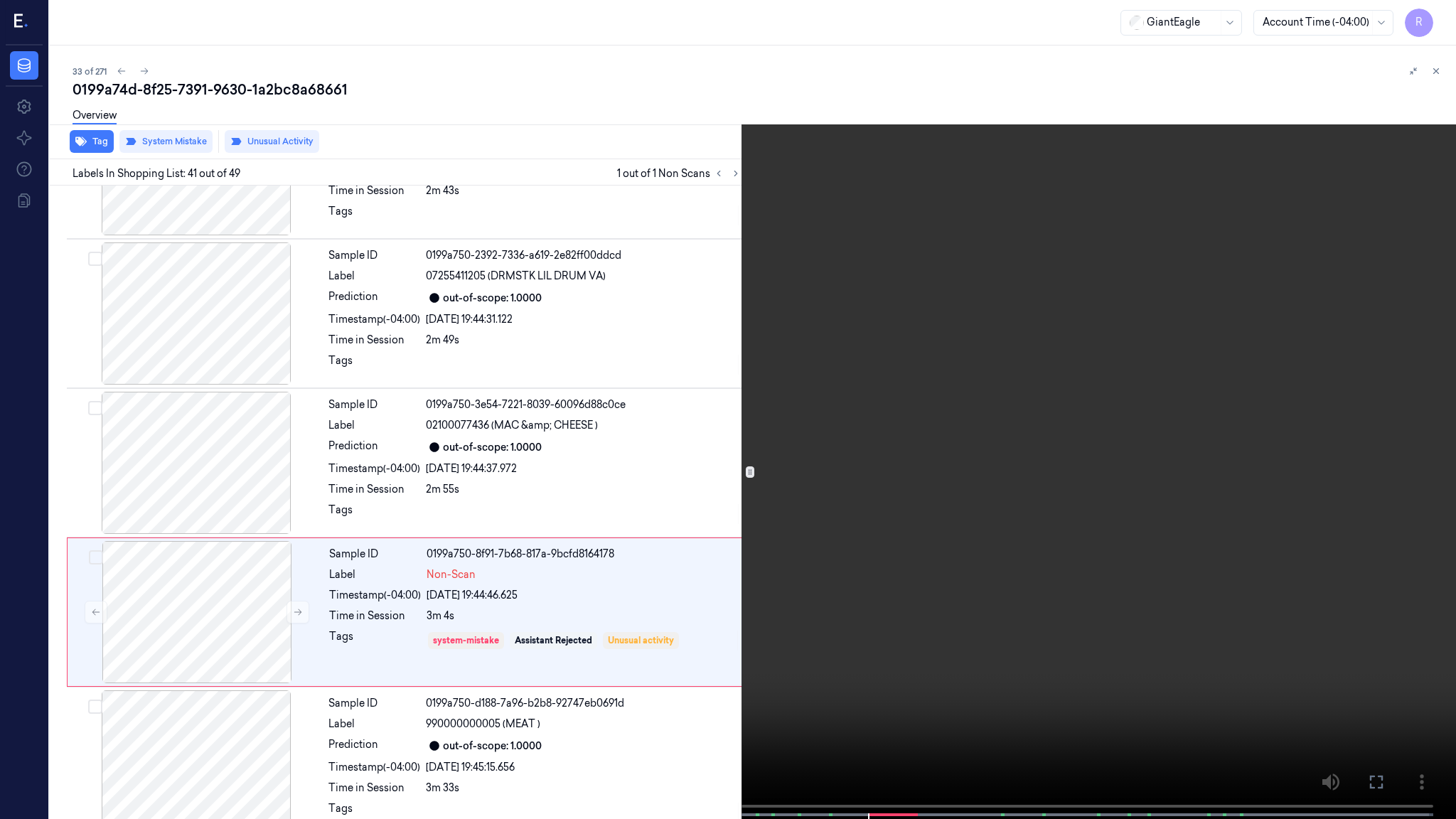
drag, startPoint x: 728, startPoint y: 457, endPoint x: 728, endPoint y: 448, distance: 9.0
click at [728, 457] on video at bounding box center [728, 410] width 1456 height 821
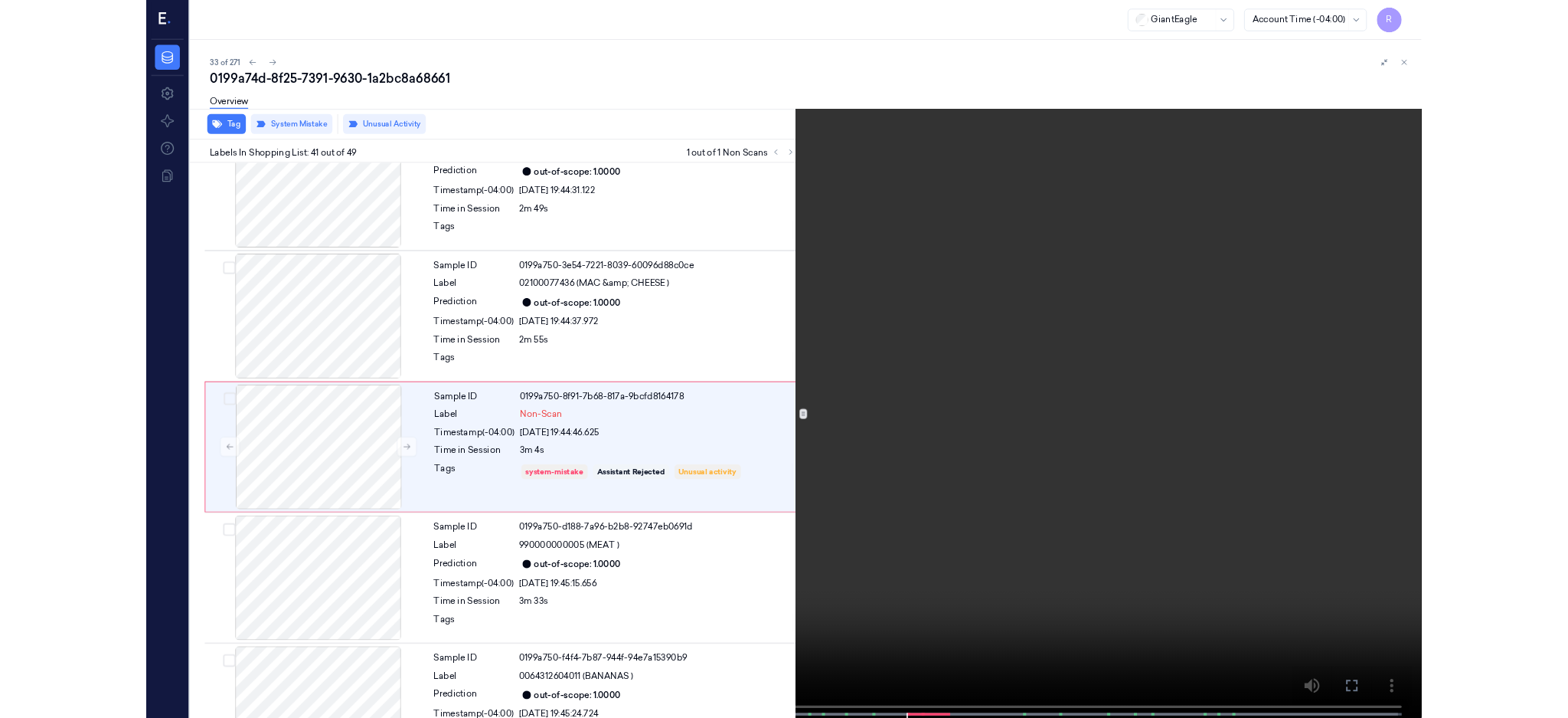
scroll to position [6175, 0]
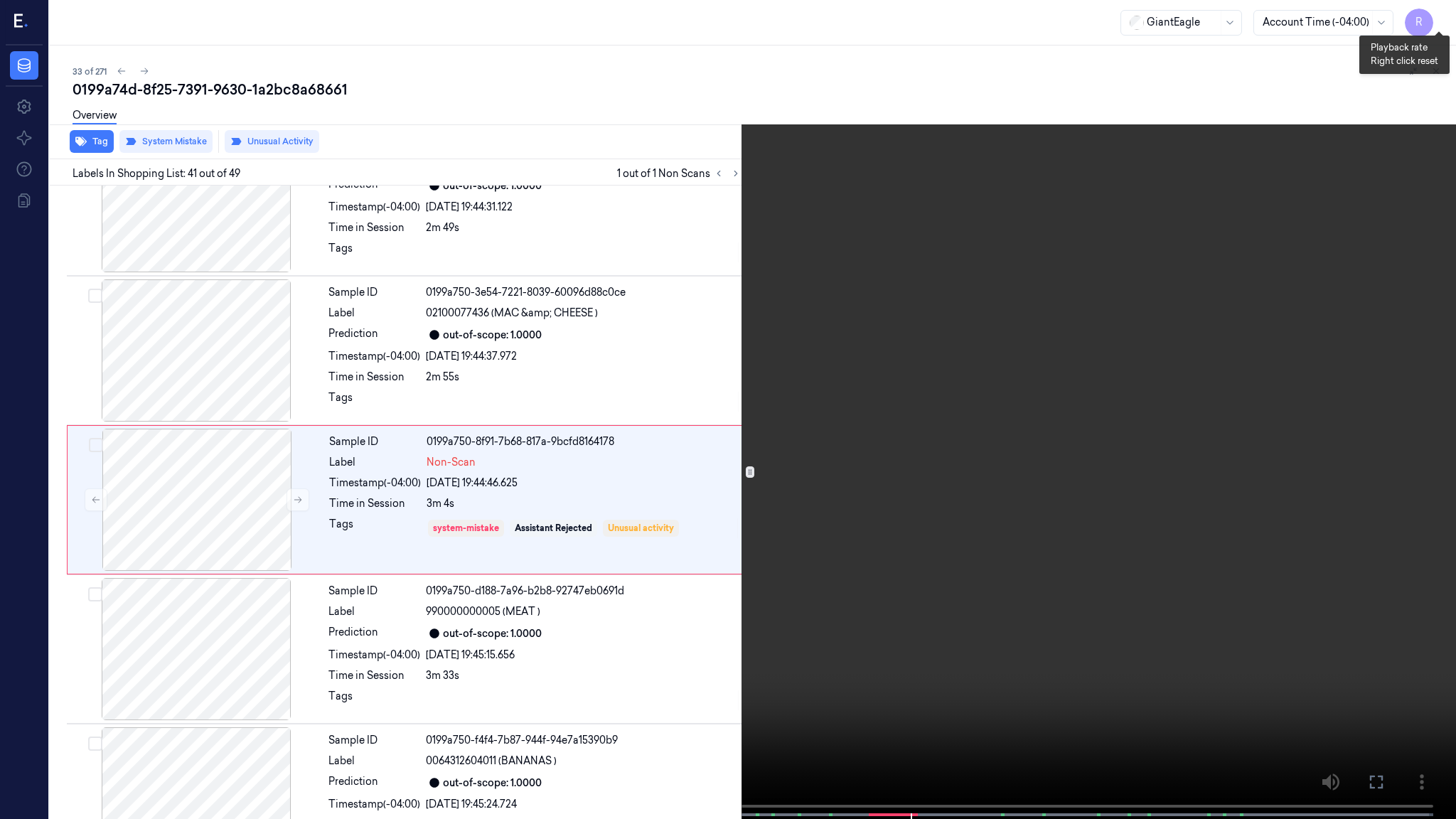
click at [1434, 14] on button "x 1" at bounding box center [1438, 17] width 22 height 22
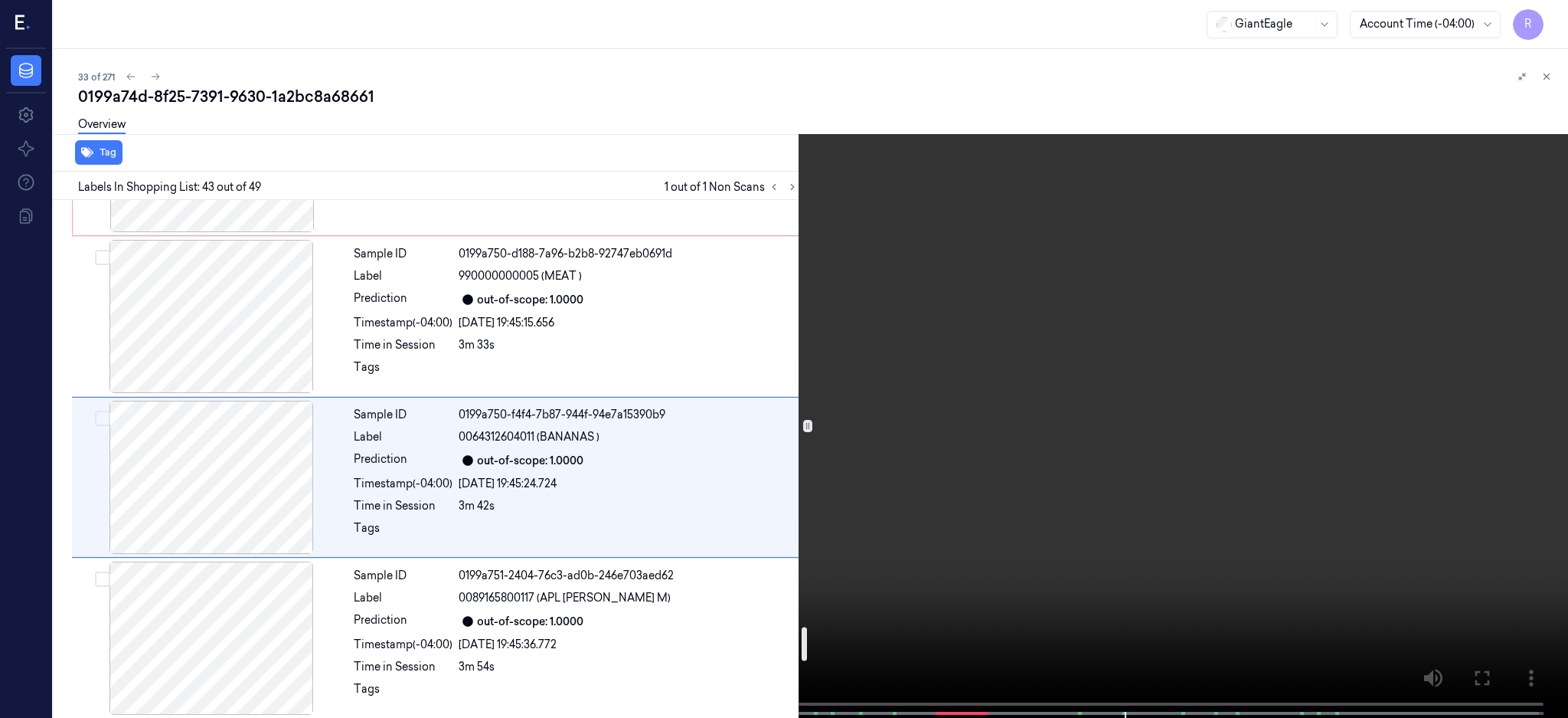
scroll to position [6580, 0]
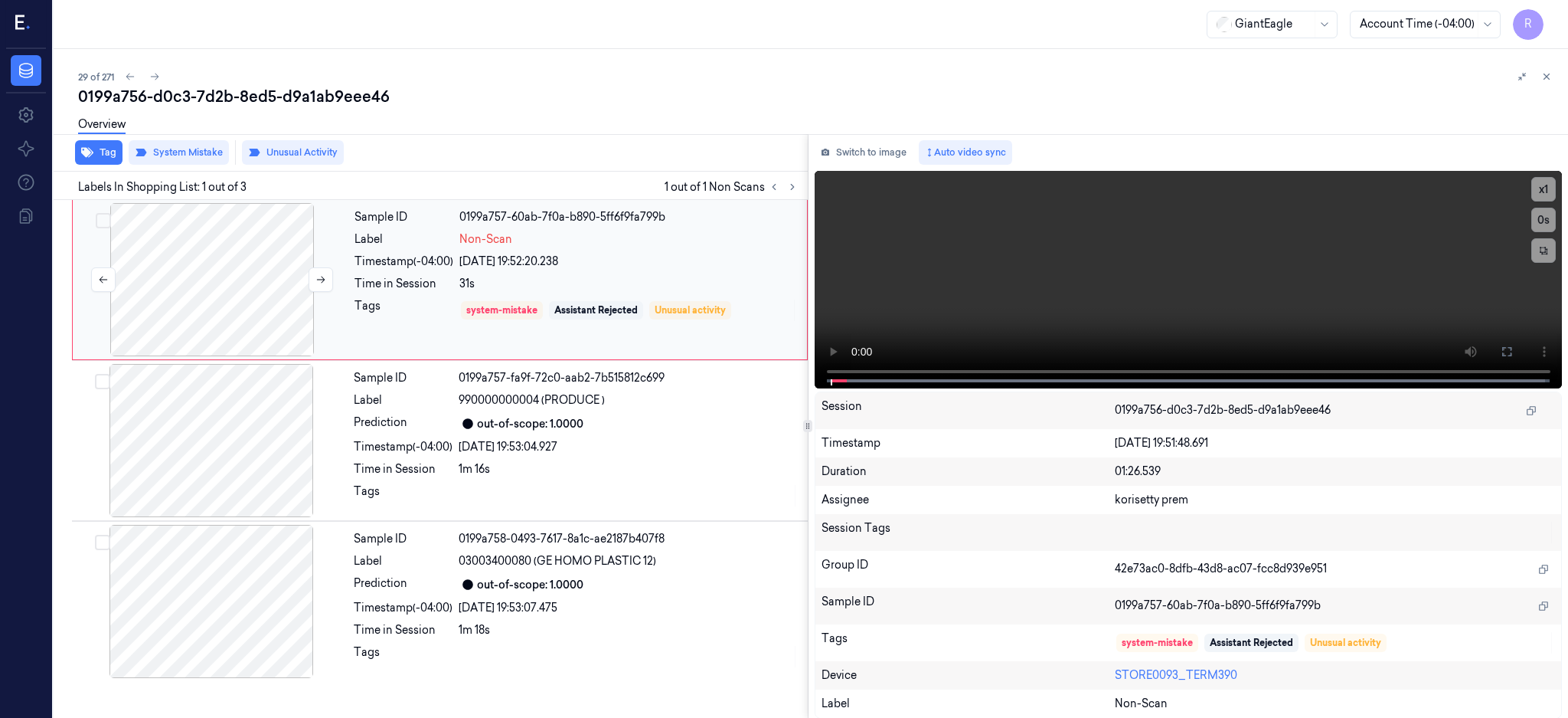
click at [211, 295] on div at bounding box center [212, 279] width 272 height 153
click at [1513, 346] on icon at bounding box center [1507, 352] width 12 height 12
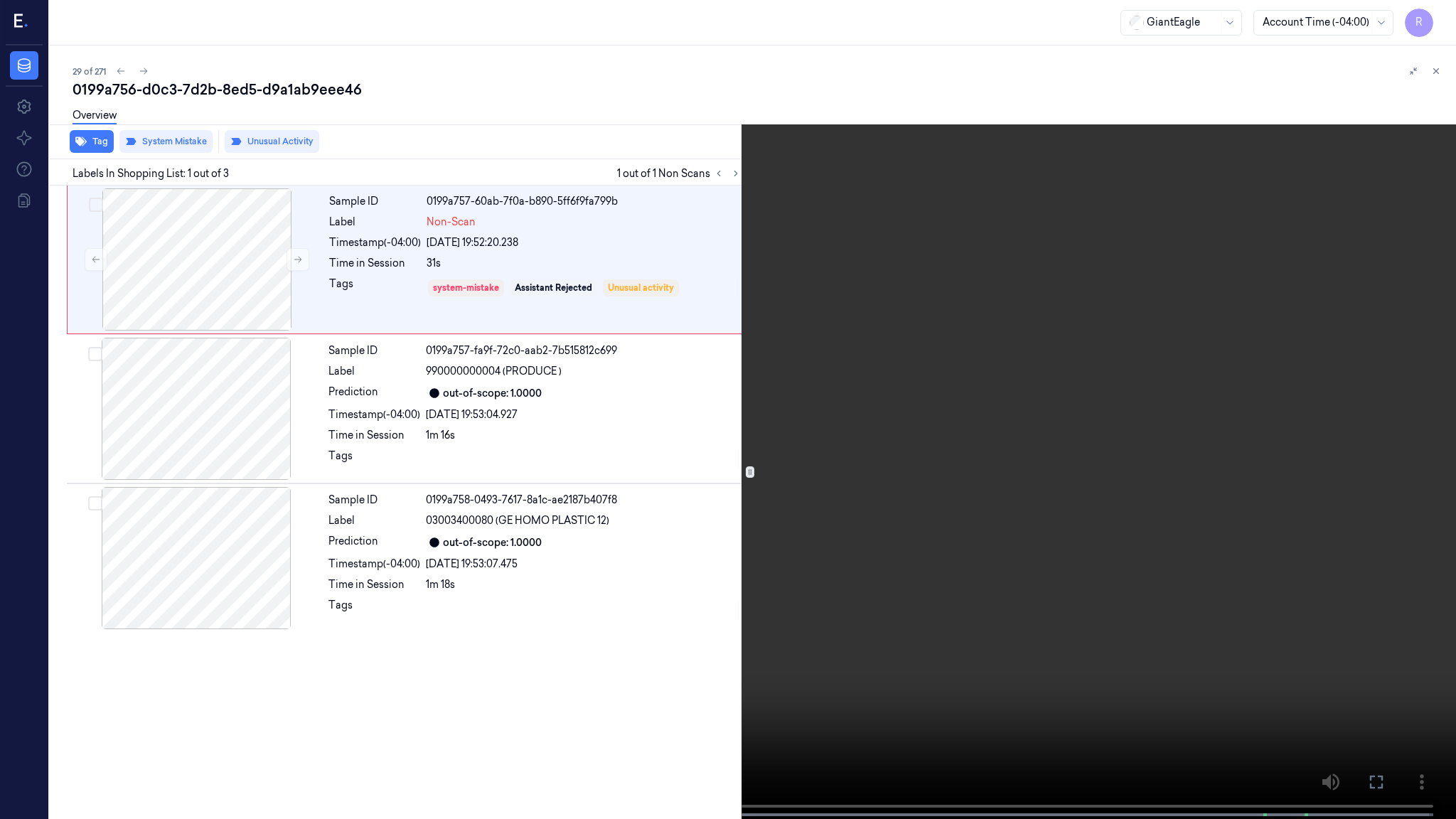
click at [551, 520] on video at bounding box center [728, 410] width 1456 height 821
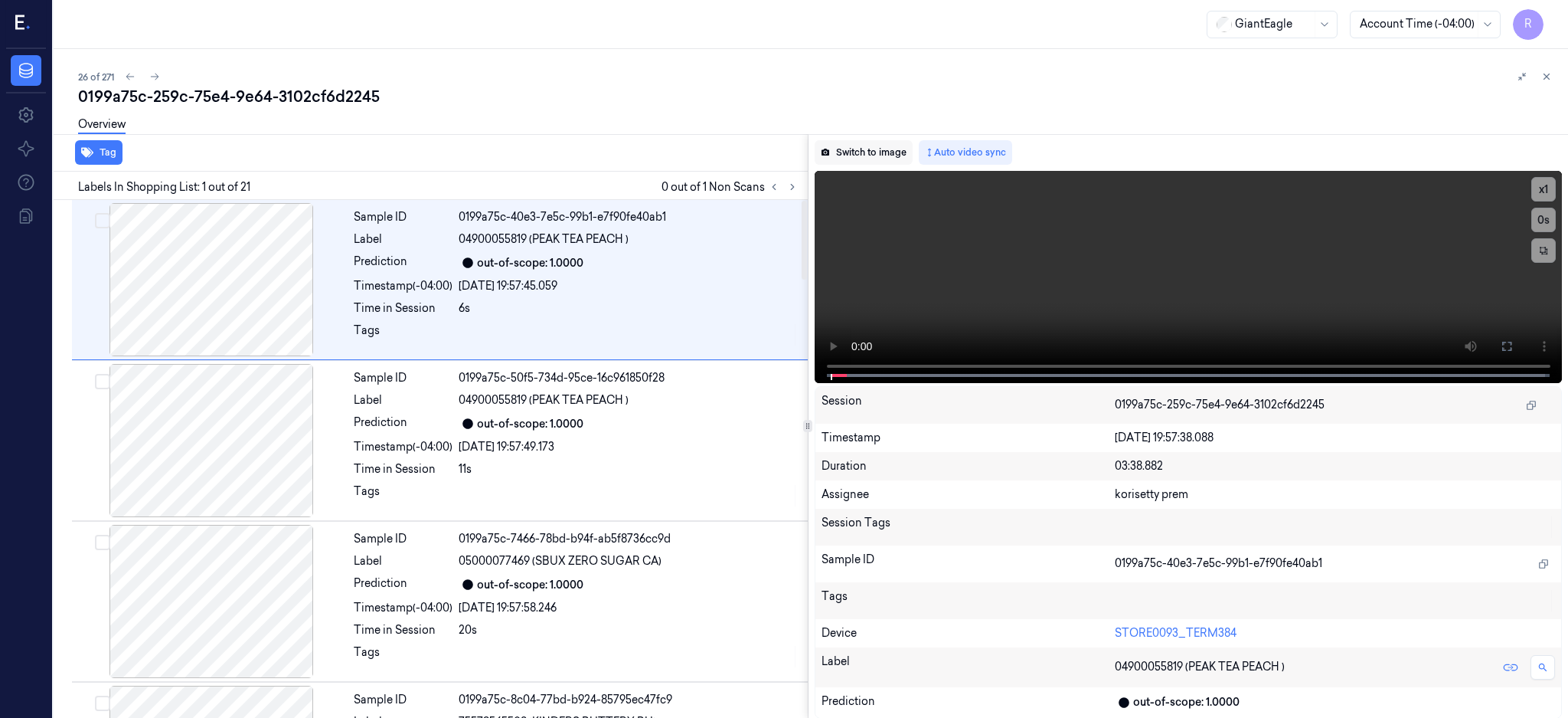
click at [798, 190] on icon at bounding box center [793, 187] width 10 height 10
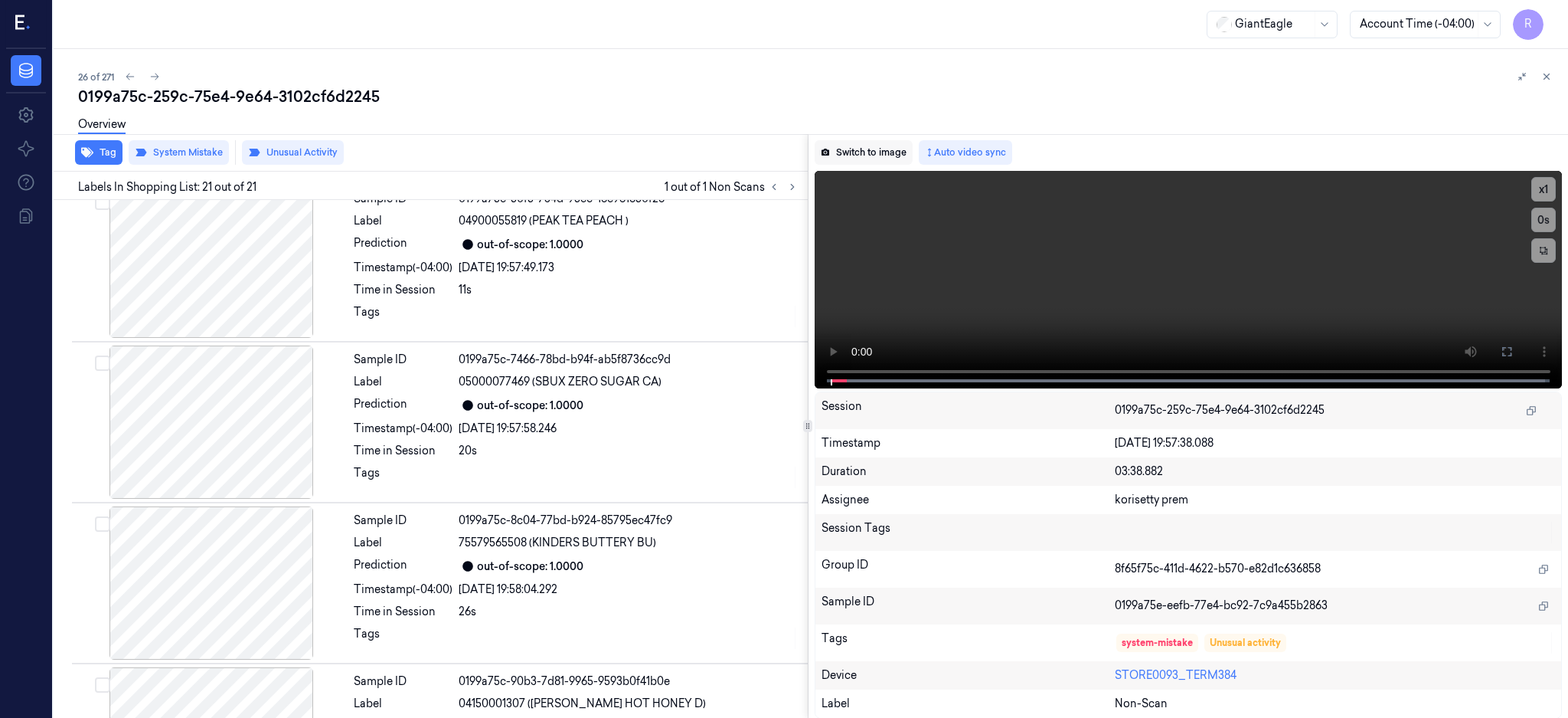
click at [874, 160] on button "Switch to image" at bounding box center [864, 153] width 98 height 24
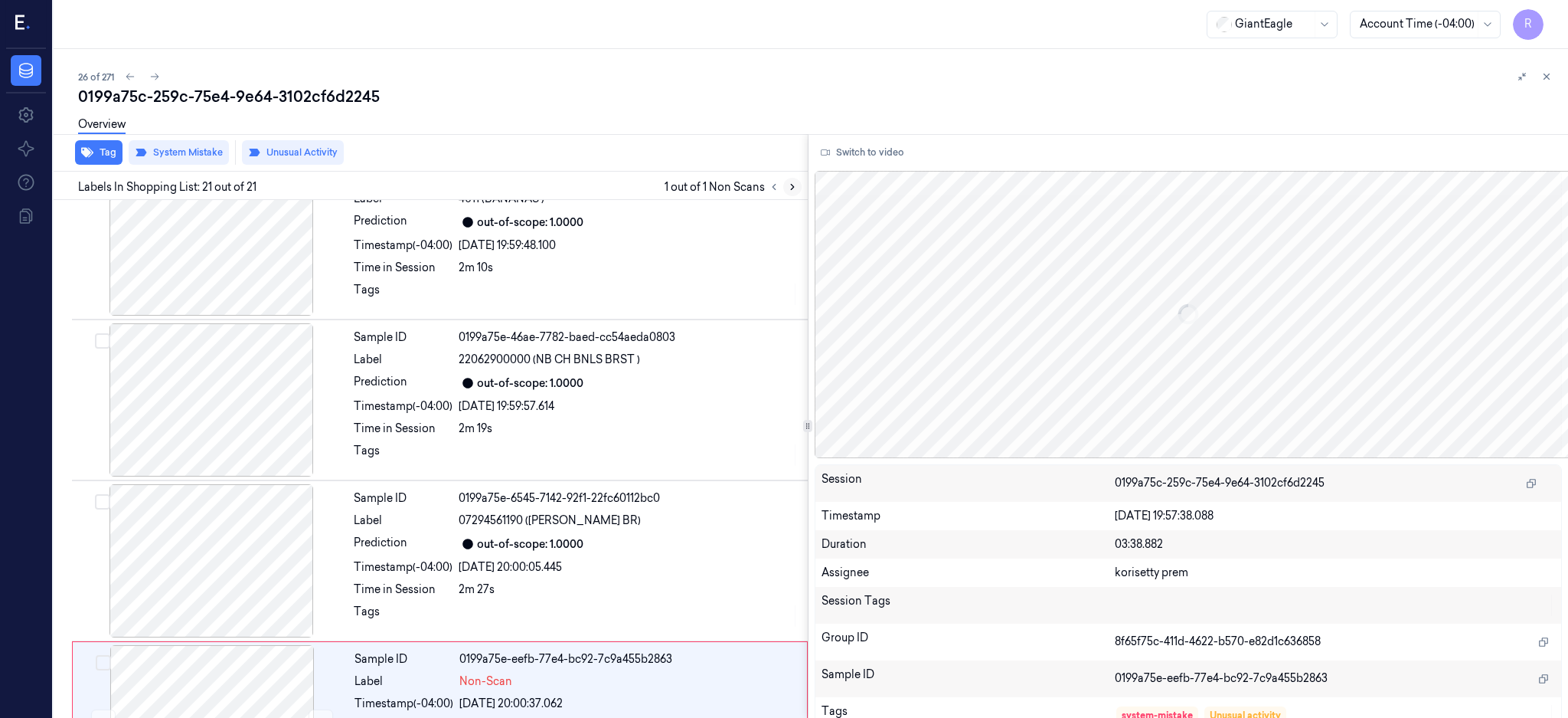
scroll to position [2865, 0]
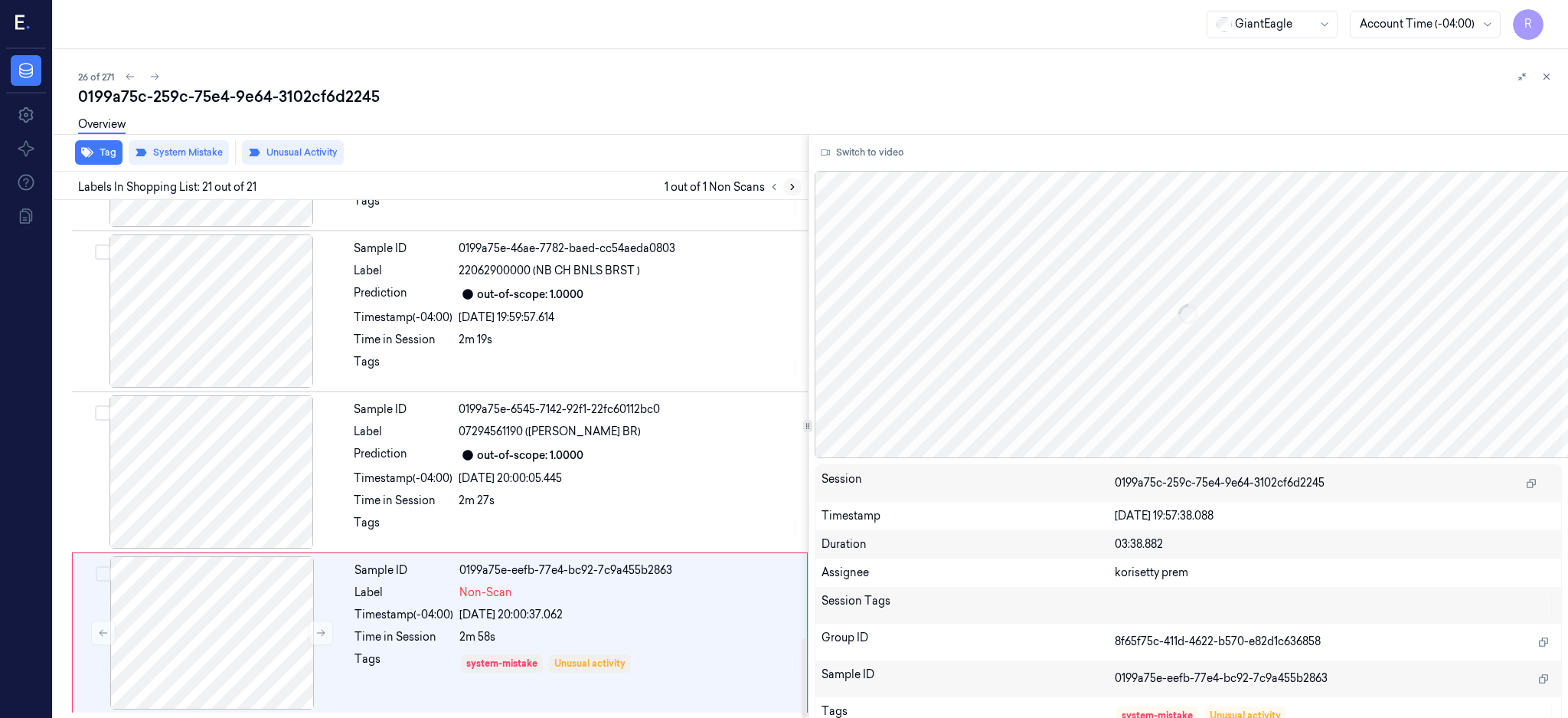
click at [801, 184] on button at bounding box center [792, 186] width 18 height 18
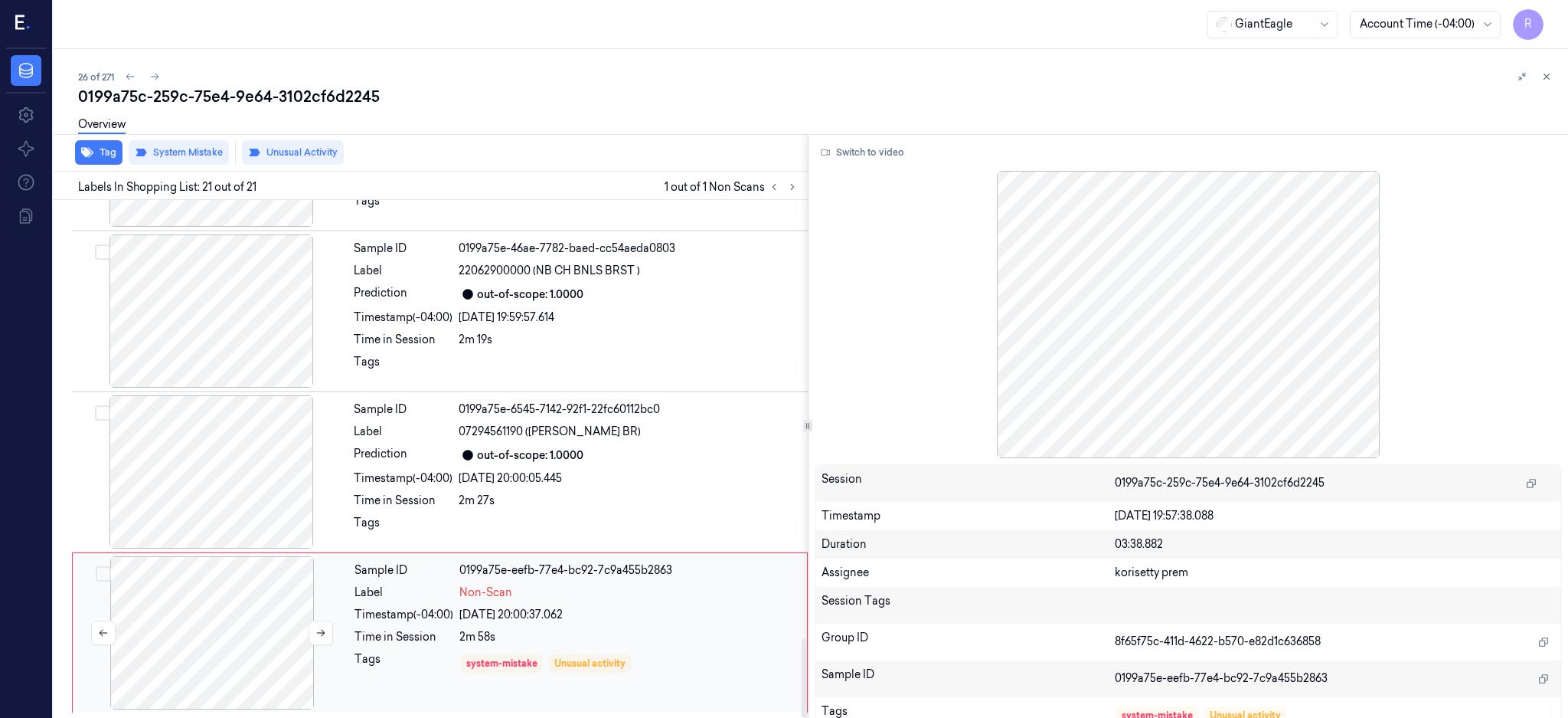
click at [215, 622] on div at bounding box center [212, 633] width 272 height 153
click at [223, 609] on div at bounding box center [212, 633] width 272 height 153
click at [890, 151] on button "Switch to video" at bounding box center [862, 153] width 96 height 24
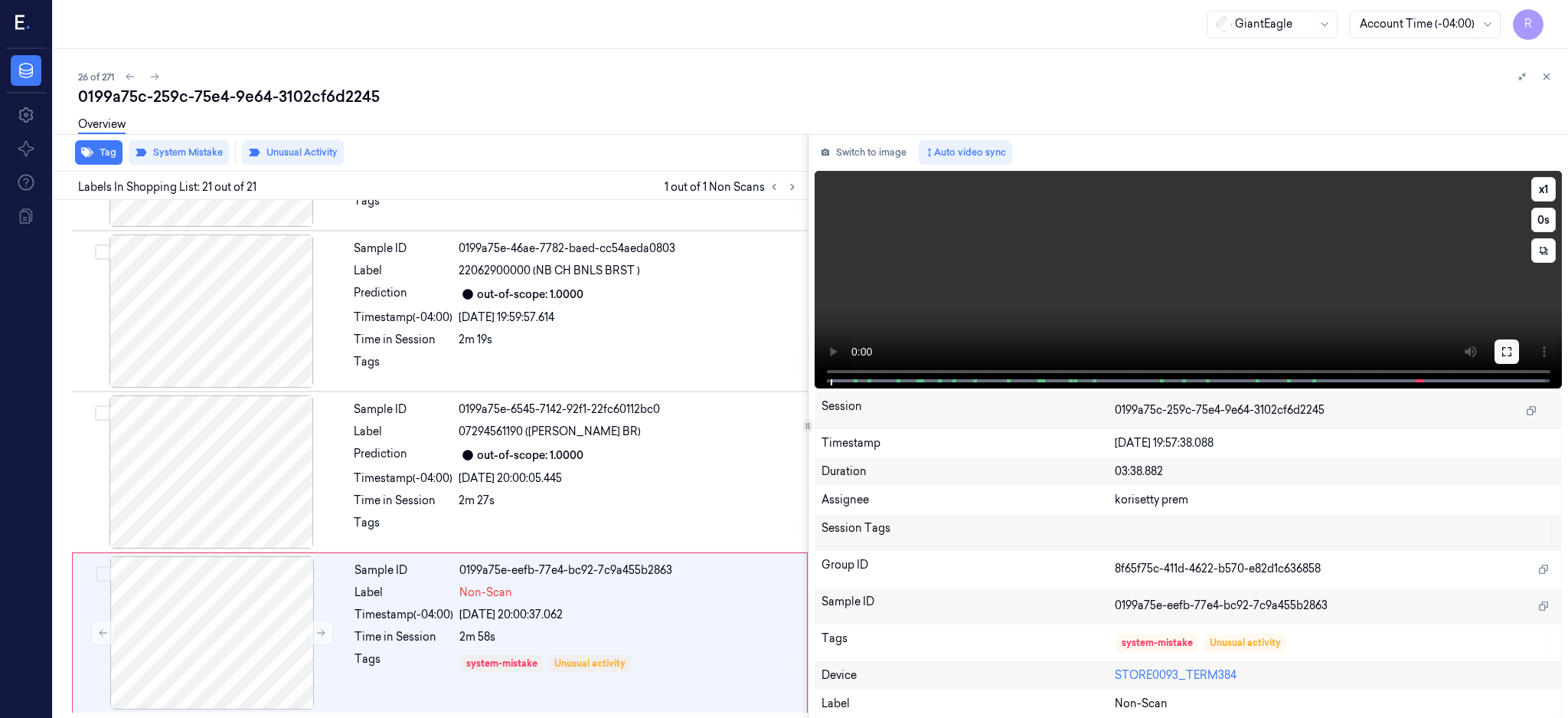
click at [1513, 347] on icon at bounding box center [1507, 352] width 12 height 12
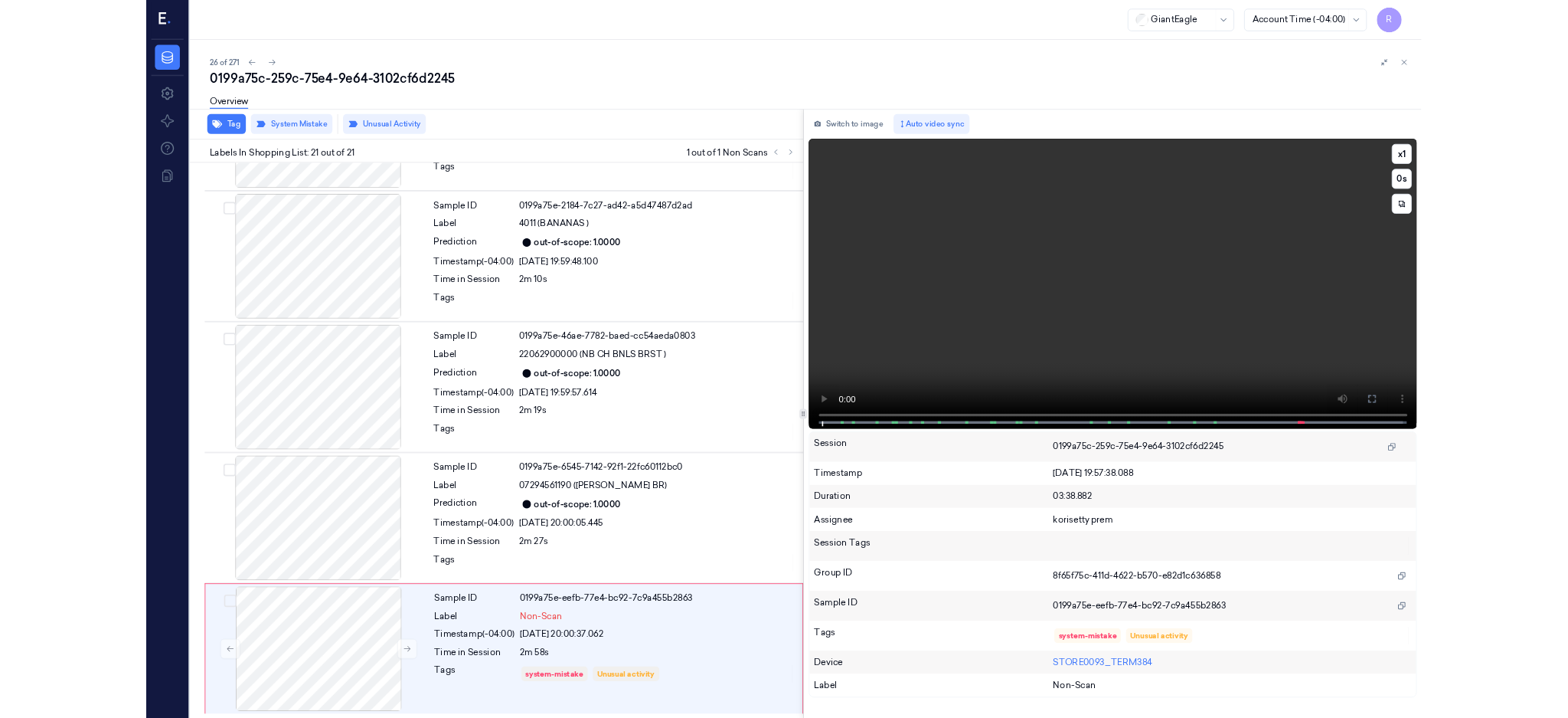
scroll to position [2701, 0]
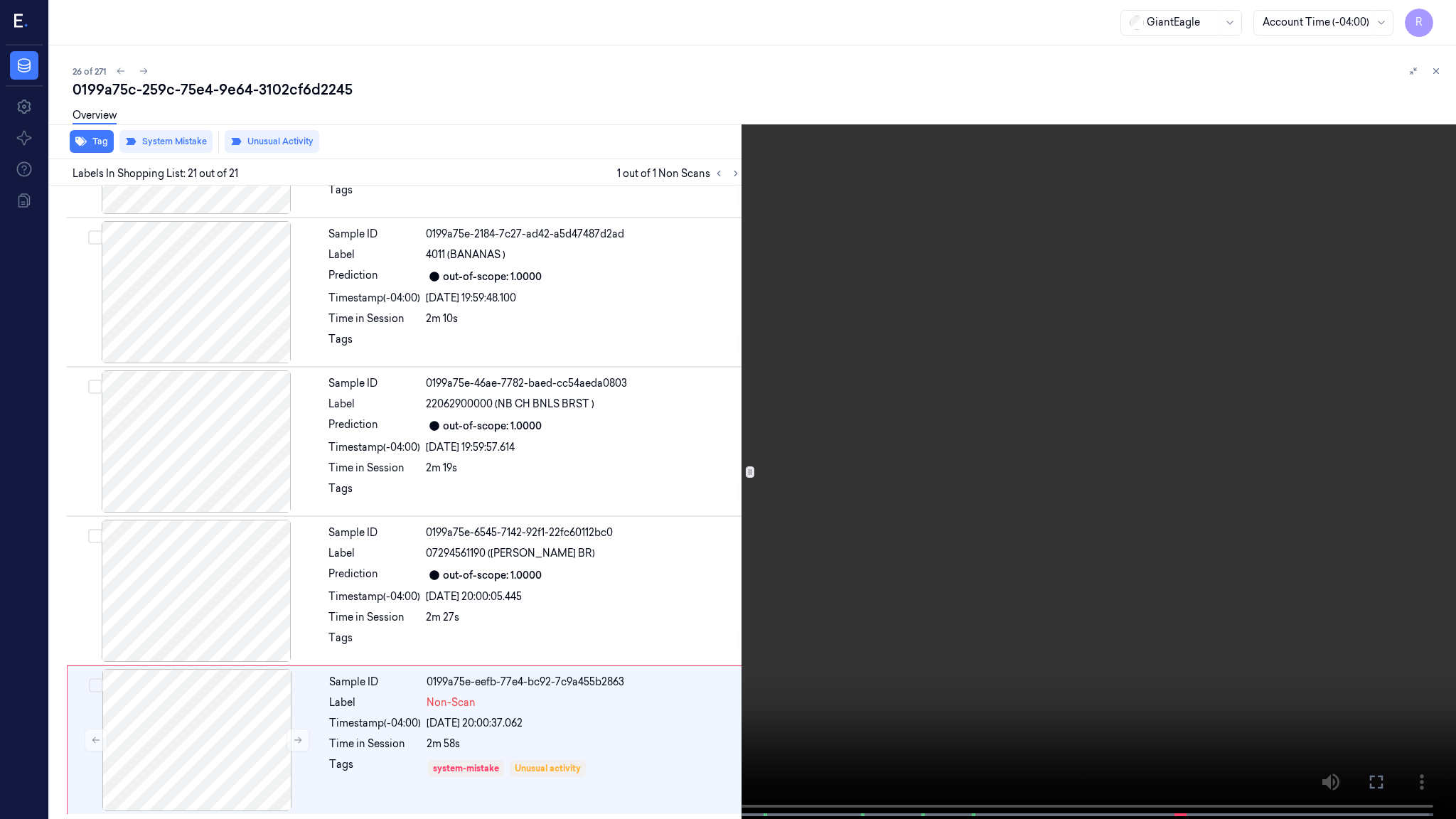
click at [922, 531] on video at bounding box center [728, 410] width 1456 height 821
click at [1445, 20] on button "x 1" at bounding box center [1438, 17] width 22 height 22
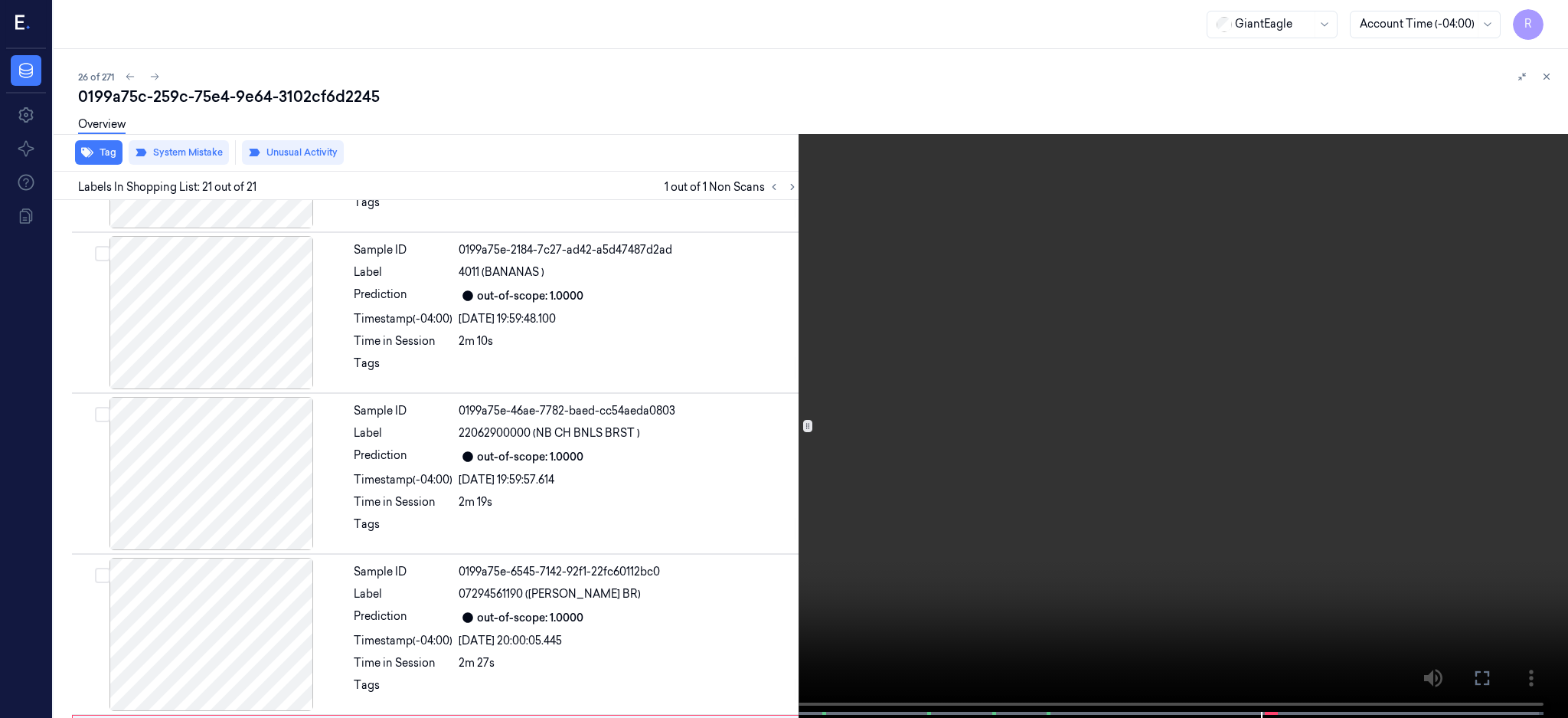
scroll to position [2865, 0]
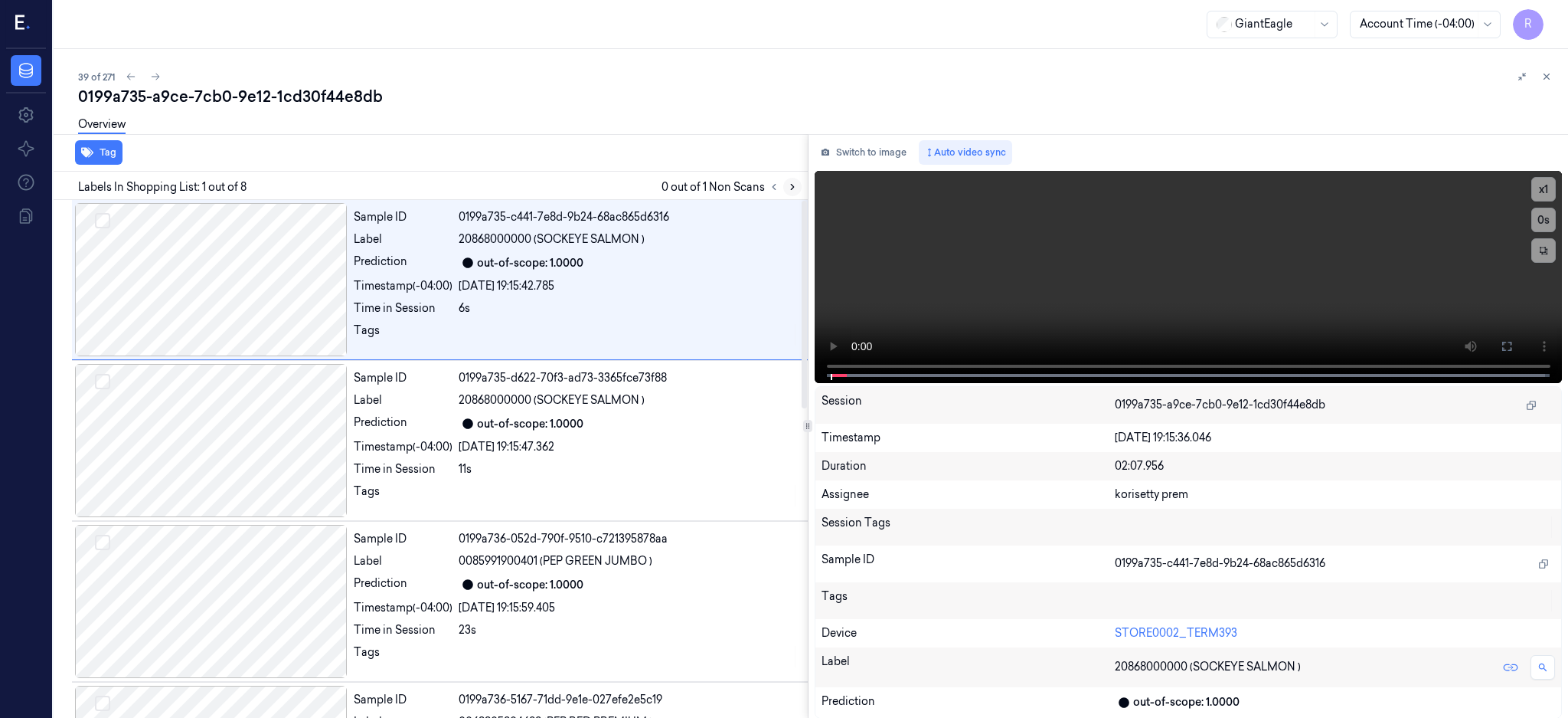
click at [798, 182] on icon at bounding box center [793, 187] width 10 height 10
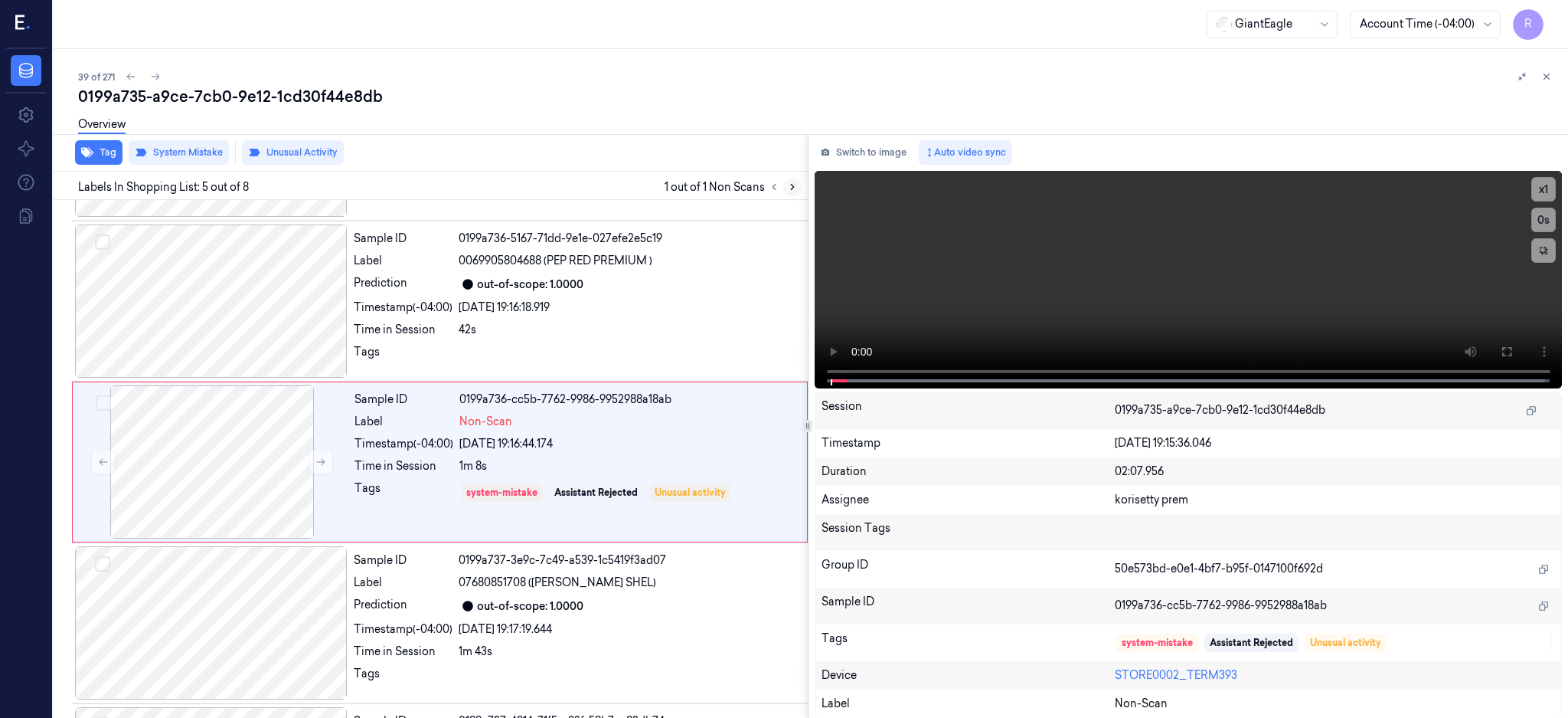
scroll to position [464, 0]
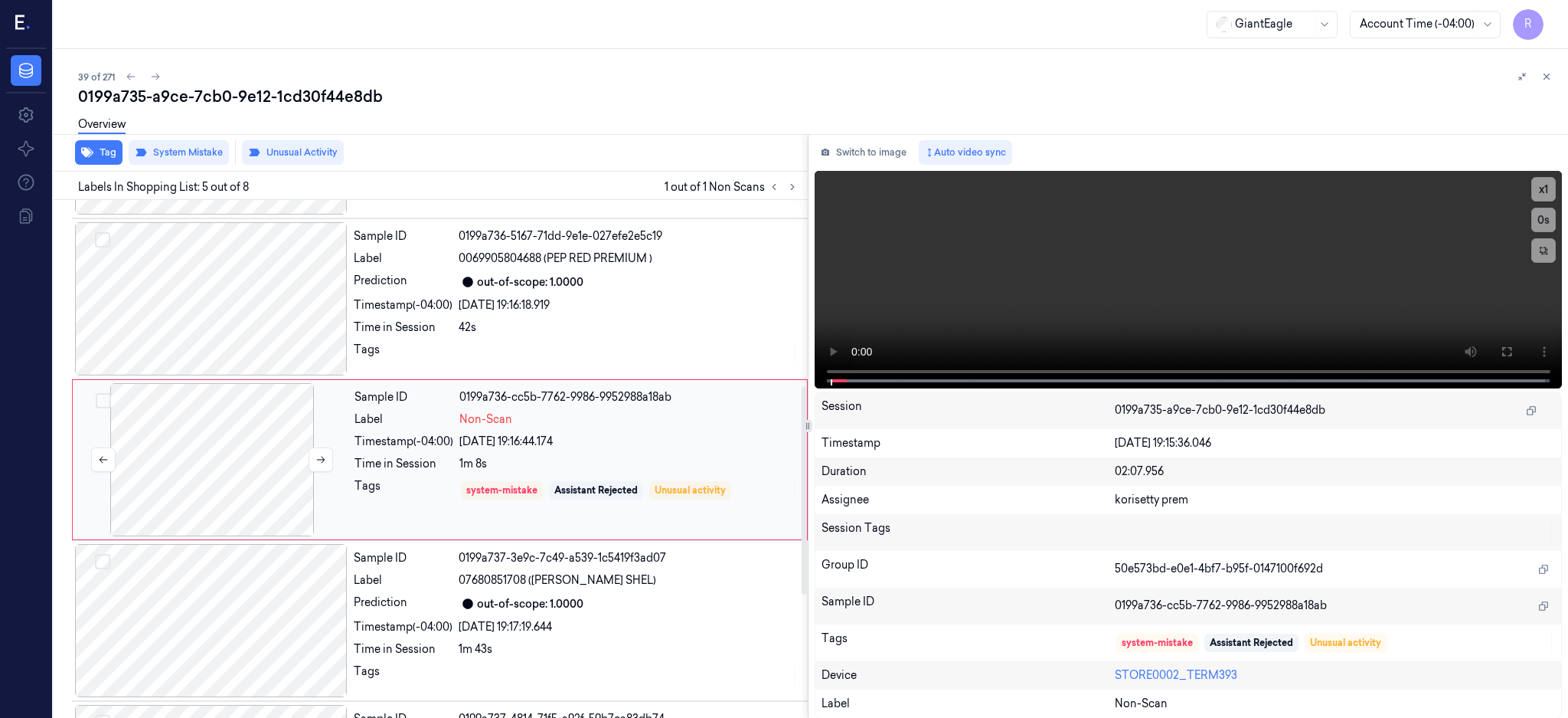
click at [261, 478] on div at bounding box center [212, 459] width 272 height 153
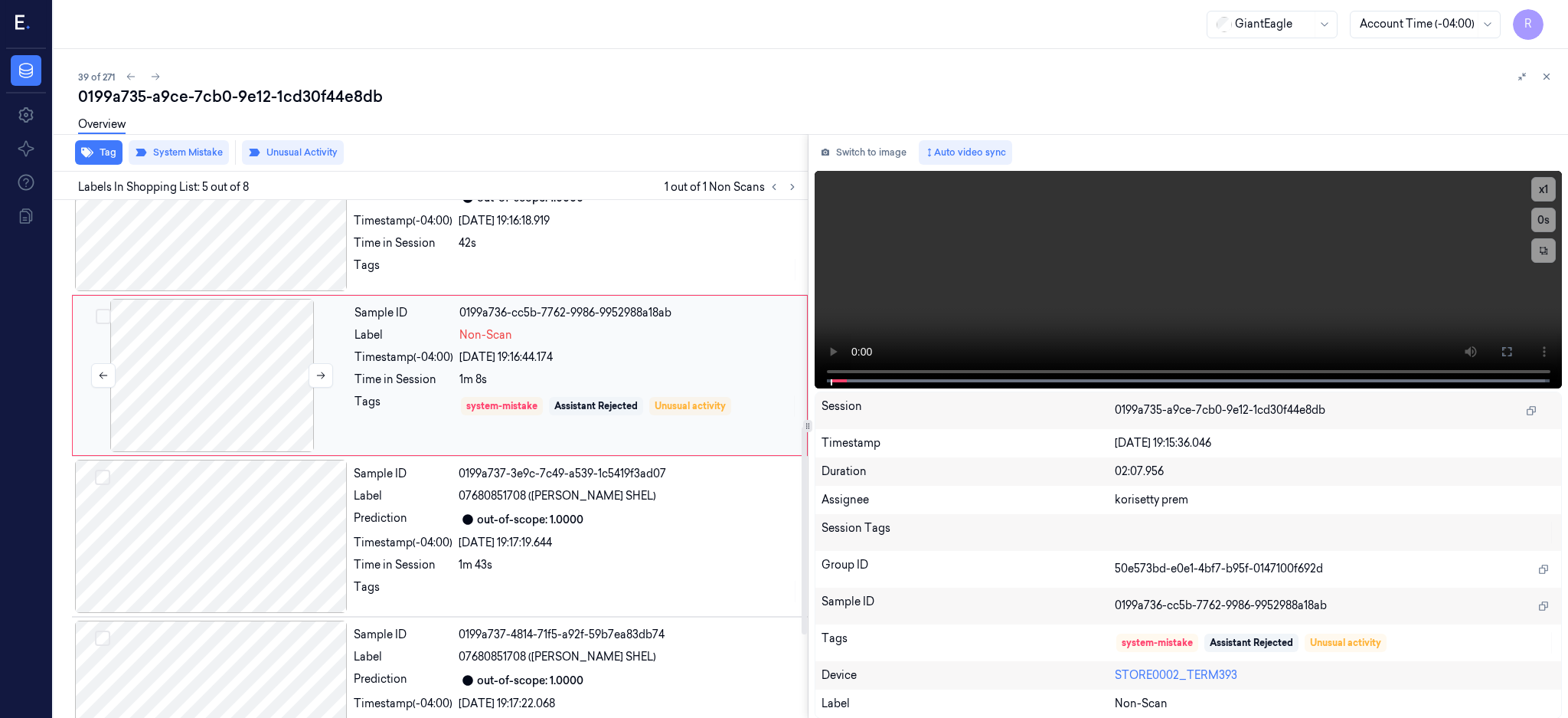
scroll to position [566, 0]
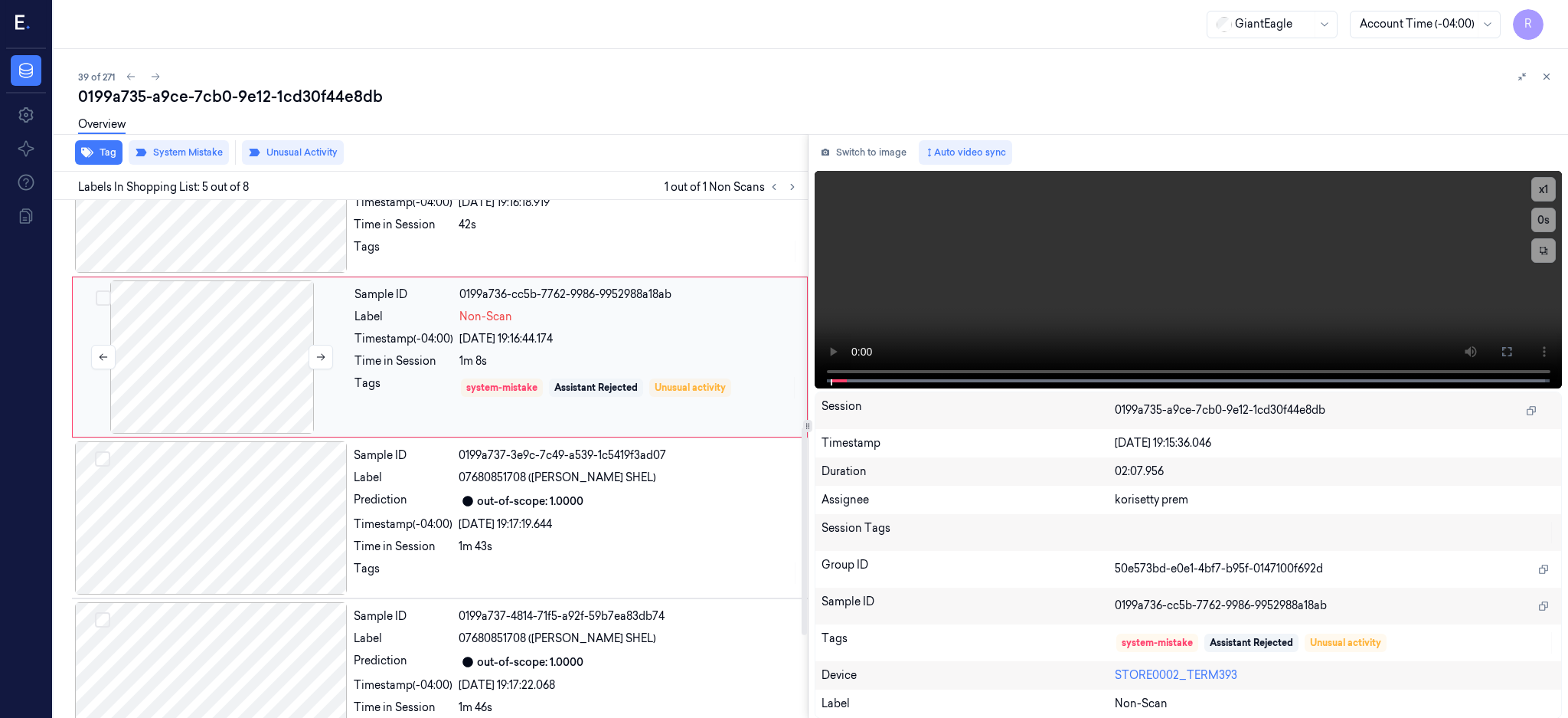
click at [223, 355] on div at bounding box center [212, 357] width 272 height 153
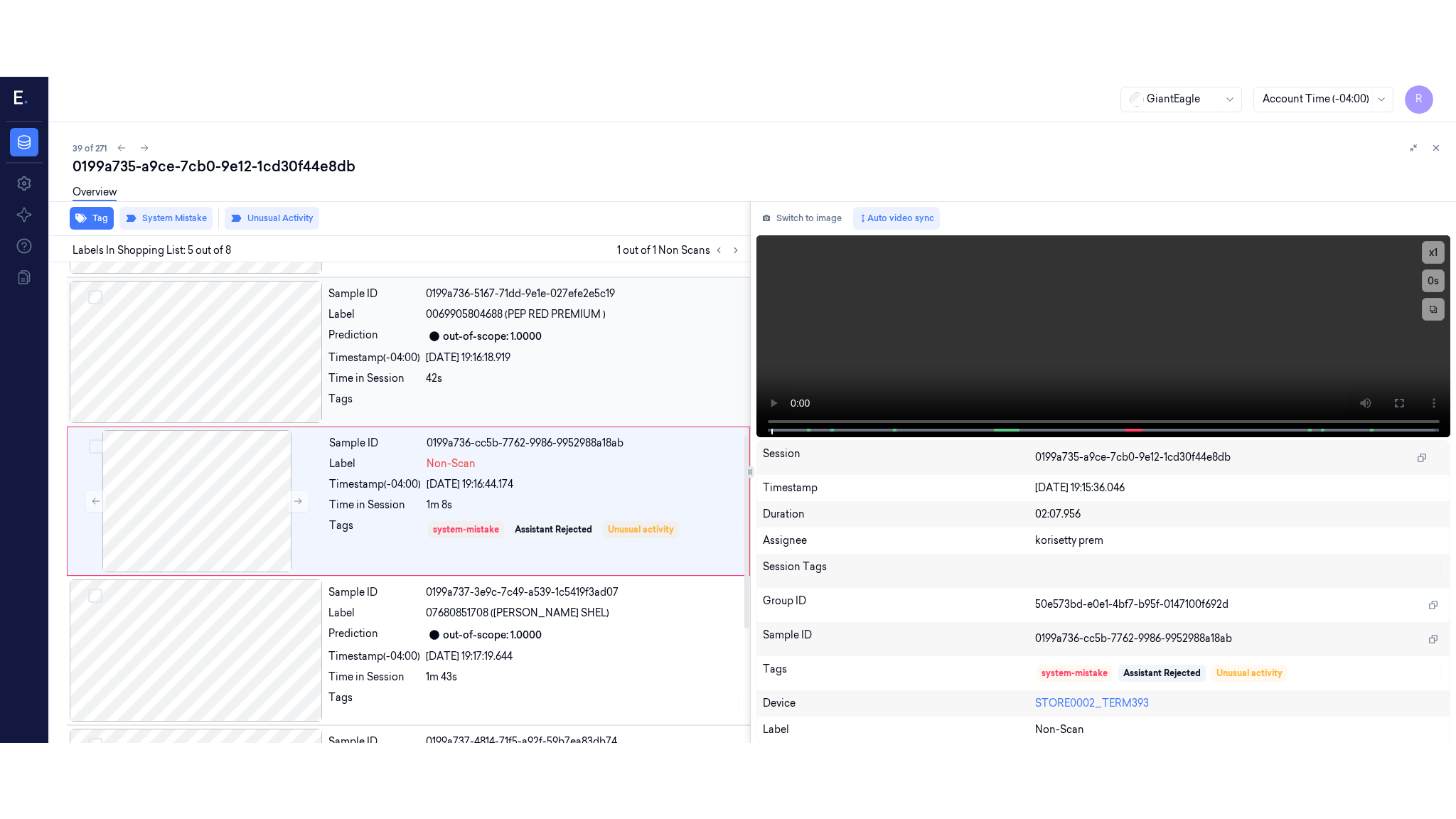
scroll to position [430, 0]
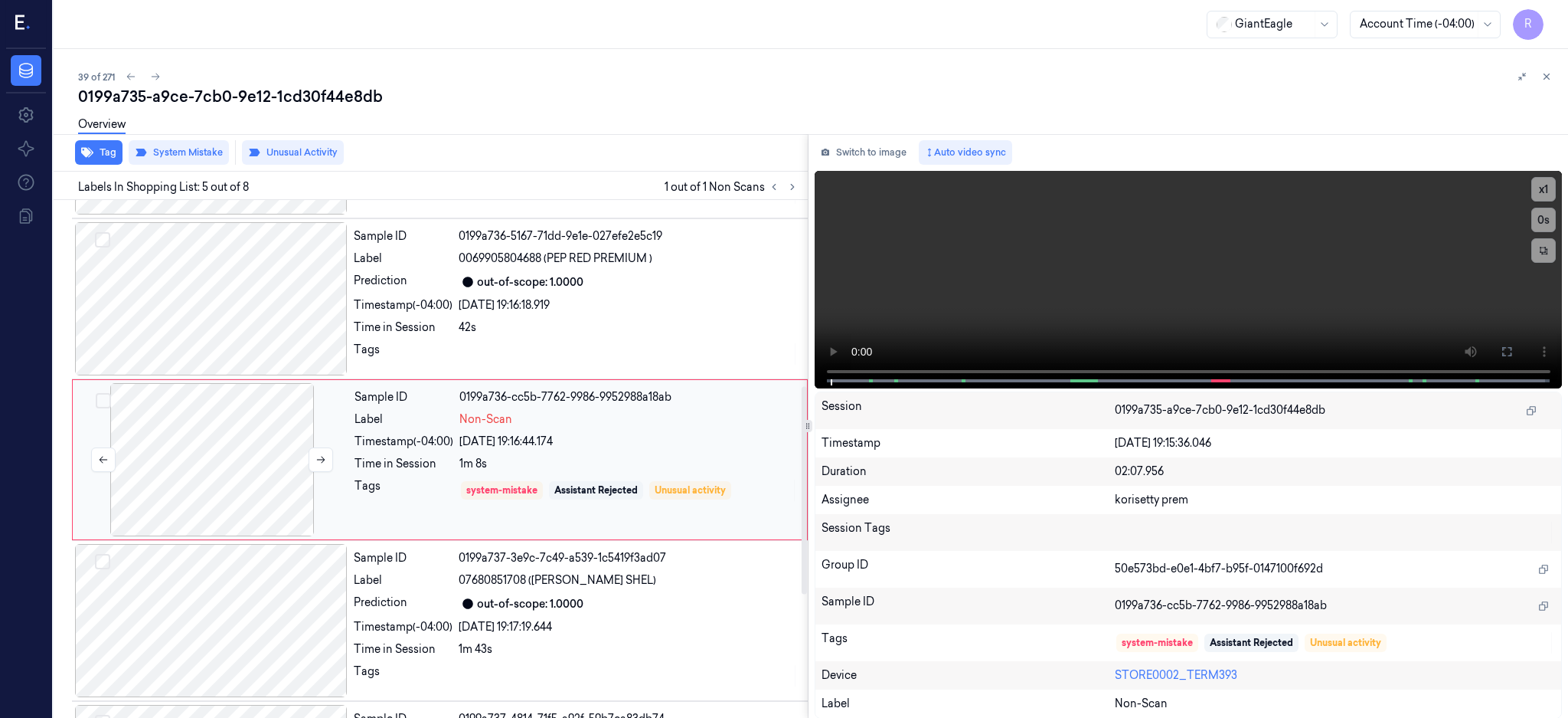
click at [271, 459] on div at bounding box center [212, 459] width 272 height 153
click at [1519, 357] on button at bounding box center [1507, 352] width 24 height 24
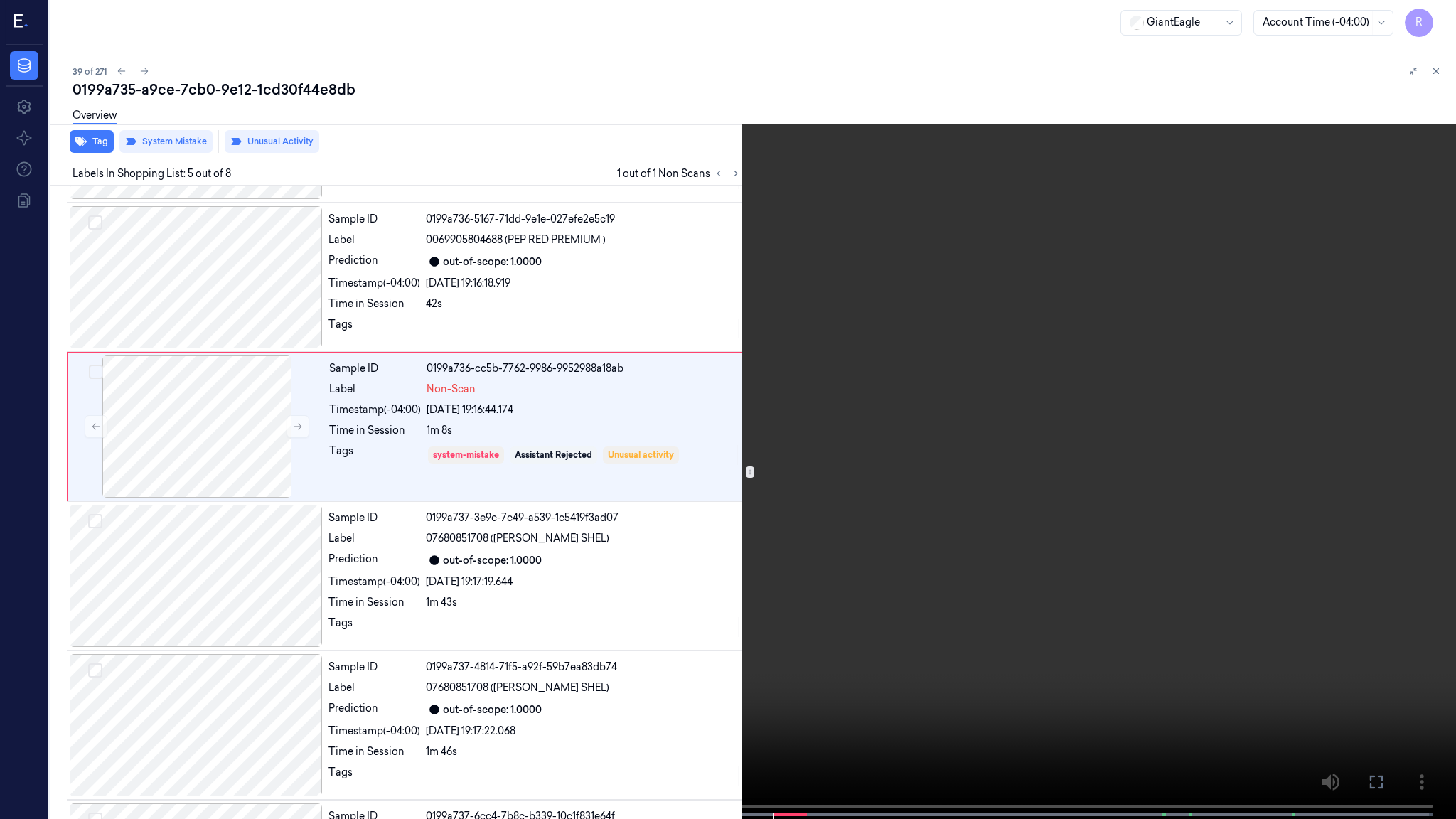
click at [640, 453] on video at bounding box center [728, 410] width 1456 height 821
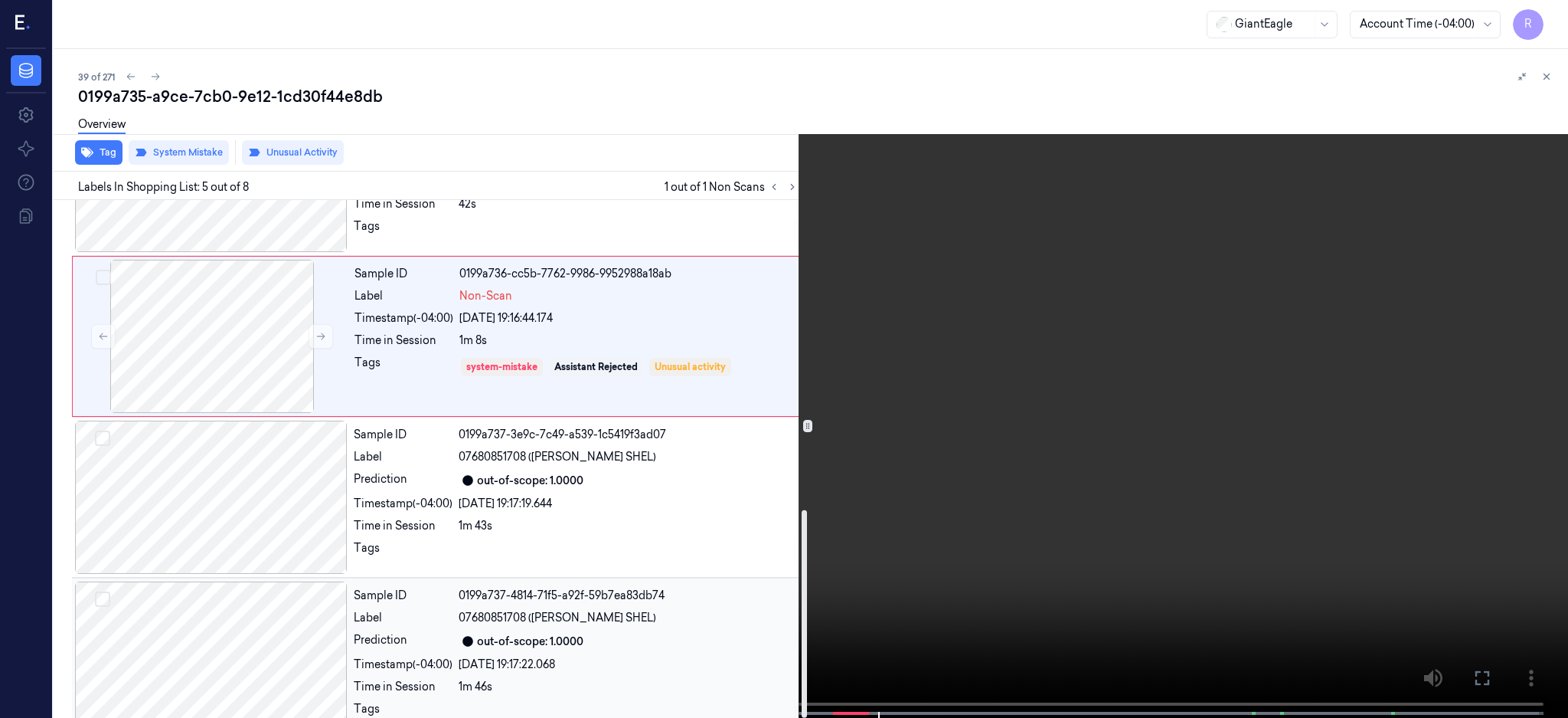
scroll to position [773, 0]
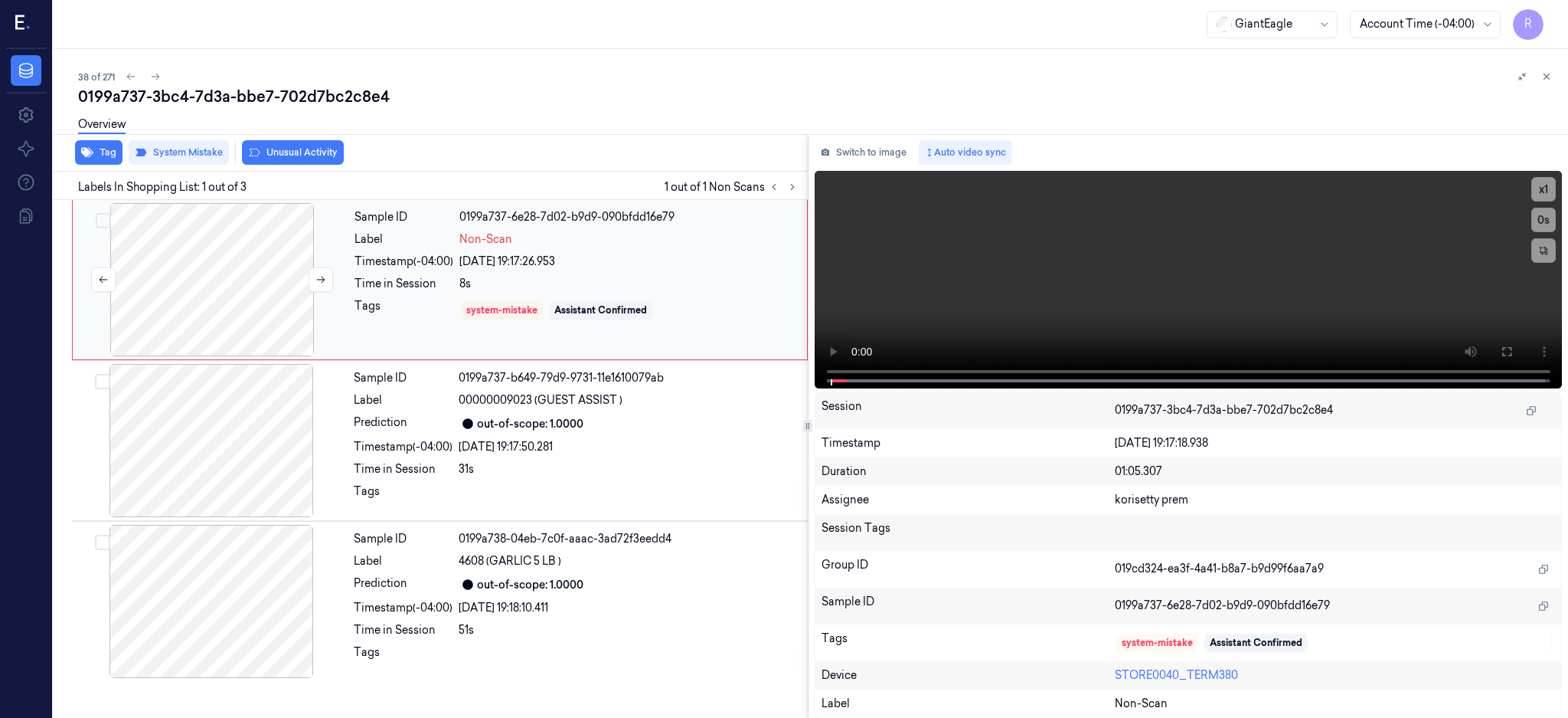
click at [213, 277] on div at bounding box center [212, 279] width 272 height 153
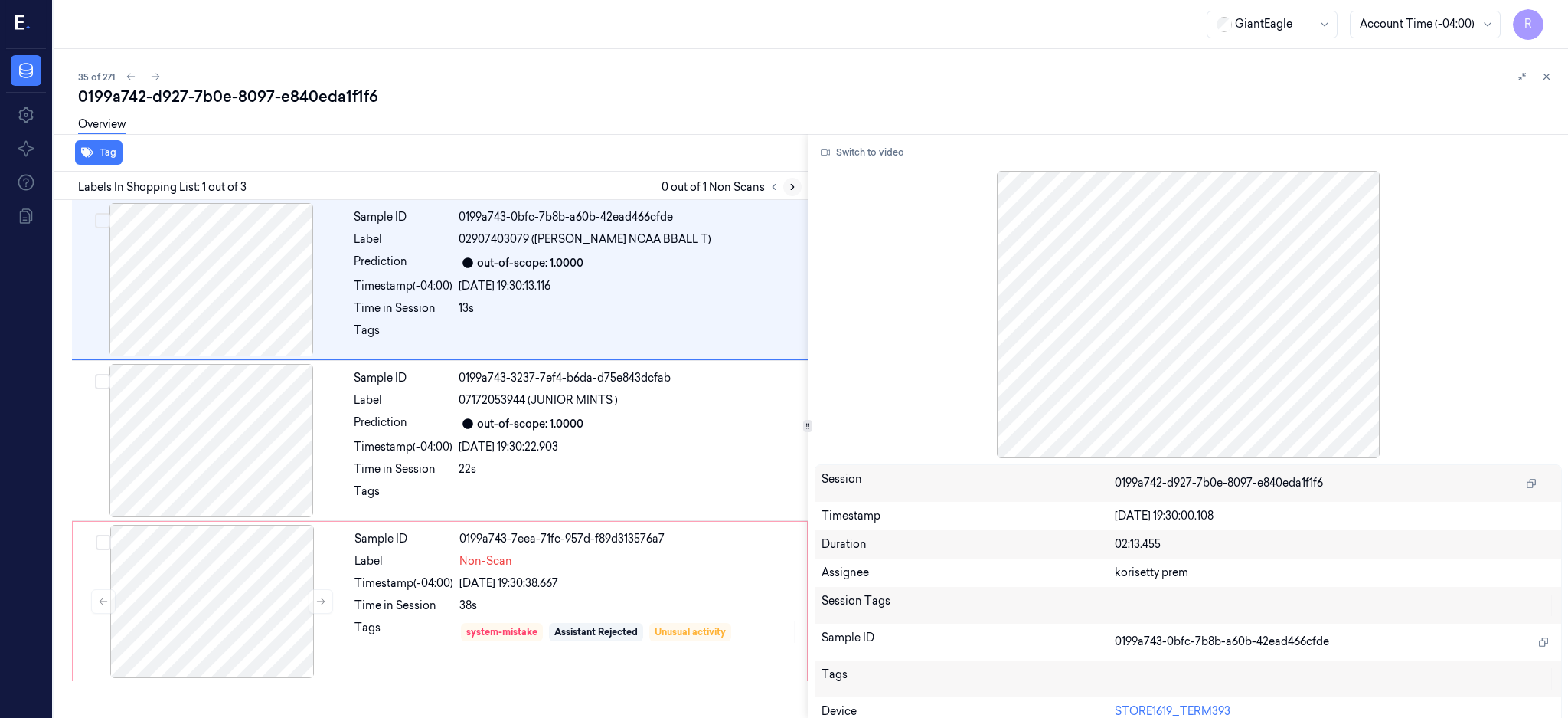
click at [798, 183] on icon at bounding box center [793, 187] width 10 height 10
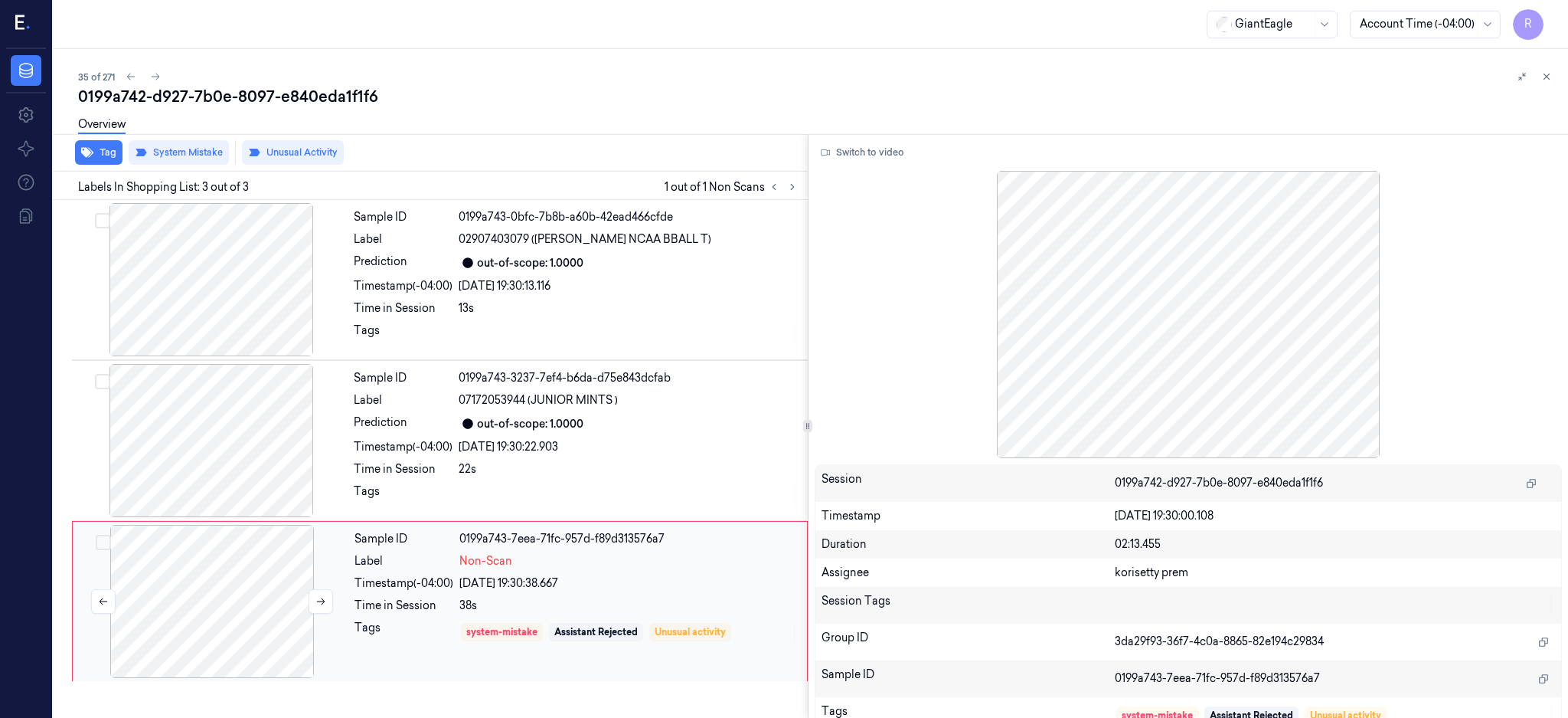
click at [212, 626] on div at bounding box center [212, 602] width 272 height 153
click at [320, 602] on icon at bounding box center [320, 601] width 10 height 10
click at [198, 472] on div at bounding box center [211, 440] width 272 height 153
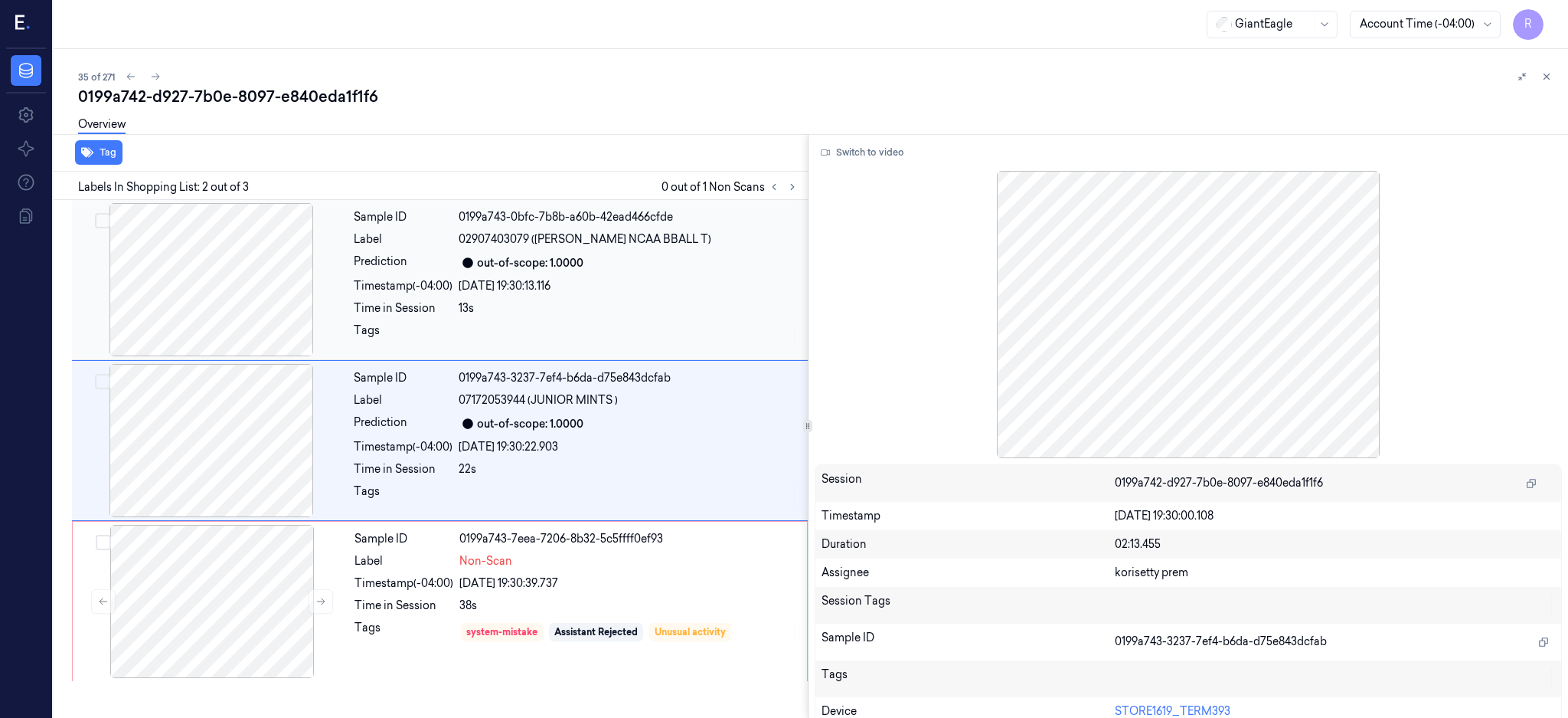
click at [249, 303] on div at bounding box center [211, 279] width 272 height 153
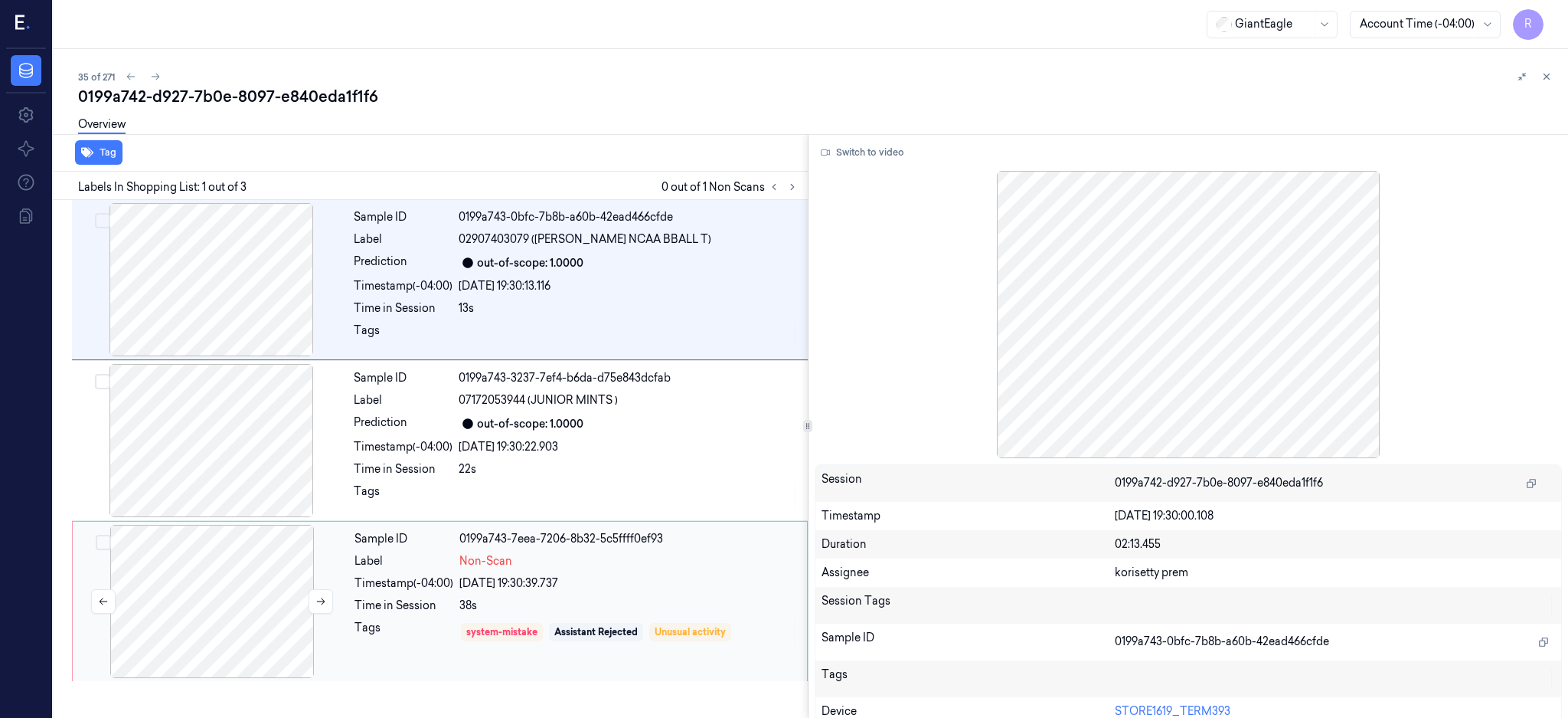
click at [264, 540] on div at bounding box center [212, 602] width 272 height 153
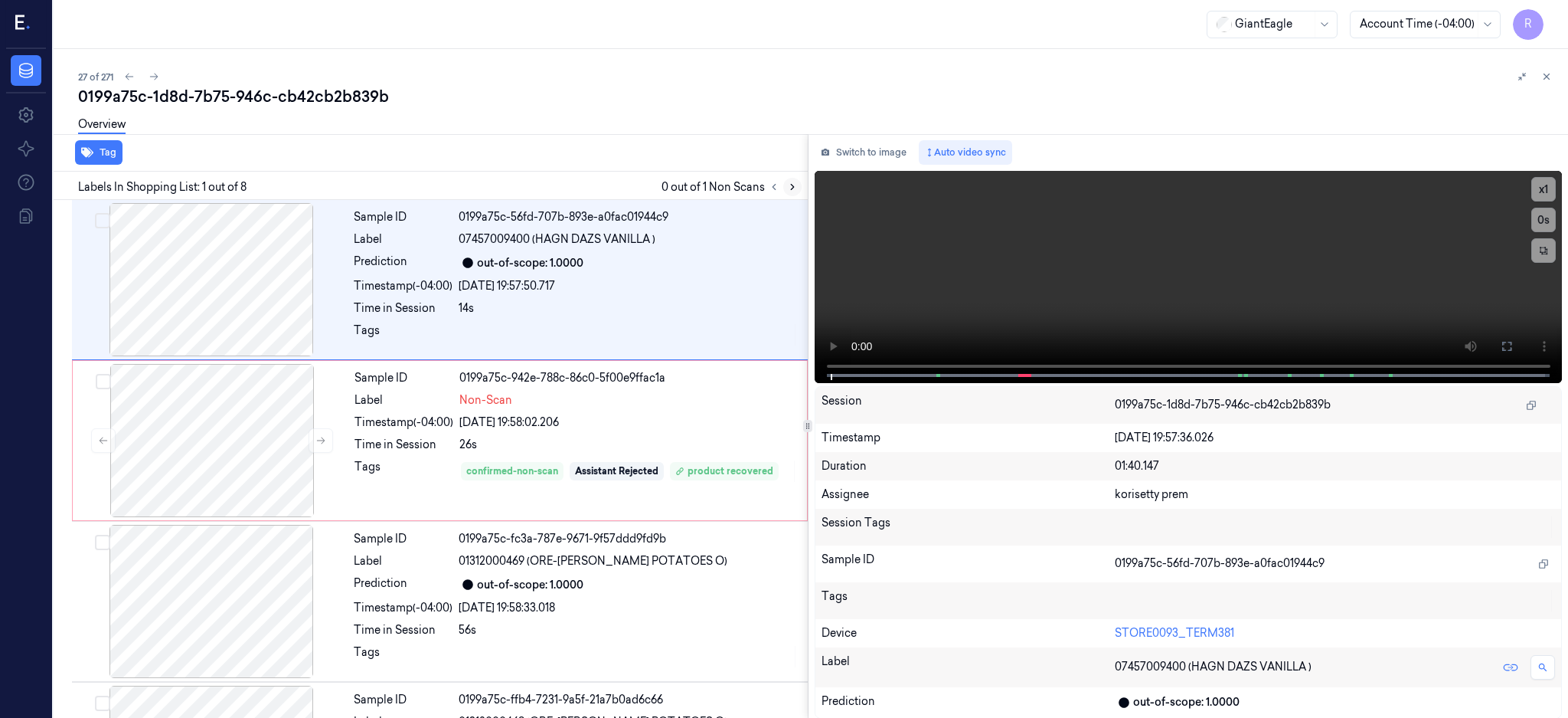
click at [801, 178] on button at bounding box center [792, 186] width 18 height 18
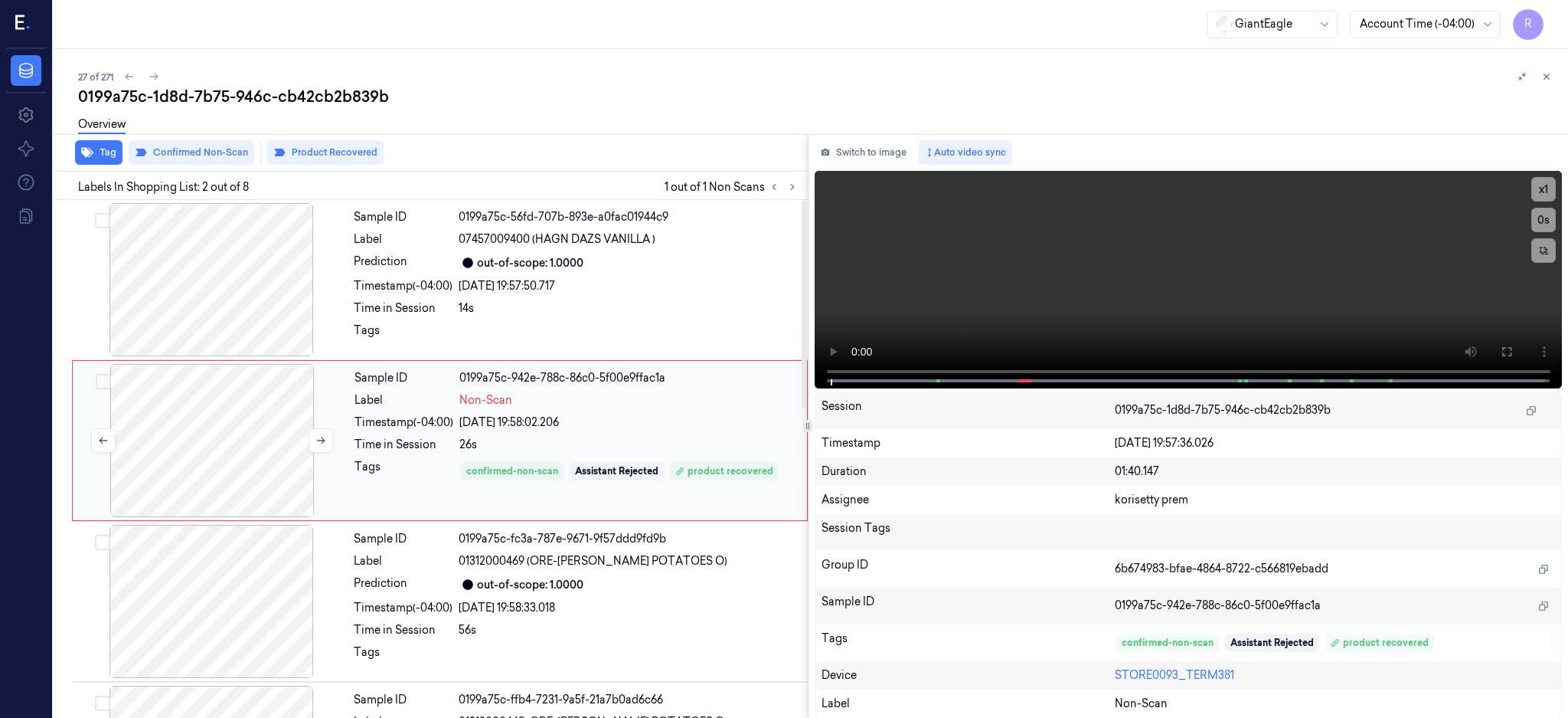
click at [231, 417] on div at bounding box center [212, 440] width 272 height 153
click at [1519, 344] on button at bounding box center [1507, 352] width 24 height 24
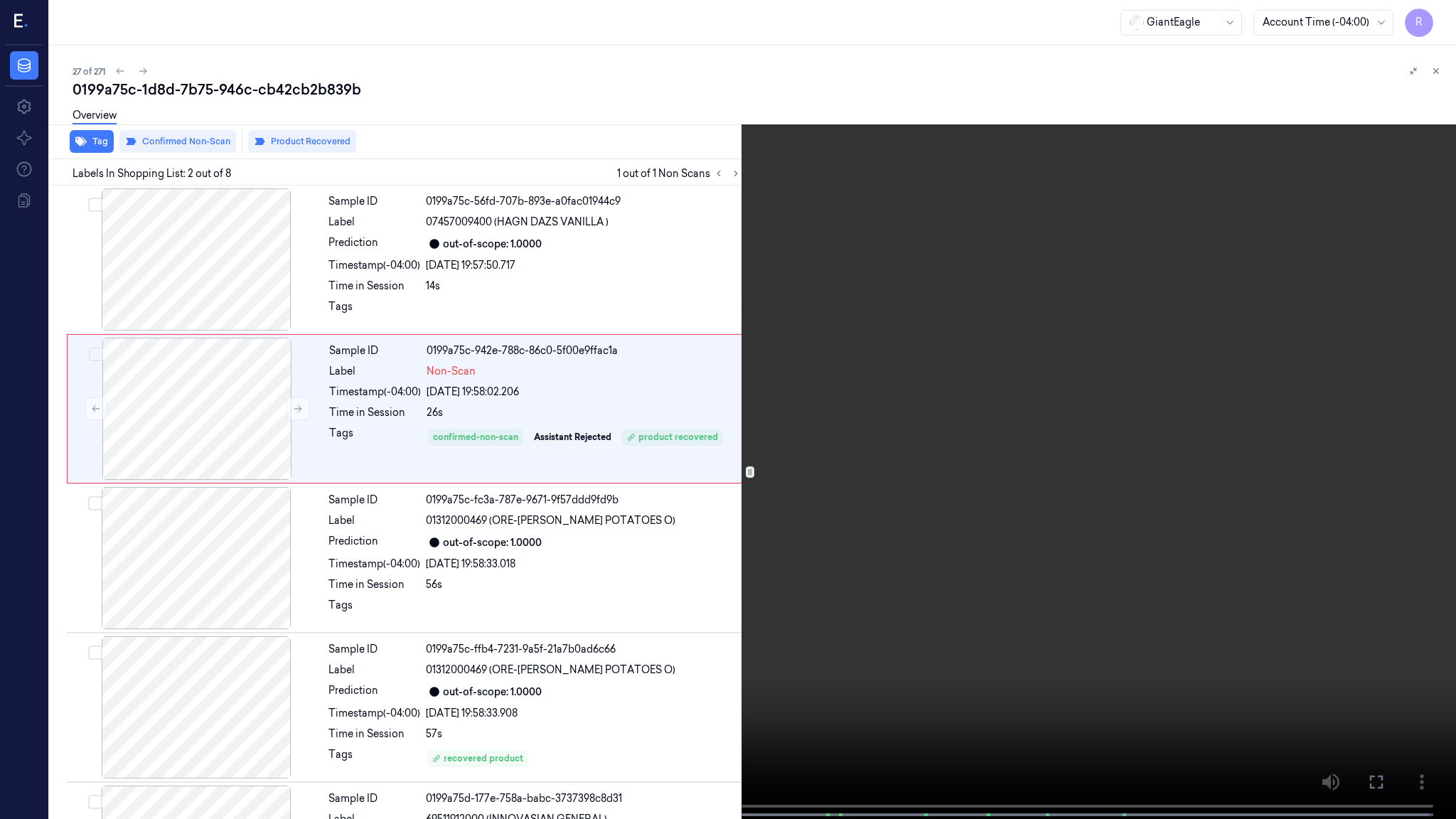
click at [550, 665] on video at bounding box center [728, 410] width 1456 height 821
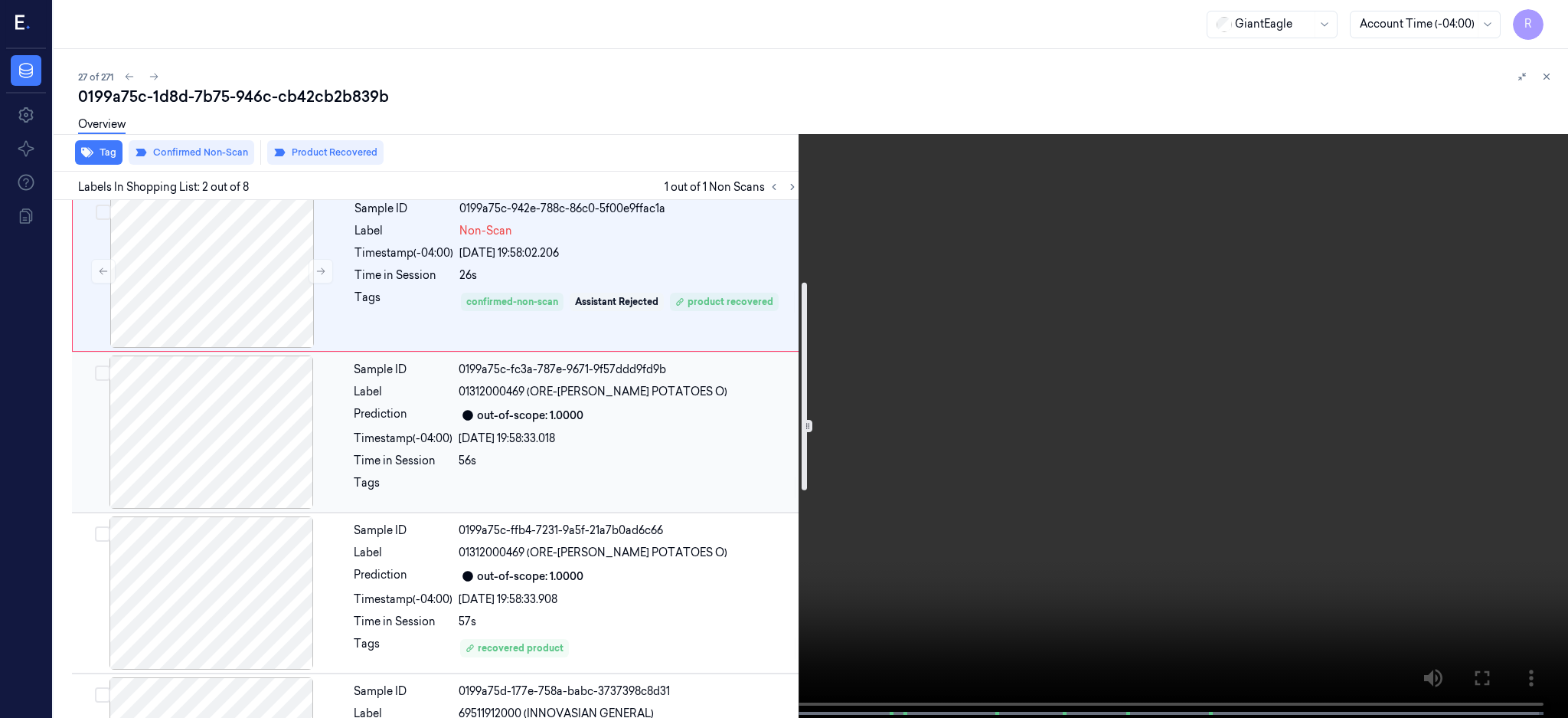
scroll to position [203, 0]
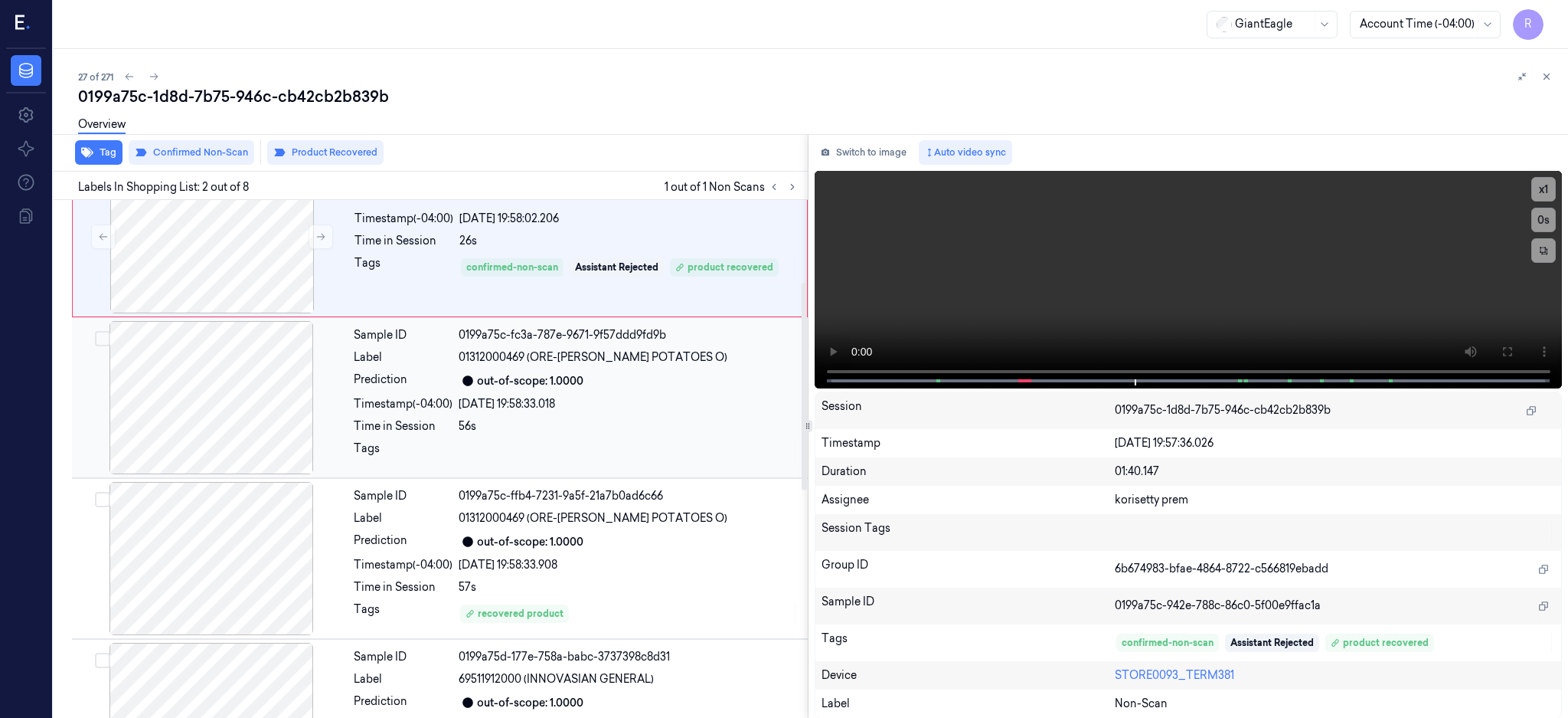
click at [219, 359] on div at bounding box center [211, 397] width 272 height 153
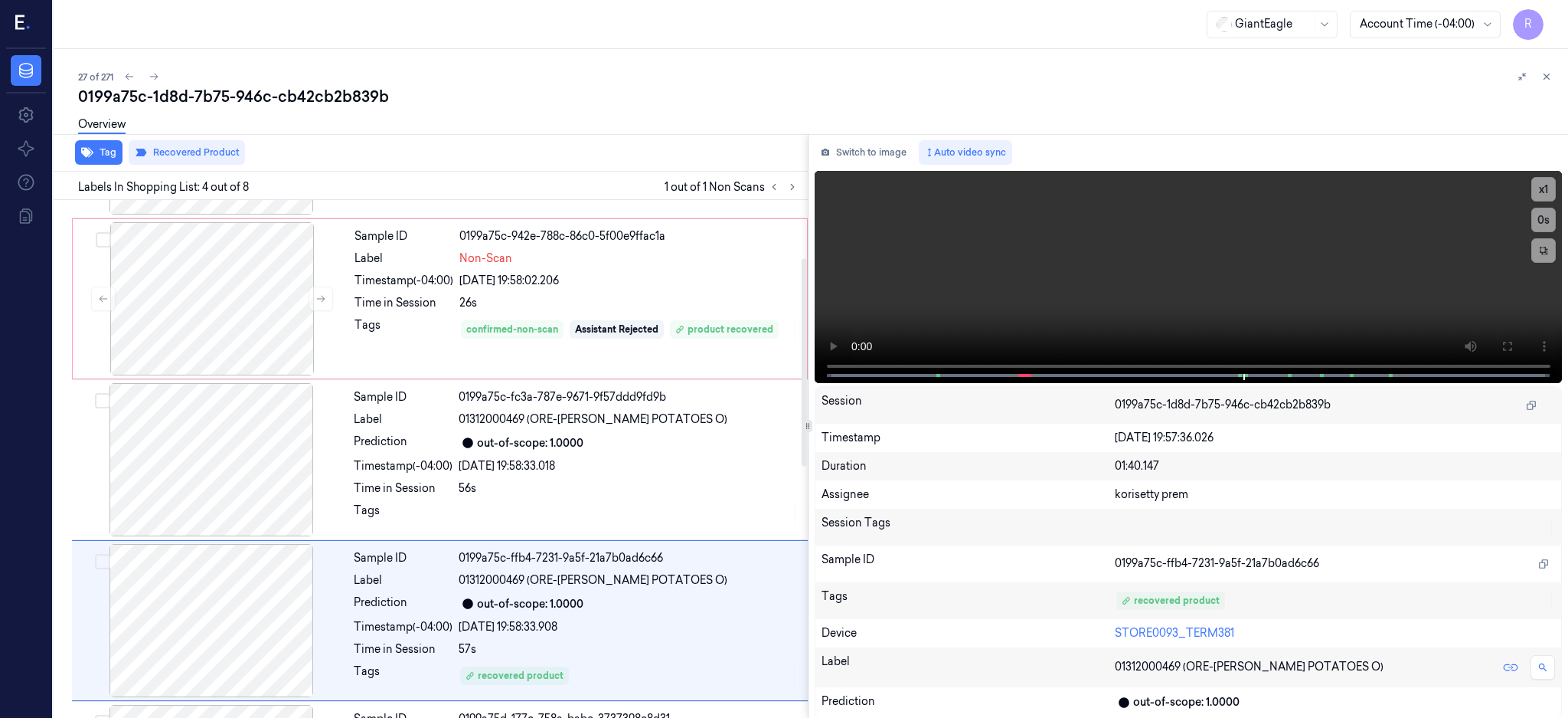
scroll to position [303, 0]
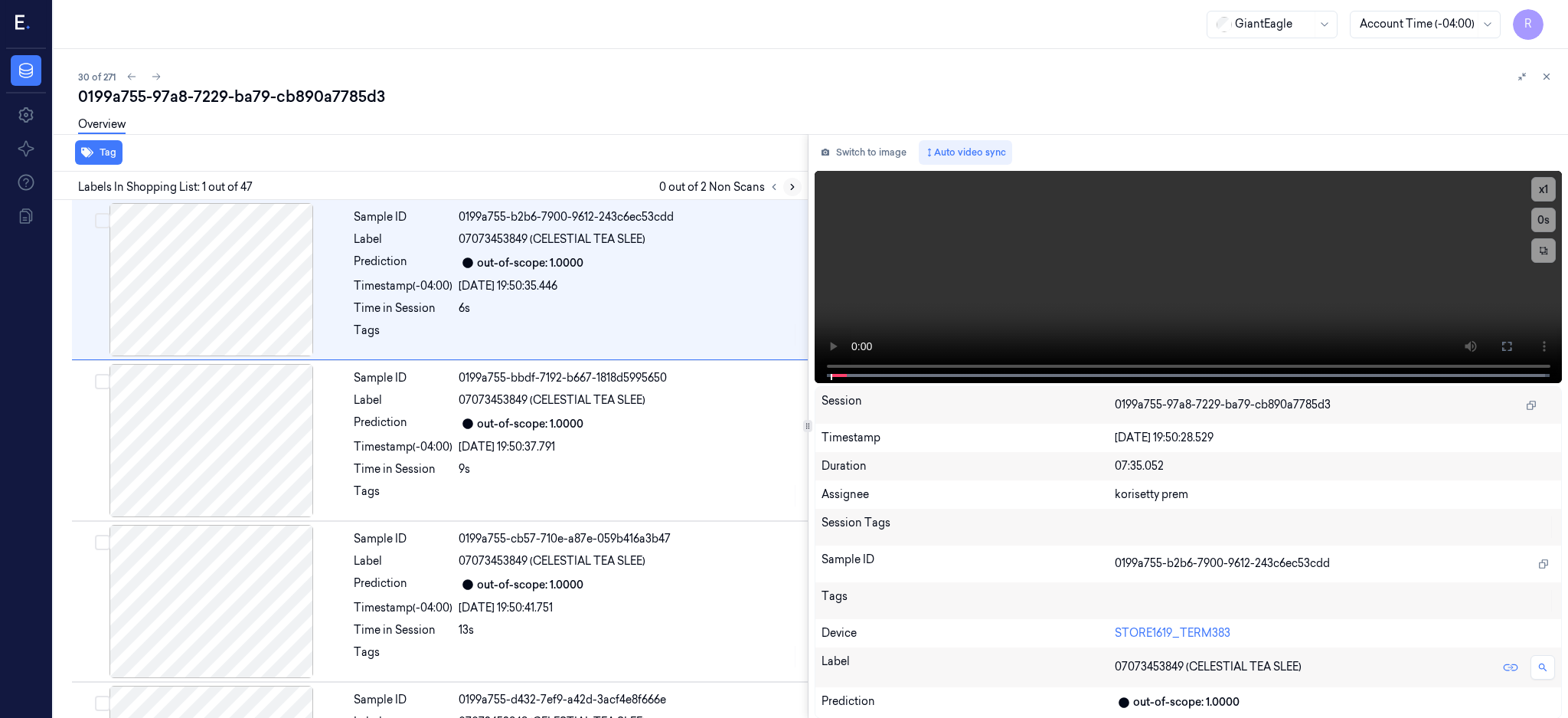
click at [798, 188] on icon at bounding box center [793, 187] width 10 height 10
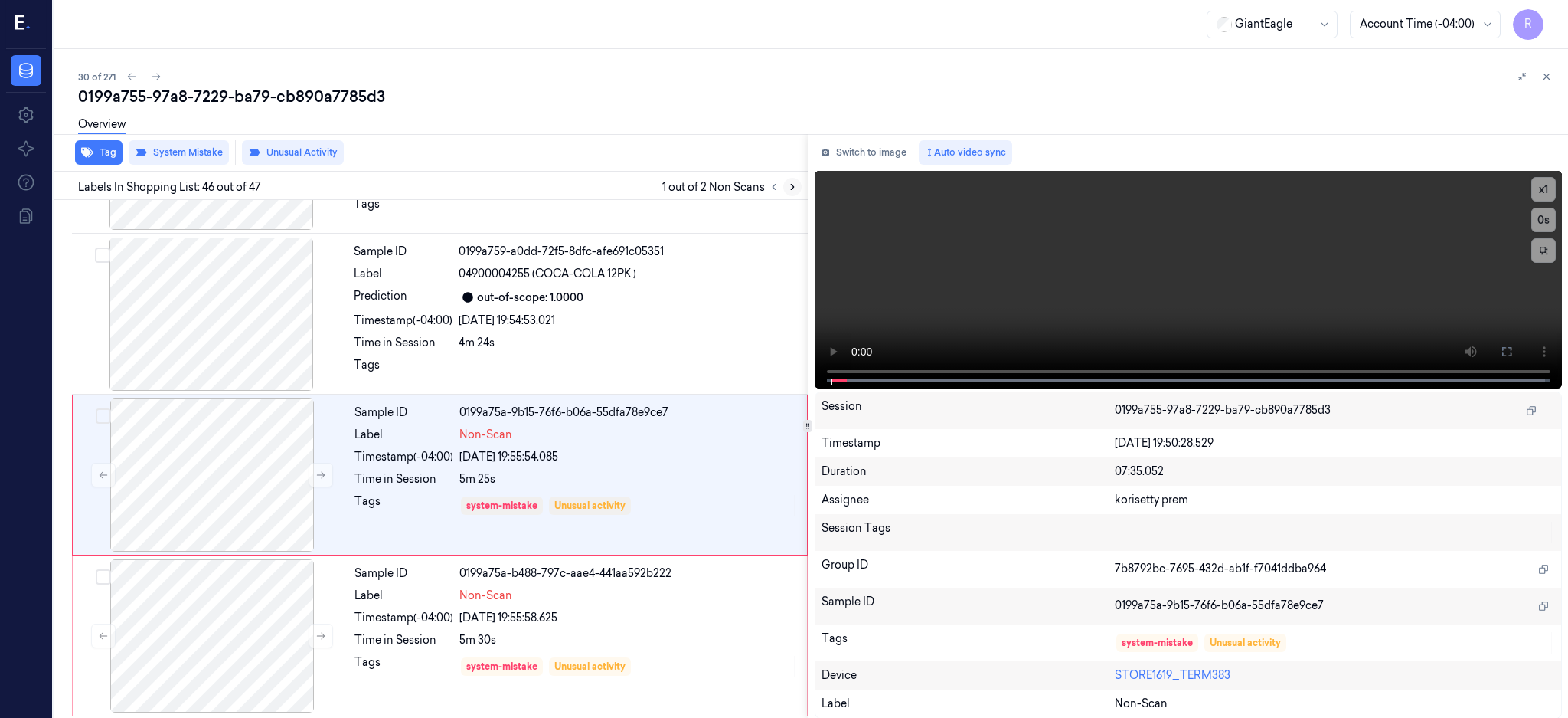
scroll to position [7050, 0]
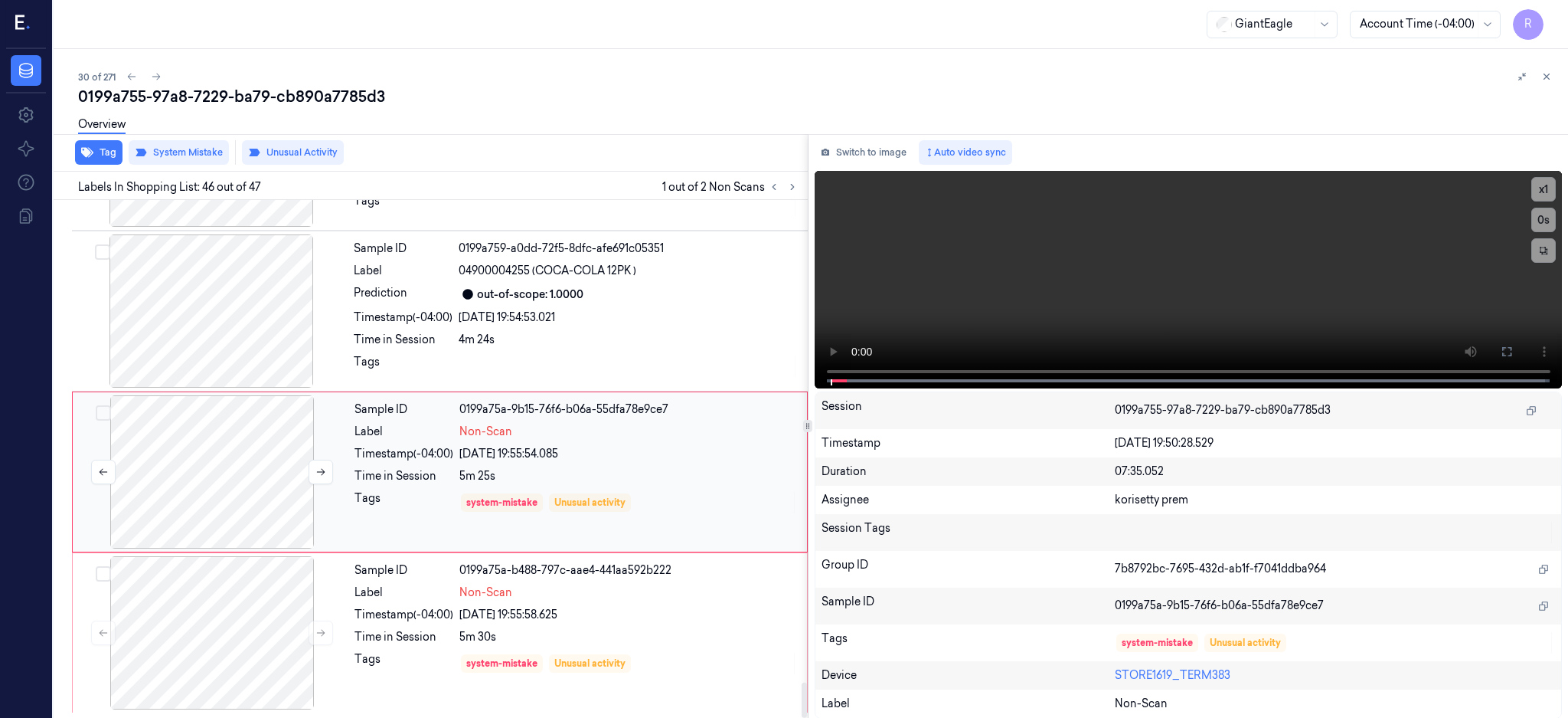
click at [215, 478] on div at bounding box center [212, 472] width 272 height 153
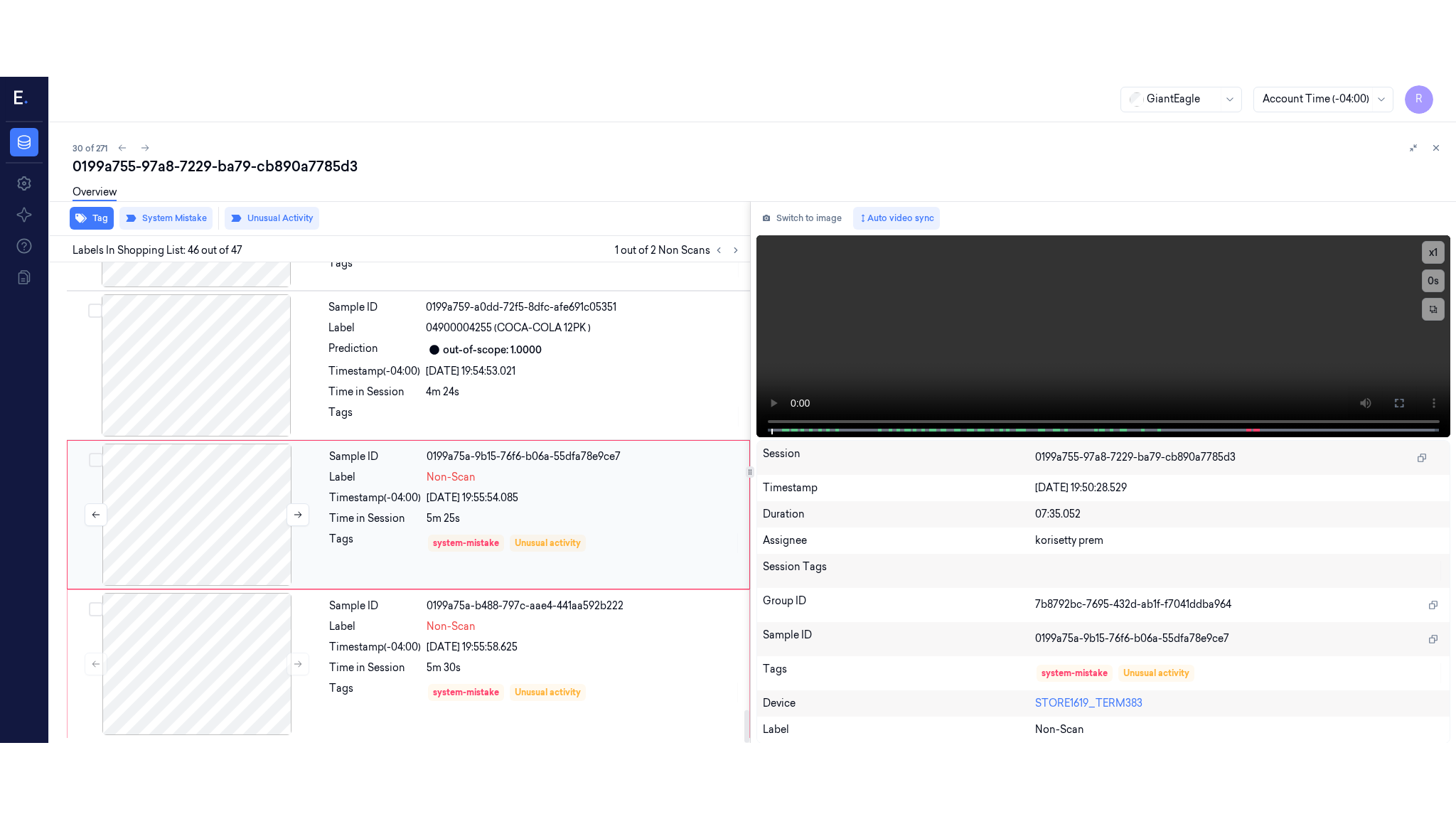
scroll to position [6542, 0]
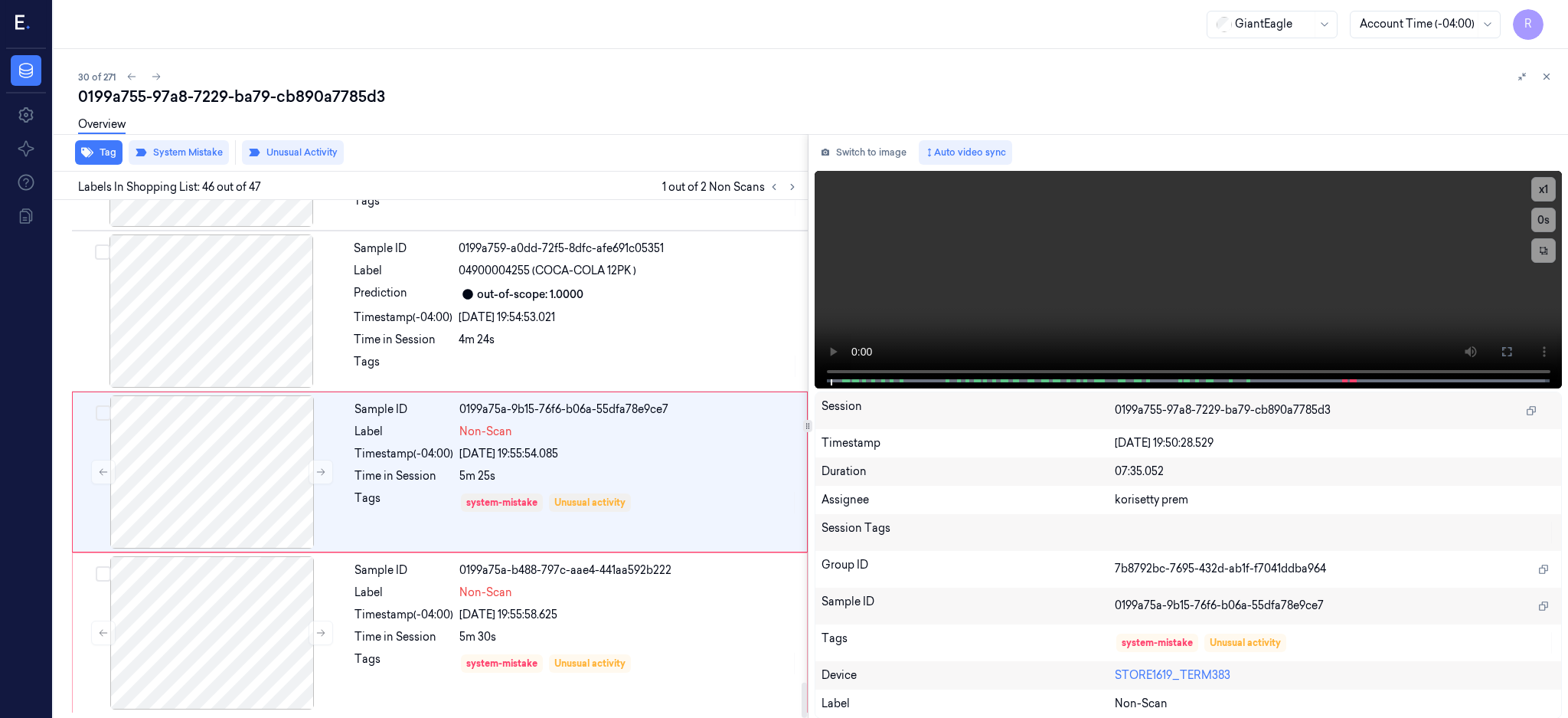
click at [211, 485] on div at bounding box center [212, 472] width 272 height 153
click at [1513, 353] on icon at bounding box center [1507, 352] width 12 height 12
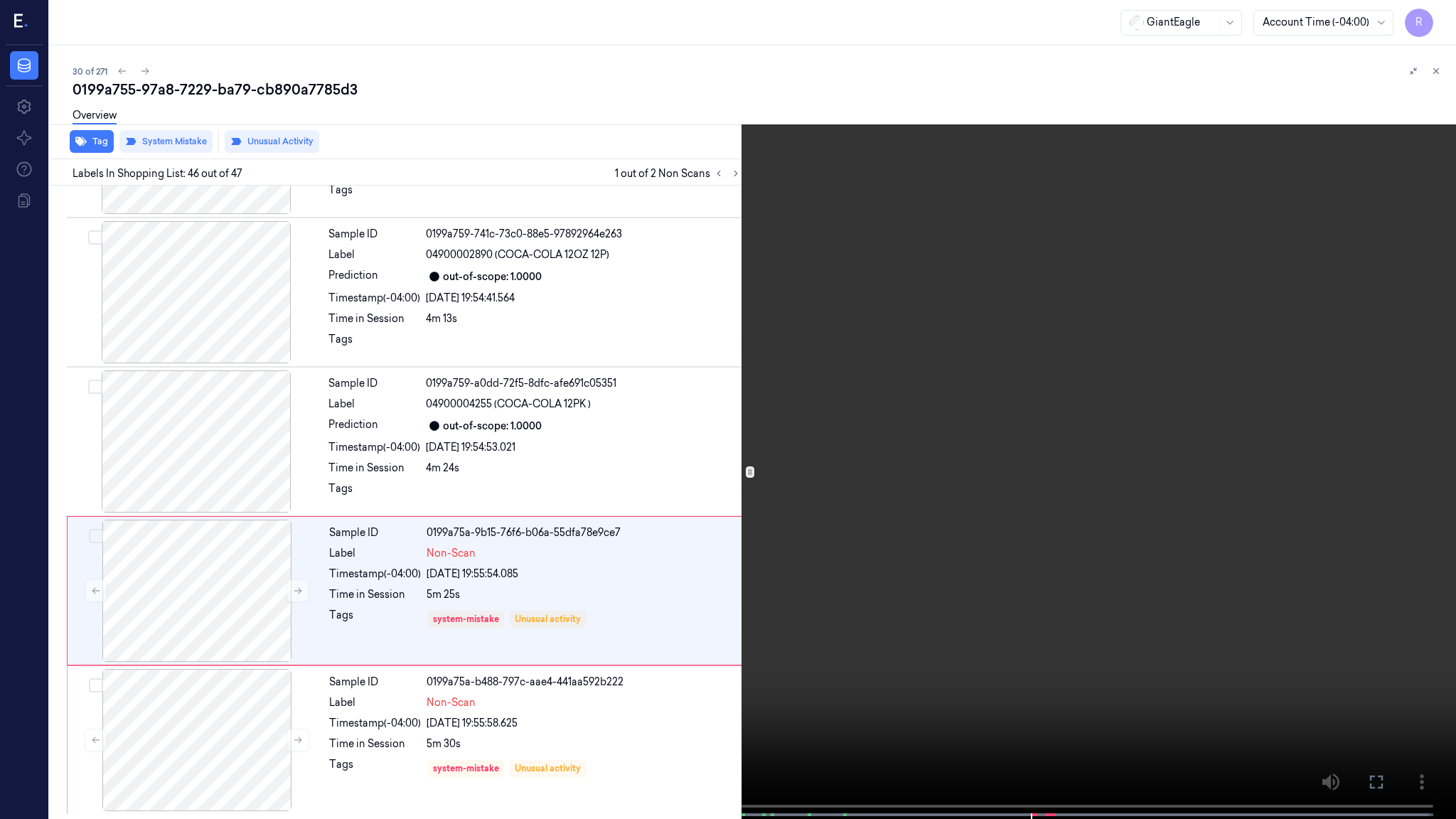
click at [1062, 552] on video at bounding box center [728, 410] width 1456 height 821
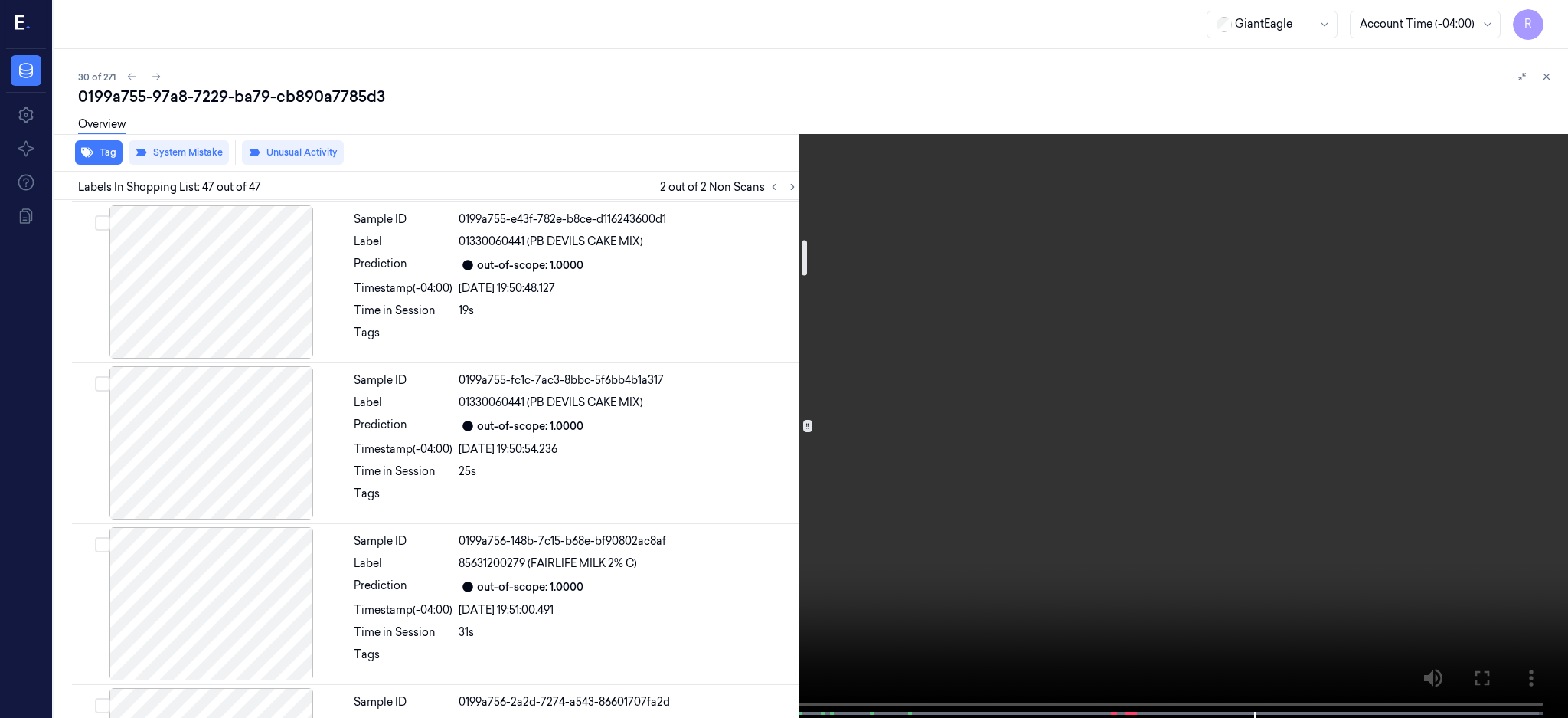
scroll to position [513, 0]
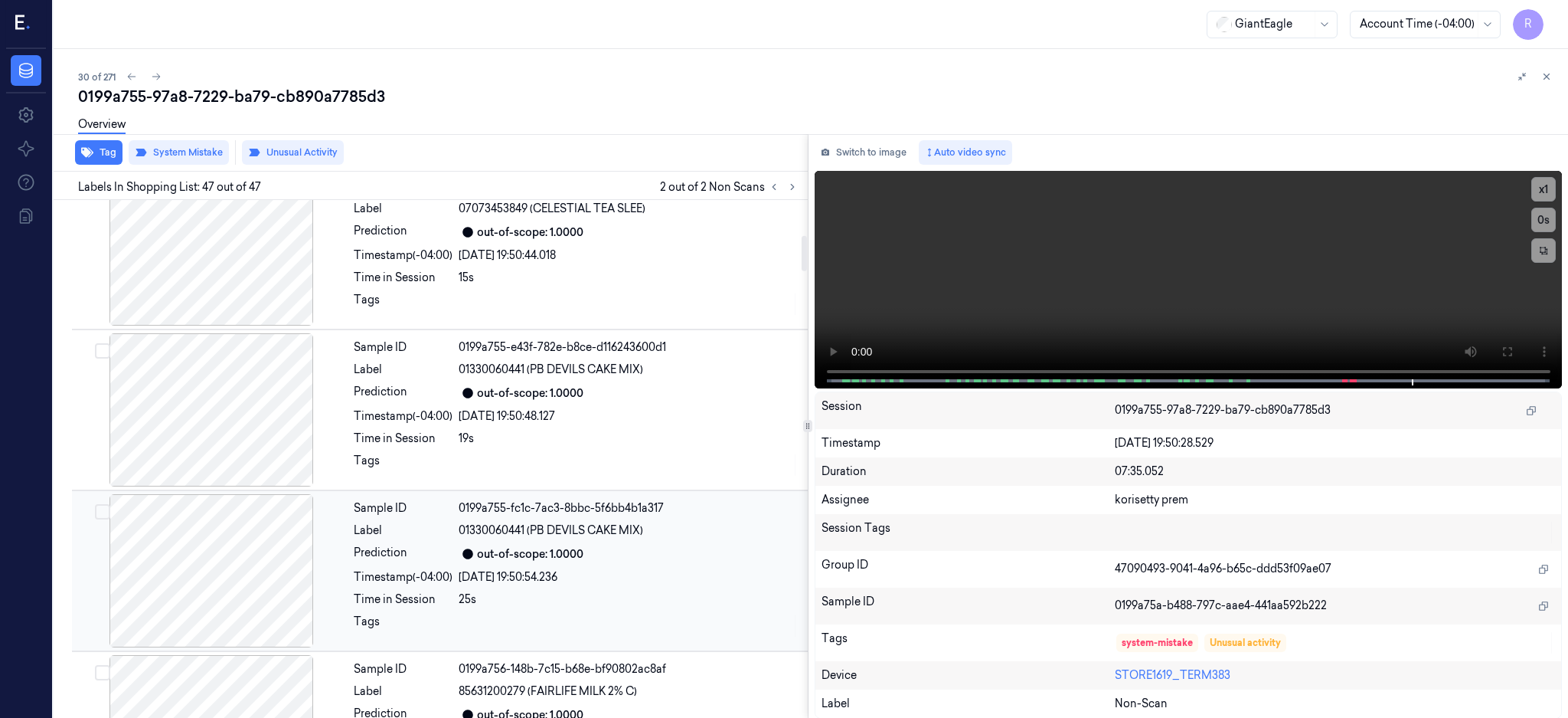
click at [267, 522] on div at bounding box center [211, 571] width 272 height 153
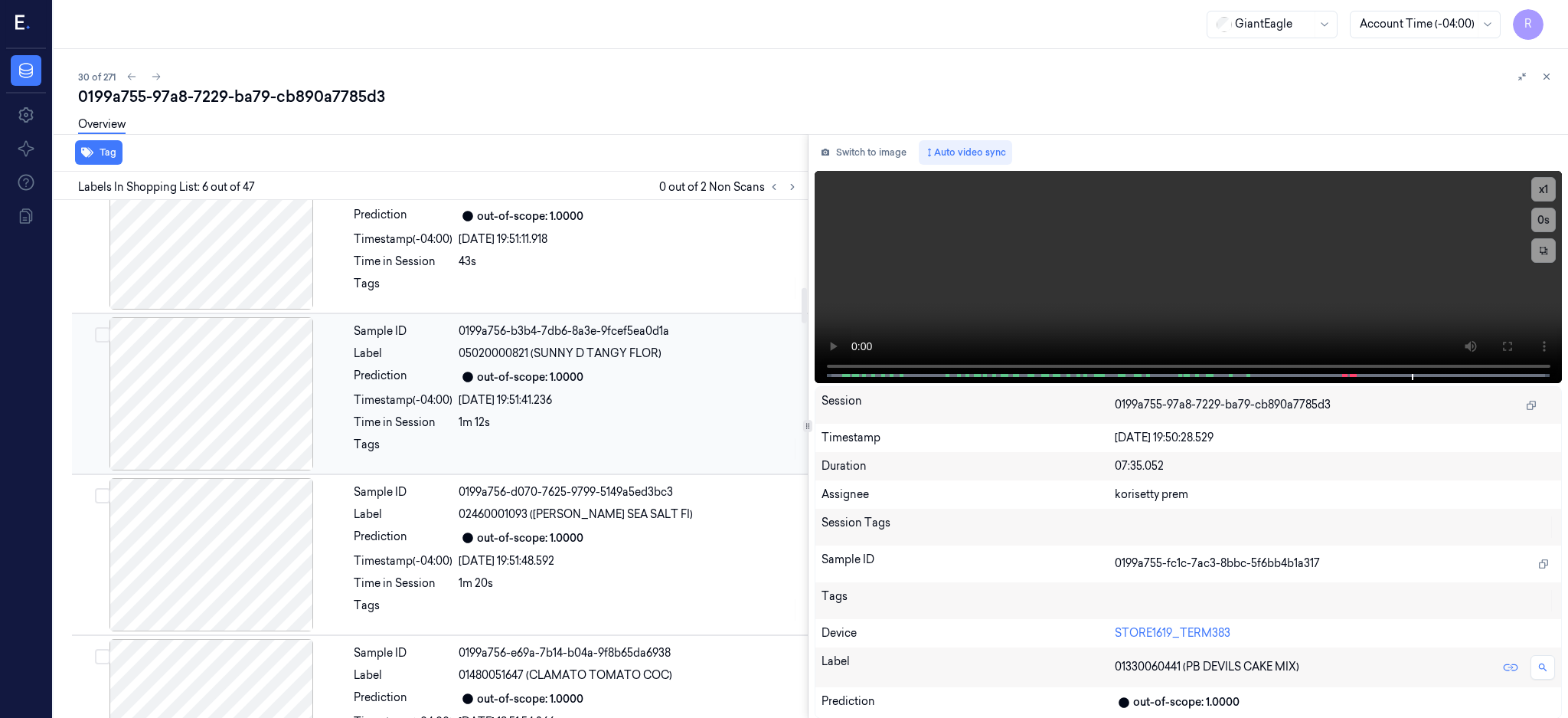
scroll to position [1339, 0]
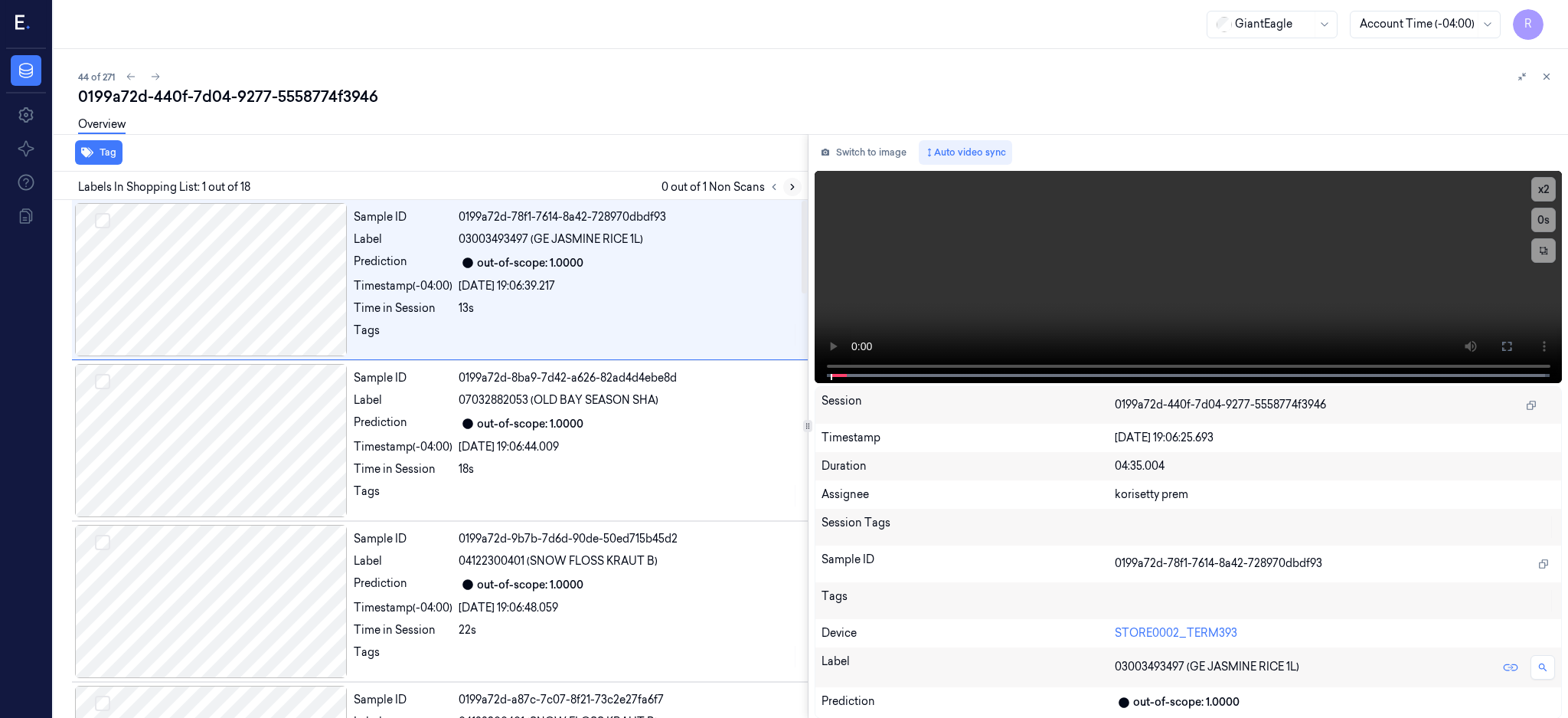
click at [798, 185] on icon at bounding box center [793, 187] width 10 height 10
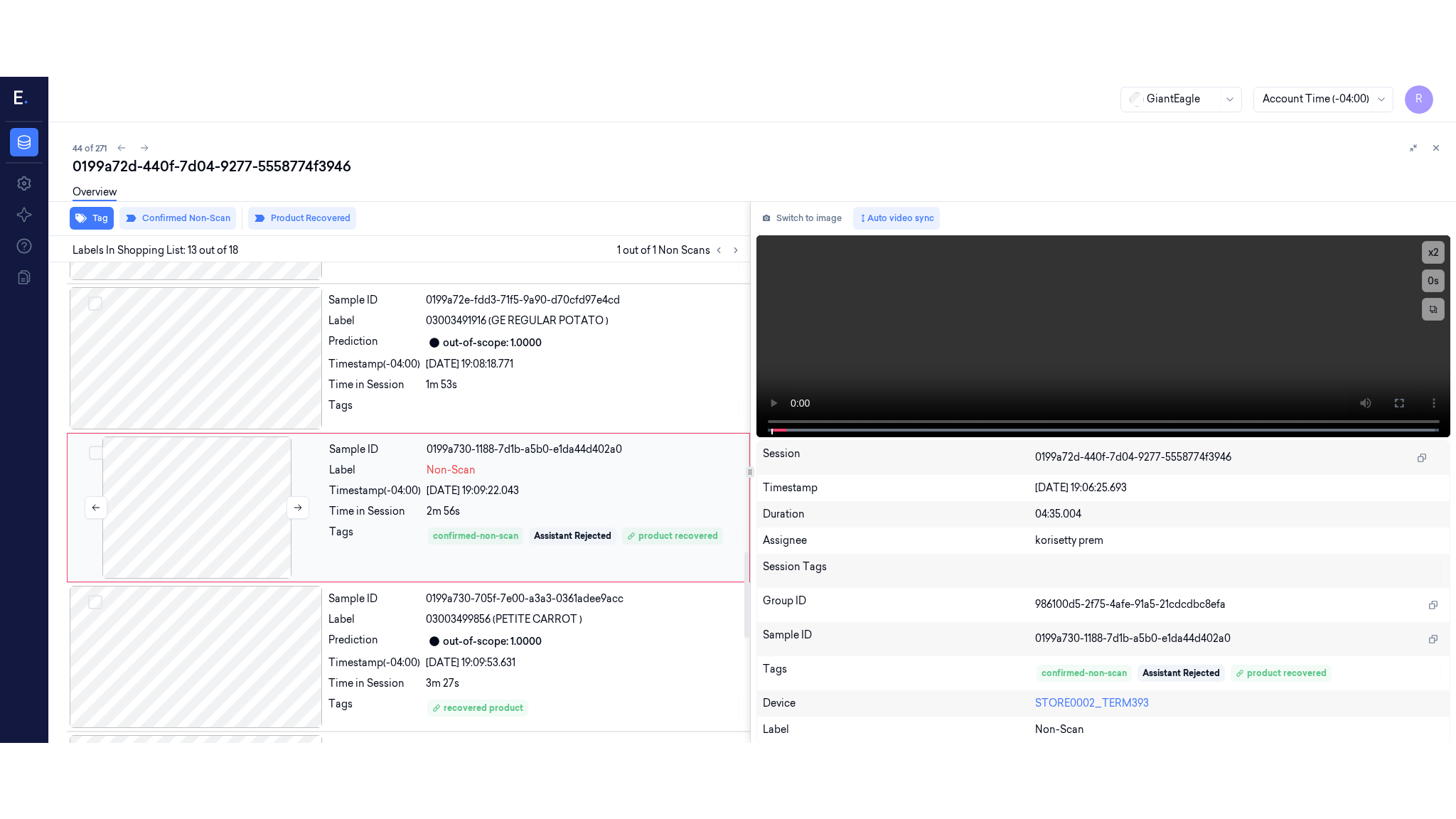
scroll to position [1624, 0]
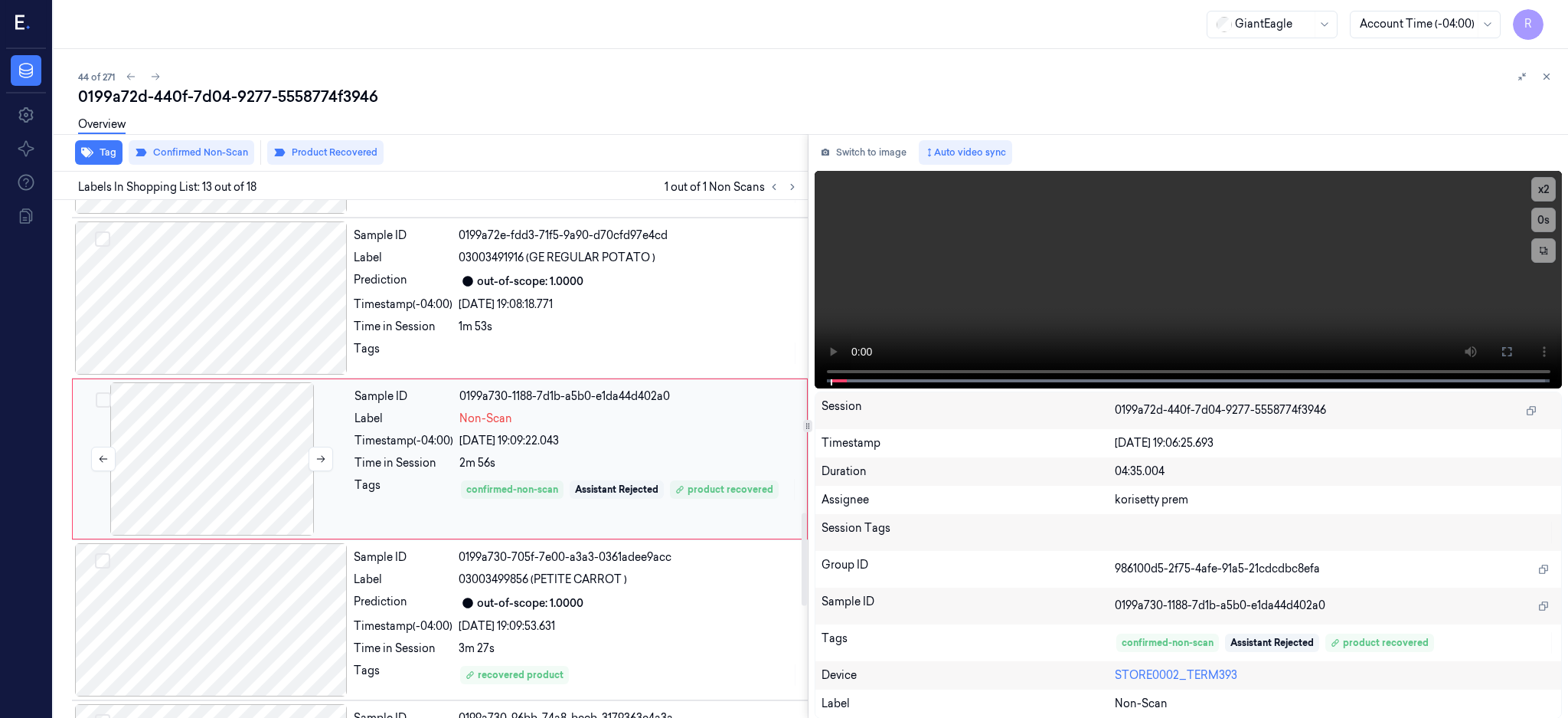
click at [191, 463] on div at bounding box center [212, 459] width 272 height 153
click at [225, 490] on div at bounding box center [212, 459] width 272 height 153
click at [312, 454] on button at bounding box center [320, 459] width 24 height 24
click at [262, 465] on div at bounding box center [212, 459] width 272 height 153
click at [1513, 347] on icon at bounding box center [1507, 352] width 12 height 12
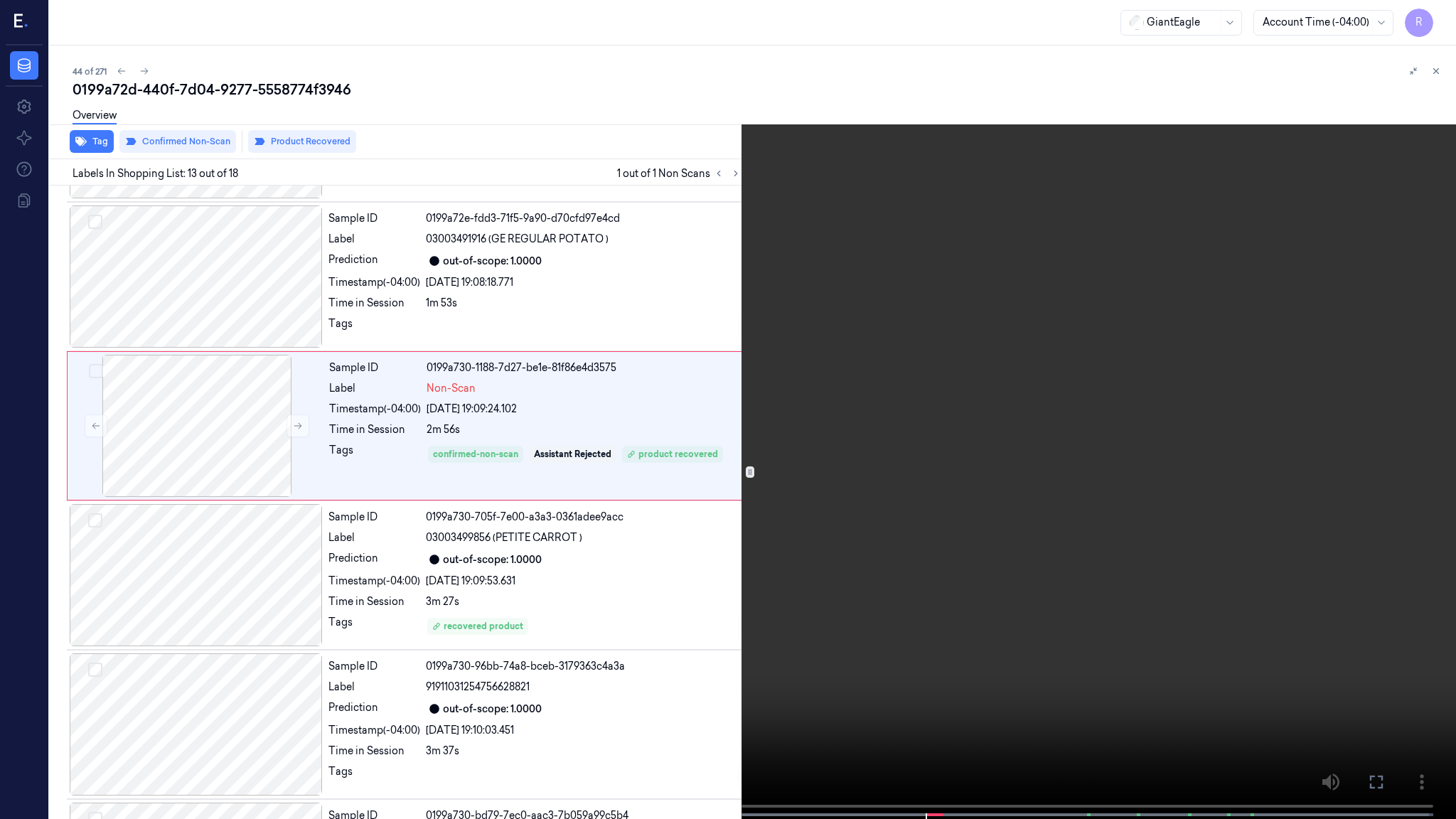
click at [918, 539] on video at bounding box center [728, 410] width 1456 height 821
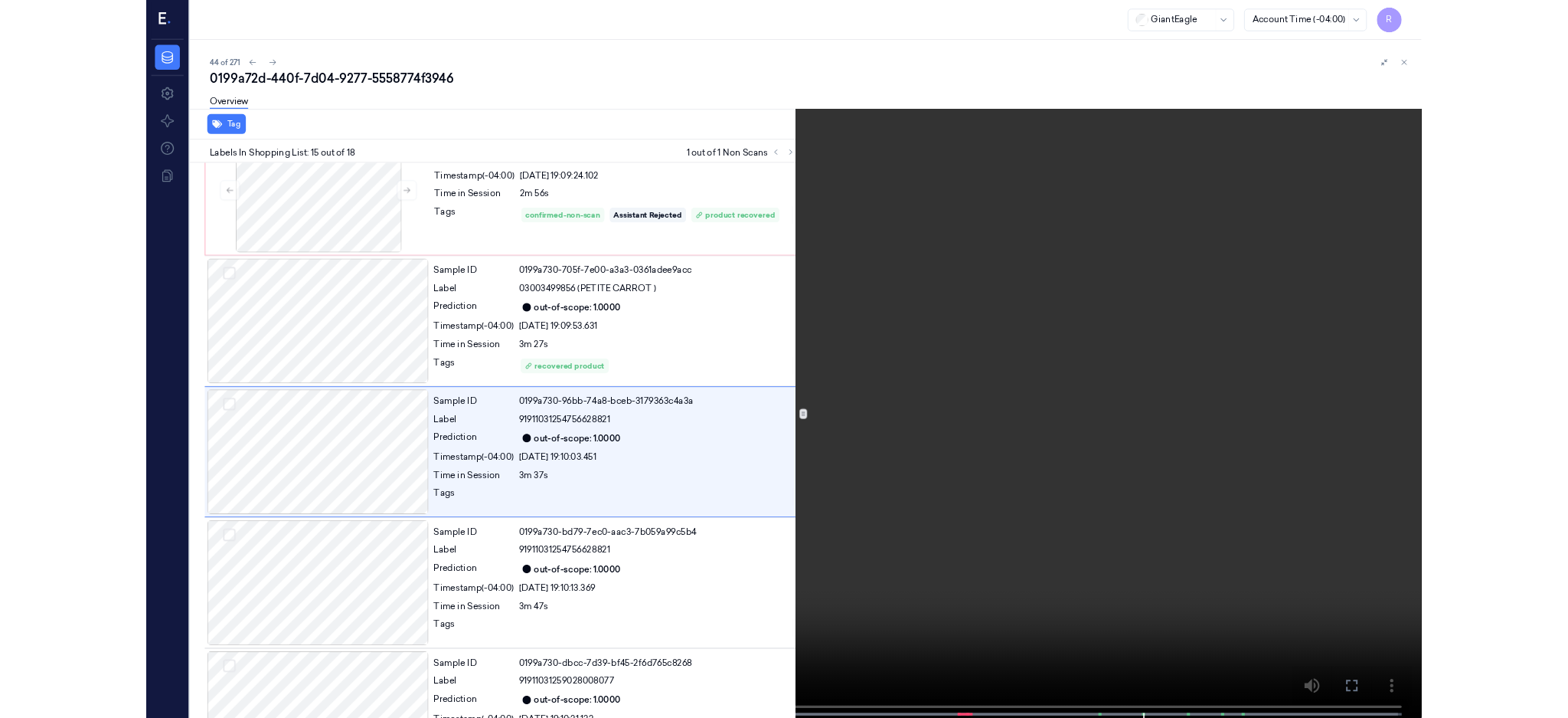
scroll to position [1991, 0]
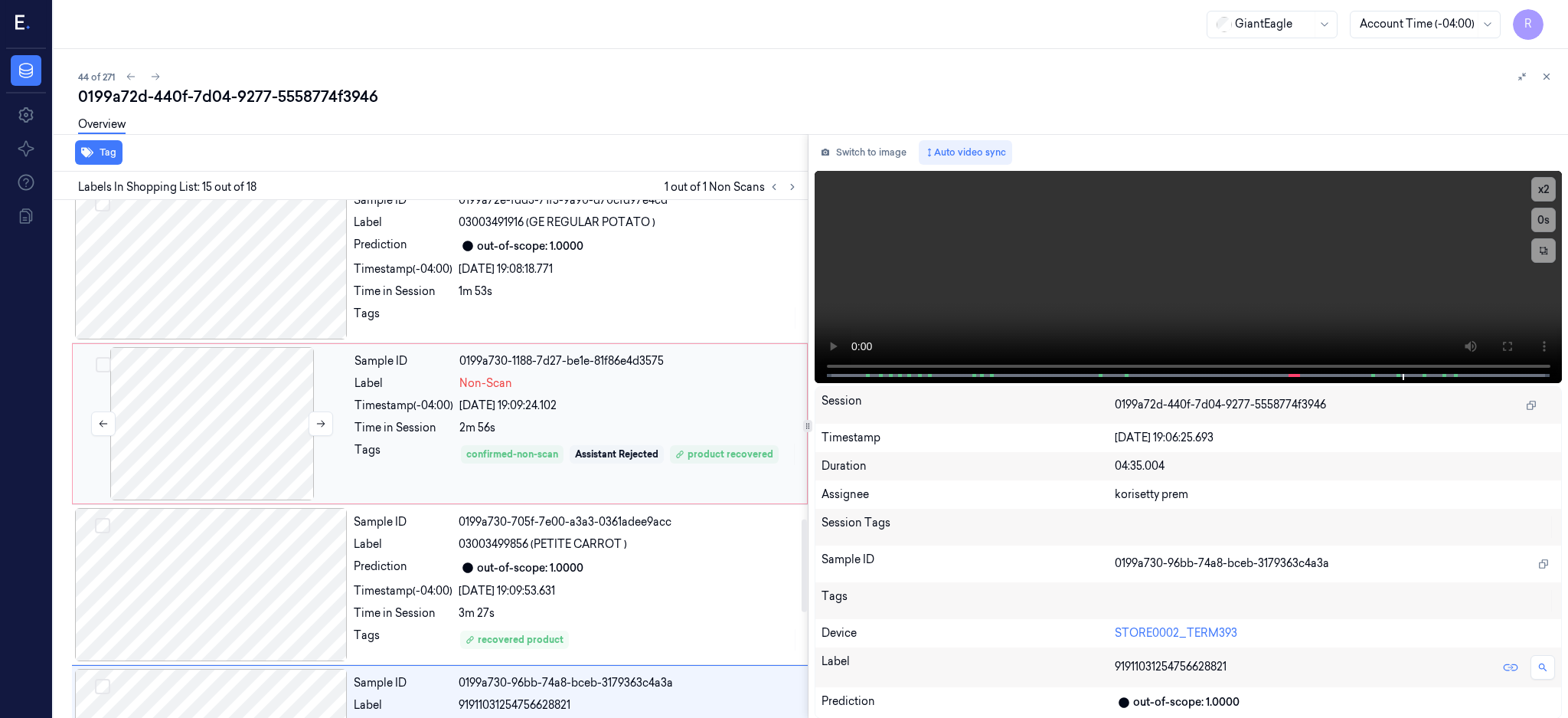
click at [260, 420] on div at bounding box center [212, 424] width 272 height 153
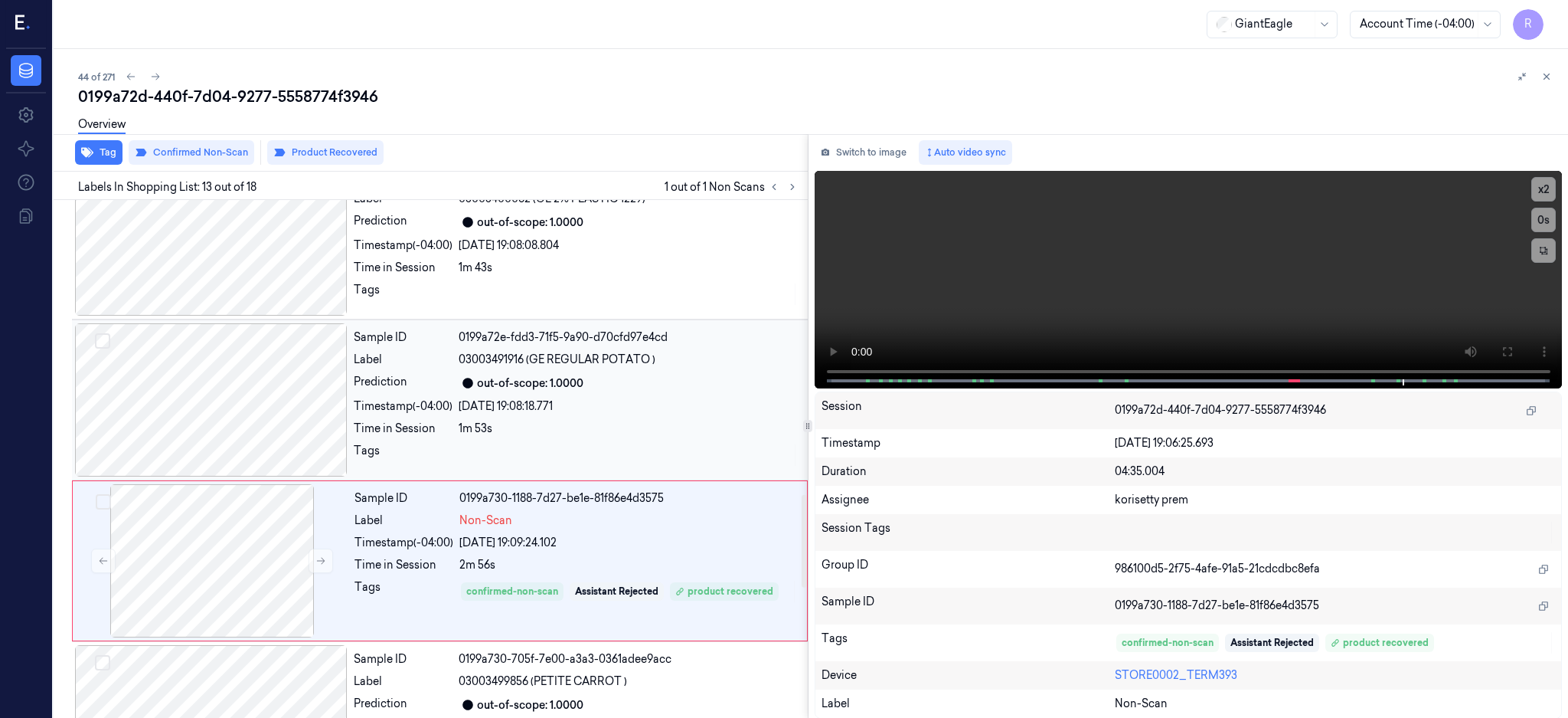
click at [234, 409] on div at bounding box center [211, 400] width 272 height 153
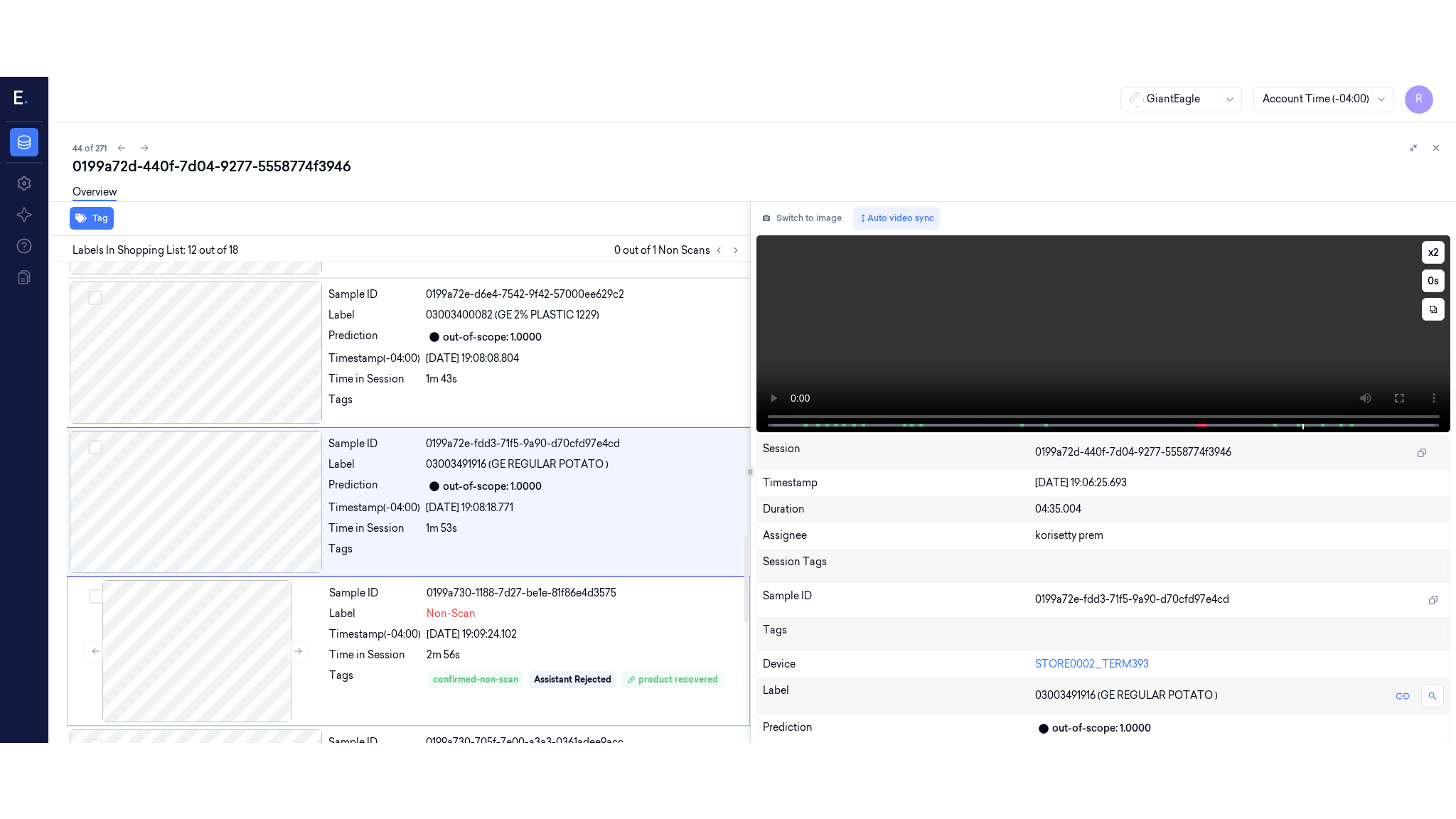
scroll to position [1476, 0]
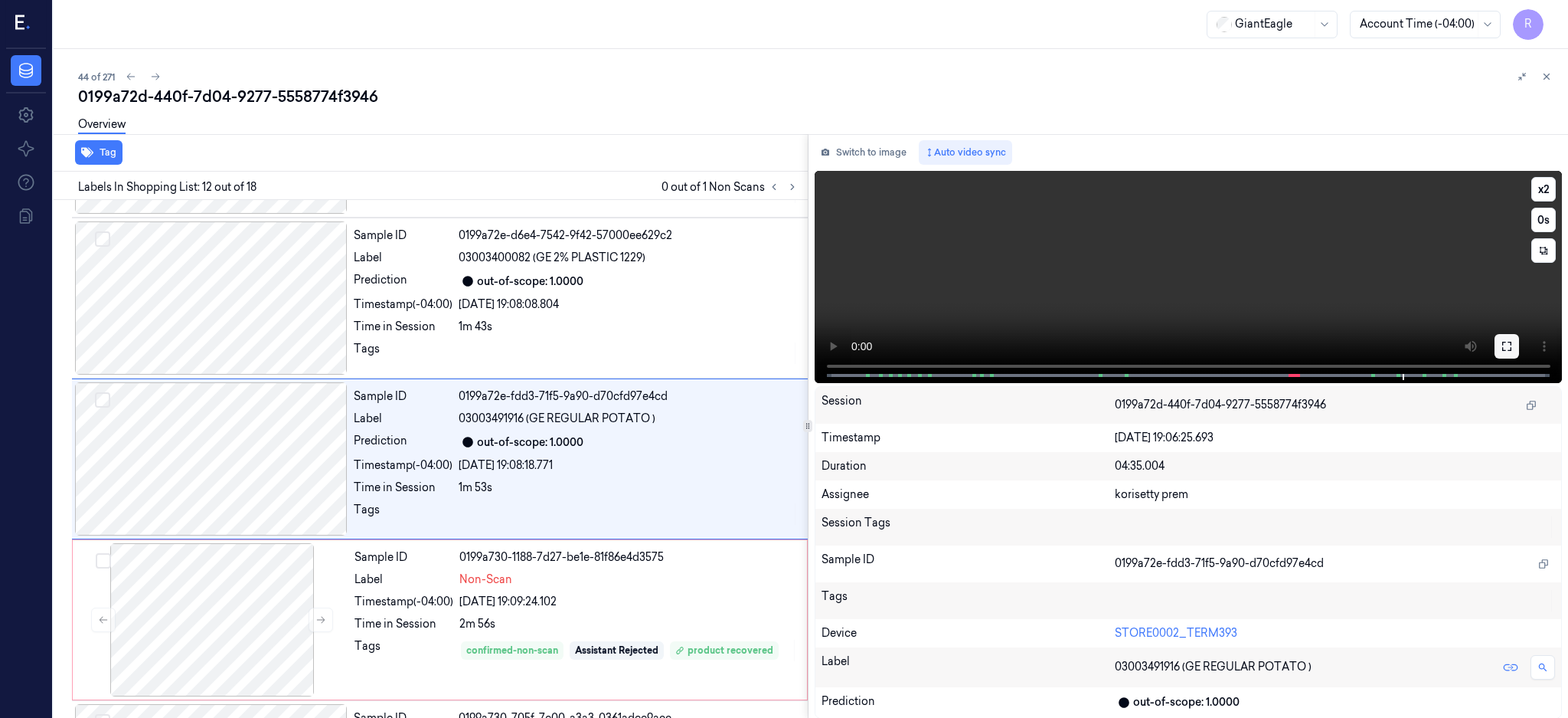
click at [1519, 345] on button at bounding box center [1507, 346] width 24 height 24
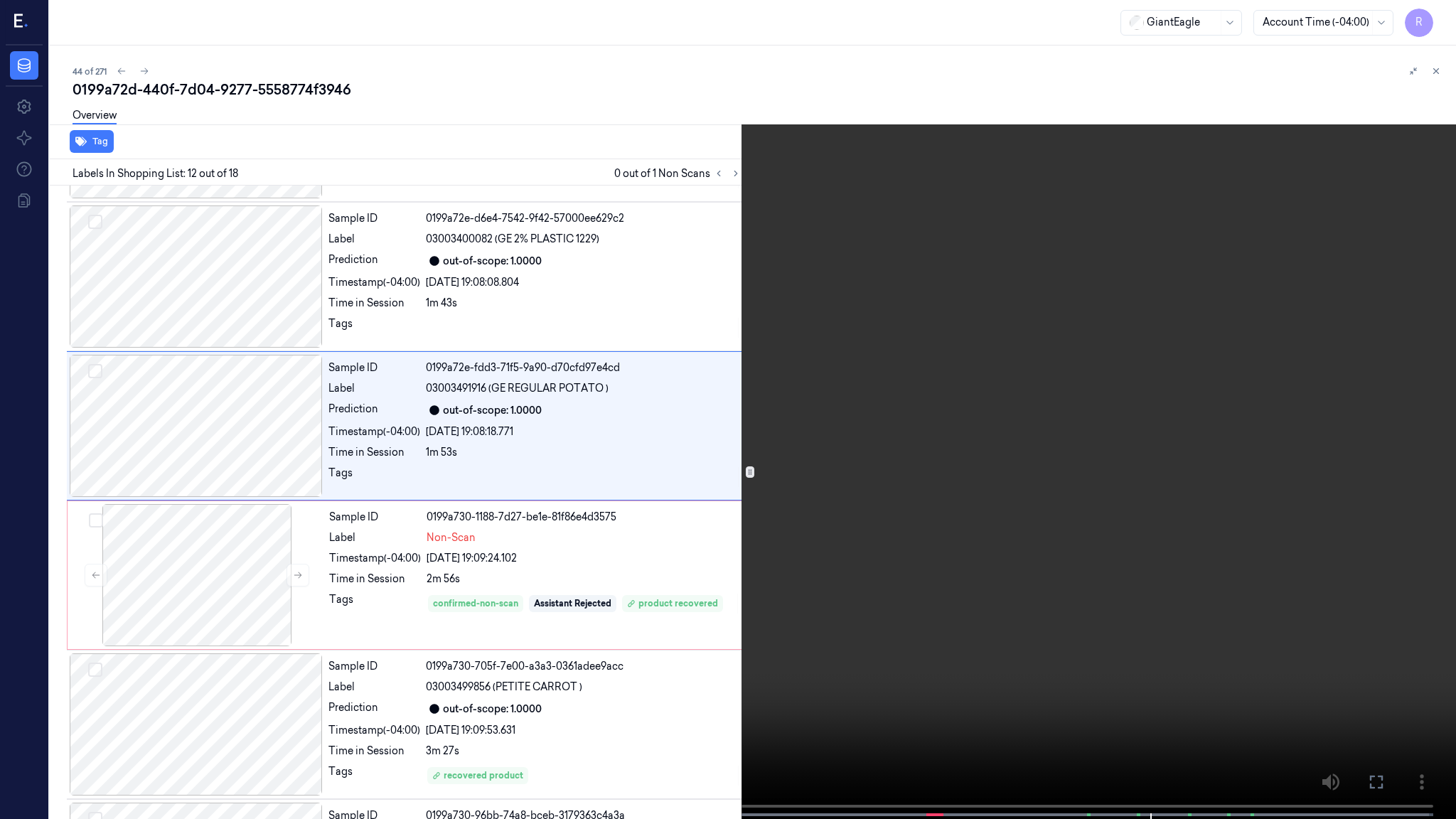
click at [945, 442] on video at bounding box center [728, 410] width 1456 height 821
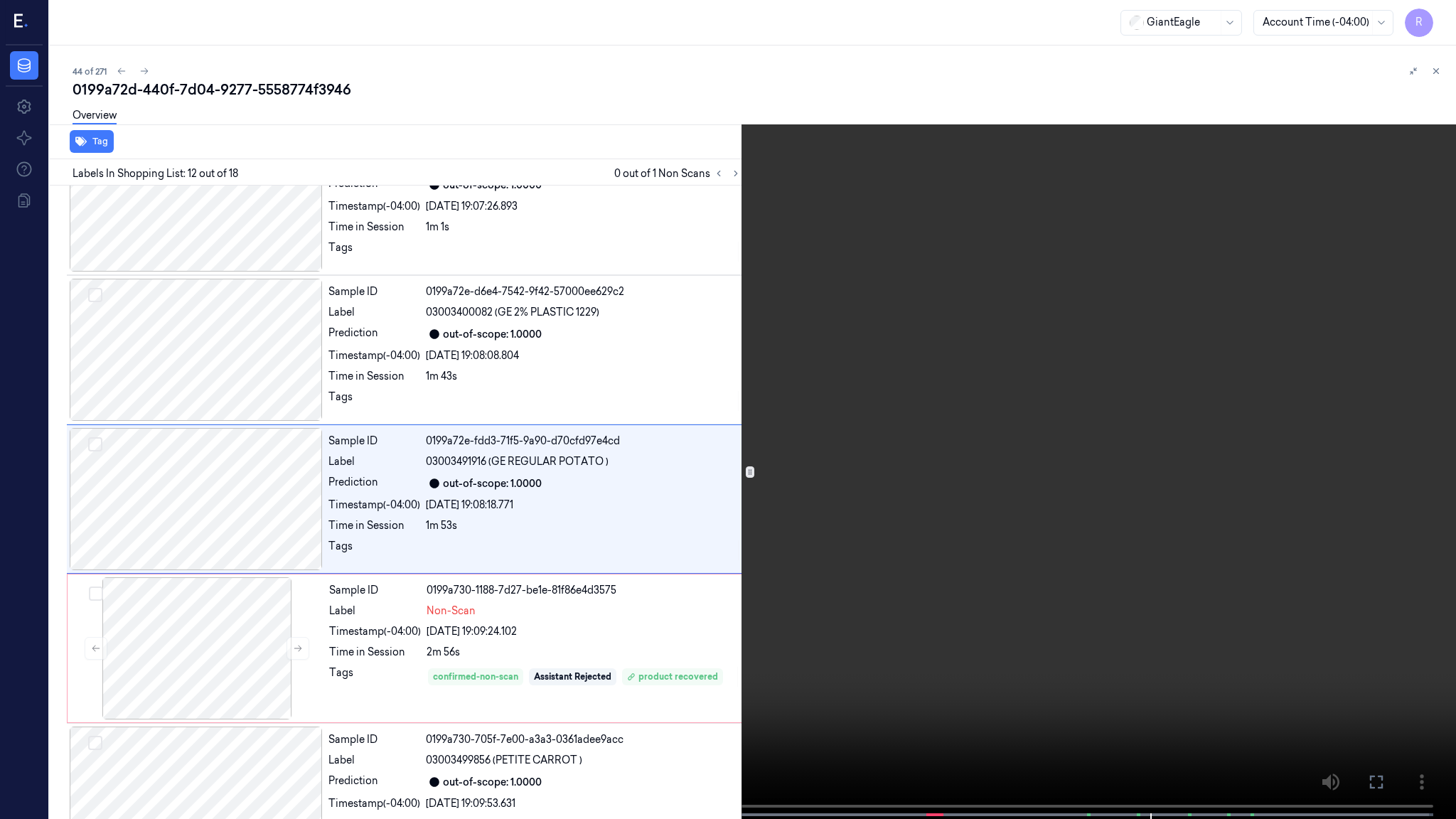
scroll to position [1400, 0]
click at [945, 442] on video at bounding box center [728, 410] width 1456 height 821
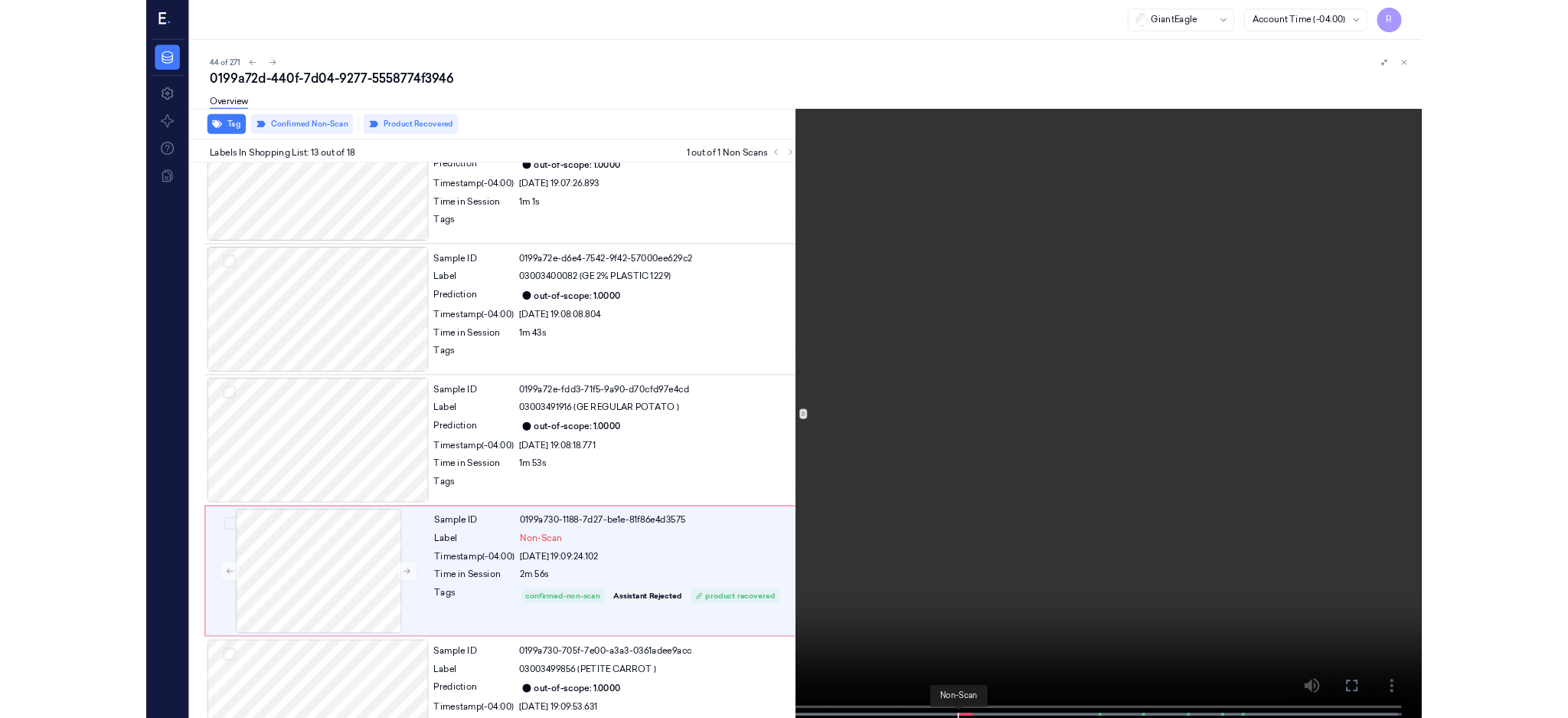
scroll to position [1669, 0]
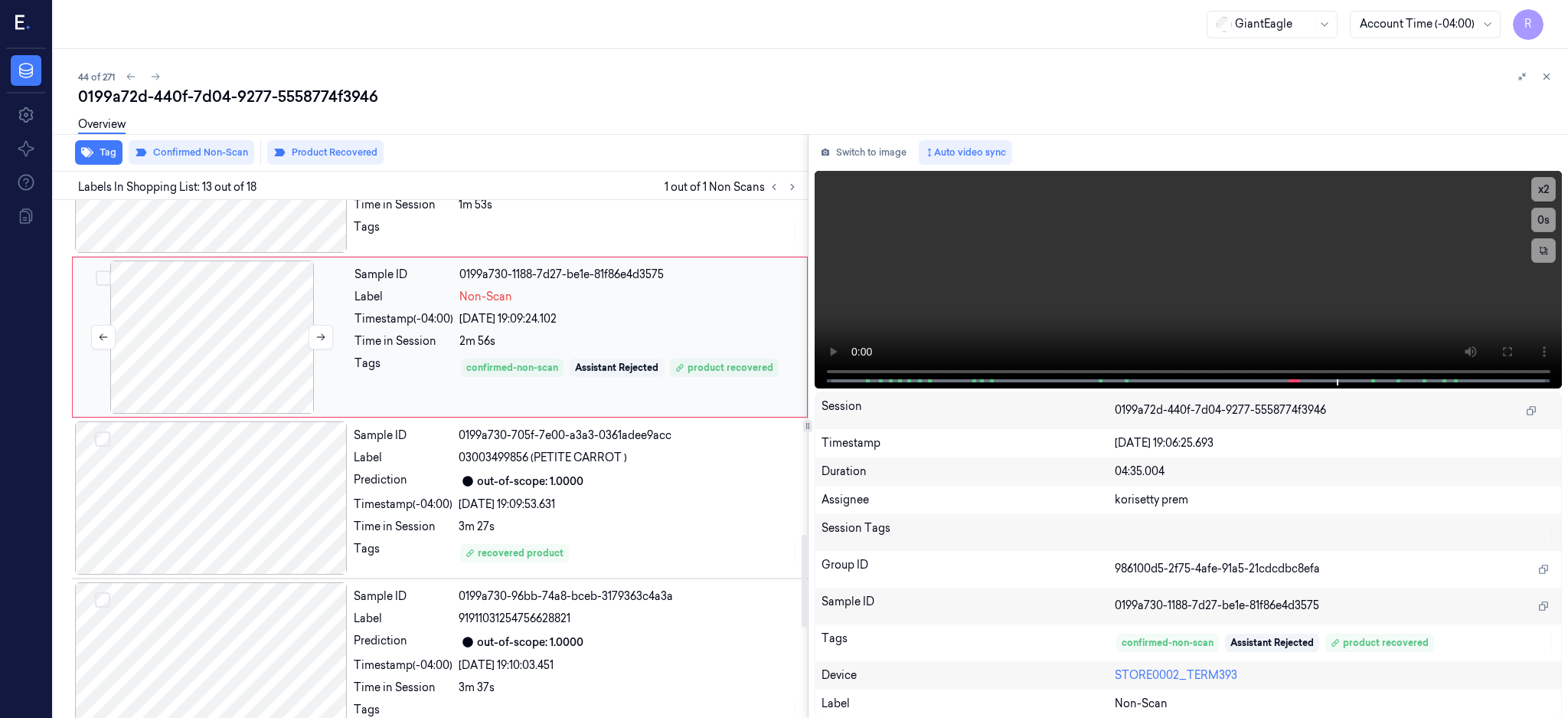
click at [216, 347] on div at bounding box center [212, 337] width 272 height 153
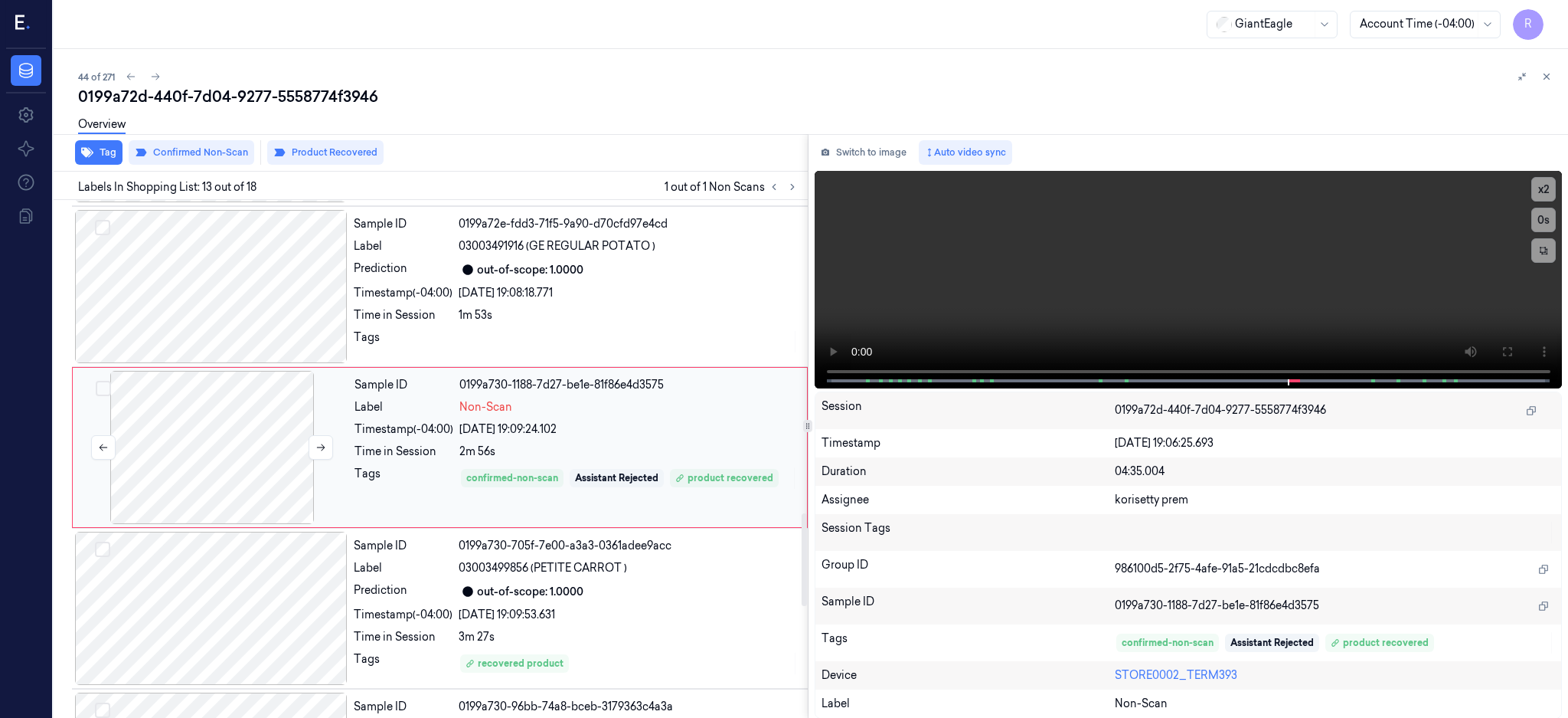
scroll to position [1751, 0]
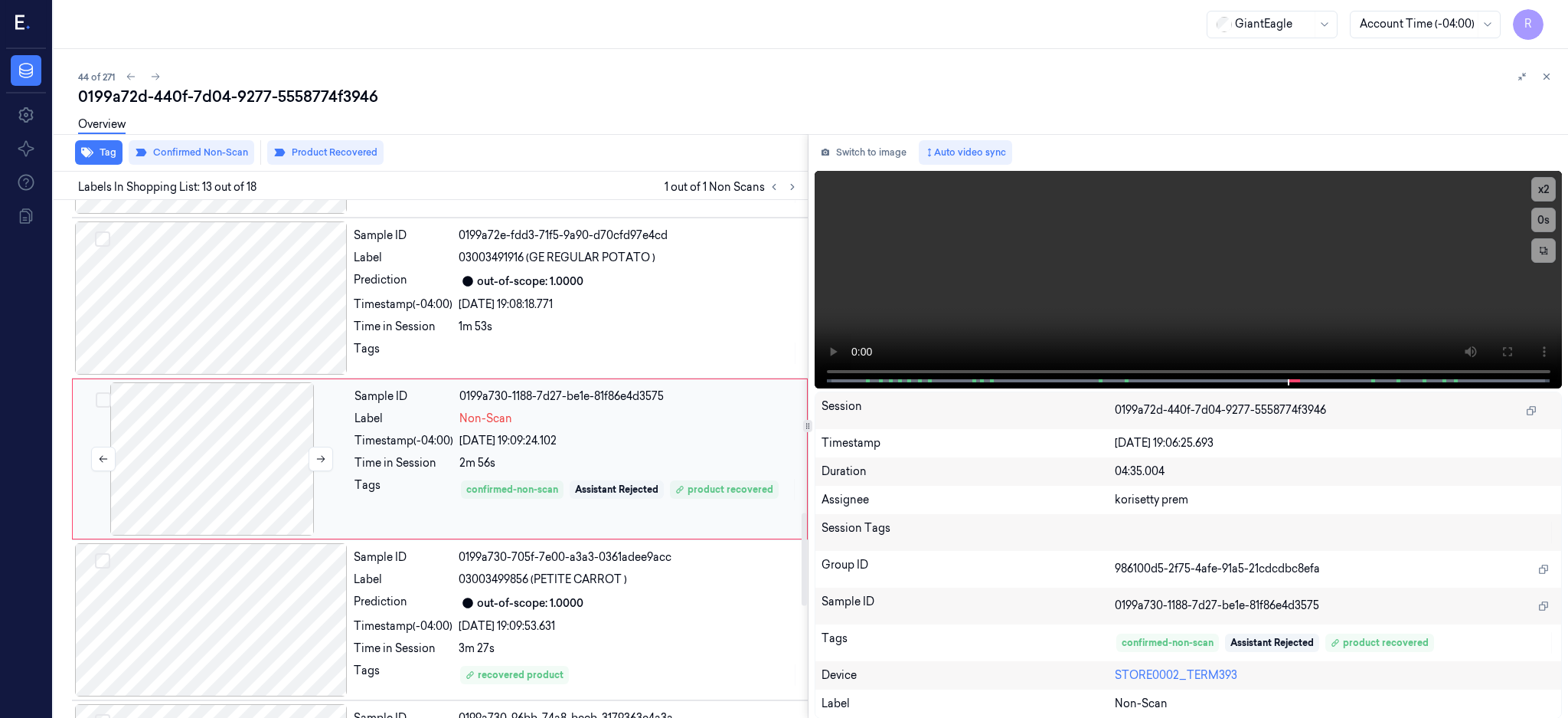
click at [196, 453] on div at bounding box center [212, 459] width 272 height 153
click at [258, 457] on div at bounding box center [212, 459] width 272 height 153
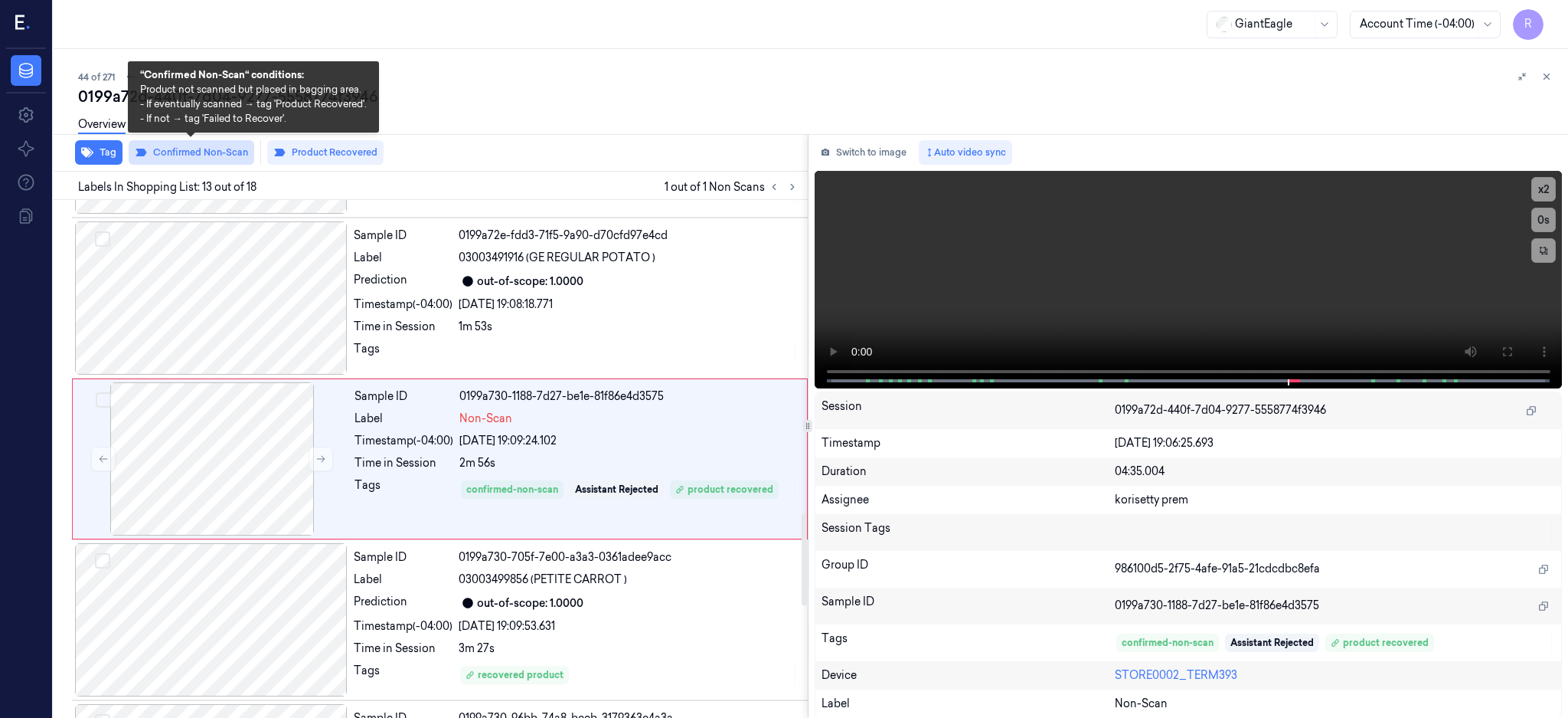
click at [214, 152] on button "Confirmed Non-Scan" at bounding box center [191, 153] width 126 height 24
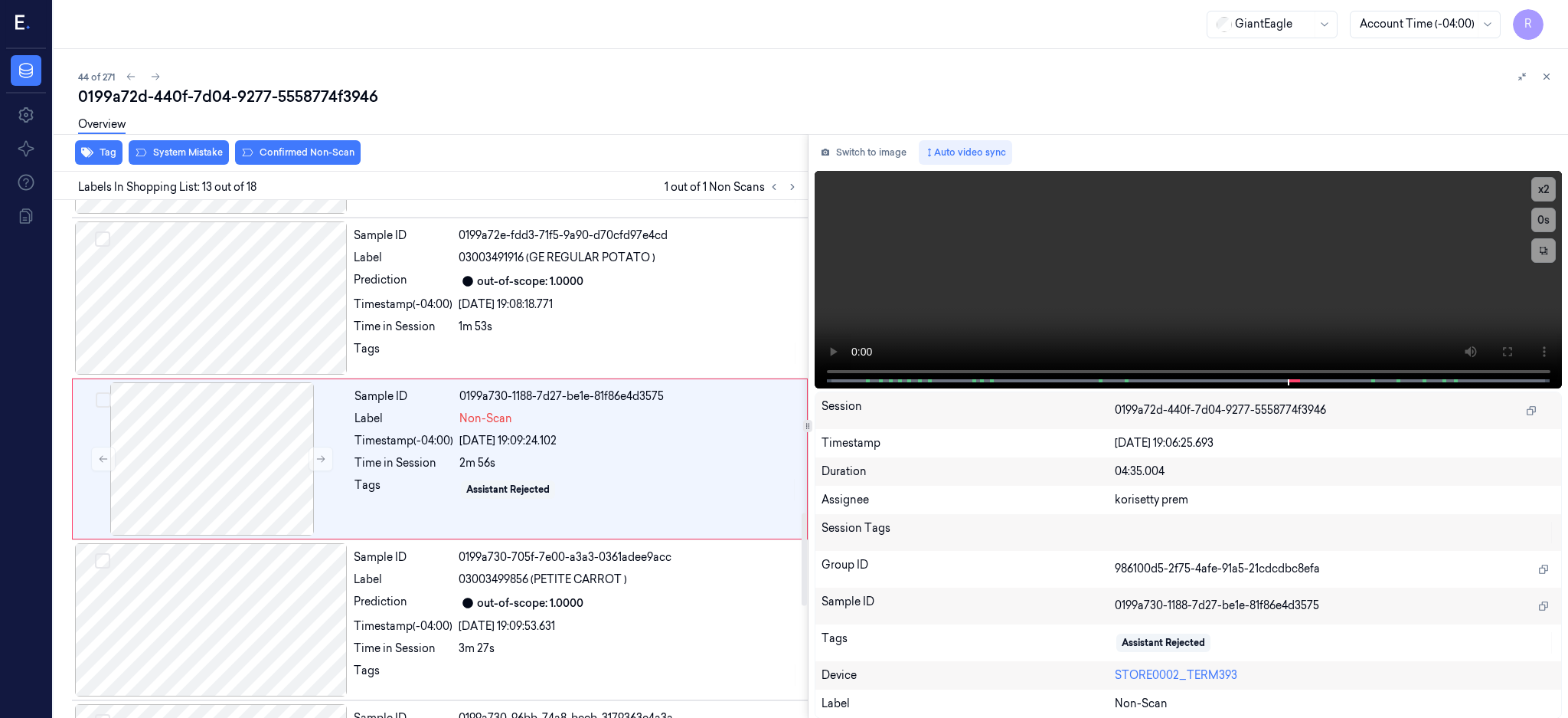
click at [177, 141] on div "Overview" at bounding box center [817, 126] width 1478 height 39
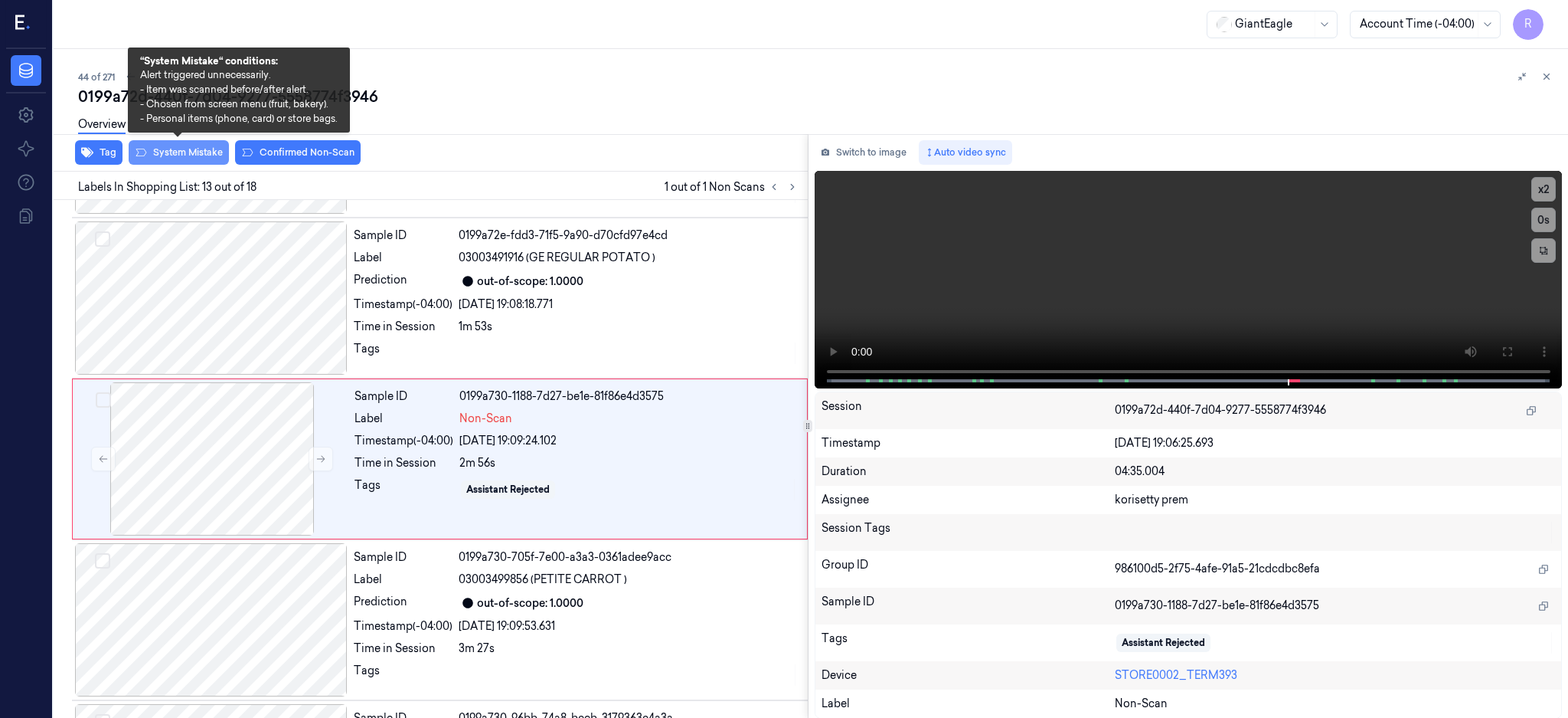
click at [177, 152] on button "System Mistake" at bounding box center [178, 153] width 100 height 24
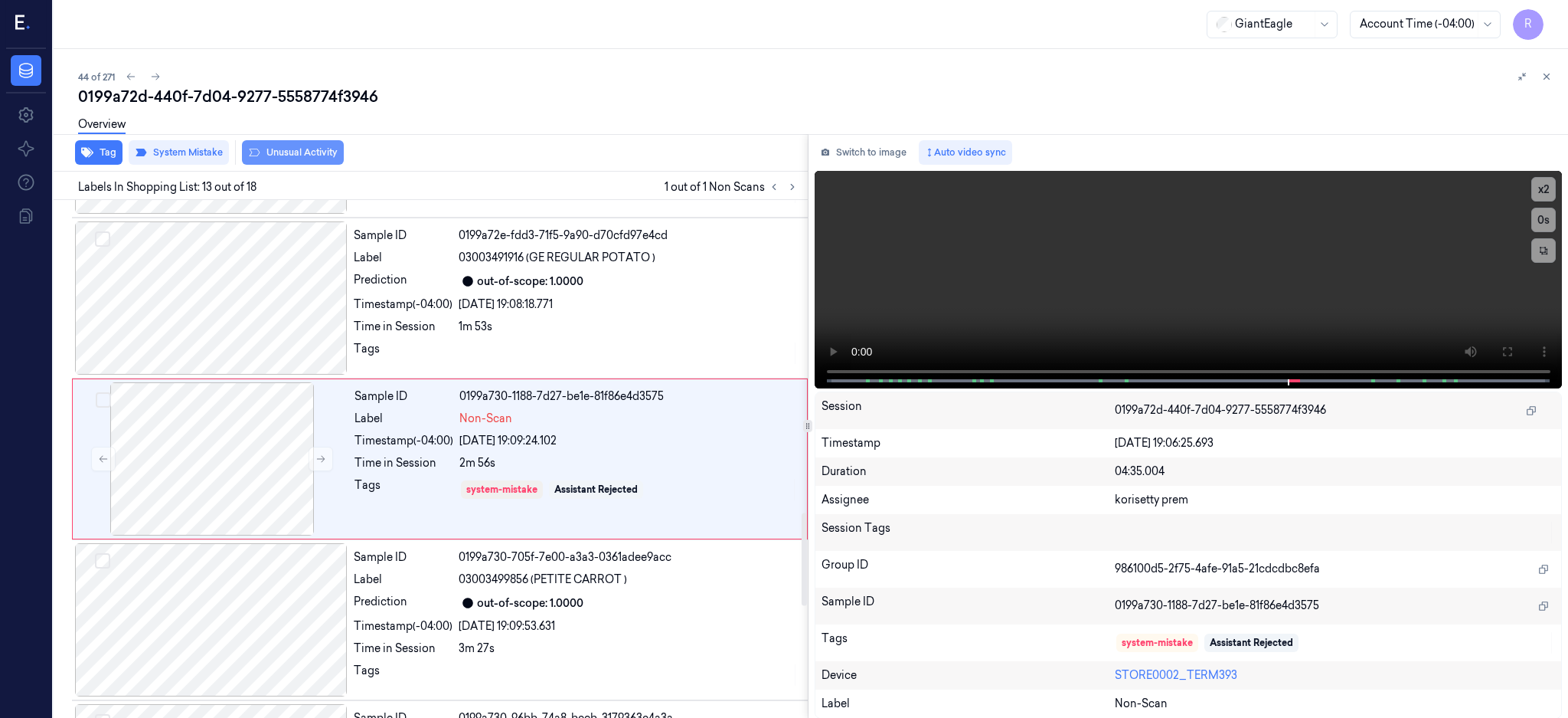
click at [282, 151] on button "Unusual Activity" at bounding box center [293, 153] width 102 height 24
click at [271, 98] on div "0199a72d-440f-7d04-9277-5558774f3946" at bounding box center [817, 97] width 1478 height 22
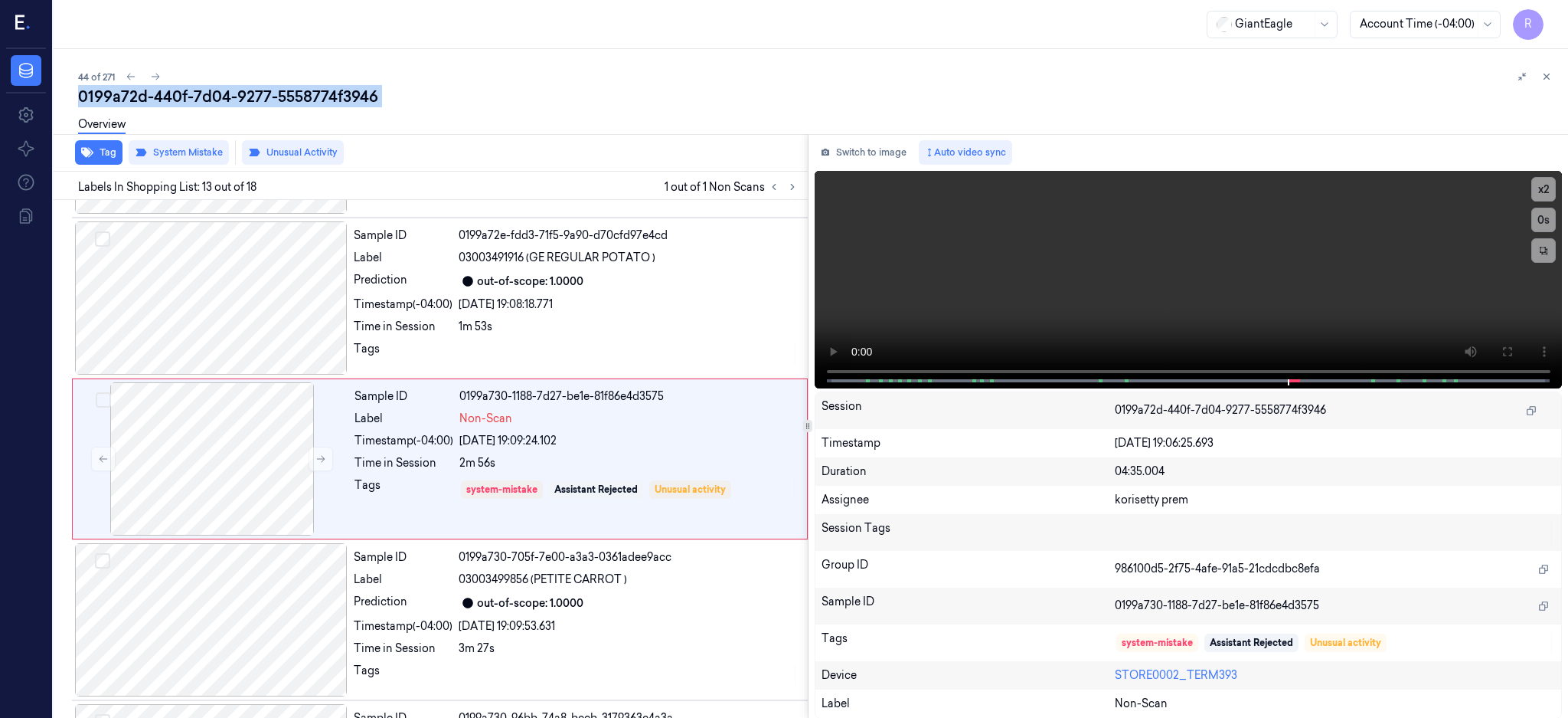
click at [271, 98] on div "0199a72d-440f-7d04-9277-5558774f3946" at bounding box center [817, 97] width 1478 height 22
copy div "5558774f3946"
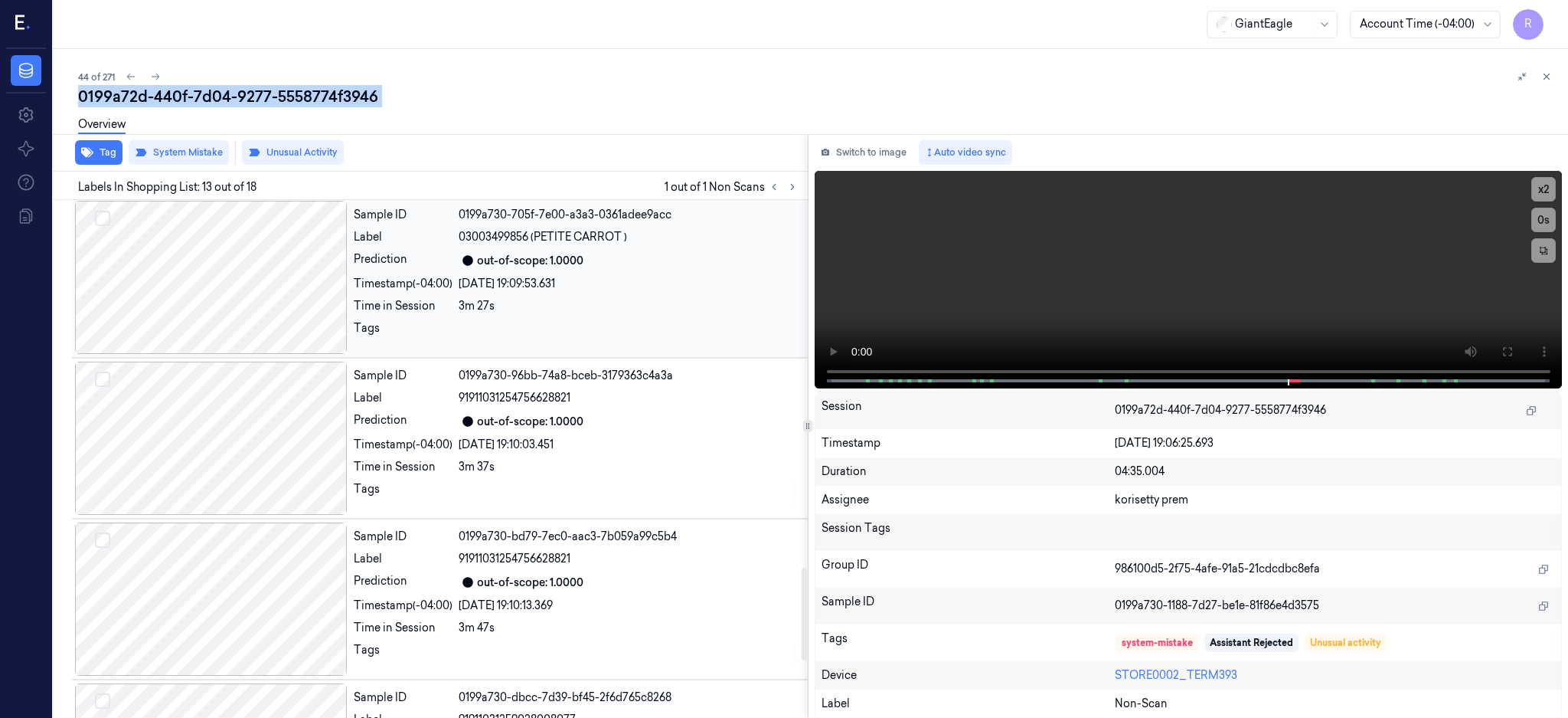
scroll to position [2057, 0]
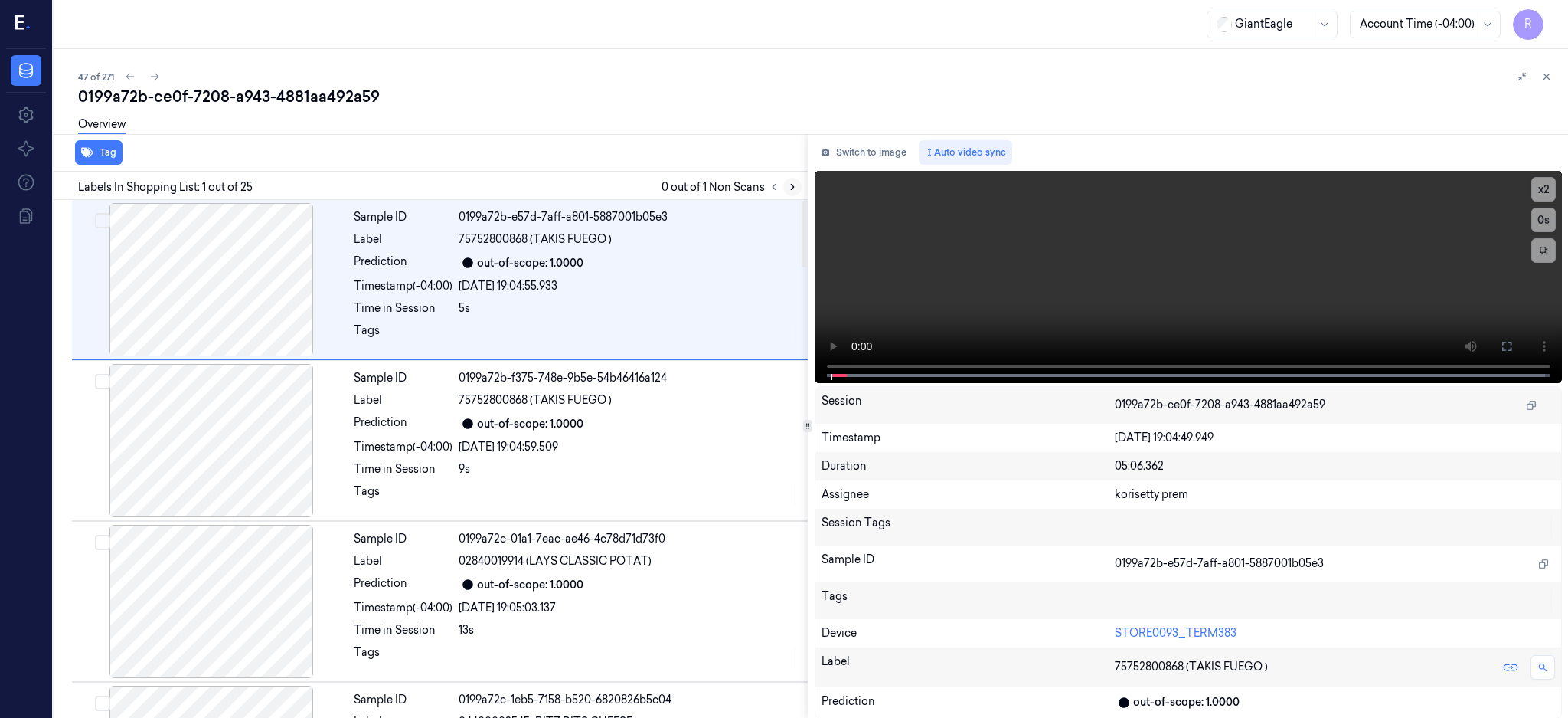
click at [798, 183] on icon at bounding box center [793, 187] width 10 height 10
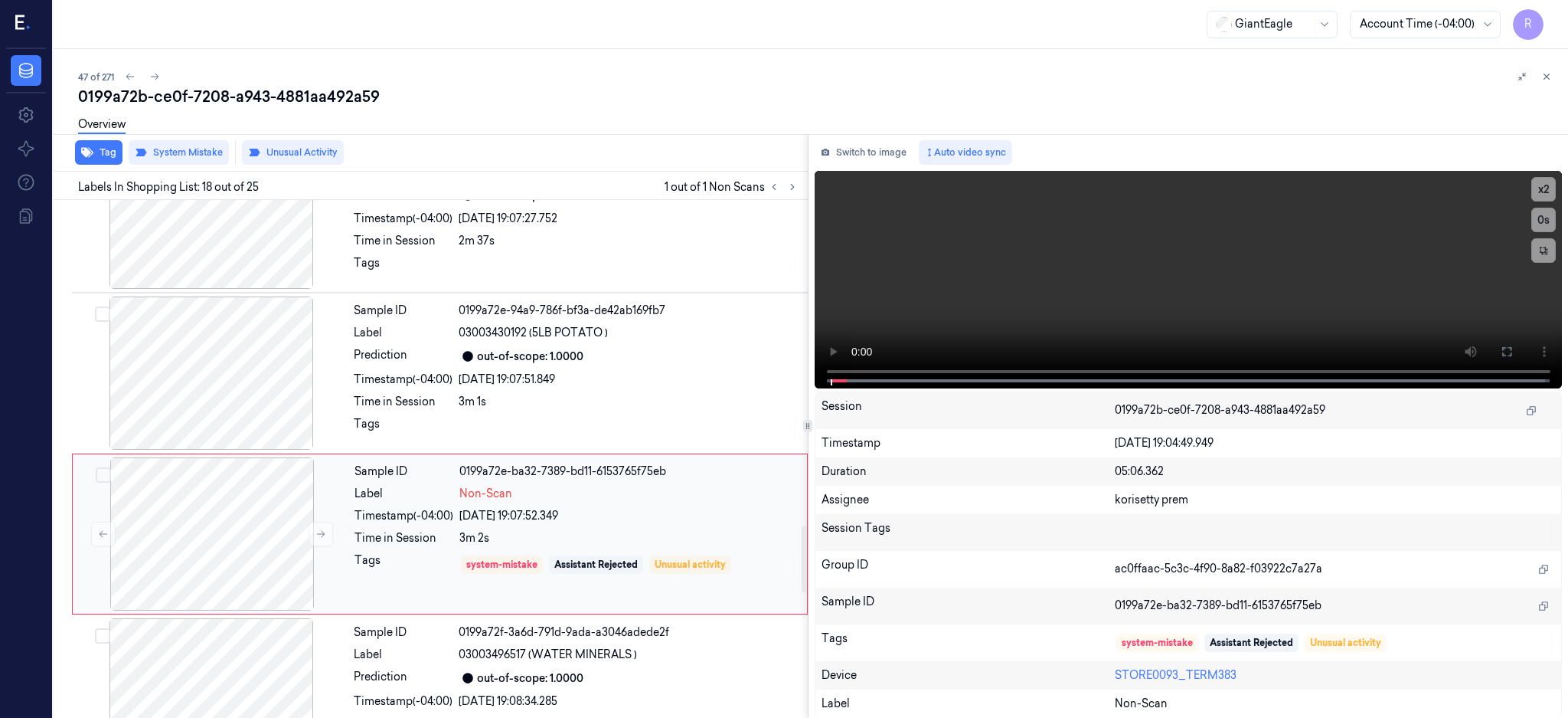
scroll to position [2556, 0]
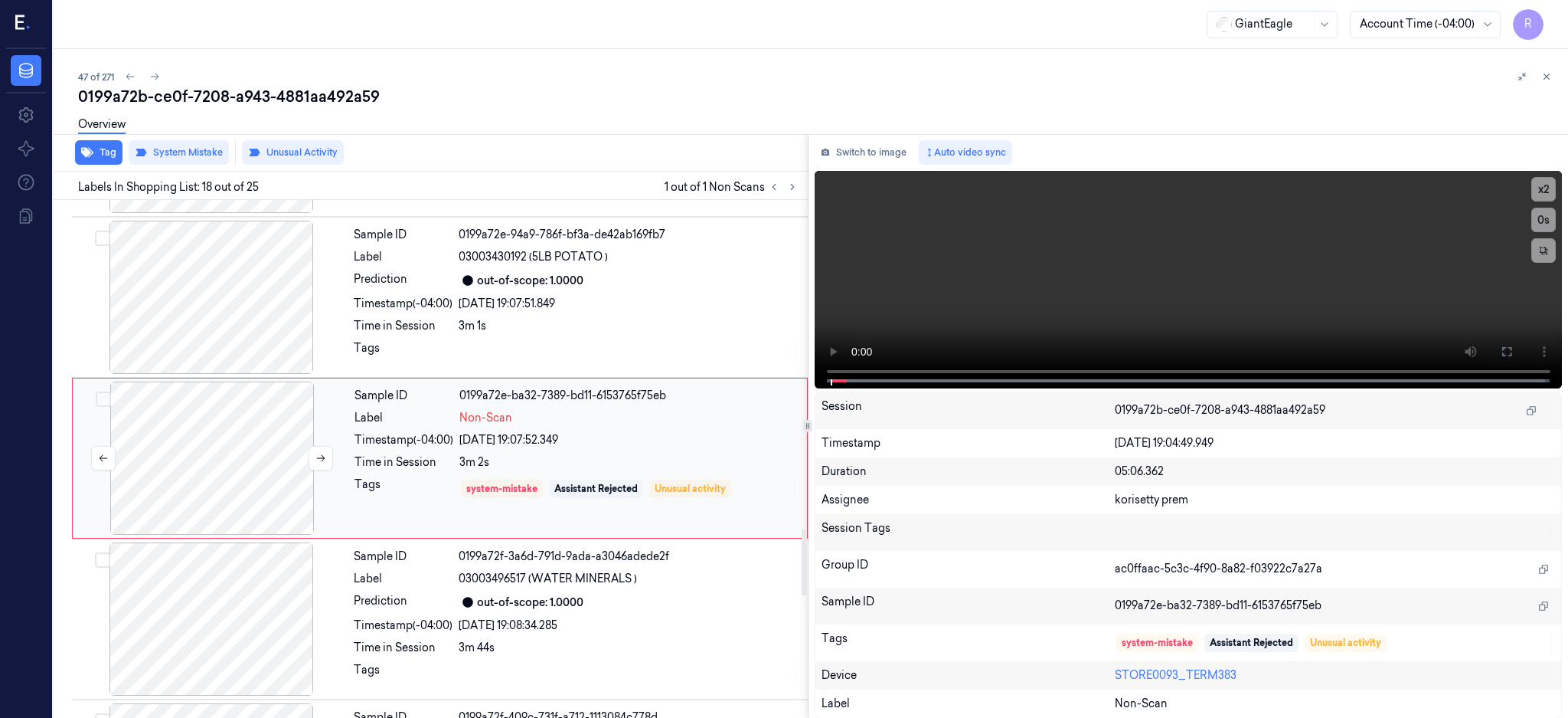
click at [207, 451] on div at bounding box center [212, 459] width 272 height 153
click at [204, 297] on div at bounding box center [211, 297] width 272 height 153
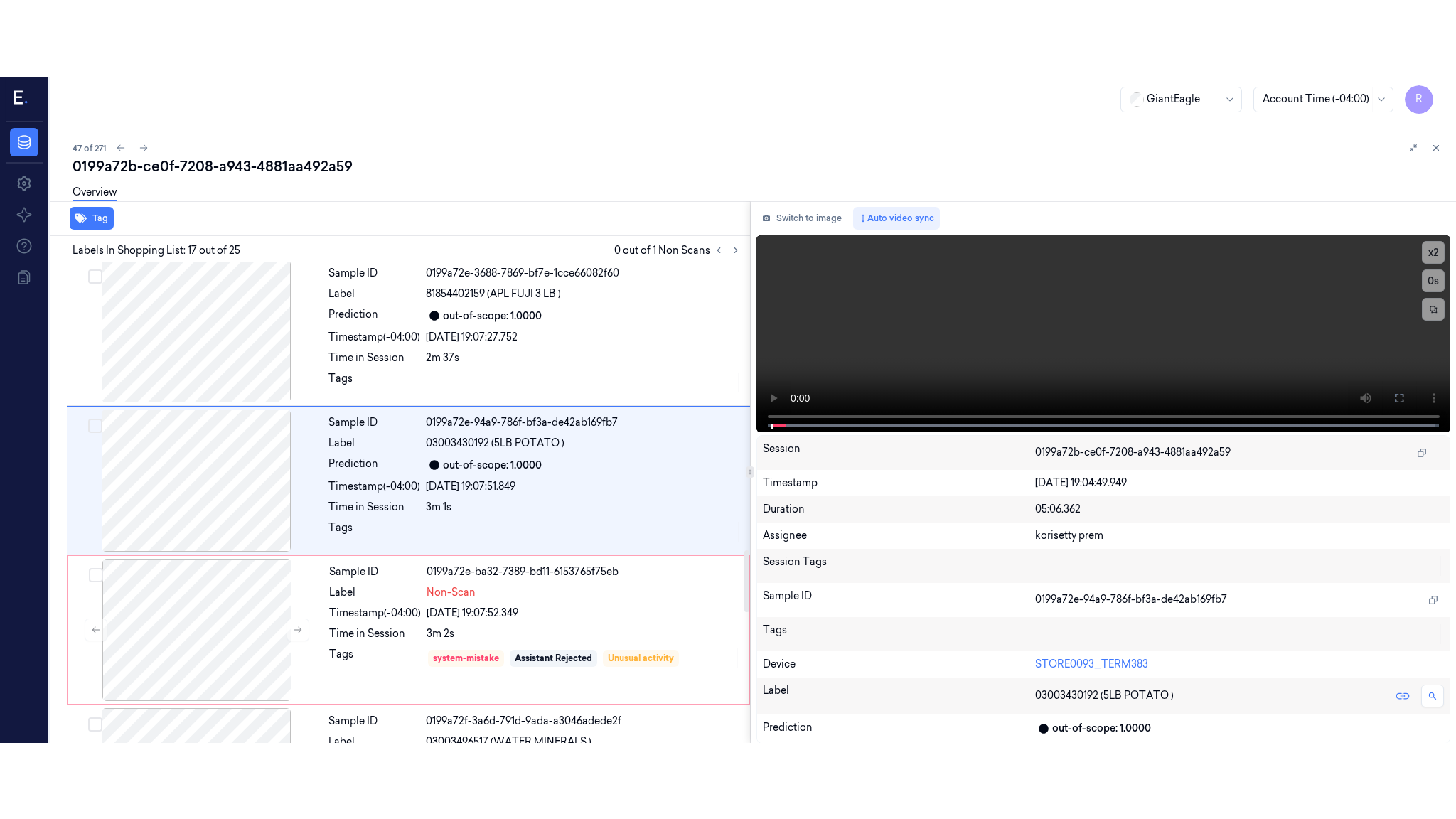
scroll to position [2223, 0]
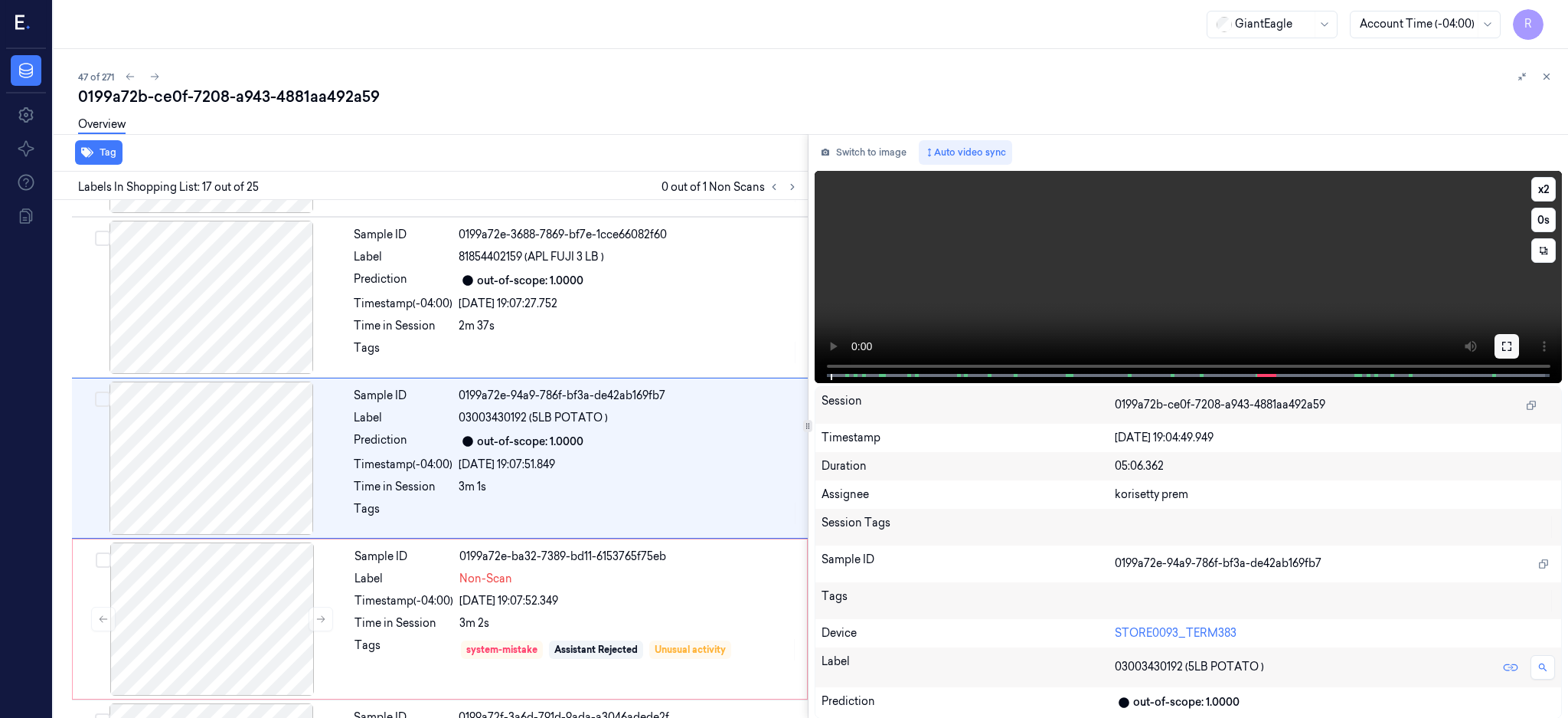
click at [1513, 344] on icon at bounding box center [1507, 347] width 12 height 12
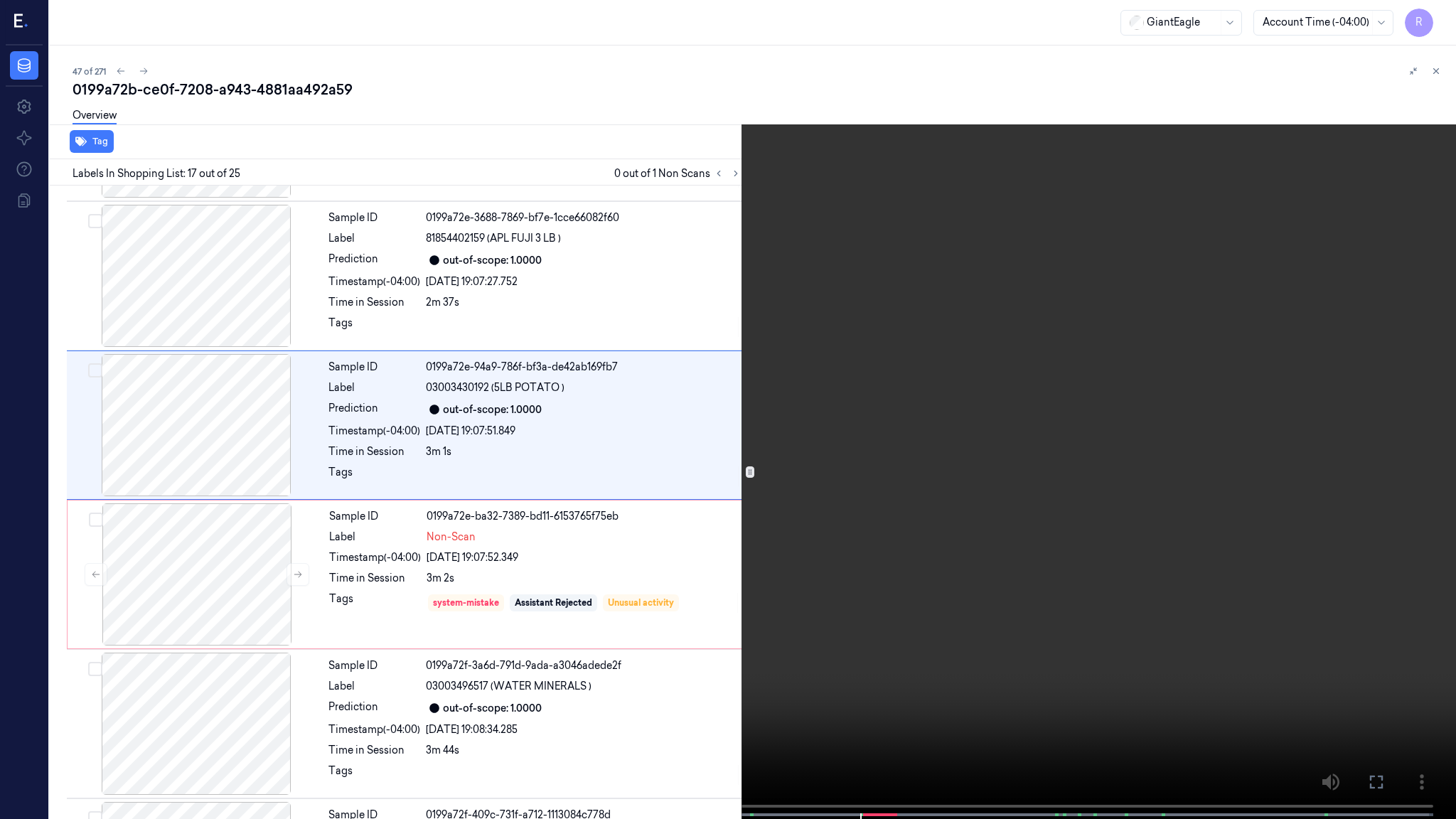
click at [825, 513] on video at bounding box center [728, 410] width 1456 height 821
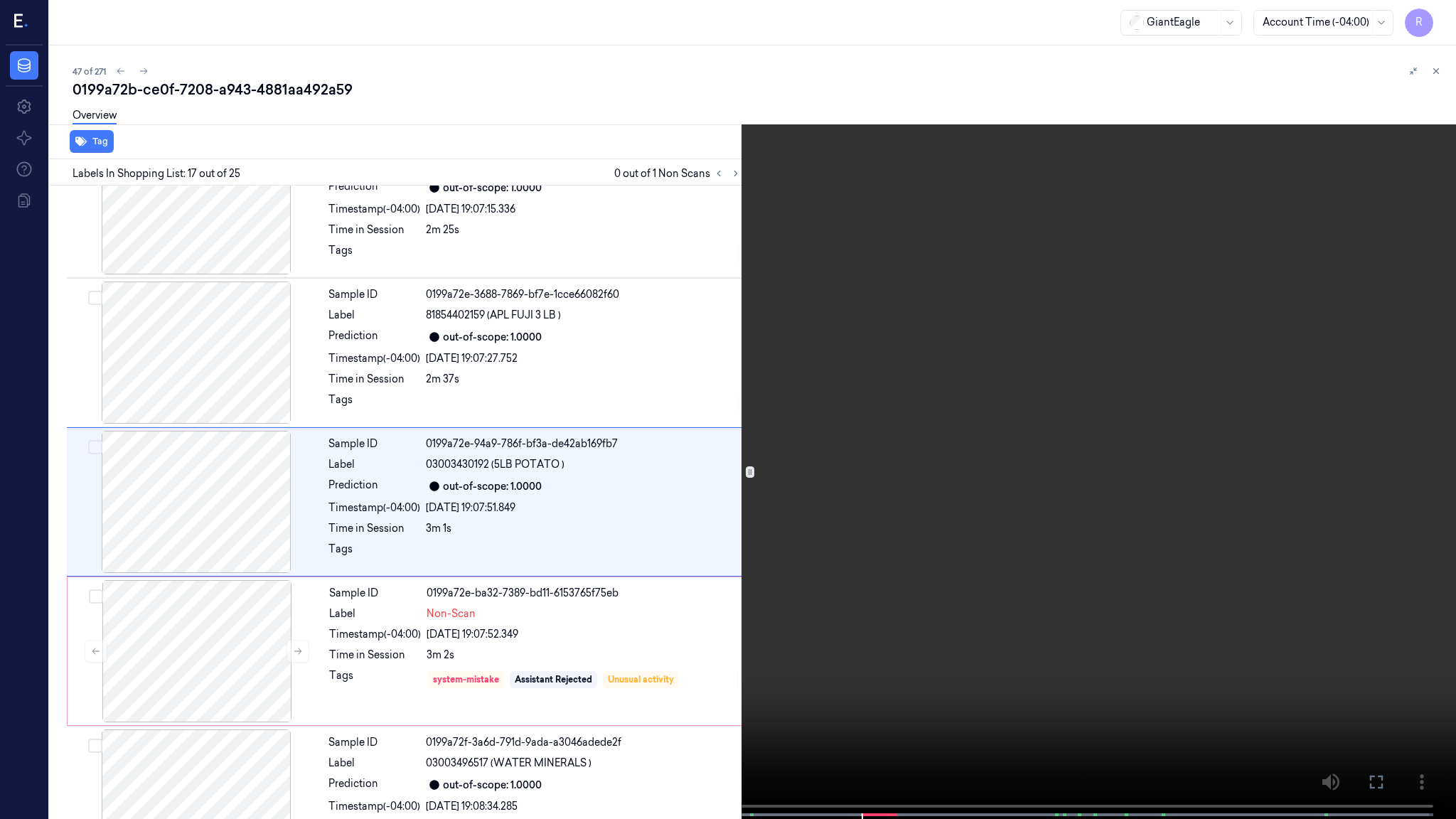
click at [823, 513] on video at bounding box center [728, 410] width 1456 height 821
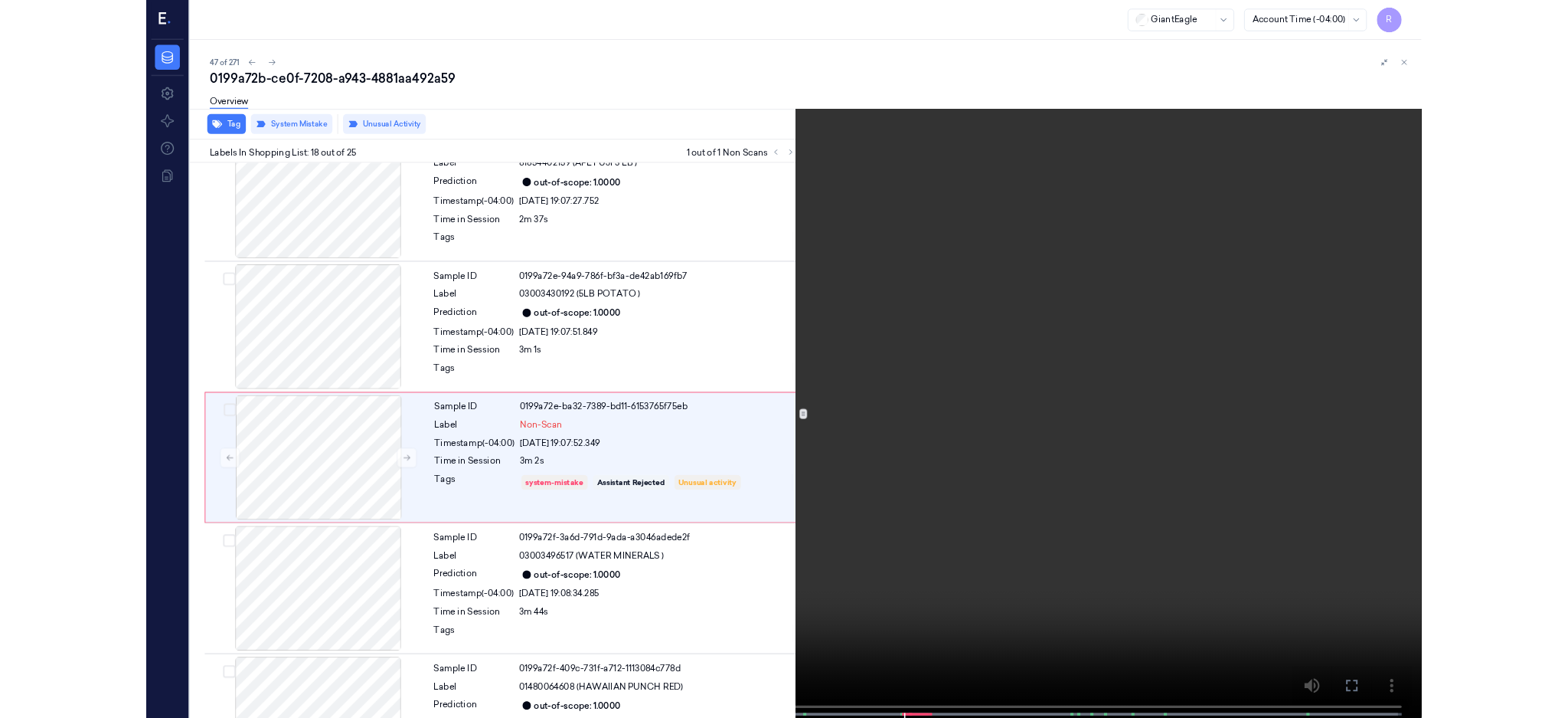
scroll to position [2473, 0]
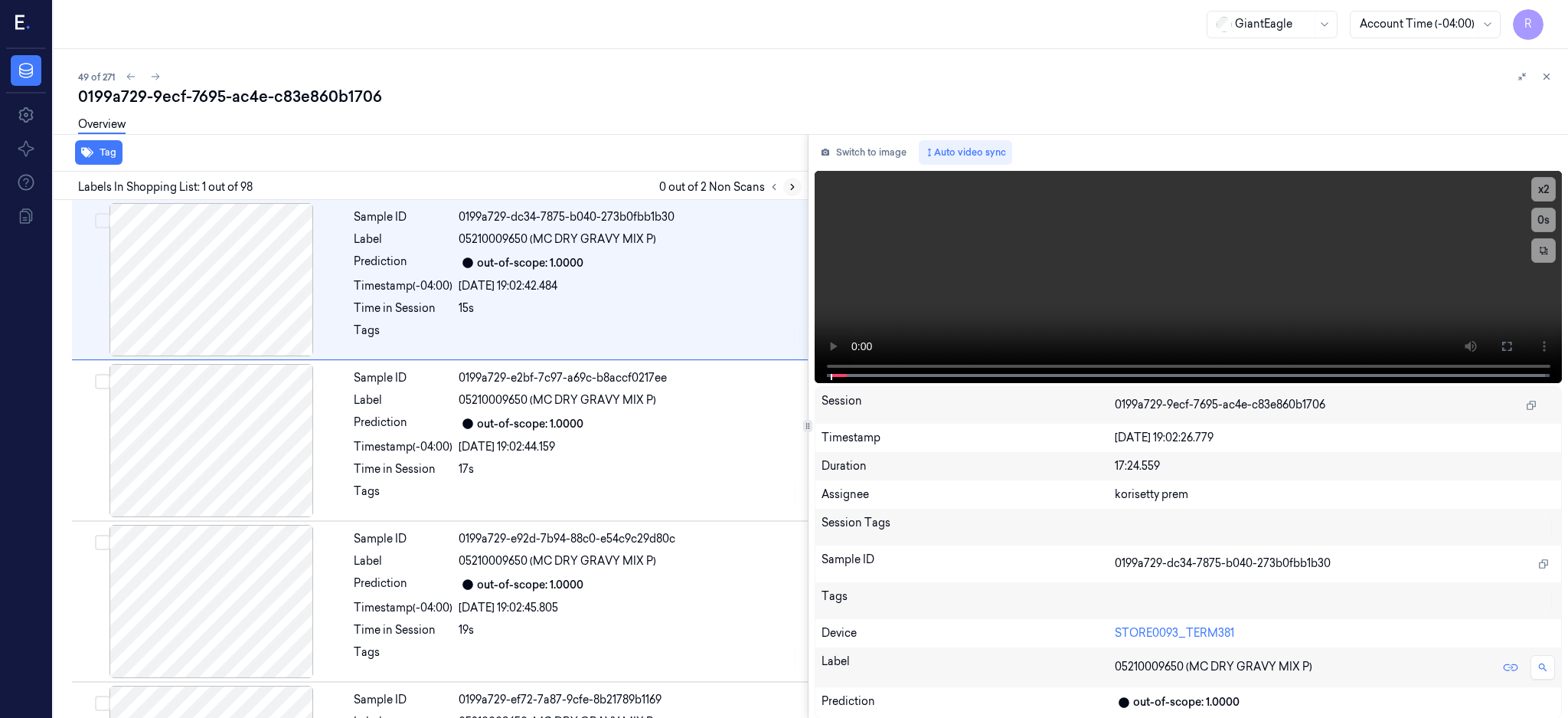
click at [798, 185] on icon at bounding box center [793, 187] width 10 height 10
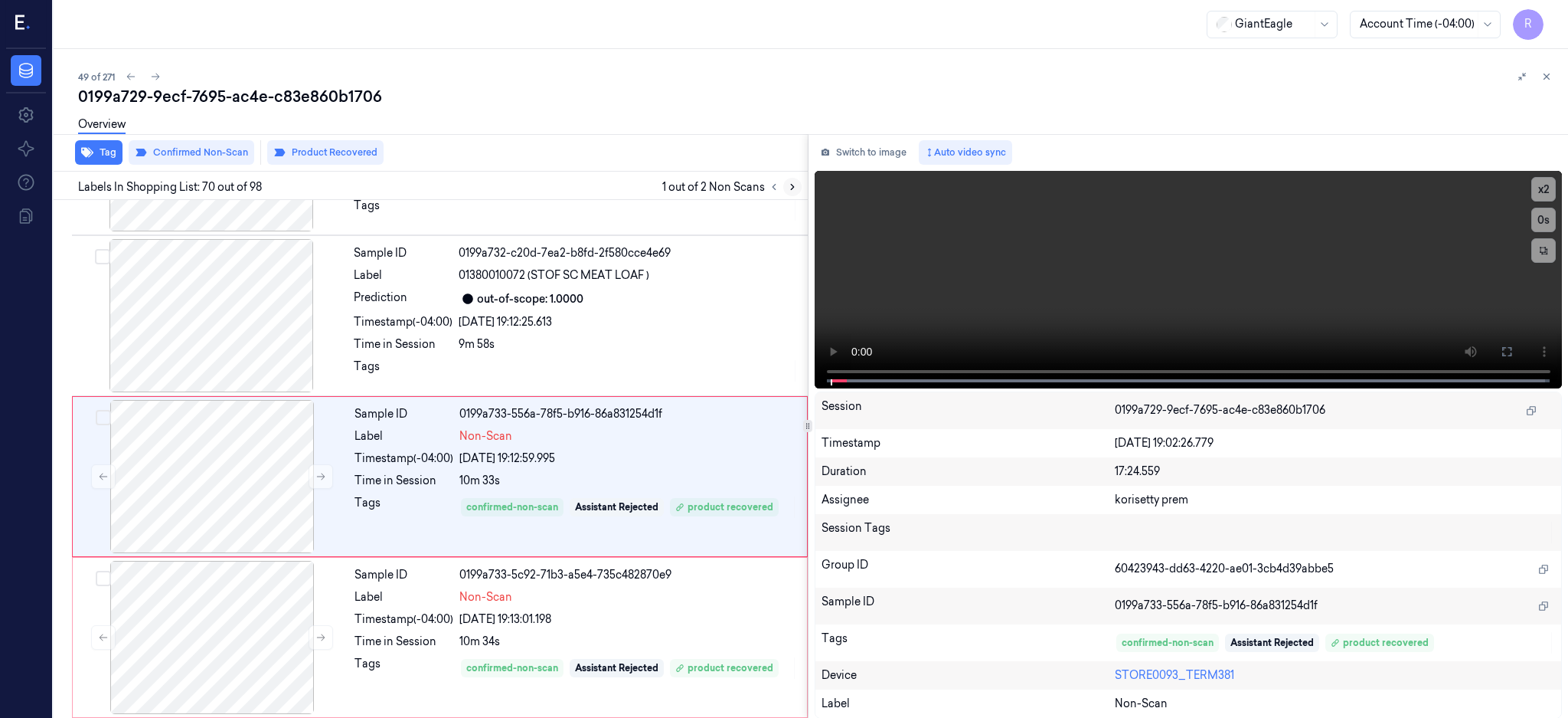
scroll to position [10926, 0]
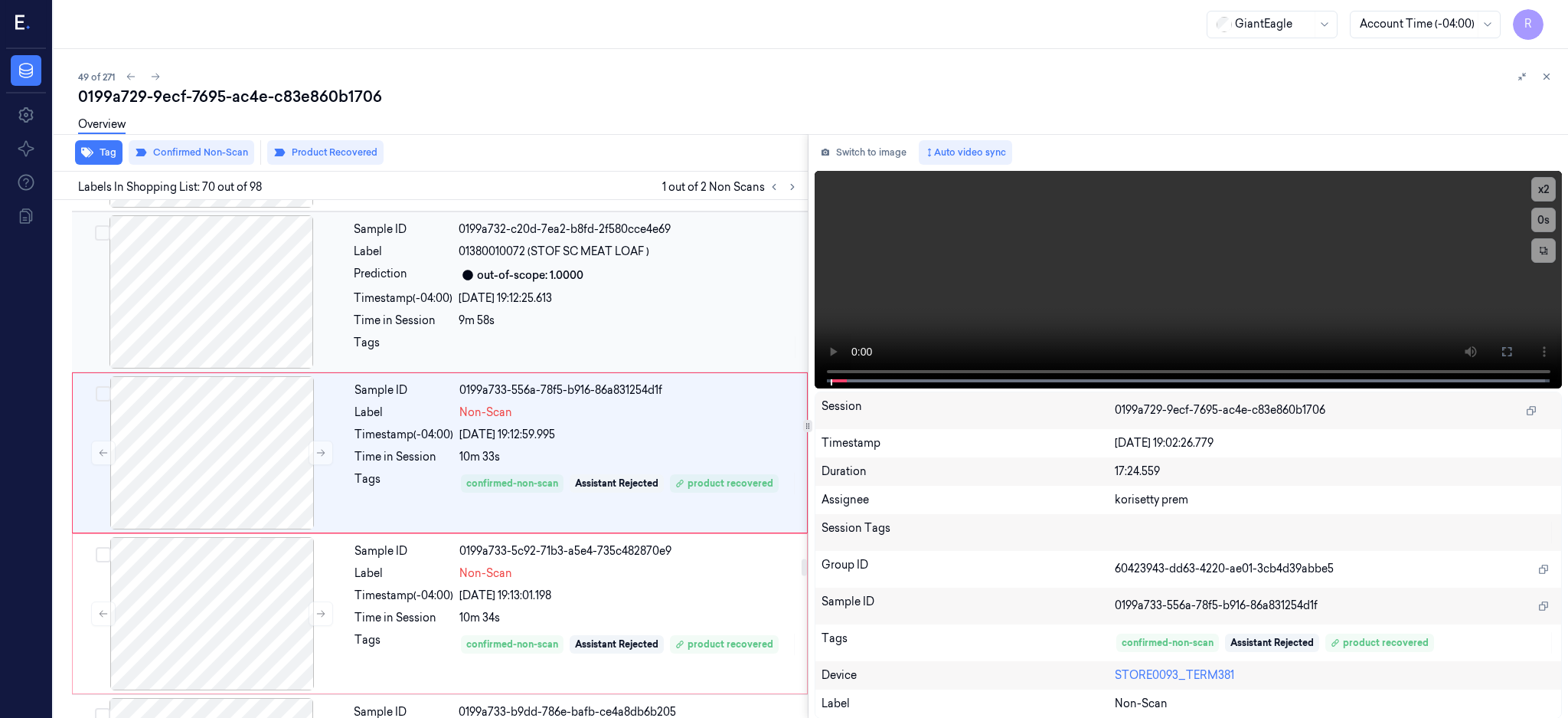
click at [202, 328] on div at bounding box center [211, 292] width 272 height 153
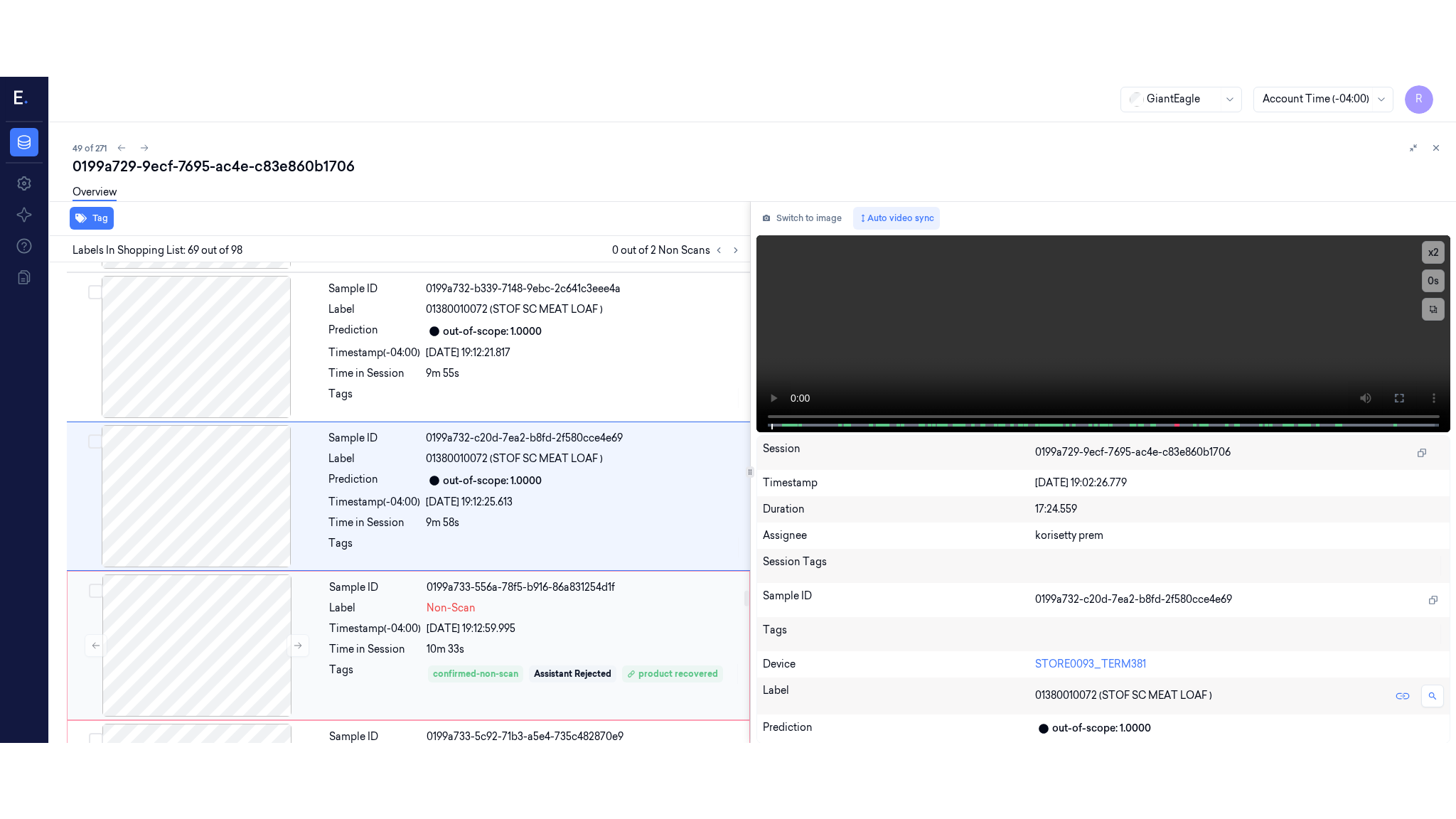
scroll to position [9989, 0]
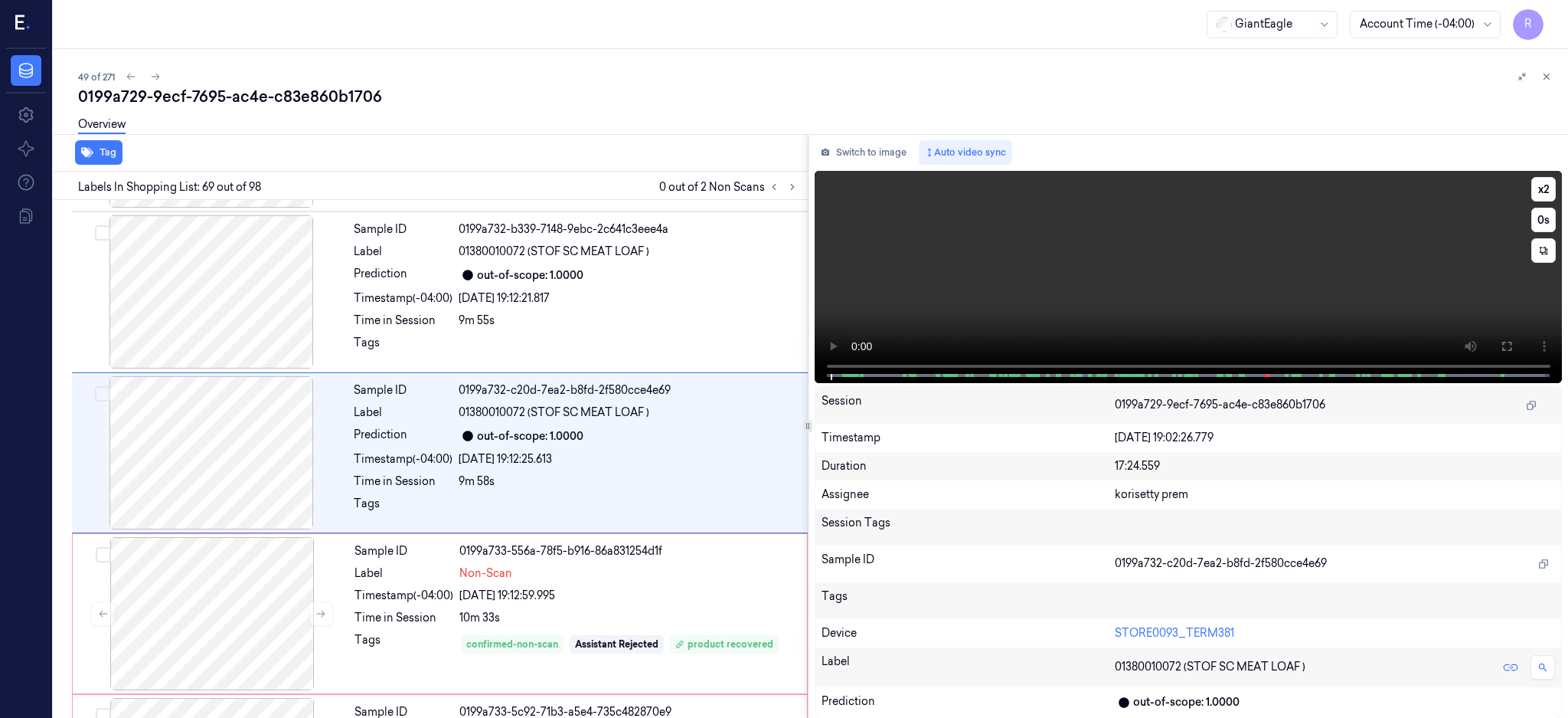
click at [1519, 356] on button at bounding box center [1507, 346] width 24 height 24
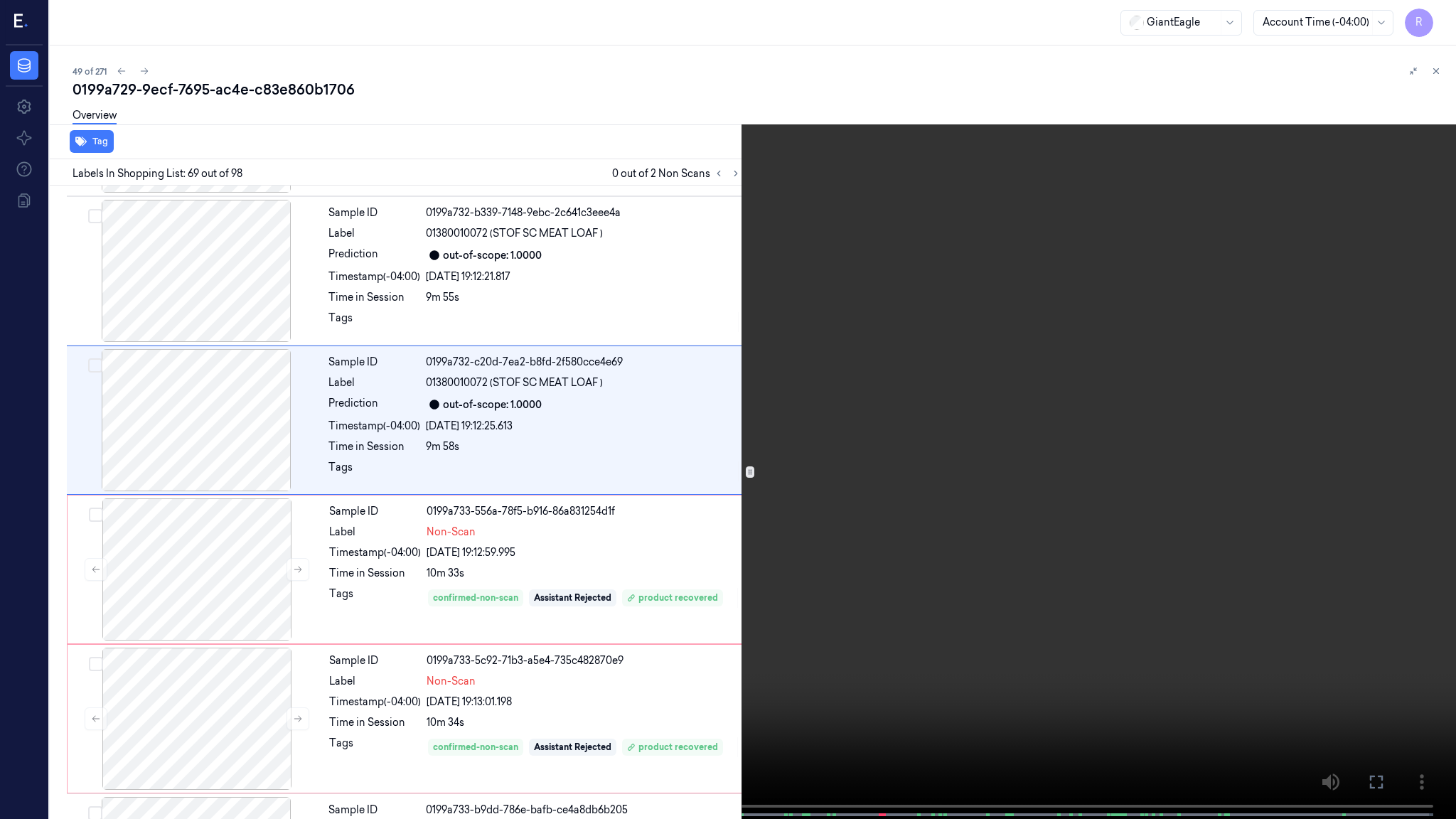
click at [1020, 469] on video at bounding box center [728, 410] width 1456 height 821
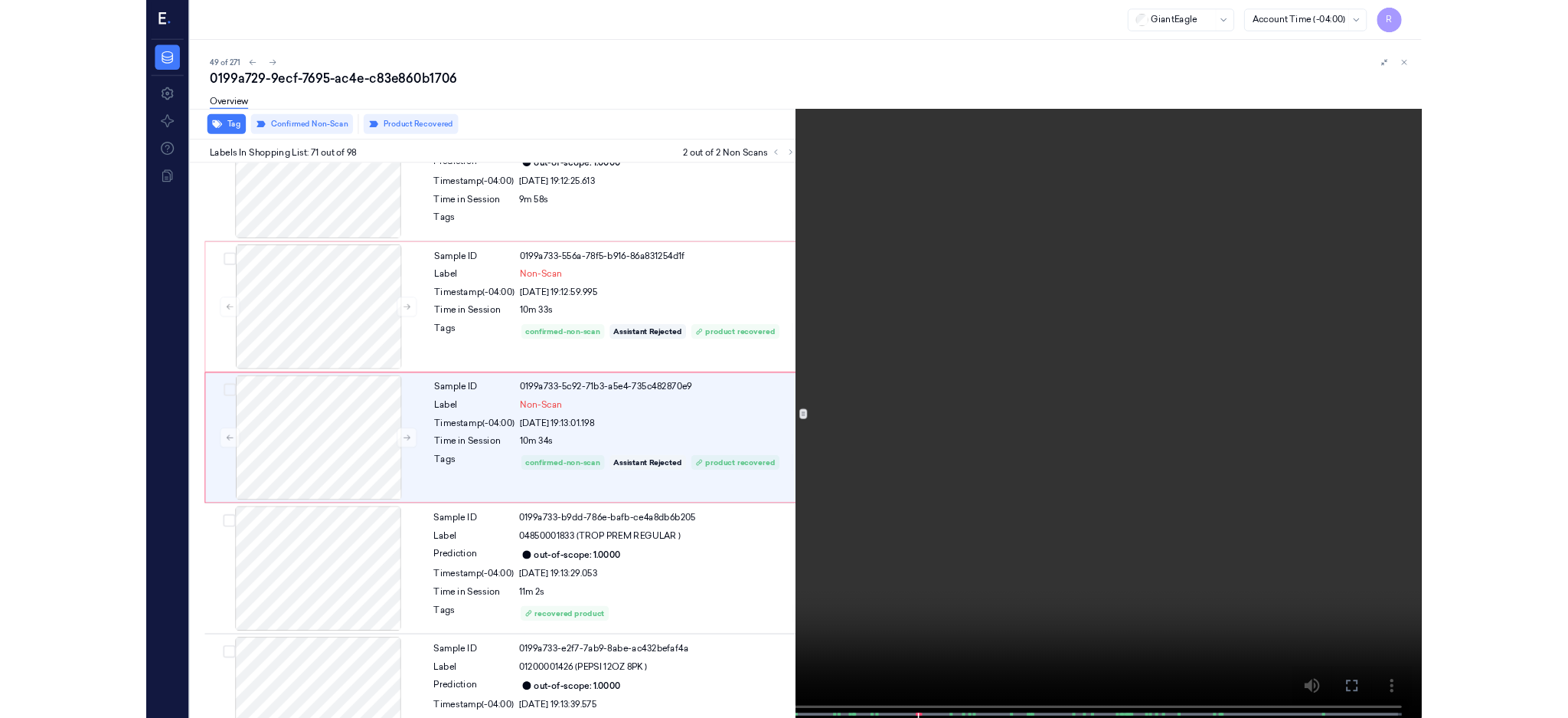
scroll to position [11004, 0]
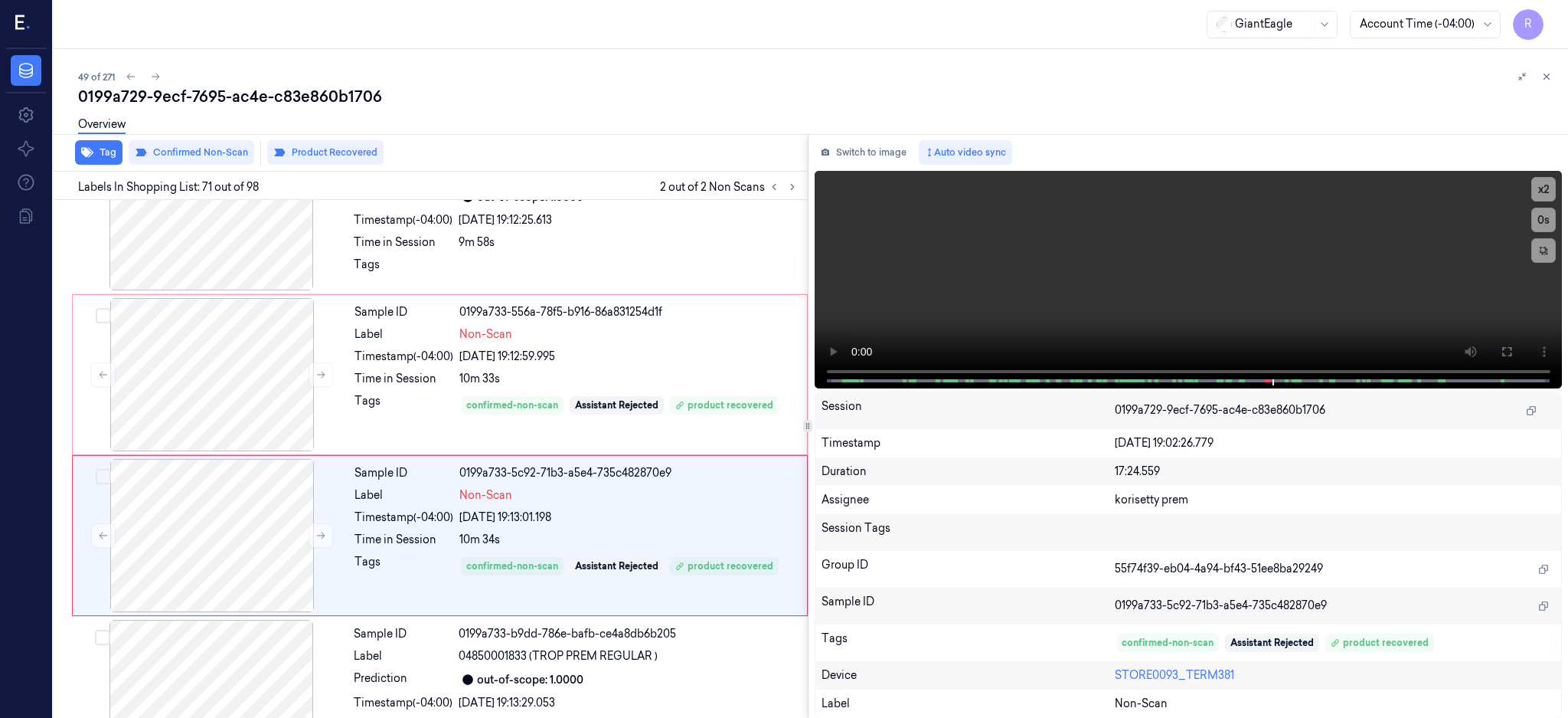
click at [202, 311] on div at bounding box center [212, 375] width 272 height 153
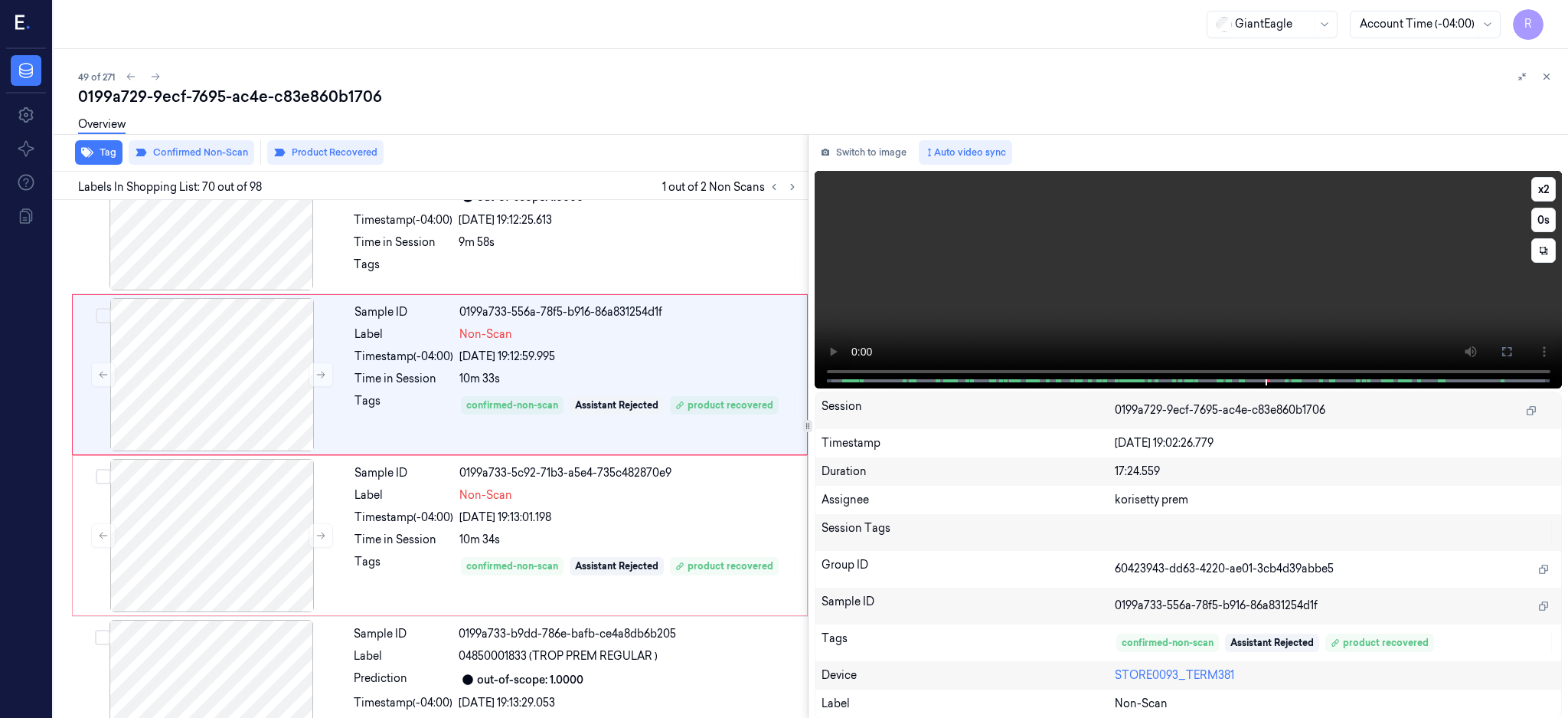
scroll to position [11335, 0]
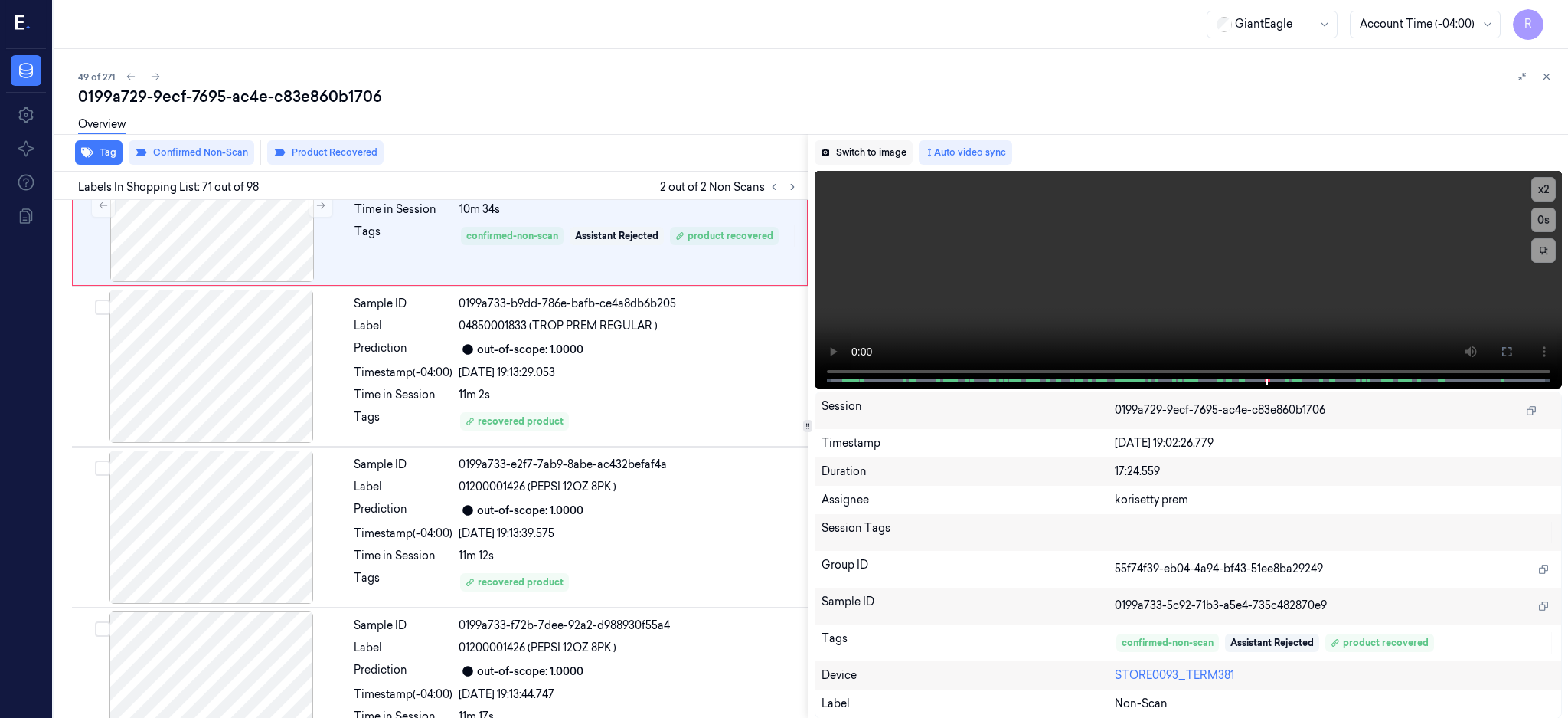
click at [877, 151] on button "Switch to image" at bounding box center [864, 153] width 98 height 24
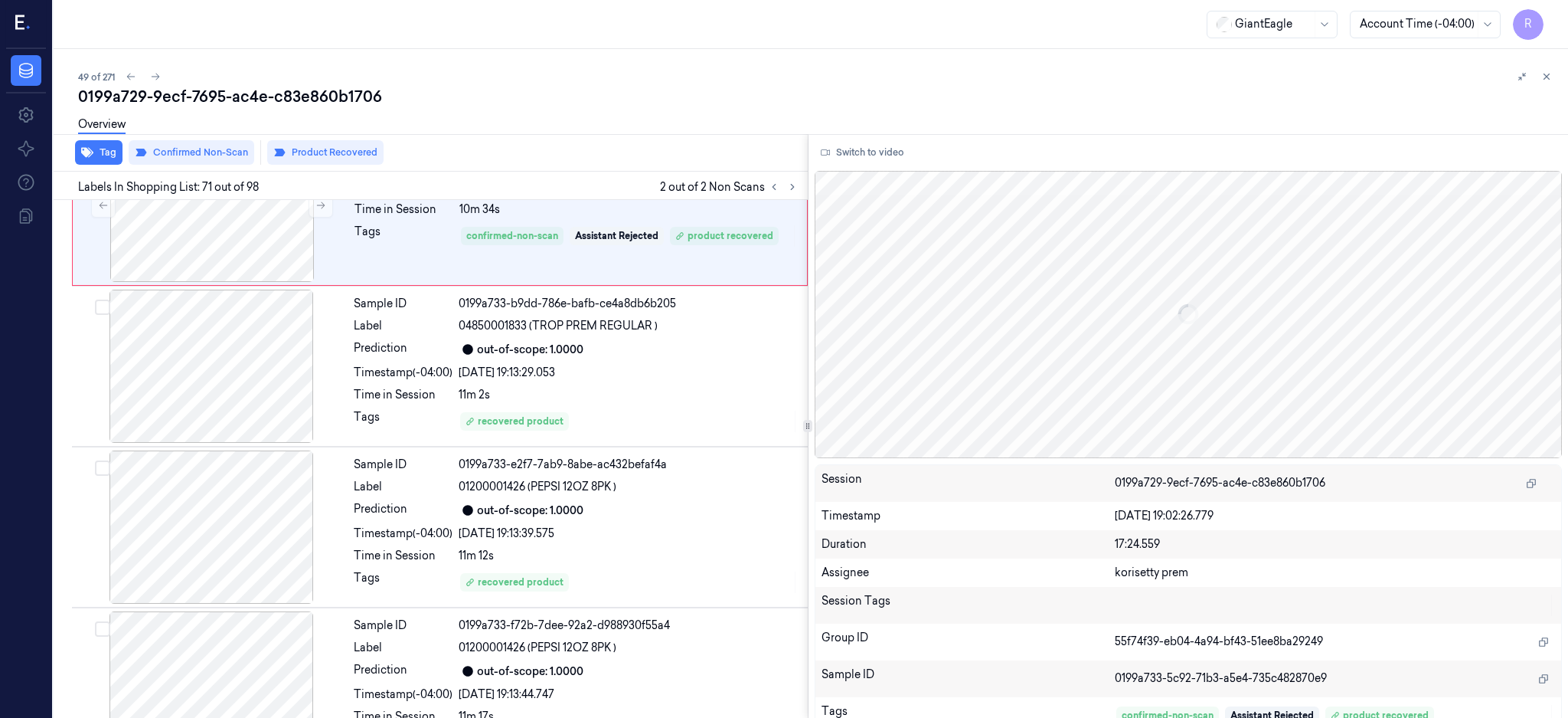
scroll to position [11087, 0]
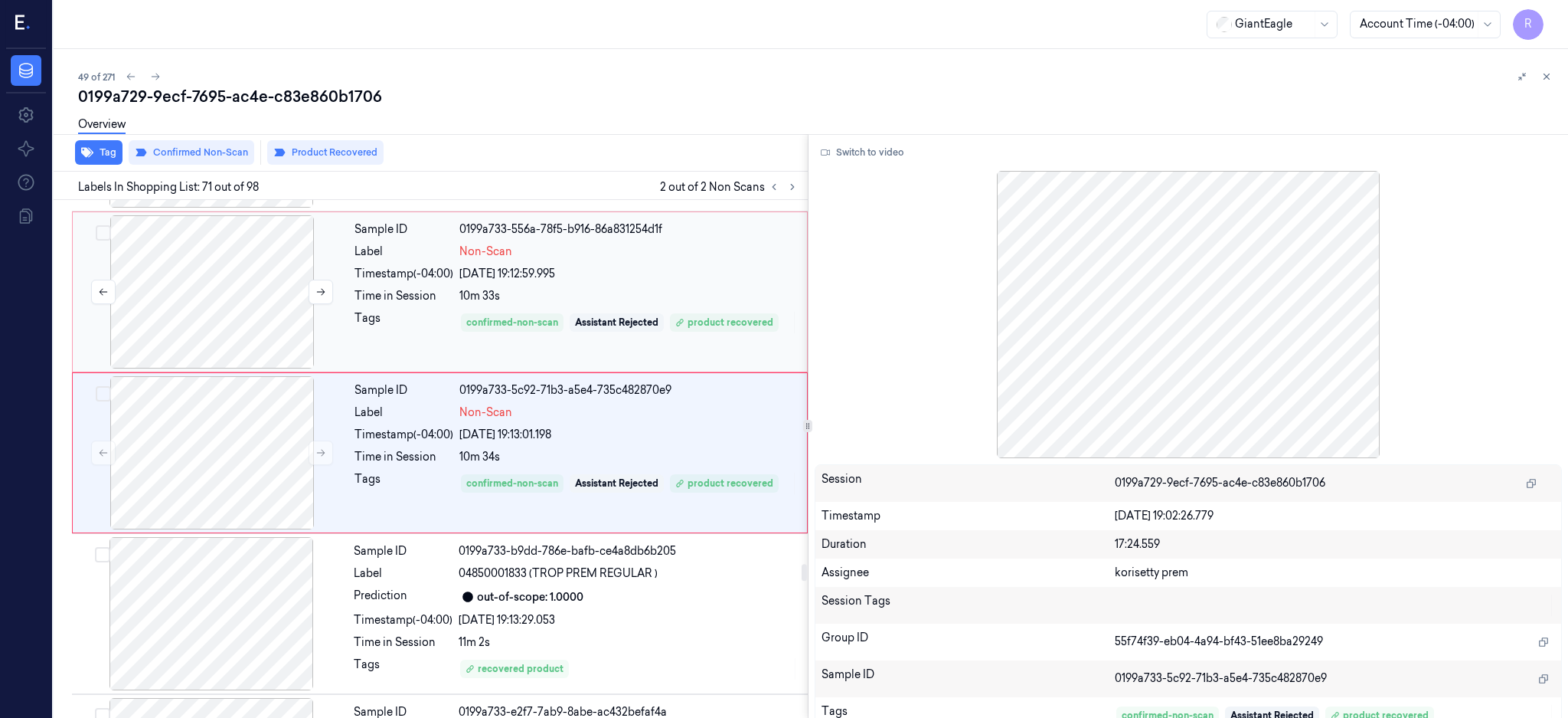
click at [214, 311] on div at bounding box center [212, 292] width 272 height 153
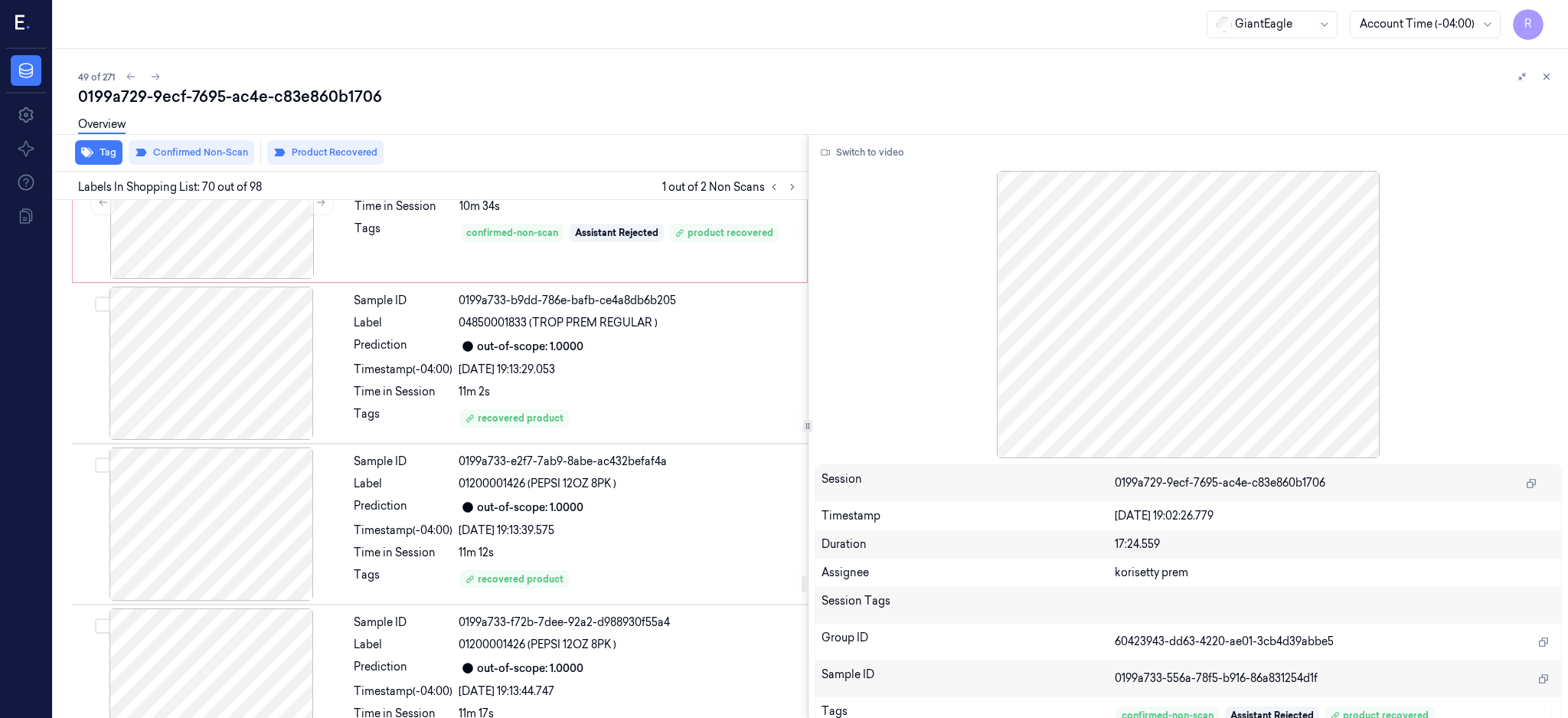
scroll to position [11232, 0]
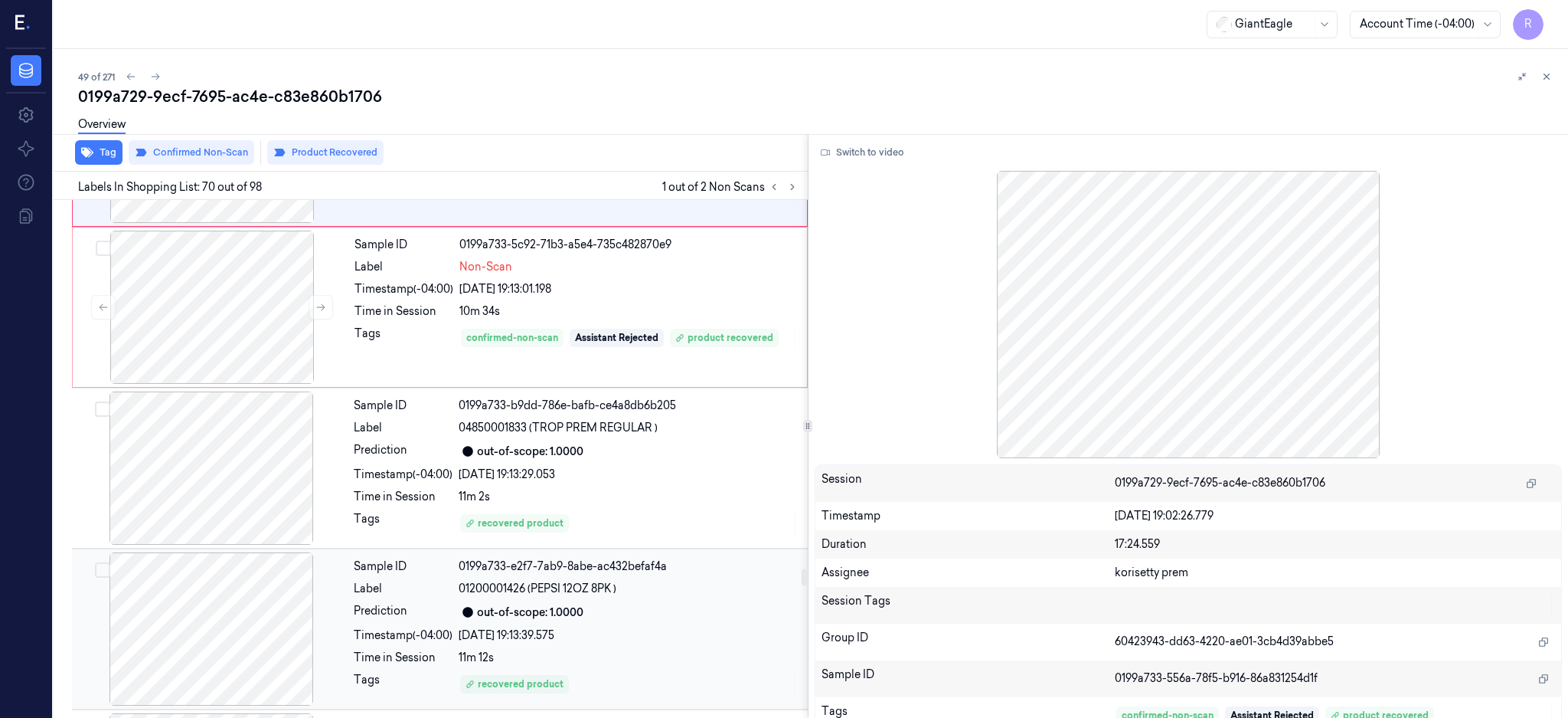
click at [245, 594] on div at bounding box center [211, 629] width 272 height 153
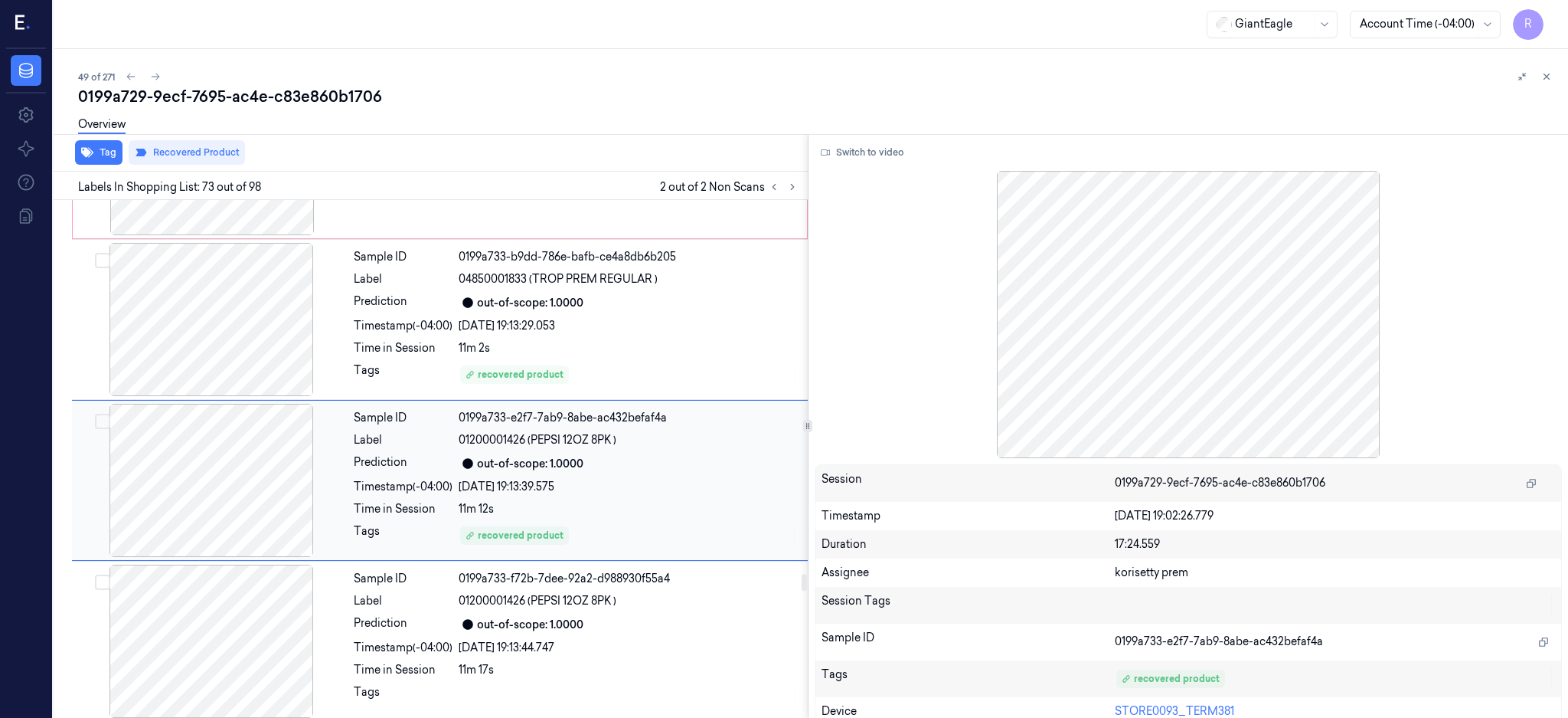
scroll to position [11409, 0]
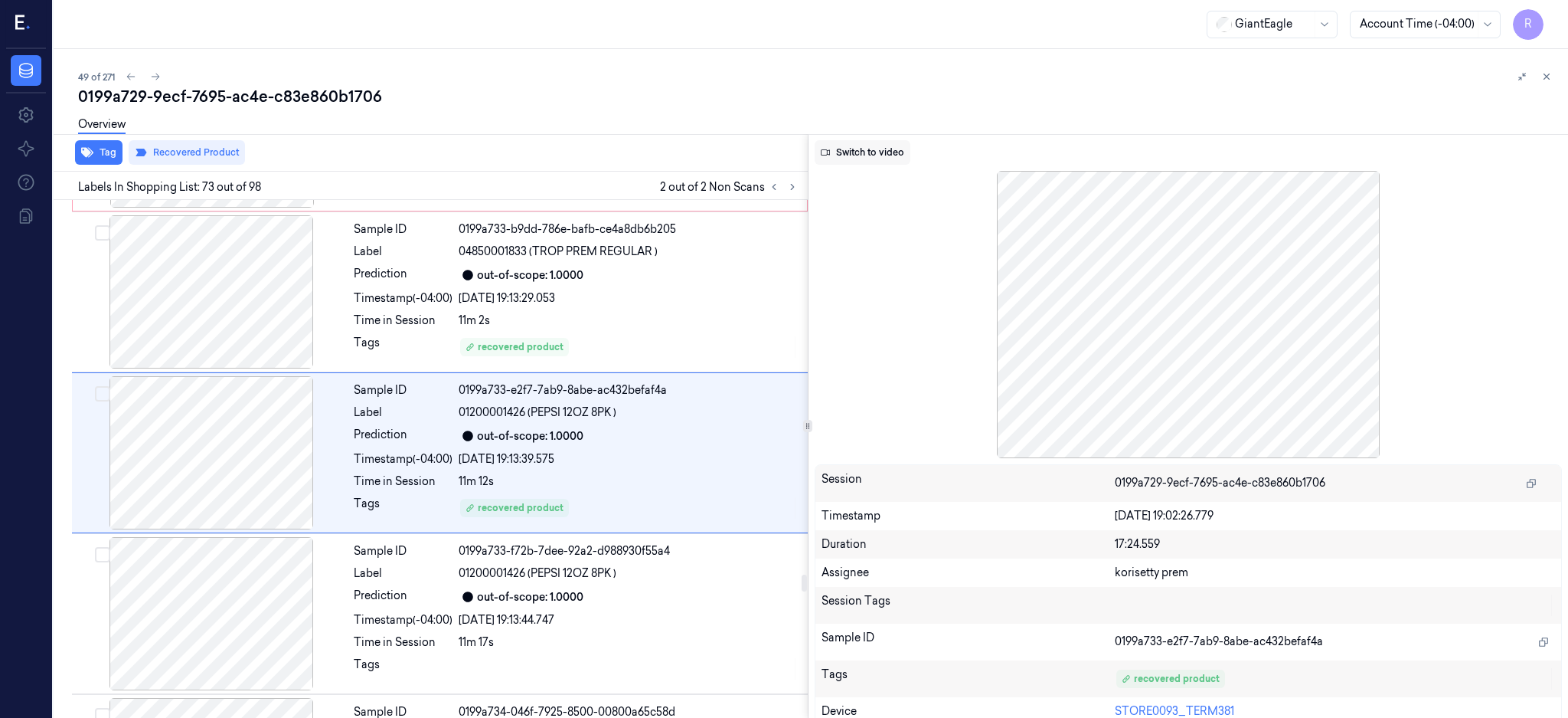
click at [901, 153] on button "Switch to video" at bounding box center [862, 153] width 96 height 24
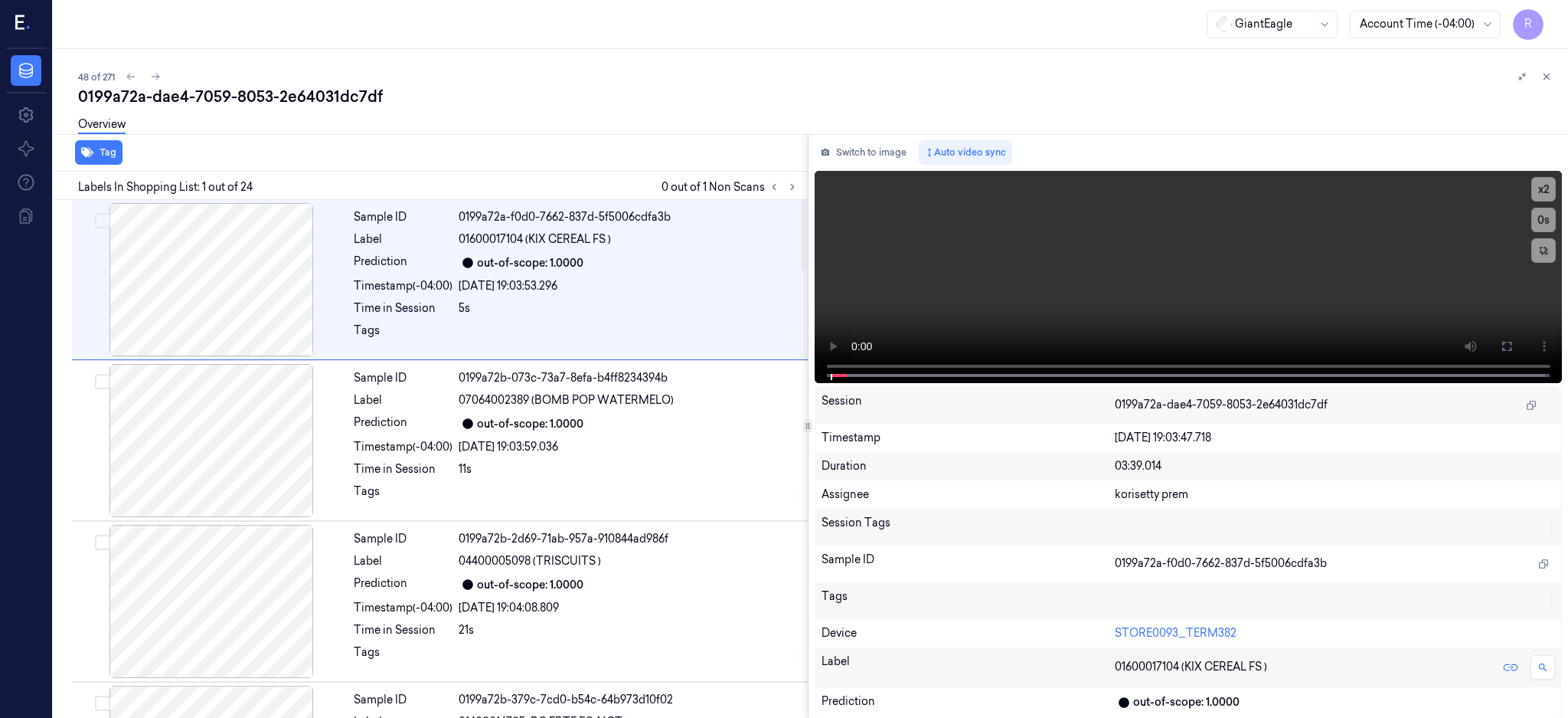
click at [836, 185] on div "Tag Labels In Shopping List: 1 out of 24 0 out of 1 Non Scans Sample ID 0199a72…" at bounding box center [807, 427] width 1521 height 584
click at [798, 184] on icon at bounding box center [793, 187] width 10 height 10
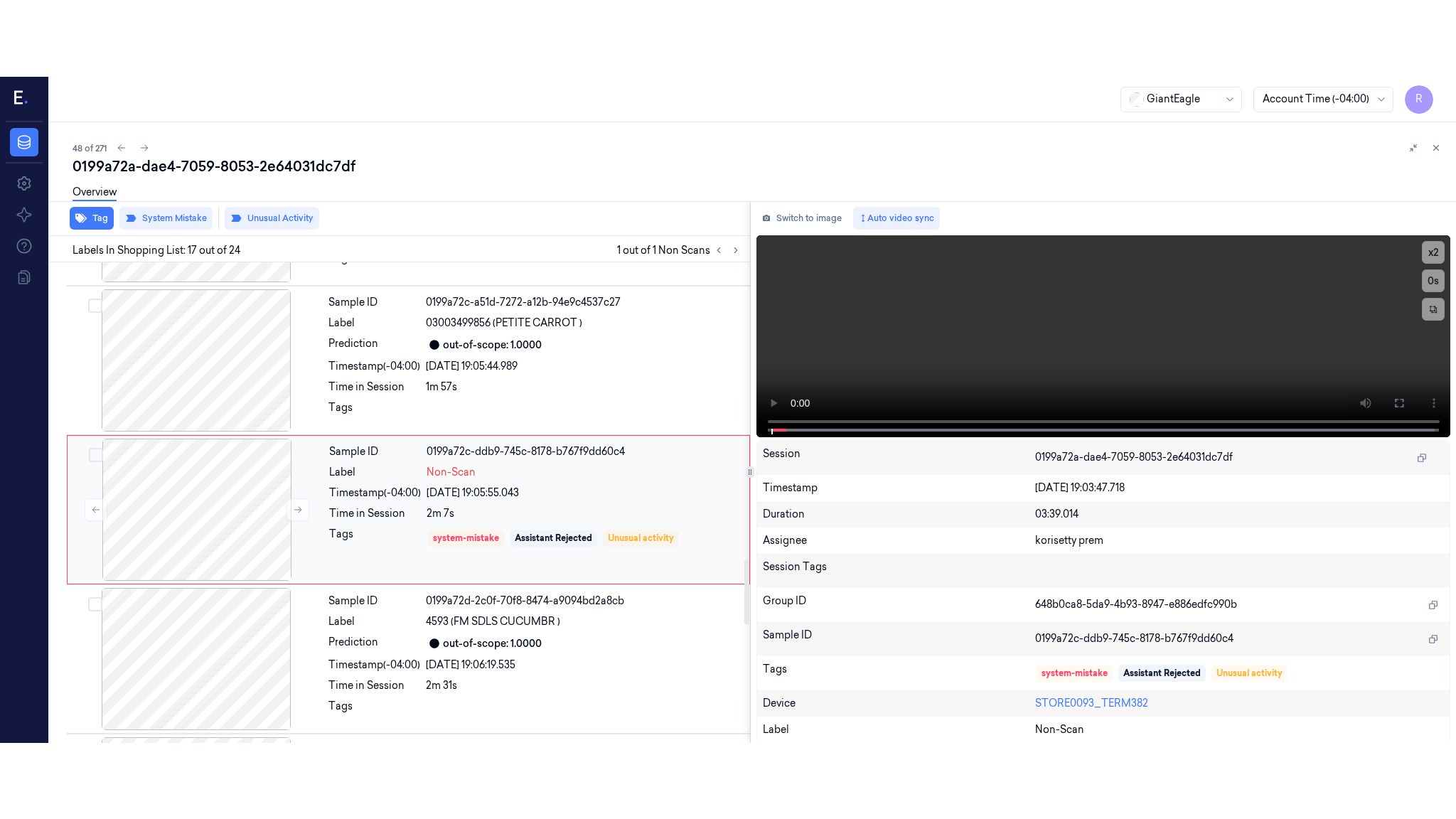
scroll to position [2223, 0]
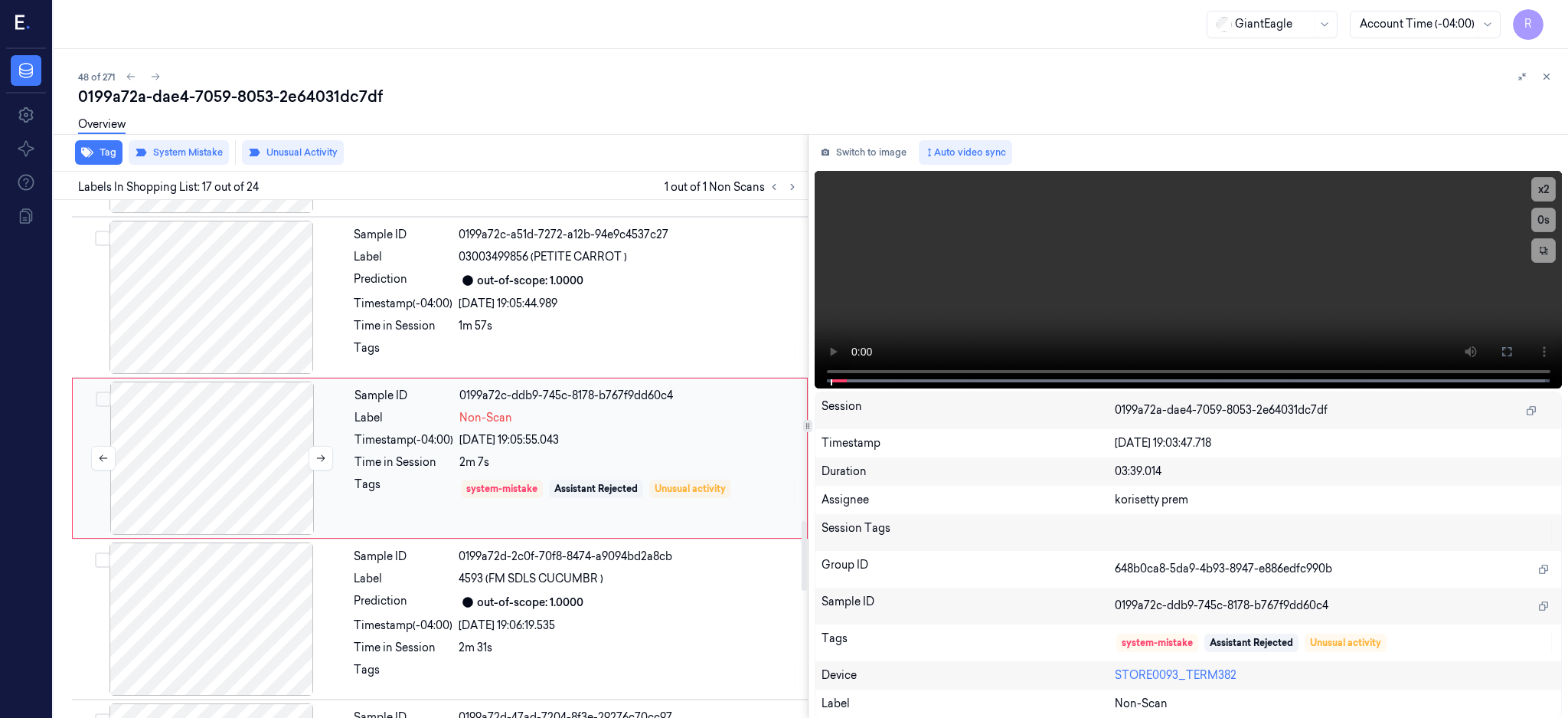
click at [227, 457] on div at bounding box center [212, 459] width 272 height 153
click at [1513, 347] on icon at bounding box center [1507, 352] width 12 height 12
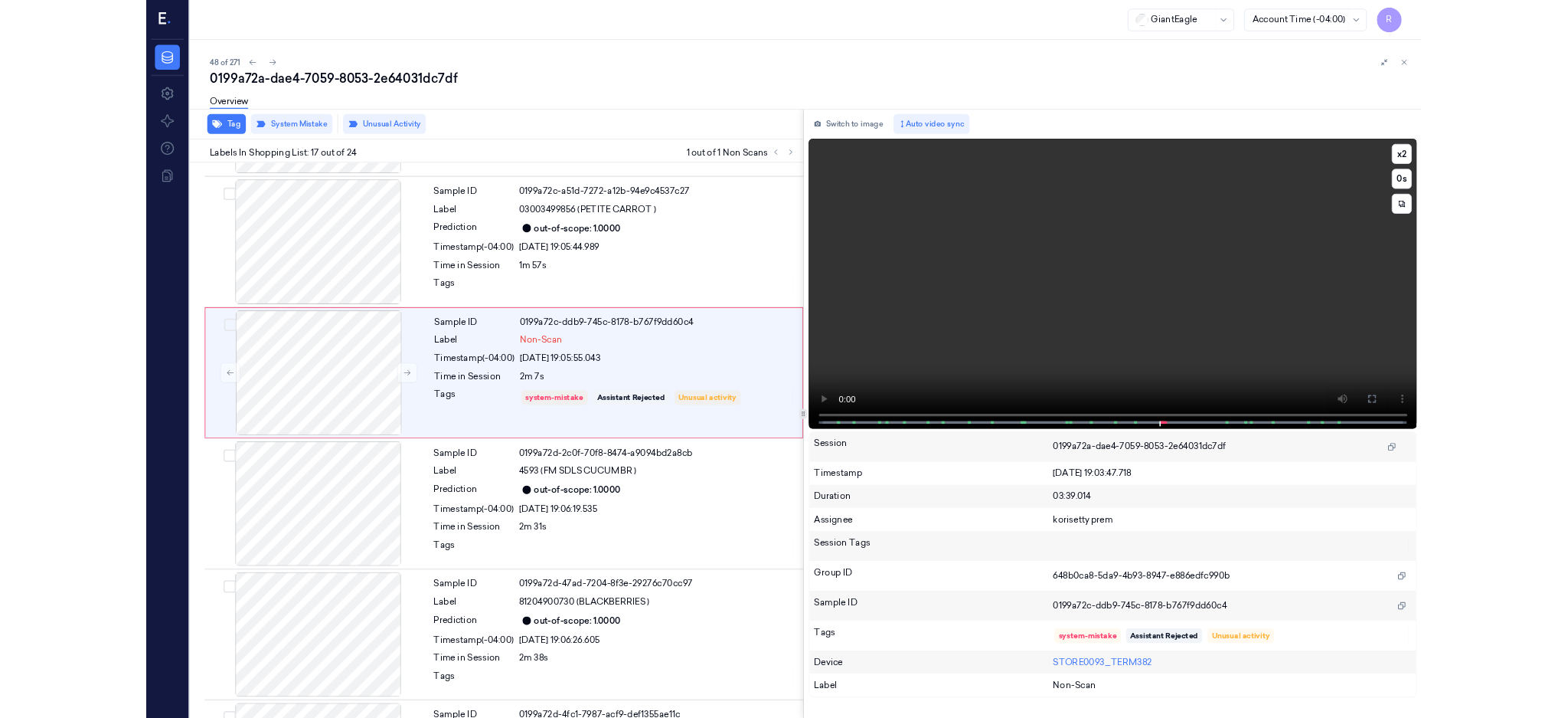
scroll to position [2313, 0]
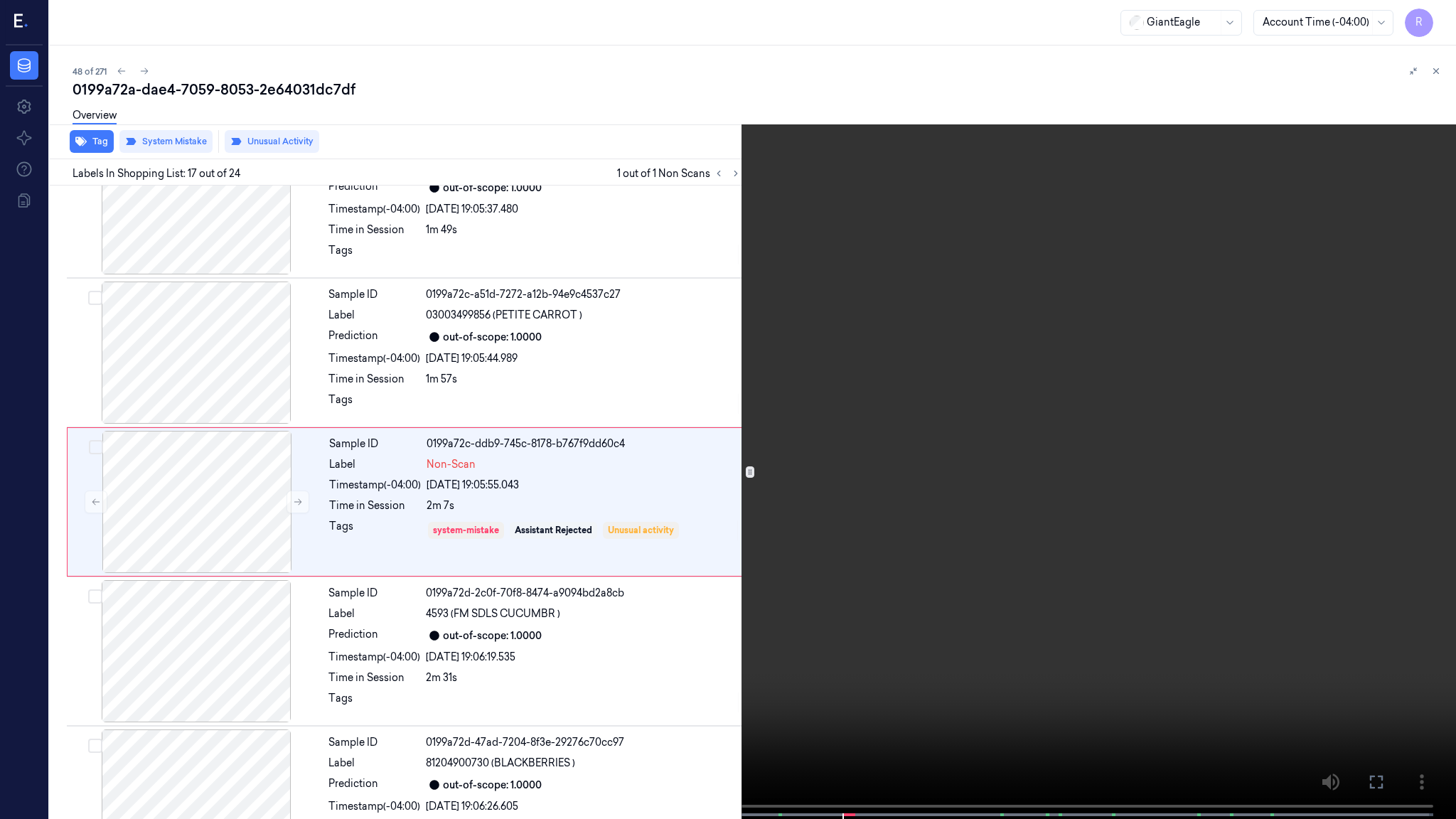
click at [785, 527] on video at bounding box center [728, 410] width 1456 height 821
click at [1054, 595] on video at bounding box center [728, 410] width 1456 height 821
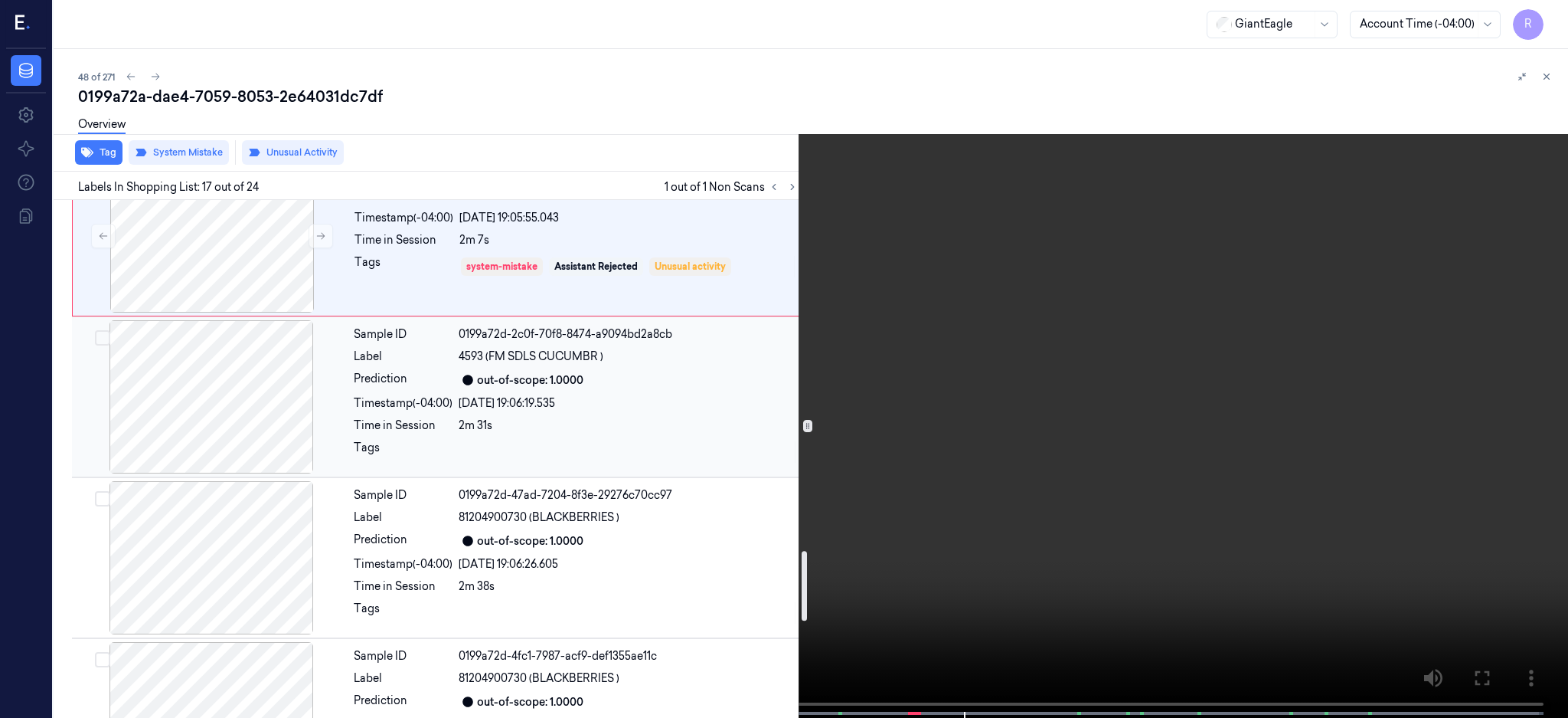
scroll to position [2619, 0]
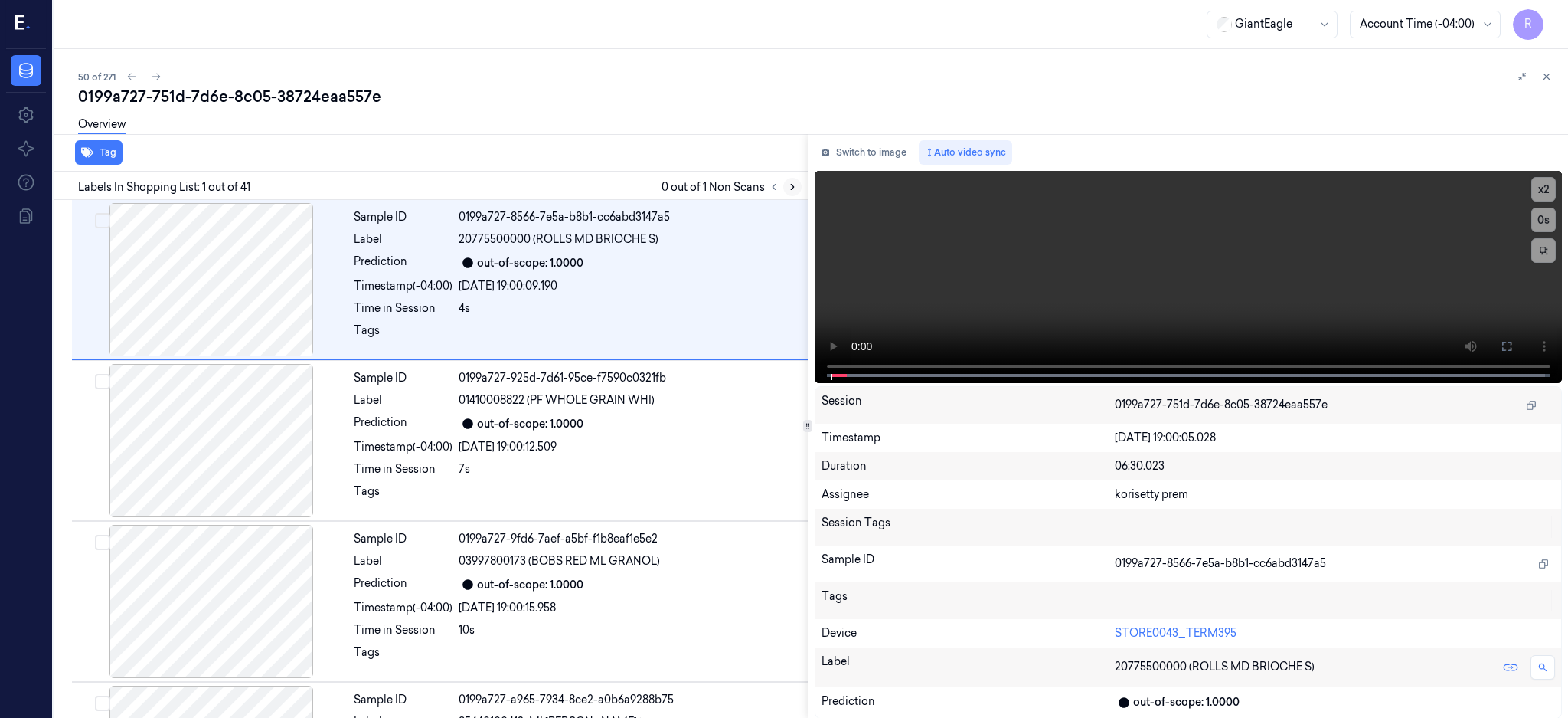
click at [798, 182] on icon at bounding box center [793, 187] width 10 height 10
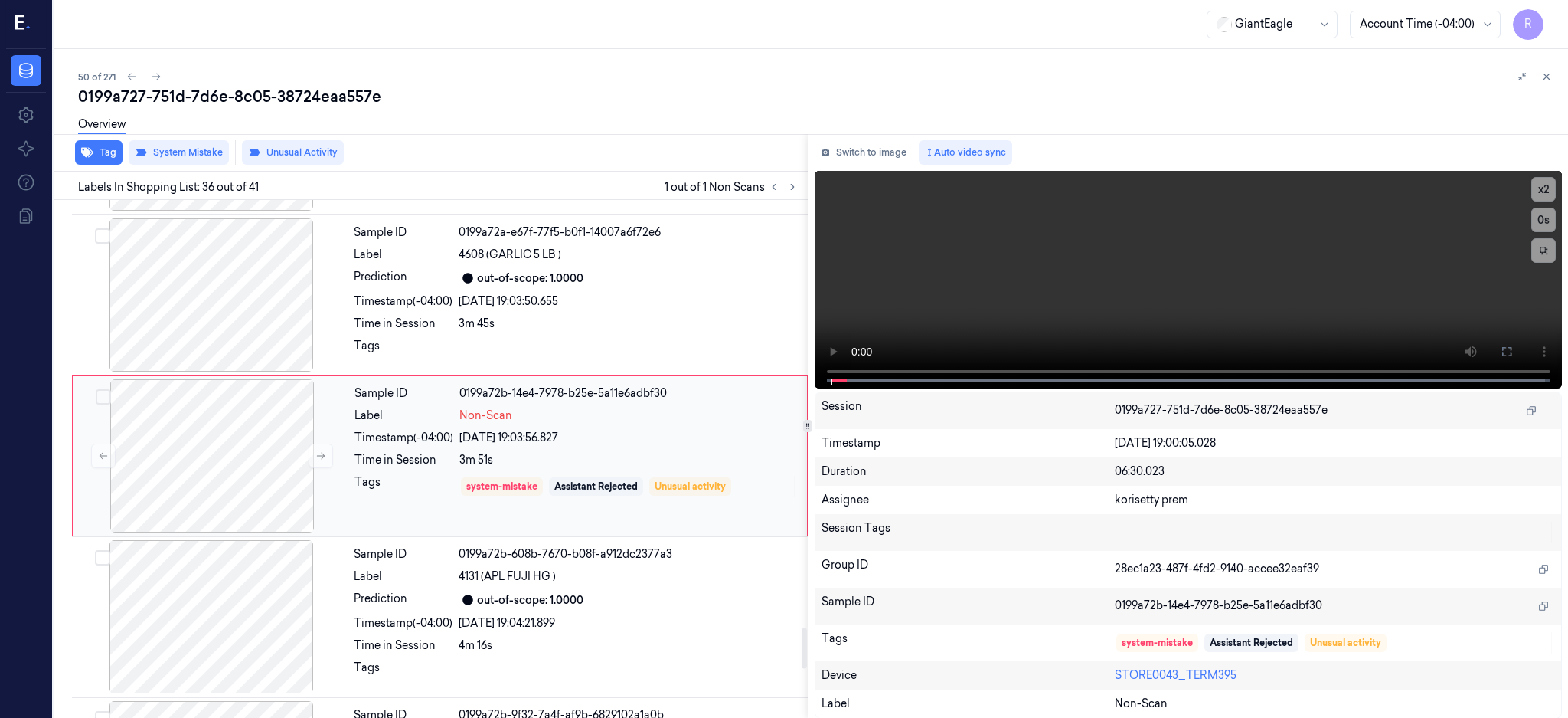
scroll to position [5555, 0]
click at [206, 314] on div at bounding box center [211, 295] width 272 height 153
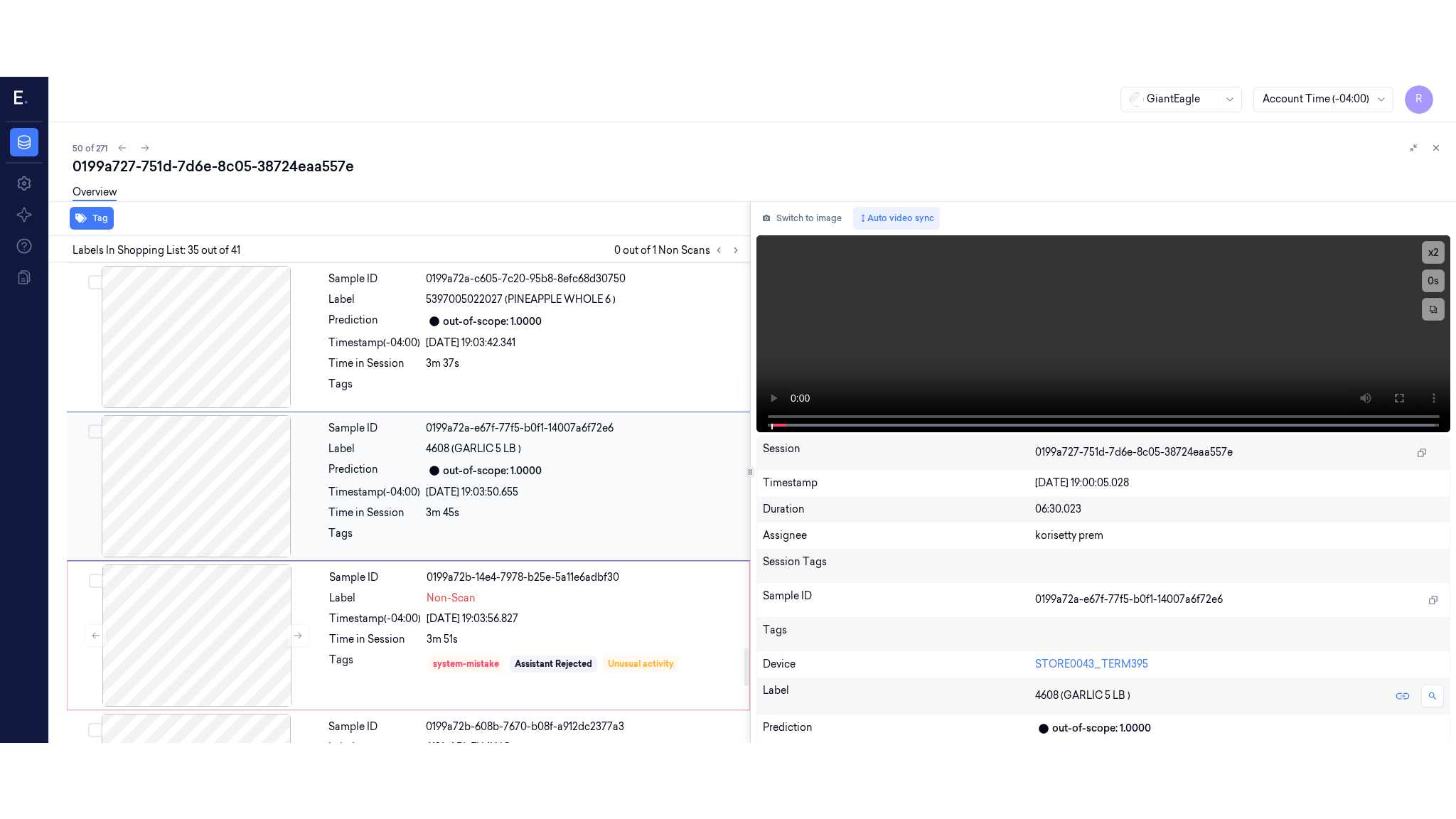
scroll to position [4911, 0]
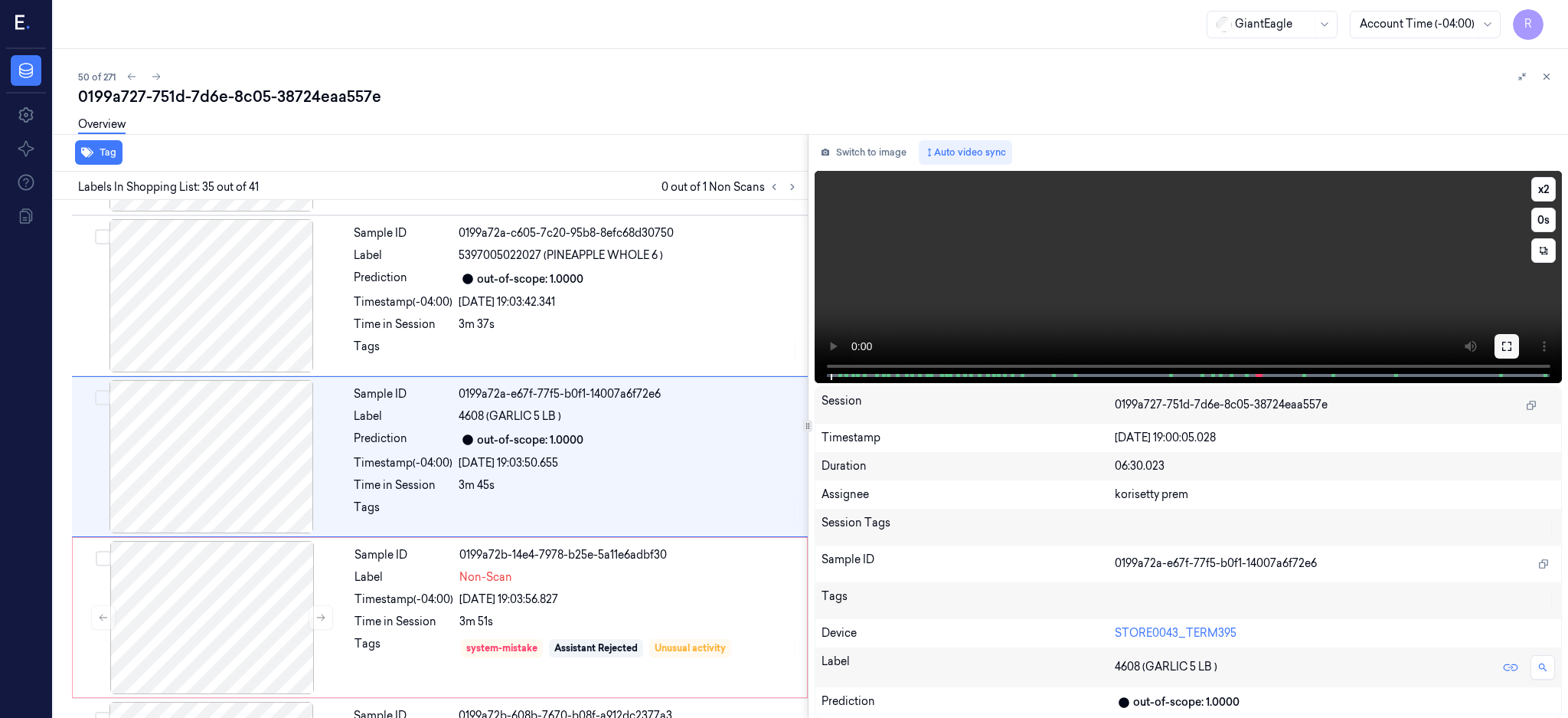
click at [1513, 340] on icon at bounding box center [1507, 347] width 12 height 12
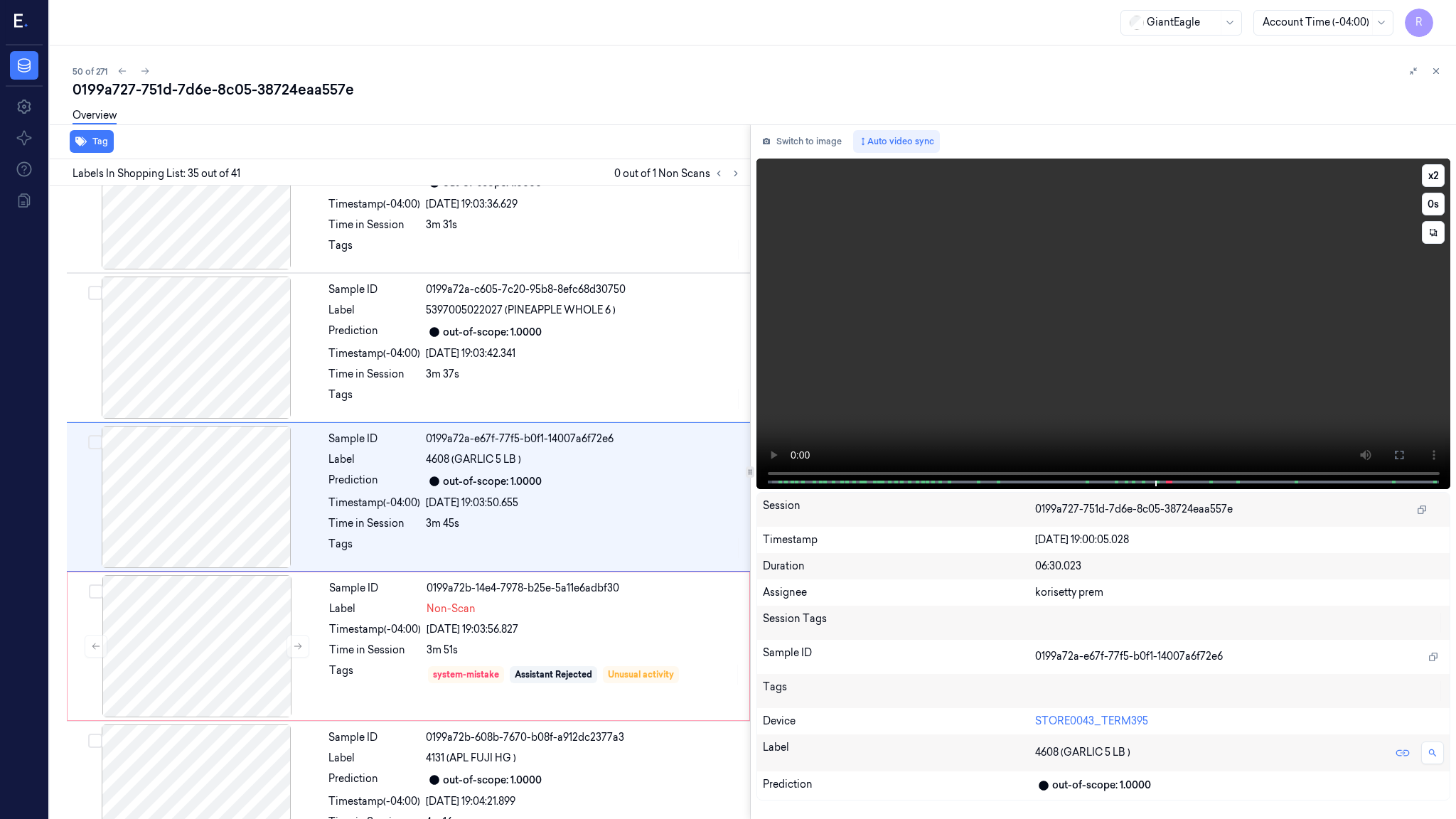
scroll to position [4835, 0]
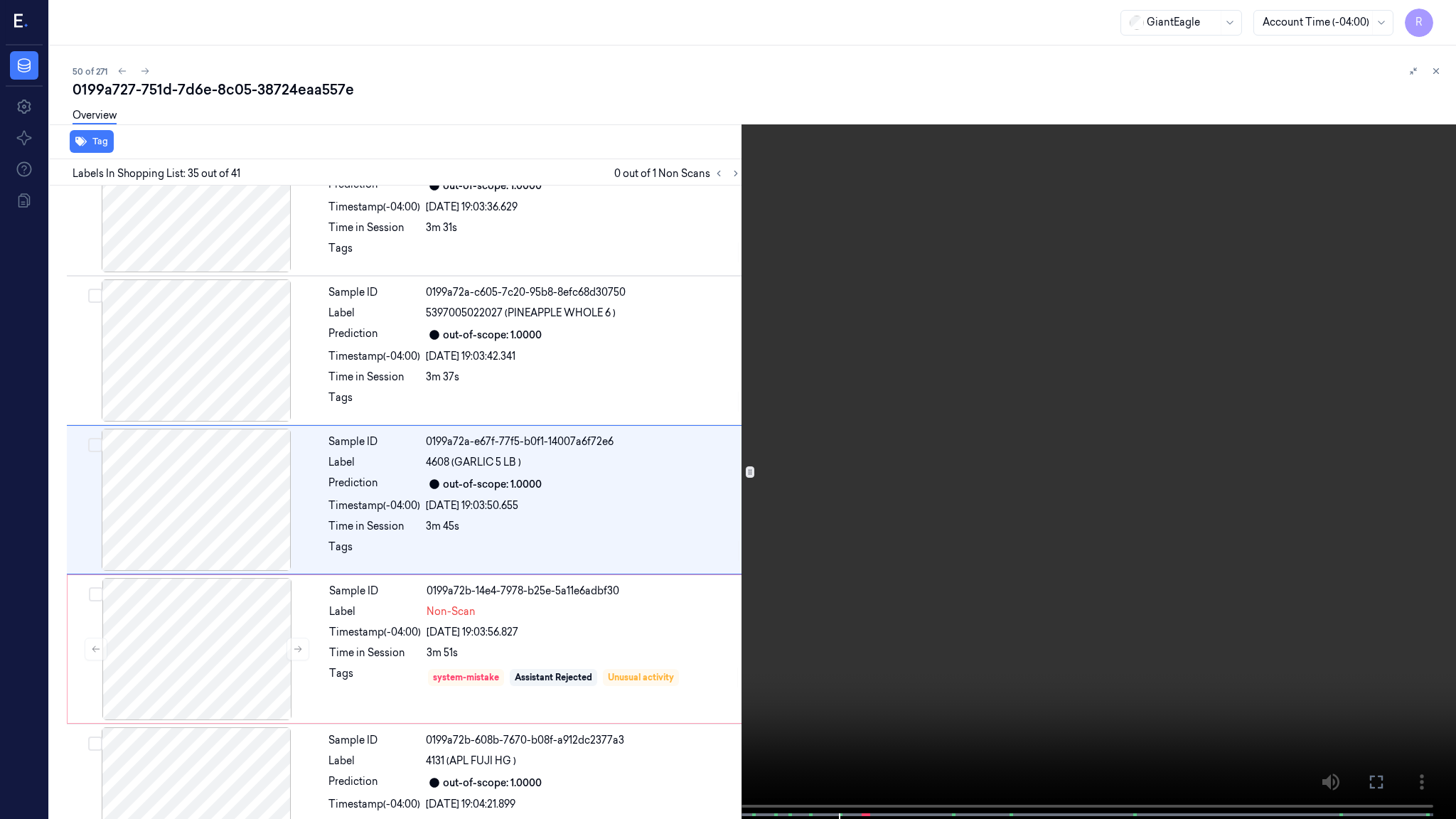
click at [782, 489] on video at bounding box center [728, 410] width 1456 height 821
click at [1015, 541] on video at bounding box center [728, 410] width 1456 height 821
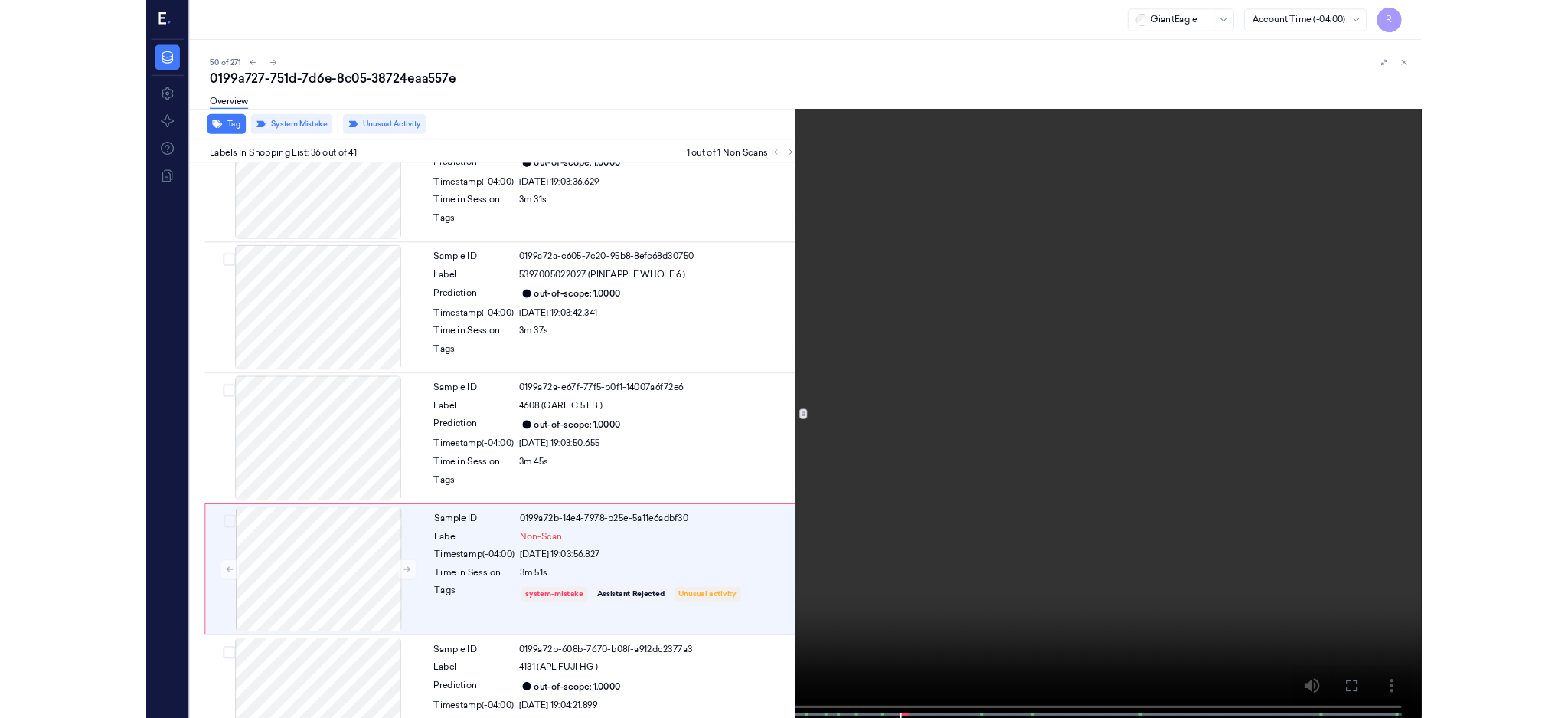
scroll to position [5371, 0]
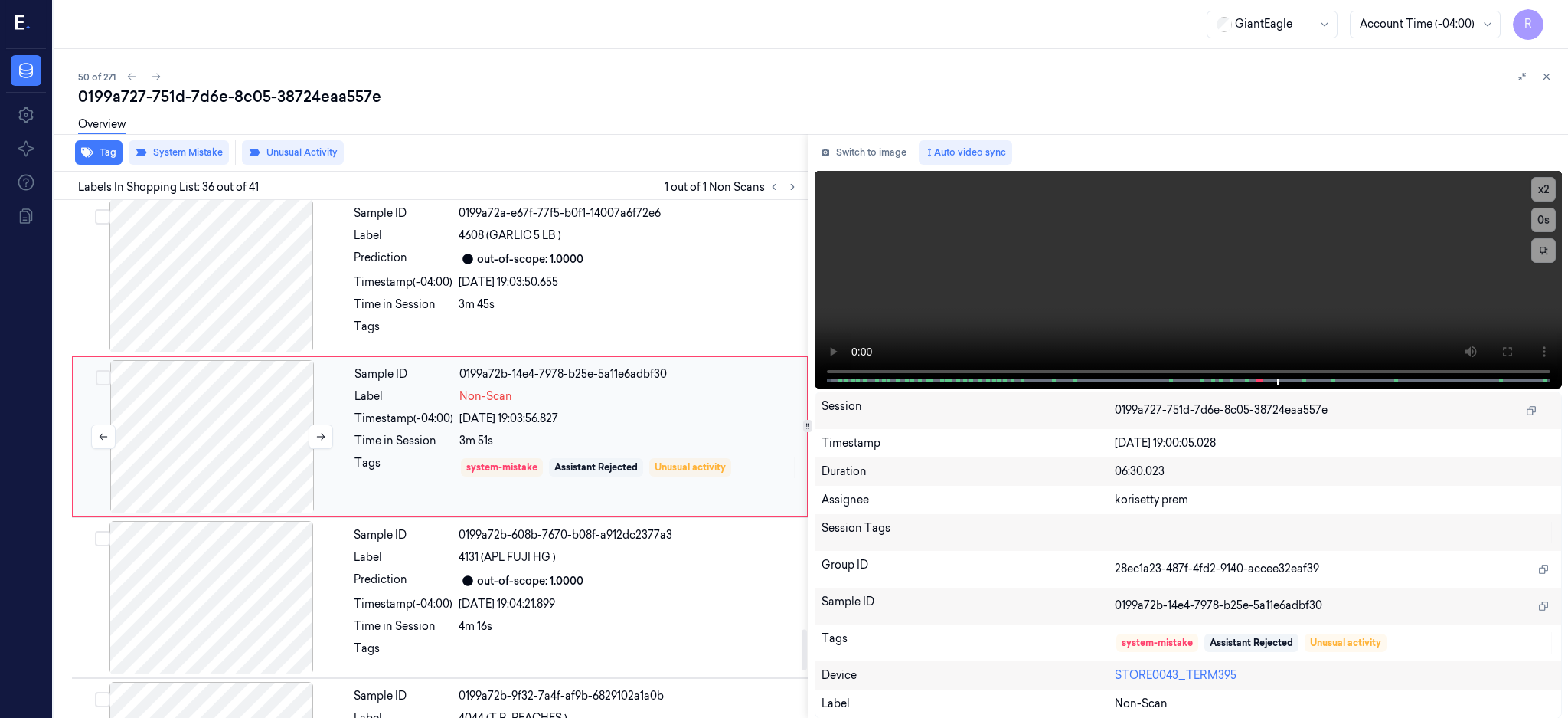
click at [256, 410] on div at bounding box center [212, 437] width 272 height 153
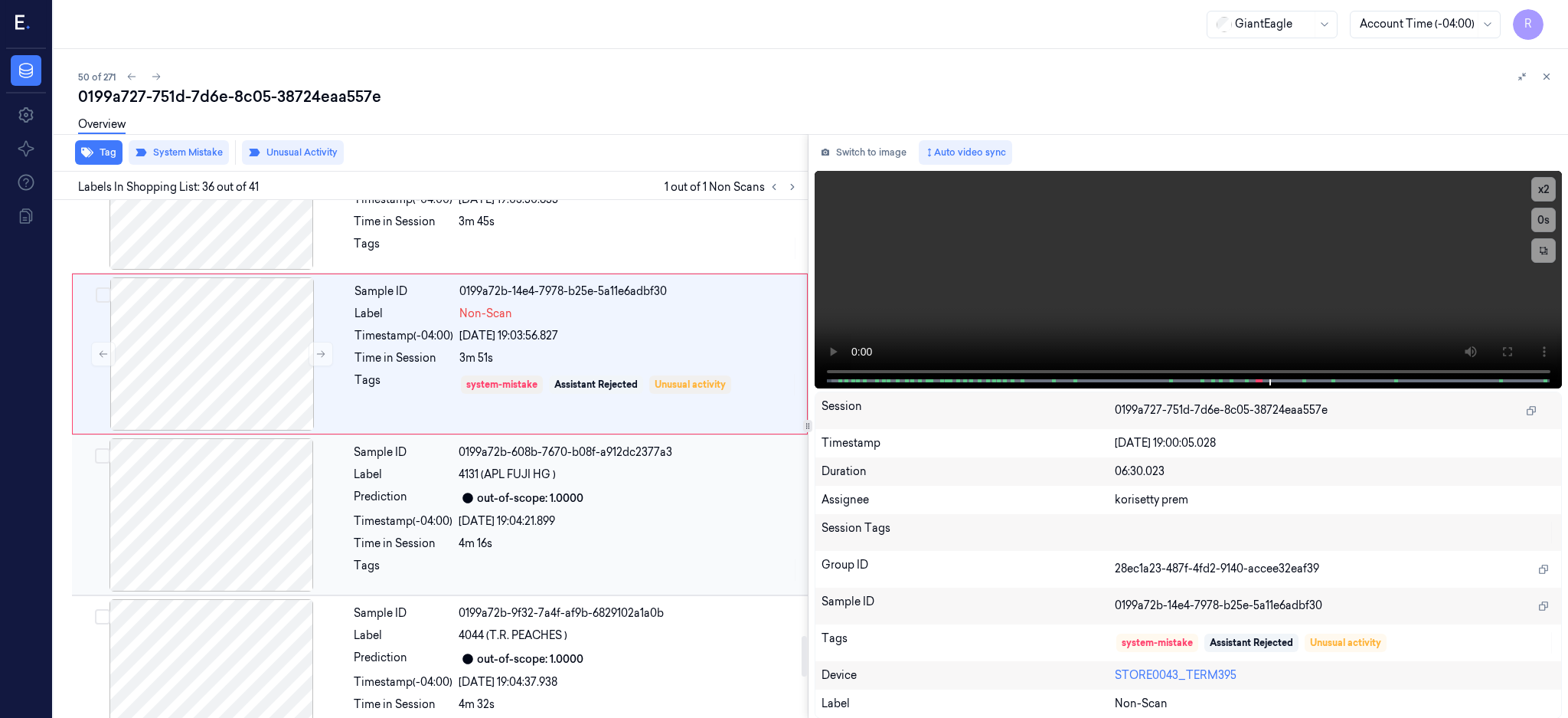
click at [212, 558] on div at bounding box center [211, 515] width 272 height 153
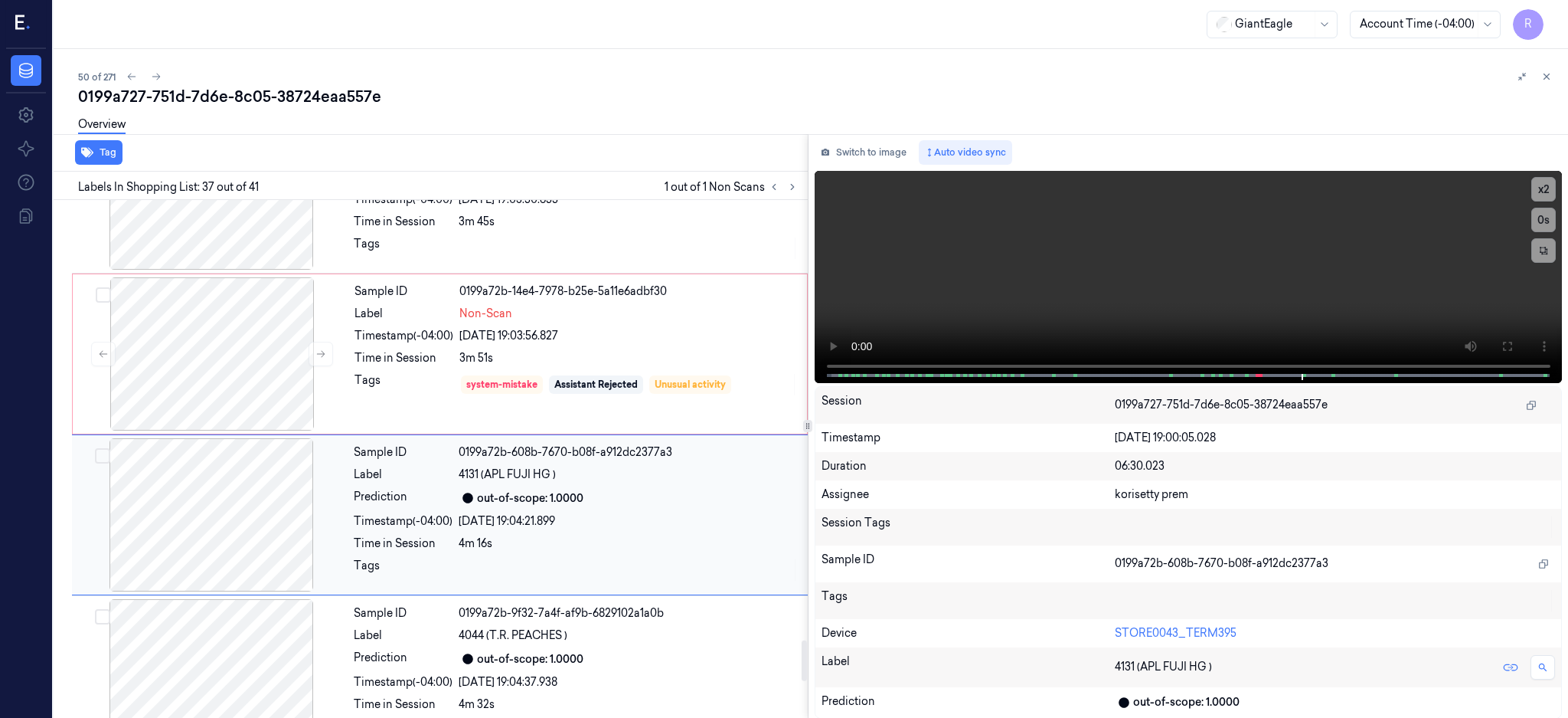
scroll to position [5615, 0]
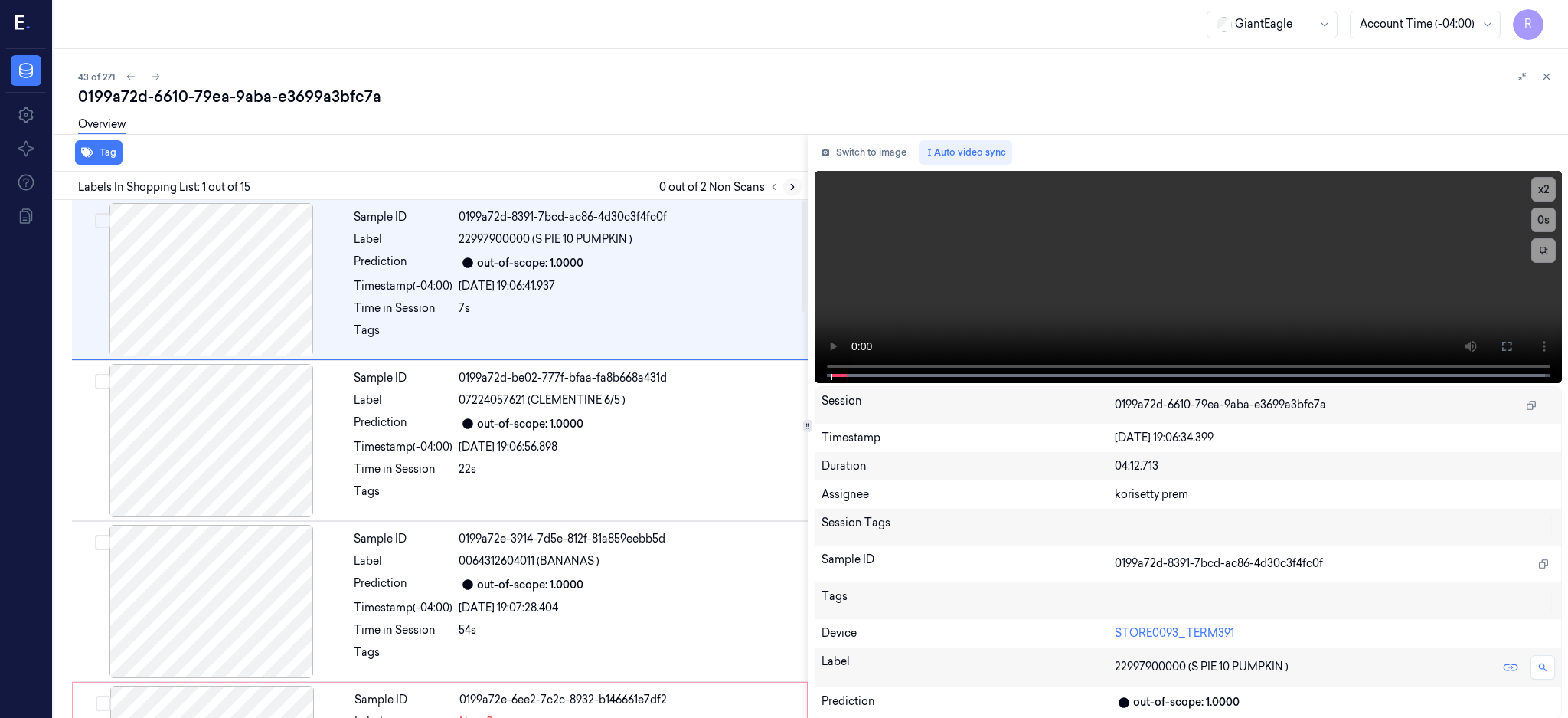
click at [798, 185] on icon at bounding box center [793, 187] width 10 height 10
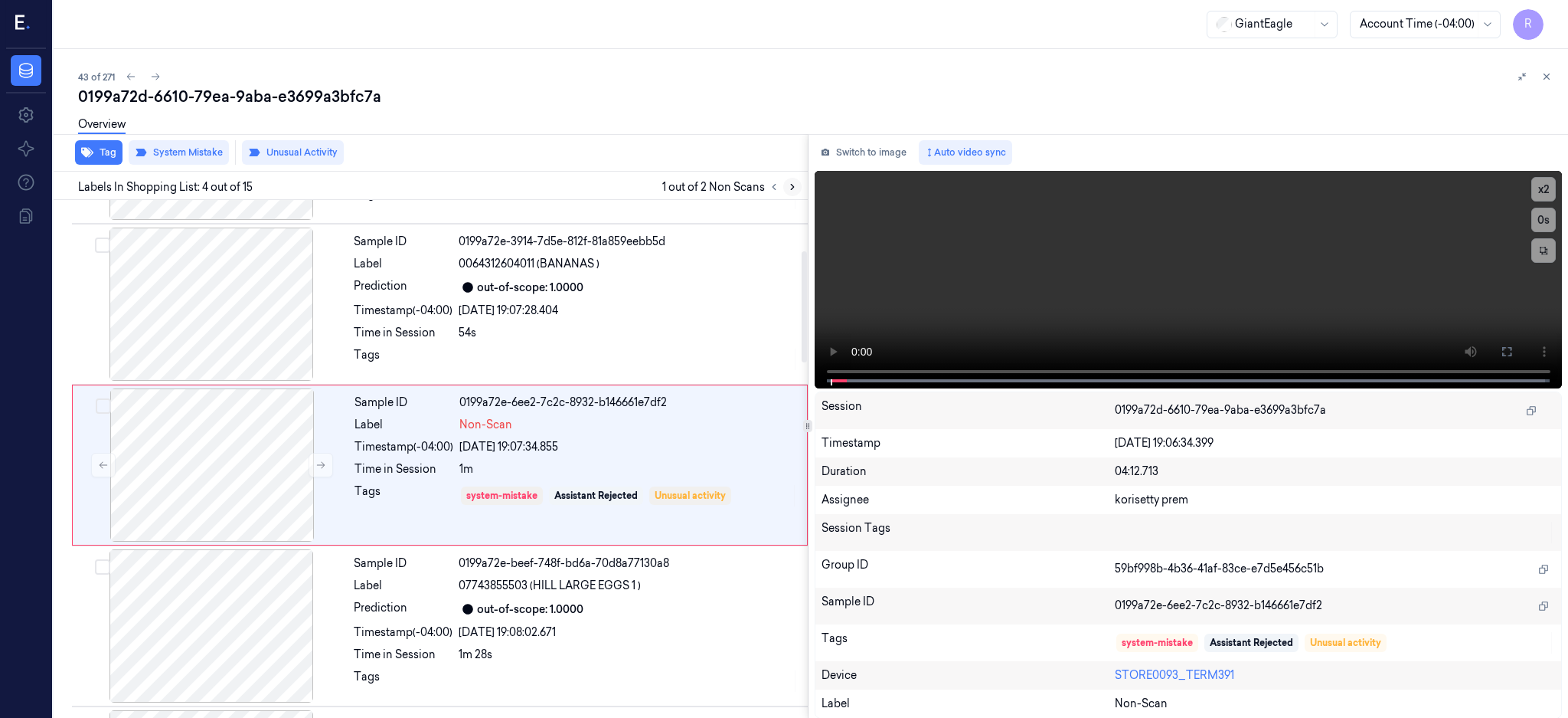
scroll to position [303, 0]
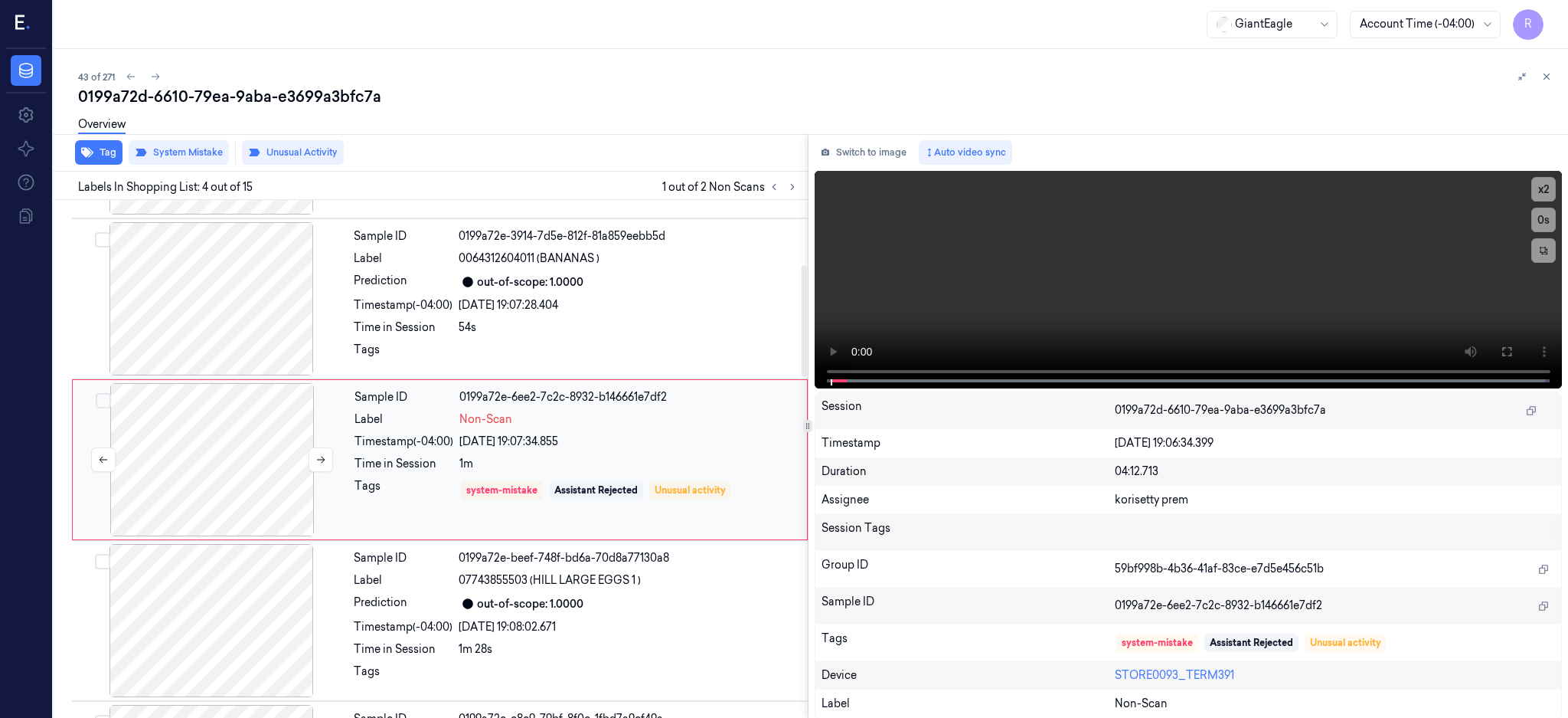
click at [222, 462] on div at bounding box center [212, 459] width 272 height 153
click at [211, 307] on div at bounding box center [211, 299] width 272 height 153
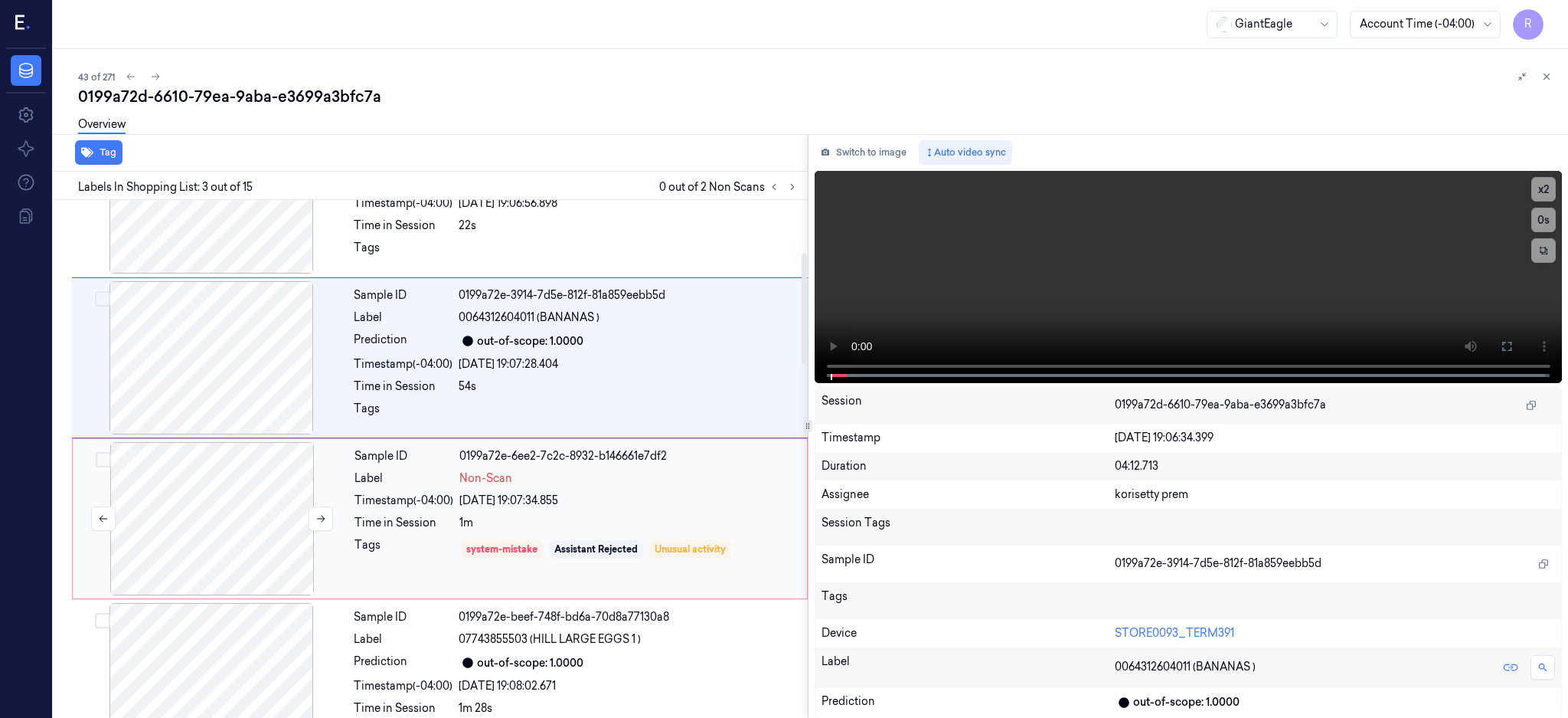
click at [246, 478] on div at bounding box center [212, 519] width 272 height 153
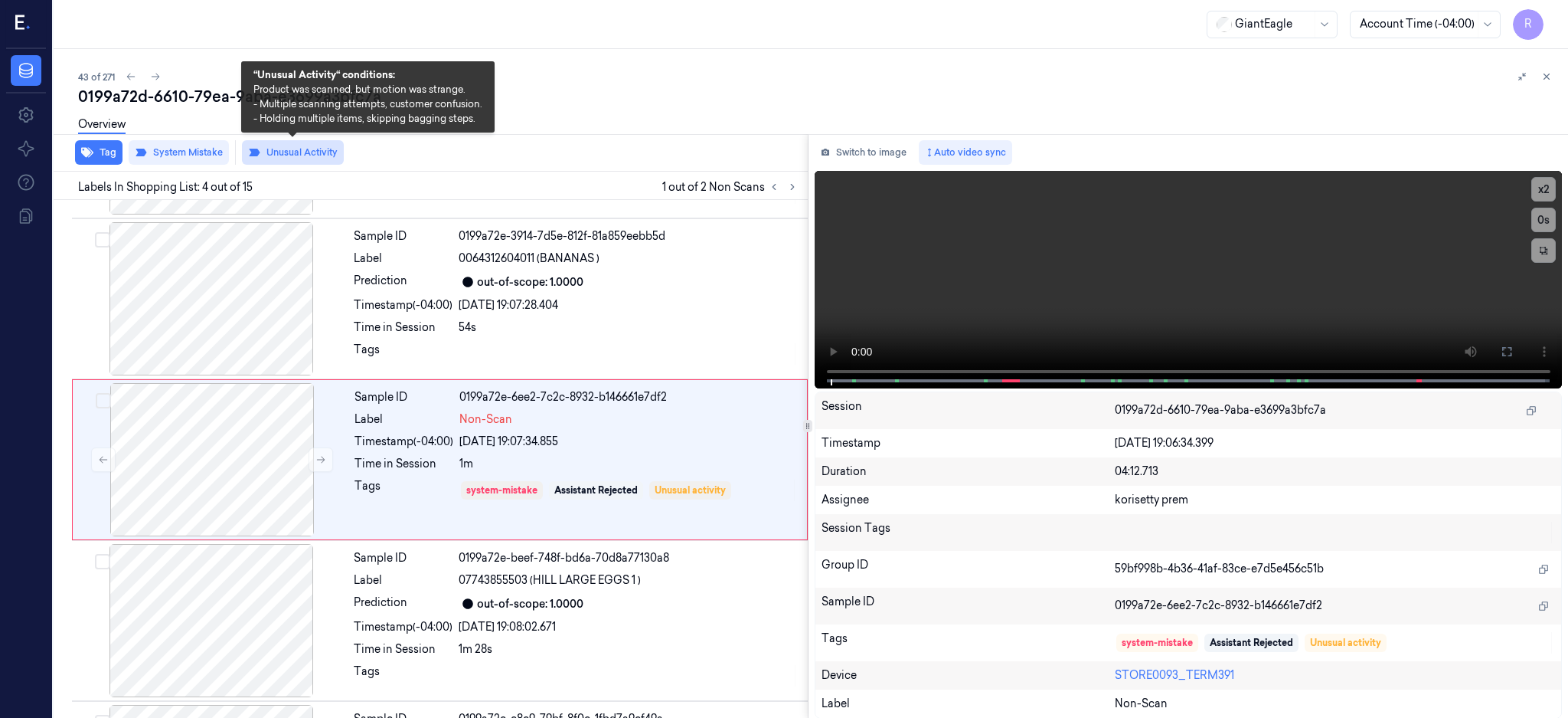
click at [291, 152] on button "Unusual Activity" at bounding box center [293, 153] width 102 height 24
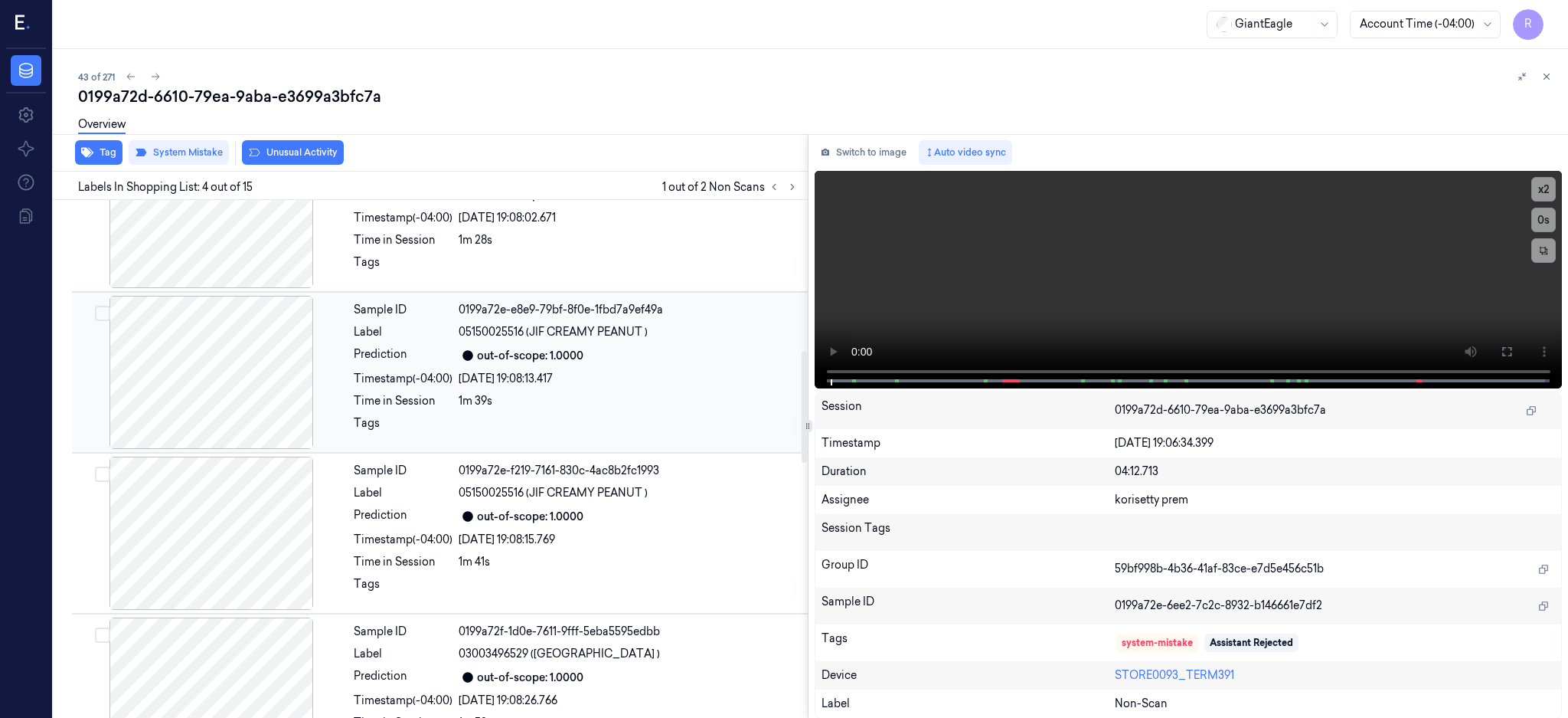
scroll to position [609, 0]
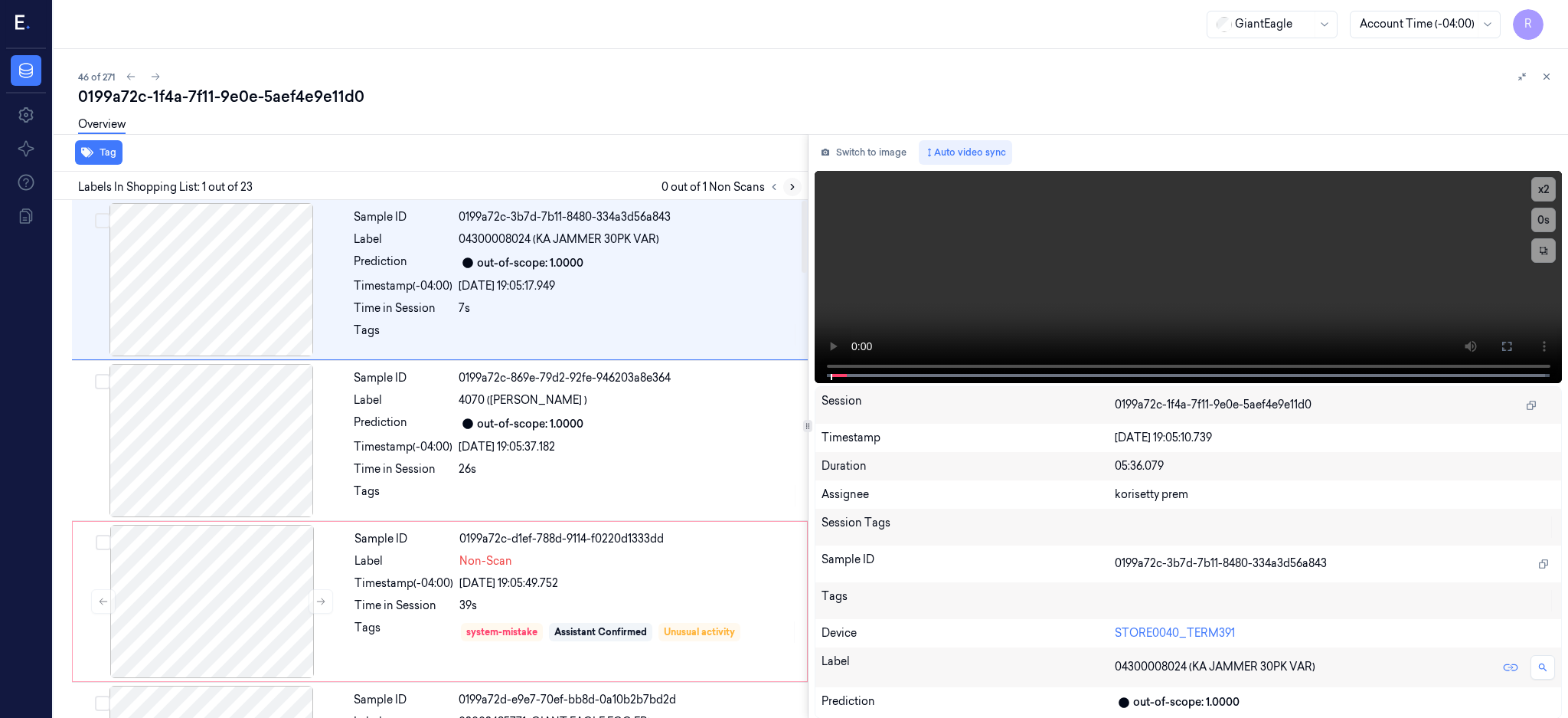
click at [798, 188] on icon at bounding box center [793, 187] width 10 height 10
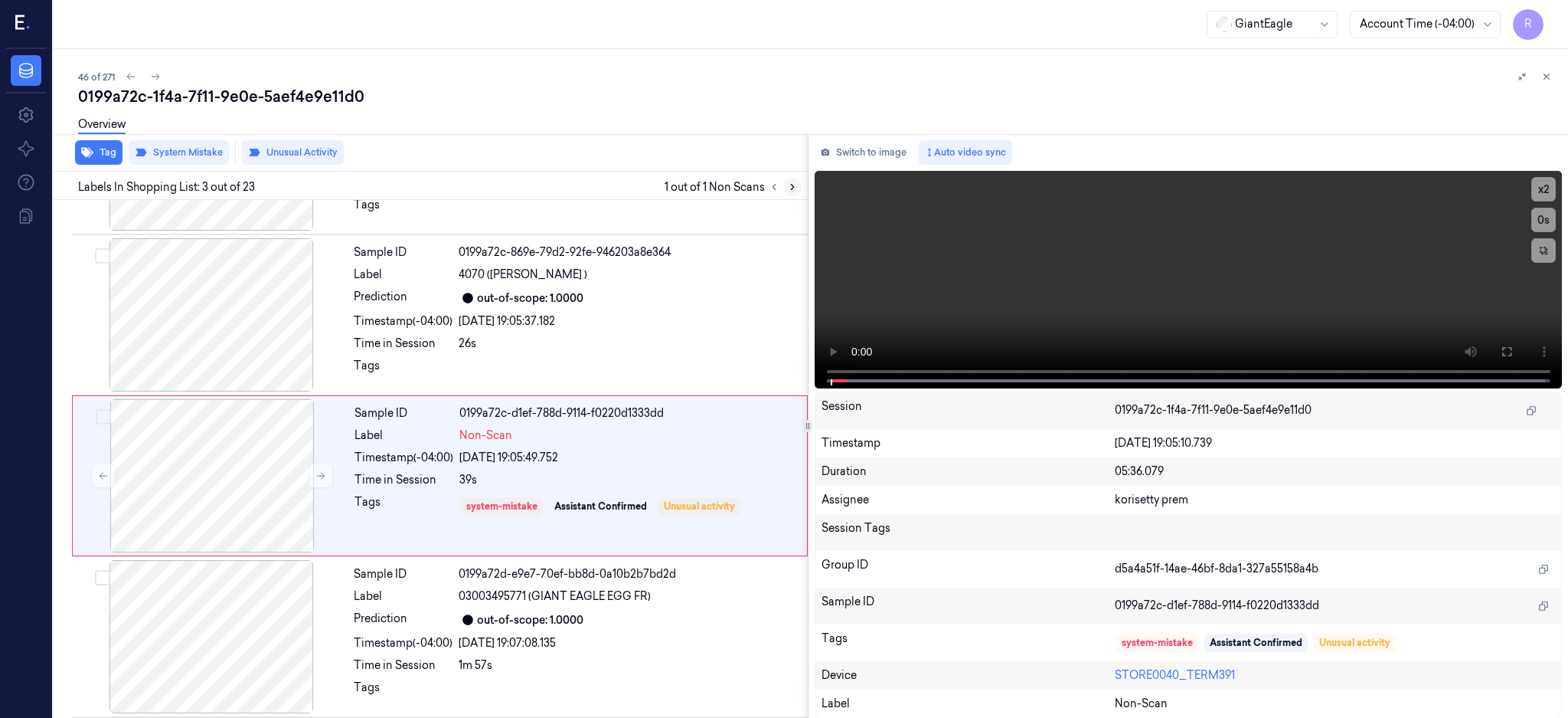
scroll to position [141, 0]
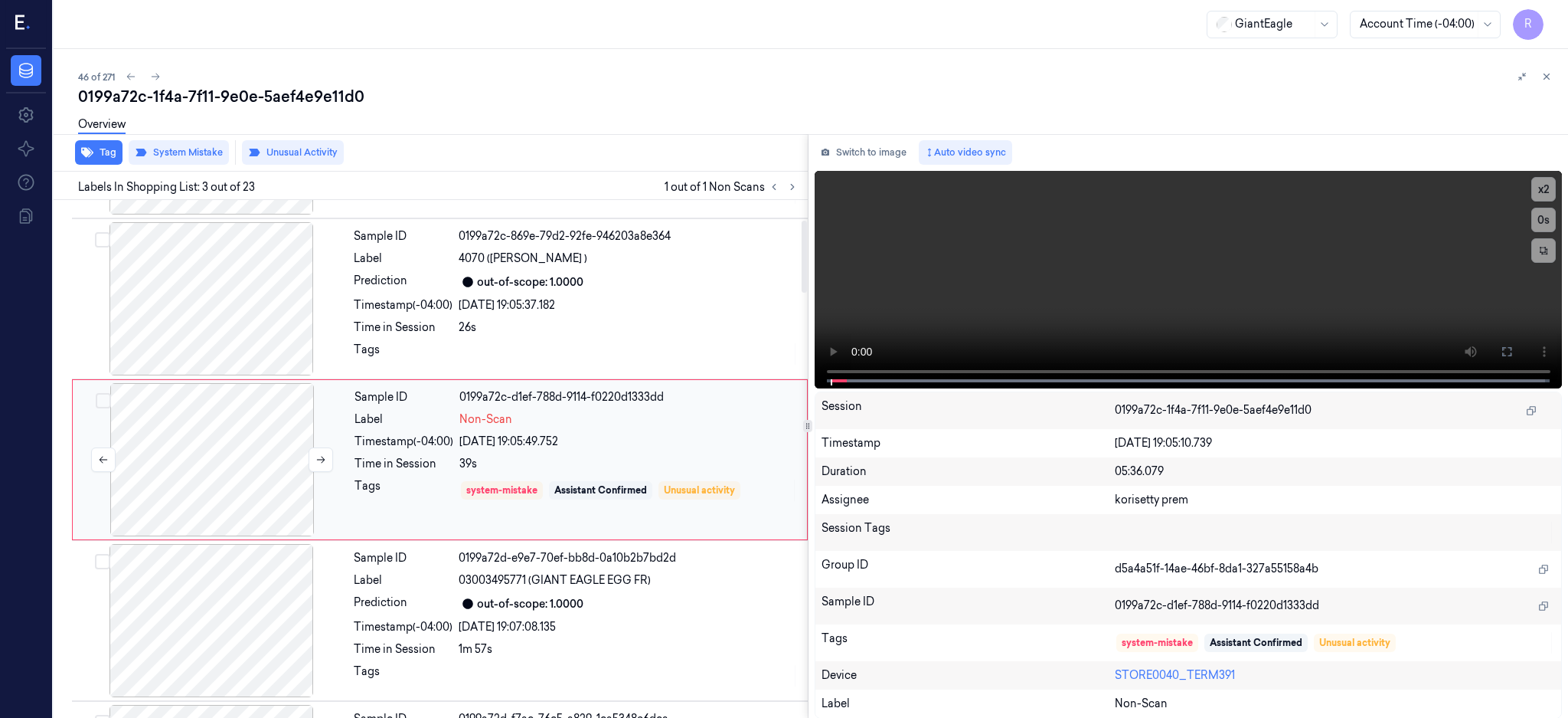
click at [244, 444] on div at bounding box center [212, 459] width 272 height 153
click at [249, 292] on div at bounding box center [211, 299] width 272 height 153
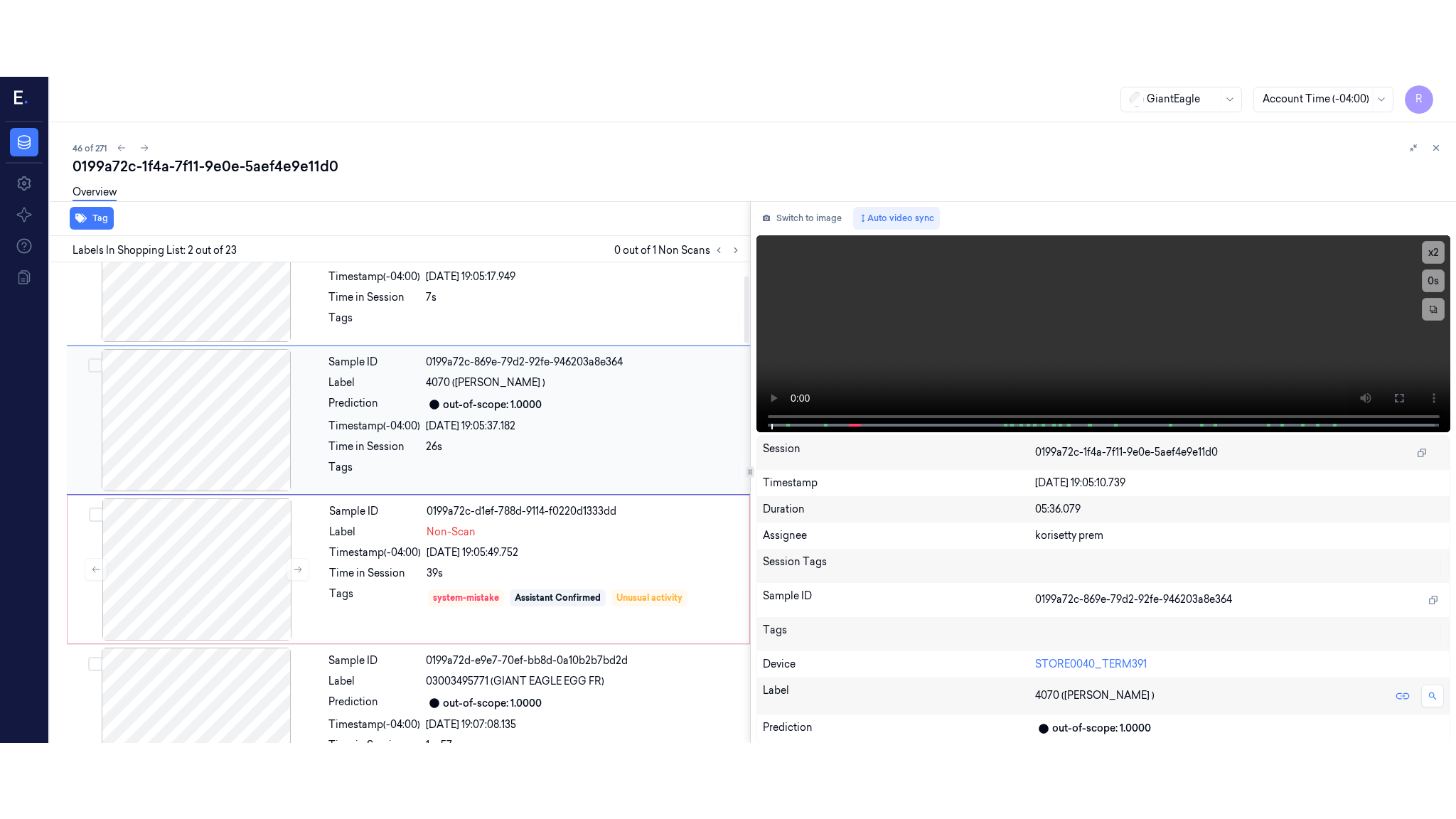
scroll to position [94, 0]
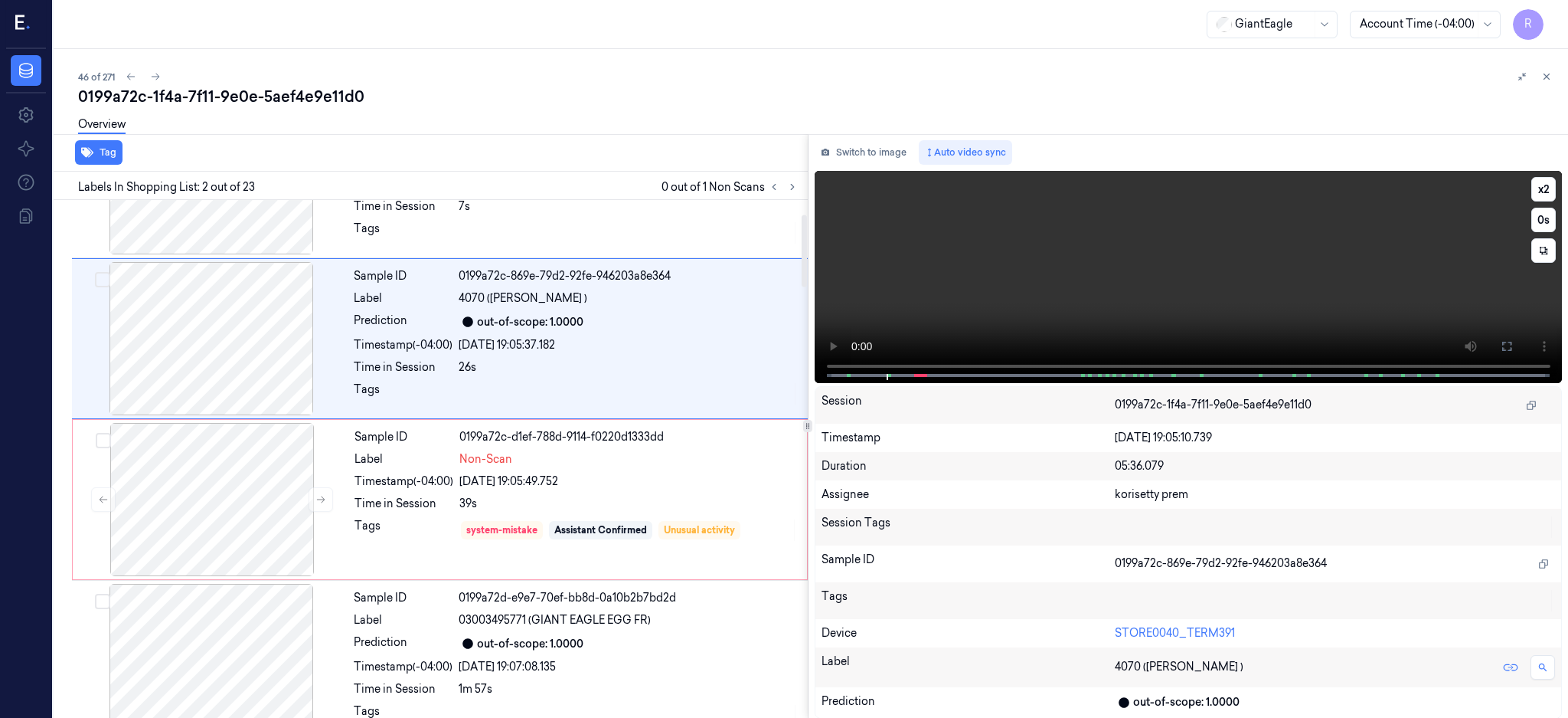
click at [1513, 347] on icon at bounding box center [1507, 347] width 12 height 12
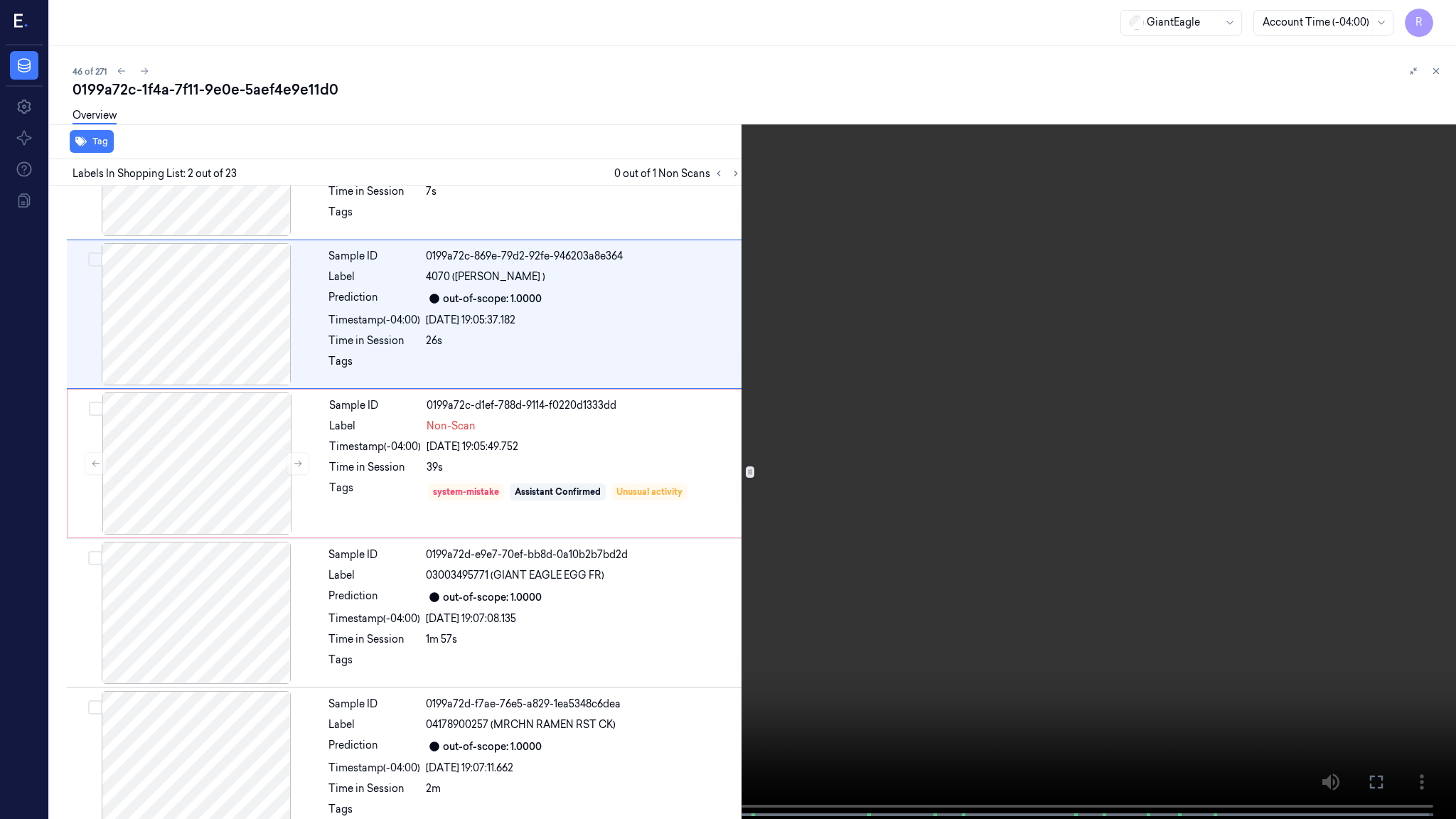
scroll to position [17, 0]
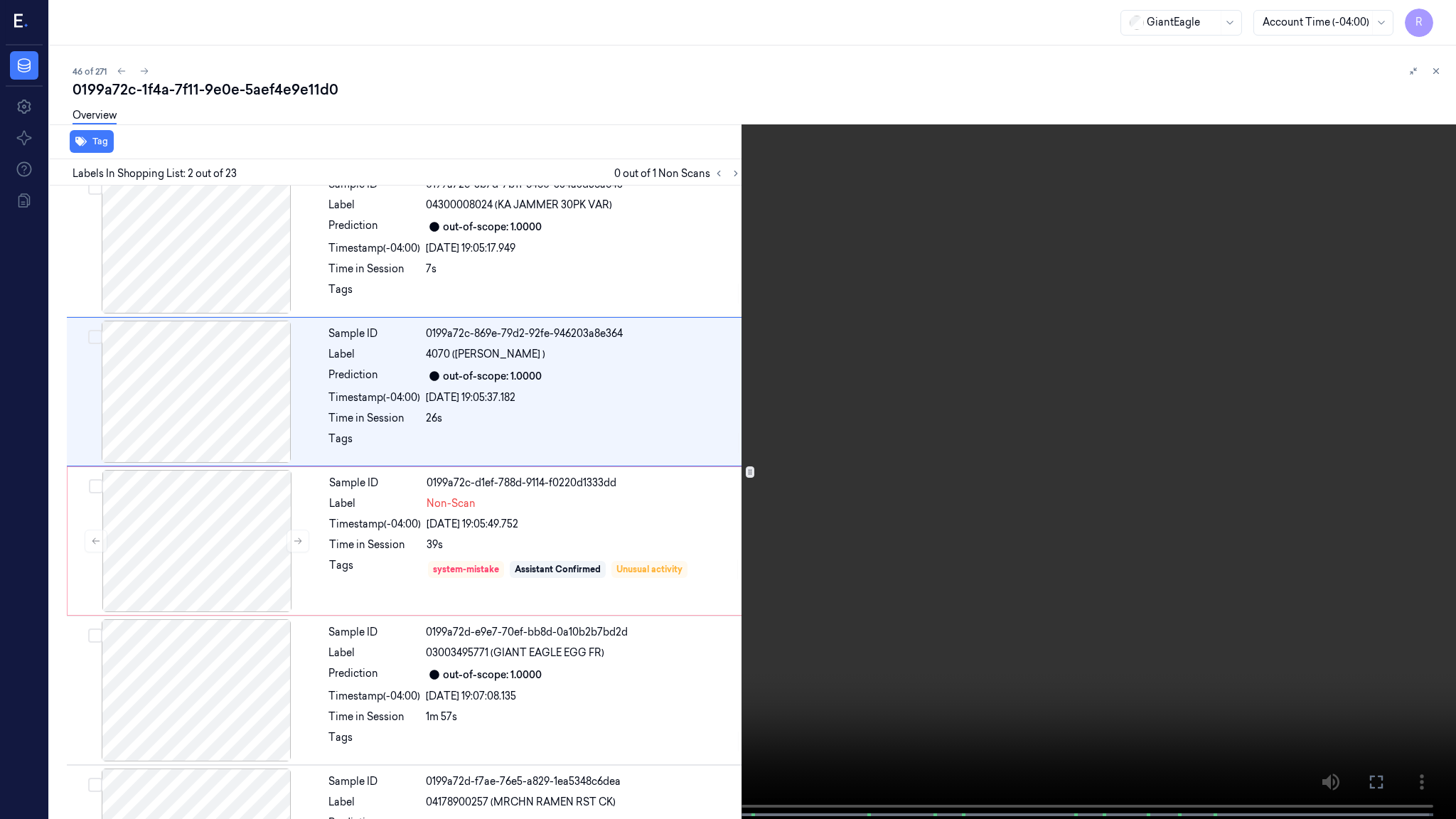
click at [1017, 393] on video at bounding box center [728, 410] width 1456 height 821
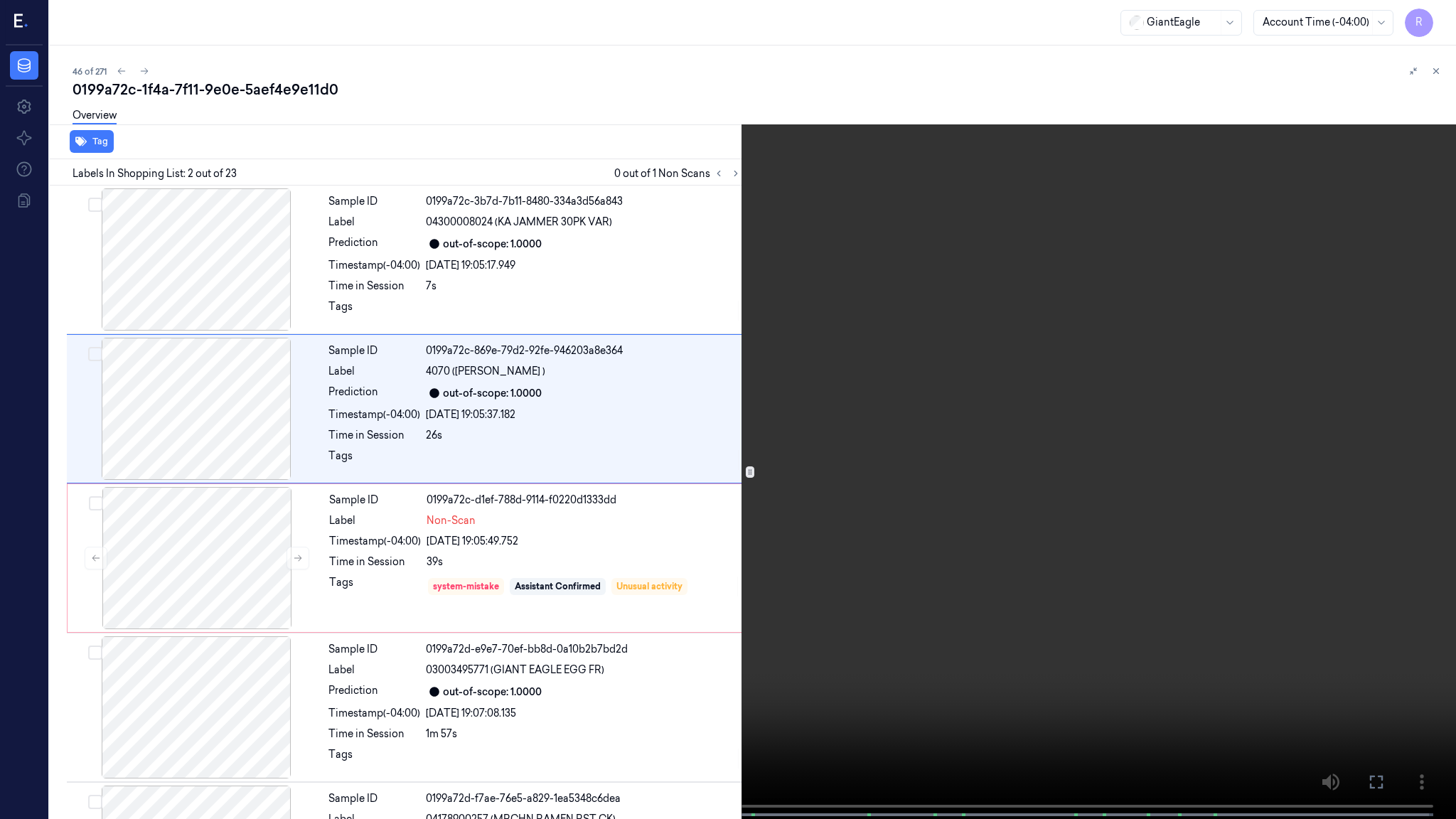
click at [1015, 393] on video at bounding box center [728, 410] width 1456 height 821
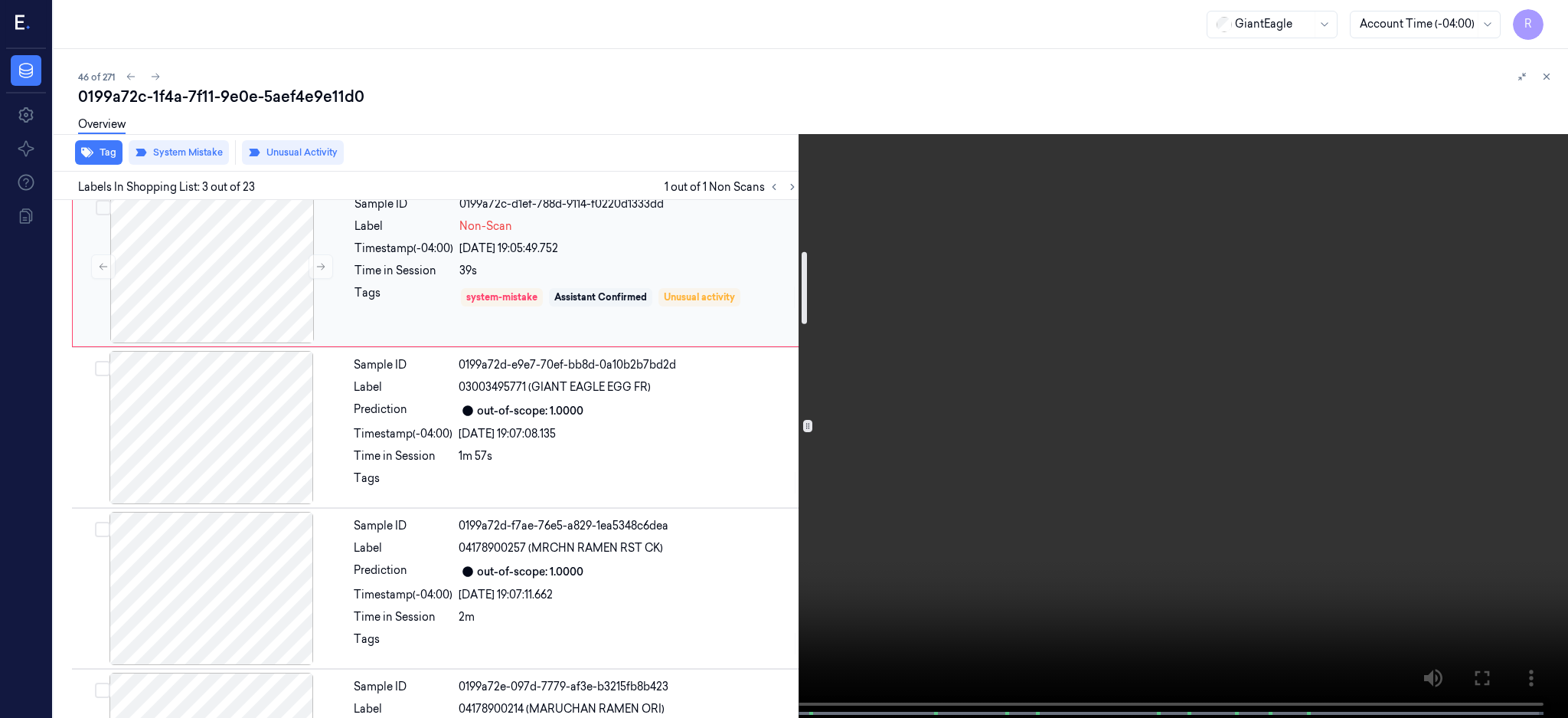
scroll to position [365, 0]
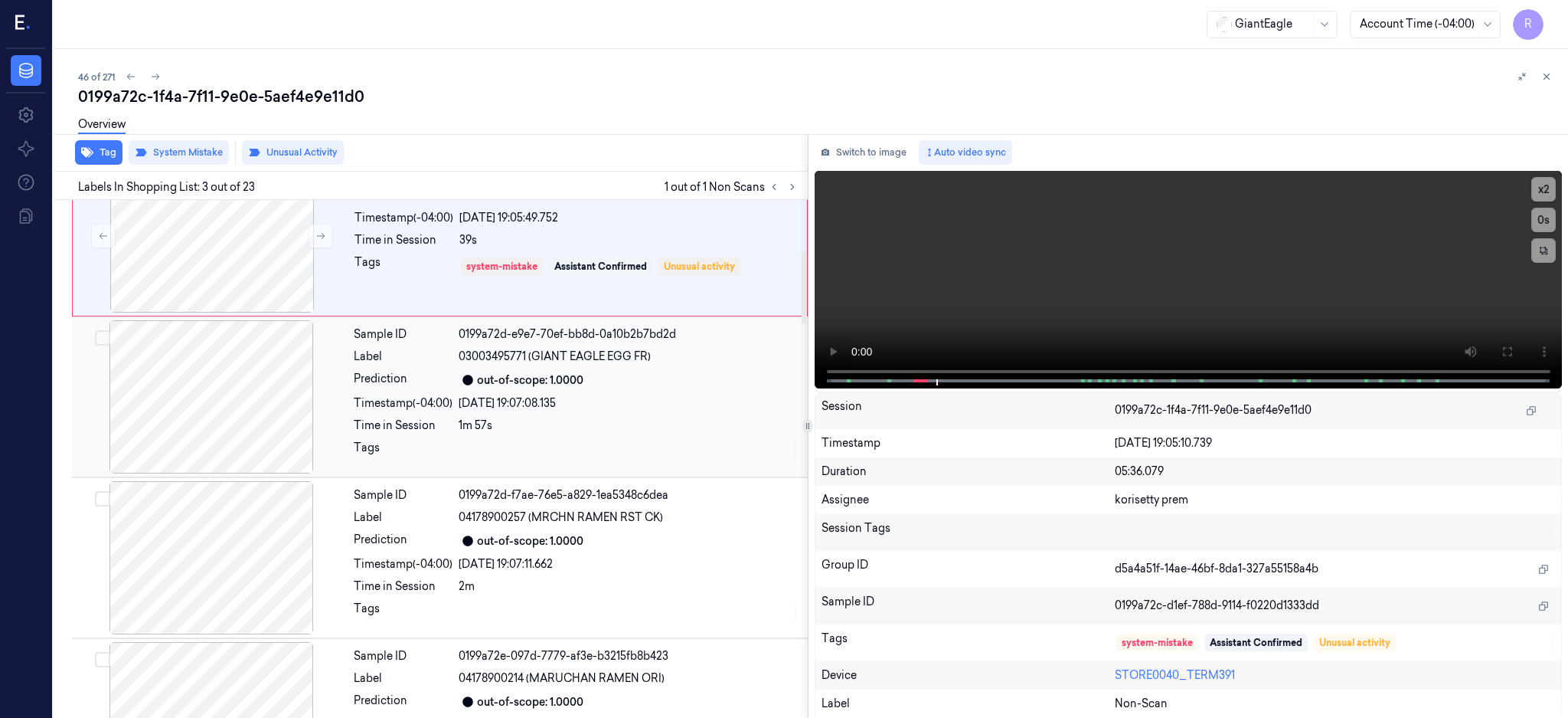
click at [238, 380] on div at bounding box center [211, 396] width 272 height 153
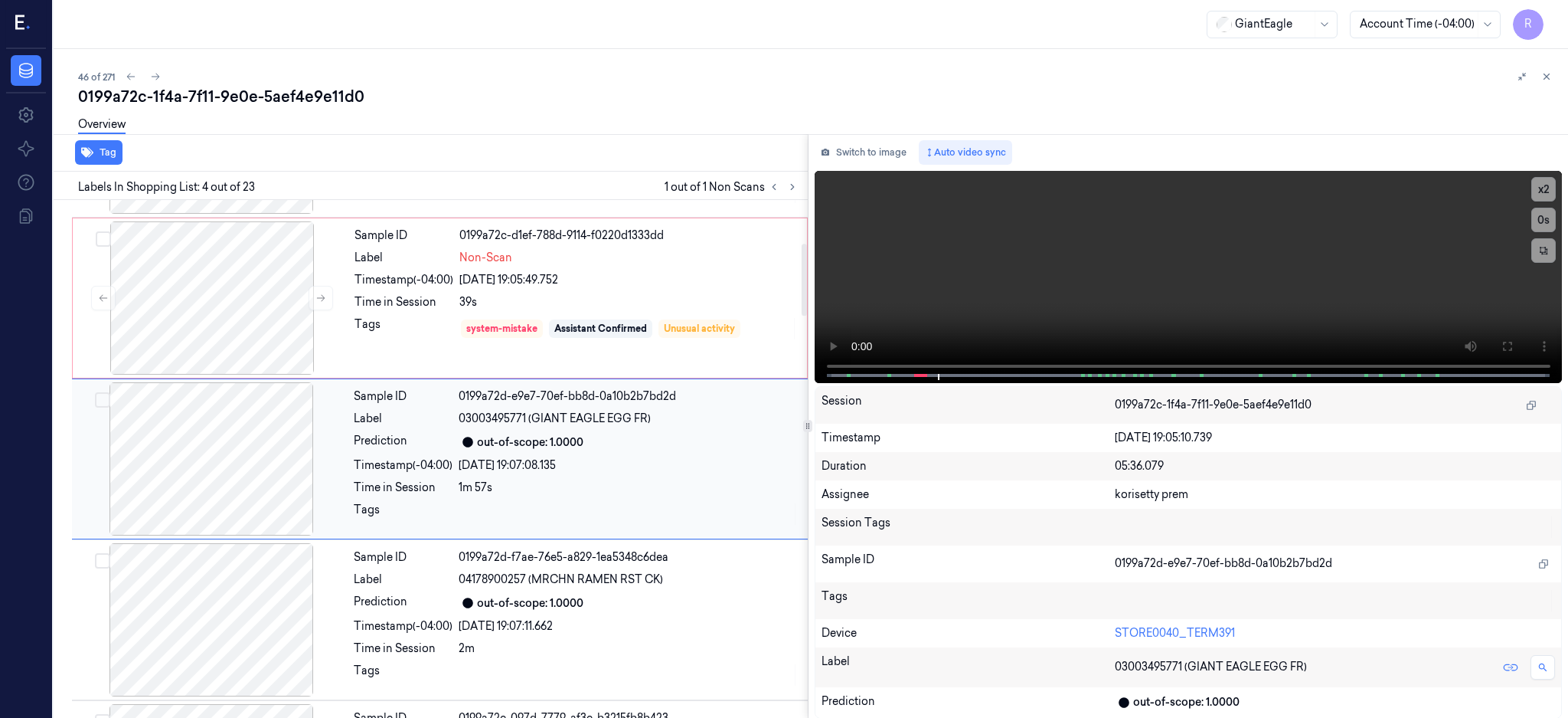
scroll to position [303, 0]
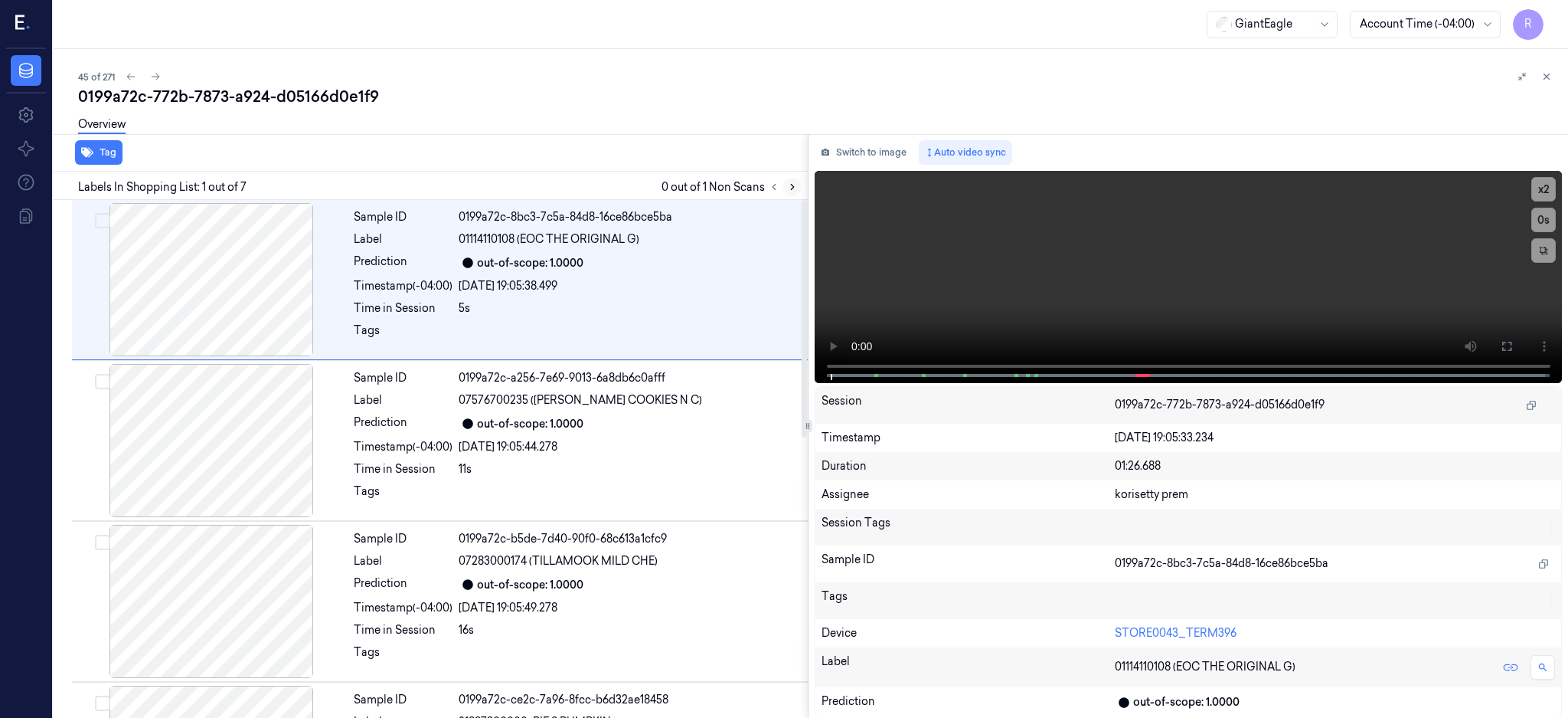
click at [801, 183] on button at bounding box center [792, 186] width 18 height 18
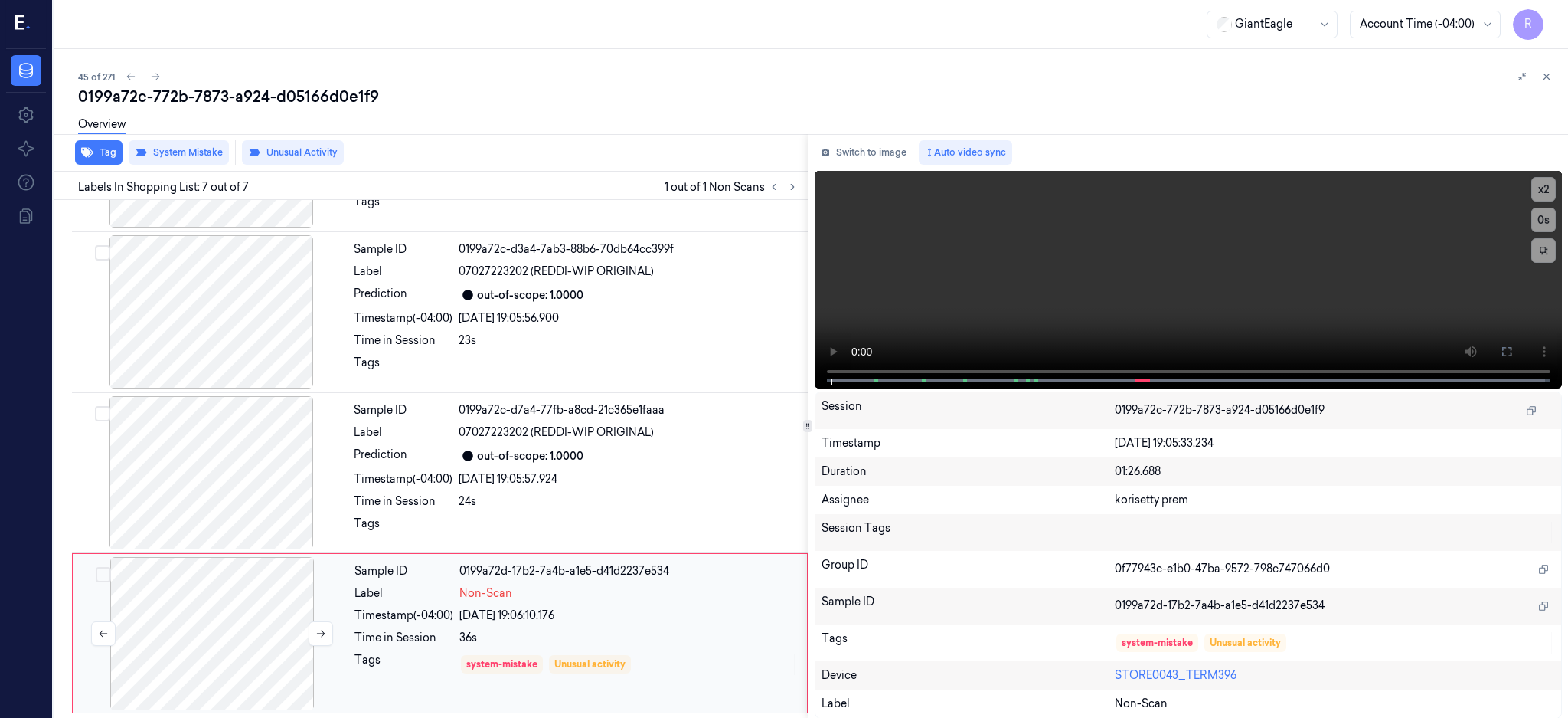
scroll to position [613, 0]
click at [251, 609] on div at bounding box center [212, 633] width 272 height 153
click at [230, 488] on div at bounding box center [211, 472] width 272 height 153
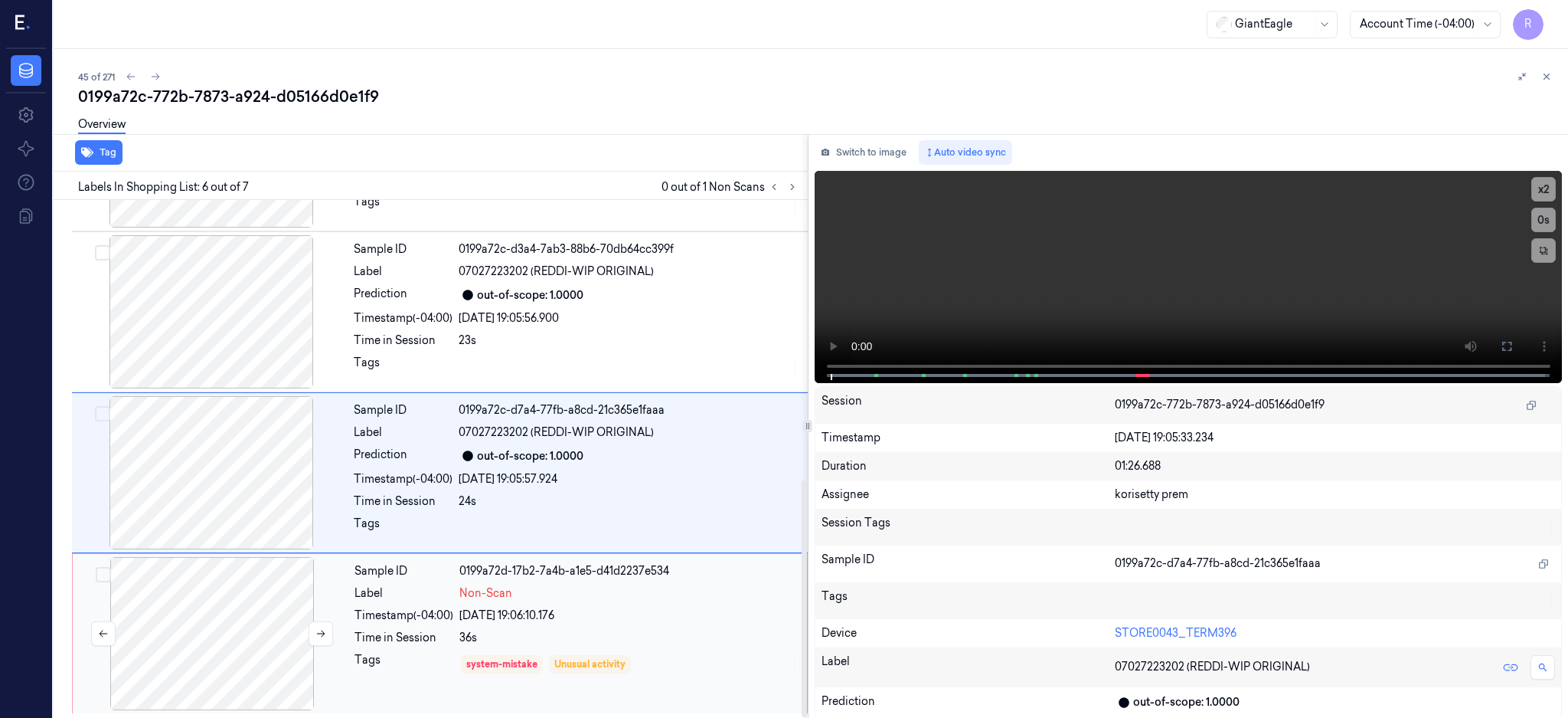
click at [202, 617] on div at bounding box center [212, 634] width 272 height 153
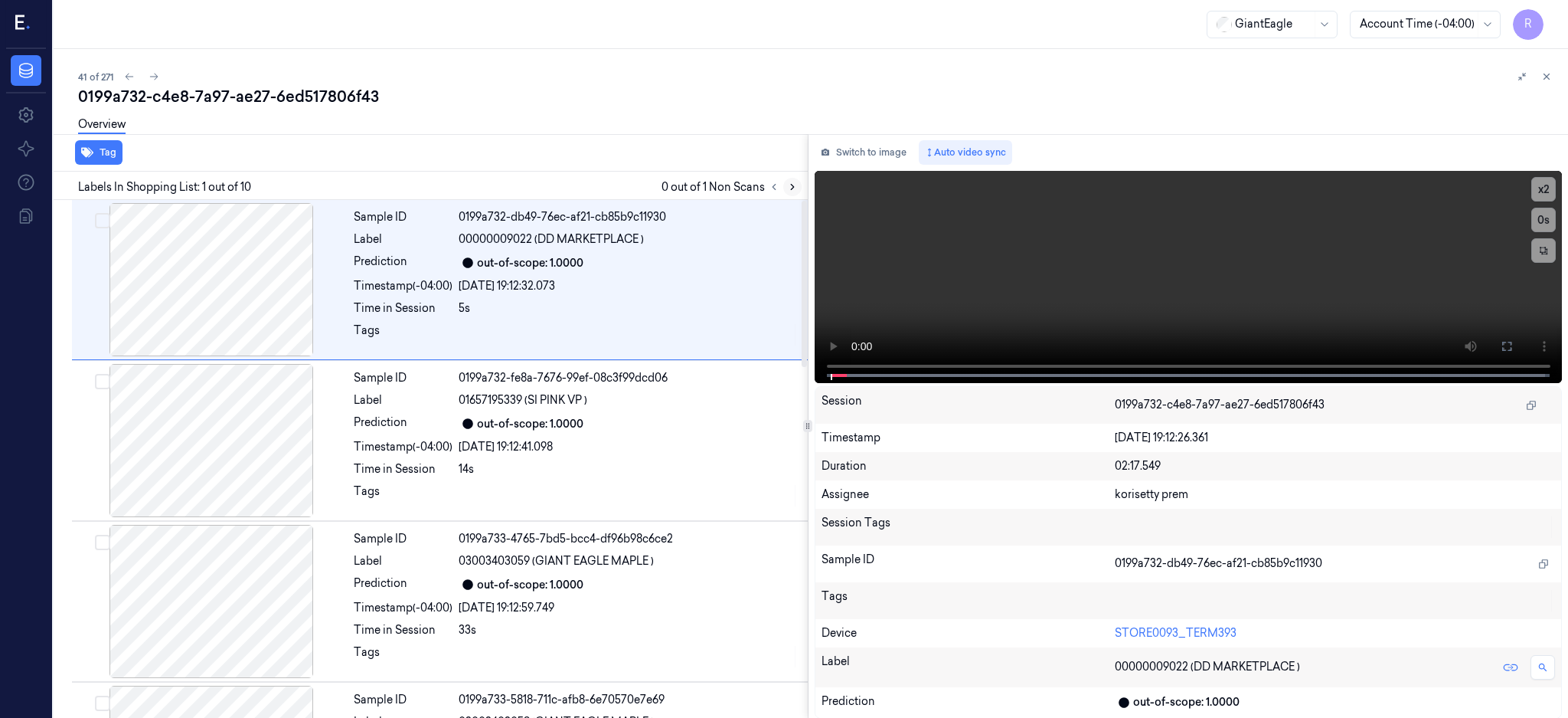
click at [798, 187] on icon at bounding box center [793, 187] width 10 height 10
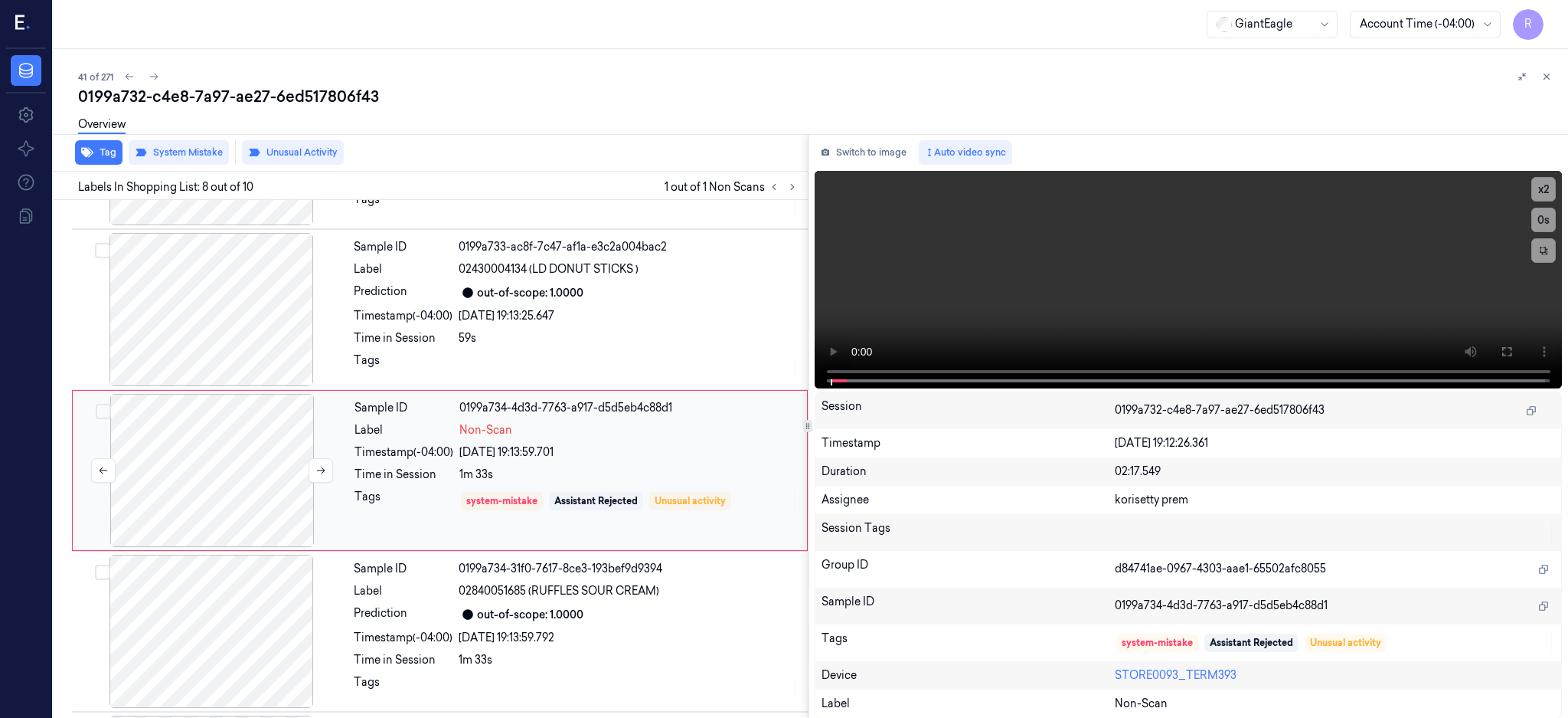
scroll to position [946, 0]
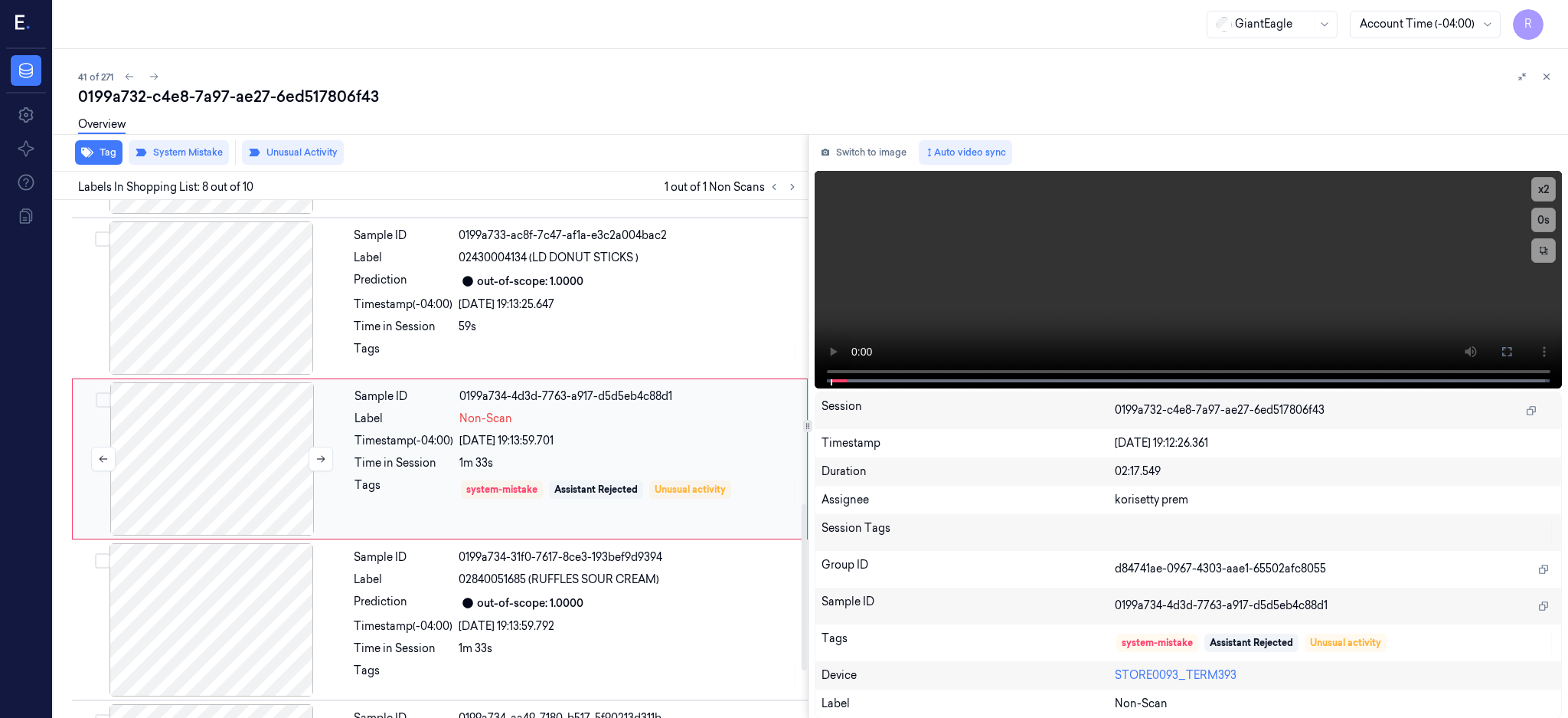
click at [190, 450] on div at bounding box center [212, 459] width 272 height 153
click at [321, 458] on icon at bounding box center [320, 459] width 10 height 10
click at [268, 588] on div at bounding box center [211, 620] width 272 height 153
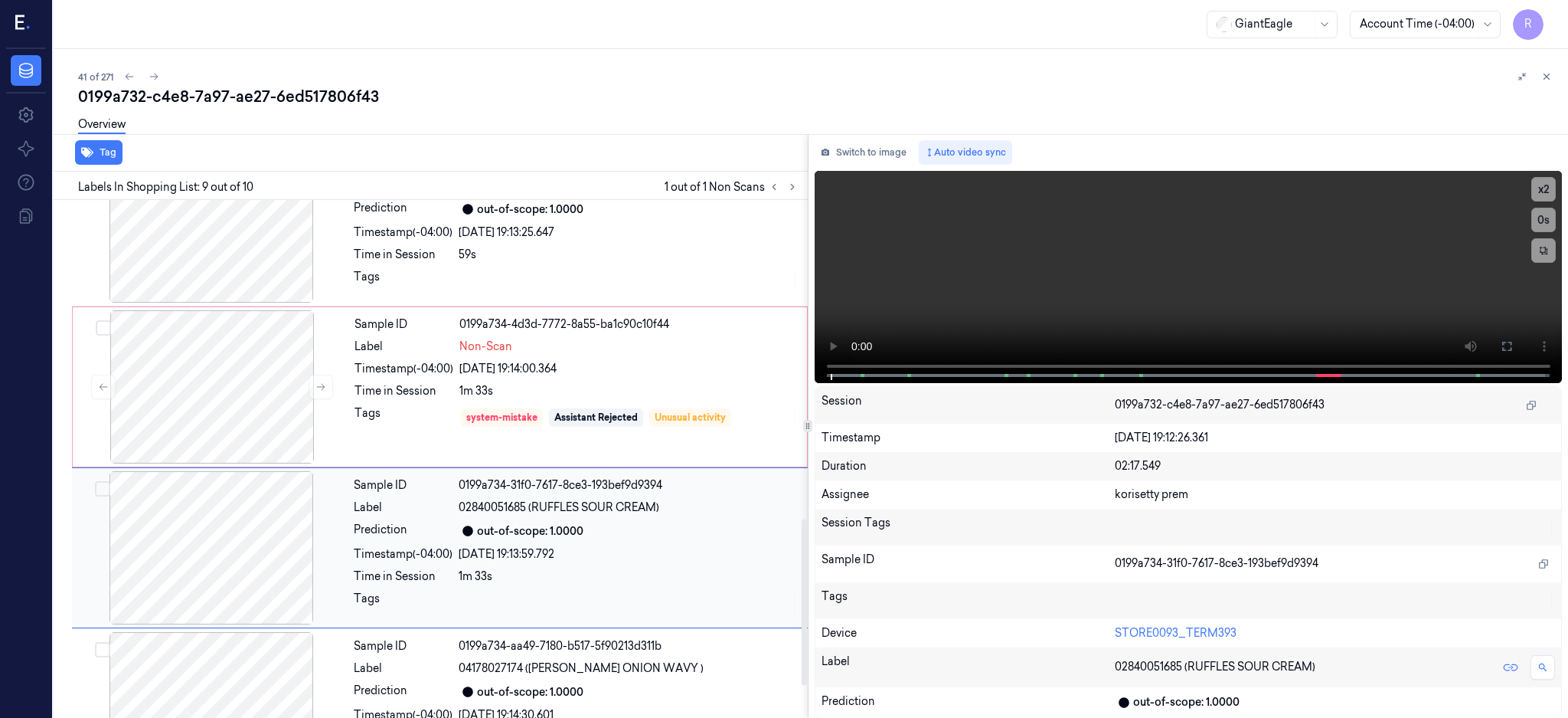
scroll to position [994, 0]
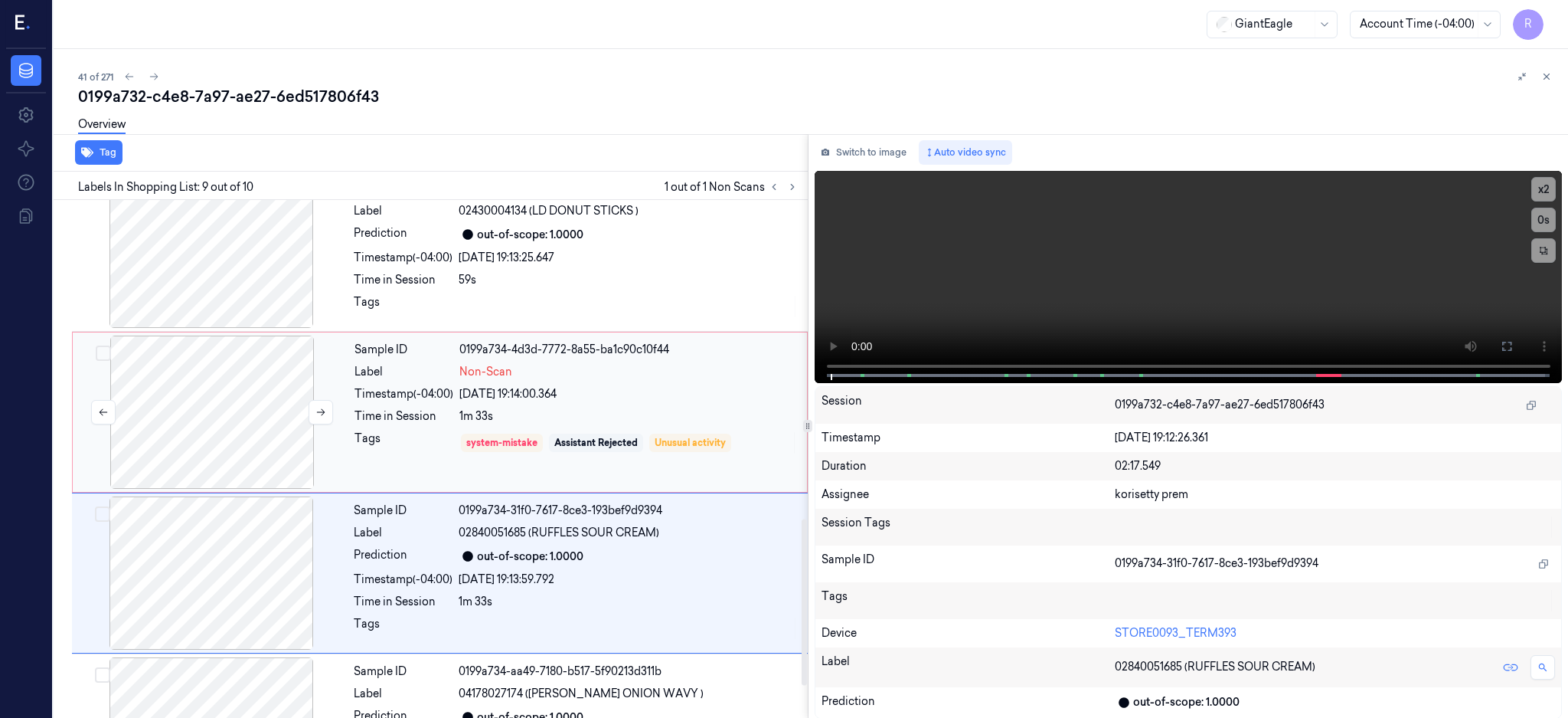
click at [214, 390] on div at bounding box center [212, 412] width 272 height 153
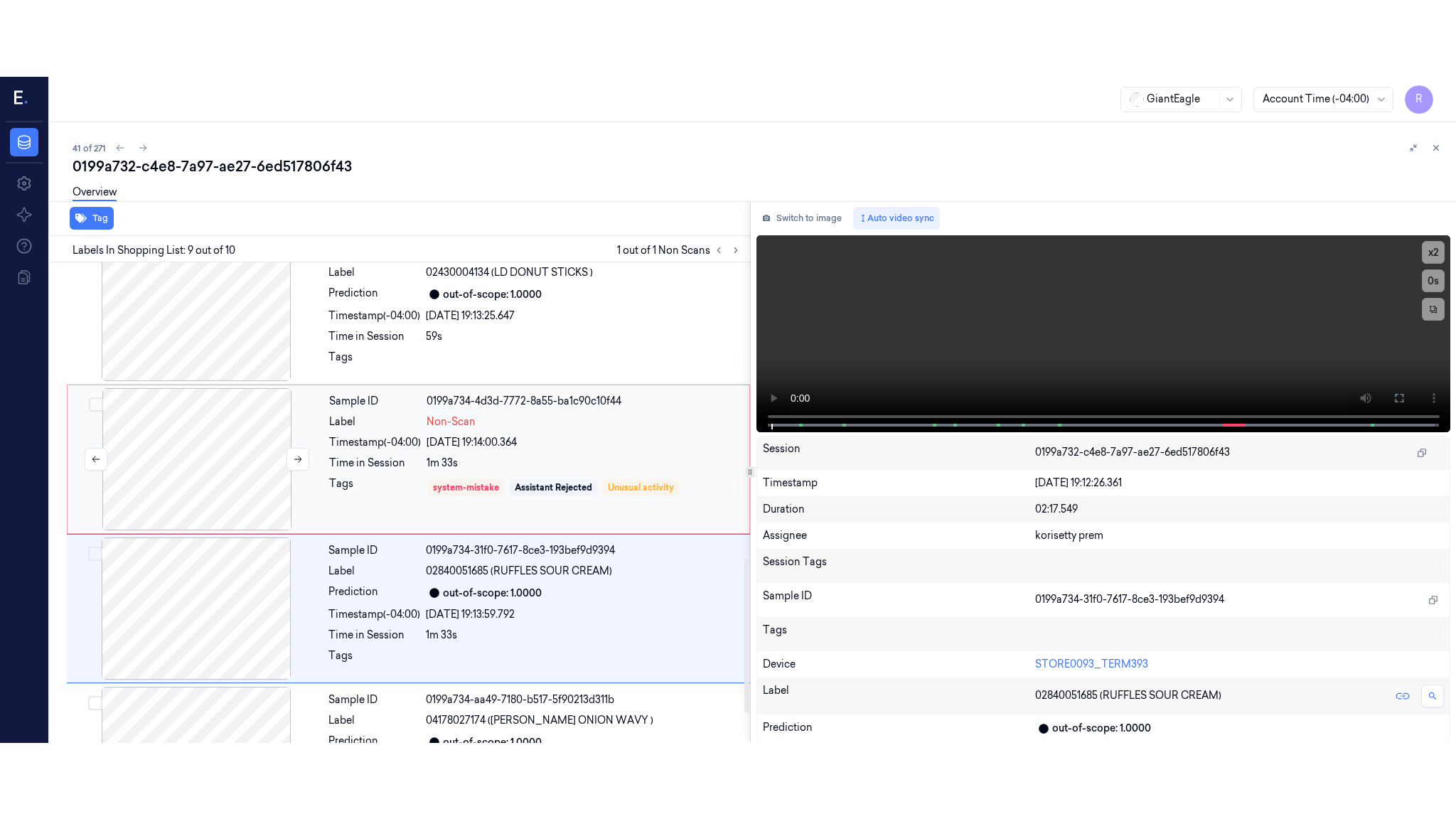
scroll to position [878, 0]
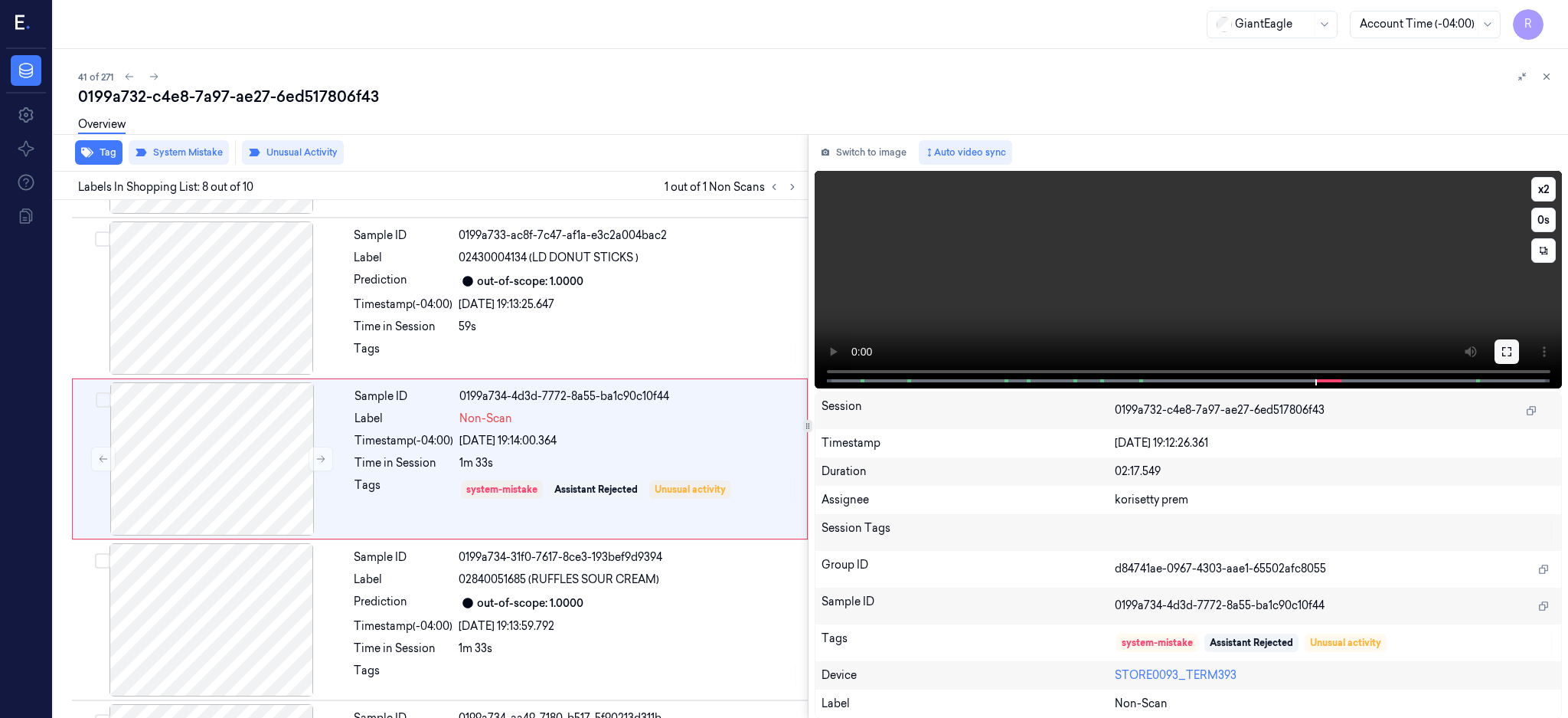
click at [1519, 341] on button at bounding box center [1507, 352] width 24 height 24
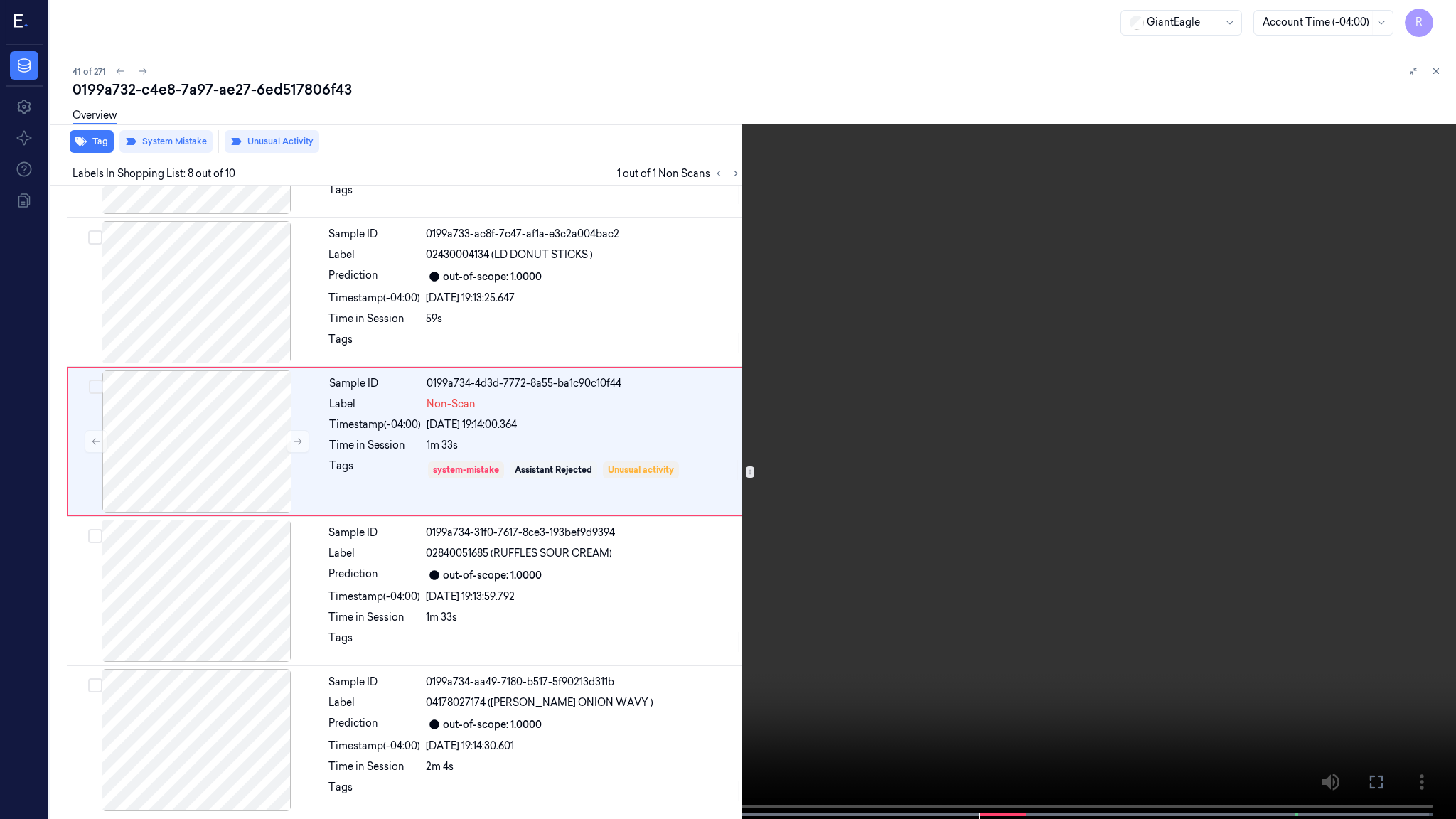
click at [891, 509] on video at bounding box center [728, 410] width 1456 height 821
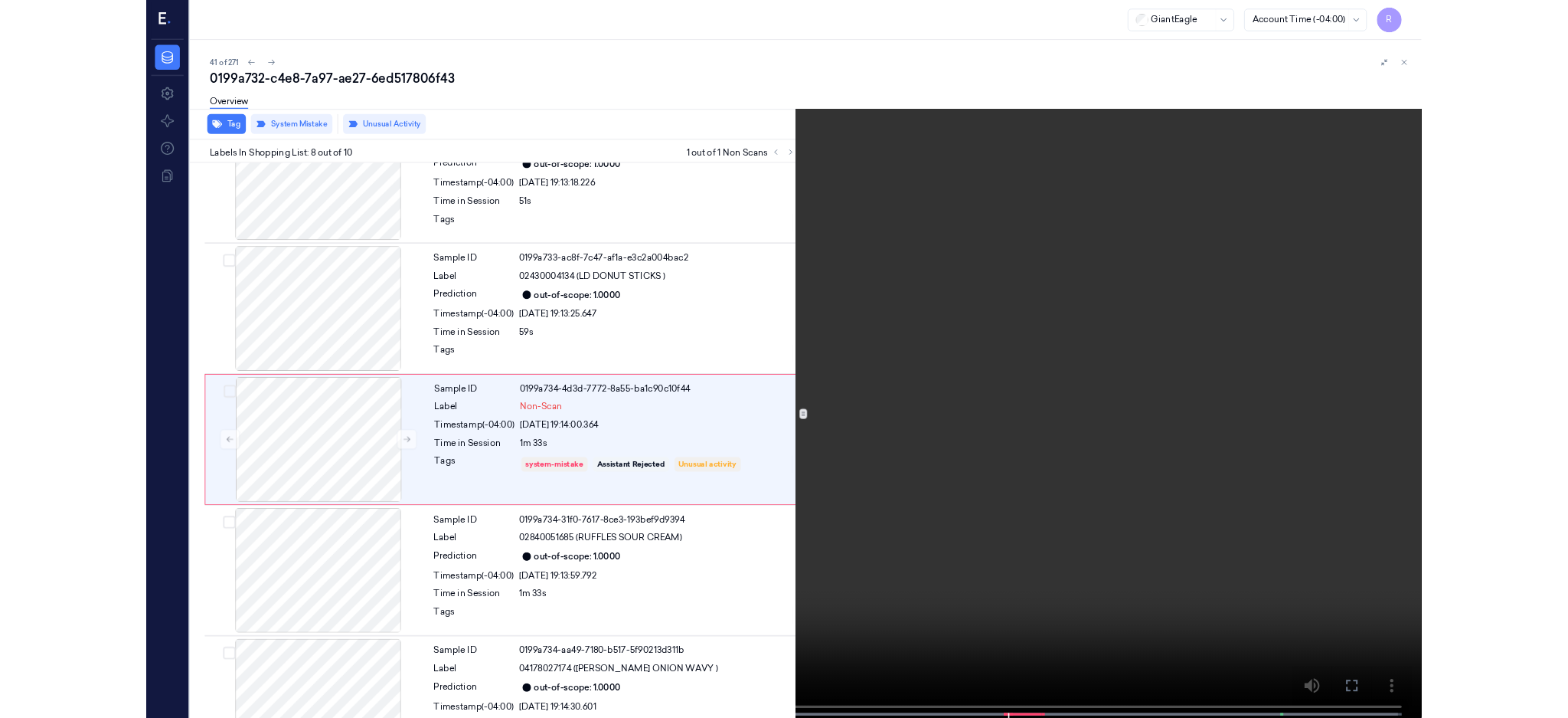
scroll to position [864, 0]
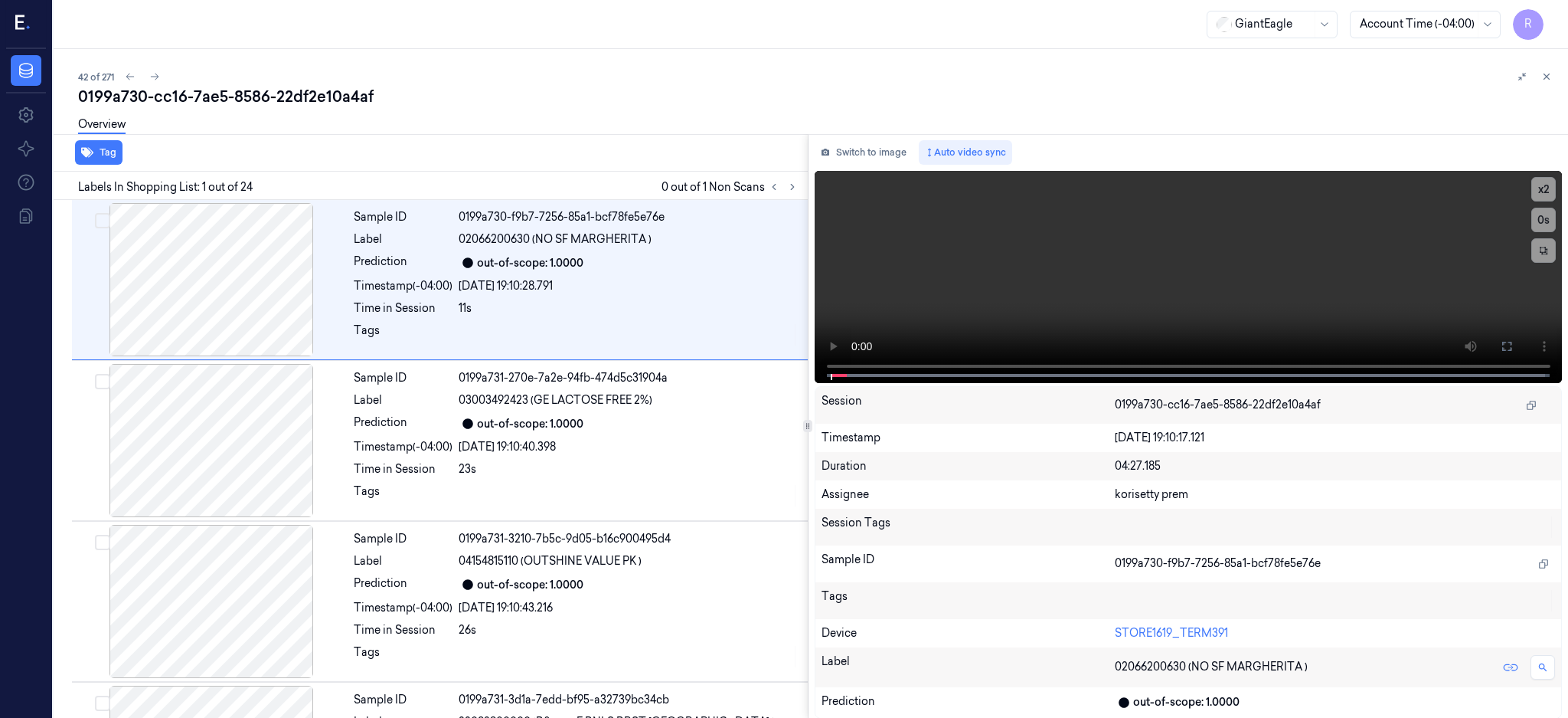
click at [808, 183] on div "Labels In Shopping List: 1 out of 24 0 out of 1 Non Scans" at bounding box center [427, 185] width 760 height 28
click at [783, 183] on button at bounding box center [774, 186] width 18 height 18
click at [798, 190] on icon at bounding box center [793, 187] width 10 height 10
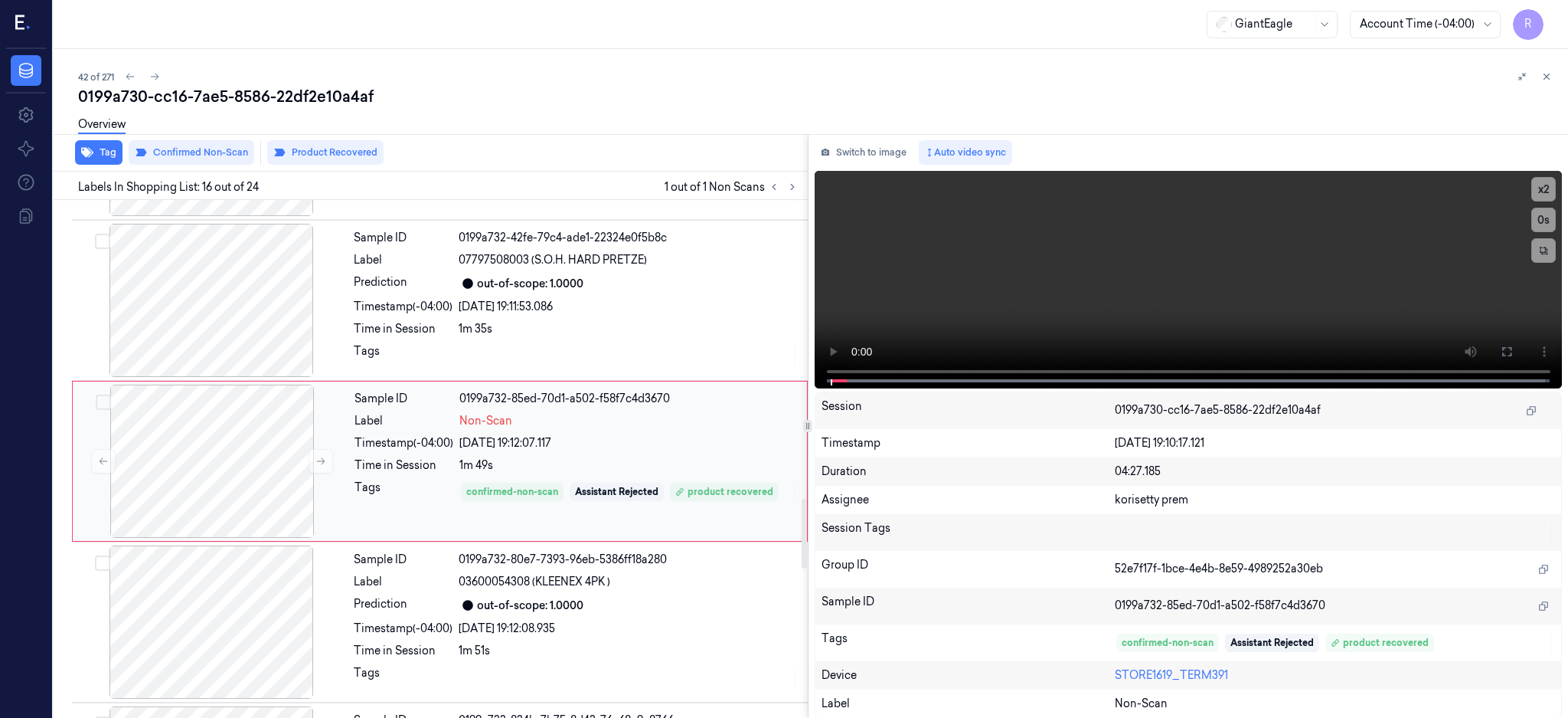
scroll to position [2234, 0]
click at [233, 457] on div at bounding box center [212, 459] width 272 height 153
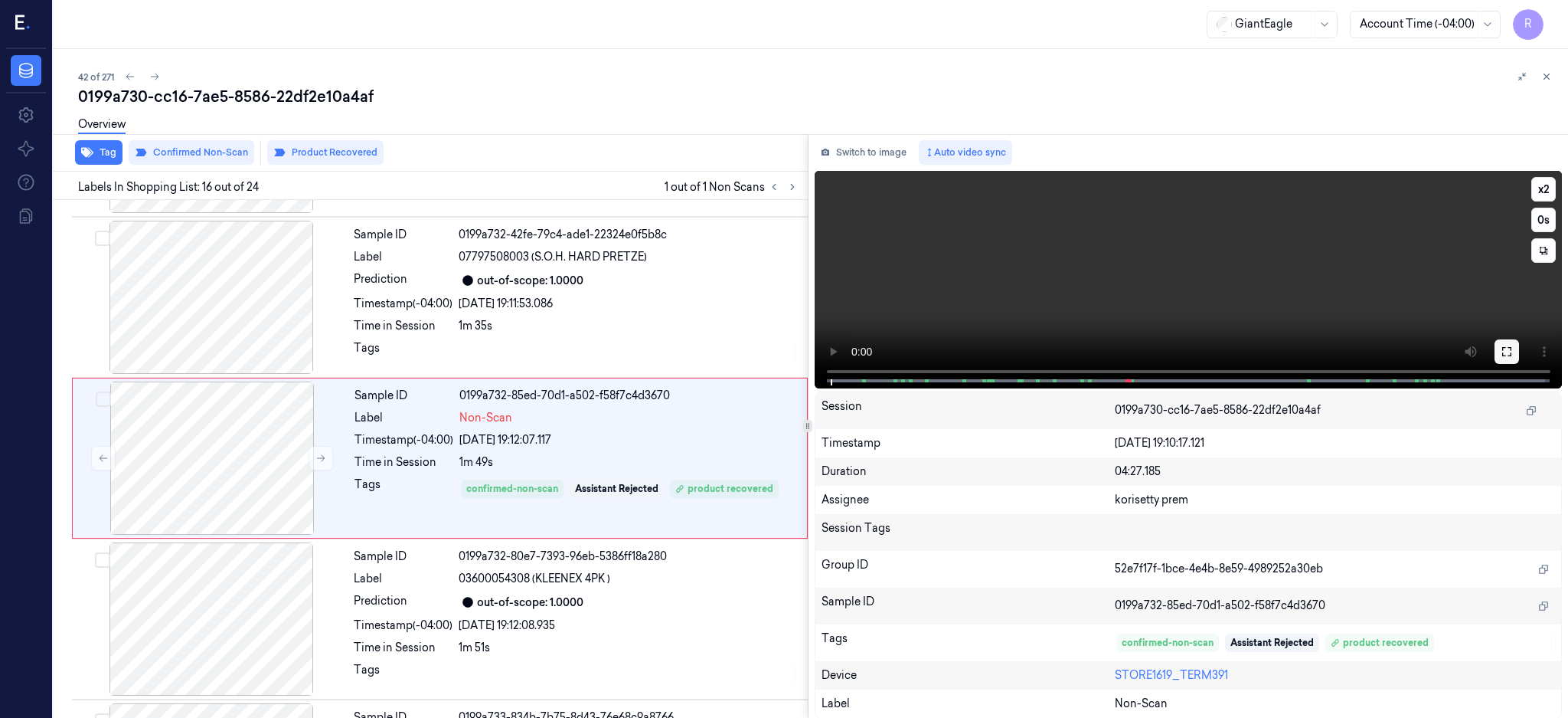
click at [1519, 349] on button at bounding box center [1507, 352] width 24 height 24
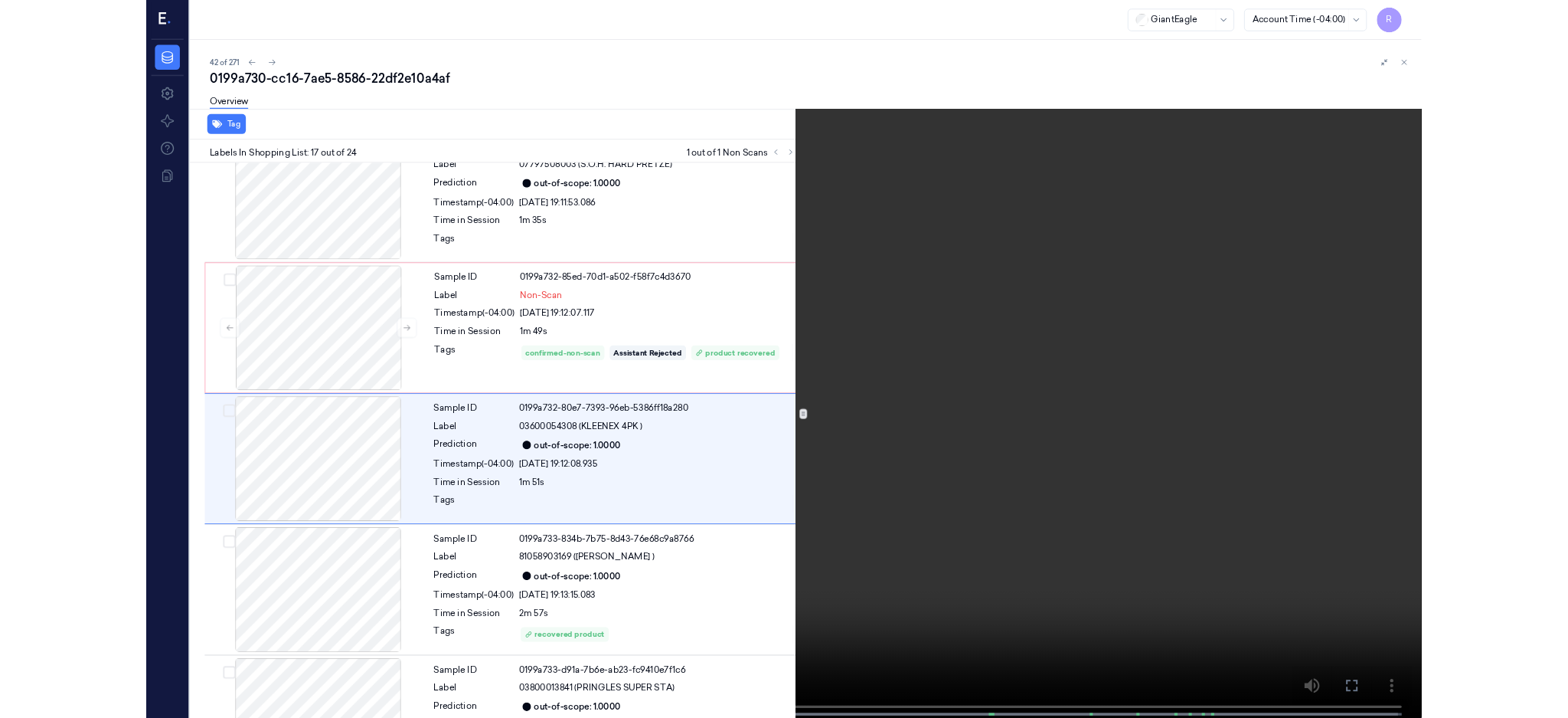
scroll to position [2313, 0]
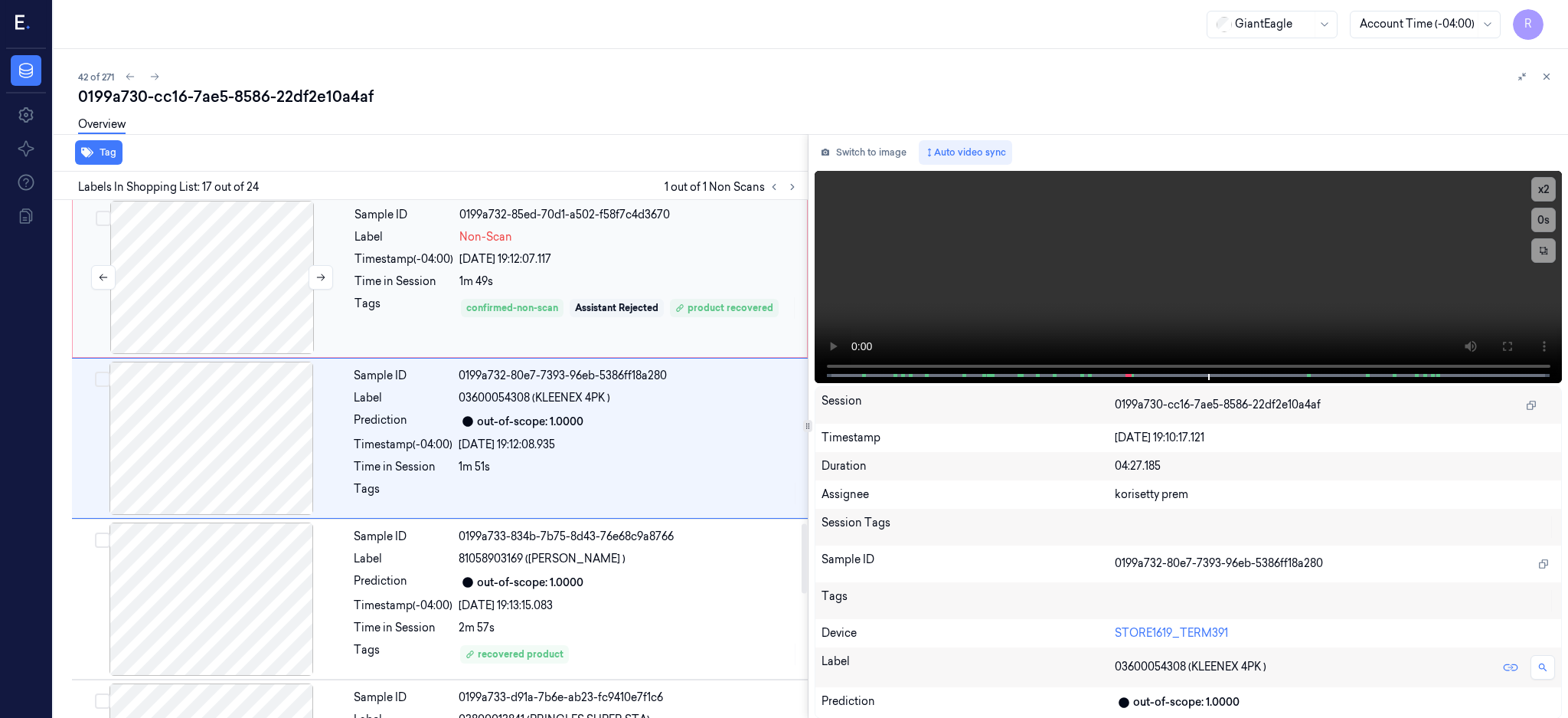
click at [201, 291] on div at bounding box center [212, 278] width 272 height 153
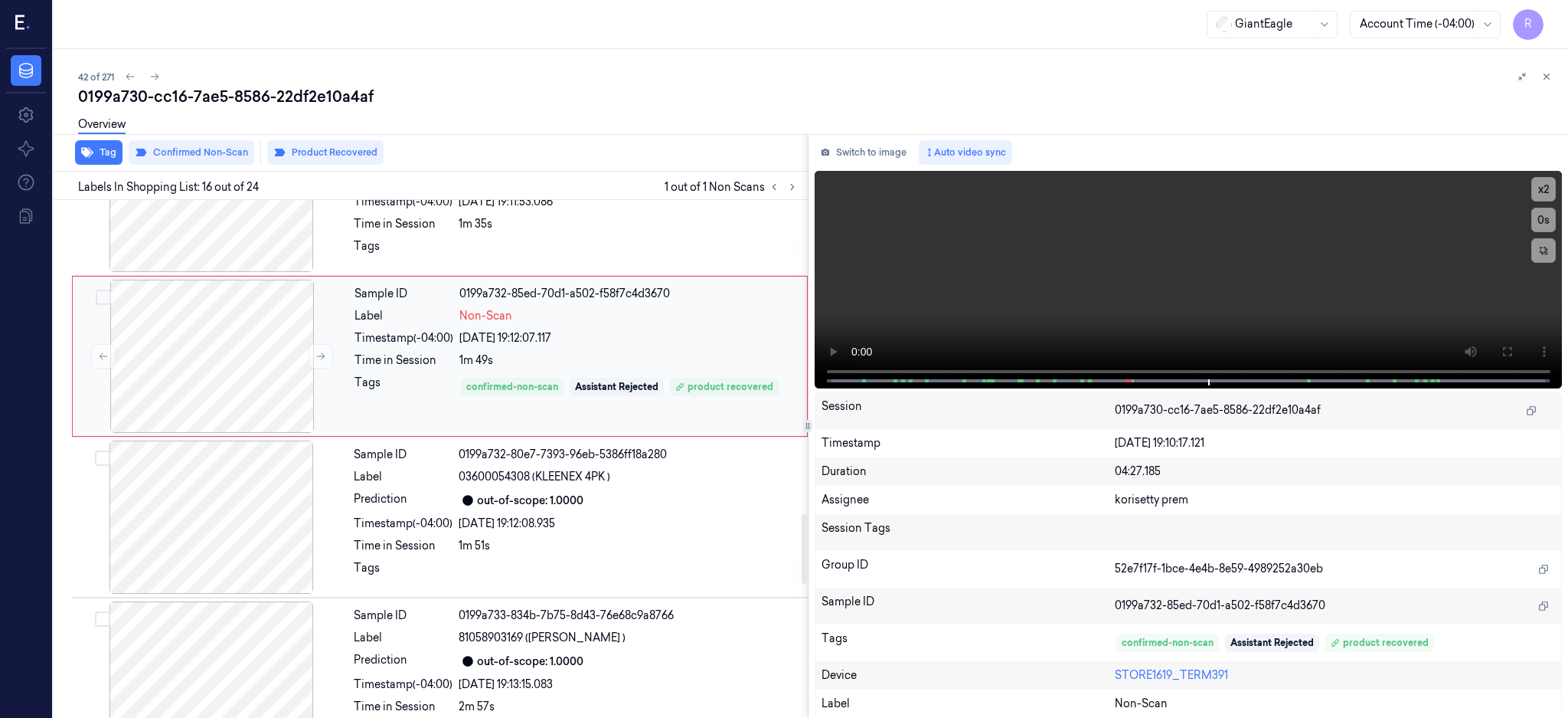
scroll to position [2439, 0]
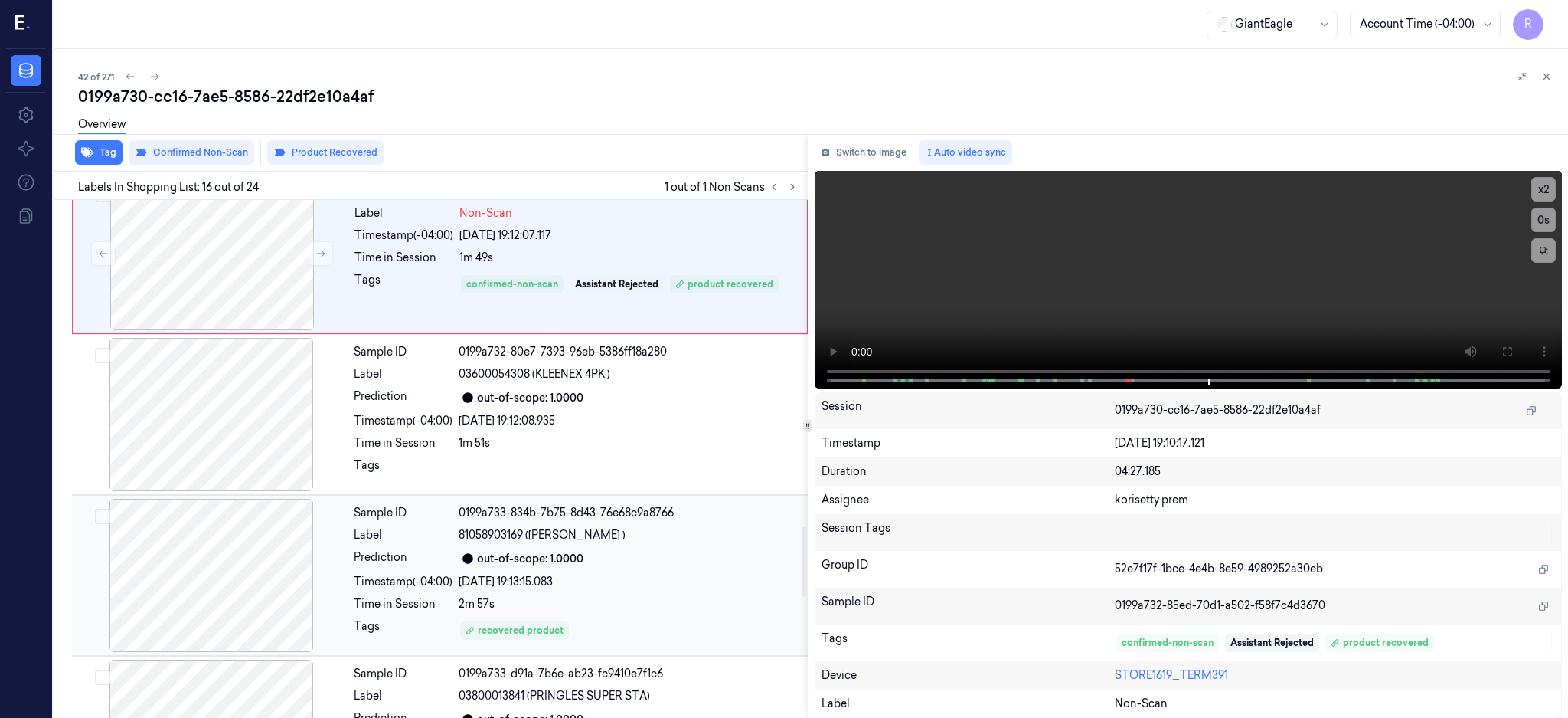
click at [260, 561] on div at bounding box center [211, 576] width 272 height 153
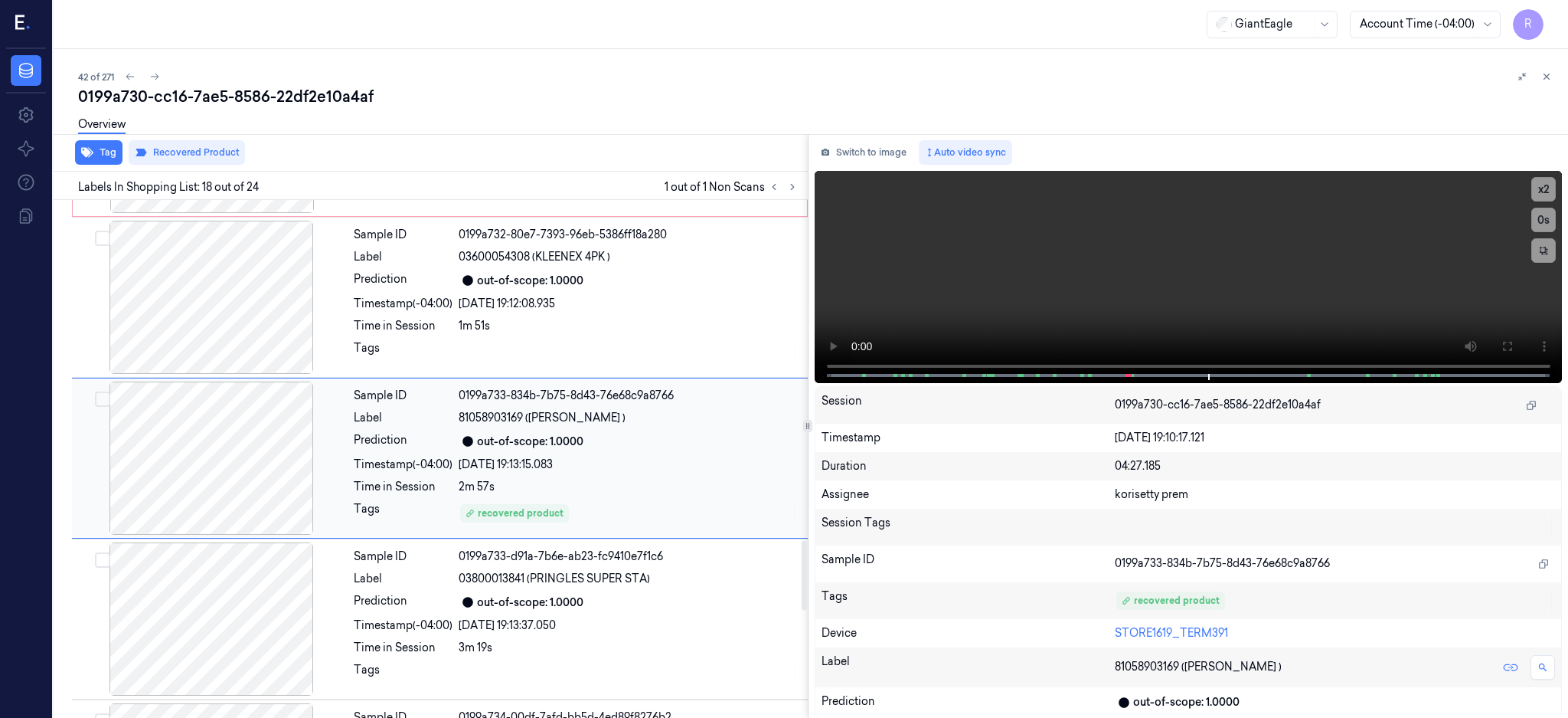
scroll to position [2351, 0]
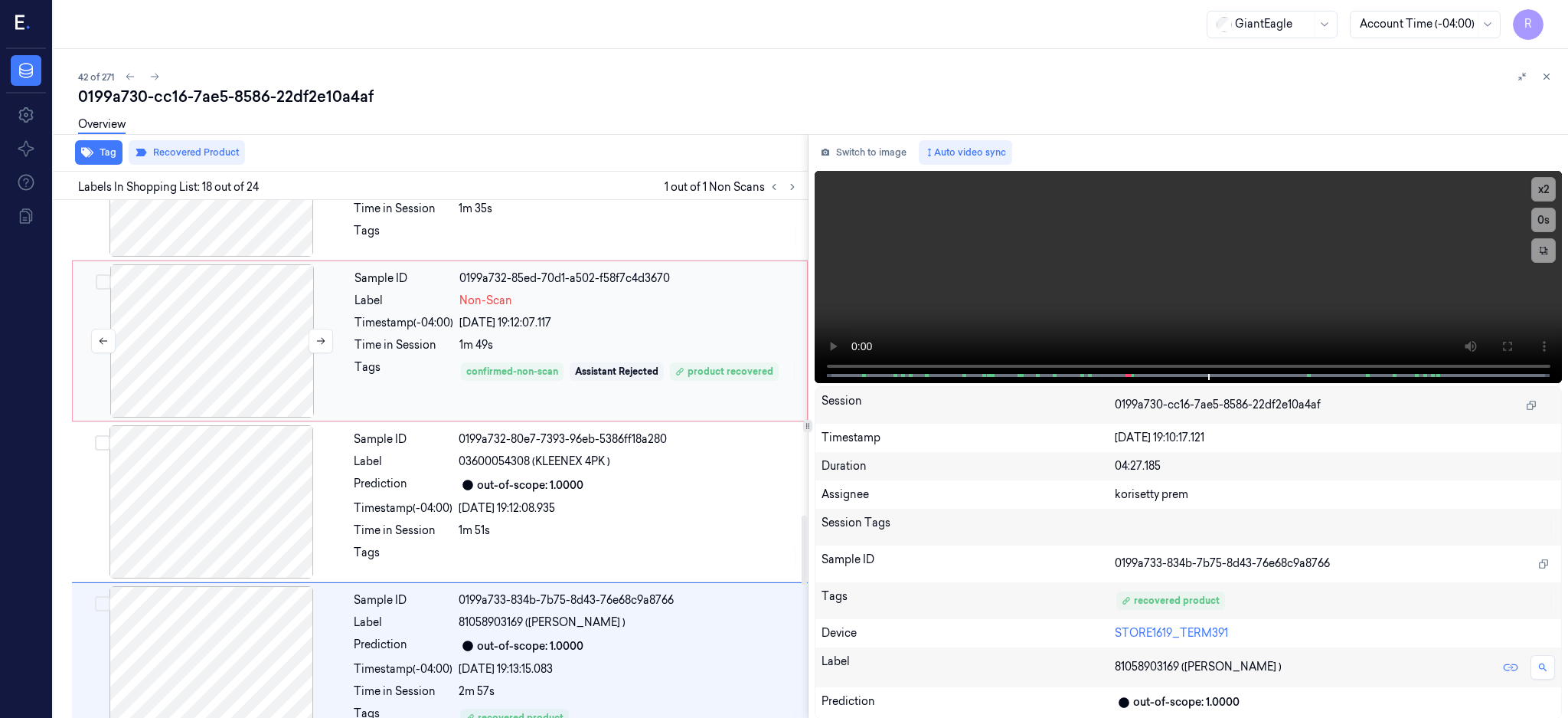
click at [224, 313] on div at bounding box center [212, 341] width 272 height 153
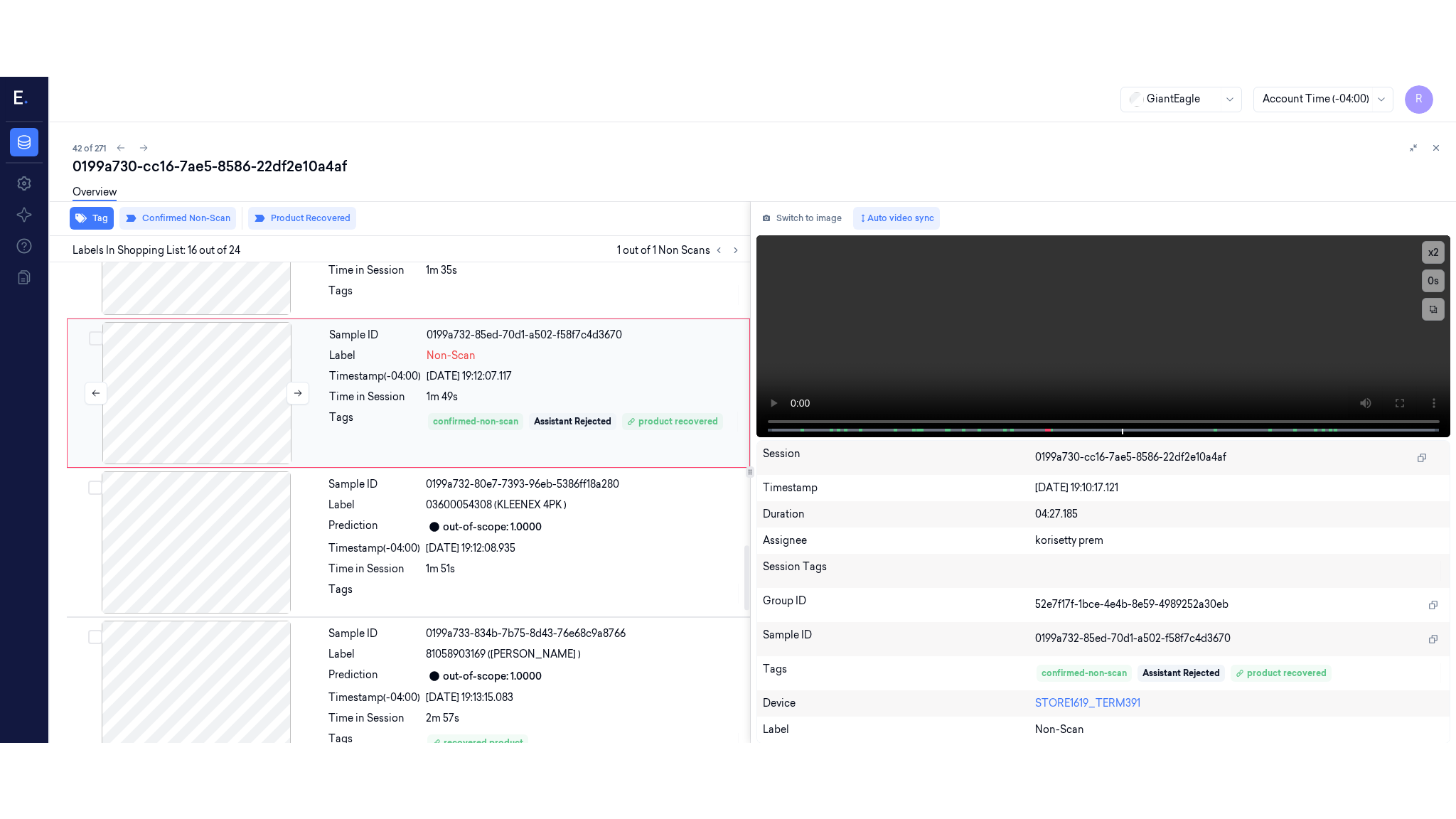
scroll to position [2073, 0]
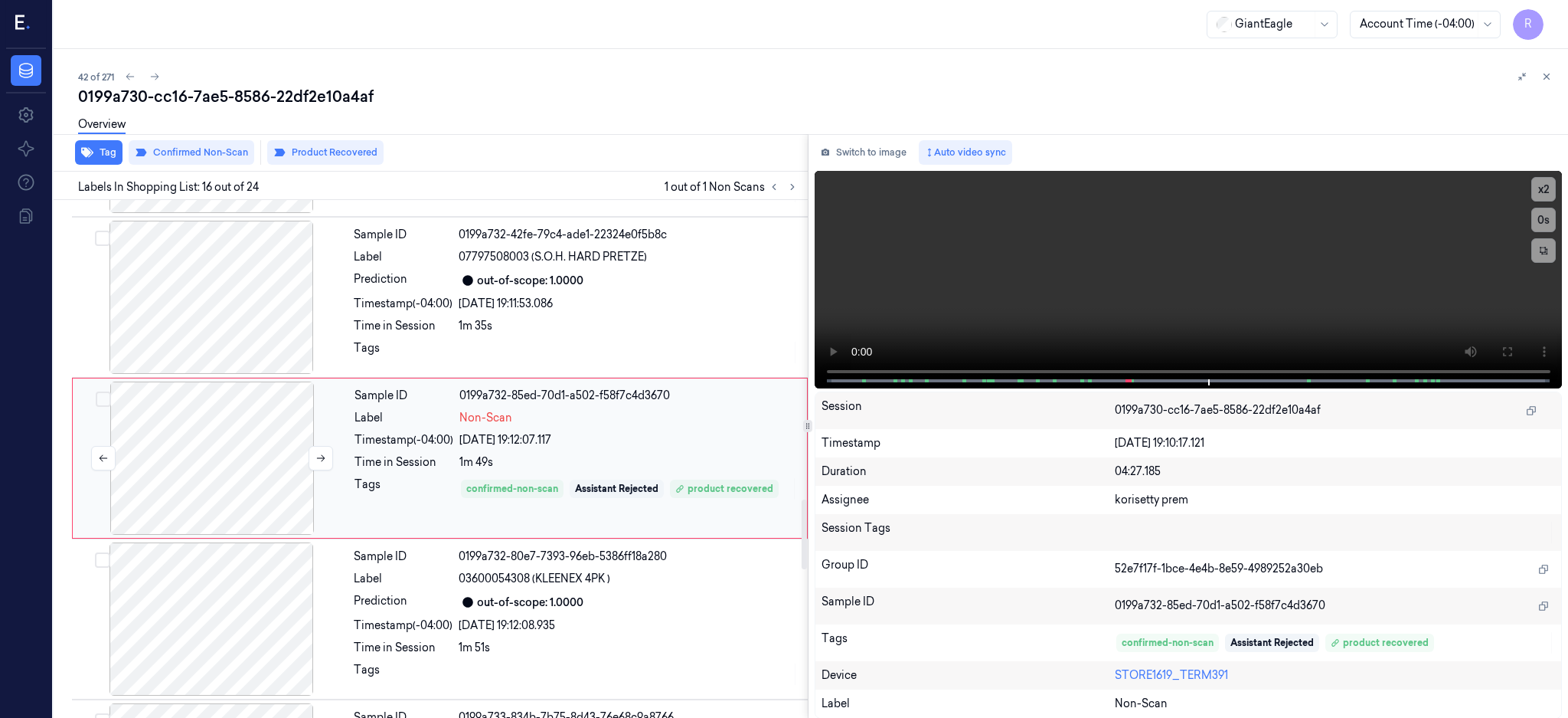
click at [183, 459] on div at bounding box center [212, 459] width 272 height 153
click at [1519, 342] on button at bounding box center [1507, 352] width 24 height 24
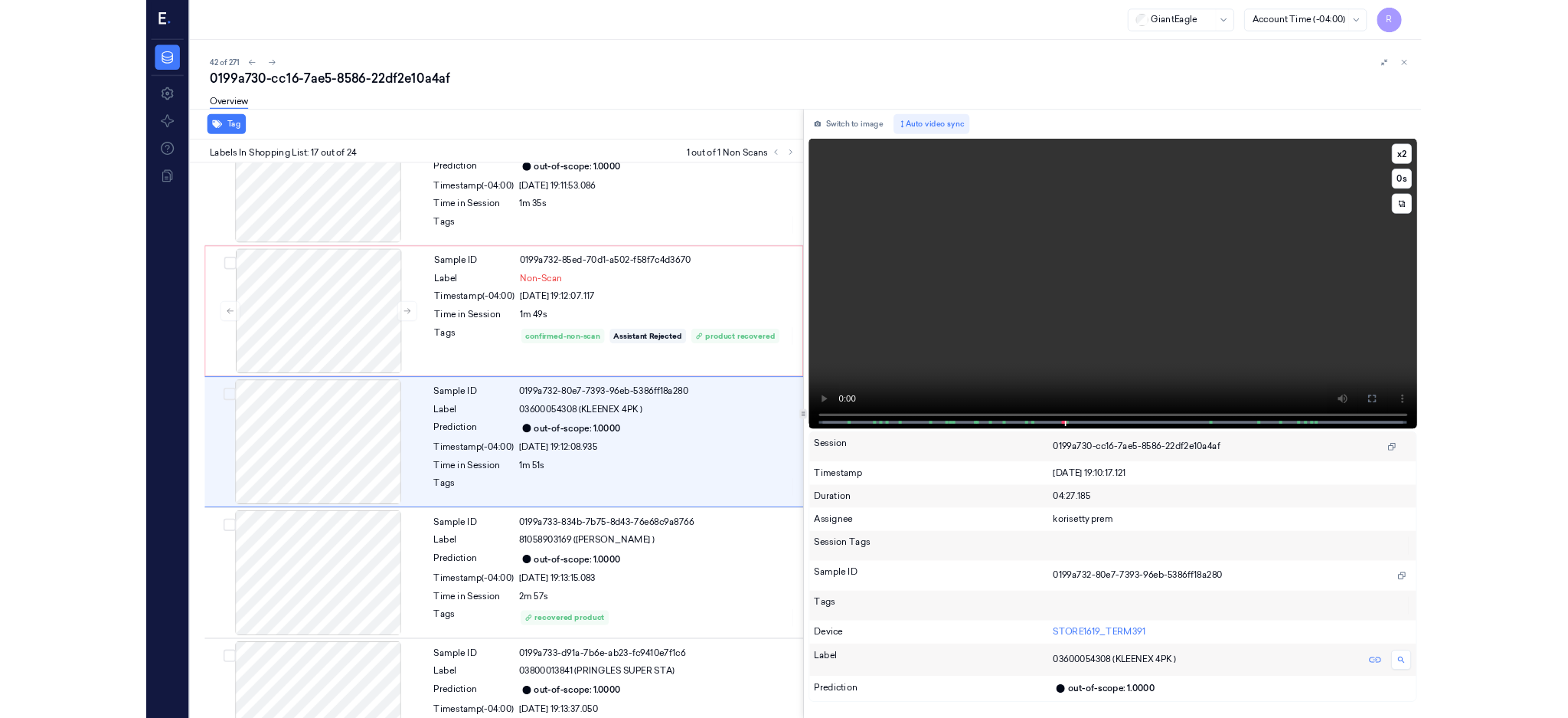
scroll to position [2313, 0]
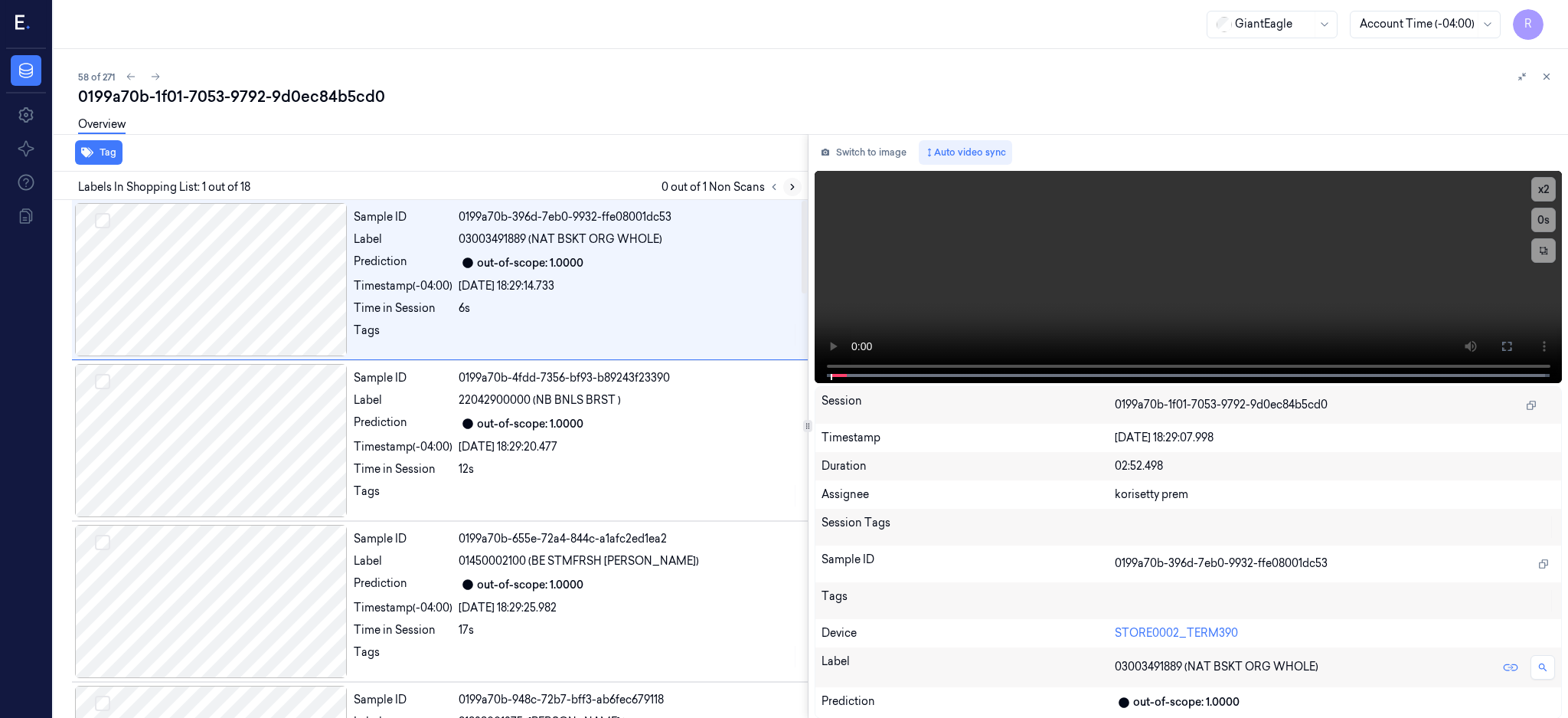
click at [798, 182] on icon at bounding box center [793, 187] width 10 height 10
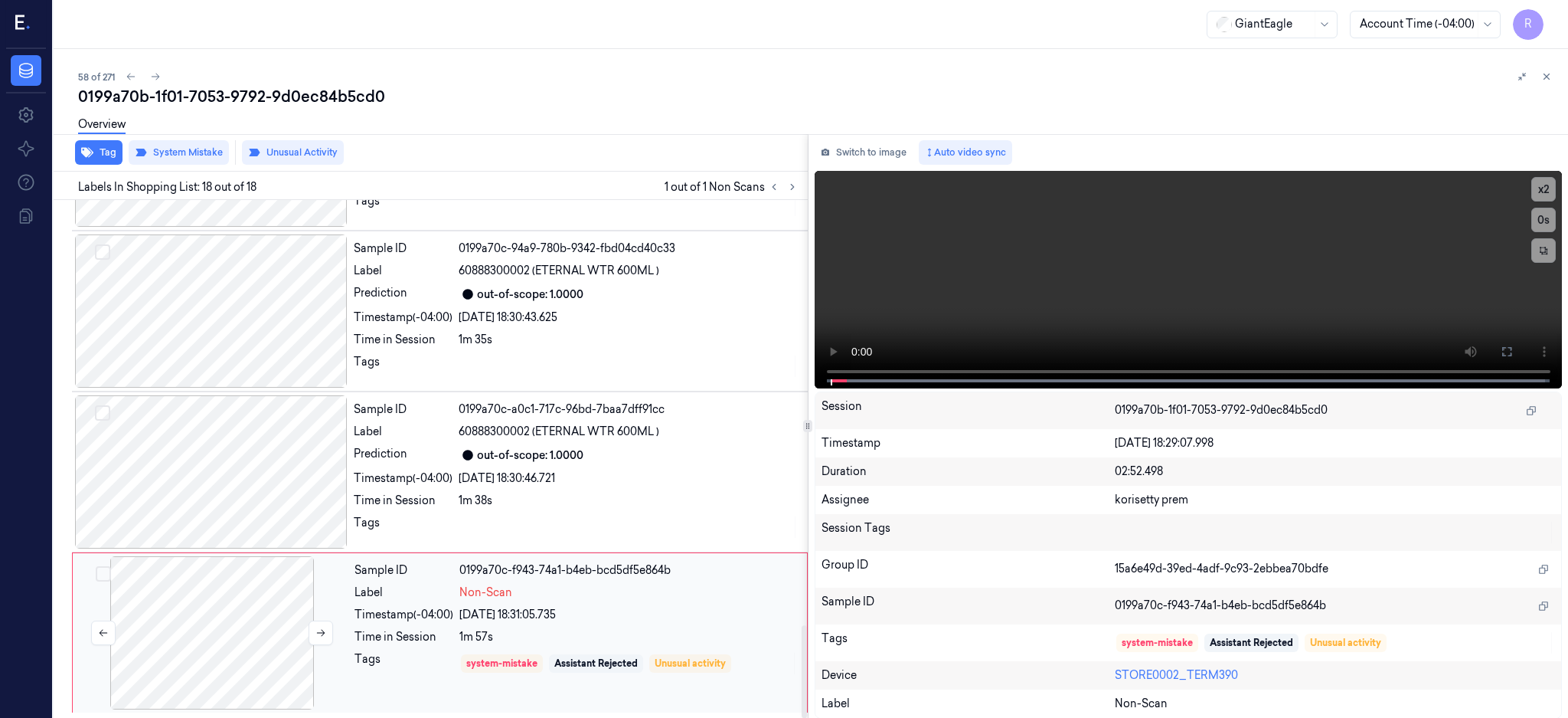
click at [204, 617] on div at bounding box center [212, 633] width 272 height 153
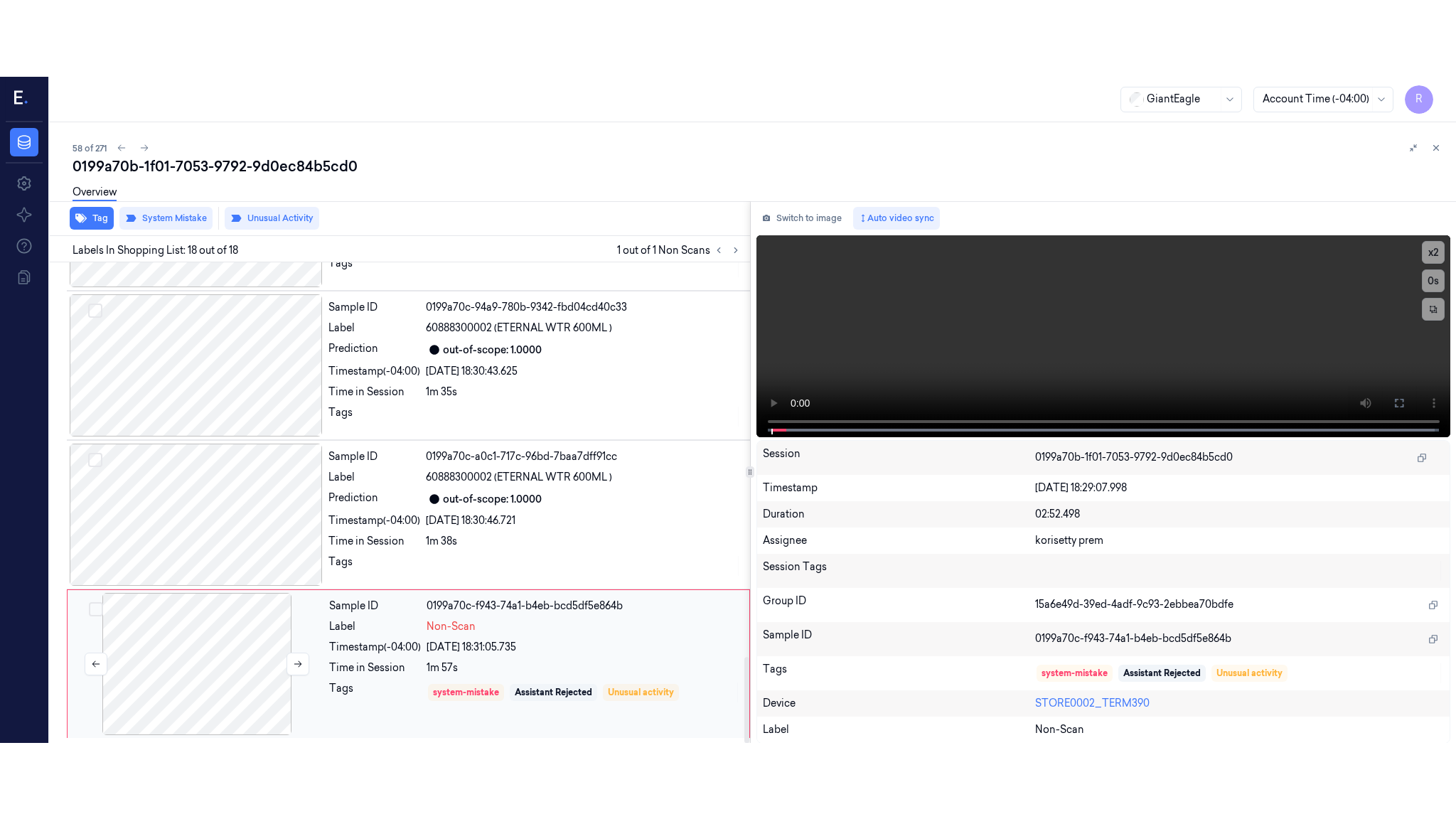
scroll to position [2211, 0]
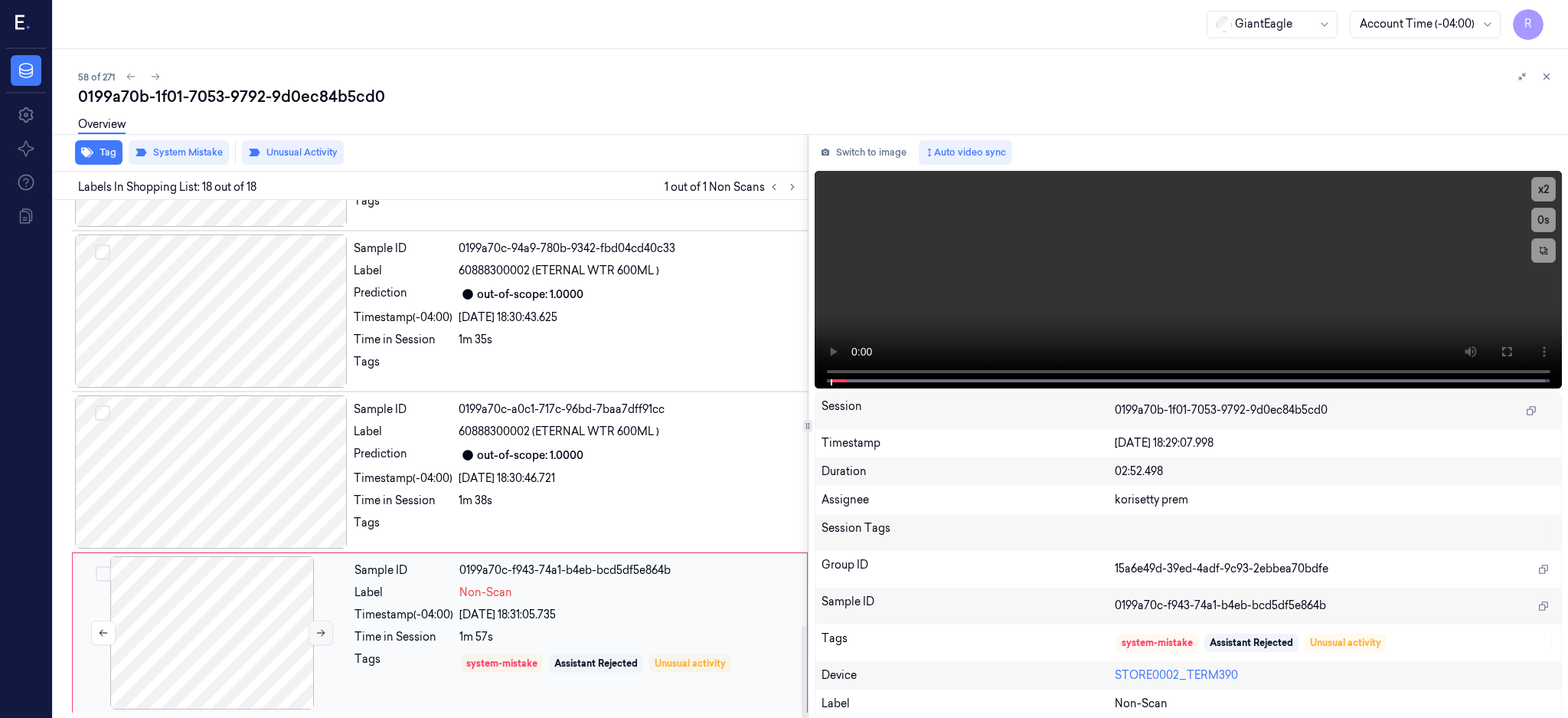
click at [323, 628] on icon at bounding box center [320, 633] width 10 height 10
click at [798, 182] on icon at bounding box center [793, 187] width 10 height 10
click at [222, 609] on div at bounding box center [212, 633] width 272 height 153
click at [244, 460] on div at bounding box center [211, 472] width 272 height 153
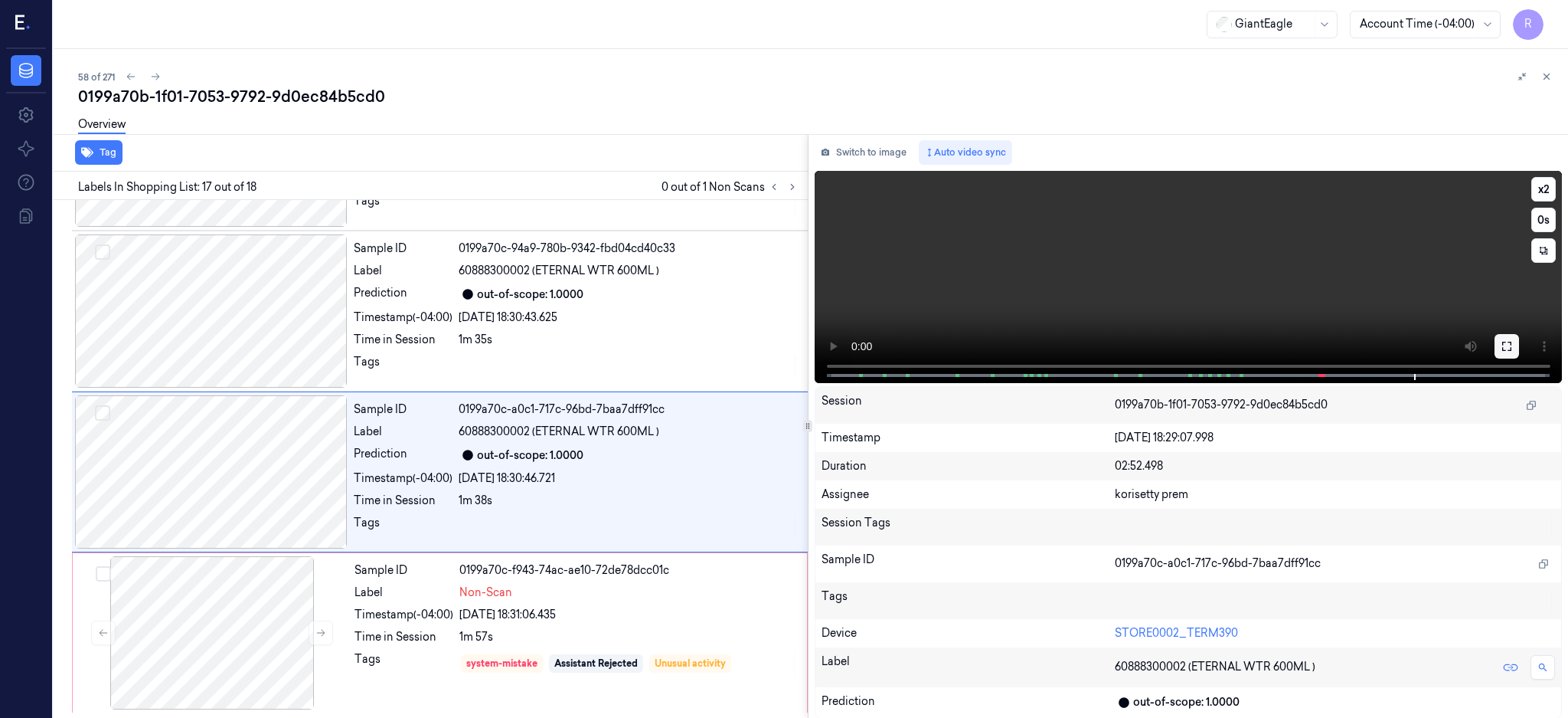
click at [1513, 347] on icon at bounding box center [1507, 347] width 12 height 12
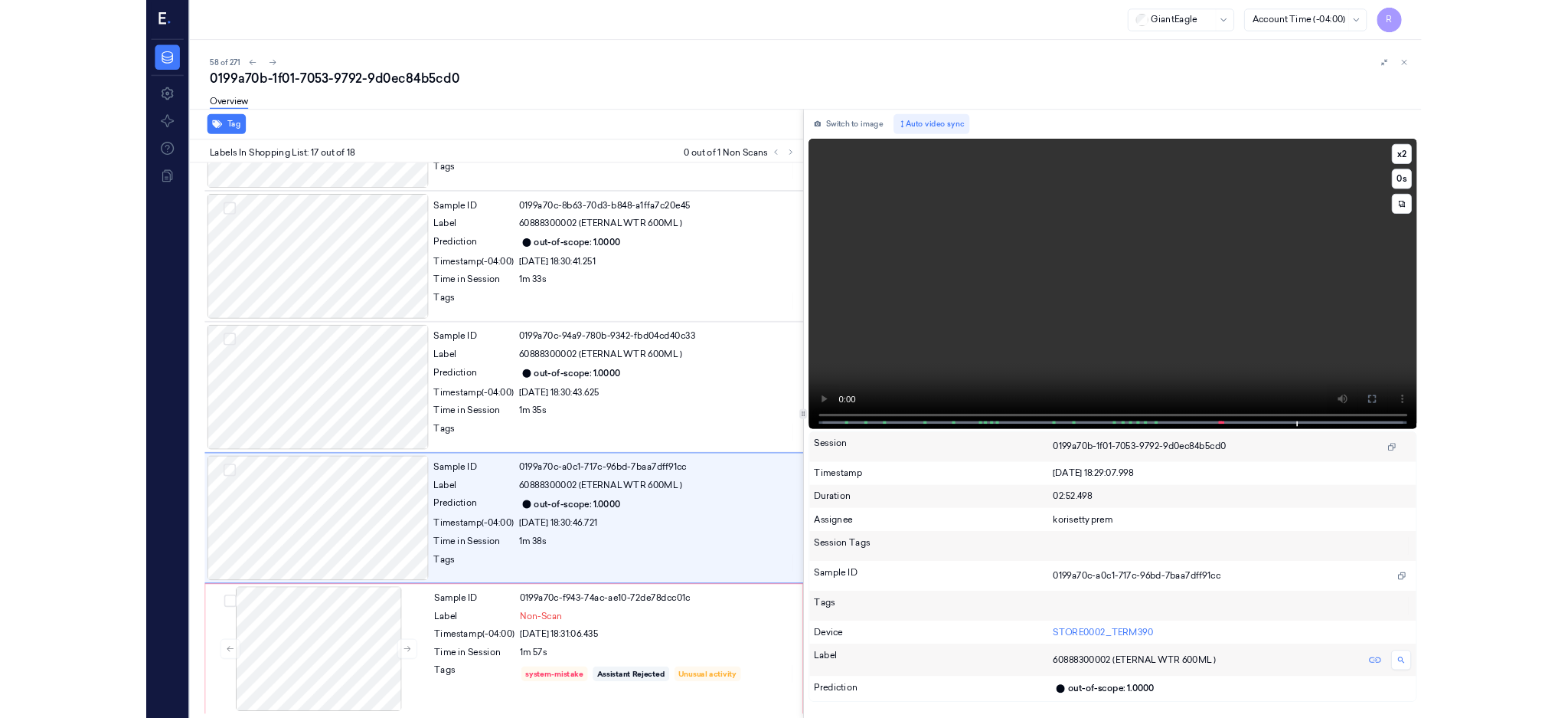
scroll to position [2219, 0]
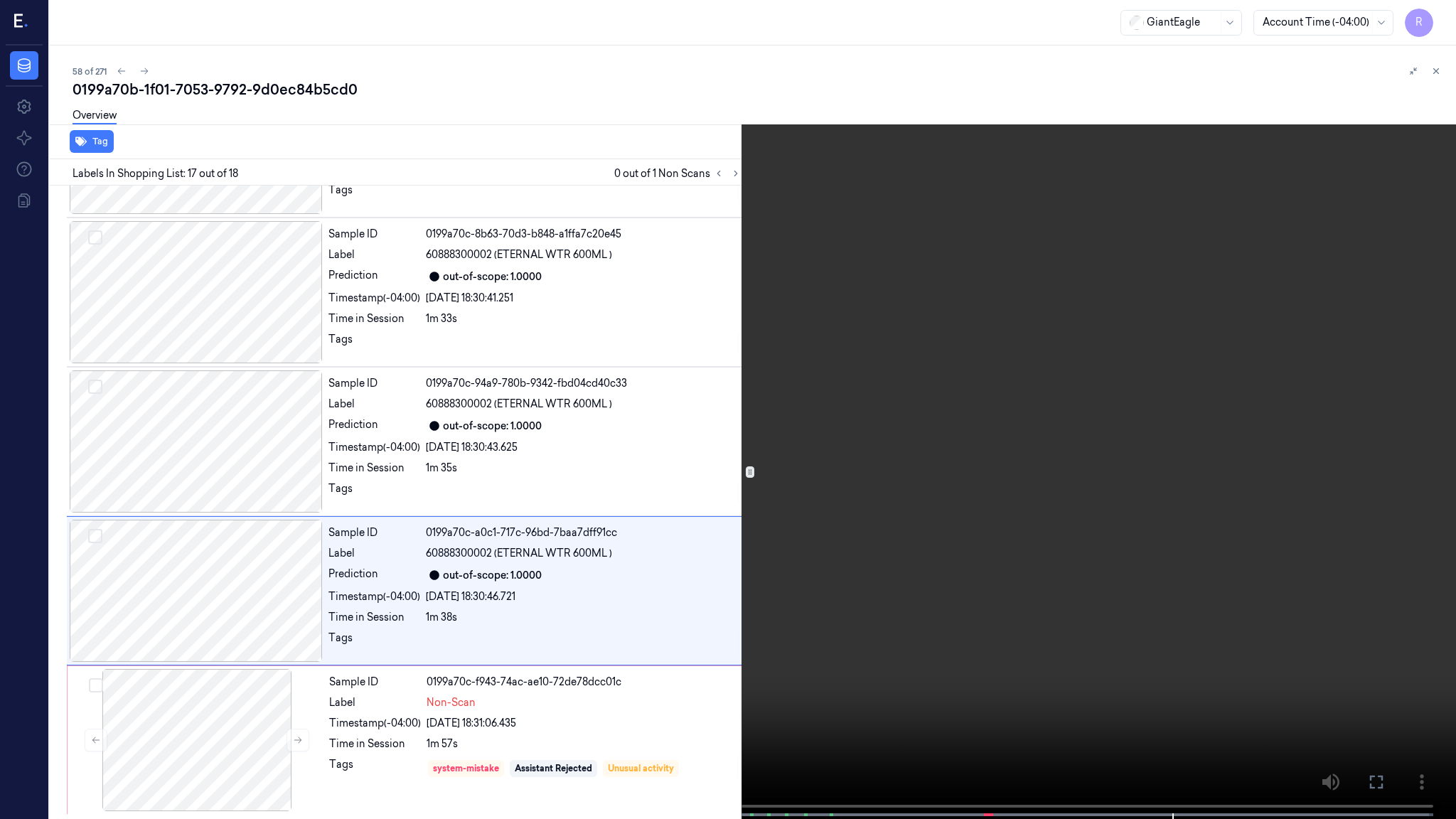
click at [760, 563] on video at bounding box center [728, 410] width 1456 height 821
click at [758, 563] on video at bounding box center [728, 410] width 1456 height 821
click at [958, 471] on video at bounding box center [728, 410] width 1456 height 821
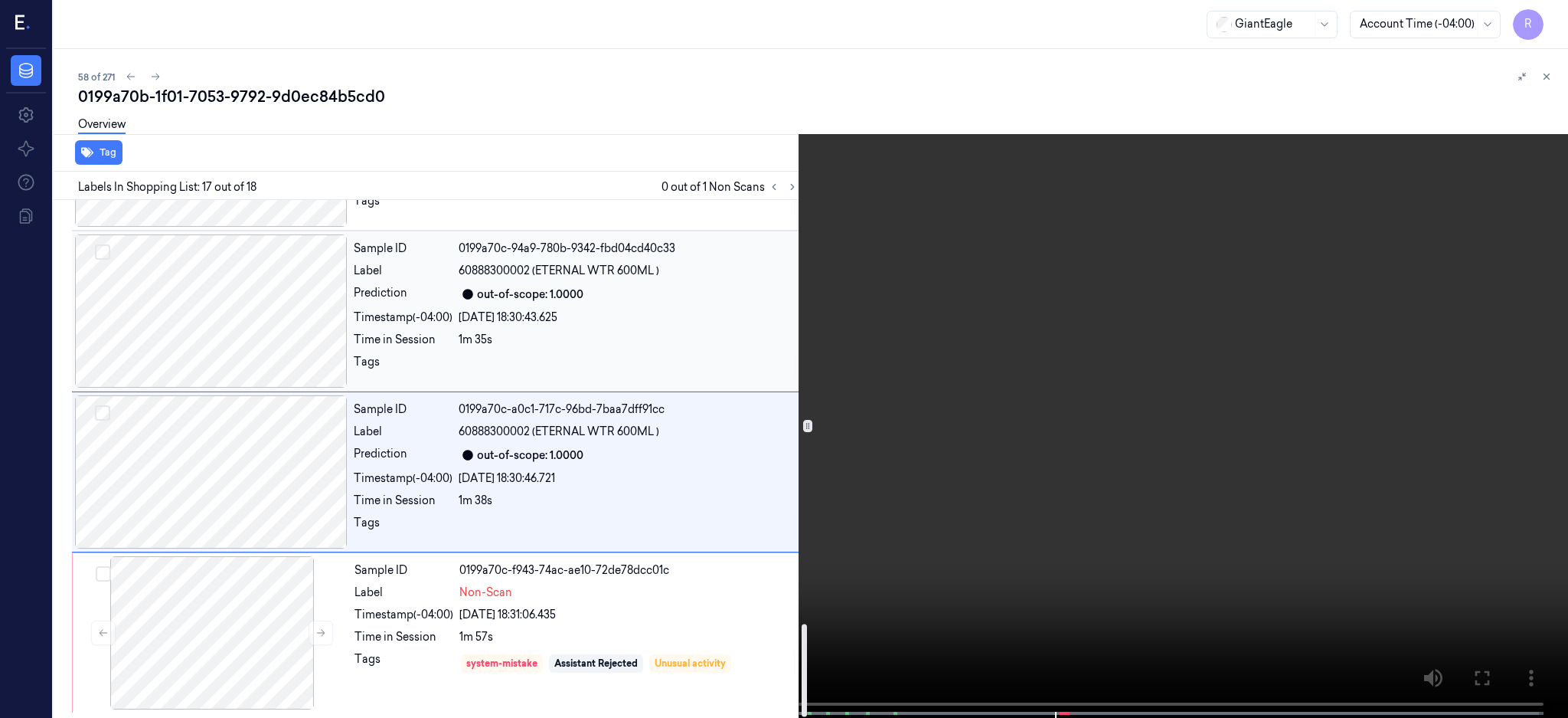
scroll to position [2382, 0]
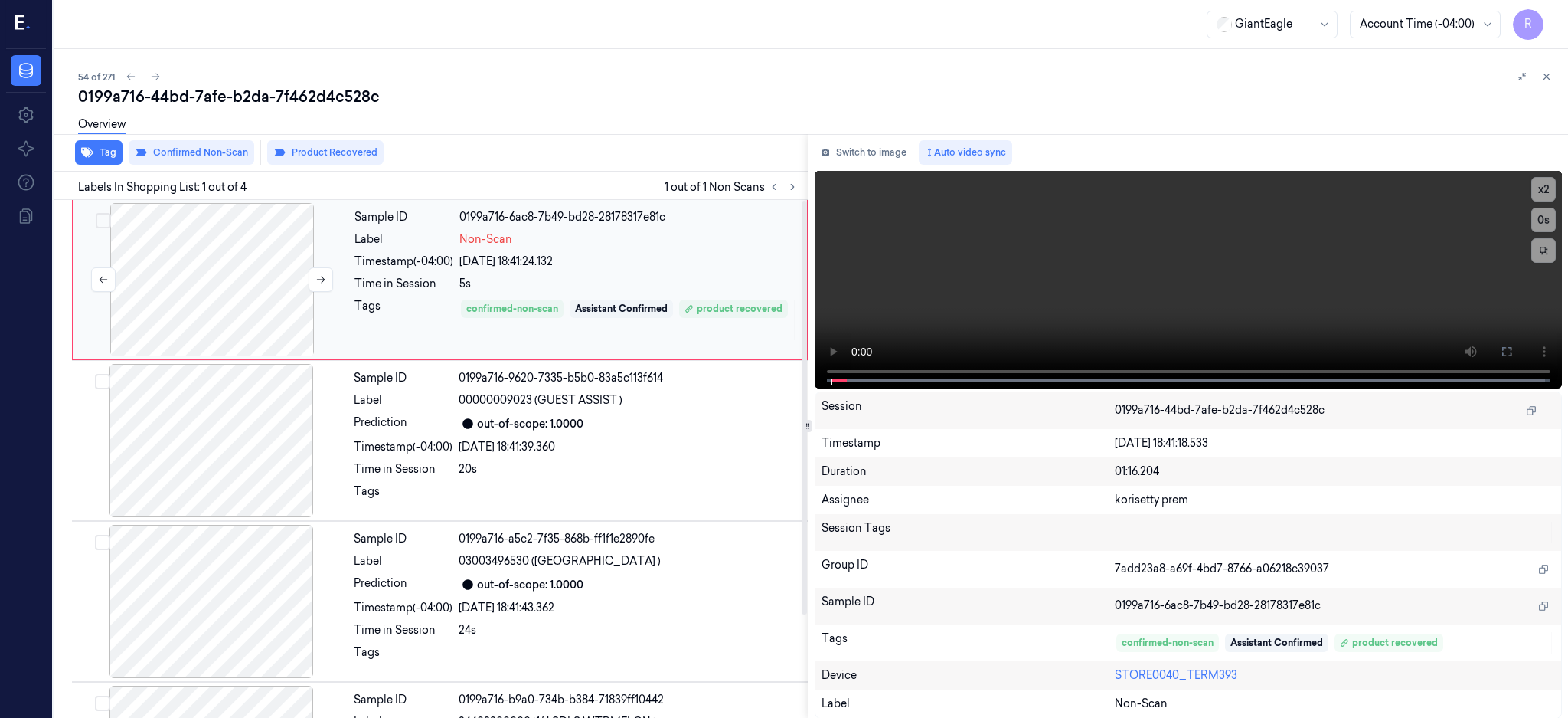
click at [252, 282] on div at bounding box center [212, 279] width 272 height 153
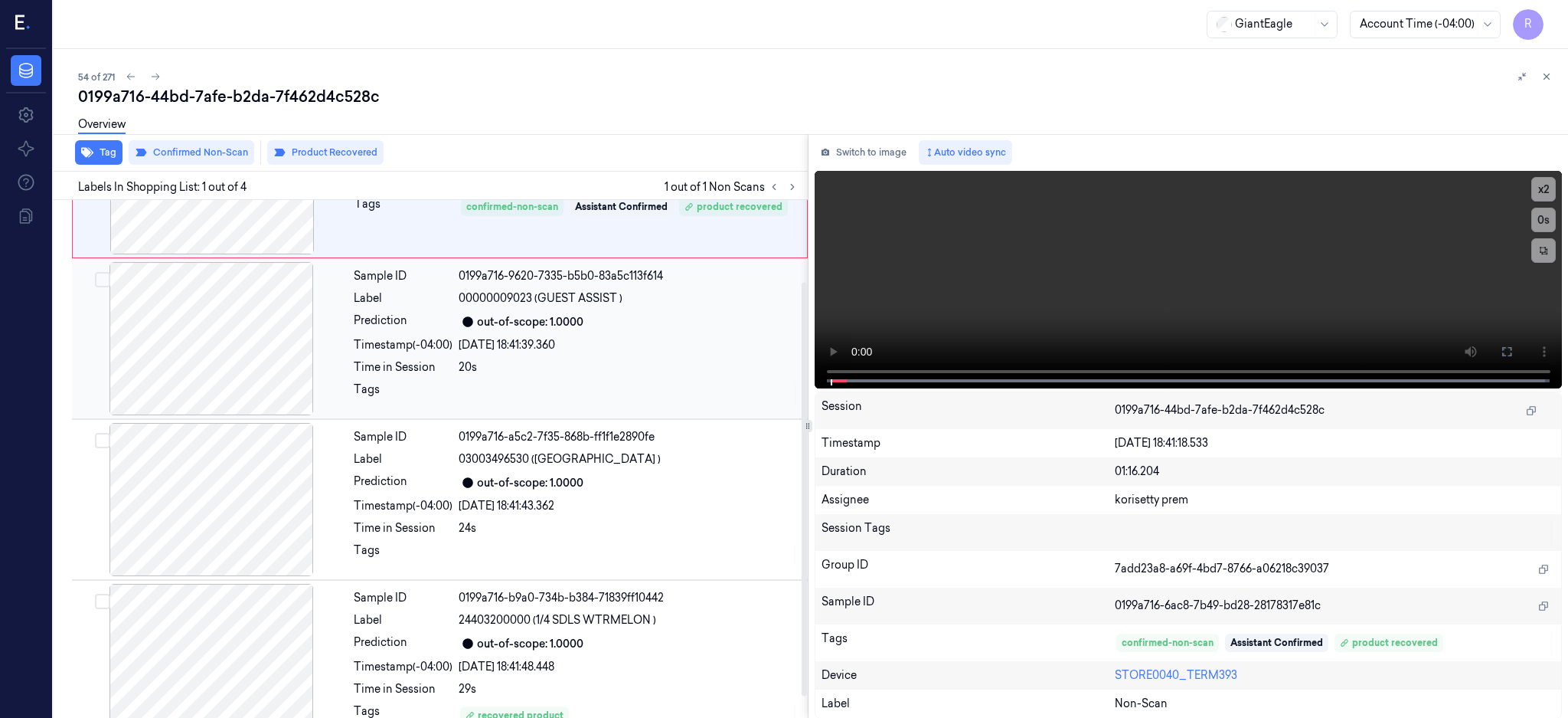
scroll to position [128, 0]
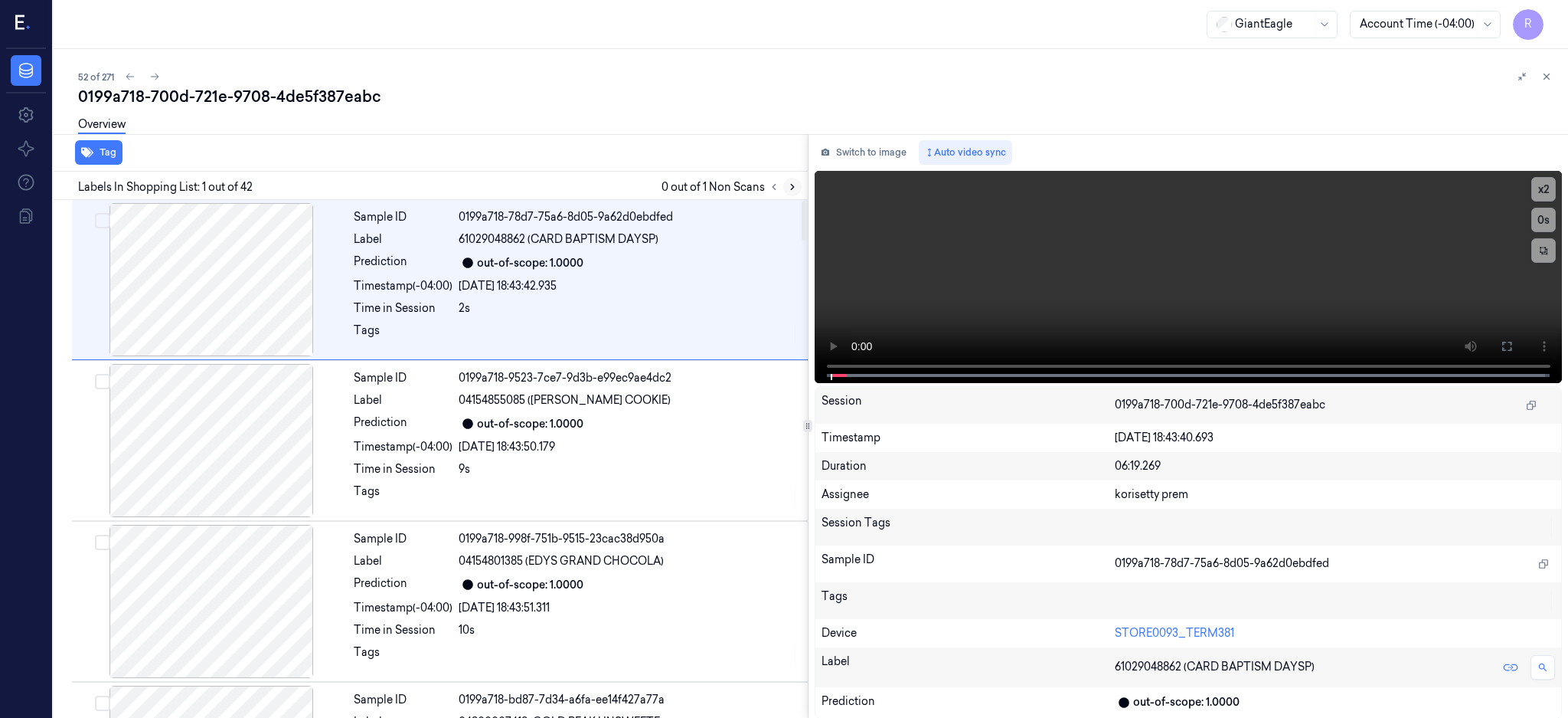
click at [798, 183] on icon at bounding box center [793, 187] width 10 height 10
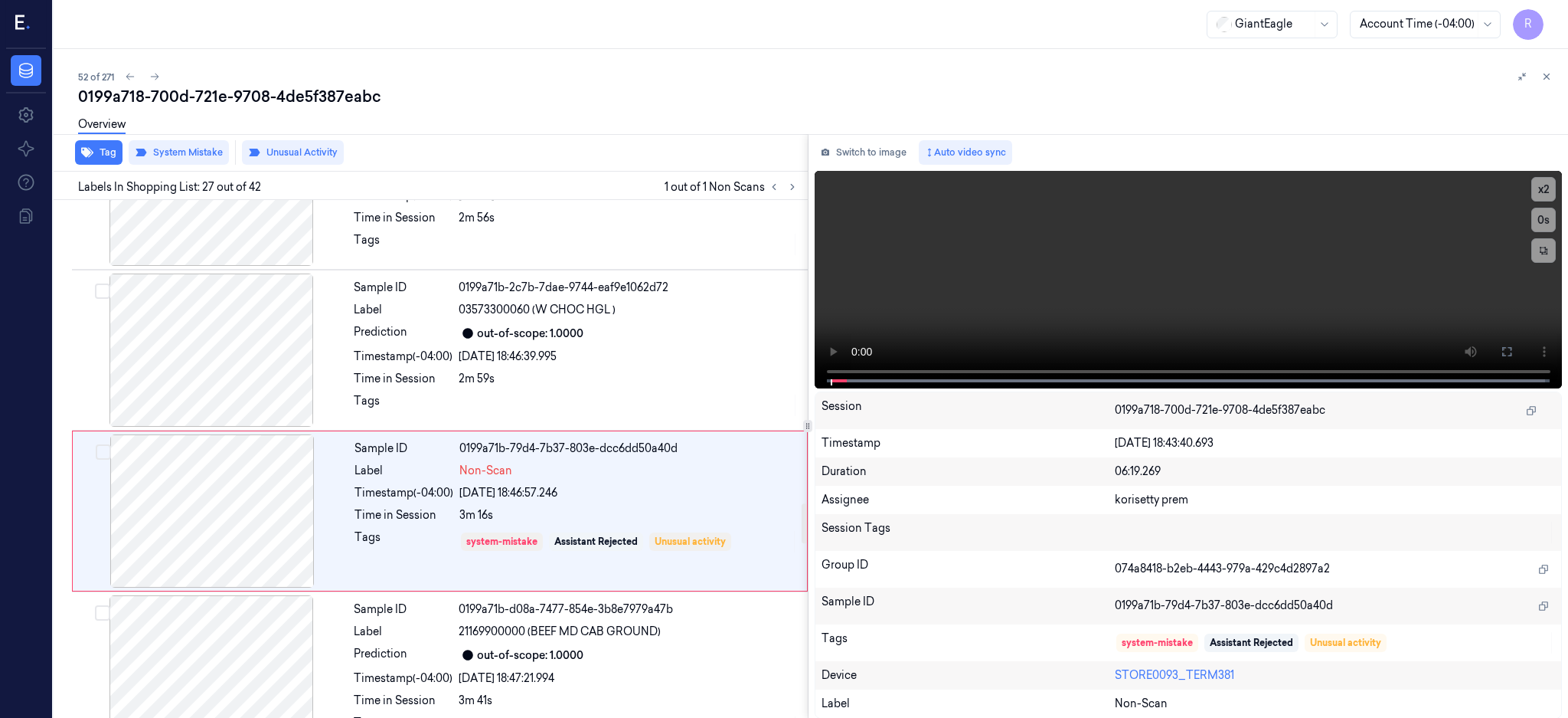
scroll to position [4005, 0]
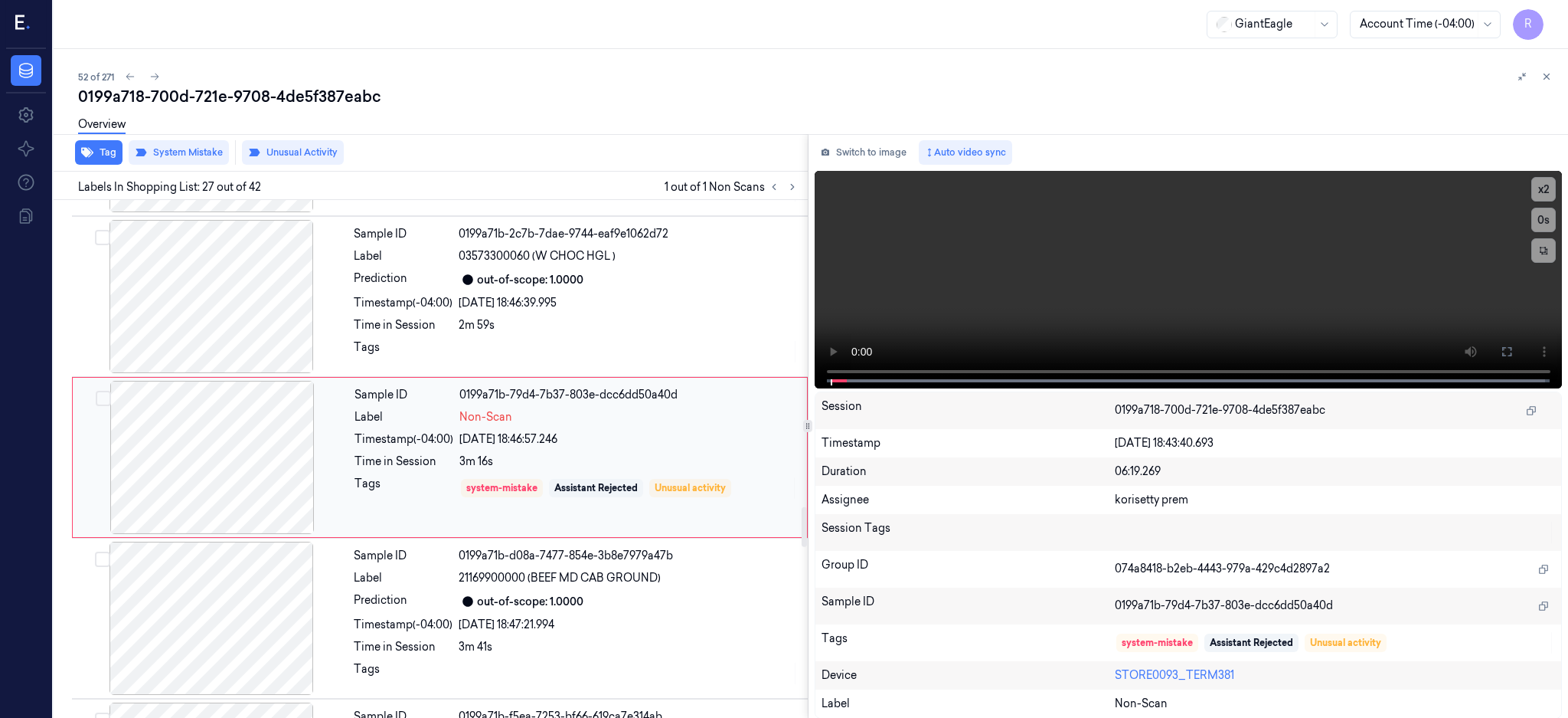
click at [214, 440] on div at bounding box center [212, 458] width 272 height 153
click at [204, 318] on div at bounding box center [211, 297] width 272 height 153
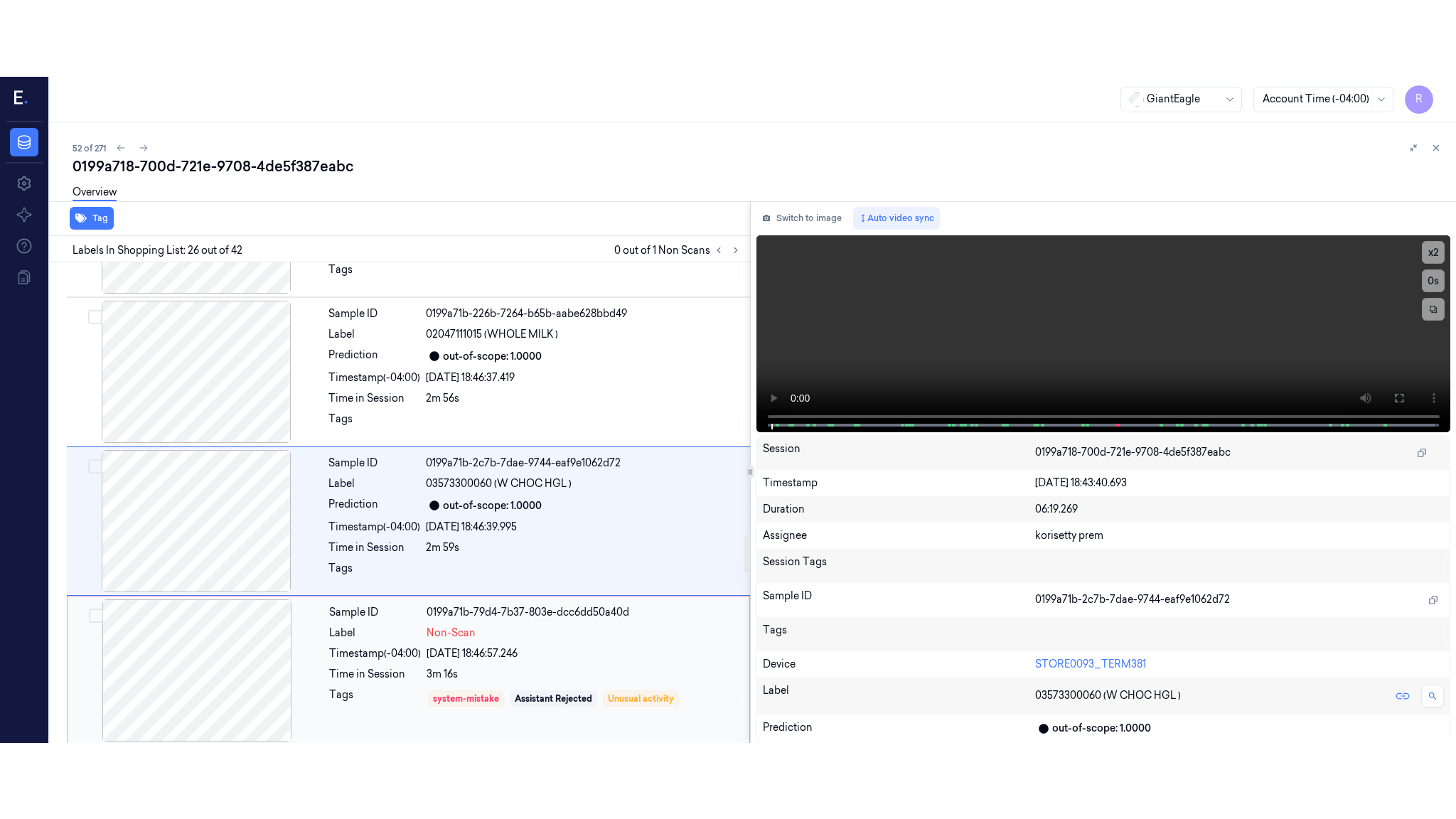
scroll to position [3566, 0]
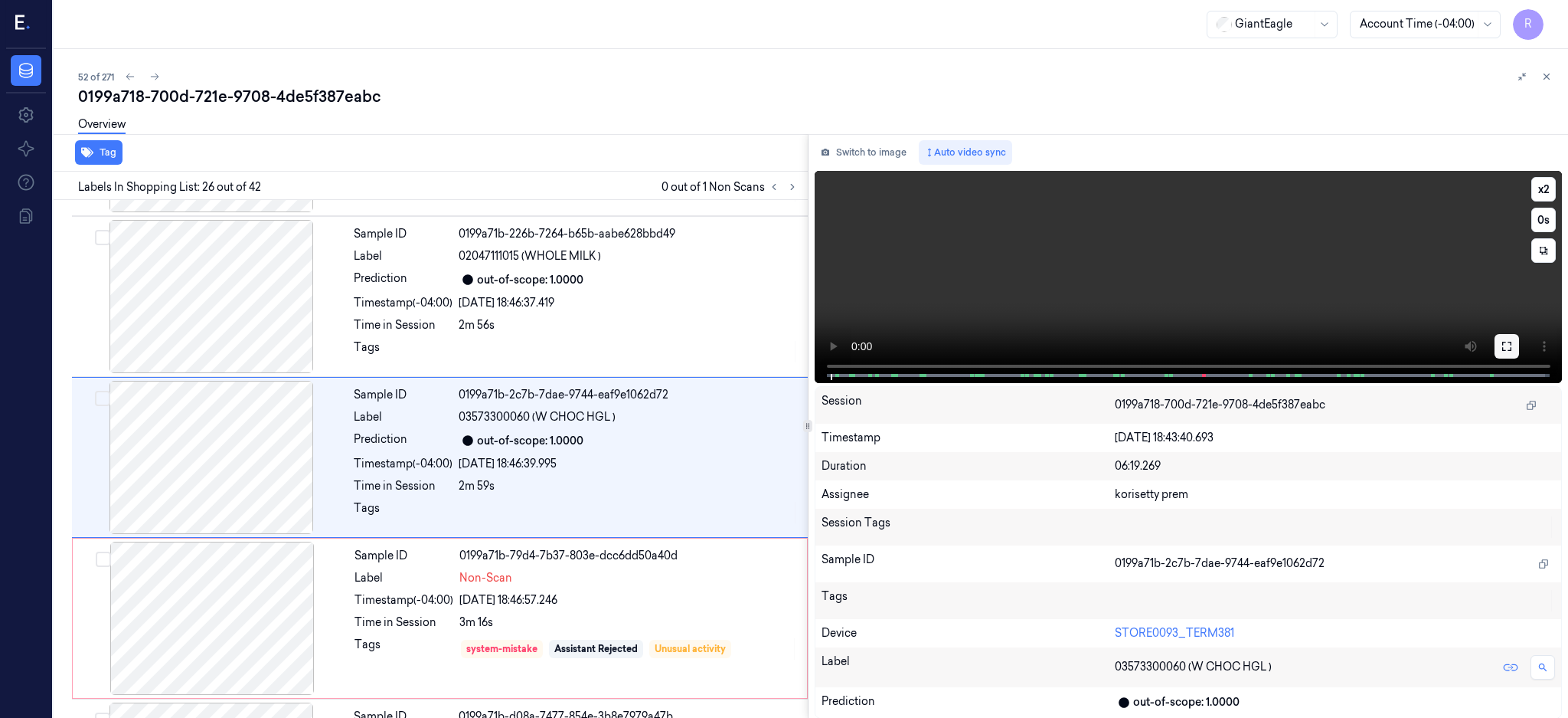
click at [1519, 349] on button at bounding box center [1507, 346] width 24 height 24
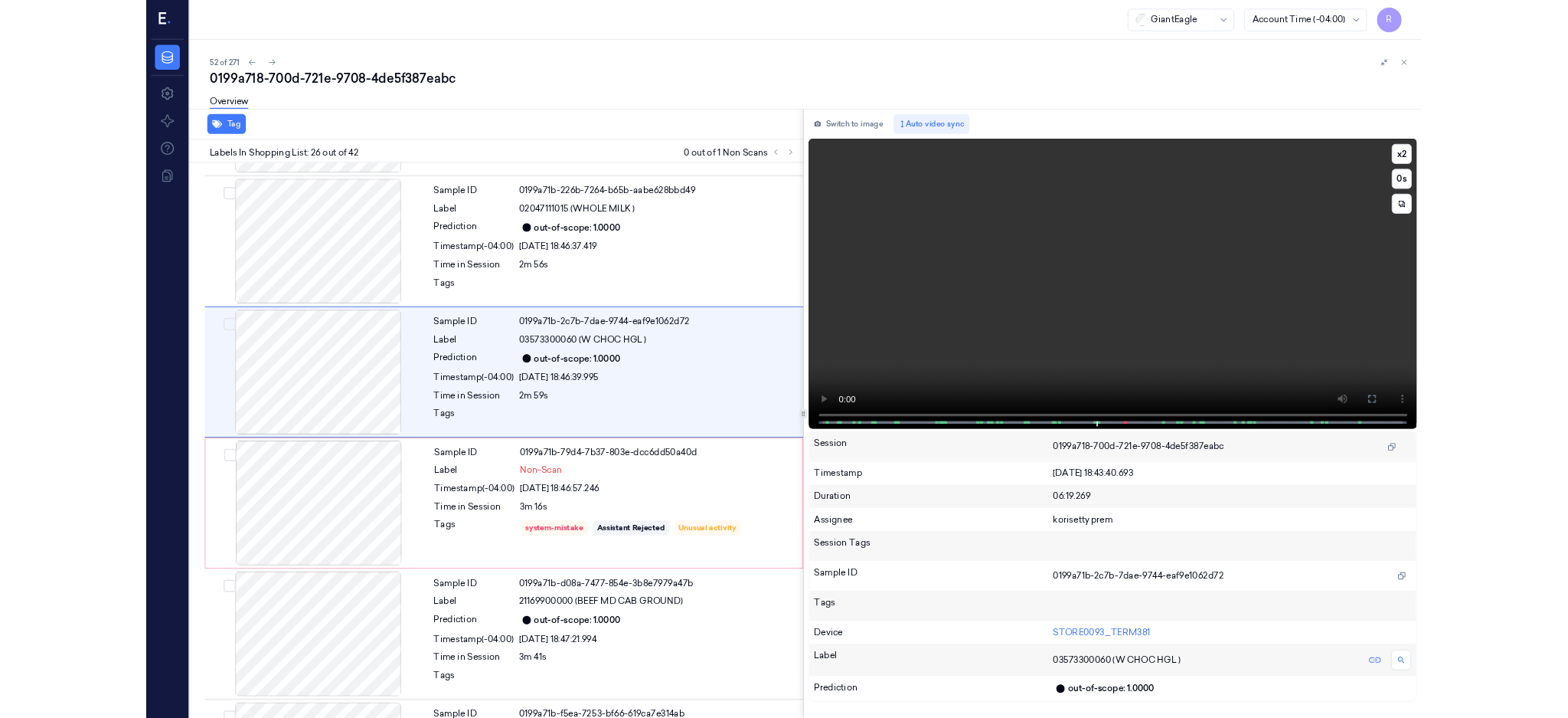
scroll to position [3761, 0]
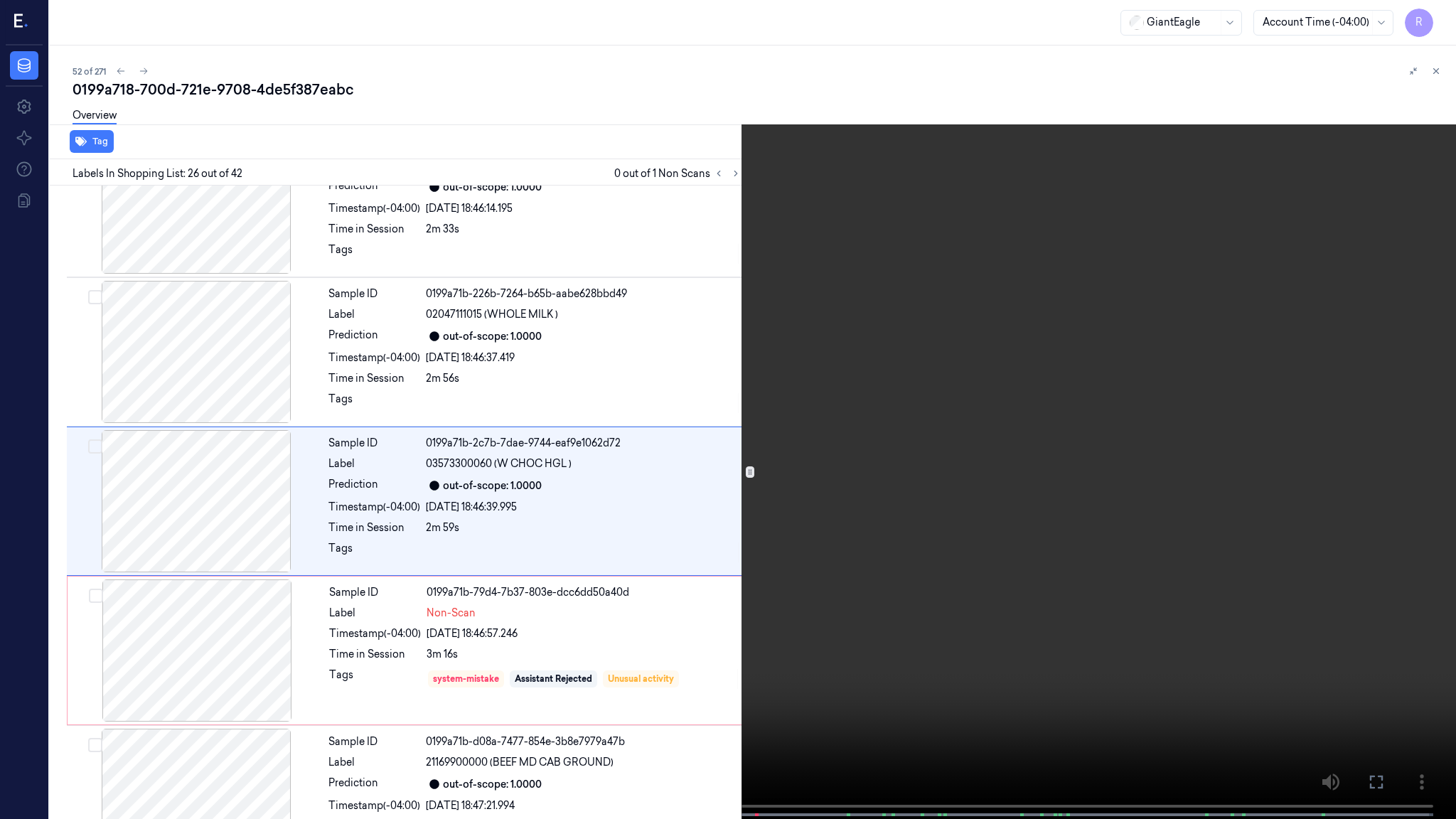
click at [819, 525] on video at bounding box center [728, 410] width 1456 height 821
click at [933, 346] on video at bounding box center [728, 410] width 1456 height 821
click at [822, 432] on video at bounding box center [728, 410] width 1456 height 821
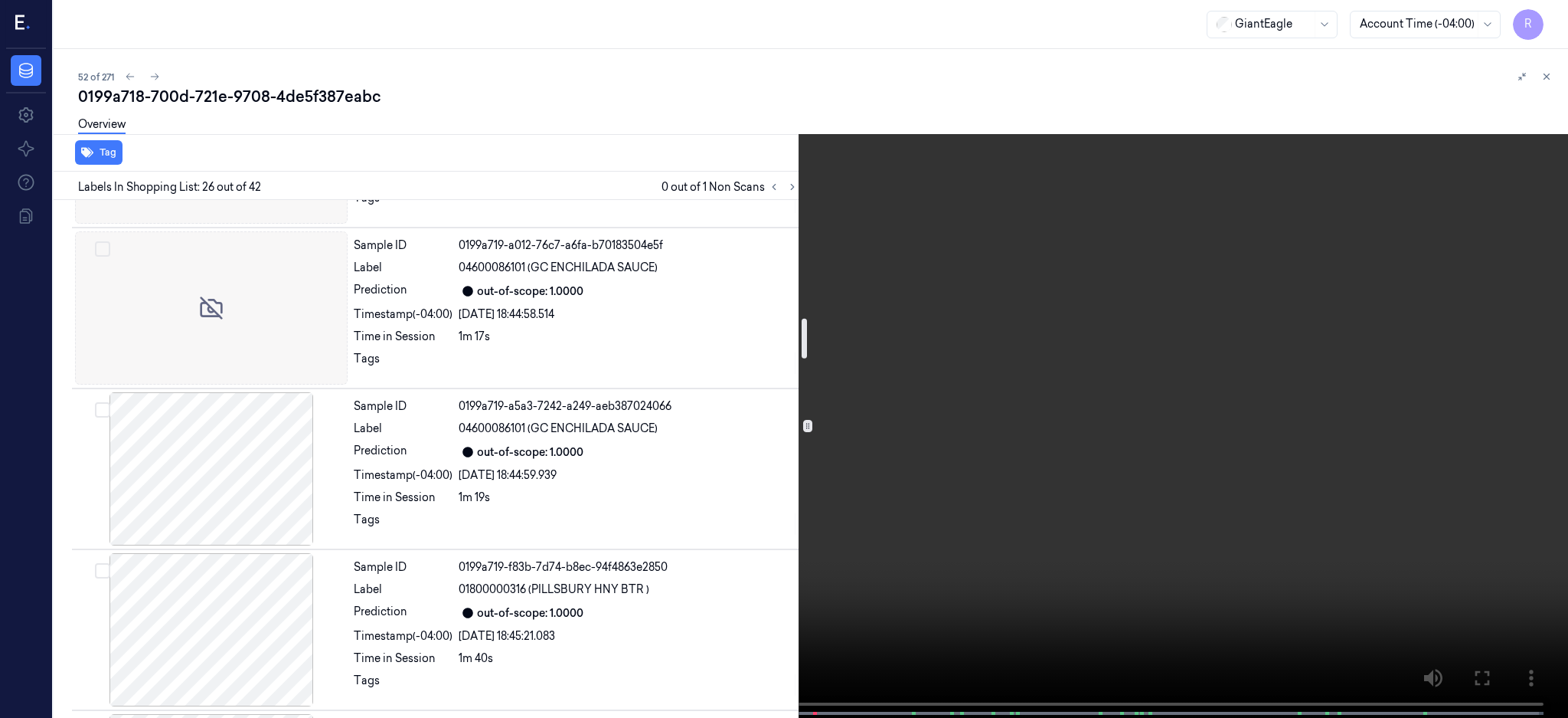
scroll to position [1514, 0]
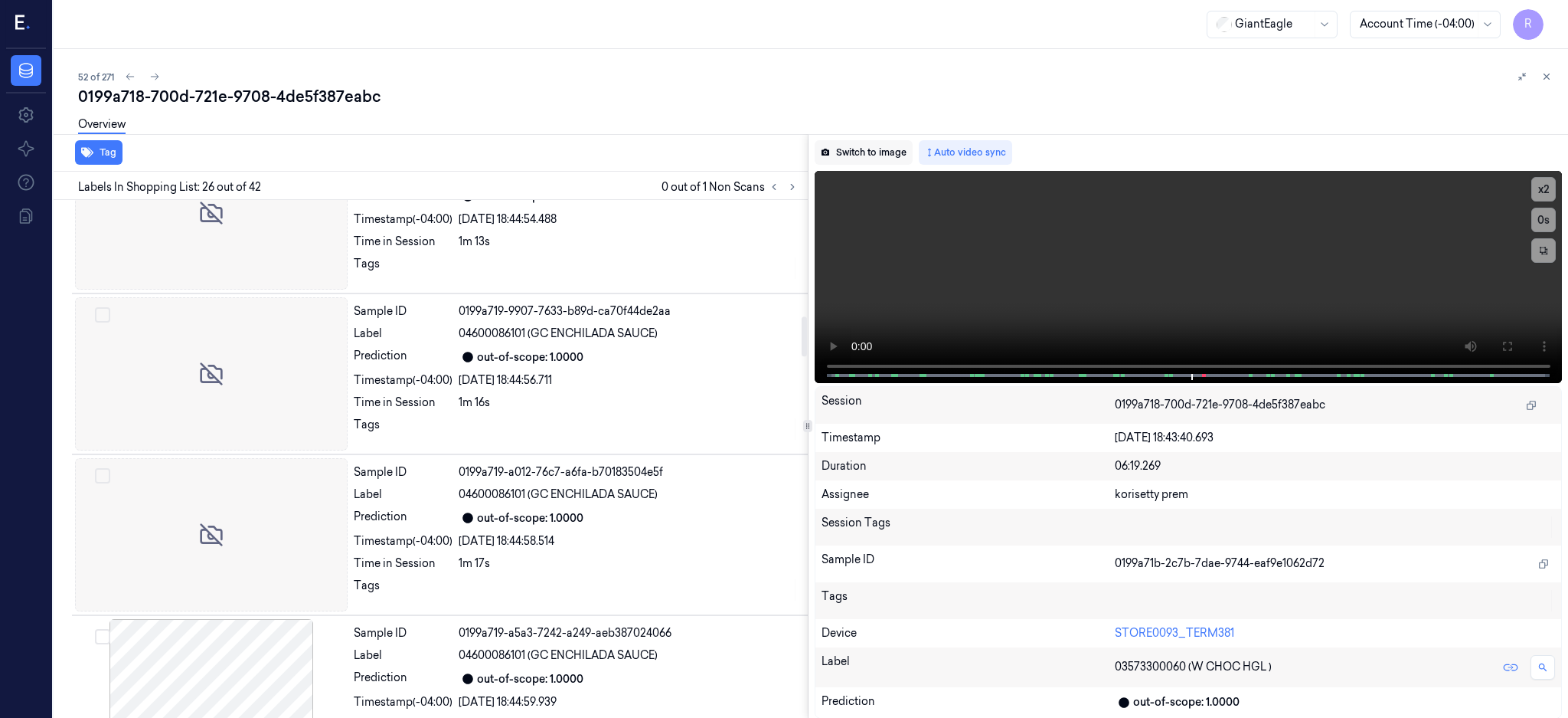
click at [909, 140] on button "Switch to image" at bounding box center [864, 153] width 98 height 24
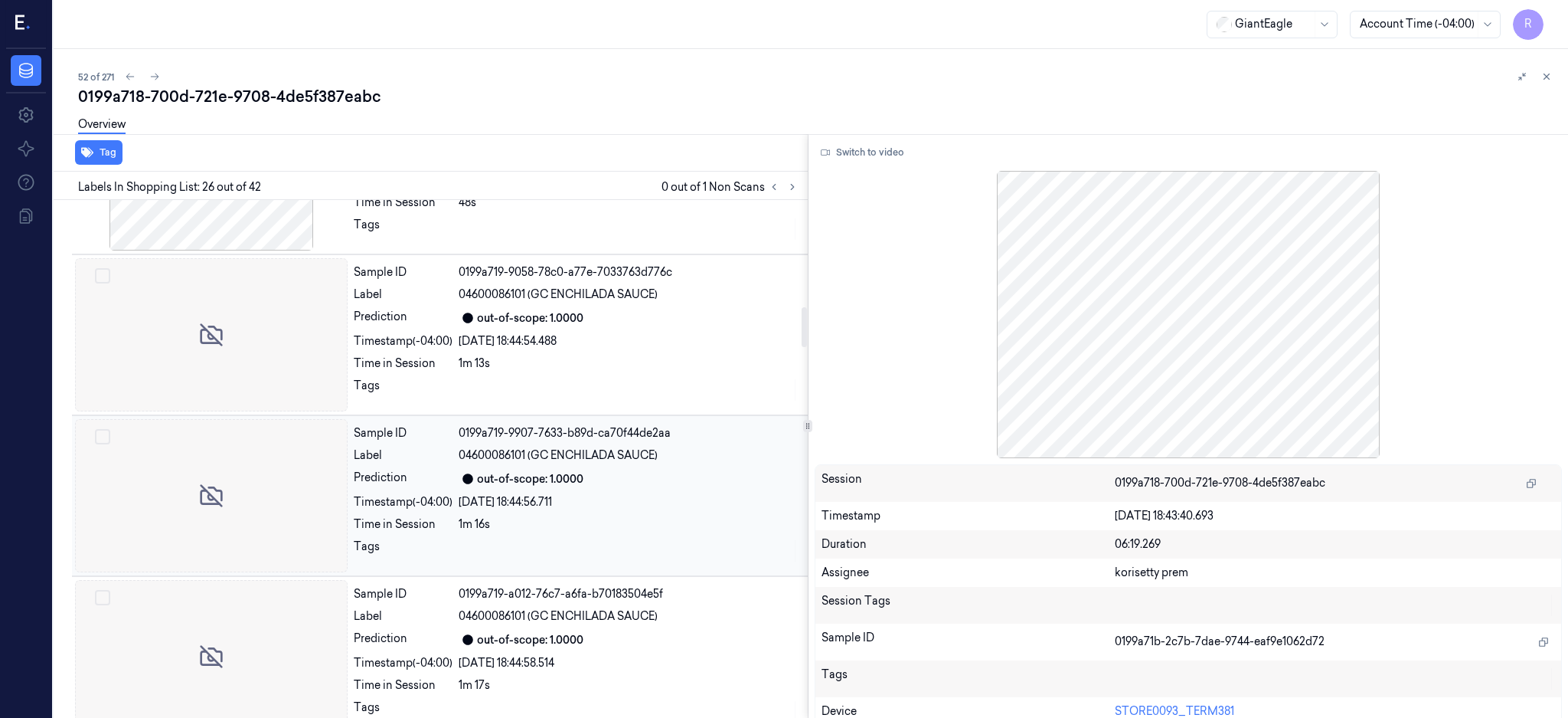
click at [643, 508] on div "02/10/2025 18:44:56.711" at bounding box center [628, 502] width 340 height 16
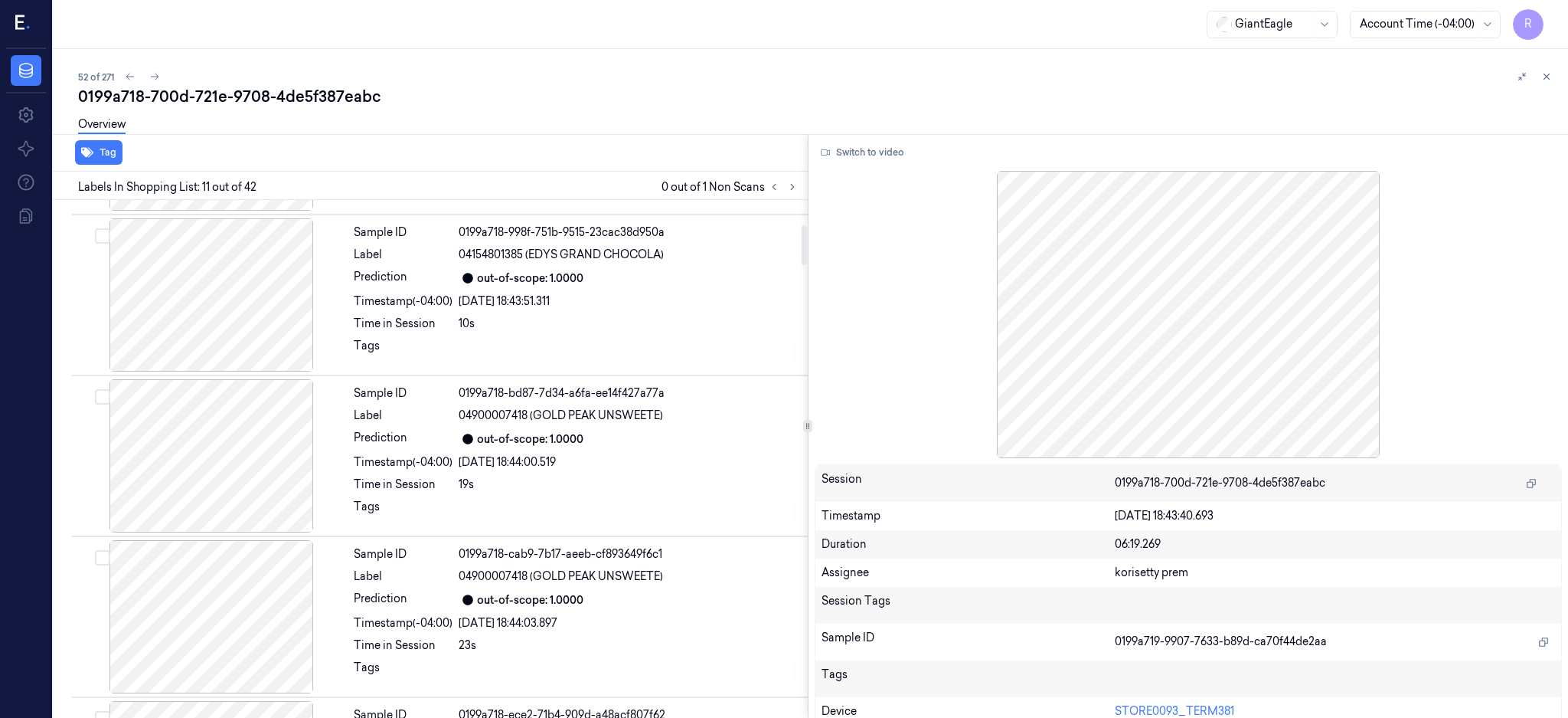
scroll to position [409, 0]
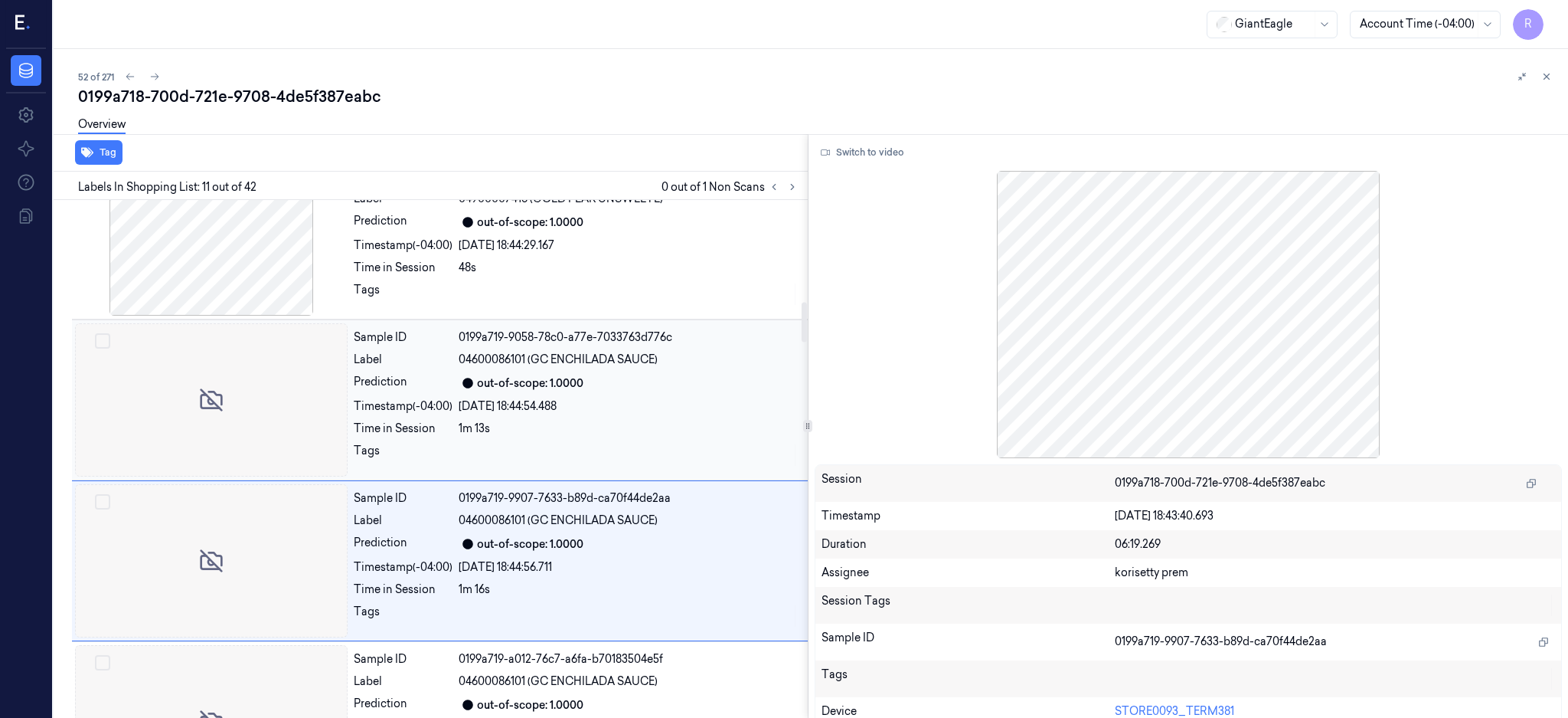
click at [600, 403] on div "02/10/2025 18:44:54.488" at bounding box center [628, 406] width 340 height 16
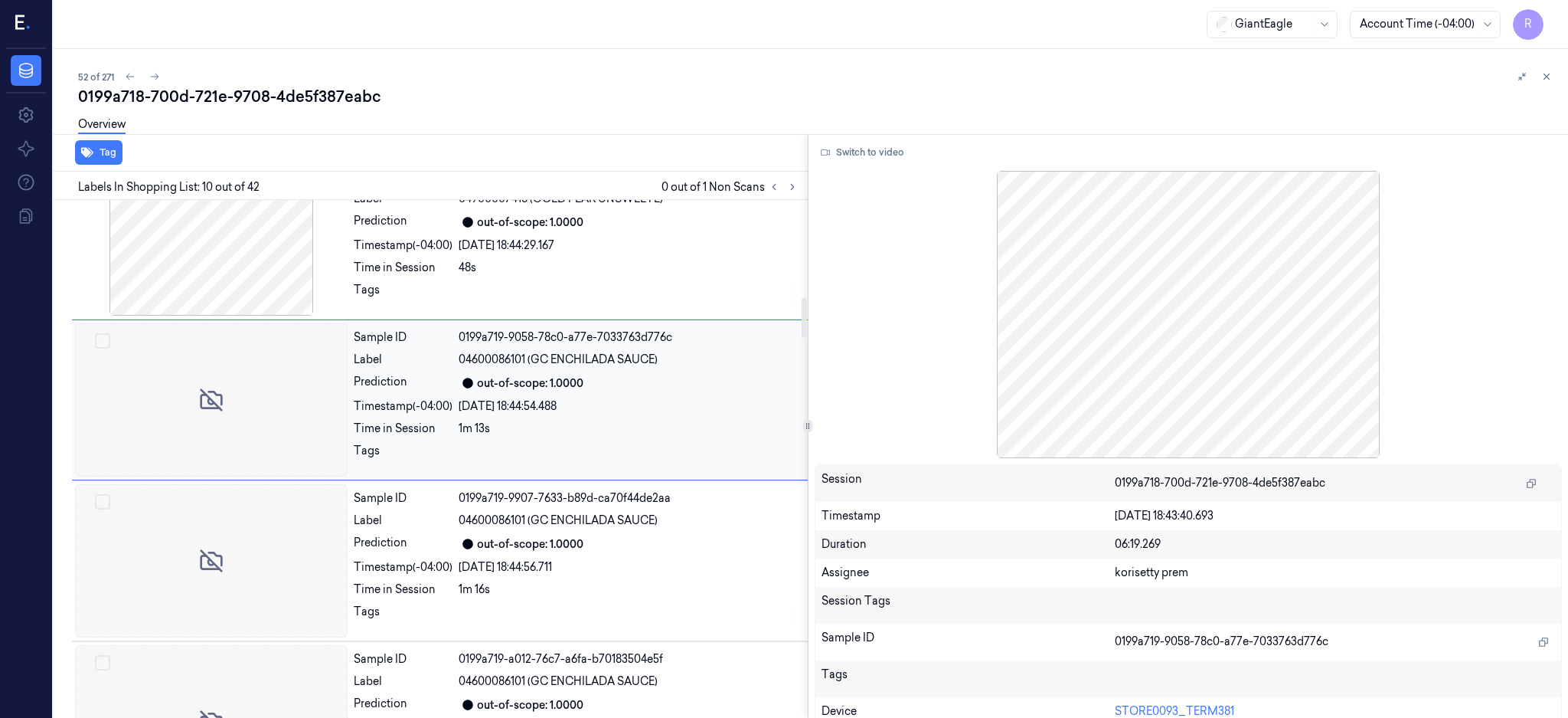
scroll to position [1269, 0]
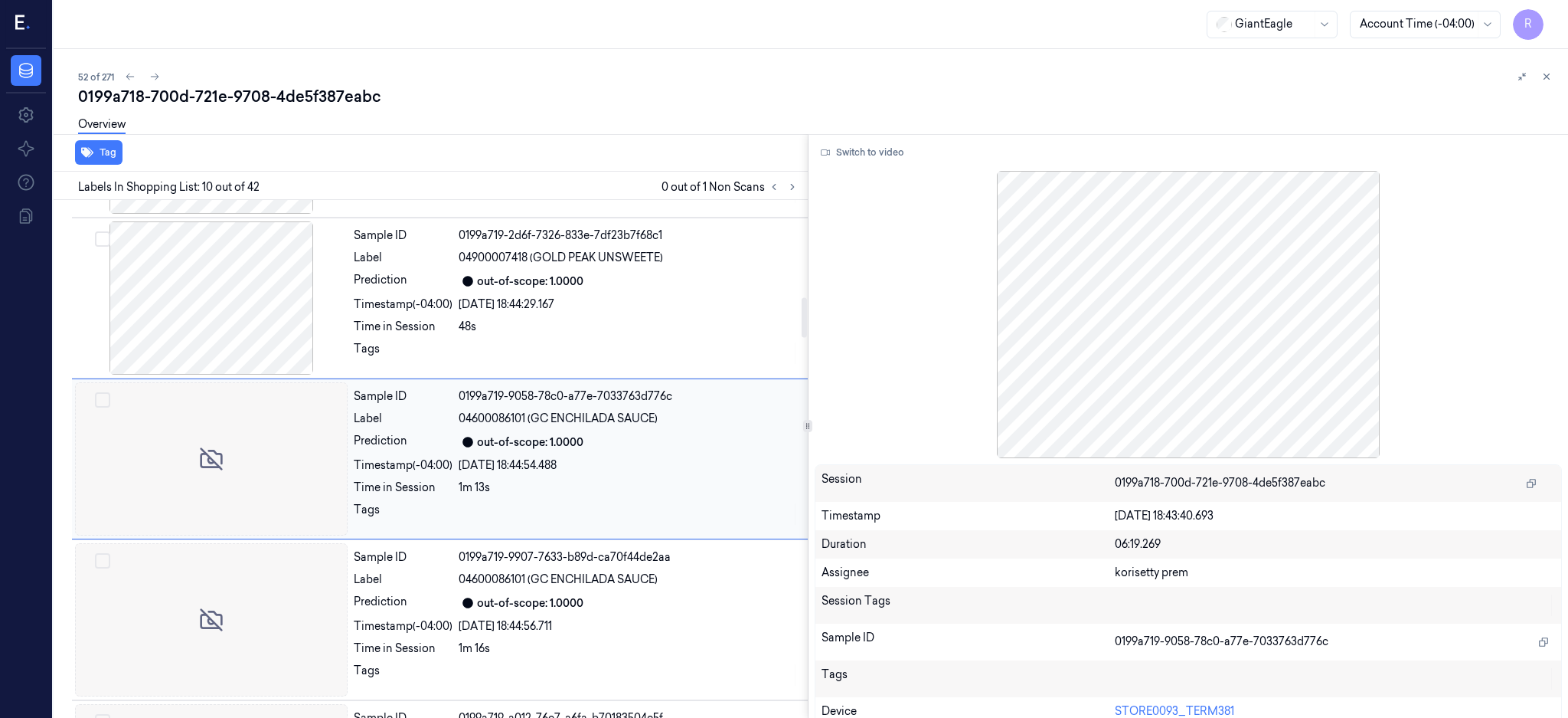
click at [520, 425] on span "04600086101 (GC ENCHILADA SAUCE)" at bounding box center [557, 418] width 199 height 16
drag, startPoint x: 529, startPoint y: 417, endPoint x: 669, endPoint y: 424, distance: 140.2
click at [669, 424] on div "04600086101 (GC ENCHILADA SAUCE)" at bounding box center [628, 418] width 340 height 16
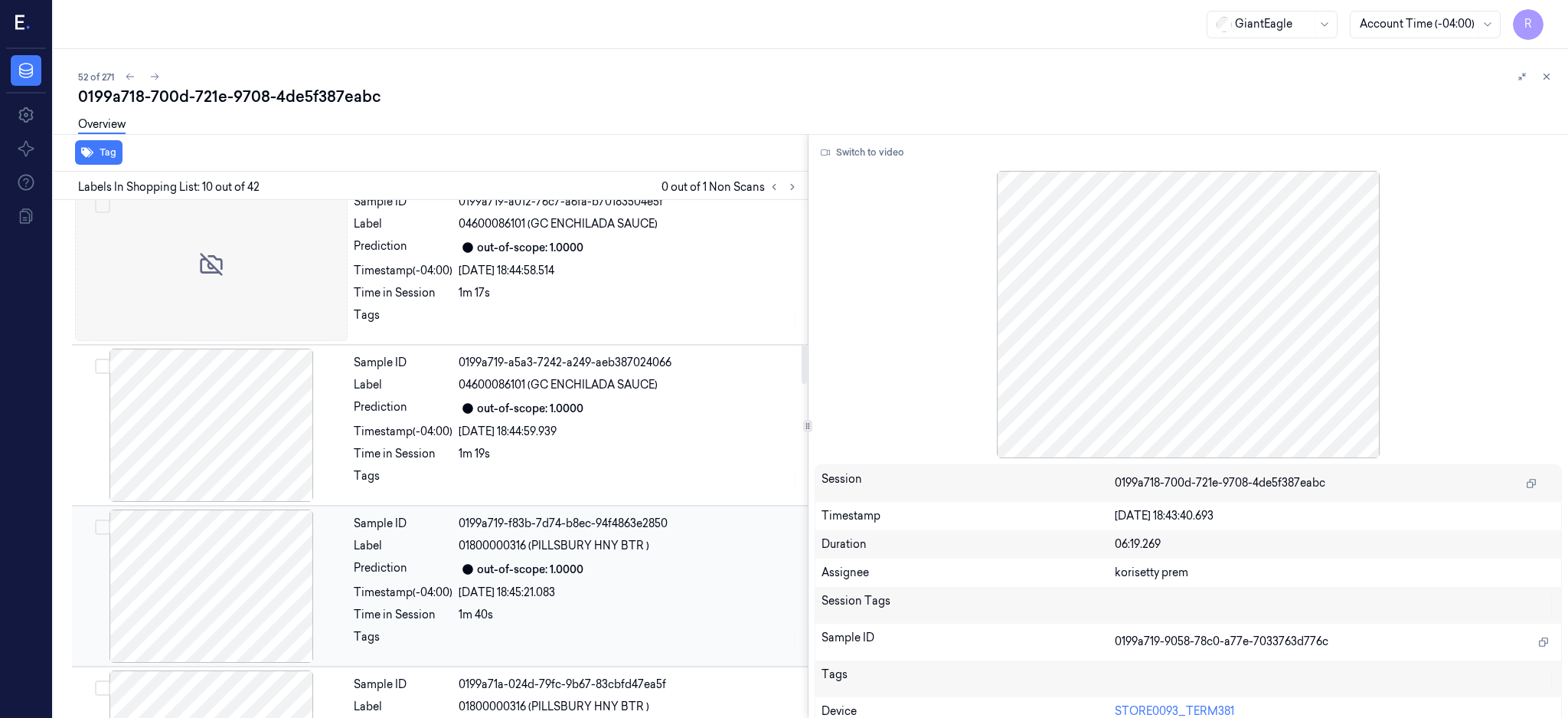
scroll to position [1882, 0]
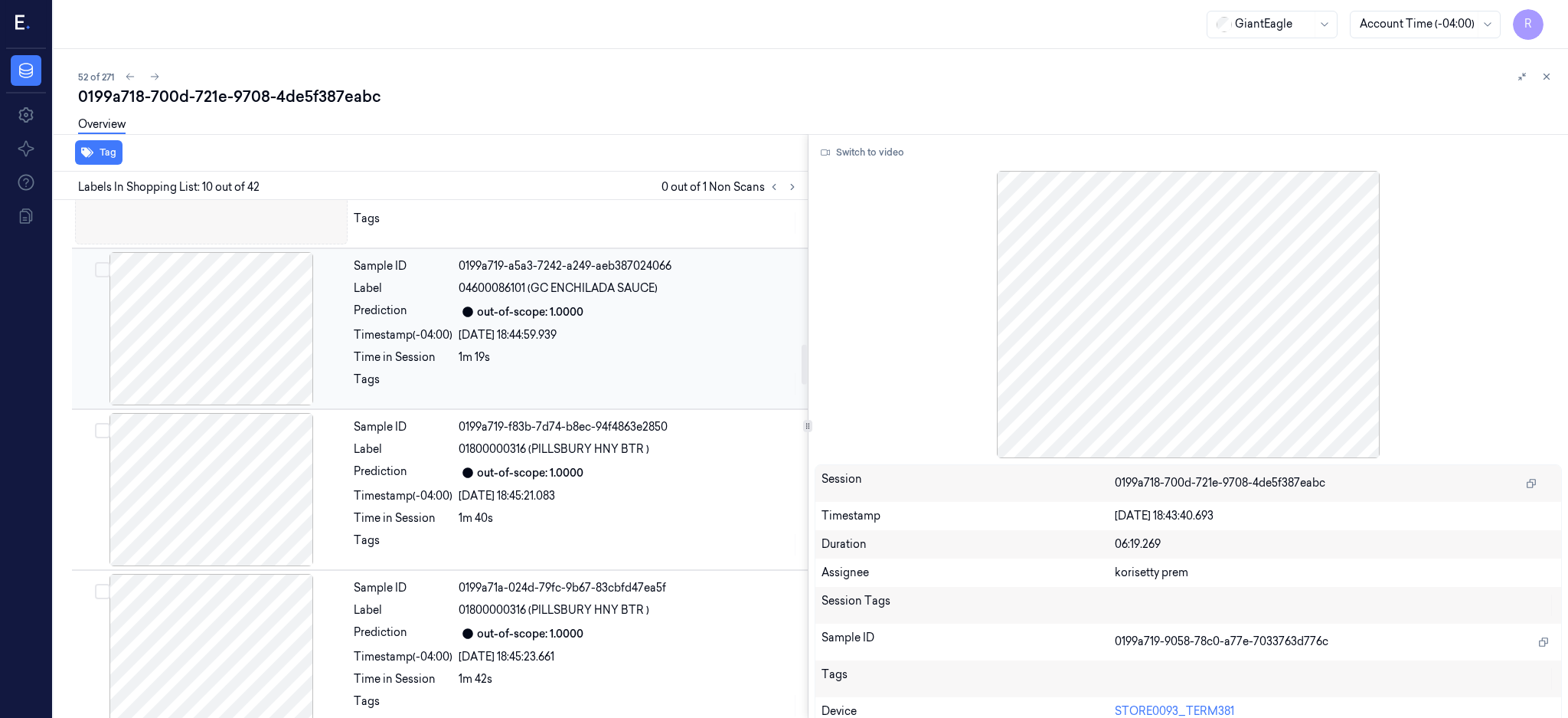
click at [613, 306] on div "out-of-scope: 1.0000" at bounding box center [628, 311] width 340 height 18
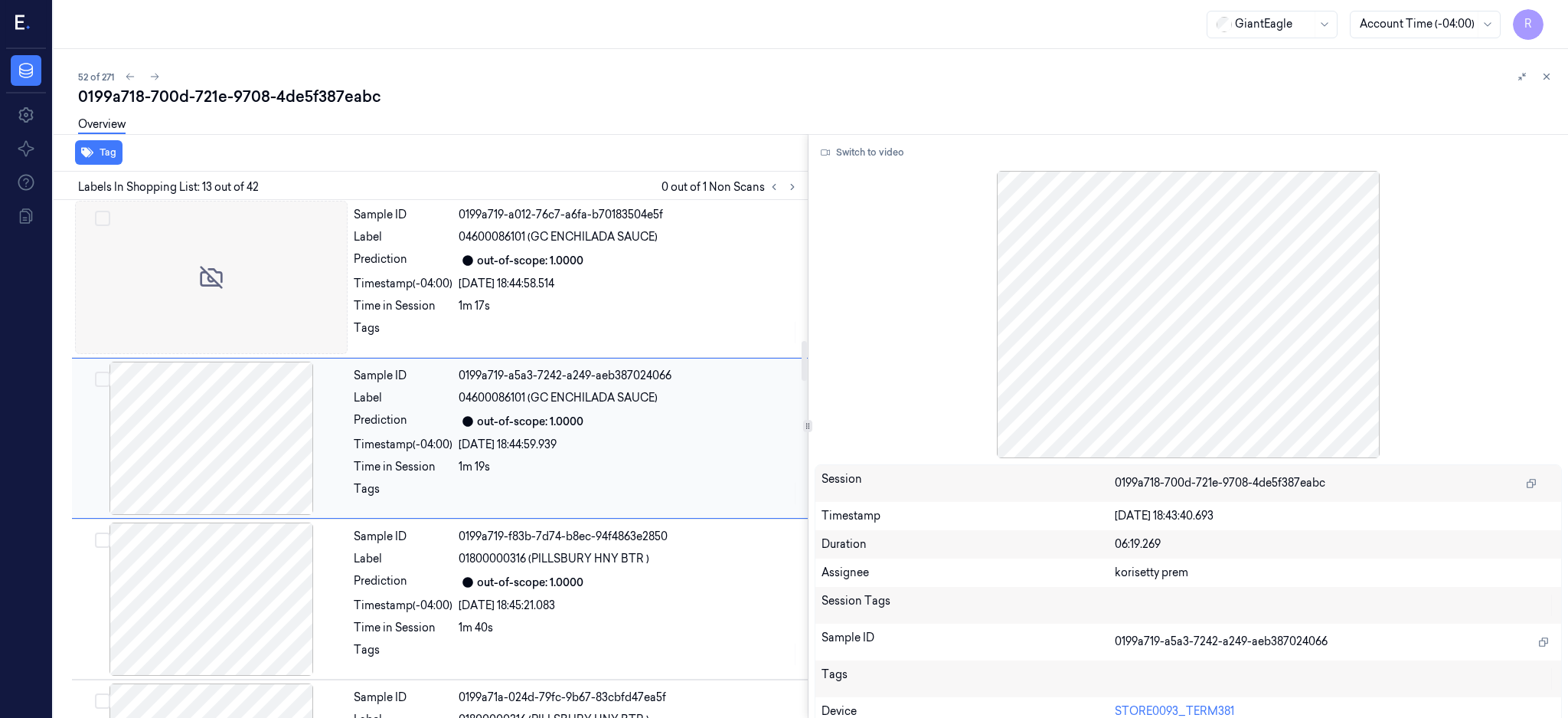
scroll to position [1751, 0]
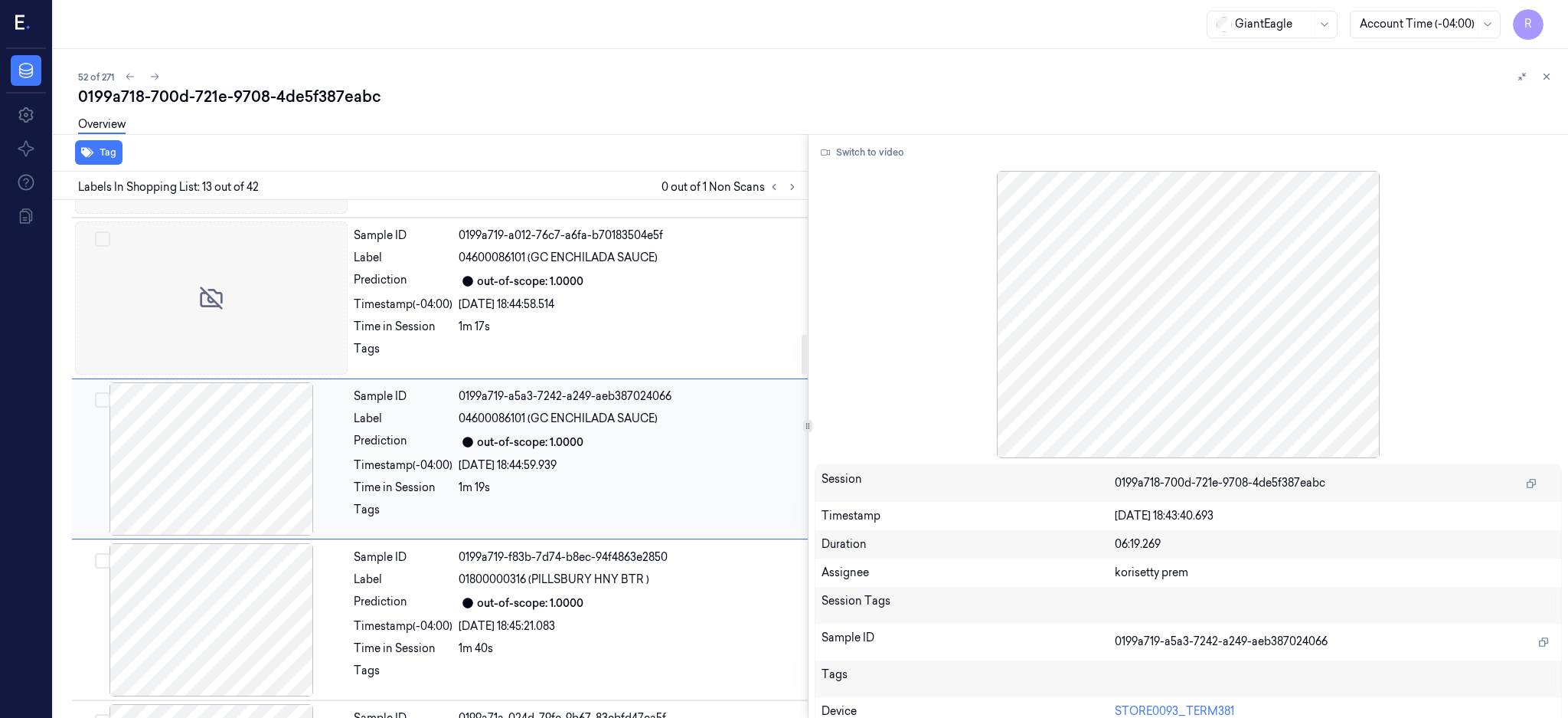
click at [674, 418] on div "04600086101 (GC ENCHILADA SAUCE)" at bounding box center [628, 418] width 340 height 16
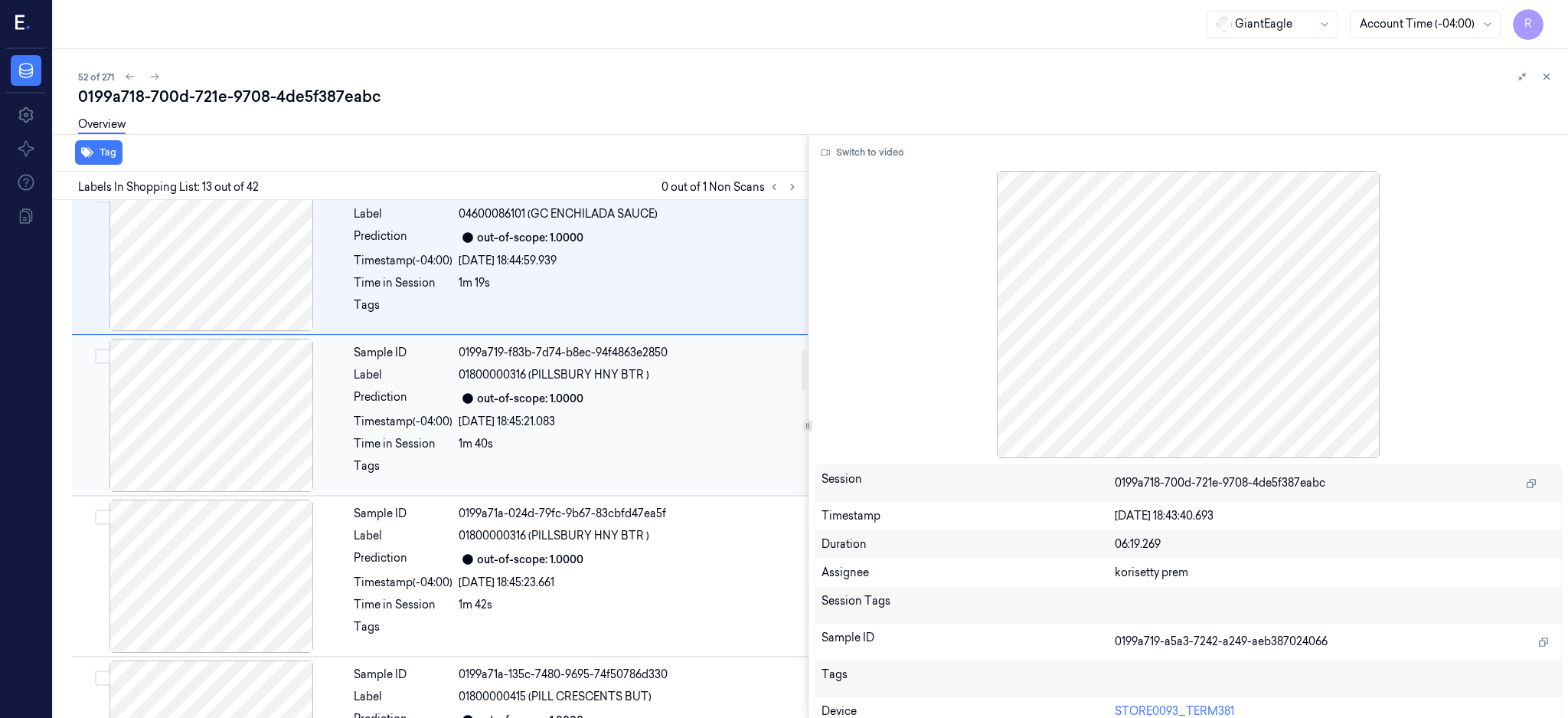
click at [671, 462] on div at bounding box center [628, 470] width 340 height 24
click at [674, 448] on div "1m 42s" at bounding box center [628, 444] width 340 height 16
click at [692, 501] on div "Sample ID 0199a71a-1b2d-79be-8a68-ce4f0181dd43 Label 01800000415 (PILL CRESCENT…" at bounding box center [576, 576] width 457 height 153
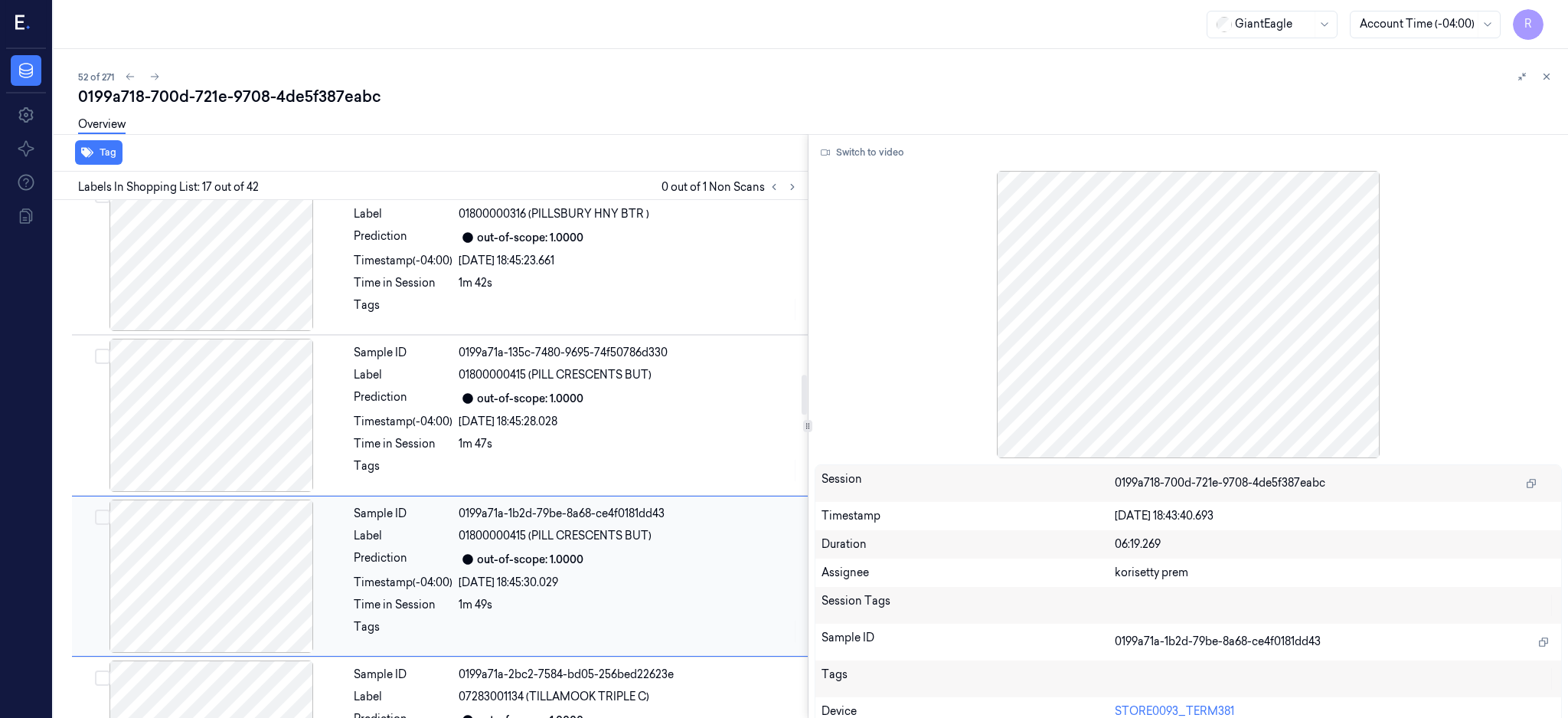
scroll to position [2395, 0]
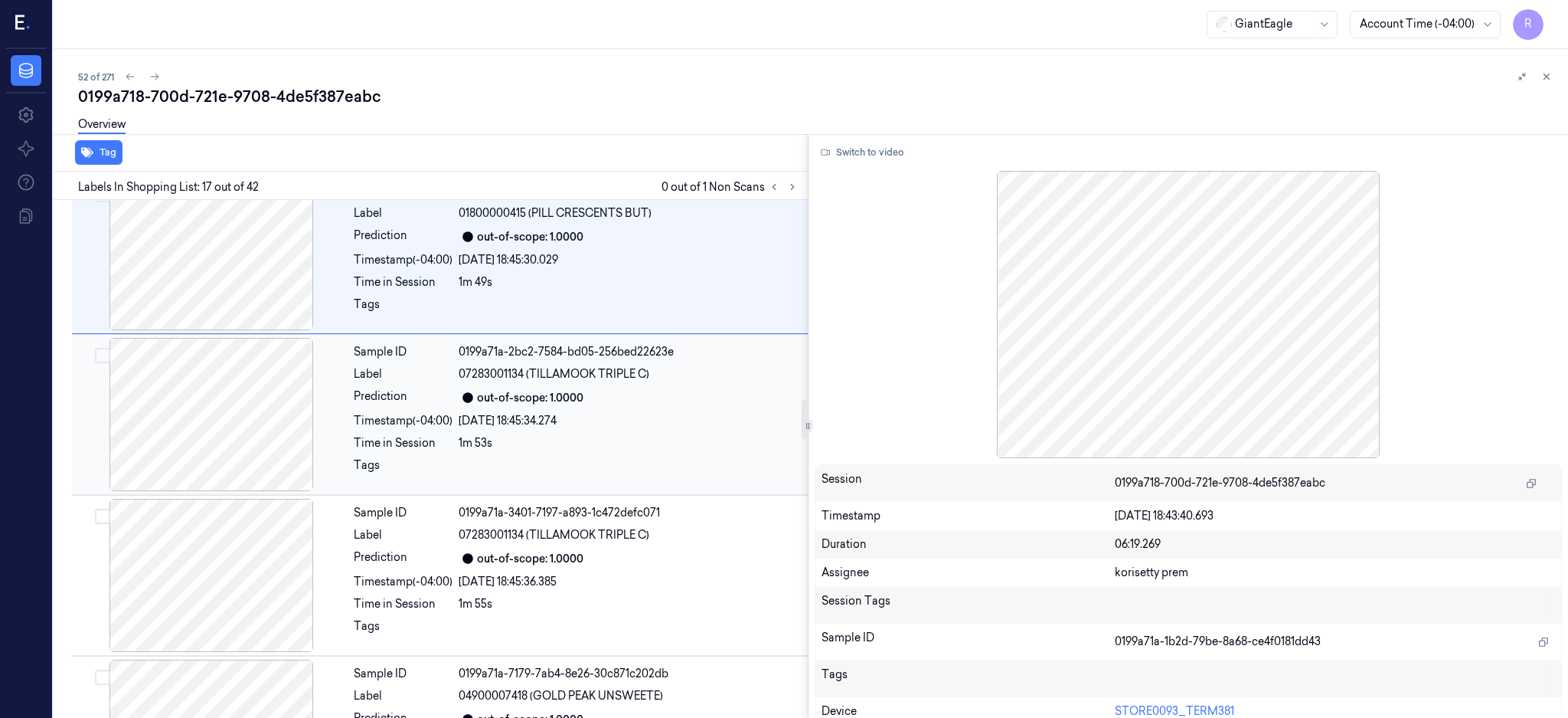
click at [680, 481] on div at bounding box center [628, 470] width 340 height 24
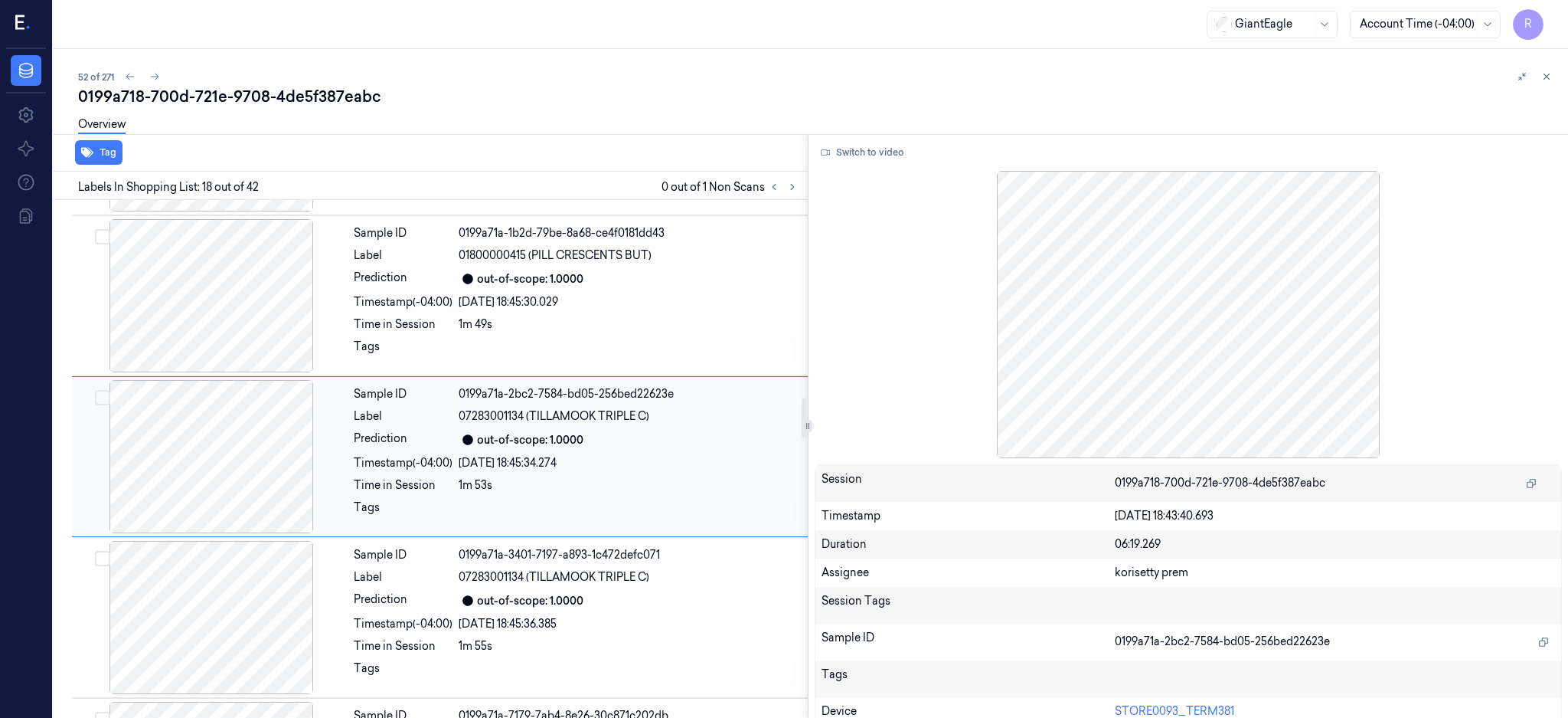
scroll to position [2556, 0]
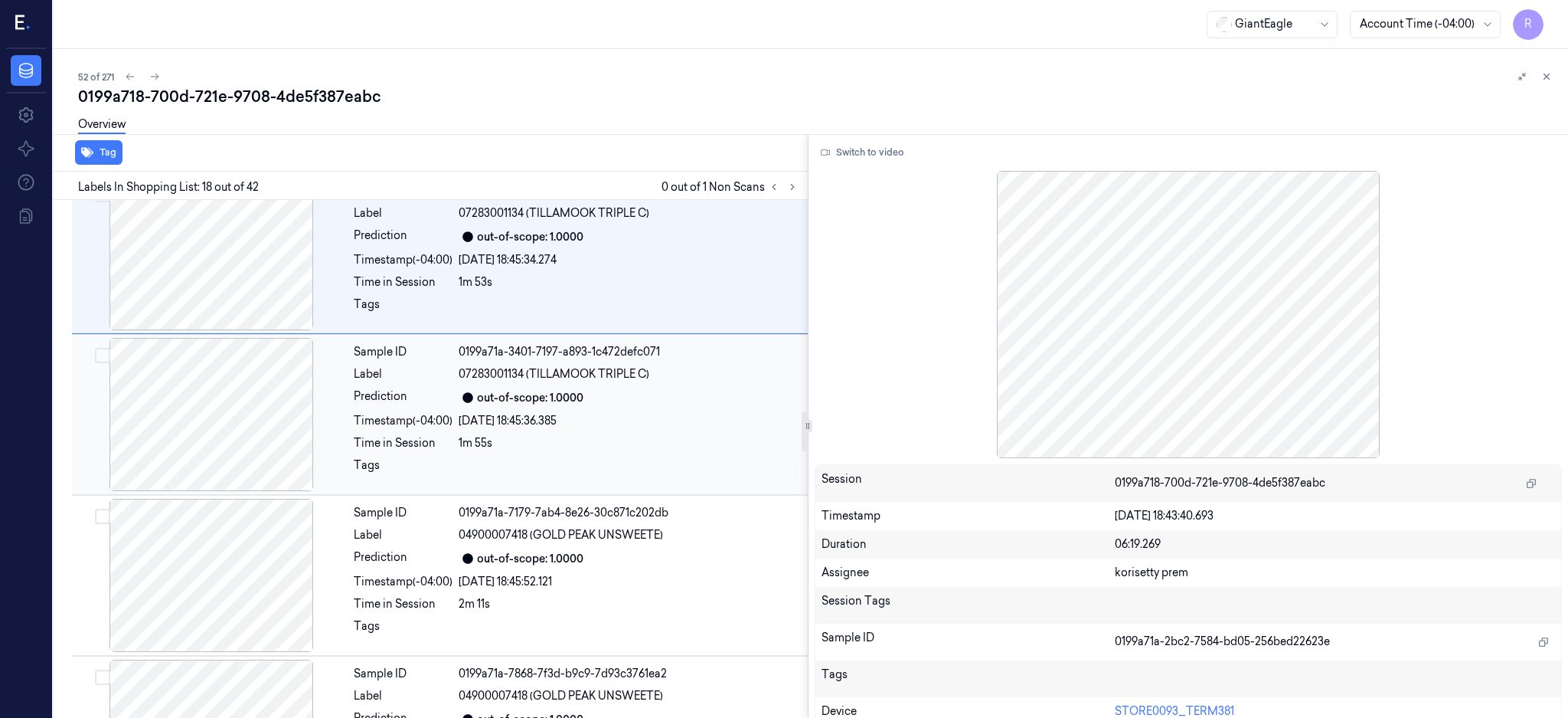
click at [674, 465] on div at bounding box center [628, 470] width 340 height 24
click at [677, 462] on div at bounding box center [628, 470] width 340 height 24
click at [663, 469] on div at bounding box center [628, 470] width 340 height 24
click at [656, 471] on div at bounding box center [628, 470] width 340 height 24
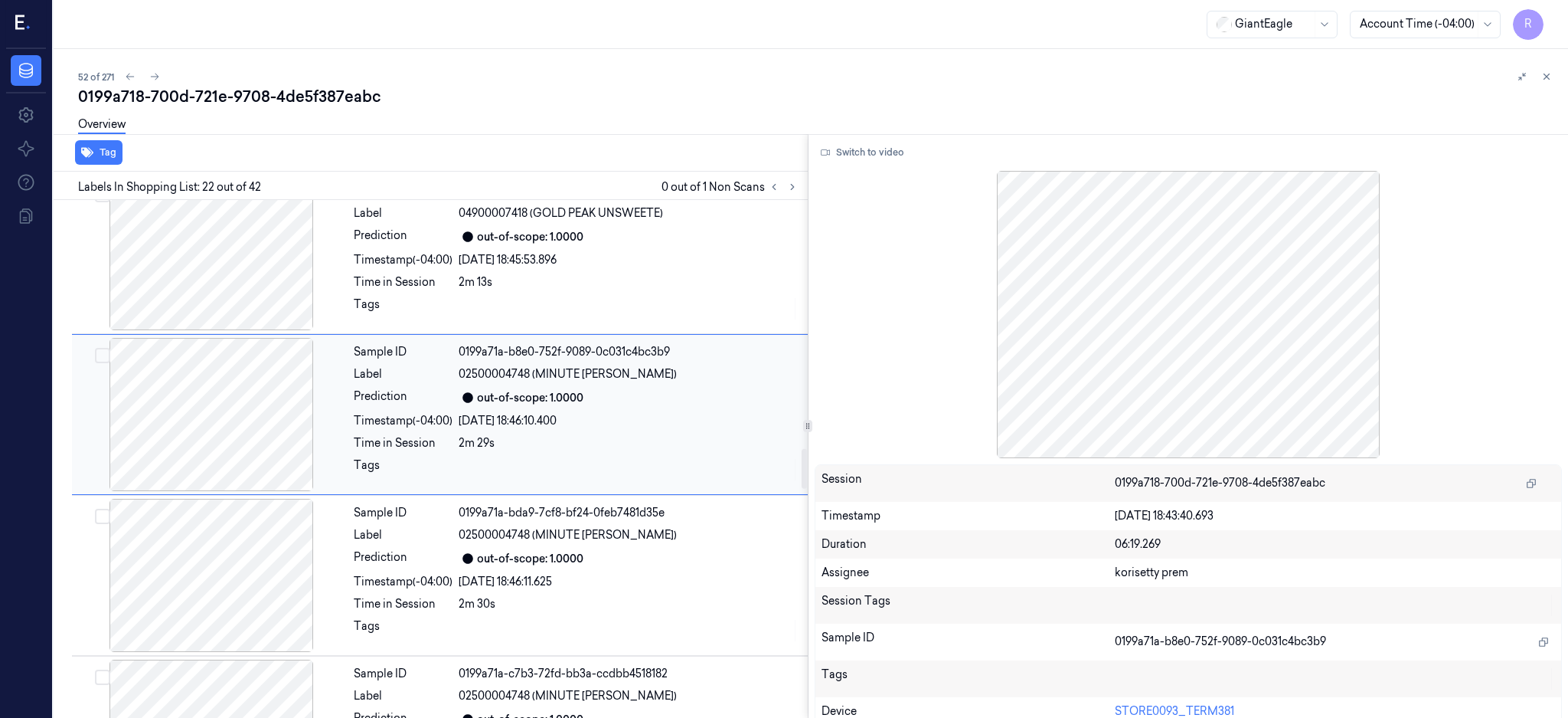
scroll to position [3200, 0]
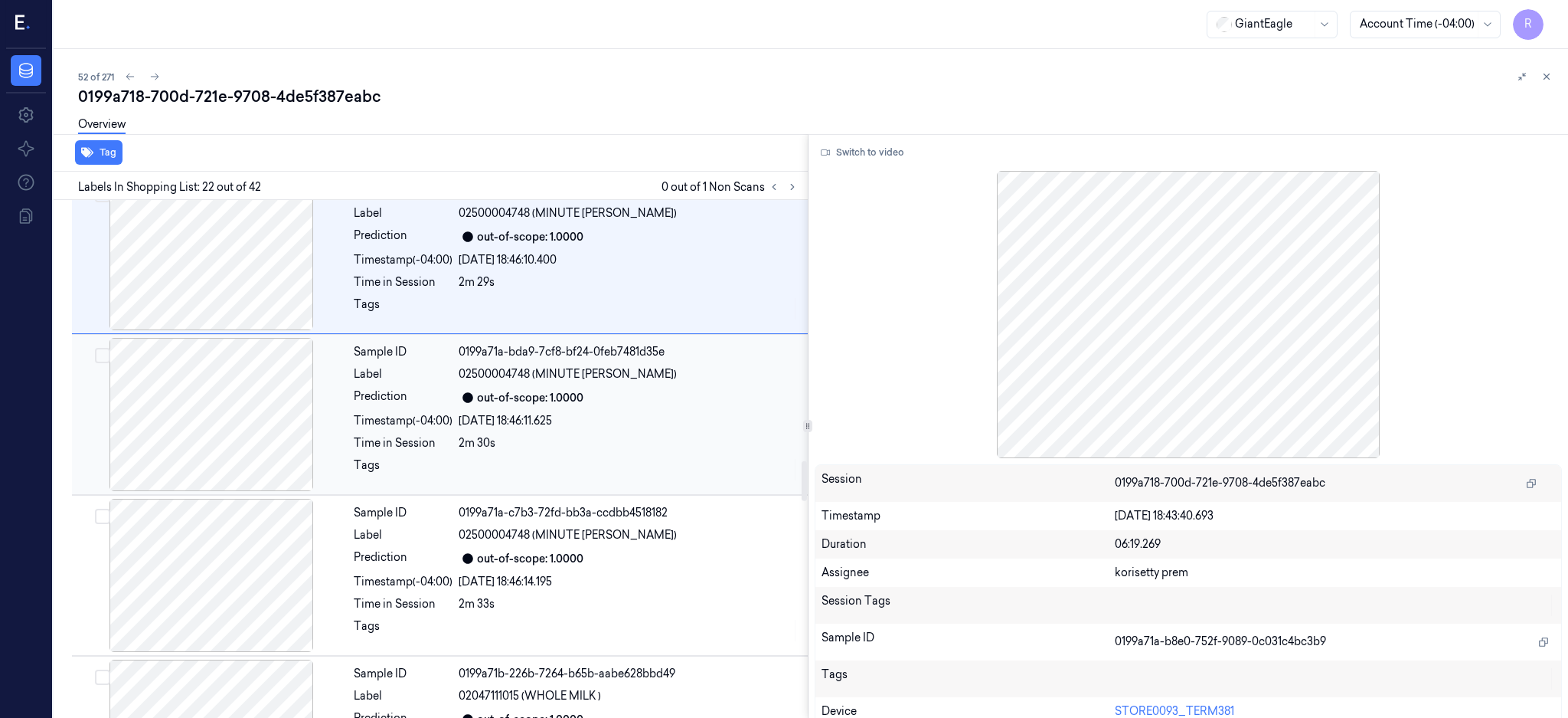
click at [656, 474] on div at bounding box center [628, 470] width 340 height 24
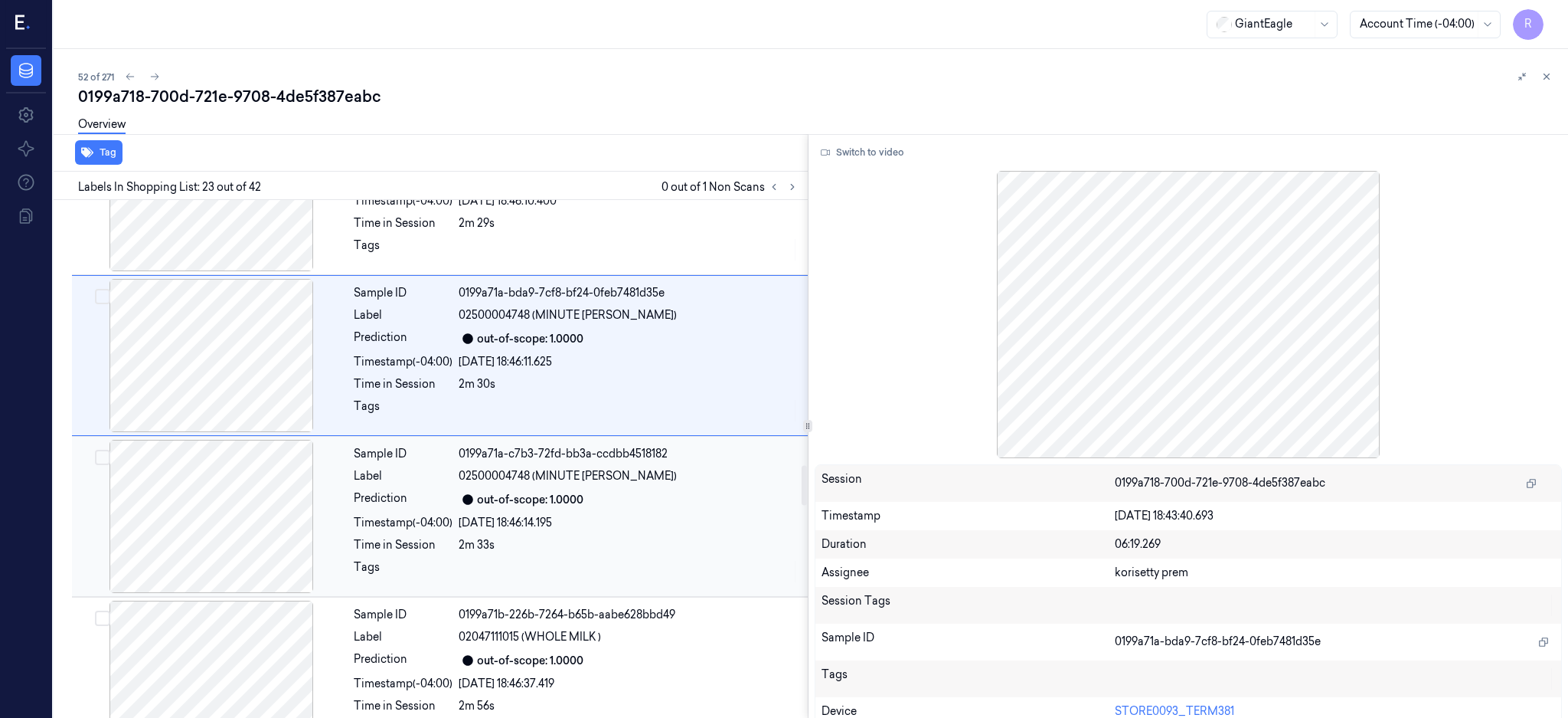
click at [660, 537] on div "Sample ID 0199a71a-c7b3-72fd-bb3a-ccdbb4518182 Label 02500004748 (MINUTE MAID L…" at bounding box center [576, 516] width 457 height 153
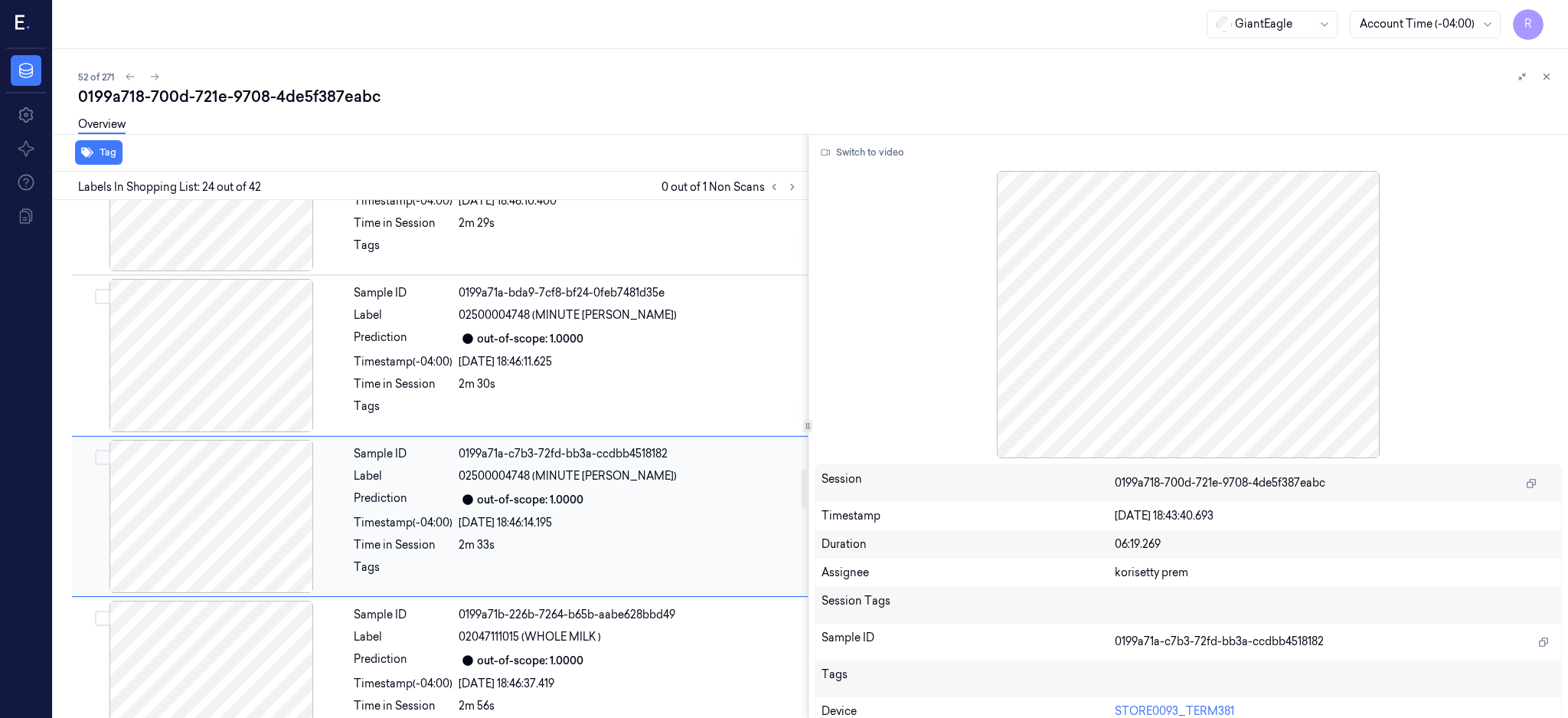
scroll to position [3522, 0]
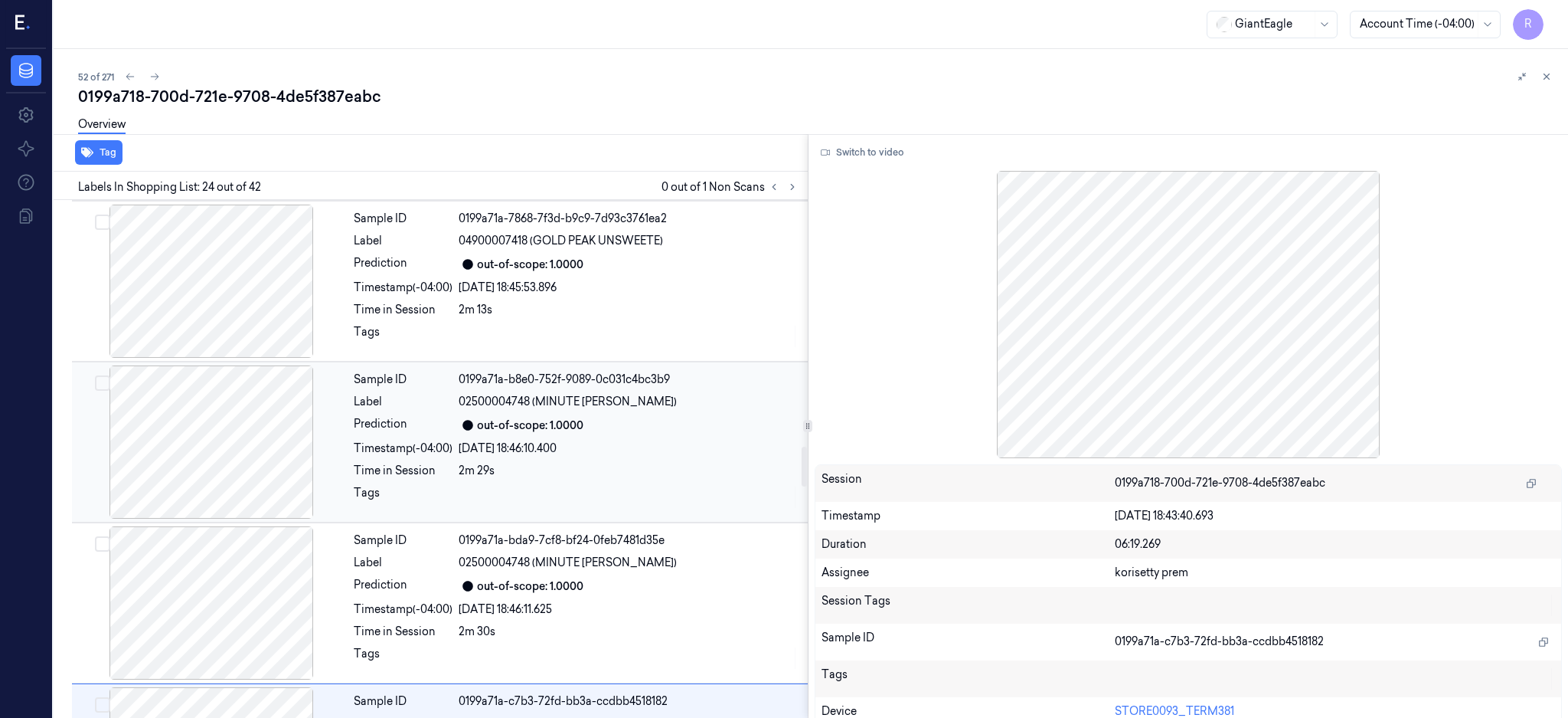
click at [642, 422] on div "out-of-scope: 1.0000" at bounding box center [628, 425] width 340 height 18
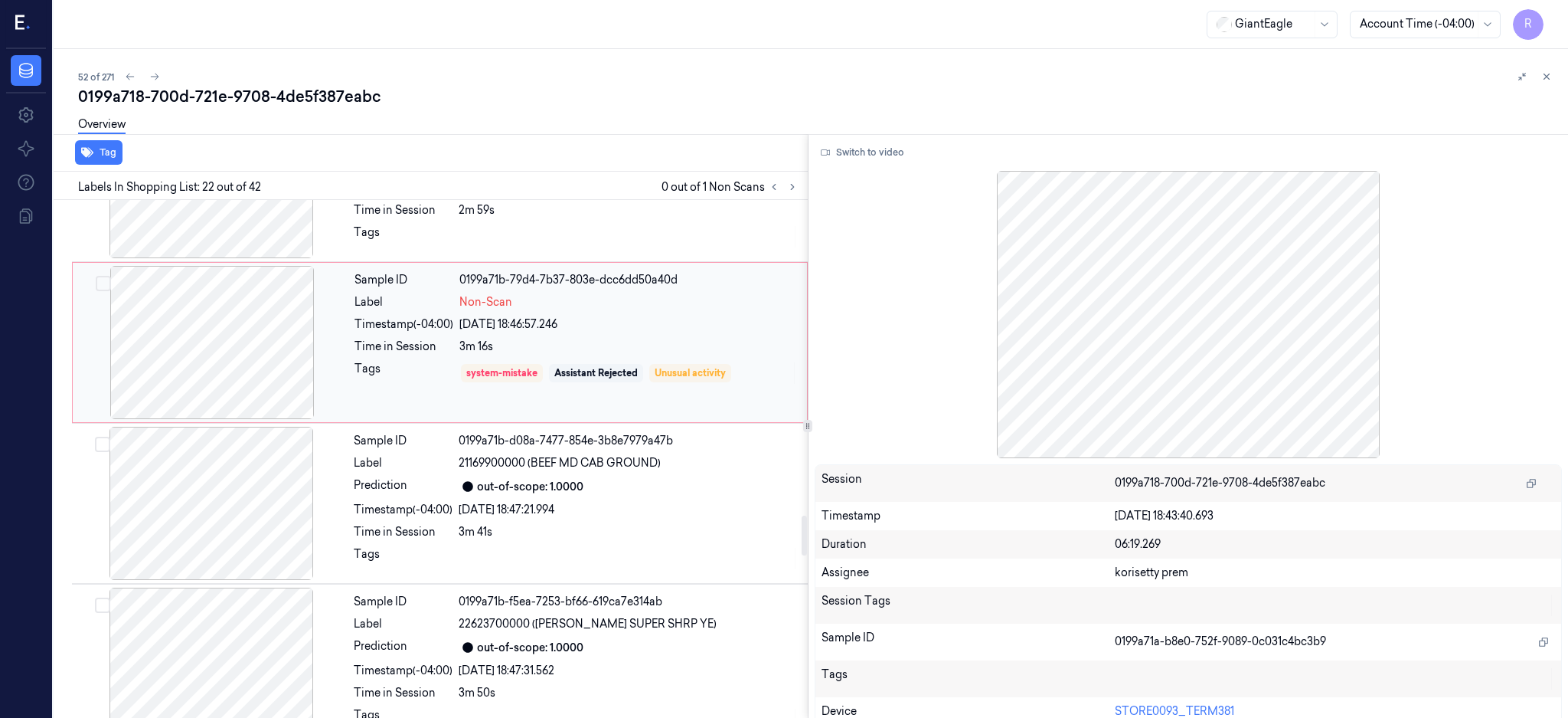
click at [650, 415] on div "Sample ID 0199a71b-79d4-7b37-803e-dcc6dd50a40d Label Non-Scan Timestamp (-04:00…" at bounding box center [576, 342] width 456 height 153
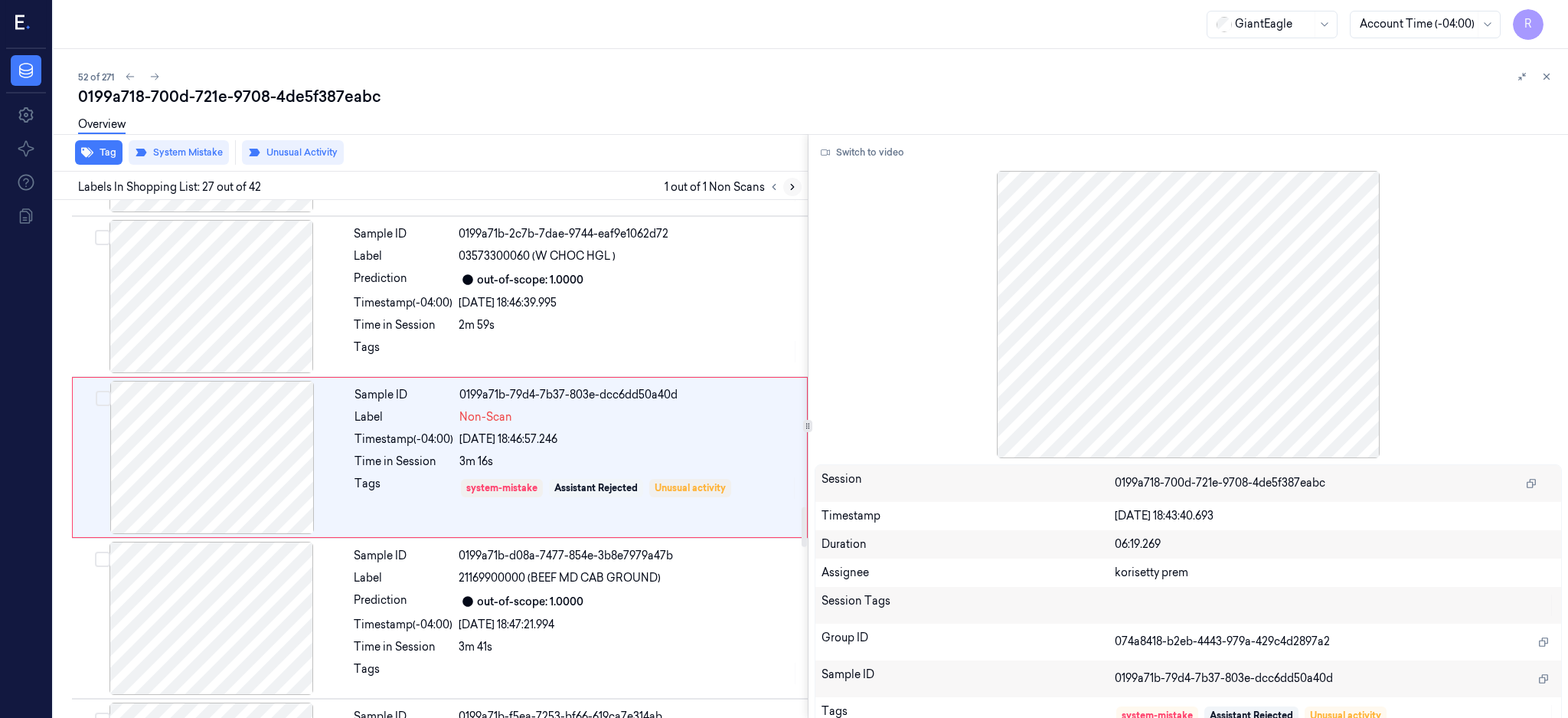
click at [801, 180] on button at bounding box center [792, 186] width 18 height 18
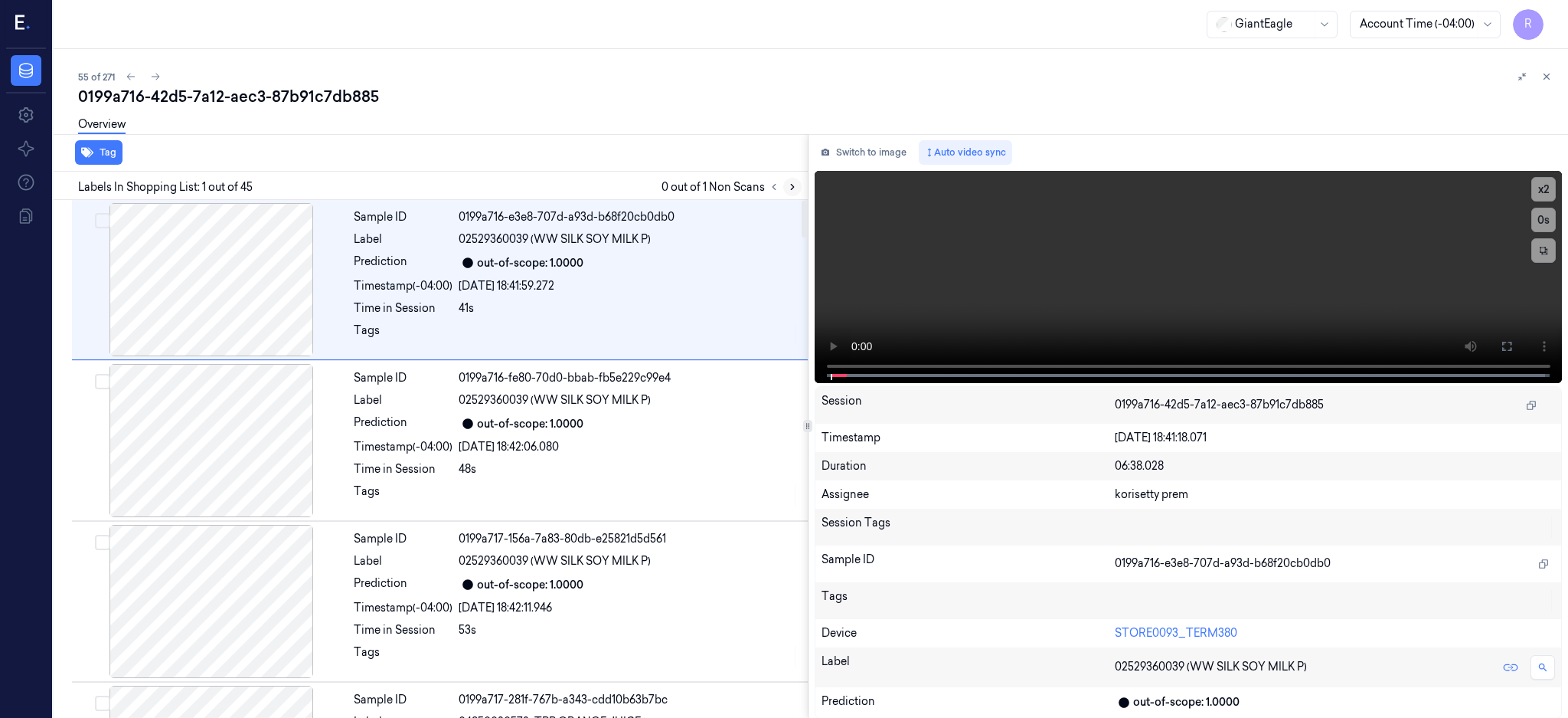
click at [801, 193] on button at bounding box center [792, 186] width 18 height 18
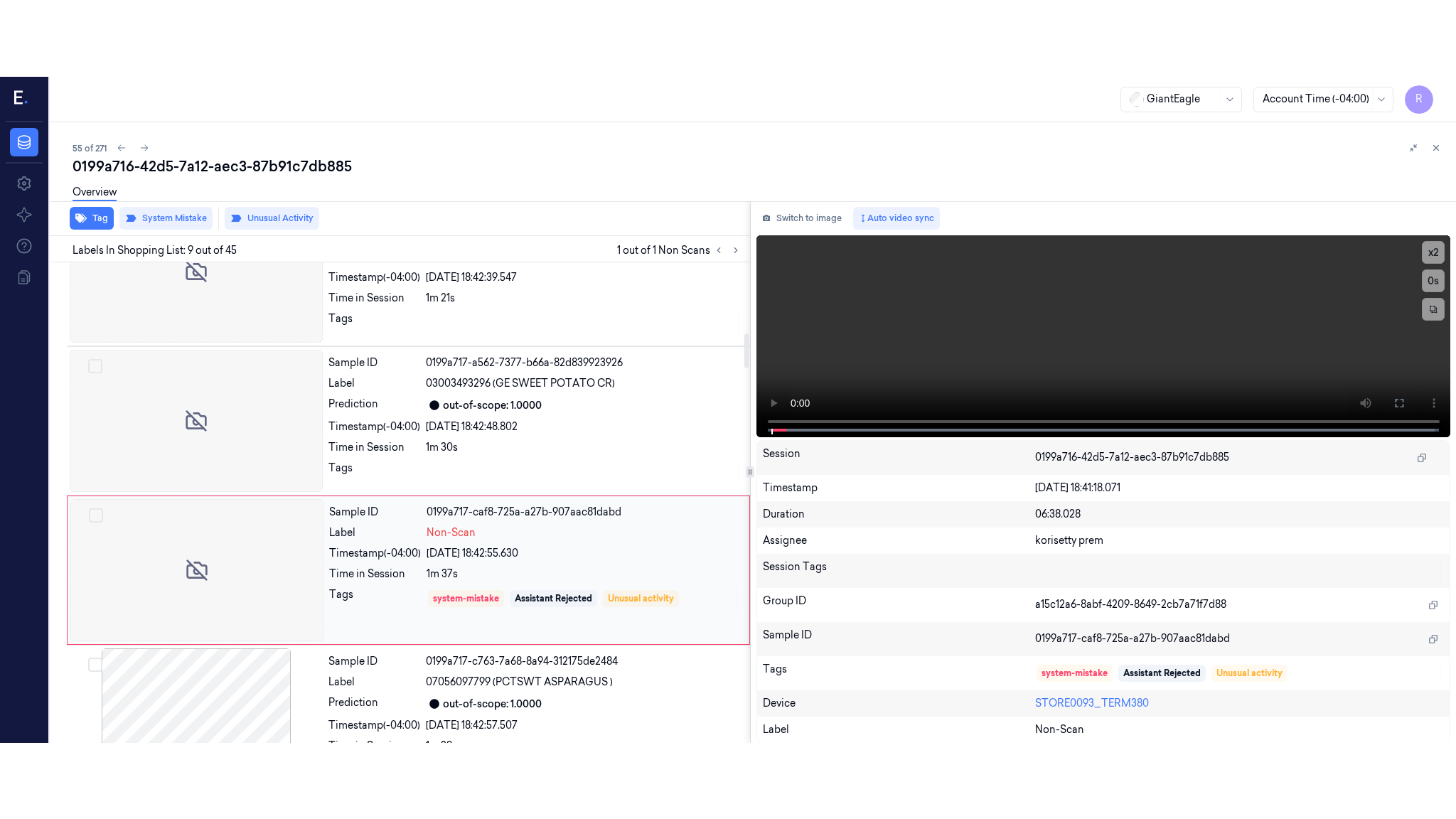
scroll to position [1028, 0]
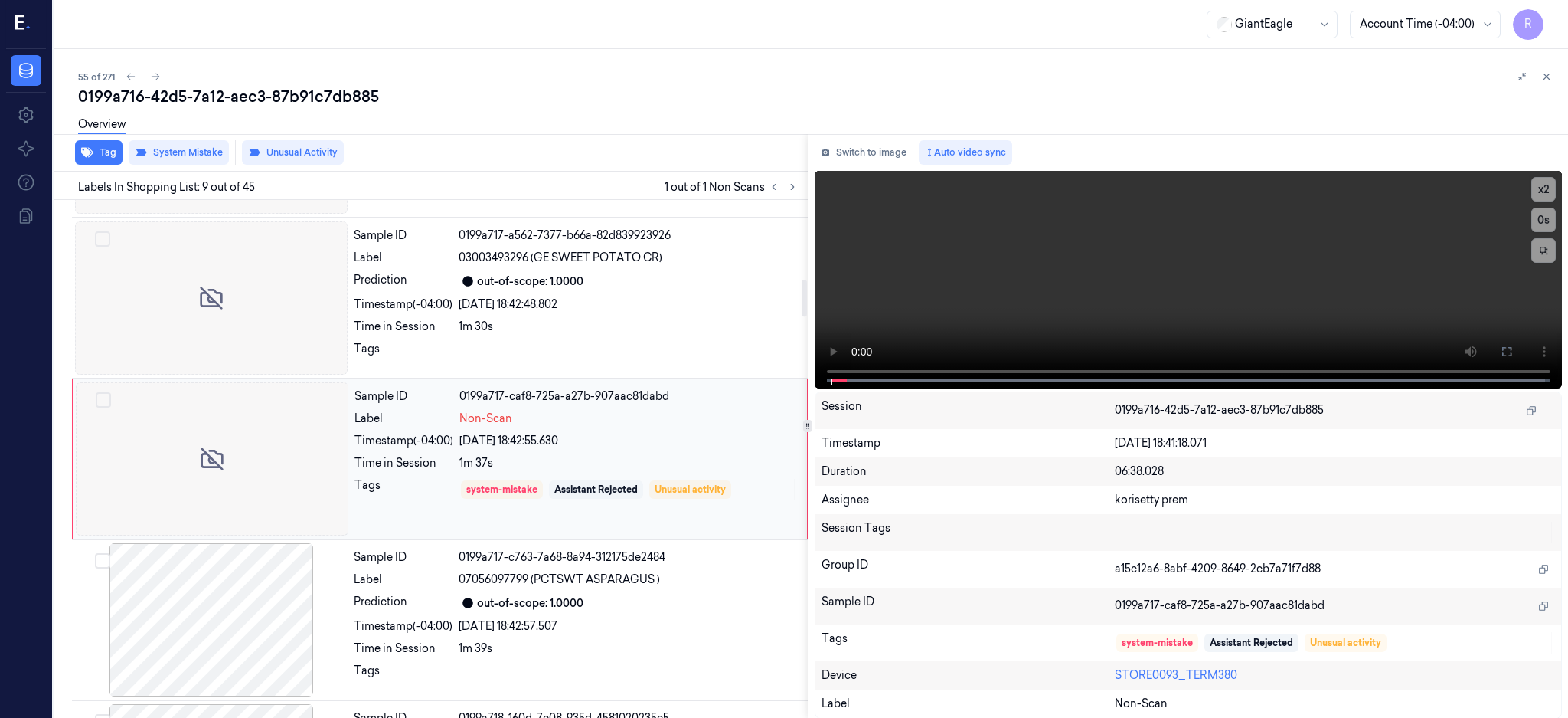
click at [209, 485] on div at bounding box center [212, 459] width 272 height 153
click at [195, 434] on div at bounding box center [212, 459] width 272 height 153
click at [1513, 353] on icon at bounding box center [1507, 352] width 12 height 12
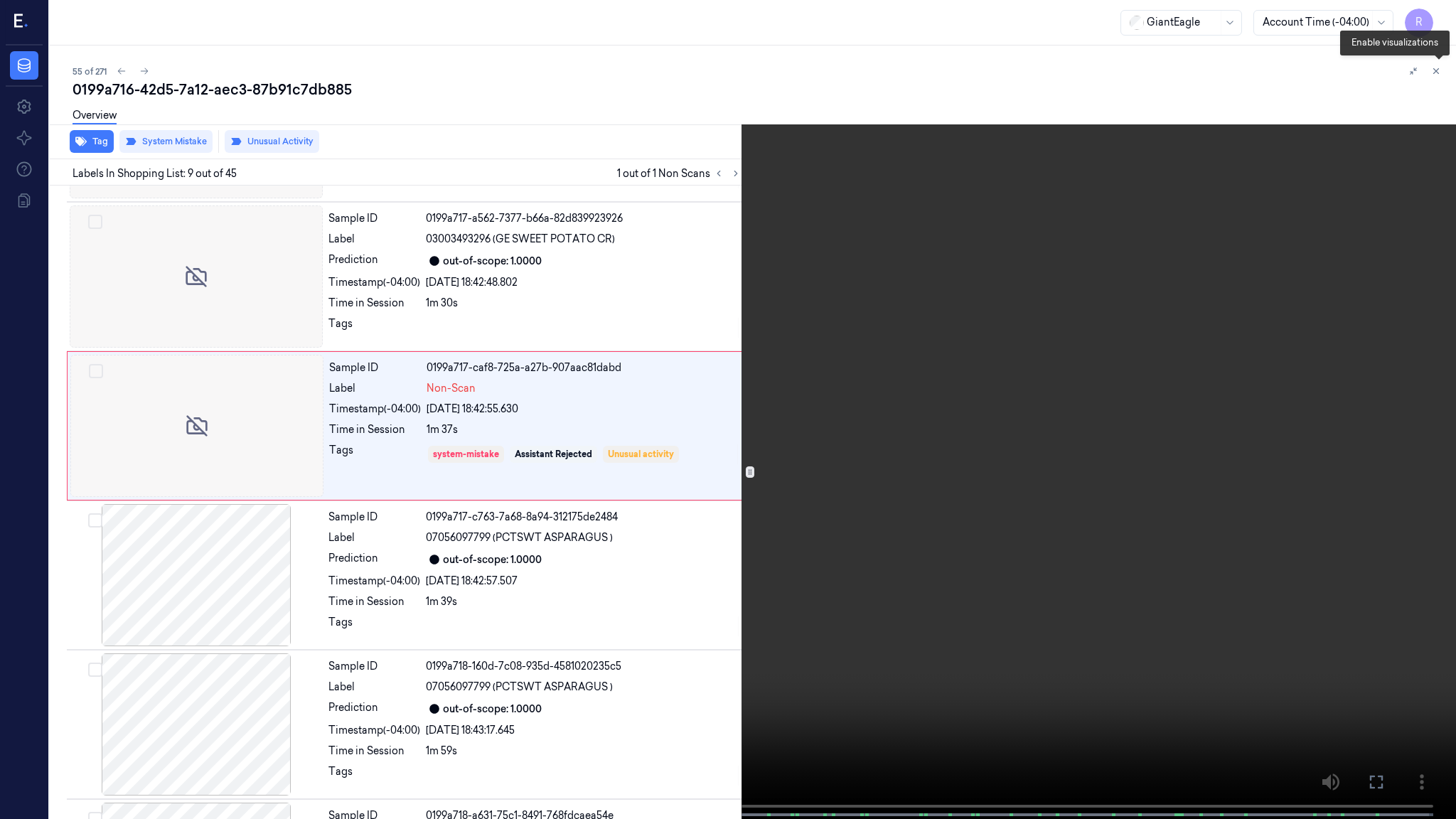
click at [1430, 66] on button at bounding box center [1438, 74] width 22 height 22
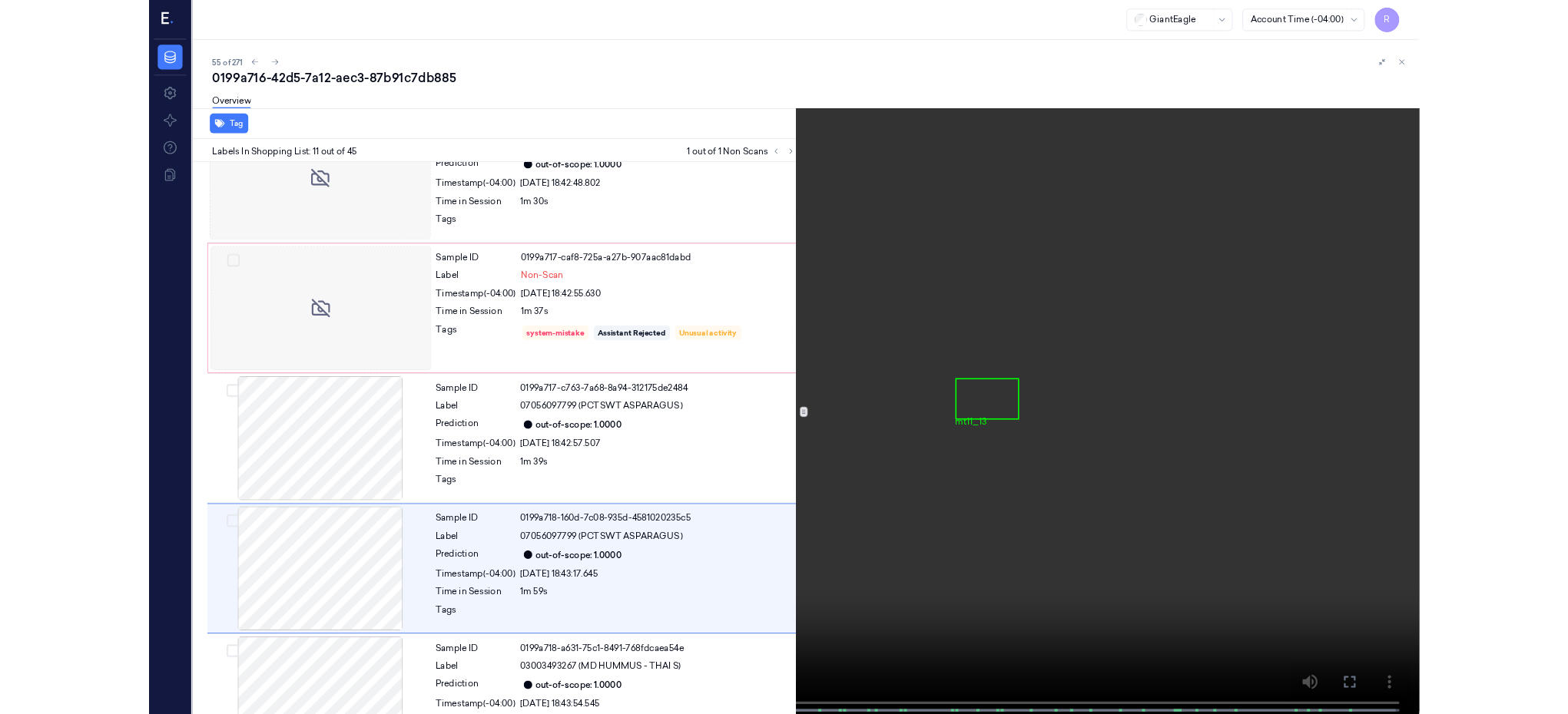
scroll to position [1350, 0]
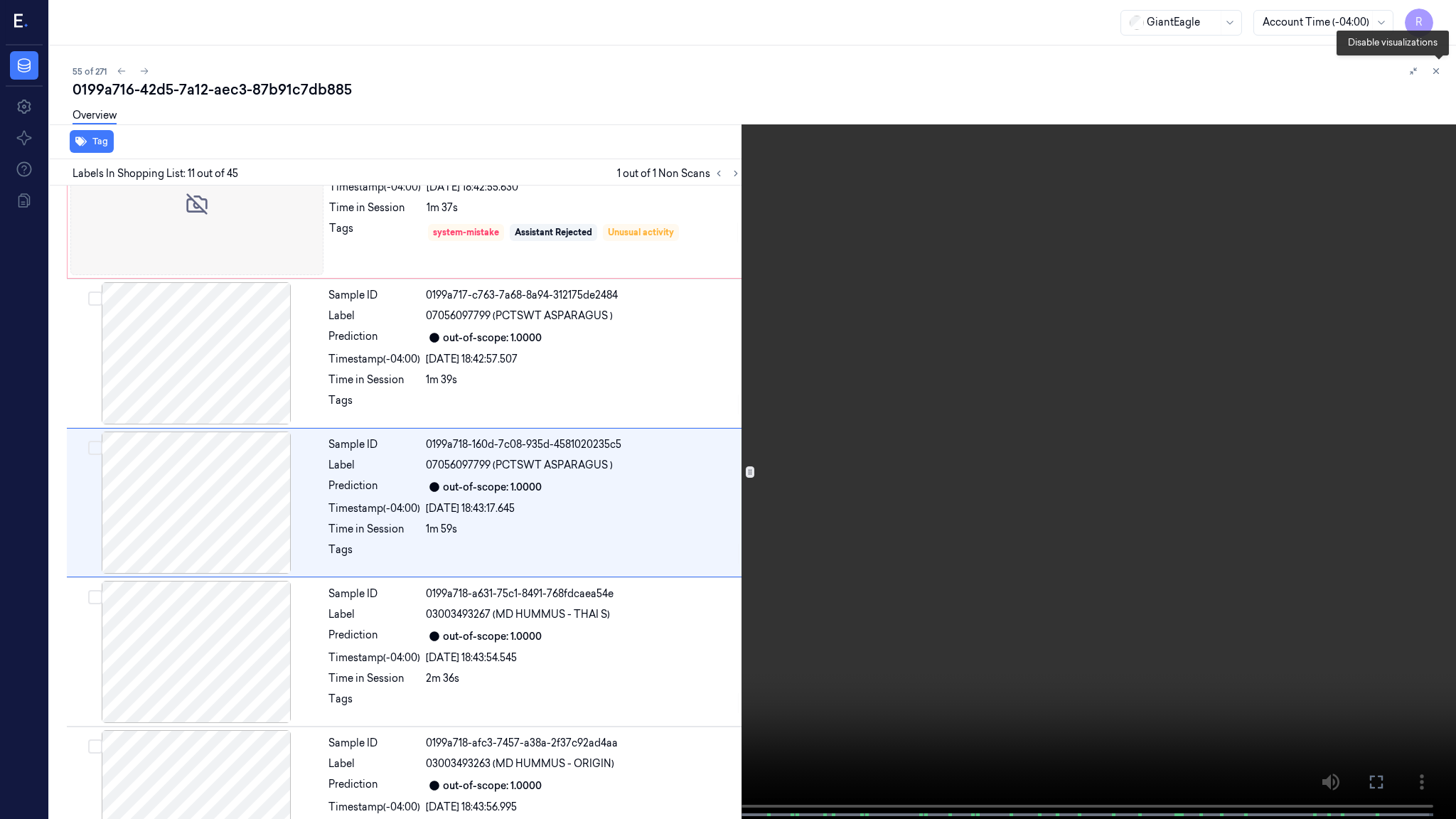
click at [1432, 70] on icon at bounding box center [1438, 74] width 22 height 22
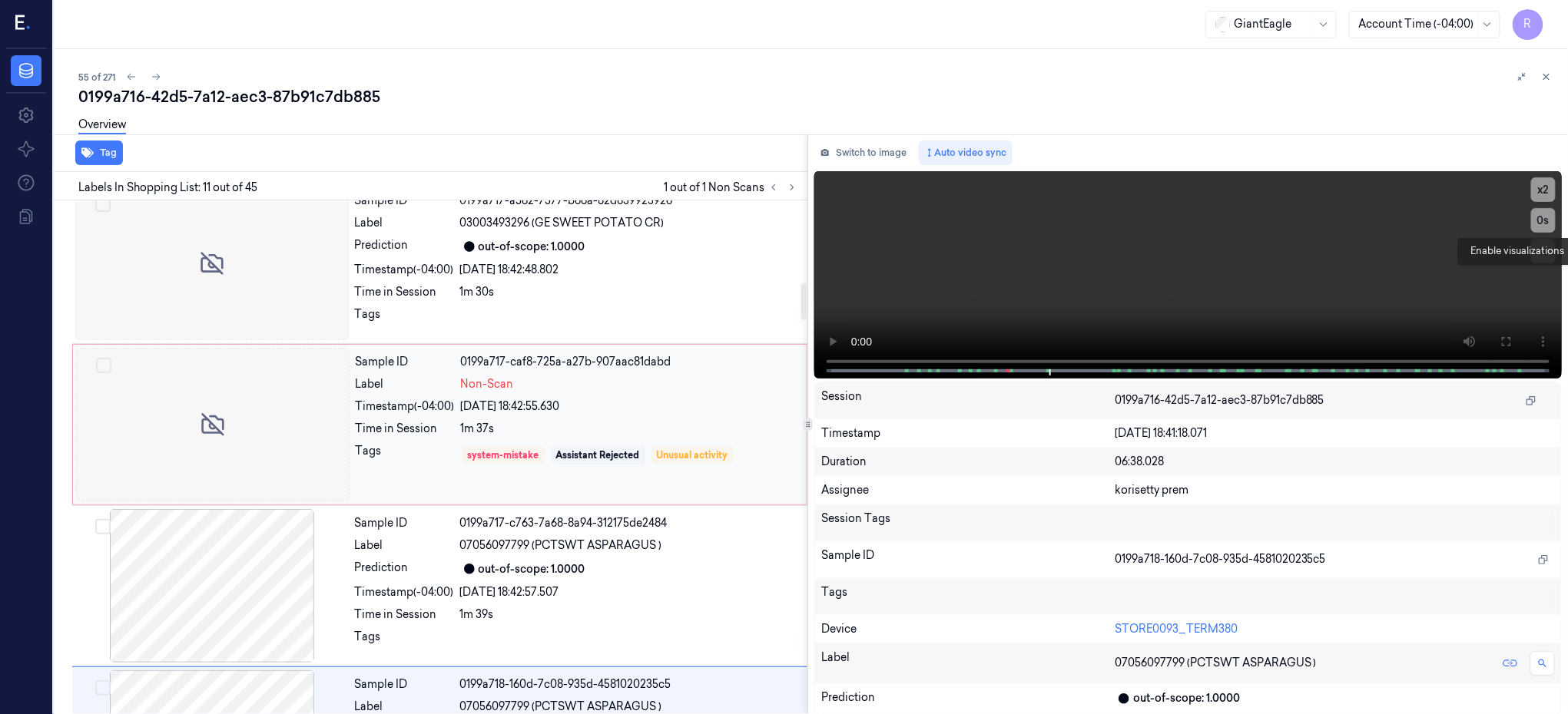
click at [174, 376] on div at bounding box center [213, 425] width 273 height 154
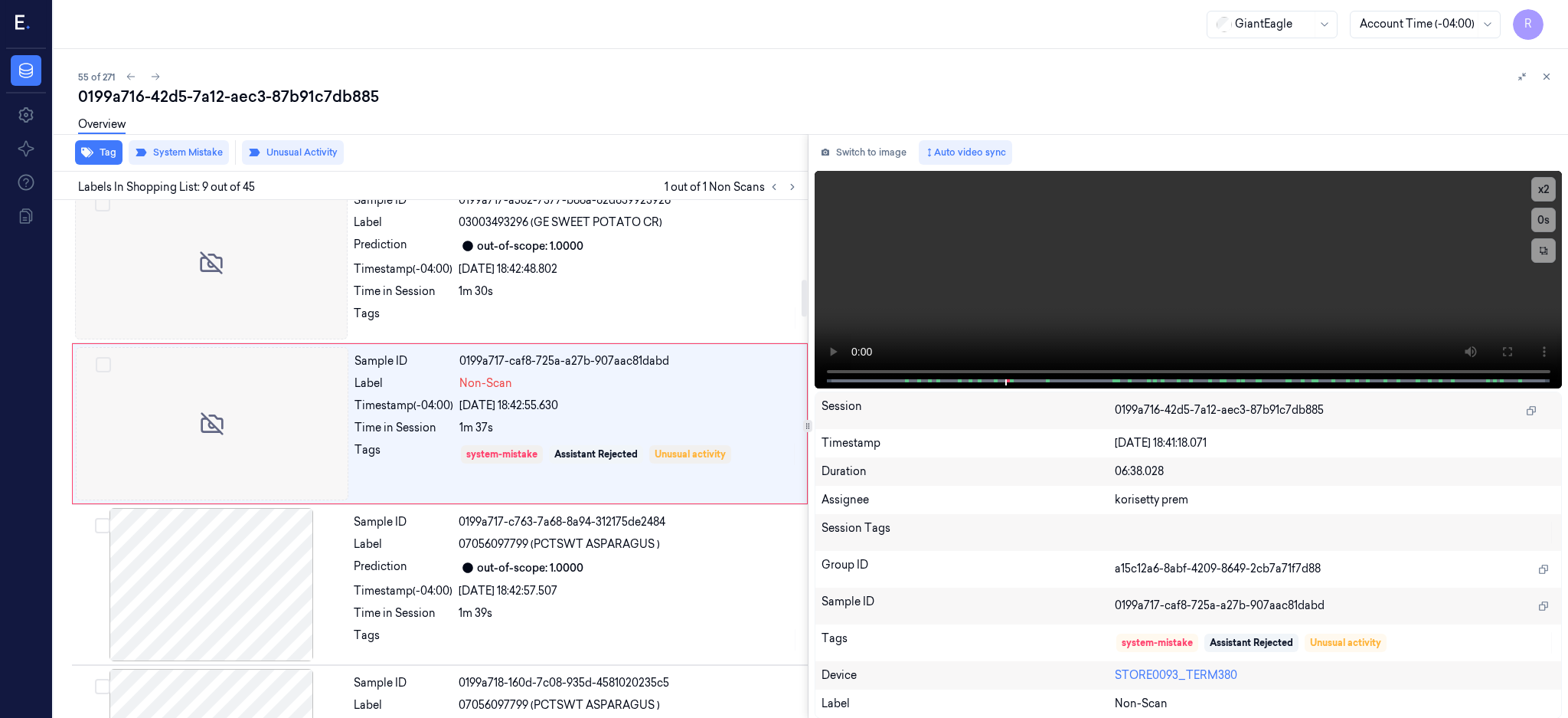
scroll to position [1108, 0]
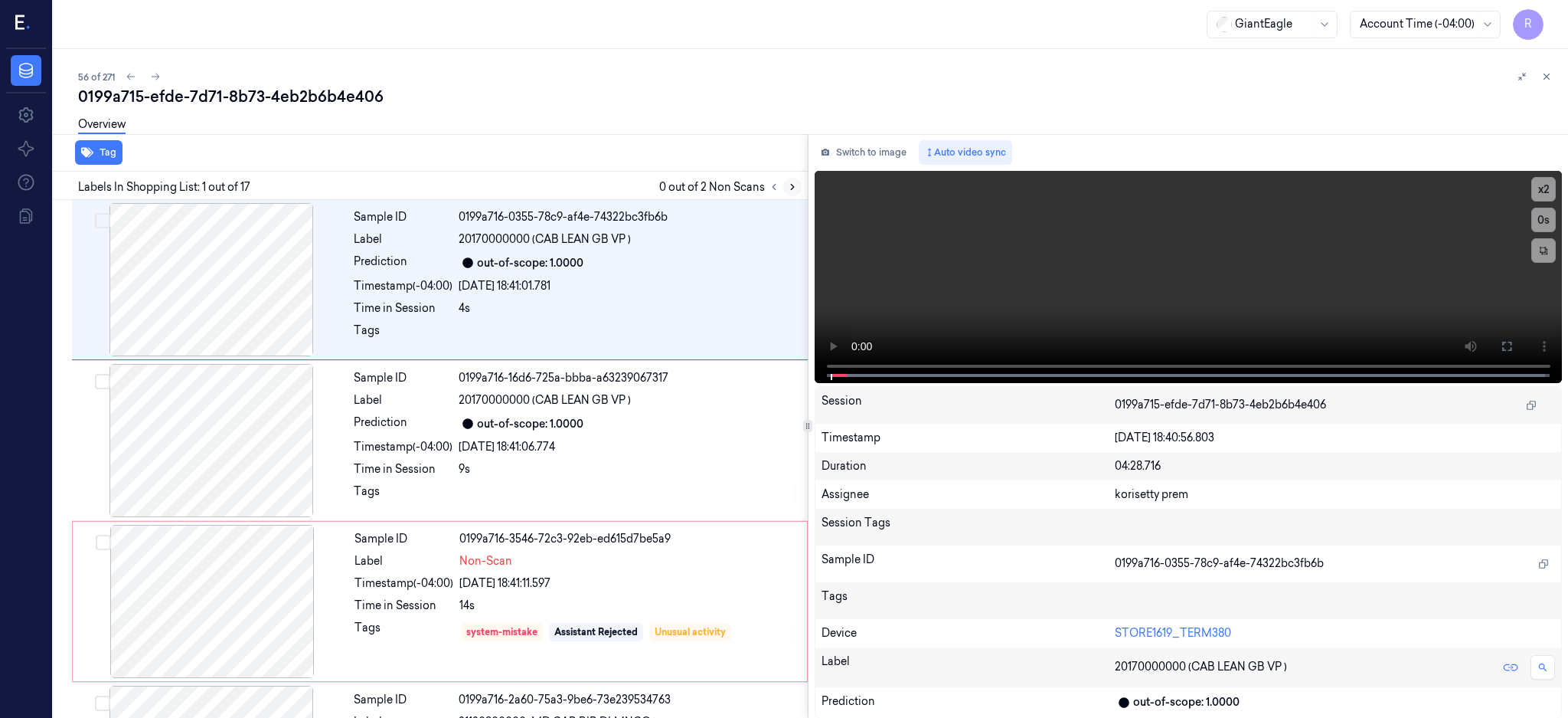
click at [798, 190] on icon at bounding box center [793, 187] width 10 height 10
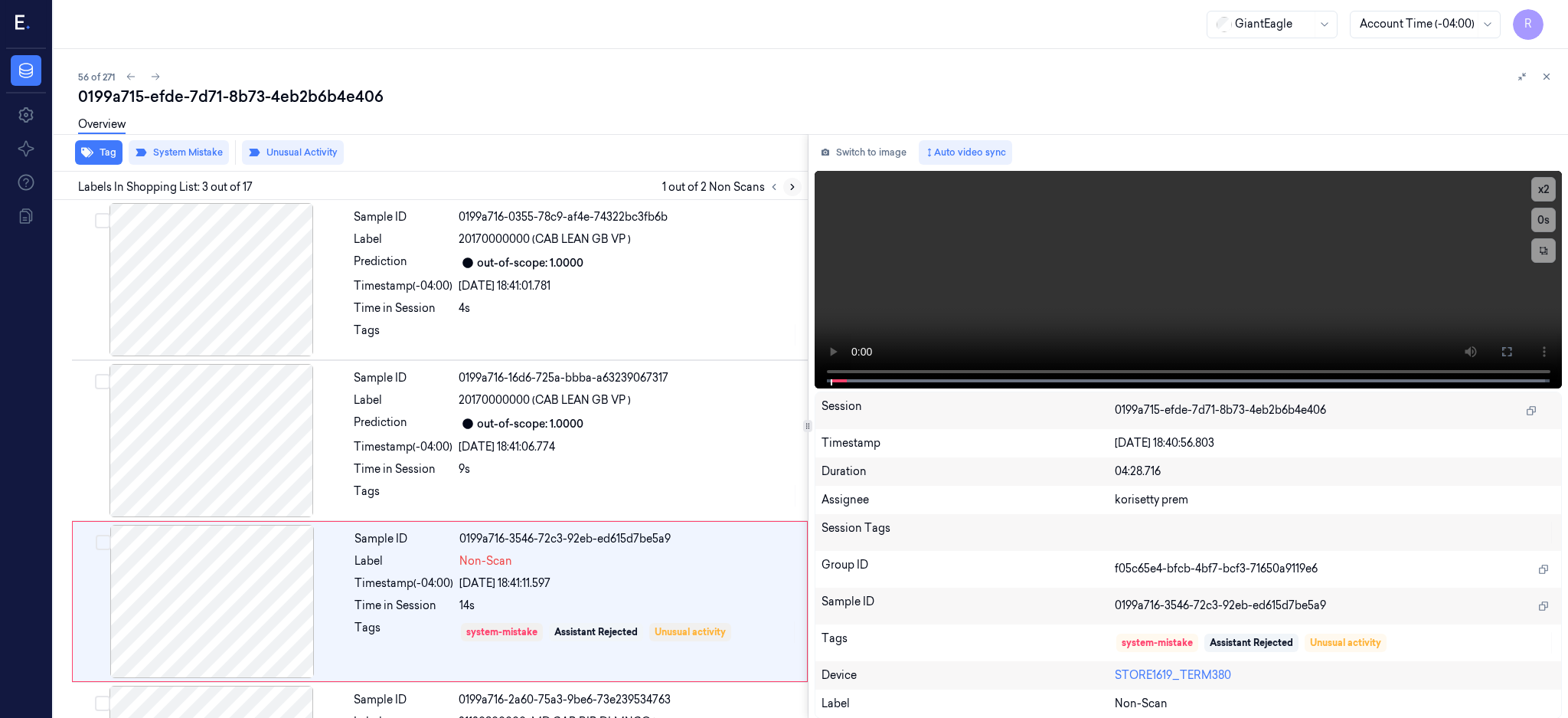
scroll to position [141, 0]
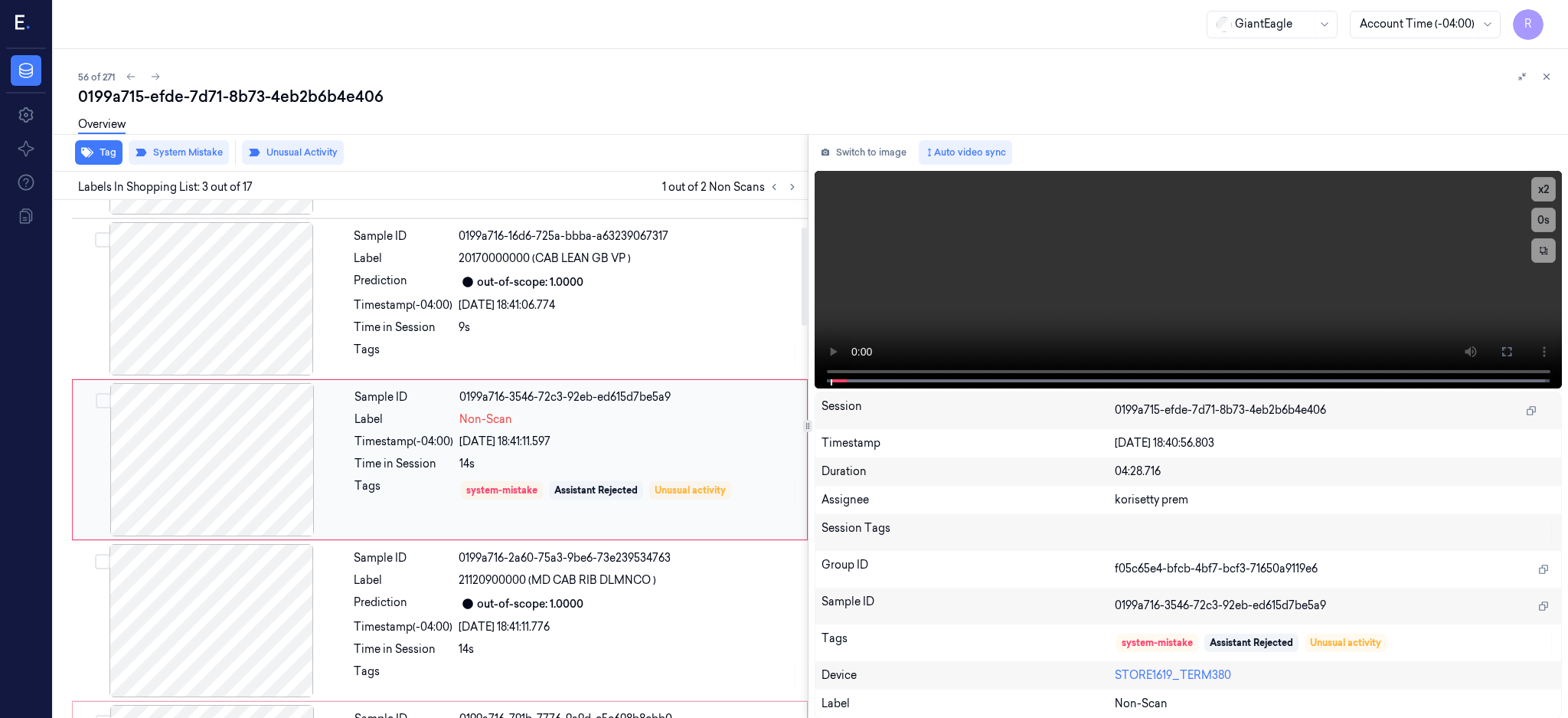
click at [211, 476] on div at bounding box center [212, 459] width 272 height 153
click at [227, 273] on div at bounding box center [211, 299] width 272 height 153
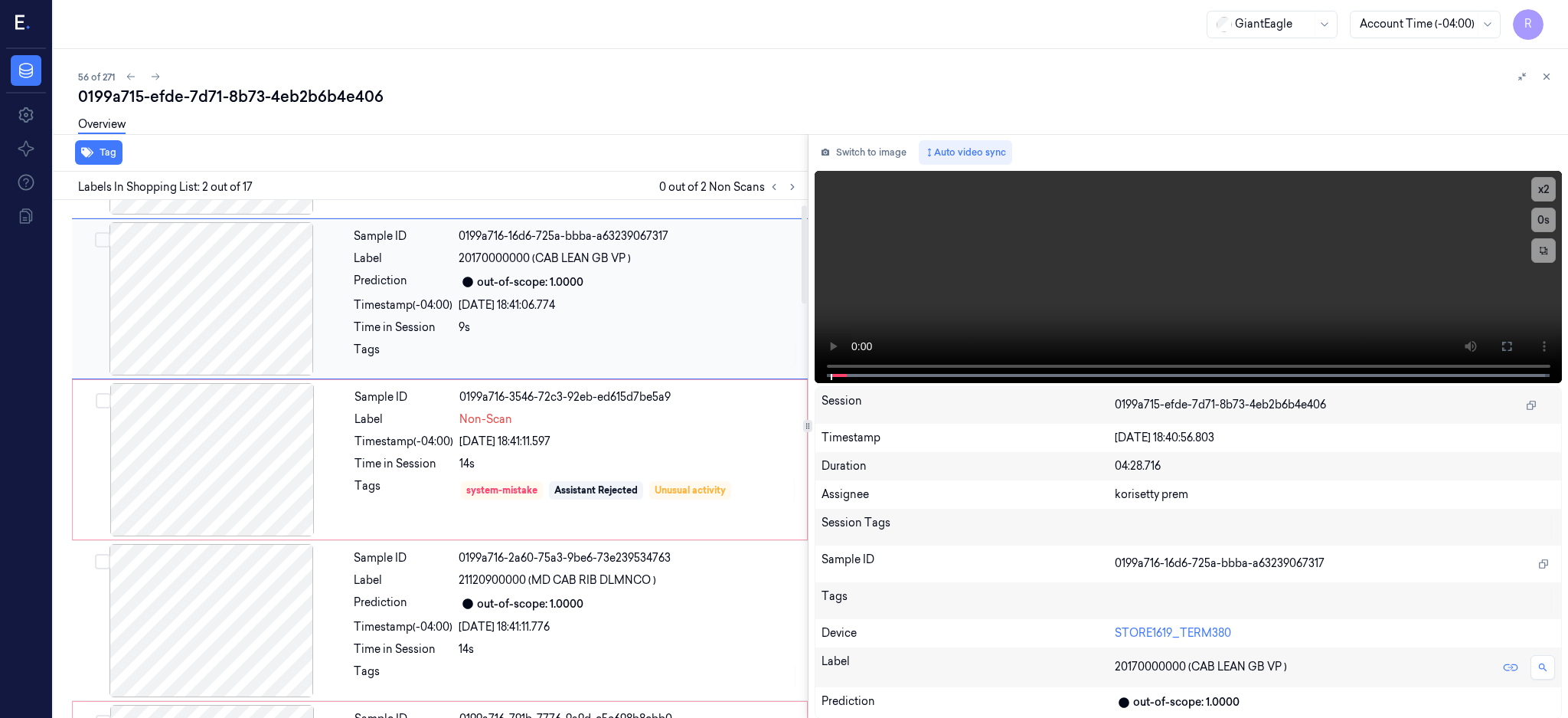
scroll to position [0, 0]
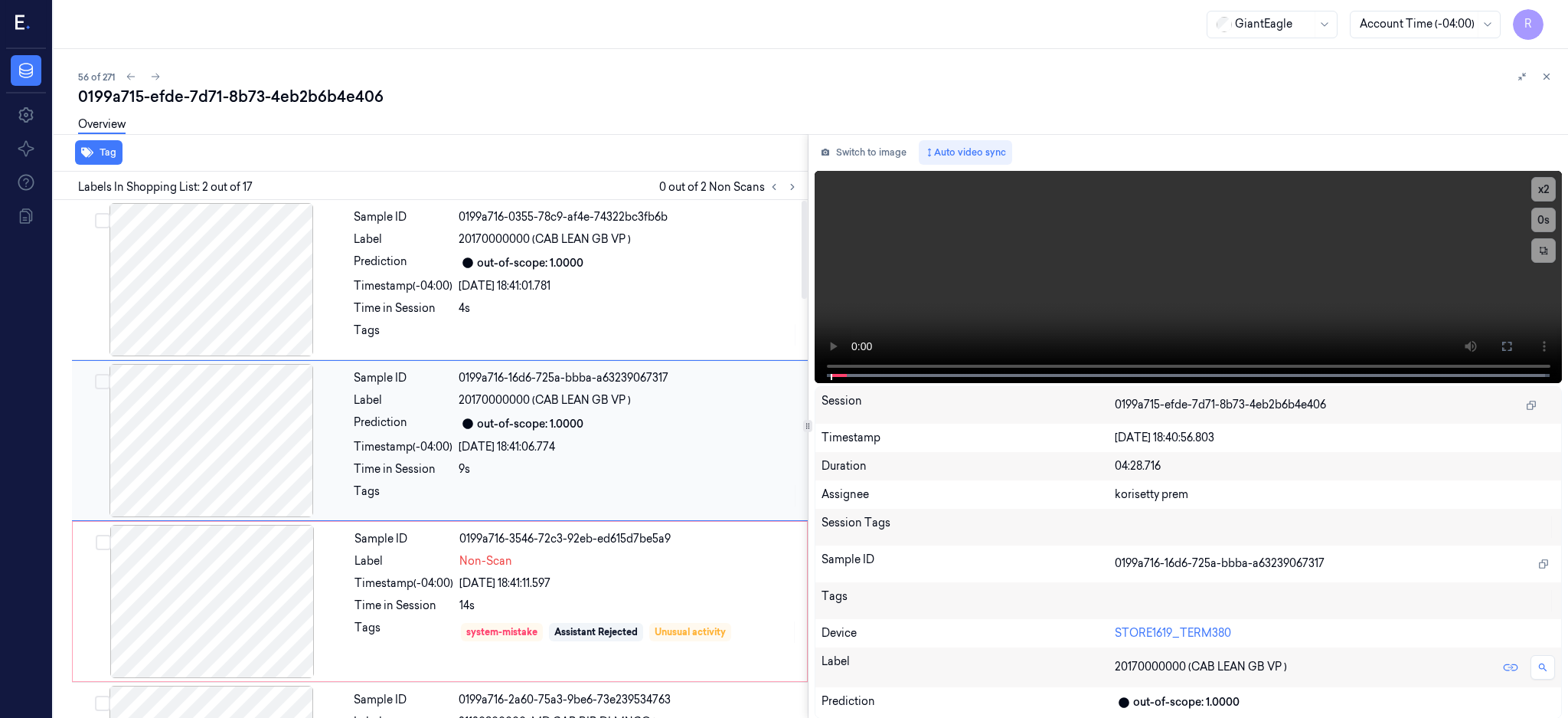
click at [215, 449] on div at bounding box center [211, 440] width 272 height 153
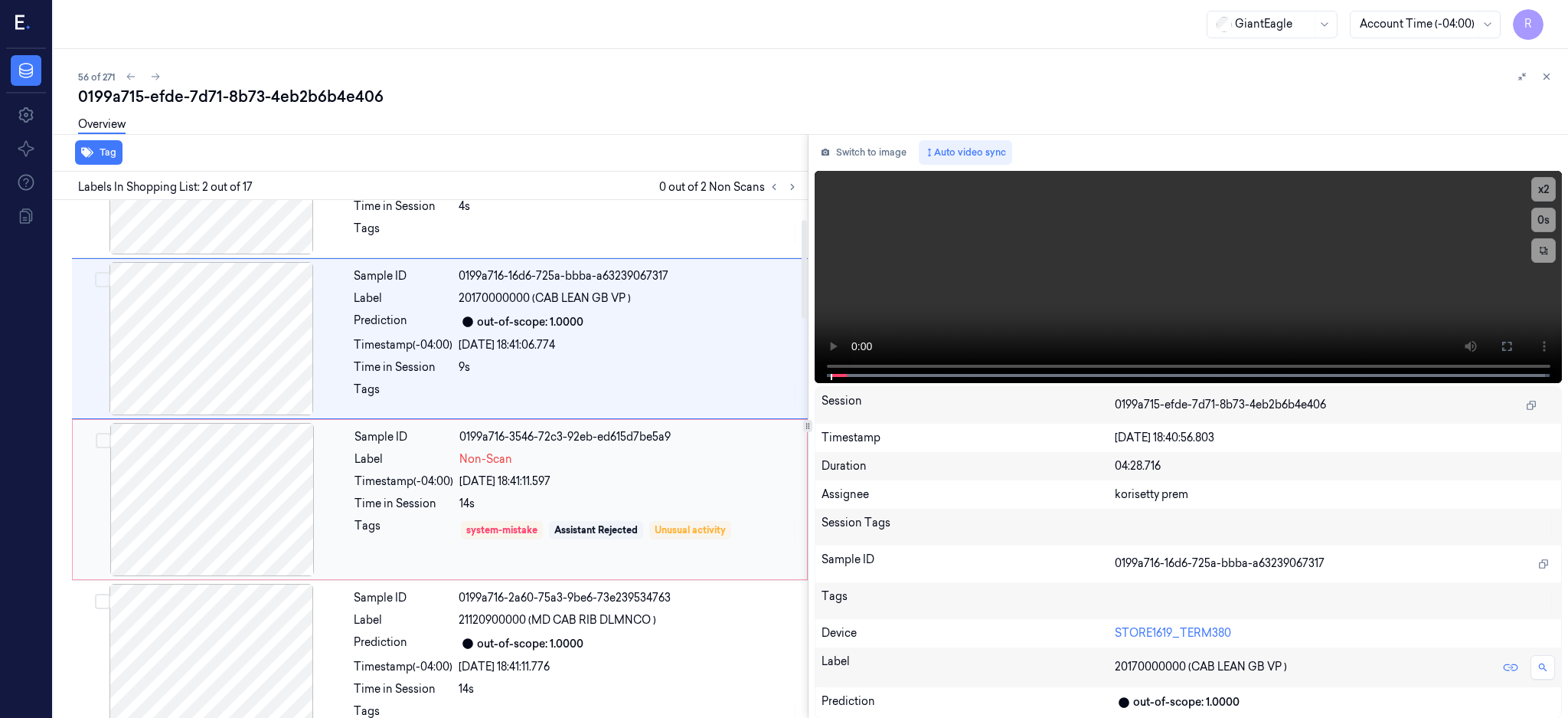
click at [219, 489] on div at bounding box center [212, 500] width 272 height 153
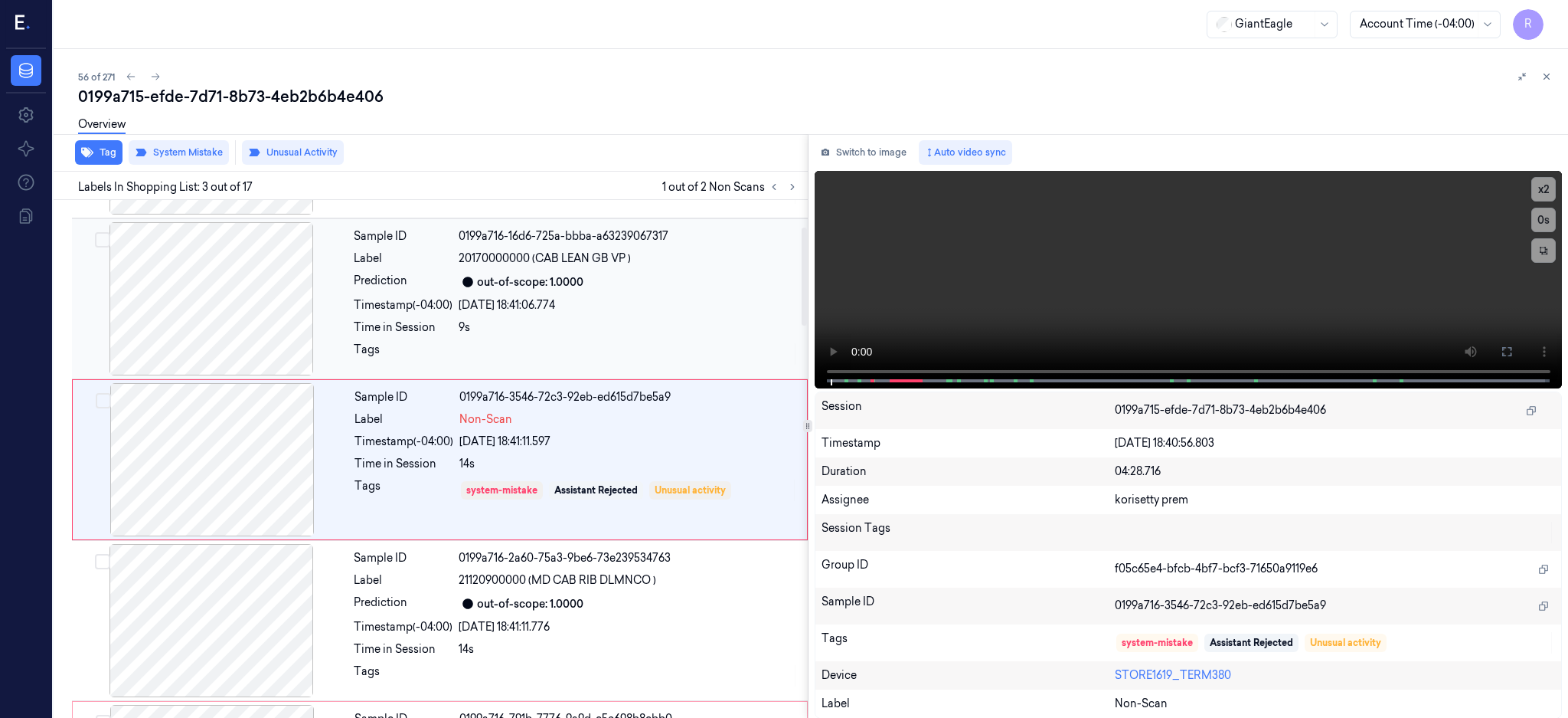
click at [271, 320] on div at bounding box center [211, 299] width 272 height 153
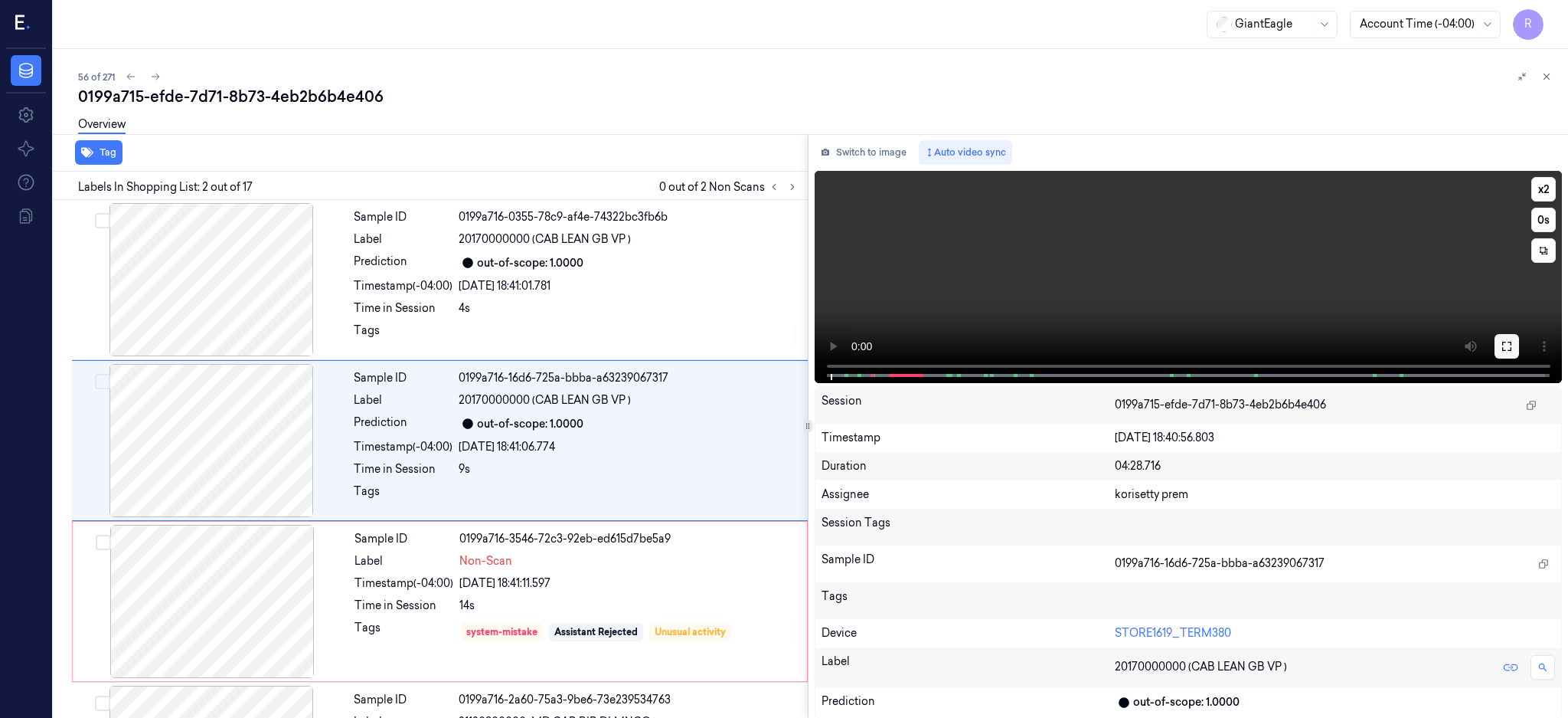
click at [1519, 347] on button at bounding box center [1507, 346] width 24 height 24
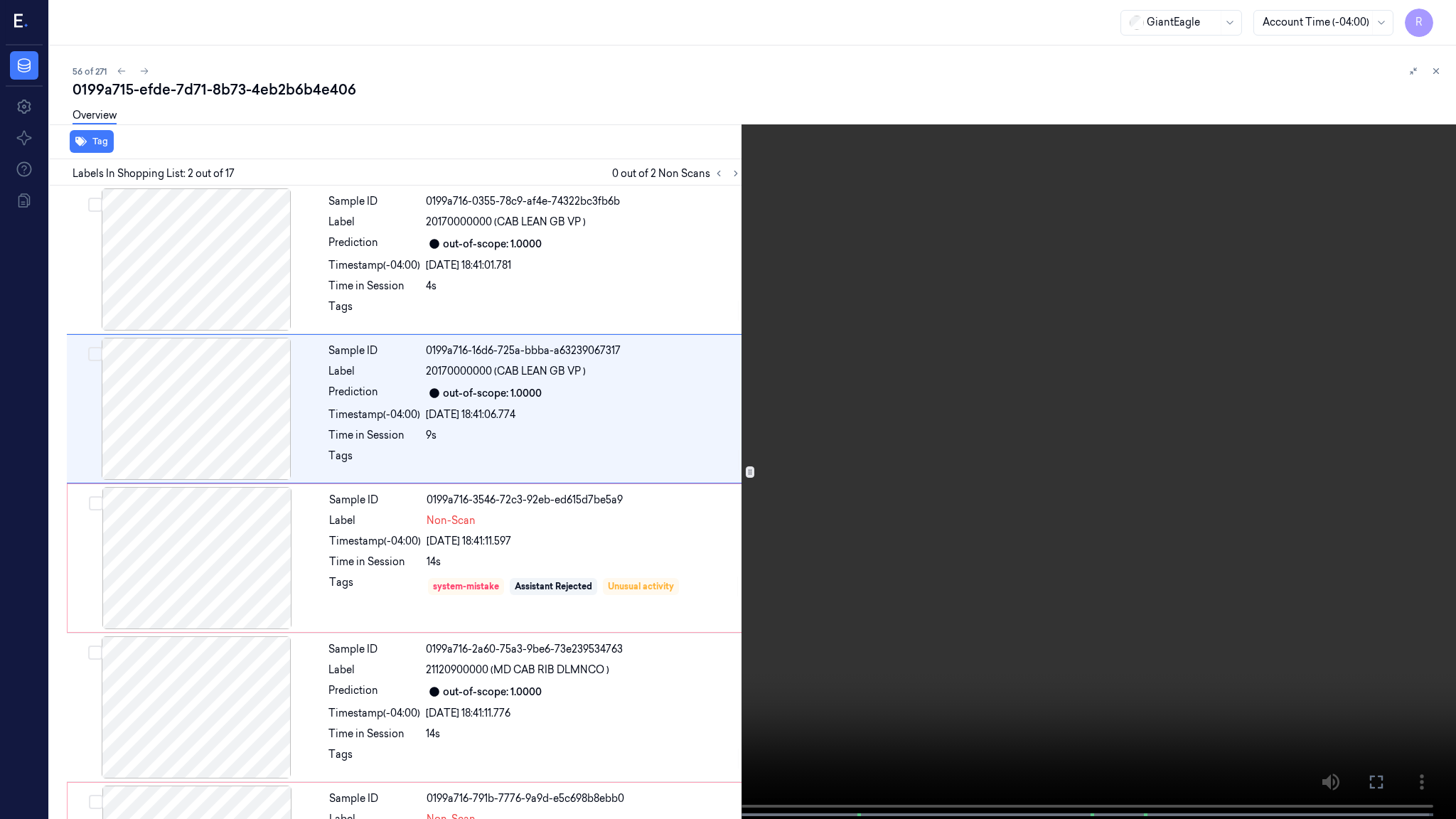
click at [630, 482] on video at bounding box center [728, 410] width 1456 height 821
click at [240, 665] on video at bounding box center [728, 410] width 1456 height 821
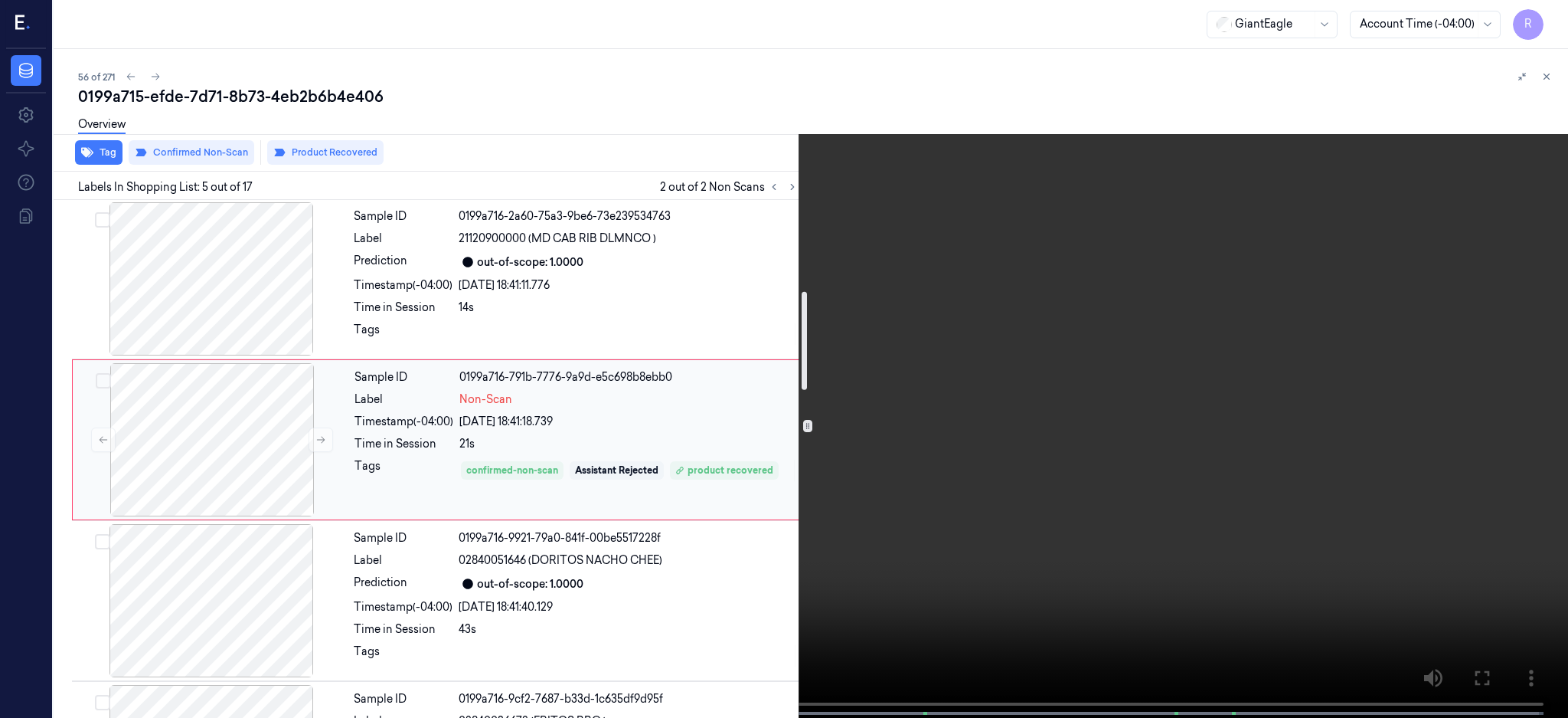
scroll to position [382, 0]
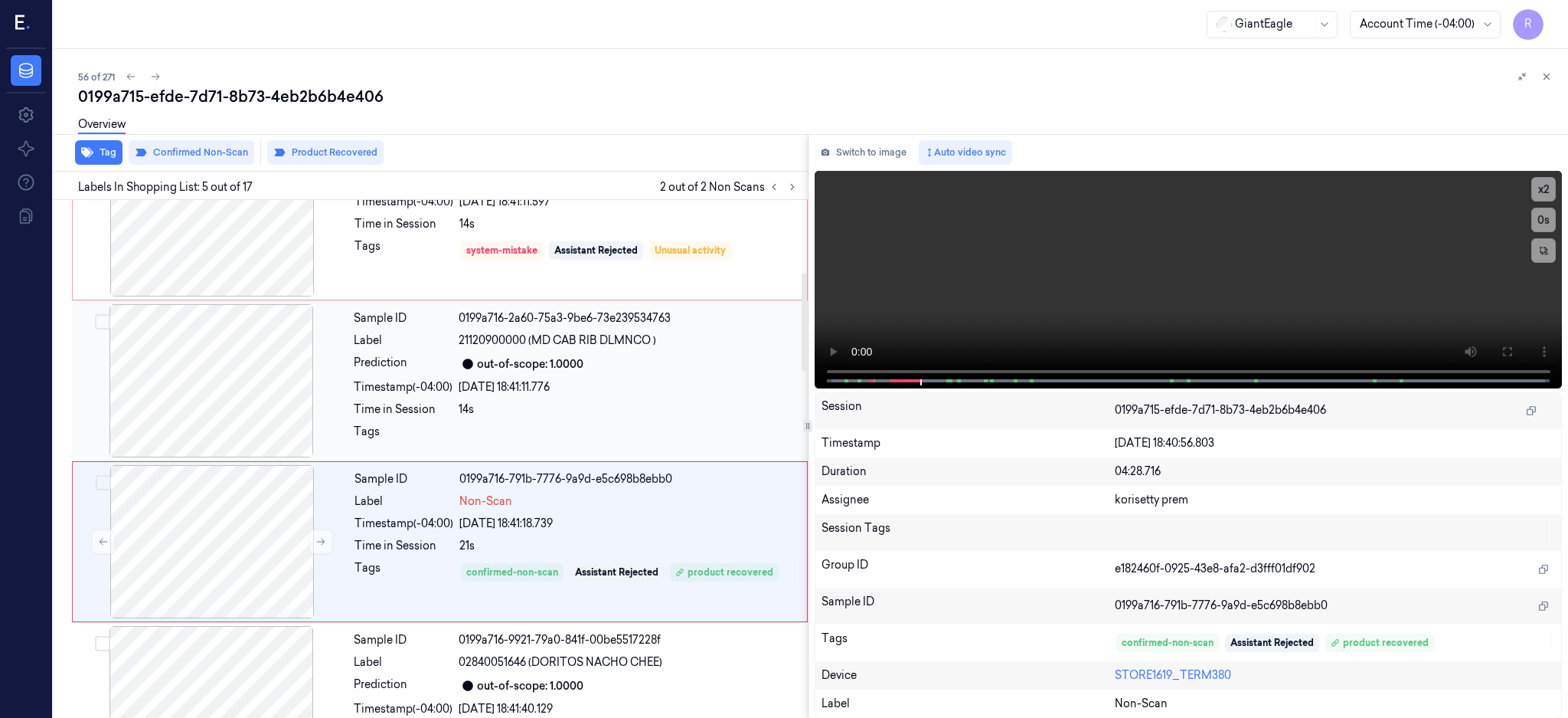
click at [216, 375] on div at bounding box center [211, 381] width 272 height 153
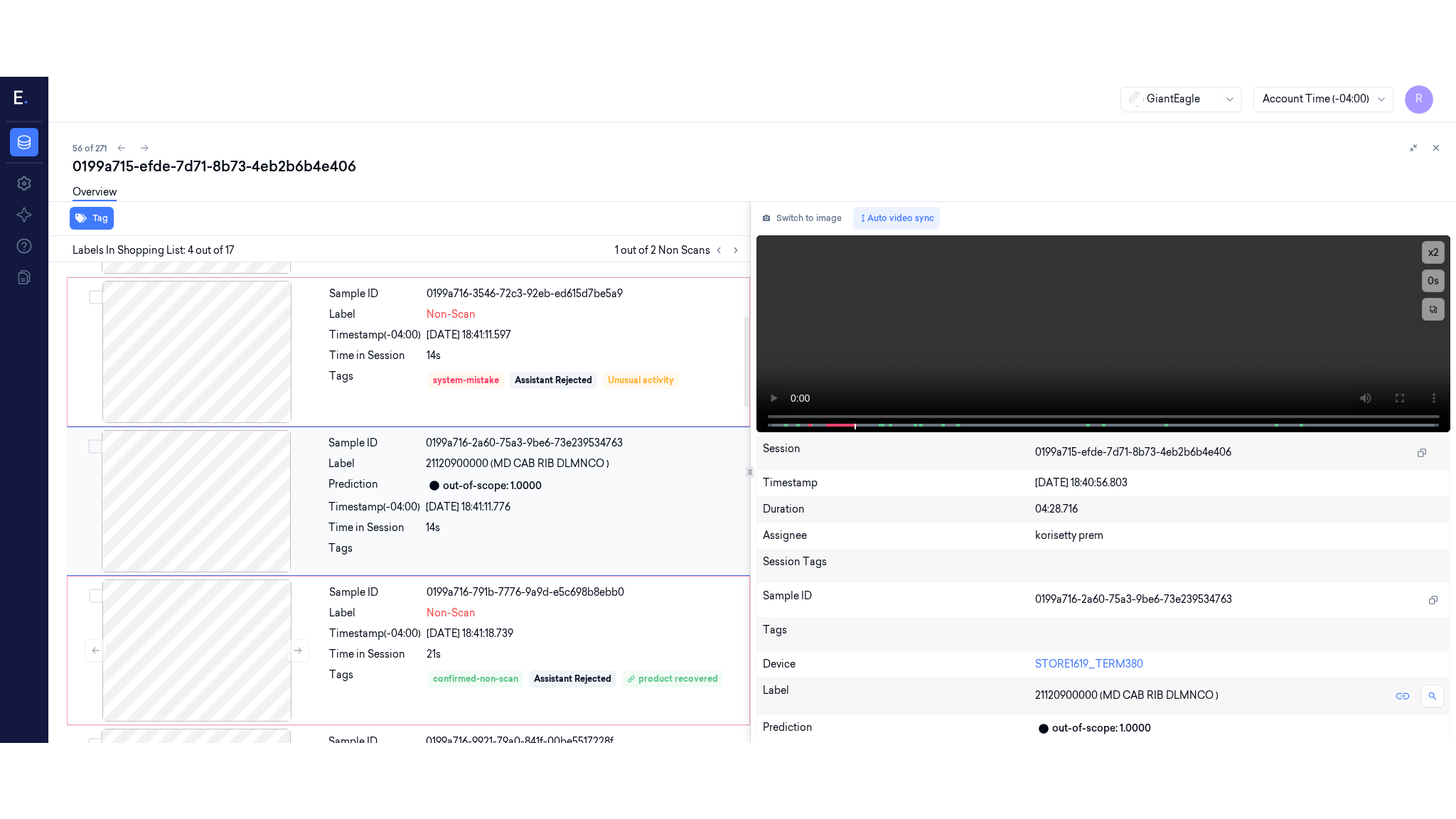
scroll to position [281, 0]
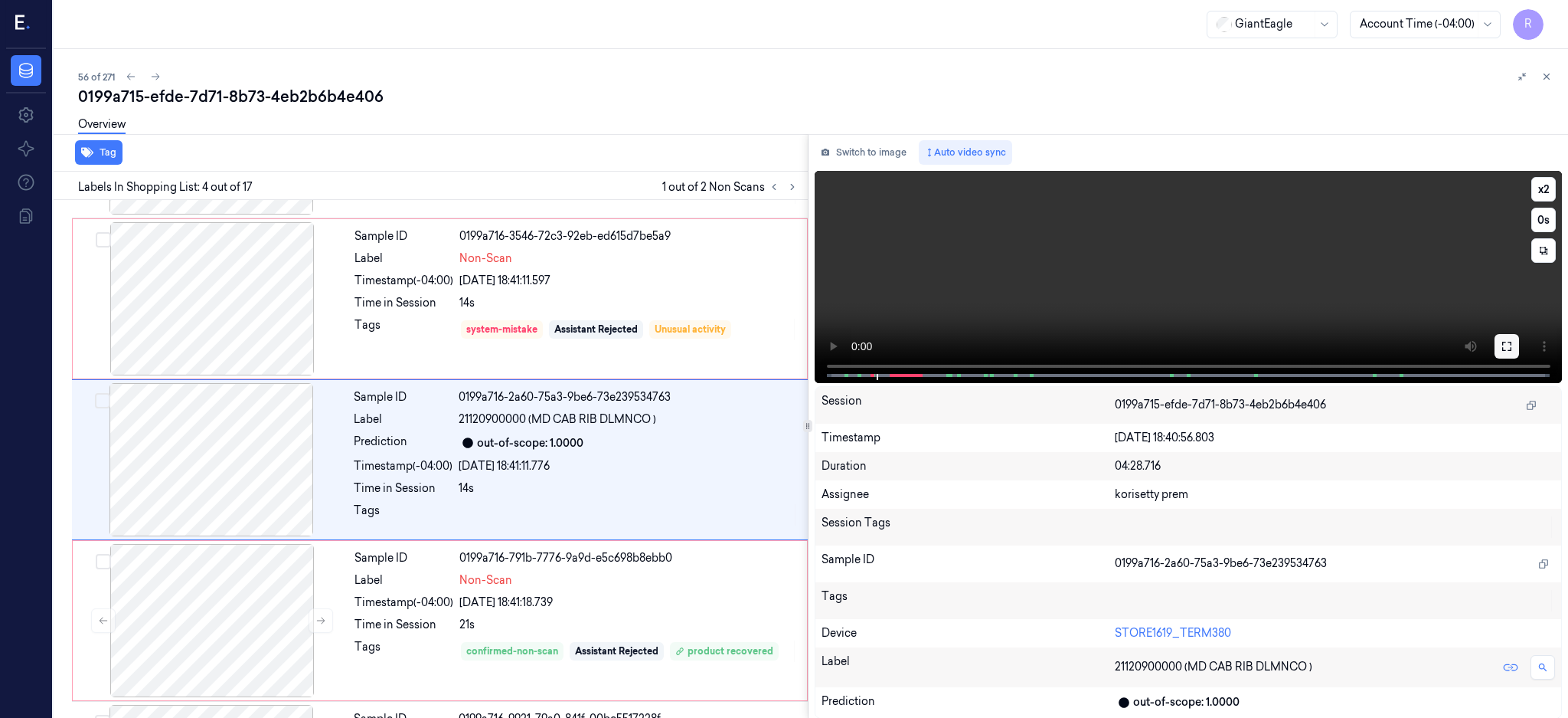
click at [1513, 347] on icon at bounding box center [1507, 347] width 12 height 12
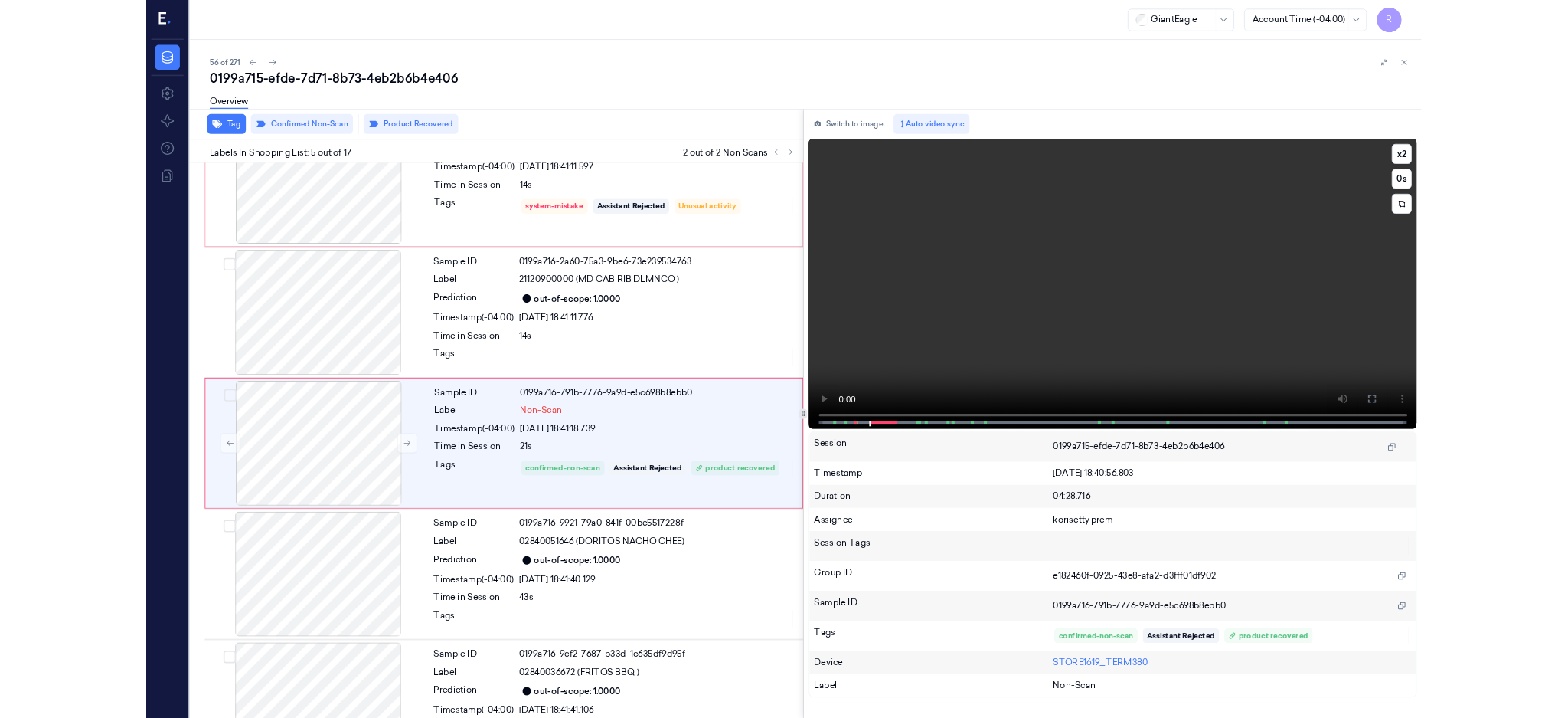
scroll to position [382, 0]
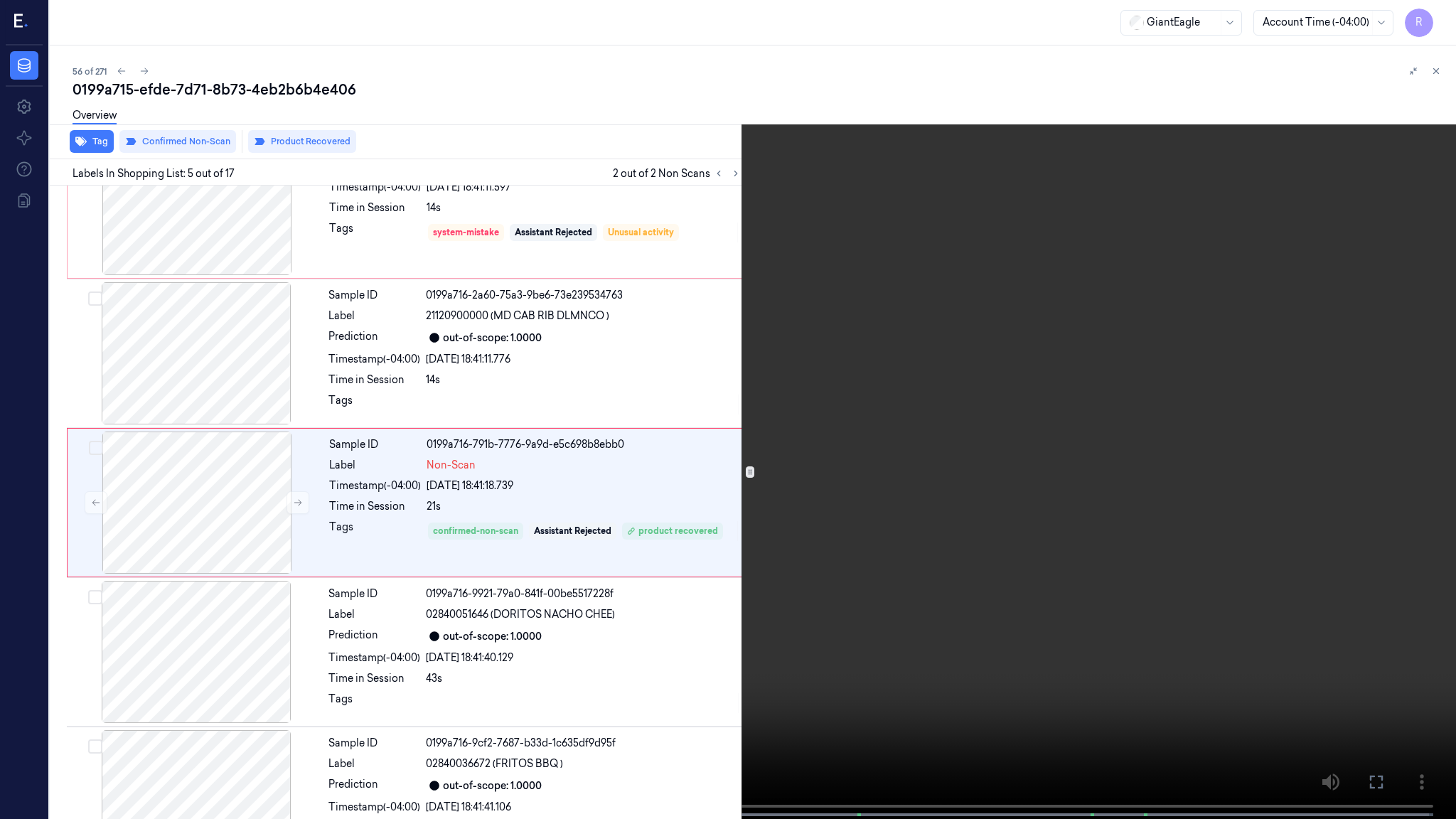
click at [590, 658] on video at bounding box center [728, 410] width 1456 height 821
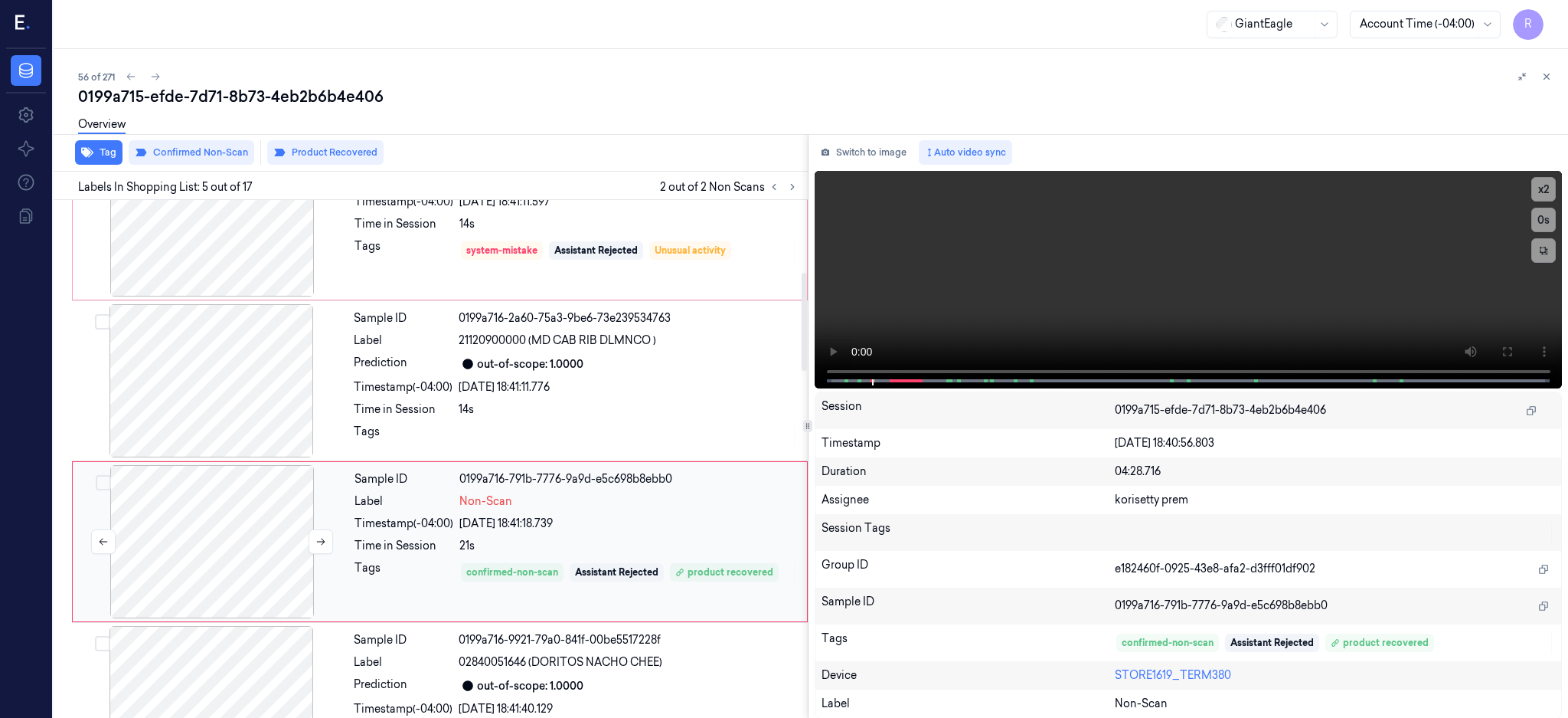
click at [259, 540] on div at bounding box center [212, 541] width 272 height 153
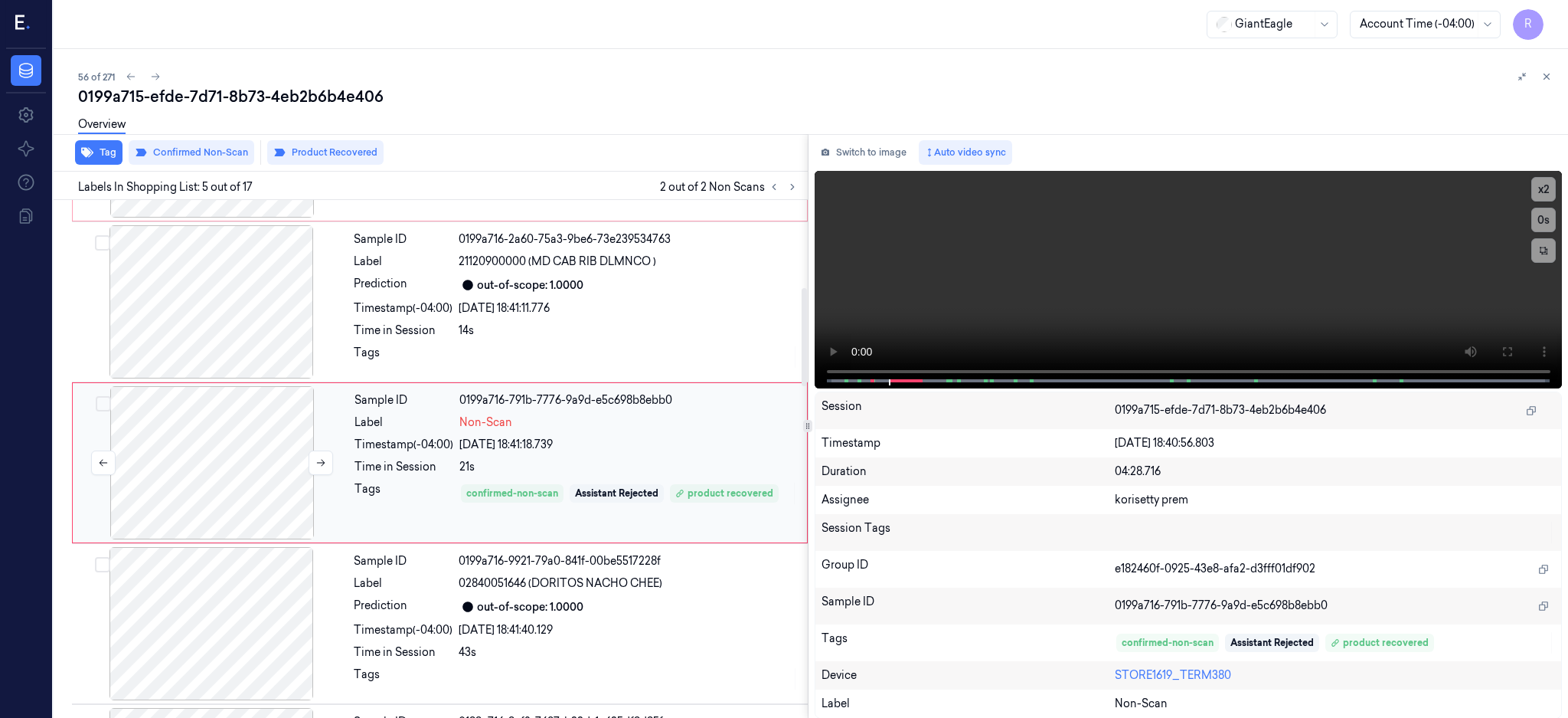
scroll to position [464, 0]
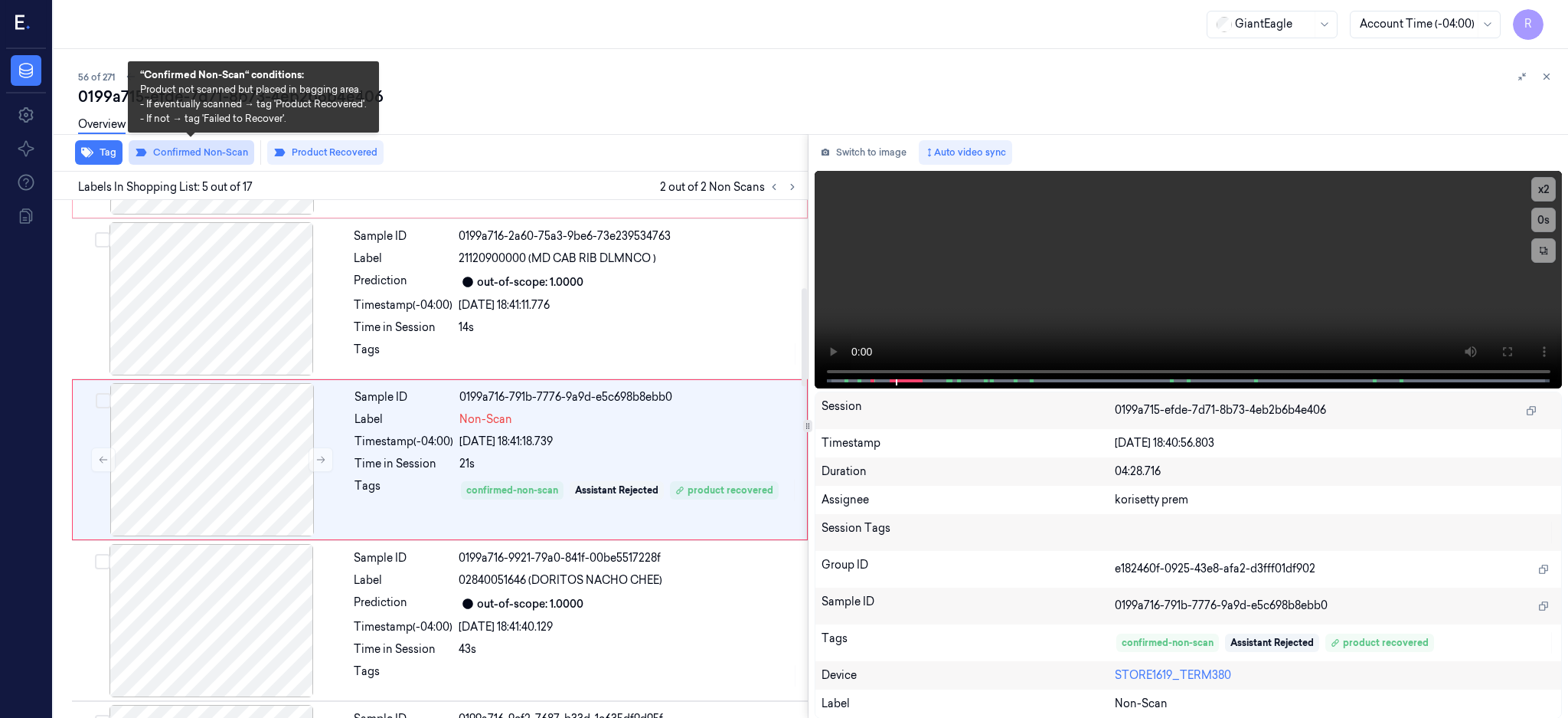
click at [218, 159] on button "Confirmed Non-Scan" at bounding box center [191, 153] width 126 height 24
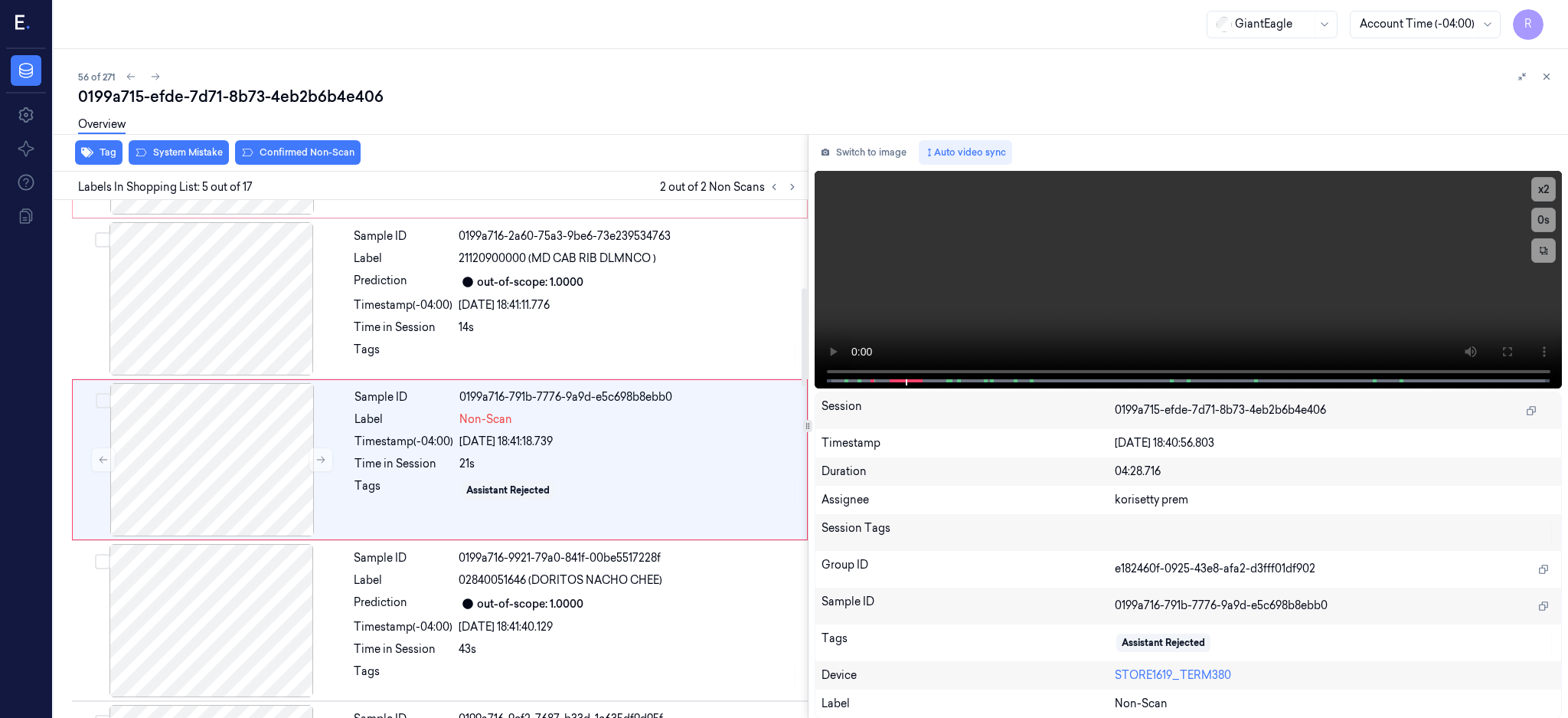
click at [193, 145] on div "Overview" at bounding box center [817, 126] width 1478 height 39
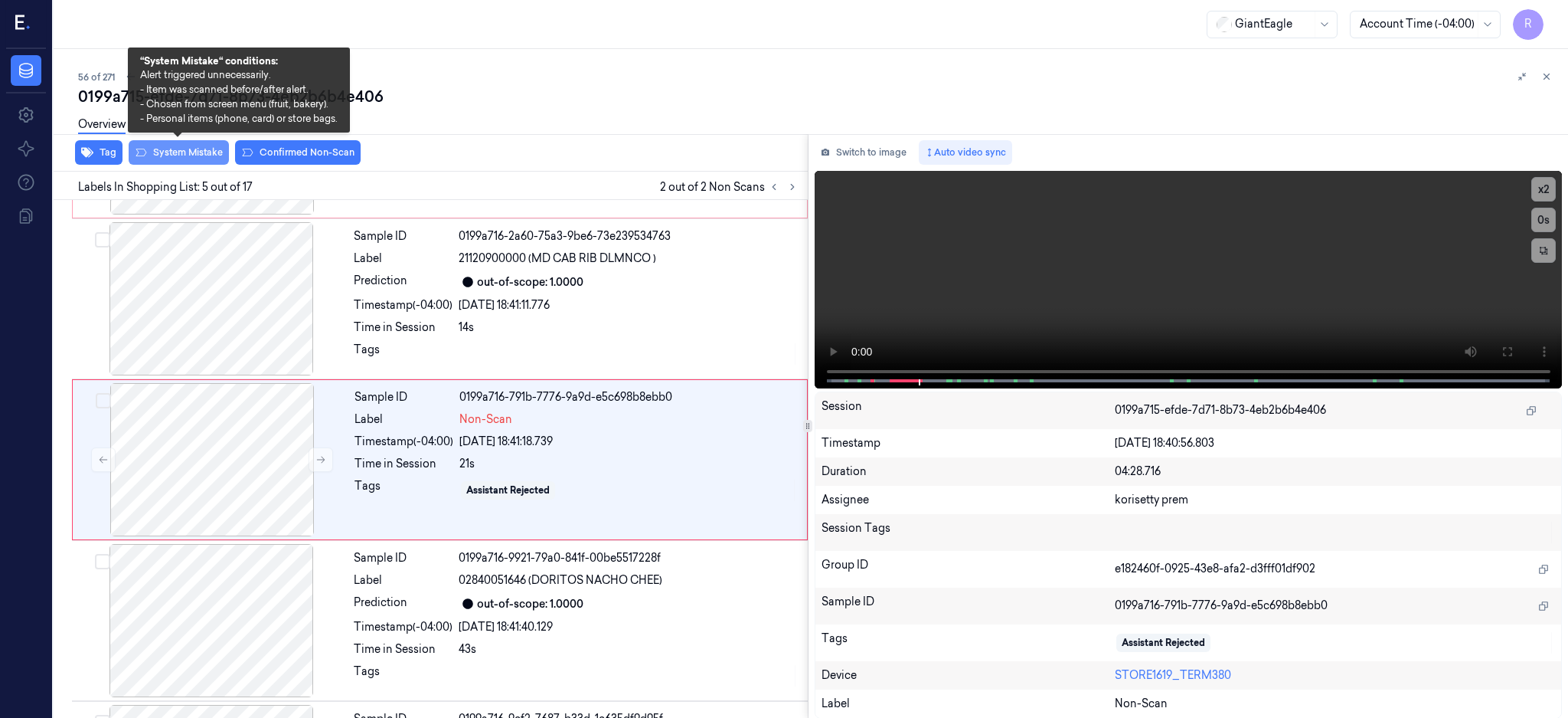
click at [202, 146] on button "System Mistake" at bounding box center [178, 153] width 100 height 24
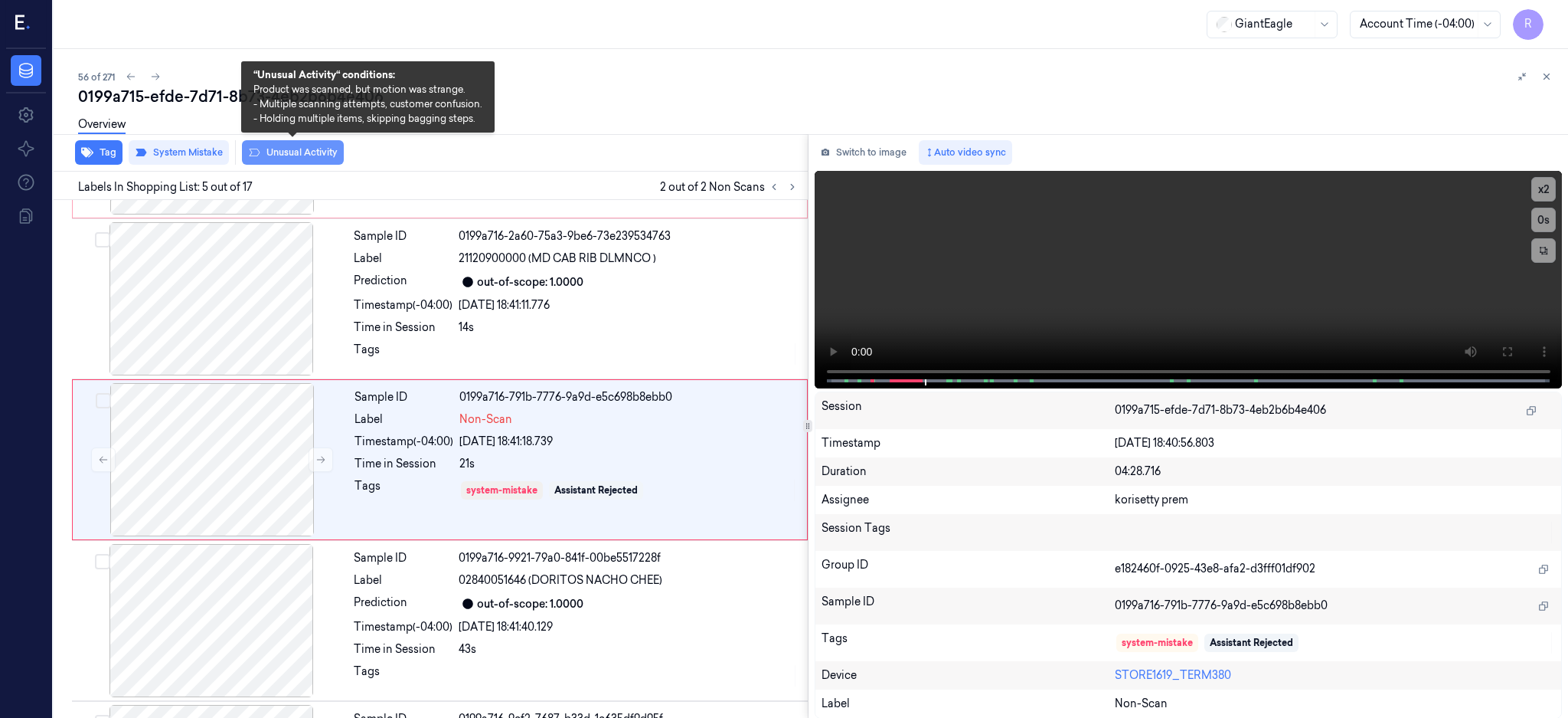
click at [304, 159] on button "Unusual Activity" at bounding box center [293, 153] width 102 height 24
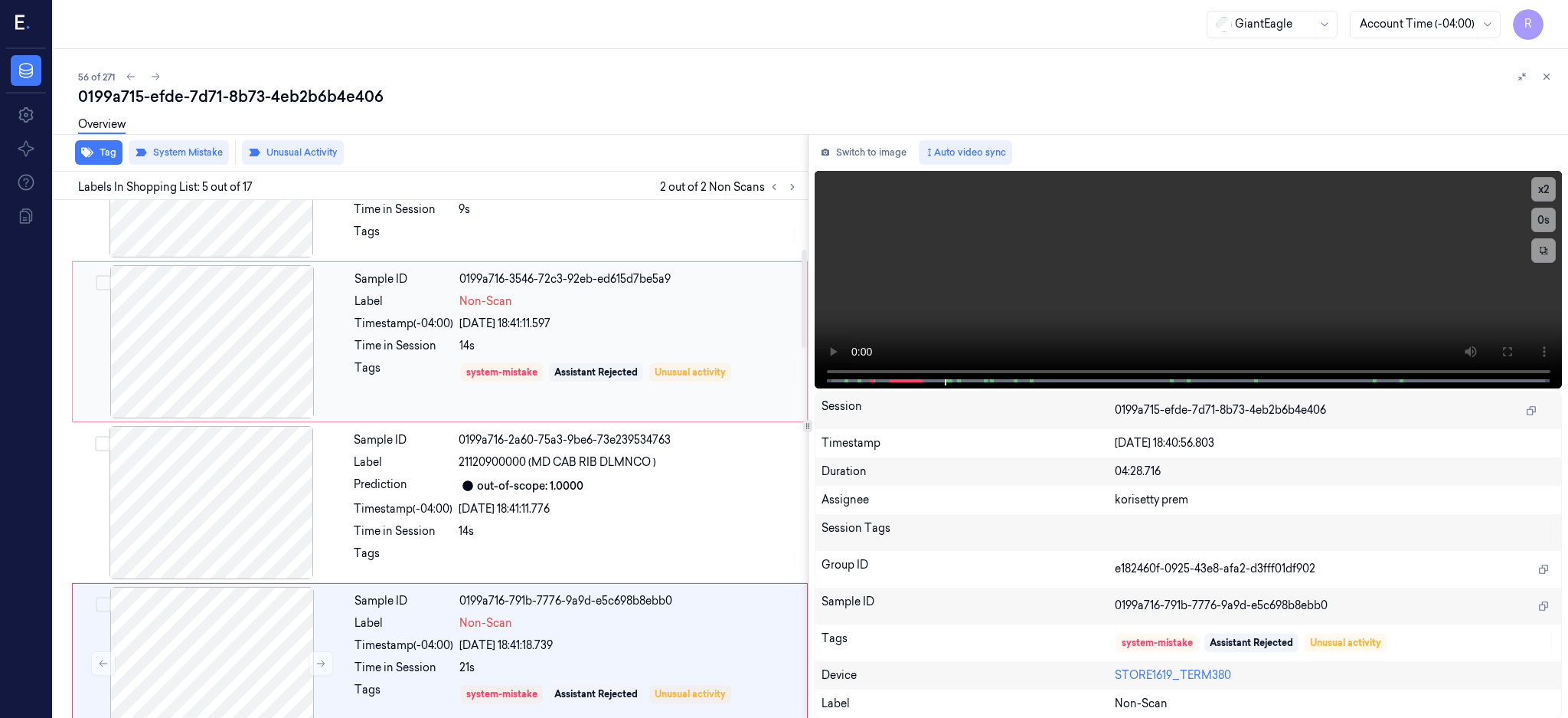
click at [202, 368] on div at bounding box center [212, 341] width 272 height 153
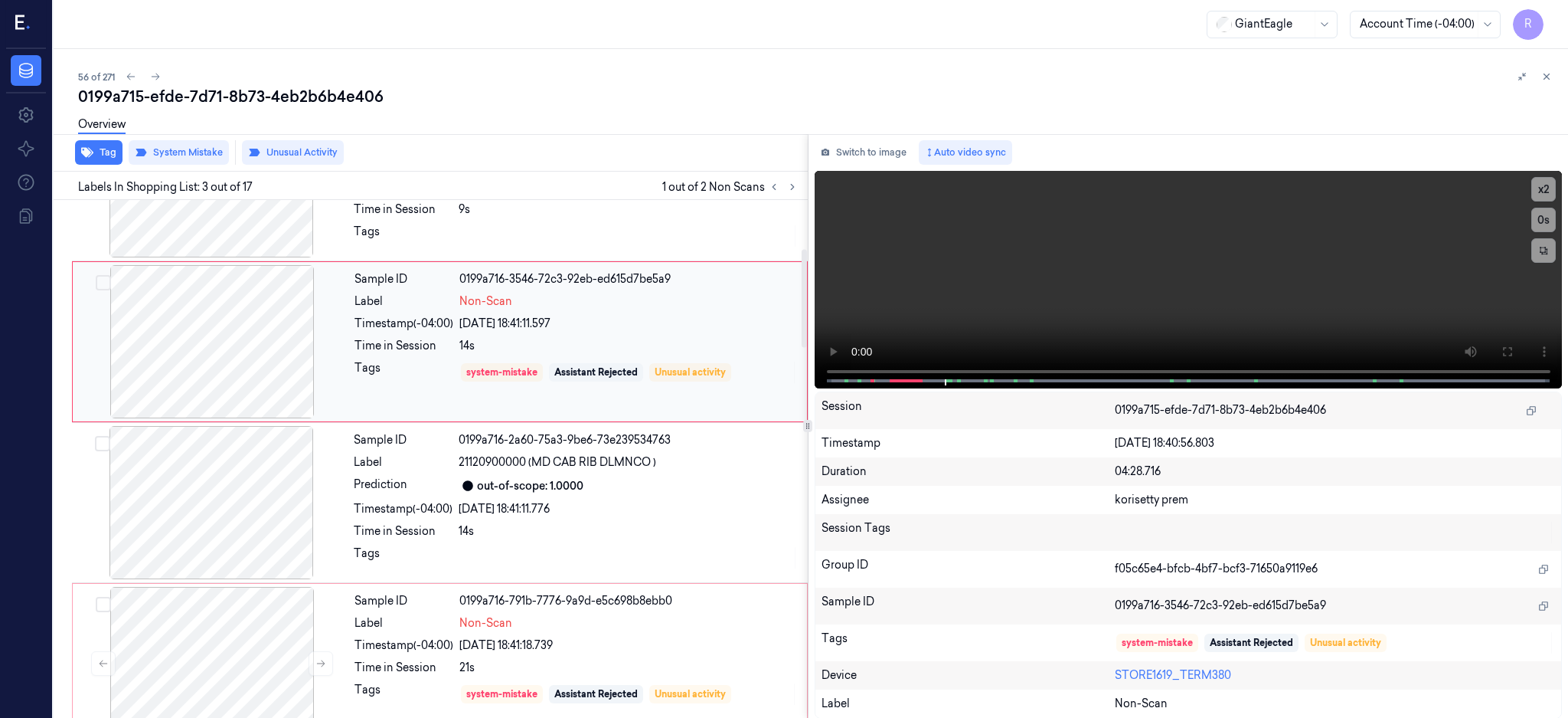
scroll to position [141, 0]
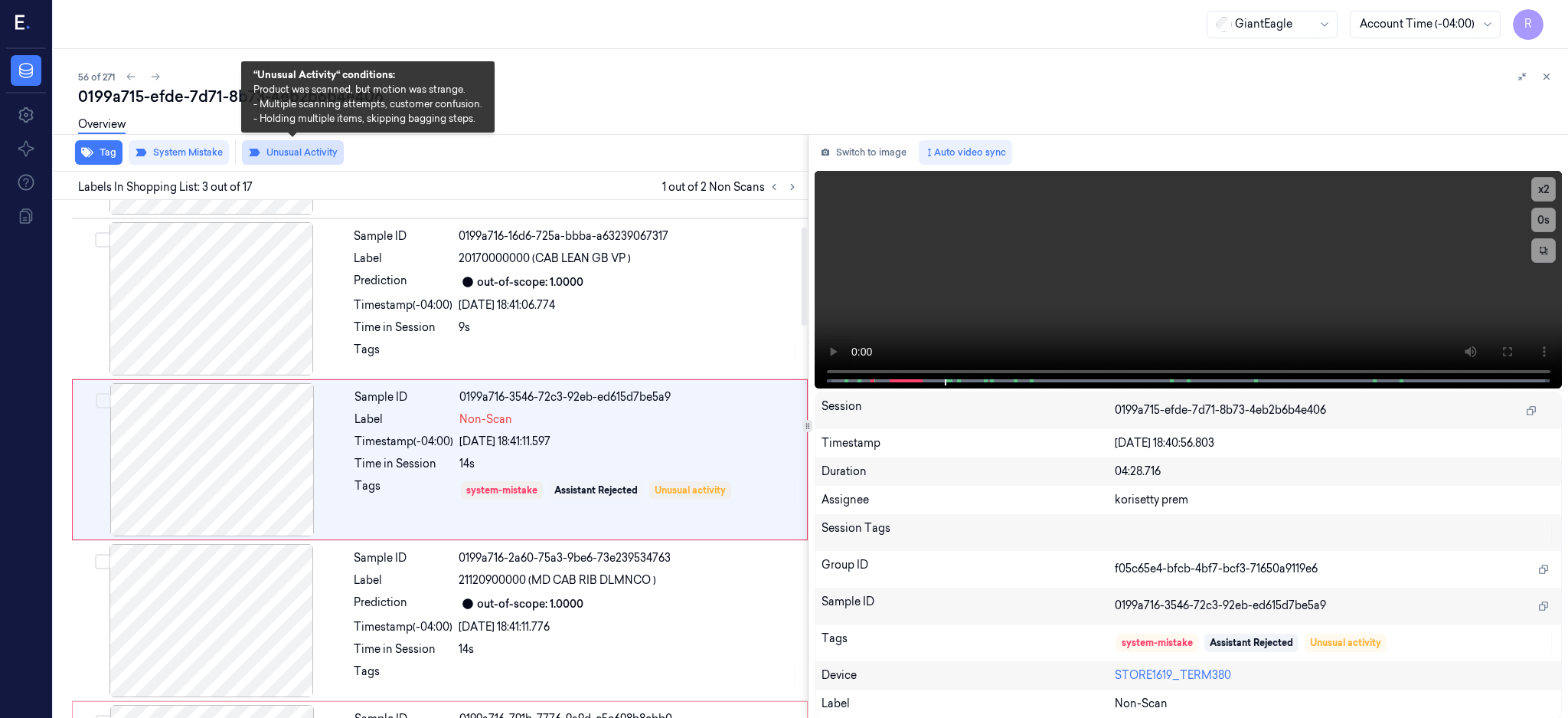
click at [302, 151] on button "Unusual Activity" at bounding box center [293, 153] width 102 height 24
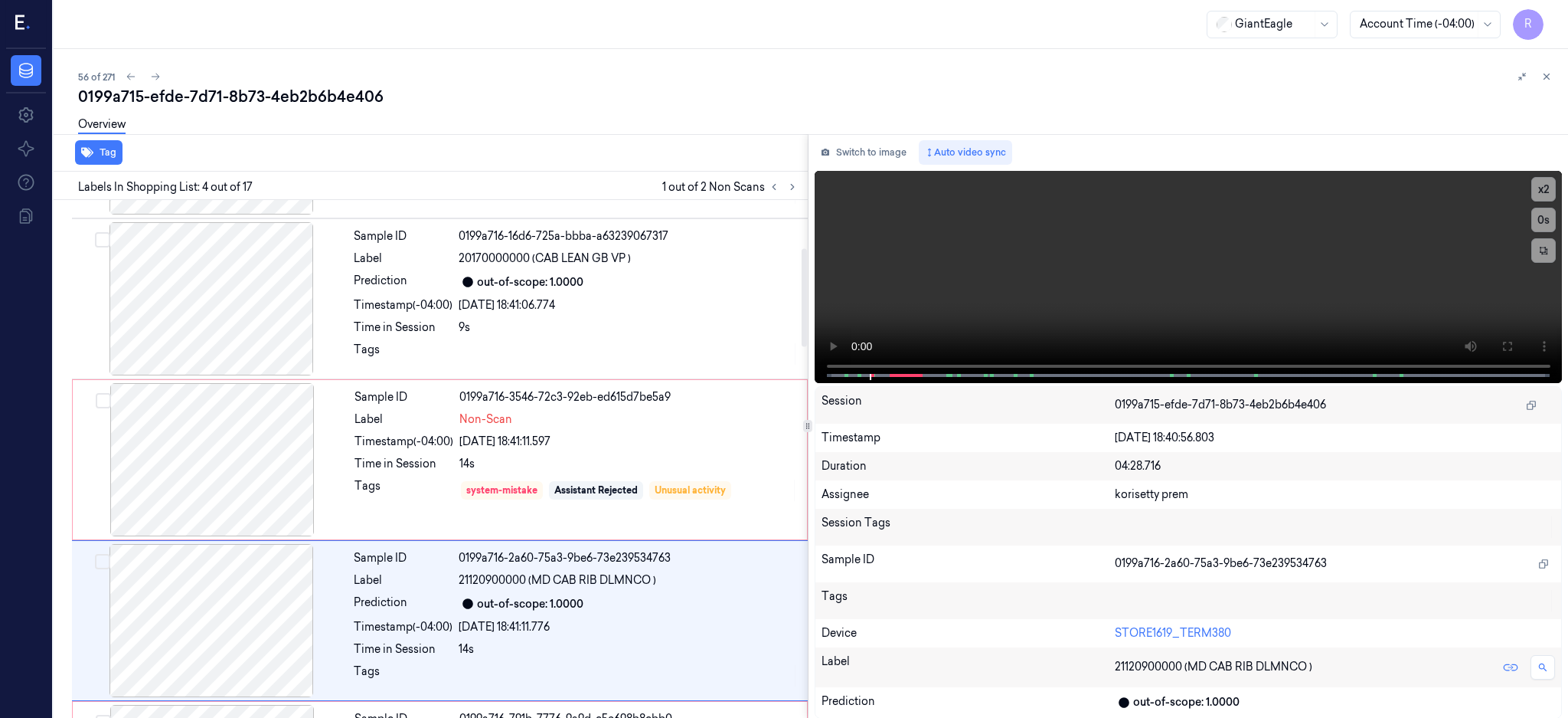
scroll to position [303, 0]
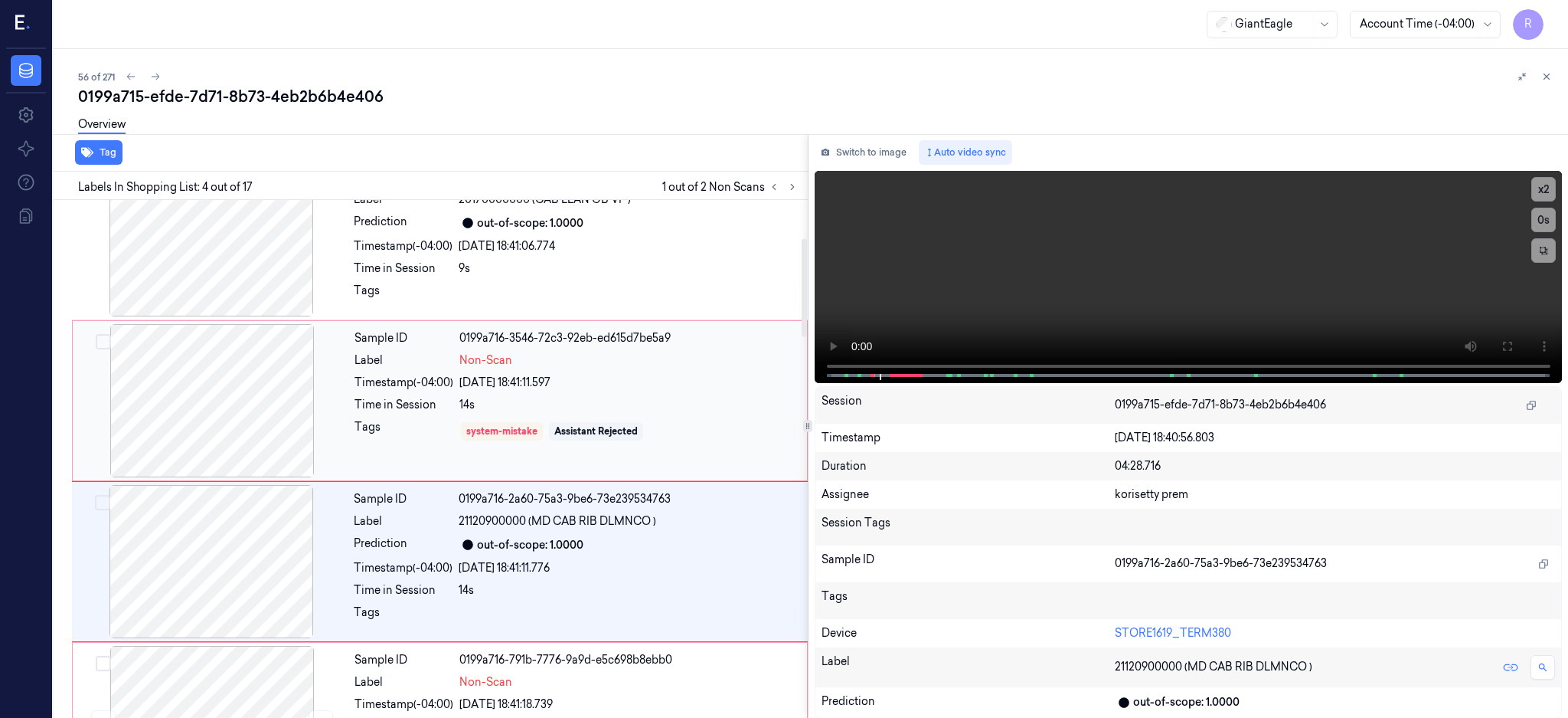
click at [250, 402] on div at bounding box center [212, 401] width 272 height 153
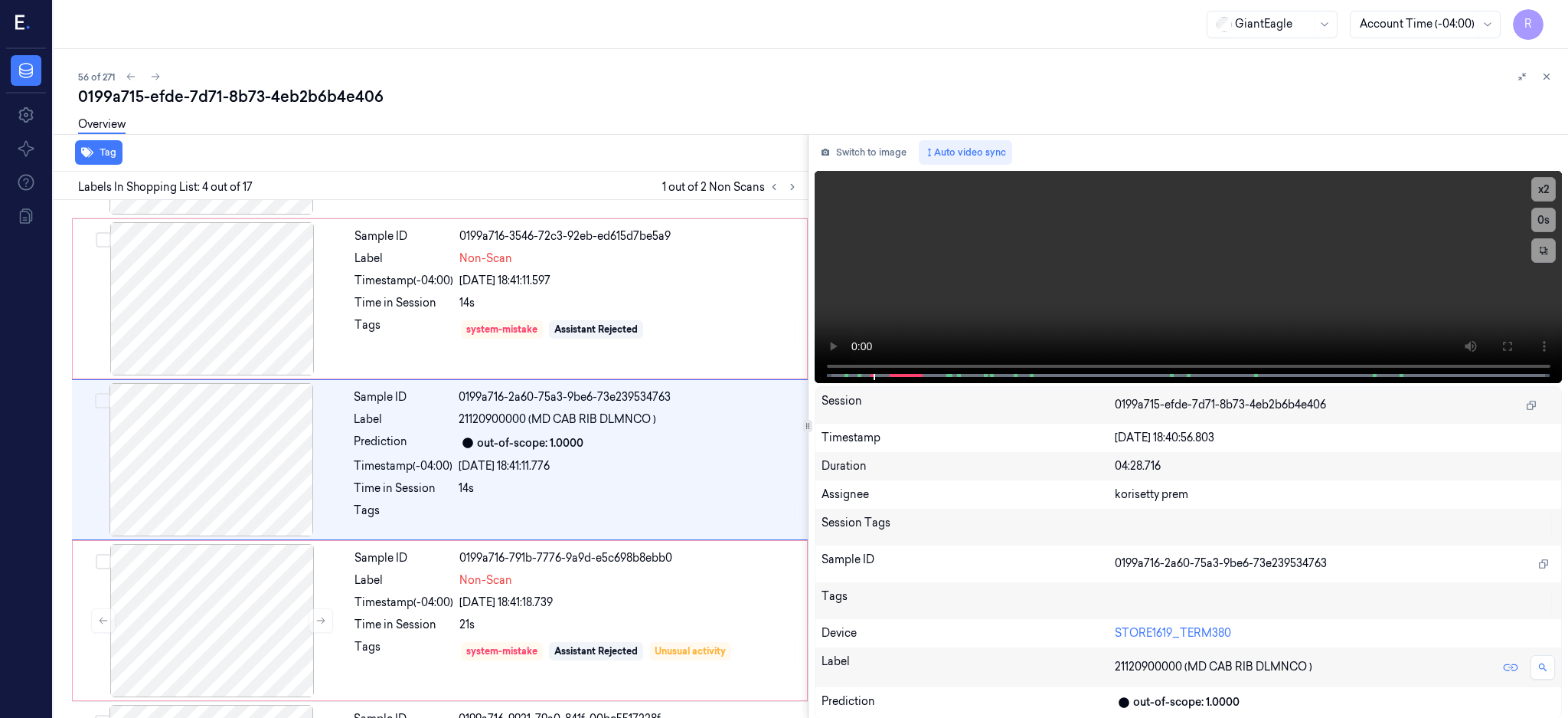
click at [283, 89] on div "0199a715-efde-7d71-8b73-4eb2b6b4e406" at bounding box center [817, 97] width 1478 height 22
copy div "4eb2b6b4e406"
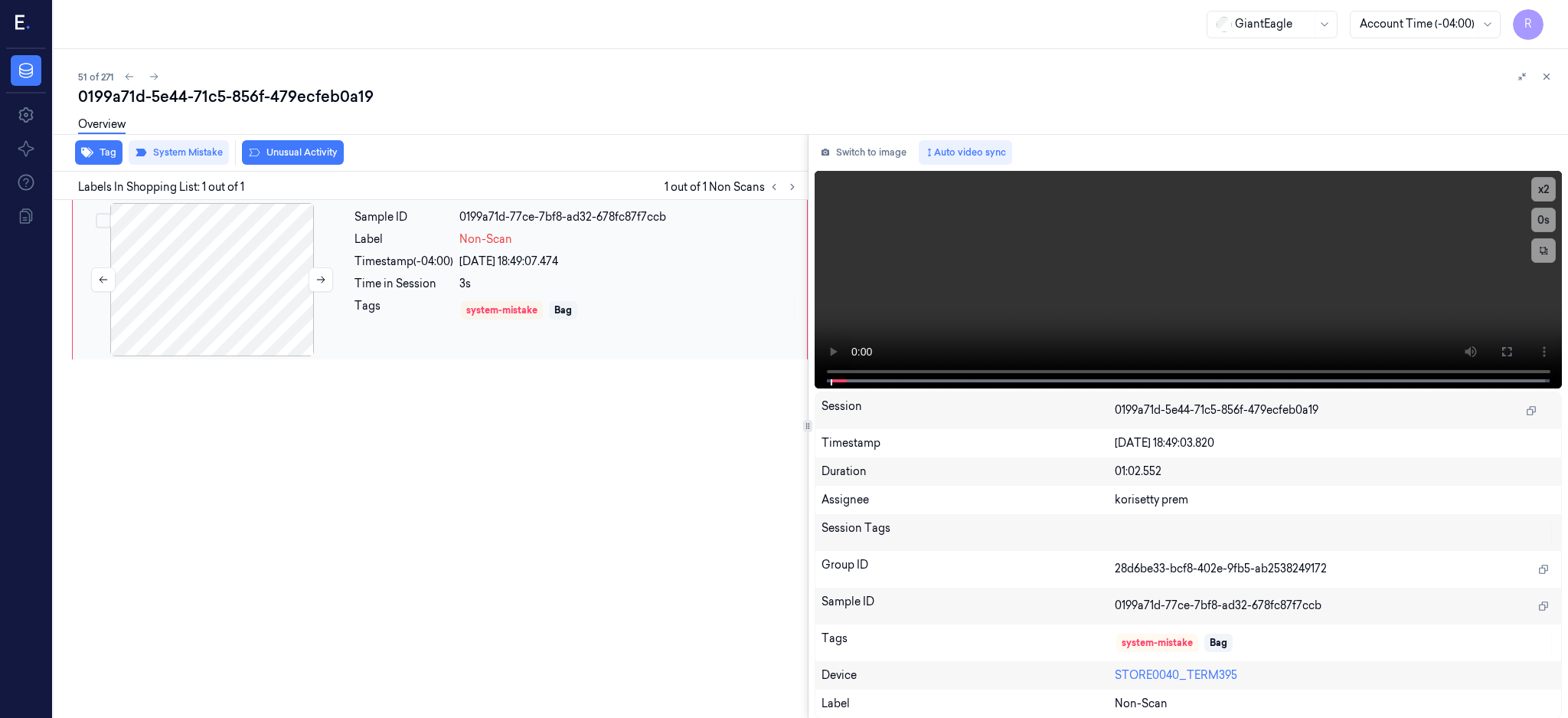
click at [237, 266] on div at bounding box center [212, 279] width 272 height 153
click at [224, 286] on div at bounding box center [212, 279] width 272 height 153
click at [1519, 355] on button at bounding box center [1507, 352] width 24 height 24
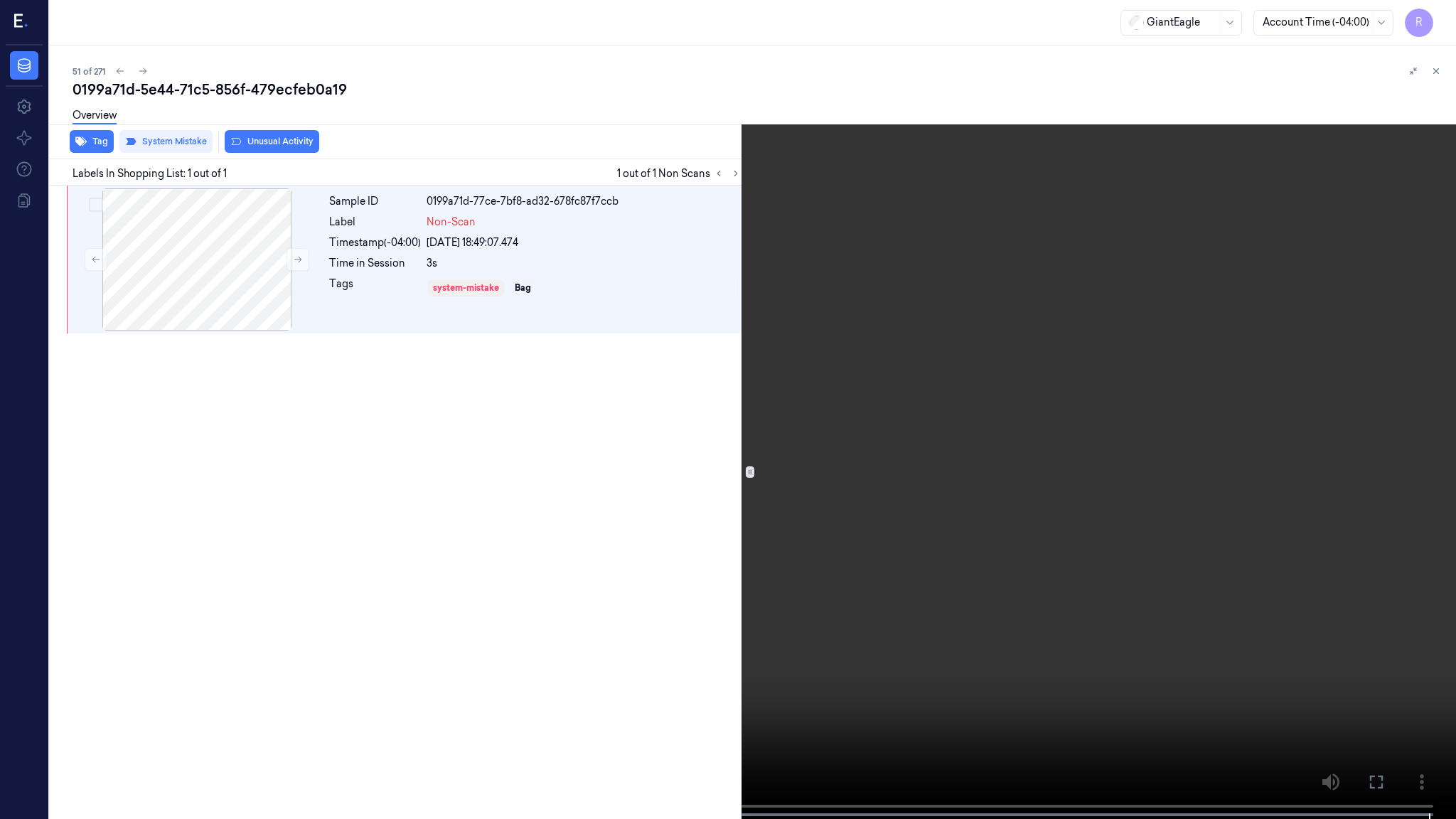
click at [822, 457] on video at bounding box center [728, 410] width 1456 height 821
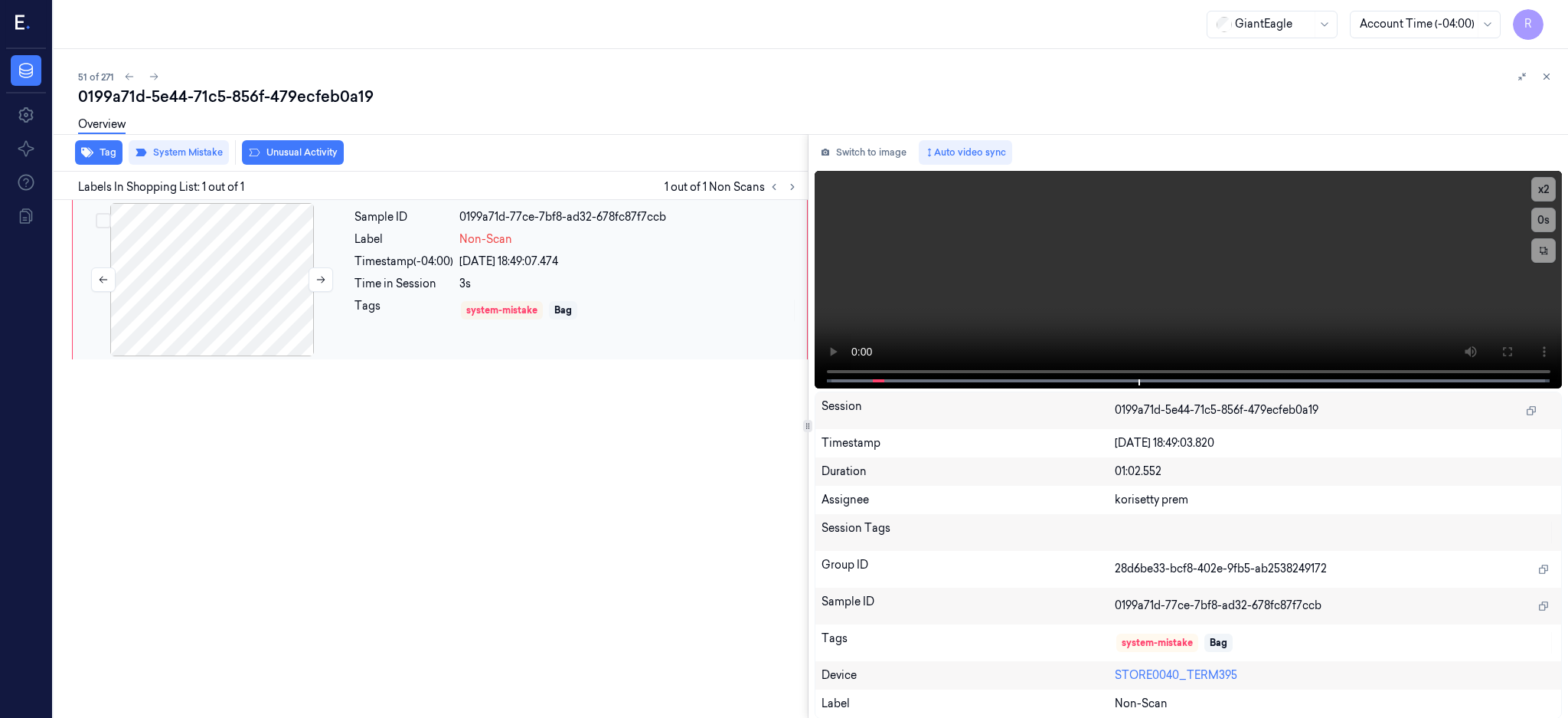
click at [165, 272] on div at bounding box center [212, 279] width 272 height 153
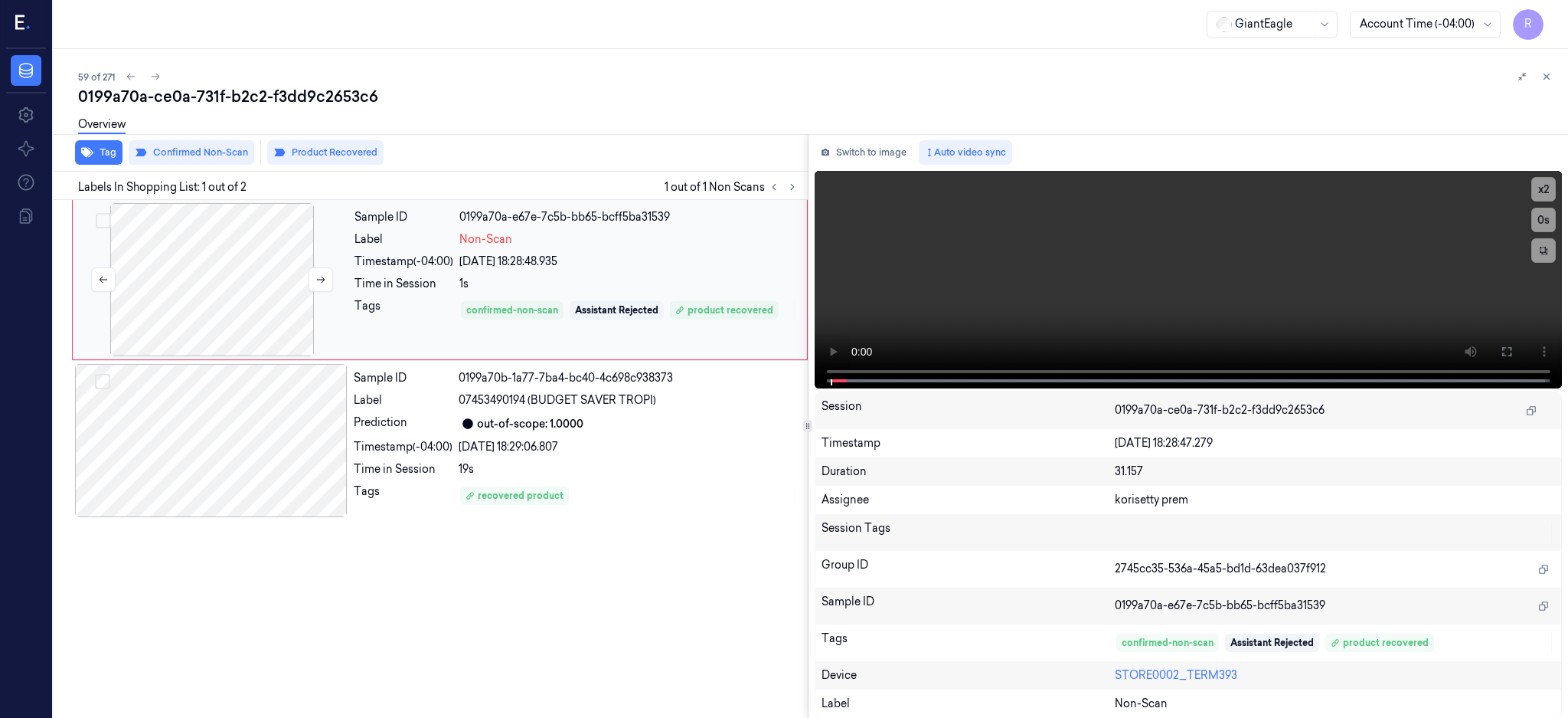
click at [230, 319] on div at bounding box center [212, 279] width 272 height 153
click at [233, 260] on div at bounding box center [212, 279] width 272 height 153
click at [240, 453] on div at bounding box center [211, 440] width 272 height 153
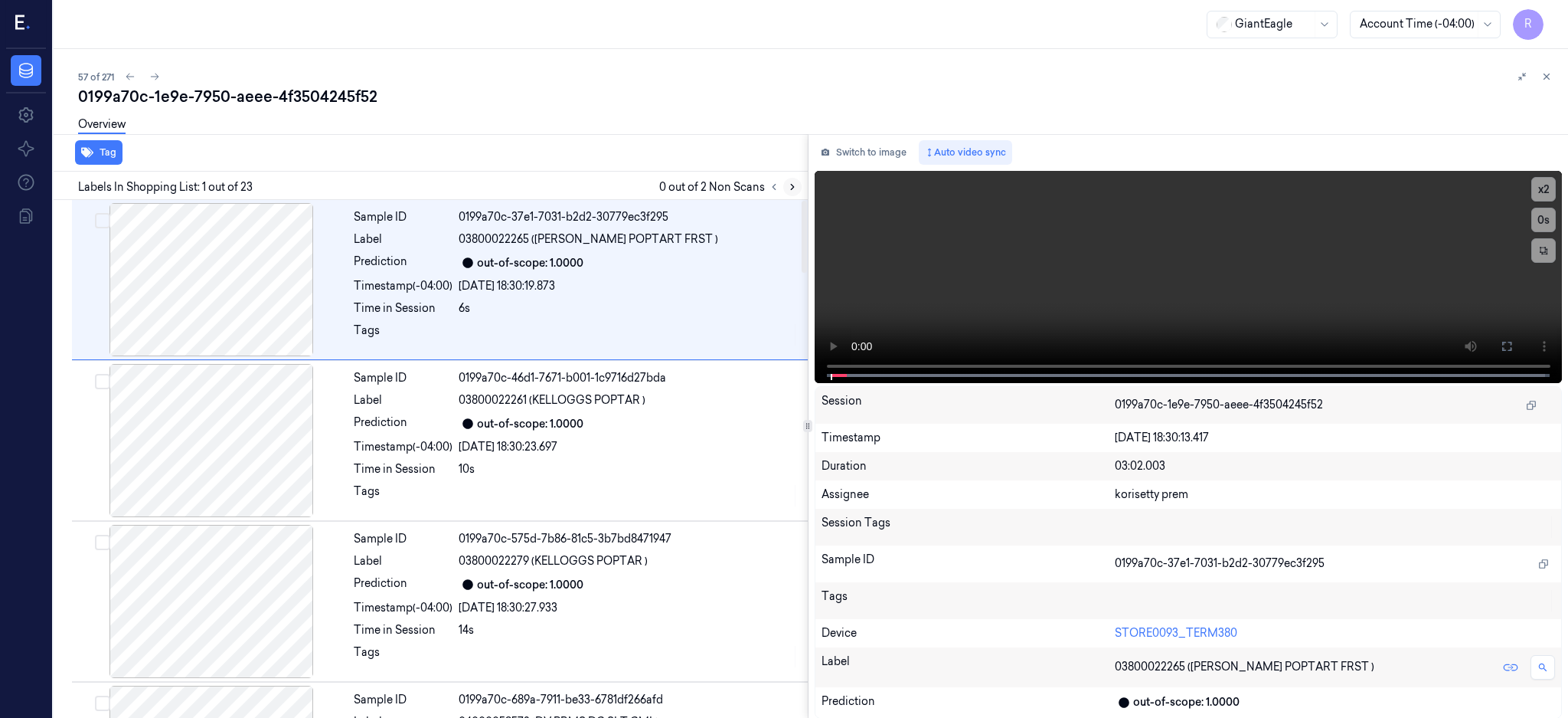
click at [801, 178] on button at bounding box center [792, 186] width 18 height 18
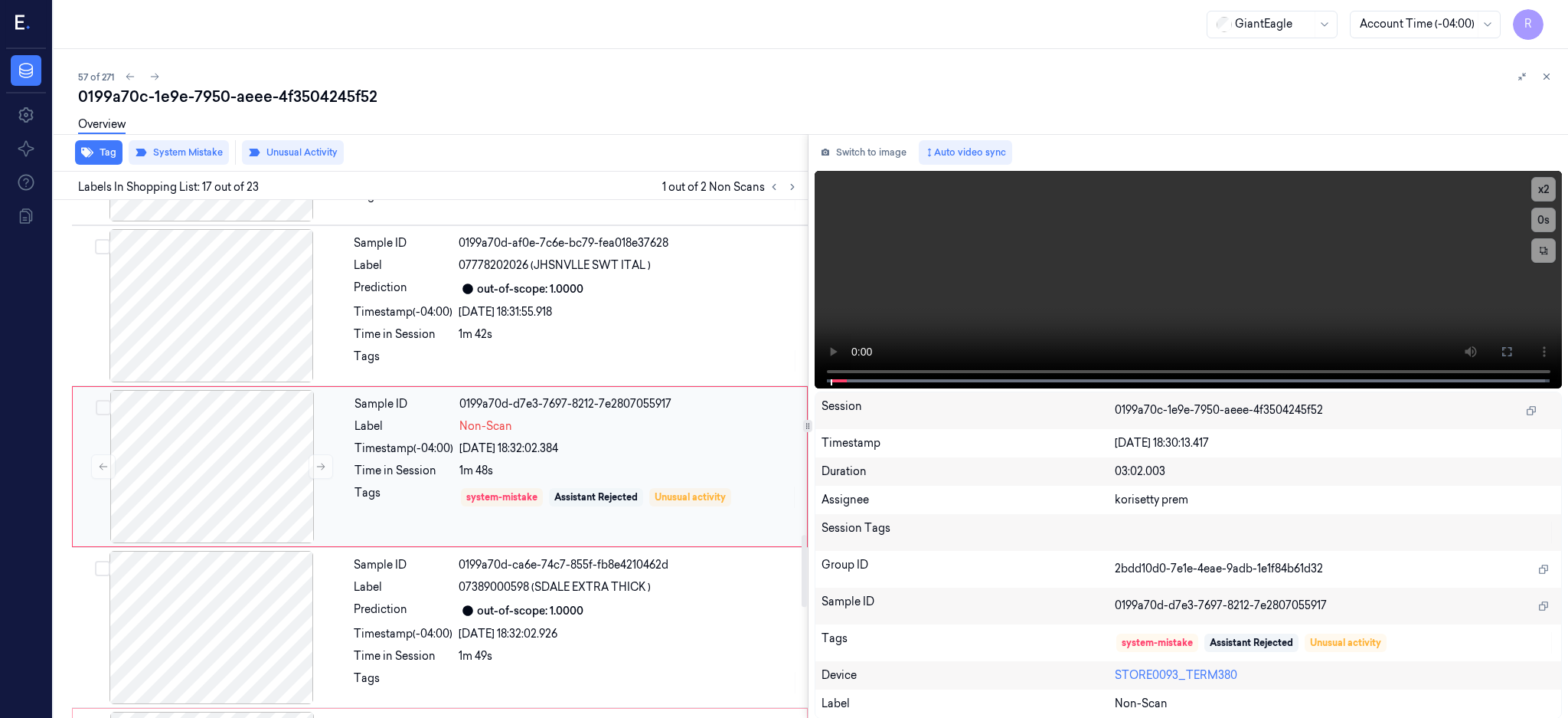
scroll to position [2395, 0]
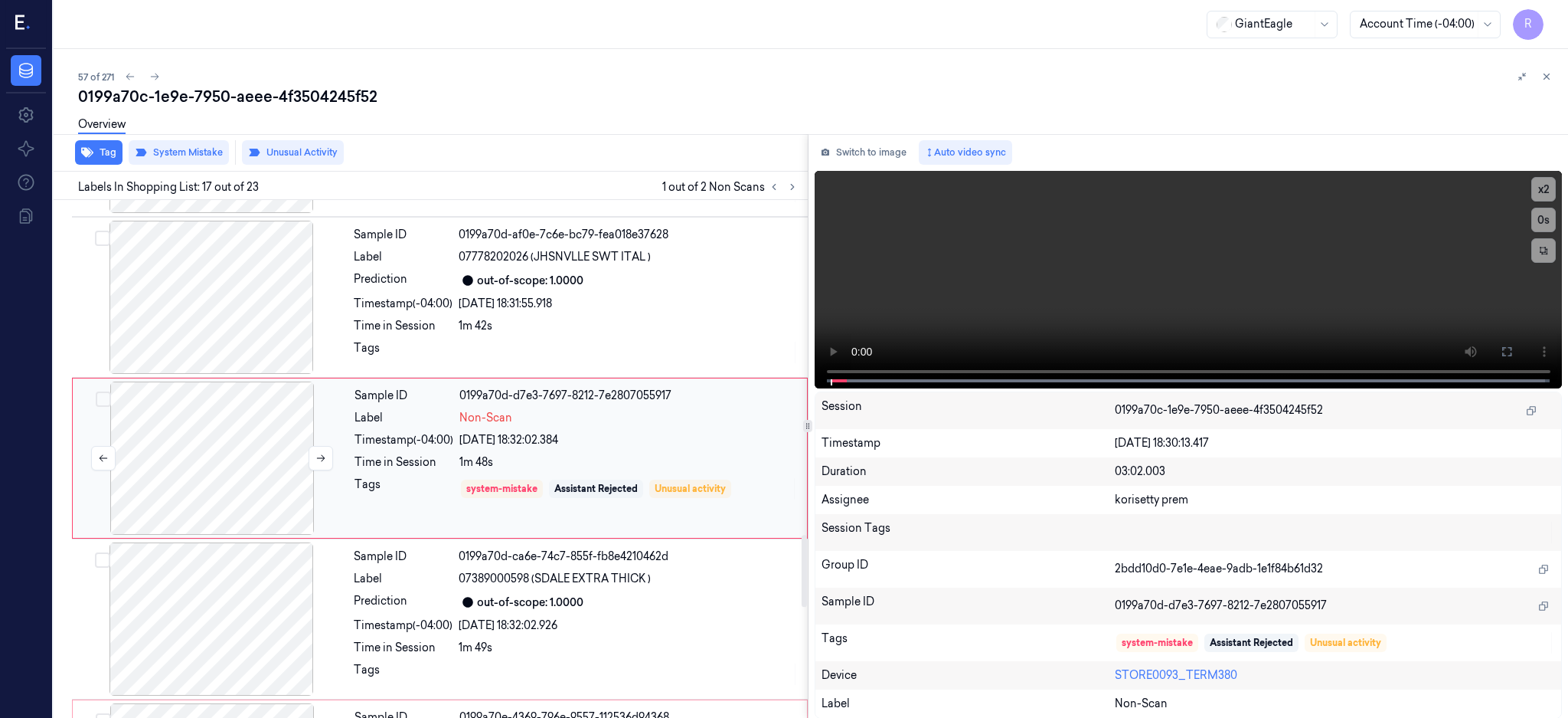
click at [198, 471] on div at bounding box center [212, 459] width 272 height 153
click at [217, 333] on div at bounding box center [211, 297] width 272 height 153
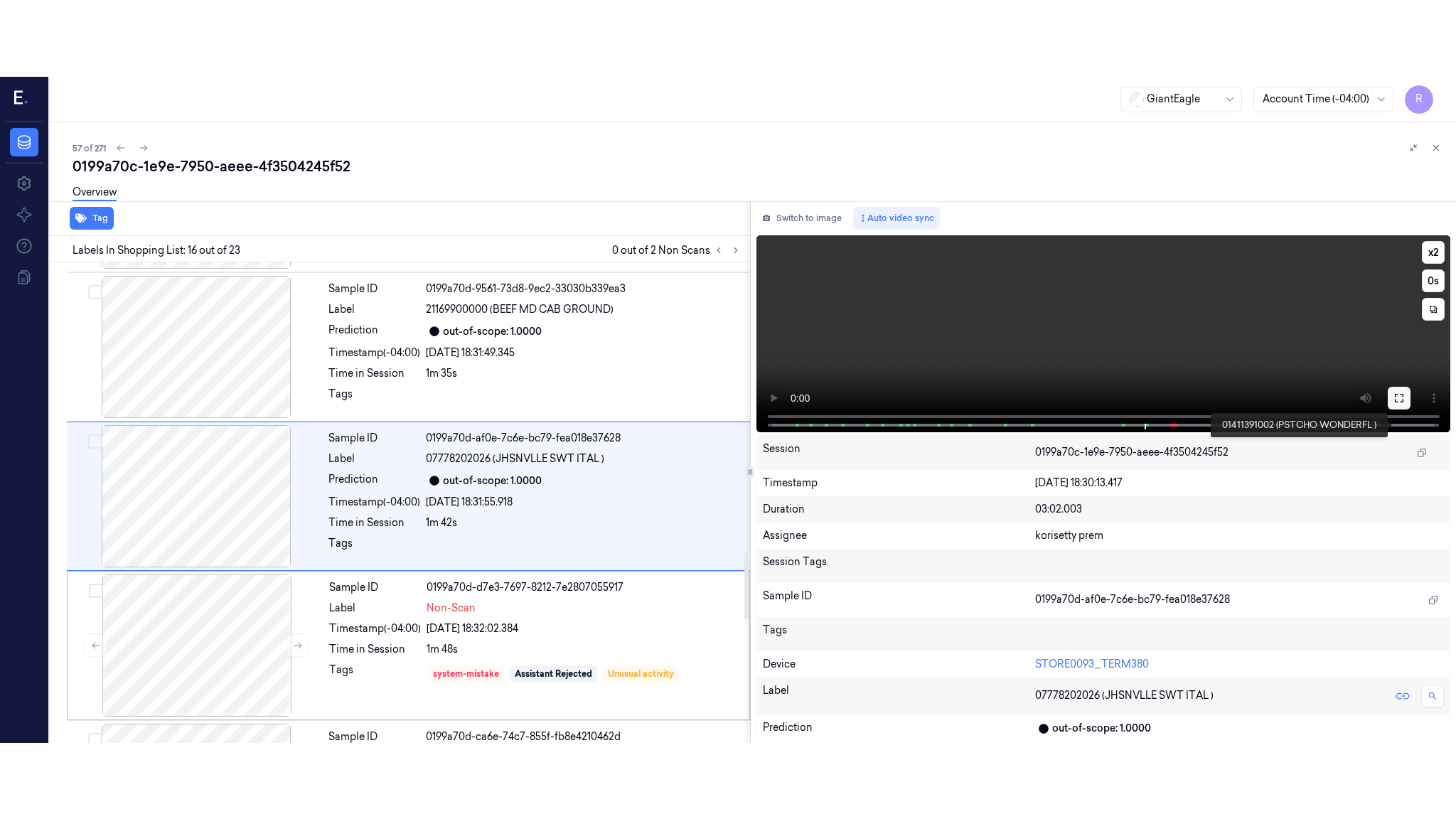
scroll to position [2073, 0]
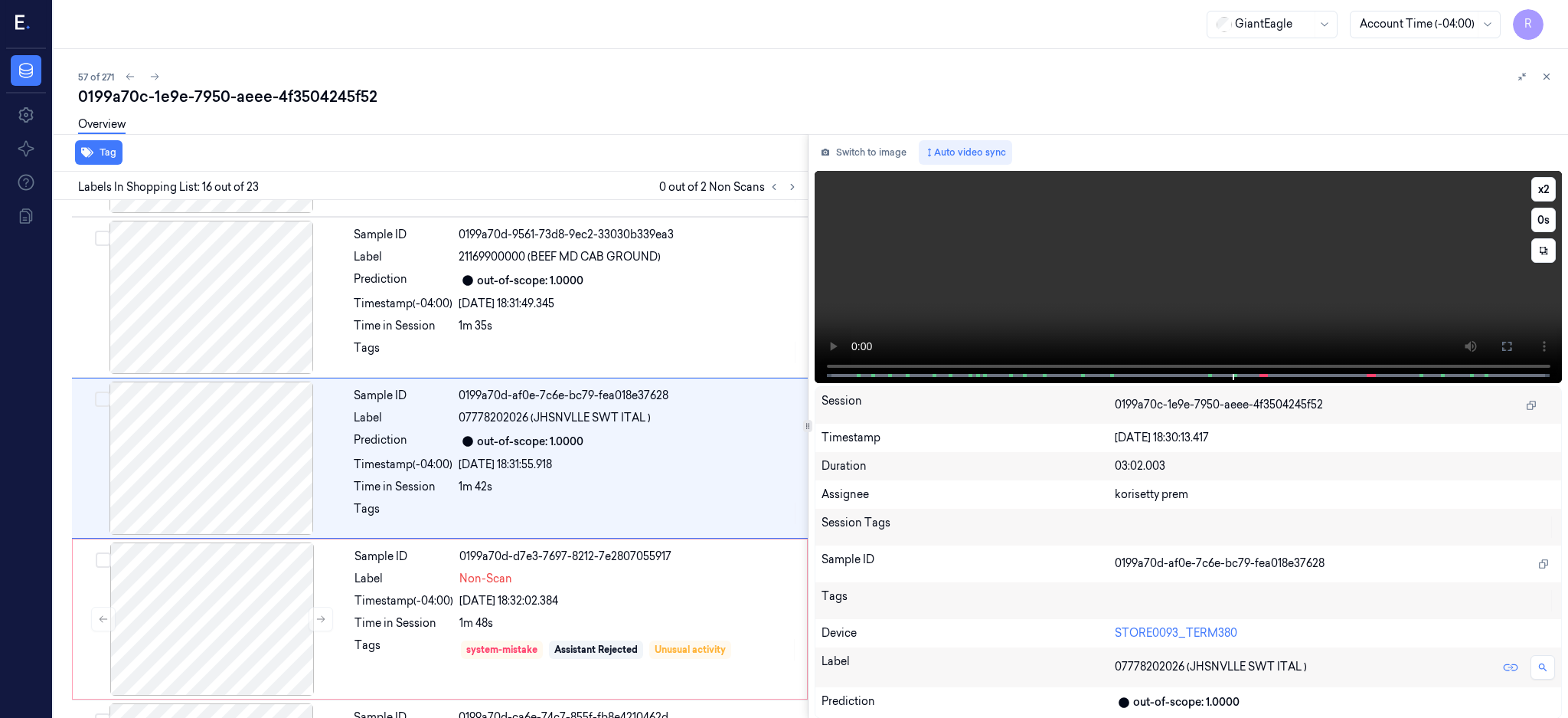
click at [1513, 349] on icon at bounding box center [1507, 347] width 12 height 12
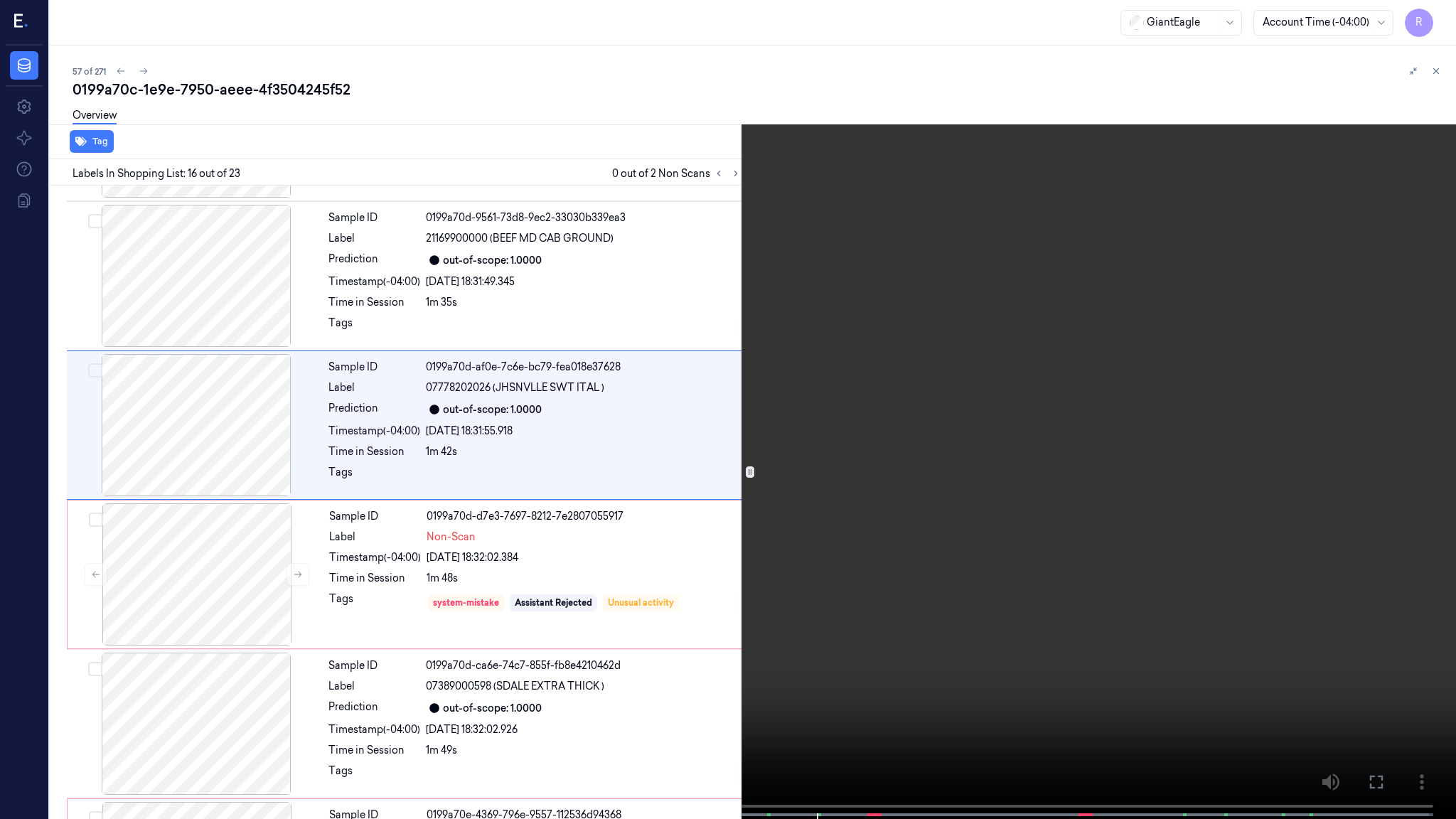
click at [826, 521] on video at bounding box center [728, 410] width 1456 height 821
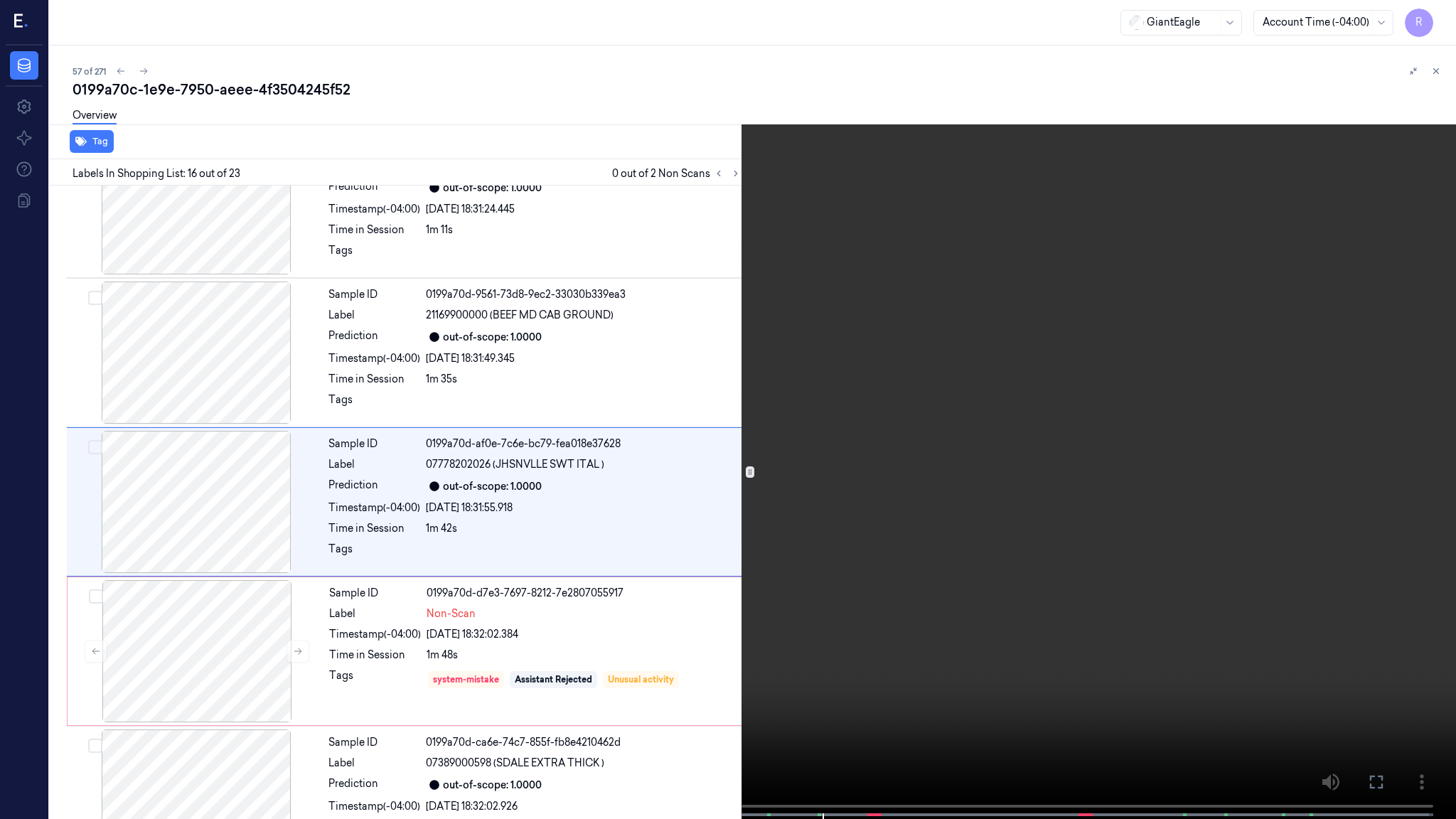
click at [826, 521] on video at bounding box center [728, 410] width 1456 height 821
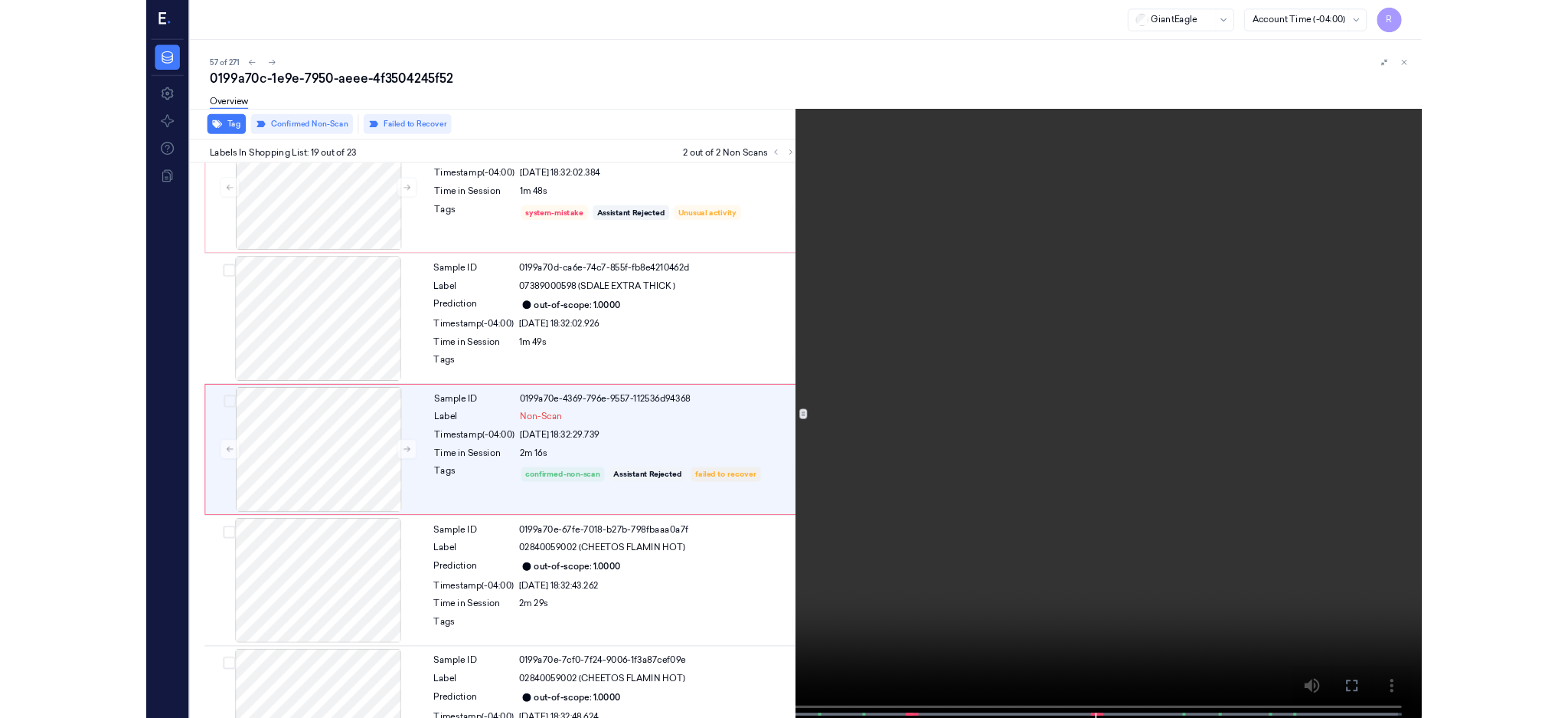
scroll to position [2635, 0]
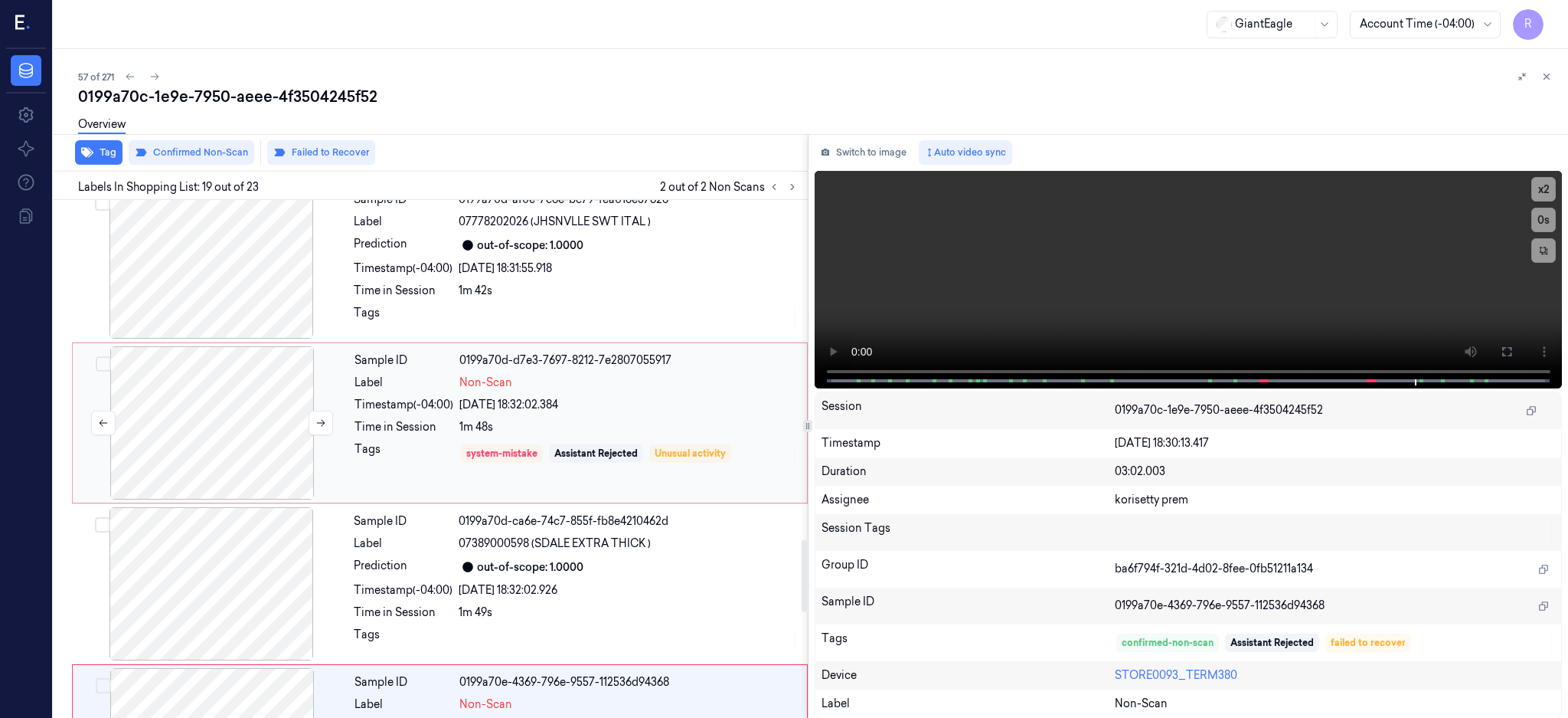
click at [209, 439] on div at bounding box center [212, 423] width 272 height 153
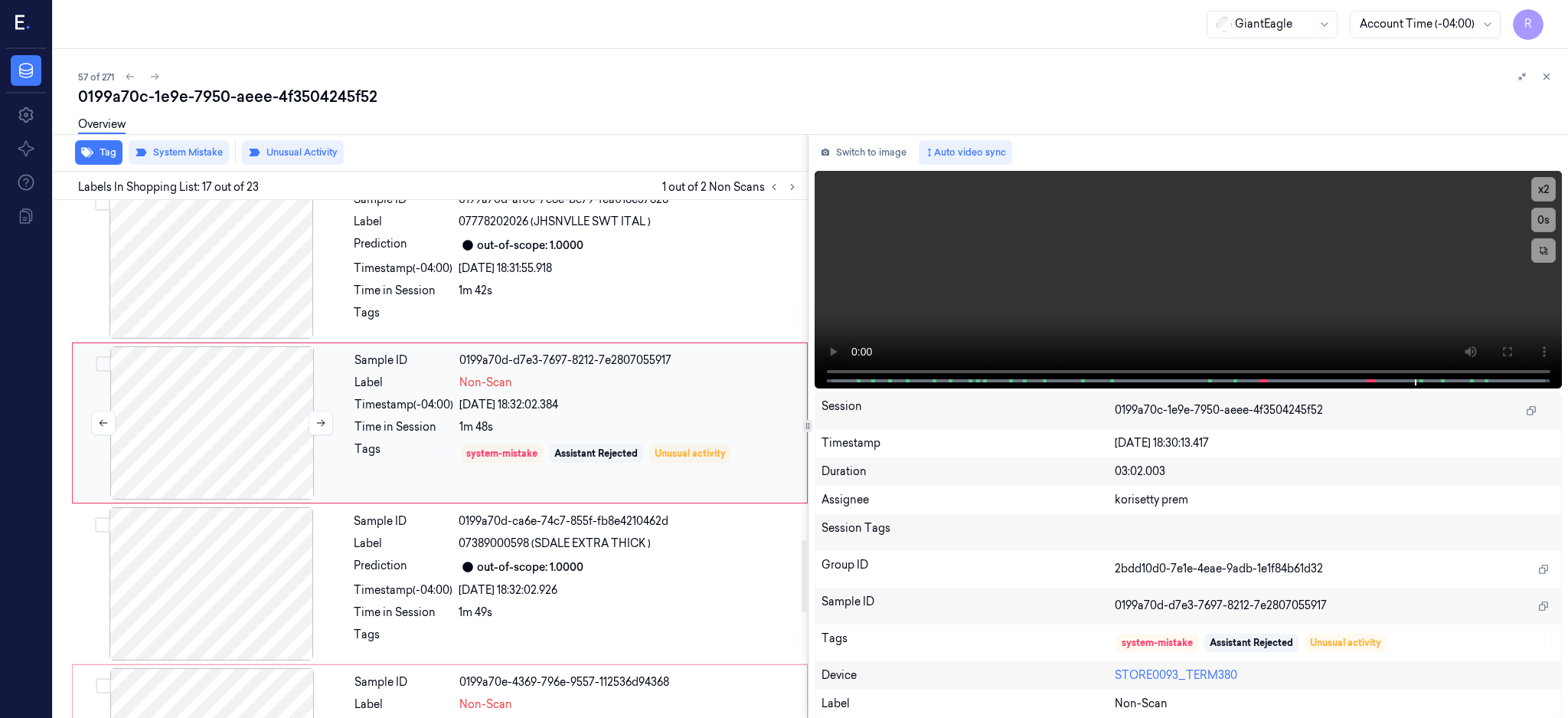
scroll to position [2395, 0]
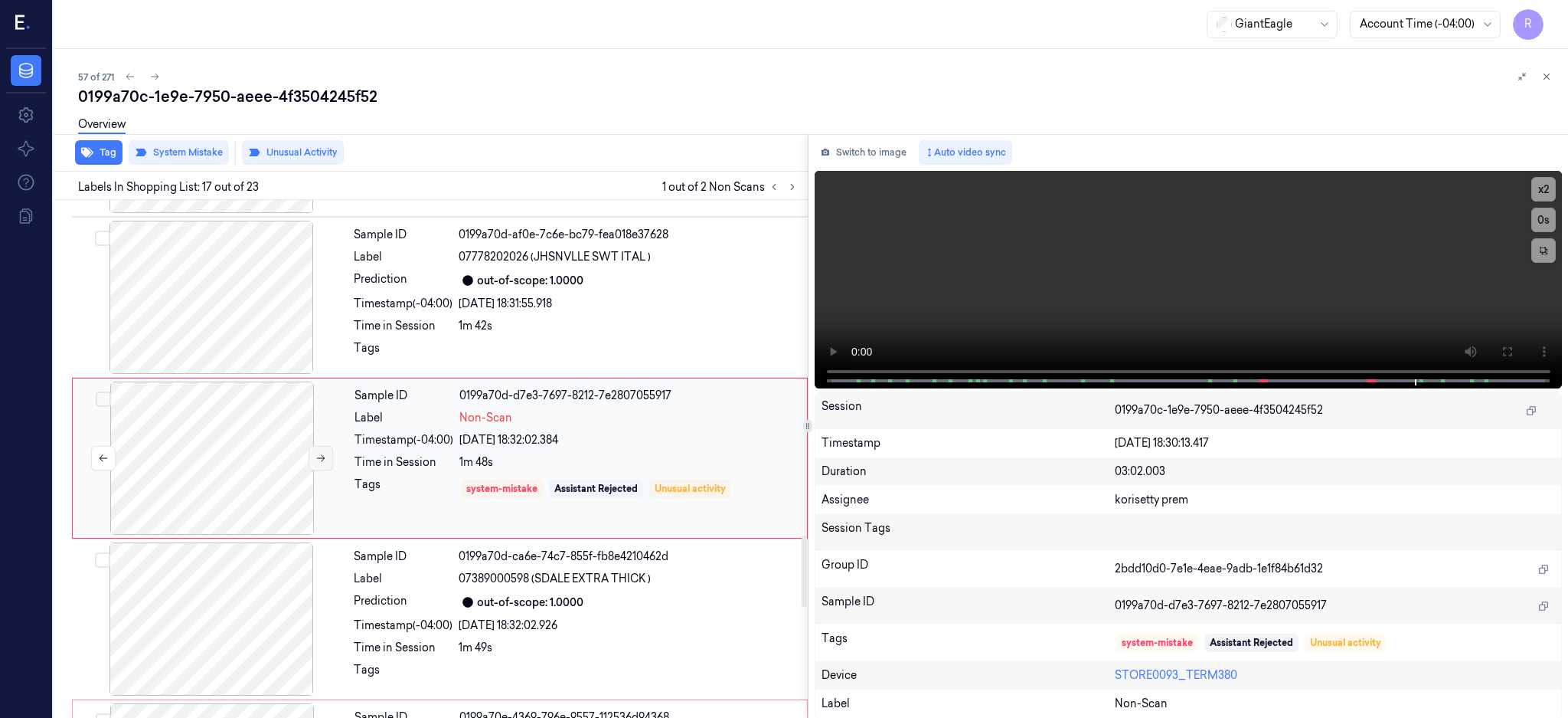
click at [324, 453] on icon at bounding box center [320, 458] width 10 height 10
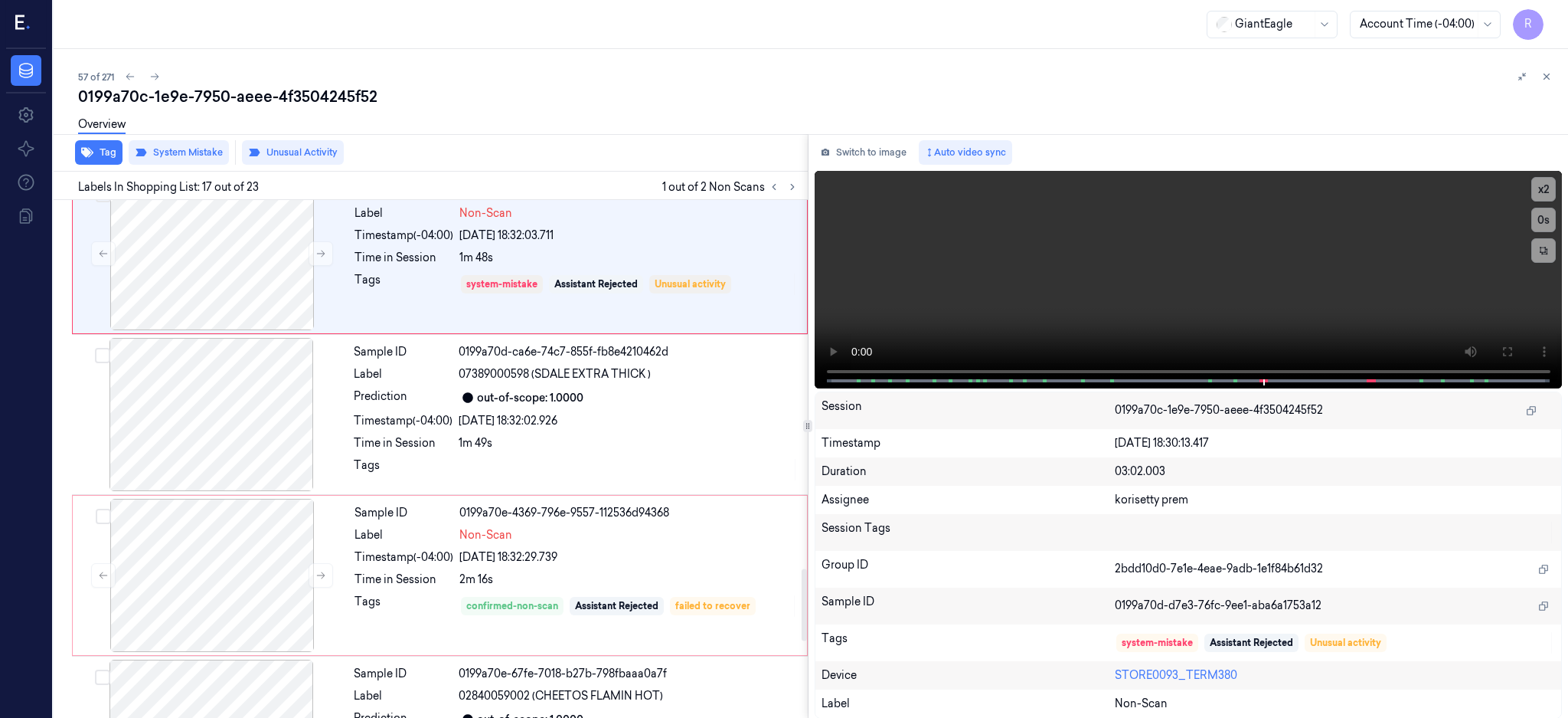
scroll to position [2701, 0]
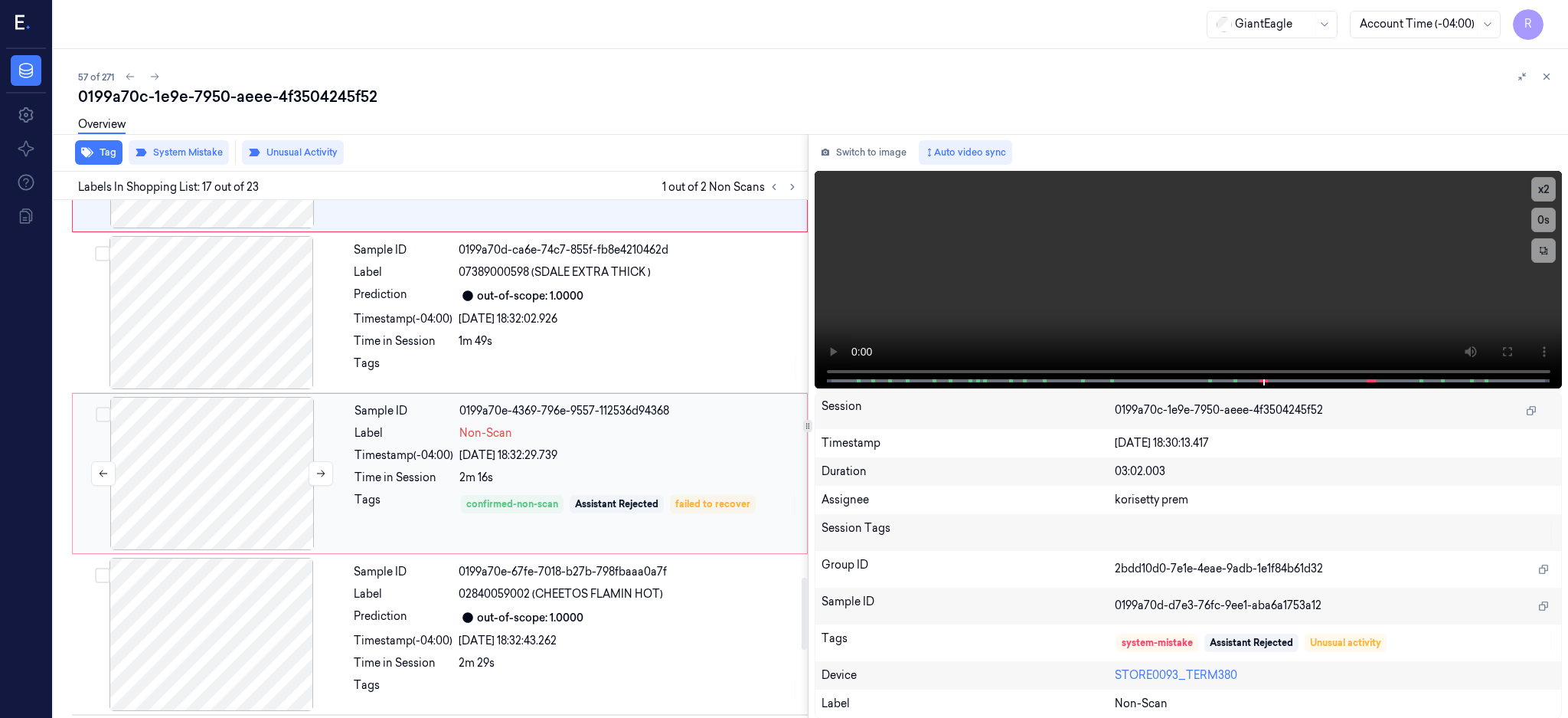
click at [251, 474] on div at bounding box center [212, 473] width 272 height 153
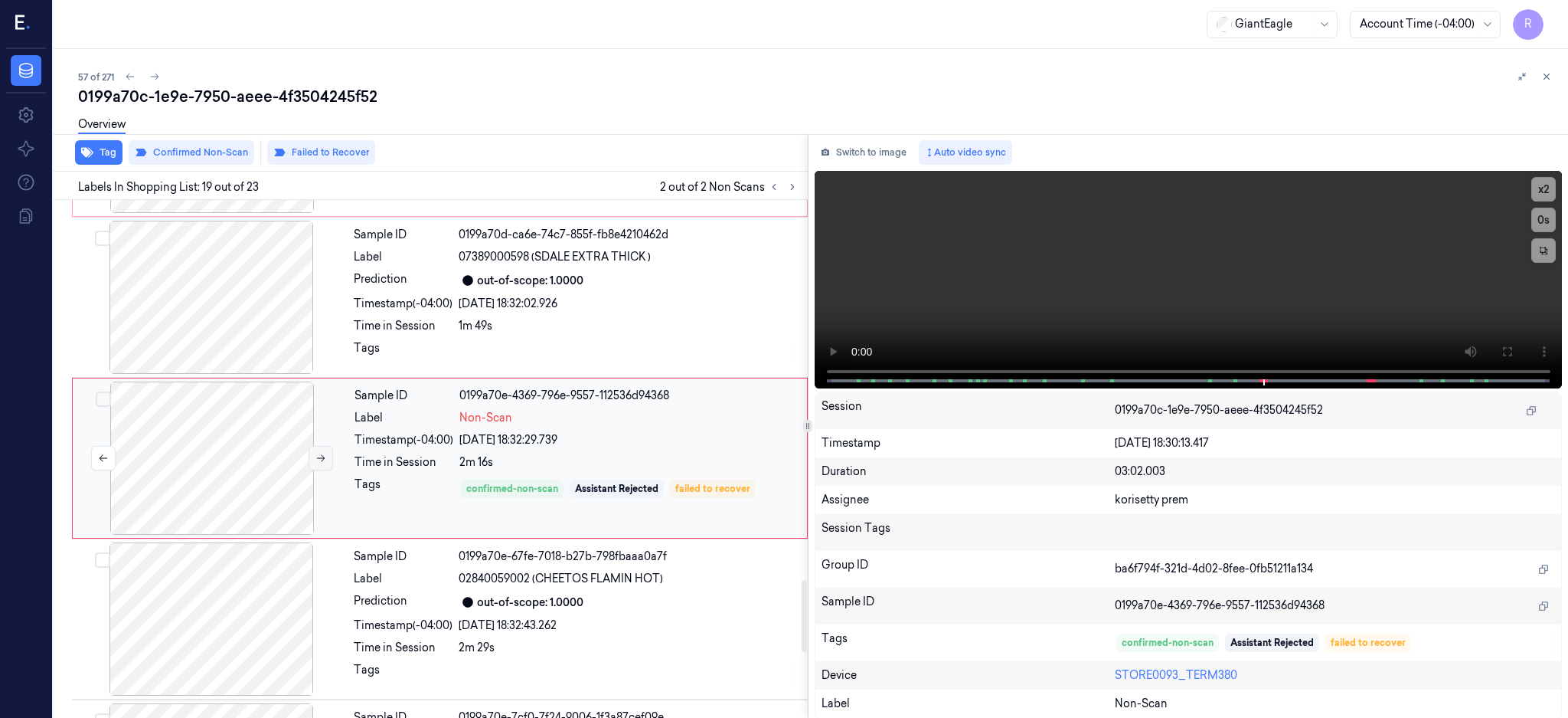
click at [327, 457] on button at bounding box center [320, 458] width 24 height 24
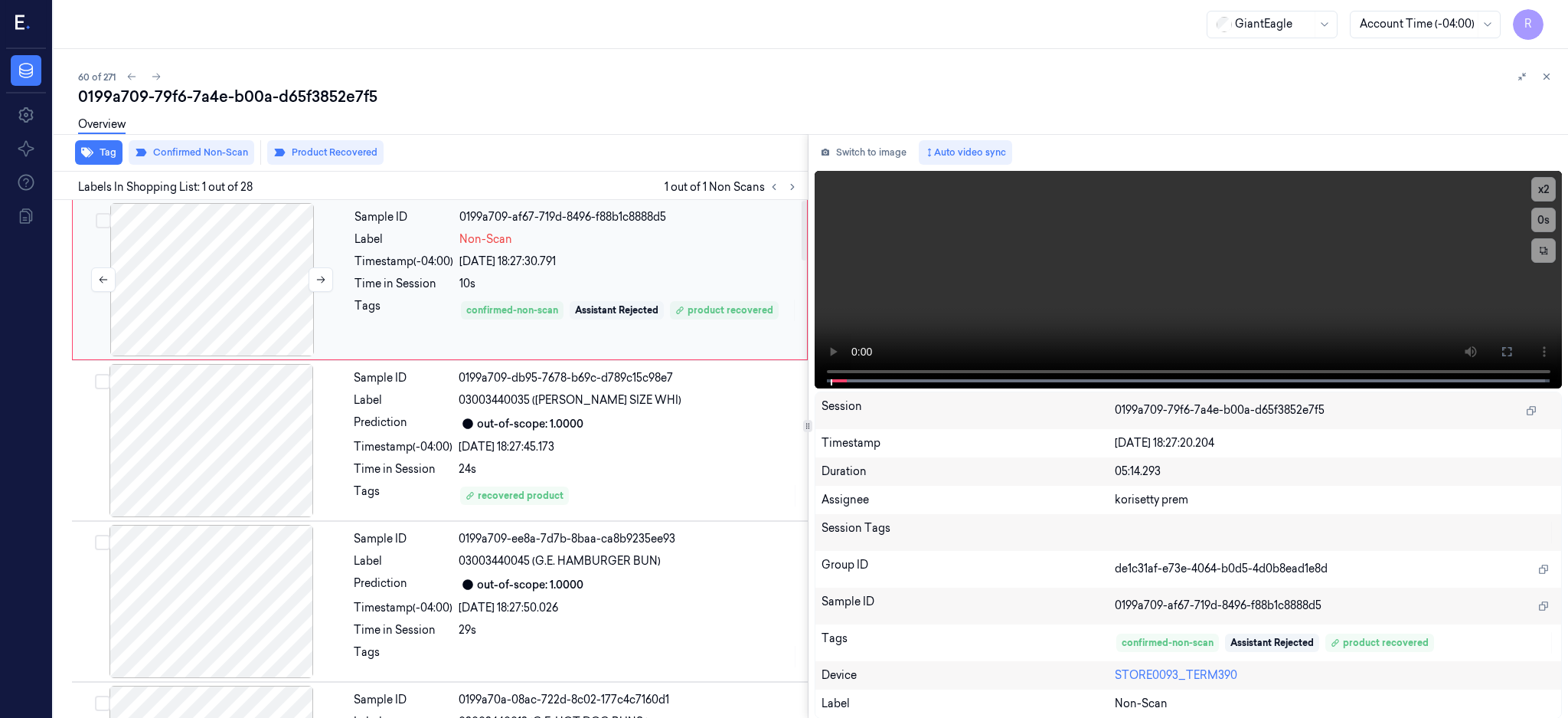
click at [159, 272] on div at bounding box center [212, 279] width 272 height 153
click at [218, 441] on div at bounding box center [211, 440] width 272 height 153
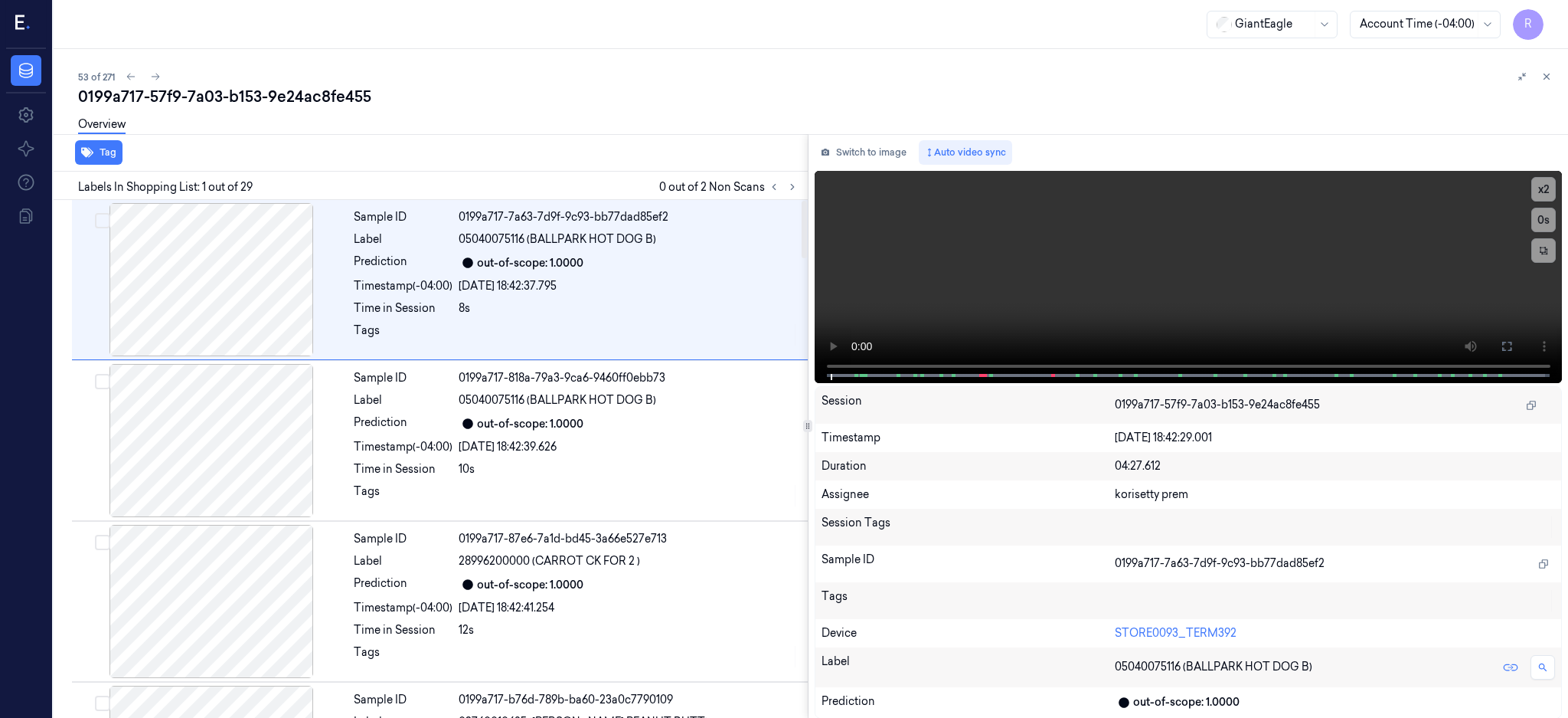
click at [801, 178] on div at bounding box center [783, 186] width 37 height 18
click at [801, 194] on button at bounding box center [792, 186] width 18 height 18
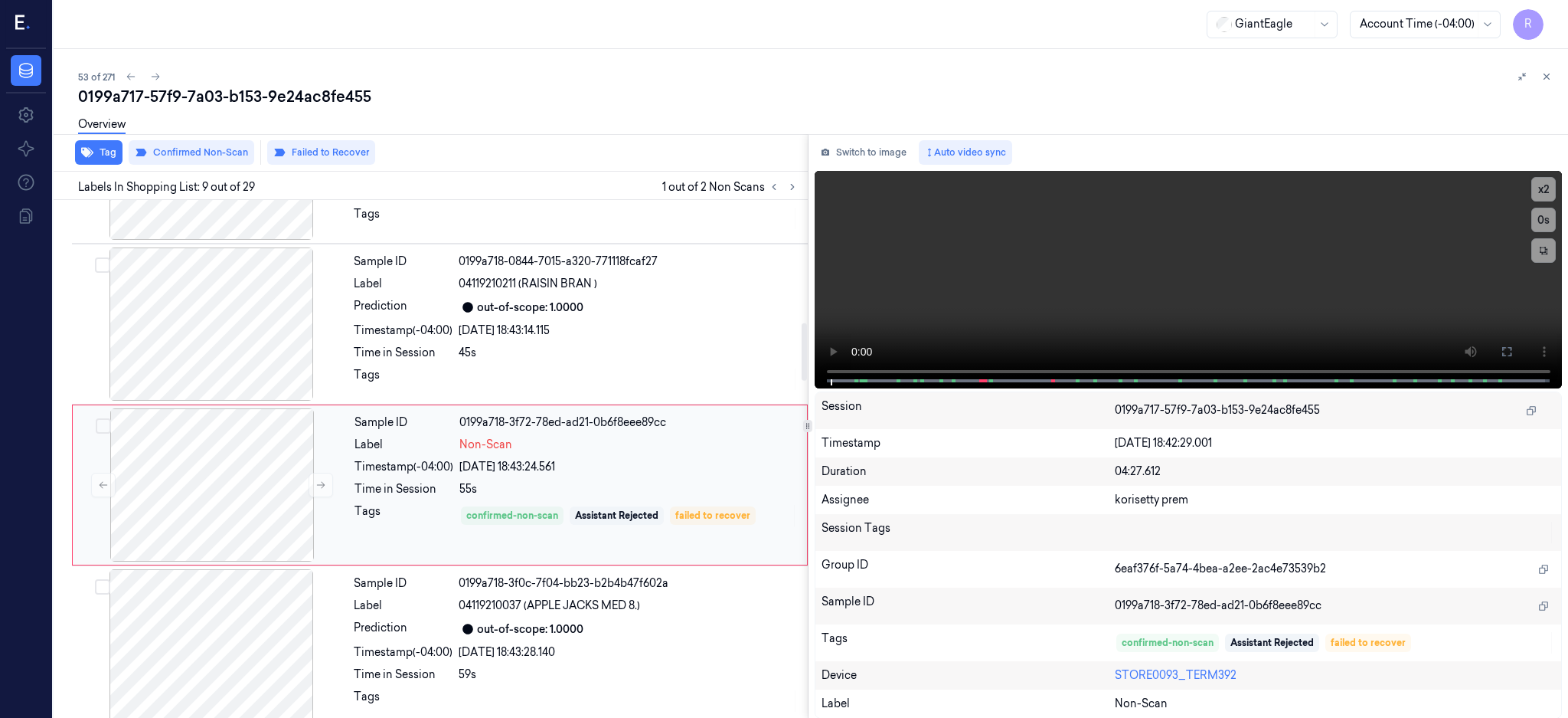
scroll to position [1108, 0]
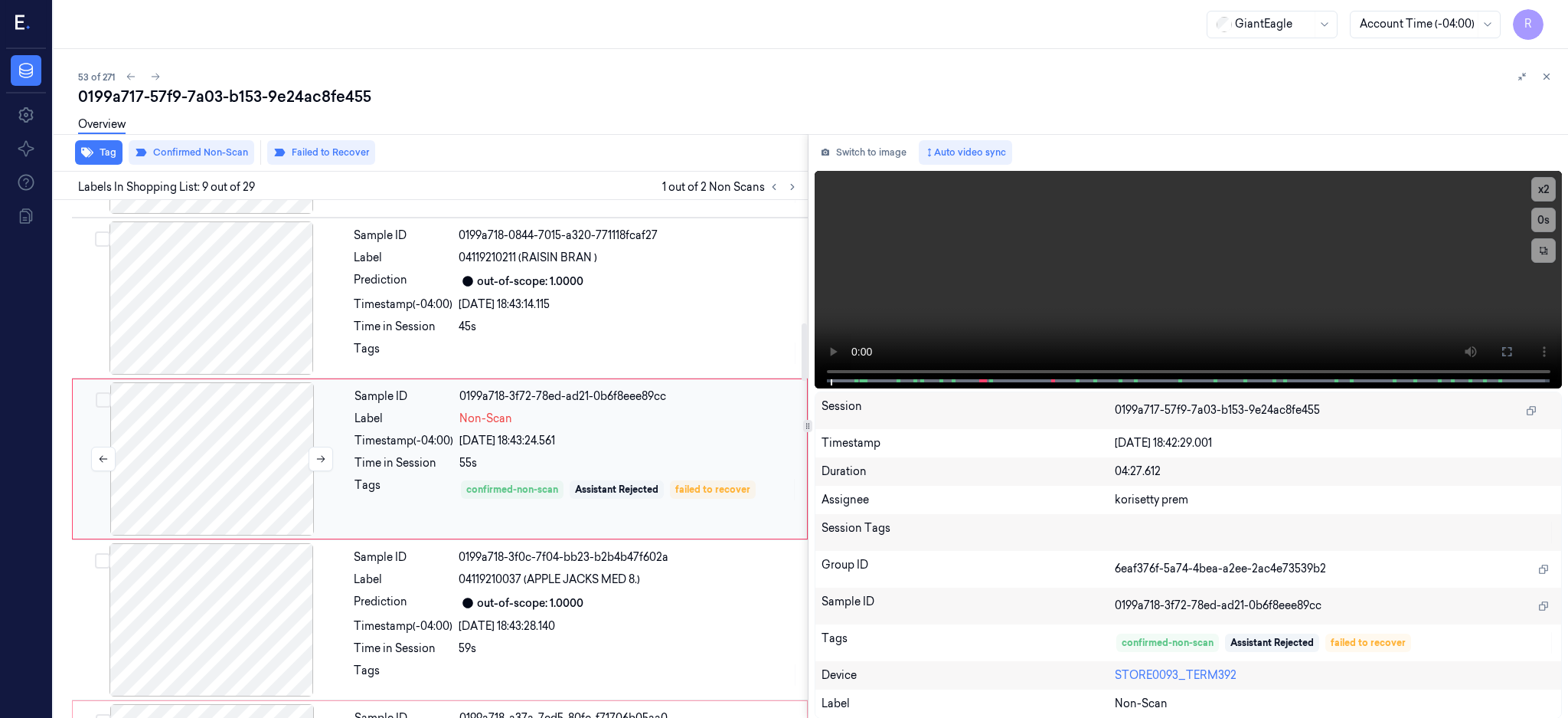
click at [258, 454] on div at bounding box center [212, 459] width 272 height 153
click at [209, 272] on div at bounding box center [211, 298] width 272 height 153
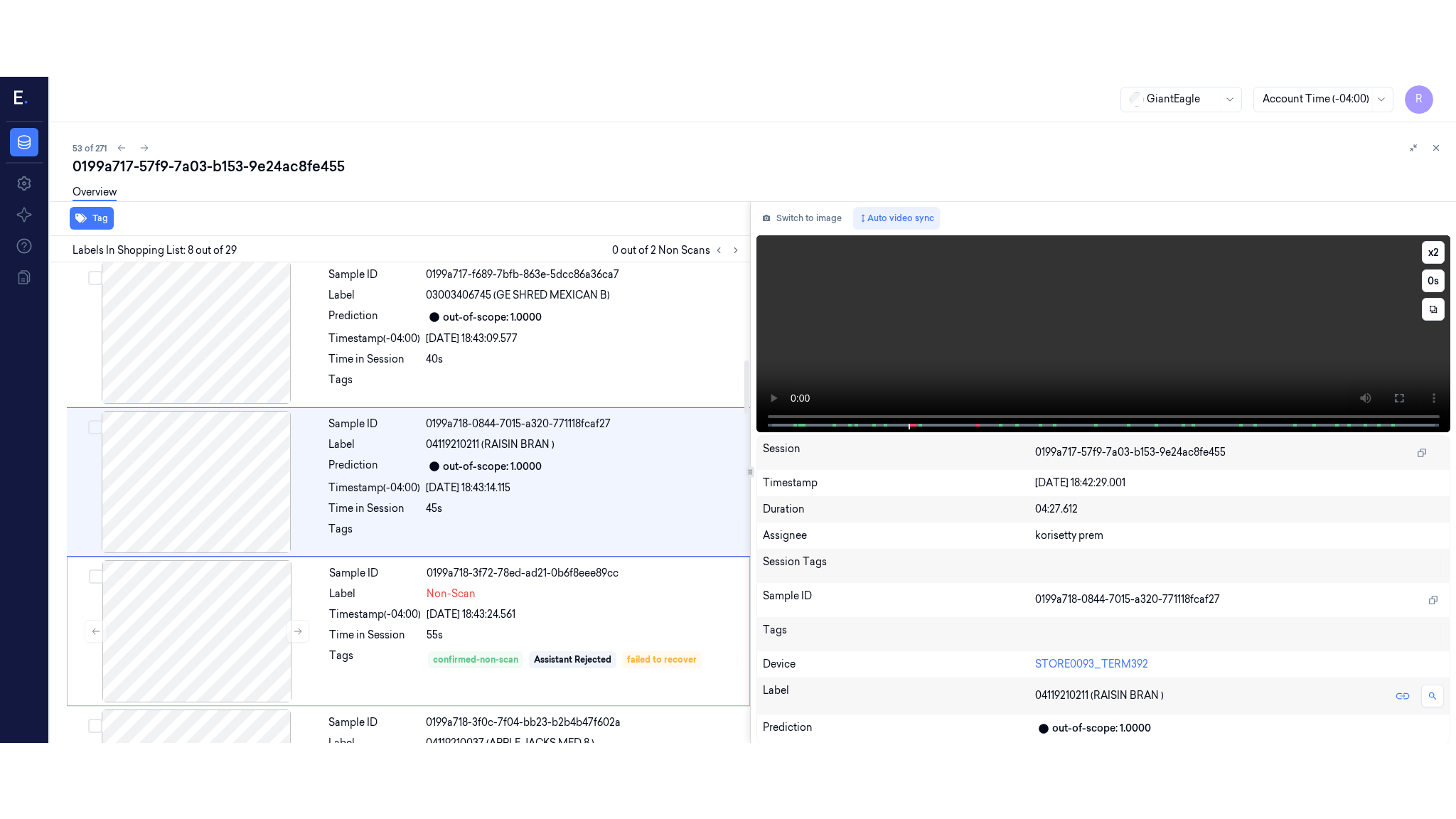
scroll to position [878, 0]
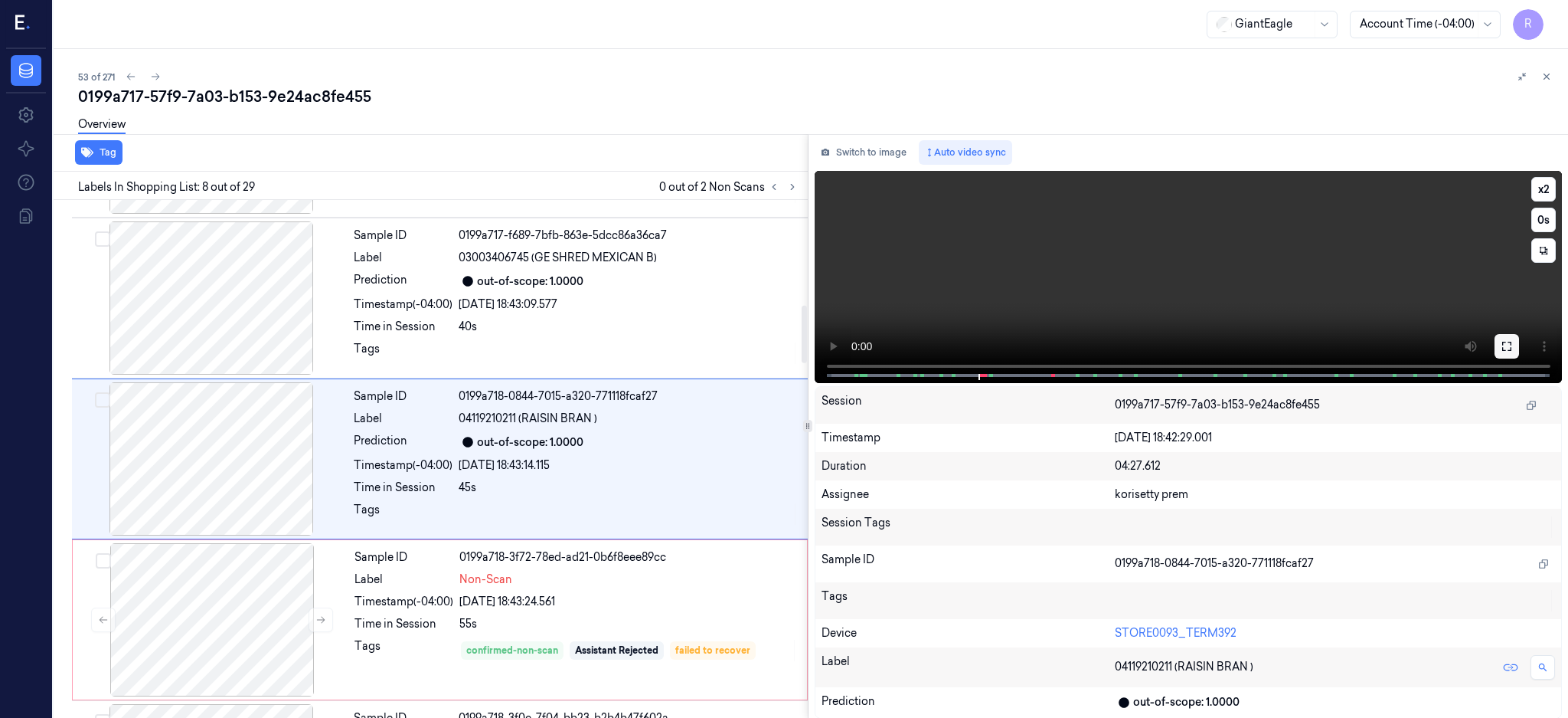
click at [1519, 353] on button at bounding box center [1507, 346] width 24 height 24
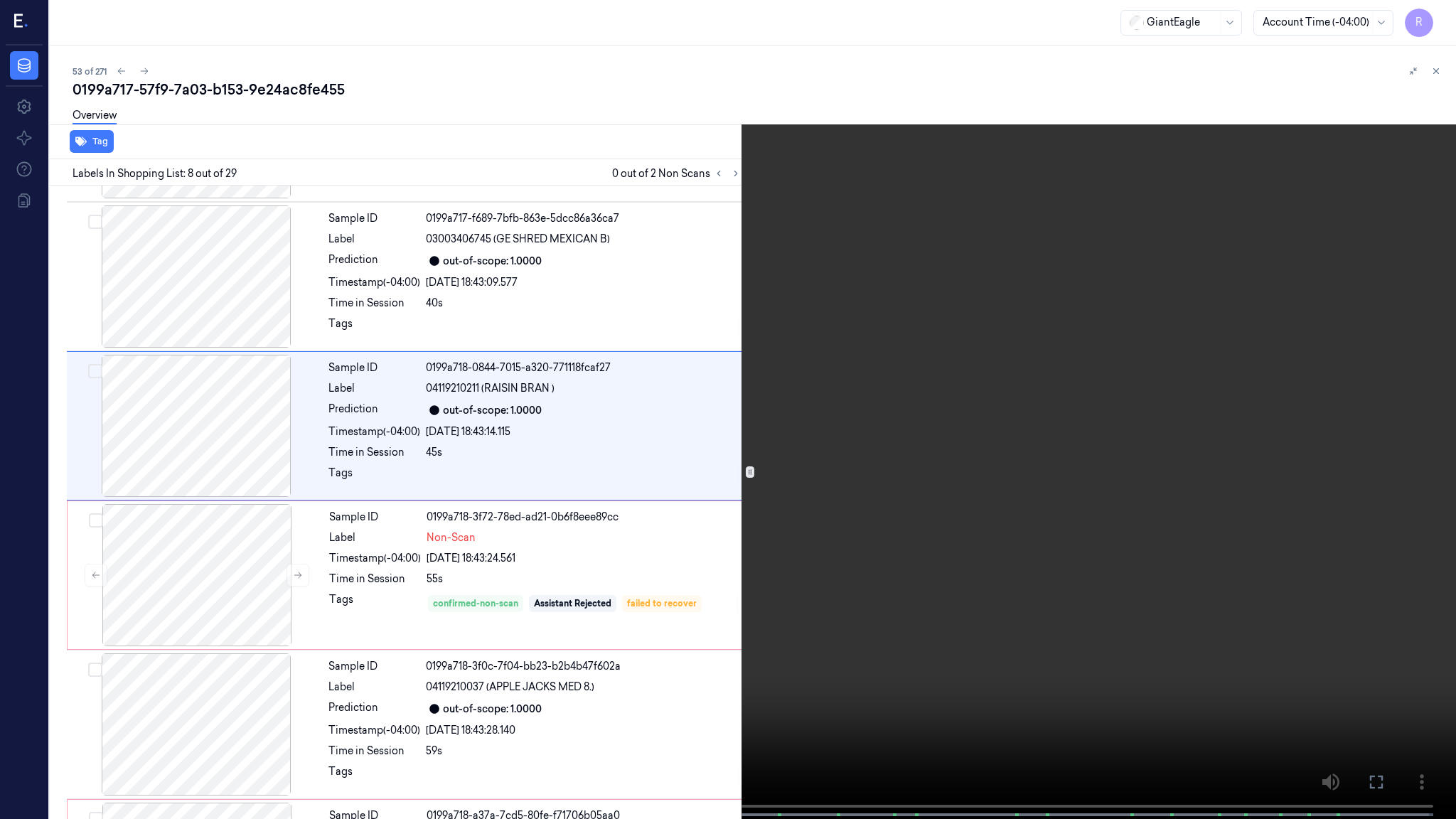
click at [698, 530] on video at bounding box center [728, 410] width 1456 height 821
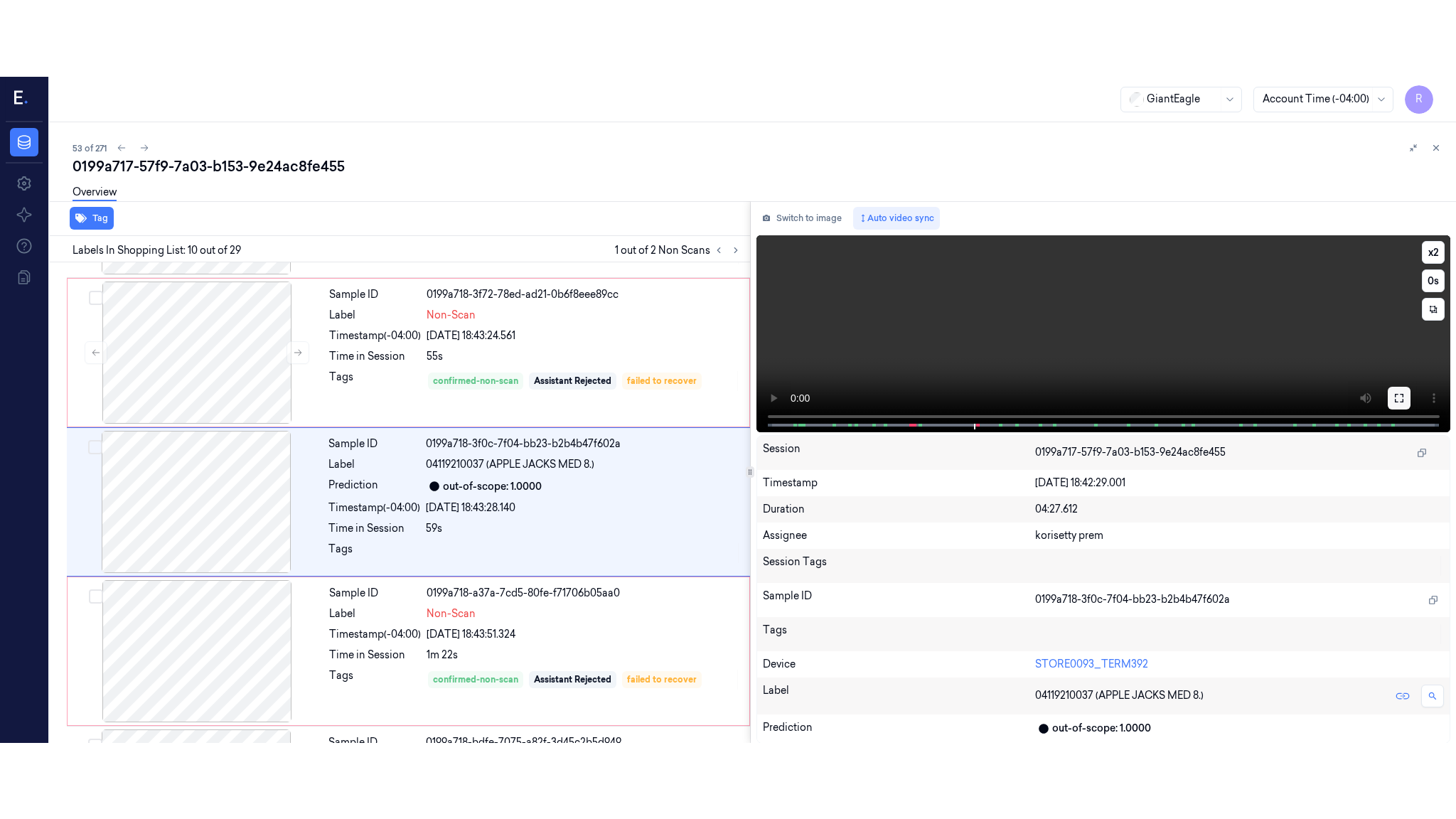
scroll to position [1177, 0]
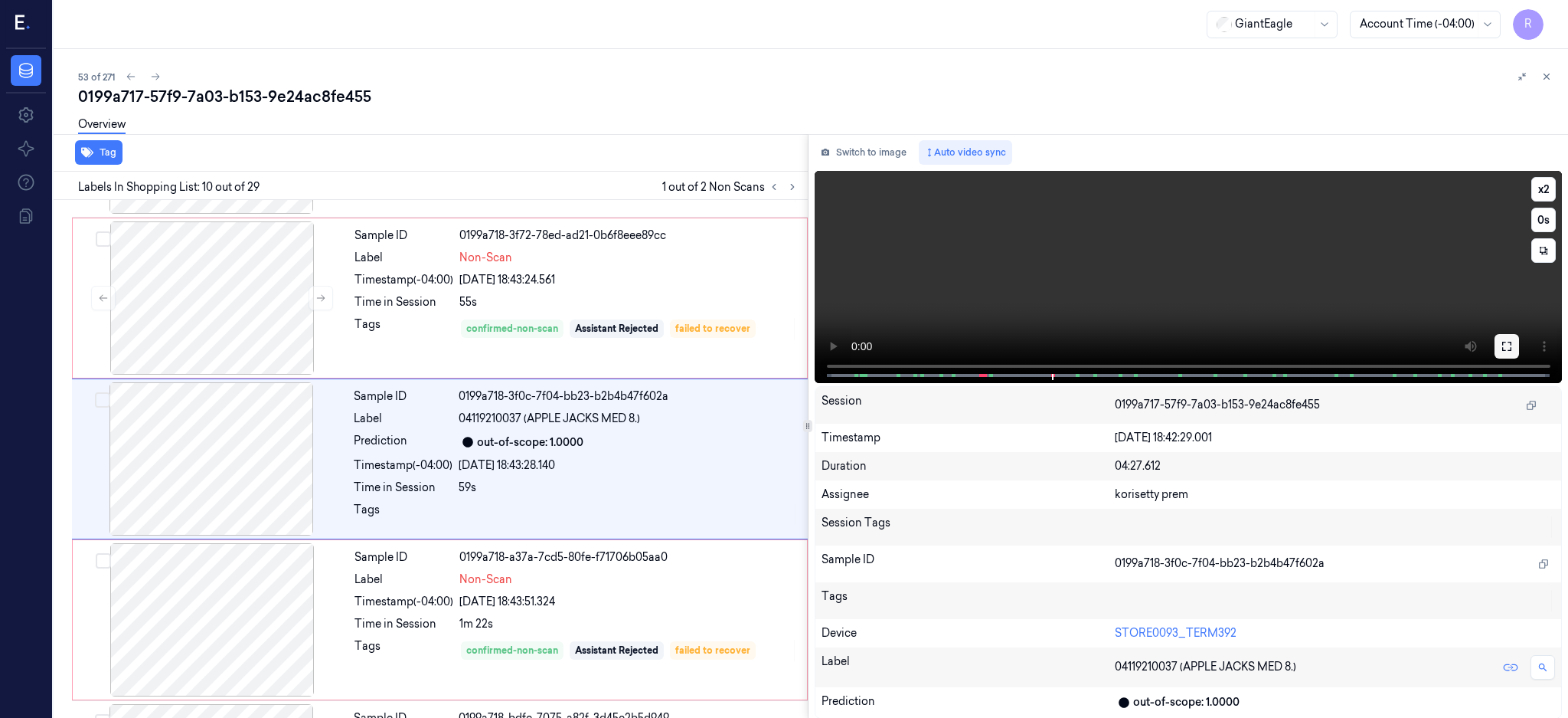
click at [1519, 342] on button at bounding box center [1507, 346] width 24 height 24
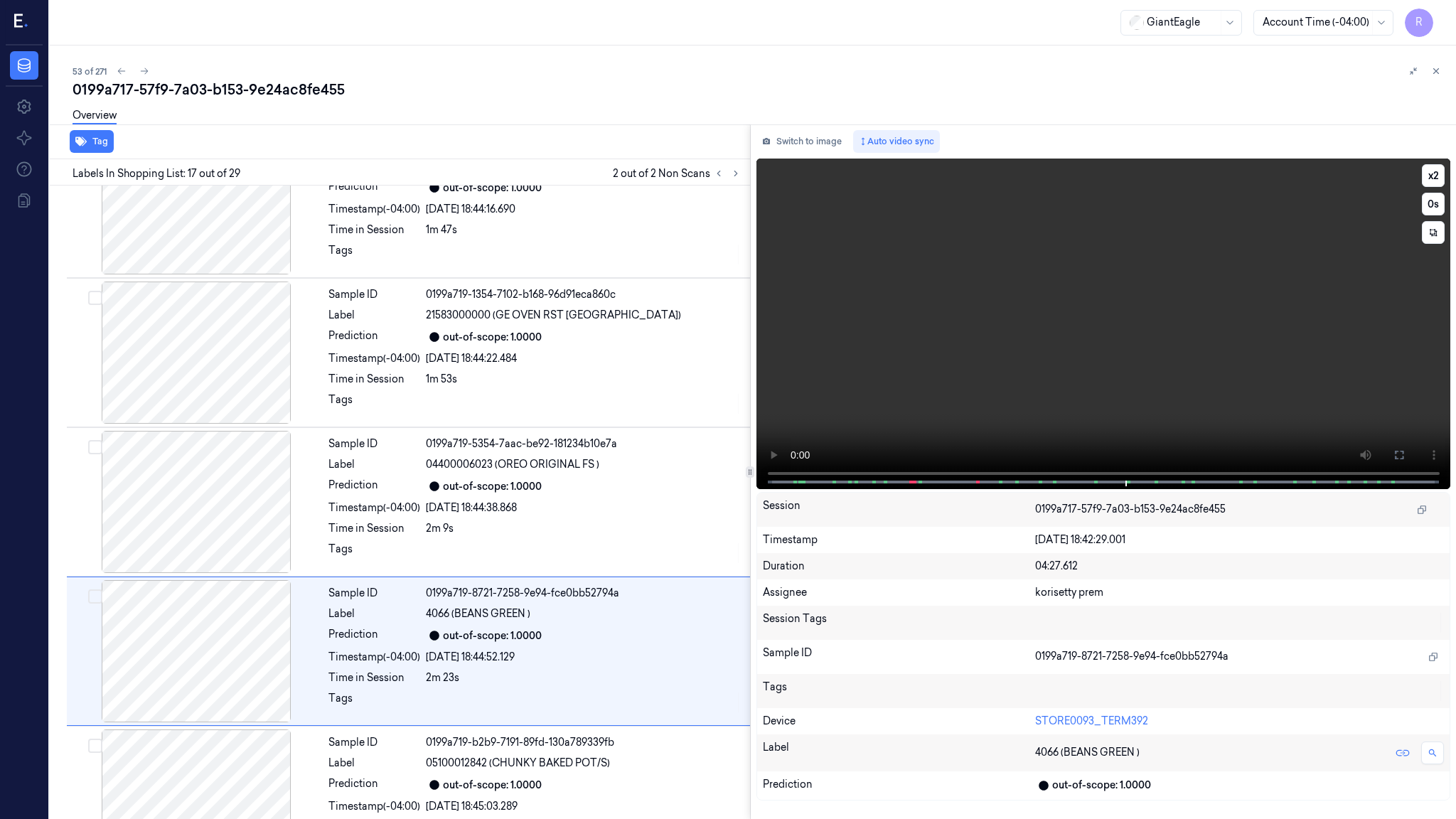
scroll to position [2146, 0]
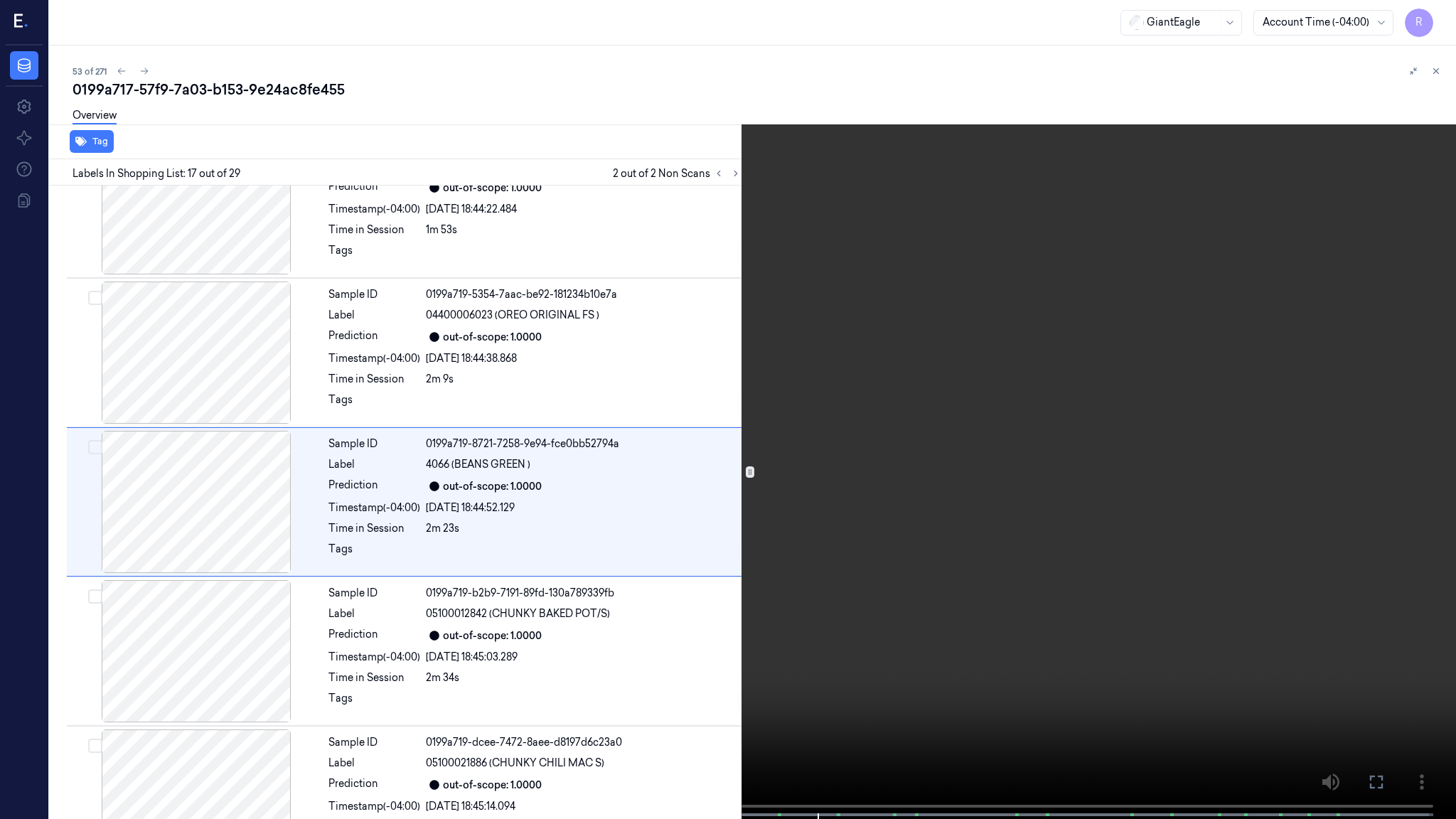
click at [758, 86] on video at bounding box center [728, 410] width 1456 height 821
click at [834, 565] on video at bounding box center [728, 410] width 1456 height 821
click at [338, 665] on span at bounding box center [338, 814] width 2 height 7
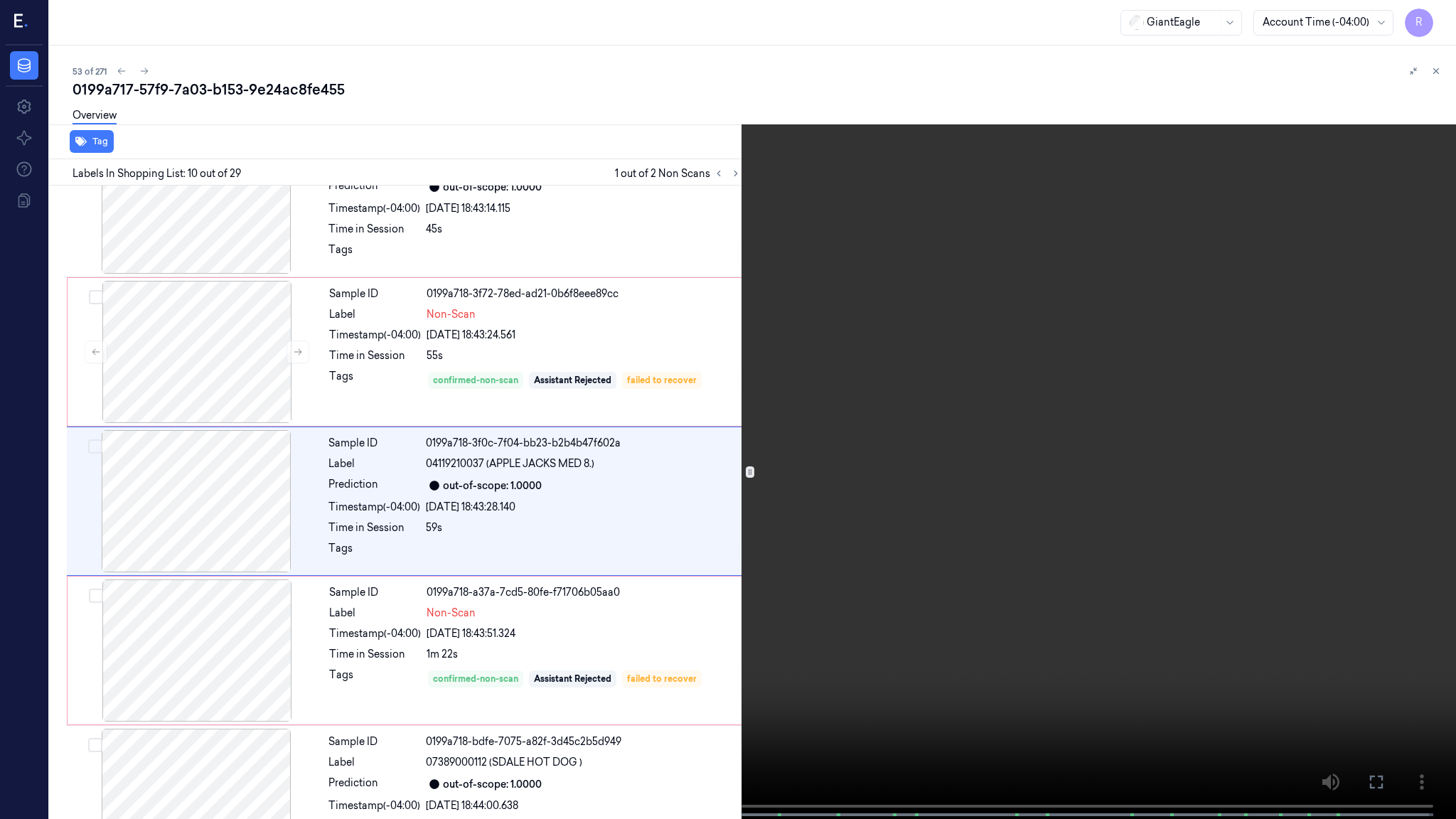
scroll to position [1101, 0]
click at [846, 561] on video at bounding box center [728, 410] width 1456 height 821
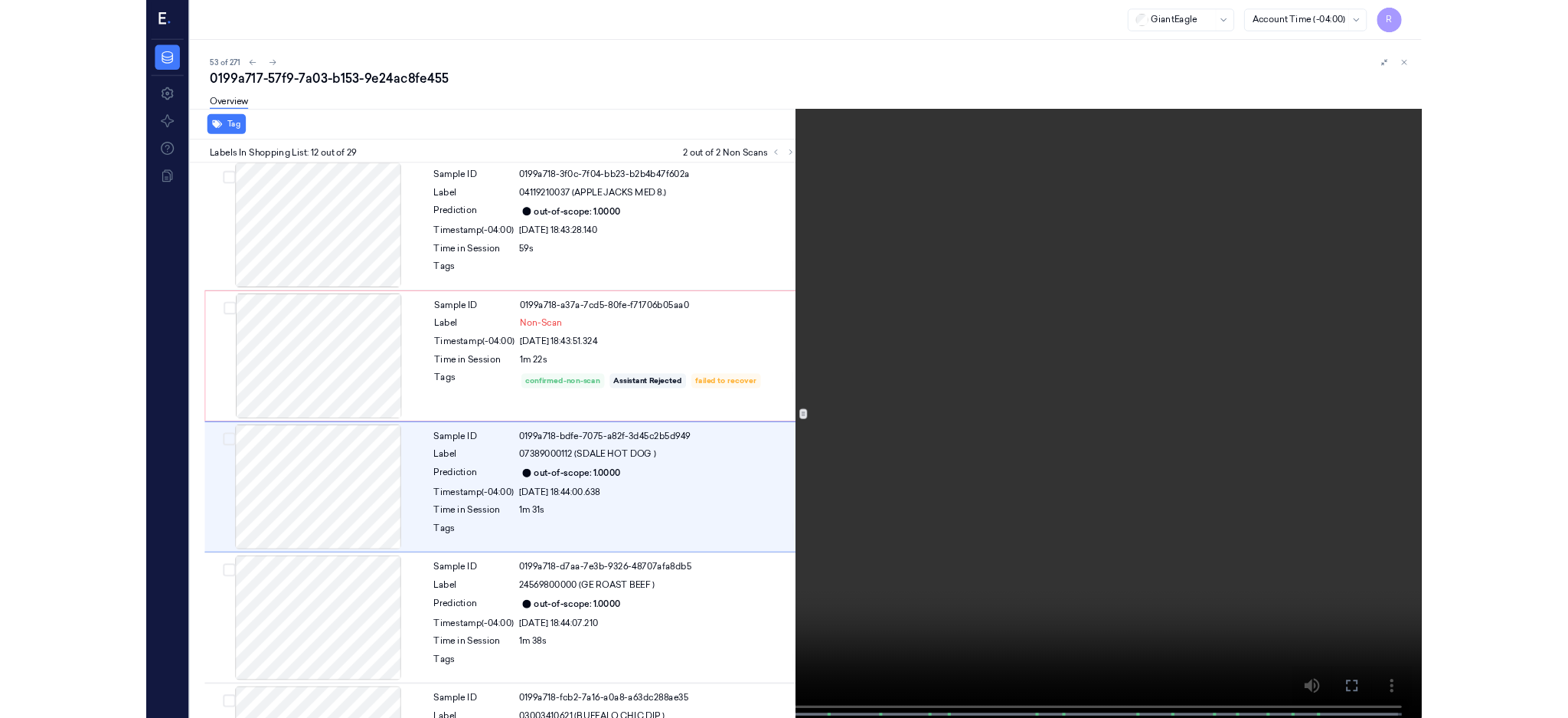
scroll to position [1508, 0]
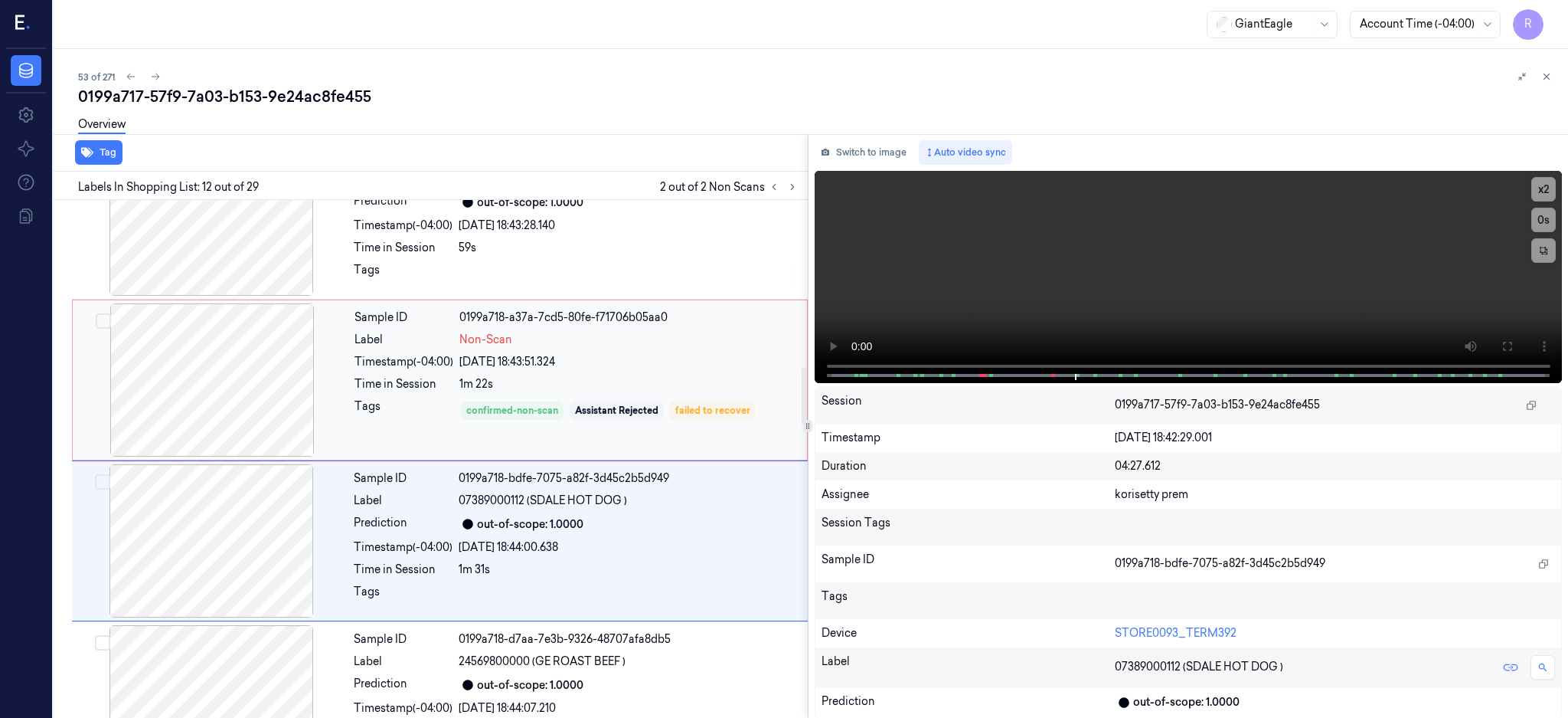
click at [233, 387] on div at bounding box center [212, 380] width 272 height 153
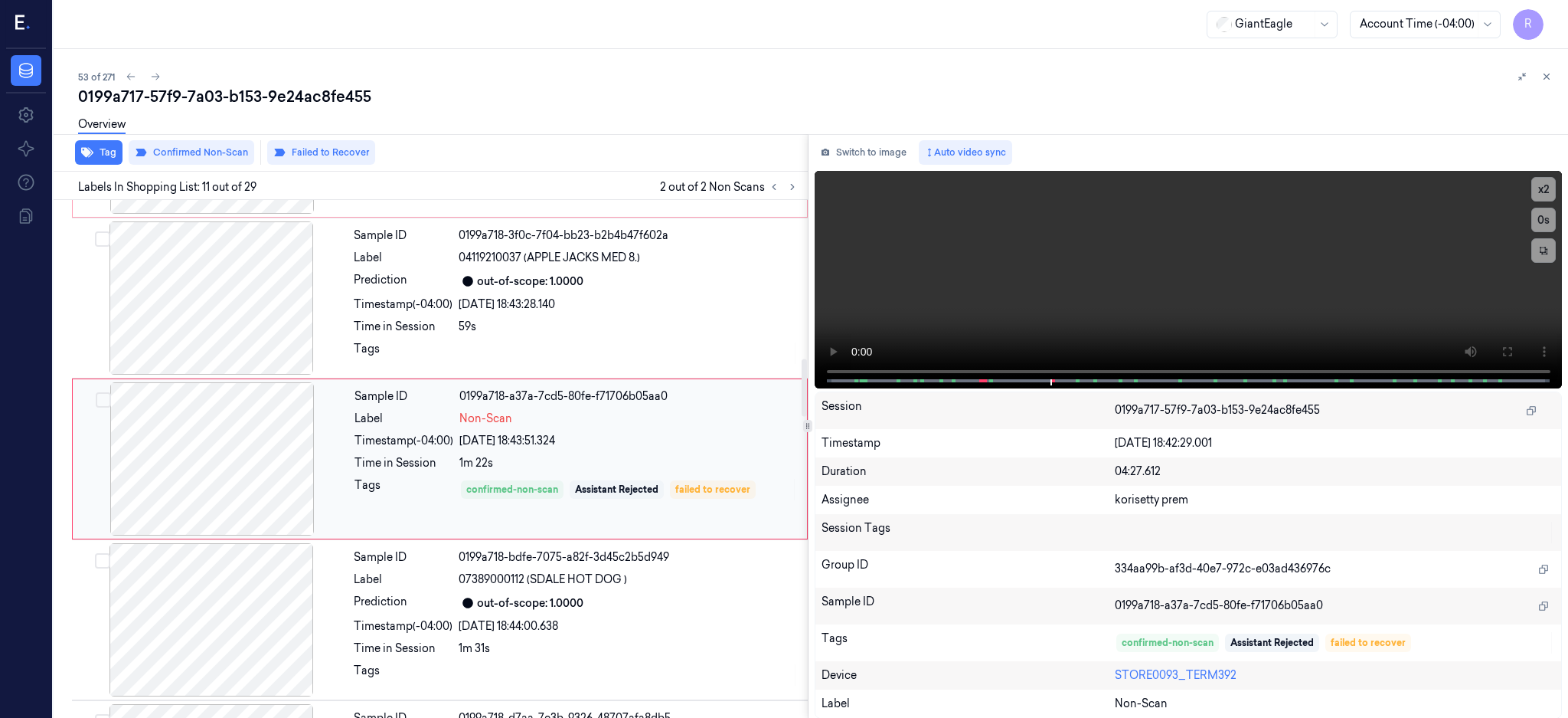
scroll to position [1327, 0]
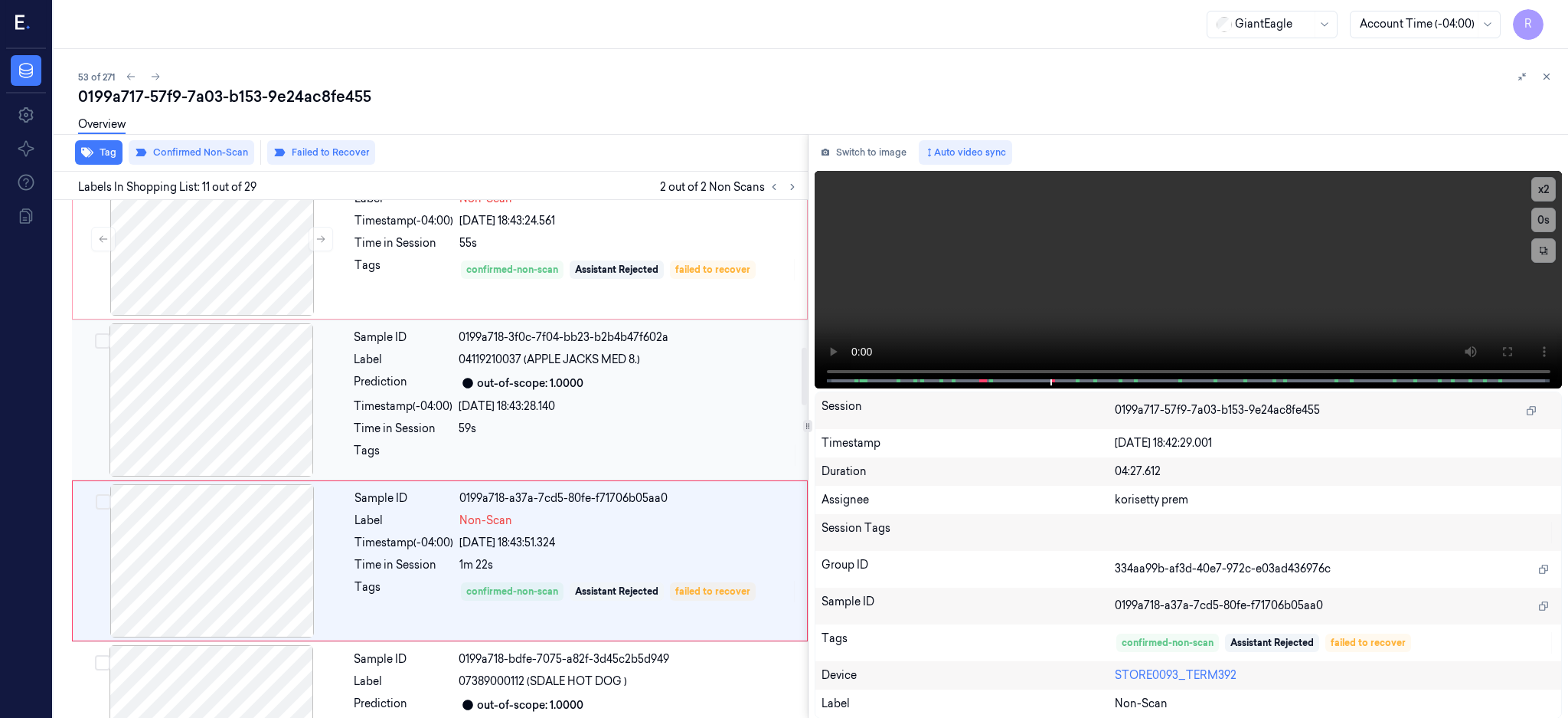
click at [219, 402] on div at bounding box center [211, 400] width 272 height 153
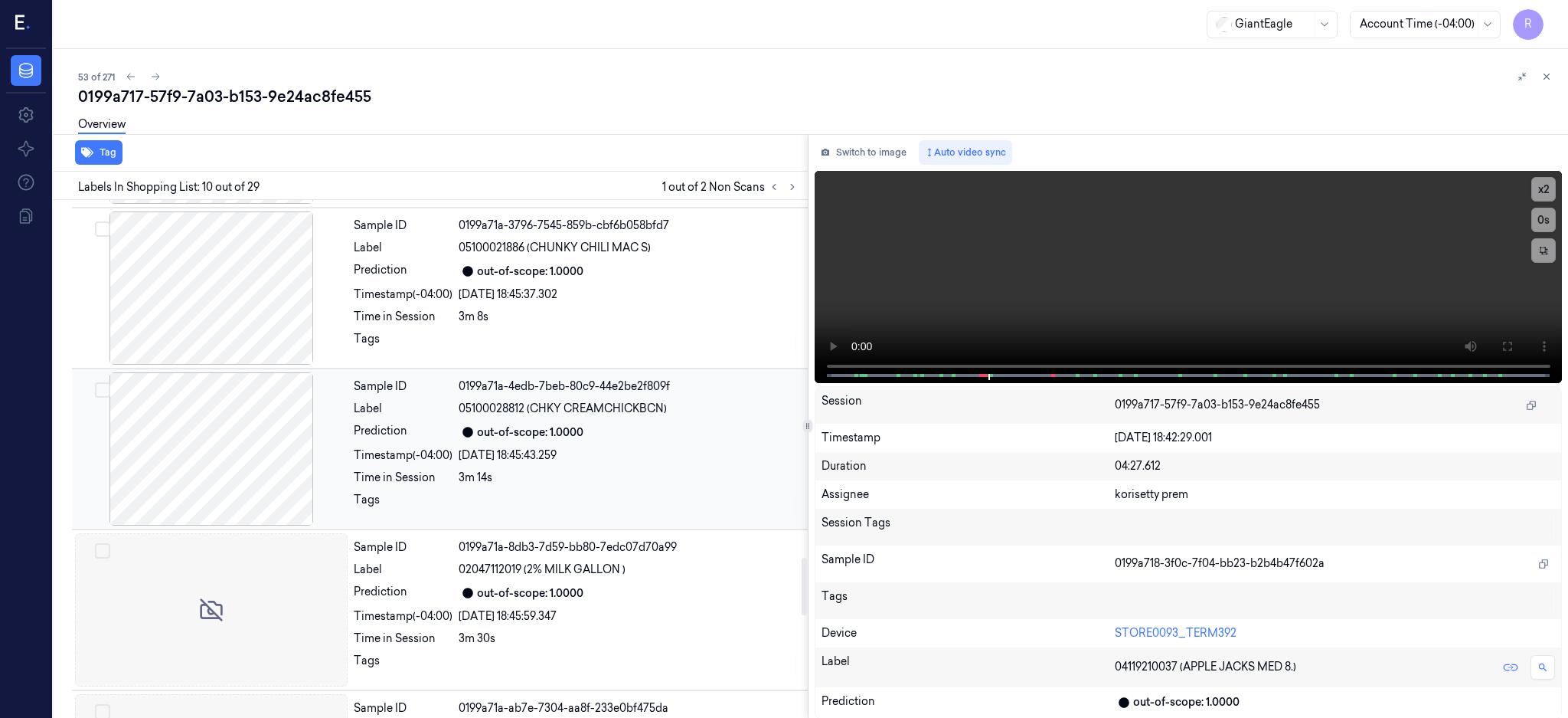
scroll to position [3515, 0]
